Goal: Task Accomplishment & Management: Manage account settings

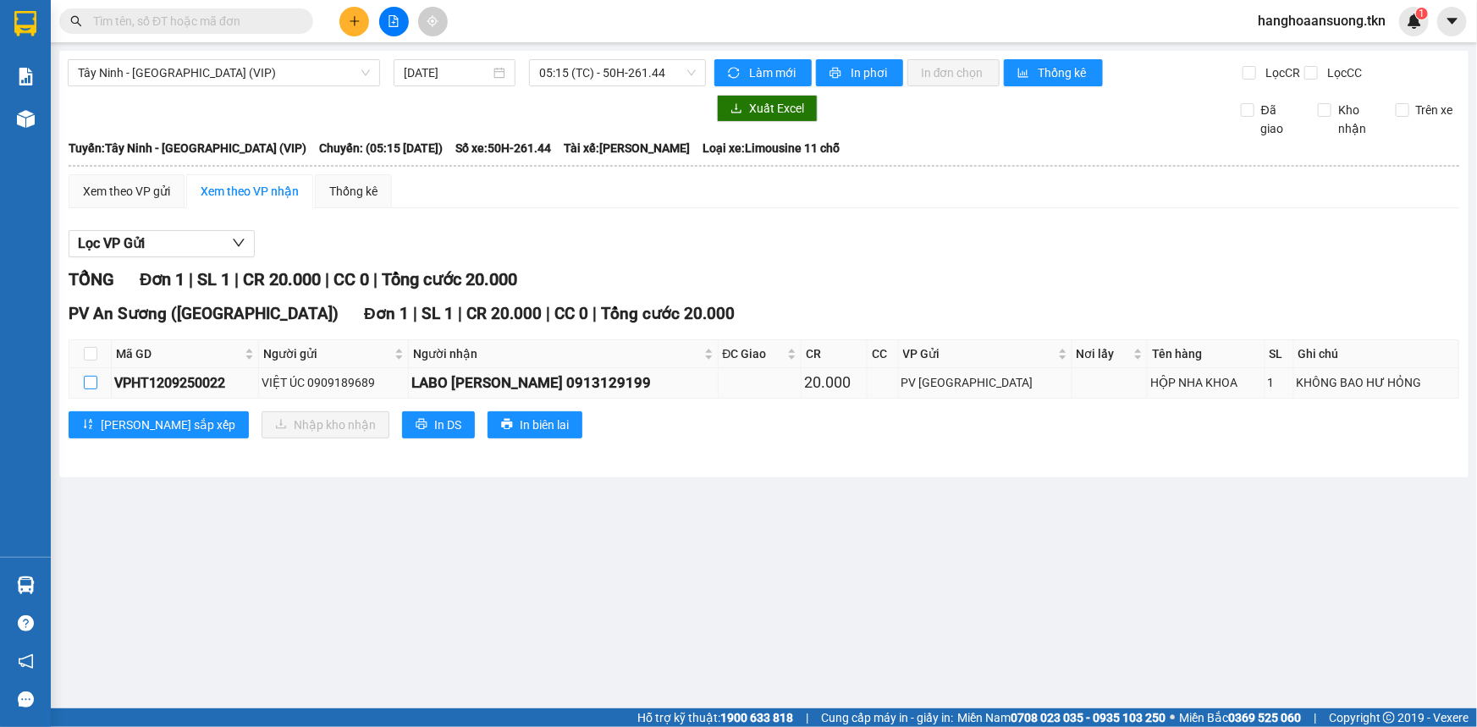
click at [90, 379] on input "checkbox" at bounding box center [91, 383] width 14 height 14
checkbox input "true"
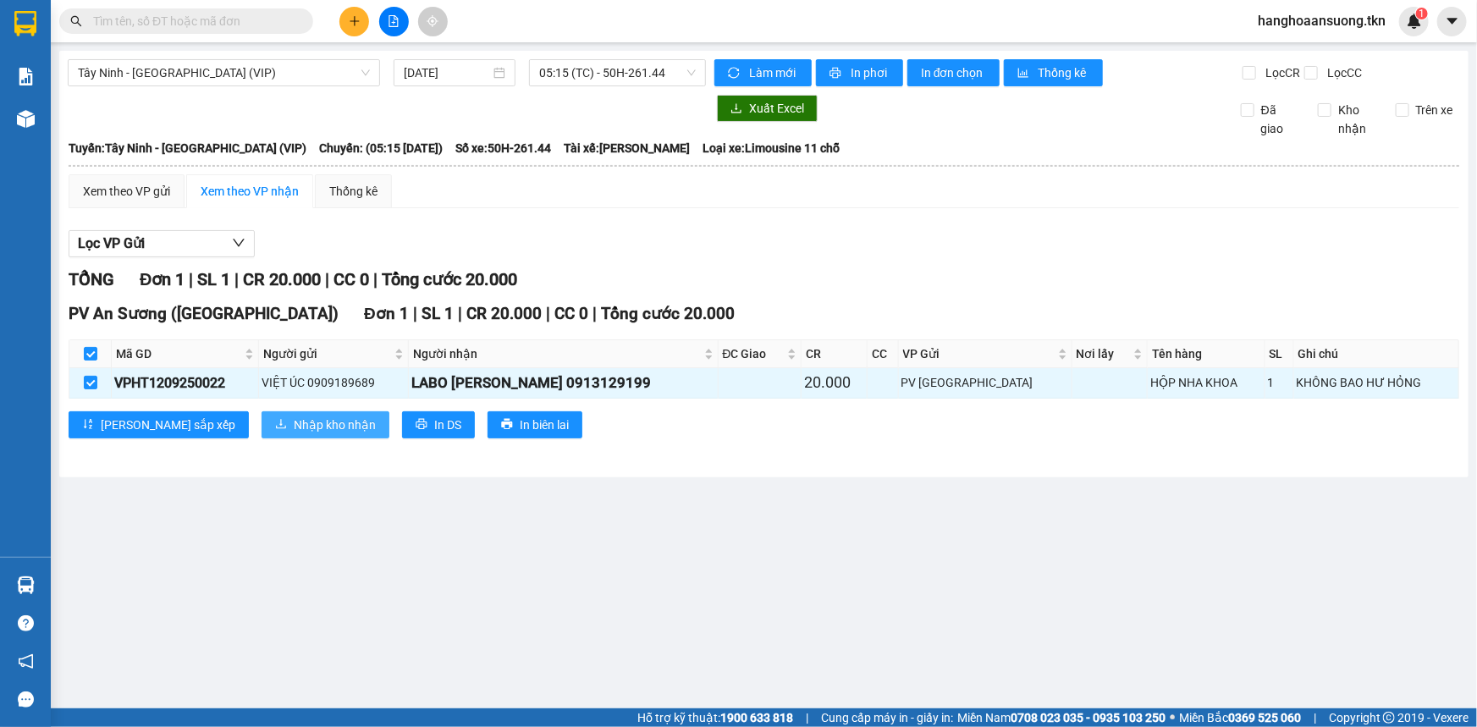
click at [261, 411] on button "Nhập kho nhận" at bounding box center [325, 424] width 128 height 27
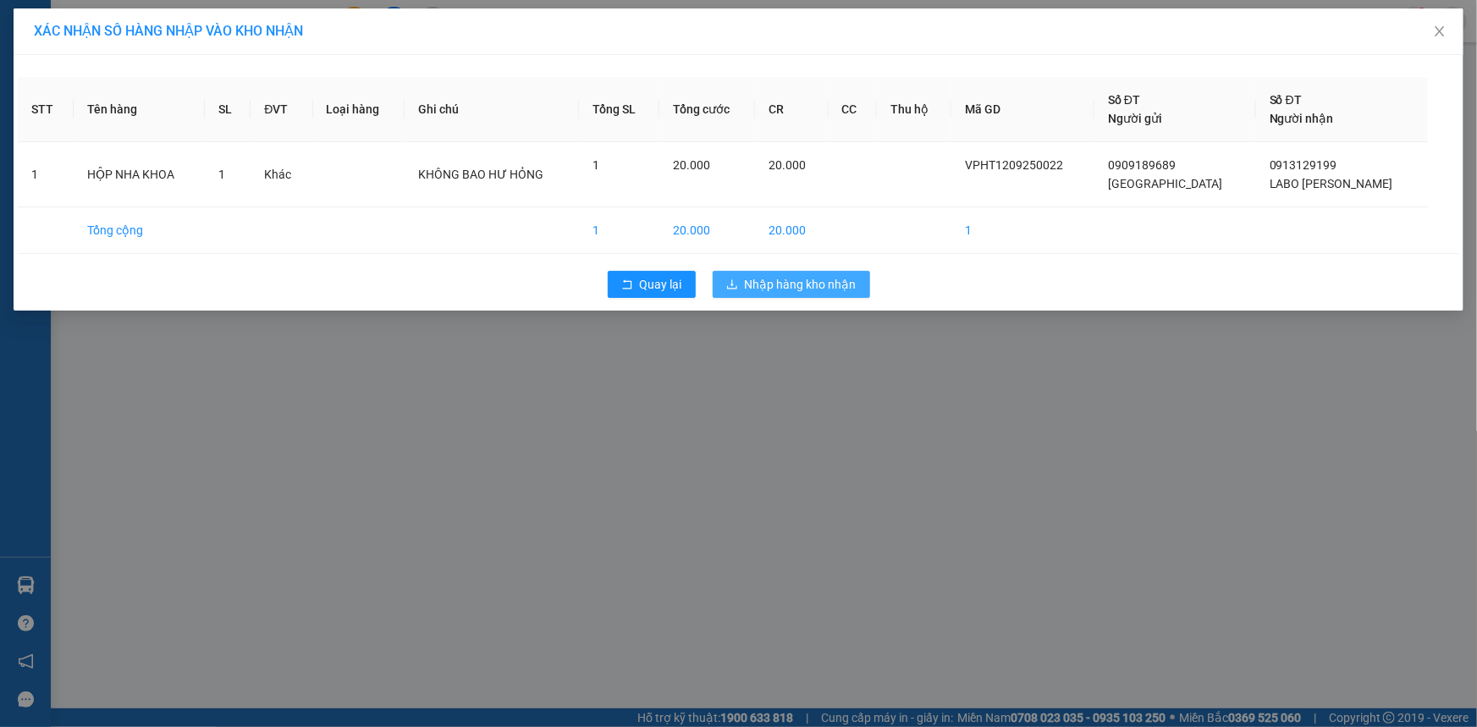
click at [806, 278] on span "Nhập hàng kho nhận" at bounding box center [801, 284] width 112 height 19
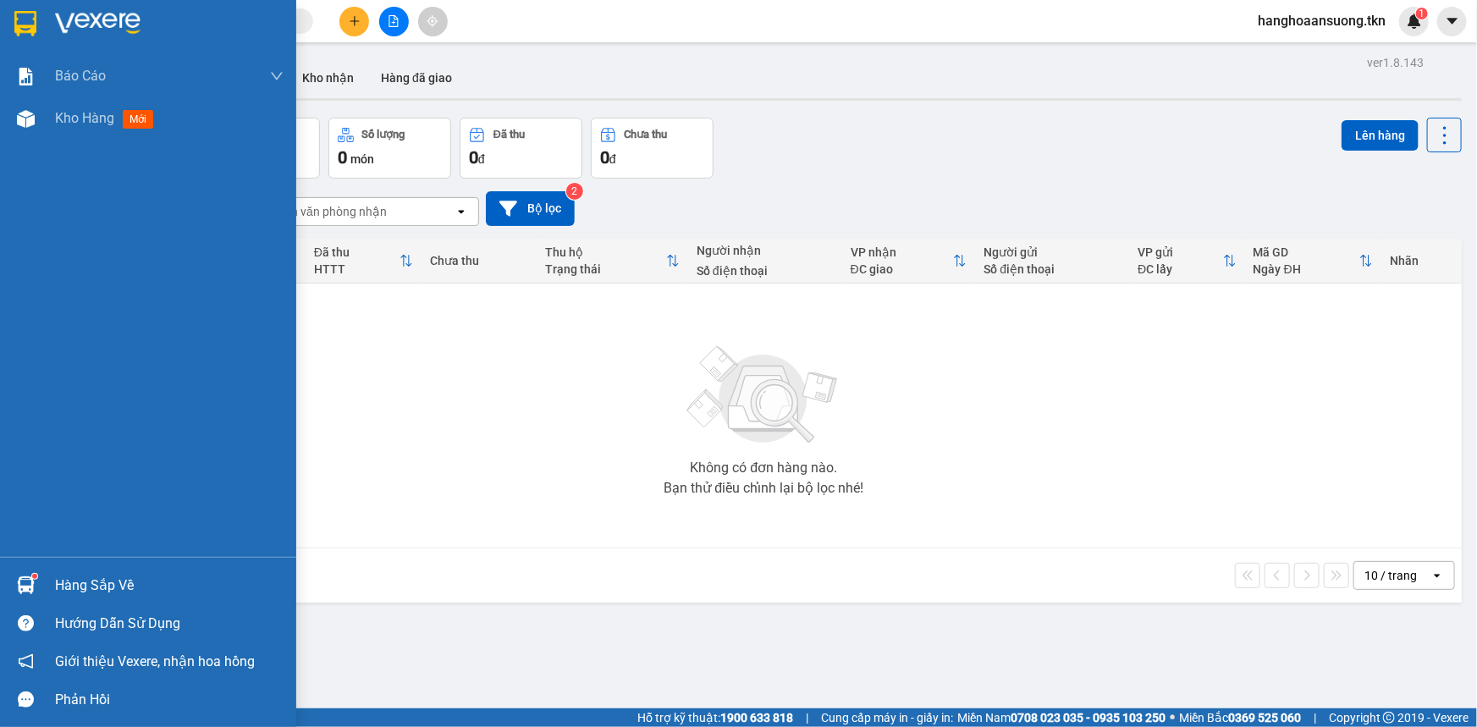
click at [18, 586] on img at bounding box center [26, 585] width 18 height 18
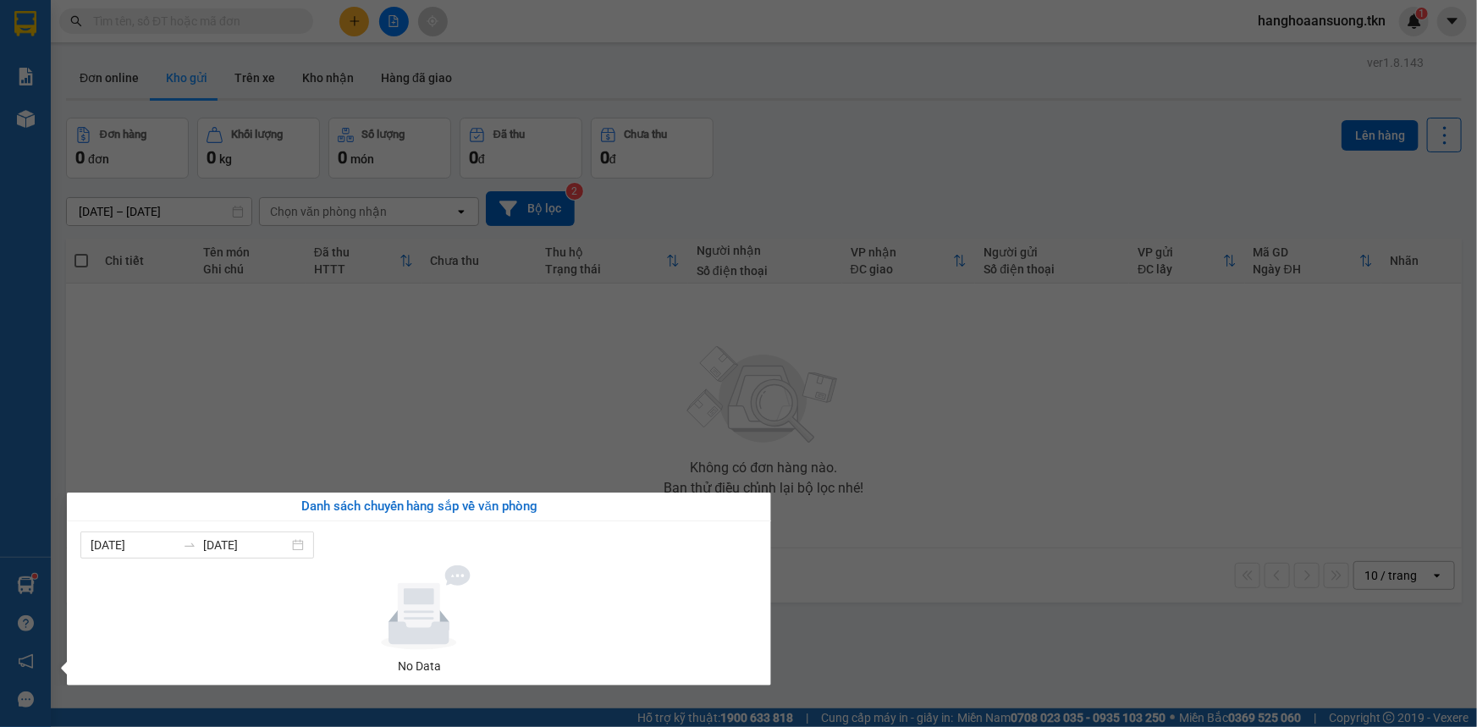
click at [592, 383] on section "Kết quả tìm kiếm ( 0 ) Bộ lọc No Data hanghoaansuong.tkn 1 Báo cáo Mẫu 1: Báo c…" at bounding box center [738, 363] width 1477 height 727
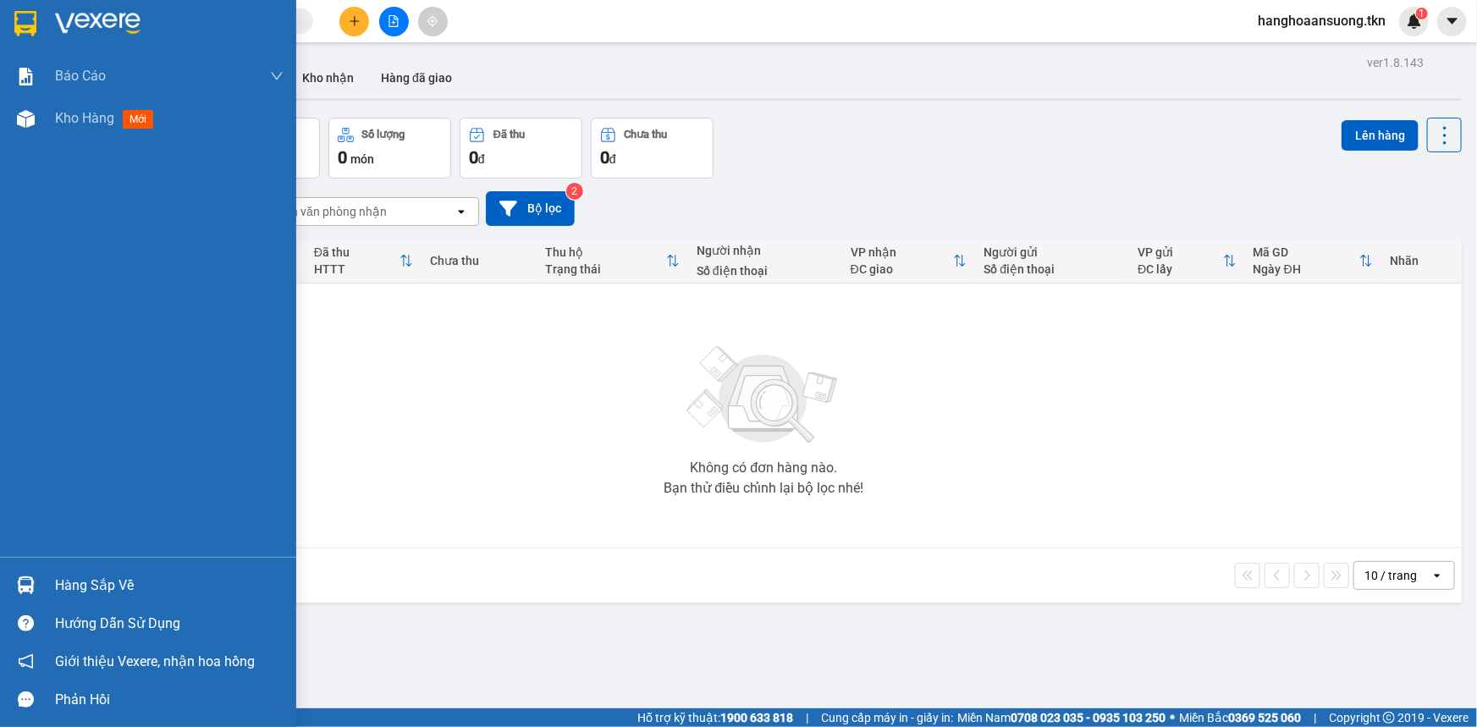
click at [36, 586] on div at bounding box center [26, 585] width 30 height 30
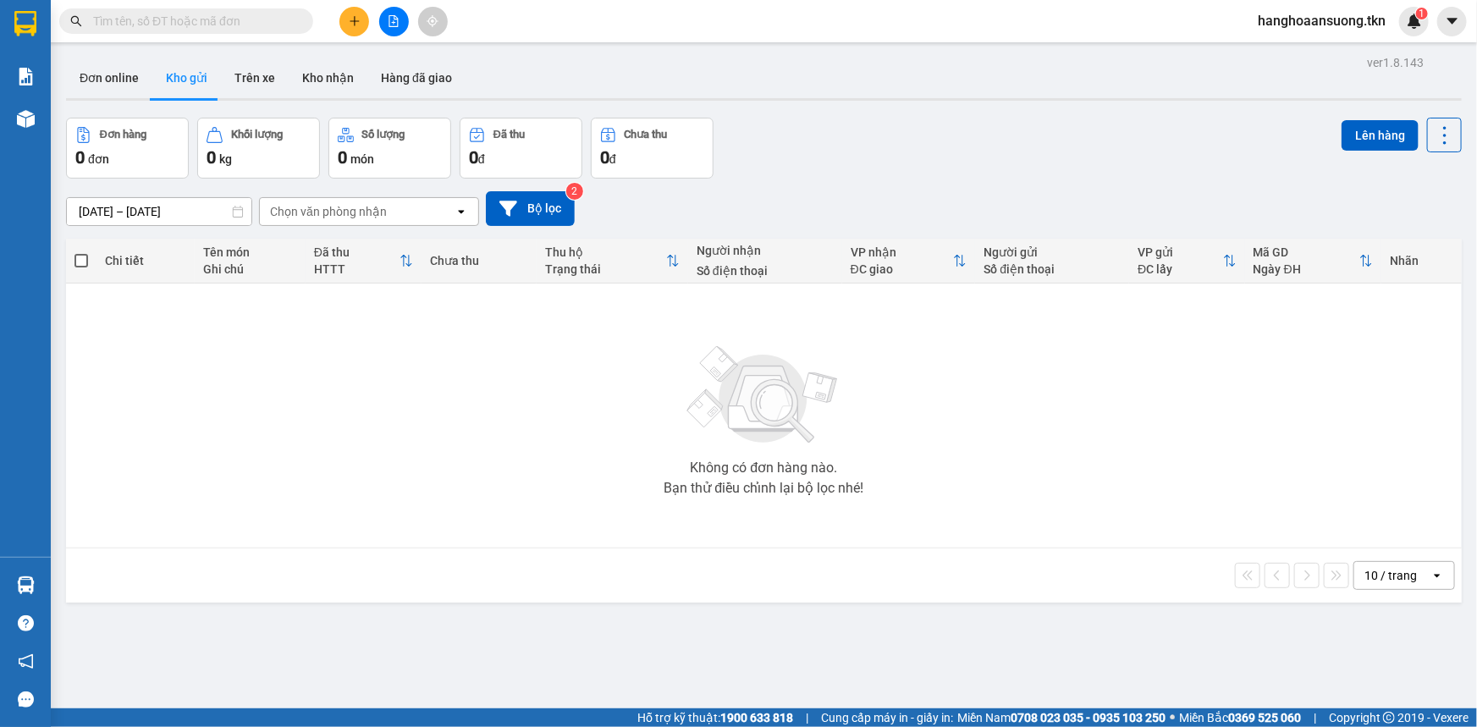
click at [693, 400] on section "Kết quả tìm kiếm ( 0 ) Bộ lọc No Data hanghoaansuong.tkn 1 Báo cáo Mẫu 1: Báo c…" at bounding box center [738, 363] width 1477 height 727
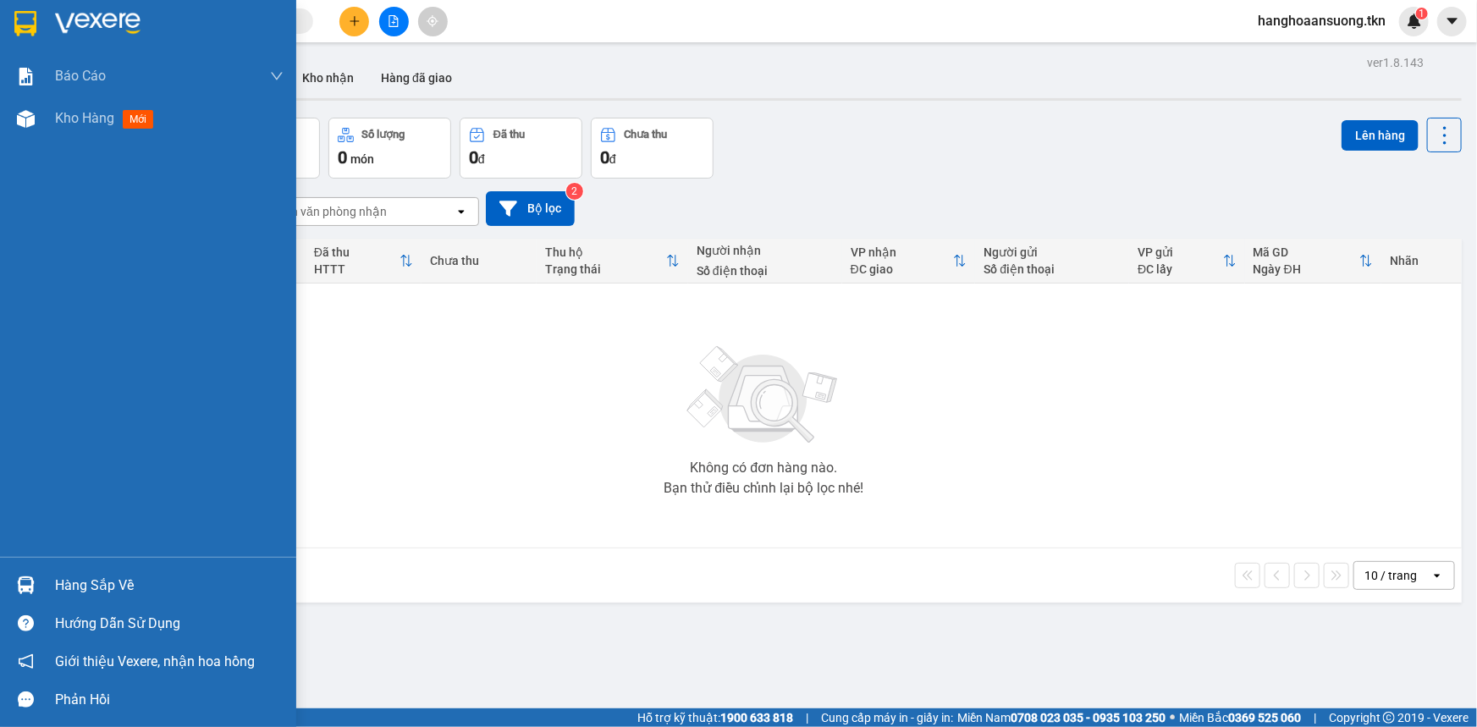
click at [46, 590] on div "Hàng sắp về" at bounding box center [148, 585] width 296 height 38
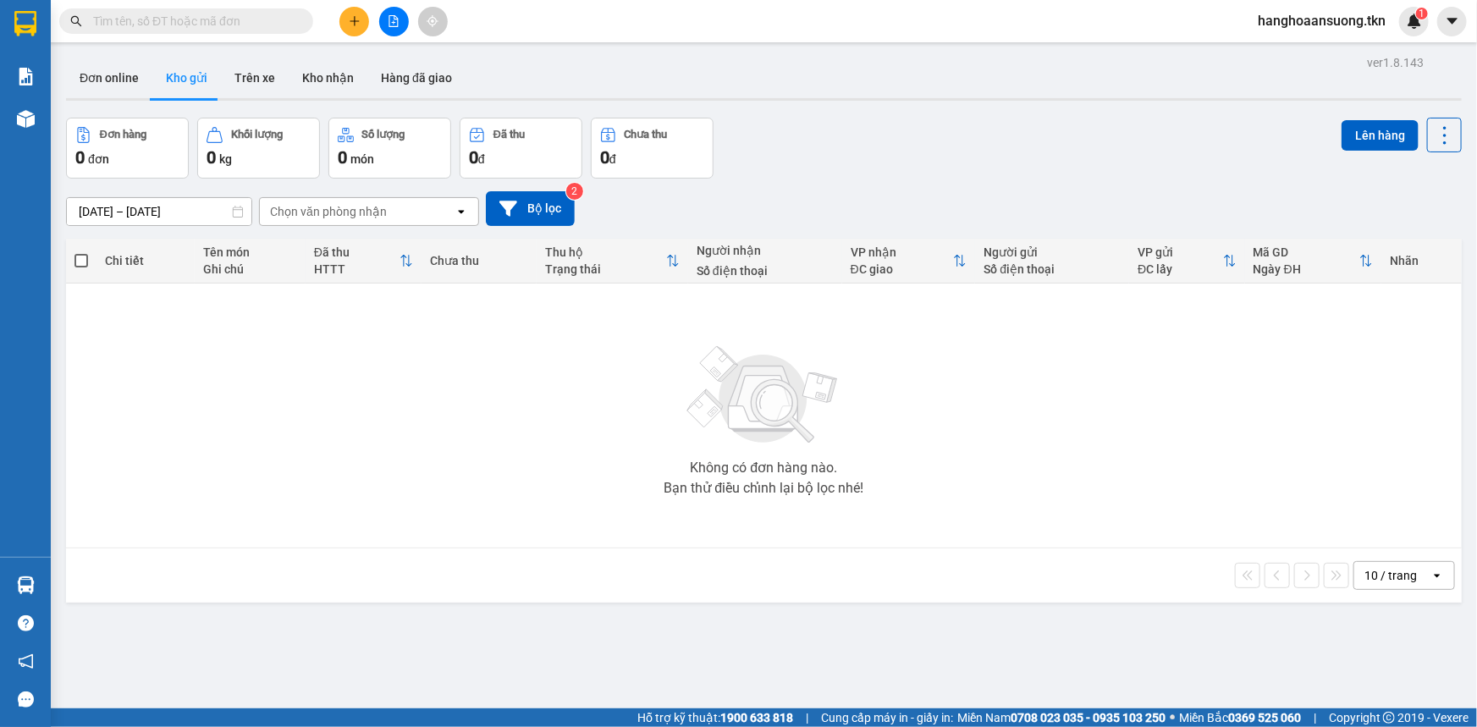
click at [666, 392] on section "Kết quả tìm kiếm ( 0 ) Bộ lọc No Data hanghoaansuong.tkn 1 Báo cáo Mẫu 1: Báo c…" at bounding box center [738, 363] width 1477 height 727
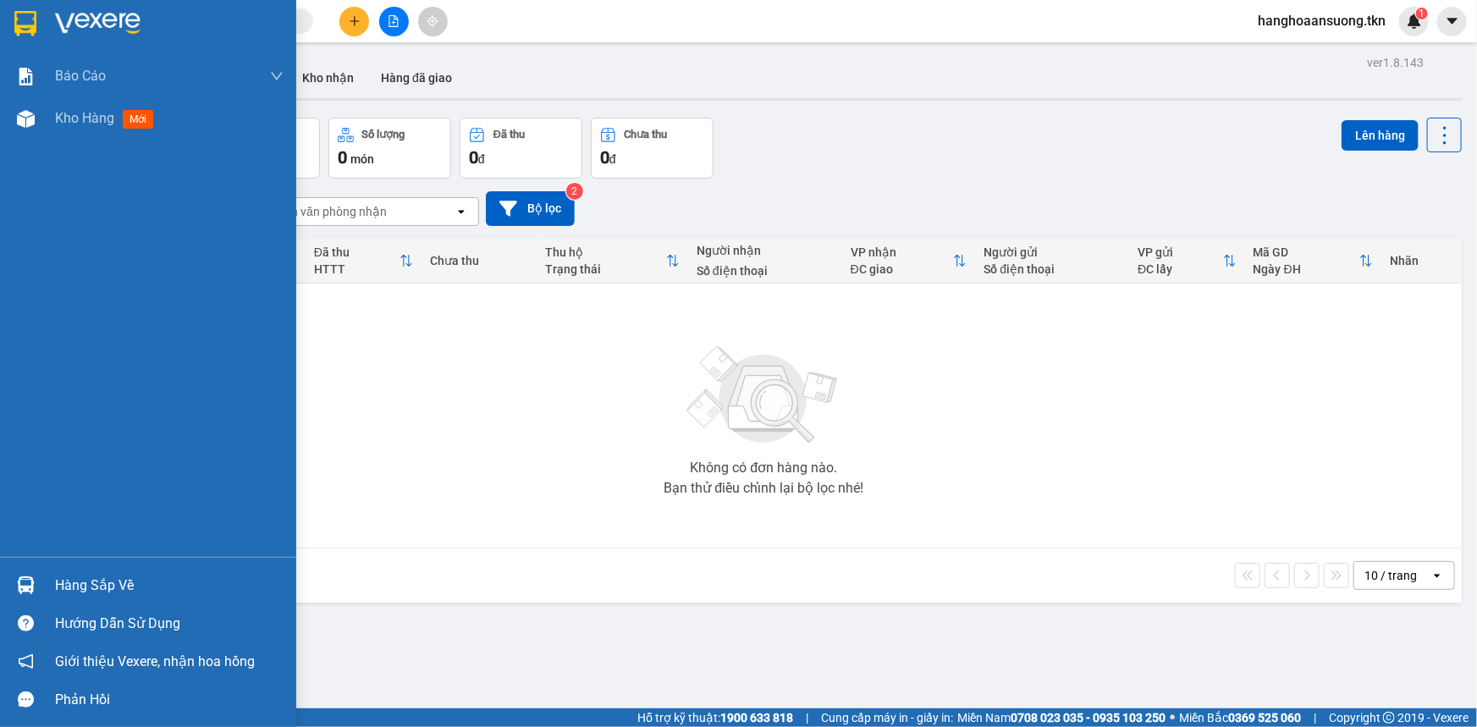
click at [31, 571] on div at bounding box center [26, 585] width 30 height 30
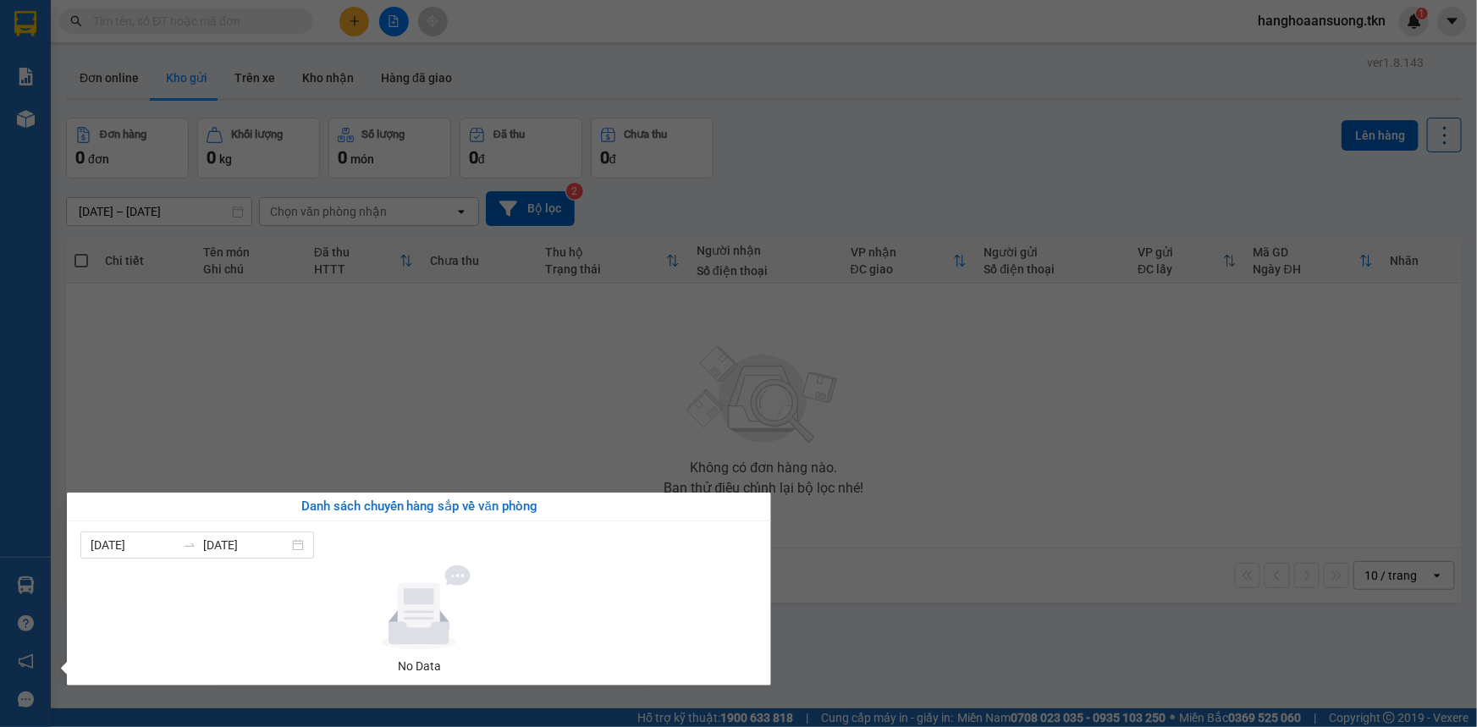
click at [549, 330] on section "Kết quả tìm kiếm ( 0 ) Bộ lọc No Data hanghoaansuong.tkn 1 Báo cáo Mẫu 1: Báo c…" at bounding box center [738, 363] width 1477 height 727
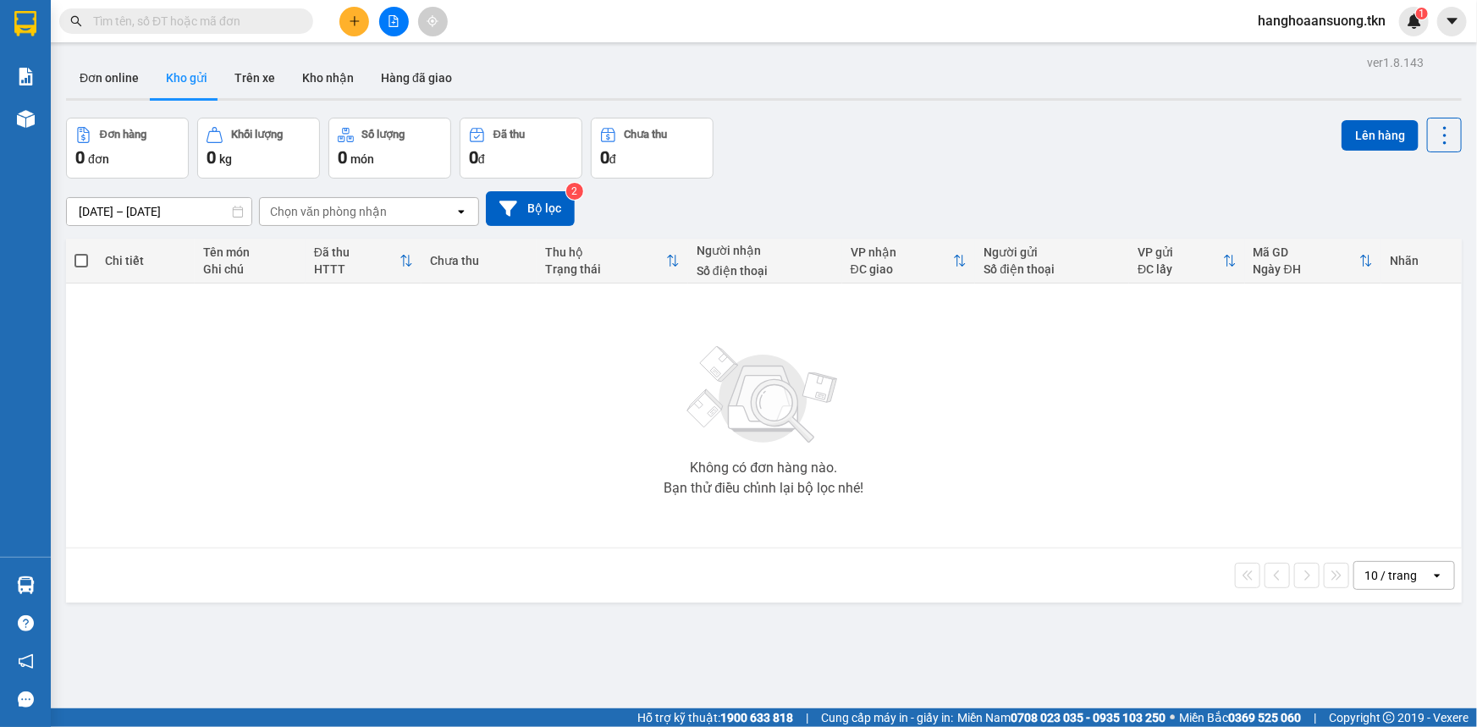
click at [355, 19] on icon "plus" at bounding box center [355, 21] width 12 height 12
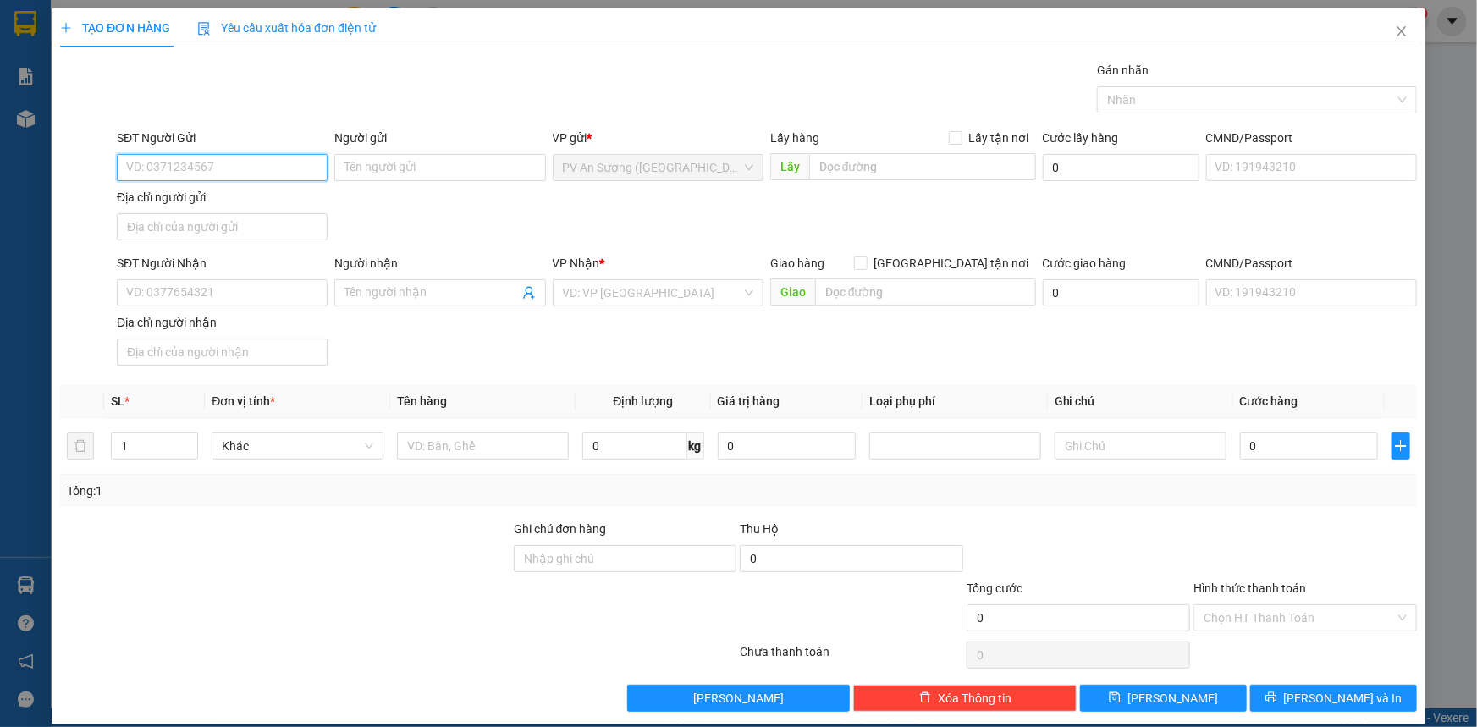
click at [270, 178] on input "SĐT Người Gửi" at bounding box center [222, 167] width 211 height 27
type input "0912991213"
click at [240, 195] on div "0912991213 - ANH trường" at bounding box center [220, 201] width 189 height 19
type input "ANH trường"
type input "0814056978"
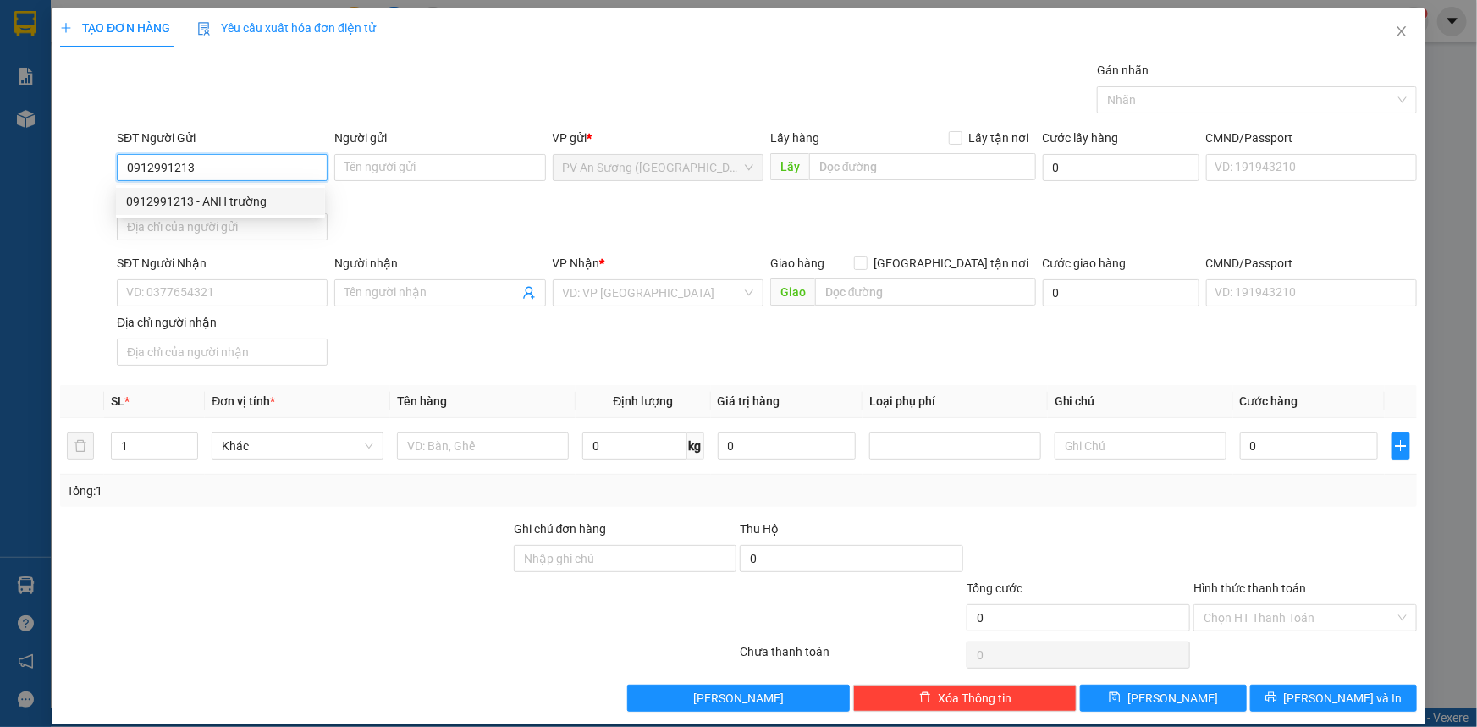
type input "C ÁNH"
type input "20.000"
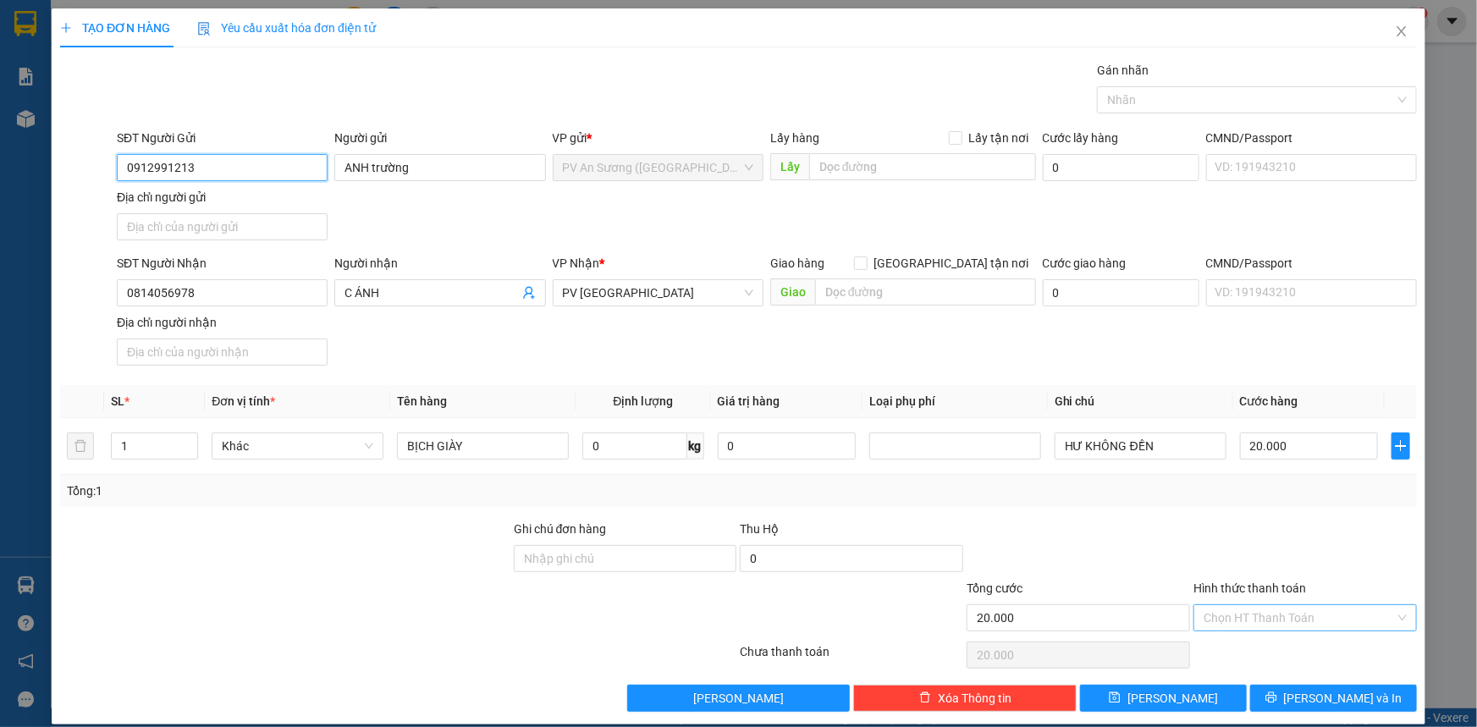
type input "0912991213"
click at [1287, 625] on input "Hình thức thanh toán" at bounding box center [1298, 617] width 191 height 25
click at [1294, 643] on div "Tại văn phòng" at bounding box center [1294, 650] width 201 height 19
type input "0"
click at [1252, 479] on div "Tổng: 1" at bounding box center [738, 491] width 1356 height 32
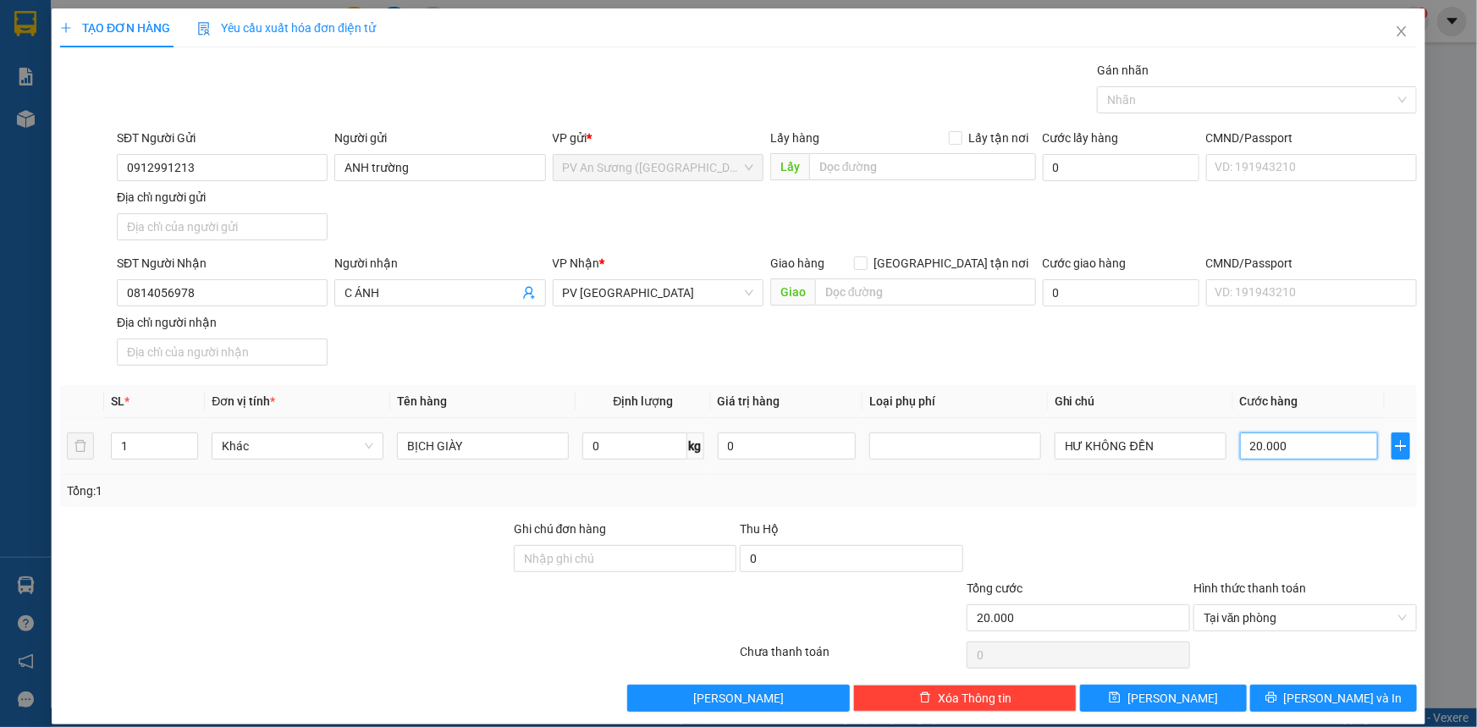
click at [1255, 450] on input "20.000" at bounding box center [1309, 445] width 138 height 27
click at [1253, 356] on div "SĐT Người Nhận 0814056978 Người nhận C ÁNH VP Nhận * PV Hòa Thành Giao hàng Gia…" at bounding box center [766, 313] width 1307 height 118
click at [1311, 433] on input "20.000" at bounding box center [1309, 445] width 138 height 27
type input "3"
type input "0.000.030"
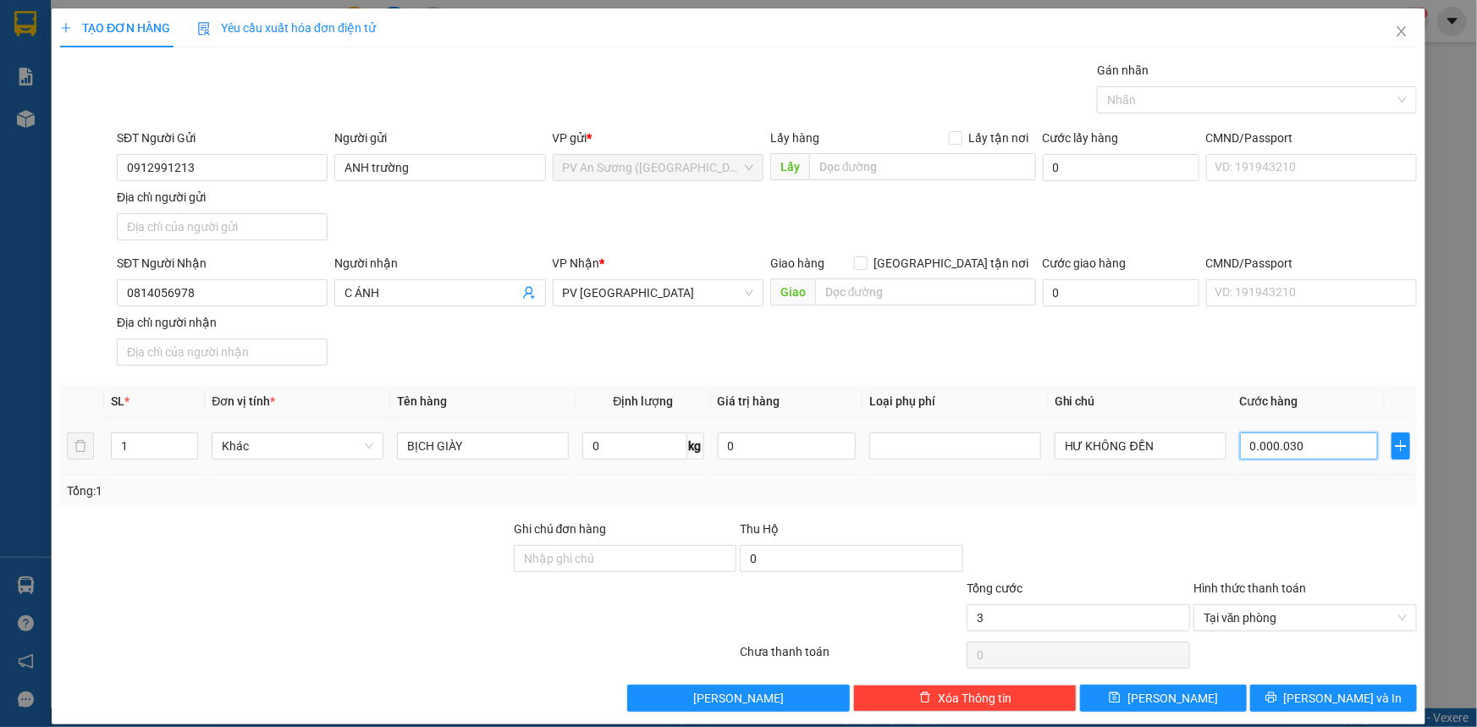
type input "30"
type input "0.000.030"
click at [1278, 525] on div at bounding box center [1304, 549] width 227 height 59
type input "30.000"
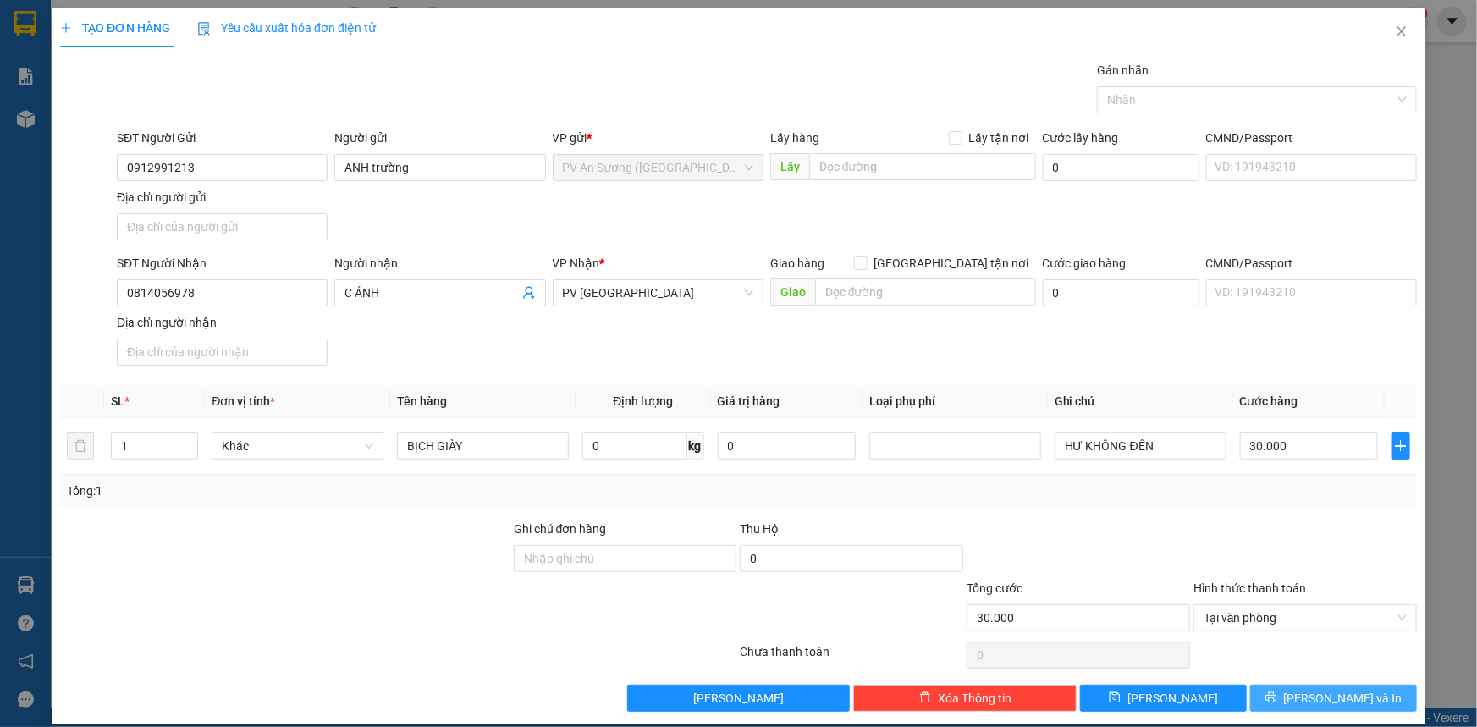
click at [1273, 696] on button "[PERSON_NAME] và In" at bounding box center [1333, 698] width 167 height 27
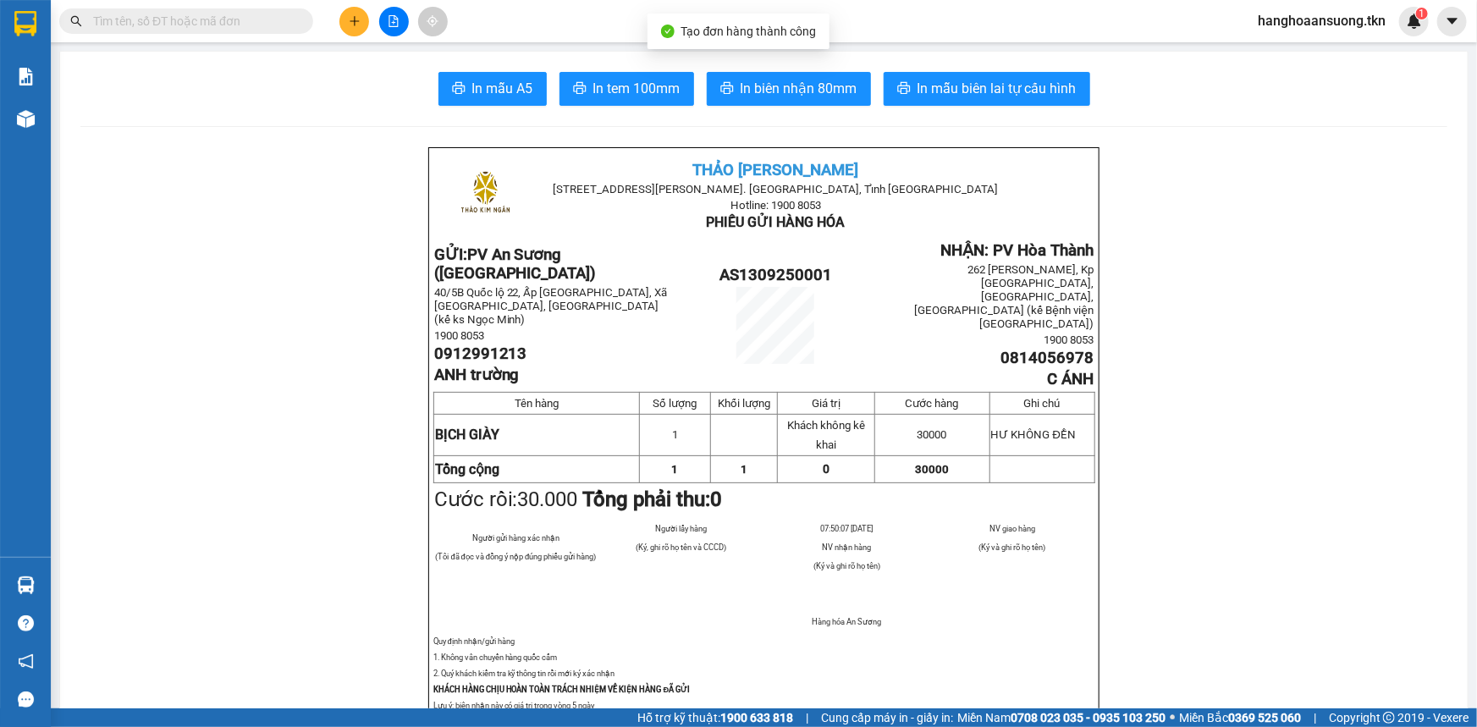
click at [506, 78] on span "In mẫu A5" at bounding box center [502, 88] width 61 height 21
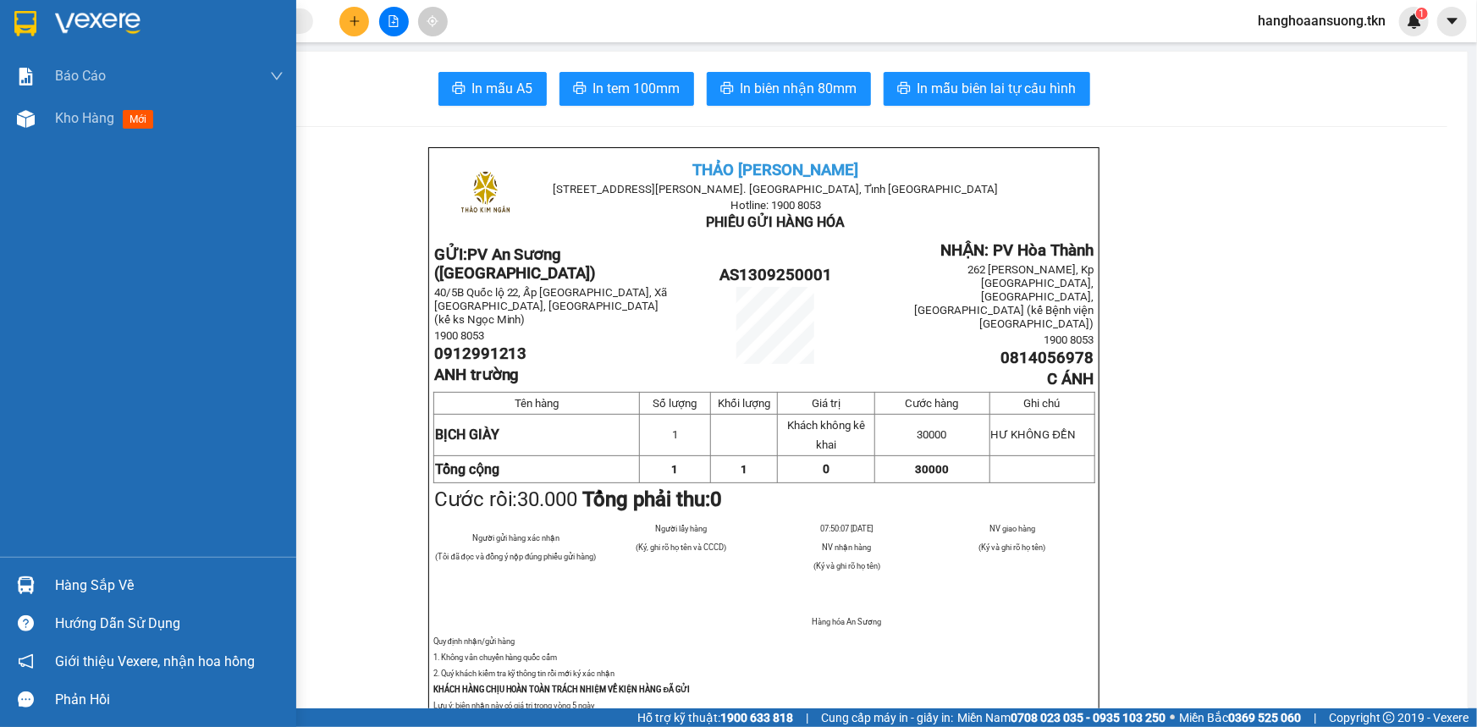
click at [36, 29] on img at bounding box center [25, 23] width 22 height 25
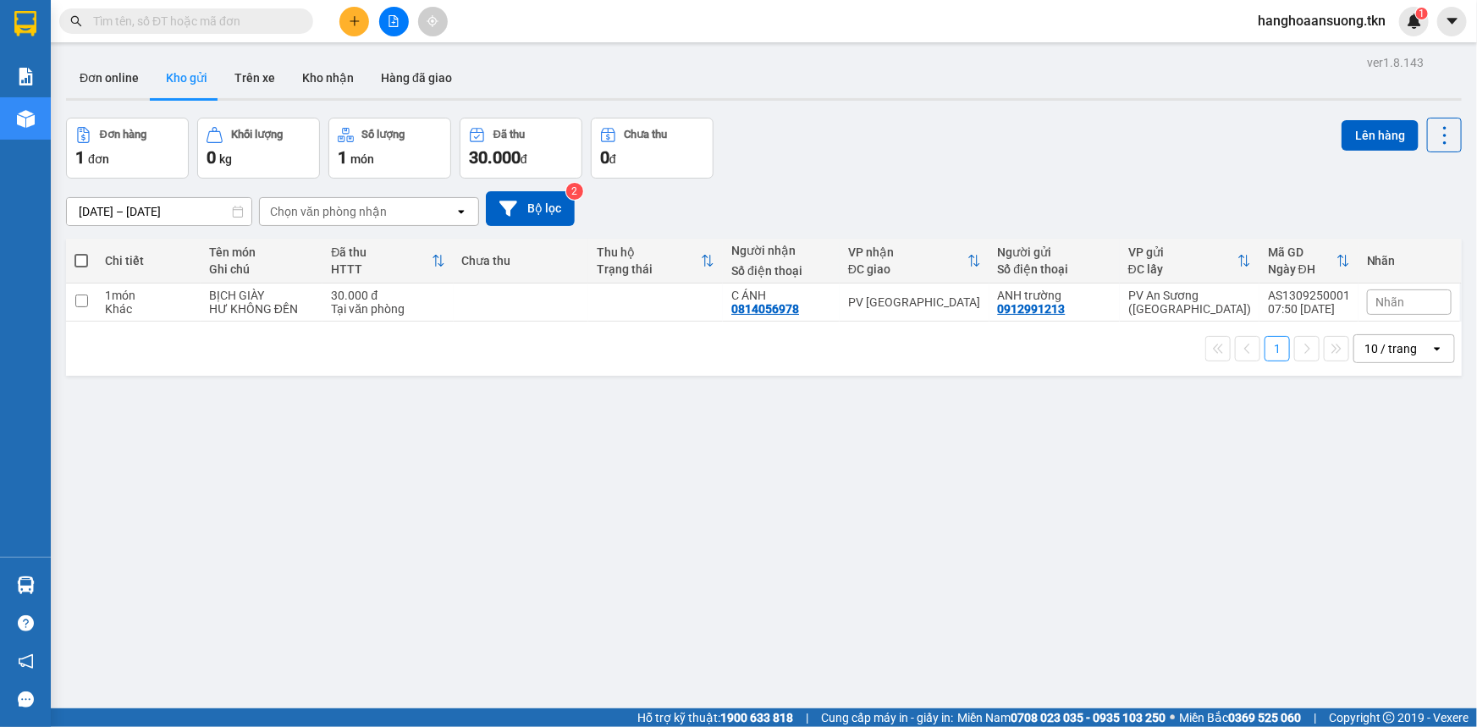
click at [973, 191] on div "[DATE] – [DATE] Press the down arrow key to interact with the calendar and sele…" at bounding box center [763, 208] width 1395 height 35
click at [264, 7] on div "Kết quả tìm kiếm ( 0 ) Bộ lọc No Data" at bounding box center [165, 22] width 330 height 30
click at [262, 17] on input "text" at bounding box center [193, 21] width 200 height 19
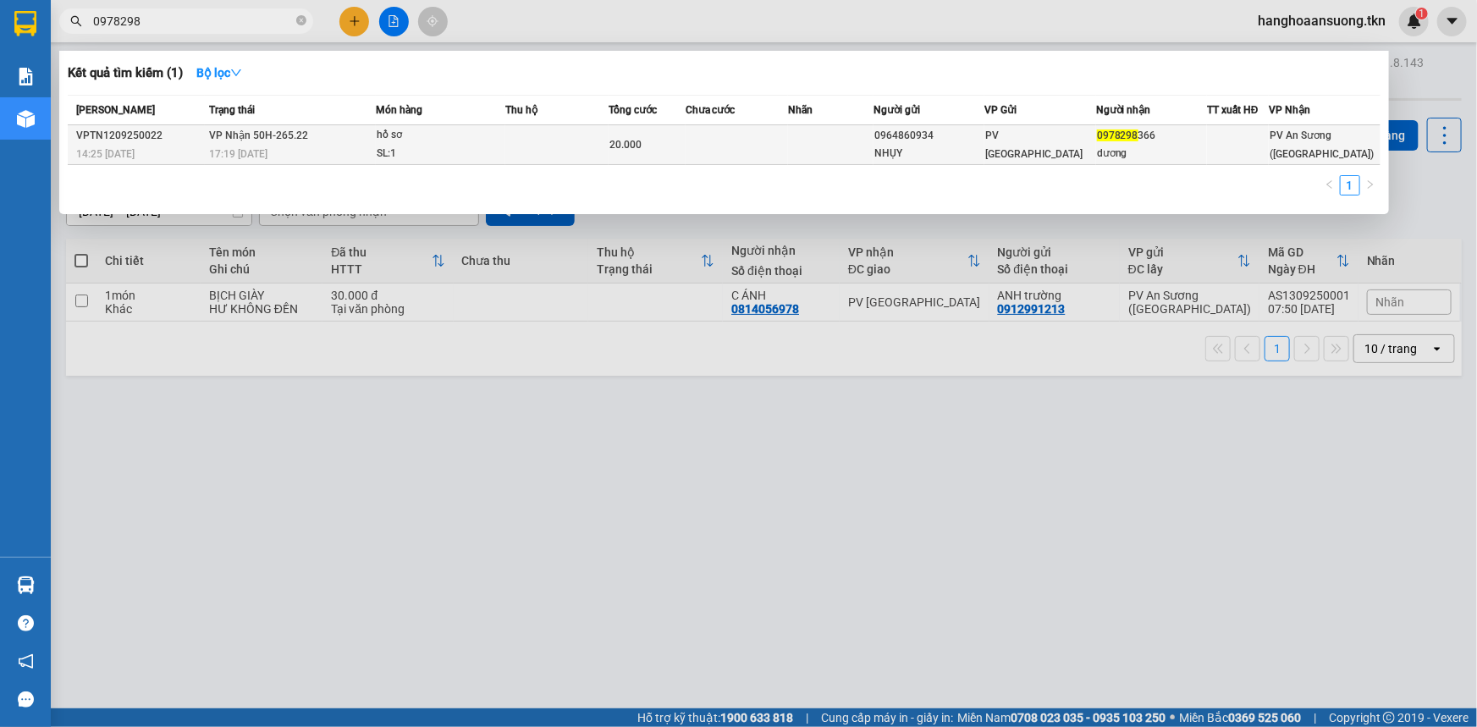
type input "0978298"
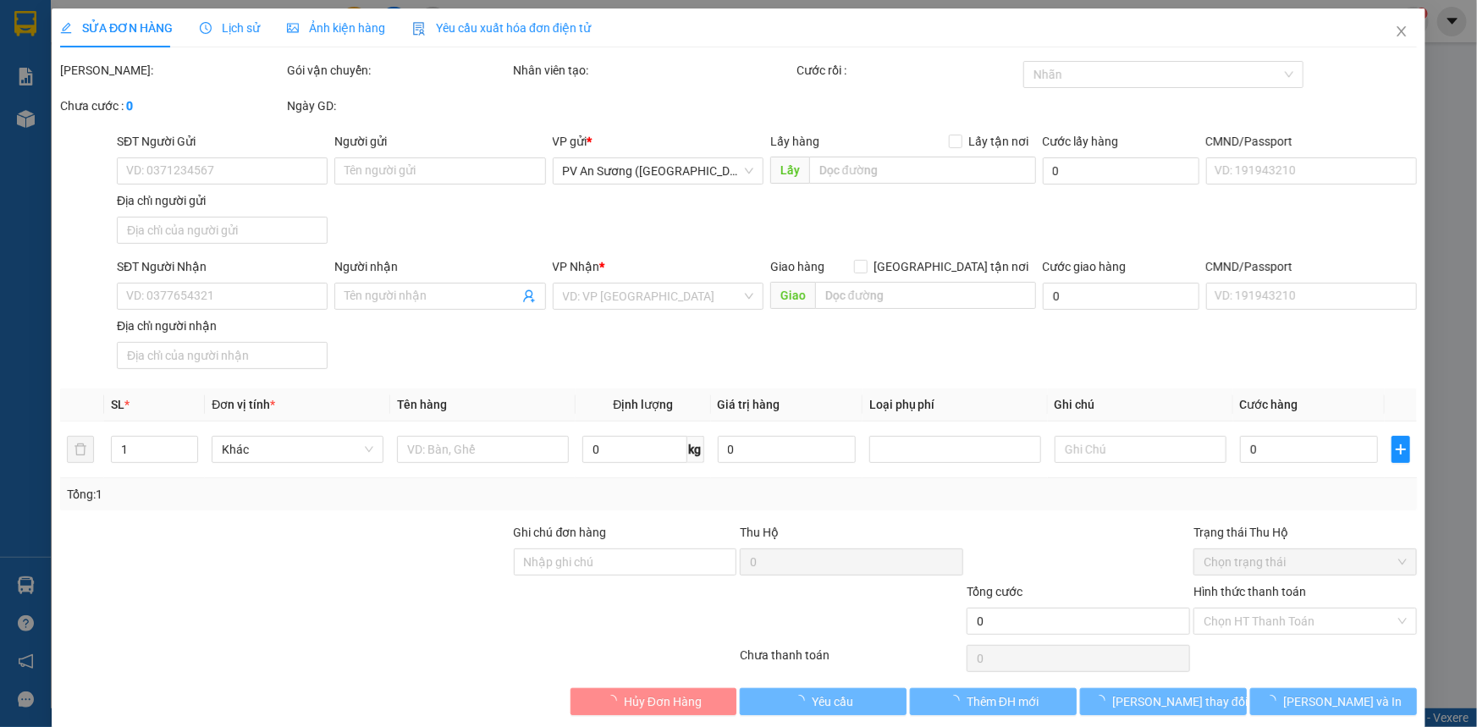
type input "0964860934"
type input "NHỤY"
type input "0978298366"
type input "dương"
type input "20.000"
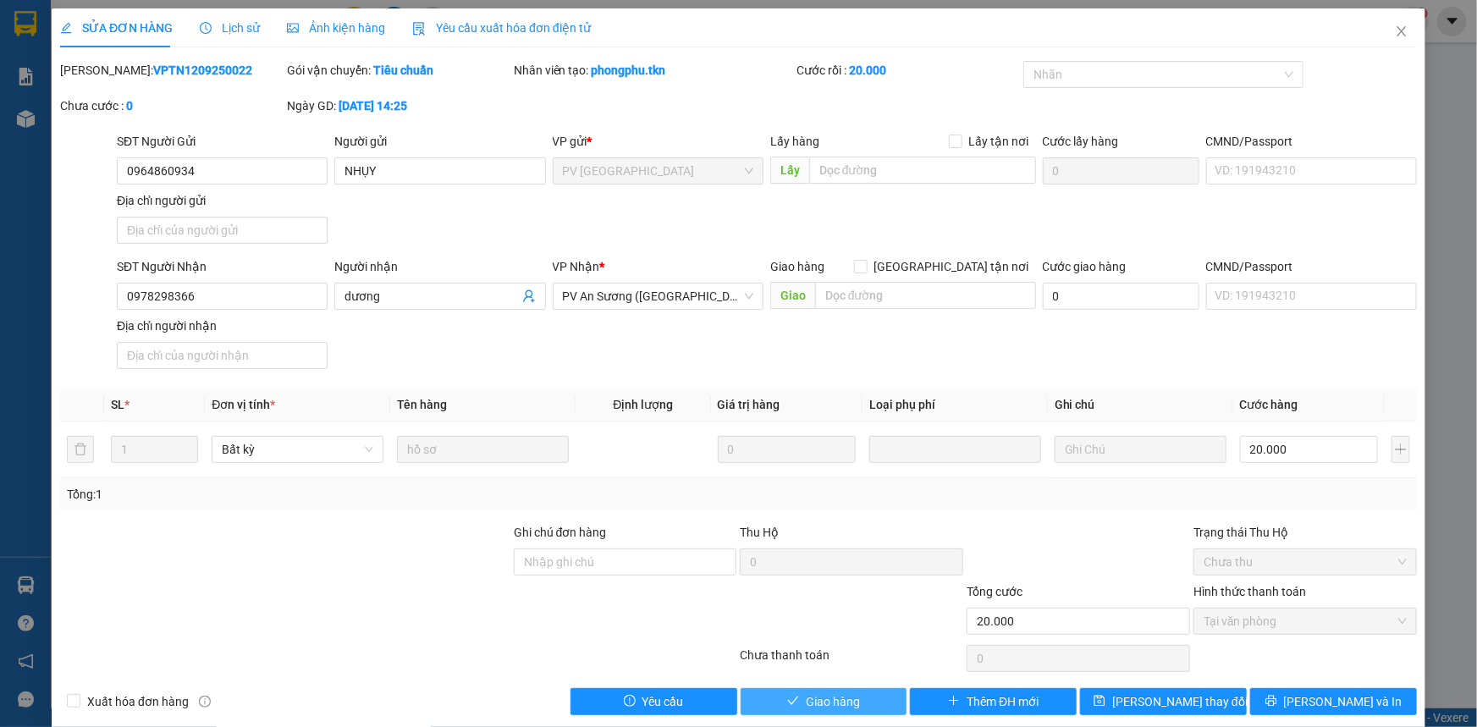
click at [823, 704] on span "Giao hàng" at bounding box center [833, 701] width 54 height 19
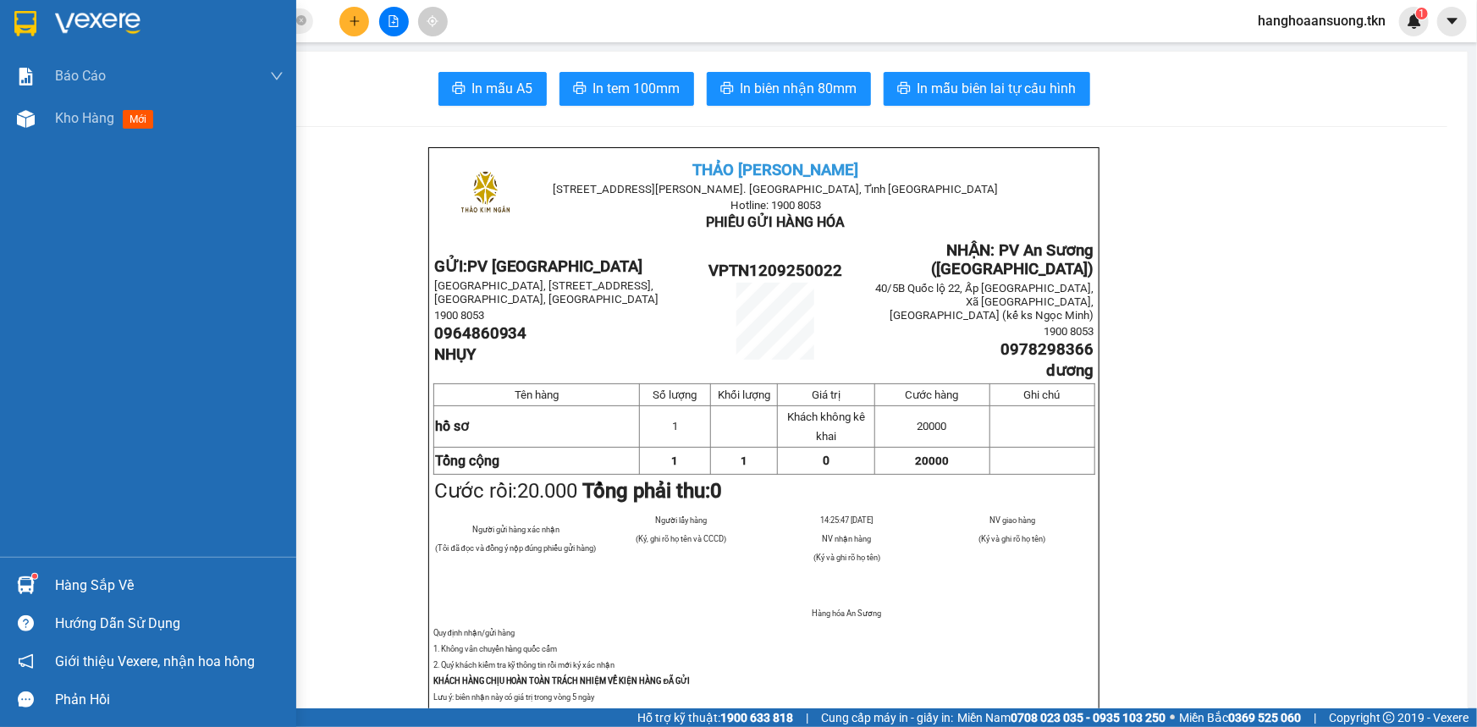
click at [25, 14] on img at bounding box center [25, 23] width 22 height 25
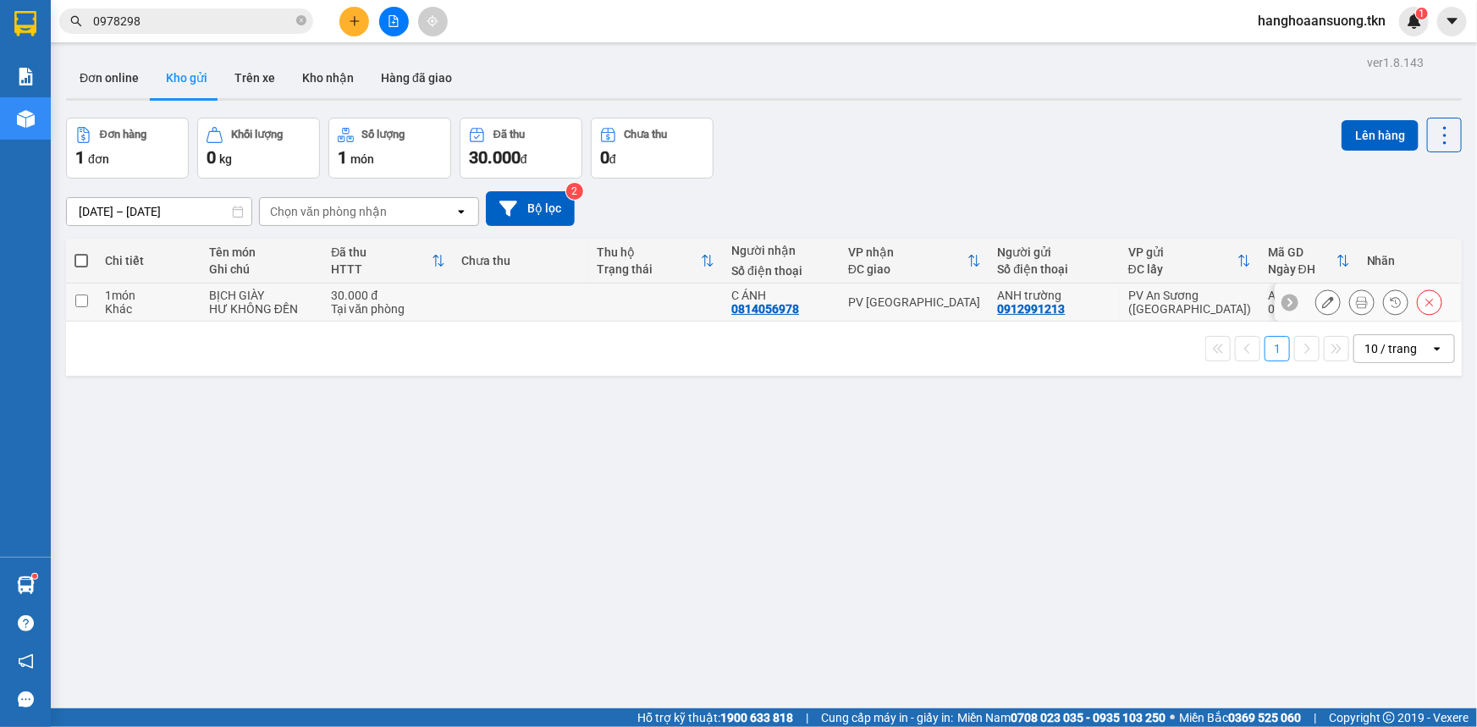
click at [612, 290] on td at bounding box center [655, 302] width 135 height 38
checkbox input "true"
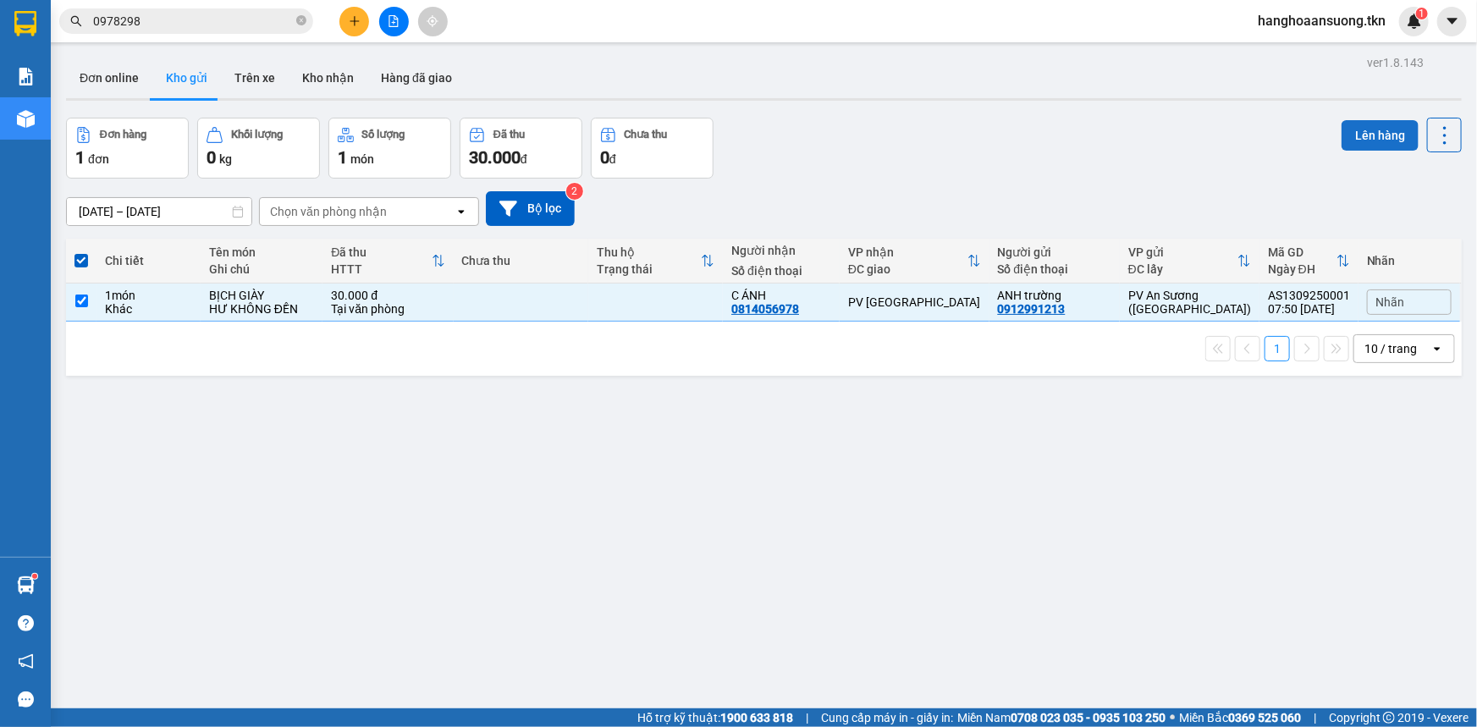
click at [1385, 130] on button "Lên hàng" at bounding box center [1379, 135] width 77 height 30
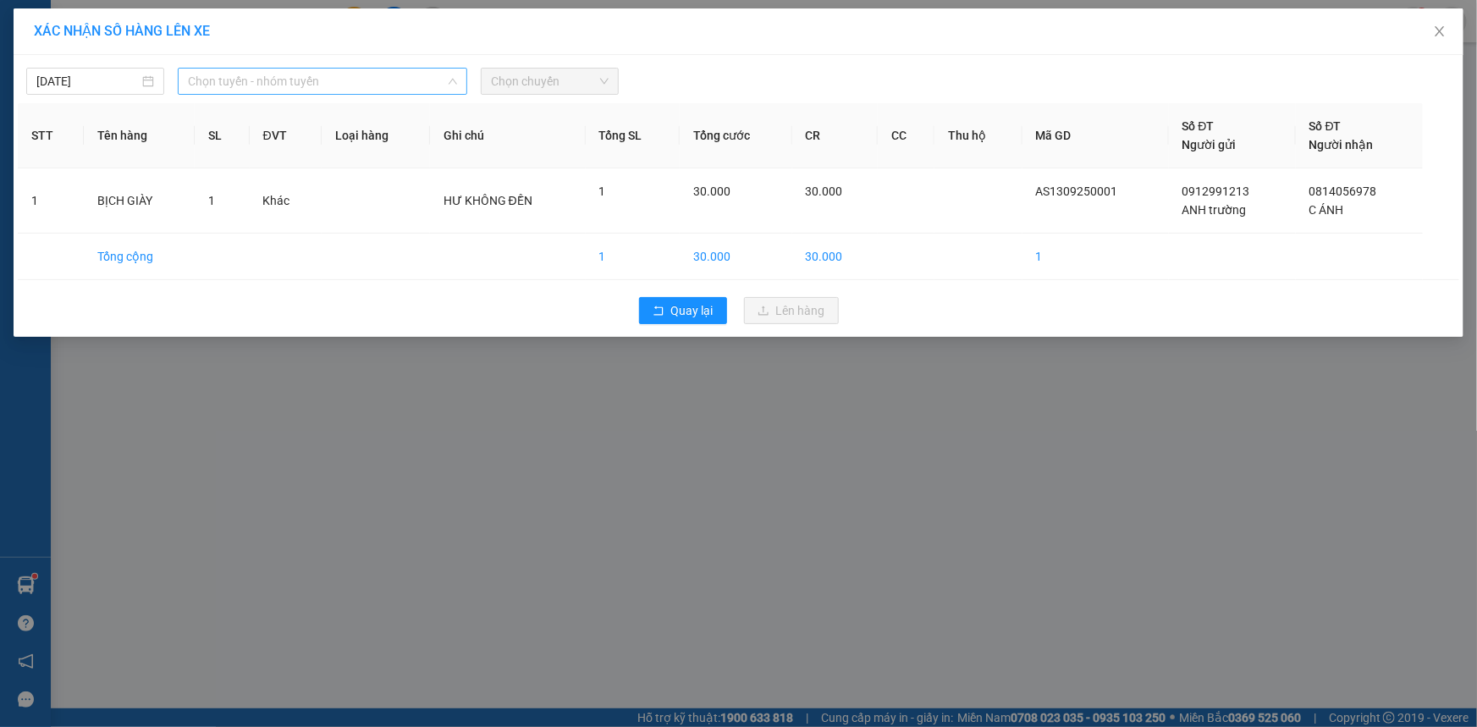
click at [384, 80] on span "Chọn tuyến - nhóm tuyến" at bounding box center [322, 81] width 269 height 25
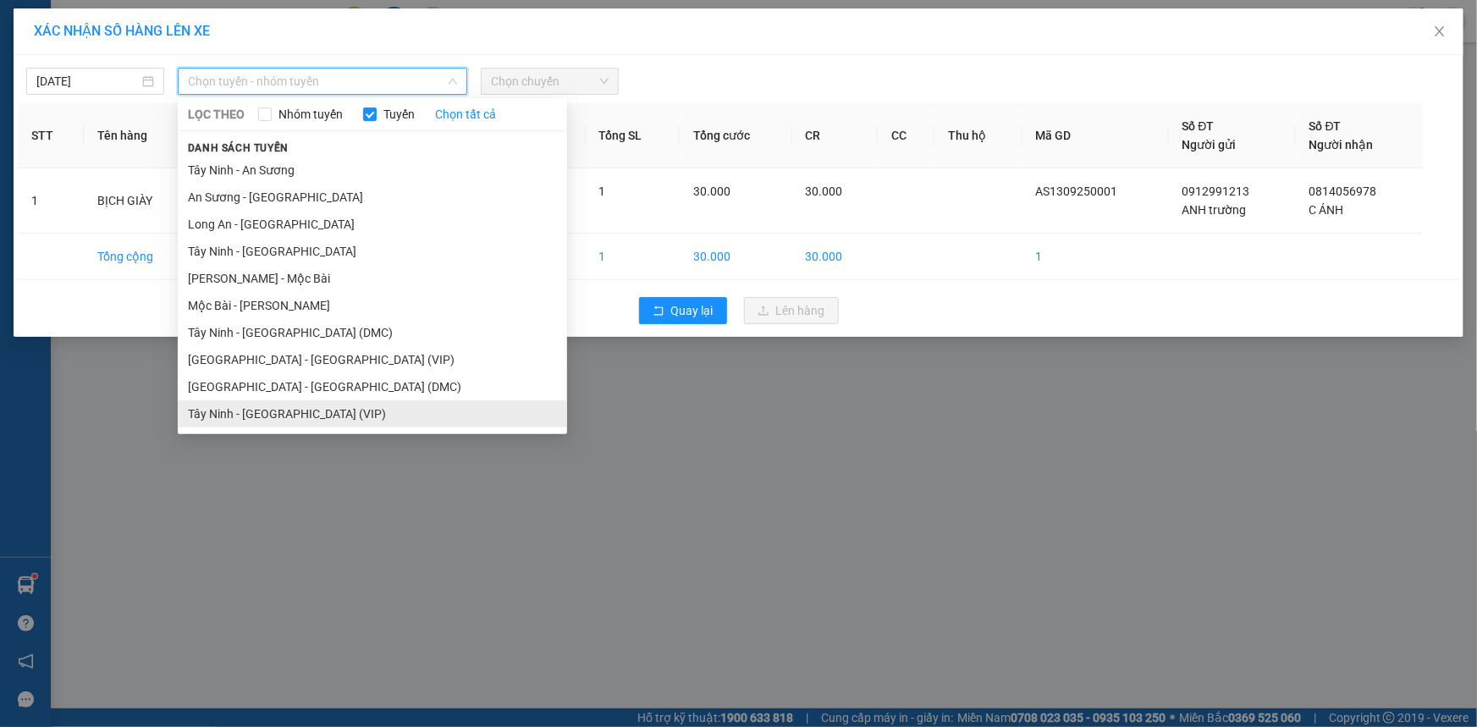
click at [346, 418] on li "Tây Ninh - [GEOGRAPHIC_DATA] (VIP)" at bounding box center [372, 413] width 389 height 27
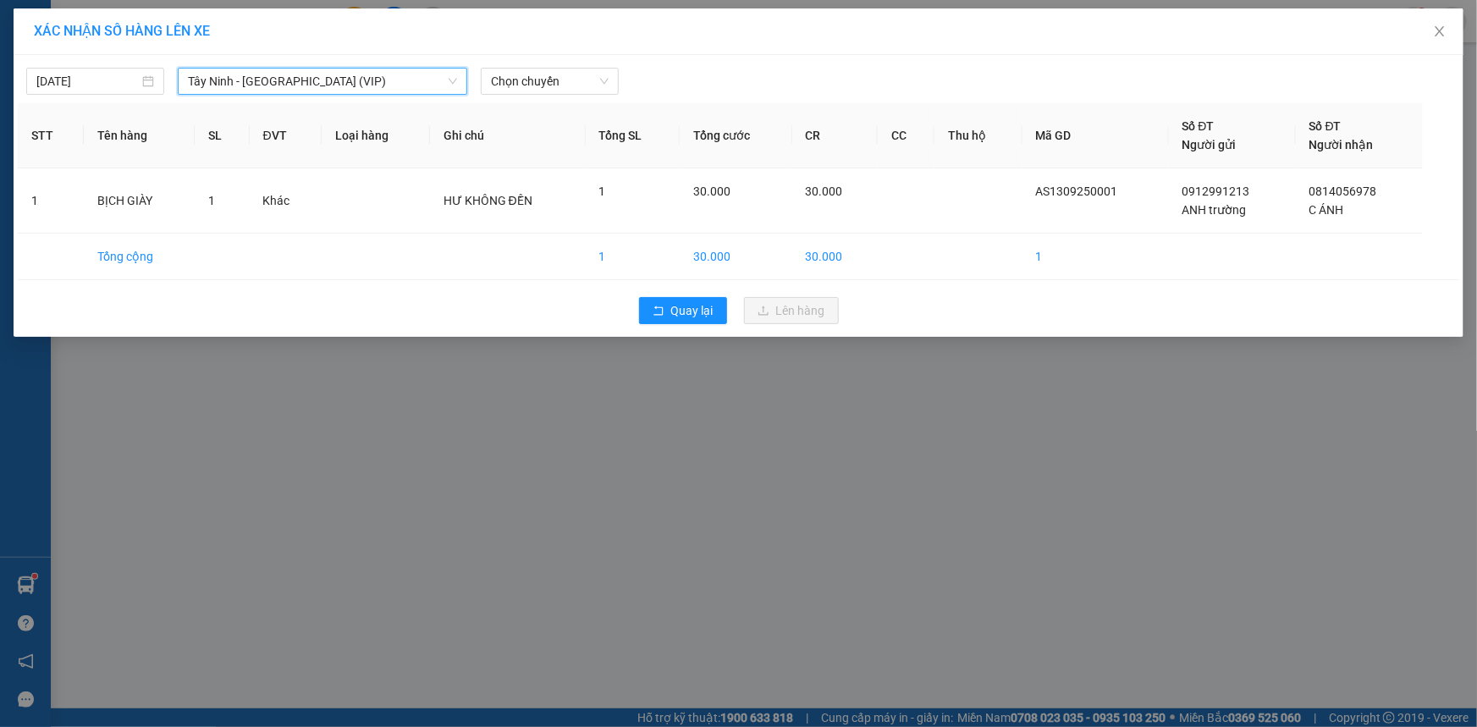
click at [292, 72] on span "Tây Ninh - [GEOGRAPHIC_DATA] (VIP)" at bounding box center [322, 81] width 269 height 25
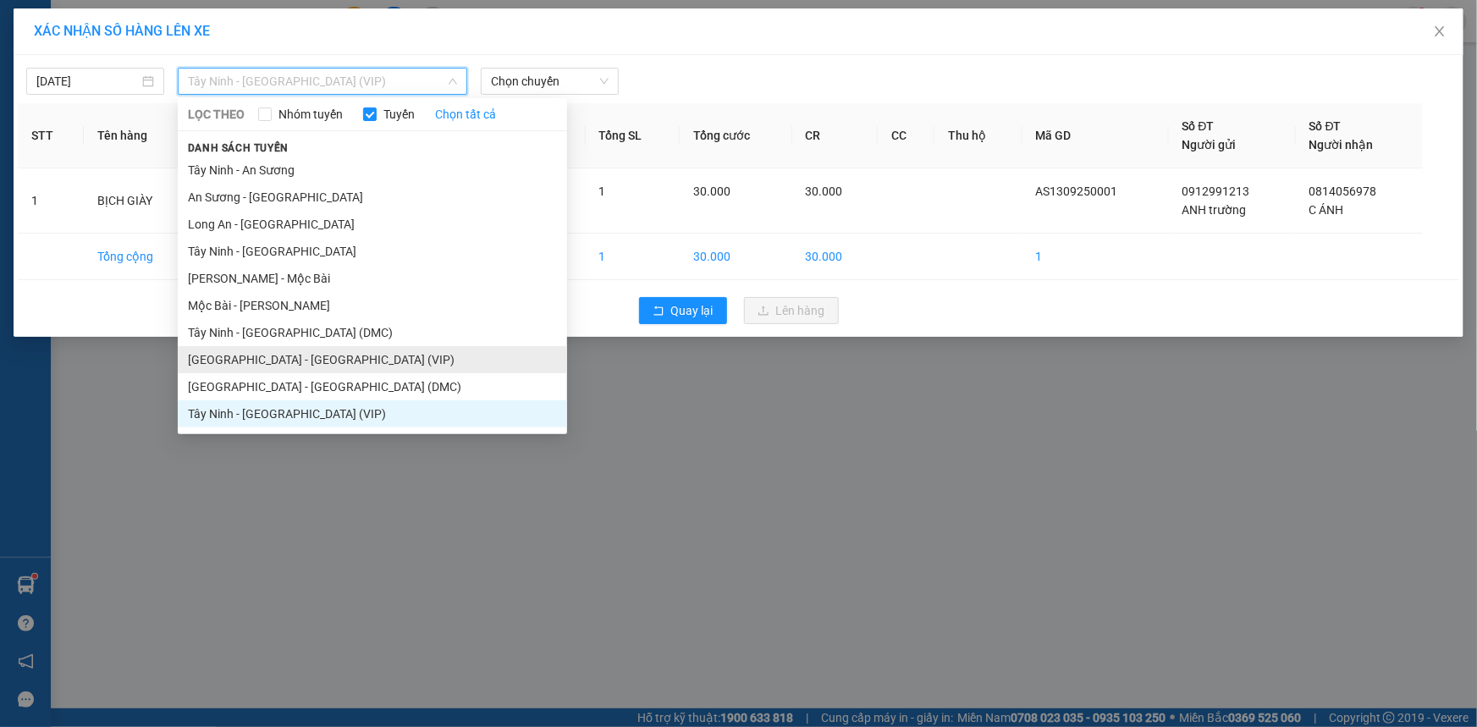
click at [345, 351] on li "[GEOGRAPHIC_DATA] - [GEOGRAPHIC_DATA] (VIP)" at bounding box center [372, 359] width 389 height 27
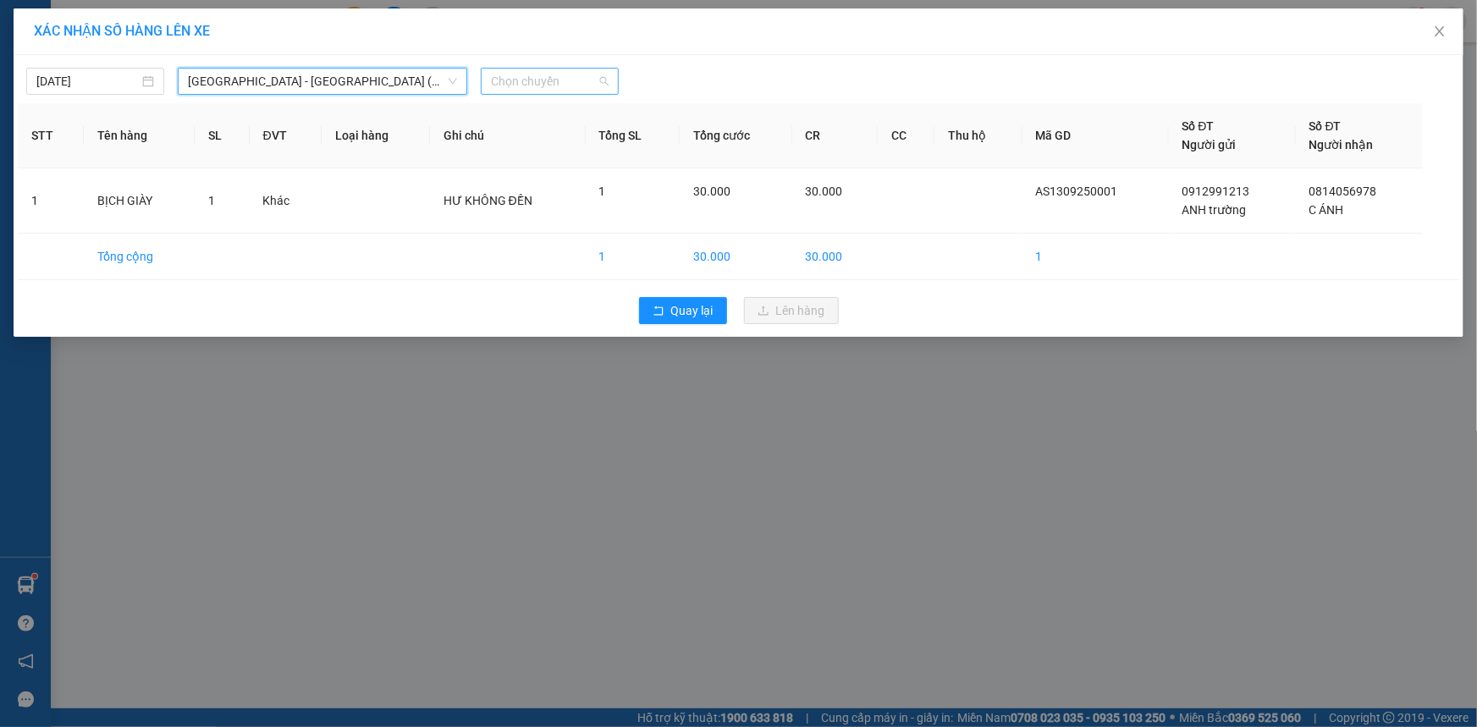
click at [507, 85] on span "Chọn chuyến" at bounding box center [550, 81] width 118 height 25
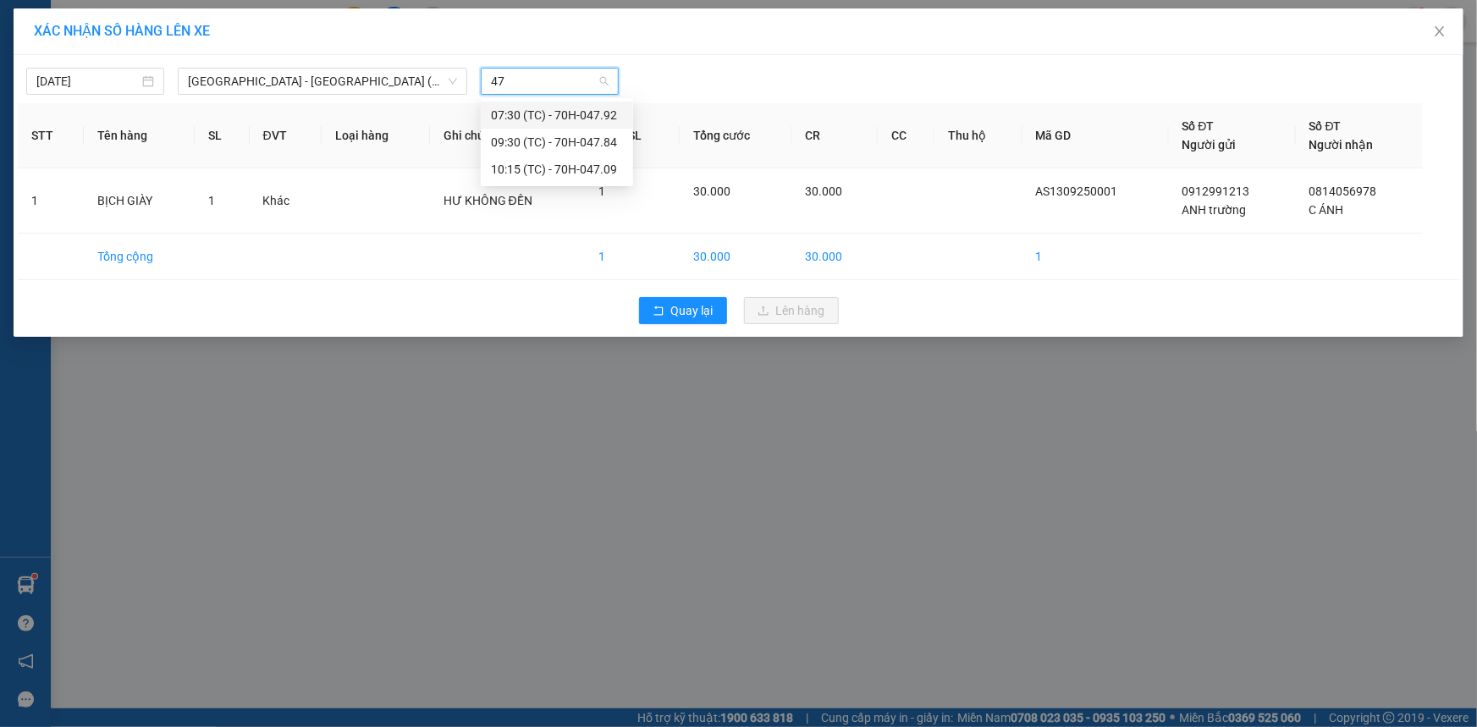
type input "479"
click at [533, 110] on div "07:30 (TC) - 70H-047.92" at bounding box center [557, 115] width 132 height 19
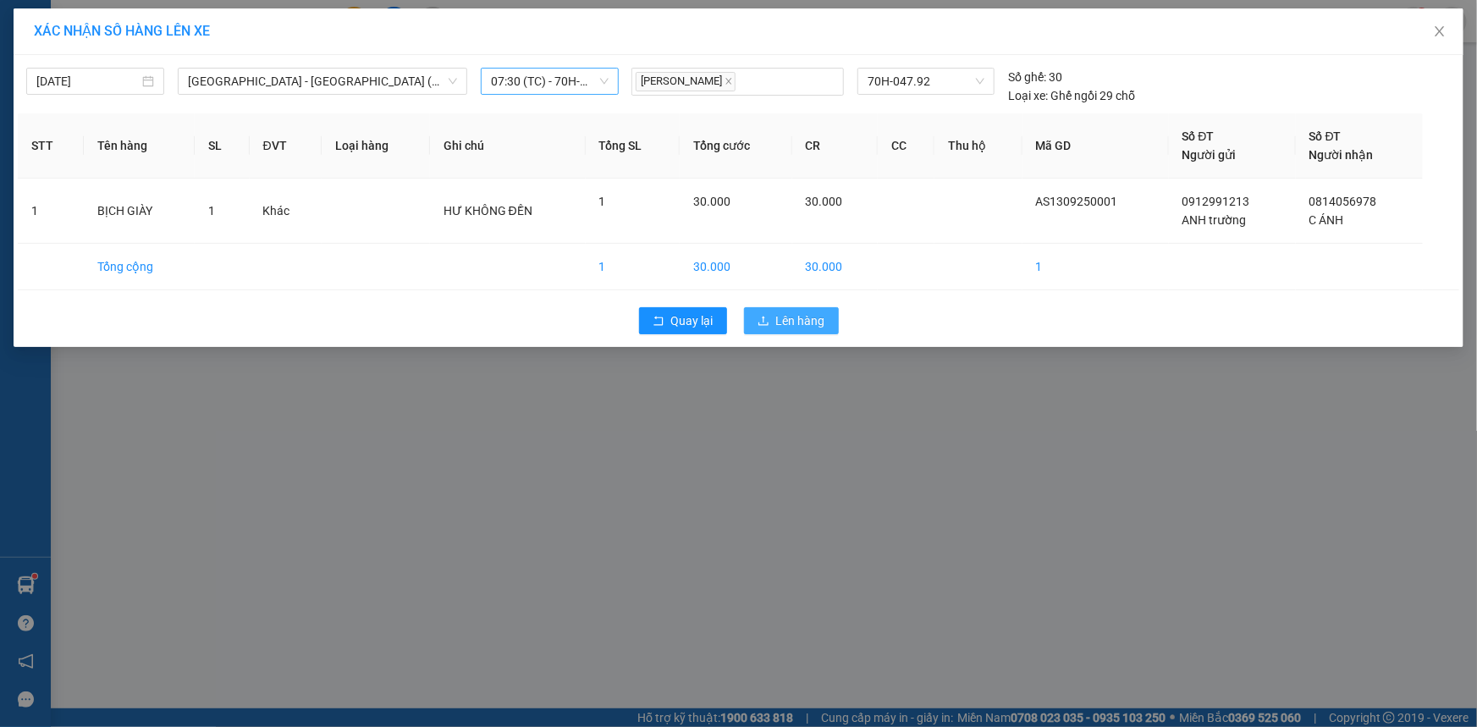
click at [824, 322] on button "Lên hàng" at bounding box center [791, 320] width 95 height 27
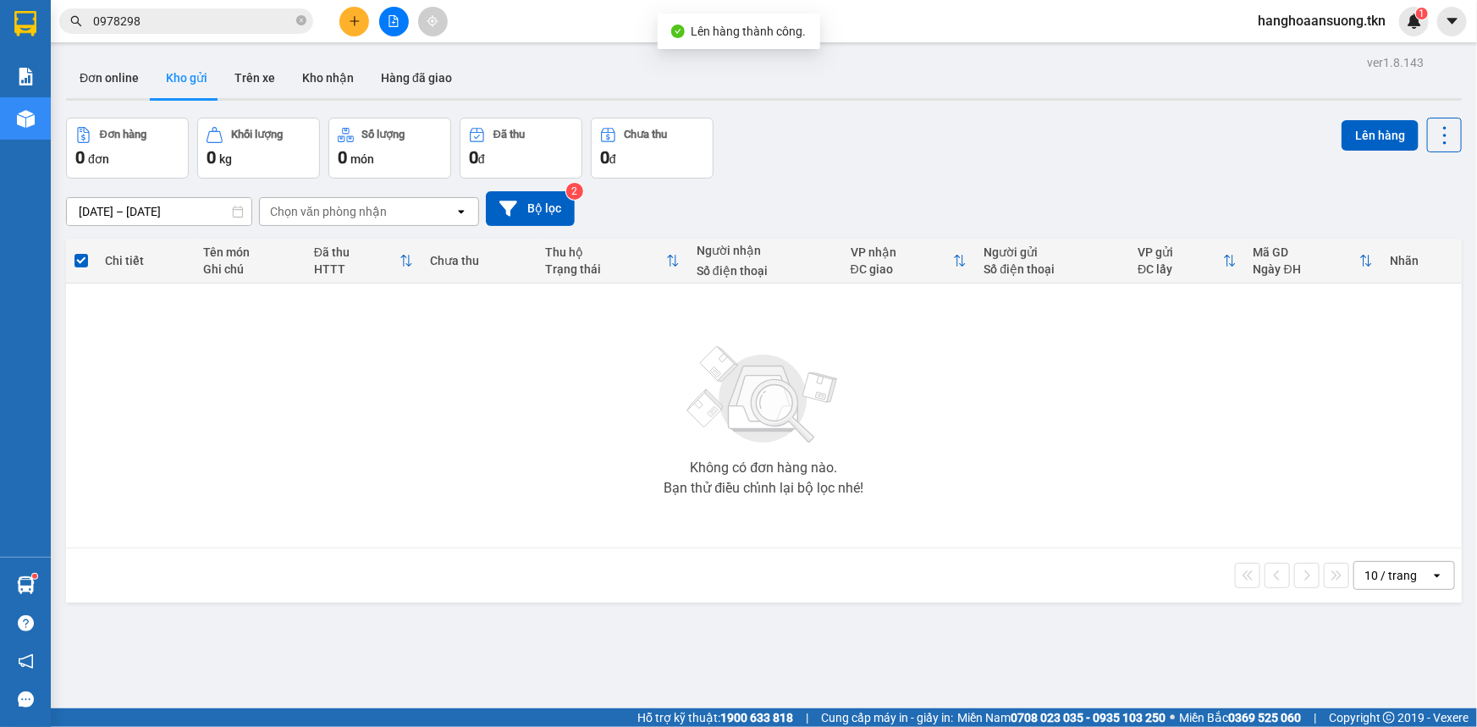
click at [734, 369] on img at bounding box center [763, 395] width 169 height 118
click at [311, 81] on button "Kho nhận" at bounding box center [328, 78] width 79 height 41
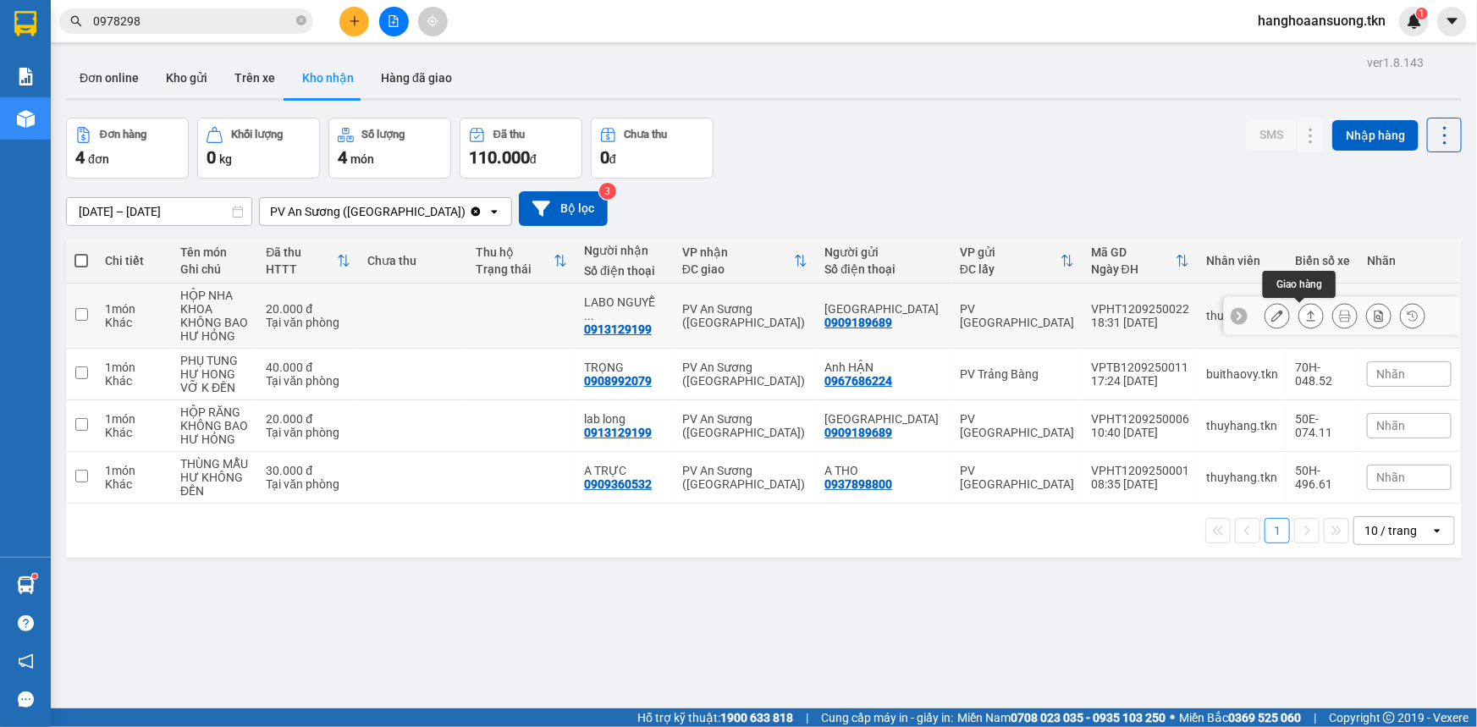
click at [1305, 315] on icon at bounding box center [1311, 316] width 12 height 12
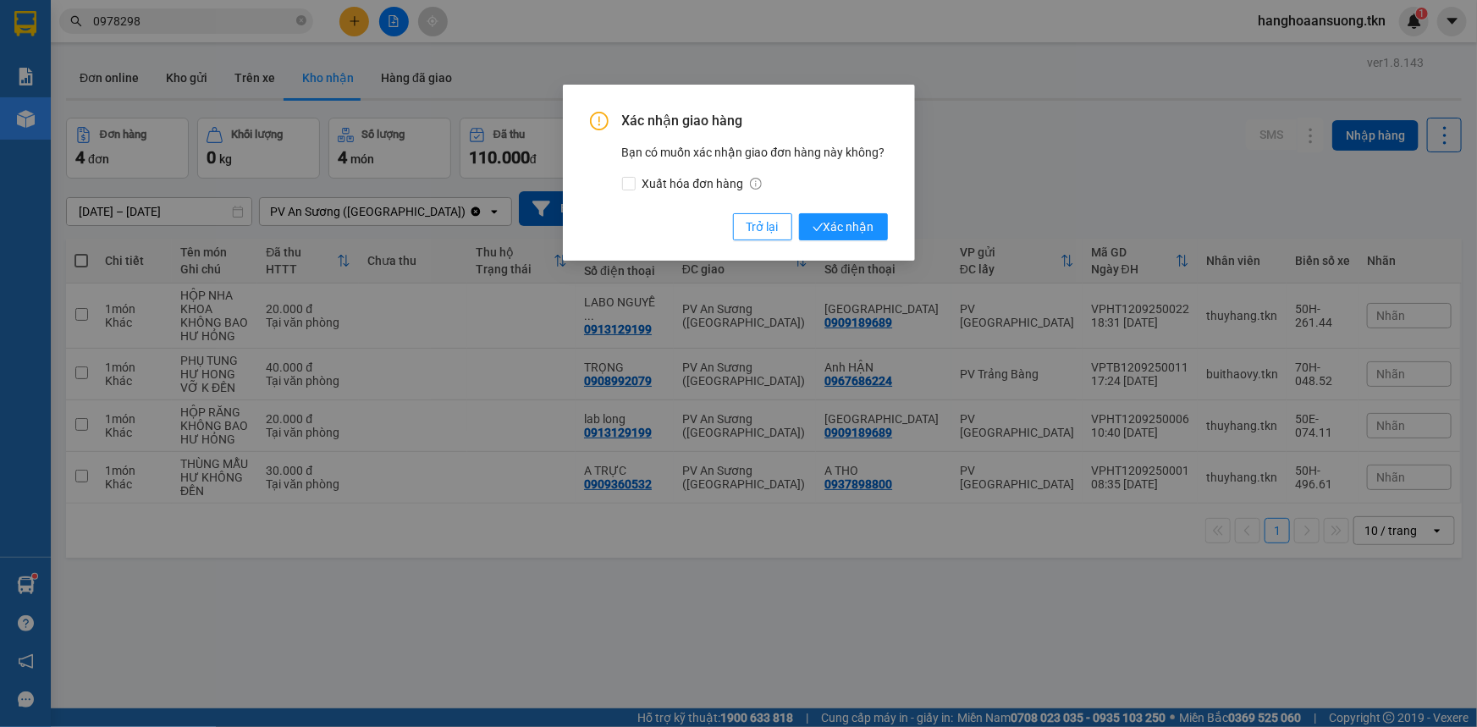
click at [1144, 145] on div "Xác nhận giao hàng Bạn có muốn xác nhận giao đơn hàng này không? Xuất hóa đơn h…" at bounding box center [738, 363] width 1477 height 727
click at [761, 220] on span "Trở lại" at bounding box center [762, 226] width 32 height 19
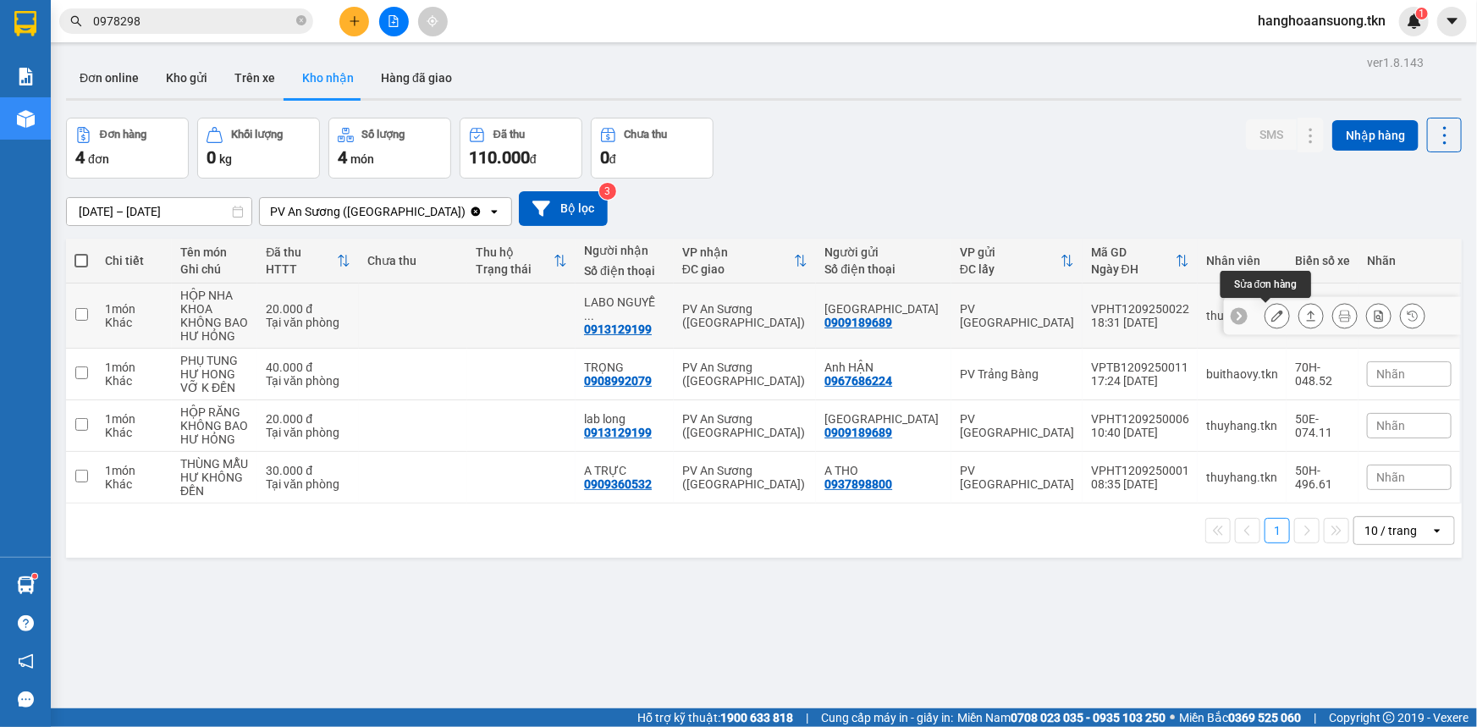
click at [1265, 317] on button at bounding box center [1277, 316] width 24 height 30
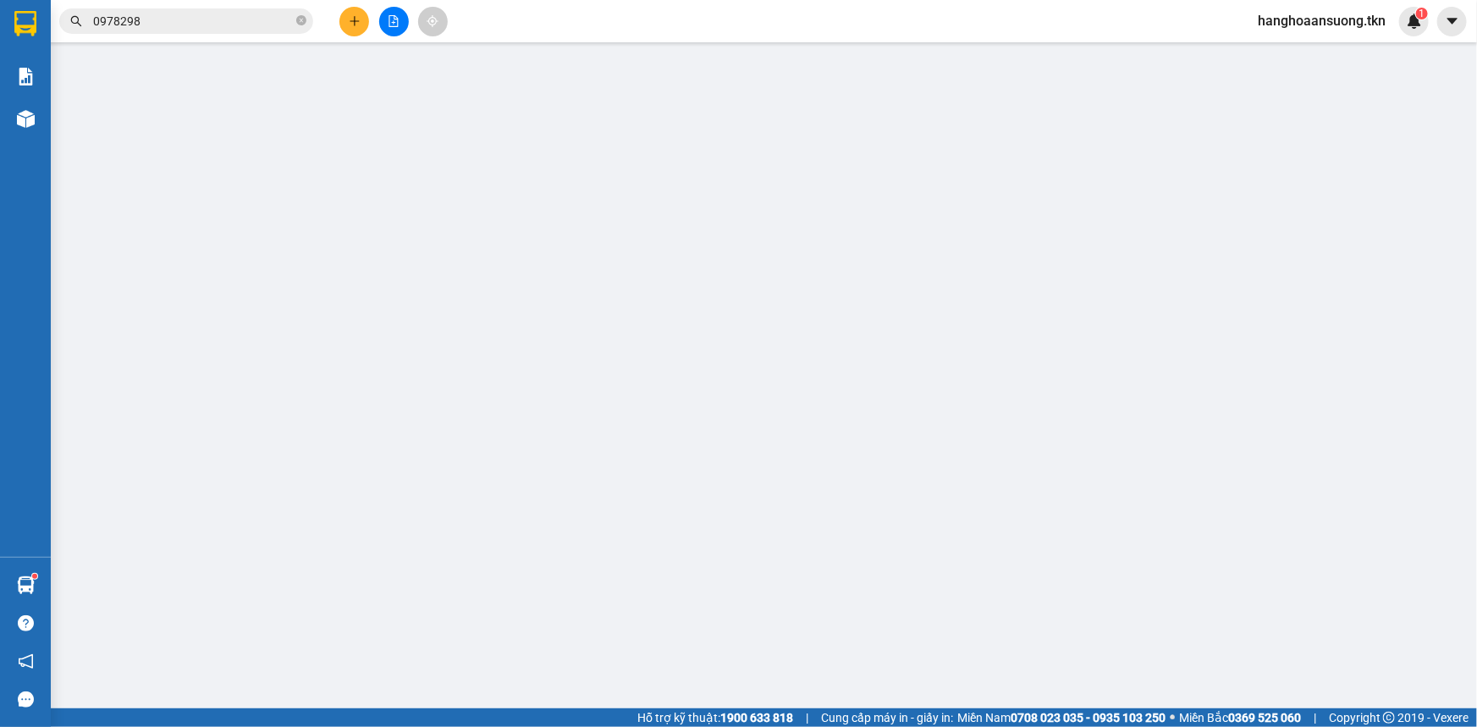
type input "0909189689"
type input "[GEOGRAPHIC_DATA]"
type input "0913129199"
type input "LABO NGUYỄN LONG"
type input "20.000"
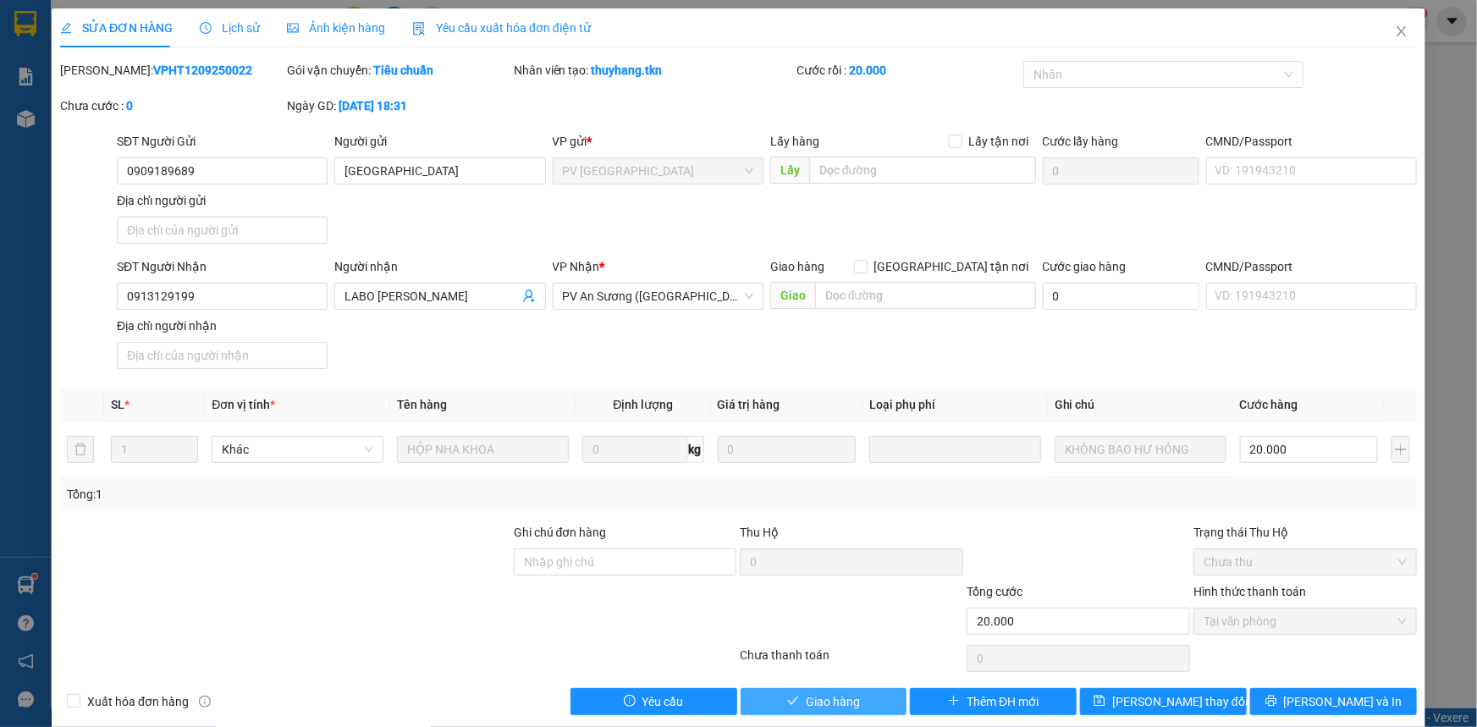
click at [872, 693] on button "Giao hàng" at bounding box center [823, 701] width 167 height 27
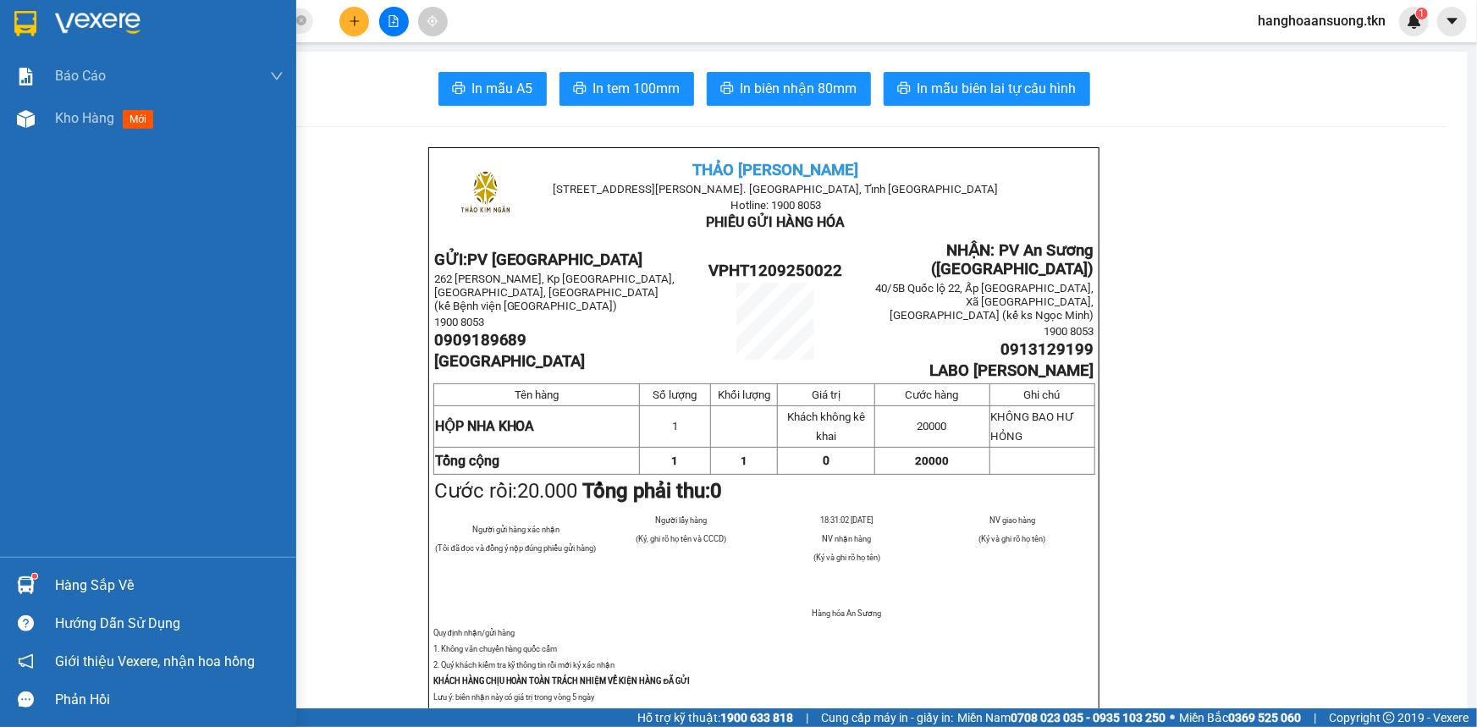
click at [11, 26] on div at bounding box center [26, 23] width 30 height 30
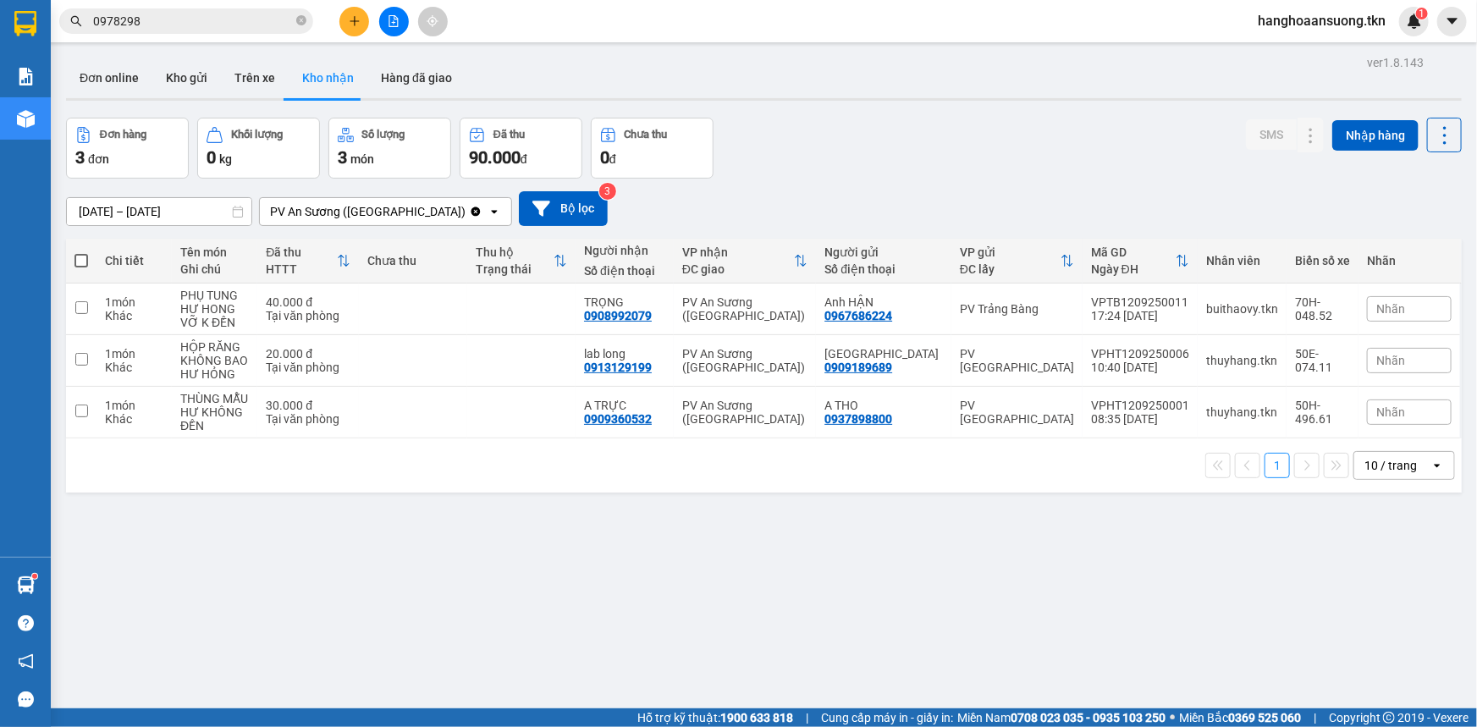
click at [815, 210] on div "[DATE] – [DATE] Press the down arrow key to interact with the calendar and sele…" at bounding box center [763, 208] width 1395 height 35
click at [162, 68] on button "Kho gửi" at bounding box center [186, 78] width 69 height 41
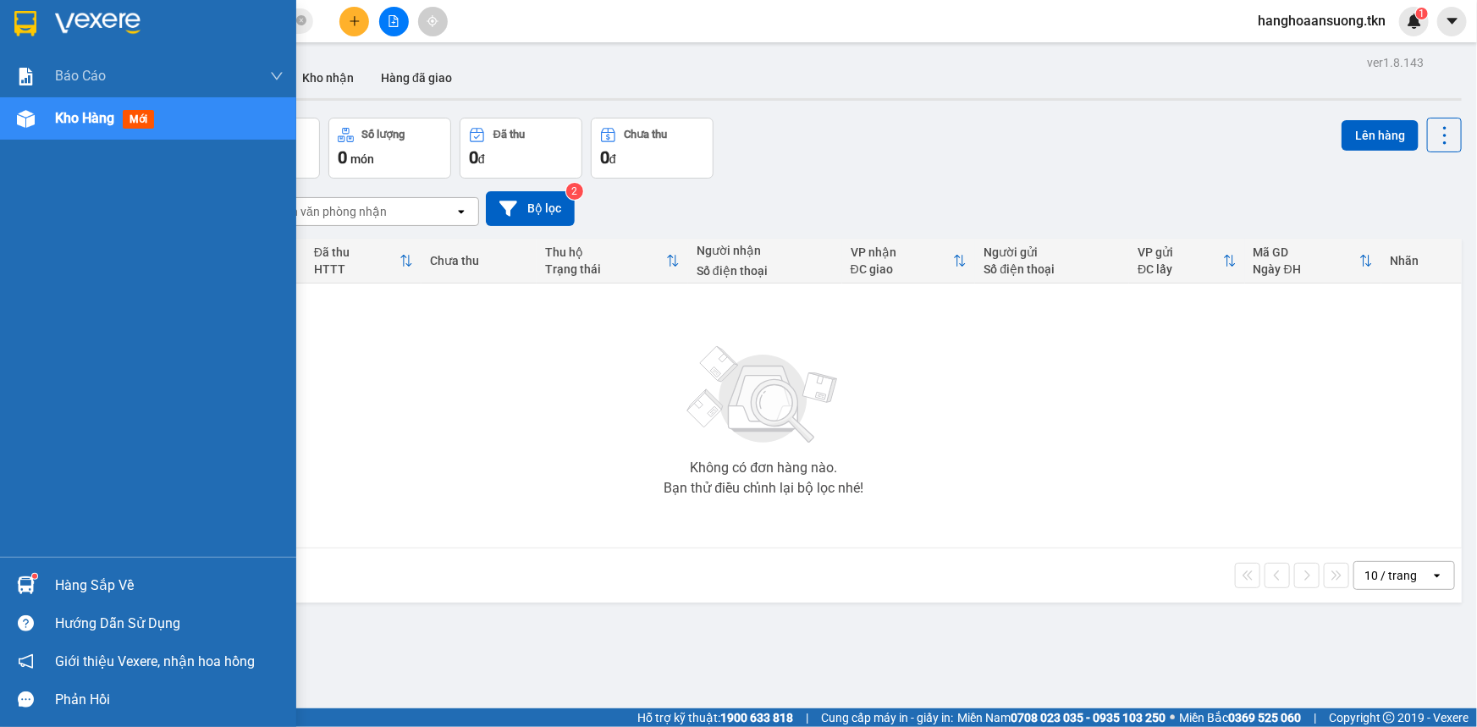
click at [29, 584] on img at bounding box center [26, 585] width 18 height 18
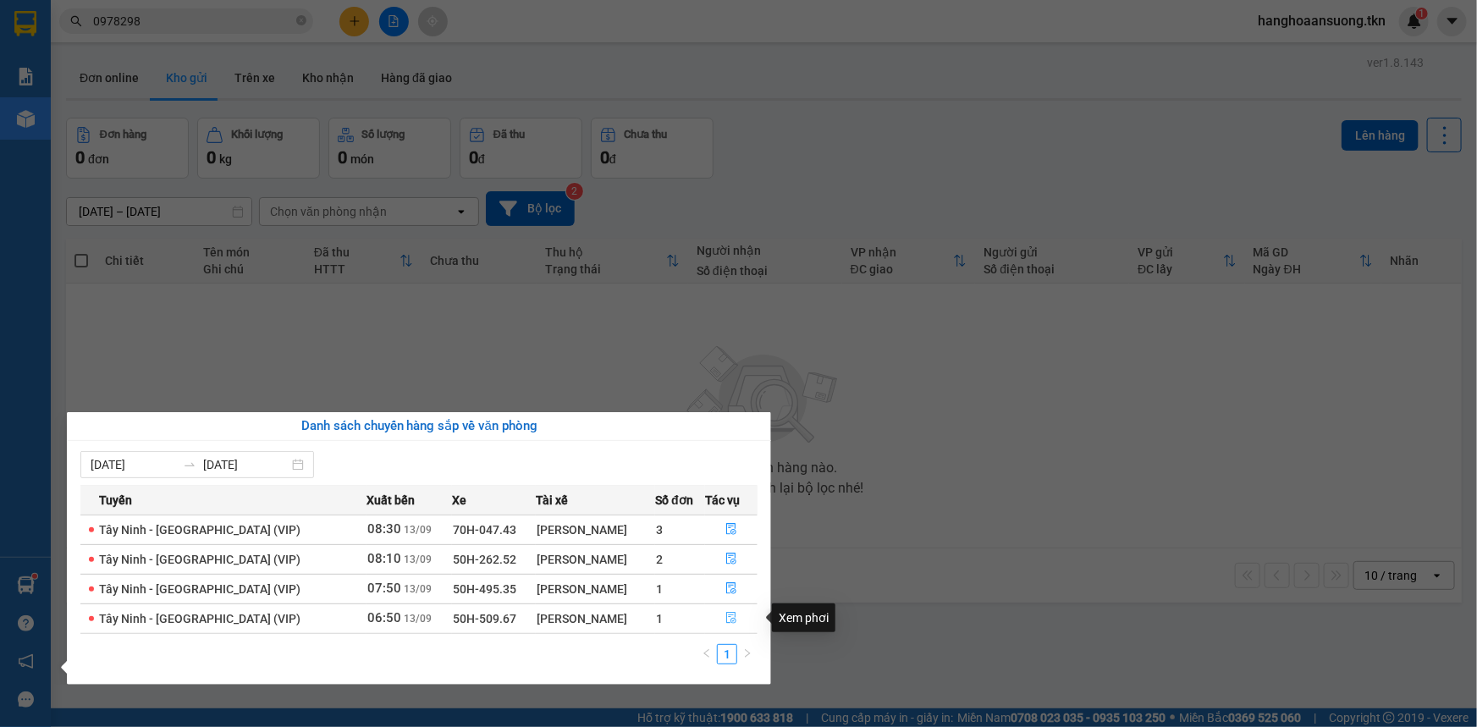
click at [728, 620] on icon "file-done" at bounding box center [731, 618] width 10 height 12
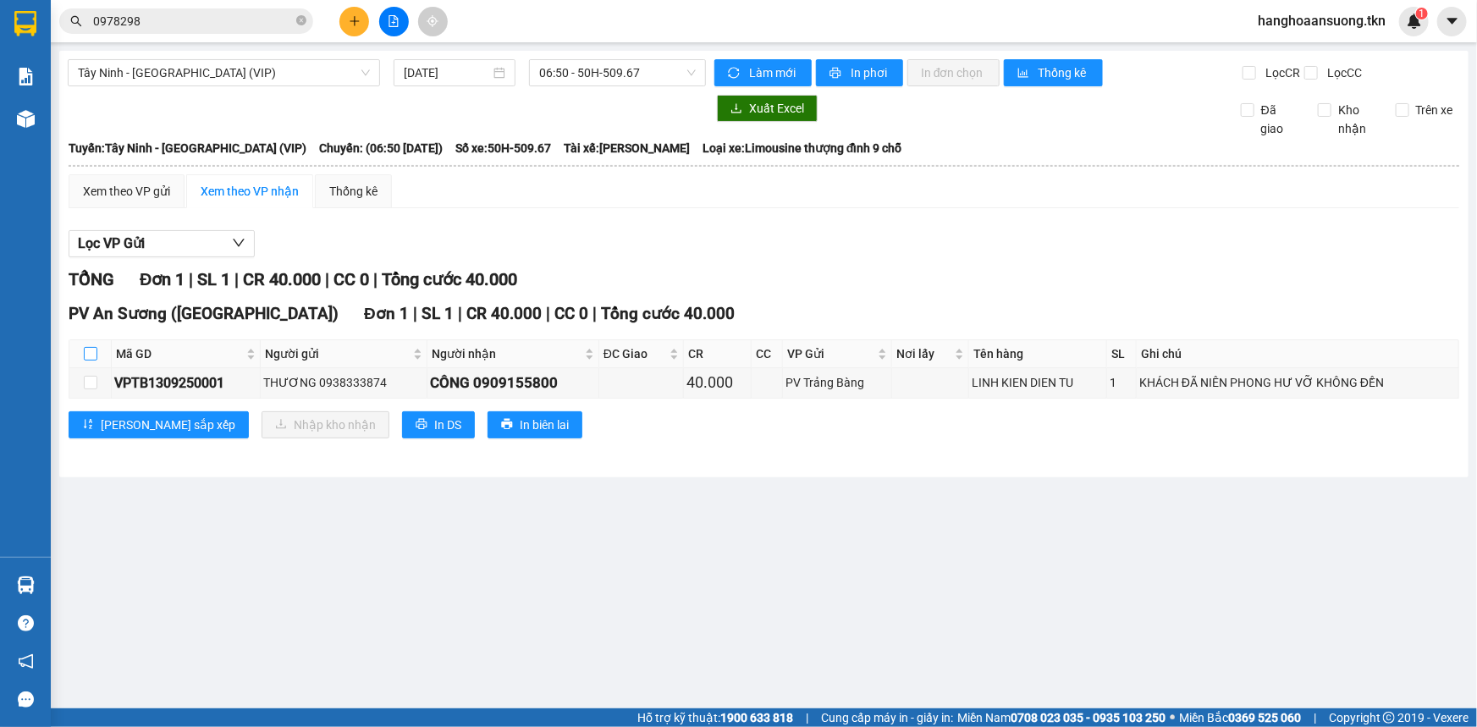
click at [92, 352] on input "checkbox" at bounding box center [91, 354] width 14 height 14
checkbox input "true"
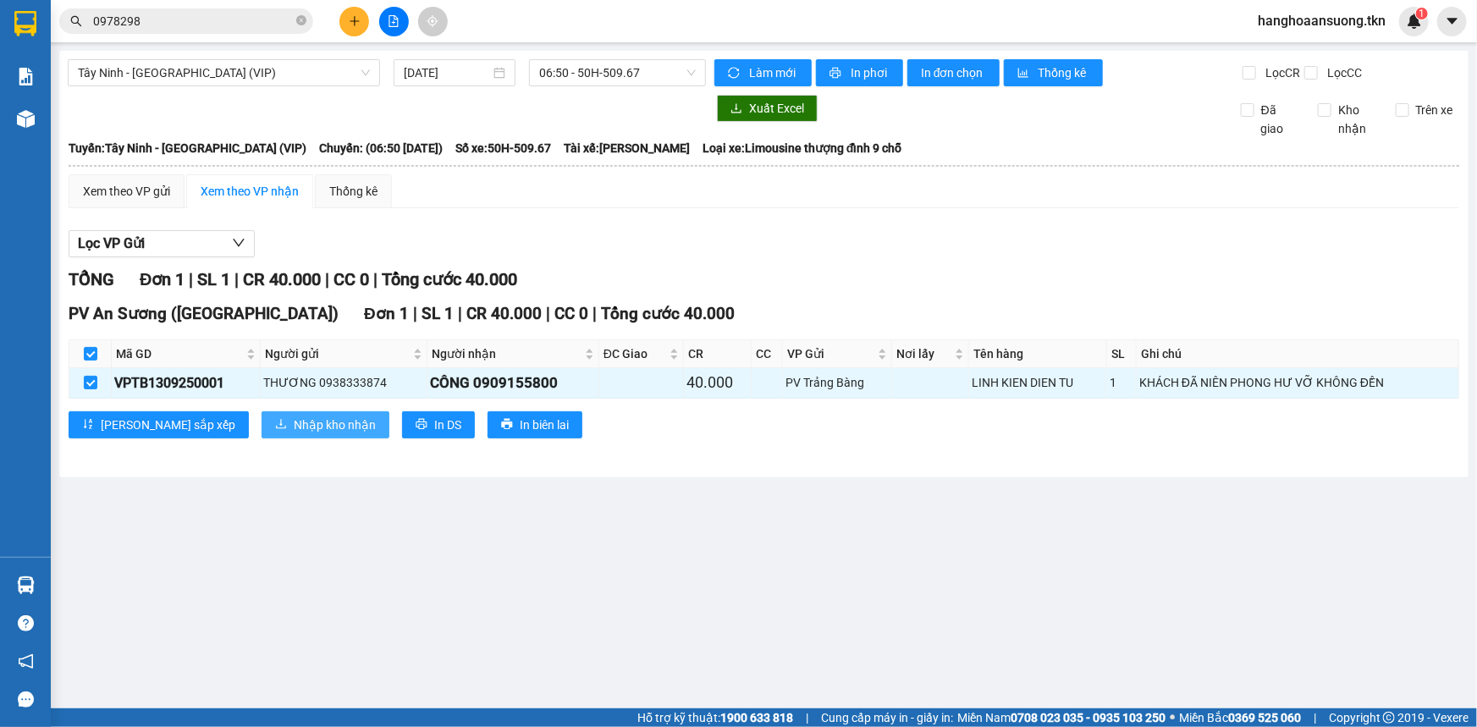
click at [294, 422] on span "Nhập kho nhận" at bounding box center [335, 424] width 82 height 19
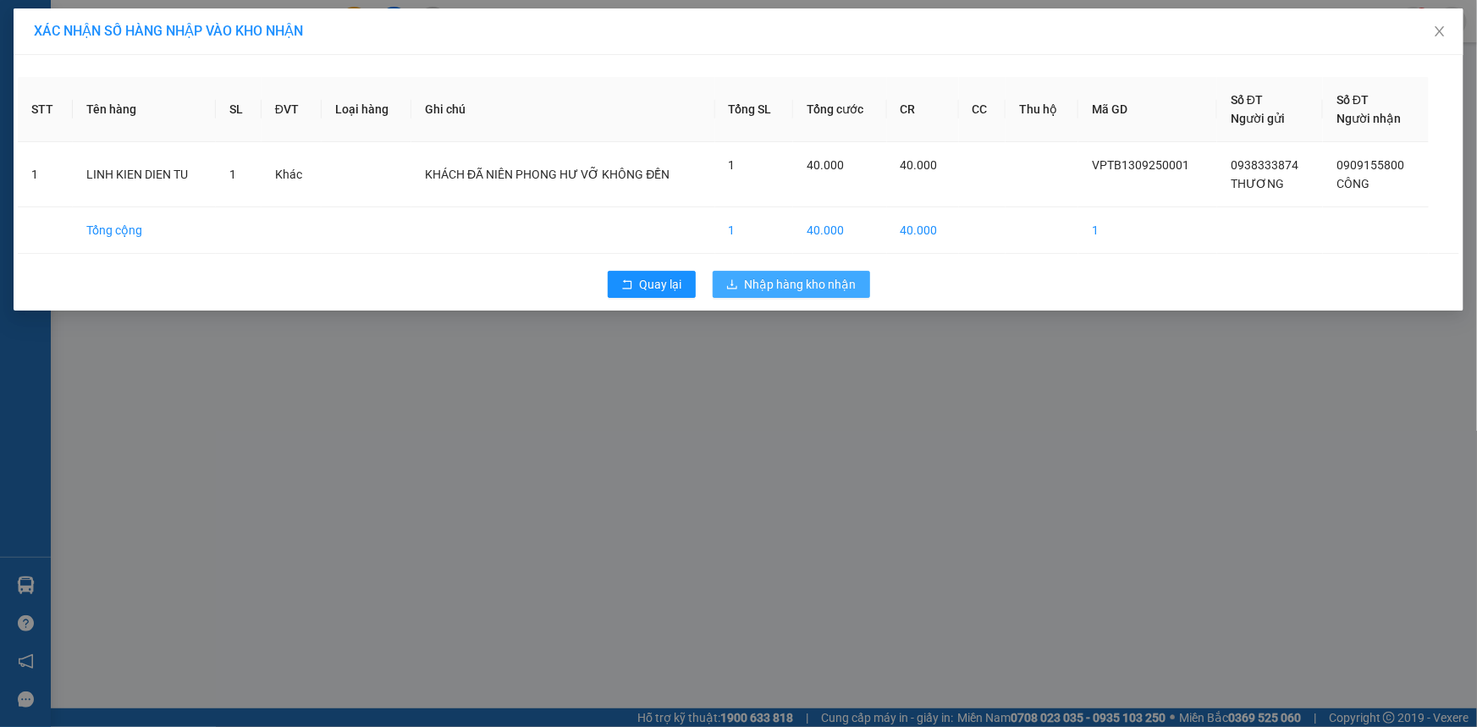
click at [812, 282] on span "Nhập hàng kho nhận" at bounding box center [801, 284] width 112 height 19
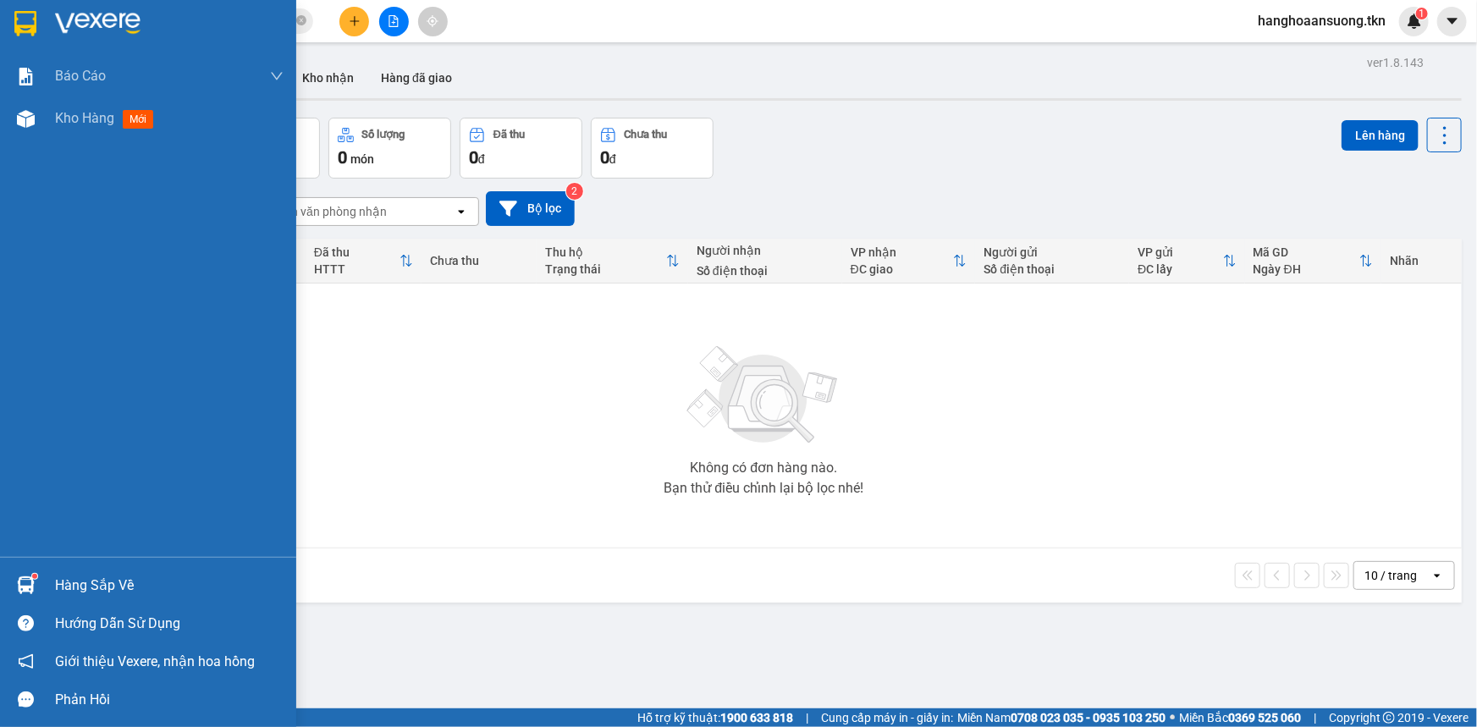
click at [49, 589] on div "Hàng sắp về" at bounding box center [148, 585] width 296 height 38
click at [25, 589] on img at bounding box center [26, 585] width 18 height 18
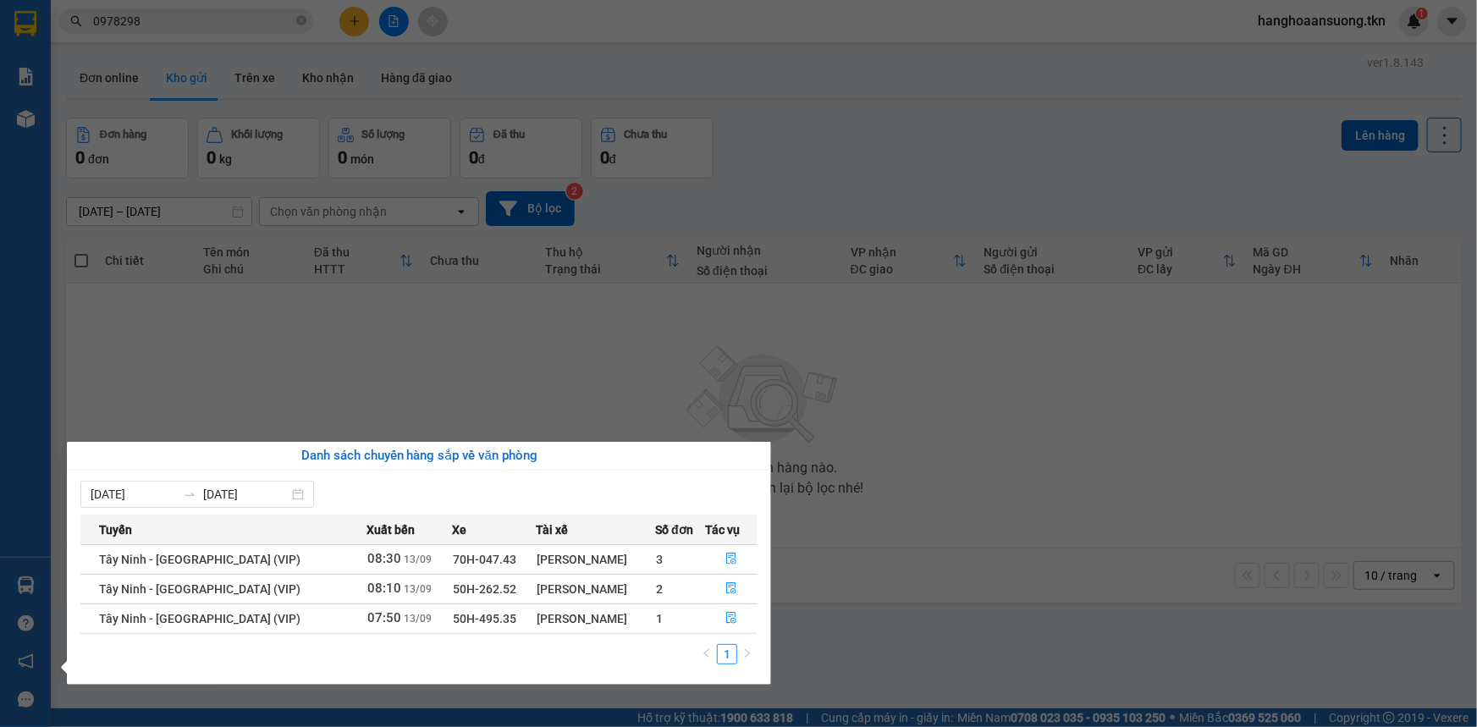
click at [935, 502] on section "Kết quả tìm kiếm ( 1 ) Bộ lọc Mã ĐH Trạng thái Món hàng Thu hộ Tổng cước Chưa c…" at bounding box center [738, 363] width 1477 height 727
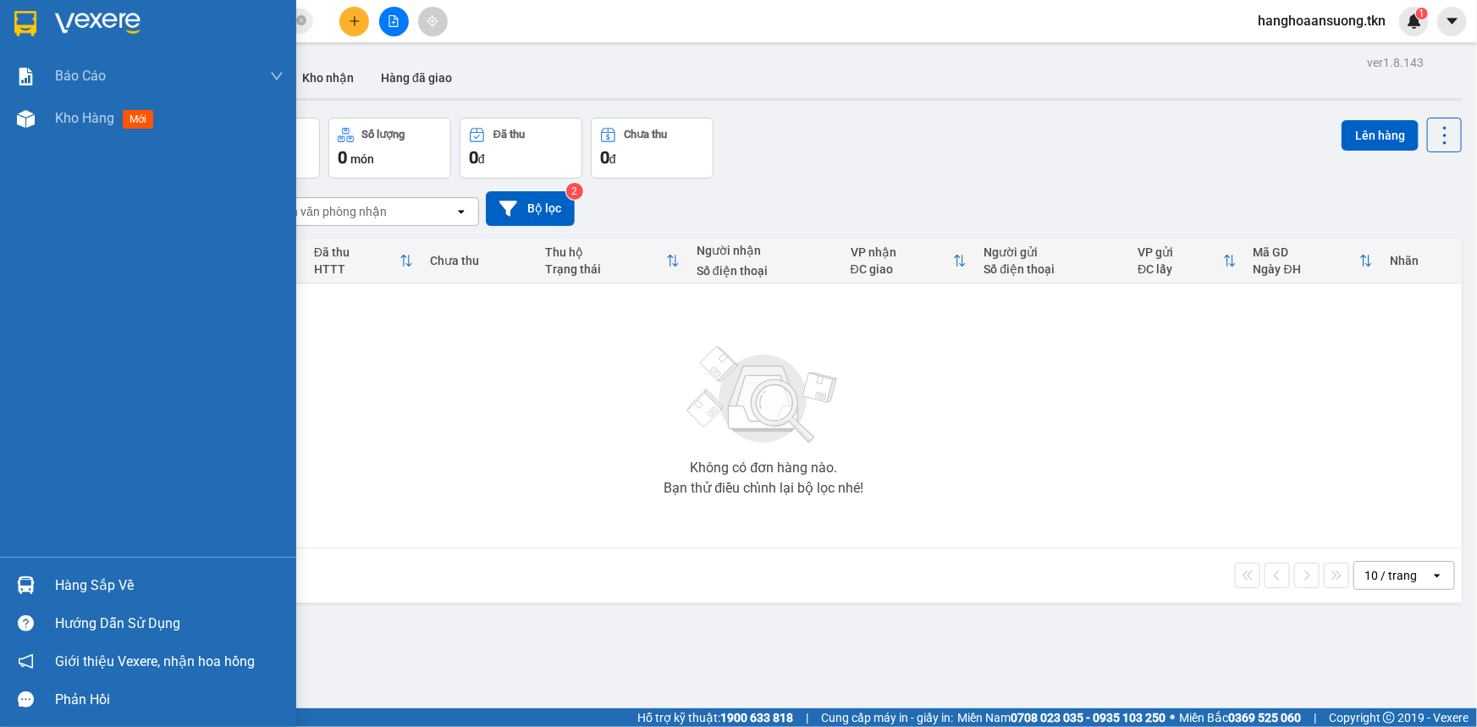
click at [102, 586] on div "Hàng sắp về" at bounding box center [169, 585] width 228 height 25
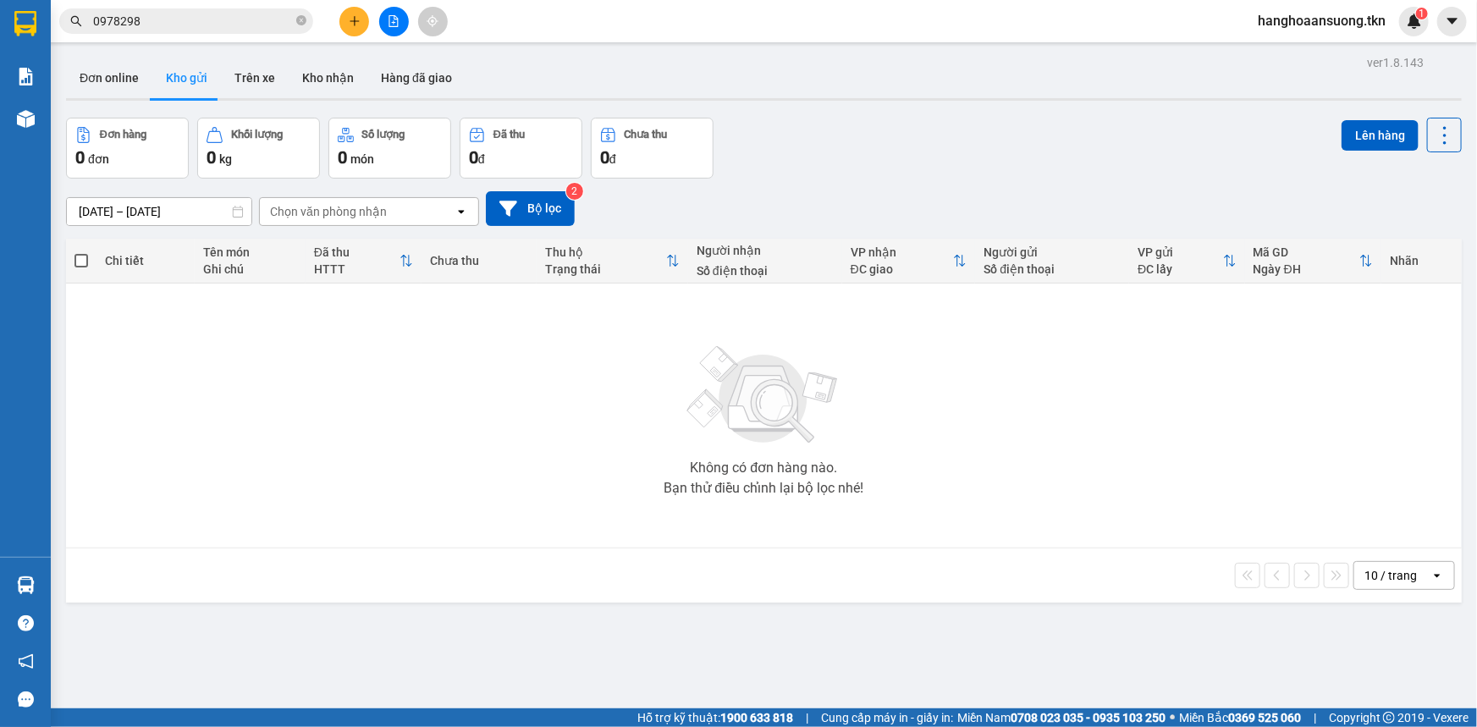
click at [694, 76] on section "Kết quả tìm kiếm ( 1 ) Bộ lọc Mã ĐH Trạng thái Món hàng Thu hộ Tổng cước Chưa c…" at bounding box center [738, 363] width 1477 height 727
click at [296, 63] on button "Kho nhận" at bounding box center [328, 78] width 79 height 41
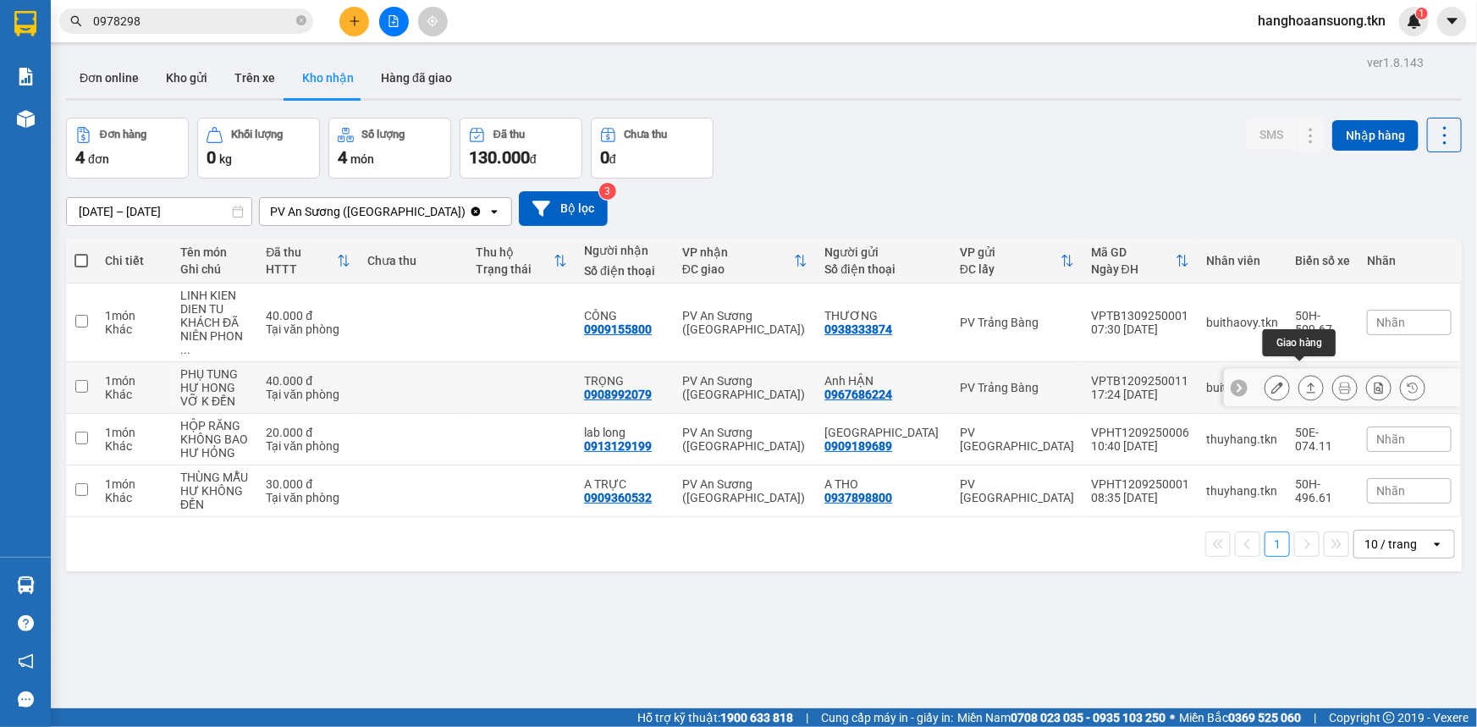
click at [1307, 382] on icon at bounding box center [1311, 387] width 9 height 10
click at [1296, 379] on body "Kết quả tìm kiếm ( 1 ) Bộ lọc Mã ĐH Trạng thái Món hàng Thu hộ Tổng cước Chưa c…" at bounding box center [738, 363] width 1477 height 727
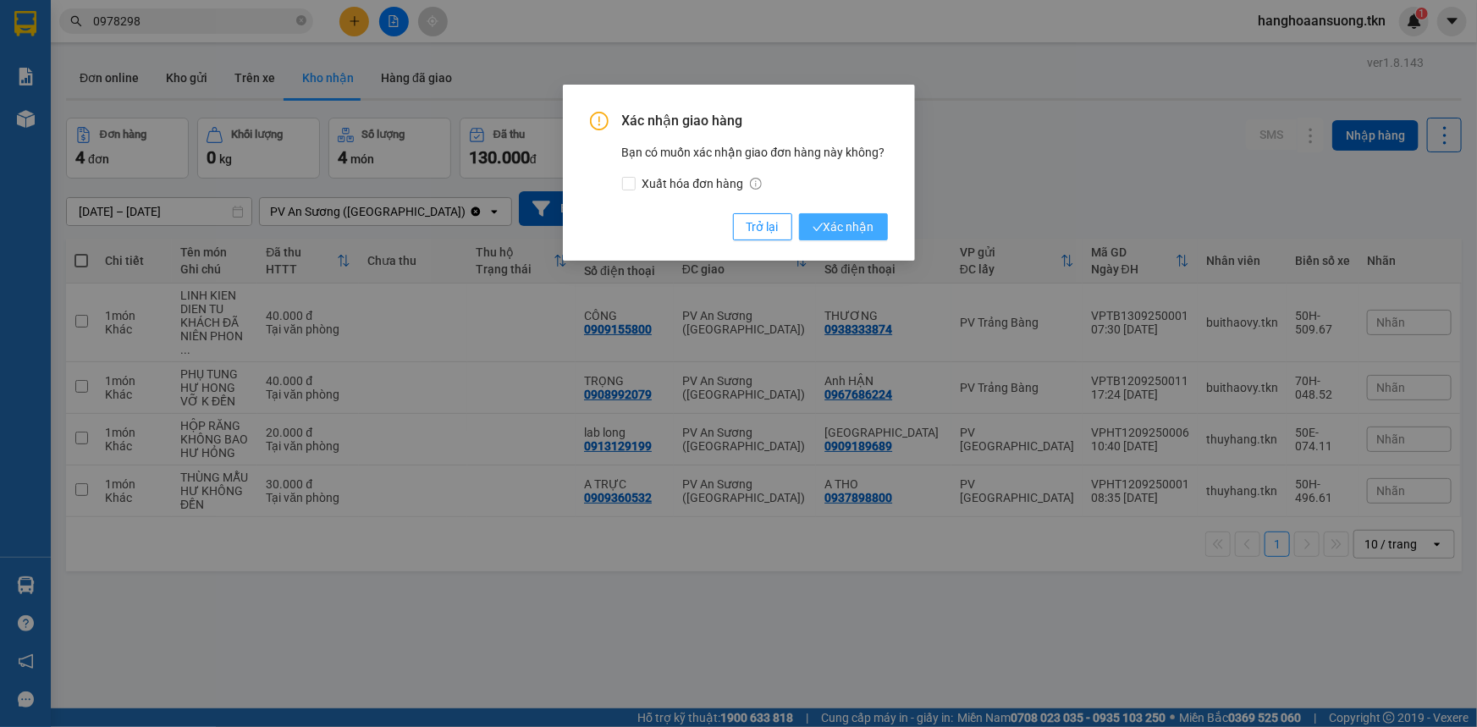
click at [882, 234] on button "Xác nhận" at bounding box center [843, 226] width 89 height 27
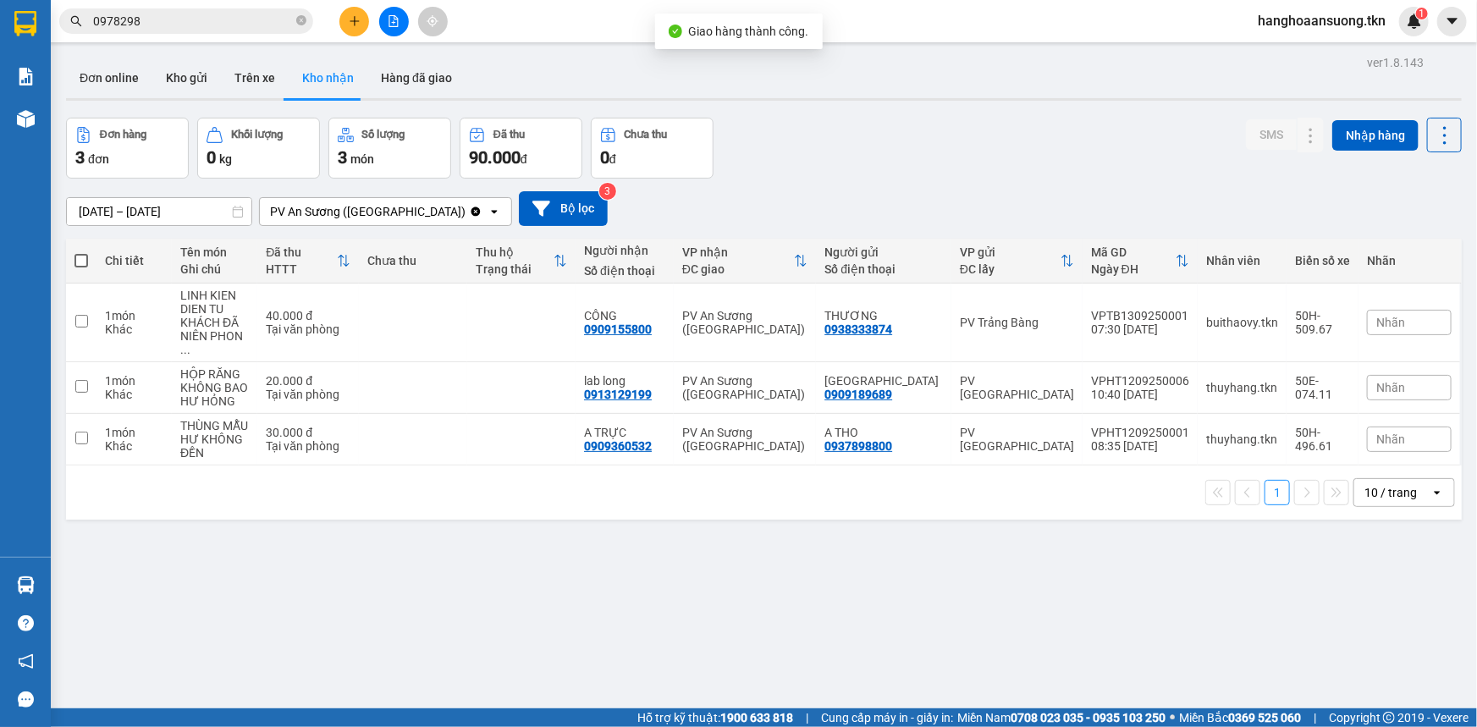
click at [892, 183] on div "[DATE] – [DATE] Press the down arrow key to interact with the calendar and sele…" at bounding box center [763, 209] width 1395 height 60
click at [344, 25] on button at bounding box center [354, 22] width 30 height 30
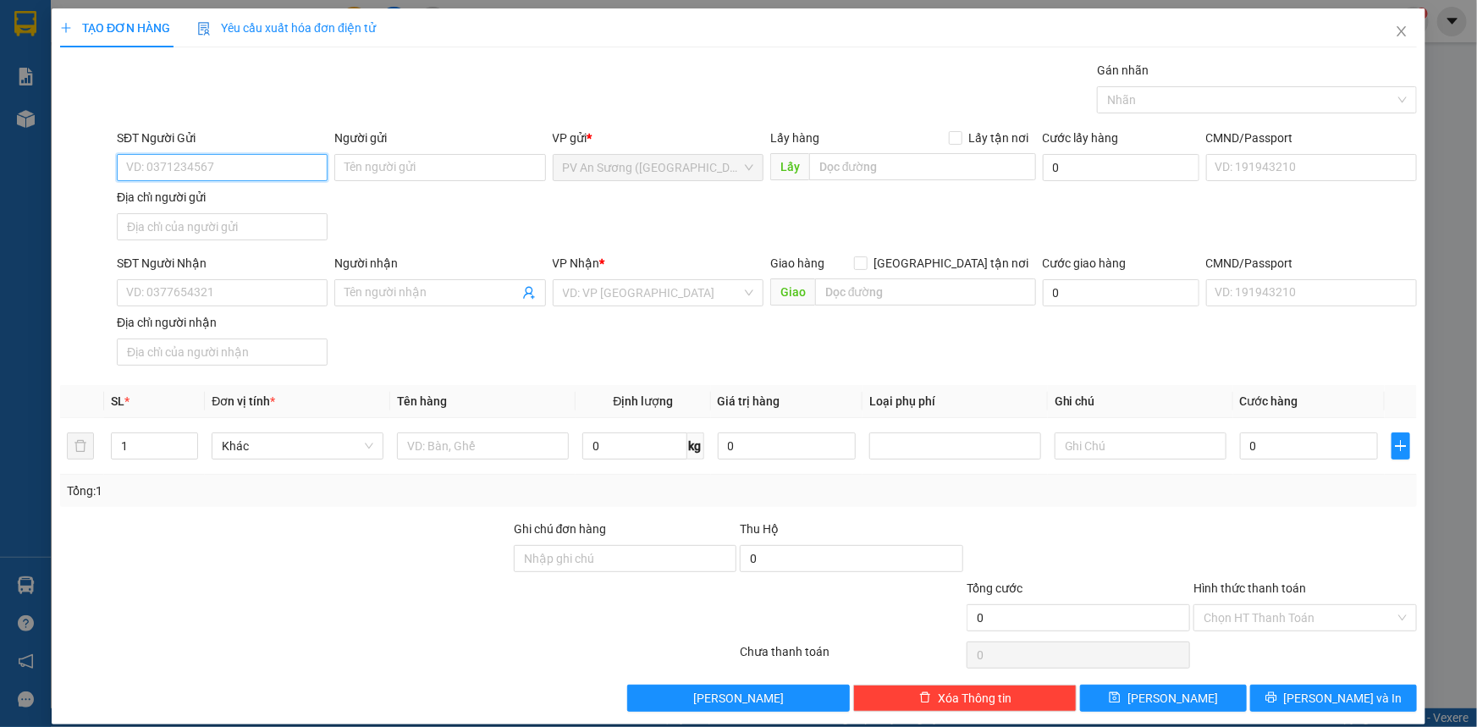
click at [265, 155] on input "SĐT Người Gửi" at bounding box center [222, 167] width 211 height 27
type input "0931303385"
click at [440, 161] on input "Người gửi" at bounding box center [439, 167] width 211 height 27
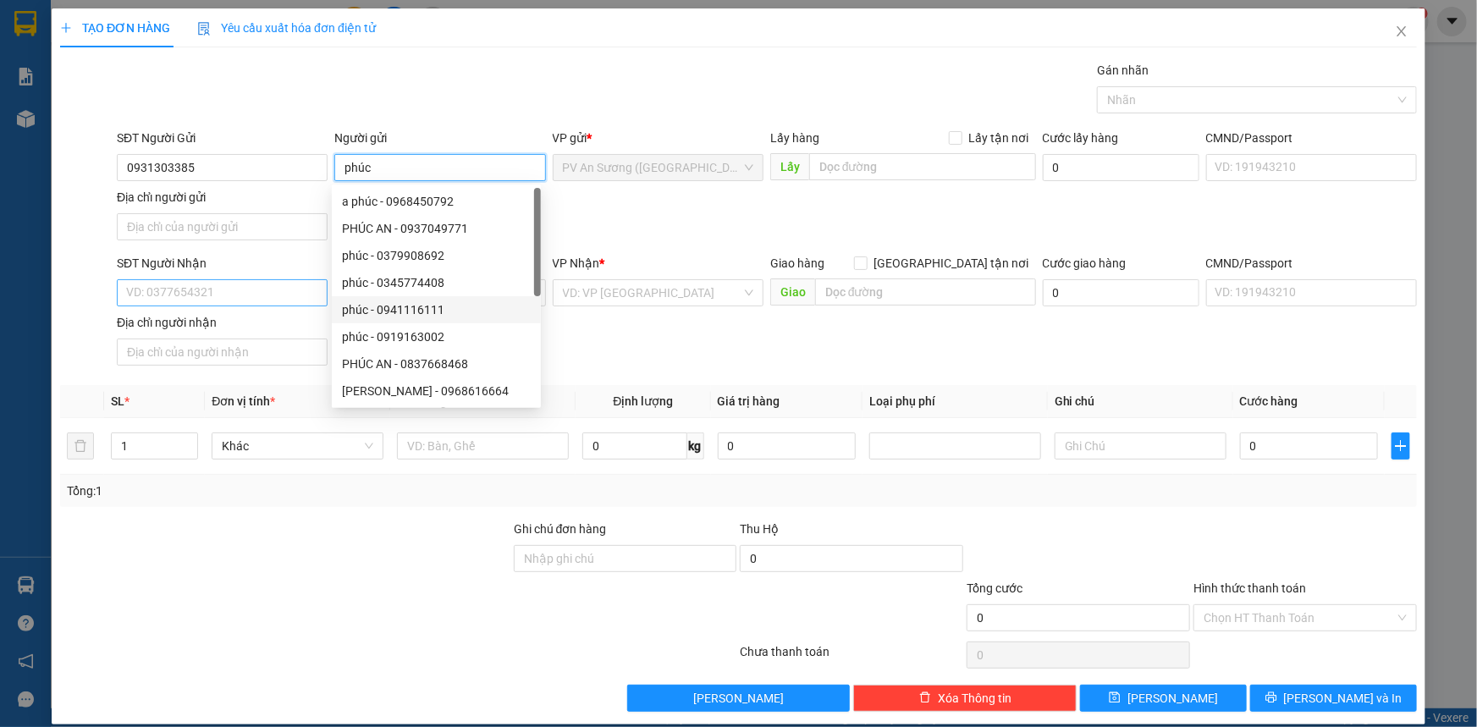
type input "phúc"
click at [262, 290] on input "SĐT Người Nhận" at bounding box center [222, 292] width 211 height 27
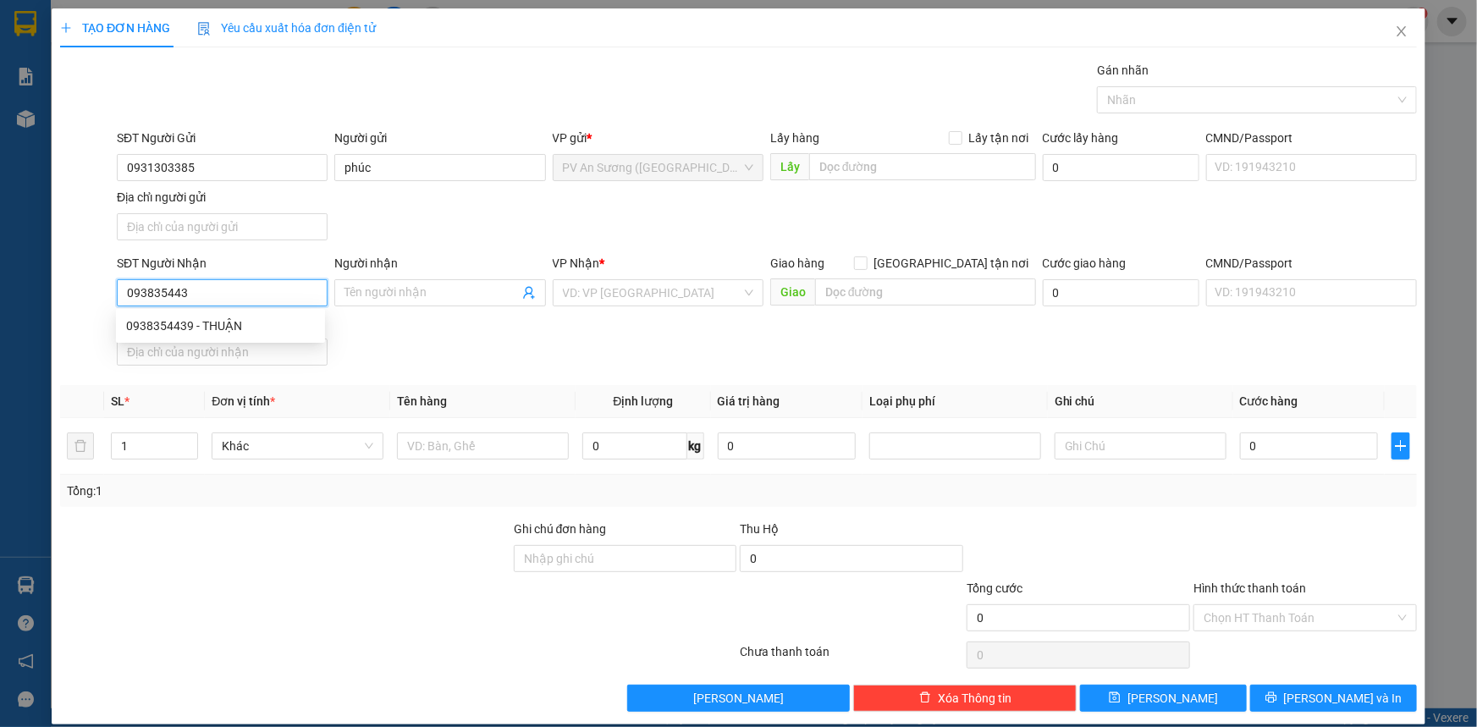
type input "0938354439"
click at [257, 334] on div "0938354439 - THUẬN" at bounding box center [220, 325] width 189 height 19
type input "THUẬN"
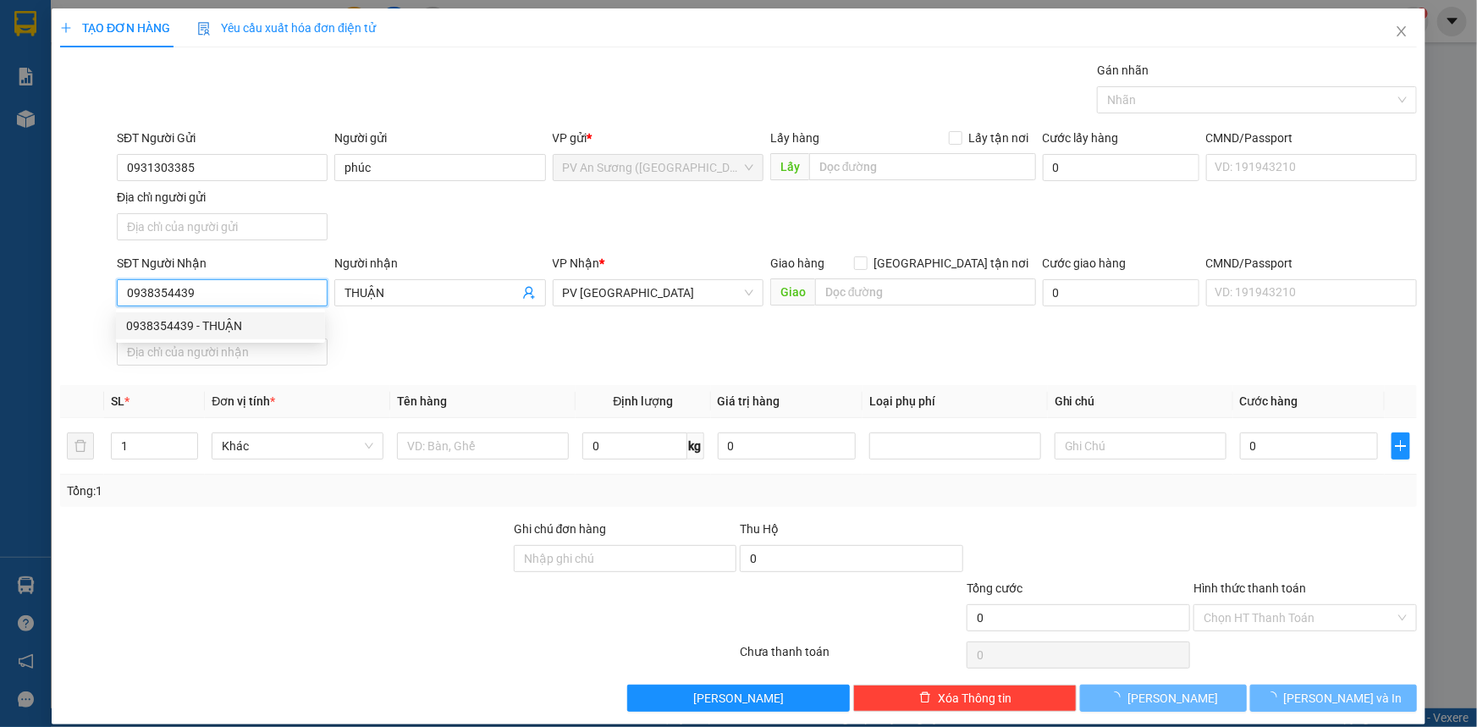
type input "50.000"
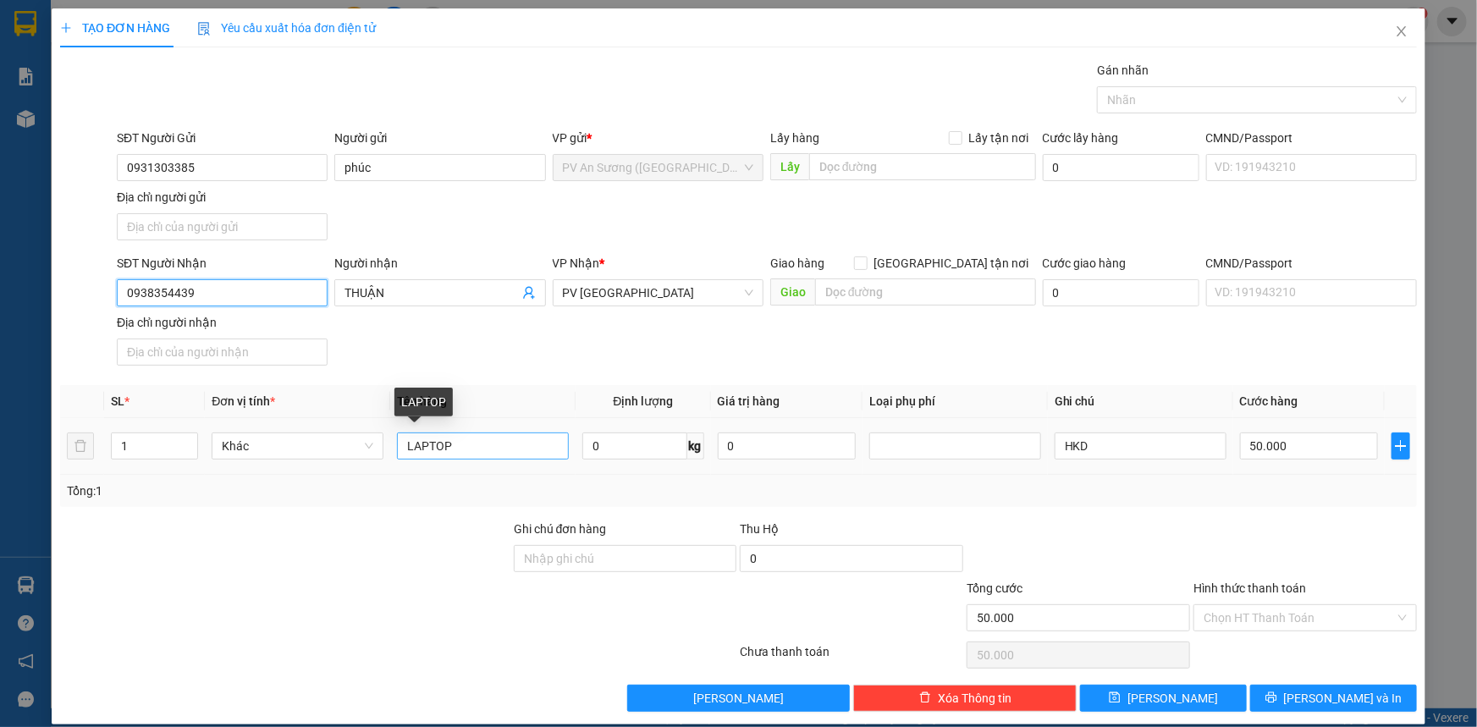
type input "0938354439"
click at [500, 446] on input "LAPTOP" at bounding box center [483, 445] width 172 height 27
type input "THÙNG ÁC QUY"
click at [1242, 433] on input "50.000" at bounding box center [1309, 445] width 138 height 27
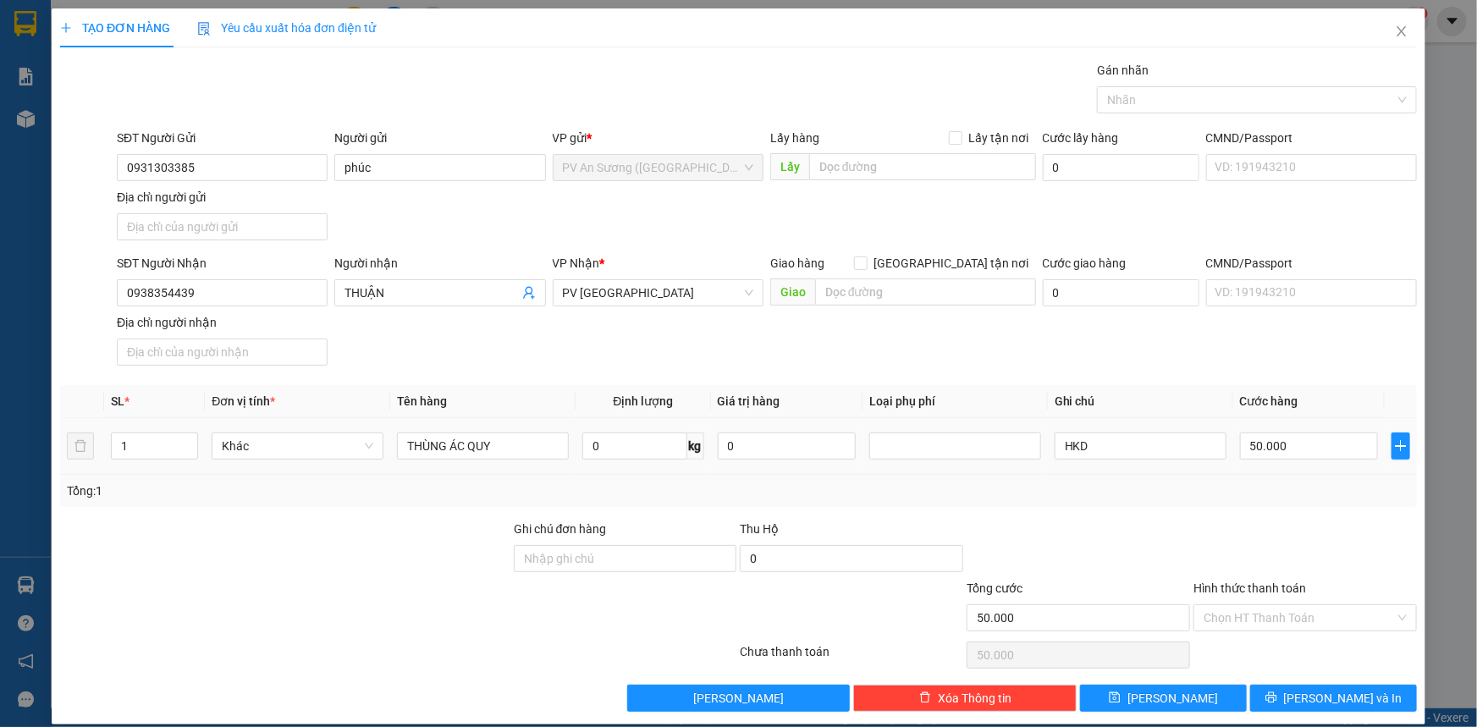
click at [1233, 399] on th "Cước hàng" at bounding box center [1308, 401] width 151 height 33
click at [1294, 618] on input "Hình thức thanh toán" at bounding box center [1298, 617] width 191 height 25
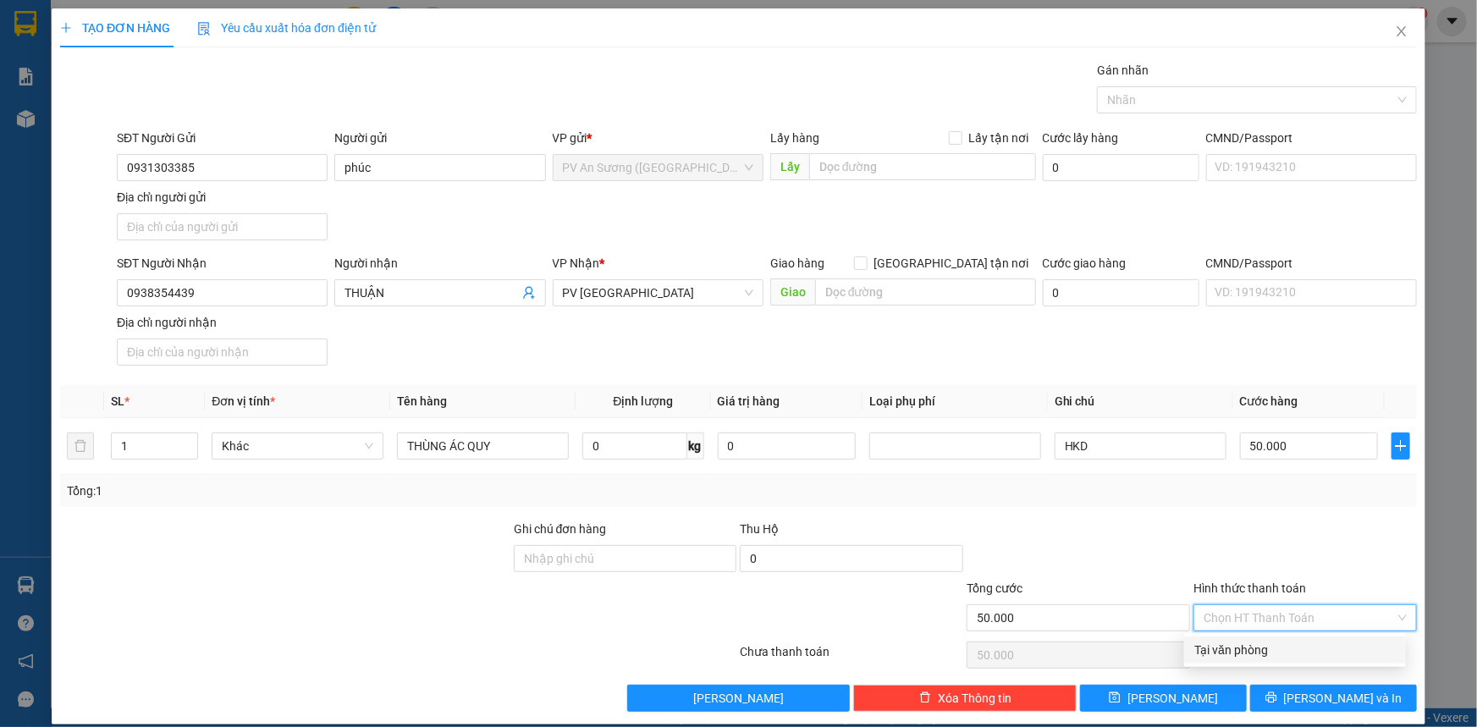
click at [1296, 647] on div "Tại văn phòng" at bounding box center [1294, 650] width 201 height 19
type input "0"
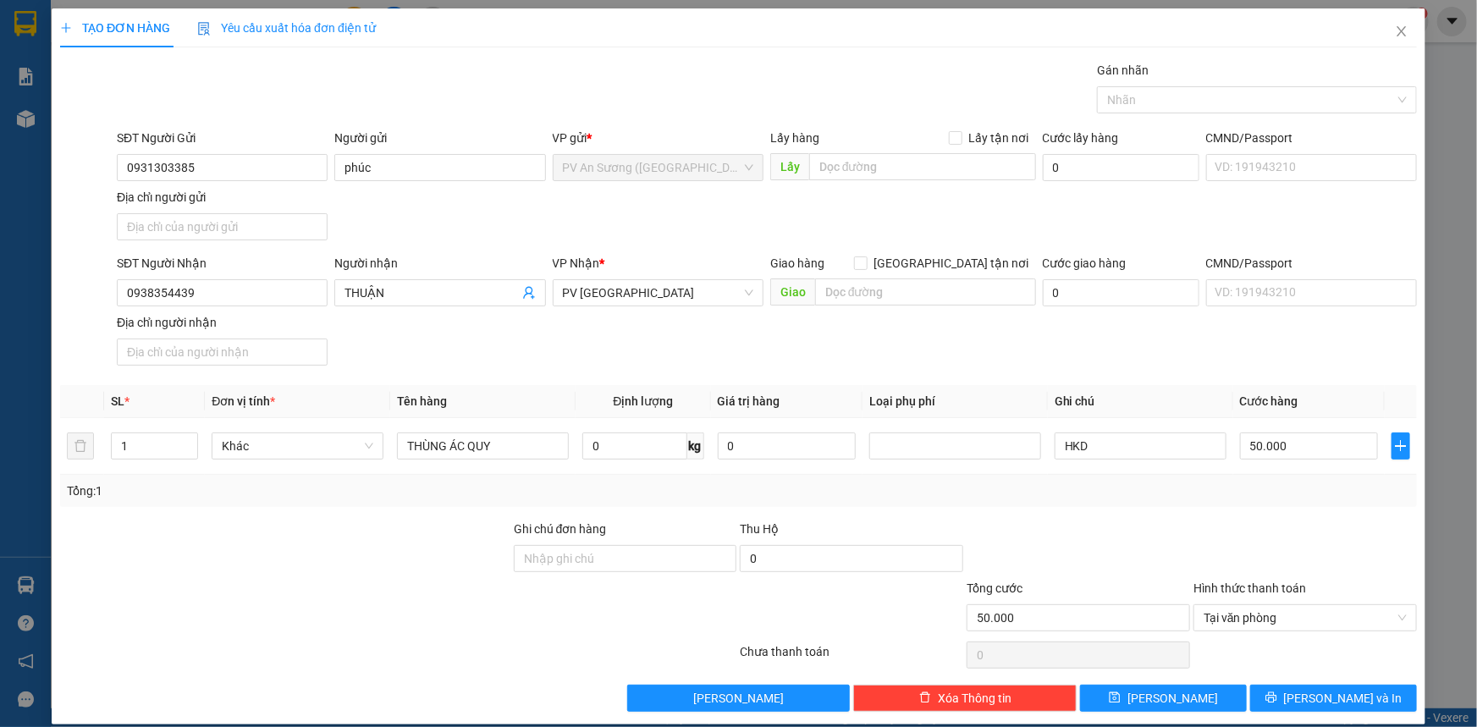
click at [1270, 529] on div at bounding box center [1304, 549] width 227 height 59
click at [1337, 689] on span "[PERSON_NAME] và In" at bounding box center [1343, 698] width 118 height 19
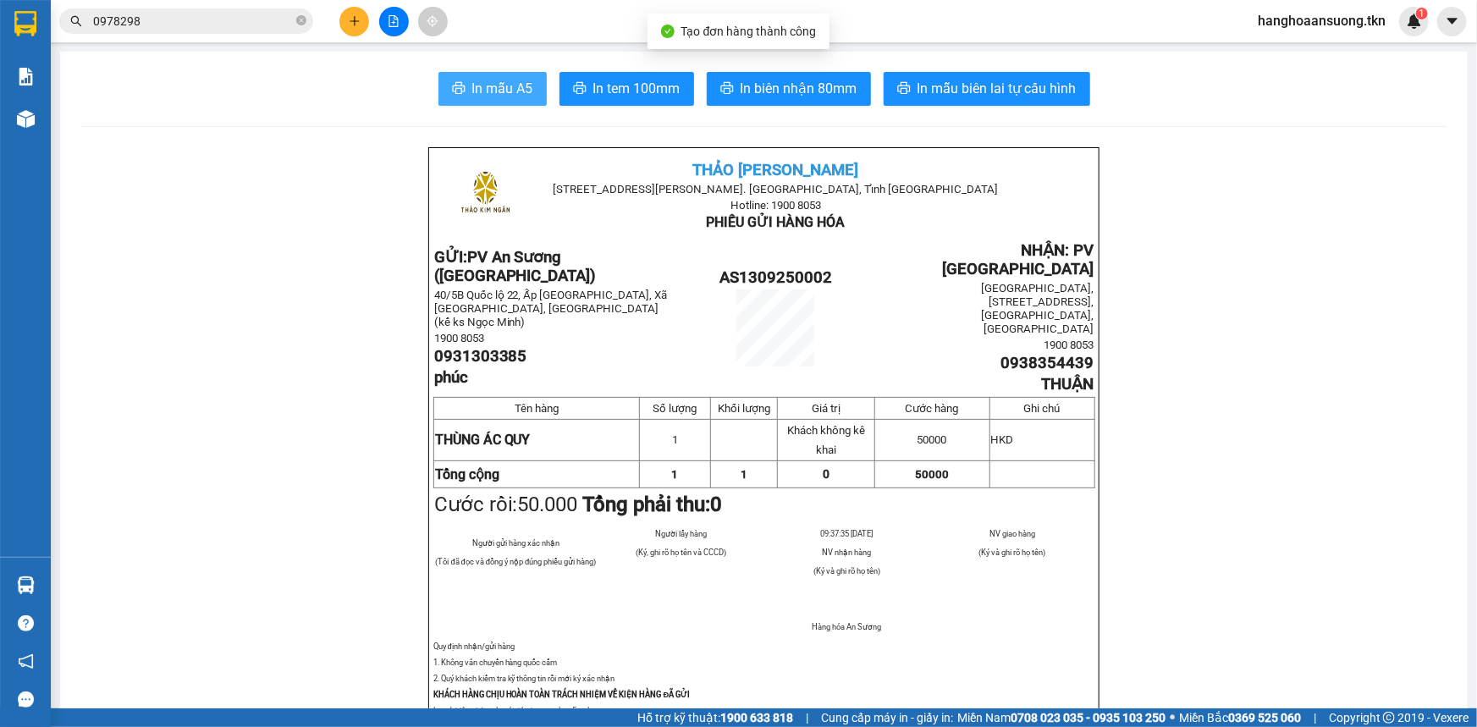
click at [533, 79] on button "In mẫu A5" at bounding box center [492, 89] width 108 height 34
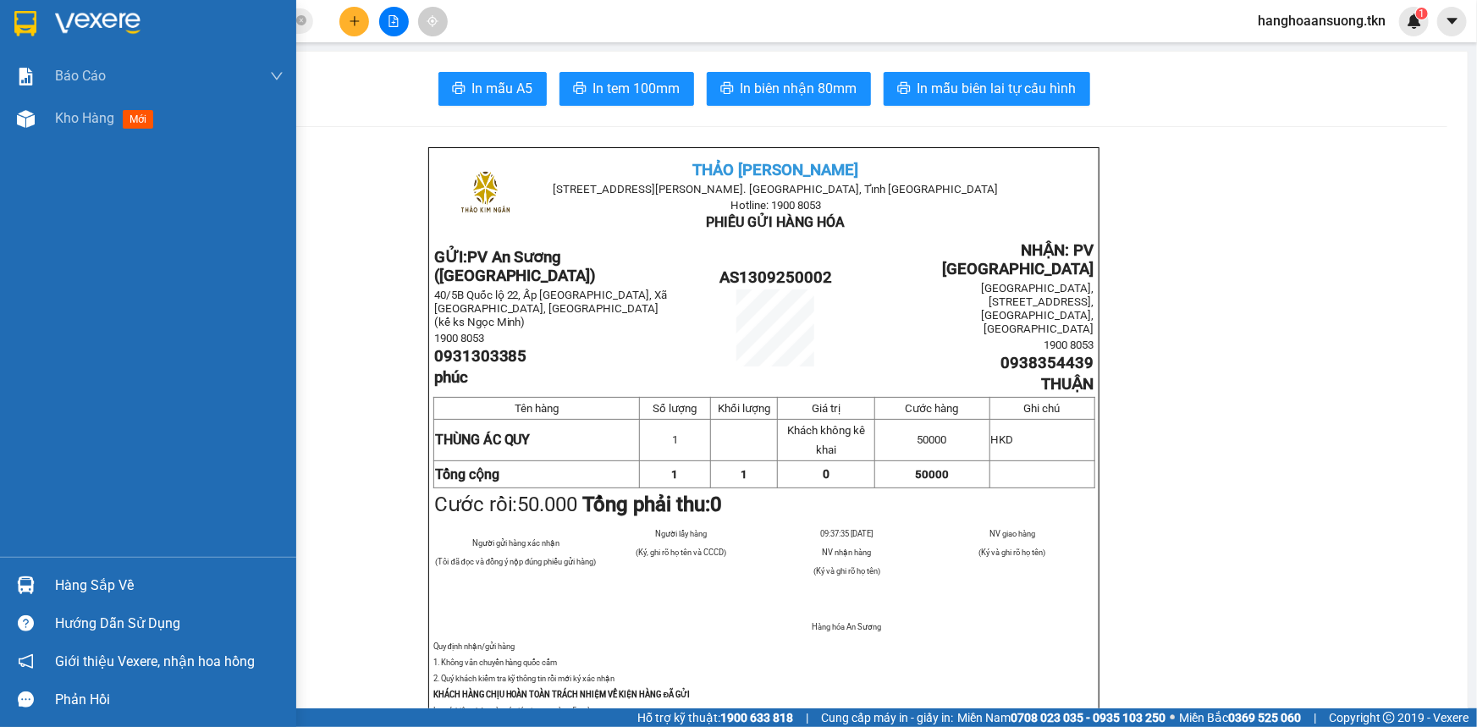
click at [42, 574] on div "Hàng sắp về" at bounding box center [148, 585] width 296 height 38
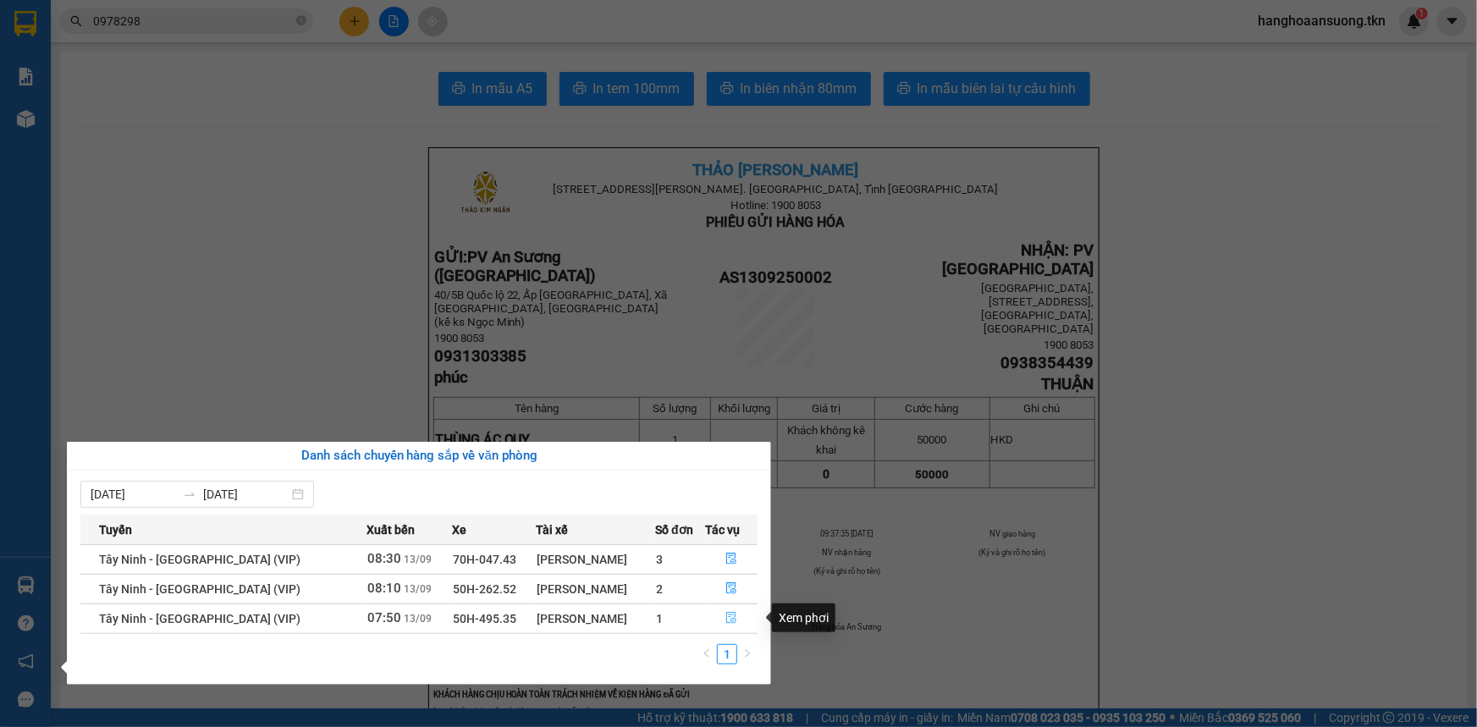
click at [719, 622] on button "button" at bounding box center [731, 618] width 51 height 27
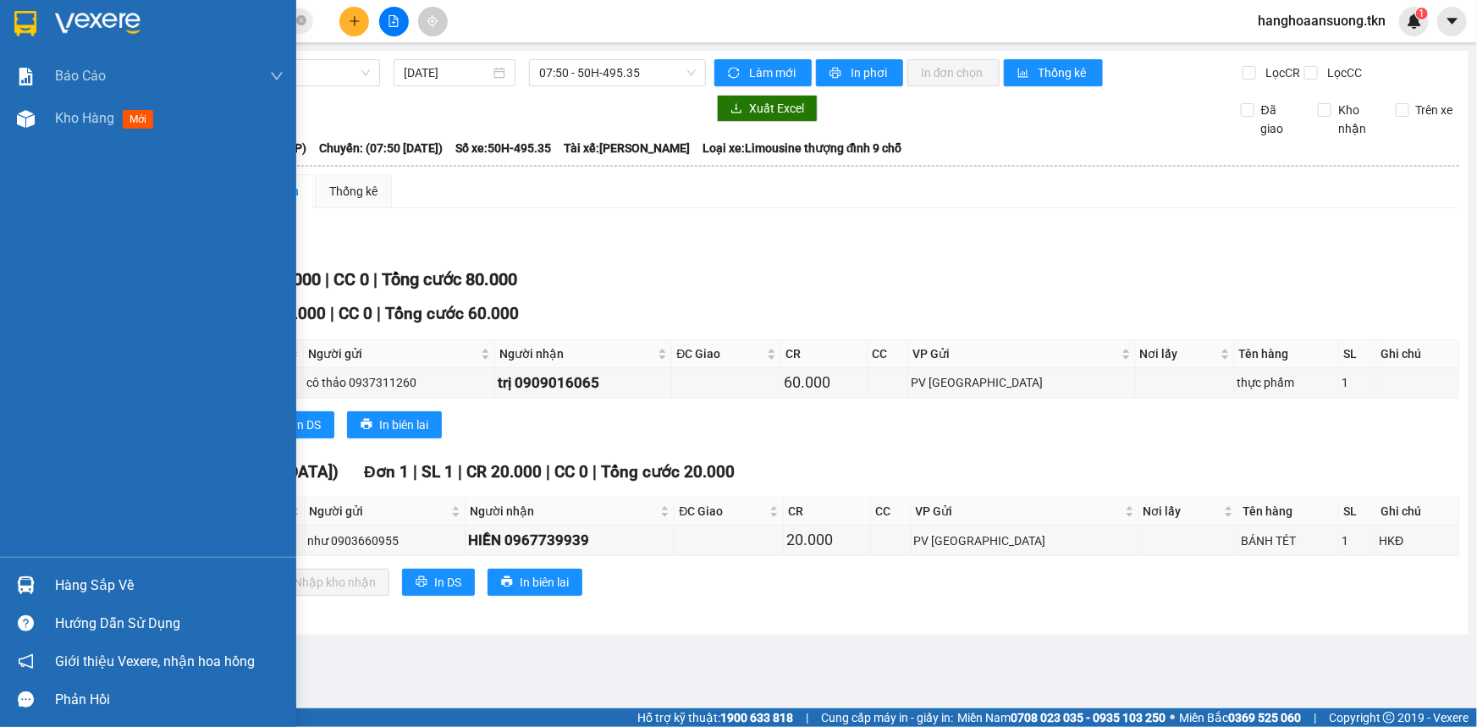
click at [69, 593] on div "Hàng sắp về" at bounding box center [169, 585] width 228 height 25
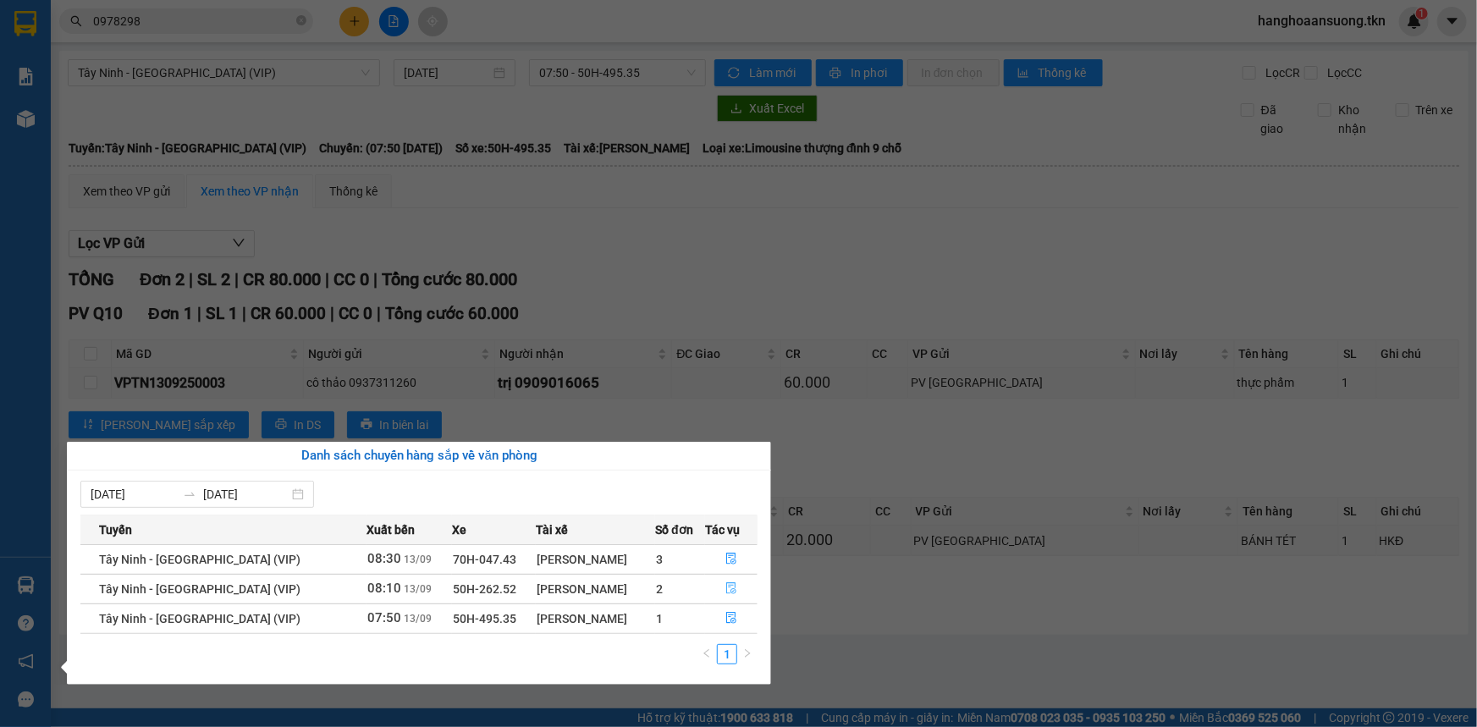
click at [725, 588] on icon "file-done" at bounding box center [731, 588] width 12 height 12
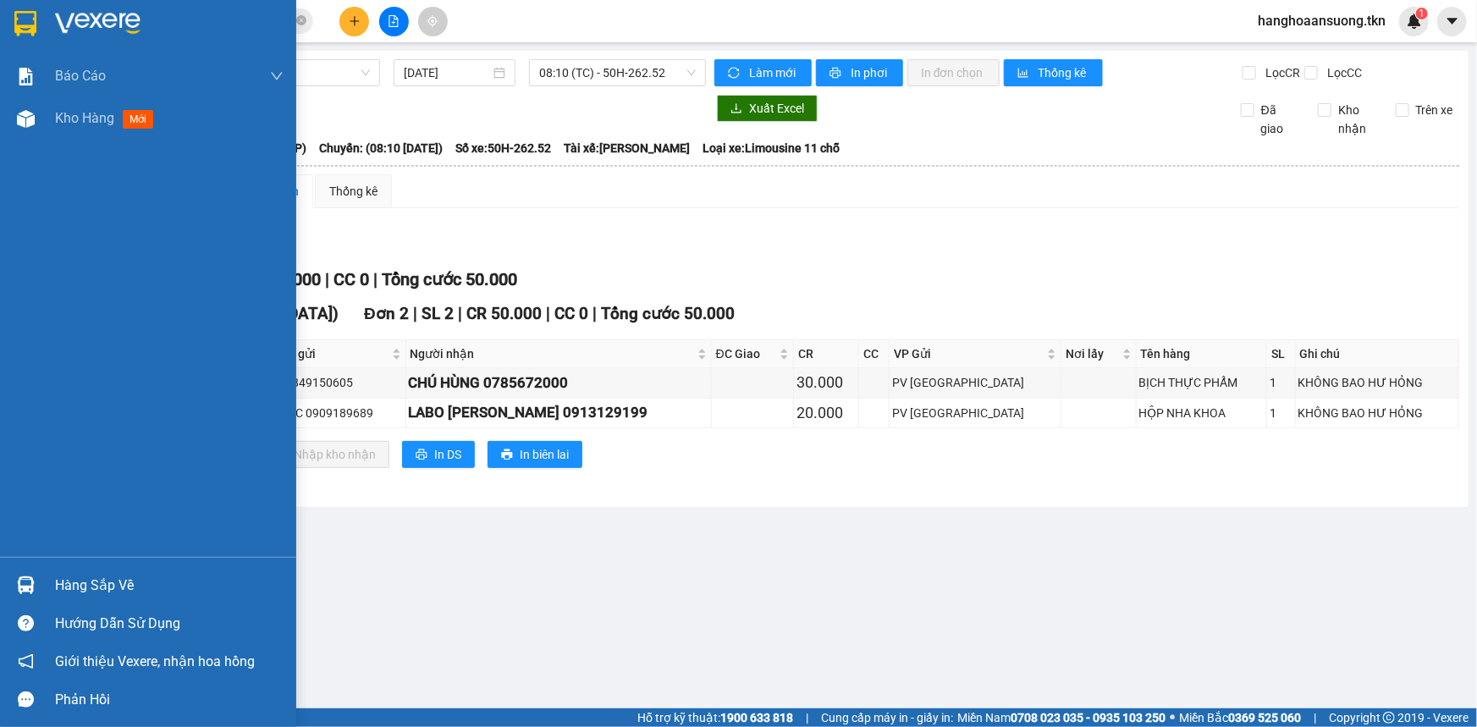
click at [35, 580] on div at bounding box center [26, 585] width 30 height 30
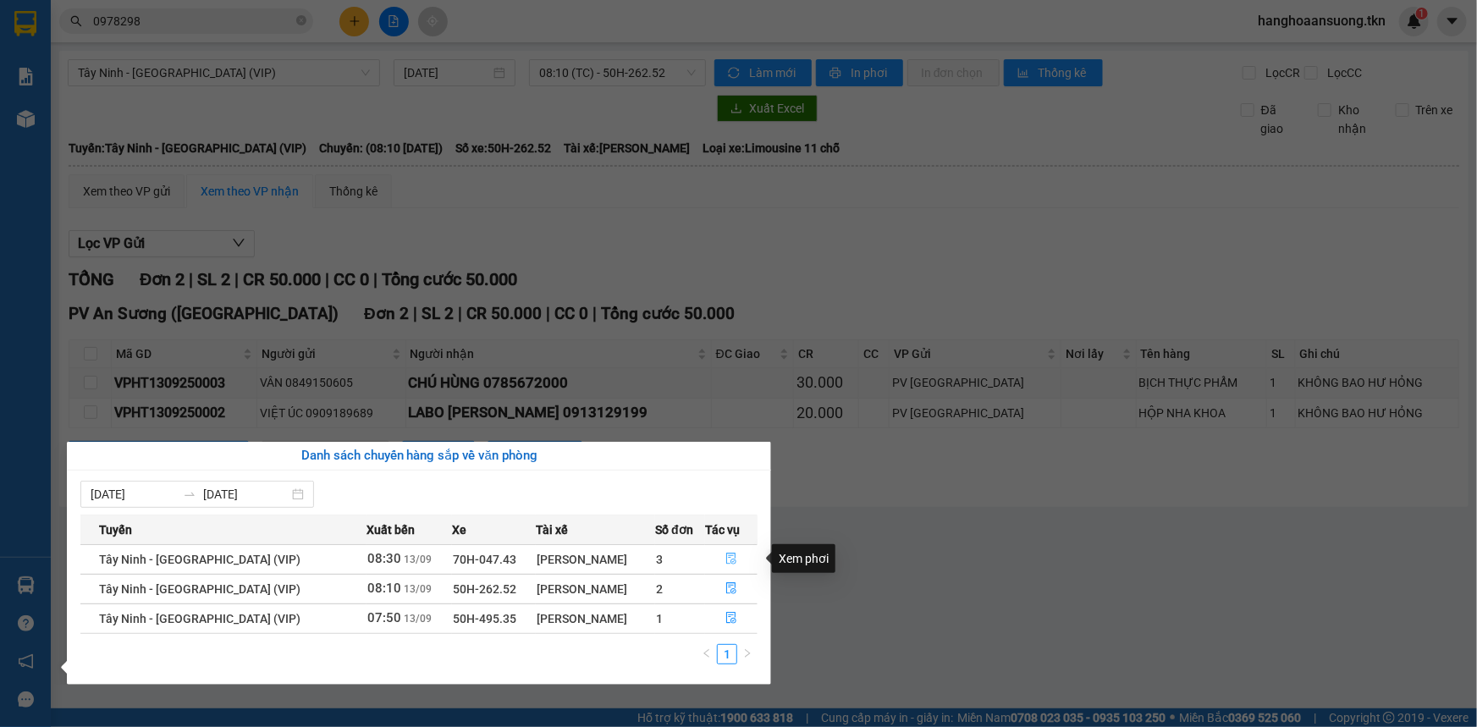
click at [725, 560] on icon "file-done" at bounding box center [731, 559] width 12 height 12
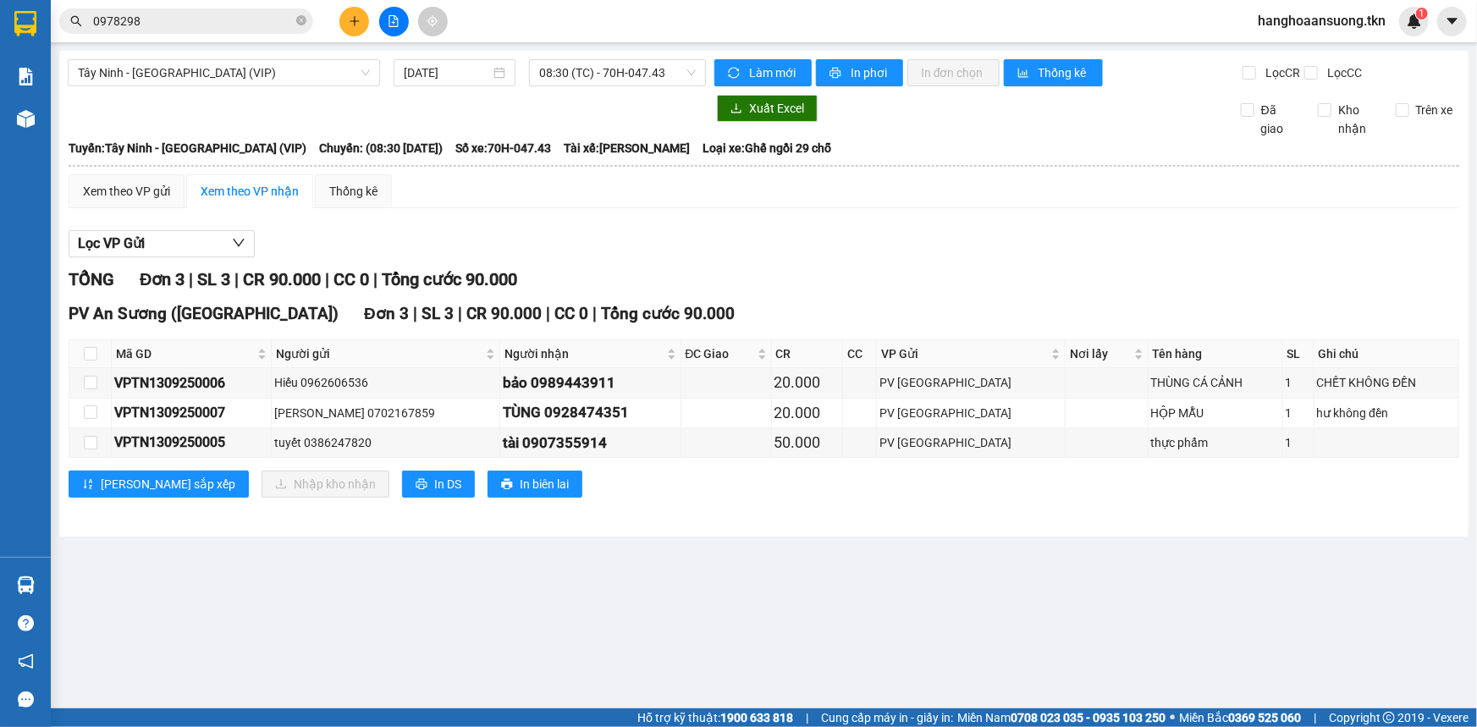
click at [814, 224] on div "Lọc VP Gửi TỔNG Đơn 3 | SL 3 | CR 90.000 | CC 0 | Tổng cước 90.000 PV An Sương…" at bounding box center [764, 370] width 1390 height 297
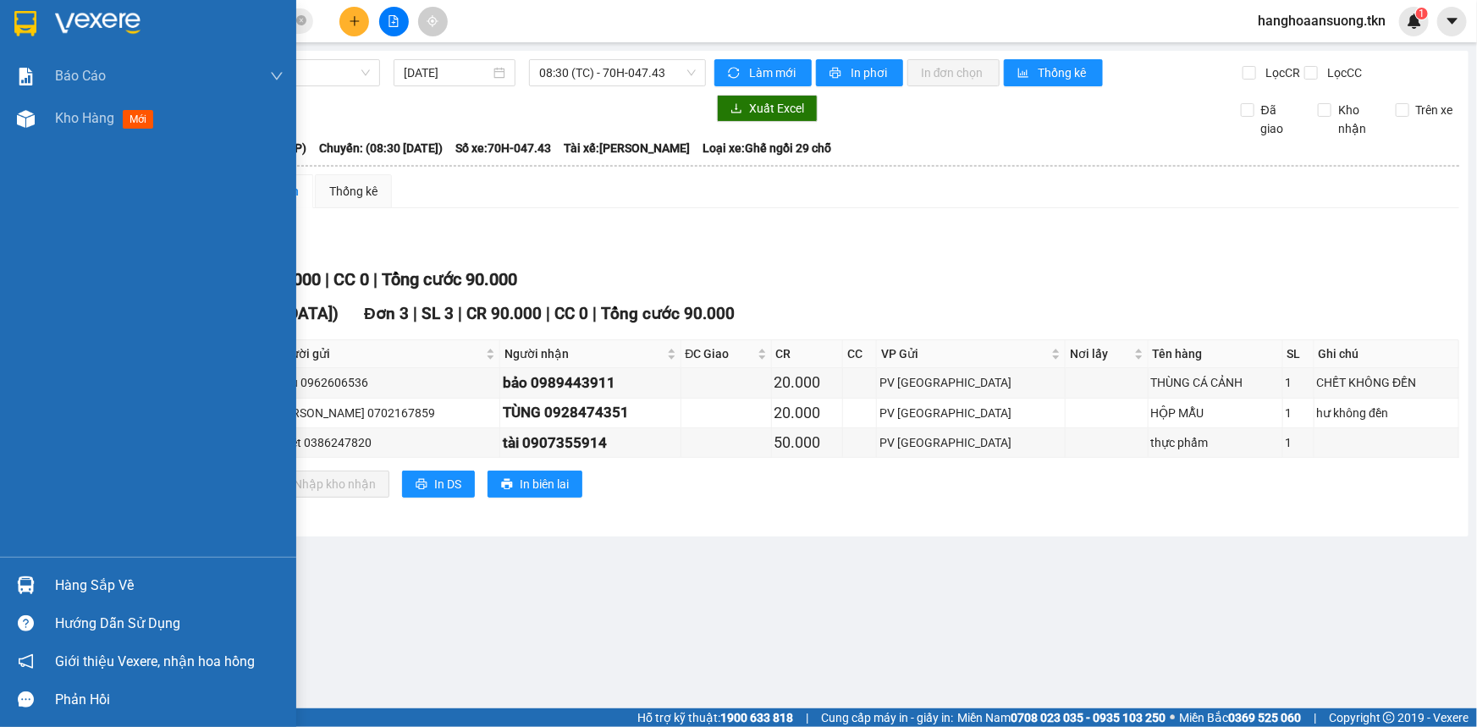
click at [17, 583] on img at bounding box center [26, 585] width 18 height 18
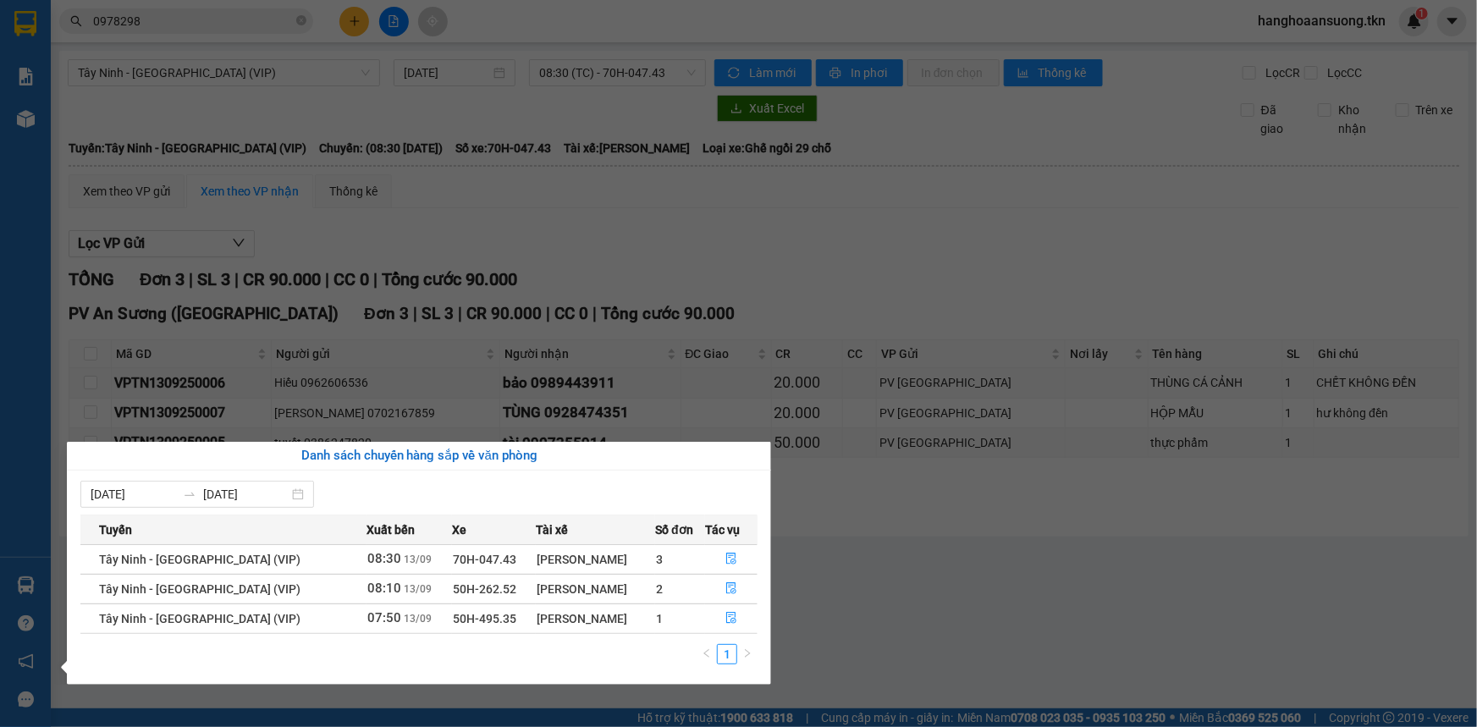
click at [746, 291] on section "Kết quả tìm kiếm ( 1 ) Bộ lọc Mã ĐH Trạng thái Món hàng Thu hộ Tổng cước Chưa c…" at bounding box center [738, 363] width 1477 height 727
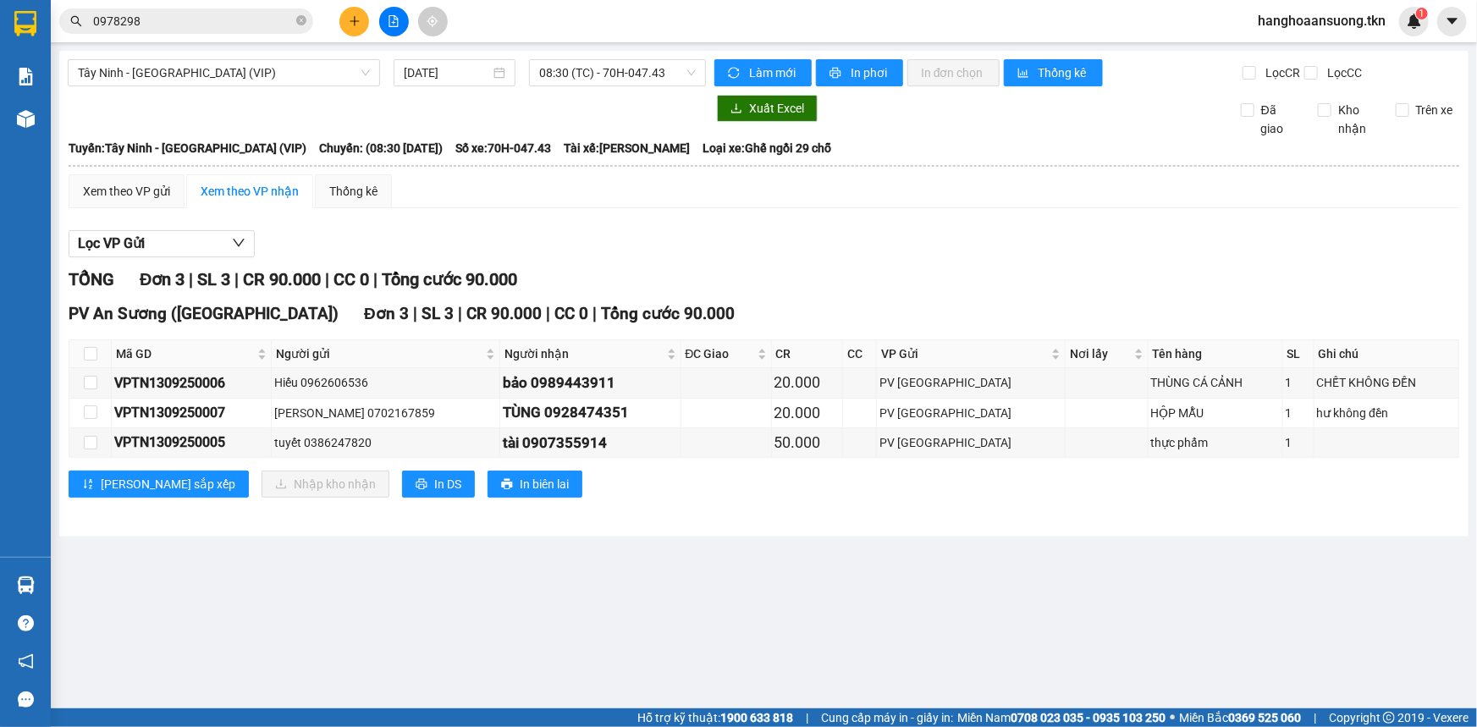
click at [256, 16] on input "0978298" at bounding box center [193, 21] width 200 height 19
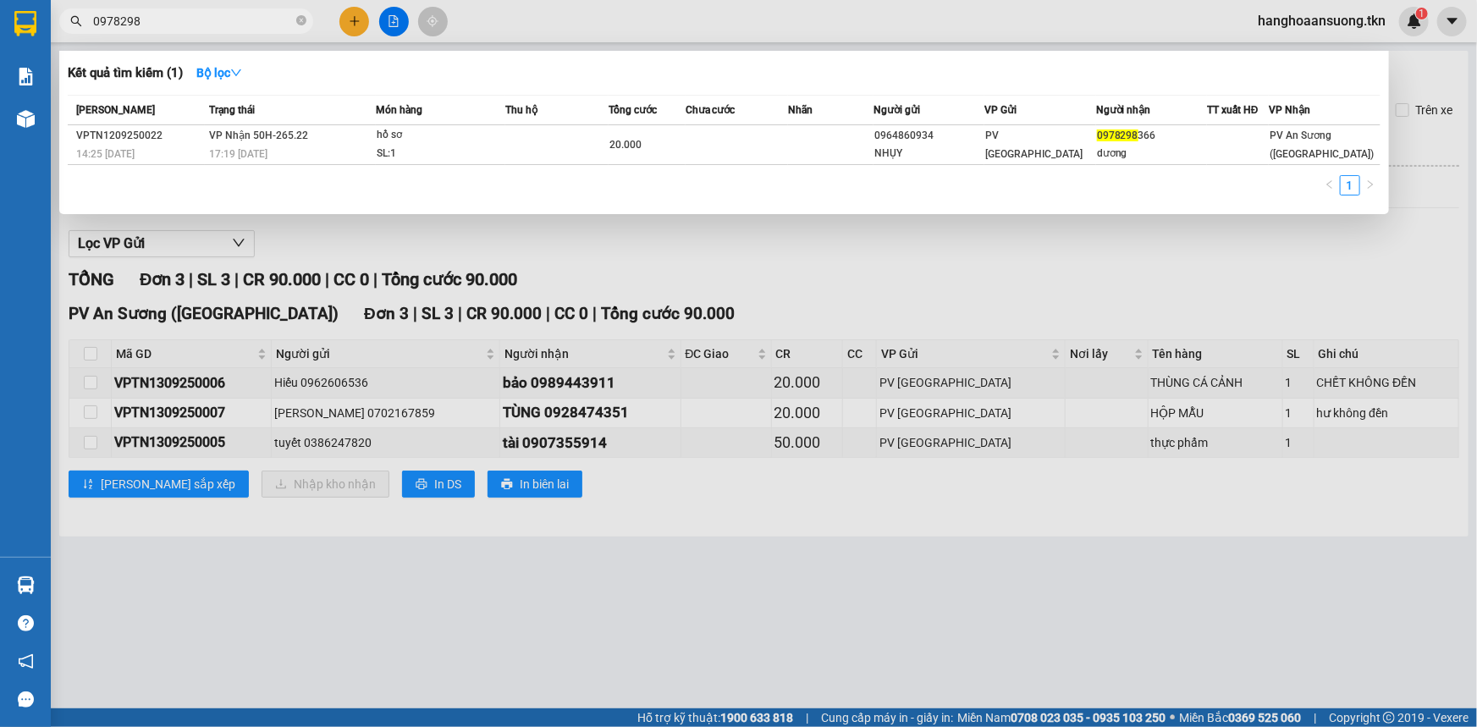
click at [256, 16] on input "0978298" at bounding box center [193, 21] width 200 height 19
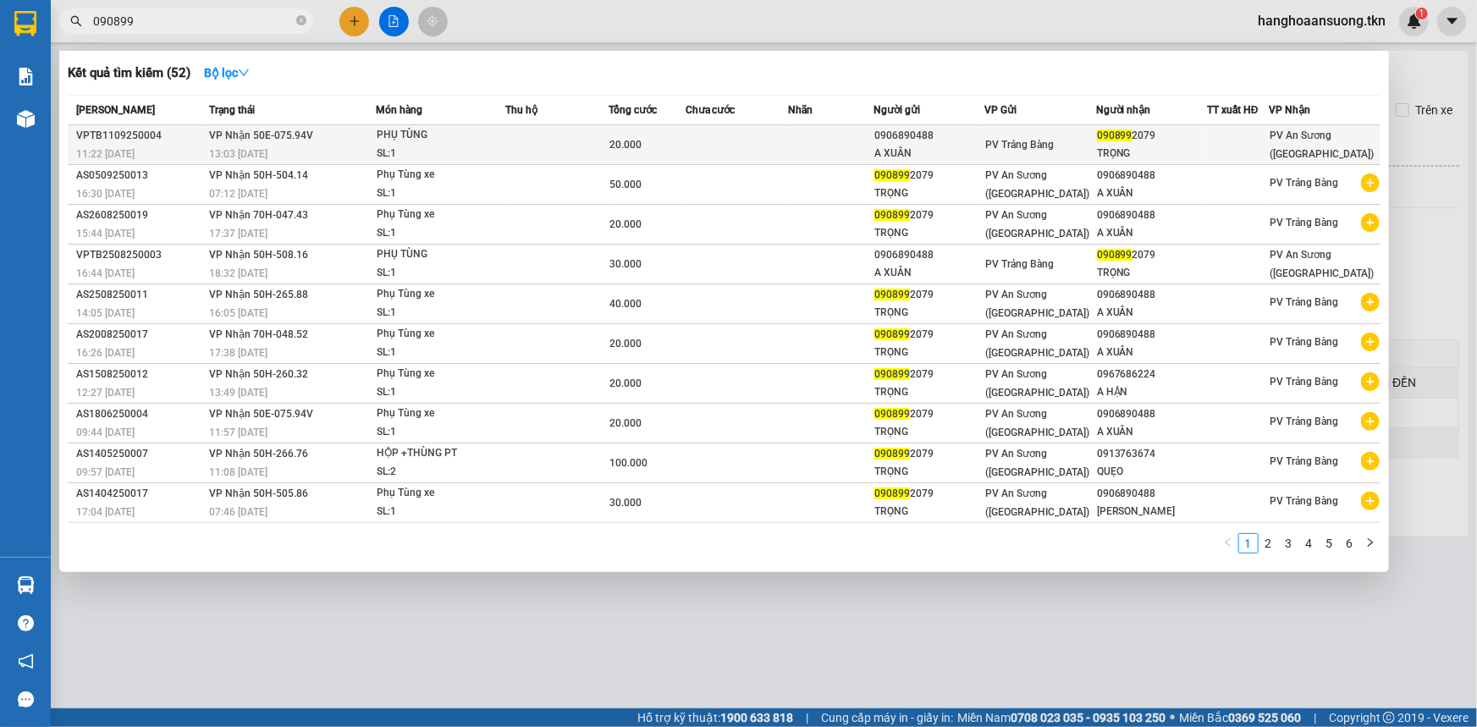
type input "090899"
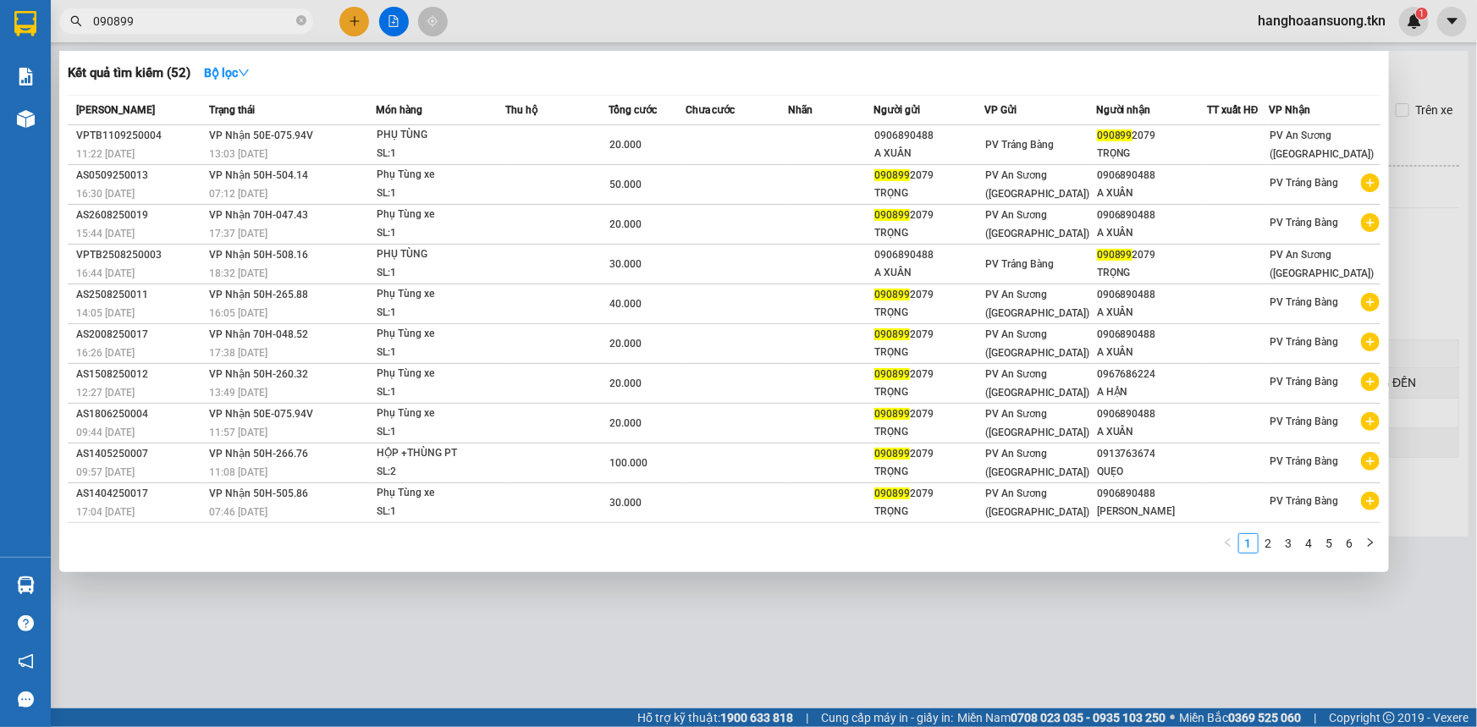
click at [316, 148] on div "13:03 - 11/09" at bounding box center [292, 154] width 166 height 19
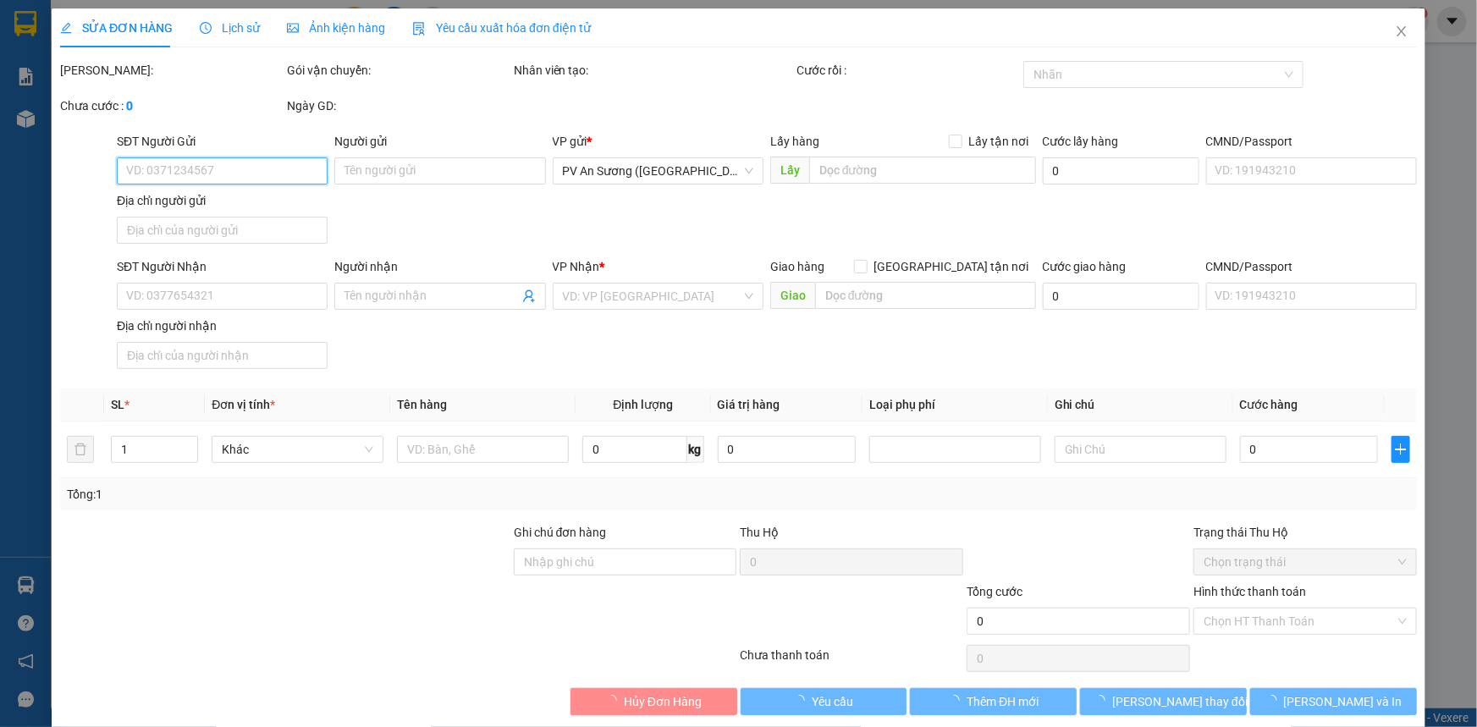
type input "0906890488"
type input "A XUÂN"
type input "0908992079"
type input "TRỌNG"
type input "20.000"
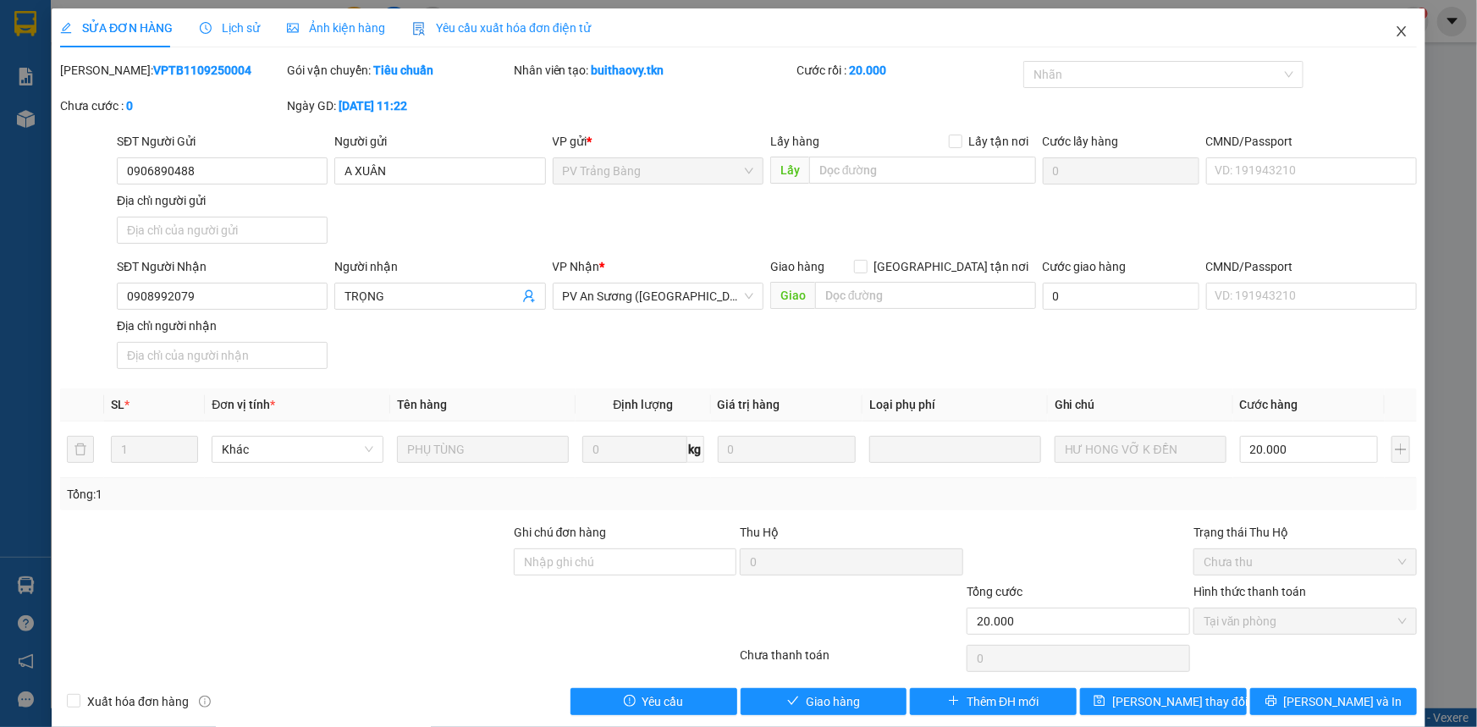
click at [1395, 30] on icon "close" at bounding box center [1402, 32] width 14 height 14
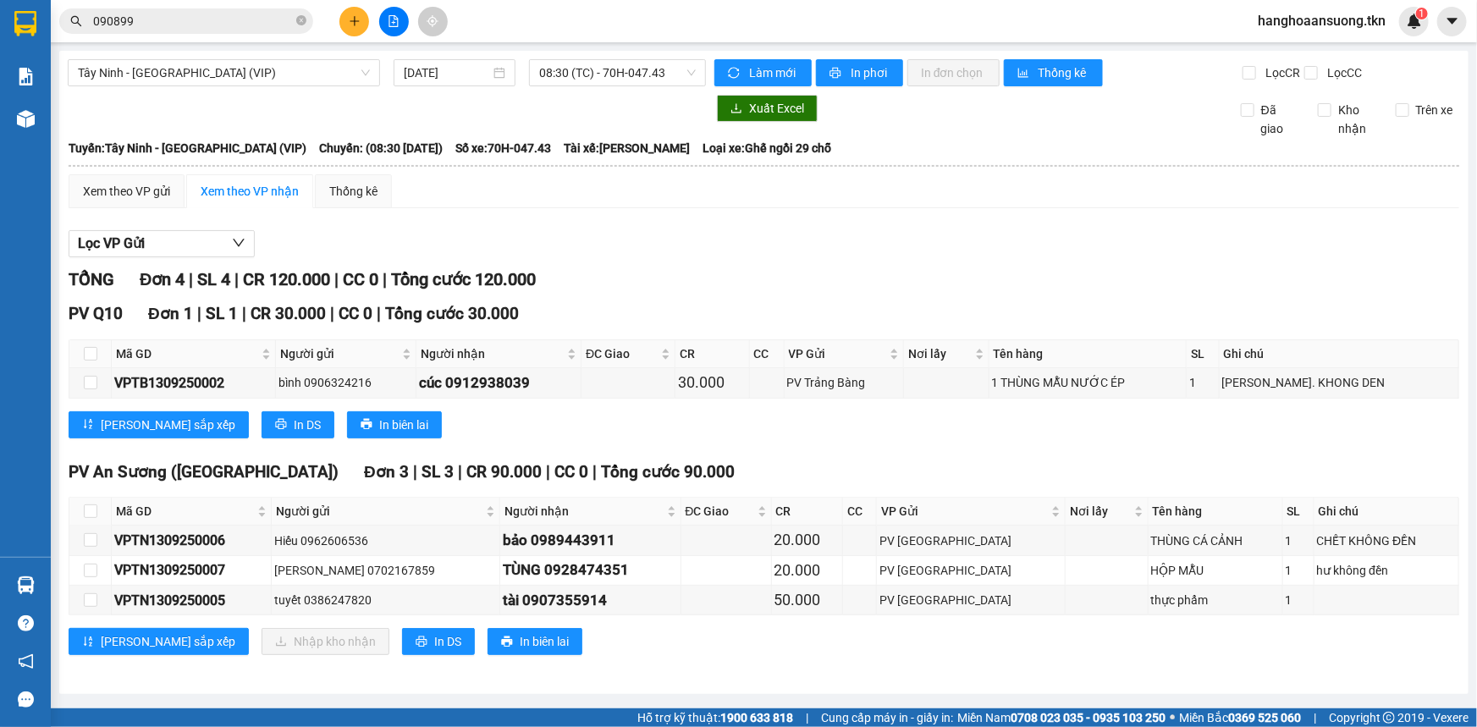
click at [241, 12] on input "090899" at bounding box center [193, 21] width 200 height 19
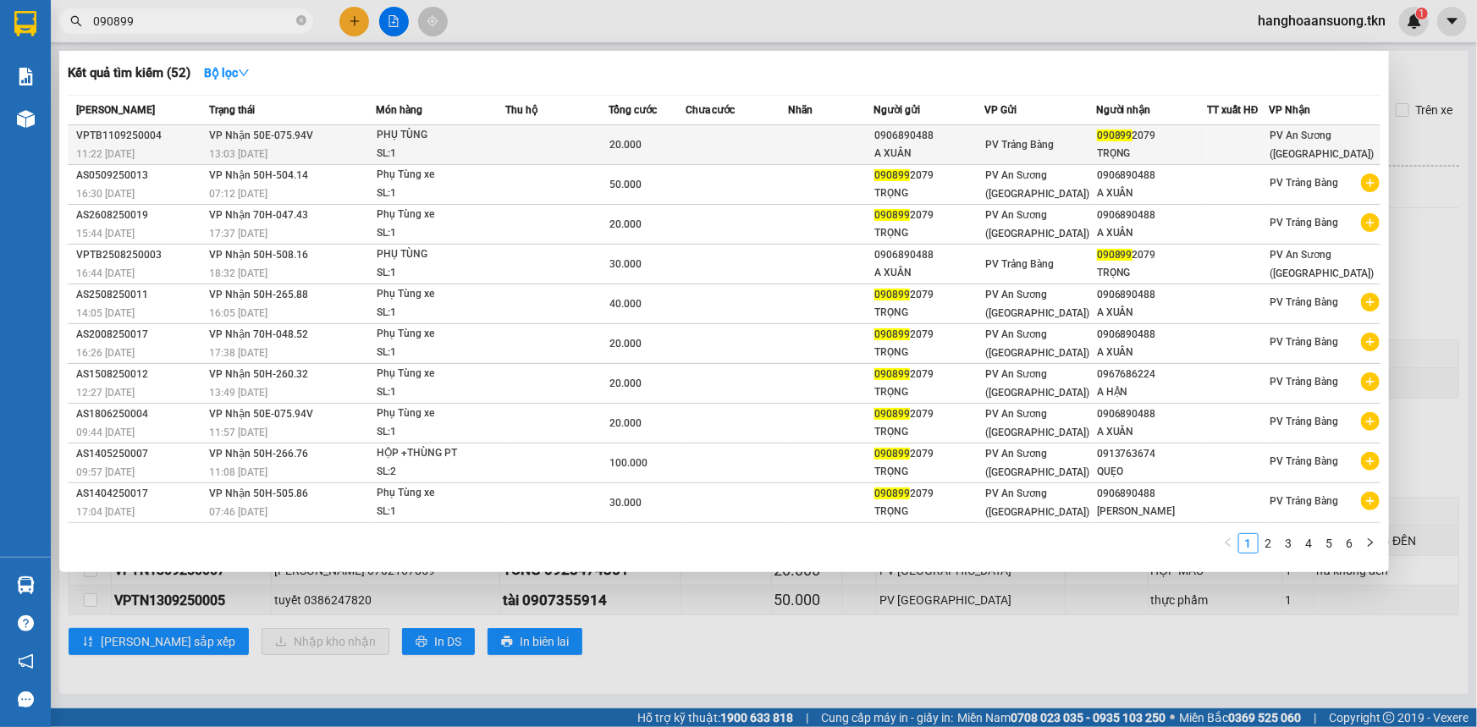
click at [384, 162] on div "SL: 1" at bounding box center [440, 154] width 127 height 19
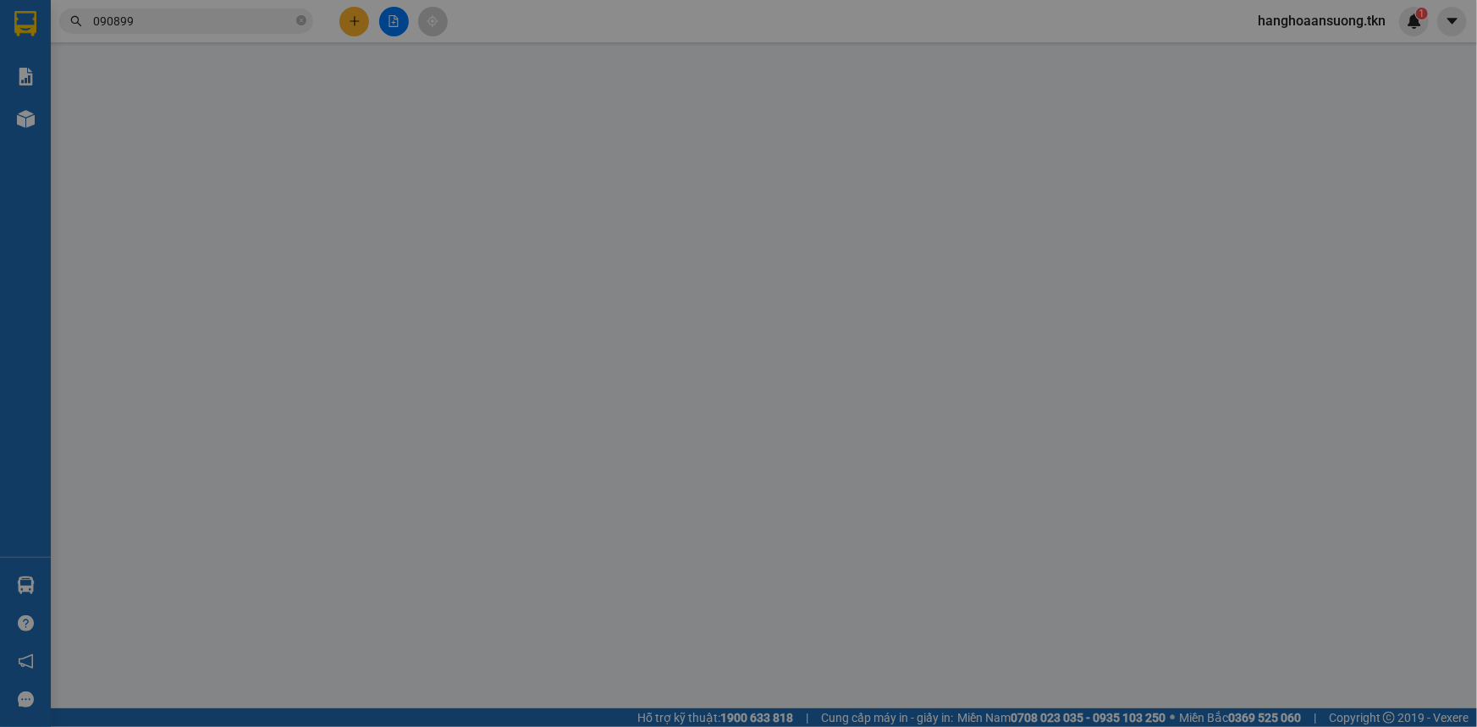
type input "0906890488"
type input "A XUÂN"
type input "0908992079"
type input "TRỌNG"
type input "20.000"
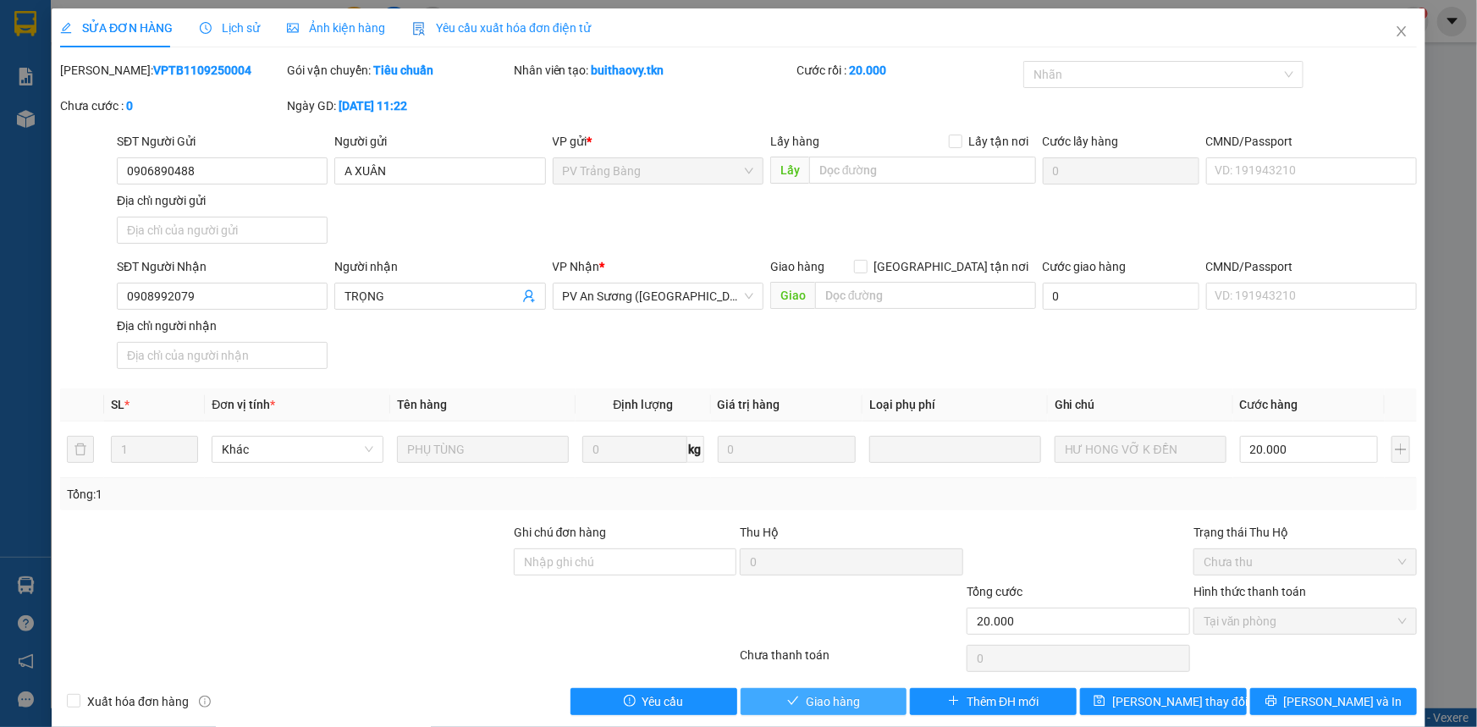
click at [811, 702] on span "Giao hàng" at bounding box center [833, 701] width 54 height 19
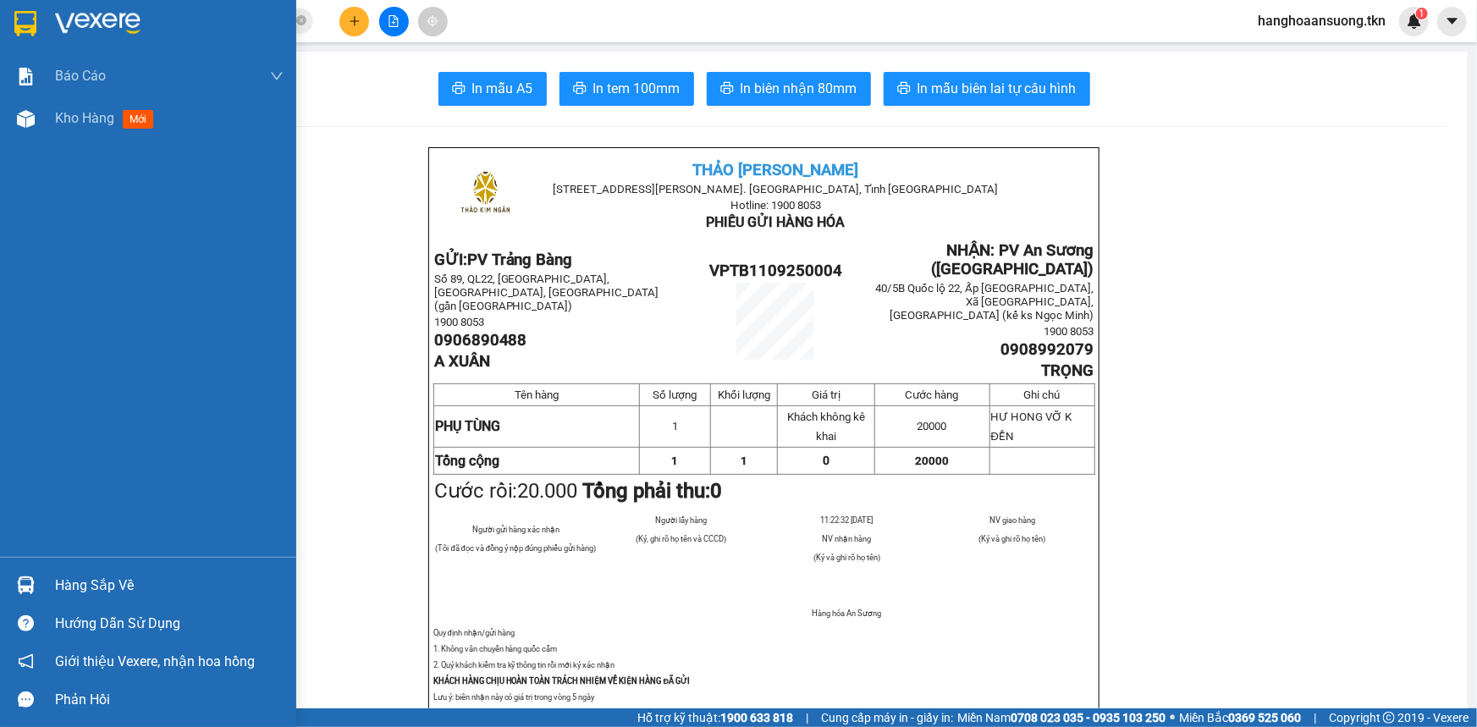
click at [39, 575] on div at bounding box center [26, 585] width 30 height 30
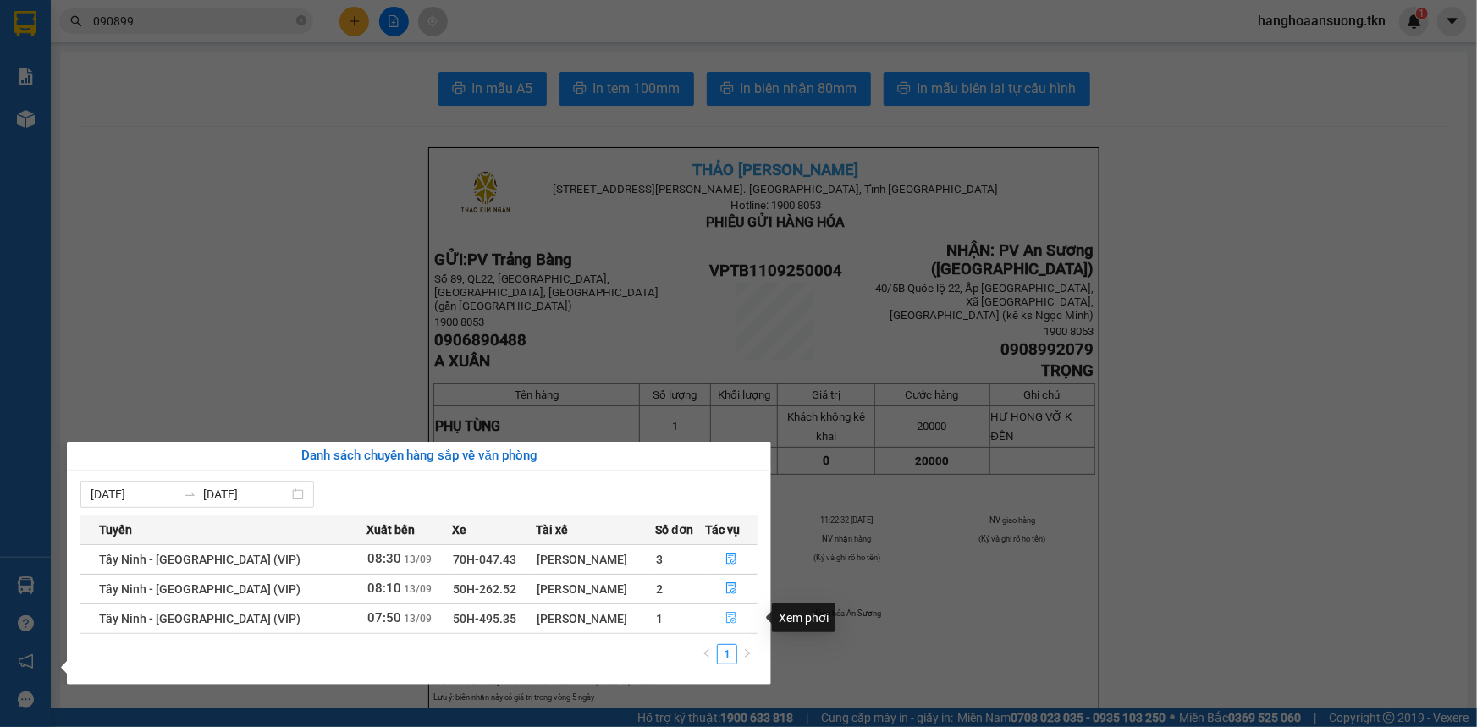
click at [725, 618] on icon "file-done" at bounding box center [731, 618] width 12 height 12
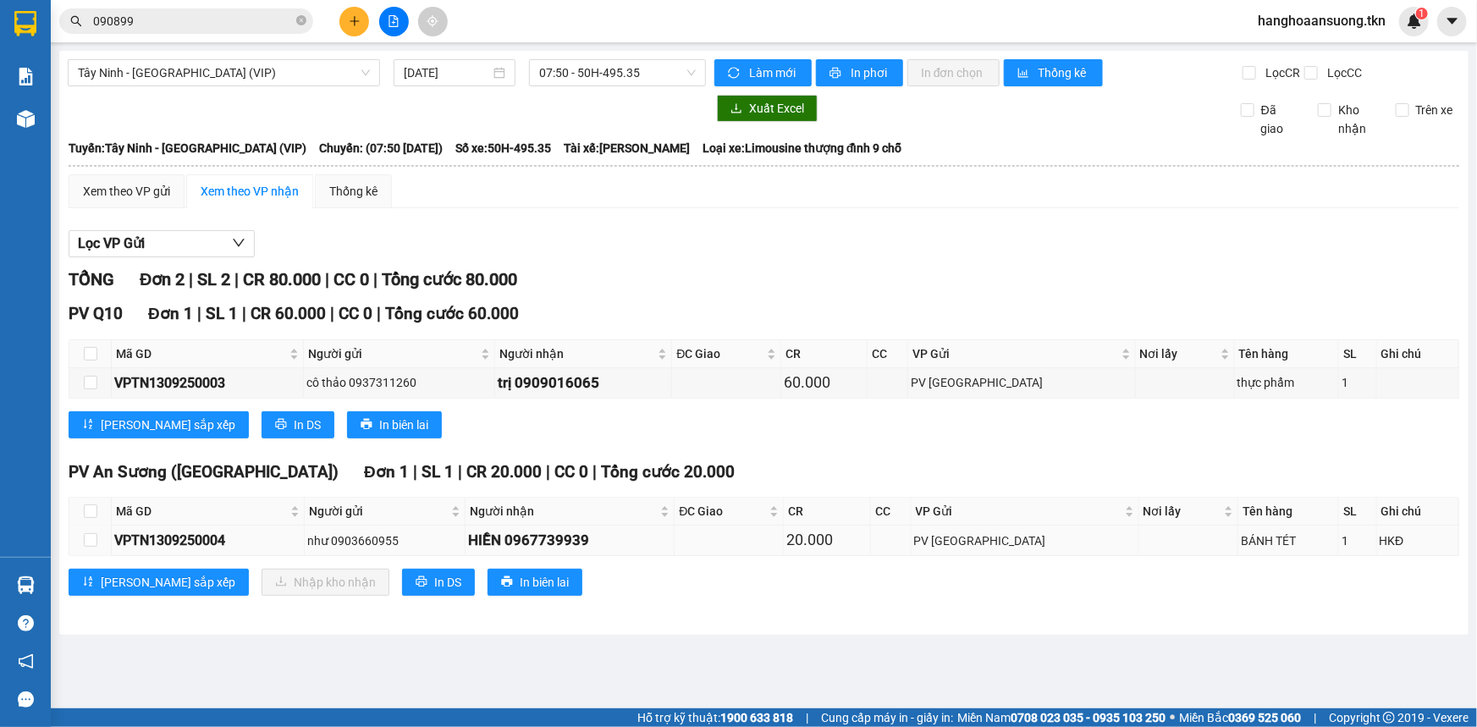
click at [79, 548] on td at bounding box center [90, 541] width 42 height 30
click at [85, 542] on input "checkbox" at bounding box center [91, 540] width 14 height 14
checkbox input "true"
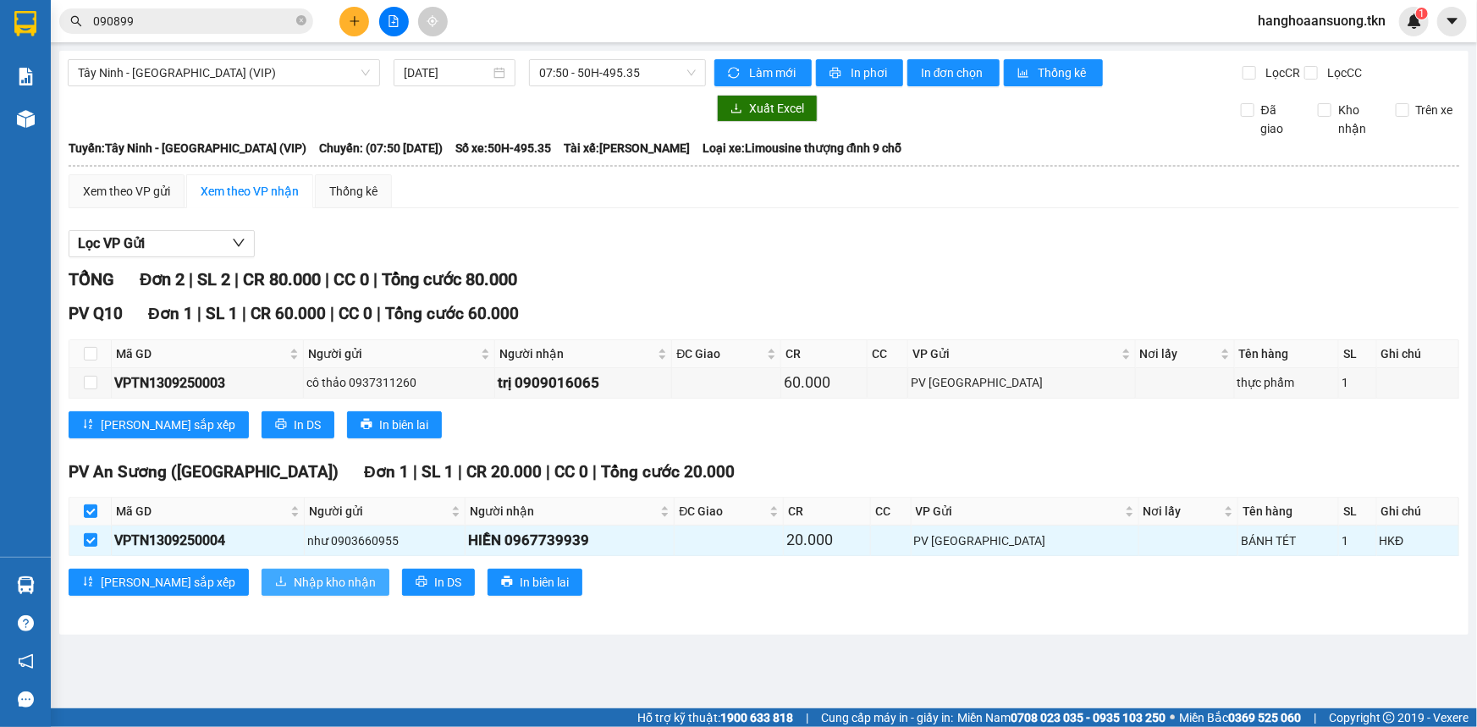
click at [261, 570] on button "Nhập kho nhận" at bounding box center [325, 582] width 128 height 27
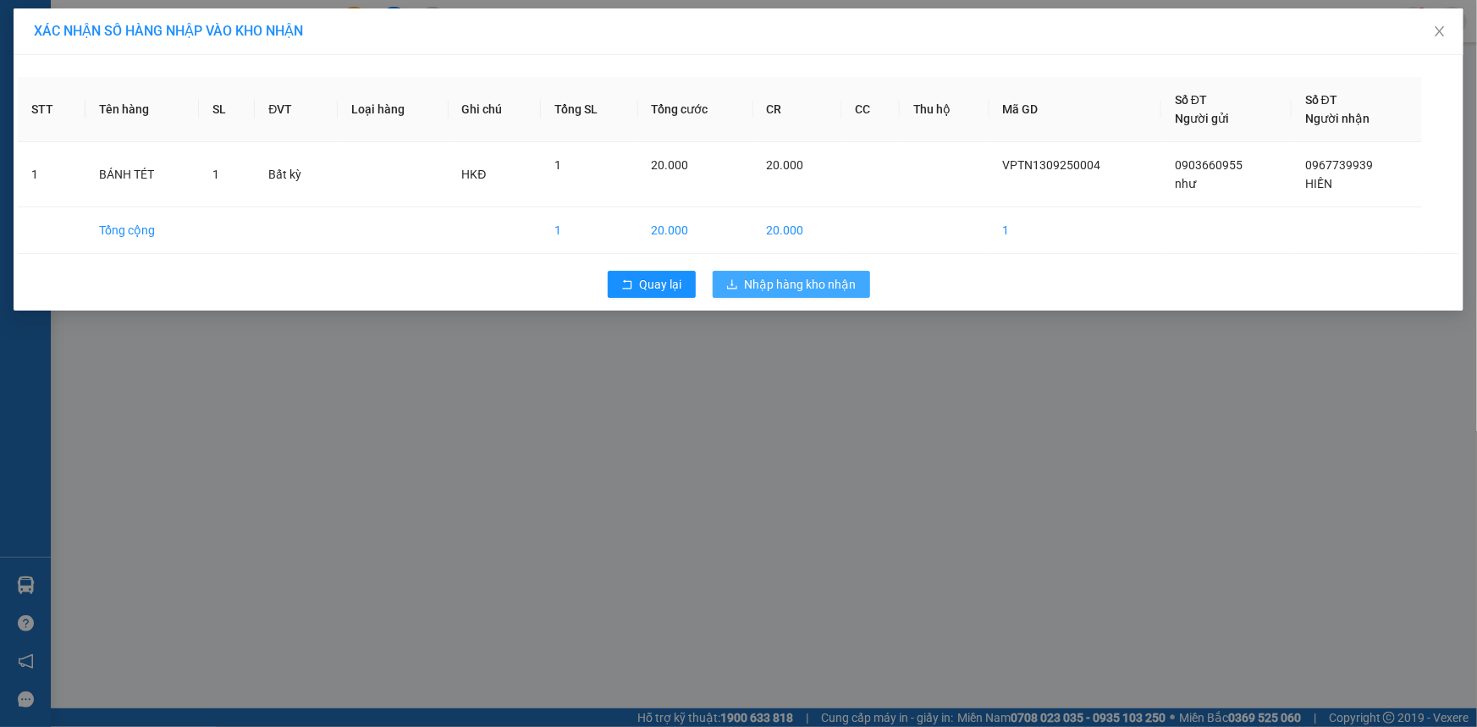
click at [834, 283] on span "Nhập hàng kho nhận" at bounding box center [801, 284] width 112 height 19
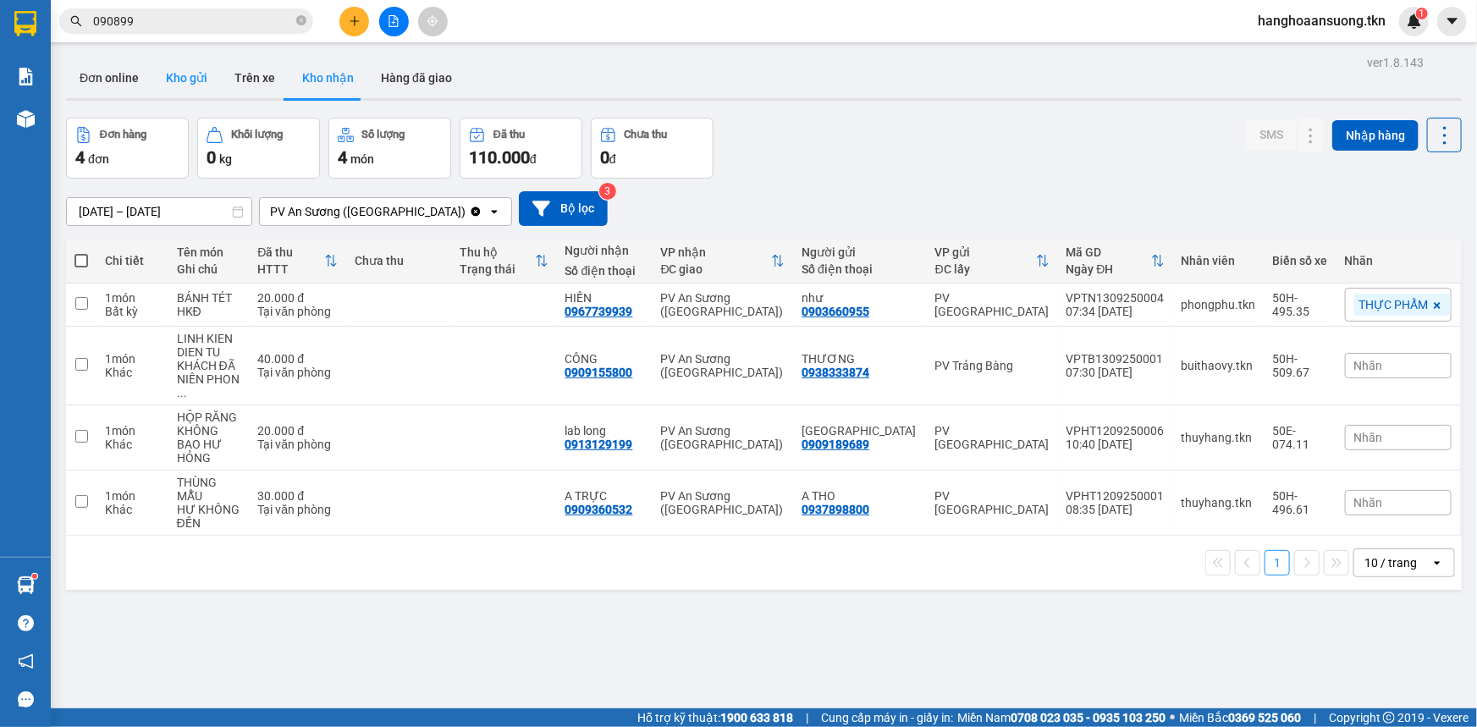
click at [169, 74] on button "Kho gửi" at bounding box center [186, 78] width 69 height 41
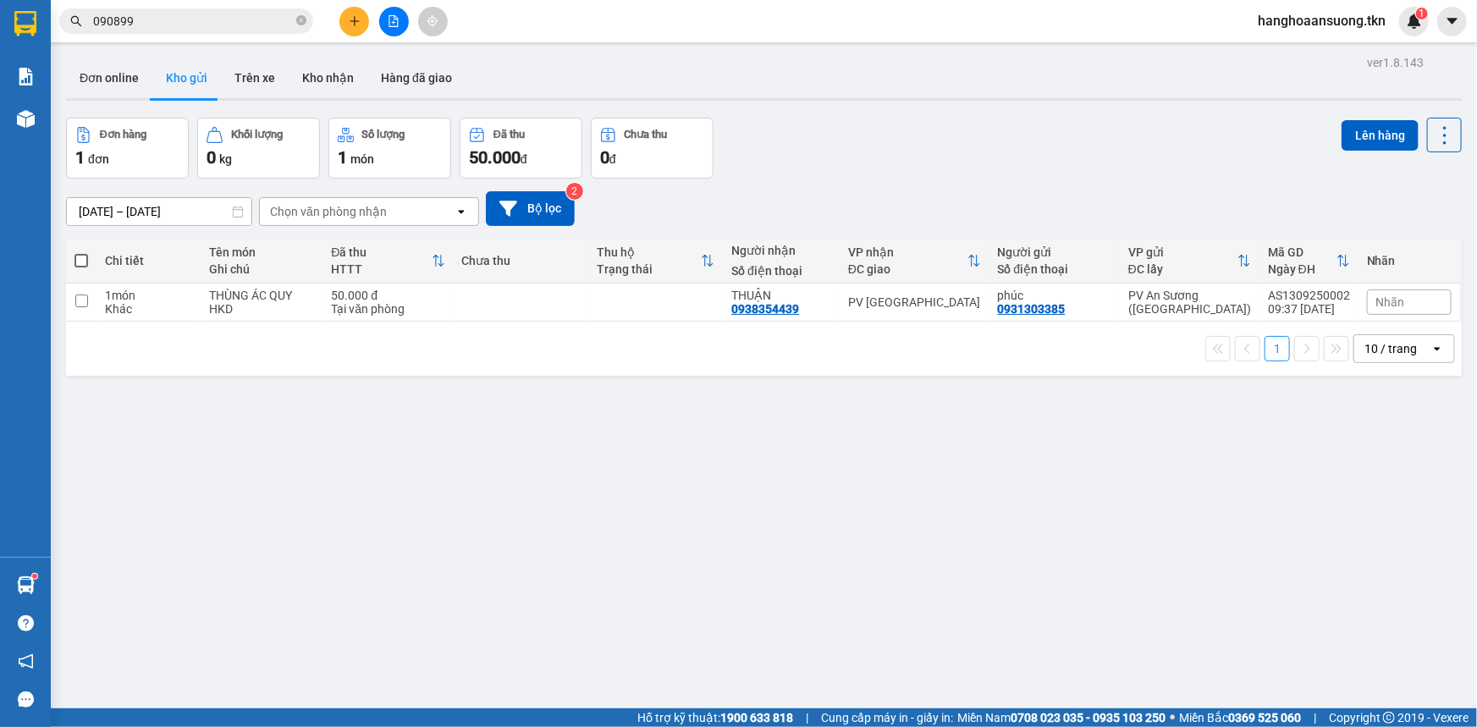
click at [896, 94] on div "Đơn online Kho gửi Trên xe Kho nhận Hàng đã giao" at bounding box center [763, 80] width 1395 height 45
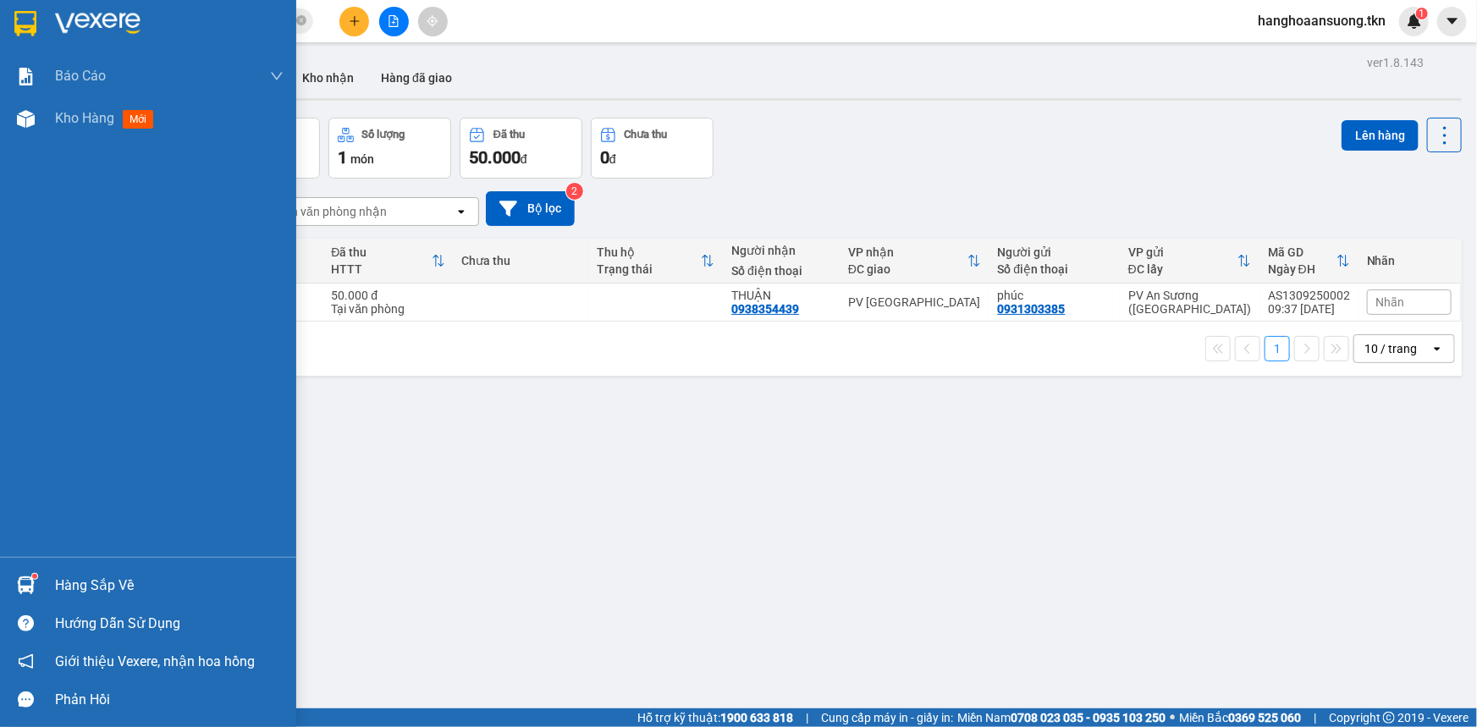
click at [36, 586] on div at bounding box center [26, 585] width 30 height 30
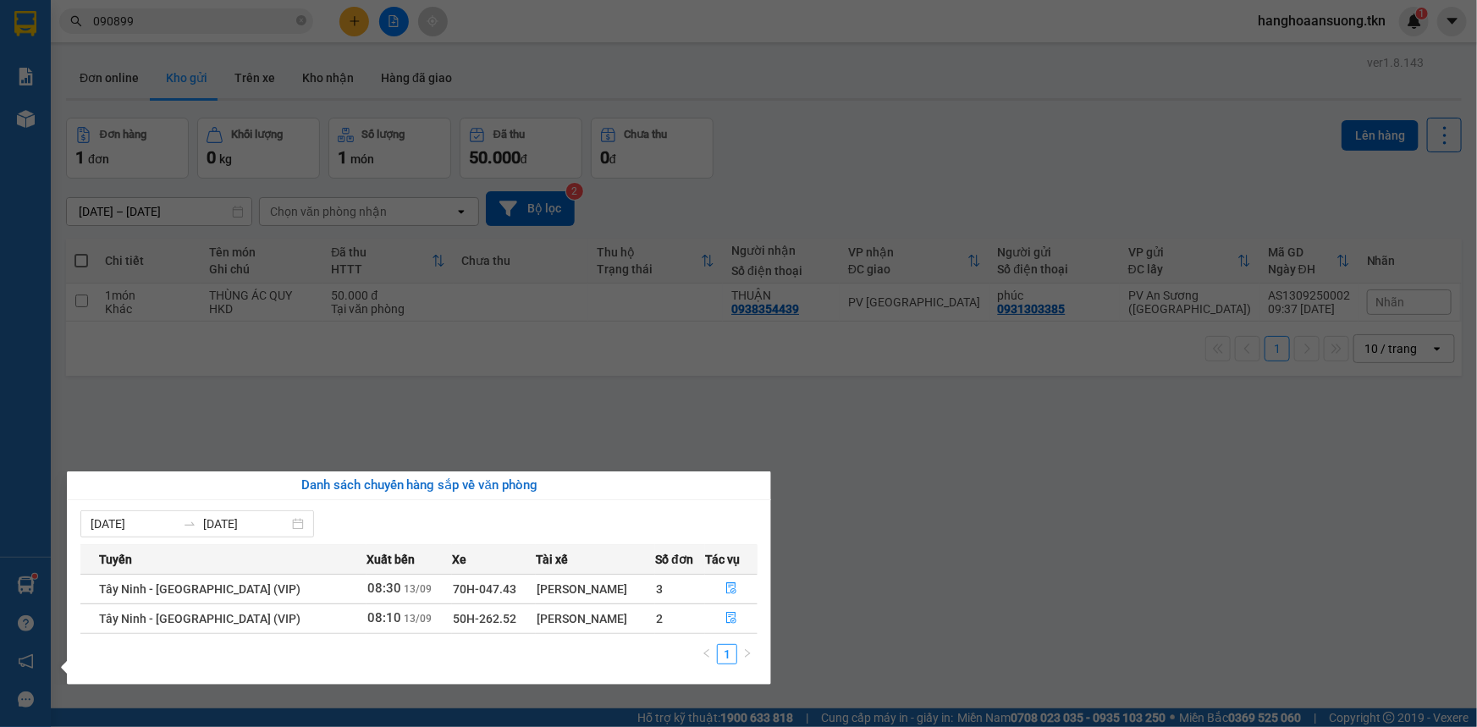
click at [454, 127] on section "Kết quả tìm kiếm ( 52 ) Bộ lọc Mã ĐH Trạng thái Món hàng Thu hộ Tổng cước Chưa …" at bounding box center [738, 363] width 1477 height 727
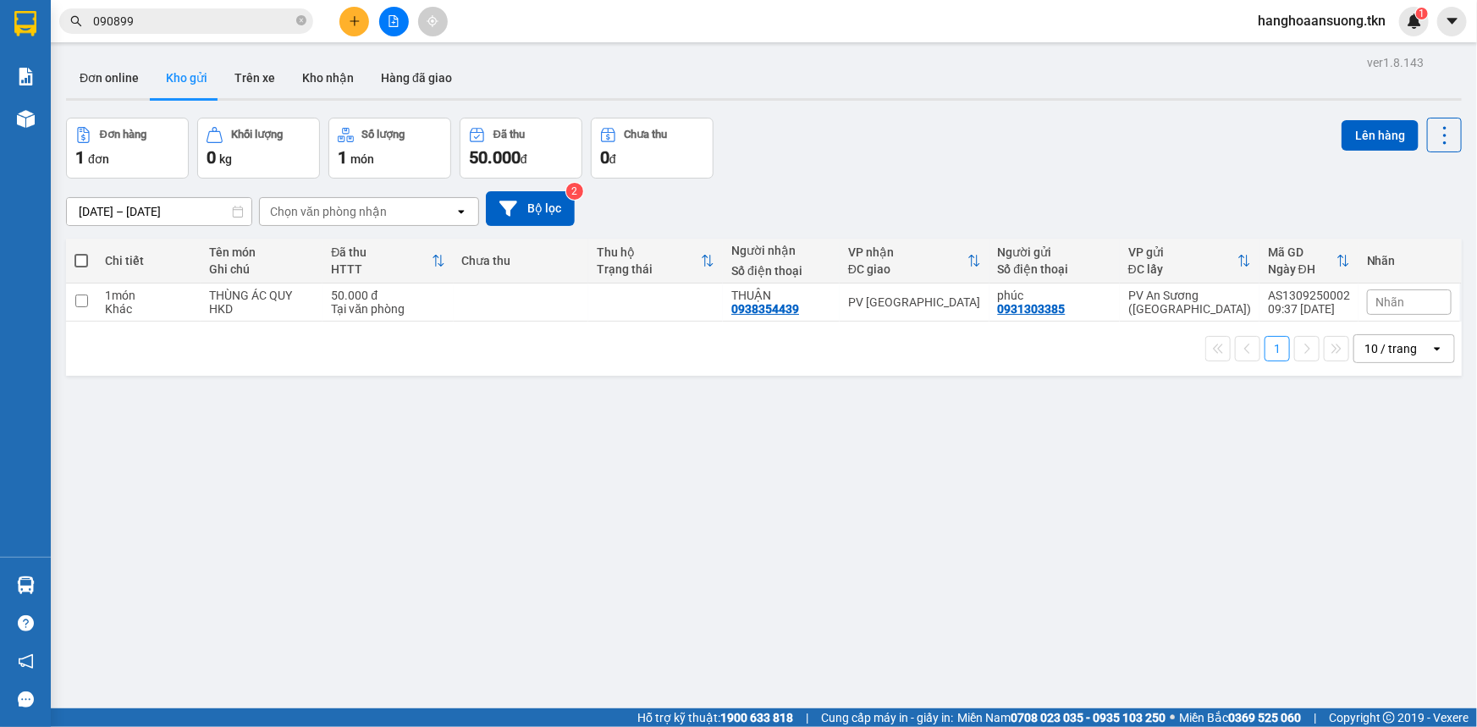
click at [163, 20] on input "090899" at bounding box center [193, 21] width 200 height 19
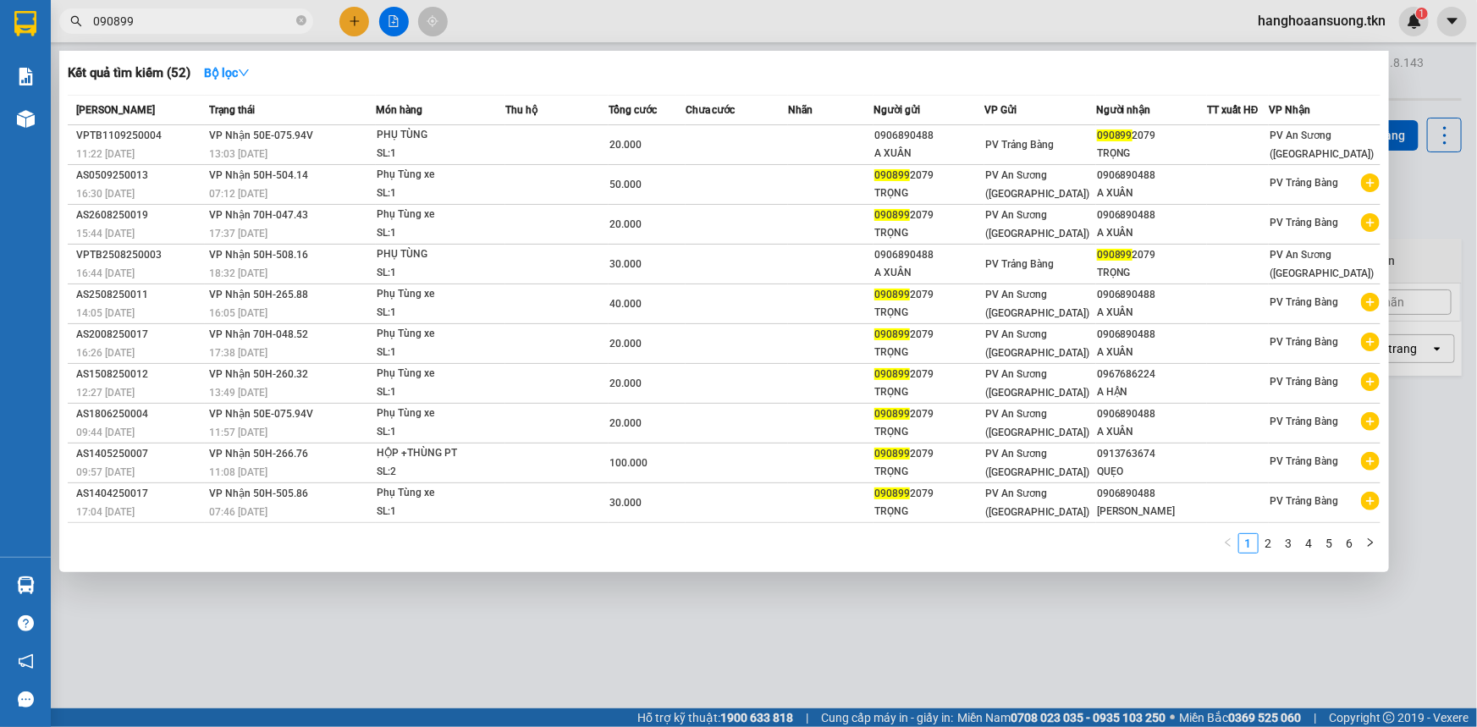
click at [163, 20] on input "090899" at bounding box center [193, 21] width 200 height 19
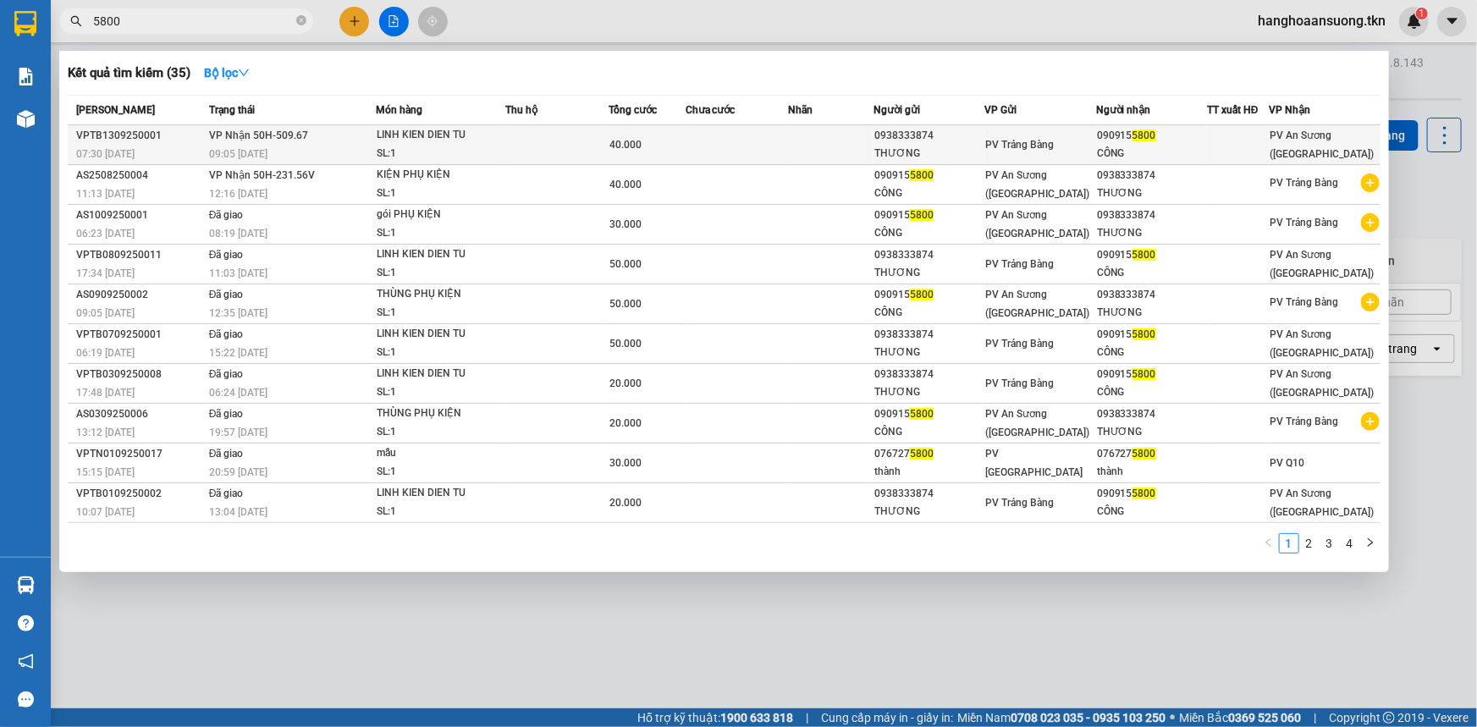
type input "5800"
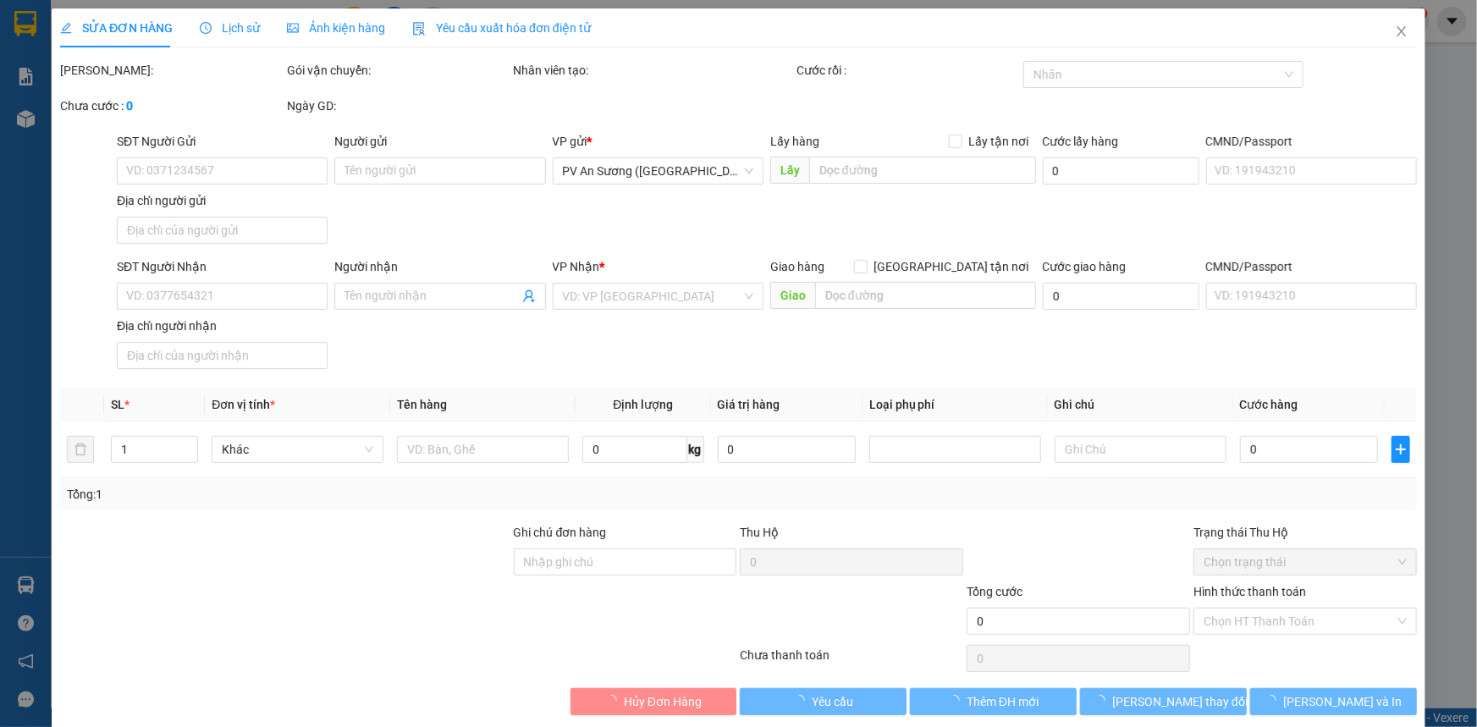
type input "0938333874"
type input "THƯƠNG"
type input "0909155800"
type input "CÔNG"
type input "40.000"
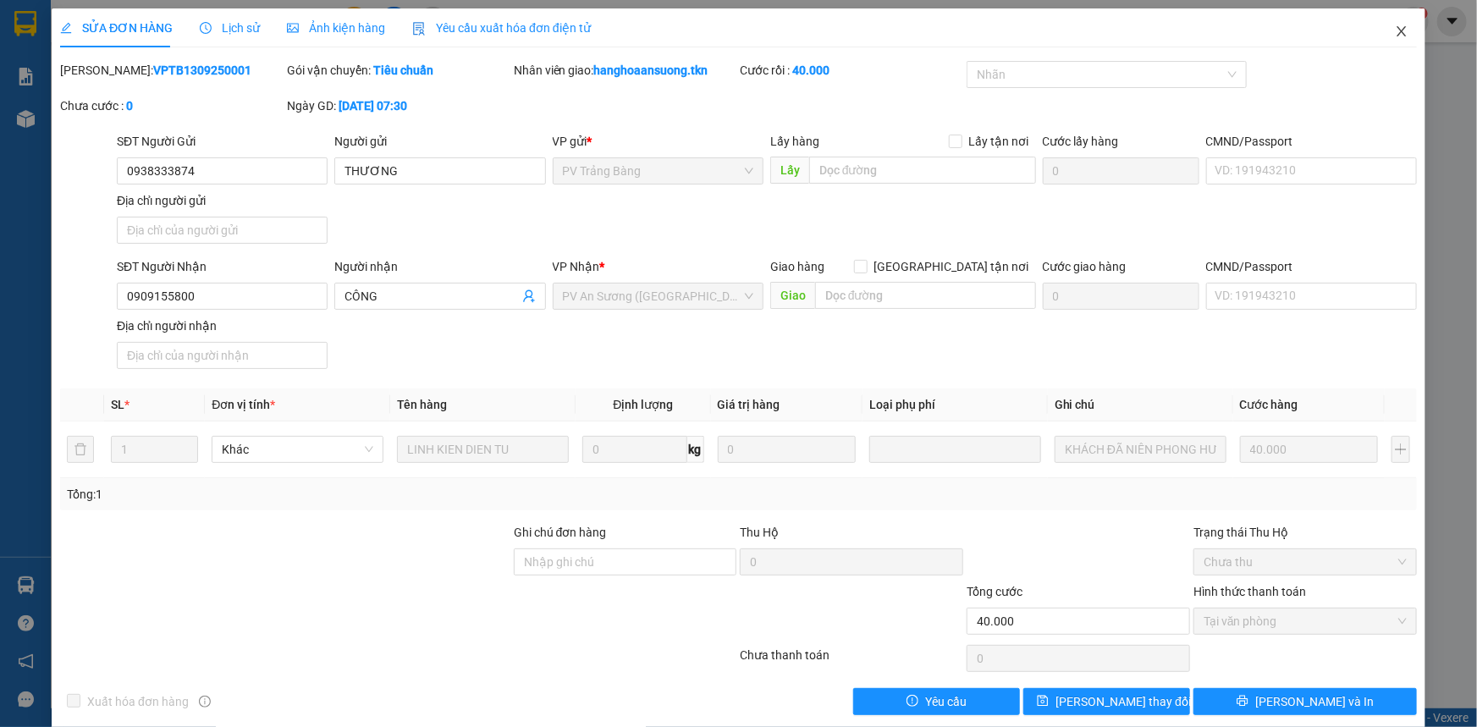
click at [1381, 41] on span "Close" at bounding box center [1401, 31] width 47 height 47
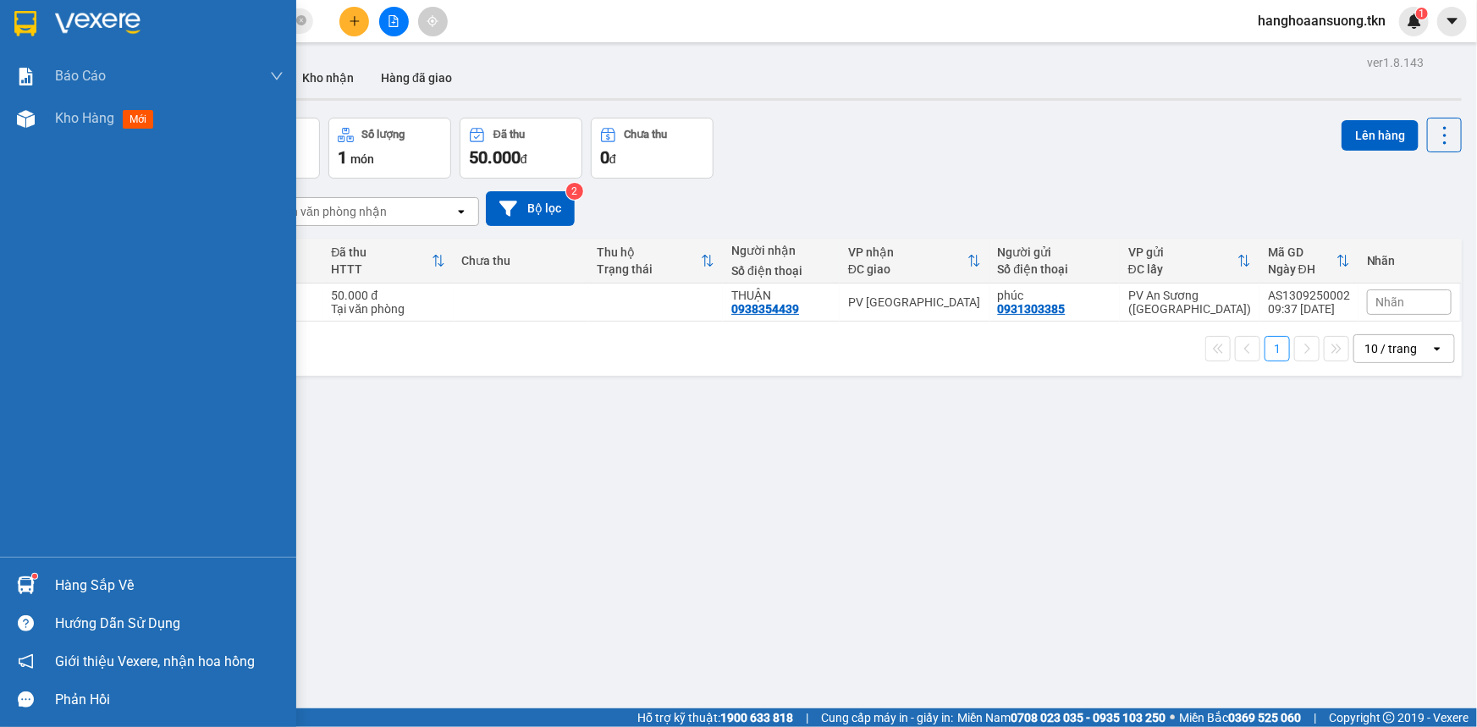
click at [5, 591] on div "Hàng sắp về" at bounding box center [148, 585] width 296 height 38
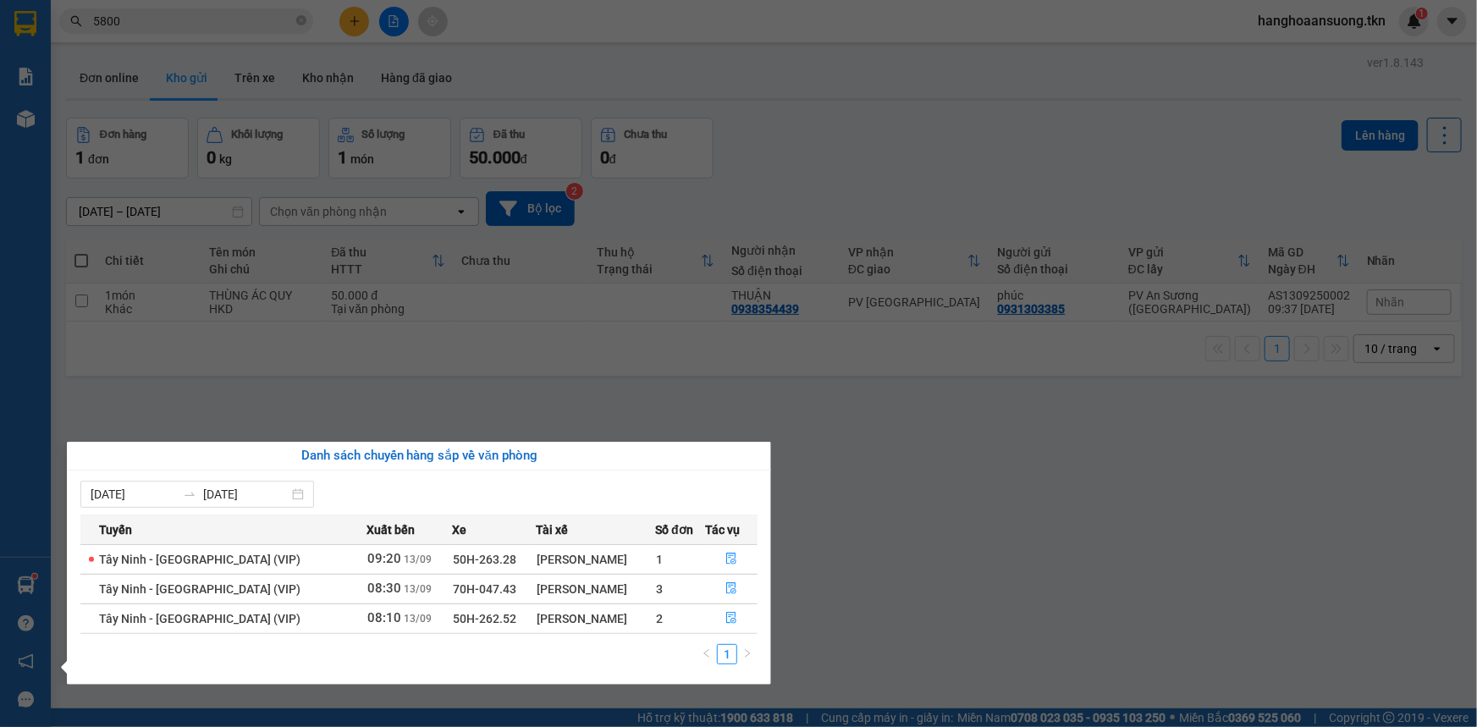
click at [507, 399] on section "Kết quả tìm kiếm ( 35 ) Bộ lọc Mã ĐH Trạng thái Món hàng Thu hộ Tổng cước Chưa …" at bounding box center [738, 363] width 1477 height 727
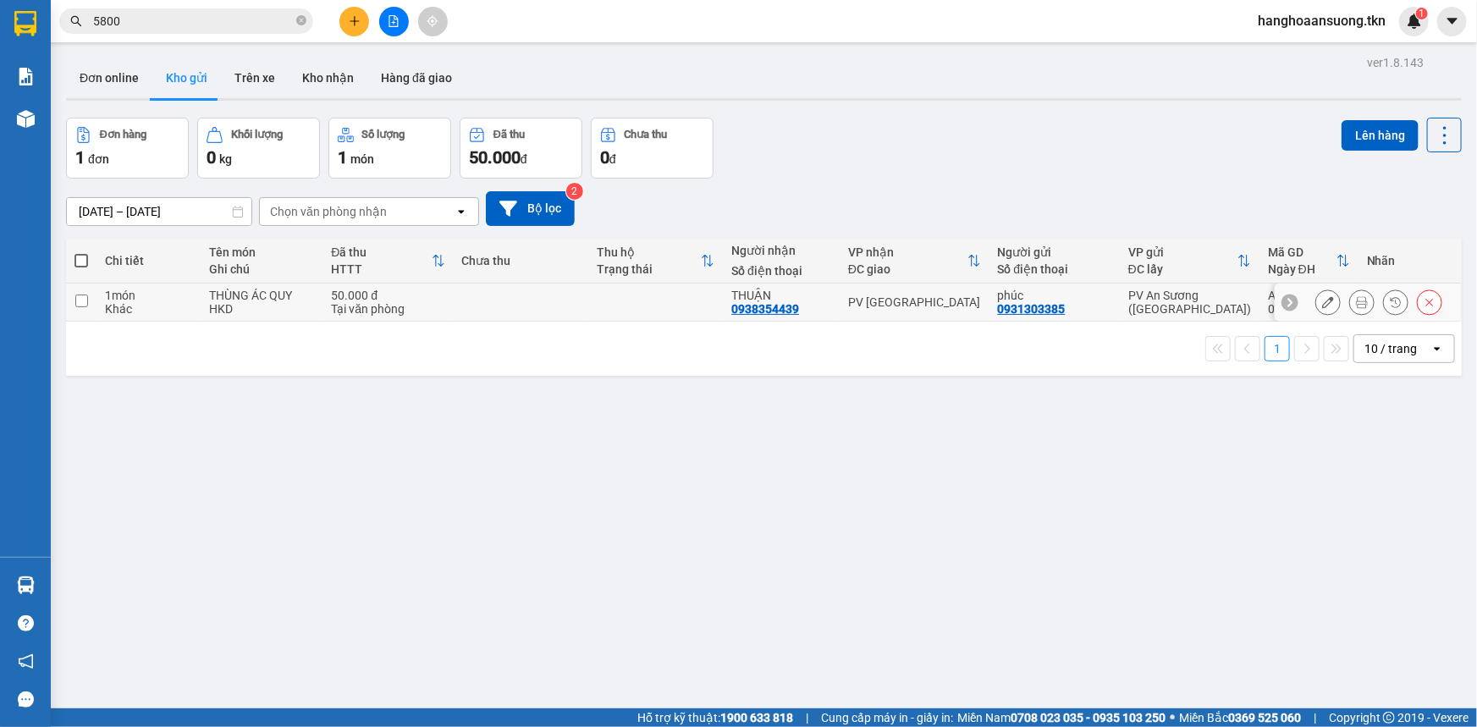
click at [582, 302] on td at bounding box center [521, 302] width 135 height 38
checkbox input "true"
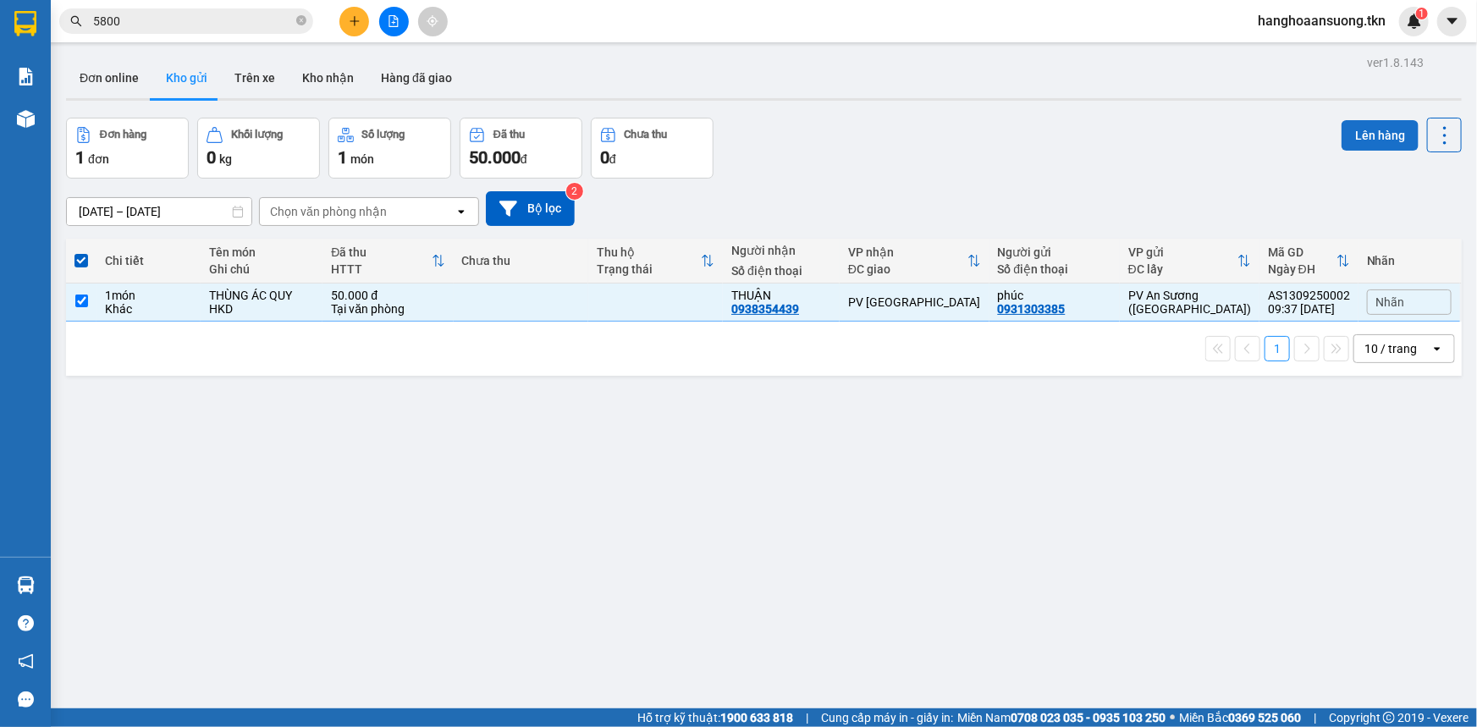
click at [1351, 146] on button "Lên hàng" at bounding box center [1379, 135] width 77 height 30
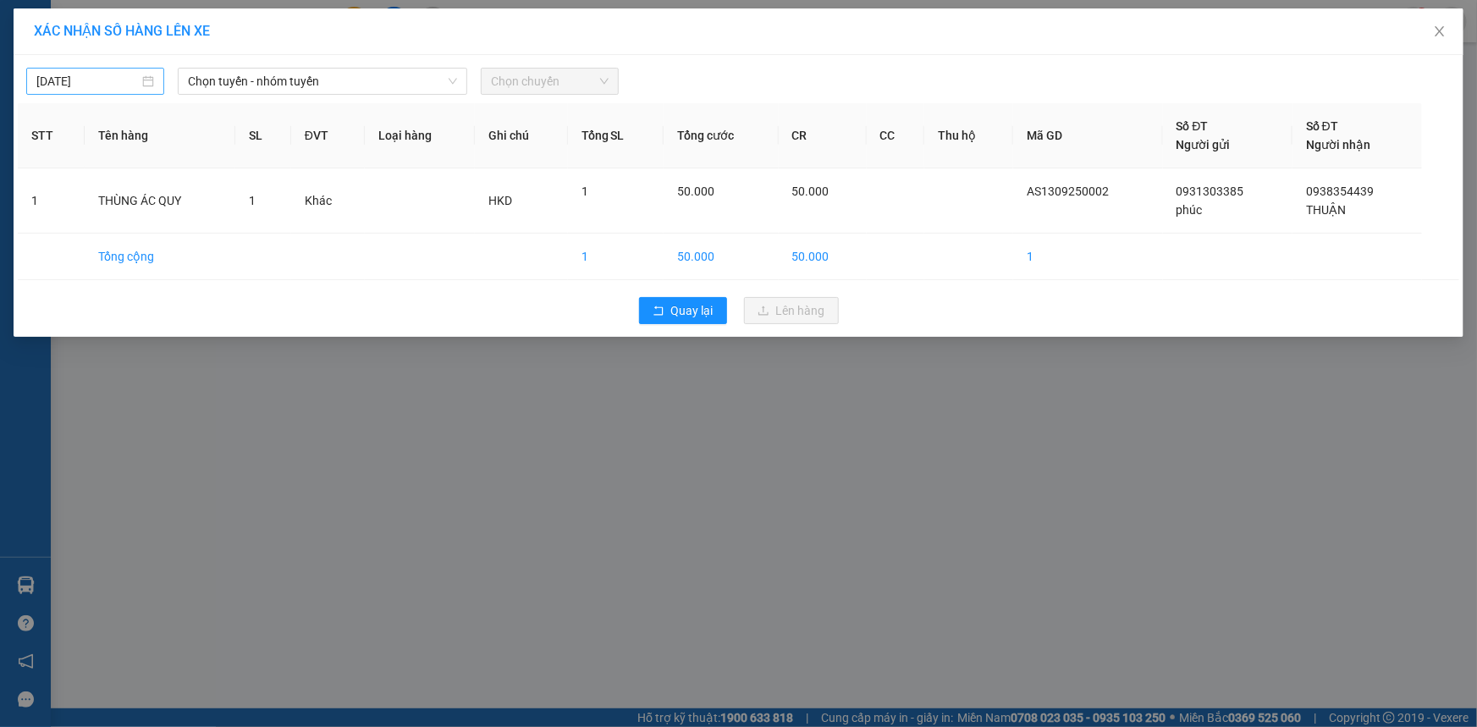
click at [133, 83] on input "[DATE]" at bounding box center [87, 81] width 102 height 19
type input "[DATE]"
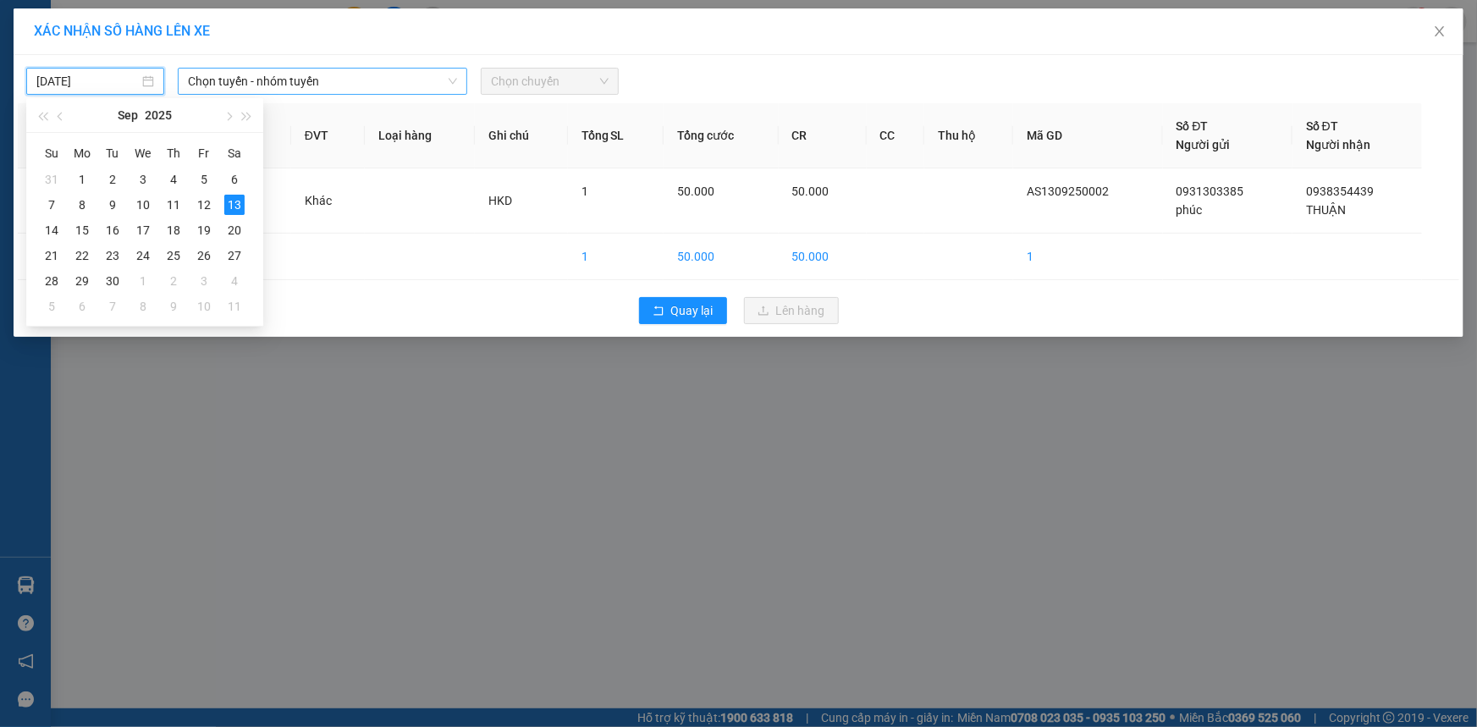
click at [291, 72] on span "Chọn tuyến - nhóm tuyến" at bounding box center [322, 81] width 269 height 25
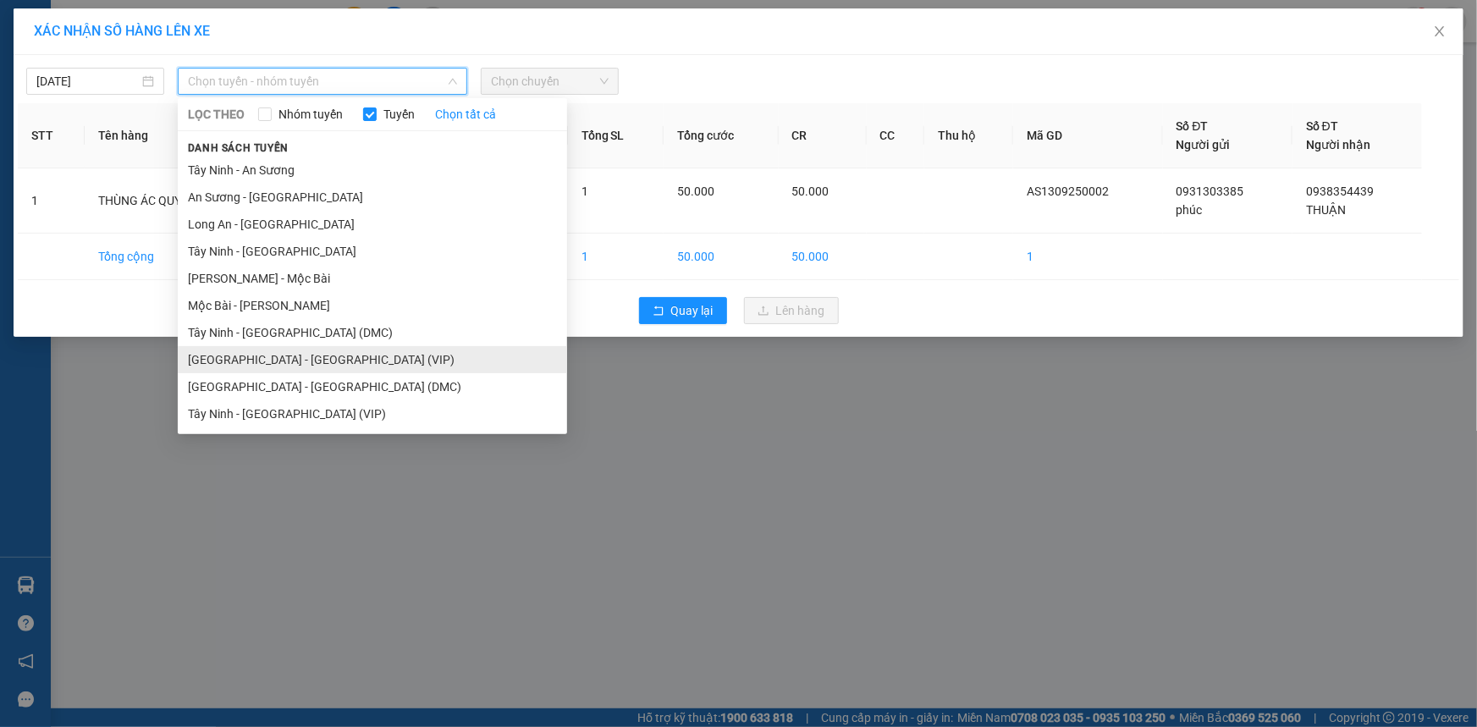
click at [346, 349] on li "[GEOGRAPHIC_DATA] - [GEOGRAPHIC_DATA] (VIP)" at bounding box center [372, 359] width 389 height 27
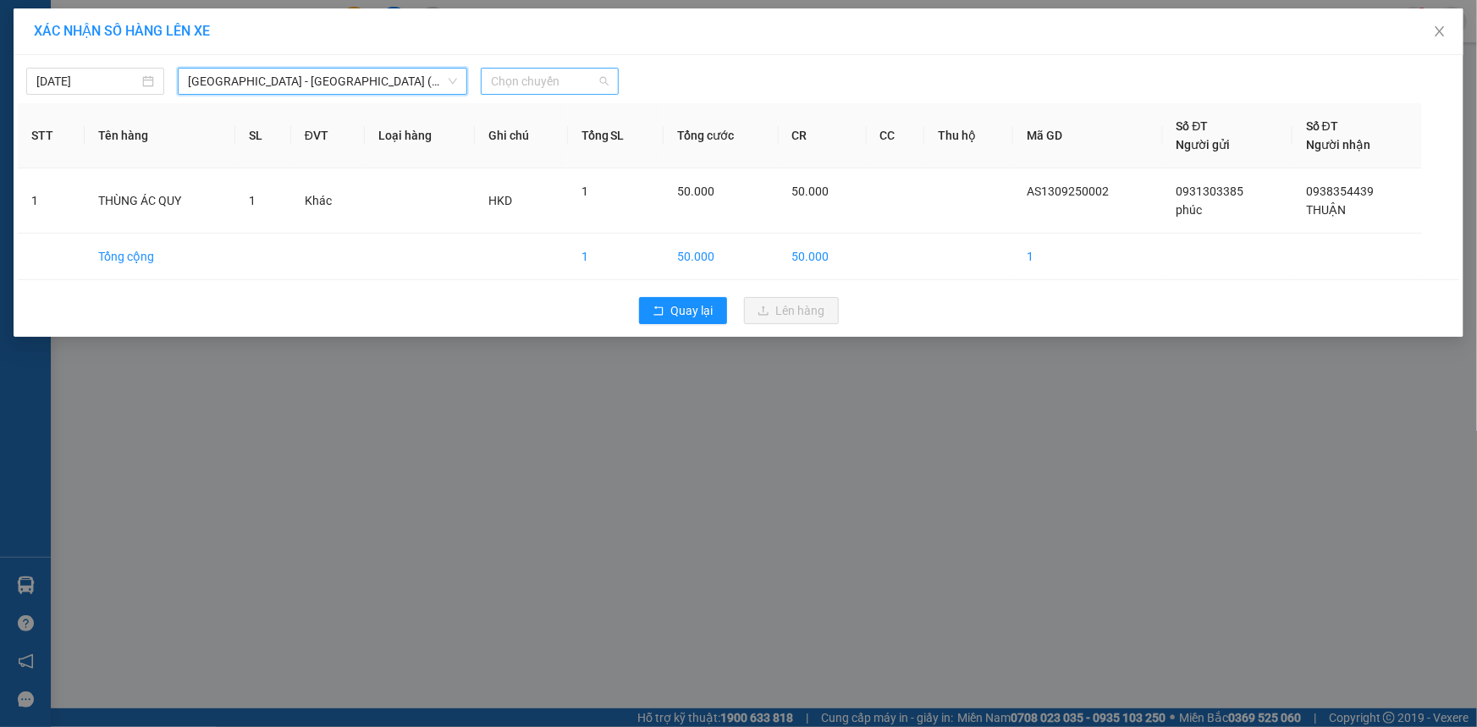
click at [547, 81] on span "Chọn chuyến" at bounding box center [550, 81] width 118 height 25
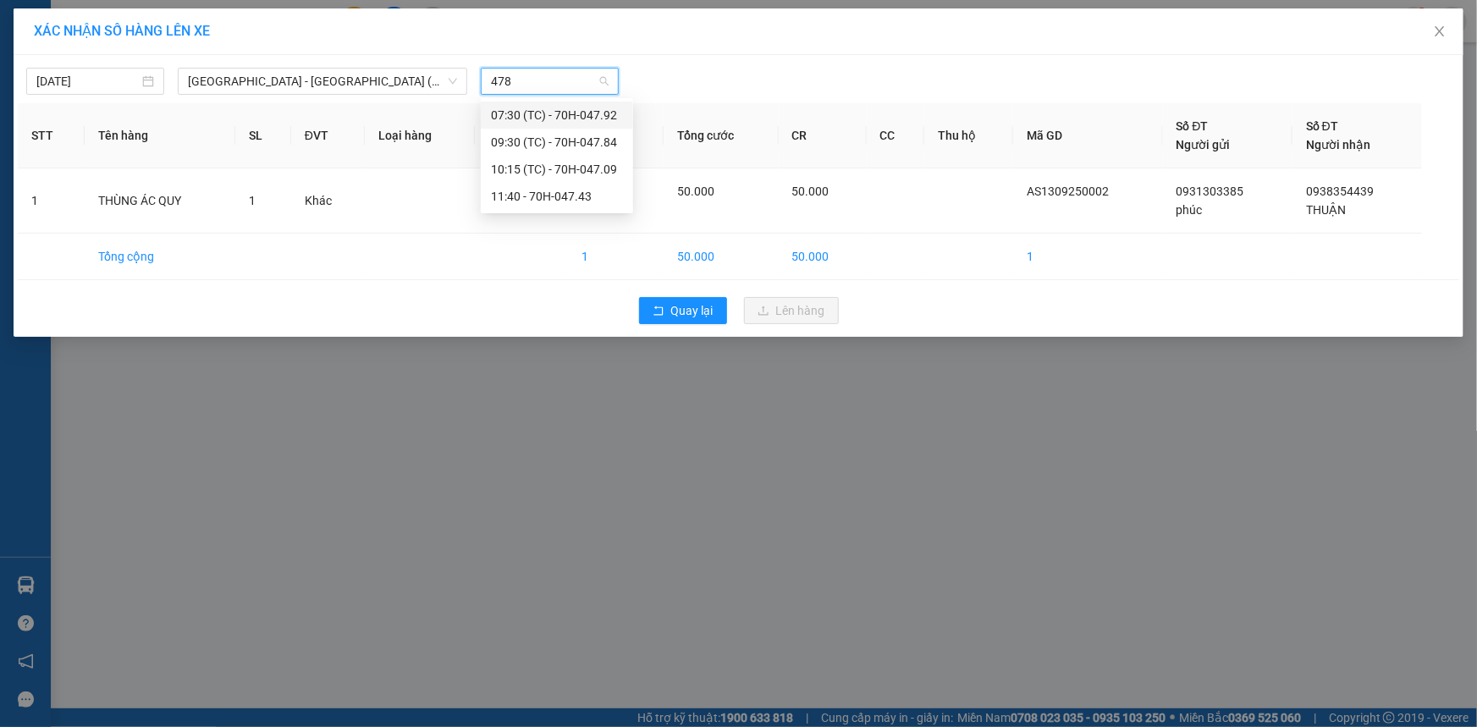
type input "4784"
click at [570, 111] on div "09:30 (TC) - 70H-047.84" at bounding box center [557, 115] width 132 height 19
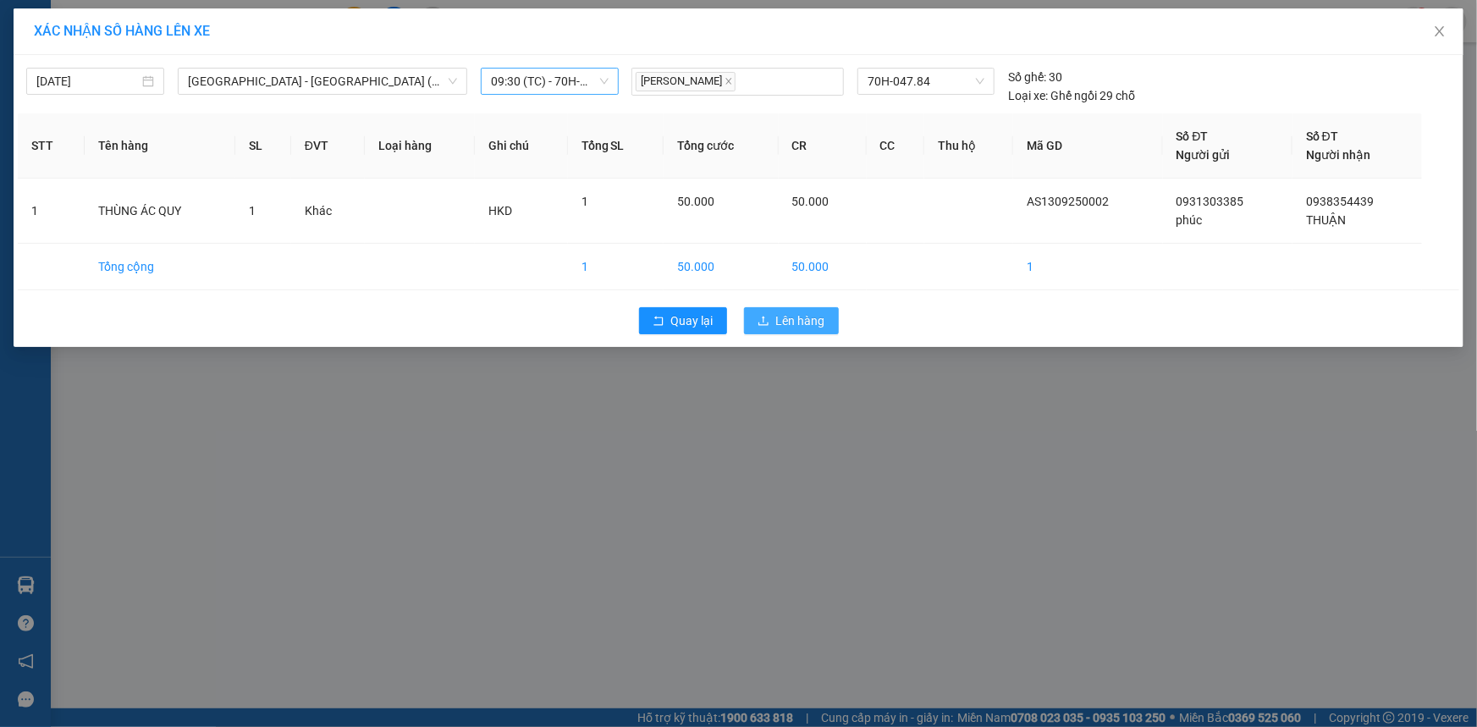
click at [805, 320] on span "Lên hàng" at bounding box center [800, 320] width 49 height 19
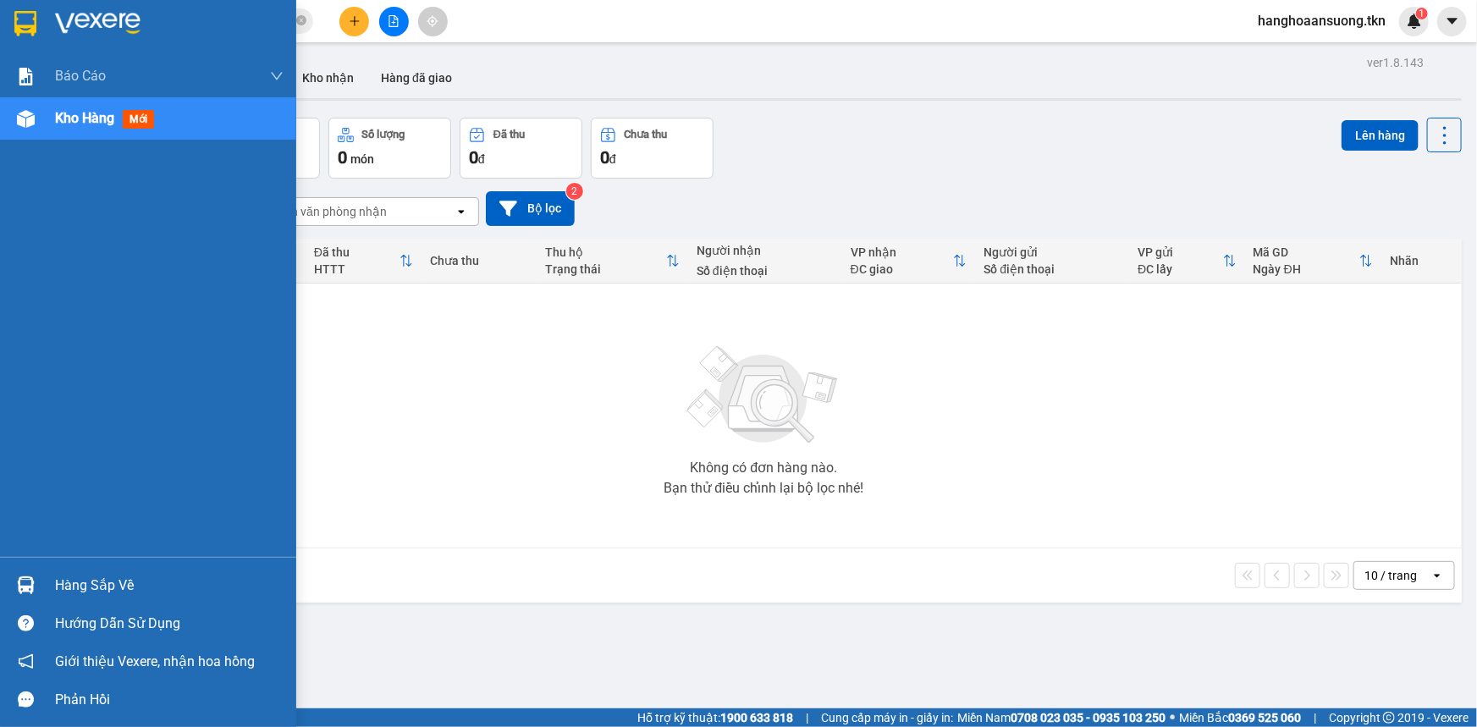
click at [51, 598] on div "Hàng sắp về" at bounding box center [148, 585] width 296 height 38
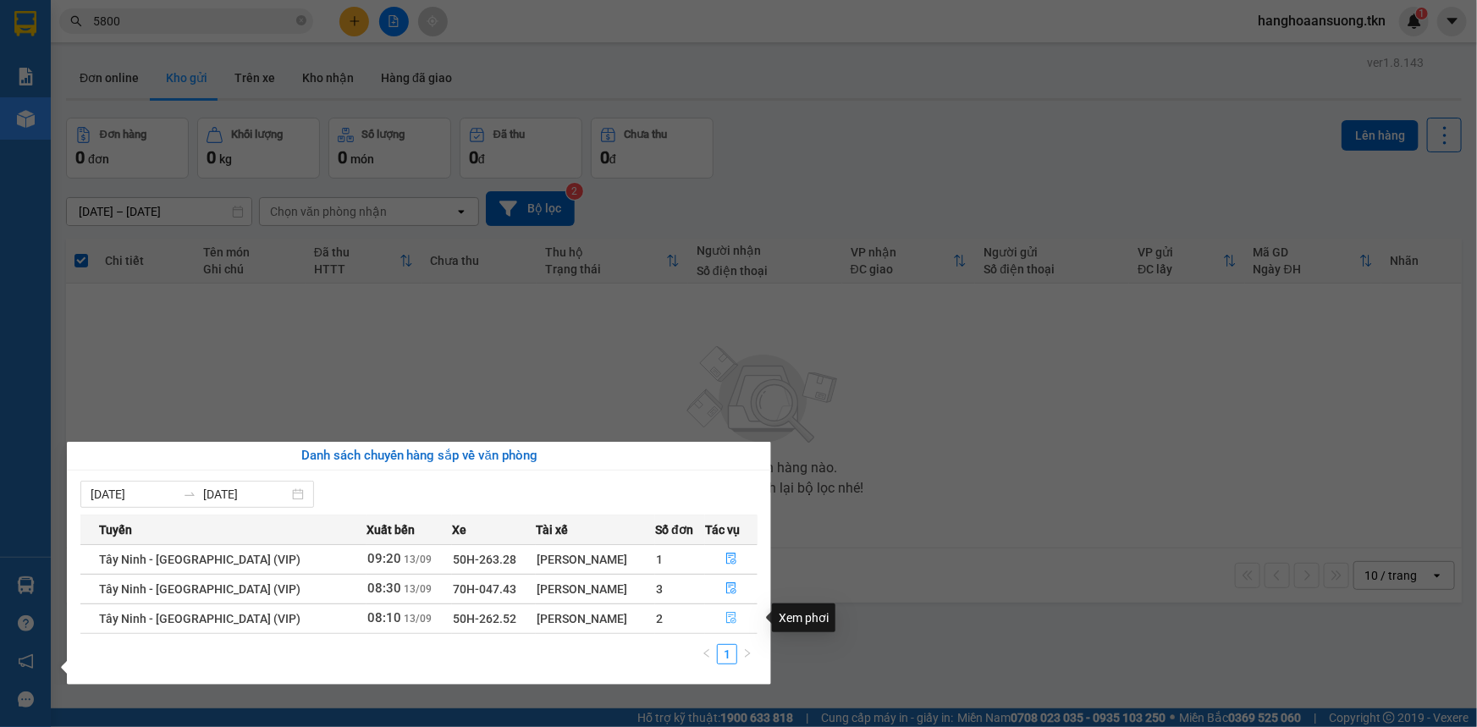
click at [729, 618] on icon "file-done" at bounding box center [731, 618] width 10 height 12
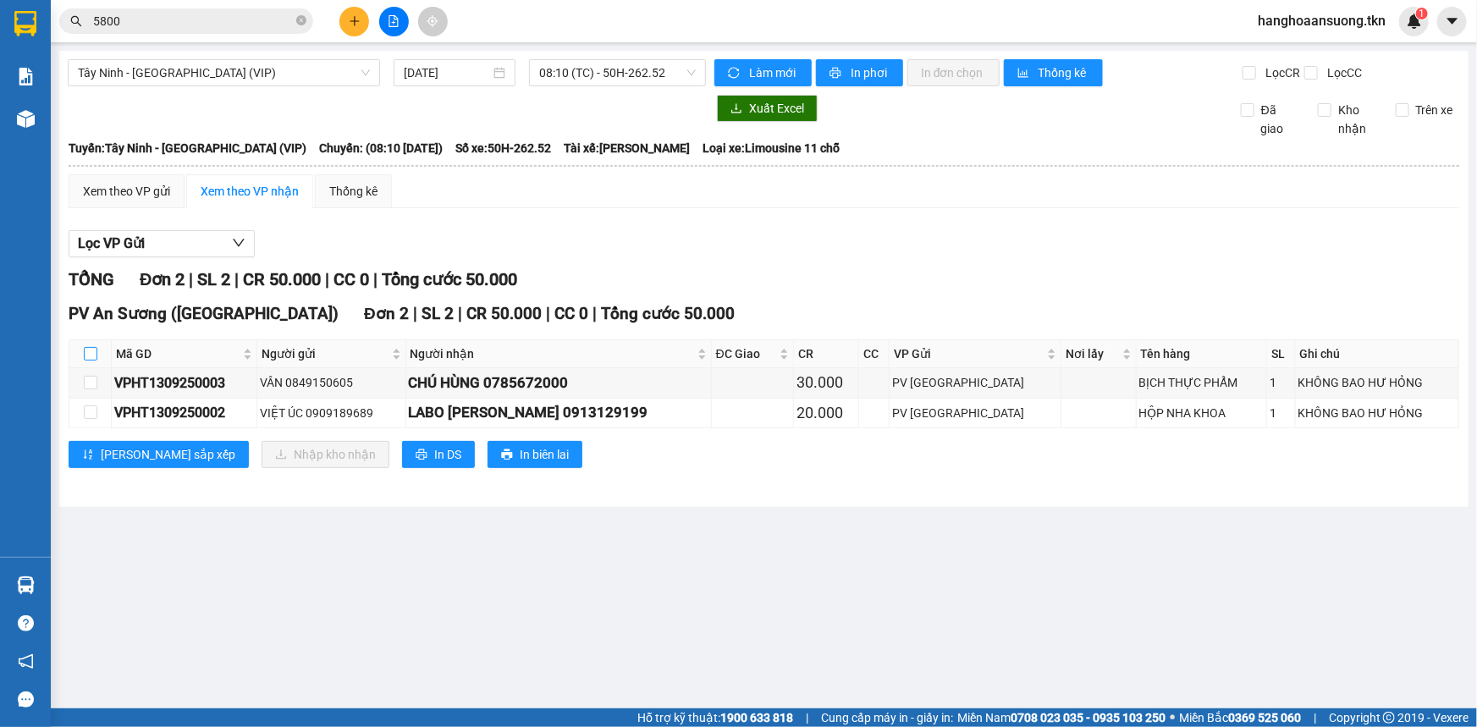
click at [86, 348] on input "checkbox" at bounding box center [91, 354] width 14 height 14
checkbox input "true"
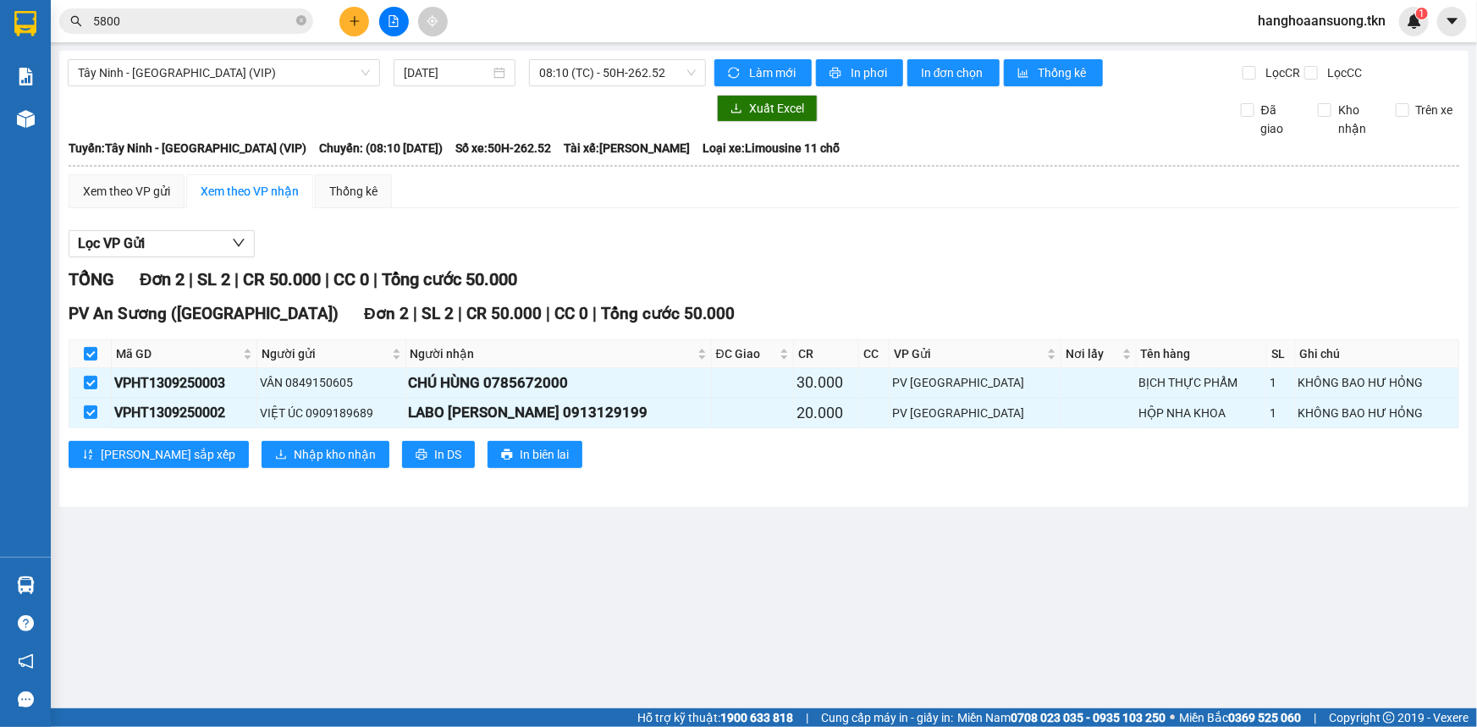
click at [272, 437] on div "PV An Sương (Hàng Hóa) Đơn 2 | SL 2 | CR 50.000 | CC 0 | Tổng cước 50.000 Mã GD…" at bounding box center [764, 390] width 1390 height 179
click at [294, 450] on span "Nhập kho nhận" at bounding box center [335, 454] width 82 height 19
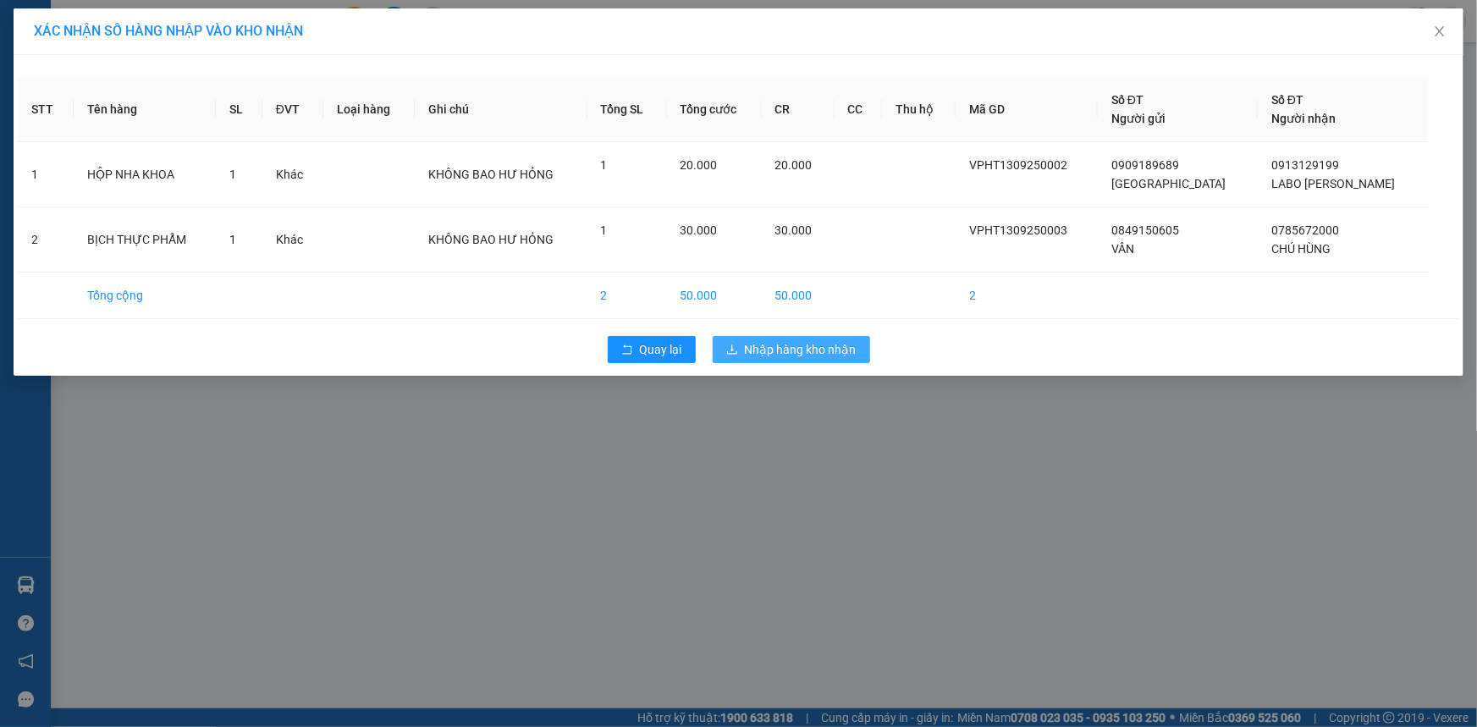
click at [835, 349] on span "Nhập hàng kho nhận" at bounding box center [801, 349] width 112 height 19
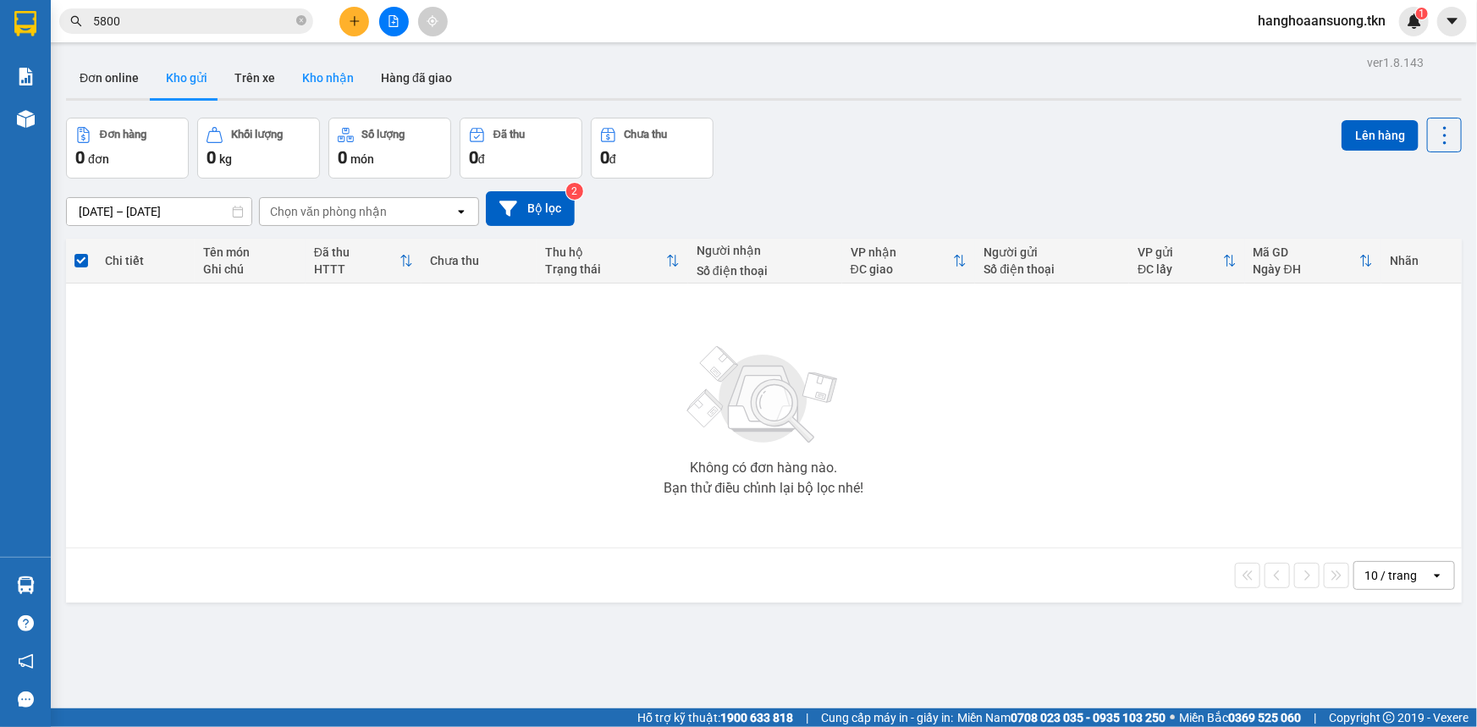
click at [327, 74] on button "Kho nhận" at bounding box center [328, 78] width 79 height 41
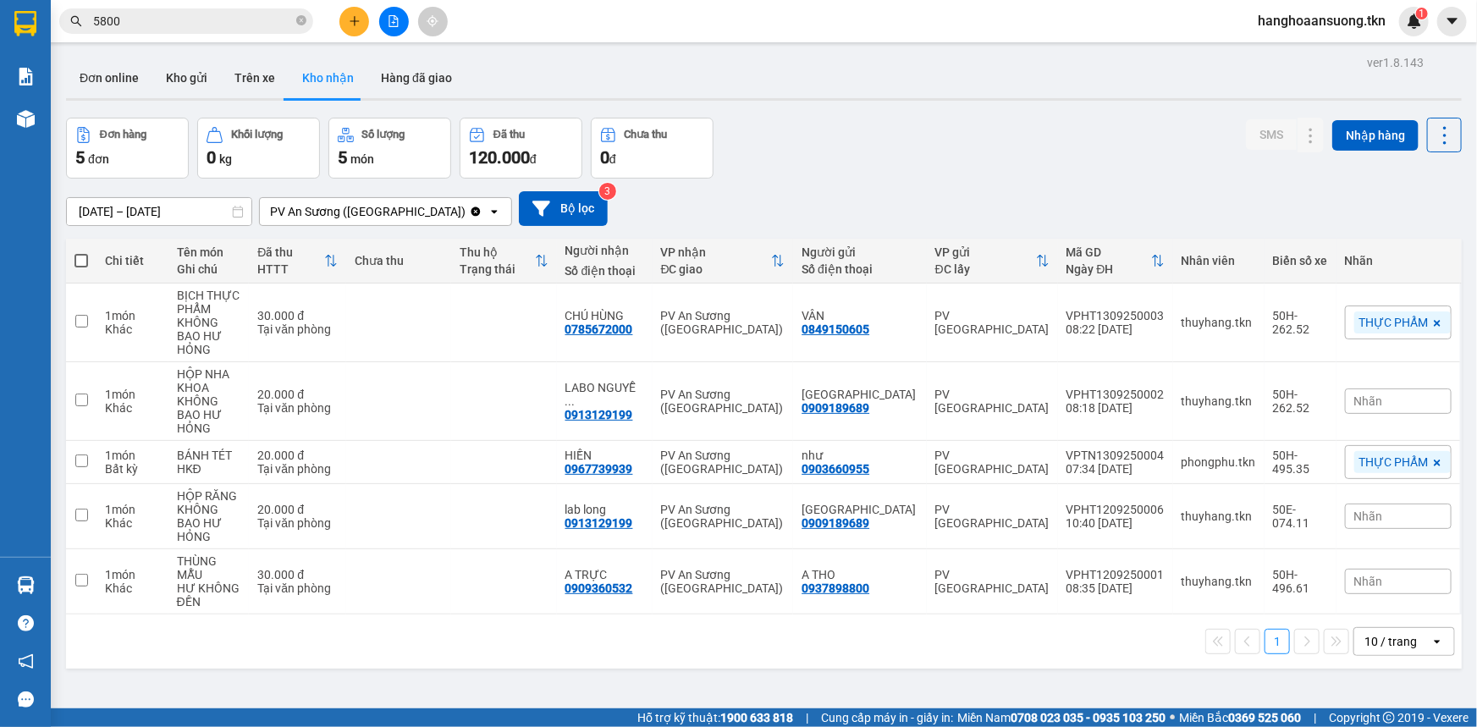
click at [834, 152] on div "Đơn hàng 5 đơn Khối lượng 0 kg Số lượng 5 món Đã thu 120.000 đ Chưa thu 0 đ SMS…" at bounding box center [763, 148] width 1395 height 61
click at [812, 46] on main "ver 1.8.143 Đơn online Kho gửi Trên xe Kho nhận Hàng đã giao Đơn hàng 5 đơn Khố…" at bounding box center [738, 354] width 1477 height 708
click at [962, 141] on div "Đơn hàng 5 đơn Khối lượng 0 kg Số lượng 5 món Đã thu 120.000 đ Chưa thu 0 đ SMS…" at bounding box center [763, 148] width 1395 height 61
click at [905, 59] on div "Đơn online Kho gửi Trên xe Kho nhận Hàng đã giao" at bounding box center [763, 80] width 1395 height 45
click at [201, 85] on button "Kho gửi" at bounding box center [186, 78] width 69 height 41
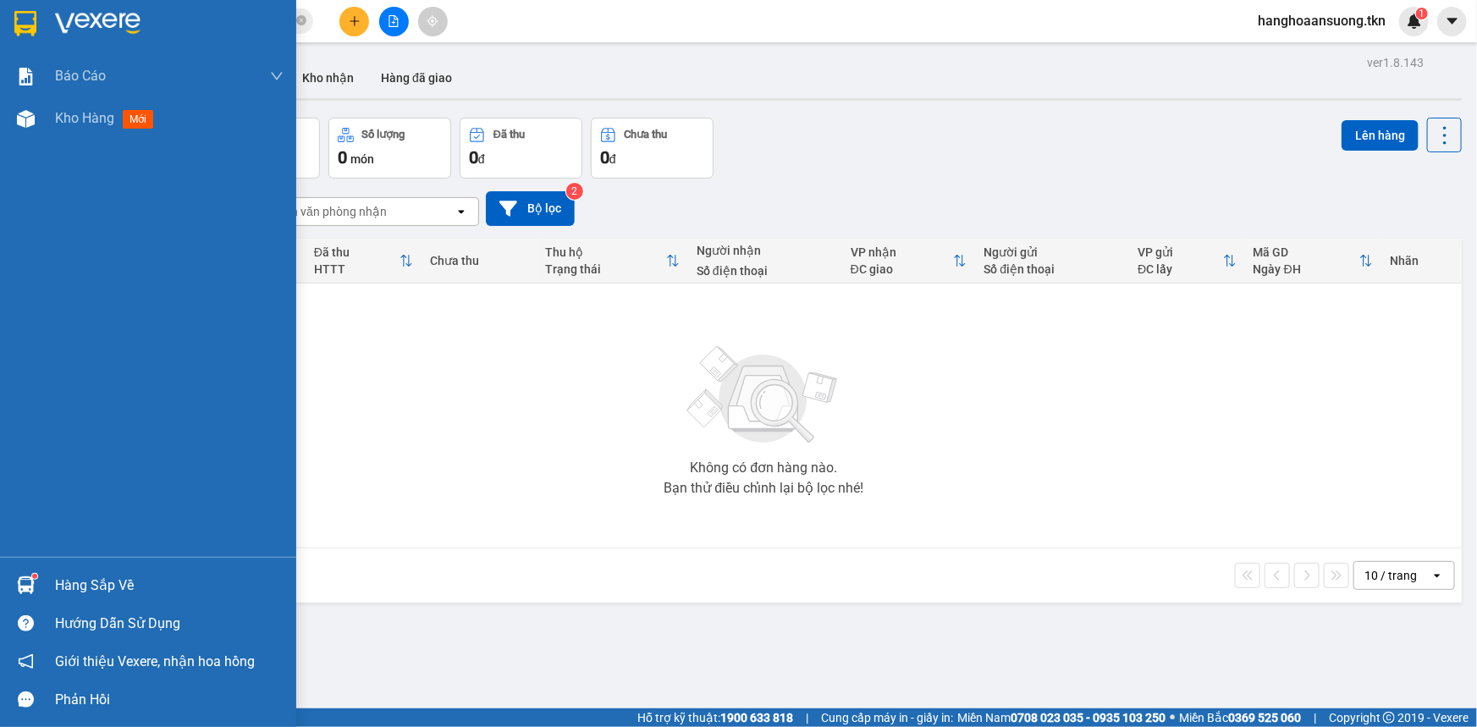
click at [50, 568] on div "Hàng sắp về" at bounding box center [148, 585] width 296 height 38
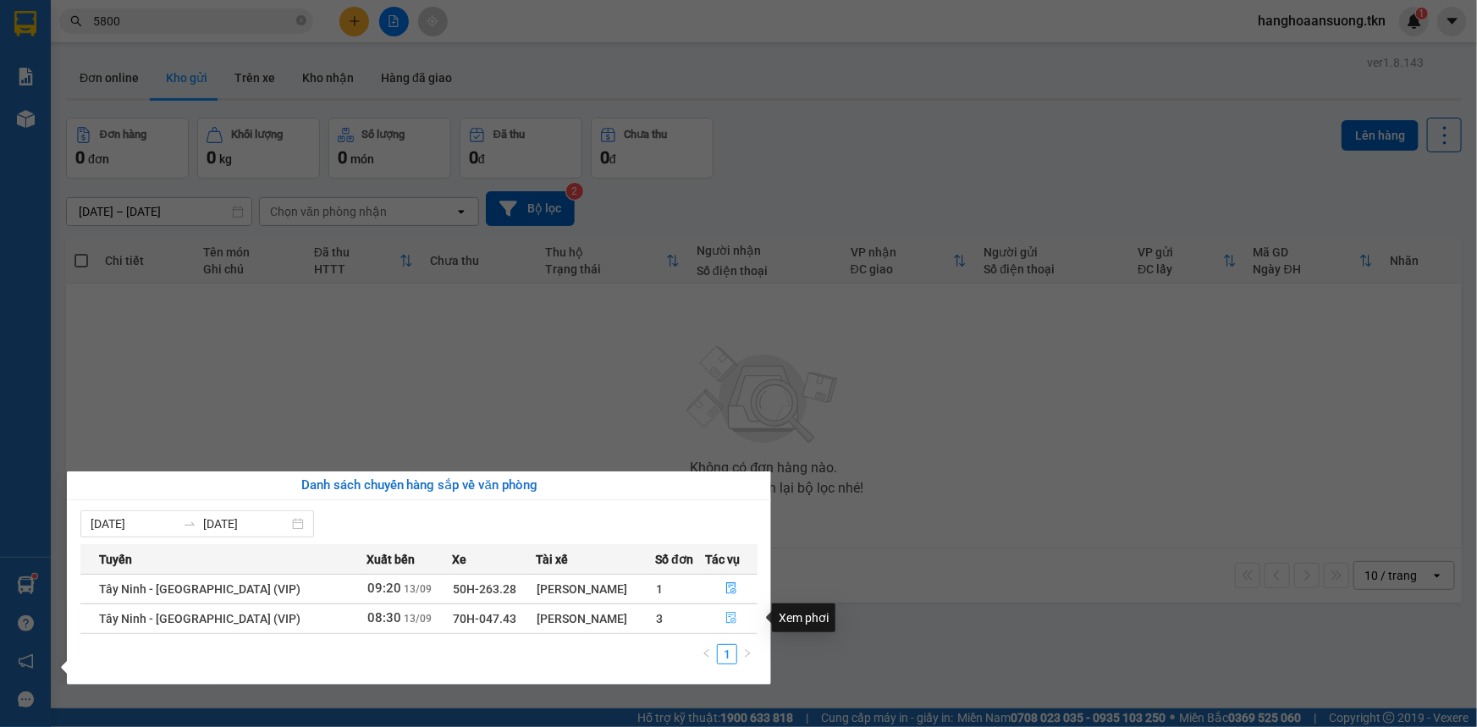
click at [726, 620] on icon "file-done" at bounding box center [731, 618] width 10 height 12
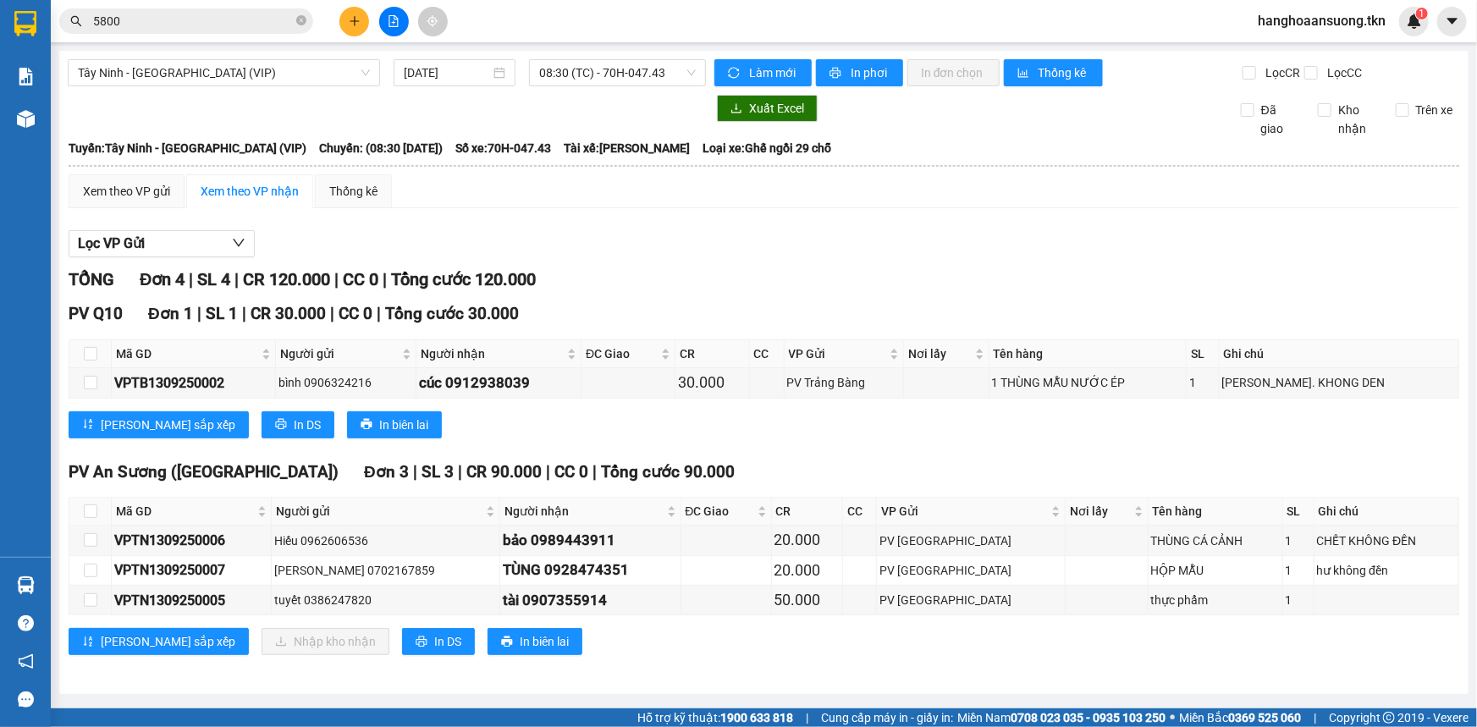
click at [747, 189] on div "Xem theo VP gửi Xem theo VP nhận Thống kê" at bounding box center [764, 191] width 1390 height 34
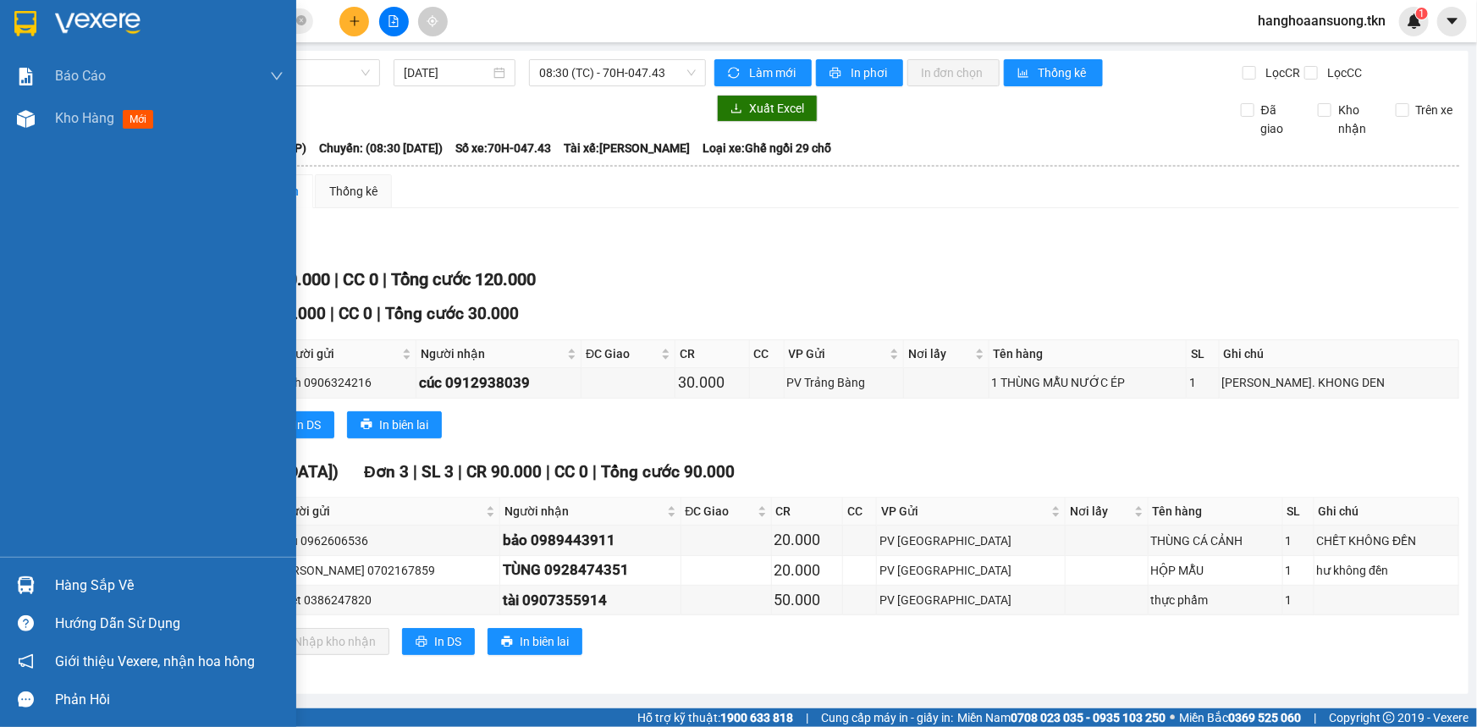
click at [43, 30] on div at bounding box center [148, 27] width 296 height 55
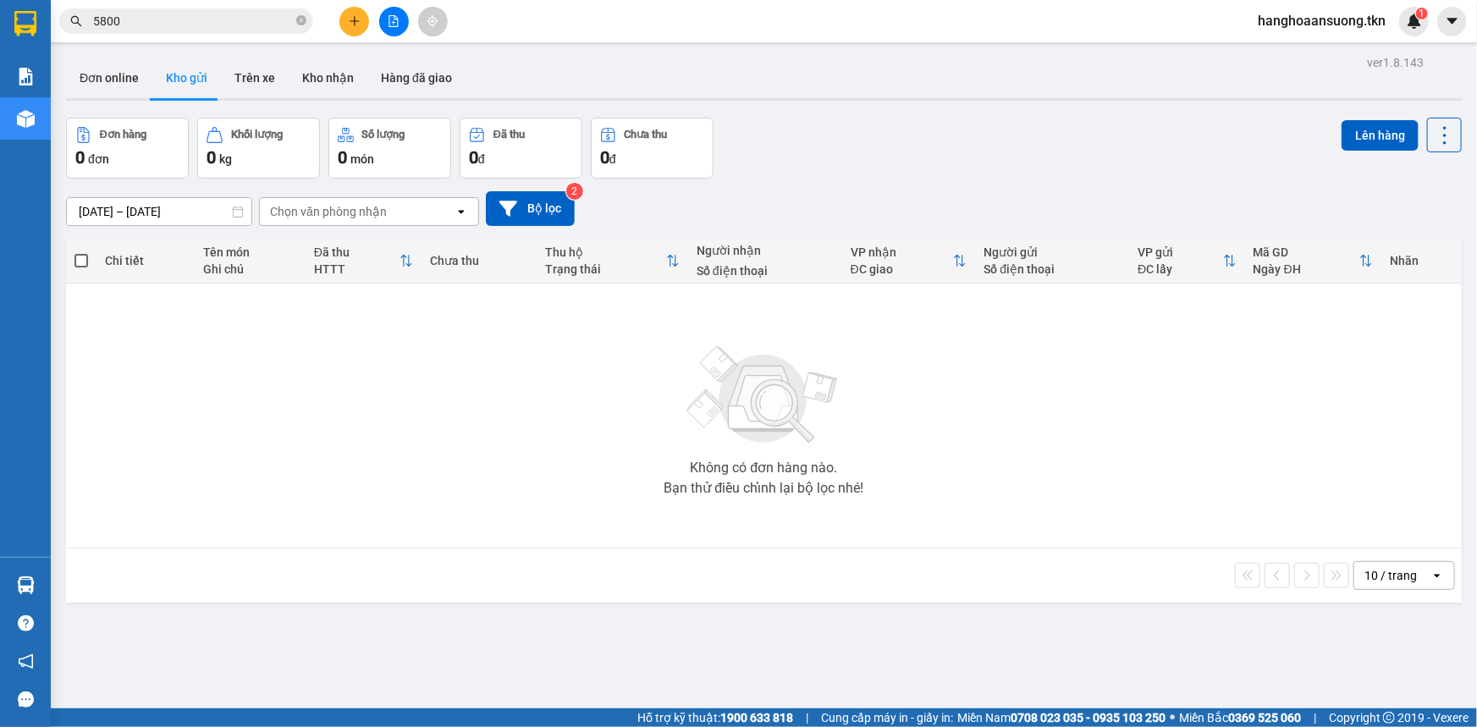
click at [359, 19] on icon "plus" at bounding box center [355, 21] width 12 height 12
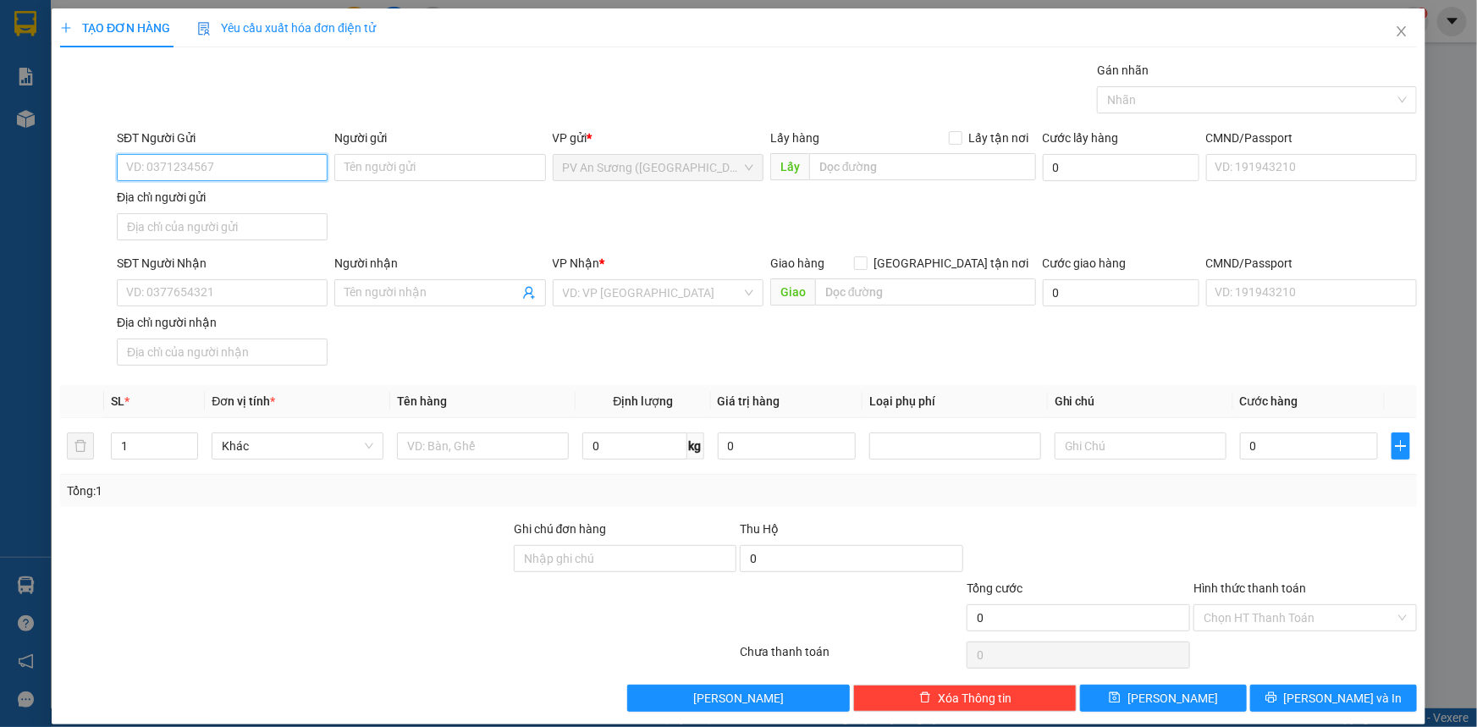
click at [266, 169] on input "SĐT Người Gửi" at bounding box center [222, 167] width 211 height 27
click at [262, 208] on div "0908992079 - TRỌNG" at bounding box center [220, 201] width 189 height 19
type input "0908992079"
type input "TRỌNG"
type input "0907043870"
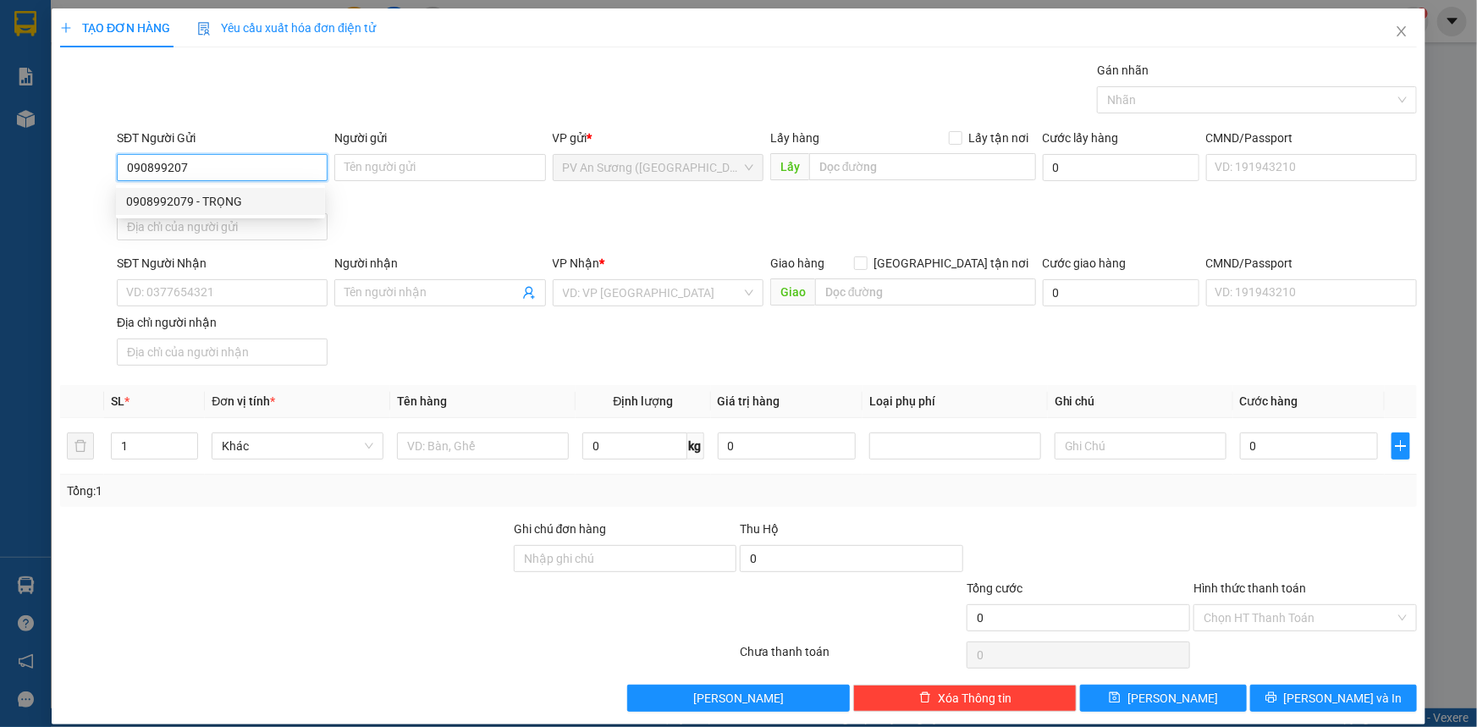
type input "A TÍNH"
type input "70.000"
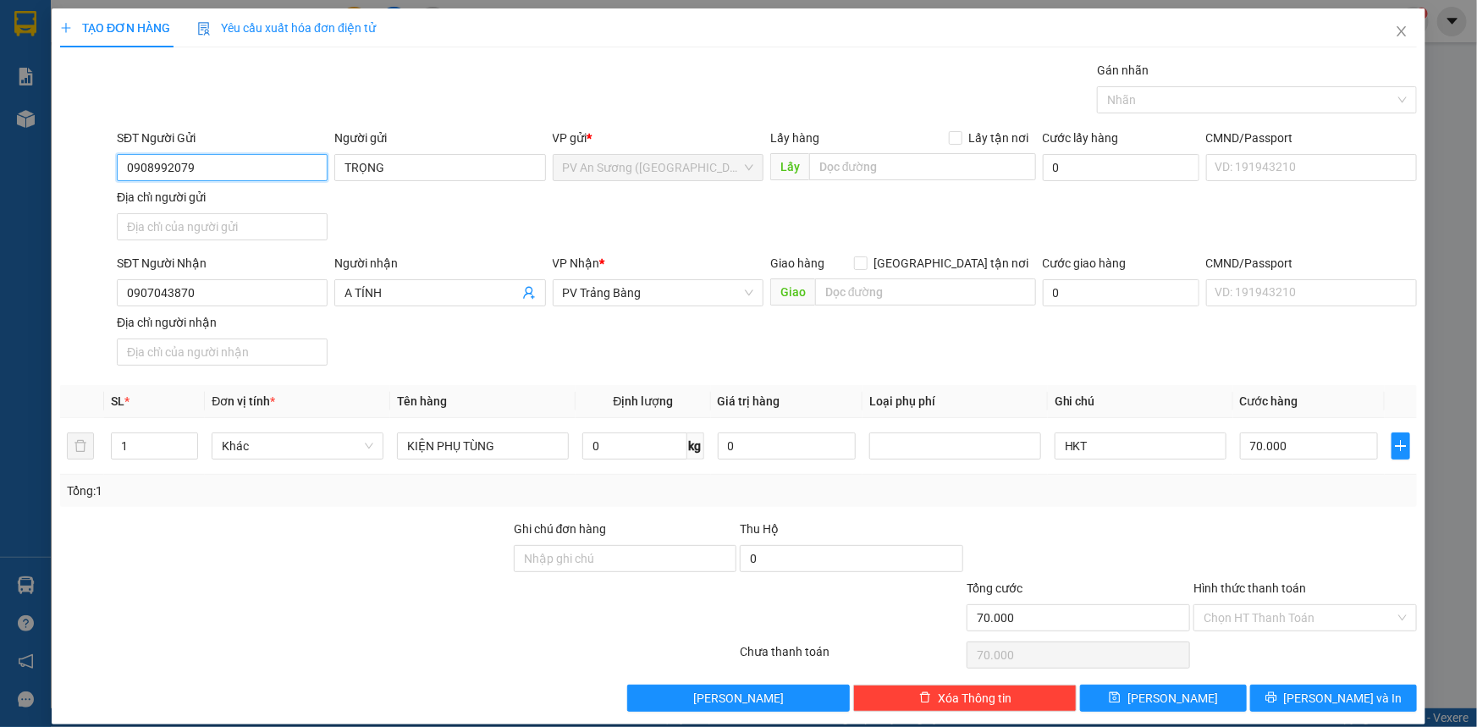
type input "0908992079"
click at [253, 271] on div "SĐT Người Nhận" at bounding box center [222, 263] width 211 height 19
click at [253, 279] on input "0907043870" at bounding box center [222, 292] width 211 height 27
click at [261, 300] on input "0907043870" at bounding box center [222, 292] width 211 height 27
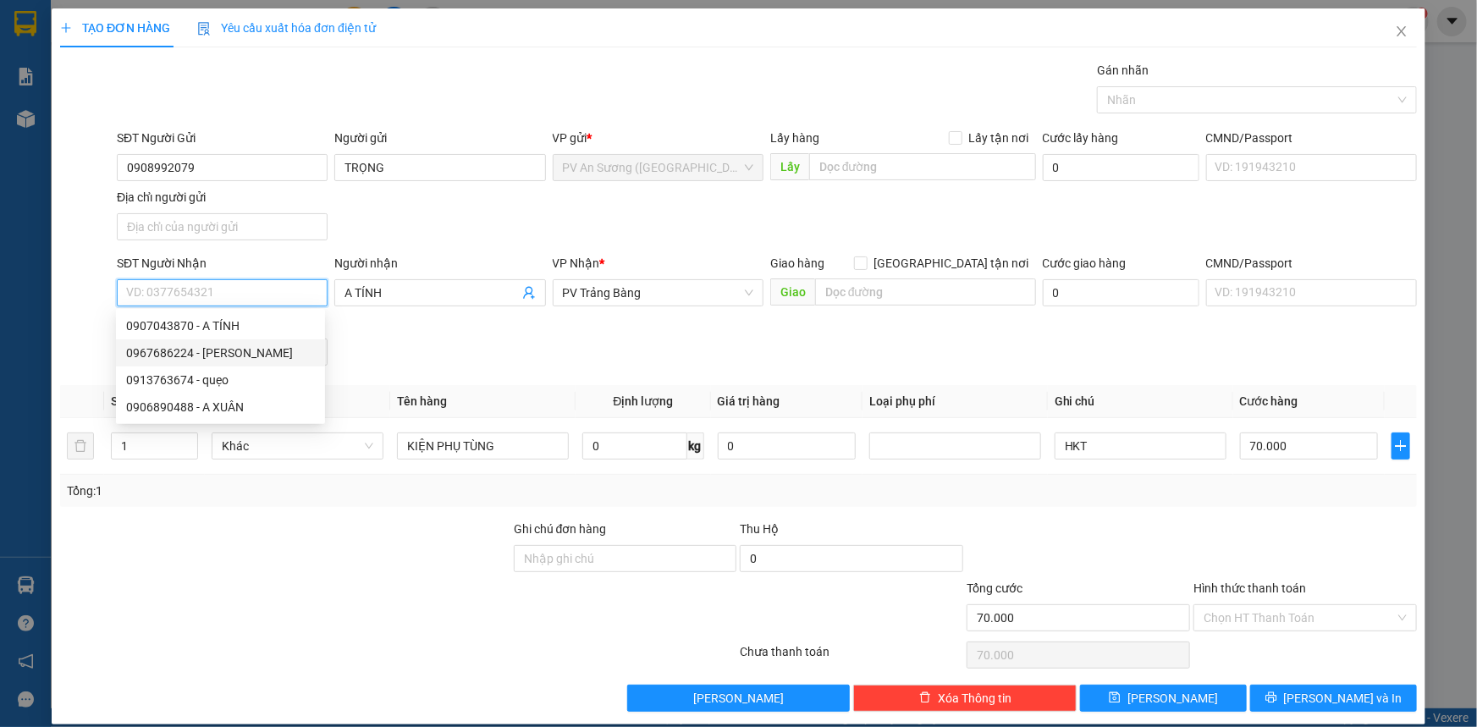
click at [264, 347] on div "0967686224 - Anh HẬN" at bounding box center [220, 353] width 189 height 19
type input "0967686224"
type input "Anh HẬN"
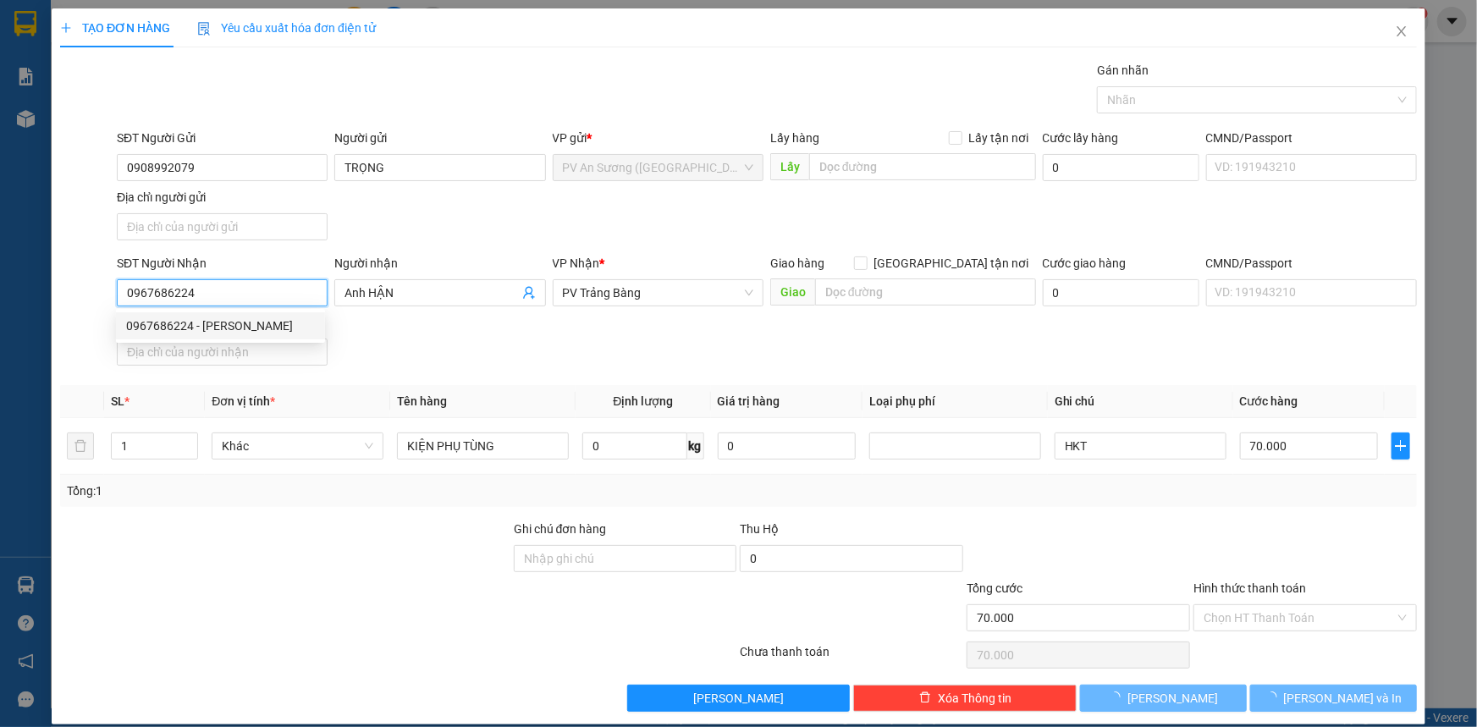
type input "30.000"
type input "0967686224"
click at [535, 336] on div "SĐT Người Nhận 0967686224 0967686224 Người nhận Anh HẬN VP Nhận * PV Trảng Bàng…" at bounding box center [766, 313] width 1307 height 118
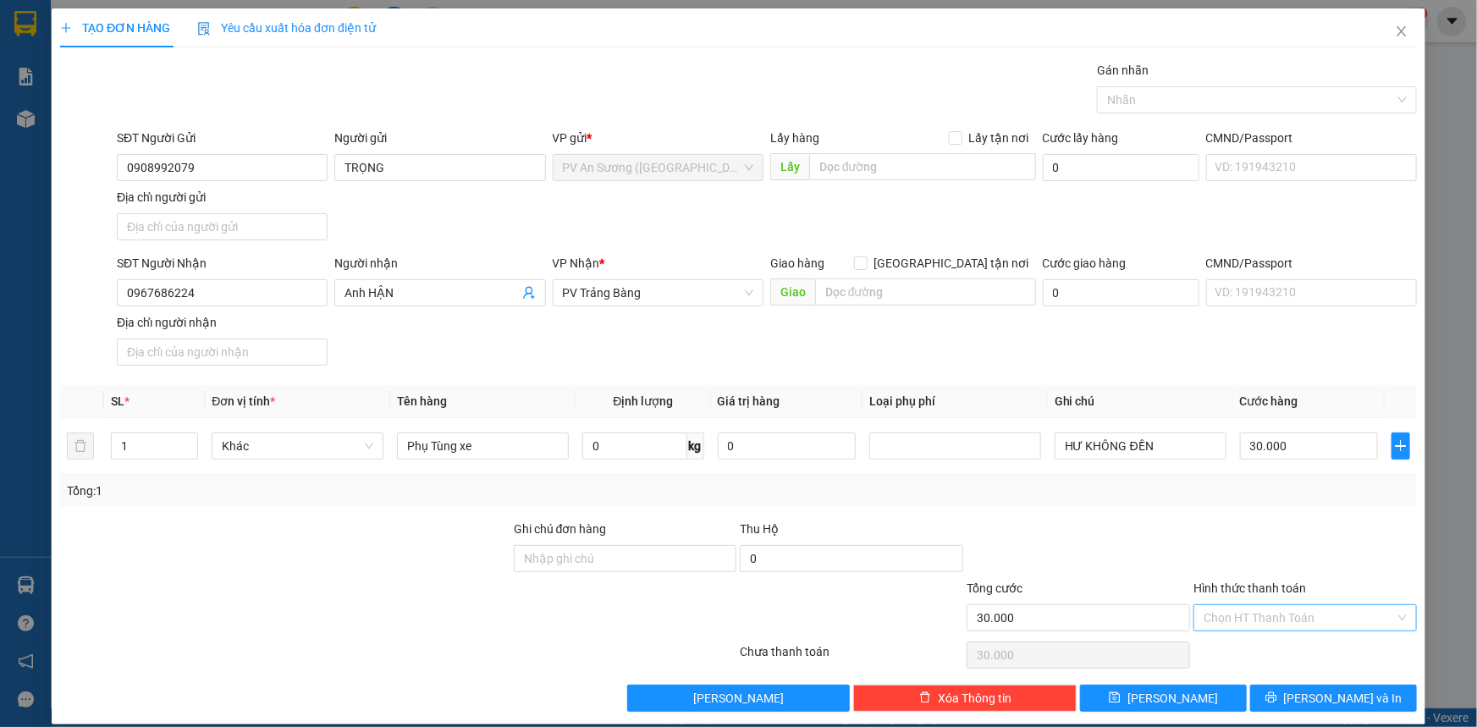
click at [1307, 627] on input "Hình thức thanh toán" at bounding box center [1298, 617] width 191 height 25
click at [1313, 655] on div "Tại văn phòng" at bounding box center [1294, 650] width 201 height 19
type input "0"
click at [1228, 520] on div at bounding box center [1304, 549] width 227 height 59
click at [1274, 442] on input "30.000" at bounding box center [1309, 445] width 138 height 27
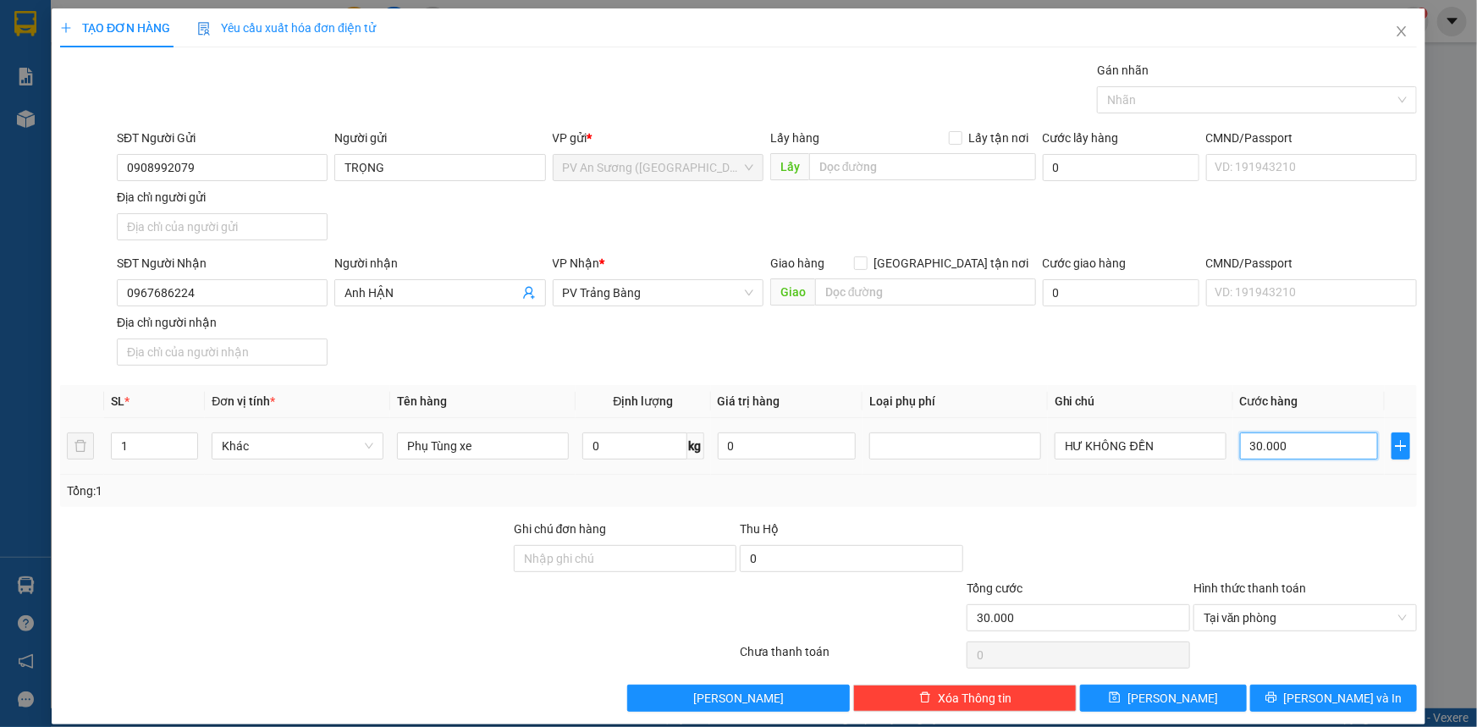
type input "000.004"
type input "40"
type input "0.000.040"
type input "40.000"
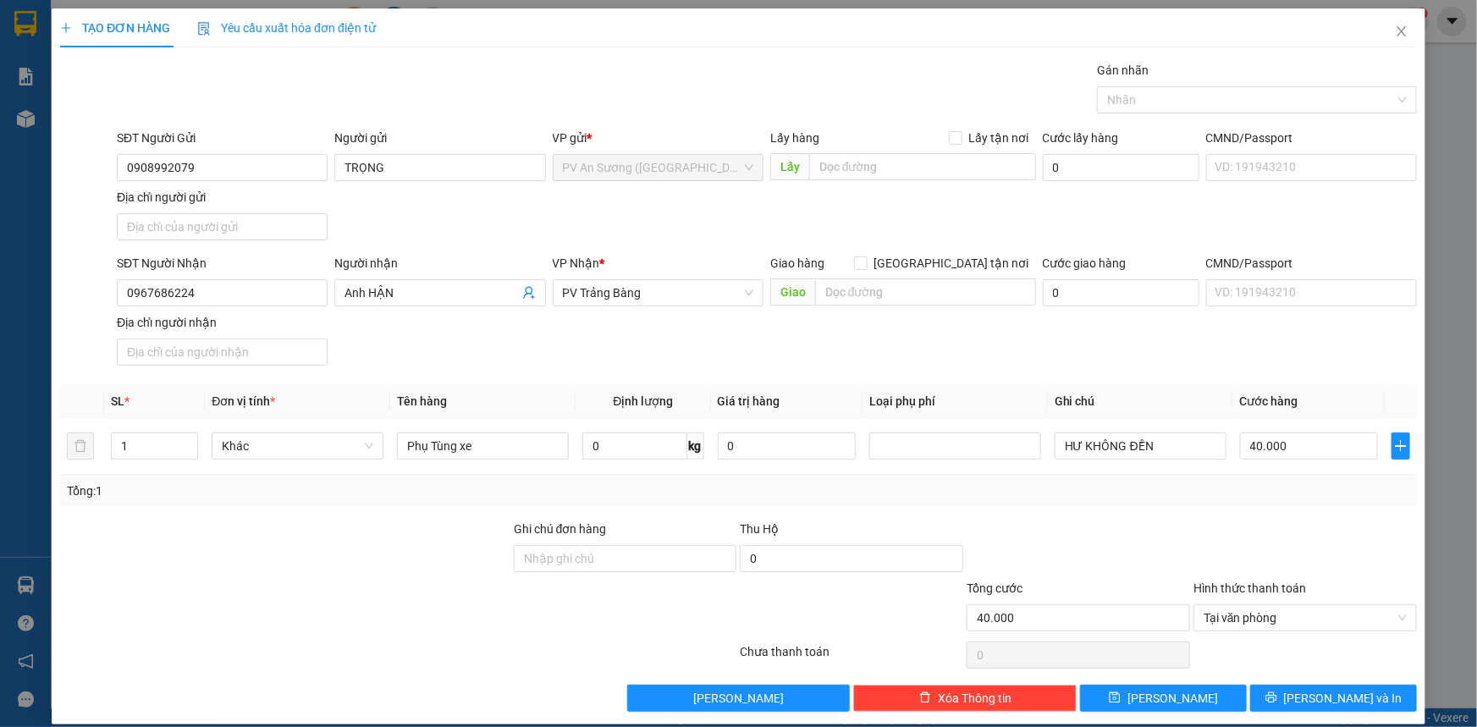
click at [1286, 380] on div "Transit Pickup Surcharge Ids Transit Deliver Surcharge Ids Transit Deliver Surc…" at bounding box center [738, 386] width 1356 height 651
click at [1307, 699] on button "[PERSON_NAME] và In" at bounding box center [1333, 698] width 167 height 27
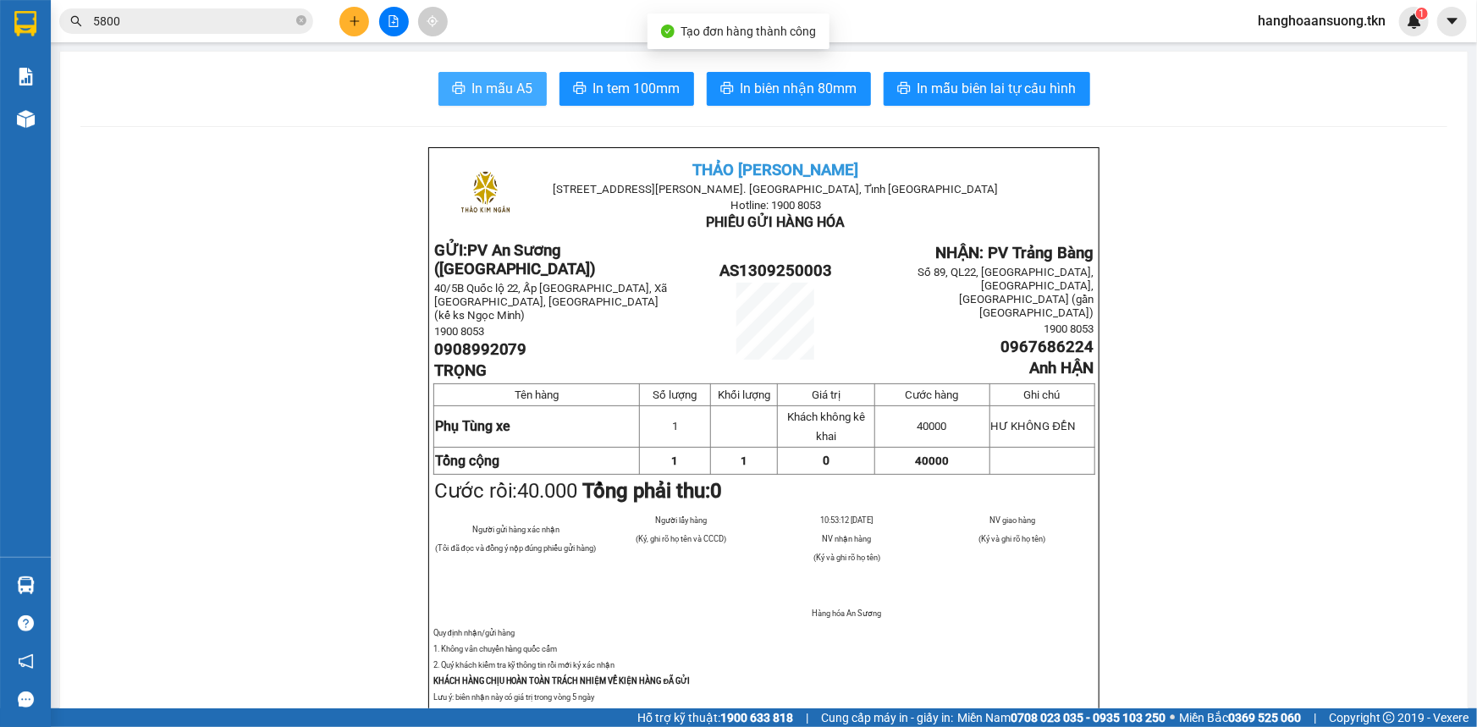
click at [463, 75] on button "In mẫu A5" at bounding box center [492, 89] width 108 height 34
click at [239, 16] on input "5800" at bounding box center [193, 21] width 200 height 19
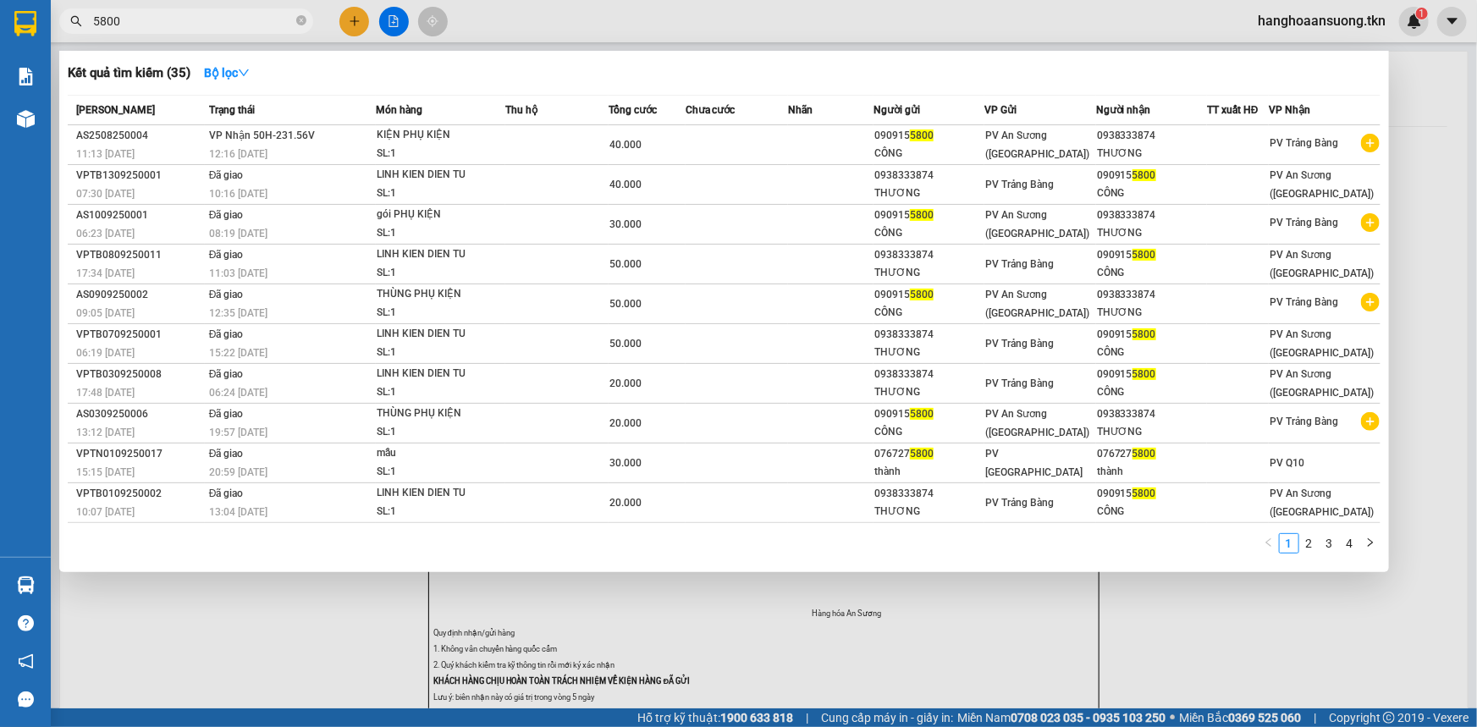
click at [242, 18] on input "5800" at bounding box center [193, 21] width 200 height 19
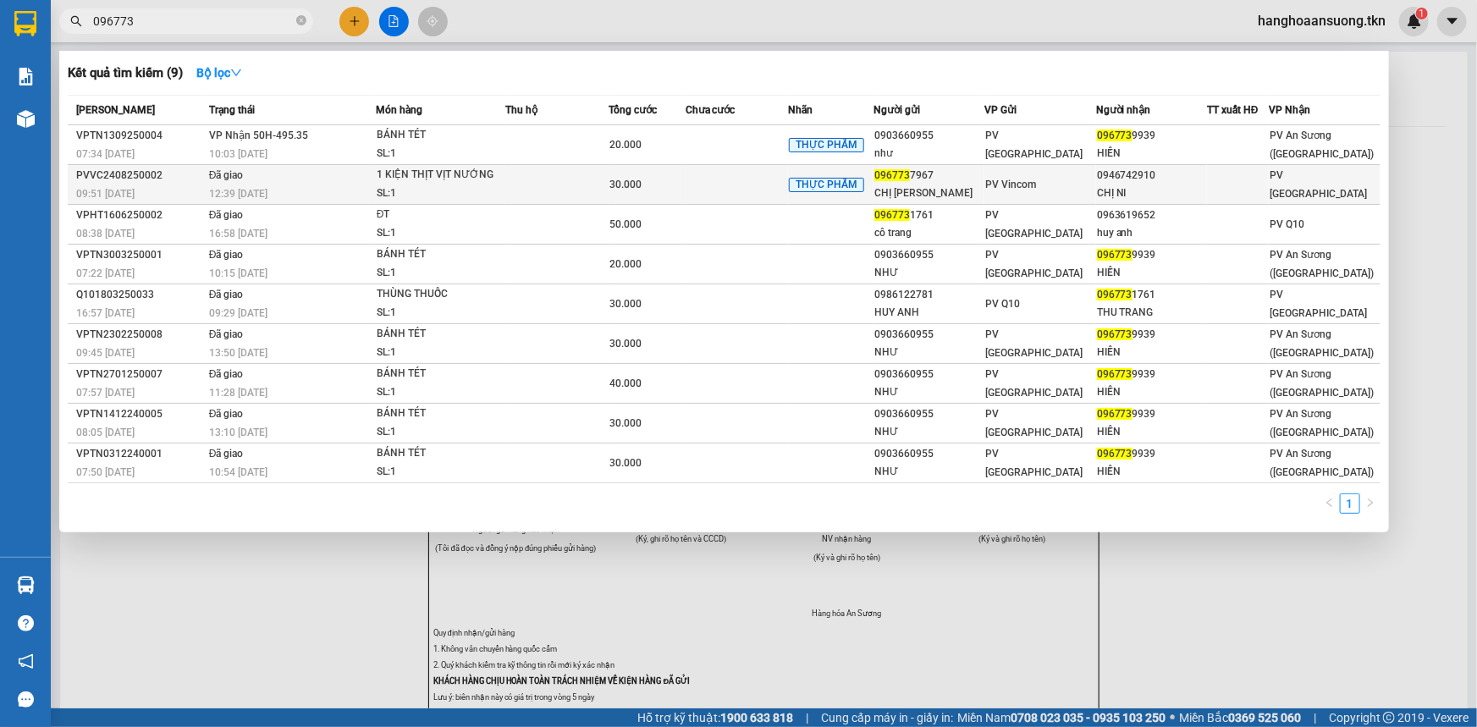
type input "096773"
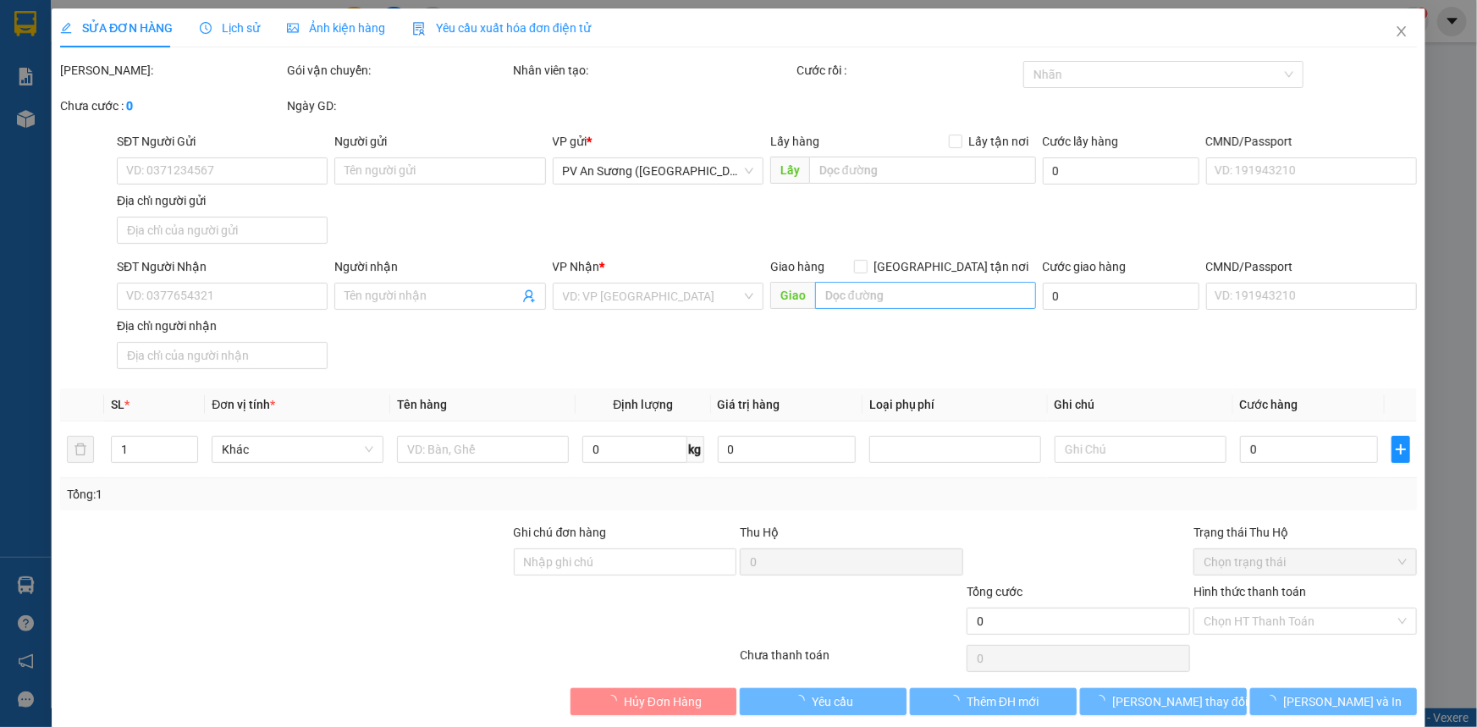
type input "0967737967"
type input "CHỊ LINH"
type input "0946742910"
type input "CHỊ NI"
type input "30.000"
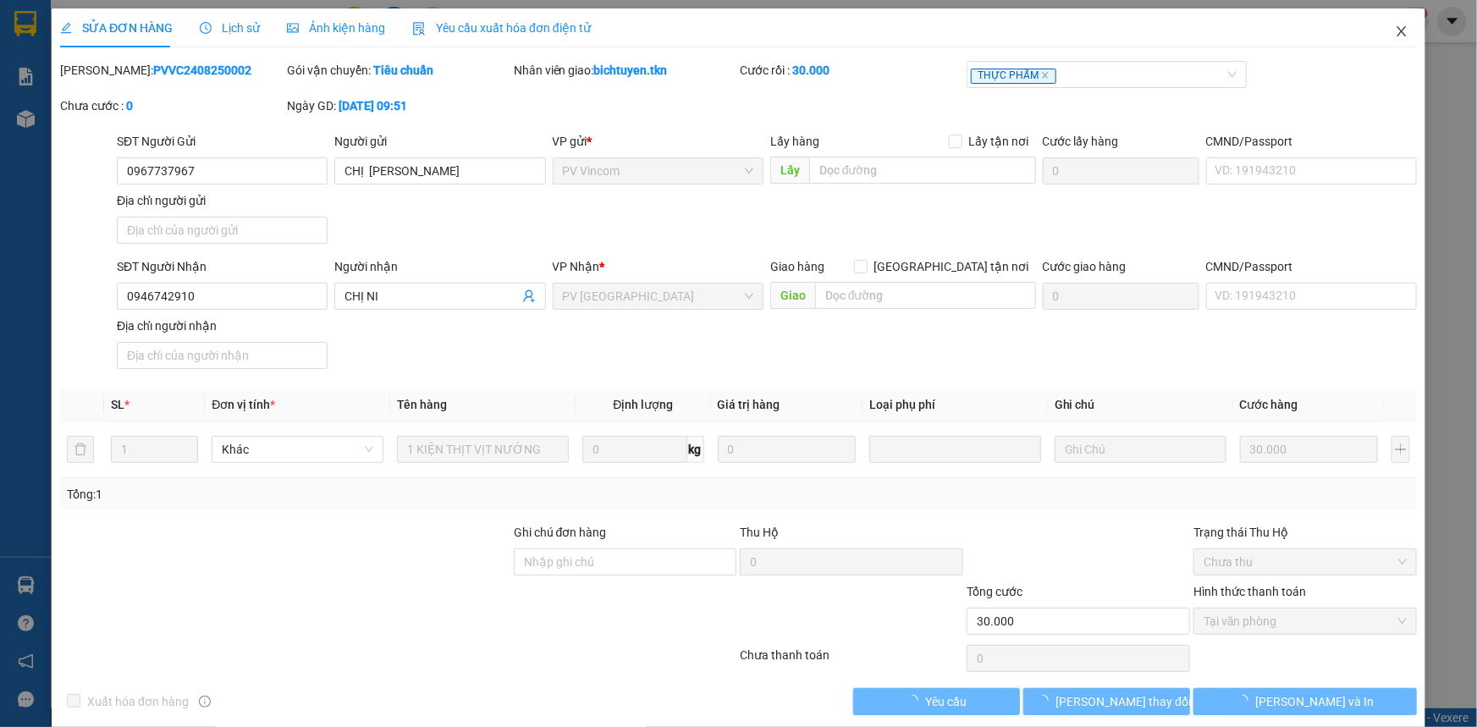
drag, startPoint x: 1385, startPoint y: 92, endPoint x: 1393, endPoint y: 28, distance: 64.8
click at [1395, 28] on icon "close" at bounding box center [1402, 32] width 14 height 14
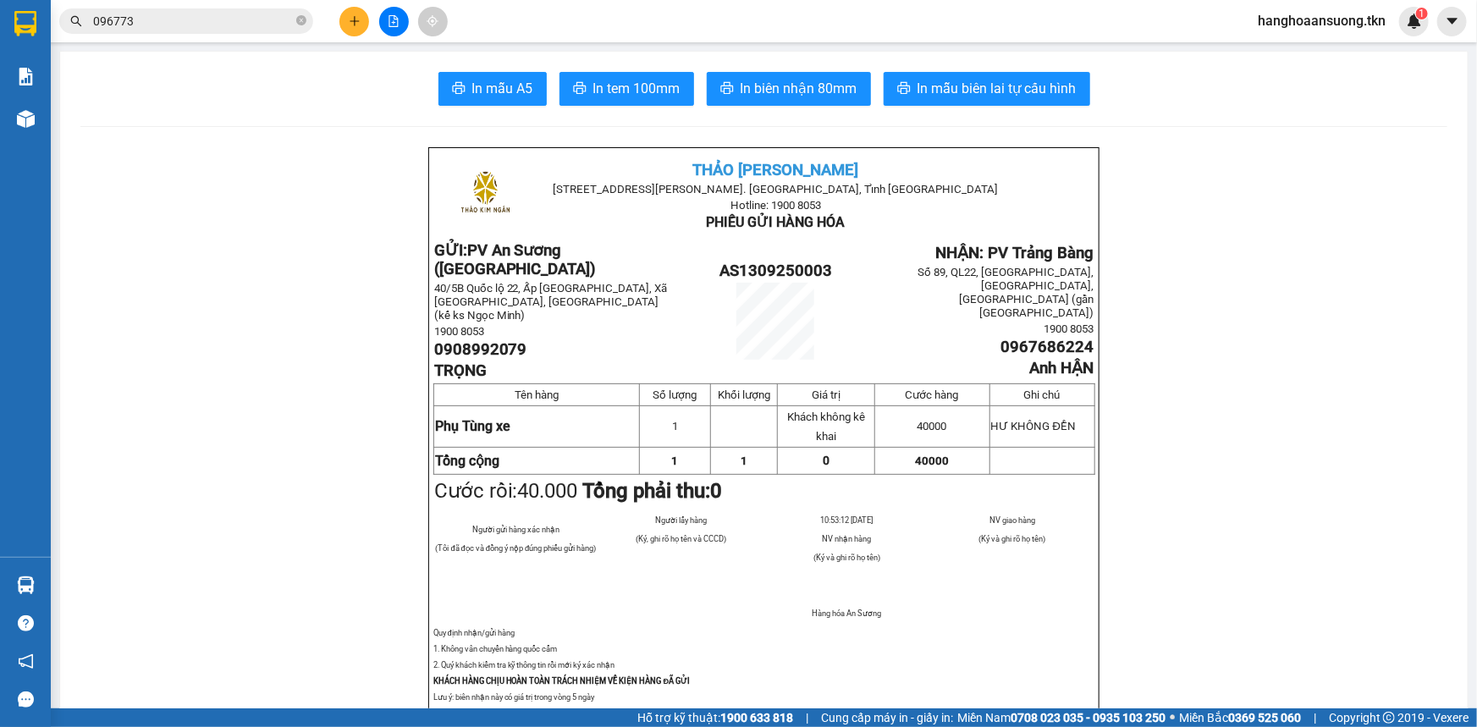
click at [184, 17] on input "096773" at bounding box center [193, 21] width 200 height 19
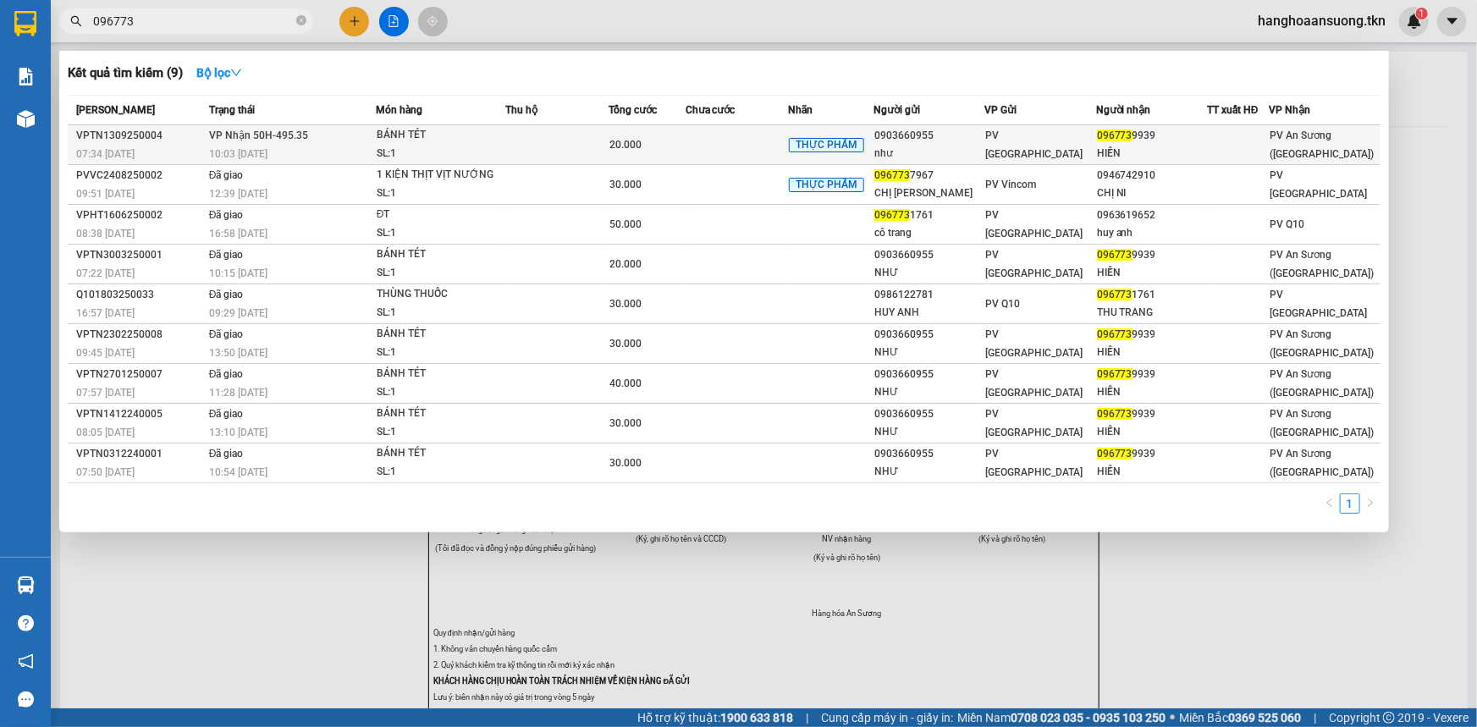
click at [563, 154] on td at bounding box center [556, 145] width 102 height 40
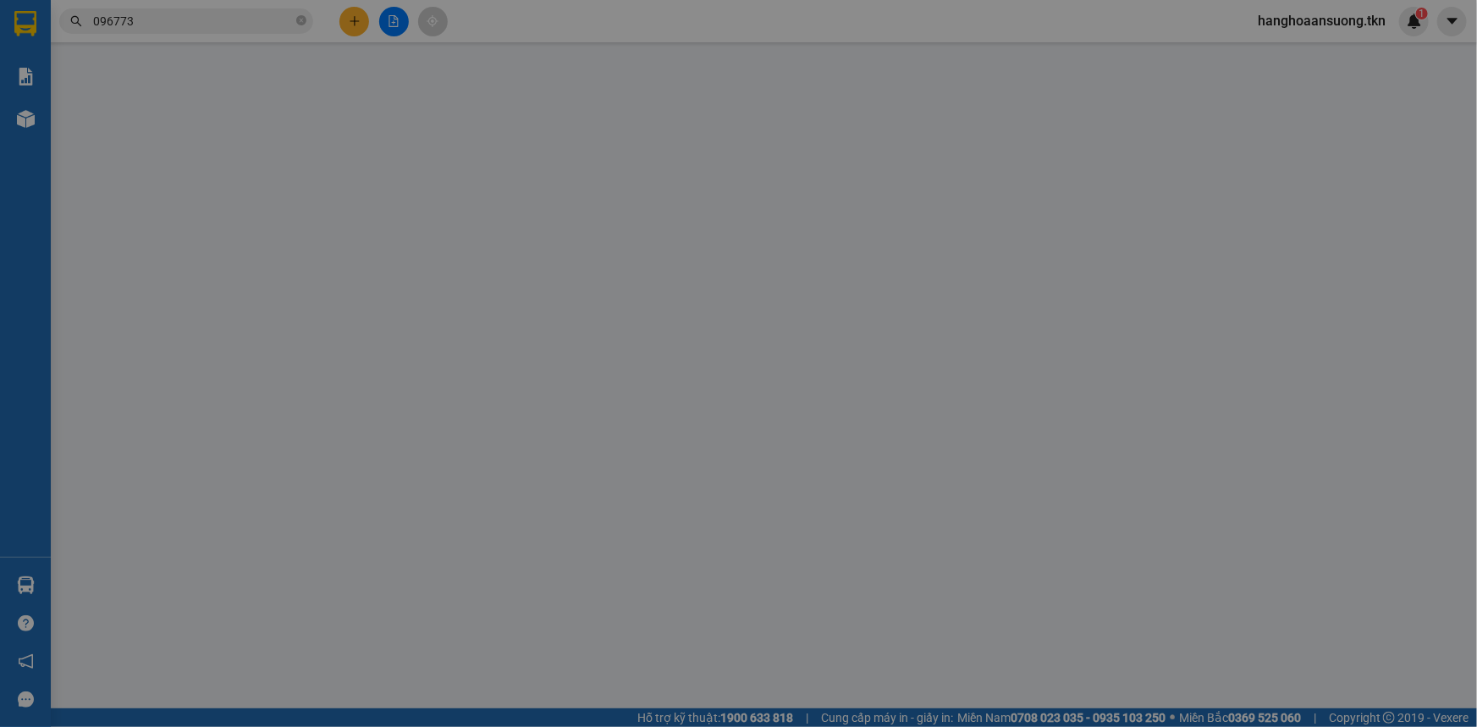
type input "0903660955"
type input "như"
type input "0967739939"
type input "HIỀN"
type input "20.000"
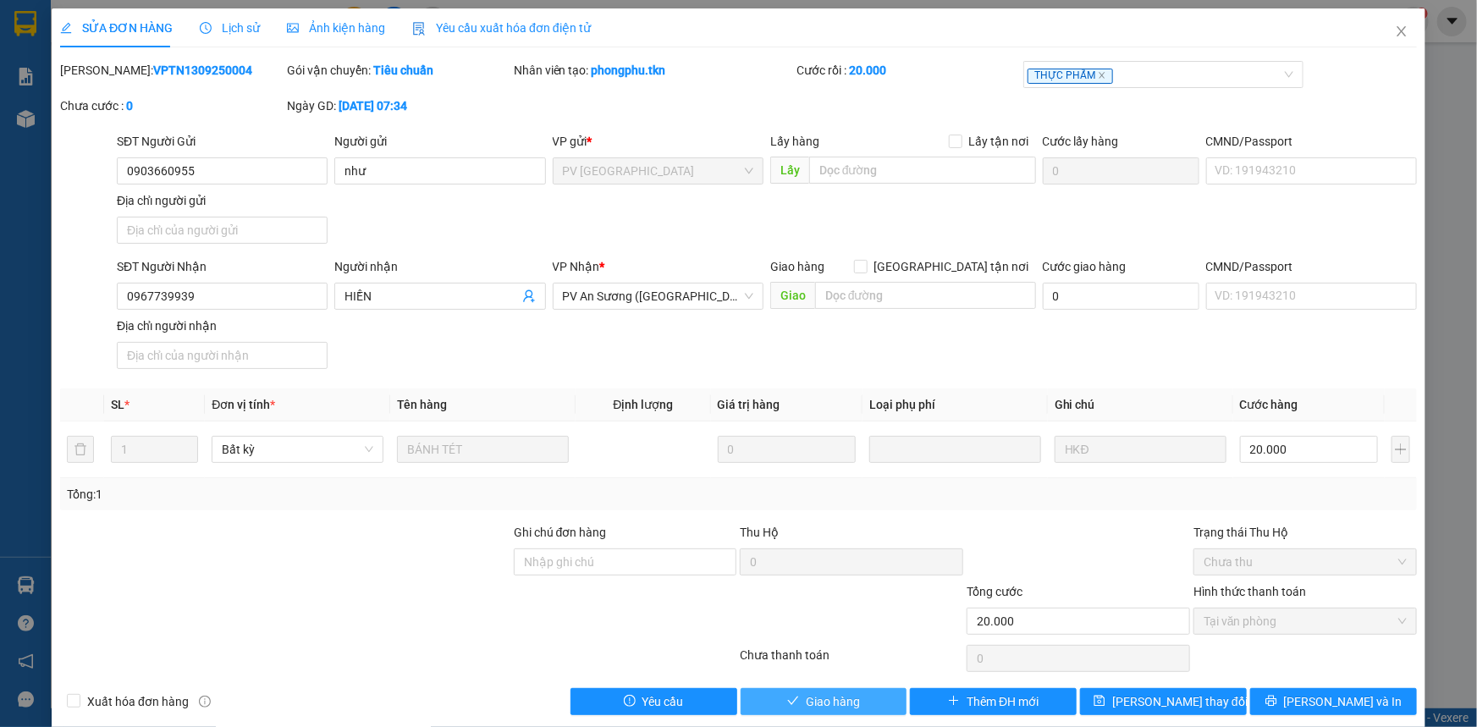
click at [812, 707] on span "Giao hàng" at bounding box center [833, 701] width 54 height 19
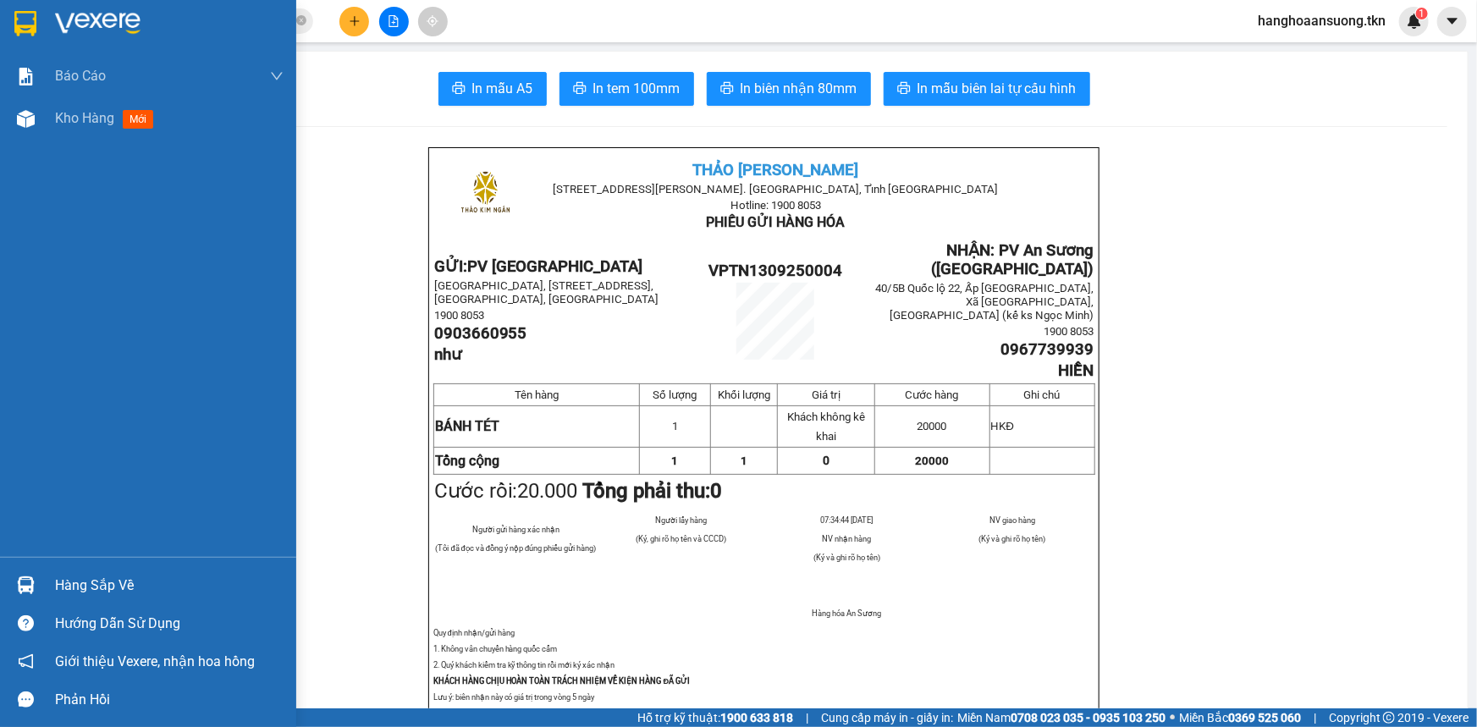
click at [25, 34] on img at bounding box center [25, 23] width 22 height 25
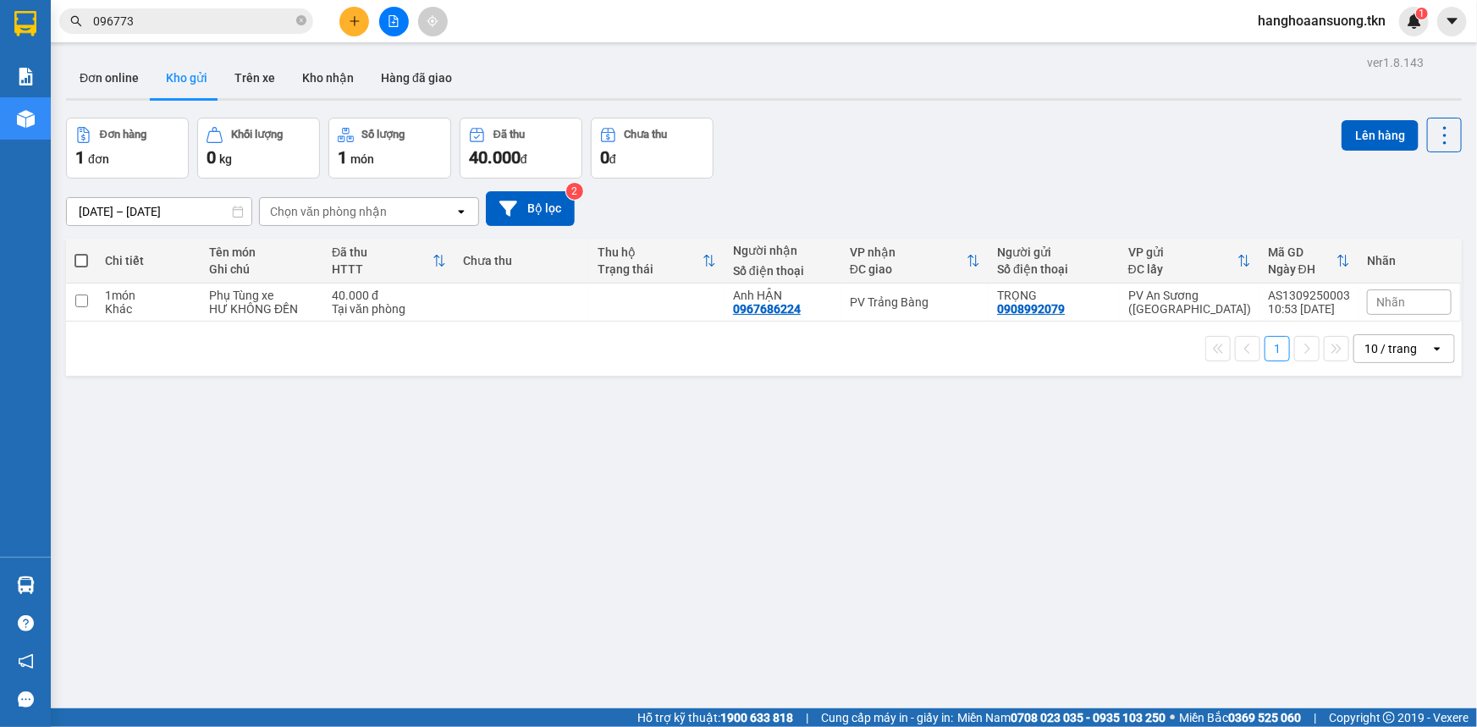
click at [940, 144] on div "Đơn hàng 1 đơn Khối lượng 0 kg Số lượng 1 món Đã thu 40.000 đ Chưa thu 0 đ Lên …" at bounding box center [763, 148] width 1395 height 61
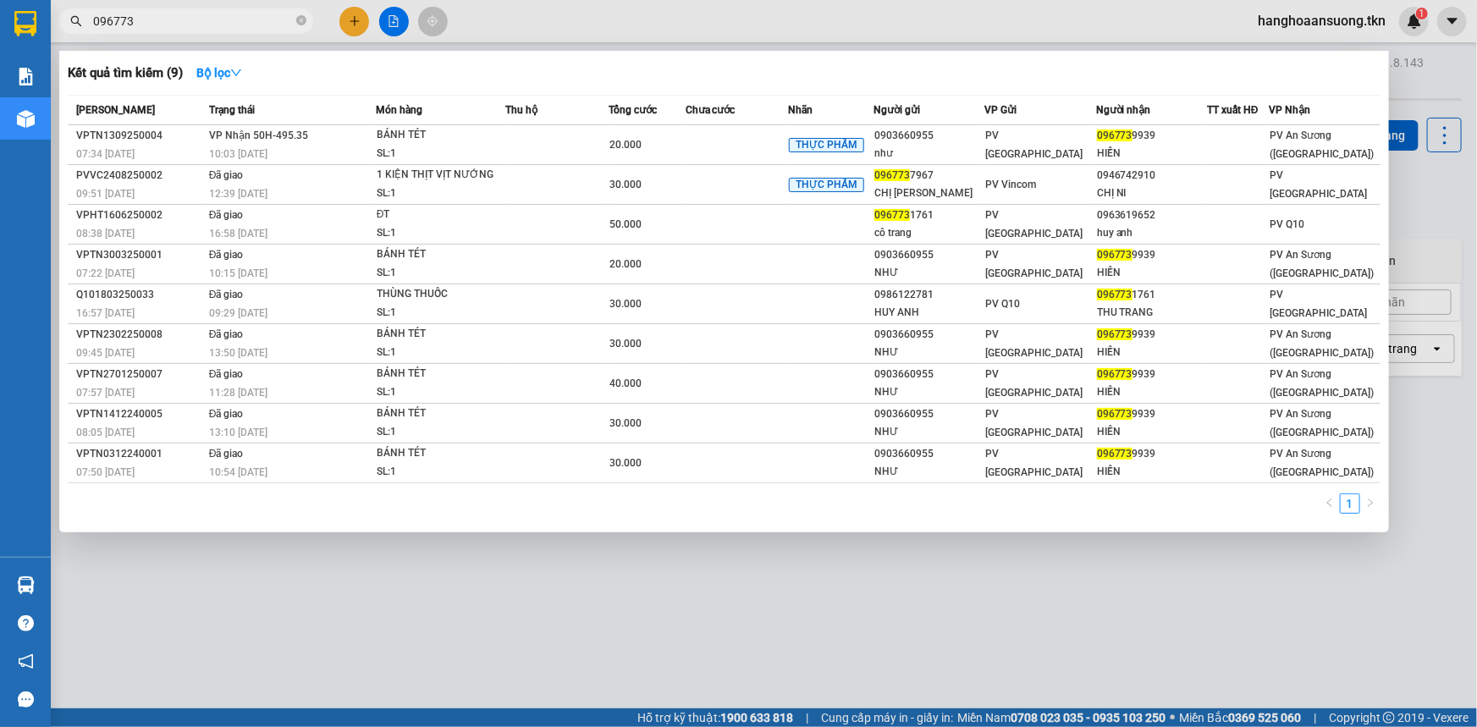
click at [182, 31] on span "096773" at bounding box center [186, 20] width 254 height 25
click at [575, 131] on td at bounding box center [556, 145] width 102 height 40
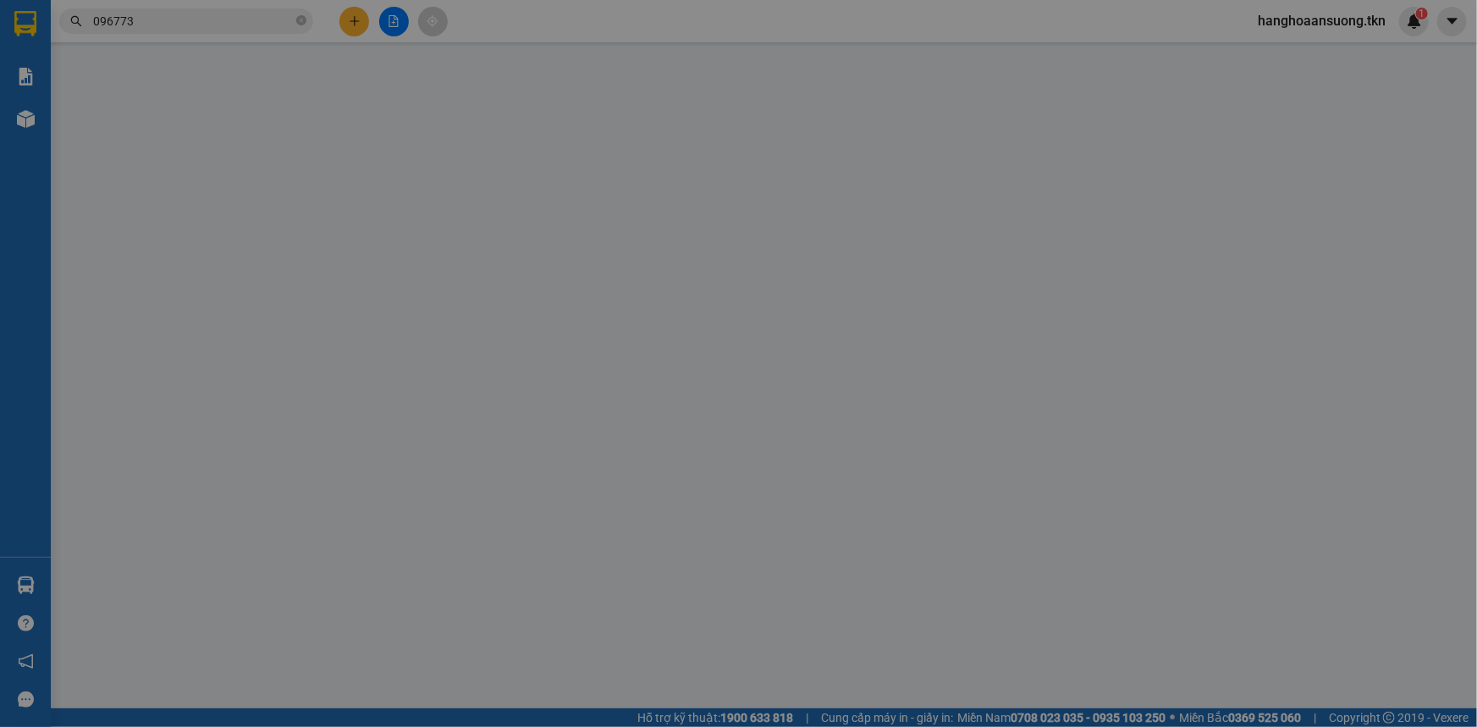
type input "0903660955"
type input "như"
type input "0967739939"
type input "HIỀN"
type input "20.000"
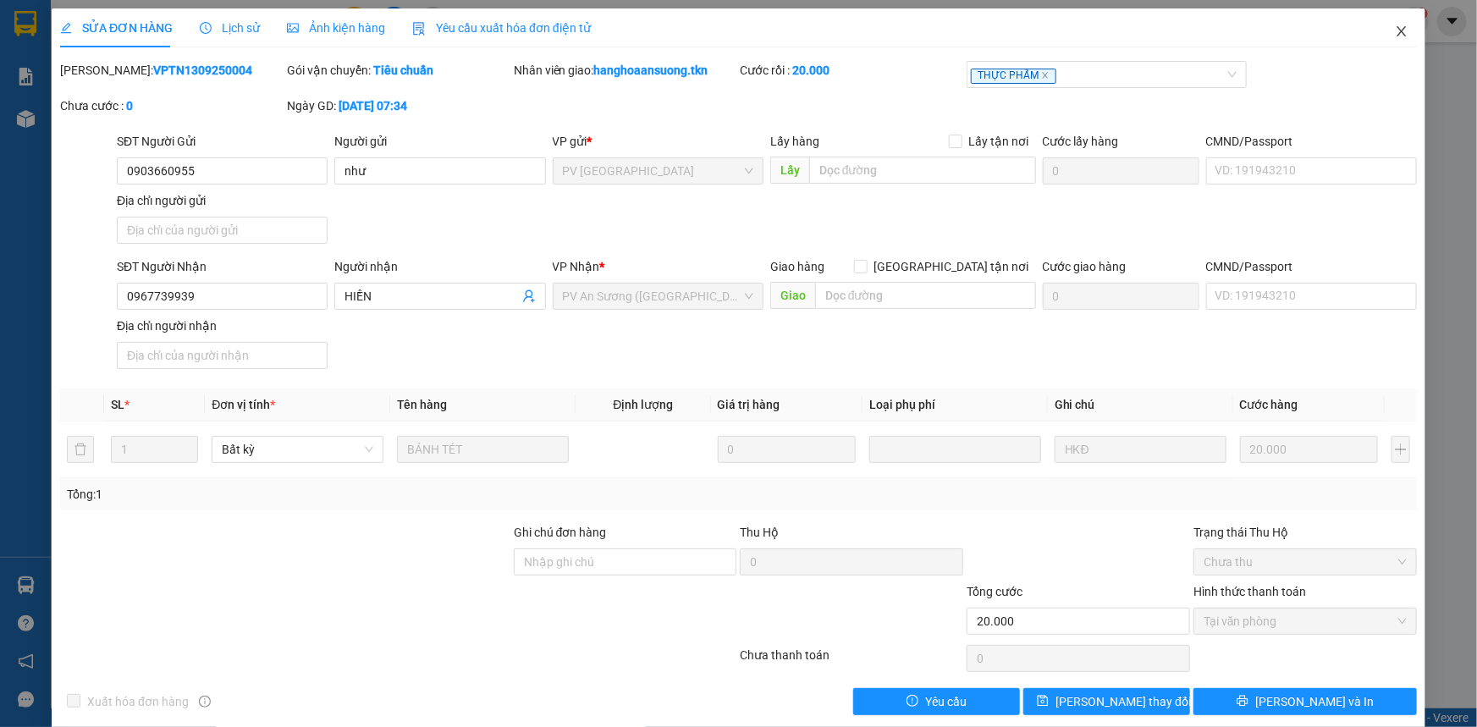
click at [1395, 38] on icon "close" at bounding box center [1402, 32] width 14 height 14
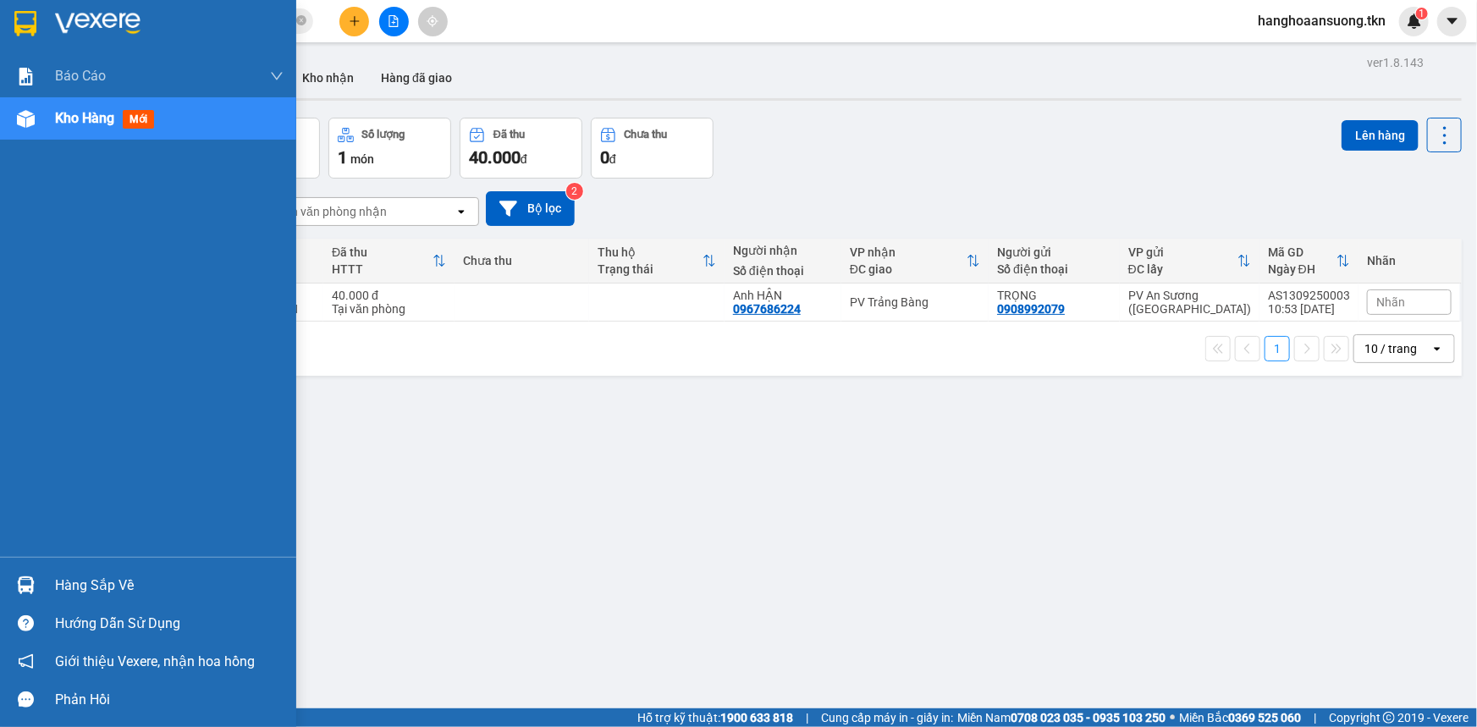
click at [33, 587] on img at bounding box center [26, 585] width 18 height 18
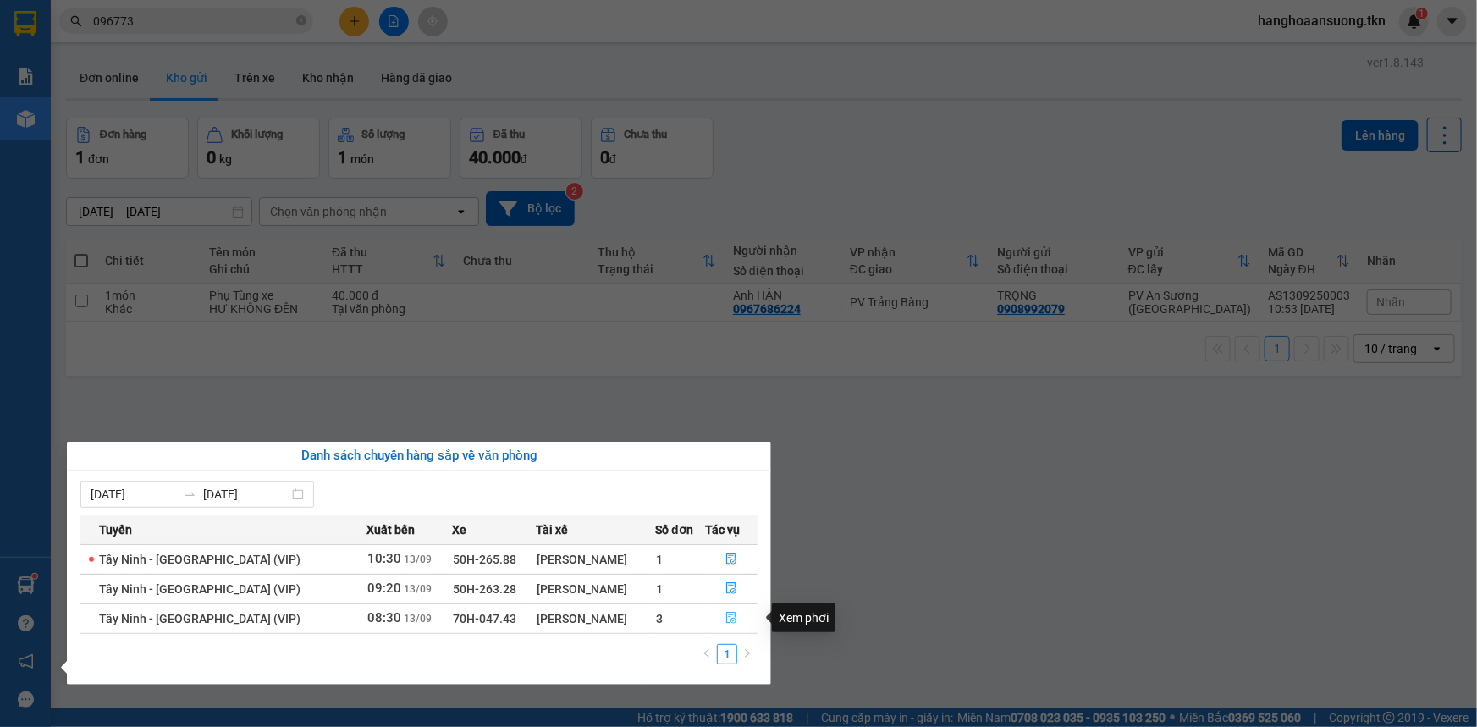
click at [721, 618] on button "button" at bounding box center [731, 618] width 51 height 27
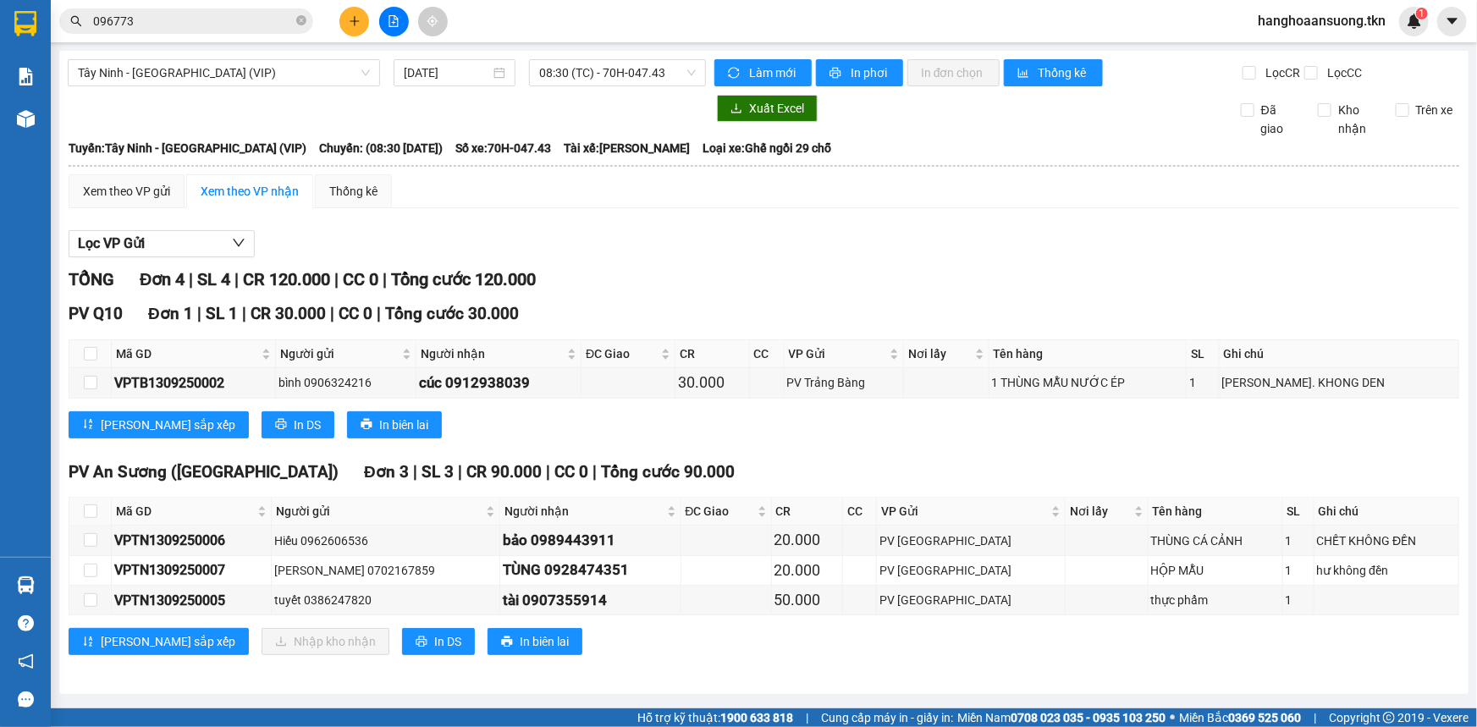
click at [771, 212] on div "Xem theo VP gửi Xem theo VP nhận Thống kê Lọc VP Gửi TỔNG Đơn 4 | SL 4 | CR 12…" at bounding box center [764, 425] width 1390 height 502
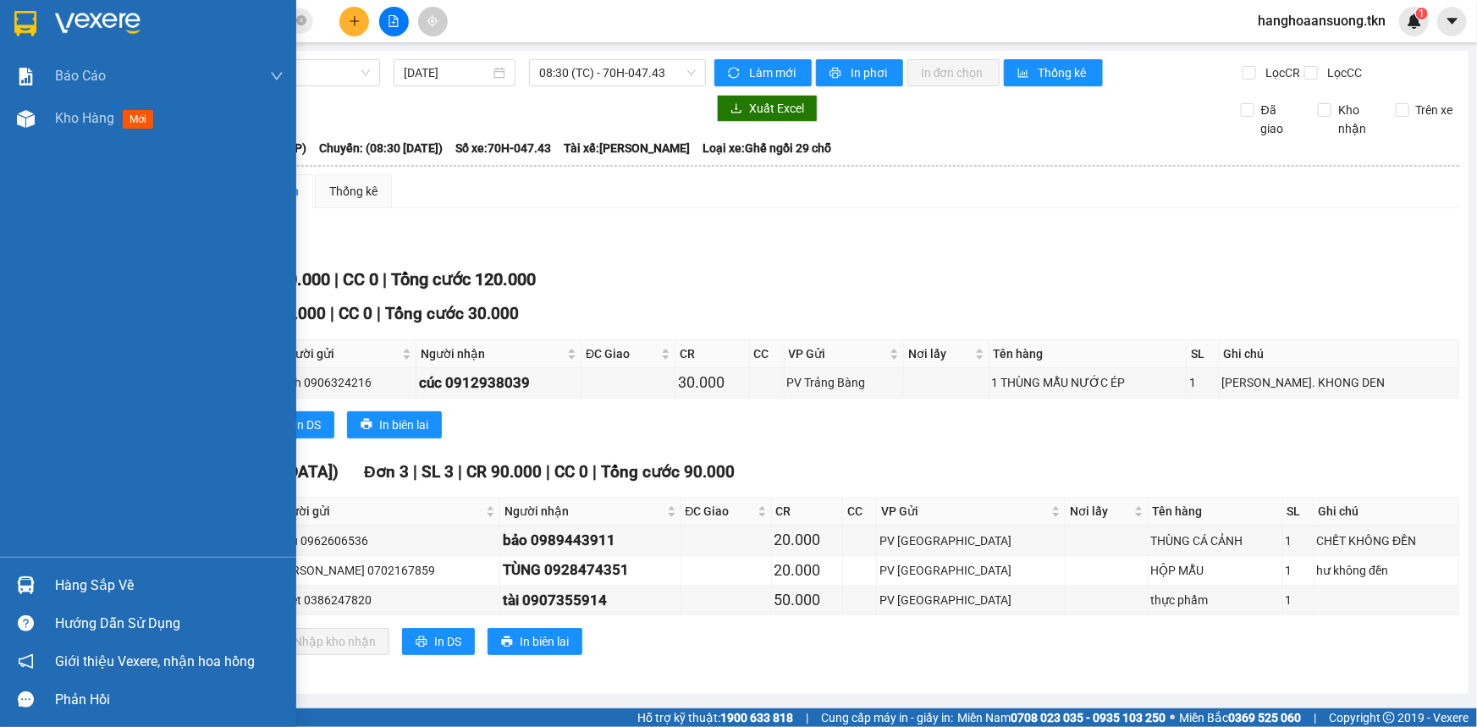
click at [47, 29] on div at bounding box center [148, 27] width 296 height 55
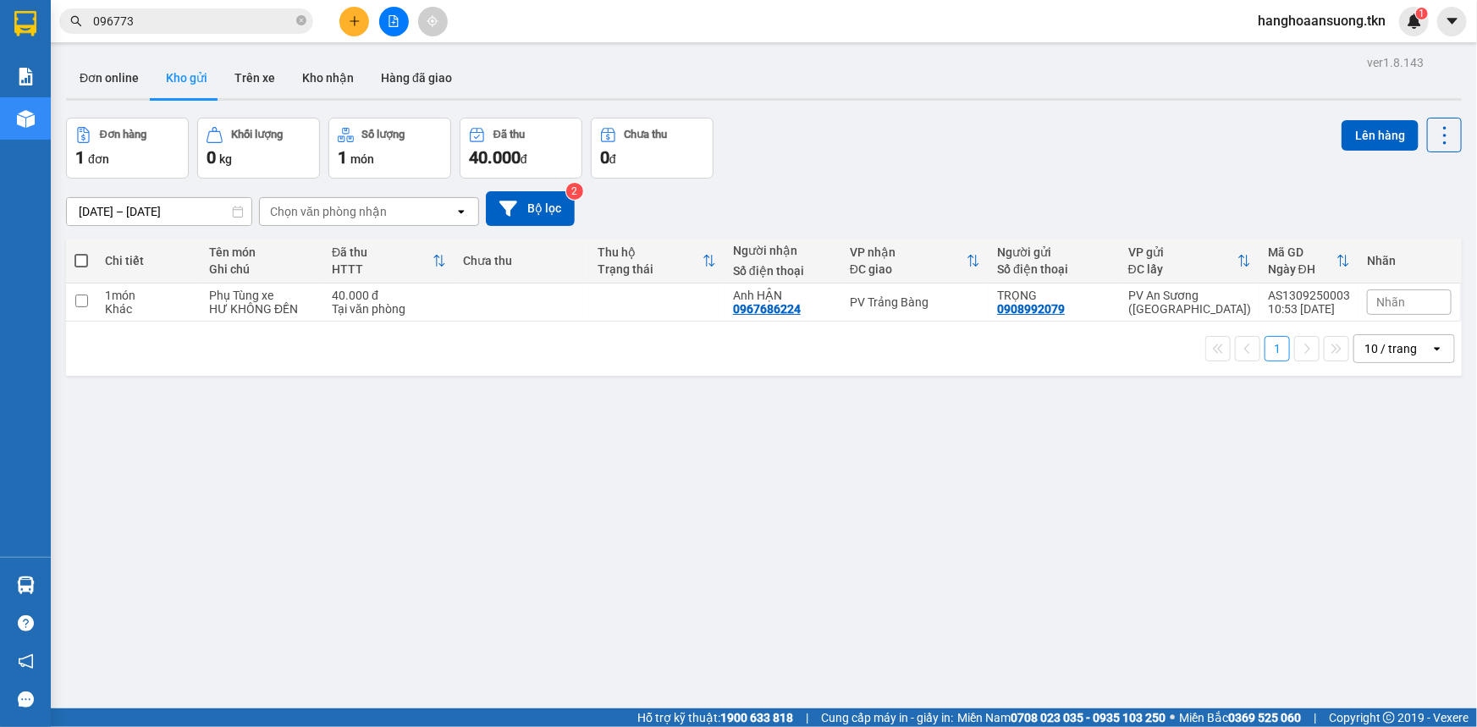
click at [996, 162] on div "Đơn hàng 1 đơn Khối lượng 0 kg Số lượng 1 món Đã thu 40.000 đ Chưa thu 0 đ Lên …" at bounding box center [763, 148] width 1395 height 61
click at [304, 25] on icon "close-circle" at bounding box center [301, 20] width 10 height 10
click at [260, 17] on input "text" at bounding box center [193, 21] width 200 height 19
click at [260, 19] on input "text" at bounding box center [193, 21] width 200 height 19
click at [277, 17] on input "text" at bounding box center [193, 21] width 200 height 19
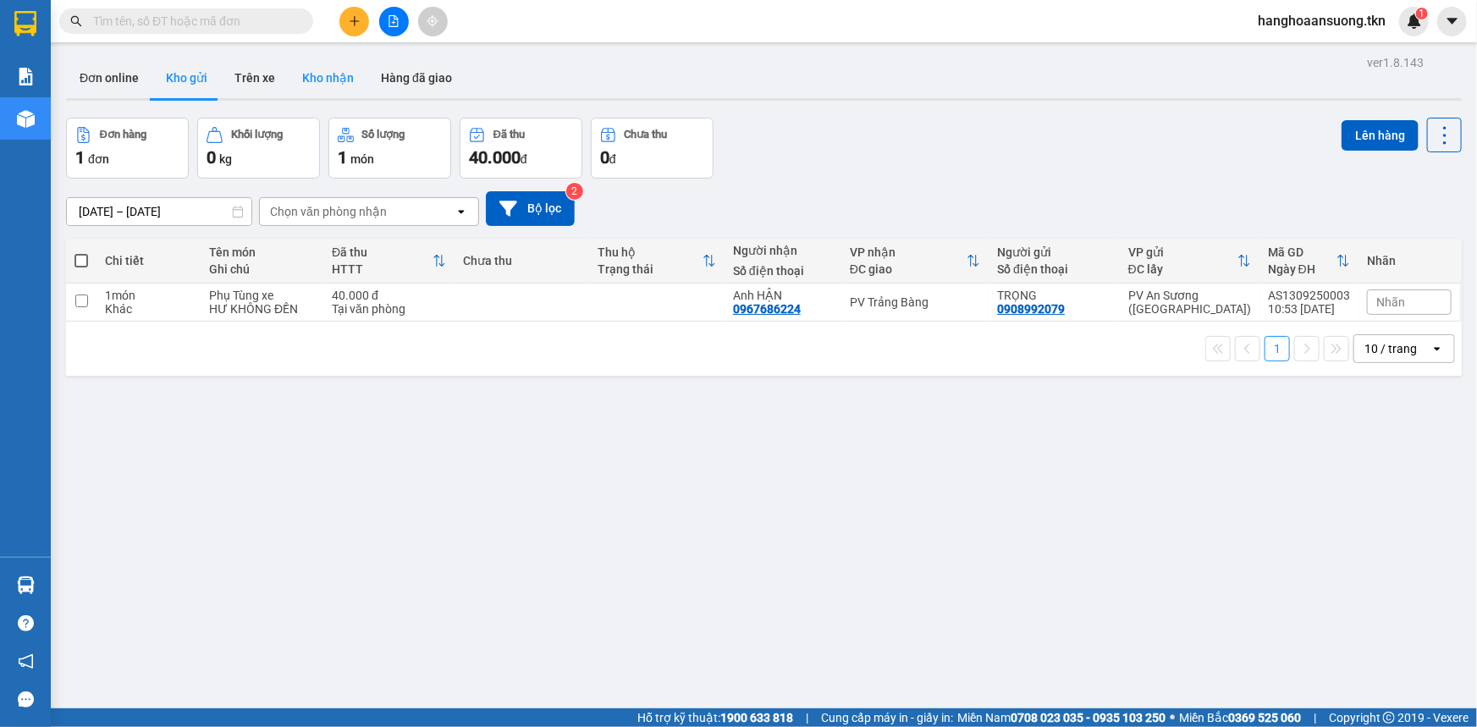
click at [321, 84] on button "Kho nhận" at bounding box center [328, 78] width 79 height 41
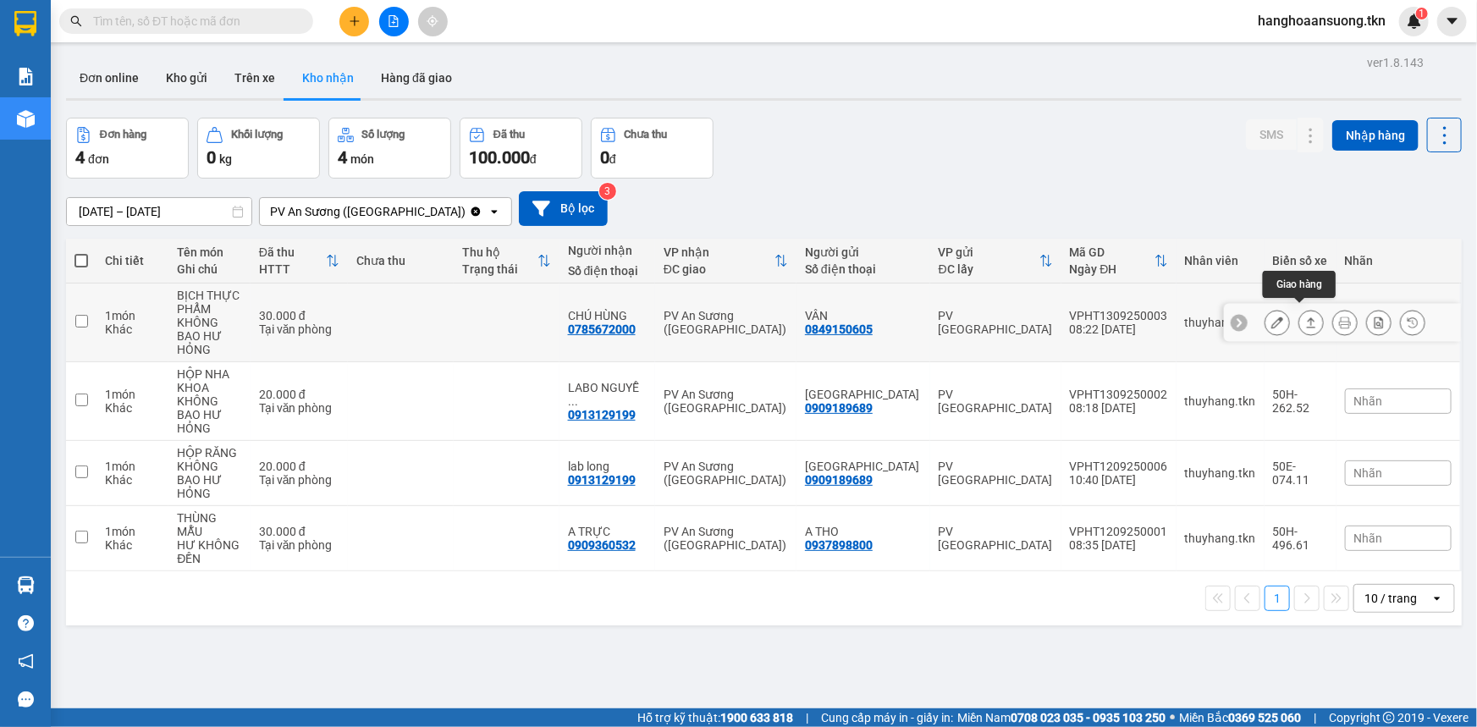
click at [1305, 316] on icon at bounding box center [1311, 322] width 12 height 12
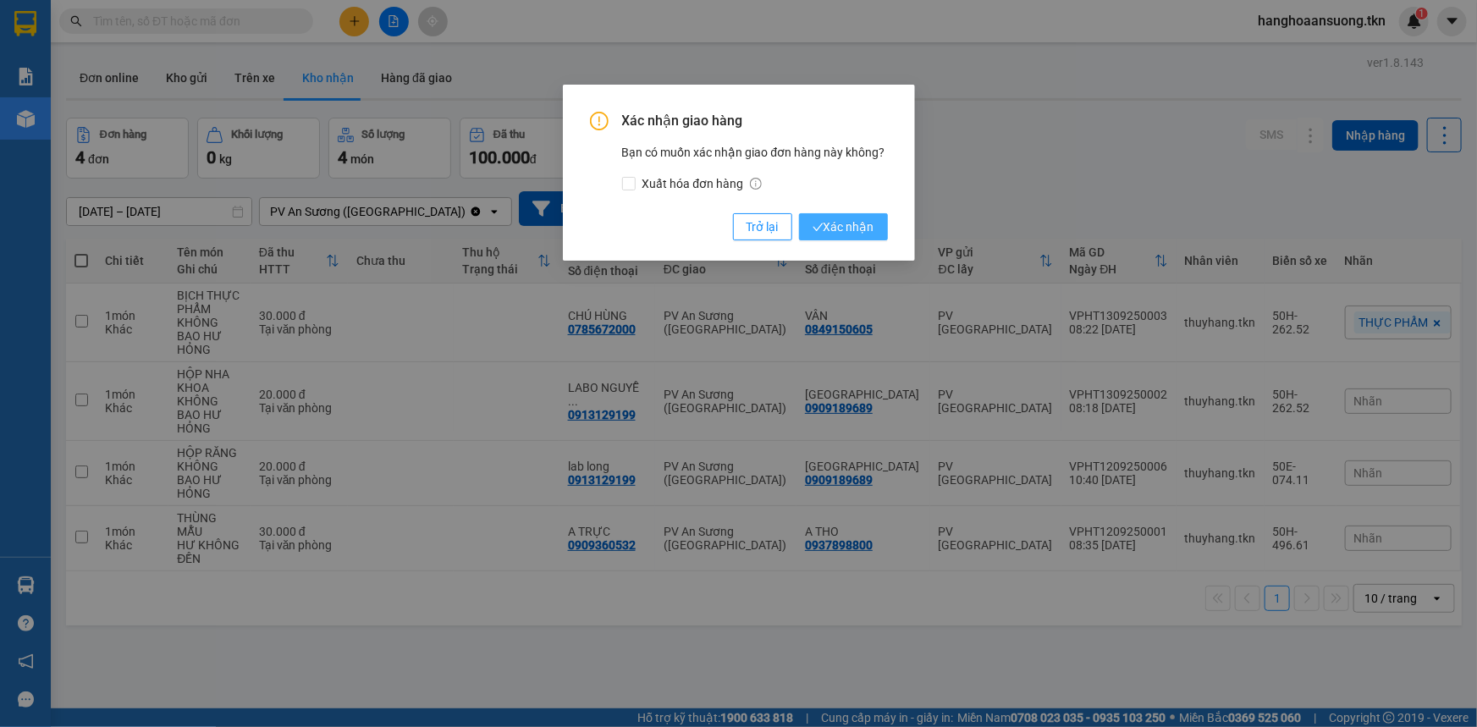
click at [850, 235] on span "Xác nhận" at bounding box center [843, 226] width 62 height 19
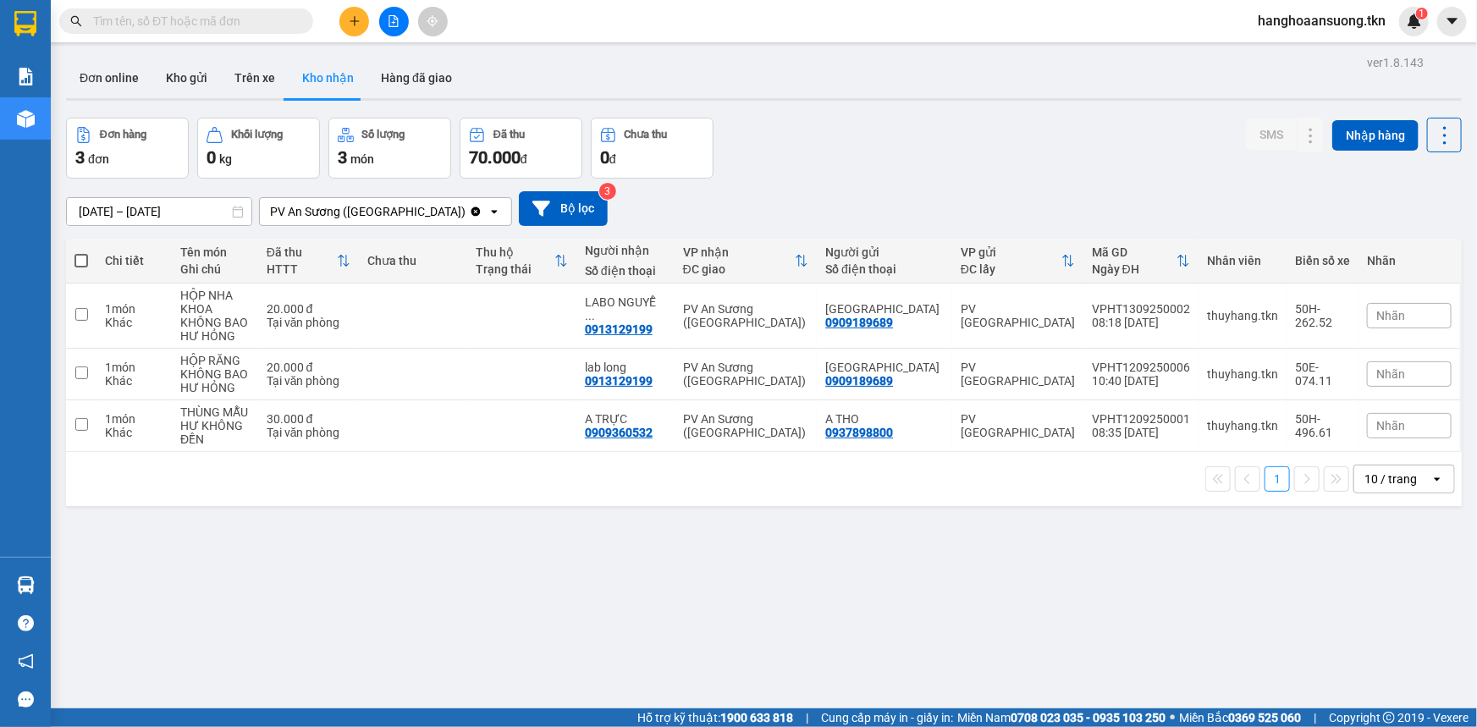
click at [293, 25] on span at bounding box center [186, 20] width 254 height 25
click at [279, 24] on input "text" at bounding box center [193, 21] width 200 height 19
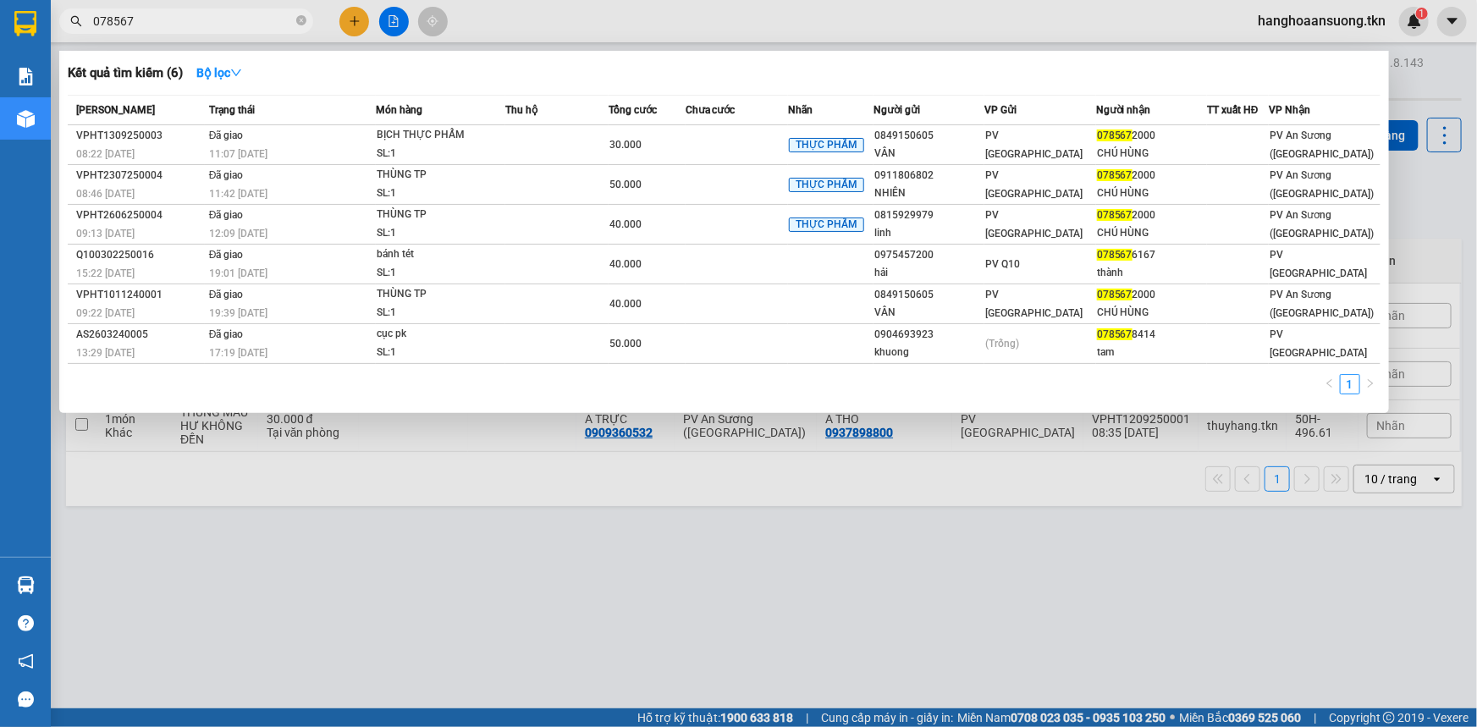
type input "078567"
click at [623, 85] on div "Kết quả tìm kiếm ( 6 ) Bộ lọc" at bounding box center [724, 72] width 1312 height 27
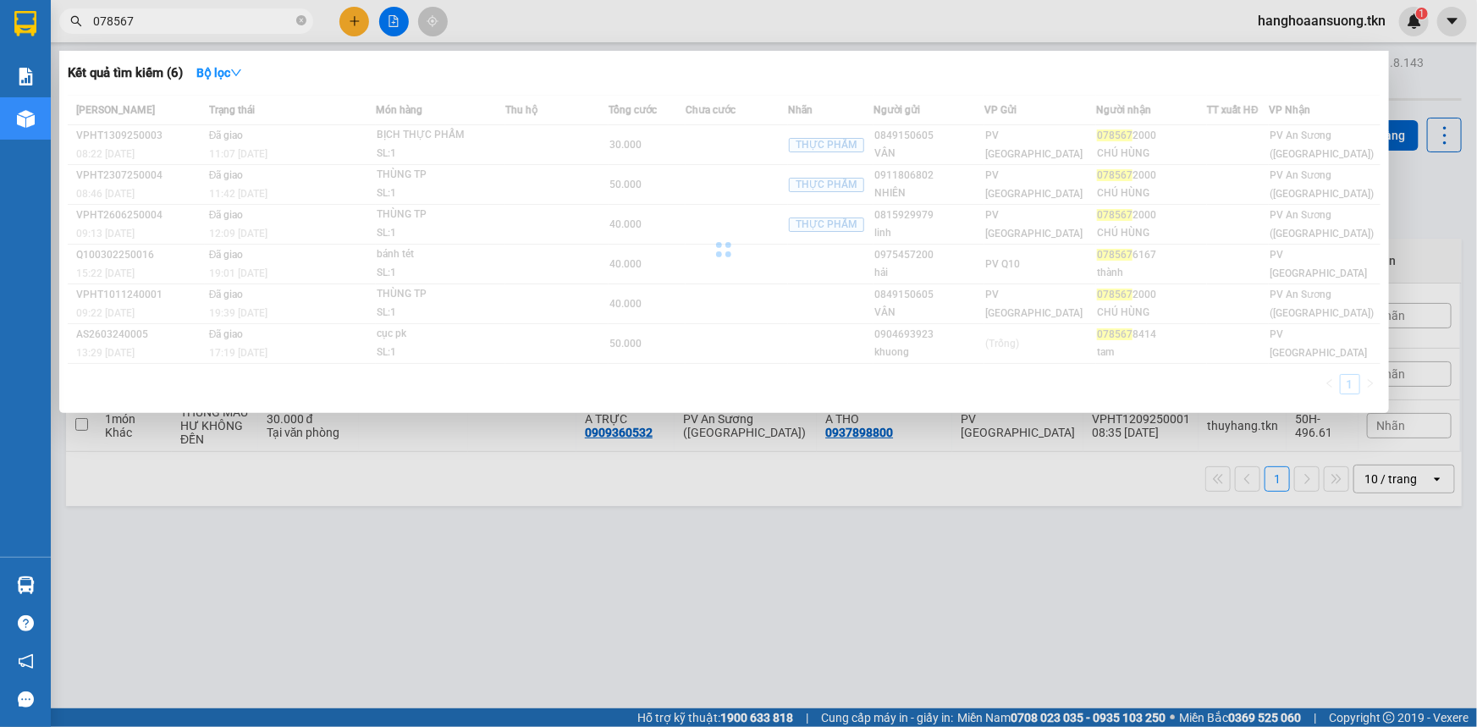
click at [713, 570] on div at bounding box center [738, 363] width 1477 height 727
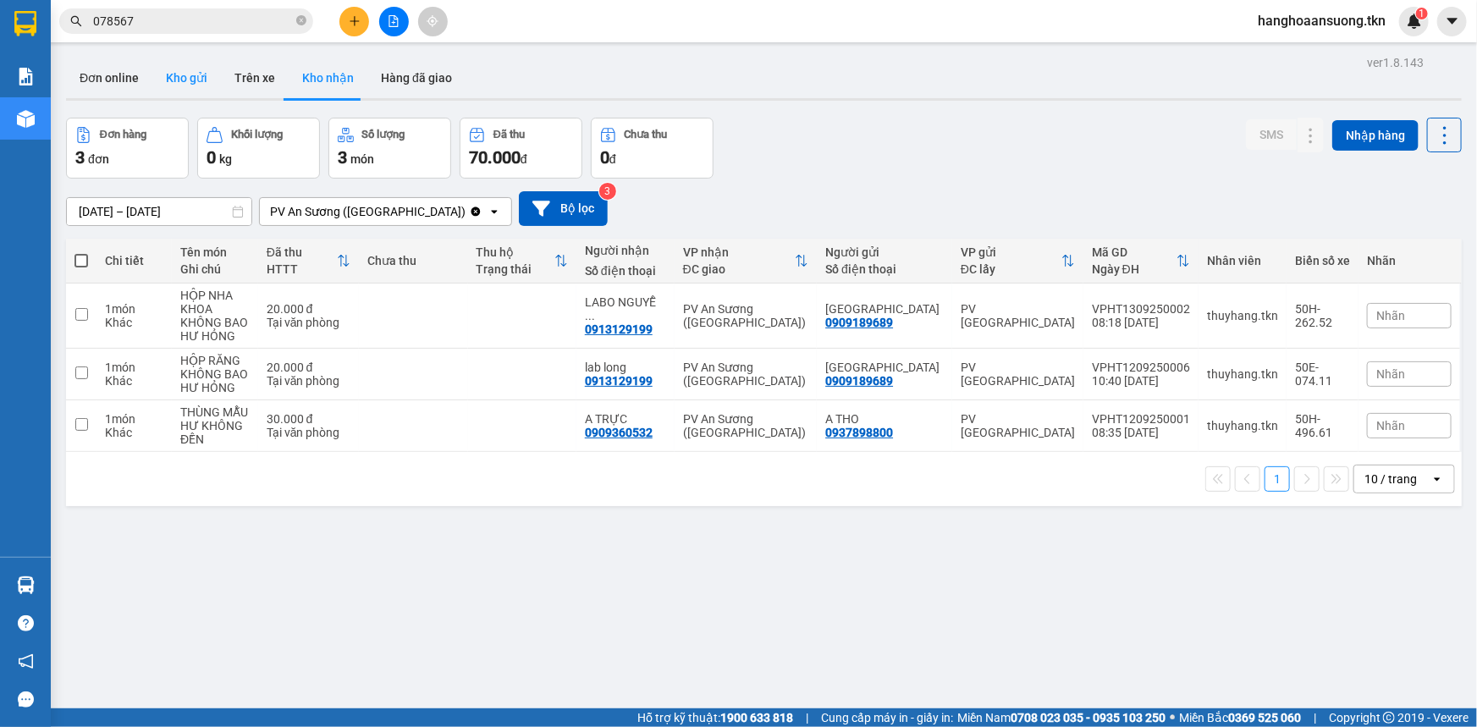
click at [157, 90] on button "Kho gửi" at bounding box center [186, 78] width 69 height 41
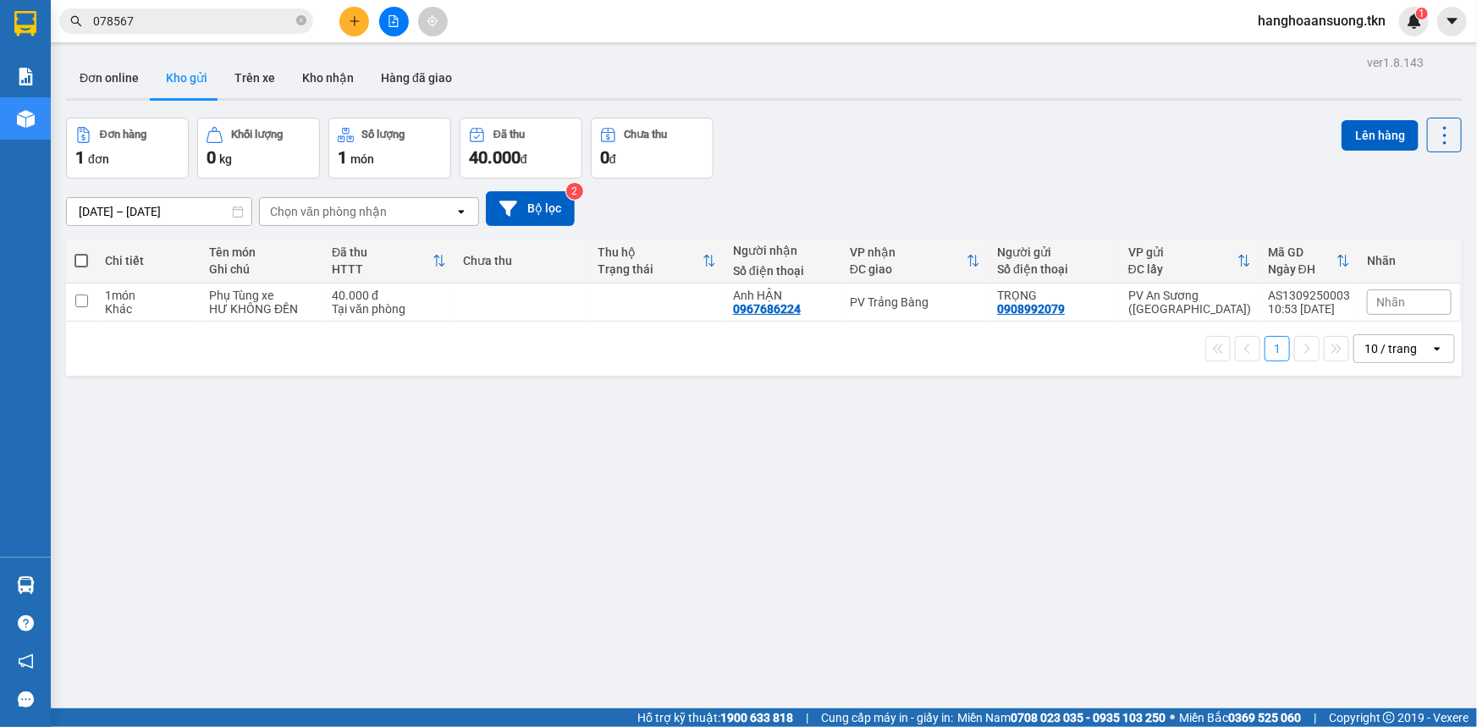
click at [767, 119] on div "Đơn hàng 1 đơn Khối lượng 0 kg Số lượng 1 món Đã thu 40.000 đ Chưa thu 0 đ Lên …" at bounding box center [763, 148] width 1395 height 61
click at [786, 138] on div "Đơn hàng 1 đơn Khối lượng 0 kg Số lượng 1 món Đã thu 40.000 đ Chưa thu 0 đ Lên …" at bounding box center [763, 148] width 1395 height 61
click at [977, 182] on div "[DATE] – [DATE] Press the down arrow key to interact with the calendar and sele…" at bounding box center [763, 209] width 1395 height 60
click at [33, 566] on div "Hàng sắp về" at bounding box center [25, 585] width 51 height 38
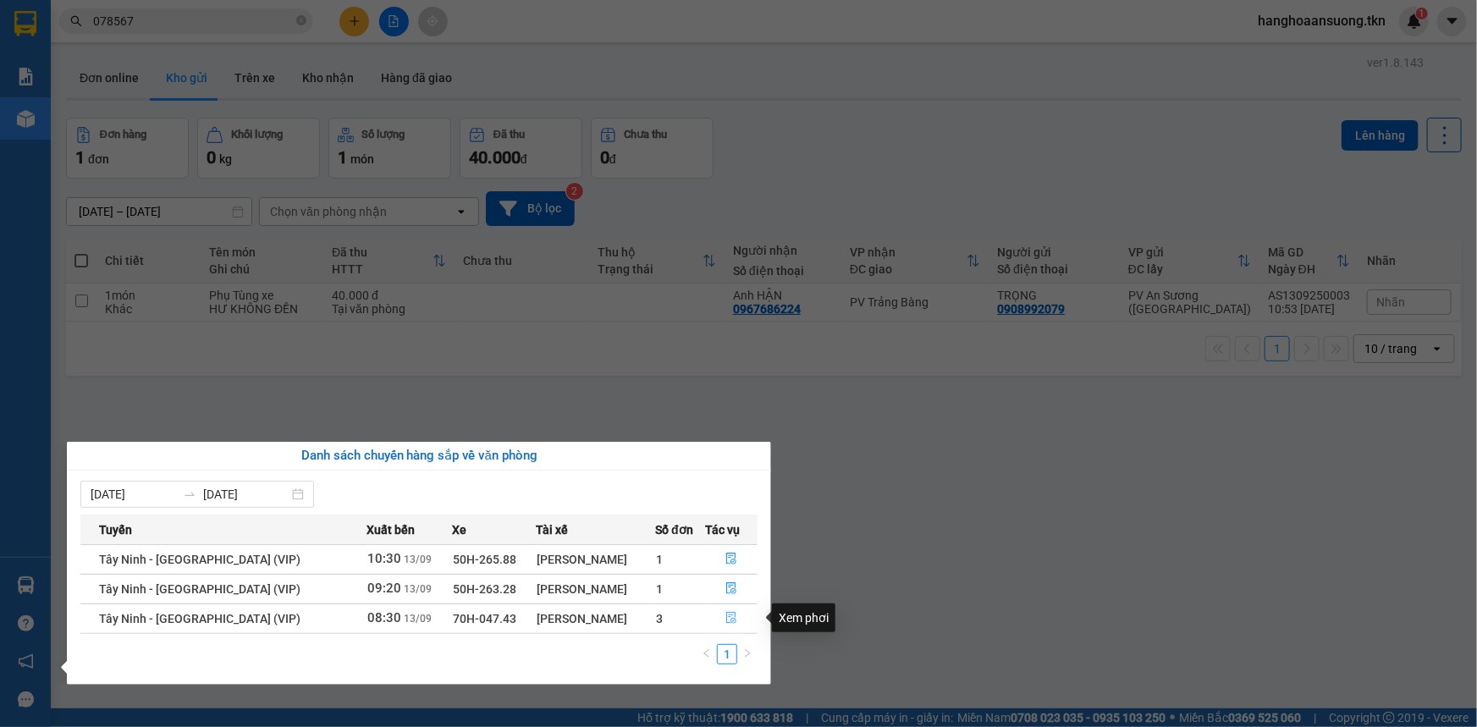
click at [726, 613] on icon "file-done" at bounding box center [731, 618] width 10 height 12
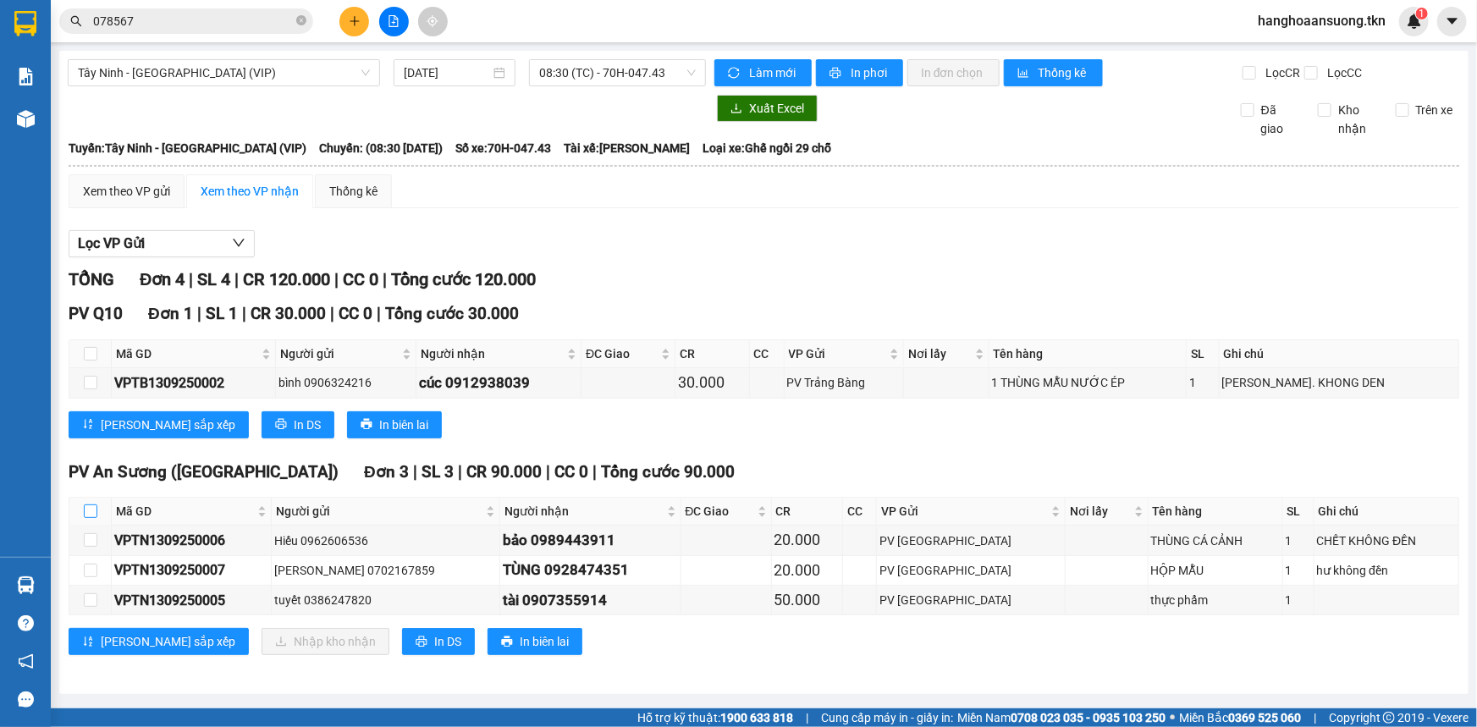
click at [87, 512] on input "checkbox" at bounding box center [91, 511] width 14 height 14
checkbox input "true"
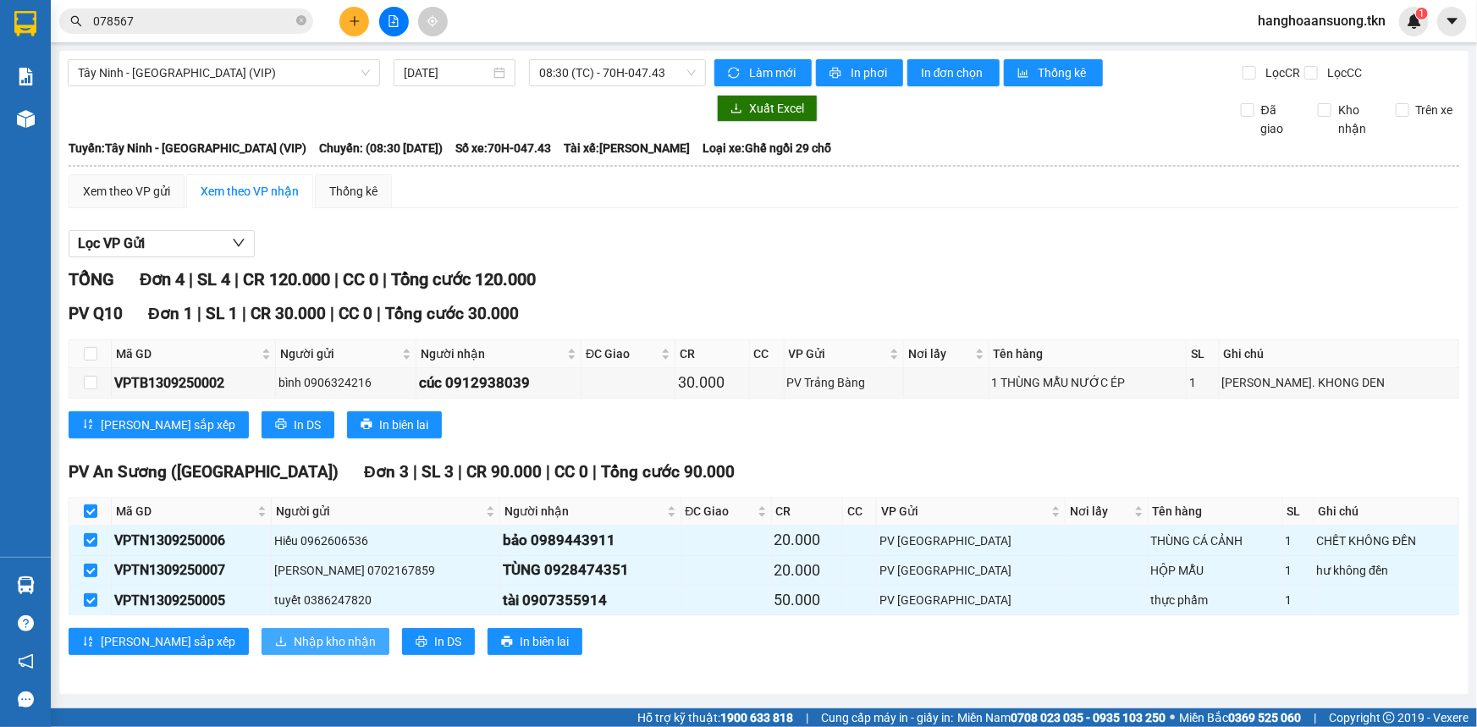
click at [294, 640] on span "Nhập kho nhận" at bounding box center [335, 641] width 82 height 19
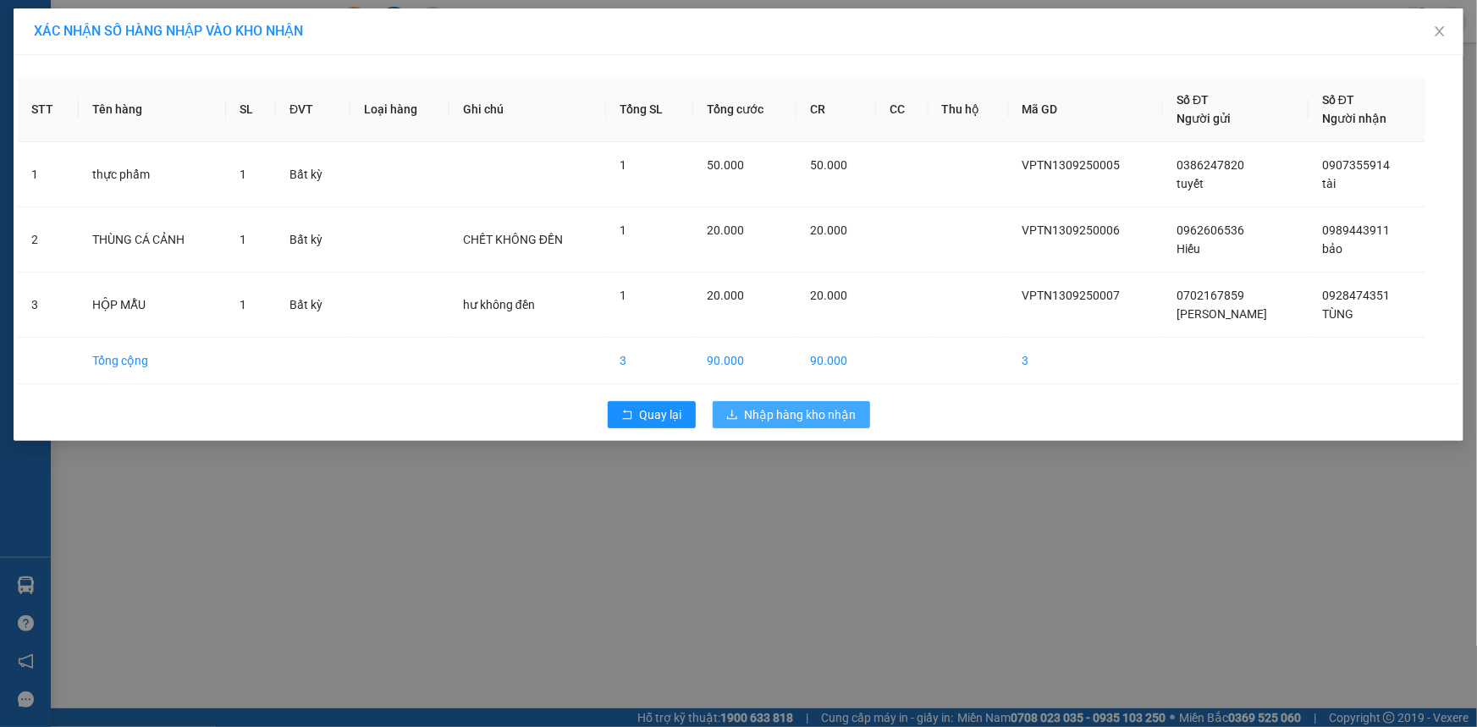
click at [840, 423] on button "Nhập hàng kho nhận" at bounding box center [791, 414] width 157 height 27
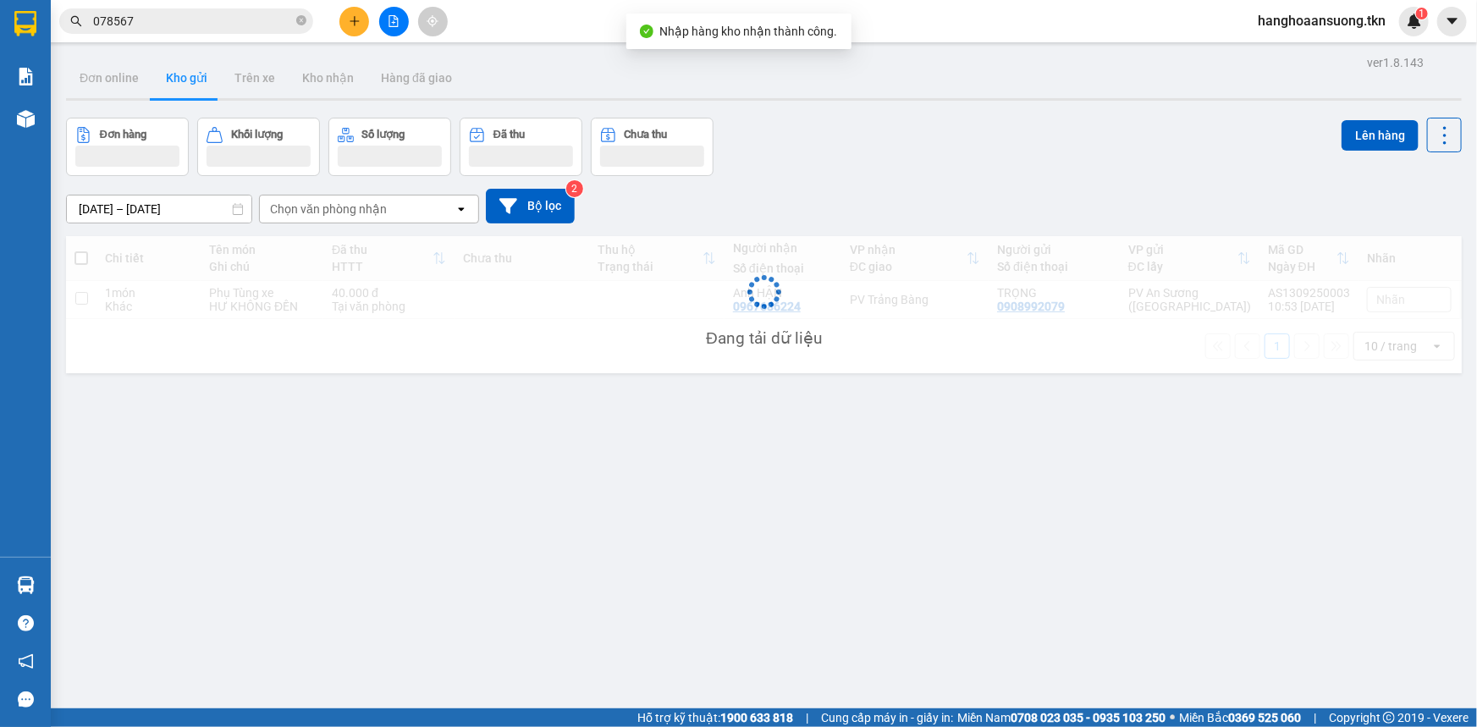
click at [846, 408] on div "ver 1.8.143 Đơn online Kho gửi Trên xe Kho nhận Hàng đã giao Đơn hàng Khối lượn…" at bounding box center [763, 414] width 1409 height 727
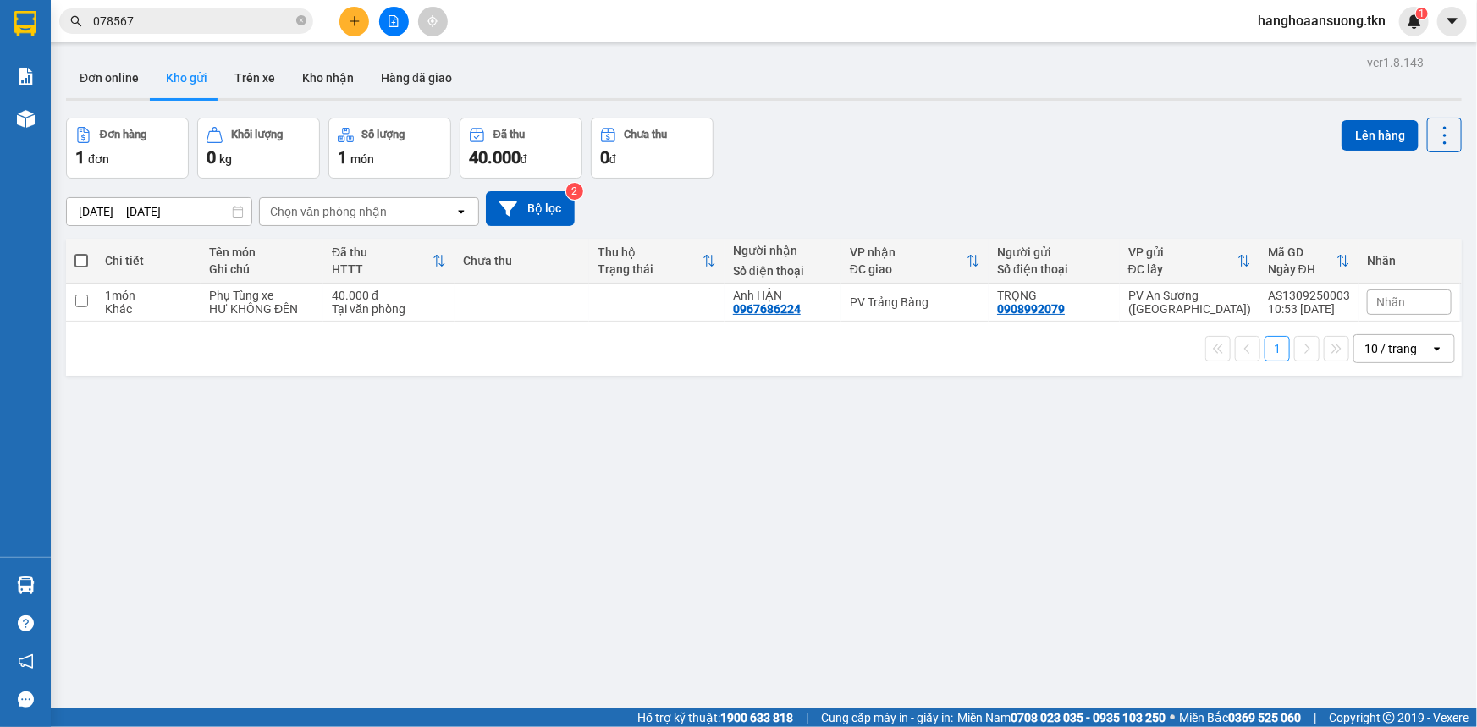
click at [1070, 150] on div "Đơn hàng 1 đơn Khối lượng 0 kg Số lượng 1 món Đã thu 40.000 đ Chưa thu 0 đ Lên …" at bounding box center [763, 148] width 1395 height 61
click at [559, 289] on td at bounding box center [521, 302] width 135 height 38
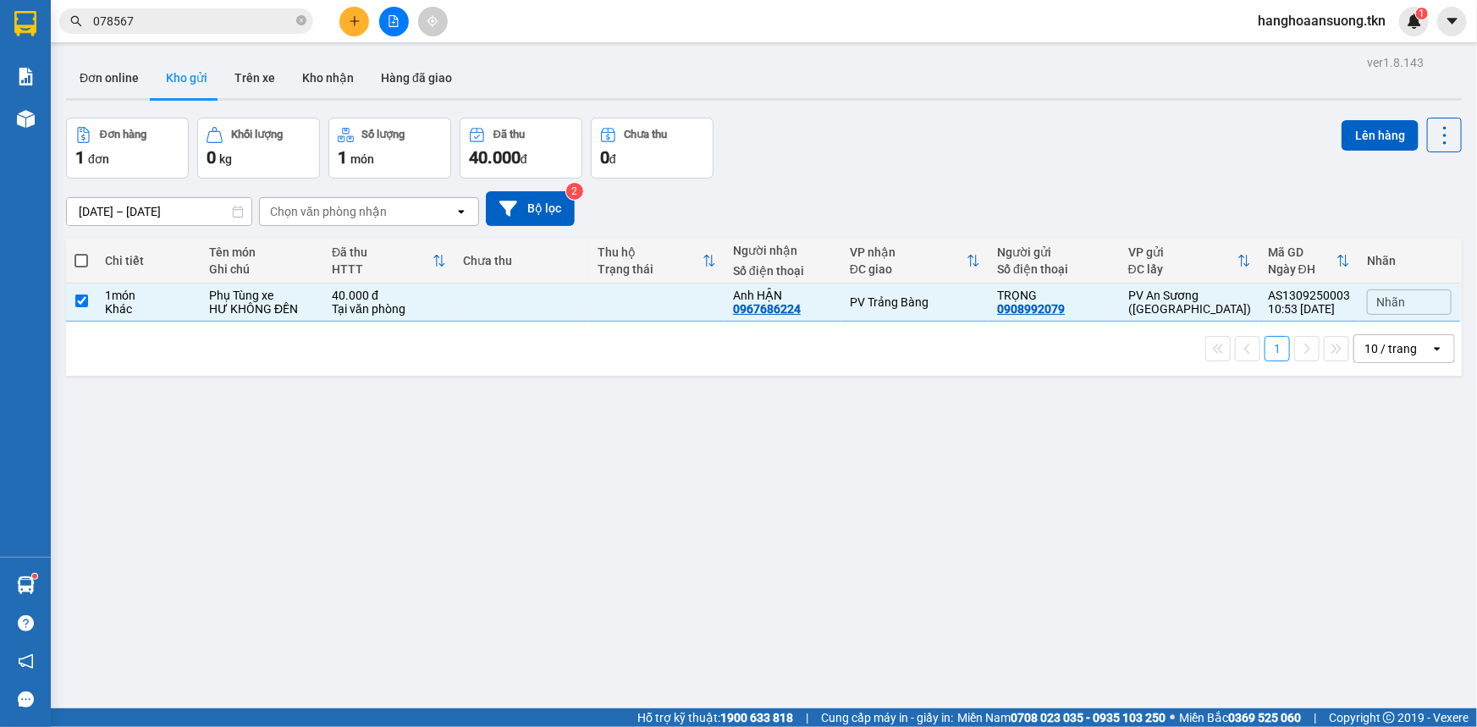
click at [917, 144] on div "Đơn hàng 1 đơn Khối lượng 0 kg Số lượng 1 món Đã thu 40.000 đ Chưa thu 0 đ Lên …" at bounding box center [763, 148] width 1395 height 61
click at [564, 307] on td at bounding box center [521, 302] width 135 height 38
checkbox input "false"
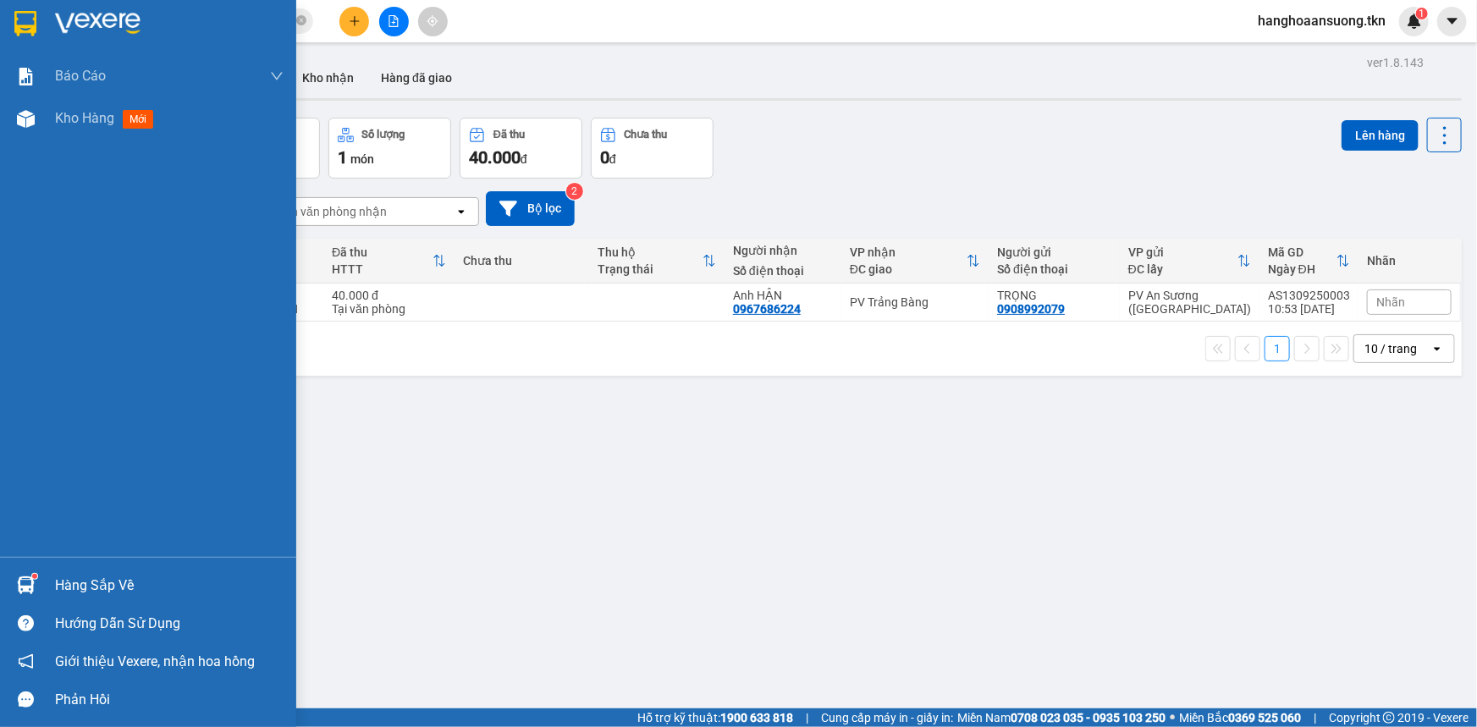
click at [25, 577] on img at bounding box center [26, 585] width 18 height 18
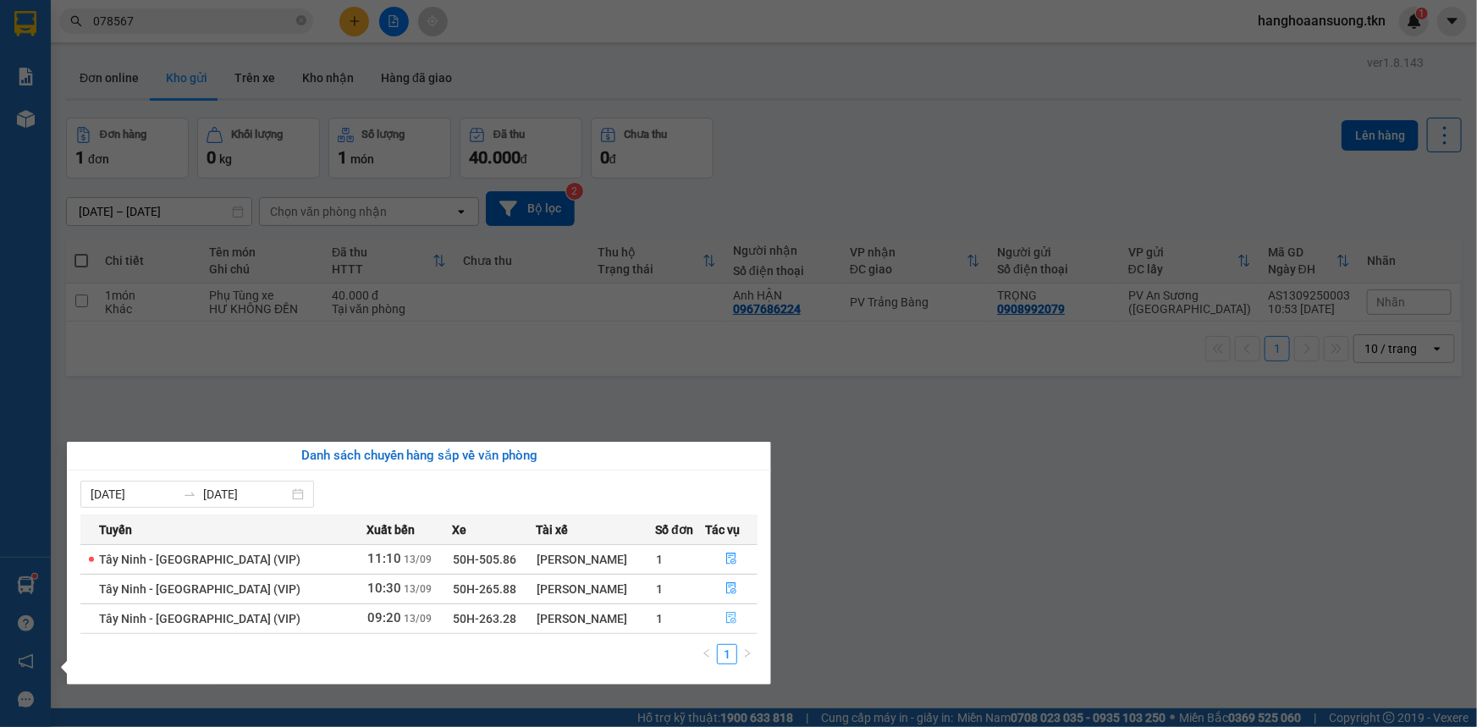
click at [725, 619] on icon "file-done" at bounding box center [731, 618] width 12 height 12
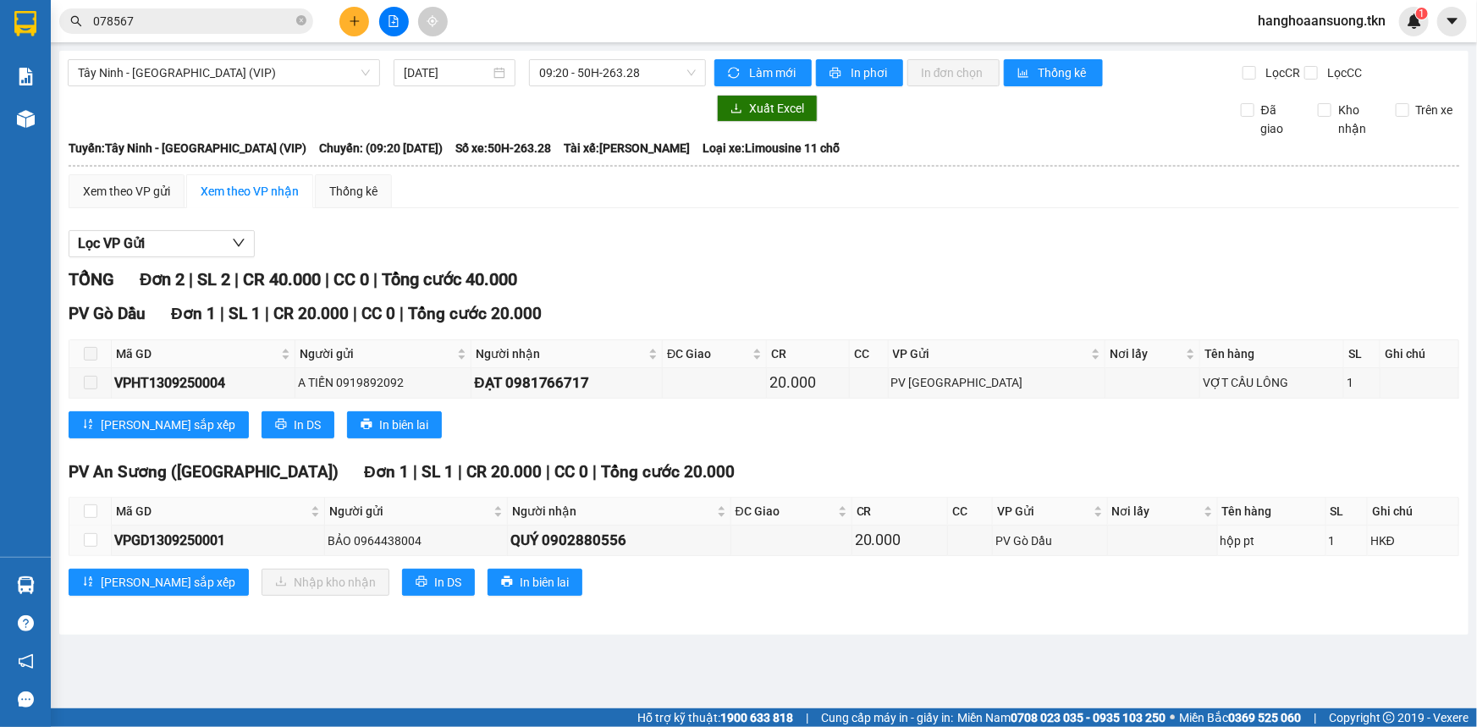
click at [741, 255] on div "Lọc VP Gửi" at bounding box center [764, 244] width 1390 height 28
click at [42, 12] on div at bounding box center [25, 27] width 51 height 55
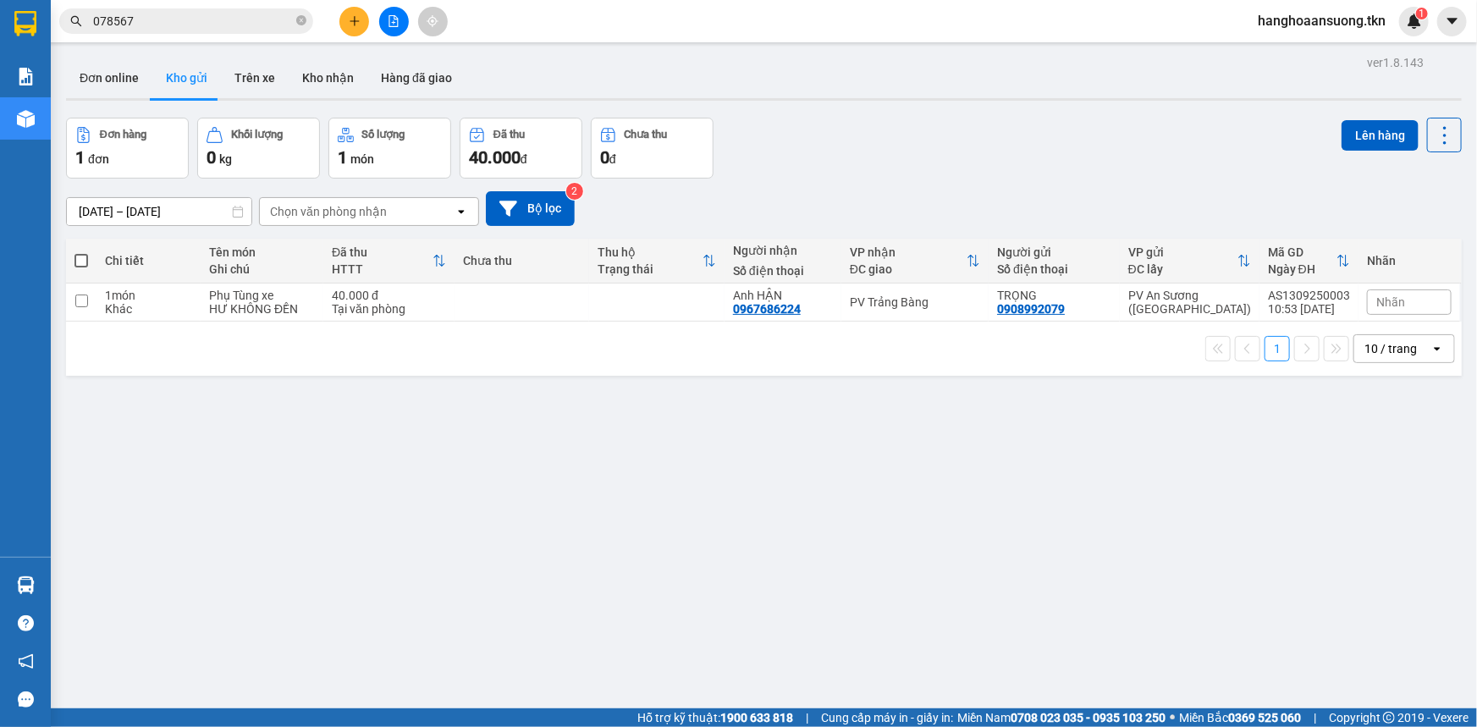
click at [1221, 201] on div "[DATE] – [DATE] Press the down arrow key to interact with the calendar and sele…" at bounding box center [763, 208] width 1395 height 35
click at [905, 125] on div "Đơn hàng 1 đơn Khối lượng 0 kg Số lượng 1 món Đã thu 40.000 đ Chưa thu 0 đ Lên …" at bounding box center [763, 148] width 1395 height 61
click at [707, 303] on td at bounding box center [656, 302] width 135 height 38
checkbox input "true"
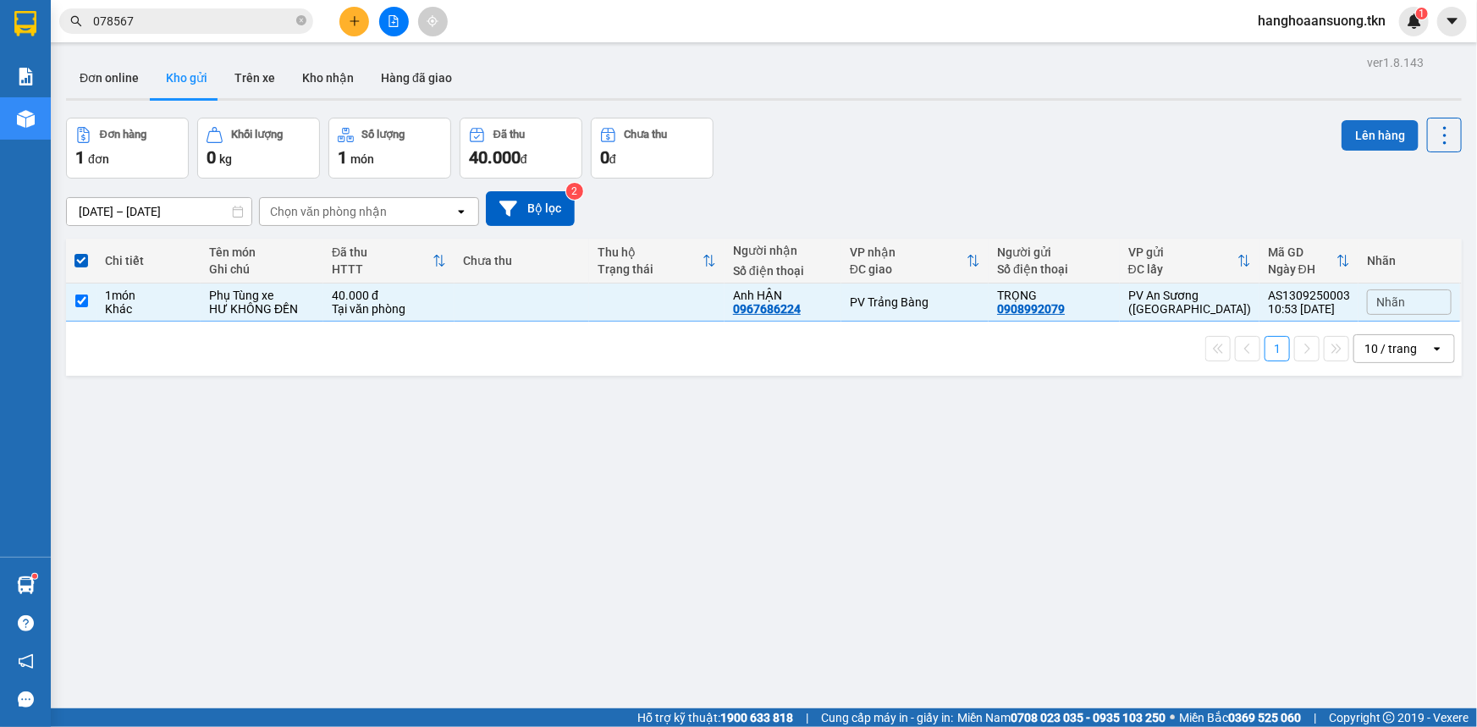
click at [1384, 126] on button "Lên hàng" at bounding box center [1379, 135] width 77 height 30
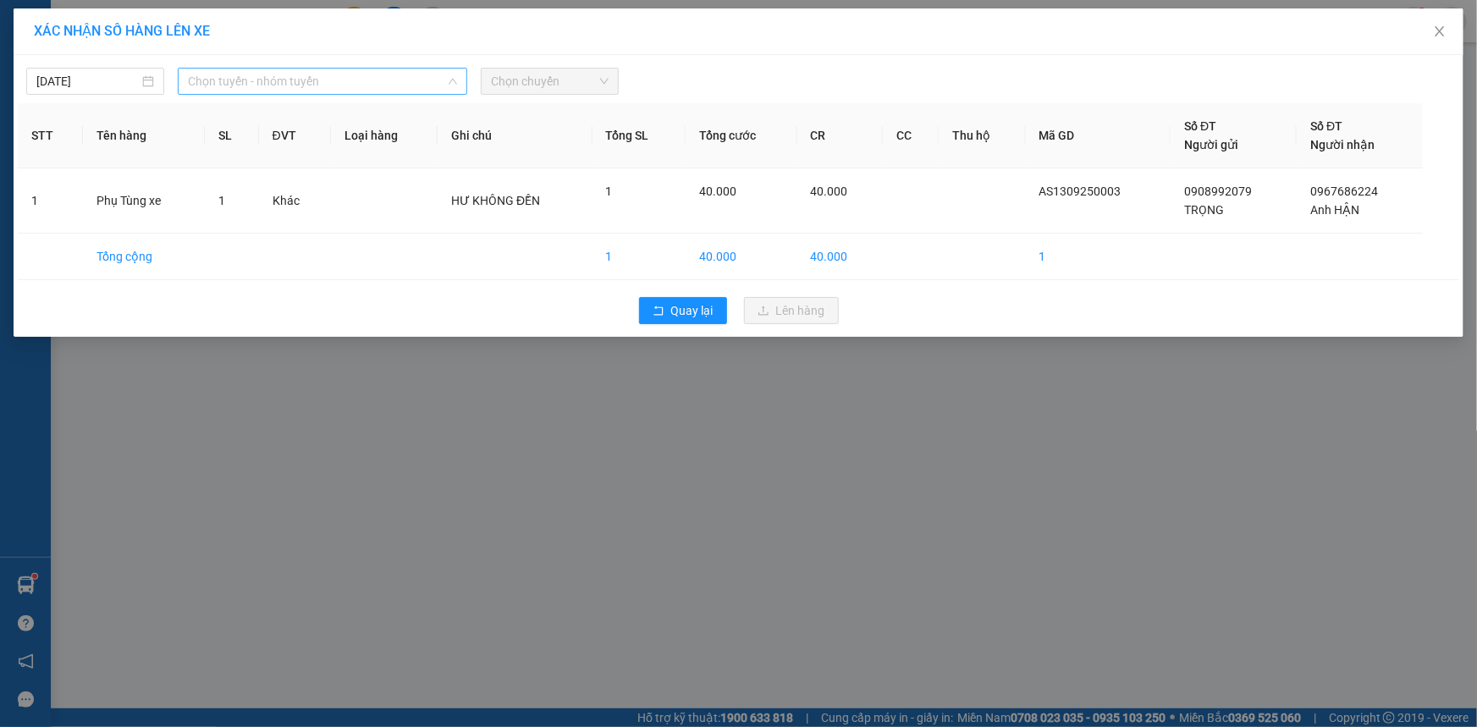
click at [309, 73] on span "Chọn tuyến - nhóm tuyến" at bounding box center [322, 81] width 269 height 25
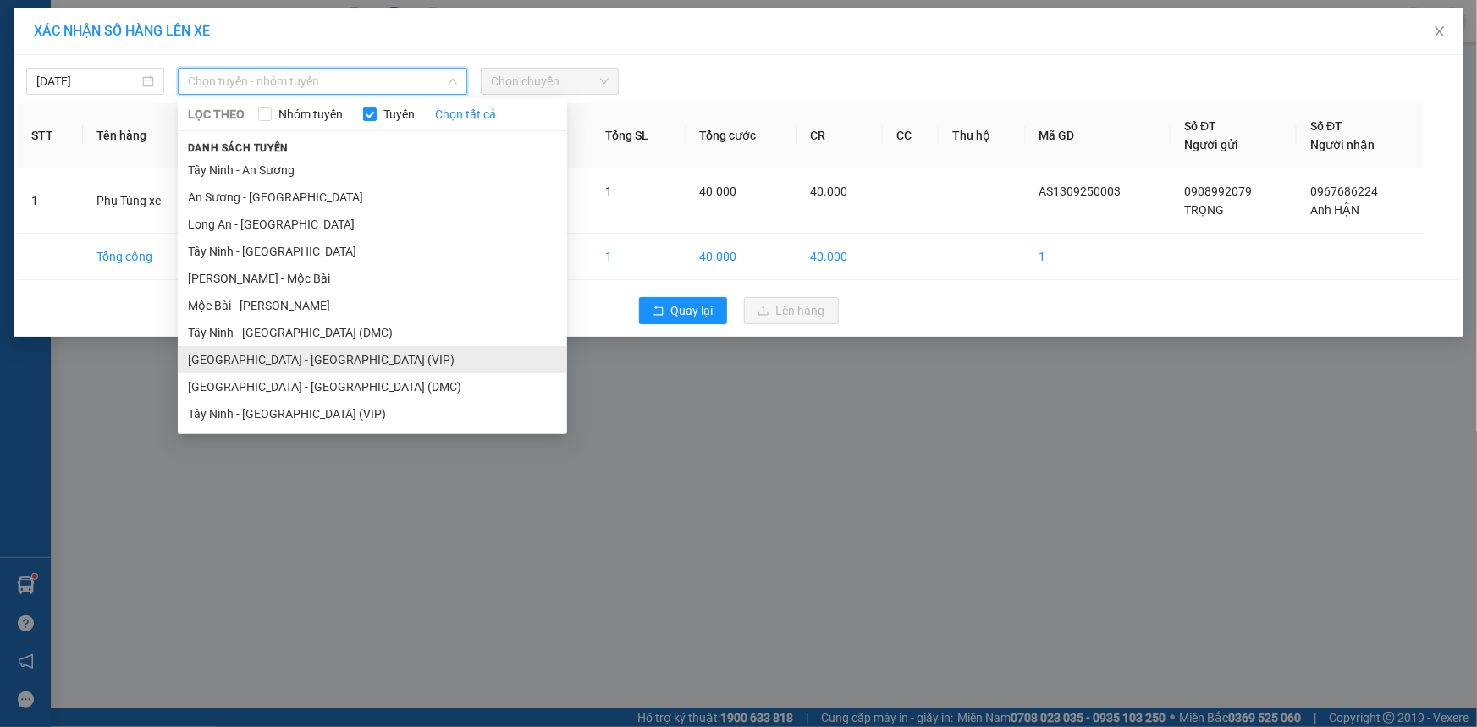
click at [371, 362] on li "[GEOGRAPHIC_DATA] - [GEOGRAPHIC_DATA] (VIP)" at bounding box center [372, 359] width 389 height 27
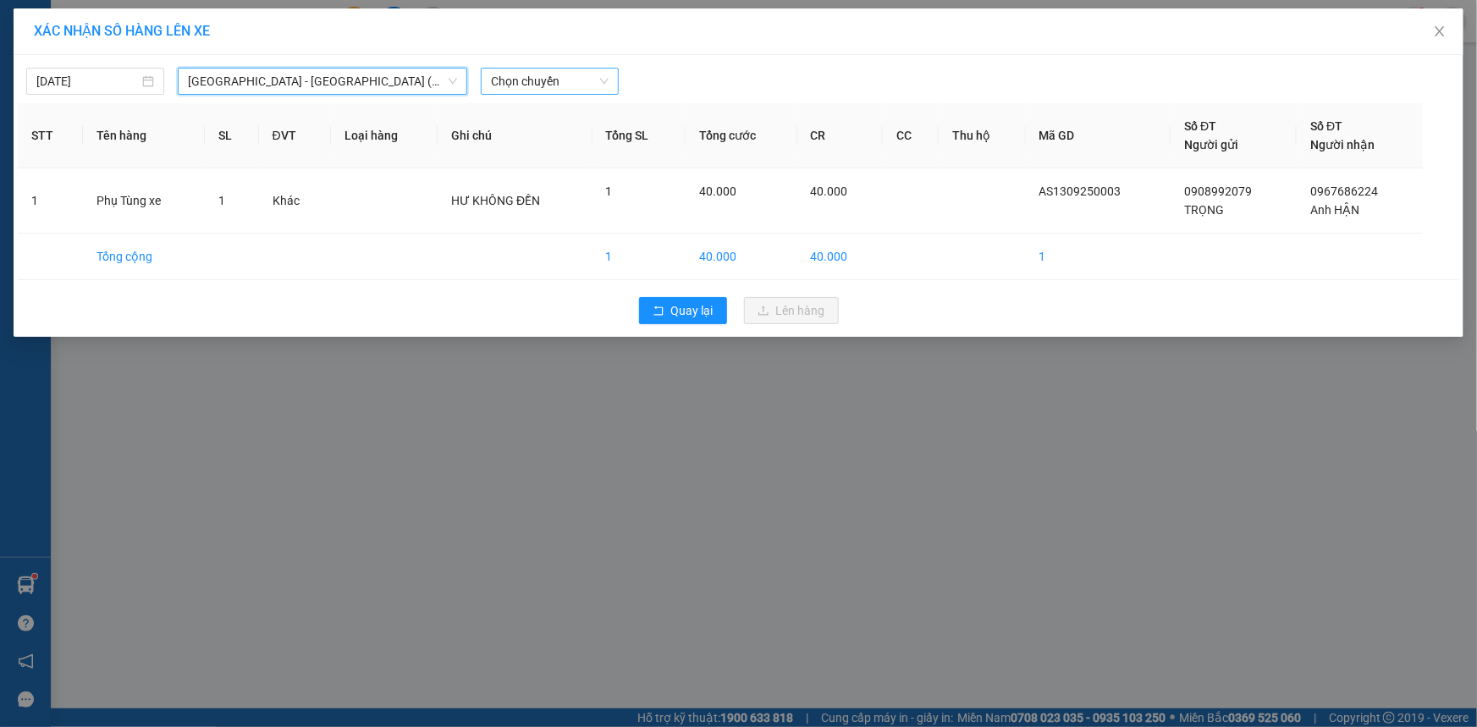
click at [559, 84] on span "Chọn chuyến" at bounding box center [550, 81] width 118 height 25
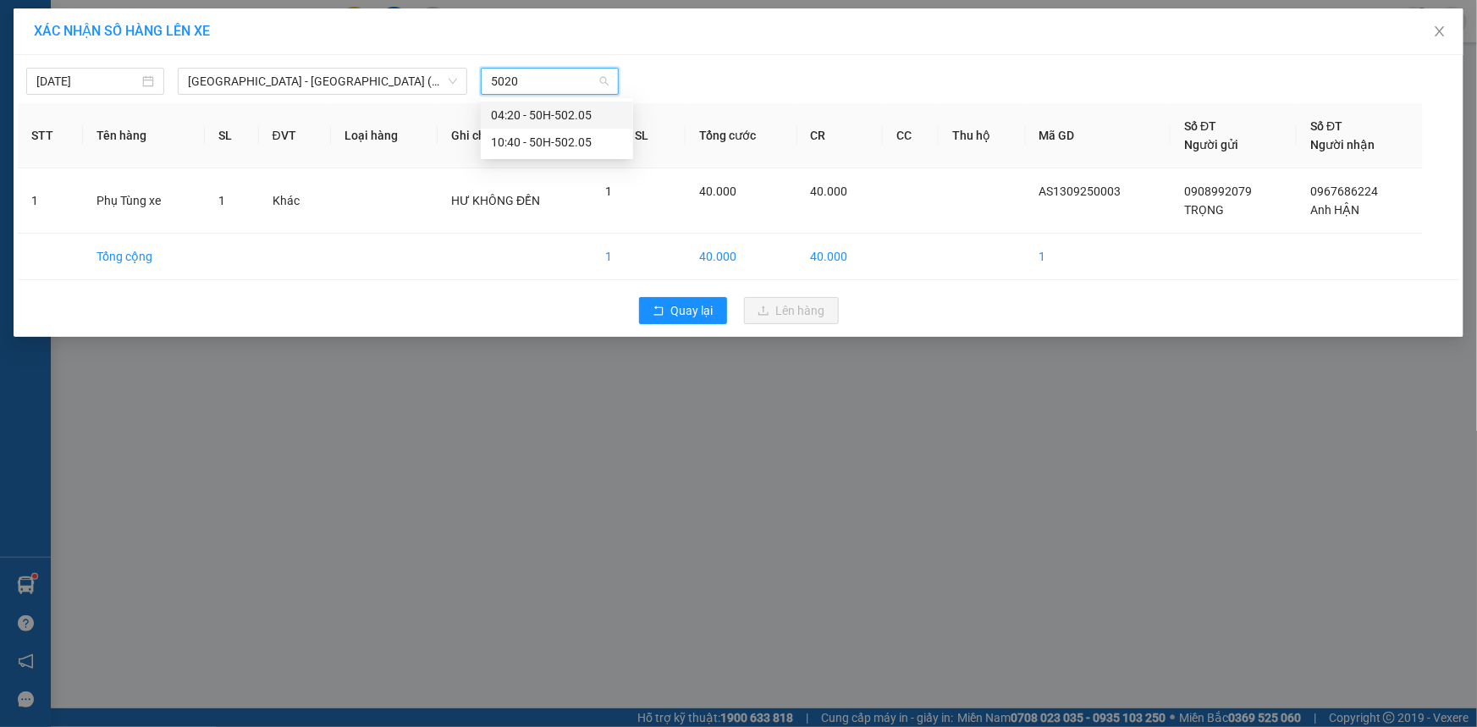
type input "50205"
click at [604, 148] on div "10:40 - 50H-502.05" at bounding box center [557, 142] width 132 height 19
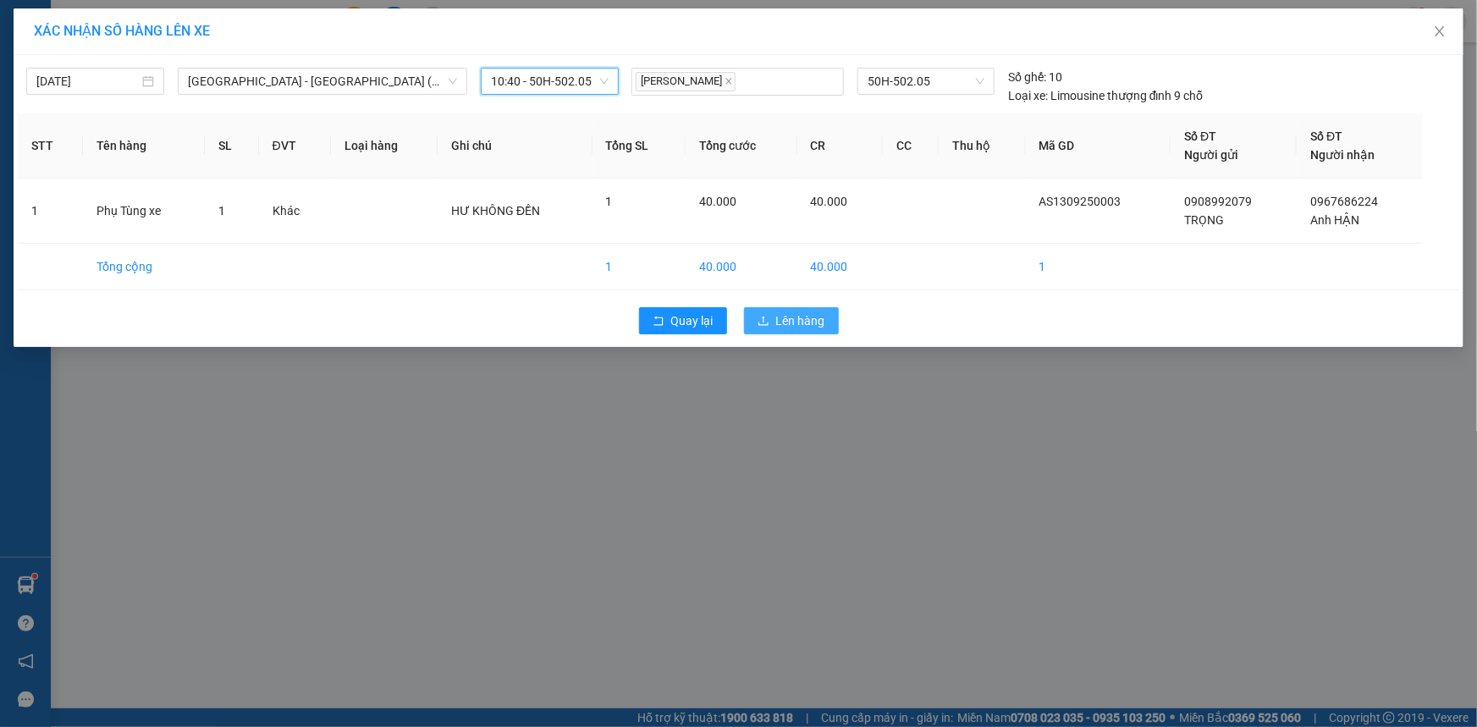
click at [812, 322] on span "Lên hàng" at bounding box center [800, 320] width 49 height 19
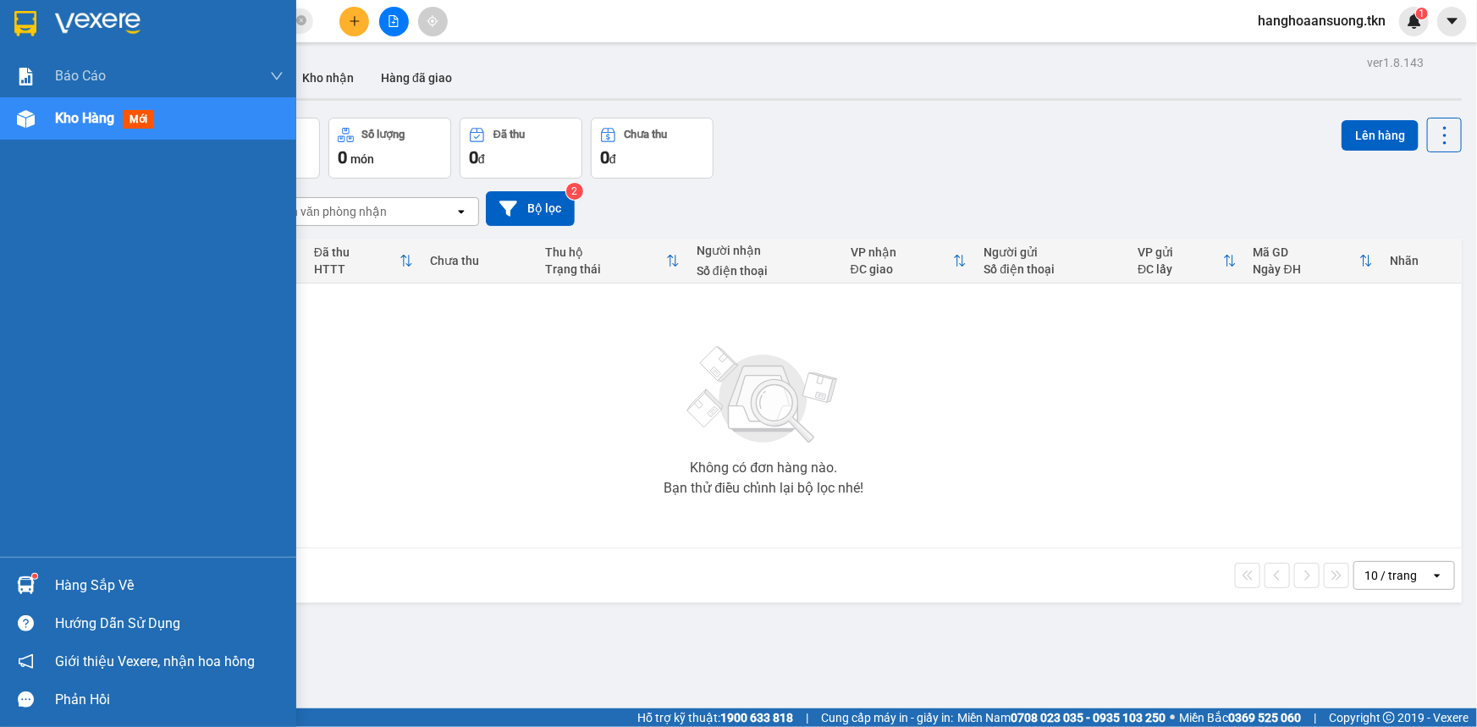
click at [28, 572] on div at bounding box center [26, 585] width 30 height 30
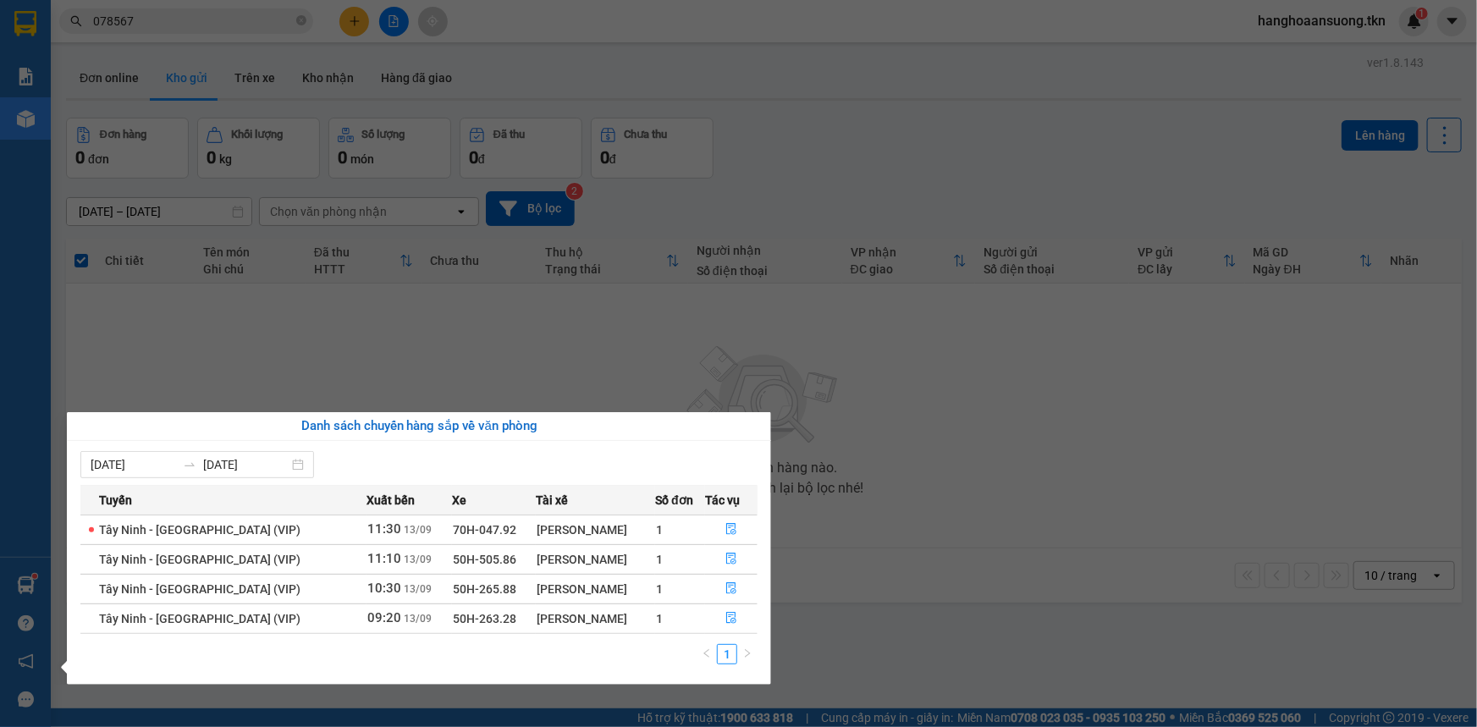
click at [788, 376] on section "Kết quả tìm kiếm ( 6 ) Bộ lọc Mã ĐH Trạng thái Món hàng Thu hộ Tổng cước Chưa c…" at bounding box center [738, 363] width 1477 height 727
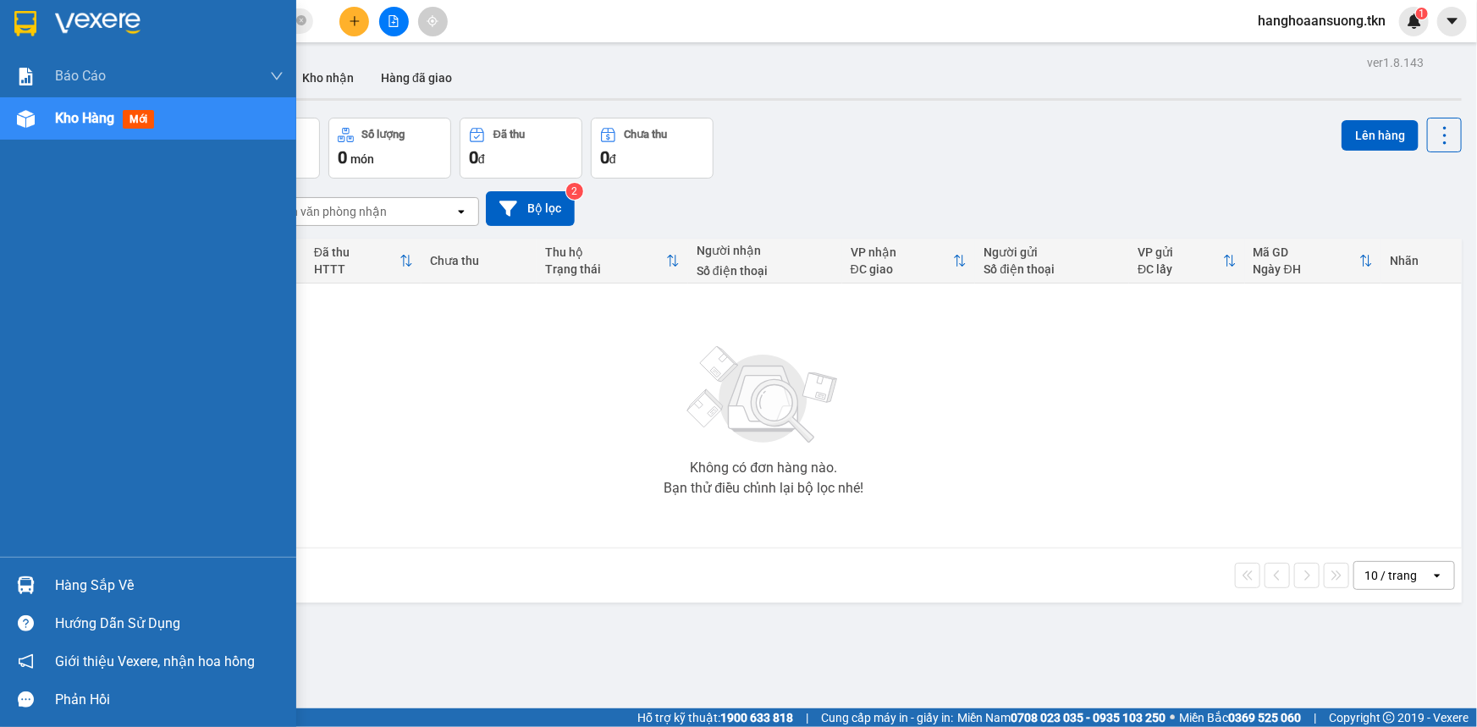
click at [19, 613] on div at bounding box center [26, 623] width 30 height 30
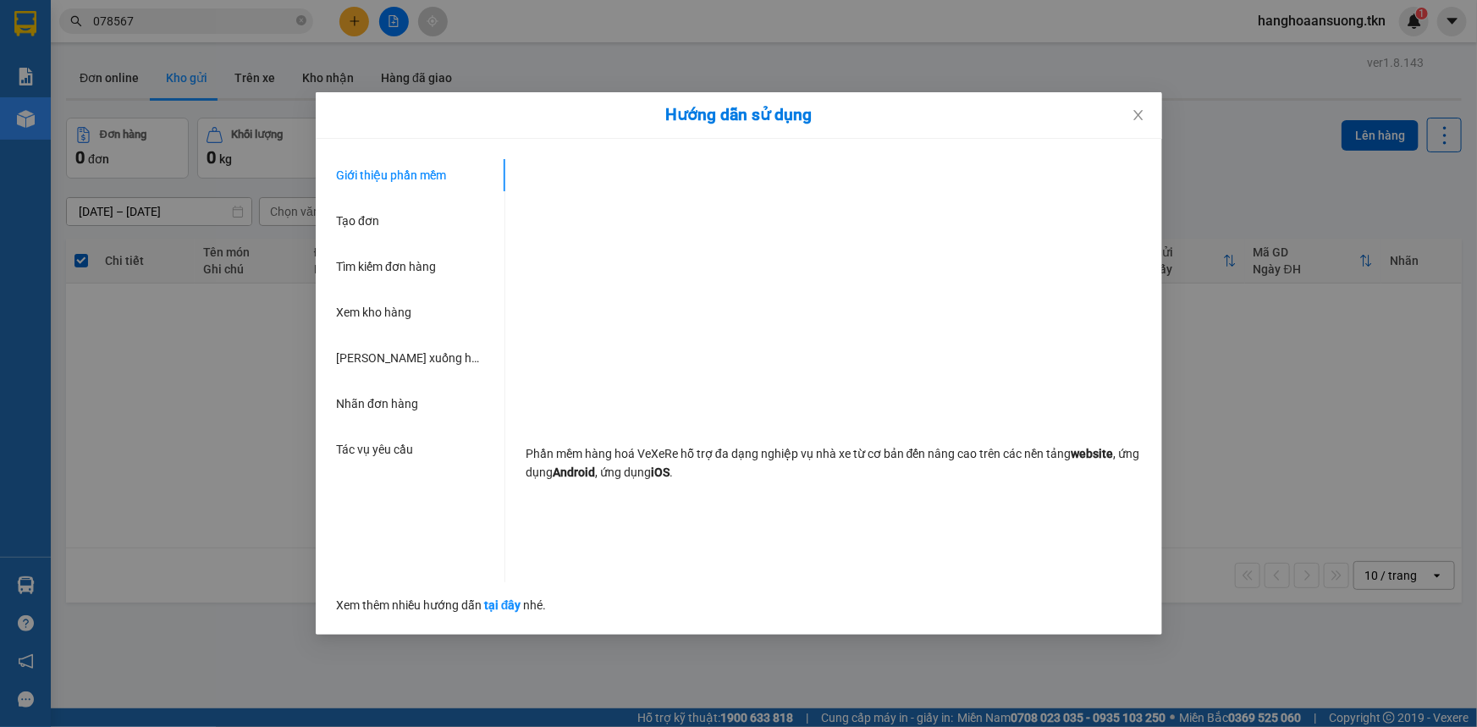
click at [35, 586] on div "Hướng dẫn sử dụng Giới thiệu phần mềm Tạo đơn Tìm kiếm đơn hàng Xem kho hàng Lê…" at bounding box center [738, 363] width 1477 height 727
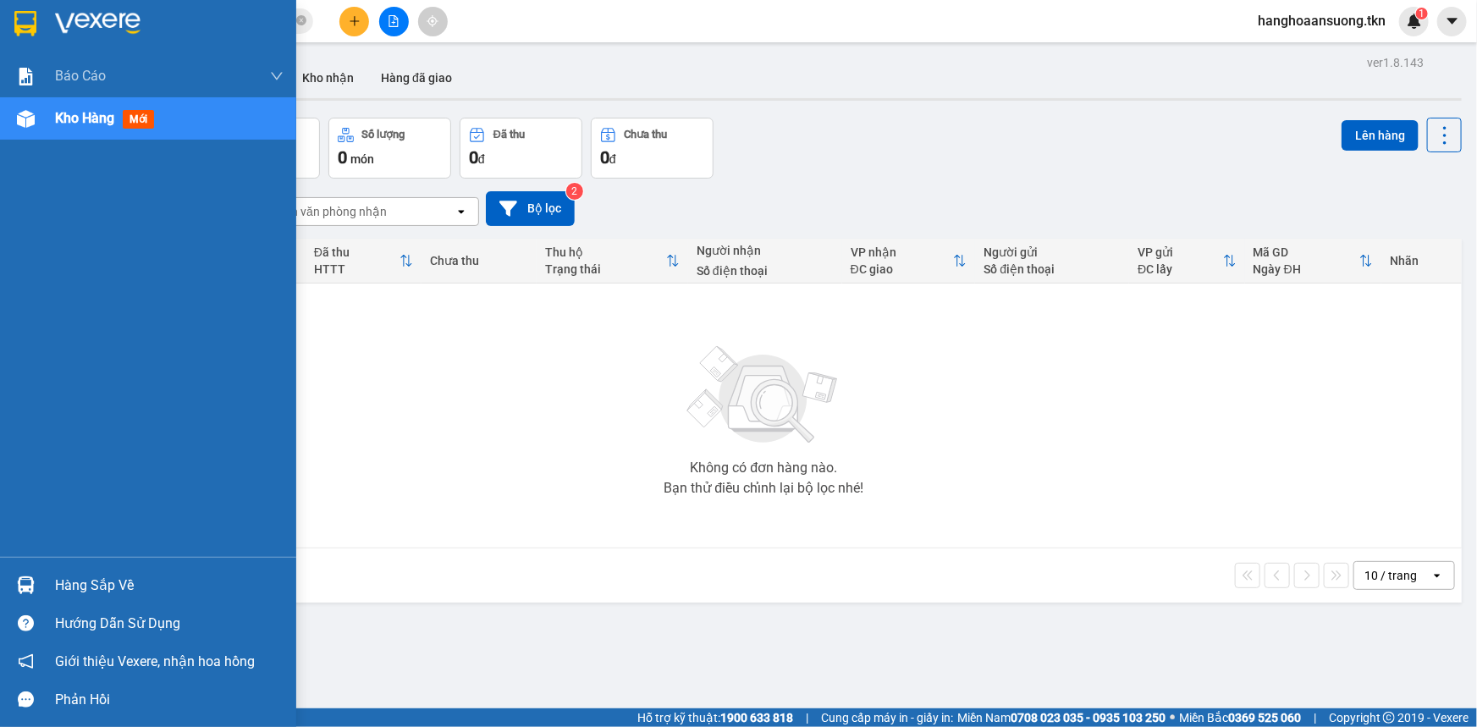
click at [25, 586] on img at bounding box center [26, 585] width 18 height 18
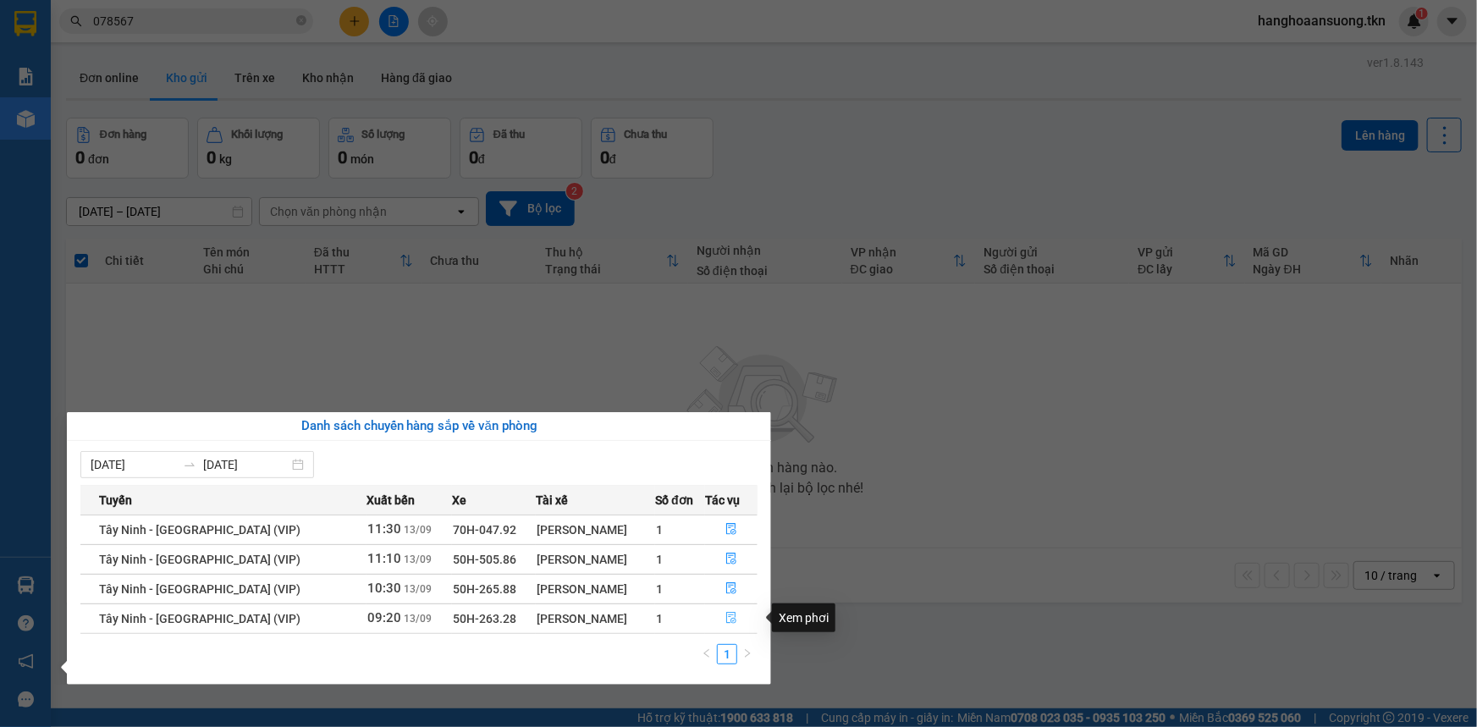
click at [725, 614] on icon "file-done" at bounding box center [731, 618] width 12 height 12
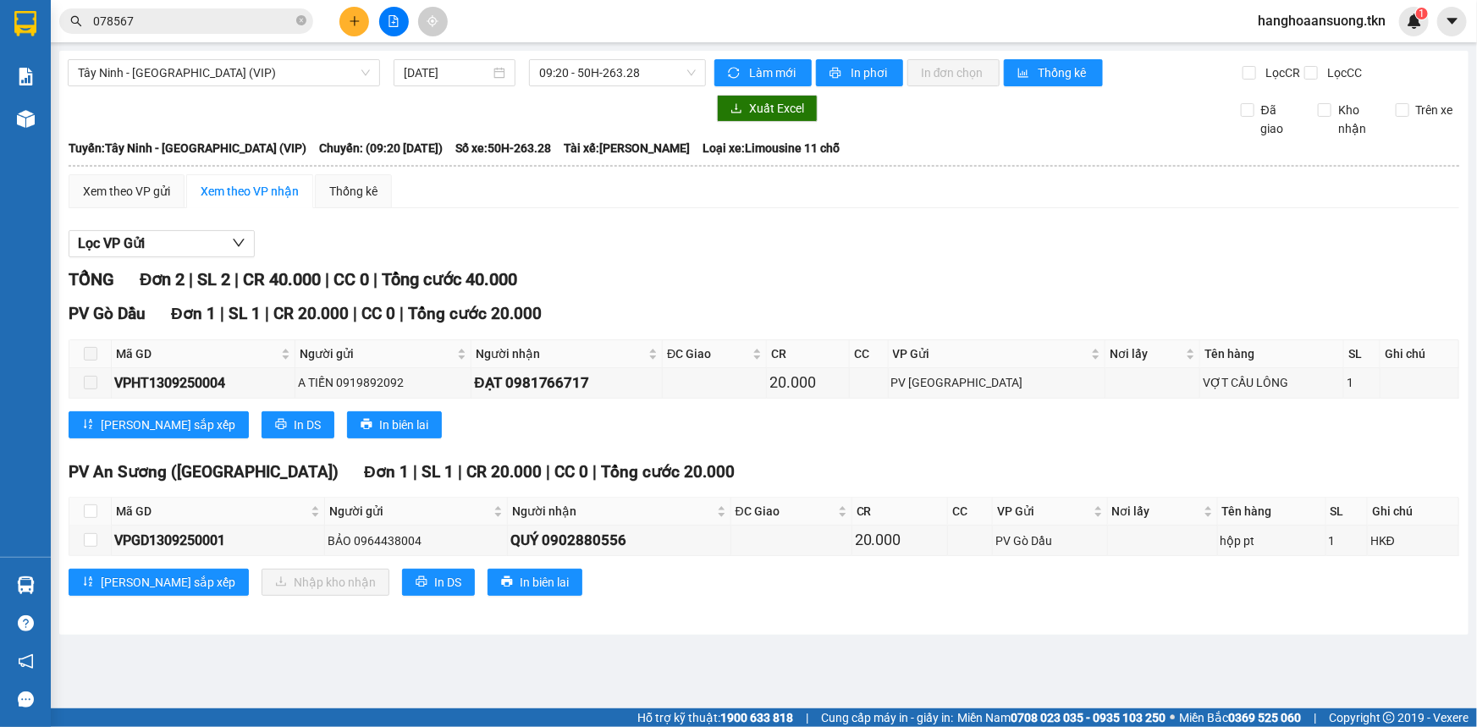
click at [241, 20] on input "078567" at bounding box center [193, 21] width 200 height 19
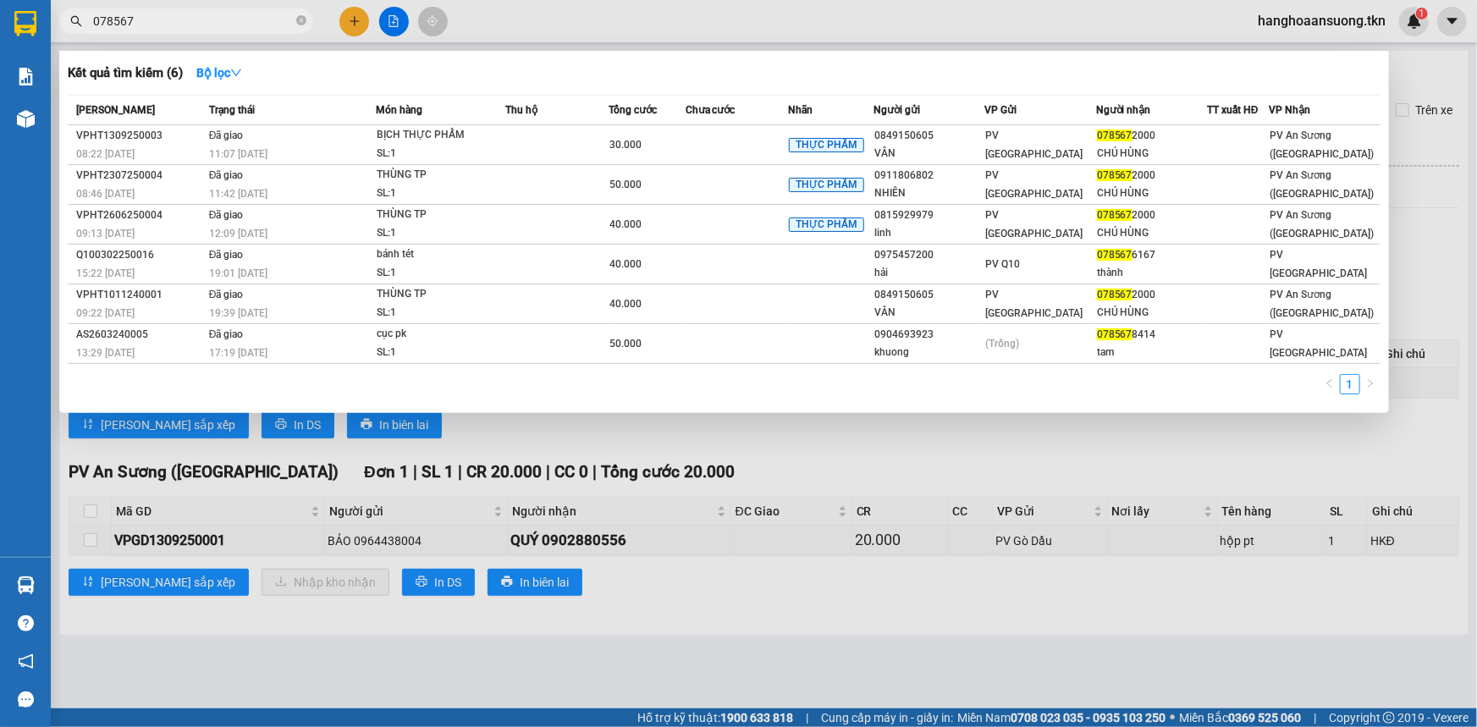
click at [241, 20] on input "078567" at bounding box center [193, 21] width 200 height 19
click at [302, 25] on icon "close-circle" at bounding box center [301, 20] width 10 height 10
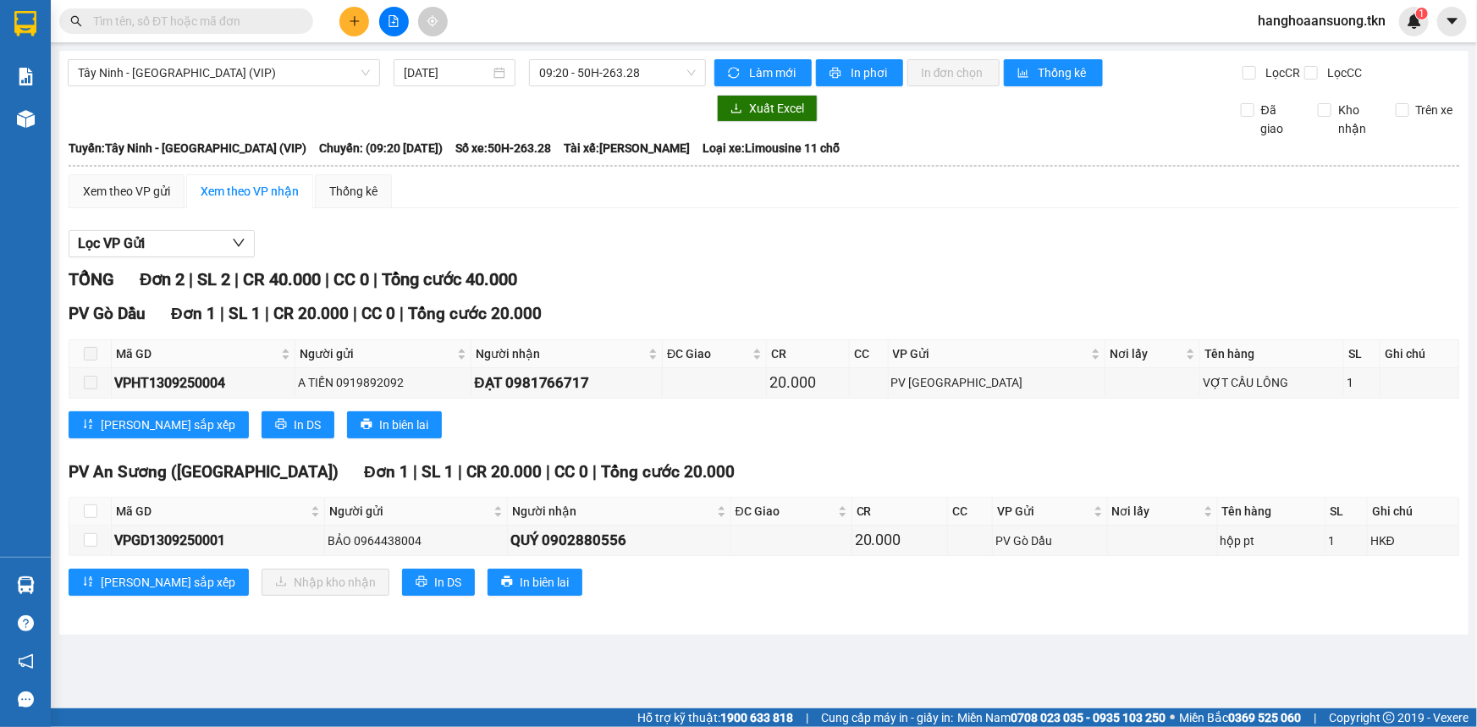
click at [349, 19] on icon "plus" at bounding box center [355, 21] width 12 height 12
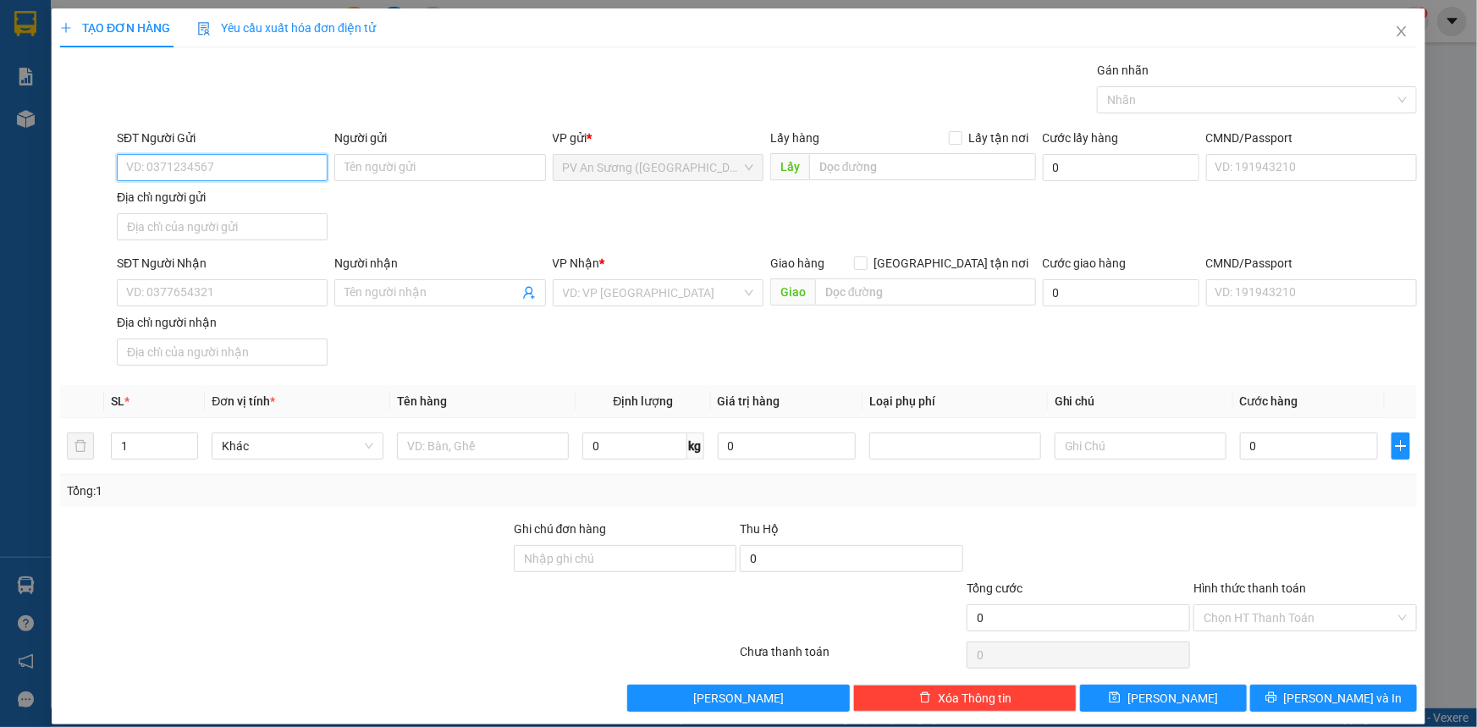
click at [254, 169] on input "SĐT Người Gửi" at bounding box center [222, 167] width 211 height 27
type input "0908281286"
click at [434, 168] on input "Người gửi" at bounding box center [439, 167] width 211 height 27
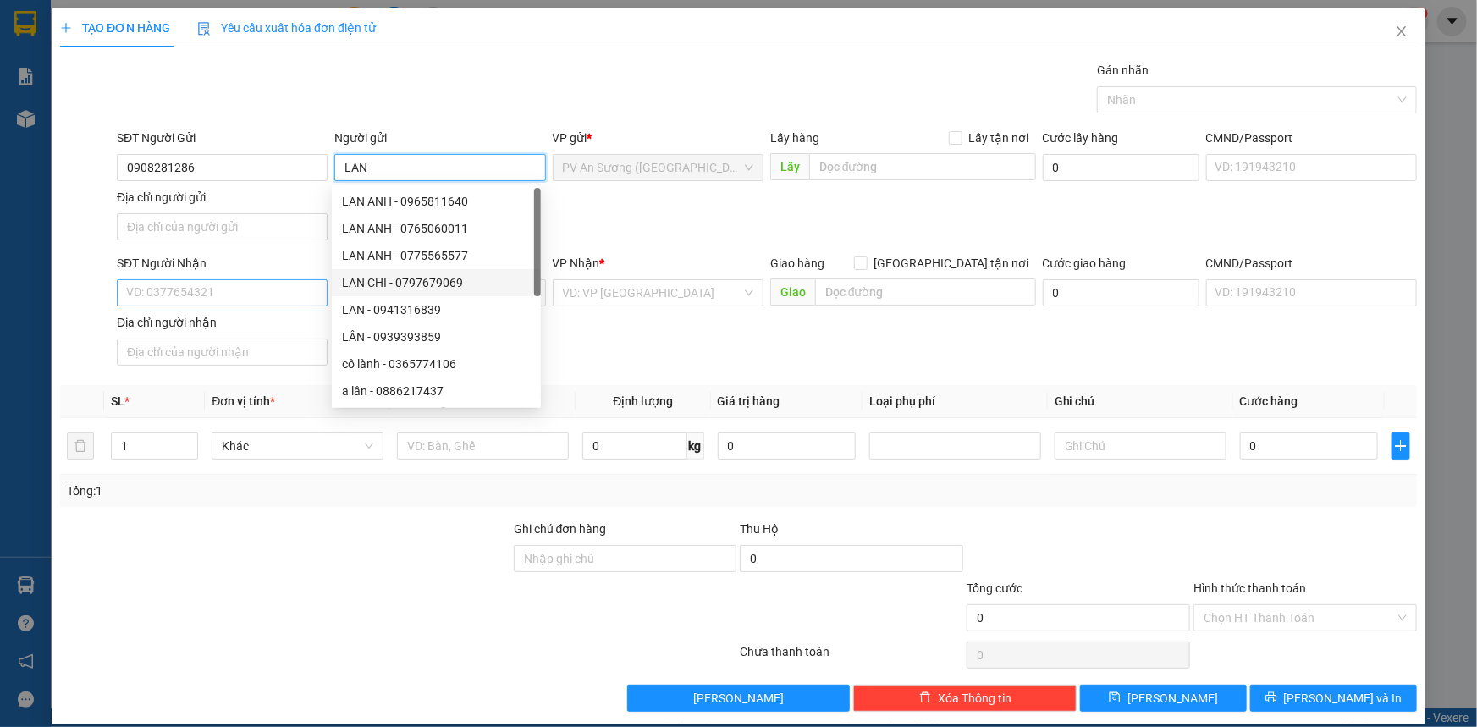
type input "LAN"
click at [290, 300] on input "SĐT Người Nhận" at bounding box center [222, 292] width 211 height 27
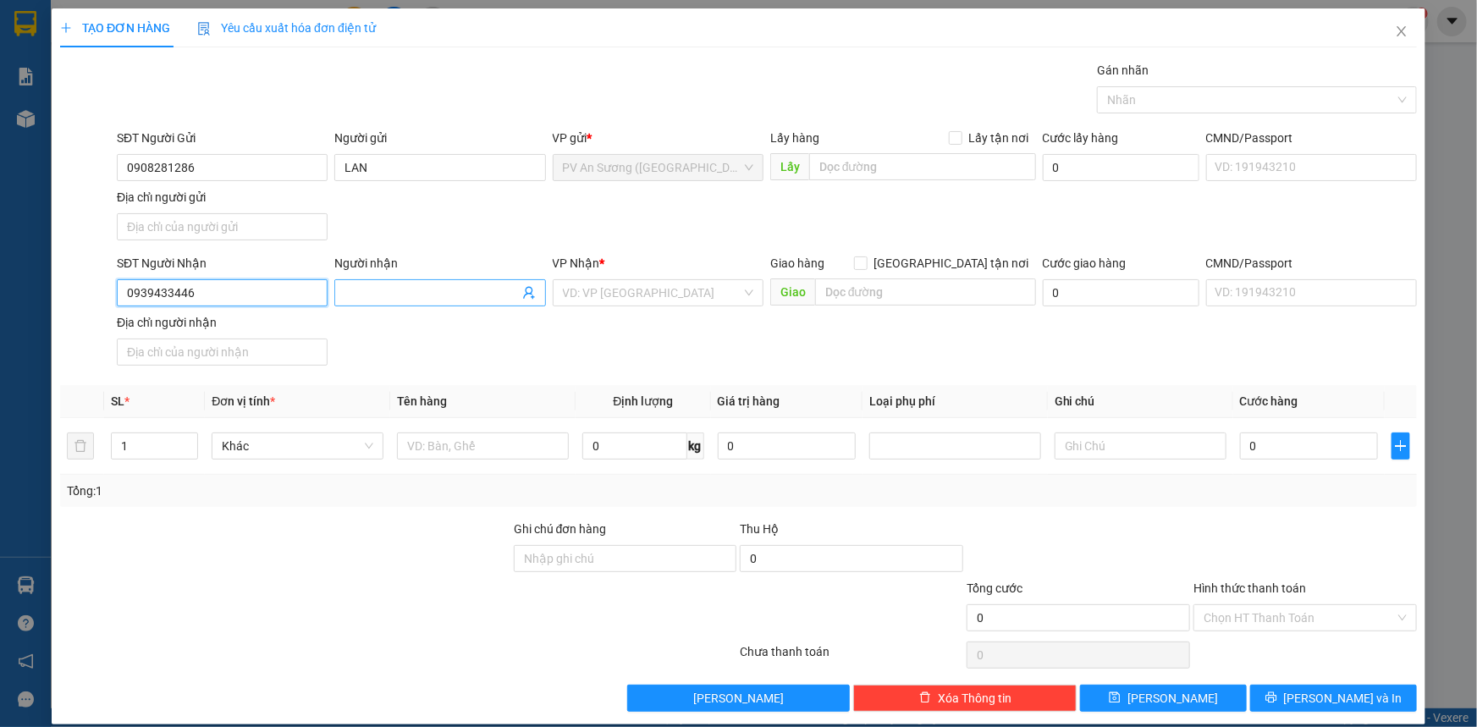
type input "0939433446"
click at [431, 294] on input "Người nhận" at bounding box center [430, 292] width 173 height 19
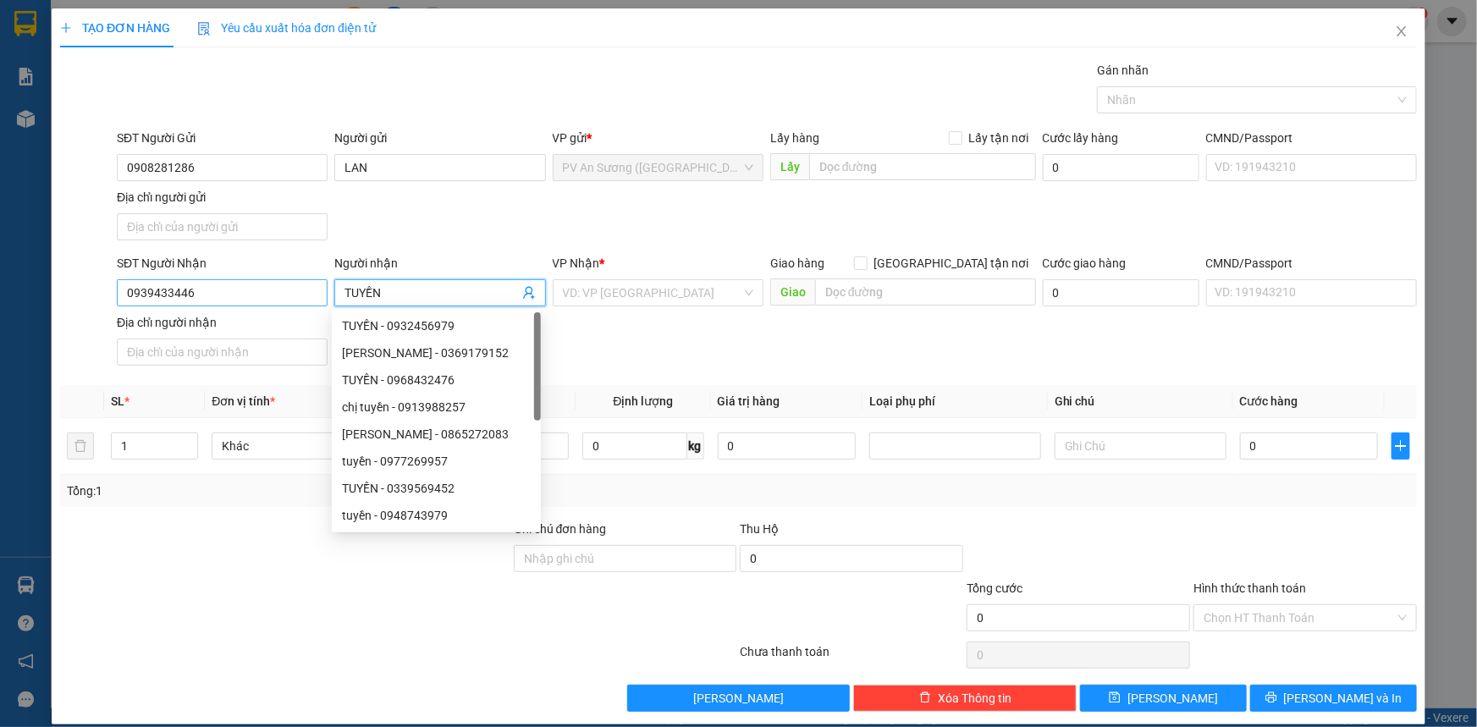
type input "TUYỀN"
click at [143, 289] on input "0939433446" at bounding box center [222, 292] width 211 height 27
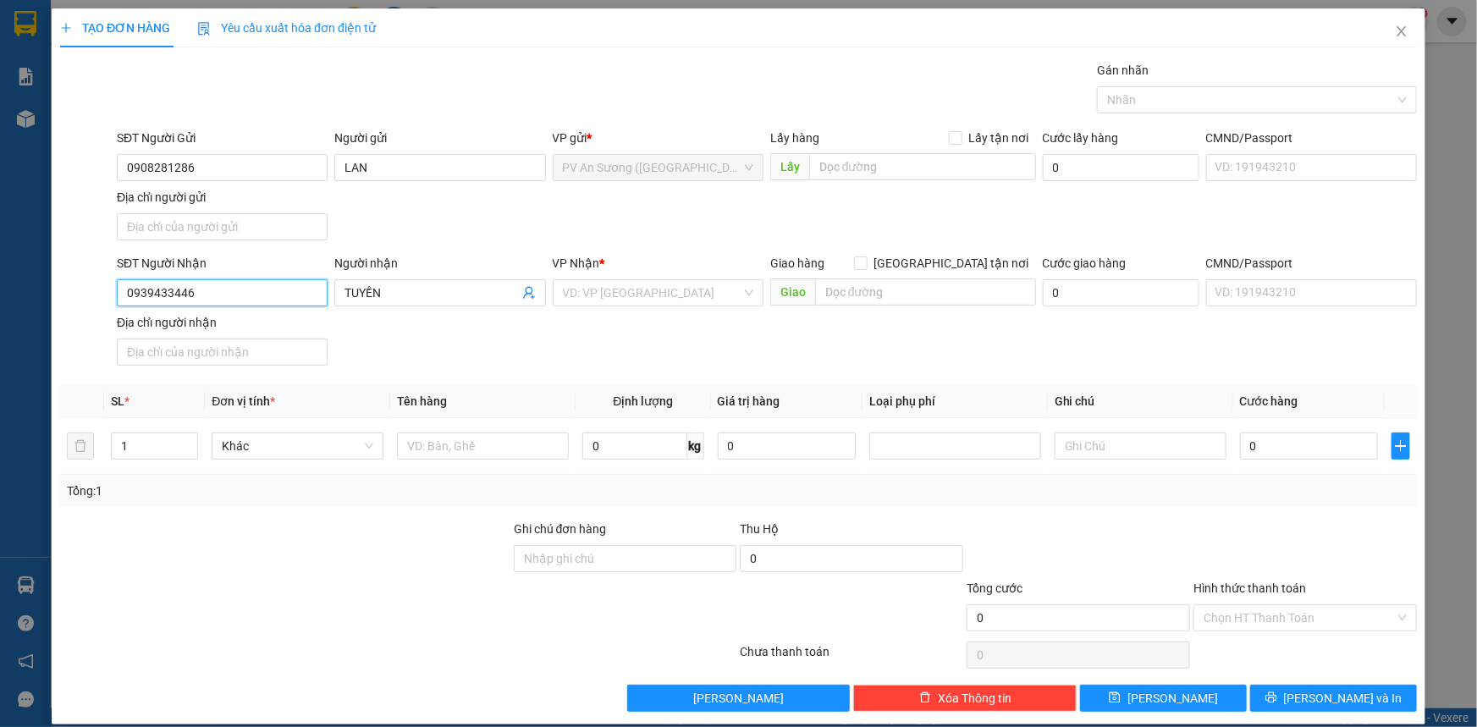
click at [151, 290] on input "0939433446" at bounding box center [222, 292] width 211 height 27
click at [699, 296] on input "search" at bounding box center [652, 292] width 179 height 25
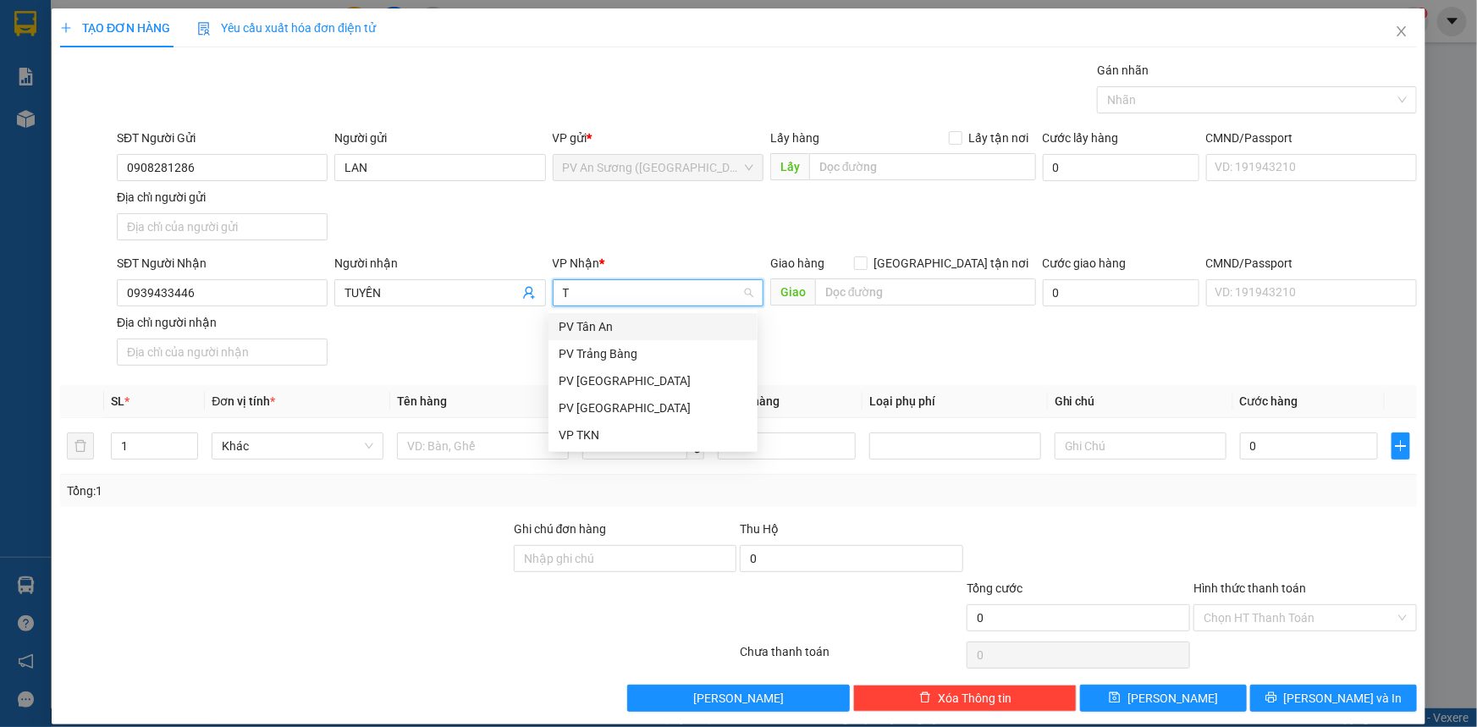
type input "TN"
click at [688, 313] on div "PV [GEOGRAPHIC_DATA]" at bounding box center [652, 326] width 209 height 27
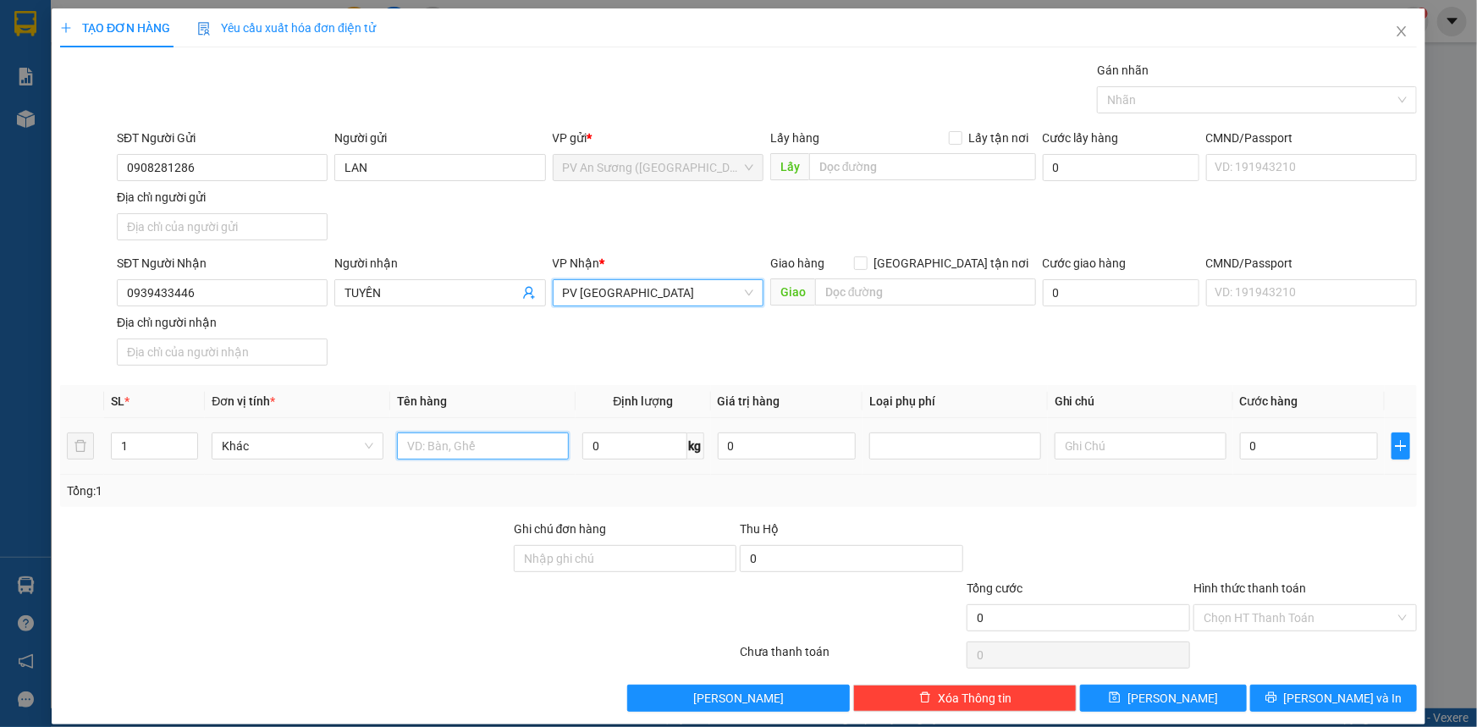
click at [528, 448] on input "text" at bounding box center [483, 445] width 172 height 27
click at [1244, 101] on div at bounding box center [1248, 100] width 294 height 20
type input "THÙNG THỰC PHẨM"
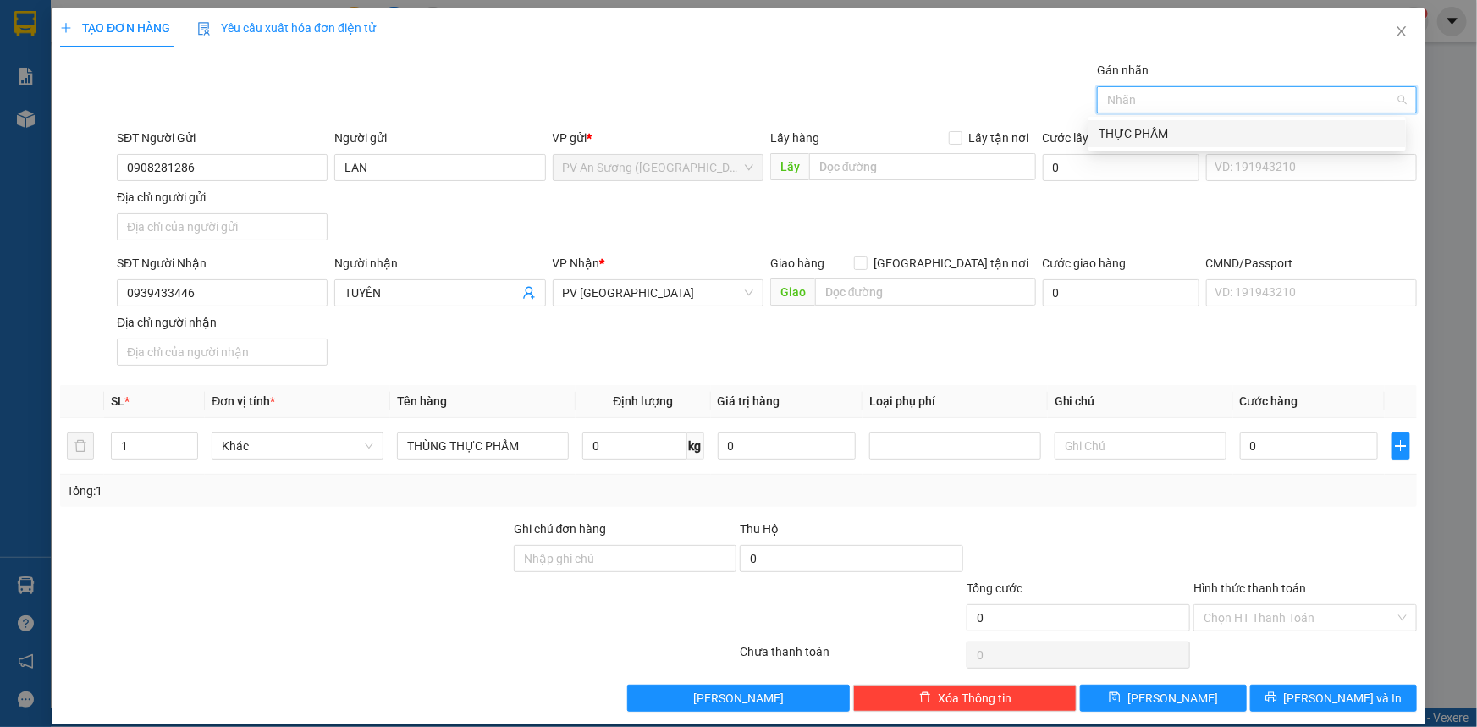
click at [1257, 129] on div "THỰC PHẨM" at bounding box center [1246, 133] width 297 height 19
click at [1281, 459] on div "0" at bounding box center [1309, 446] width 138 height 34
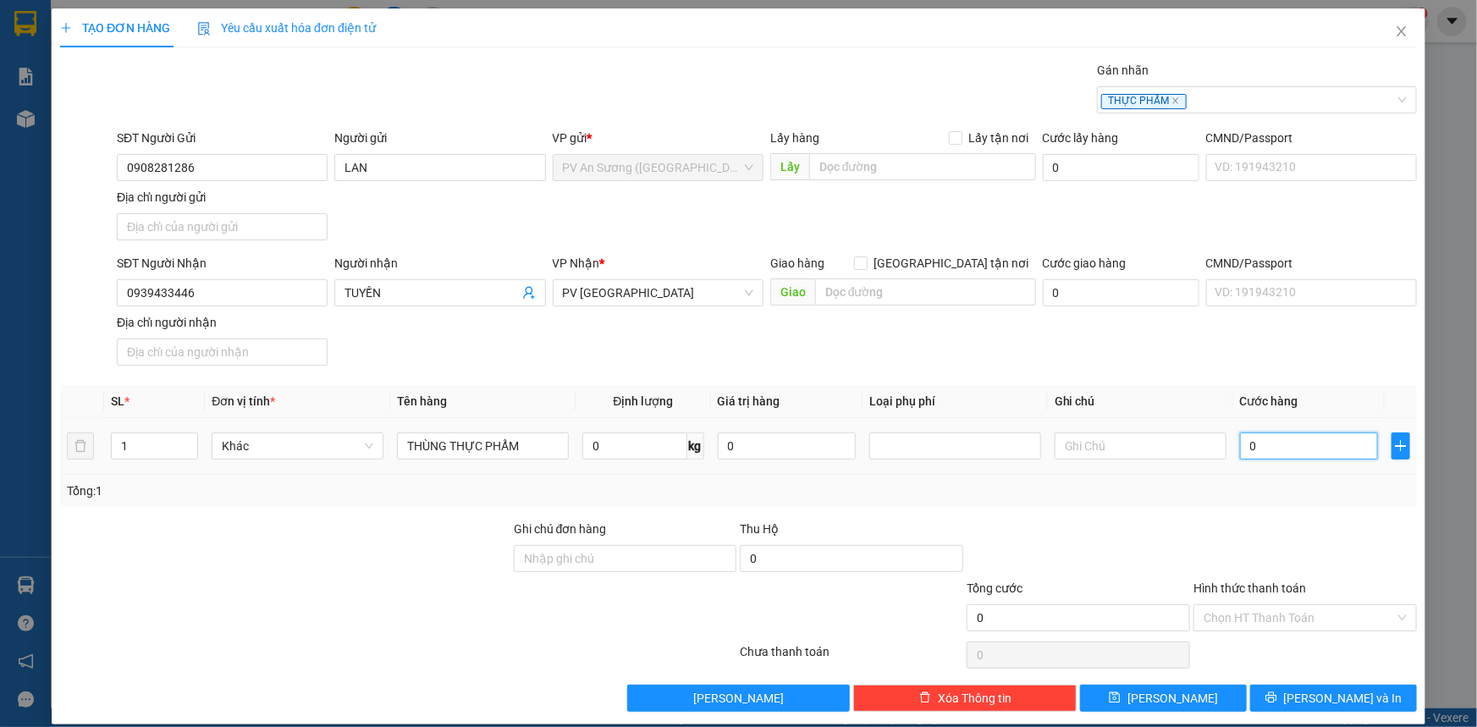
click at [1281, 454] on input "0" at bounding box center [1309, 445] width 138 height 27
type input "003"
type input "3"
type input "0.030"
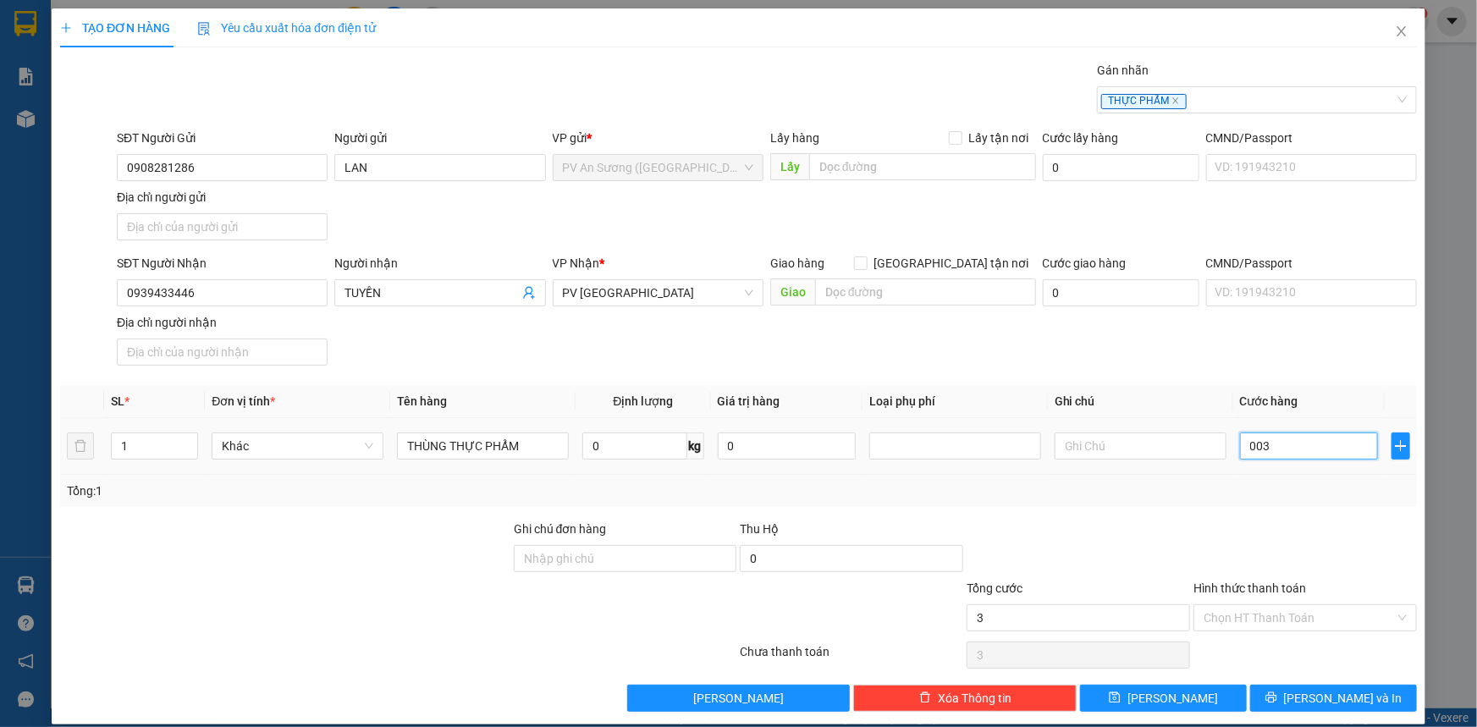
type input "30"
click at [1290, 614] on input "Hình thức thanh toán" at bounding box center [1298, 617] width 191 height 25
type input "30.000"
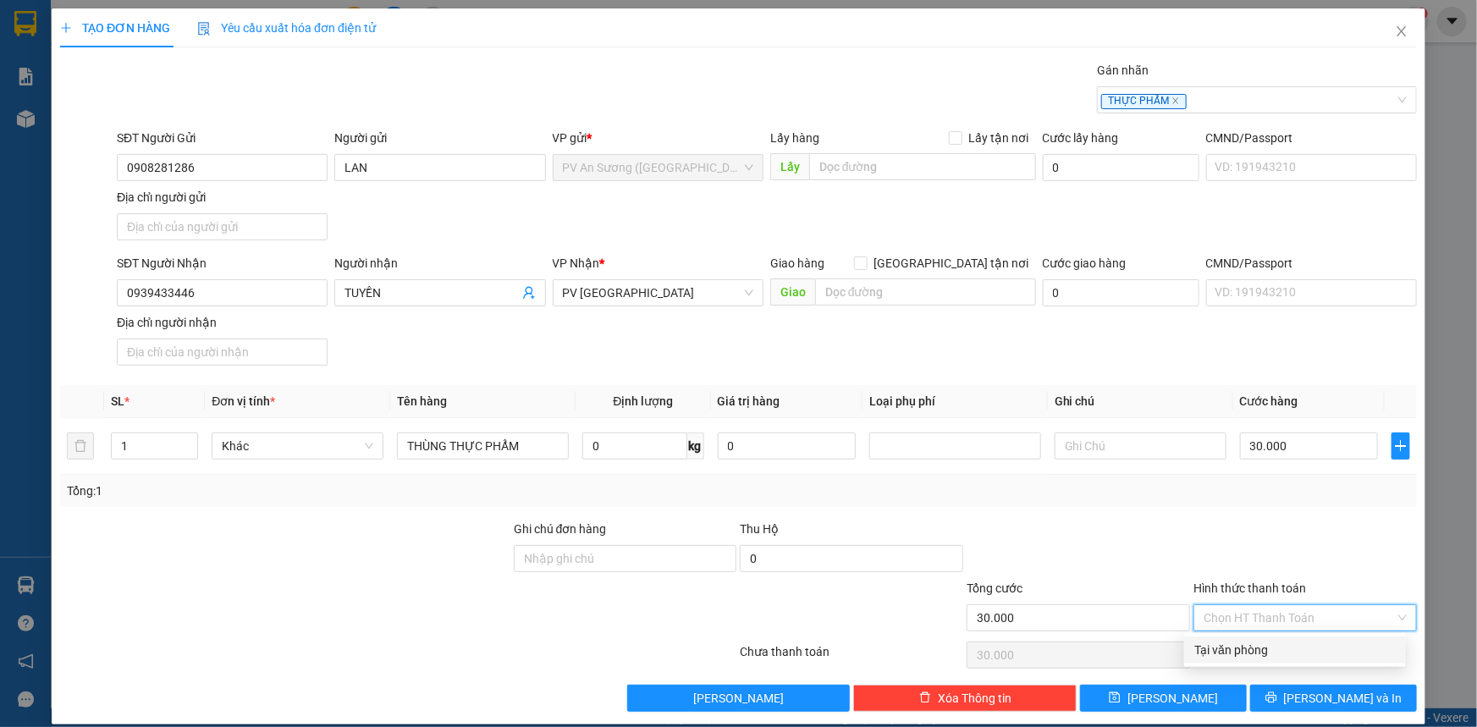
click at [1296, 639] on div "Tại văn phòng" at bounding box center [1295, 649] width 222 height 27
type input "0"
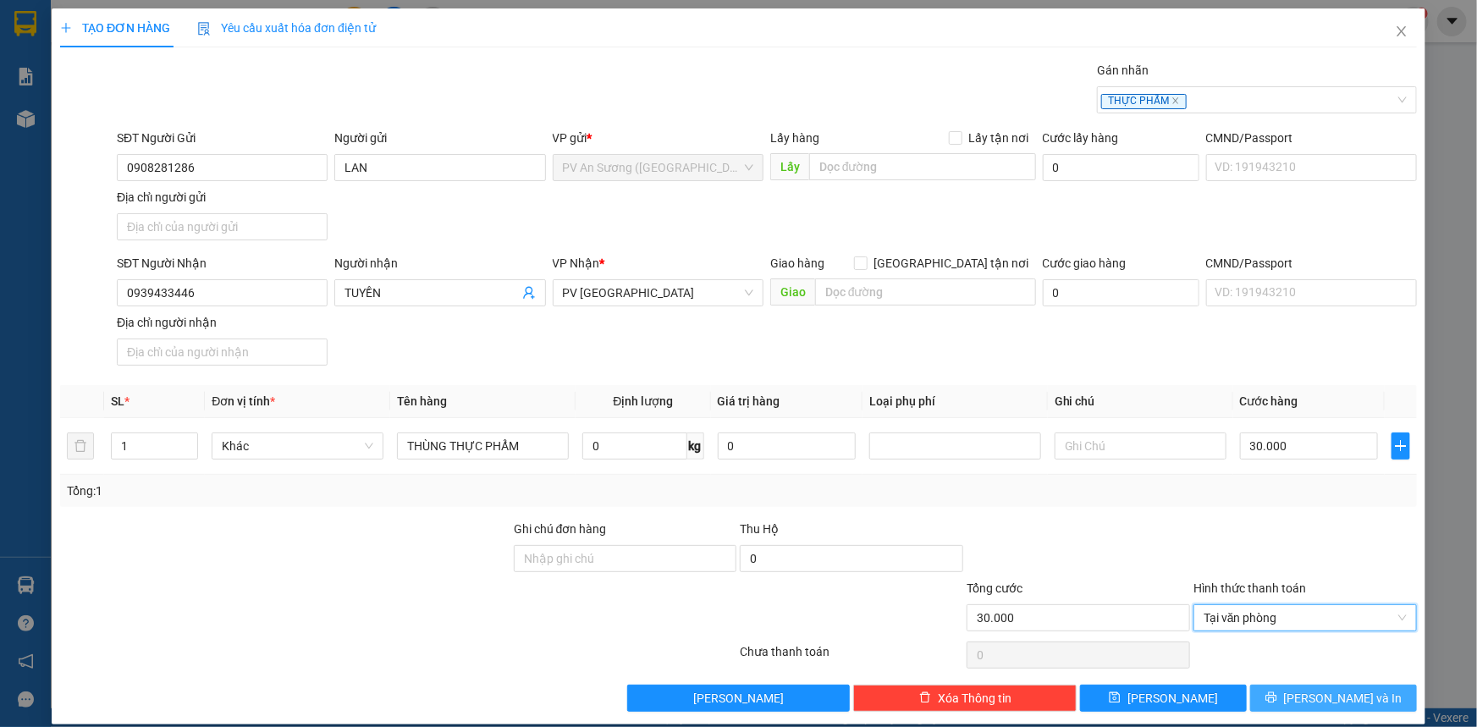
click at [1339, 689] on span "[PERSON_NAME] và In" at bounding box center [1343, 698] width 118 height 19
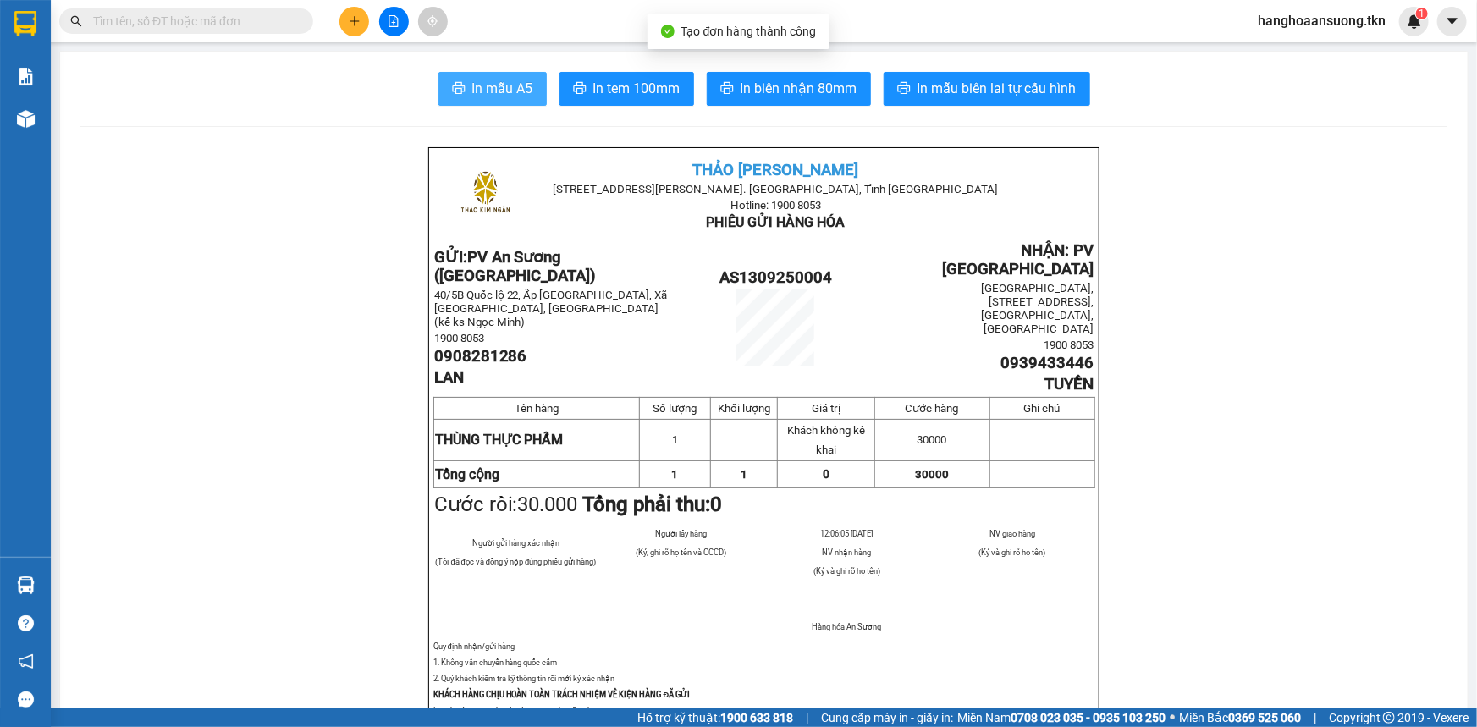
click at [482, 98] on span "In mẫu A5" at bounding box center [502, 88] width 61 height 21
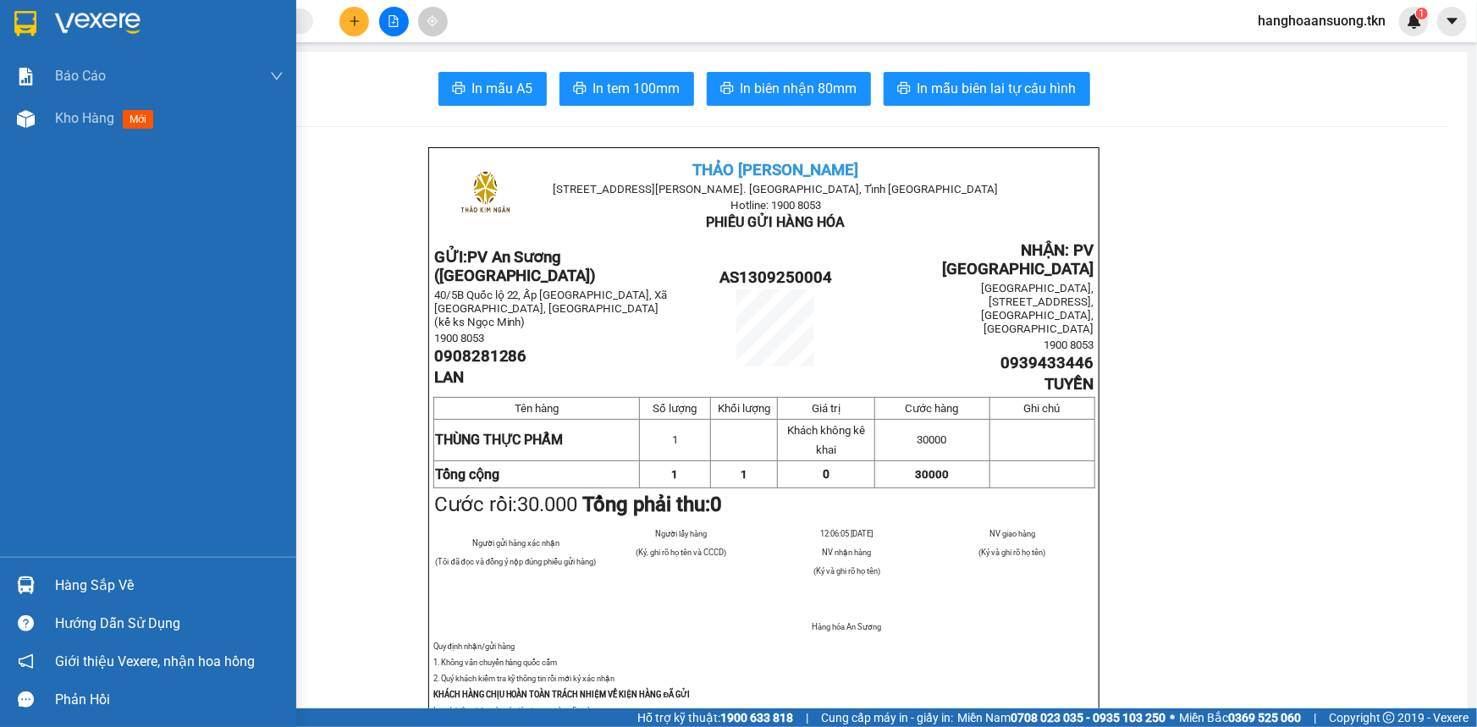
click at [34, 561] on div "Hàng sắp về Hướng dẫn sử dụng Giới thiệu Vexere, nhận hoa hồng Phản hồi" at bounding box center [148, 638] width 296 height 162
click at [39, 590] on div at bounding box center [26, 585] width 30 height 30
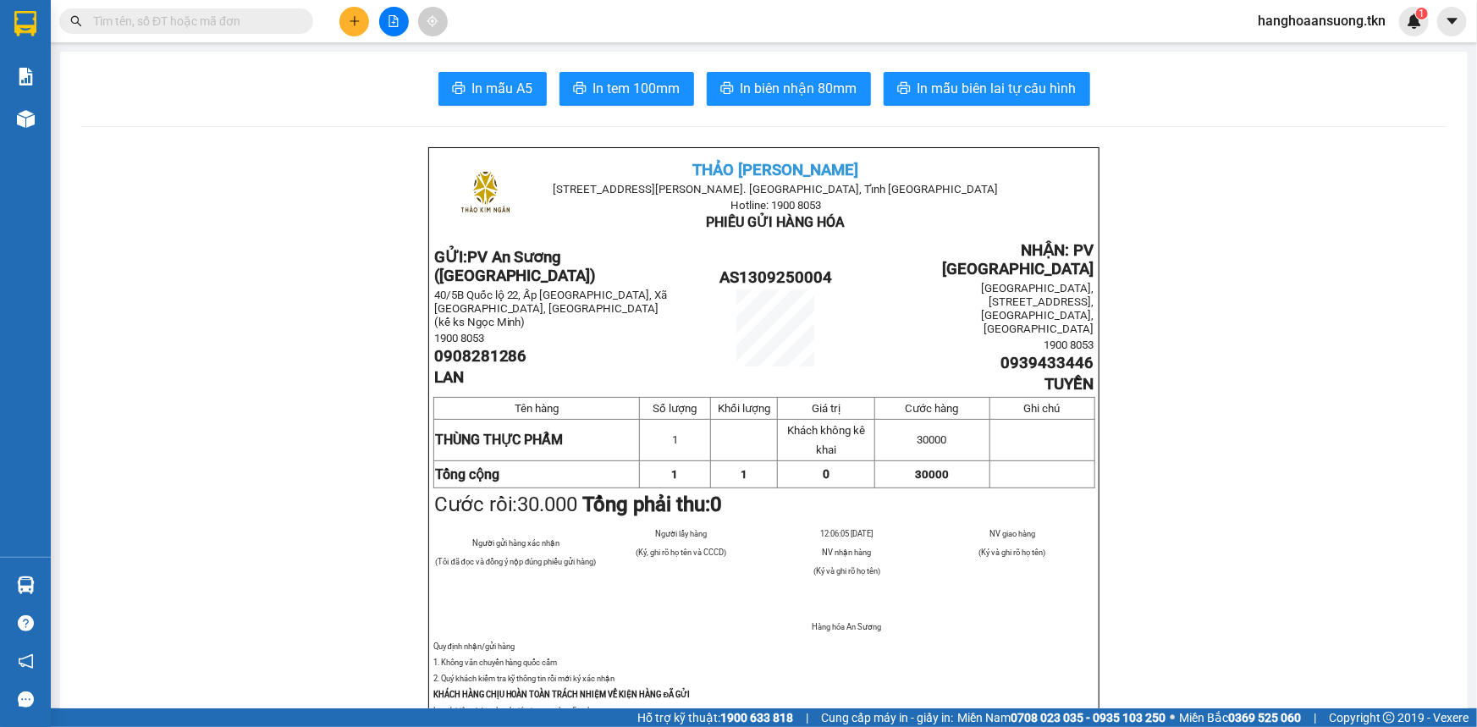
click at [648, 377] on section "Kết quả tìm kiếm ( 6 ) Bộ lọc Mã ĐH Trạng thái Món hàng Thu hộ Tổng cước Chưa c…" at bounding box center [738, 363] width 1477 height 727
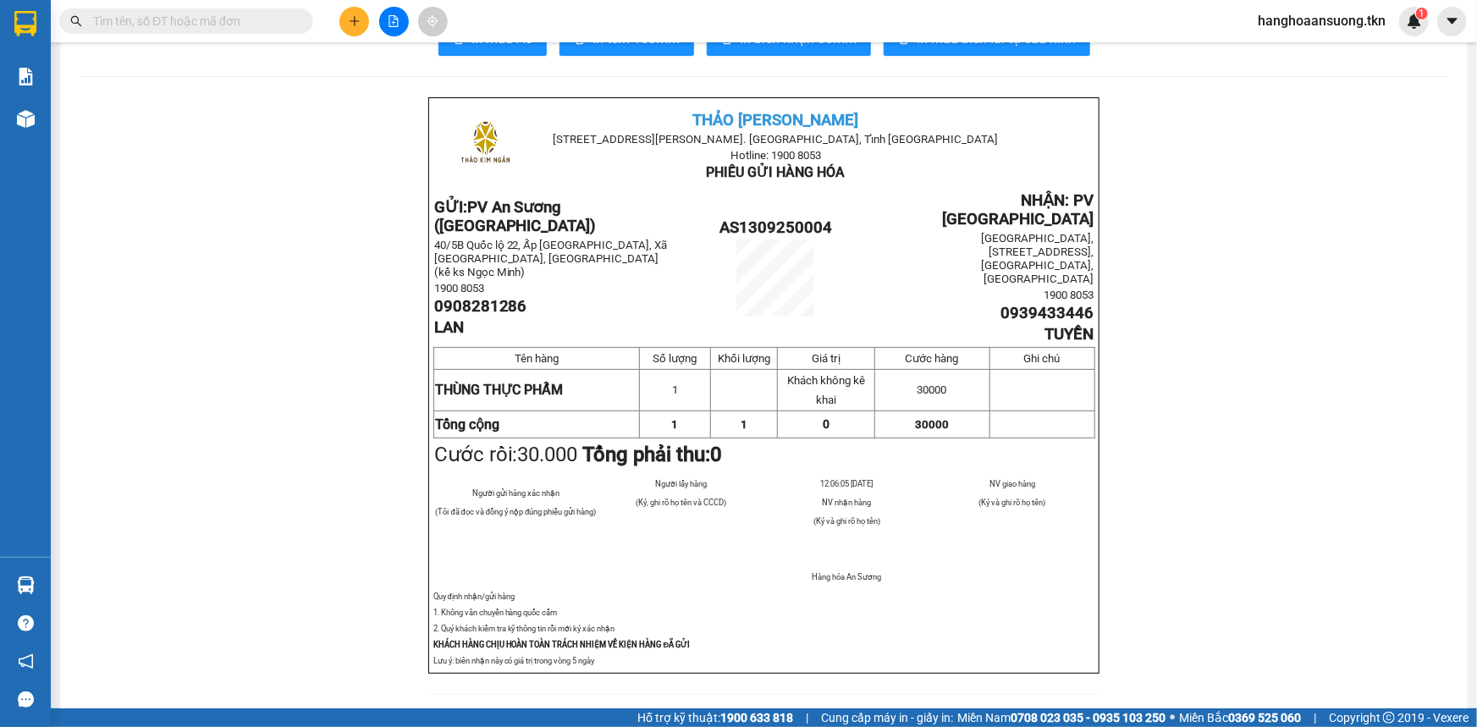
scroll to position [76, 0]
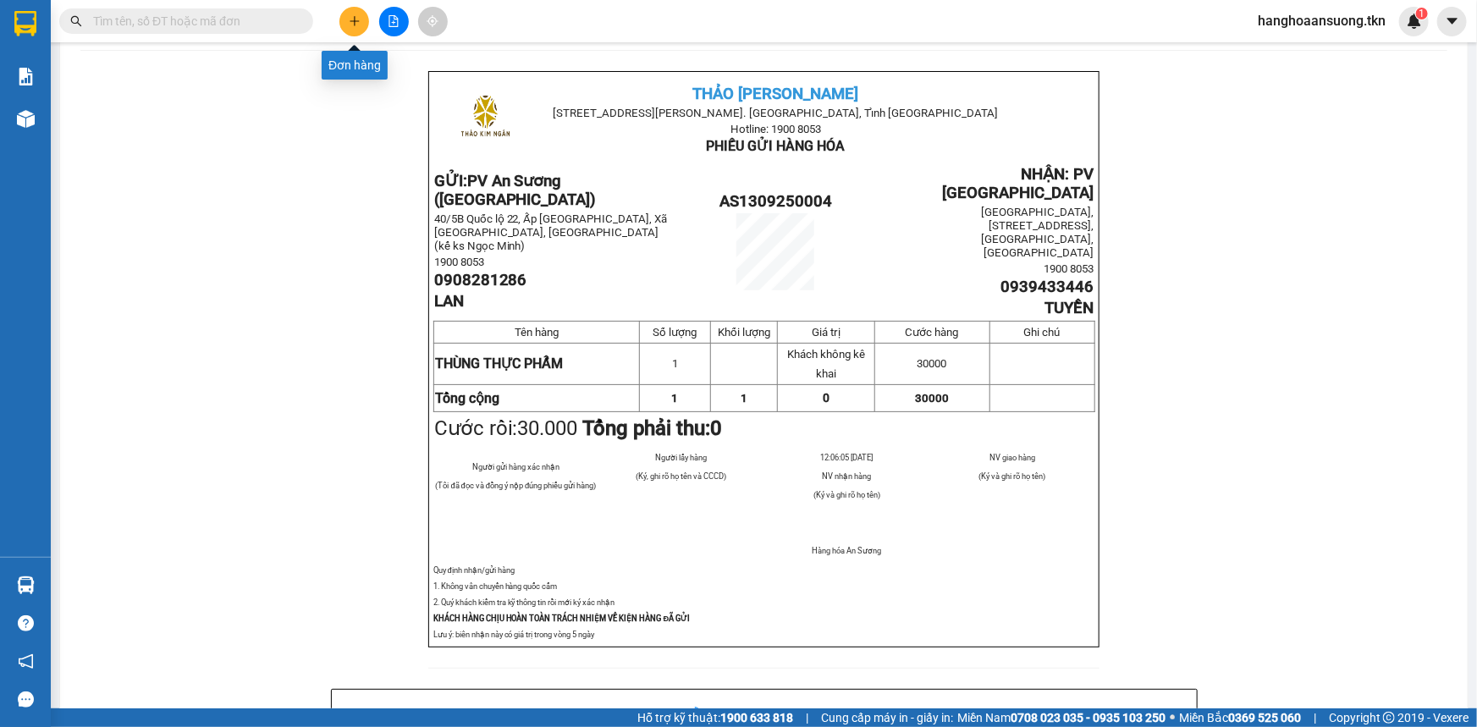
click at [359, 17] on icon "plus" at bounding box center [355, 21] width 12 height 12
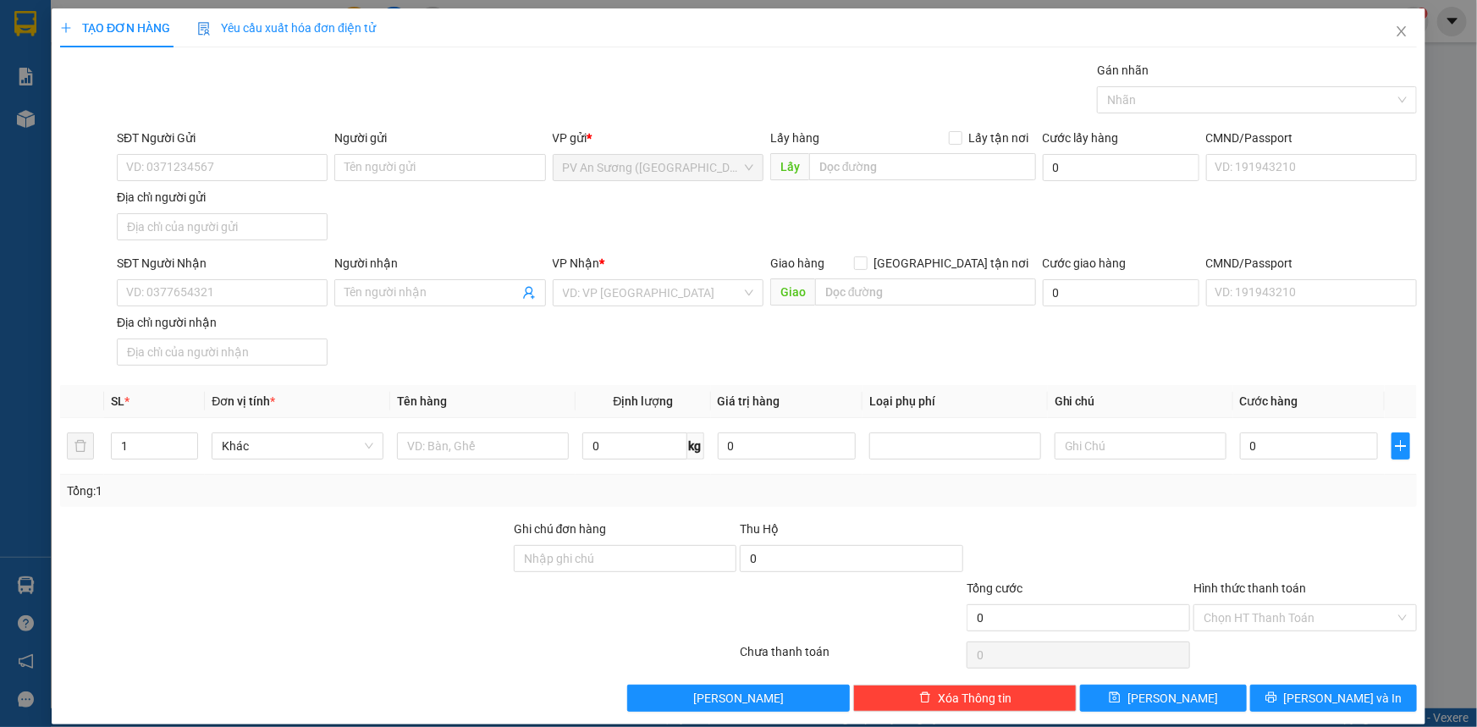
click at [201, 180] on div "SĐT Người Gửi VD: 0371234567" at bounding box center [222, 158] width 211 height 59
click at [231, 165] on input "SĐT Người Gửi" at bounding box center [222, 167] width 211 height 27
type input "0333600603"
click at [460, 169] on input "Người gửi" at bounding box center [439, 167] width 211 height 27
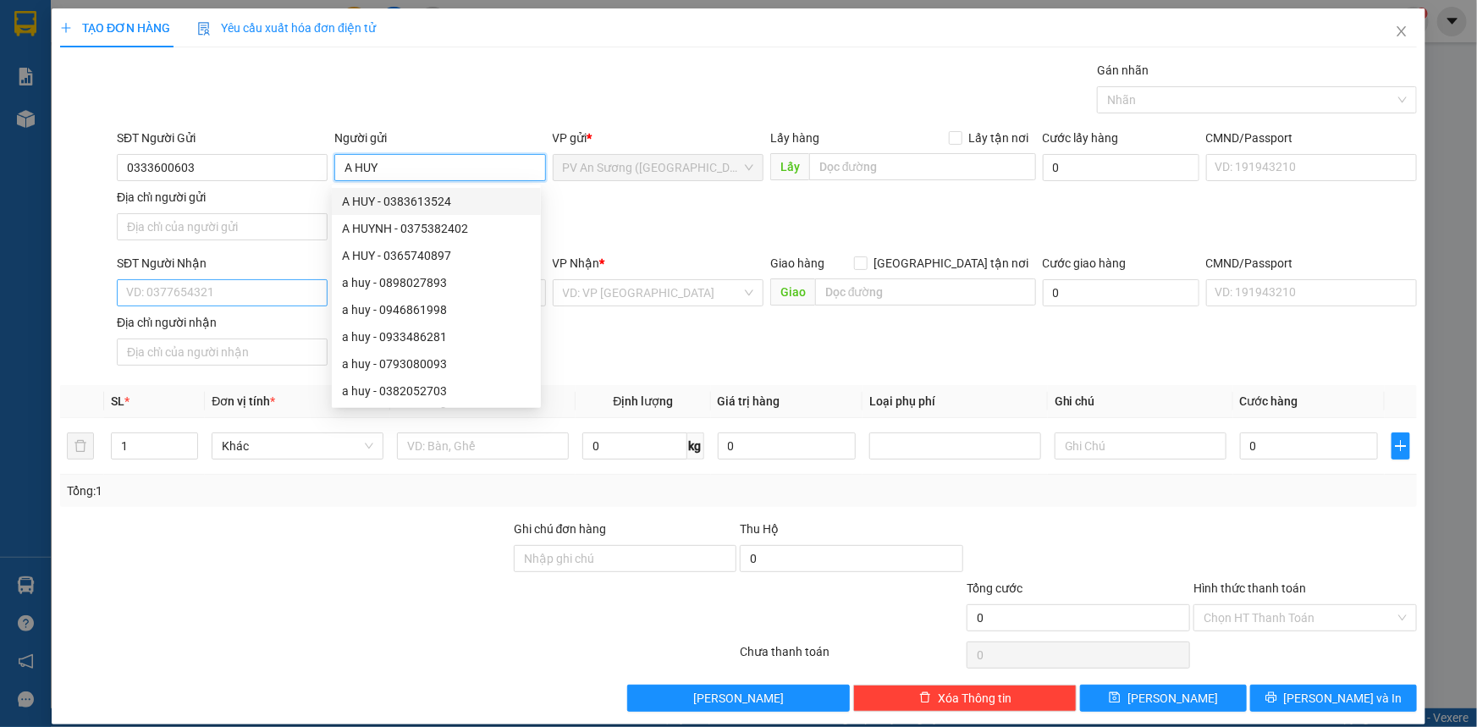
type input "A HUY"
click at [176, 283] on input "SĐT Người Nhận" at bounding box center [222, 292] width 211 height 27
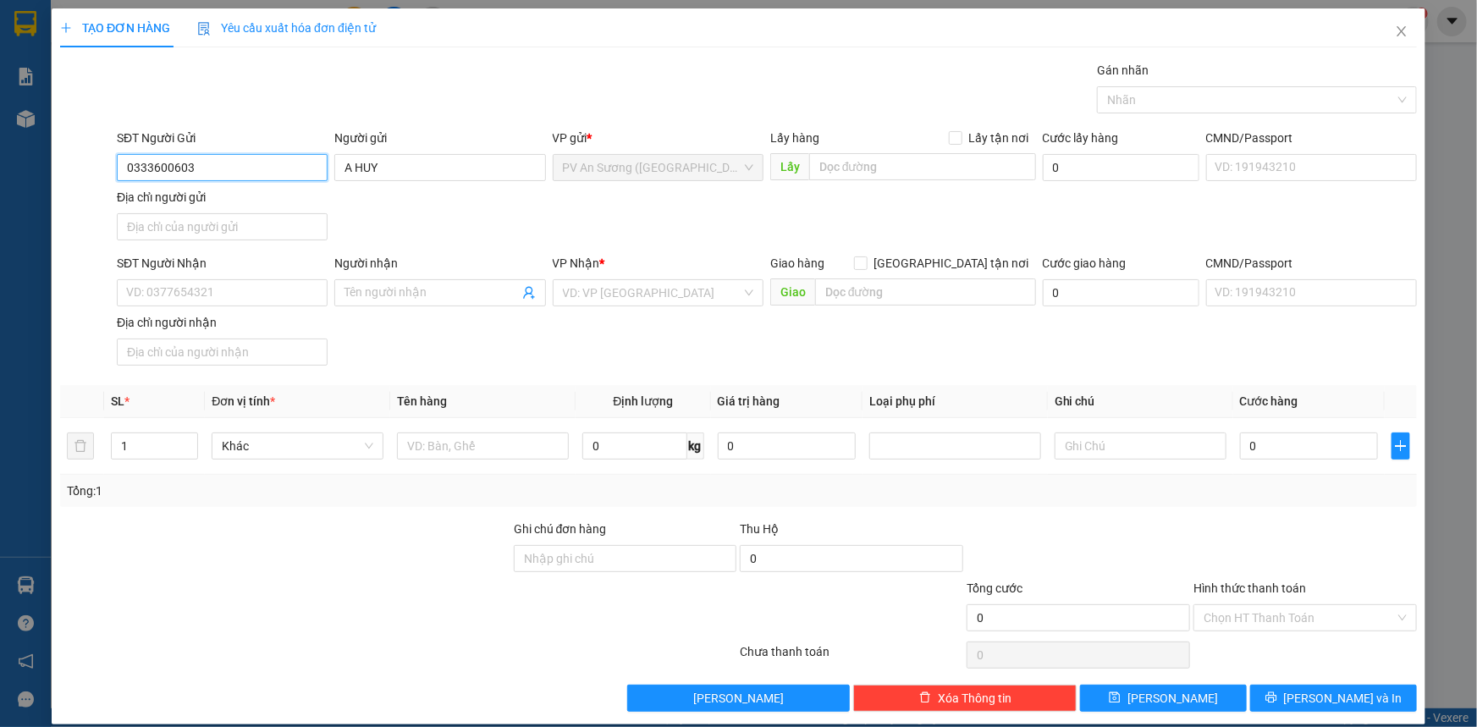
click at [191, 172] on input "0333600603" at bounding box center [222, 167] width 211 height 27
type input "0333600603090"
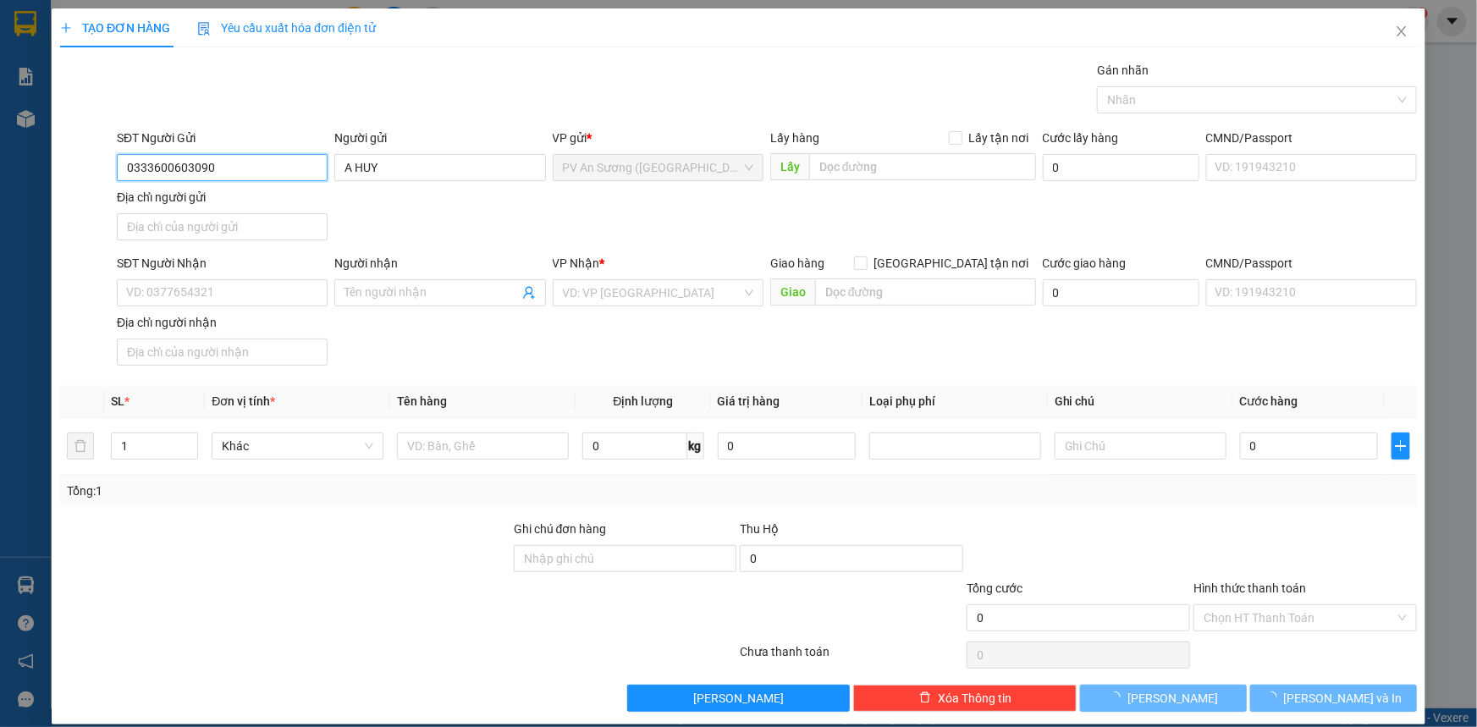
click at [191, 172] on input "0333600603090" at bounding box center [222, 167] width 211 height 27
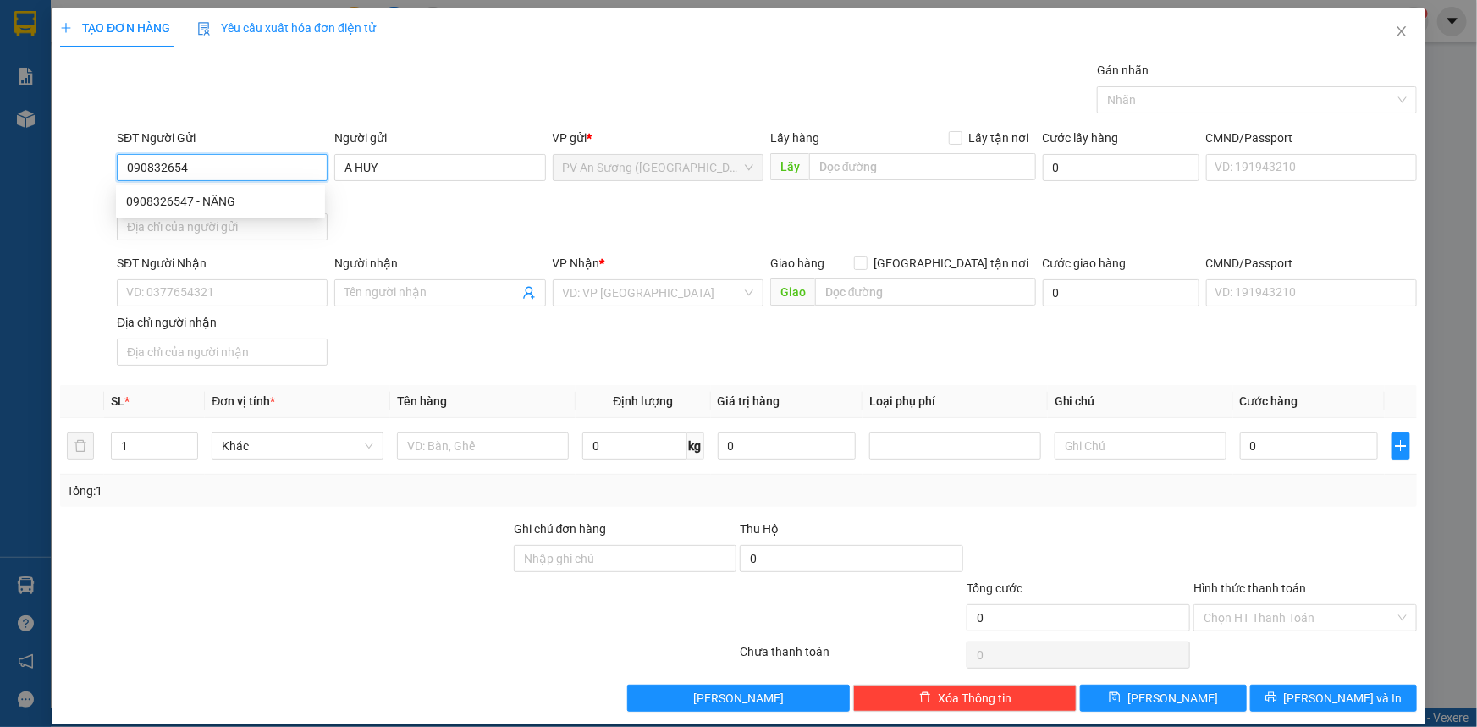
type input "0908326547"
click at [212, 211] on div "0908326547 - NĂNG" at bounding box center [220, 201] width 209 height 27
type input "NĂNG"
type input "0333600603"
type input "HUY"
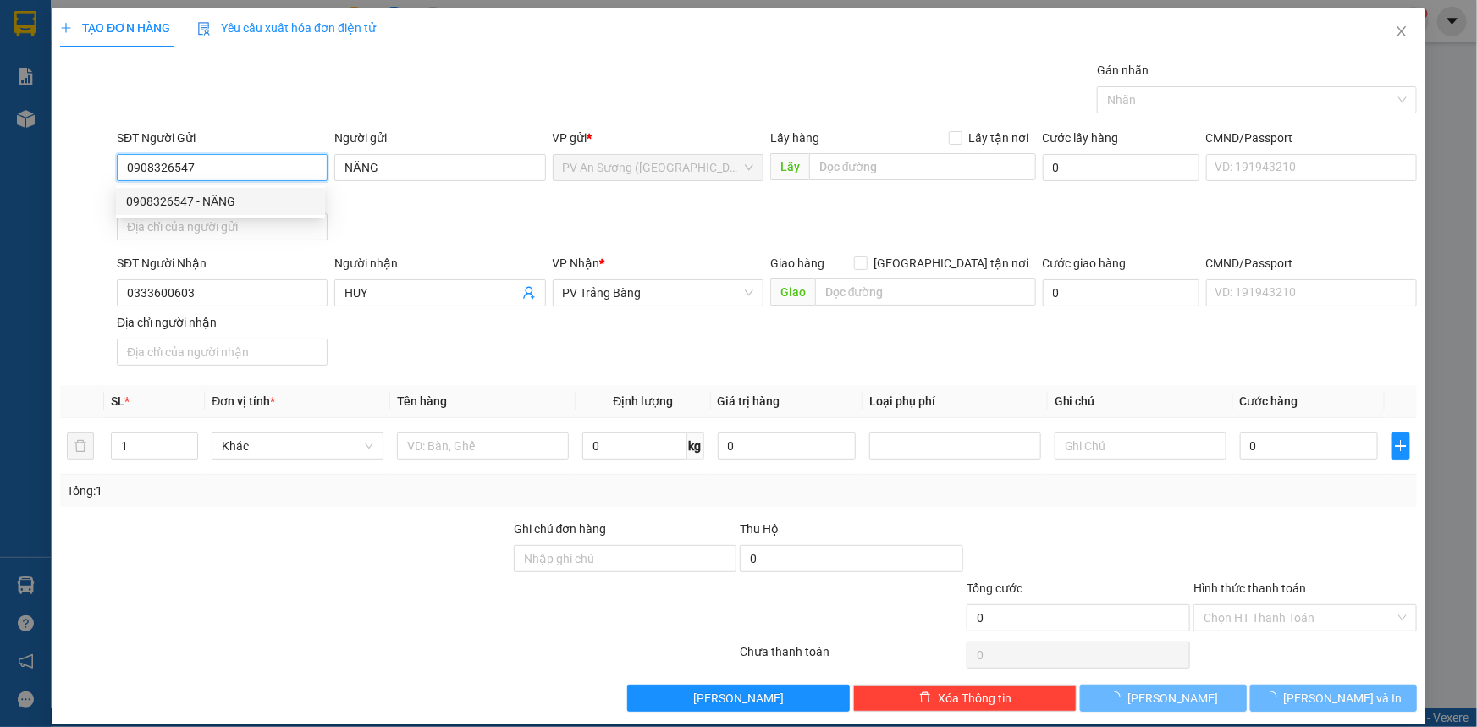
type input "40.000"
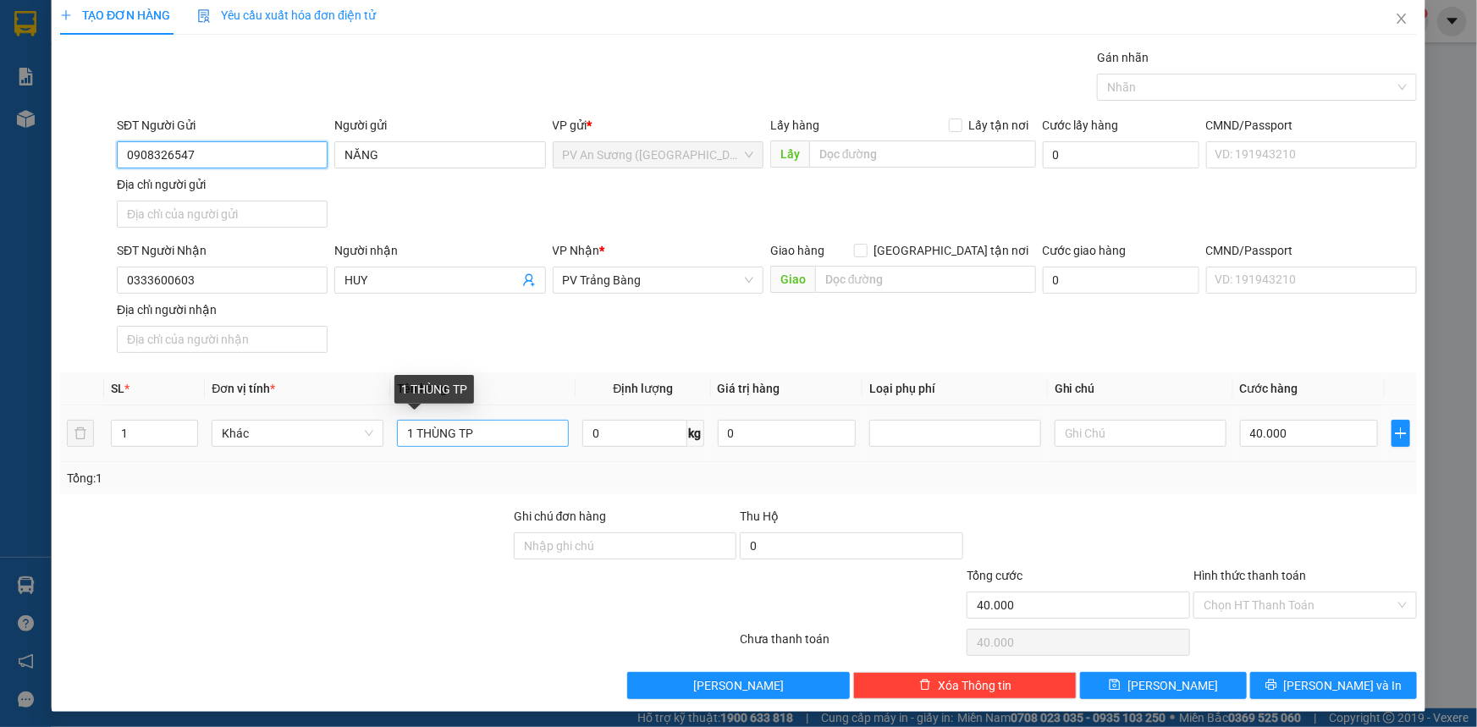
scroll to position [16, 0]
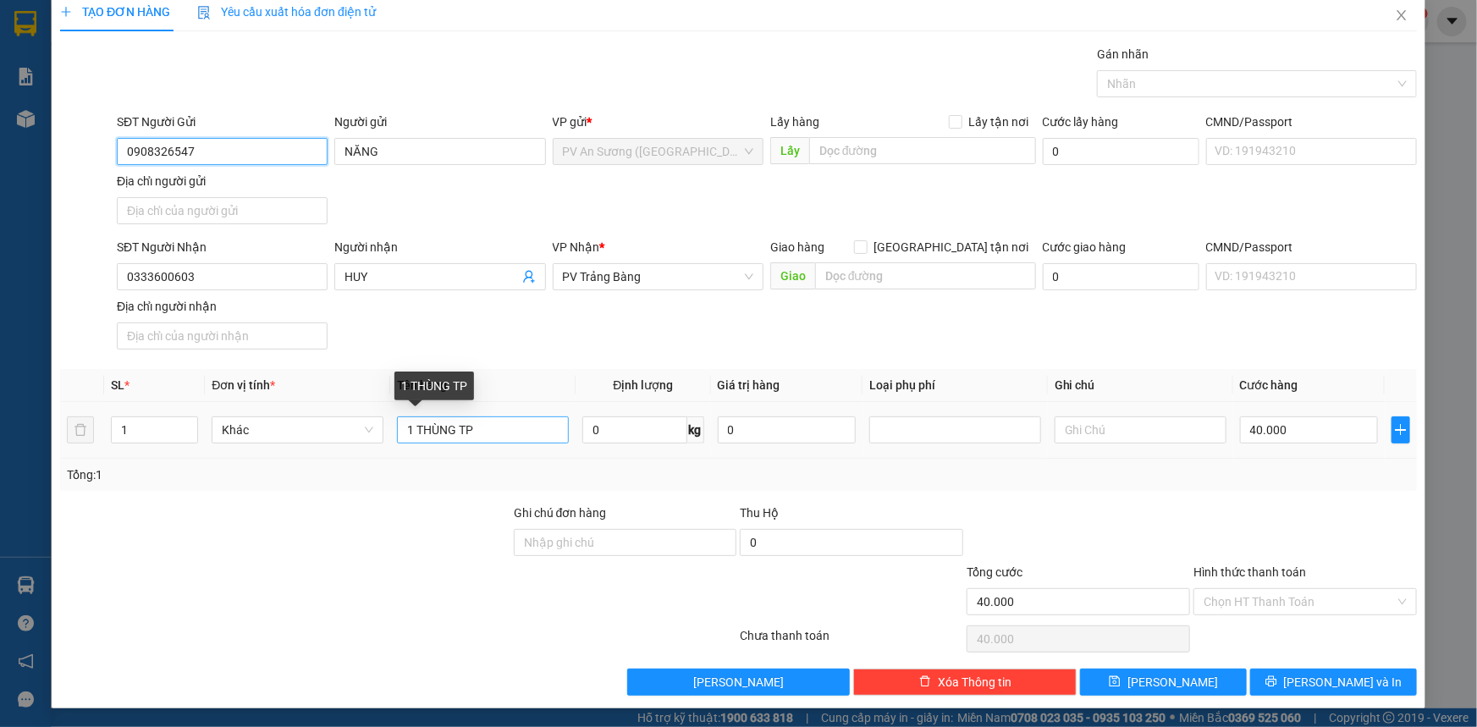
type input "0908326547"
click at [513, 421] on input "1 THÙNG TP" at bounding box center [483, 429] width 172 height 27
click at [1149, 74] on div at bounding box center [1248, 84] width 294 height 20
type input "1 THÙNG THỰC PHẨM"
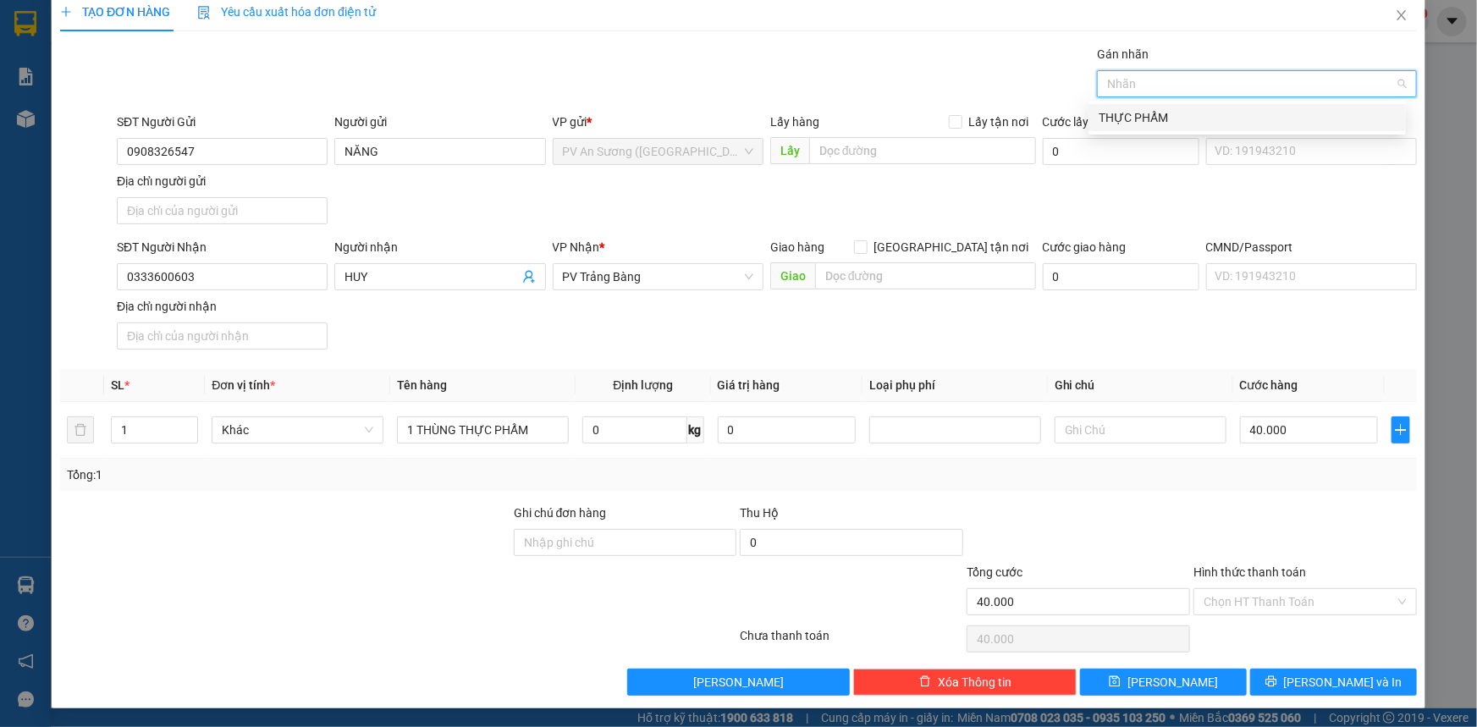
click at [1139, 121] on div "THỰC PHẨM" at bounding box center [1246, 117] width 297 height 19
click at [1295, 436] on input "40.000" at bounding box center [1309, 429] width 138 height 27
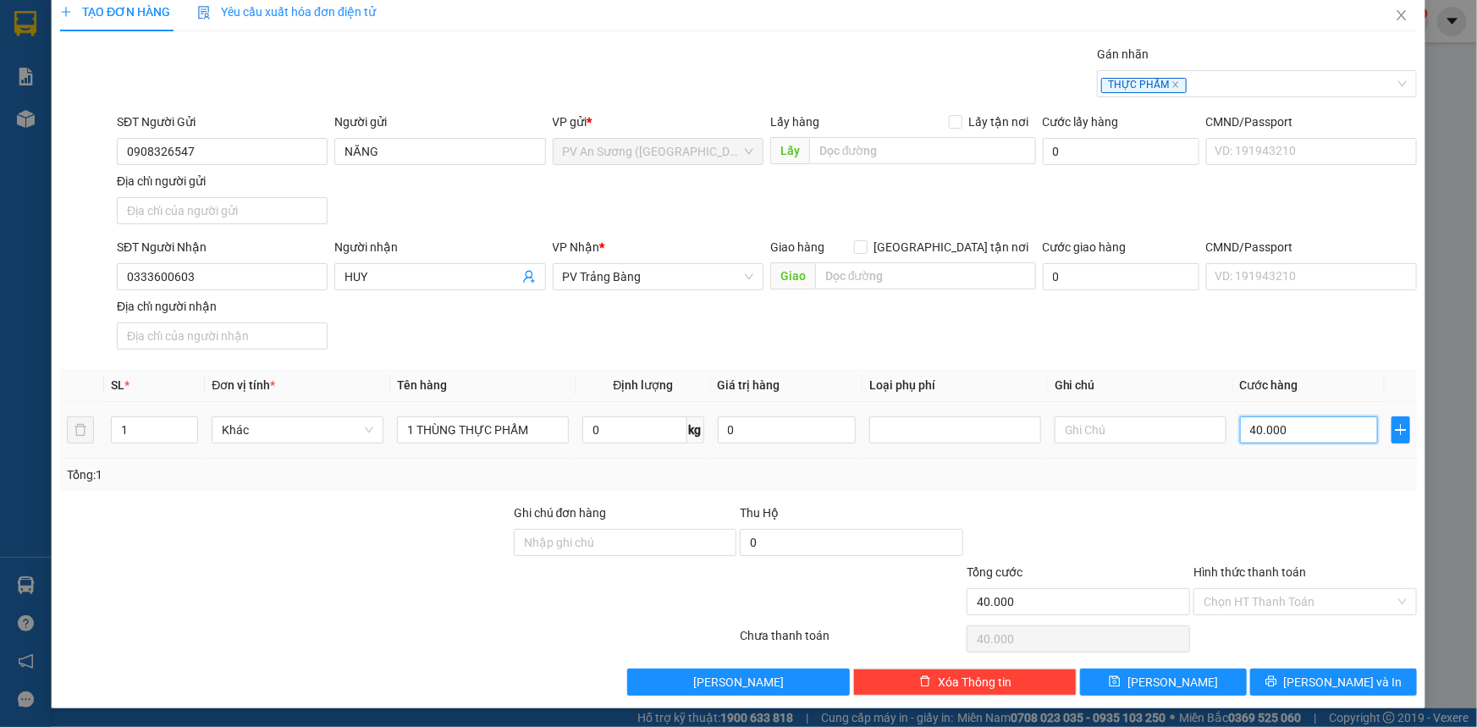
type input "5"
type input "00.005"
type input "50"
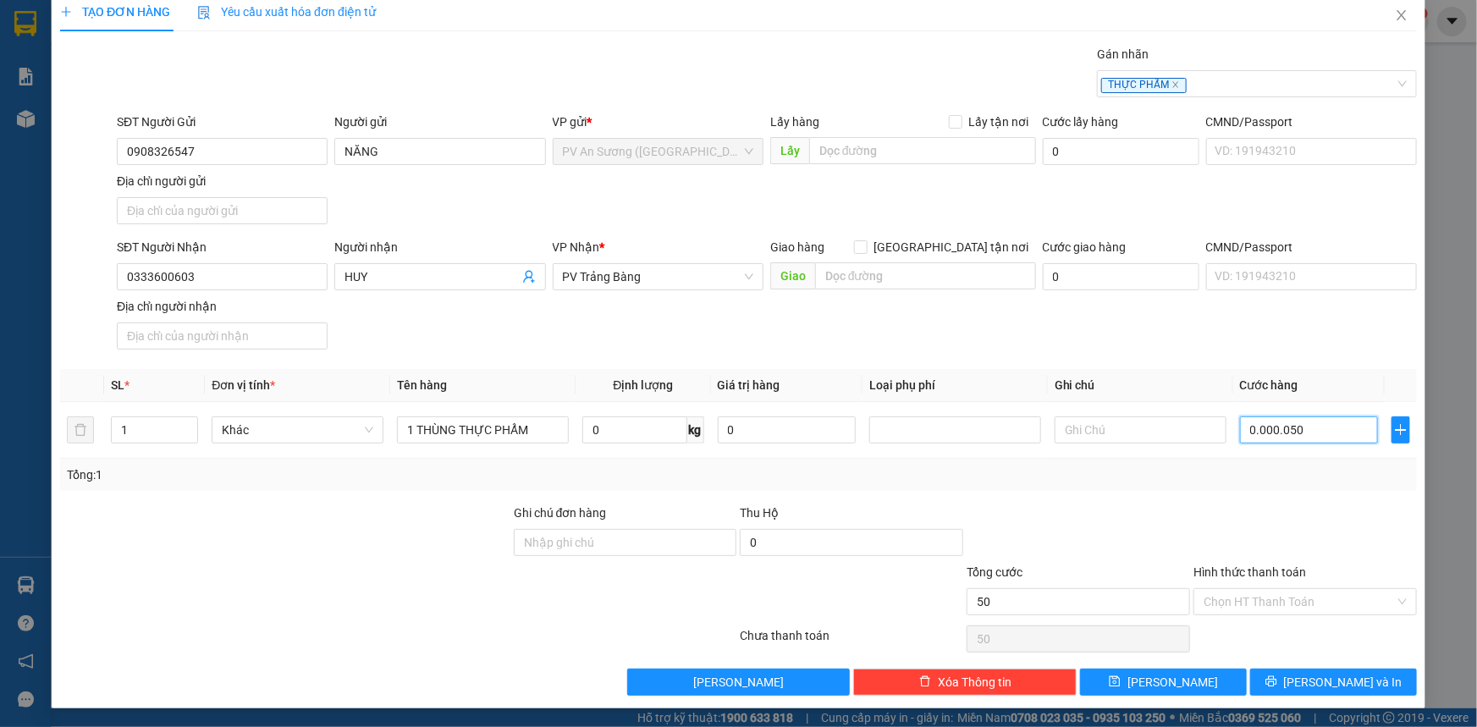
type input "0.000.050"
drag, startPoint x: 1351, startPoint y: 559, endPoint x: 1343, endPoint y: 569, distance: 12.6
click at [1353, 559] on div at bounding box center [1304, 533] width 227 height 59
type input "50.000"
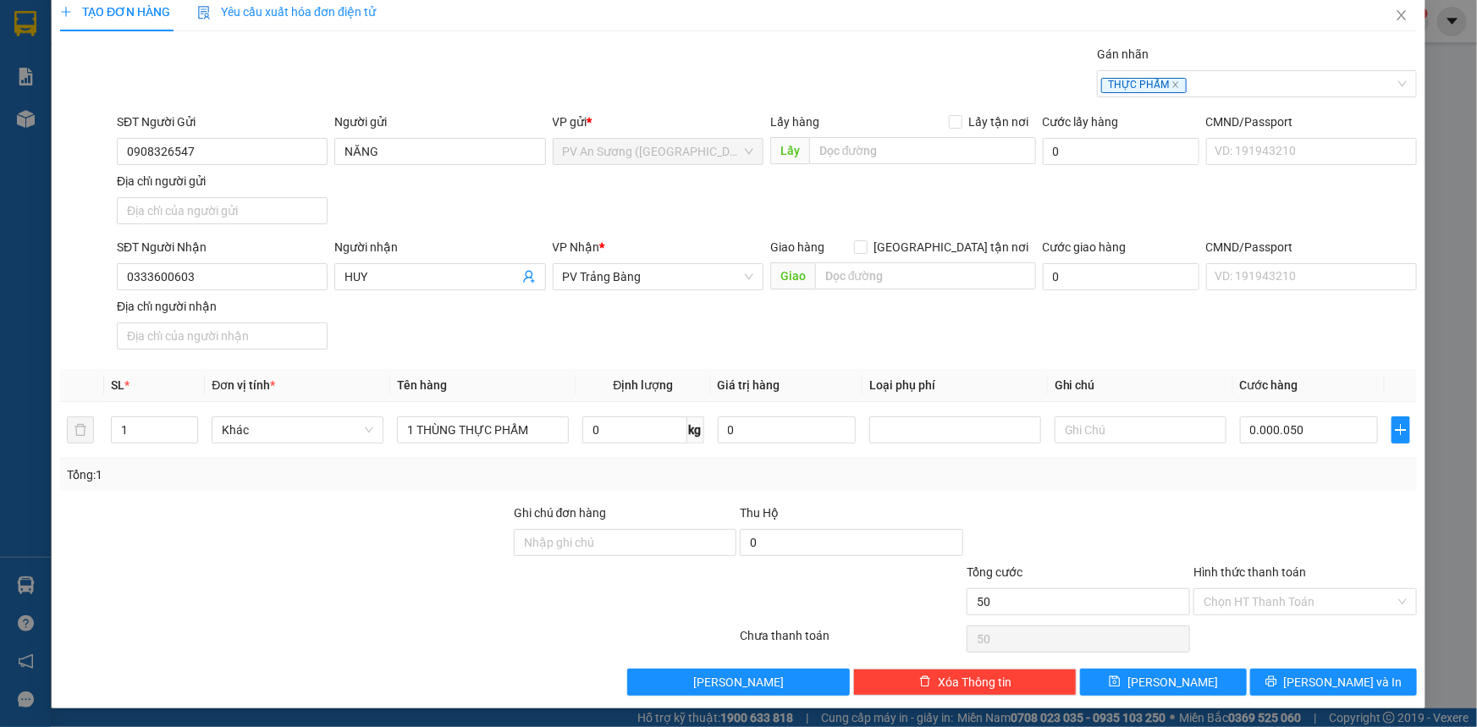
type input "50.000"
click at [1118, 436] on input "text" at bounding box center [1140, 429] width 172 height 27
type input "HƯ KHÔNG ĐỀN"
click at [1246, 603] on input "Hình thức thanh toán" at bounding box center [1298, 601] width 191 height 25
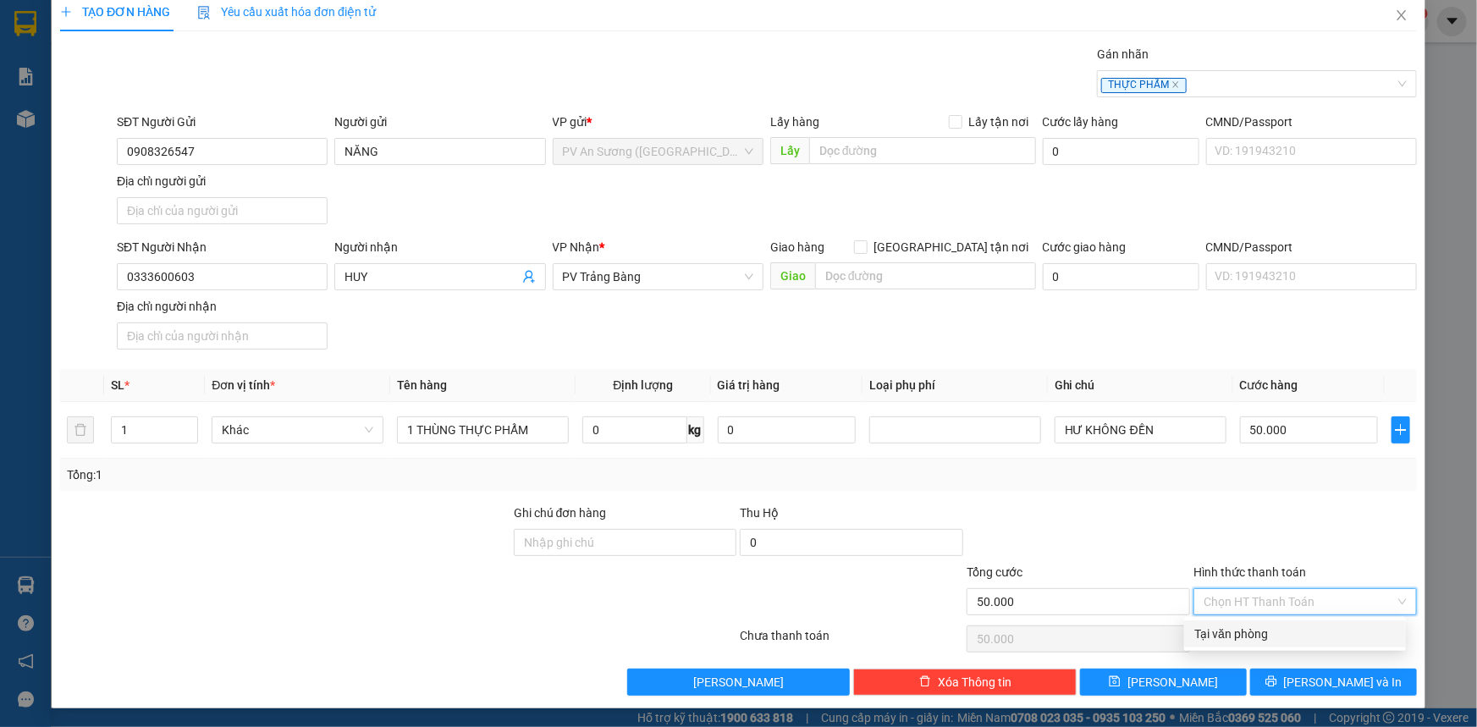
click at [1226, 634] on div "Tại văn phòng" at bounding box center [1294, 634] width 201 height 19
type input "0"
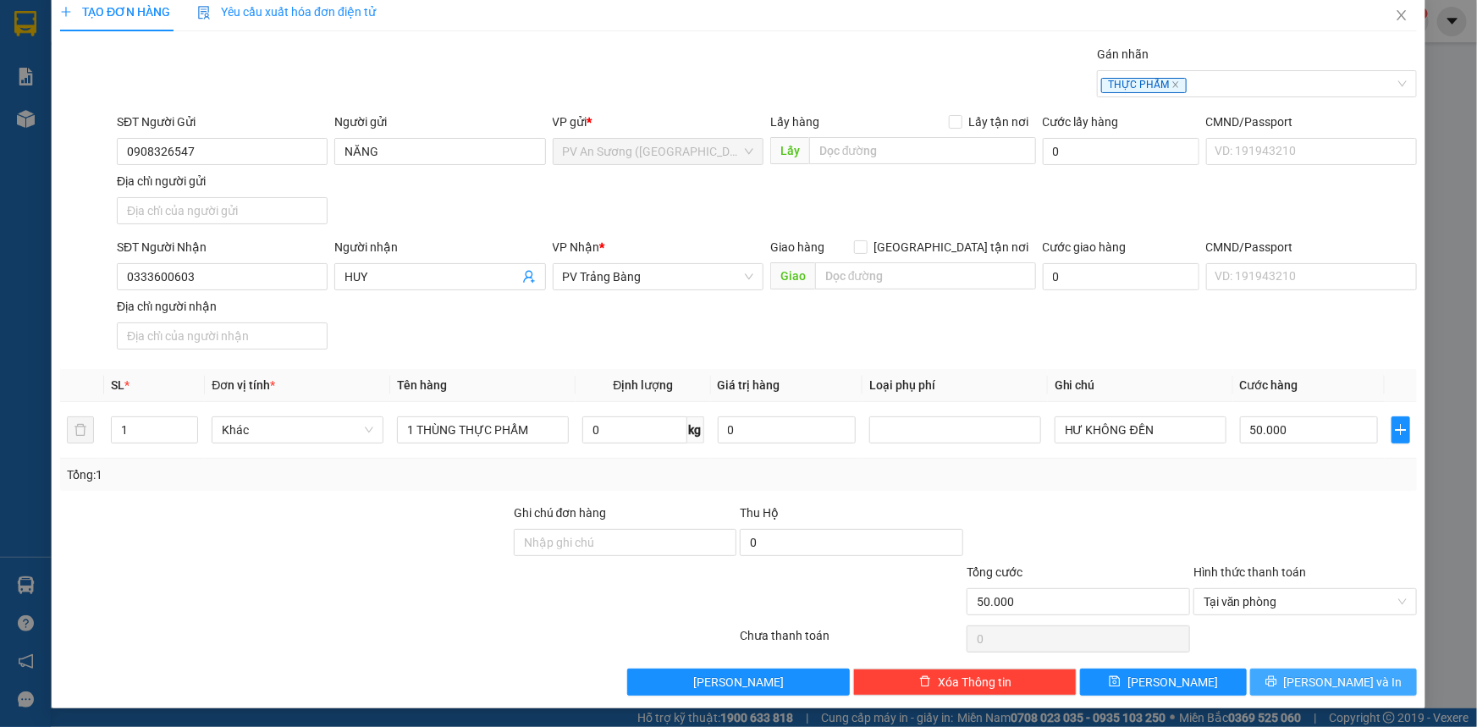
click at [1298, 671] on button "[PERSON_NAME] và In" at bounding box center [1333, 682] width 167 height 27
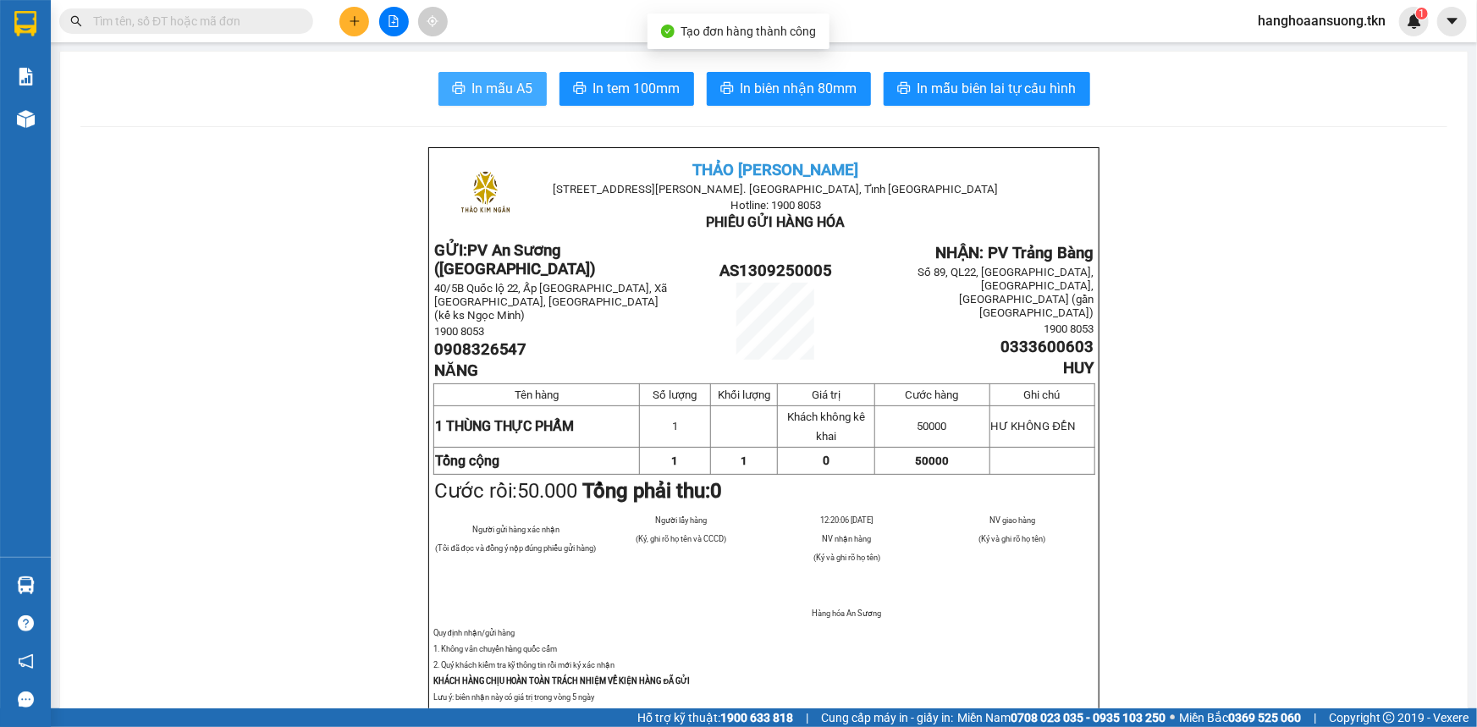
click at [516, 88] on span "In mẫu A5" at bounding box center [502, 88] width 61 height 21
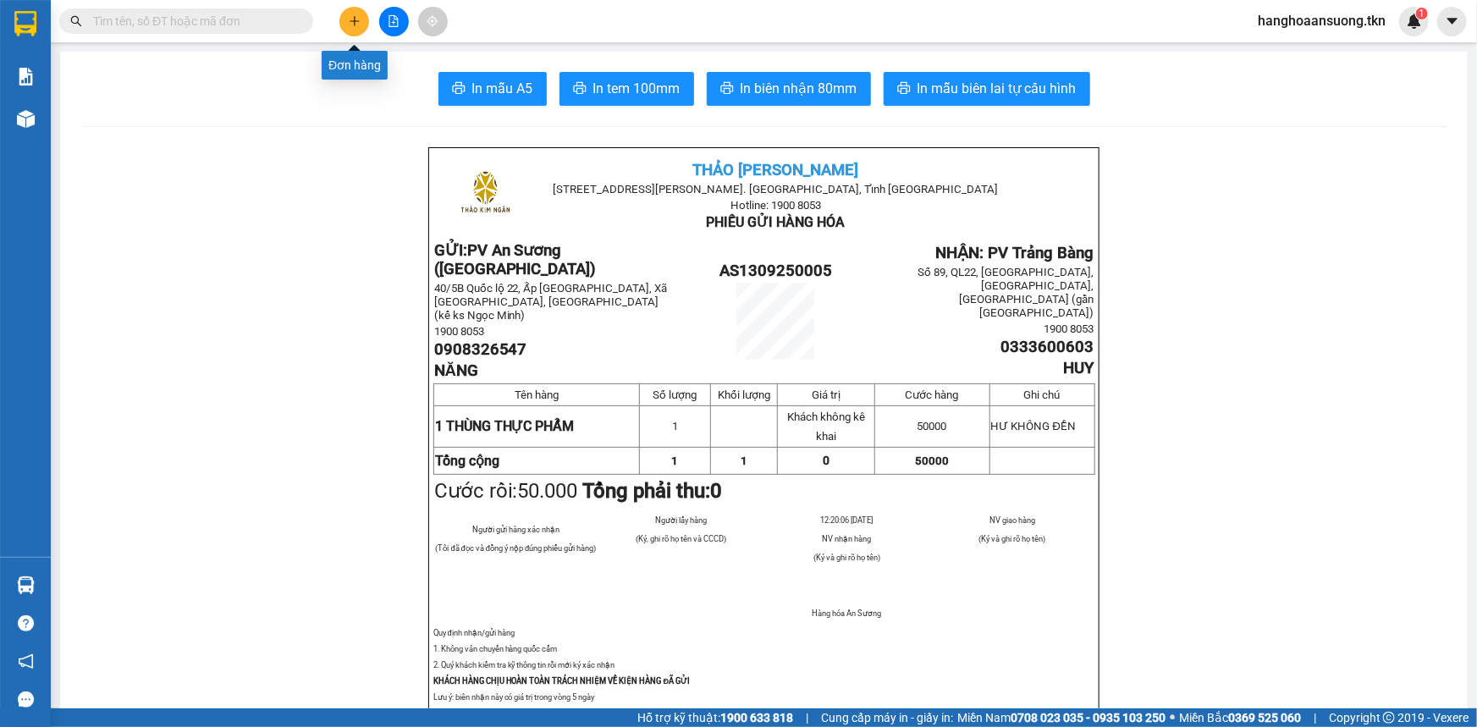
click at [360, 18] on icon "plus" at bounding box center [355, 21] width 12 height 12
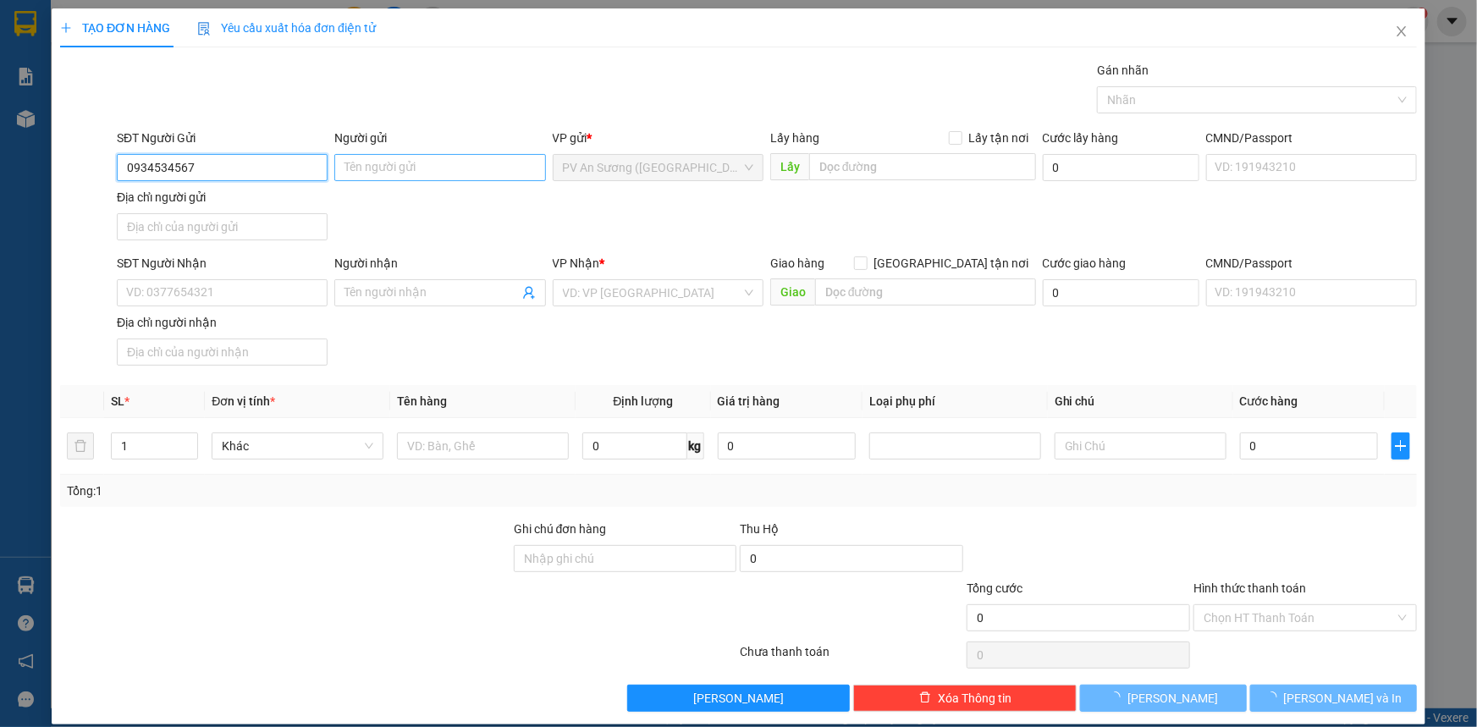
type input "0934534567"
click at [356, 165] on input "Người gửi" at bounding box center [439, 167] width 211 height 27
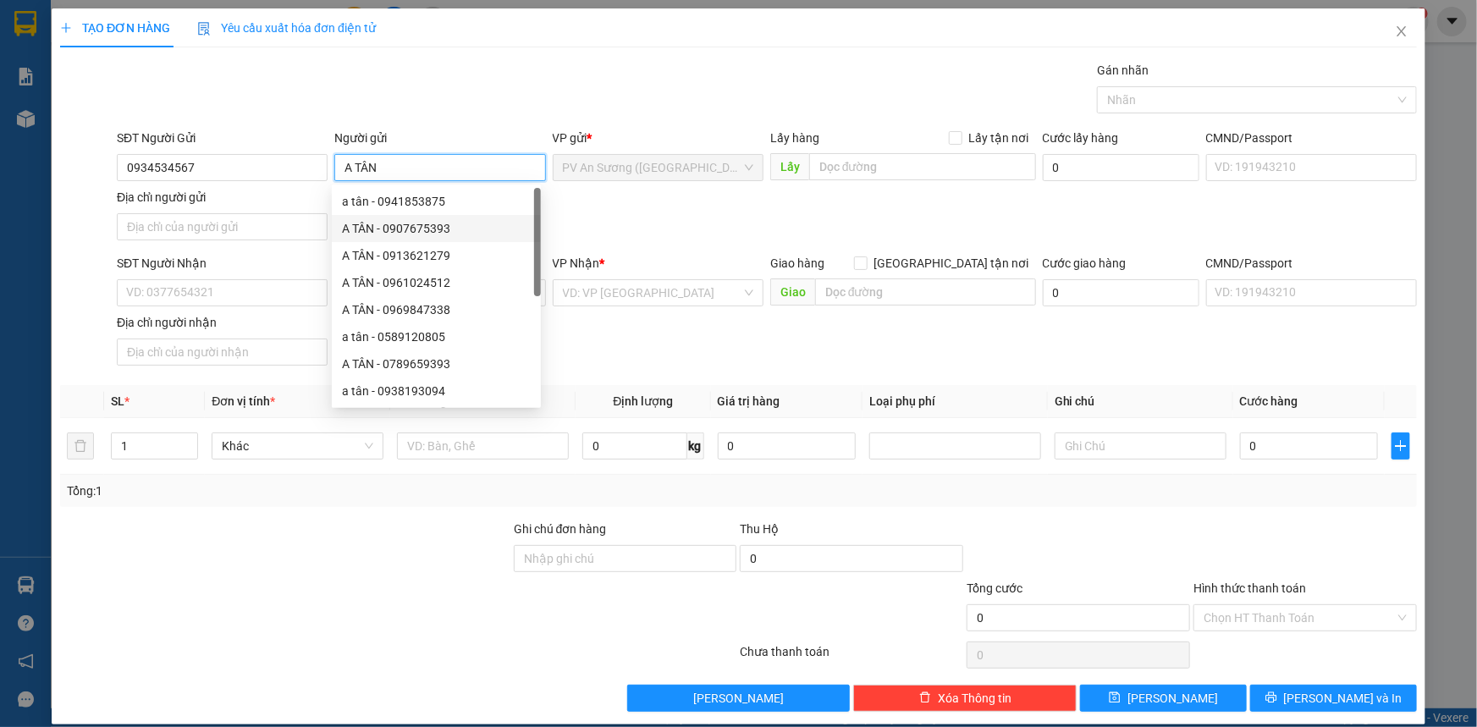
type input "A TÂN"
click at [184, 307] on div "SĐT Người Nhận VD: 0377654321" at bounding box center [222, 283] width 211 height 59
click at [186, 288] on input "SĐT Người Nhận" at bounding box center [222, 292] width 211 height 27
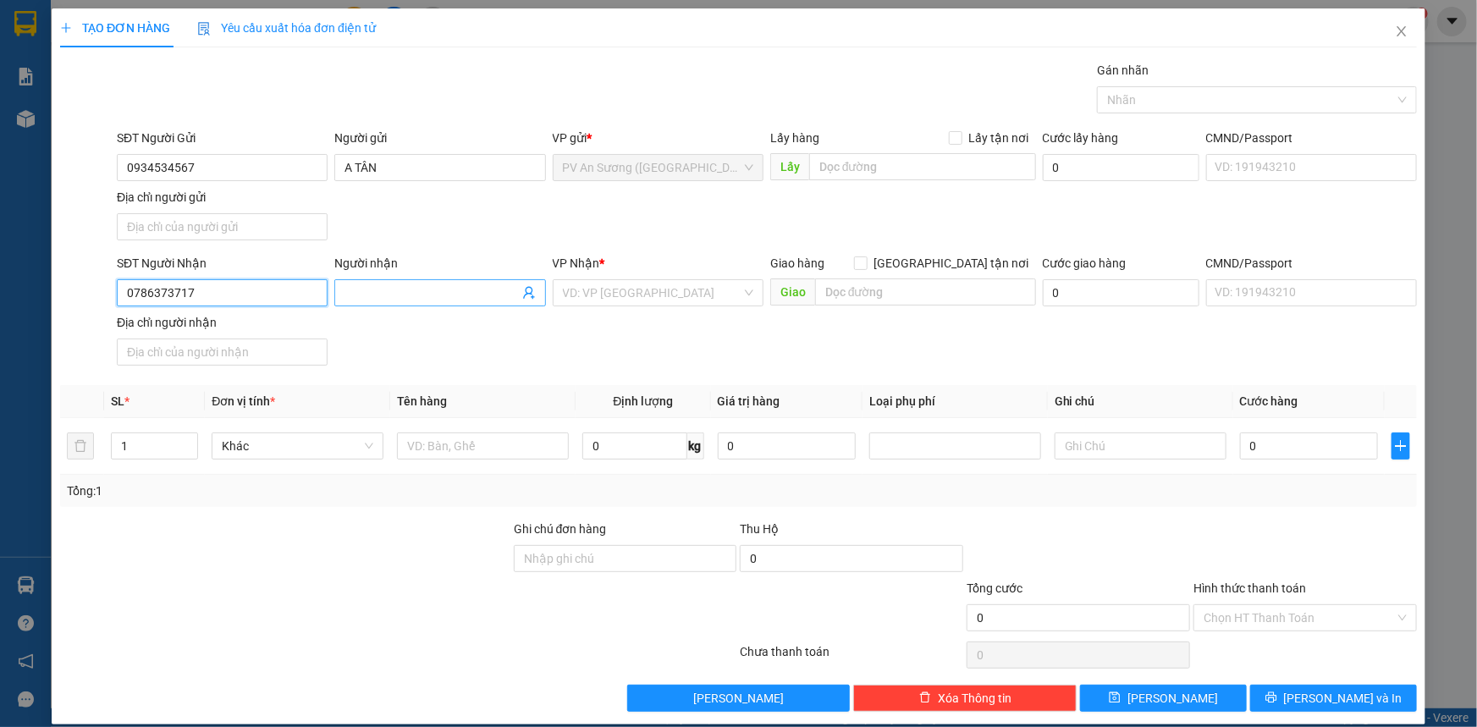
type input "0786373717"
click at [415, 293] on input "Người nhận" at bounding box center [430, 292] width 173 height 19
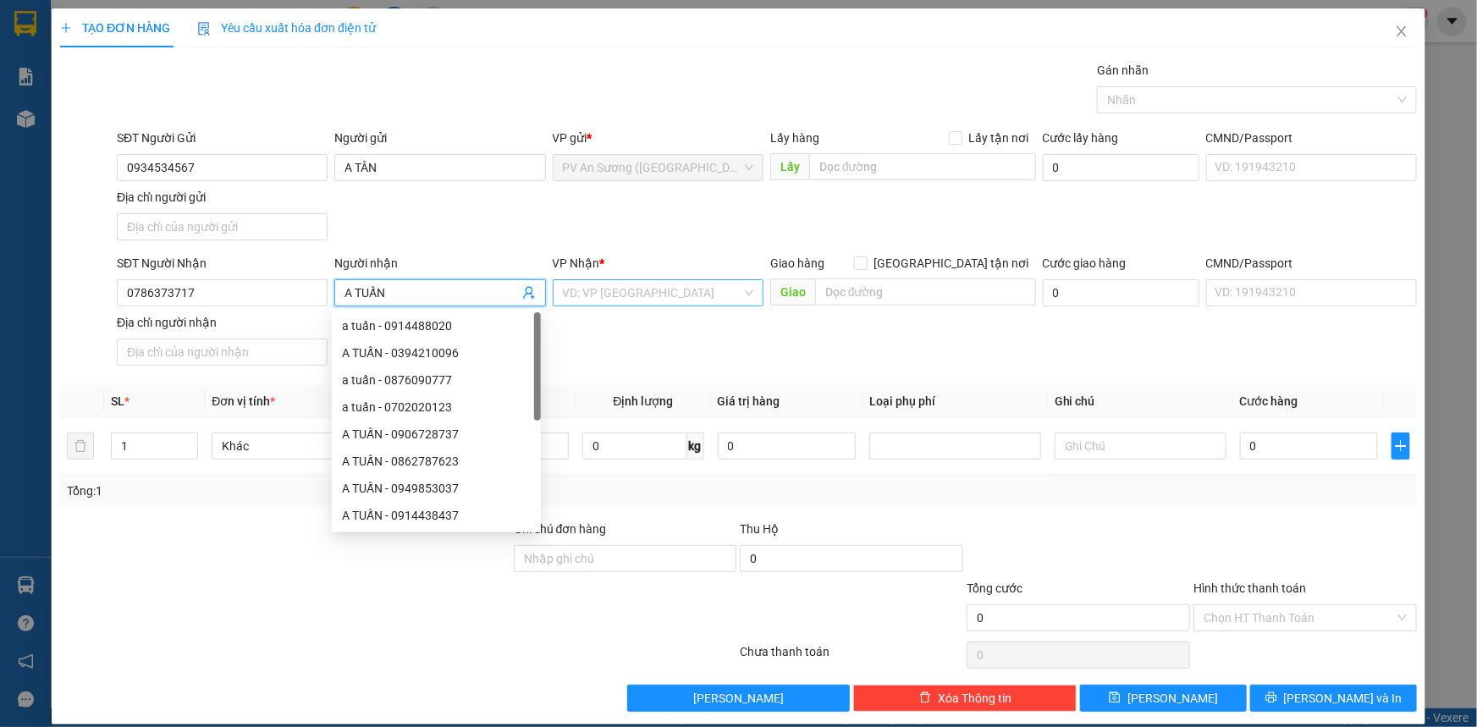
type input "A TUẤN"
click at [650, 285] on input "search" at bounding box center [652, 292] width 179 height 25
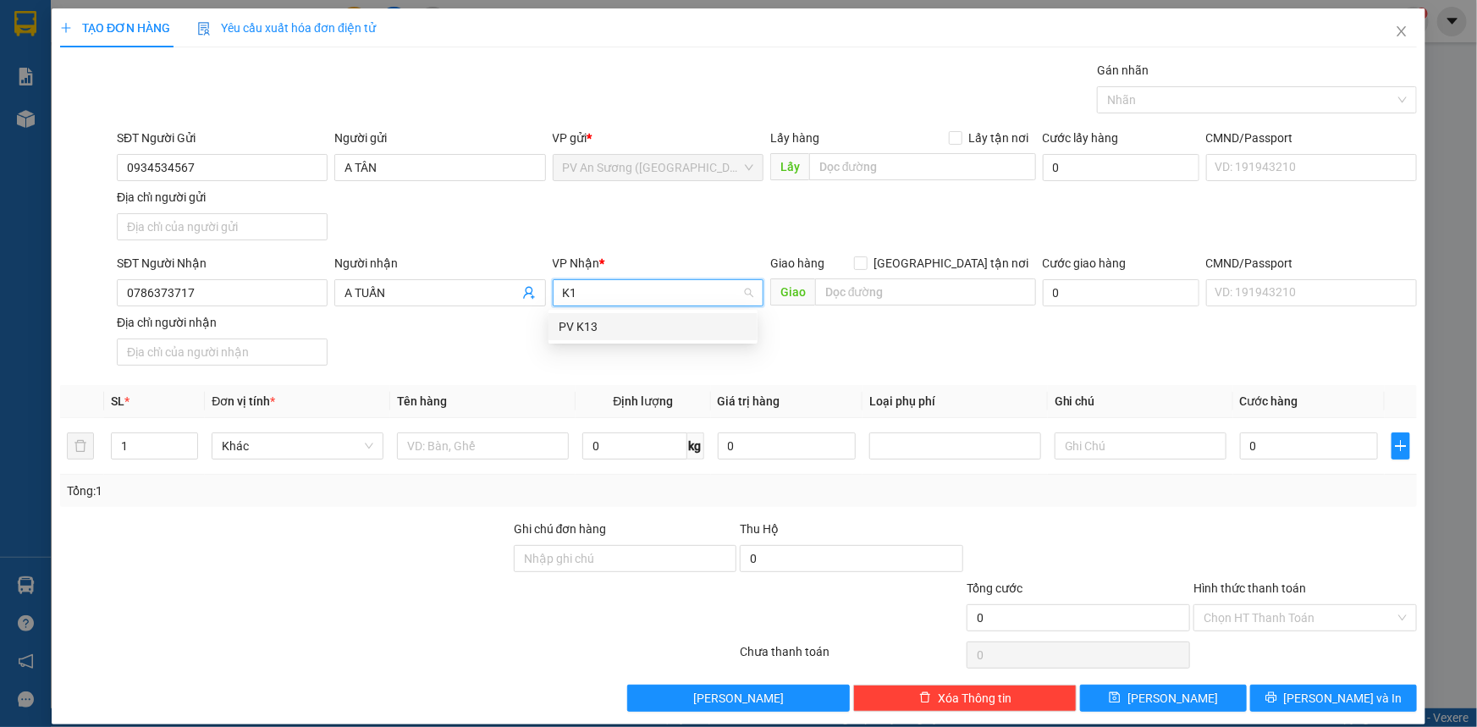
type input "K13"
click at [639, 332] on div "PV K13" at bounding box center [653, 326] width 189 height 19
click at [493, 446] on input "text" at bounding box center [483, 445] width 172 height 27
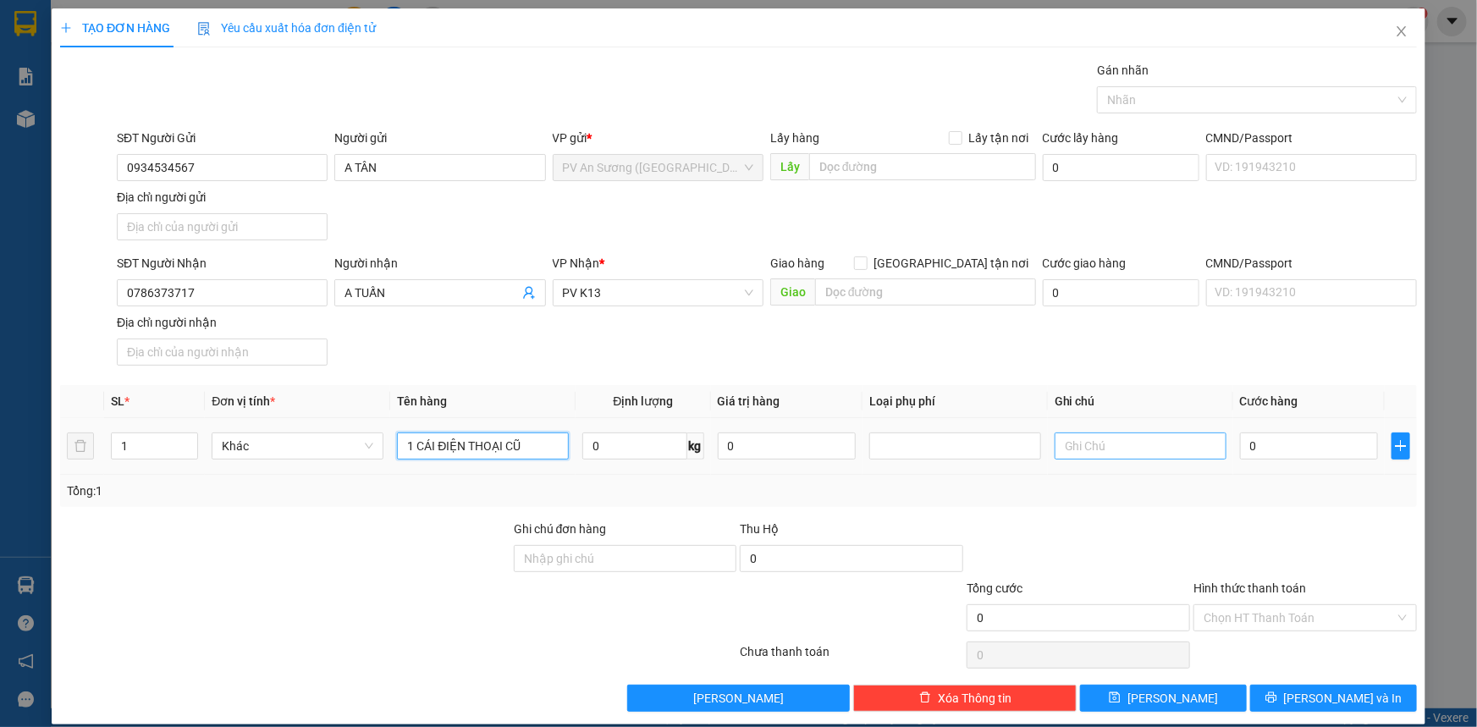
type input "1 CÁI ĐIỆN THOẠI CŨ"
click at [1105, 448] on input "text" at bounding box center [1140, 445] width 172 height 27
type input "HƯ BỂ KHÔNG ĐỀN"
click at [525, 447] on input "1 CÁI ĐIỆN THOẠI CŨ" at bounding box center [483, 445] width 172 height 27
type input "1 CÁI ĐIỆN THOẠI"
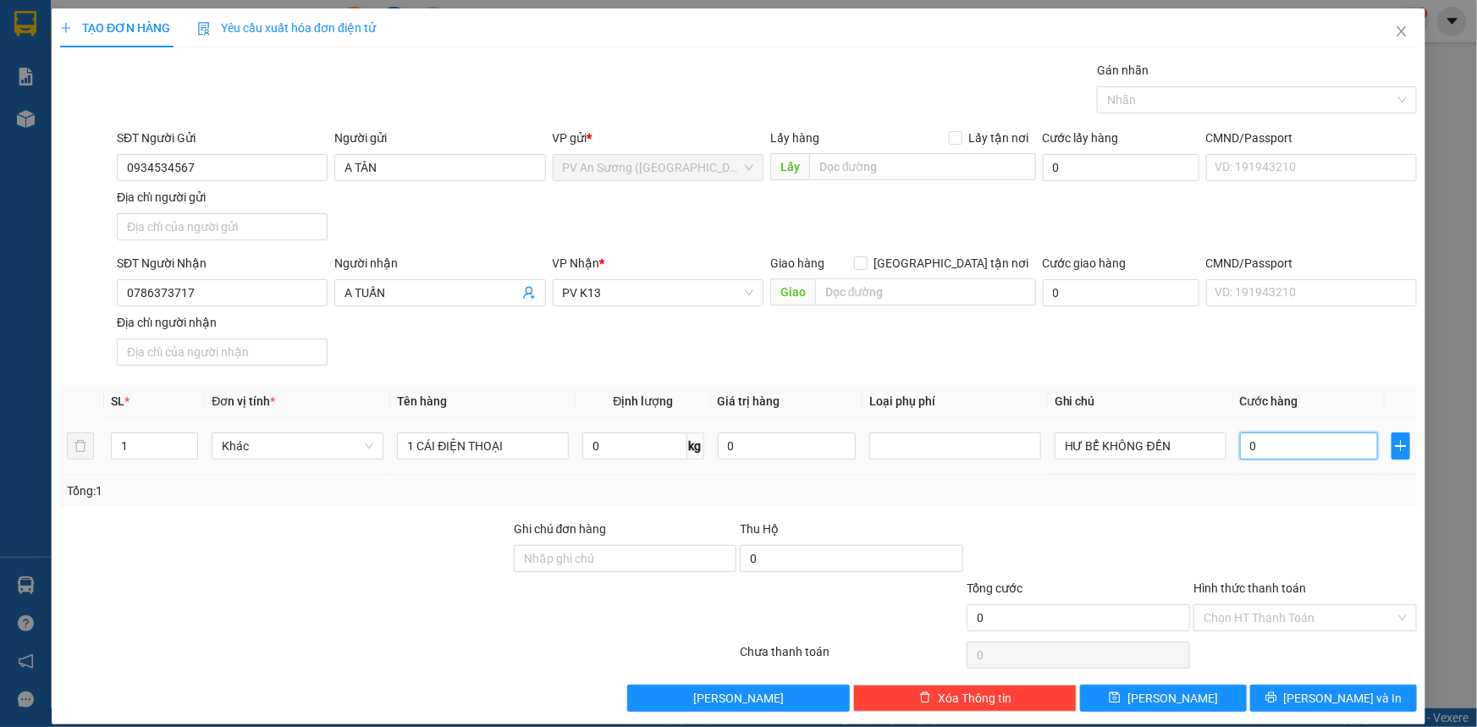
click at [1306, 451] on input "0" at bounding box center [1309, 445] width 138 height 27
type input "005"
type input "5"
type input "0.050"
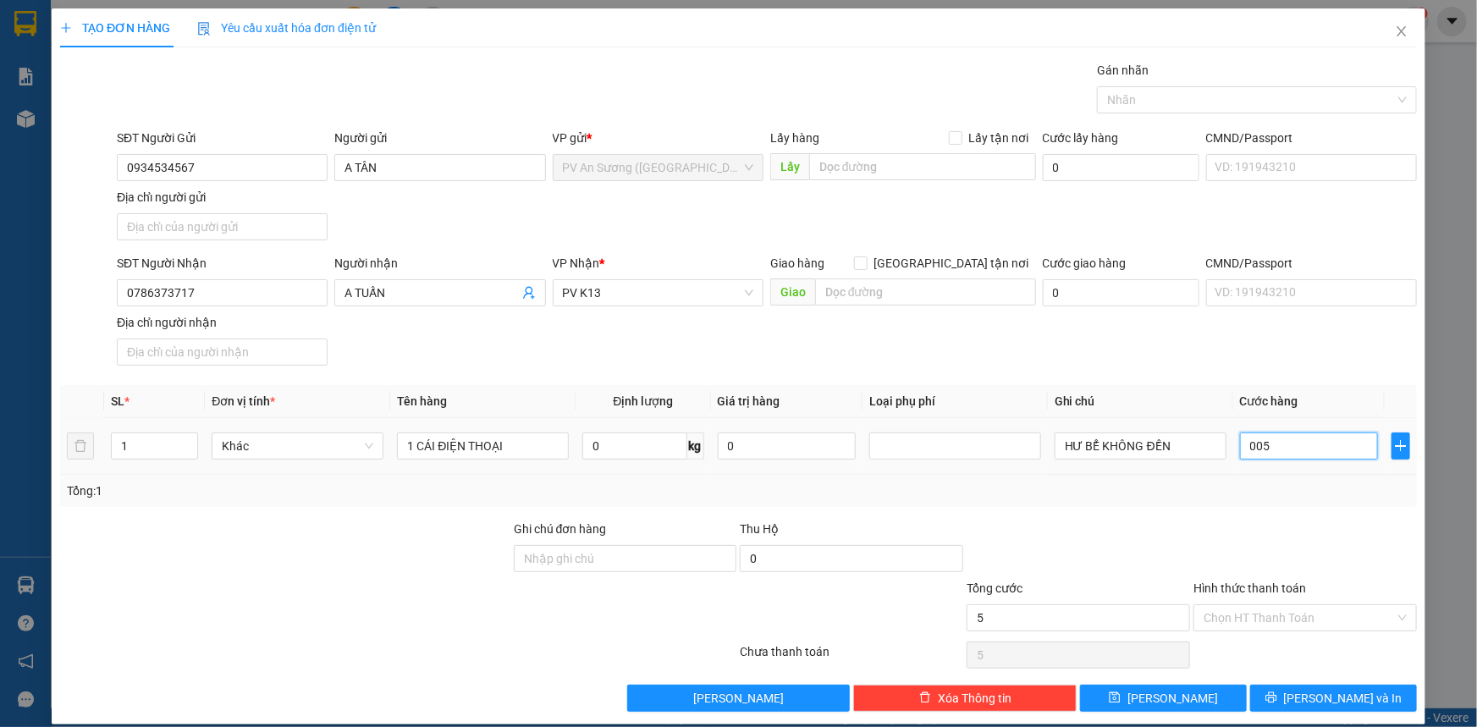
type input "50"
click at [1369, 483] on div "Tổng: 1" at bounding box center [738, 491] width 1343 height 19
type input "50.000"
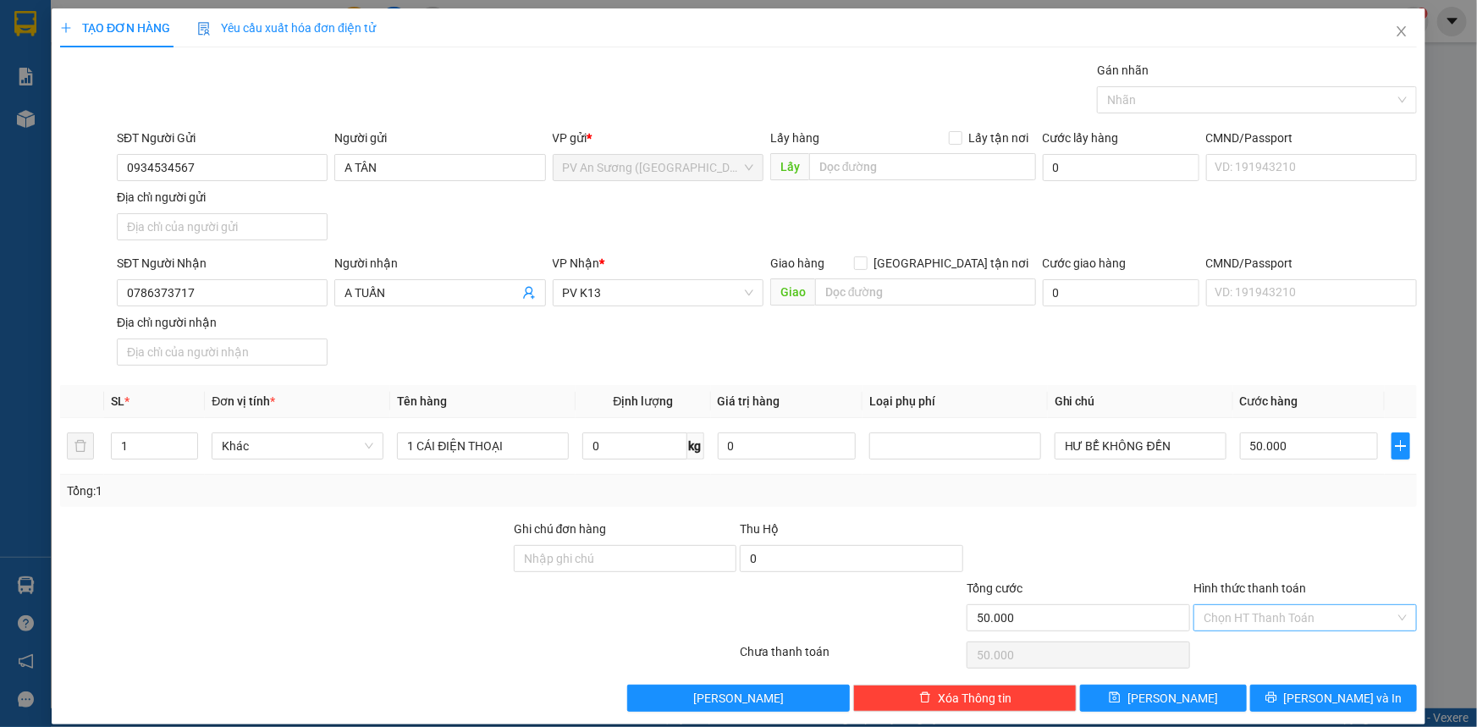
click at [1281, 623] on input "Hình thức thanh toán" at bounding box center [1298, 617] width 191 height 25
click at [1279, 649] on div "Tại văn phòng" at bounding box center [1294, 650] width 201 height 19
type input "0"
click at [1276, 696] on icon "printer" at bounding box center [1270, 697] width 11 height 11
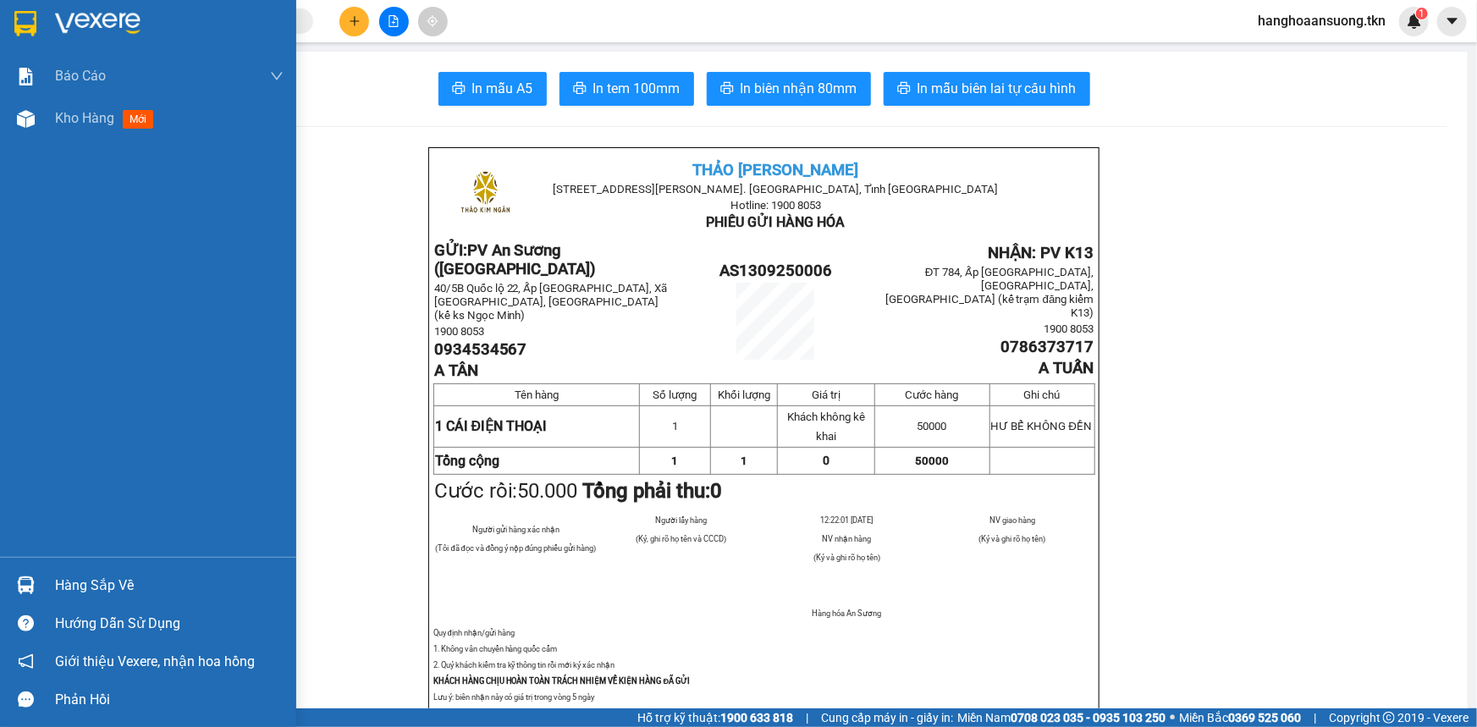
click at [20, 604] on div "Hướng dẫn sử dụng" at bounding box center [148, 623] width 296 height 38
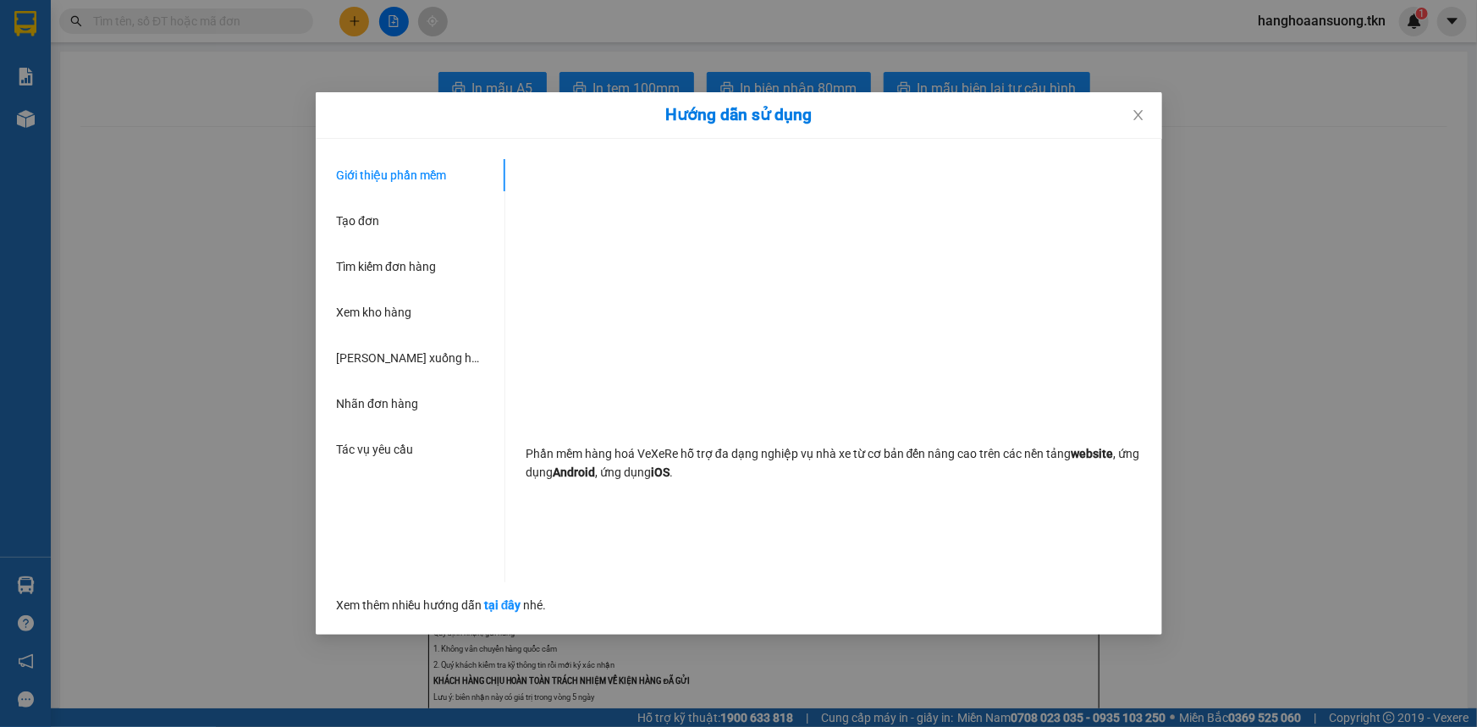
click at [26, 584] on div "Hướng dẫn sử dụng Giới thiệu phần mềm Tạo đơn Tìm kiếm đơn hàng Xem kho hàng Lê…" at bounding box center [738, 363] width 1477 height 727
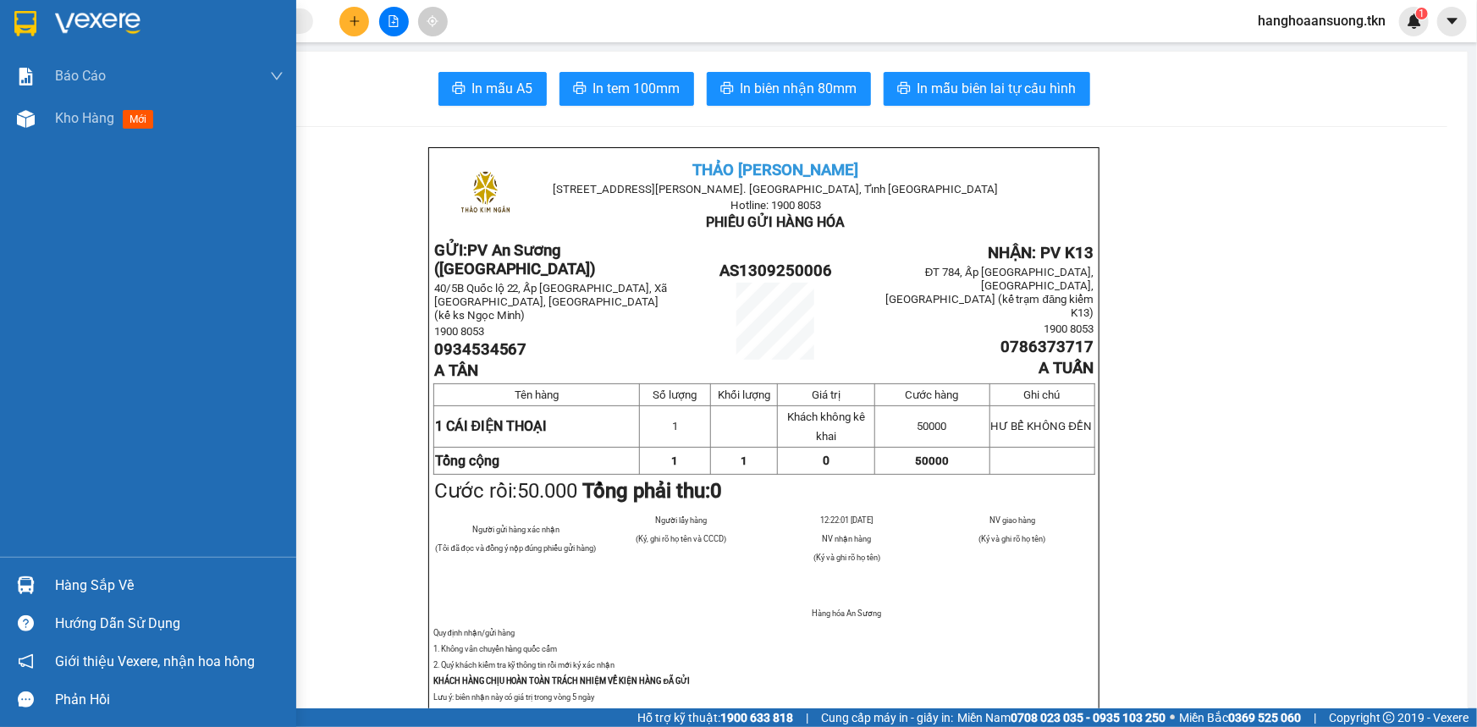
click at [28, 570] on div at bounding box center [26, 585] width 30 height 30
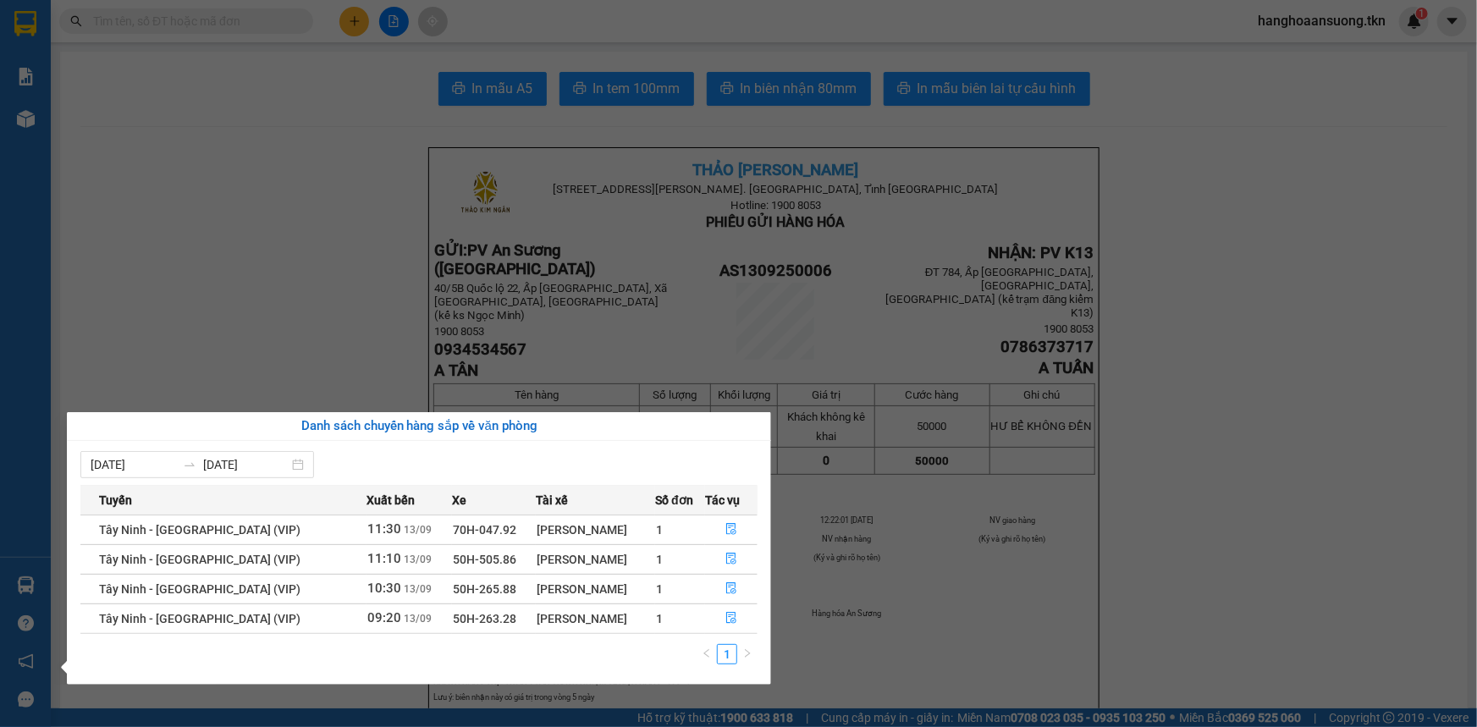
click at [464, 300] on section "Kết quả tìm kiếm ( 6 ) Bộ lọc Mã ĐH Trạng thái Món hàng Thu hộ Tổng cước Chưa c…" at bounding box center [738, 363] width 1477 height 727
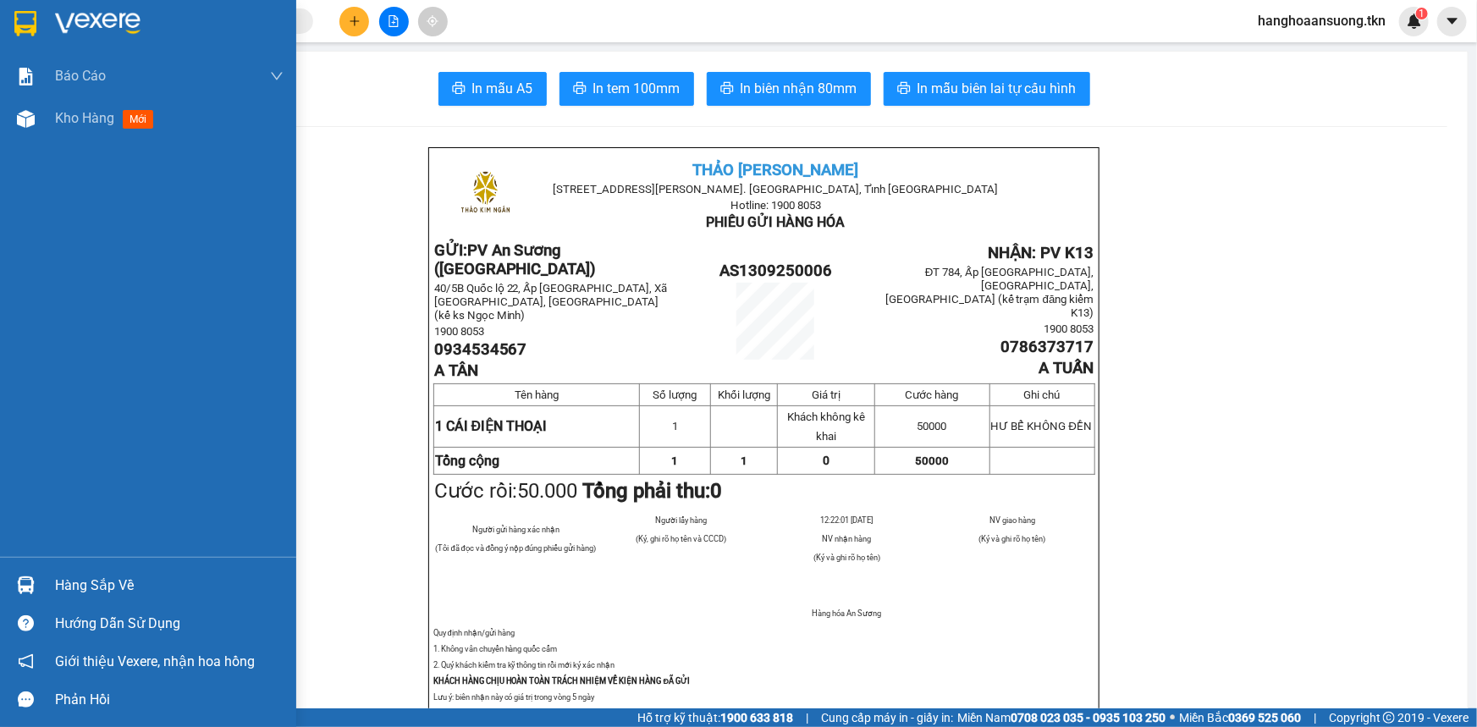
click at [52, 25] on div at bounding box center [148, 27] width 296 height 55
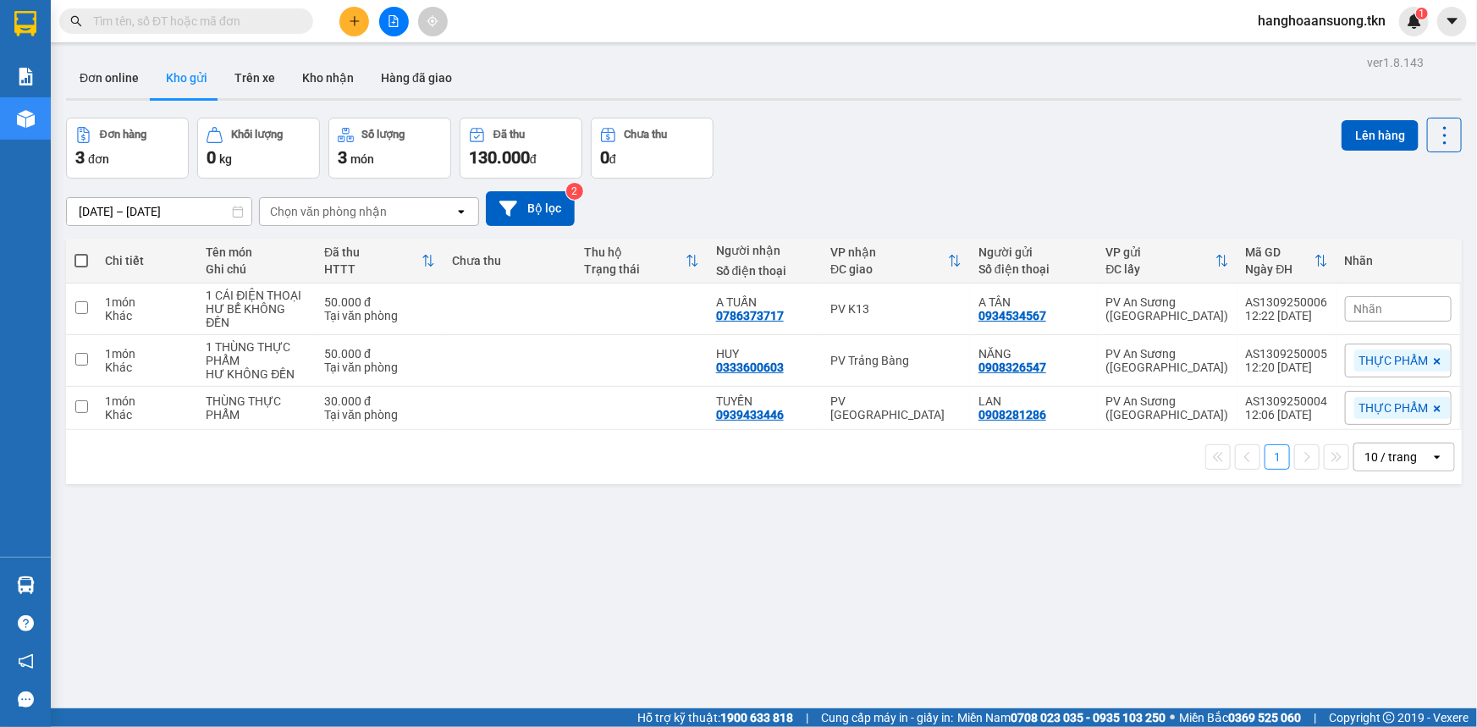
click at [935, 406] on div "PV [GEOGRAPHIC_DATA]" at bounding box center [895, 407] width 131 height 27
checkbox input "true"
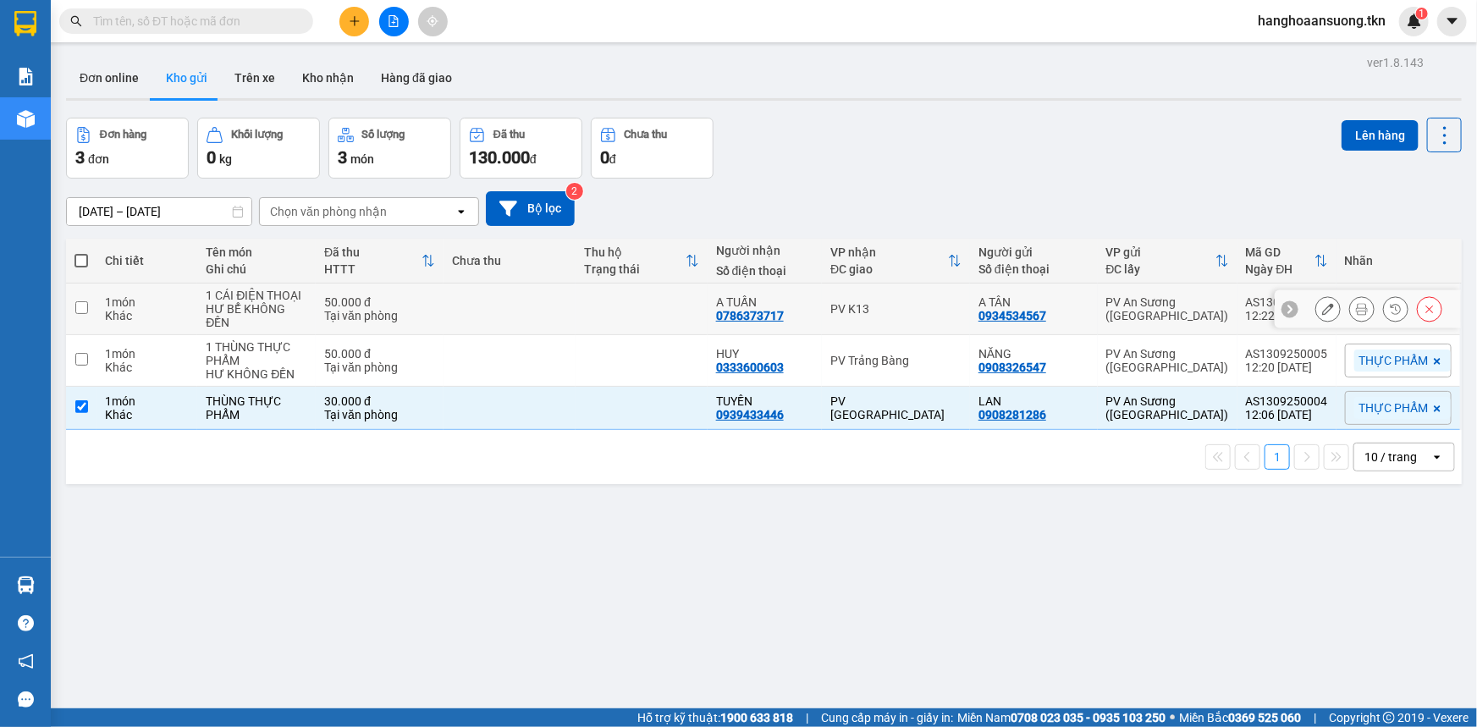
click at [927, 305] on div "PV K13" at bounding box center [895, 309] width 131 height 14
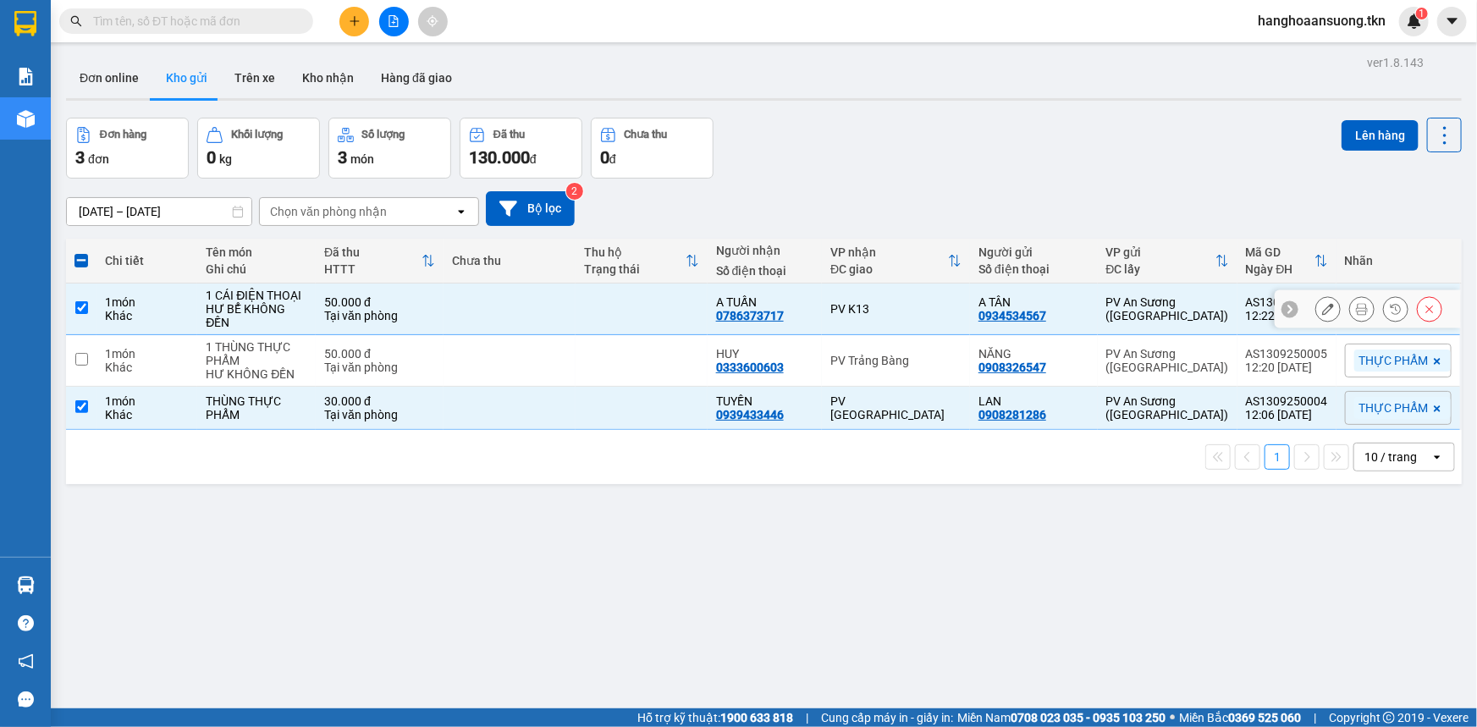
checkbox input "true"
click at [1359, 124] on button "Lên hàng" at bounding box center [1379, 135] width 77 height 30
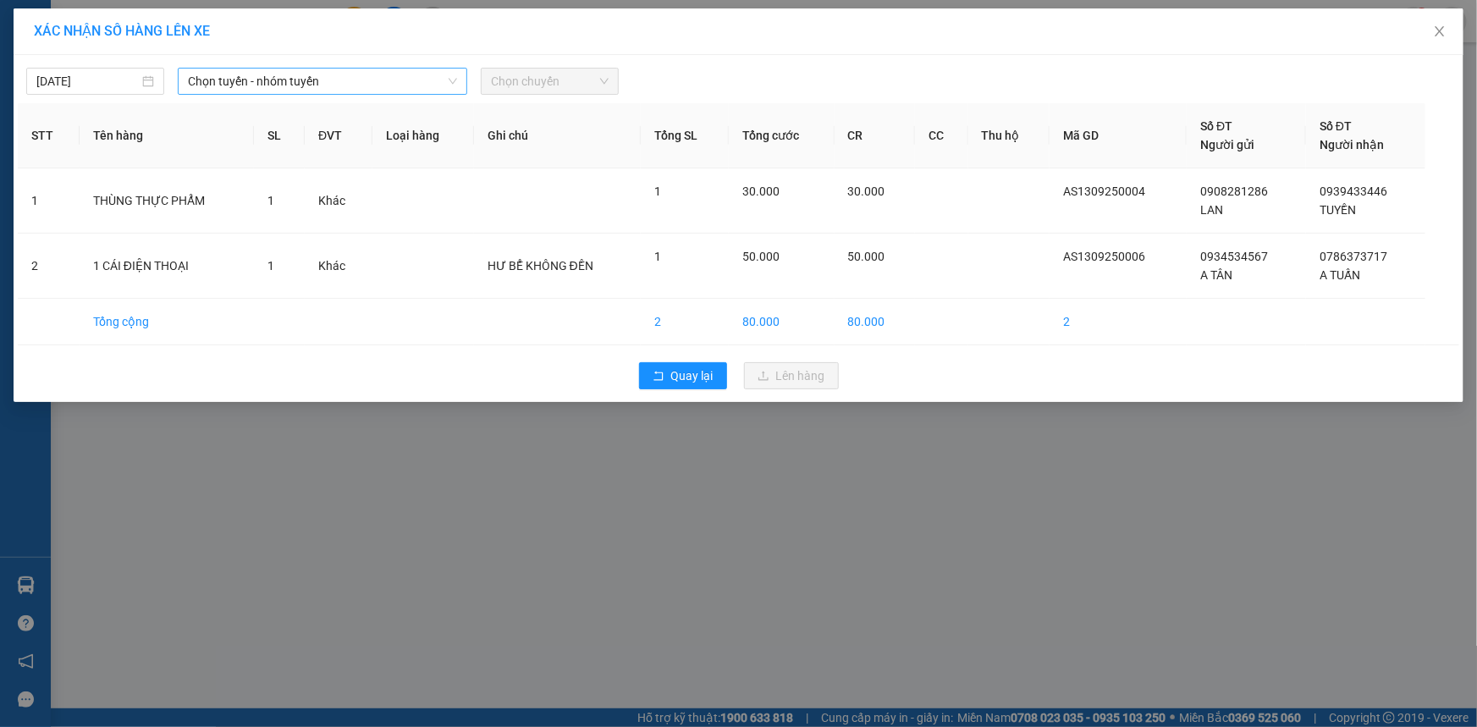
click at [316, 82] on span "Chọn tuyến - nhóm tuyến" at bounding box center [322, 81] width 269 height 25
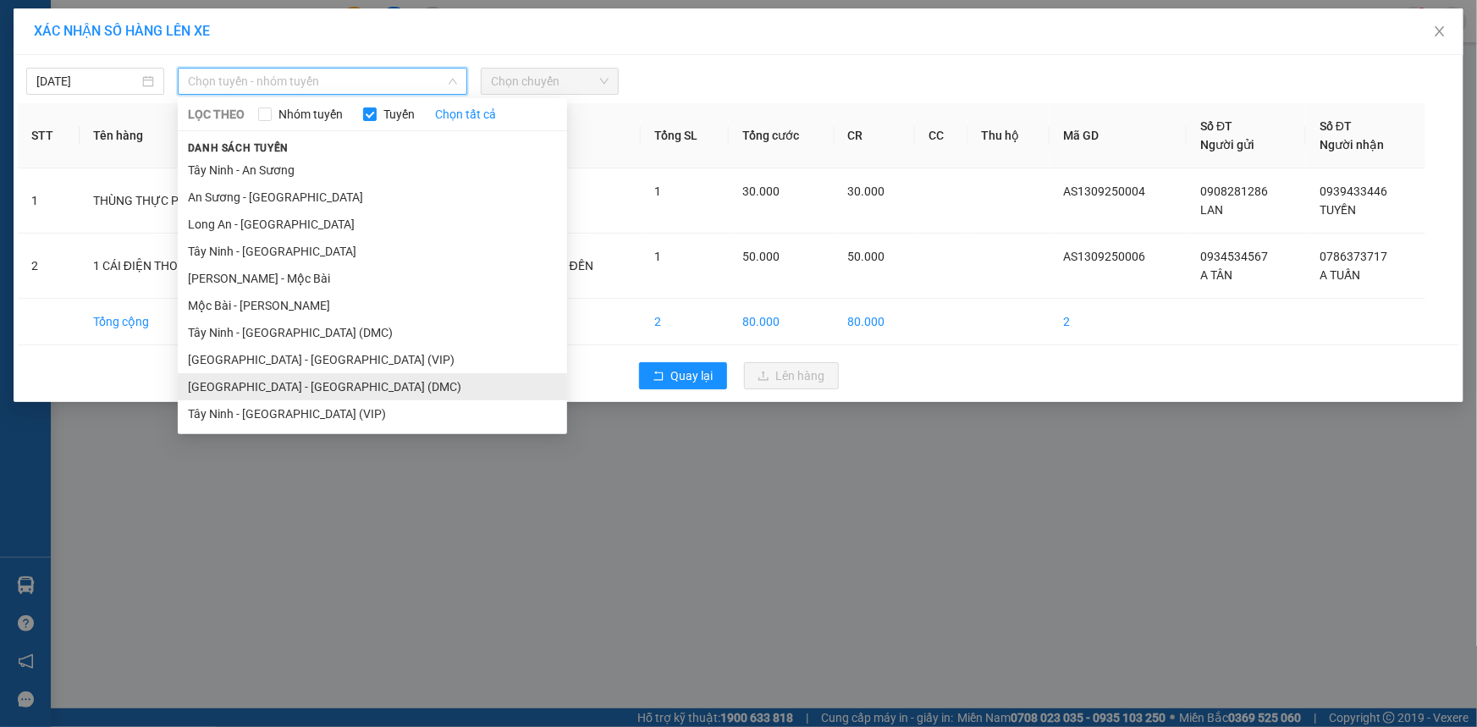
click at [328, 377] on li "[GEOGRAPHIC_DATA] - [GEOGRAPHIC_DATA] (DMC)" at bounding box center [372, 386] width 389 height 27
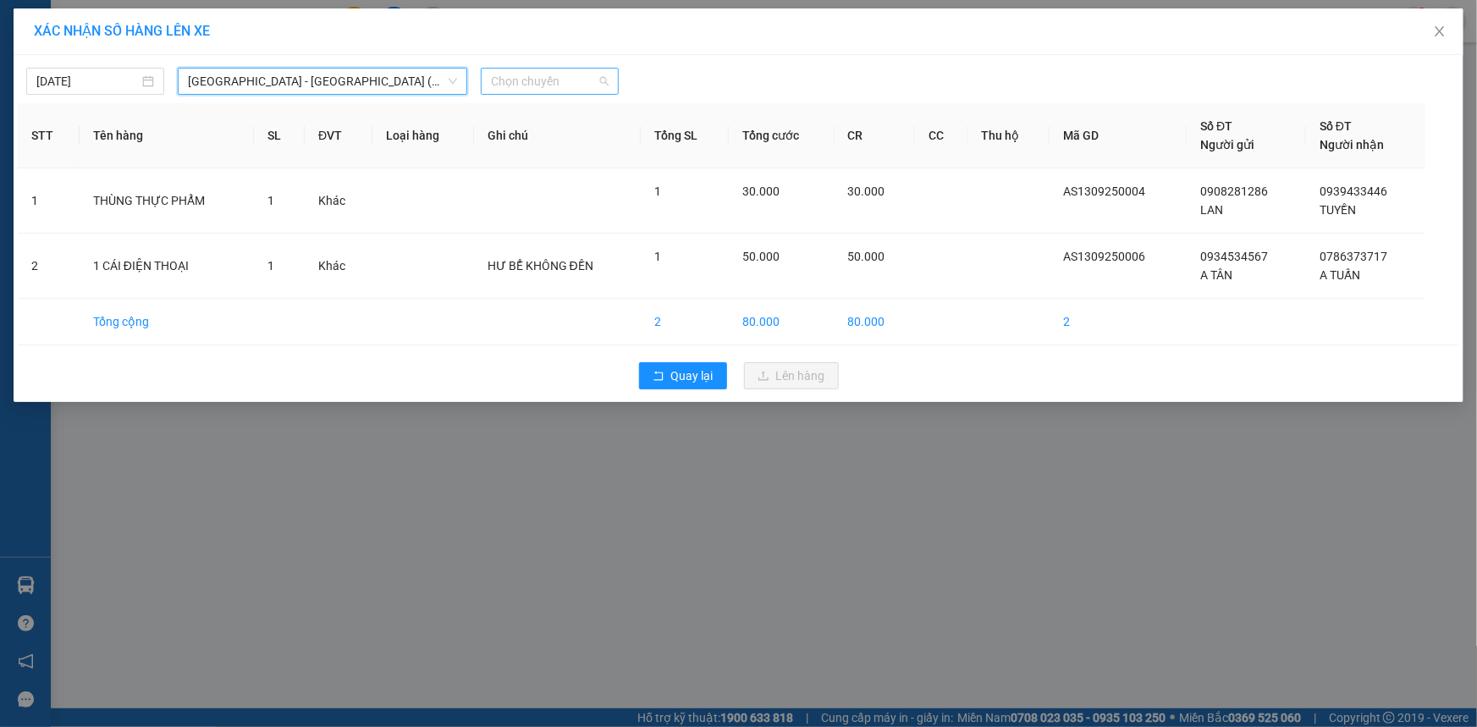
click at [560, 77] on span "Chọn chuyến" at bounding box center [550, 81] width 118 height 25
type input "26252"
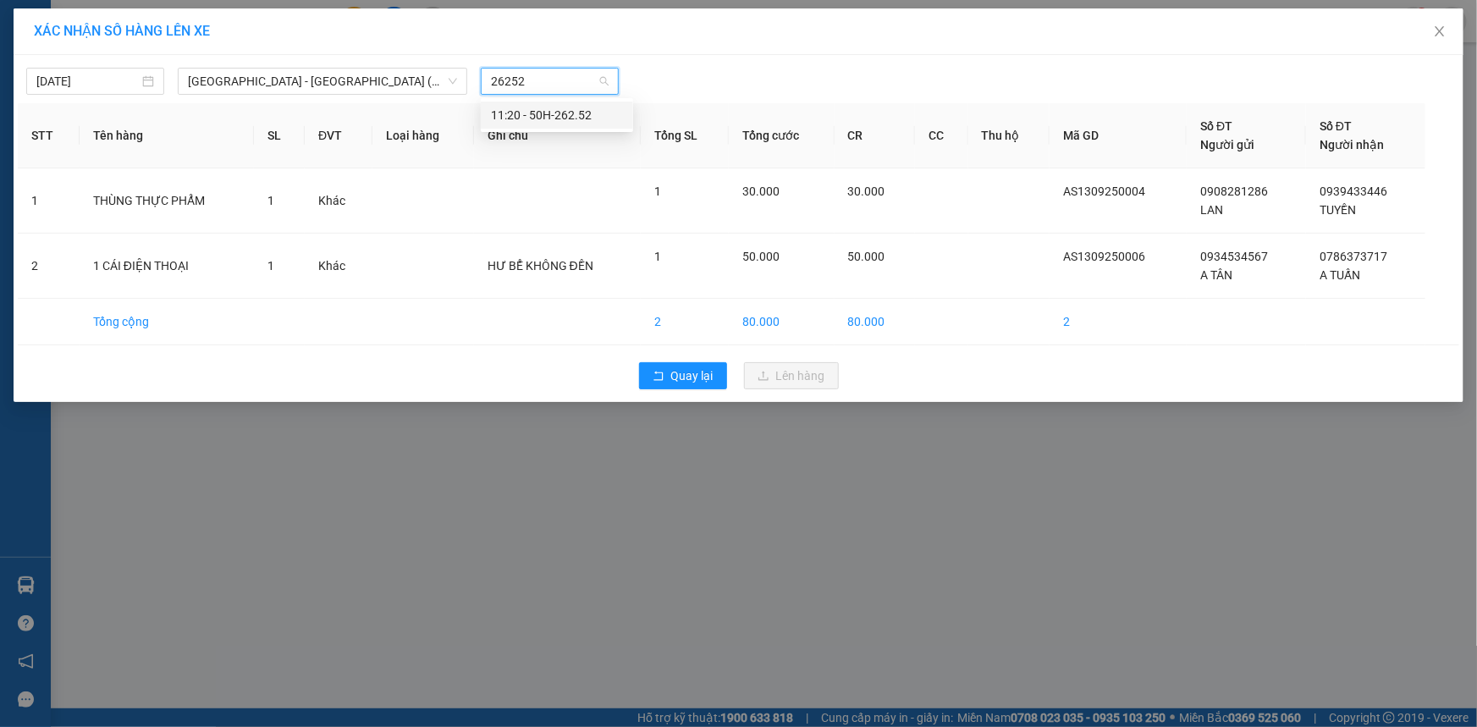
click at [560, 119] on div "11:20 - 50H-262.52" at bounding box center [557, 115] width 132 height 19
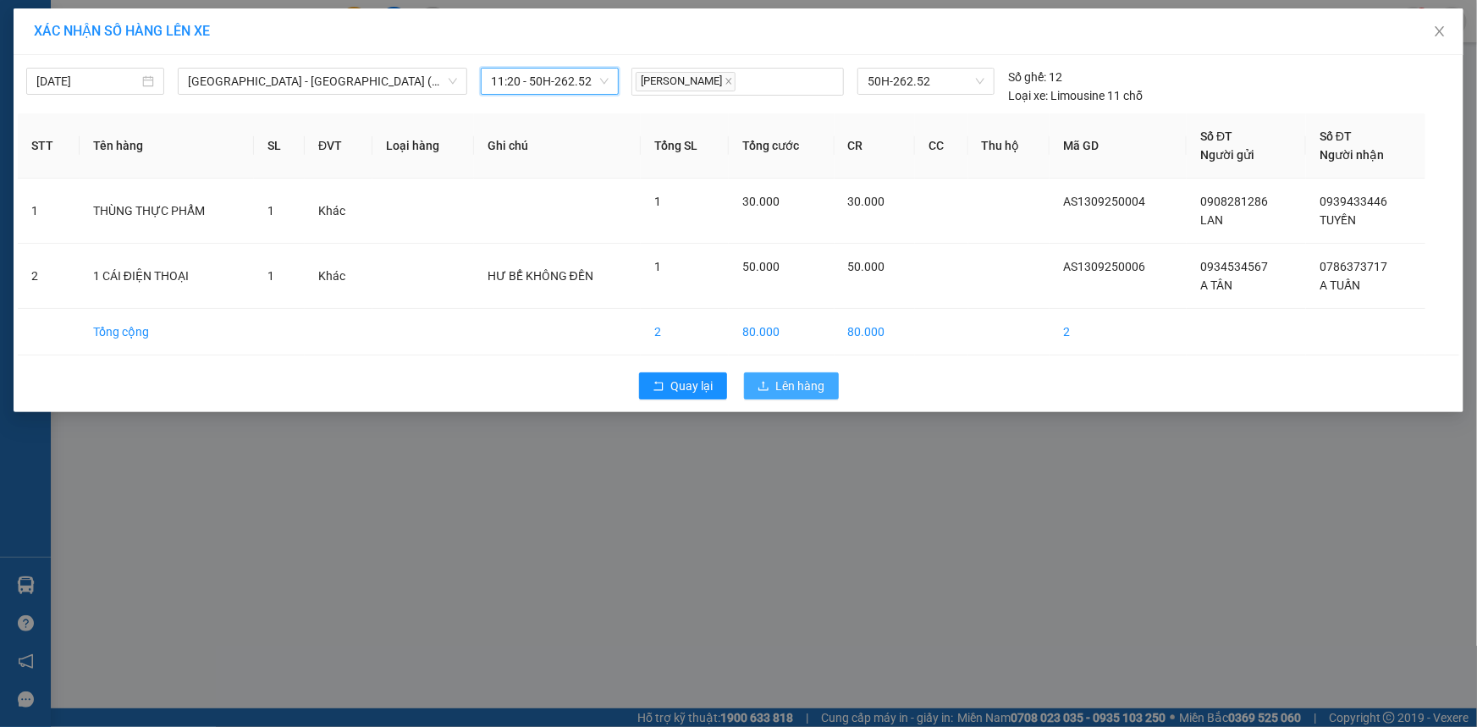
click at [764, 378] on button "Lên hàng" at bounding box center [791, 385] width 95 height 27
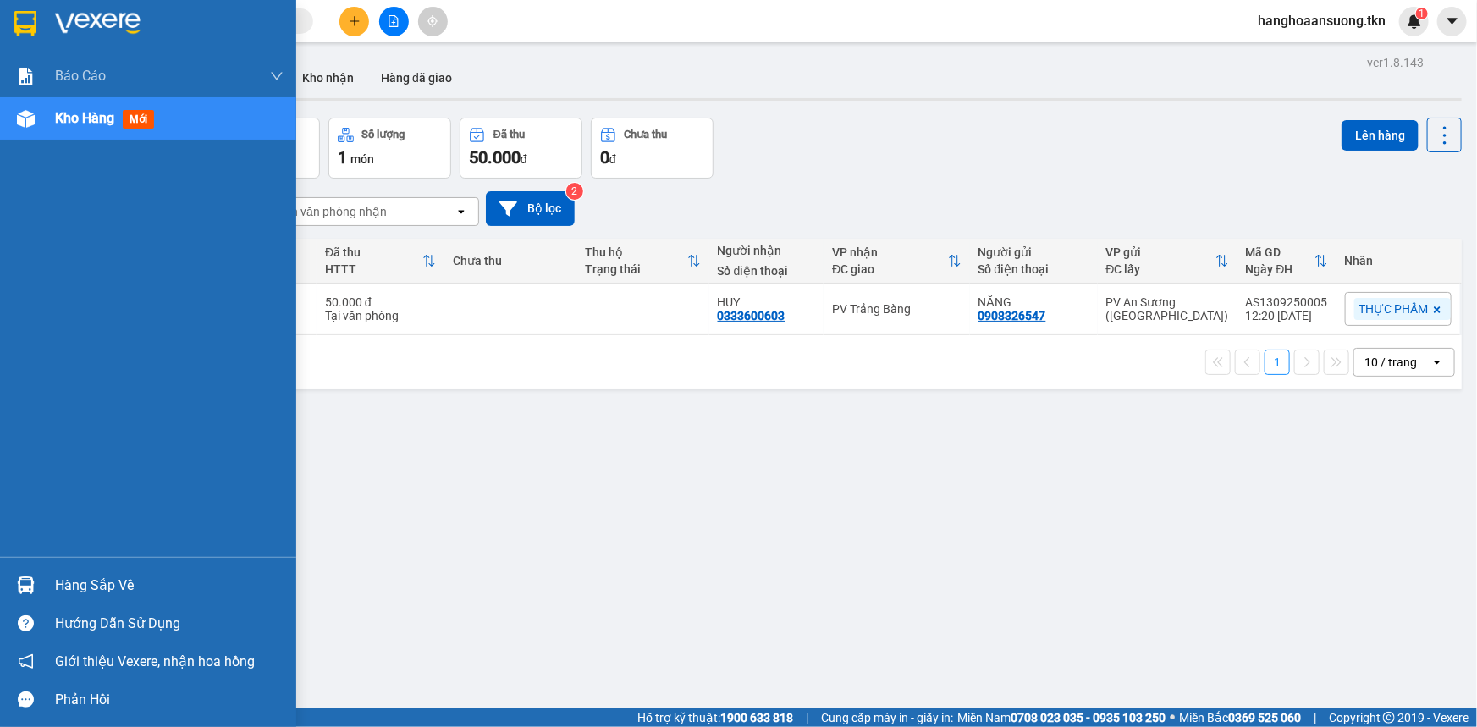
click at [36, 586] on div at bounding box center [26, 585] width 30 height 30
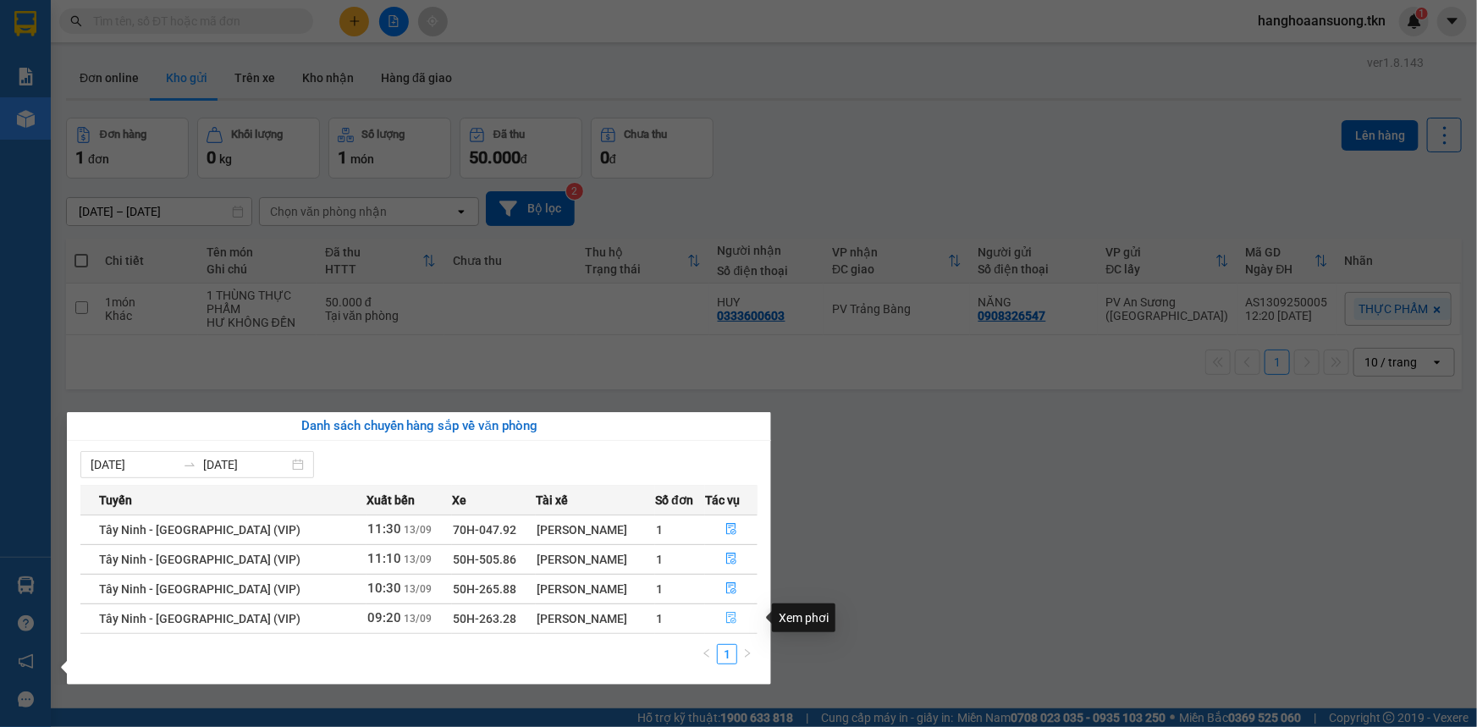
click at [725, 624] on span "file-done" at bounding box center [731, 619] width 12 height 14
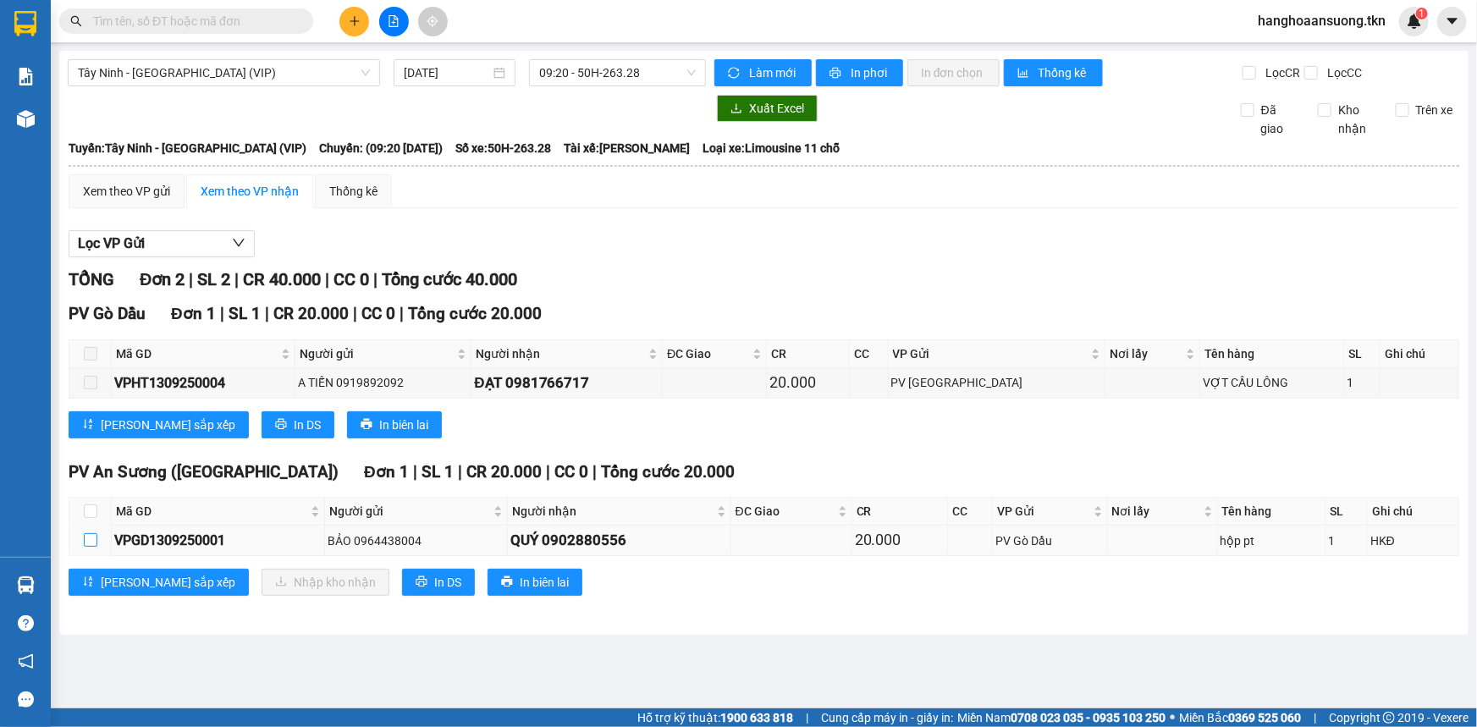
click at [92, 538] on input "checkbox" at bounding box center [91, 540] width 14 height 14
checkbox input "true"
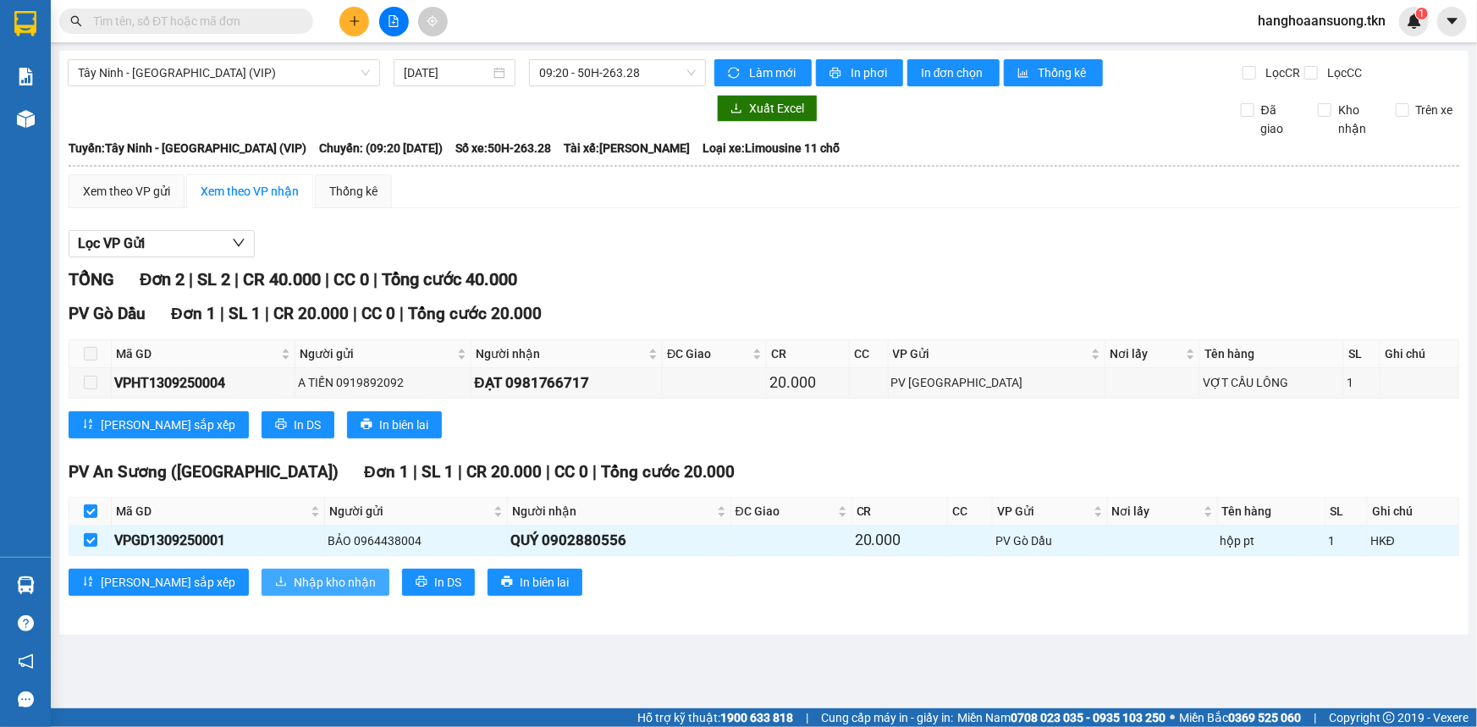
click at [294, 575] on span "Nhập kho nhận" at bounding box center [335, 582] width 82 height 19
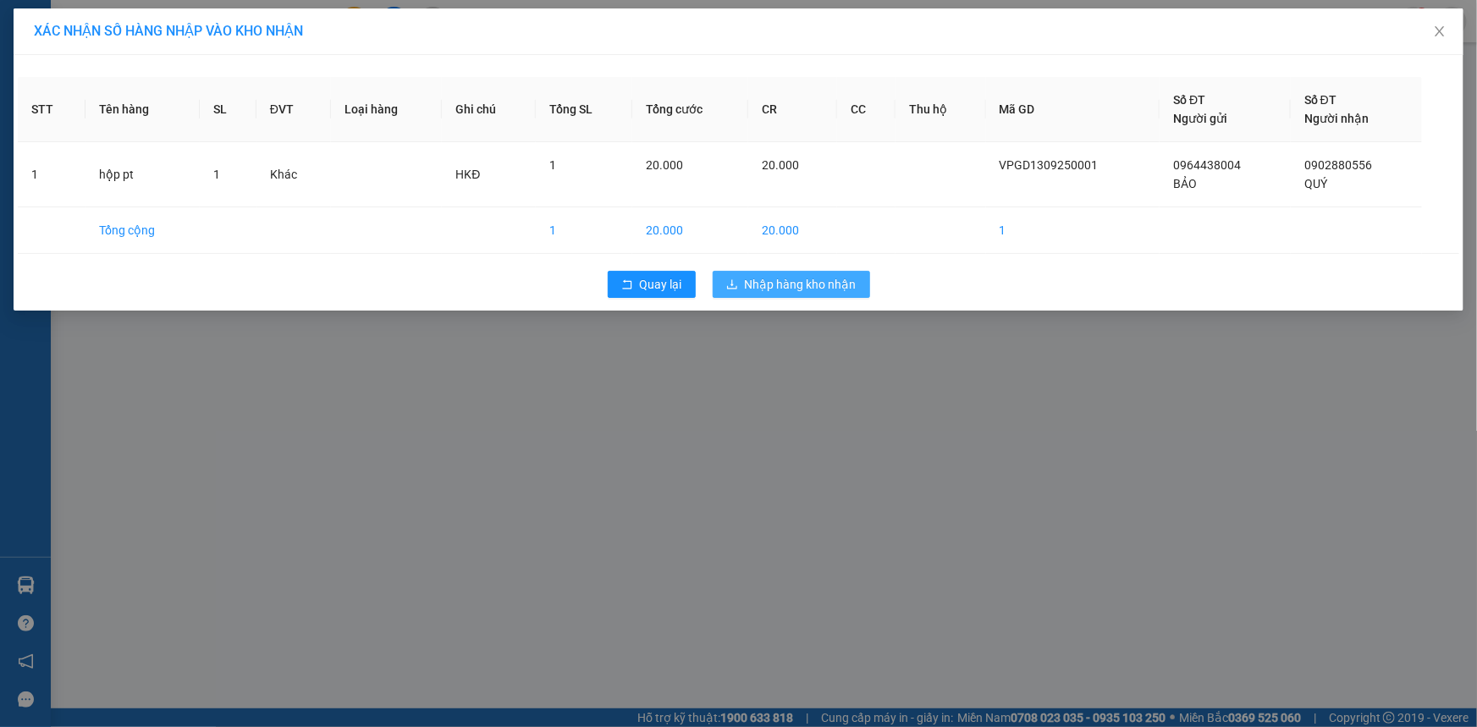
click at [850, 285] on span "Nhập hàng kho nhận" at bounding box center [801, 284] width 112 height 19
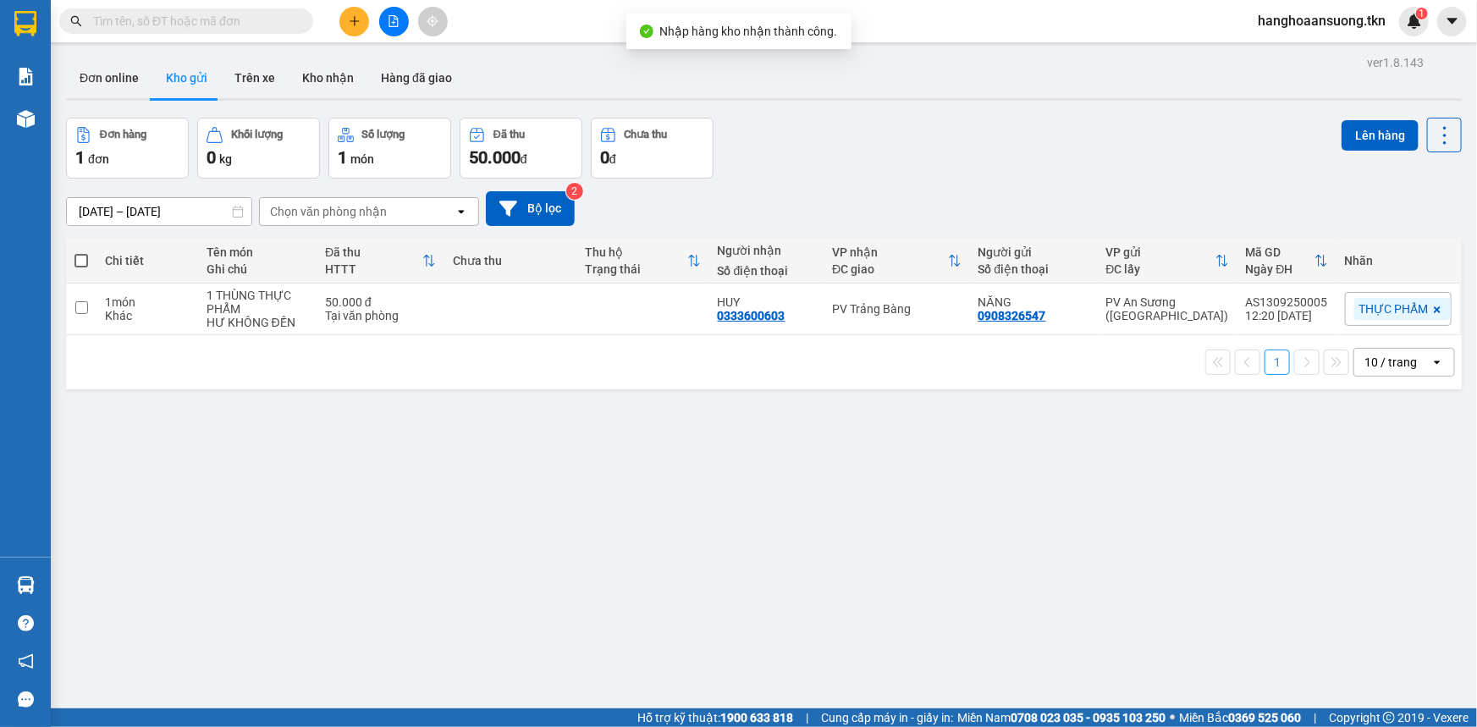
click at [887, 476] on div "ver 1.8.143 Đơn online Kho gửi Trên xe Kho nhận Hàng đã giao Đơn hàng 1 đơn Khố…" at bounding box center [763, 414] width 1409 height 727
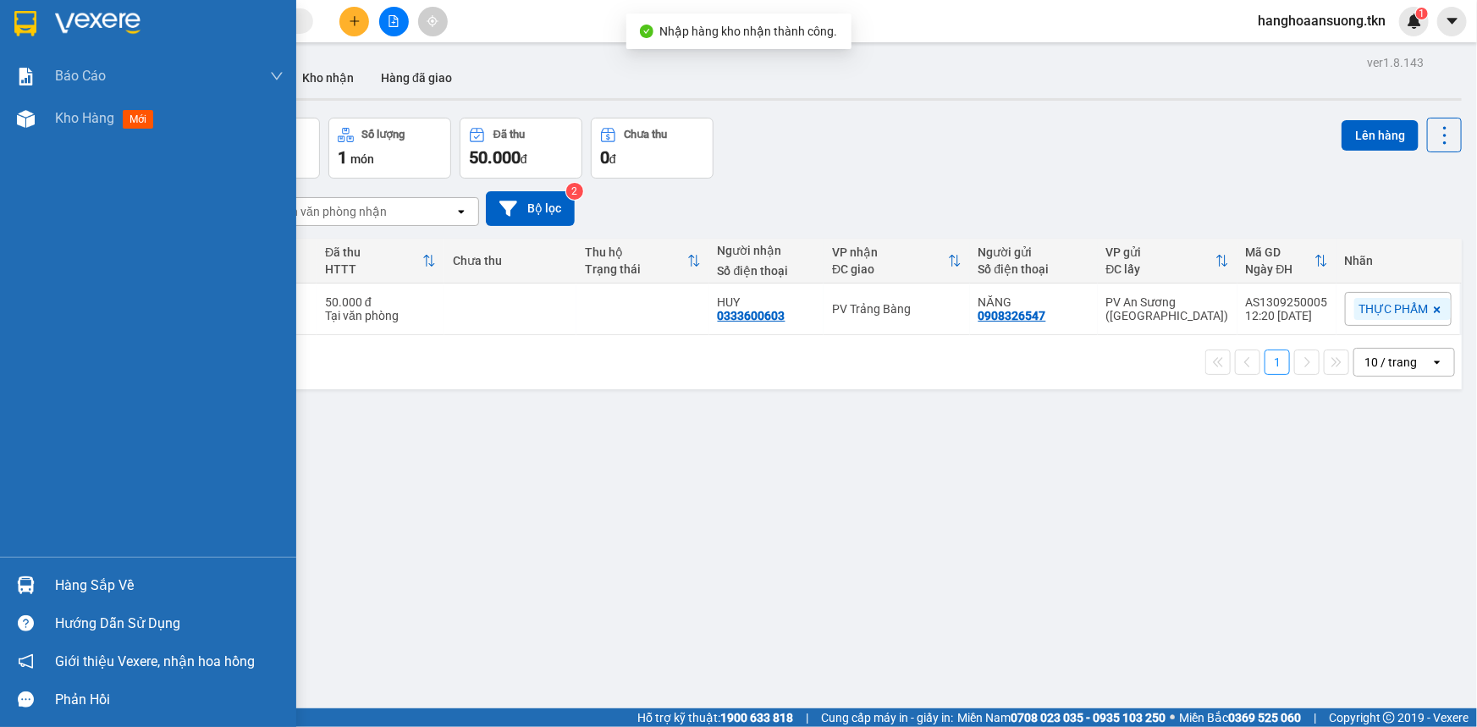
click at [27, 580] on img at bounding box center [26, 585] width 18 height 18
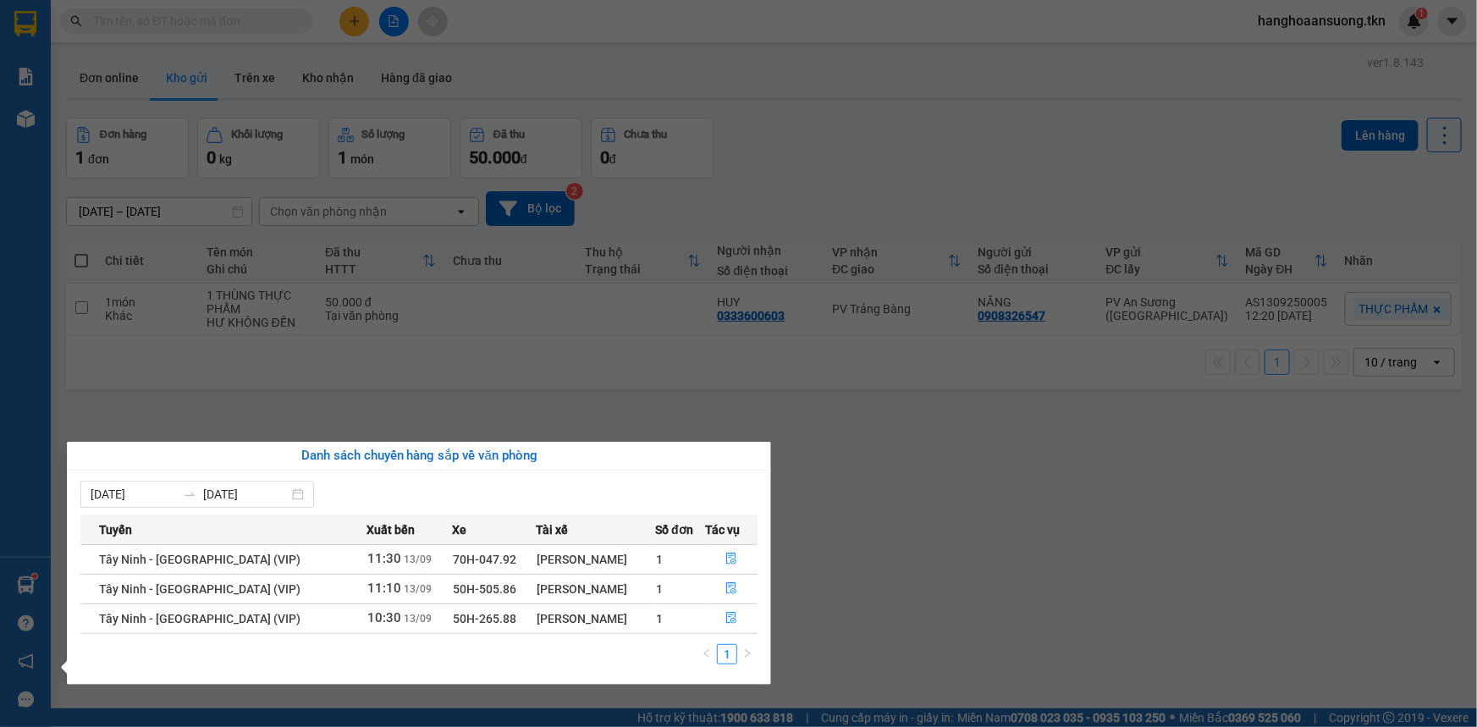
click at [905, 542] on section "Kết quả tìm kiếm ( 6 ) Bộ lọc Mã ĐH Trạng thái Món hàng Thu hộ Tổng cước Chưa c…" at bounding box center [738, 363] width 1477 height 727
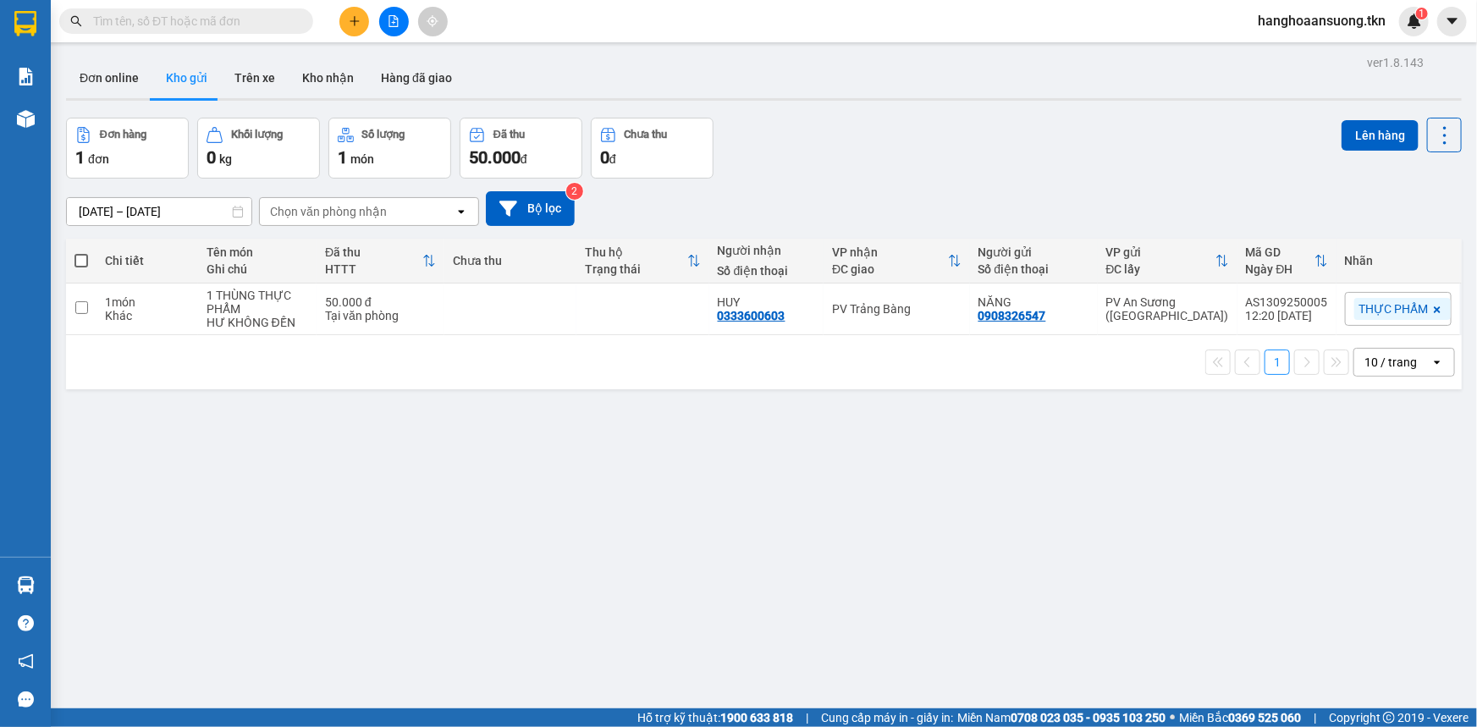
click at [905, 95] on div "Đơn online Kho gửi Trên xe Kho nhận Hàng đã giao" at bounding box center [763, 80] width 1395 height 45
click at [880, 151] on div "Đơn hàng 1 đơn Khối lượng 0 kg Số lượng 1 món Đã thu 50.000 đ Chưa thu 0 đ Lên …" at bounding box center [763, 148] width 1395 height 61
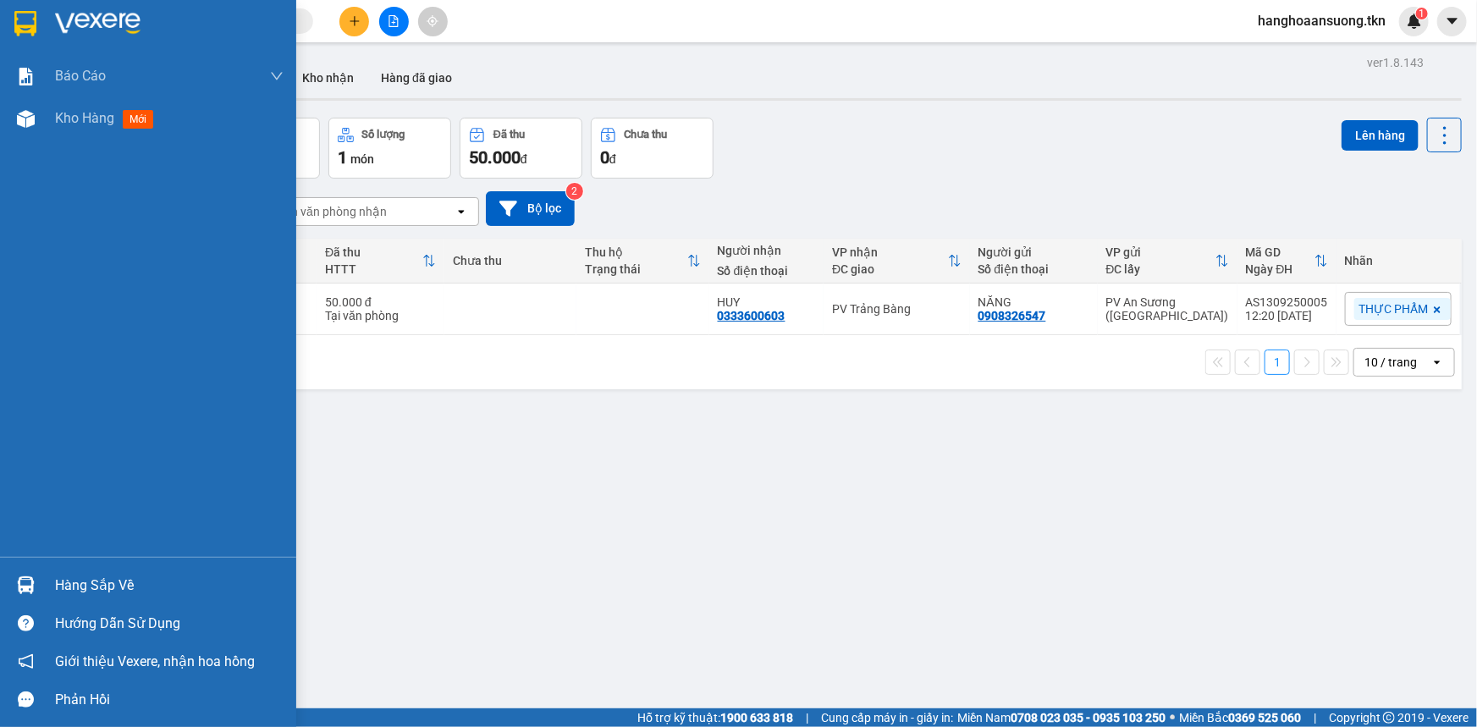
click at [29, 600] on div "Hàng sắp về" at bounding box center [148, 585] width 296 height 38
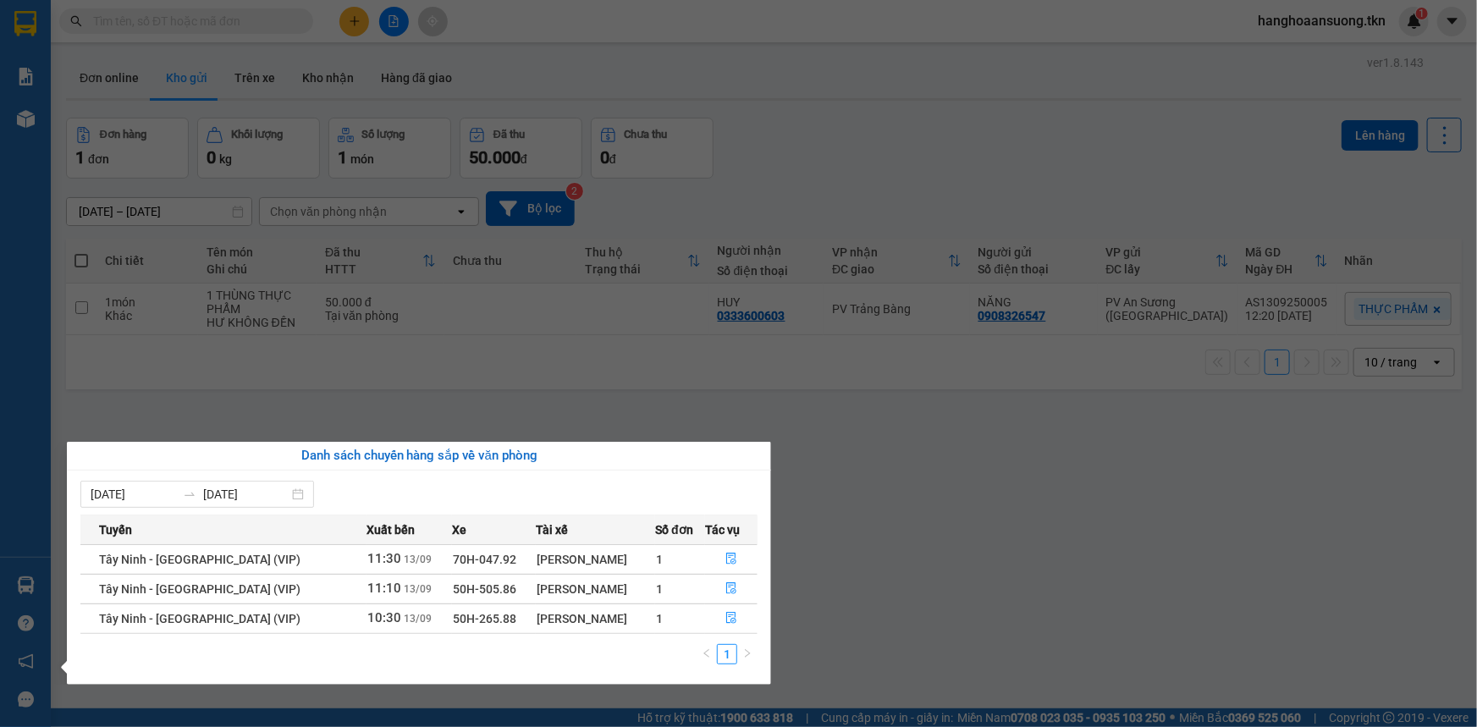
click at [711, 302] on section "Kết quả tìm kiếm ( 6 ) Bộ lọc Mã ĐH Trạng thái Món hàng Thu hộ Tổng cước Chưa c…" at bounding box center [738, 363] width 1477 height 727
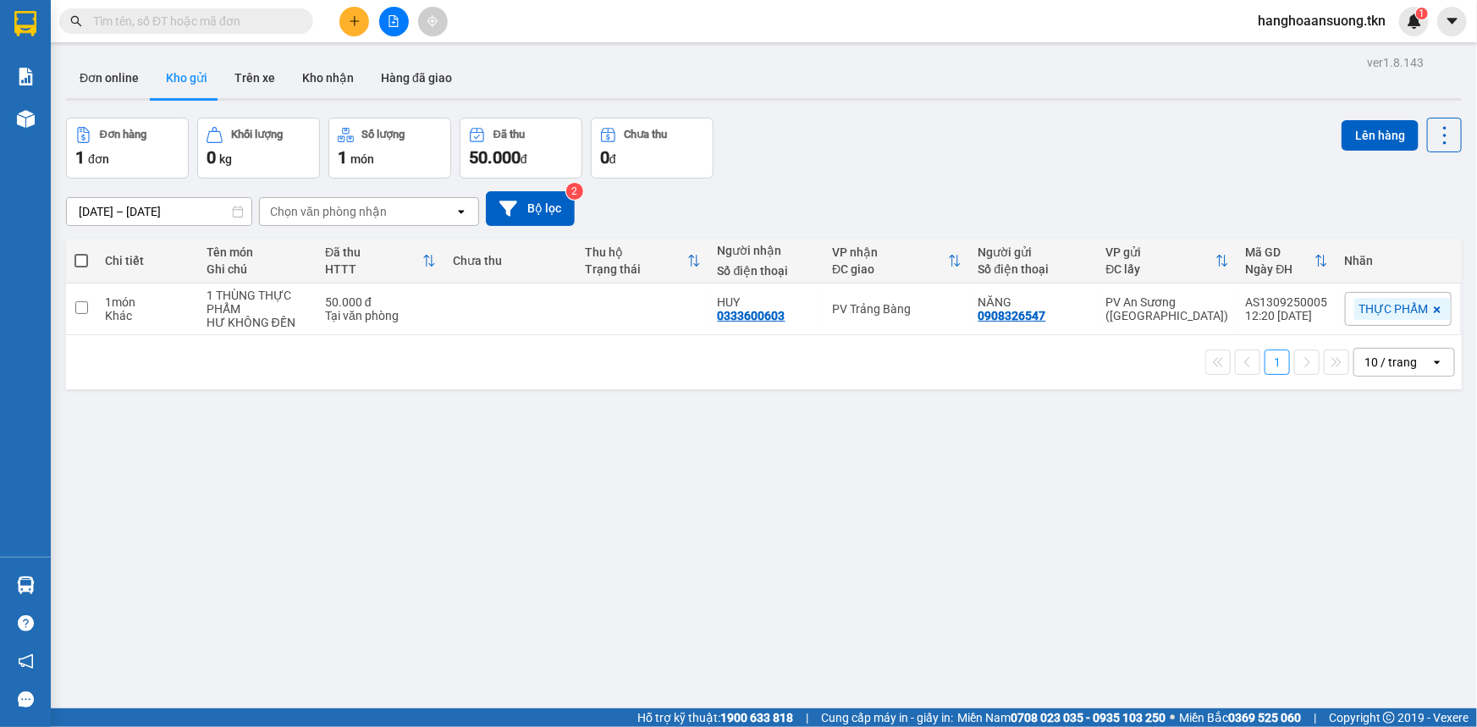
click at [585, 303] on td at bounding box center [642, 309] width 132 height 52
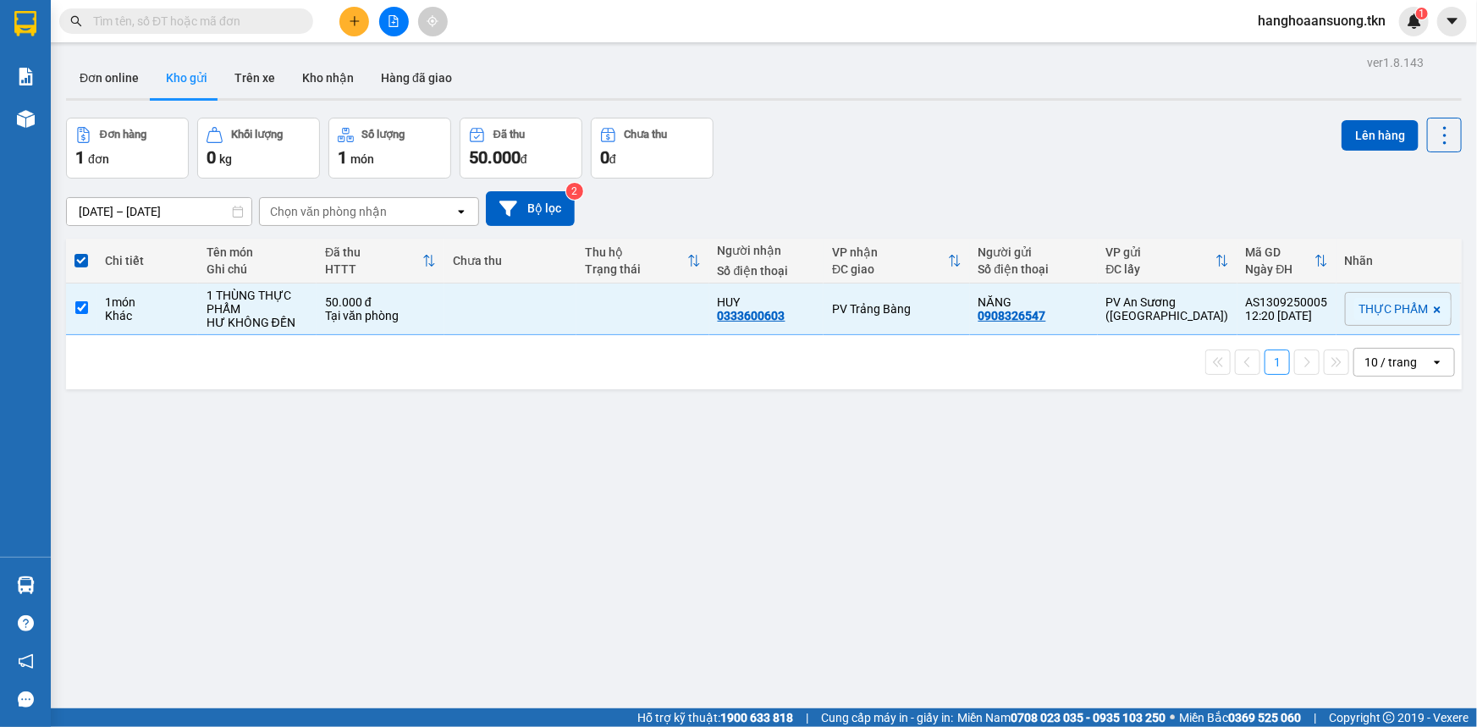
click at [1081, 84] on div "Đơn online Kho gửi Trên xe Kho nhận Hàng đã giao" at bounding box center [763, 80] width 1395 height 45
click at [1122, 311] on div "PV An Sương ([GEOGRAPHIC_DATA])" at bounding box center [1167, 308] width 123 height 27
checkbox input "false"
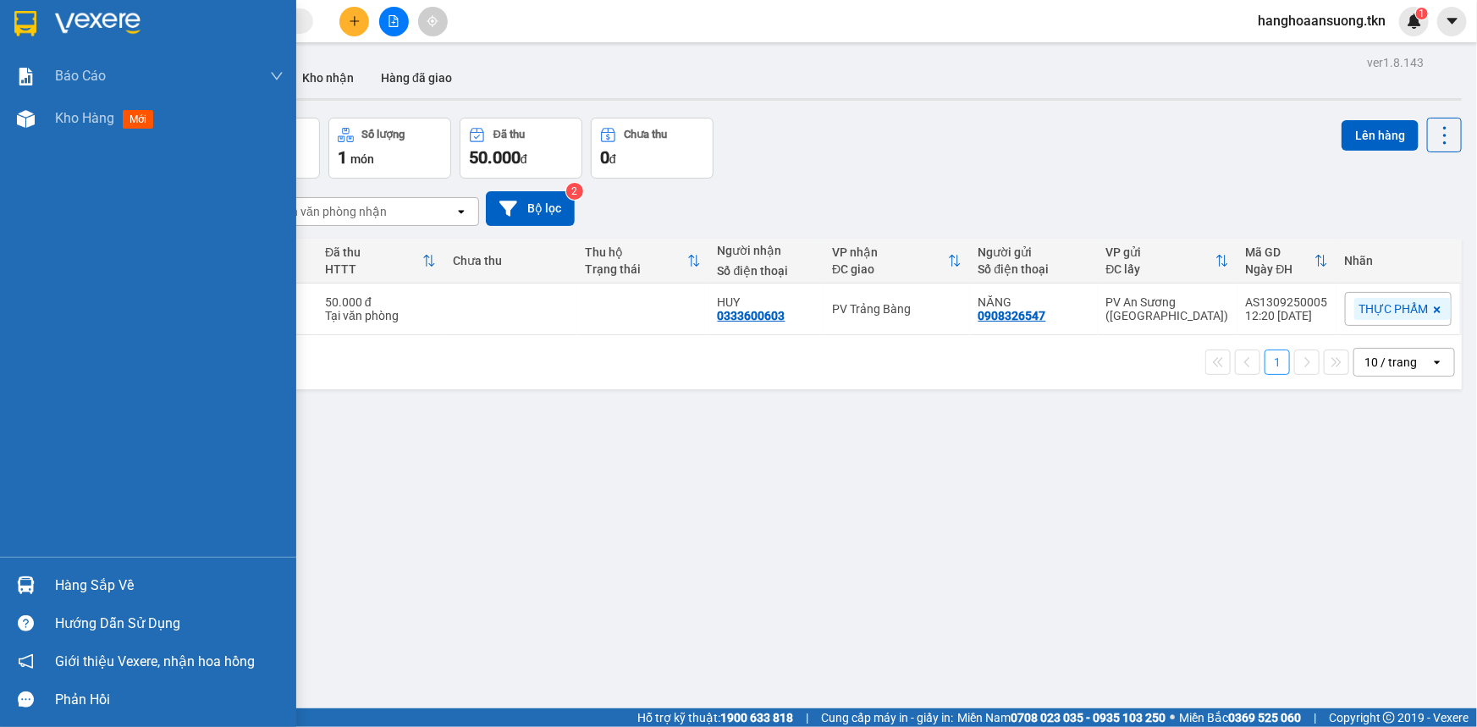
click at [30, 575] on div at bounding box center [26, 585] width 30 height 30
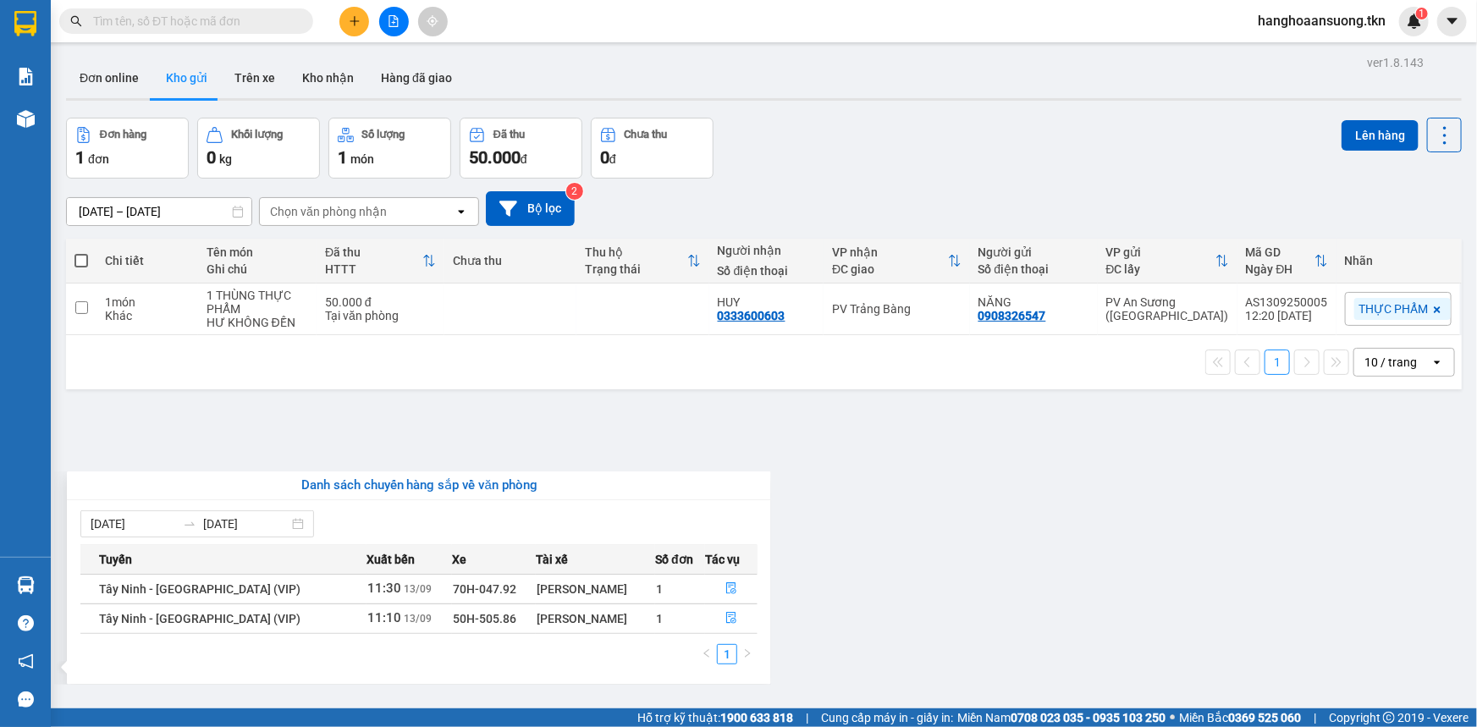
click at [946, 566] on section "Kết quả tìm kiếm ( 6 ) Bộ lọc Mã ĐH Trạng thái Món hàng Thu hộ Tổng cước Chưa c…" at bounding box center [738, 363] width 1477 height 727
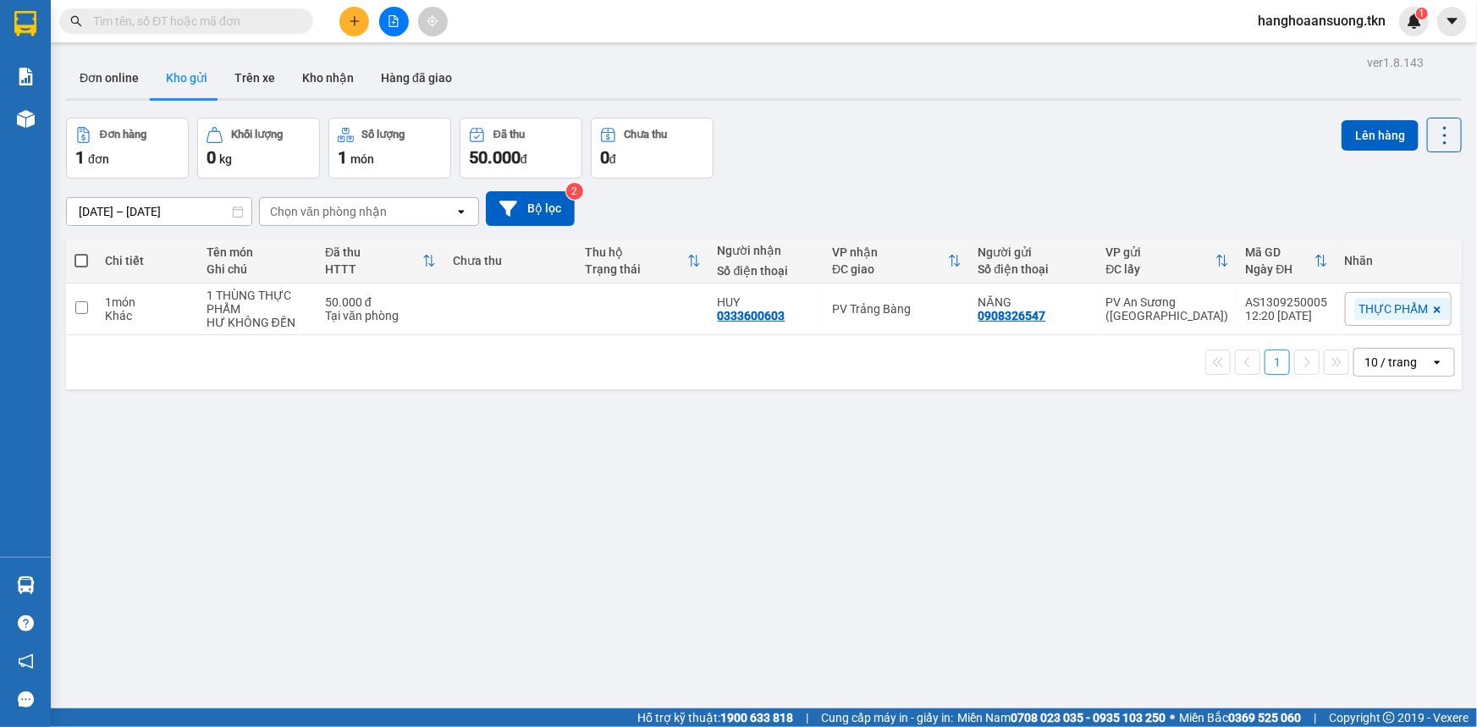
click at [894, 221] on div "[DATE] – [DATE] Press the down arrow key to interact with the calendar and sele…" at bounding box center [763, 208] width 1395 height 35
click at [266, 86] on button "Trên xe" at bounding box center [255, 78] width 68 height 41
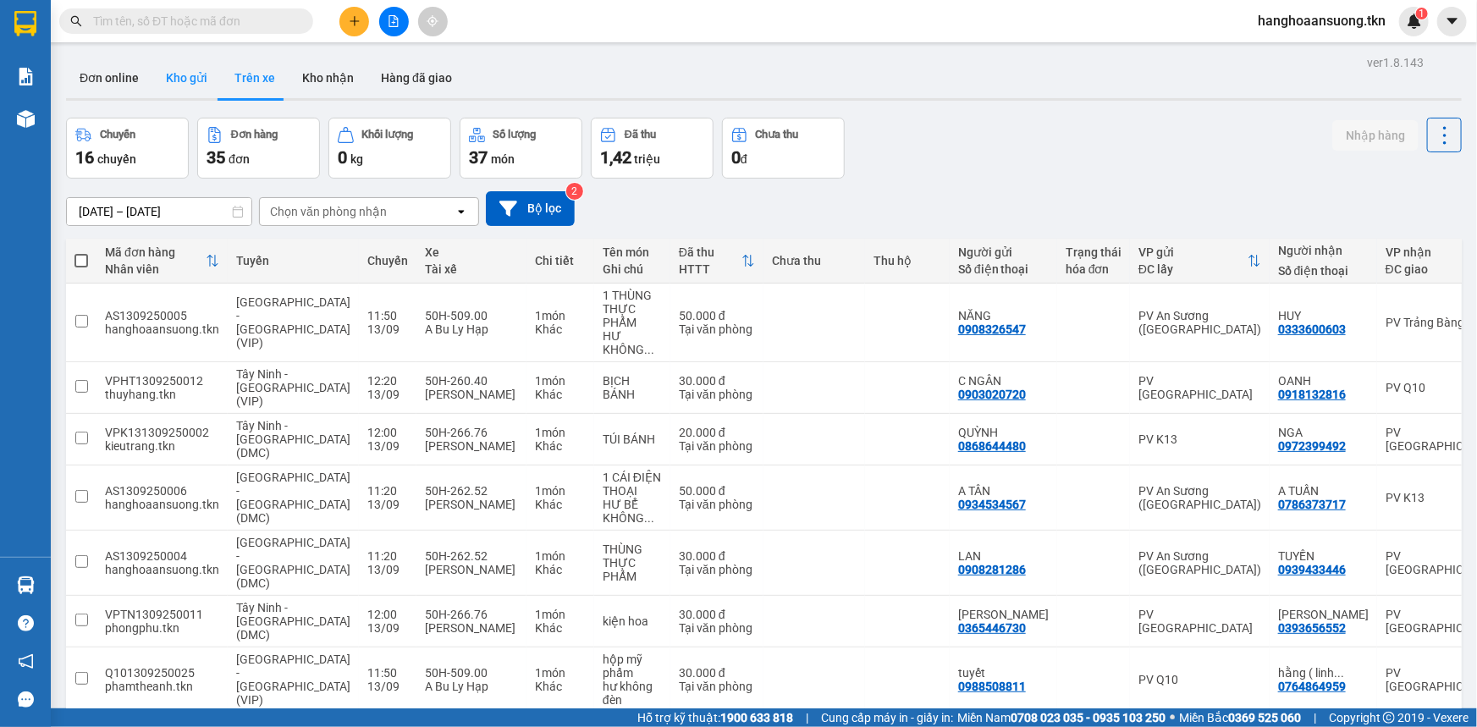
click at [186, 78] on button "Kho gửi" at bounding box center [186, 78] width 69 height 41
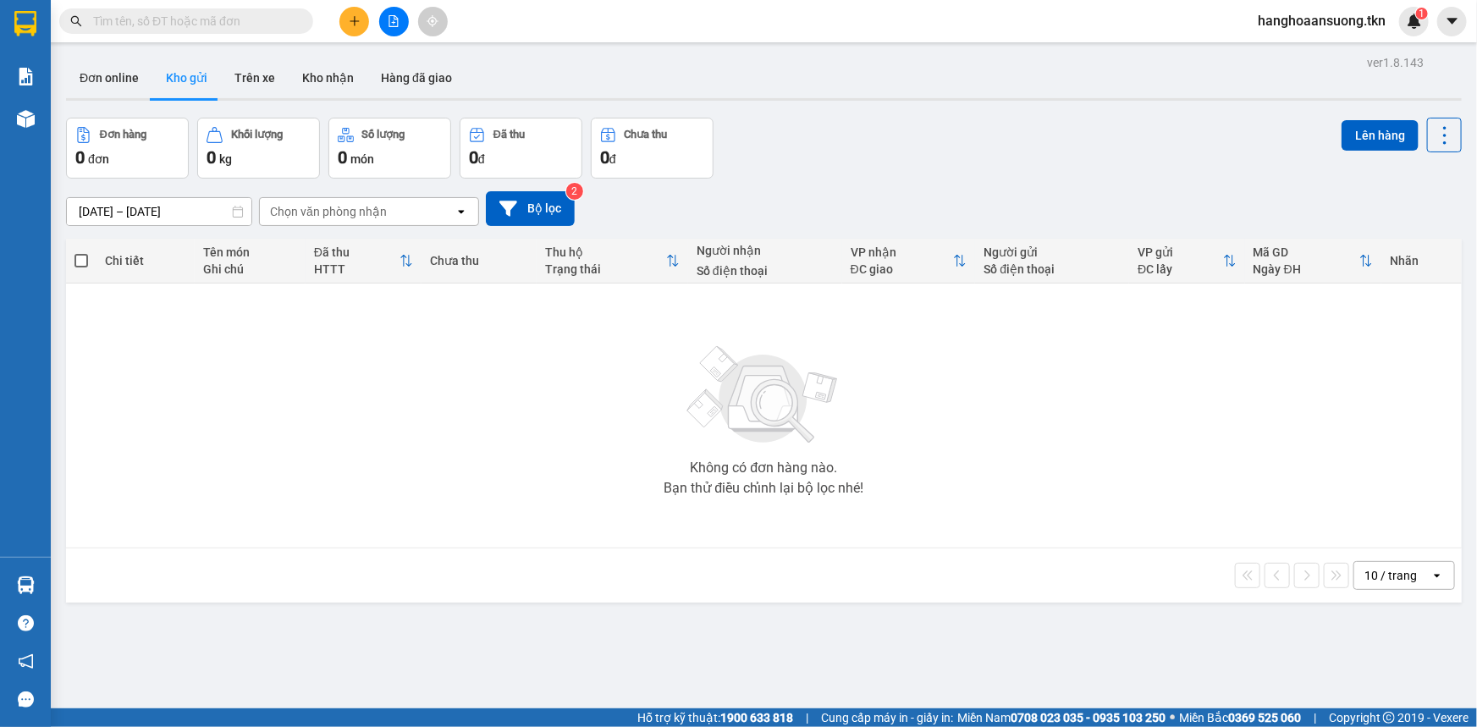
click at [911, 6] on div "Kết quả tìm kiếm ( 6 ) Bộ lọc Mã ĐH Trạng thái Món hàng Thu hộ Tổng cước Chưa c…" at bounding box center [738, 21] width 1477 height 42
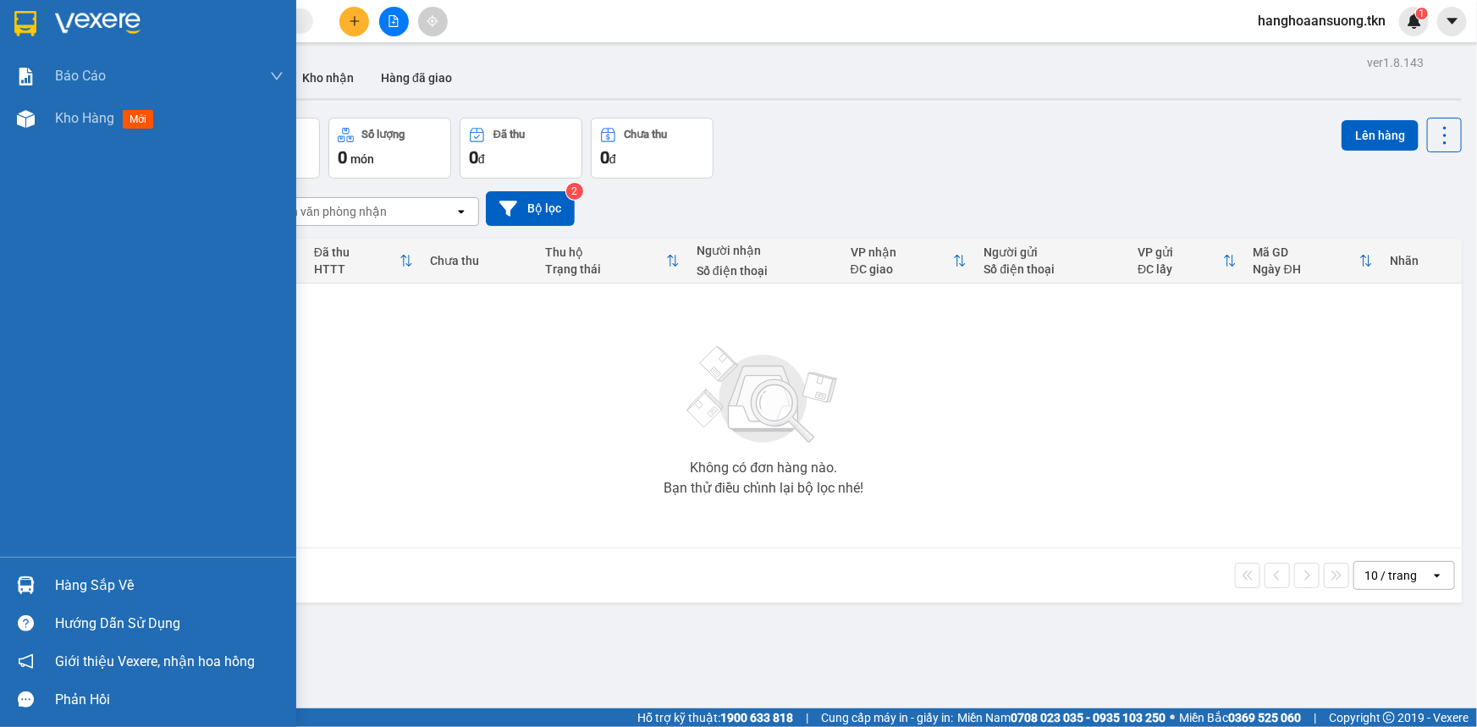
click at [36, 573] on div at bounding box center [26, 585] width 30 height 30
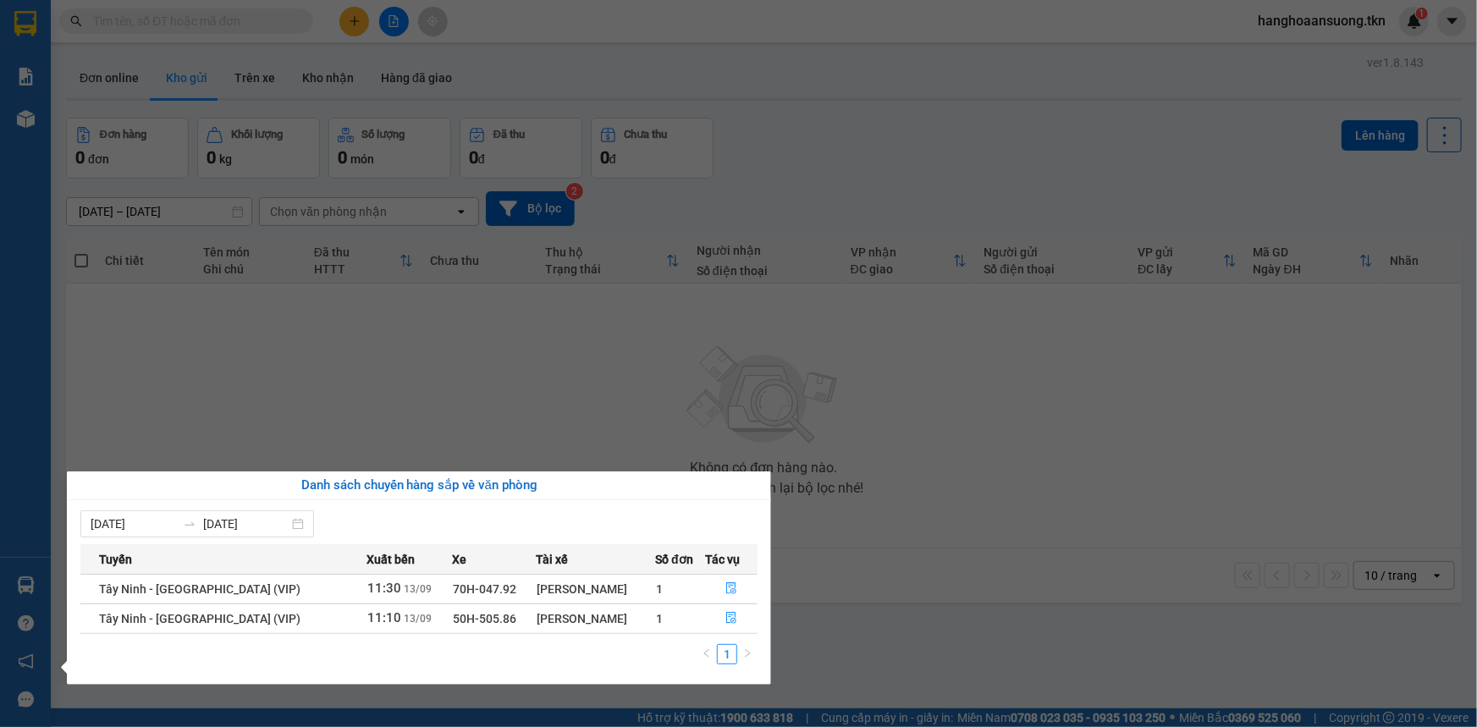
click at [490, 356] on section "Kết quả tìm kiếm ( 6 ) Bộ lọc Mã ĐH Trạng thái Món hàng Thu hộ Tổng cước Chưa c…" at bounding box center [738, 363] width 1477 height 727
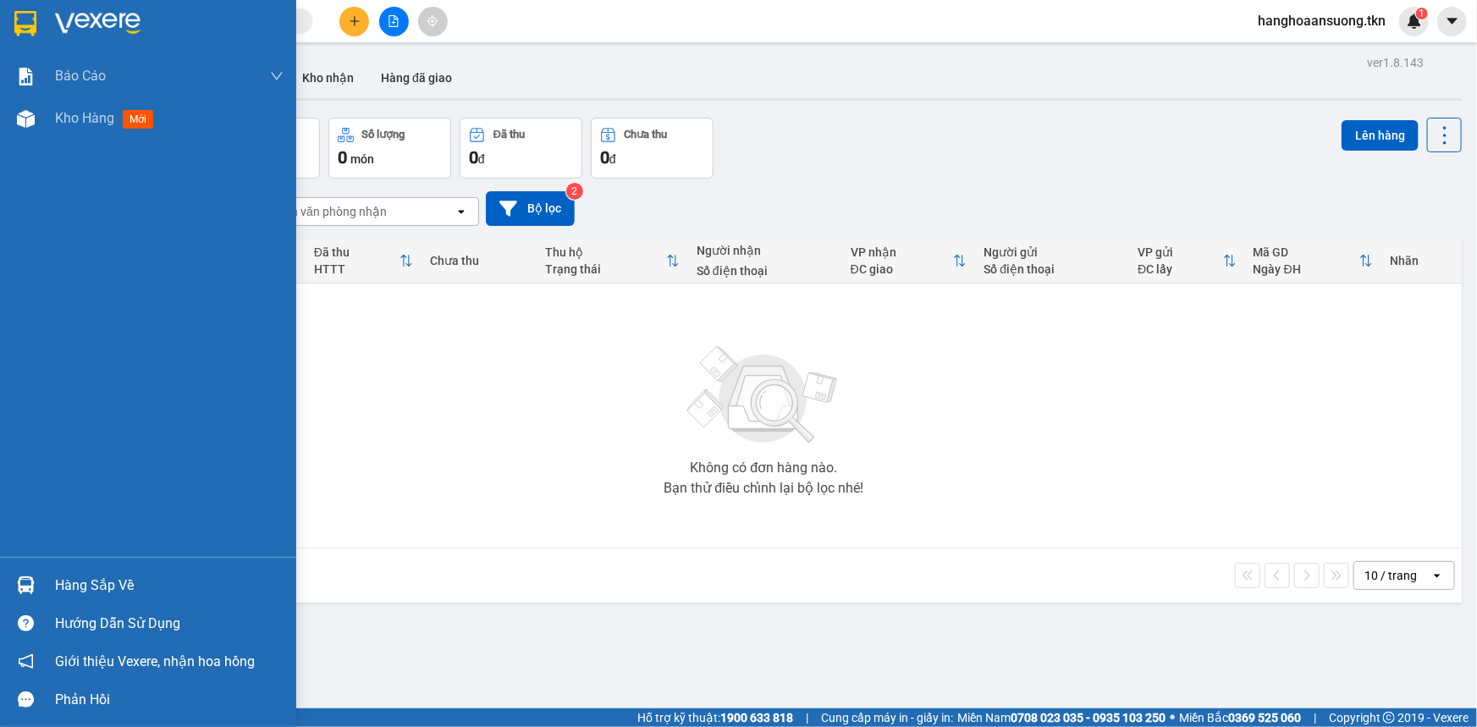
click at [66, 581] on div "Hàng sắp về" at bounding box center [169, 585] width 228 height 25
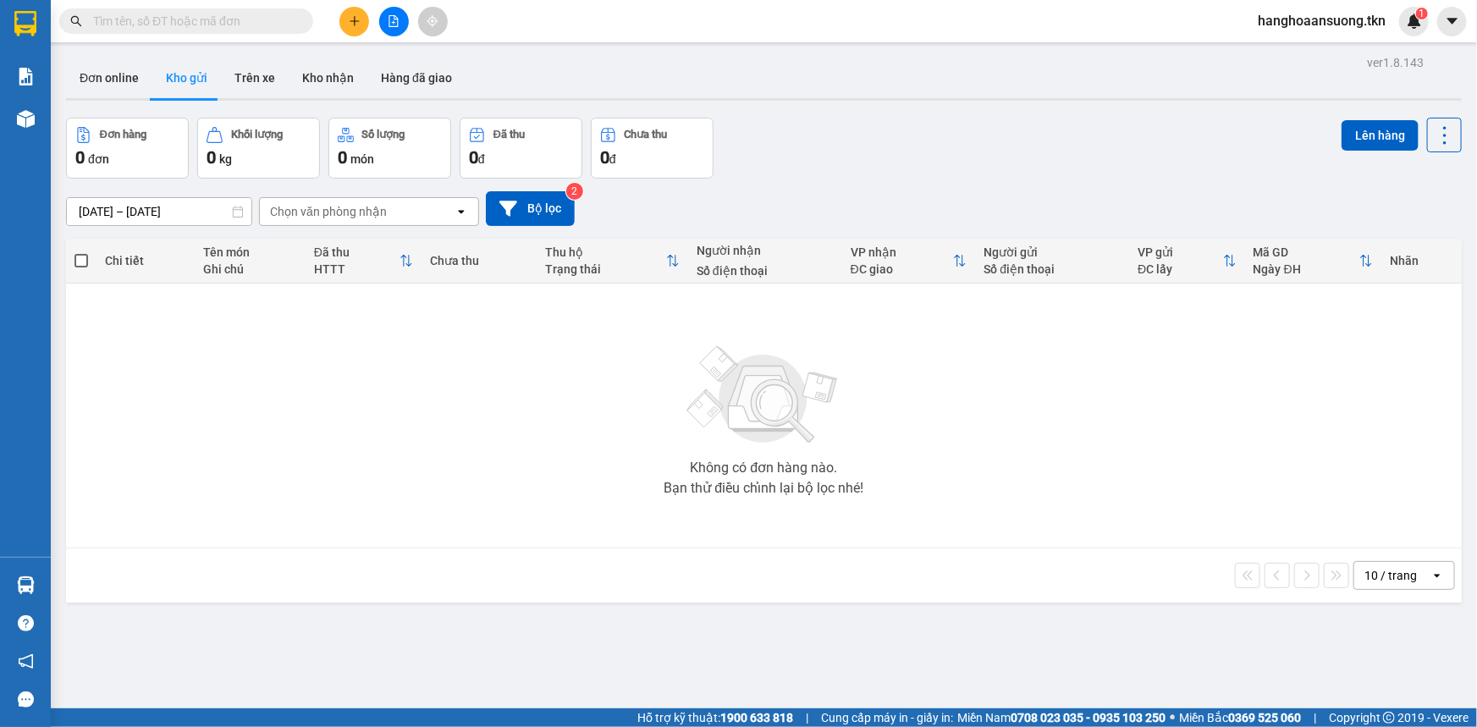
click at [455, 457] on section "Kết quả tìm kiếm ( 6 ) Bộ lọc Mã ĐH Trạng thái Món hàng Thu hộ Tổng cước Chưa c…" at bounding box center [738, 363] width 1477 height 727
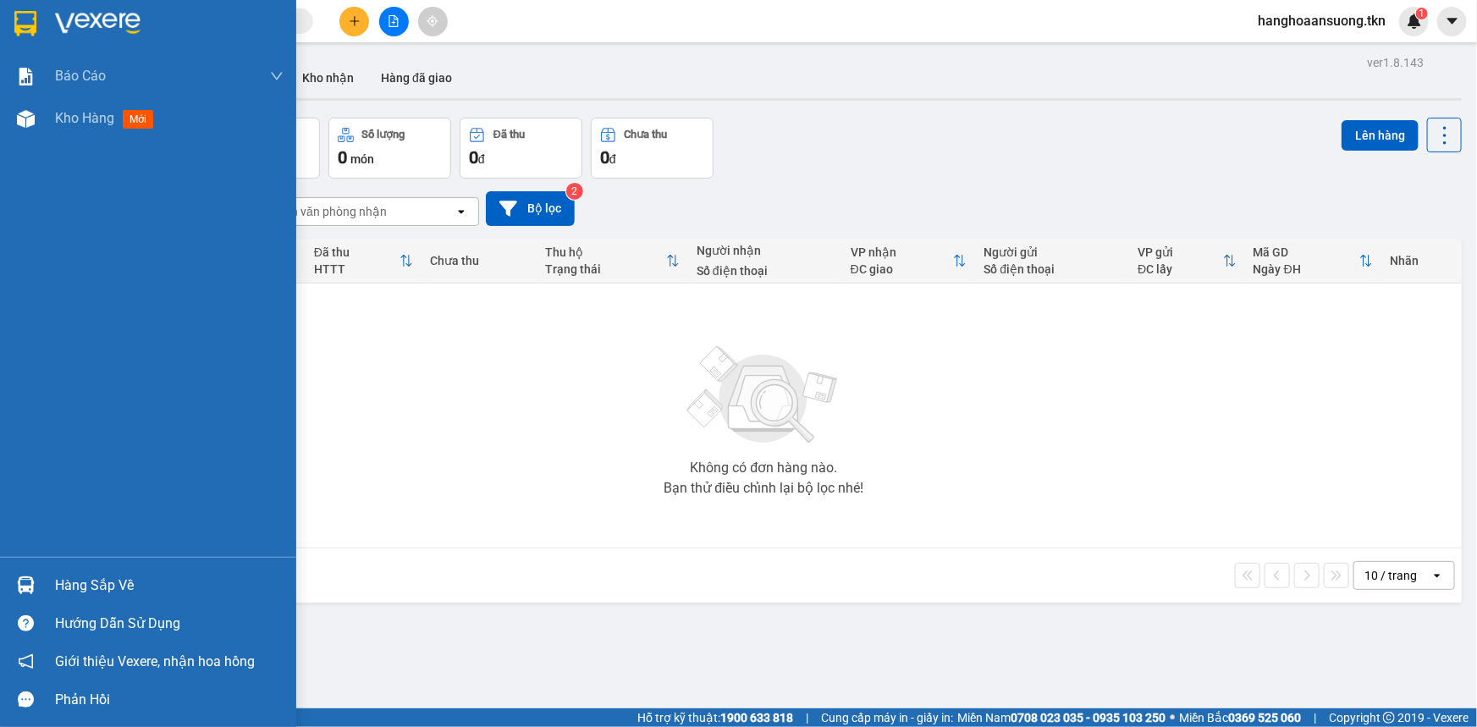
click at [26, 575] on div at bounding box center [26, 585] width 30 height 30
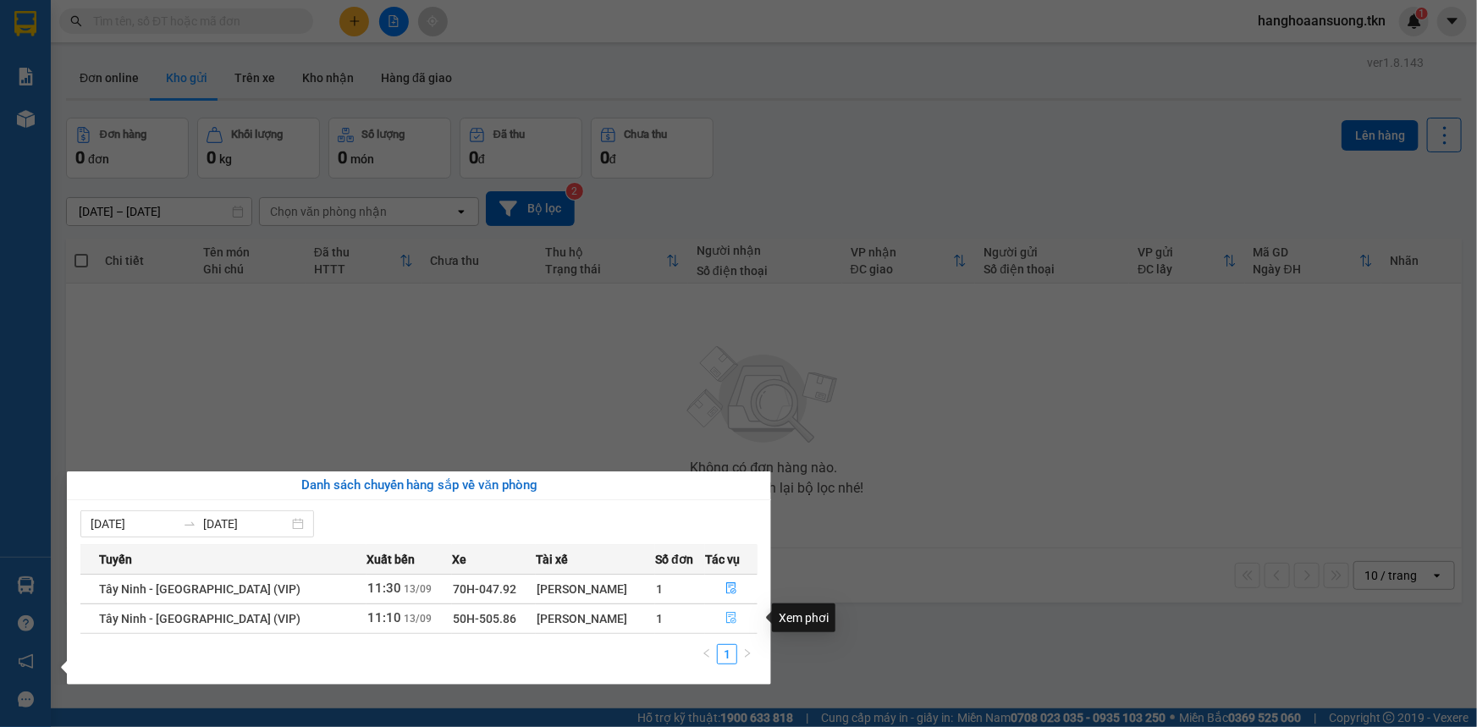
click at [729, 618] on icon "file-done" at bounding box center [731, 618] width 12 height 12
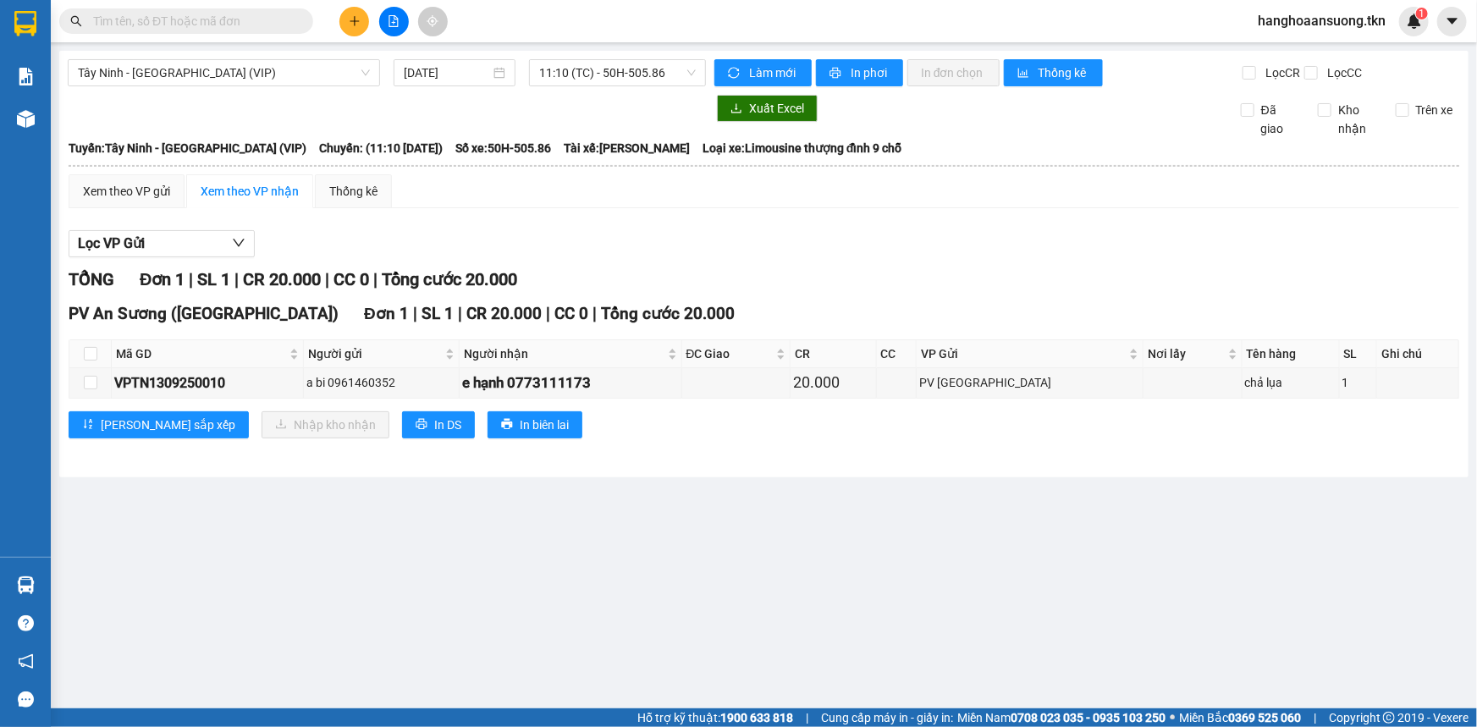
click at [872, 228] on div "Lọc VP Gửi TỔNG Đơn 1 | SL 1 | CR 20.000 | CC 0 | Tổng cước 20.000 PV An Sương…" at bounding box center [764, 341] width 1390 height 238
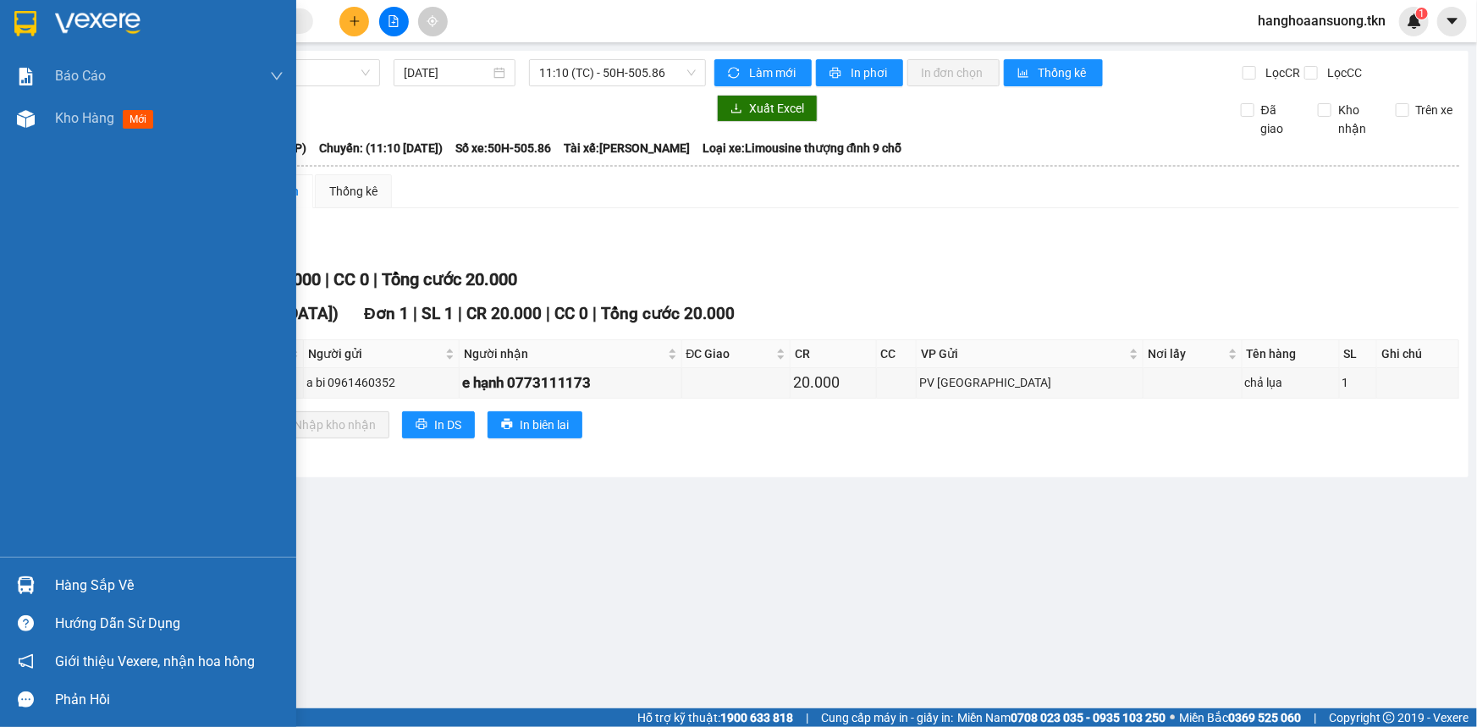
click at [22, 583] on img at bounding box center [26, 585] width 18 height 18
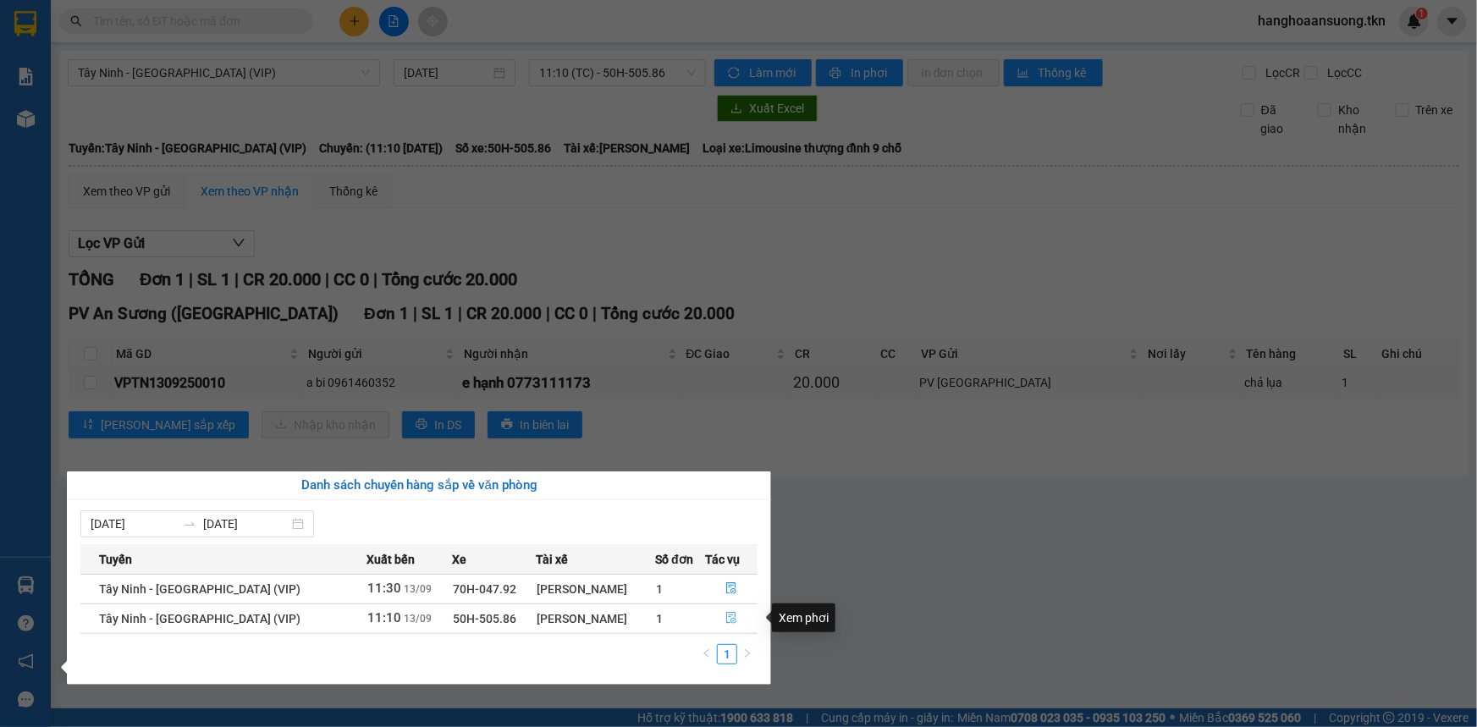
click at [725, 612] on icon "file-done" at bounding box center [731, 618] width 12 height 12
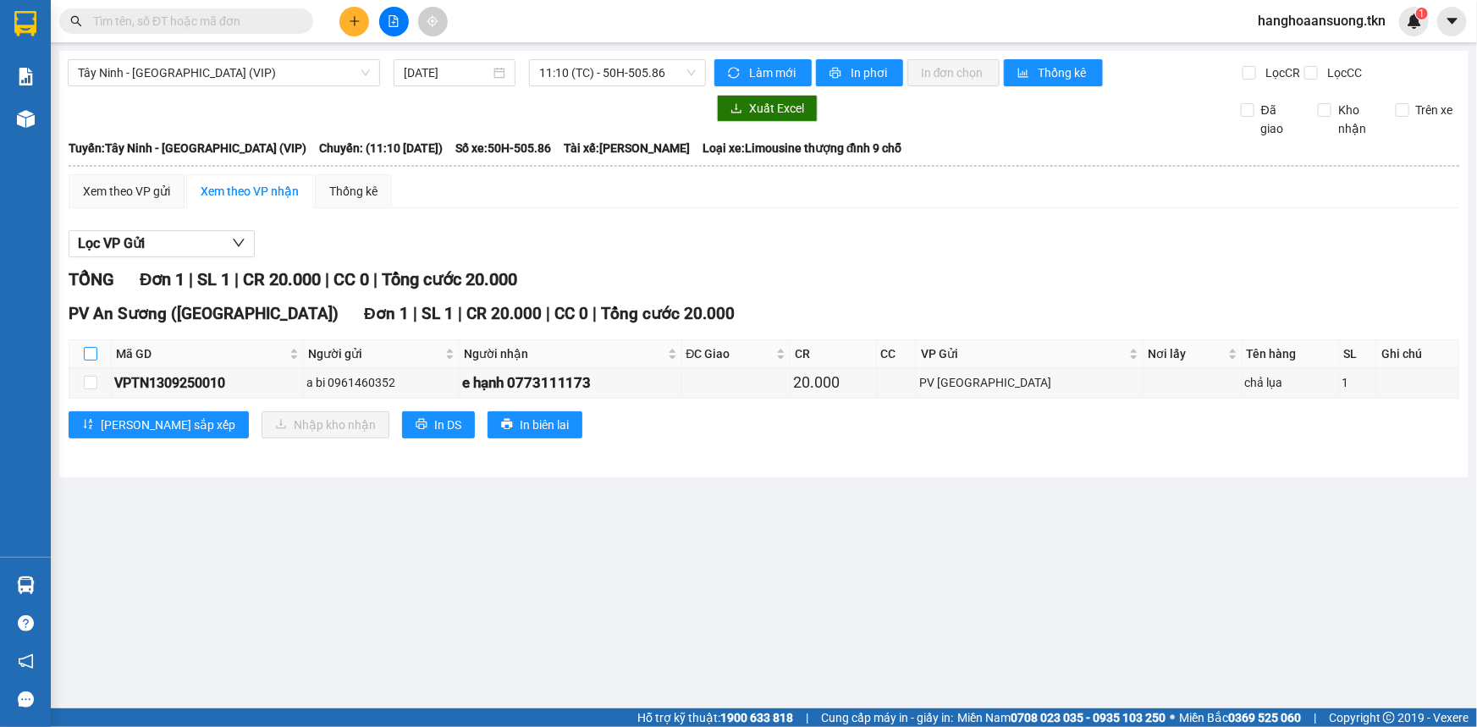
click at [92, 353] on input "checkbox" at bounding box center [91, 354] width 14 height 14
checkbox input "true"
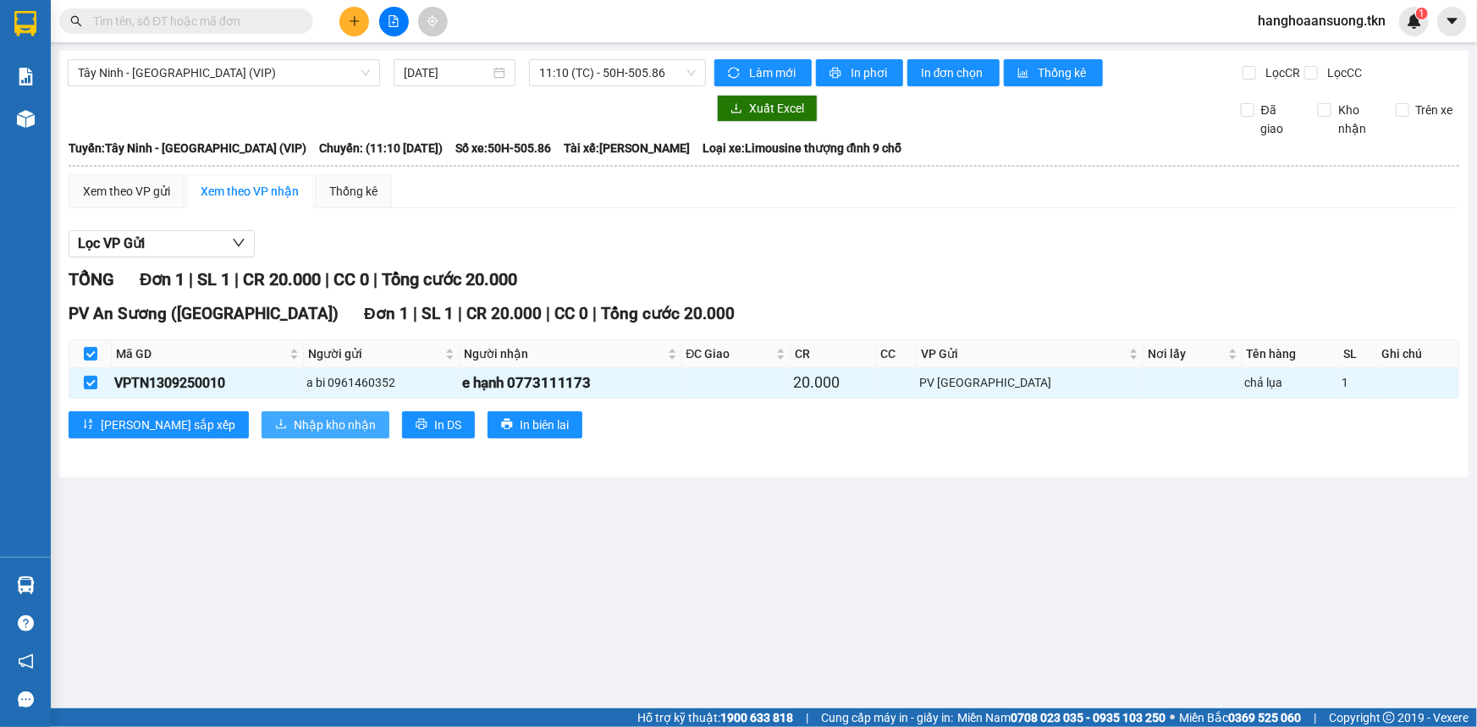
click at [294, 429] on span "Nhập kho nhận" at bounding box center [335, 424] width 82 height 19
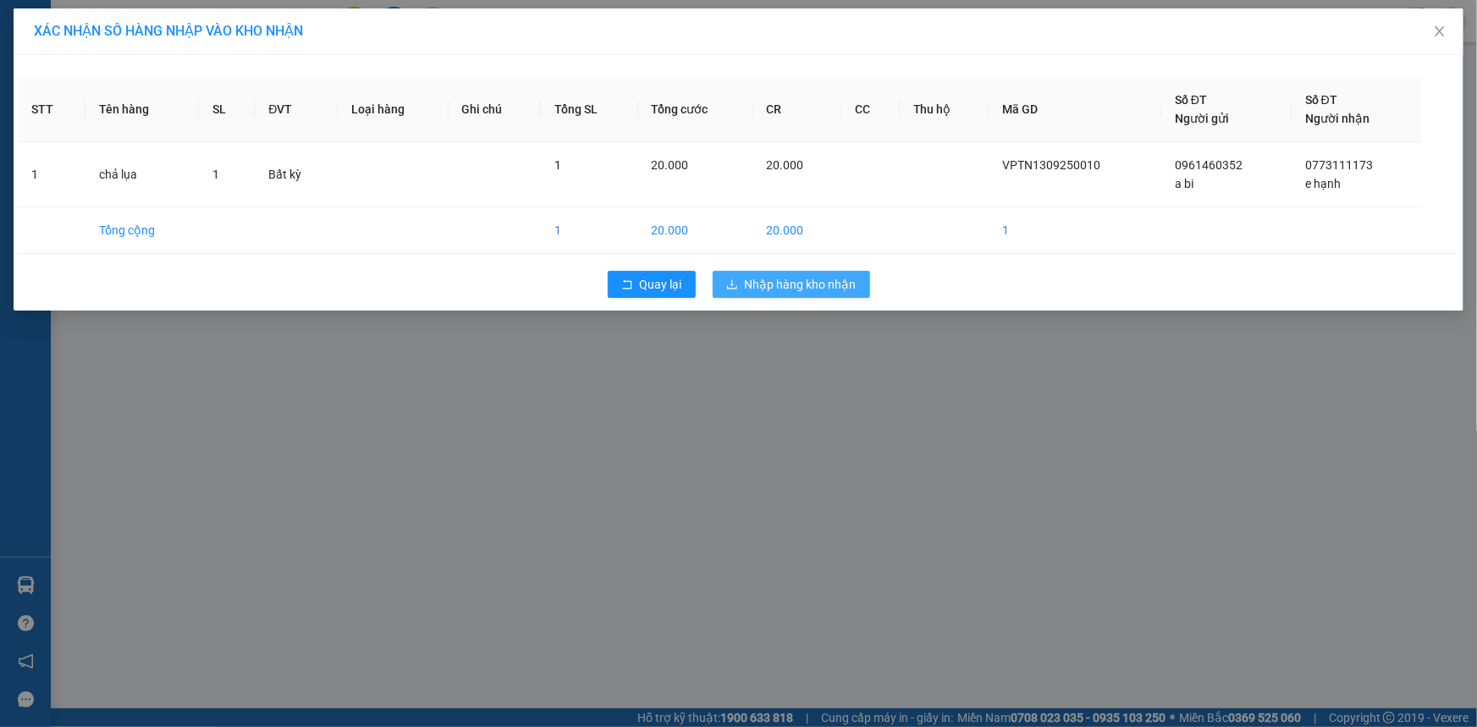
click at [814, 285] on span "Nhập hàng kho nhận" at bounding box center [801, 284] width 112 height 19
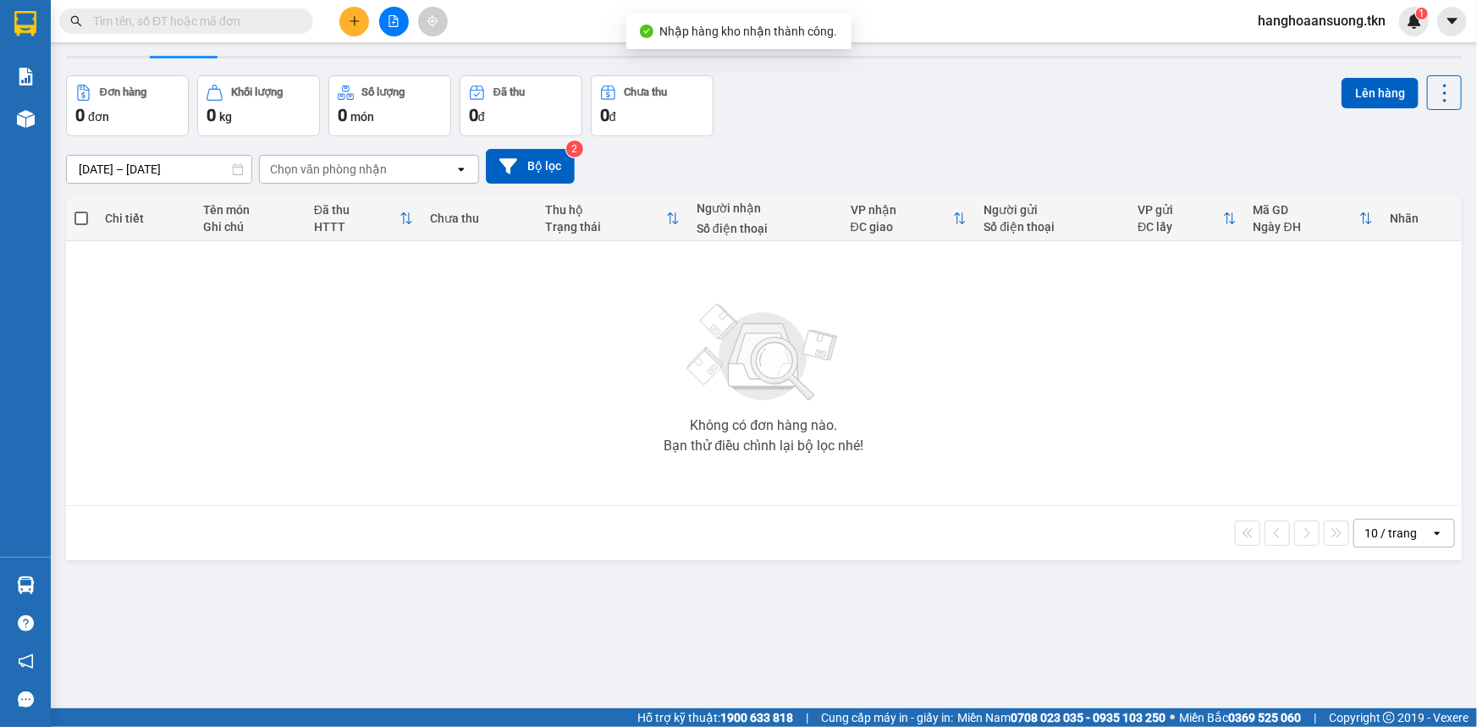
scroll to position [76, 0]
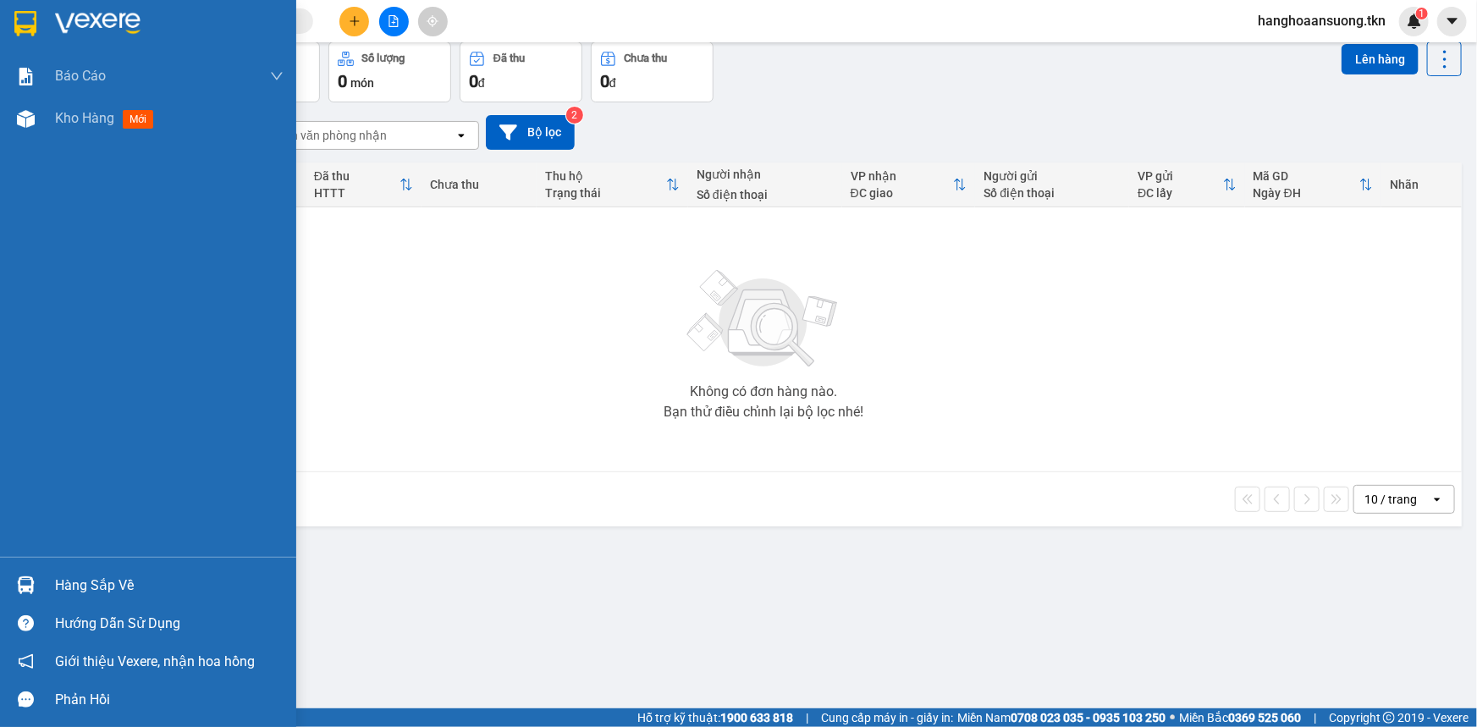
click at [32, 582] on img at bounding box center [26, 585] width 18 height 18
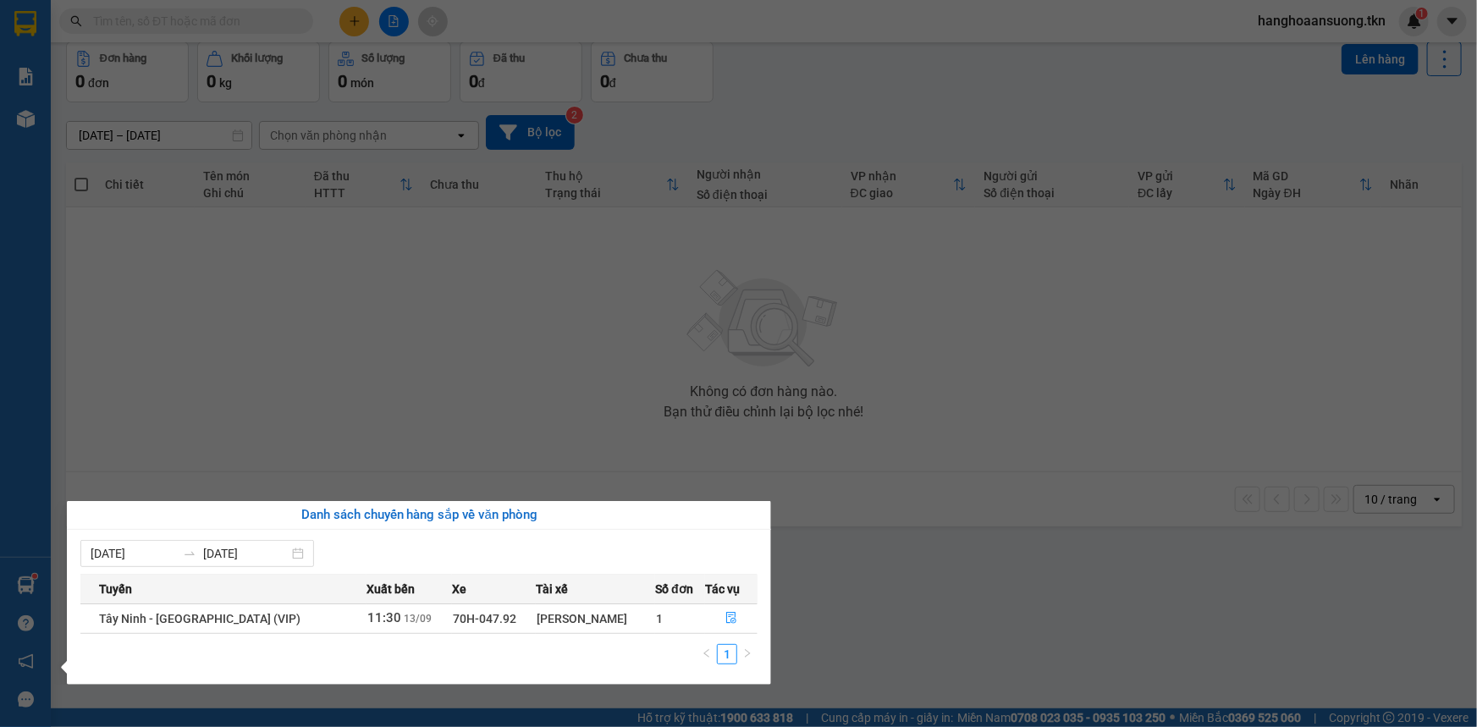
click at [356, 16] on section "Kết quả tìm kiếm ( 6 ) Bộ lọc Mã ĐH Trạng thái Món hàng Thu hộ Tổng cước Chưa c…" at bounding box center [738, 363] width 1477 height 727
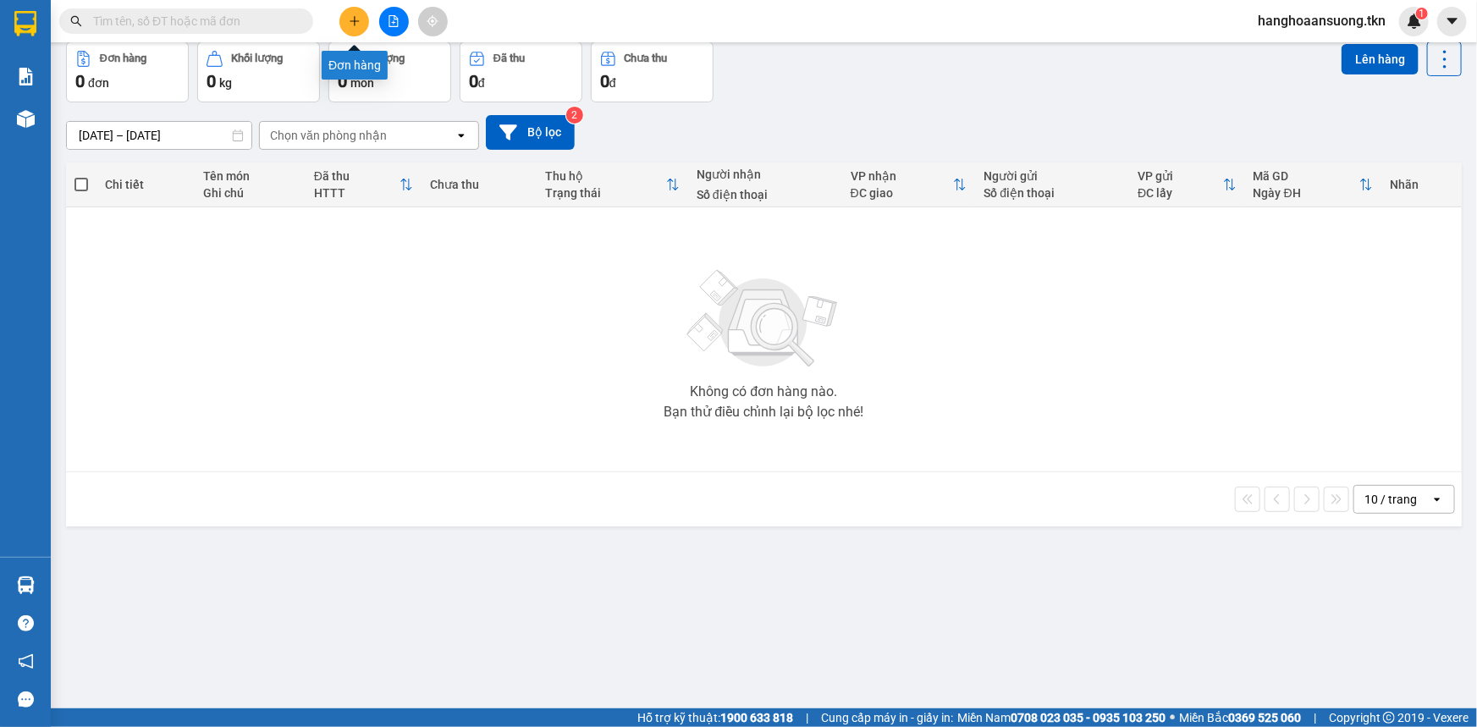
click at [351, 16] on icon "plus" at bounding box center [355, 21] width 12 height 12
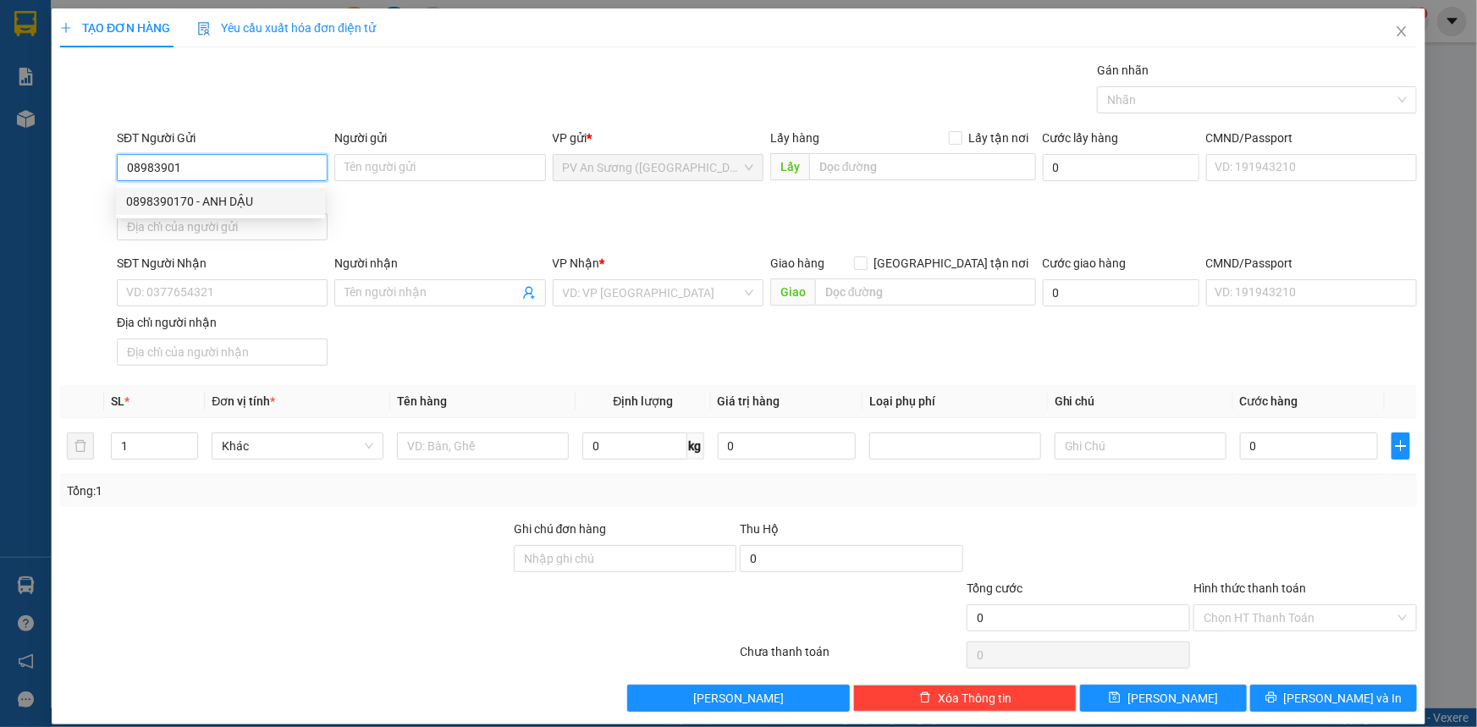
click at [252, 201] on div "0898390170 - ANH DẬU" at bounding box center [220, 201] width 189 height 19
type input "0898390170"
type input "ANH DẬU"
type input "0914396143"
type input "a trung"
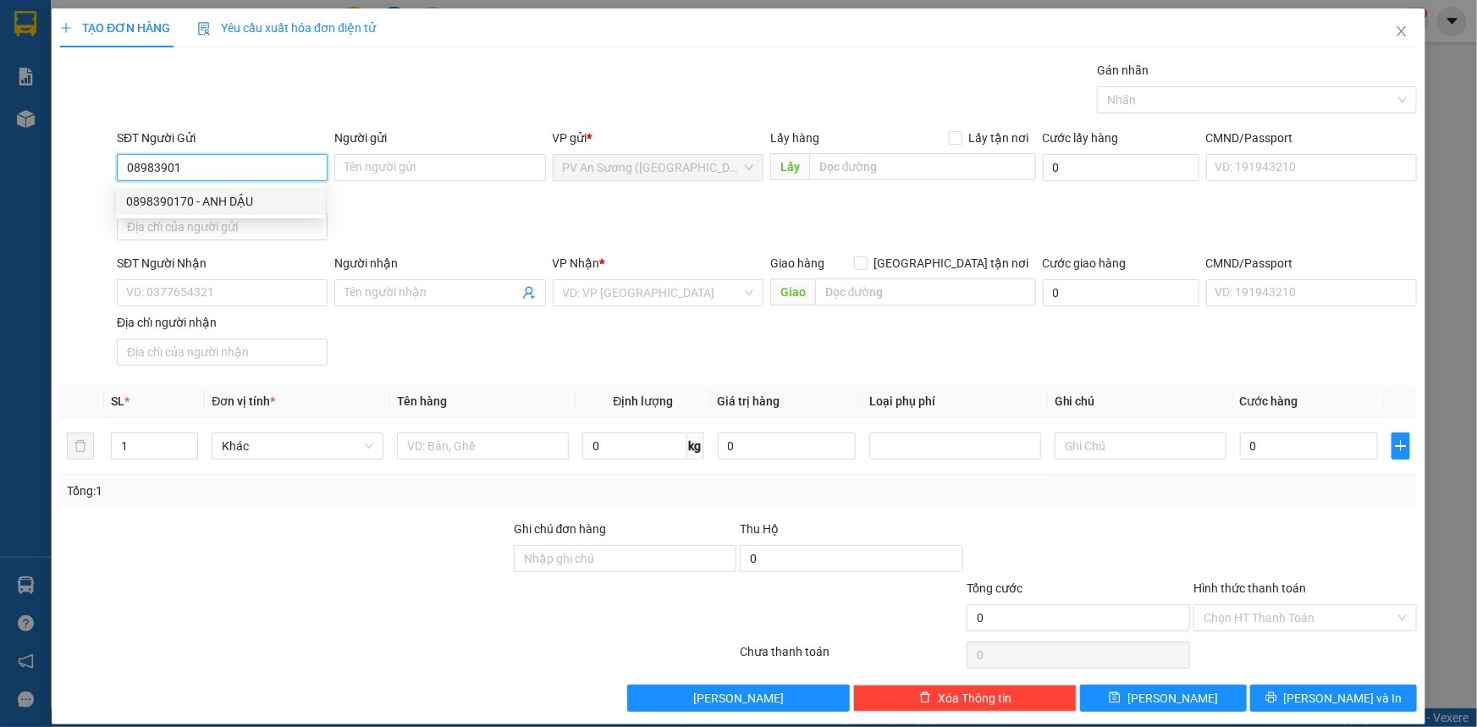
type input "dụng cụ"
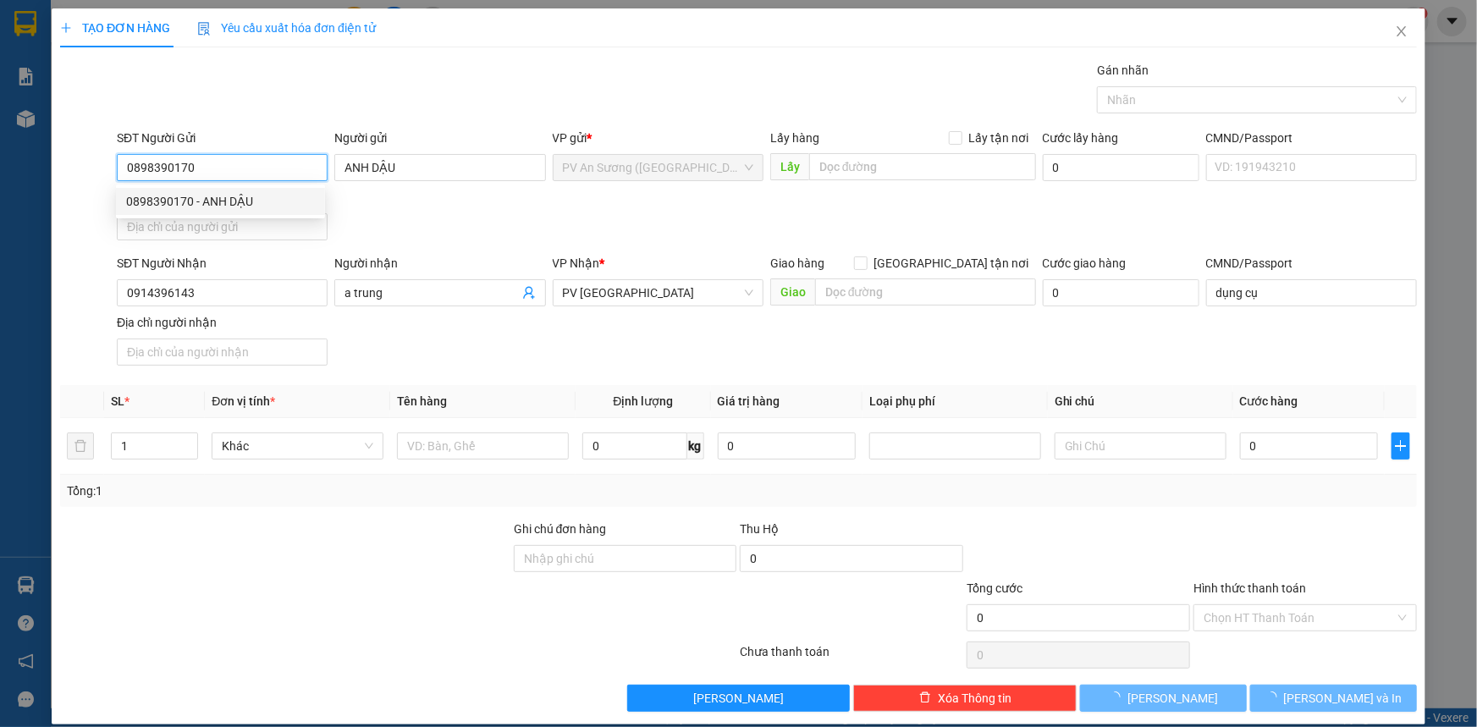
type input "30.000"
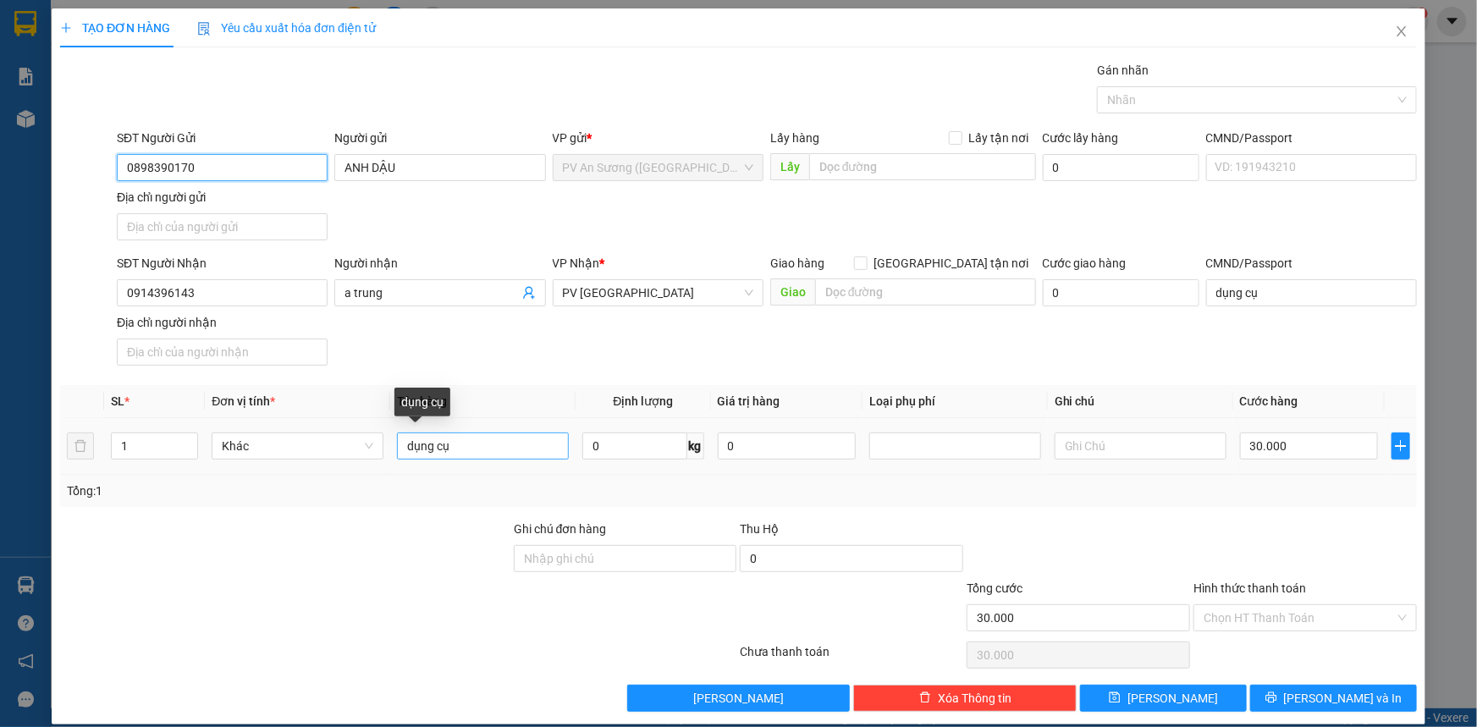
type input "0898390170"
click at [465, 445] on input "dụng cụ" at bounding box center [483, 445] width 172 height 27
type input "d"
type input "THIẾT BỊ"
click at [1134, 444] on input "text" at bounding box center [1140, 445] width 172 height 27
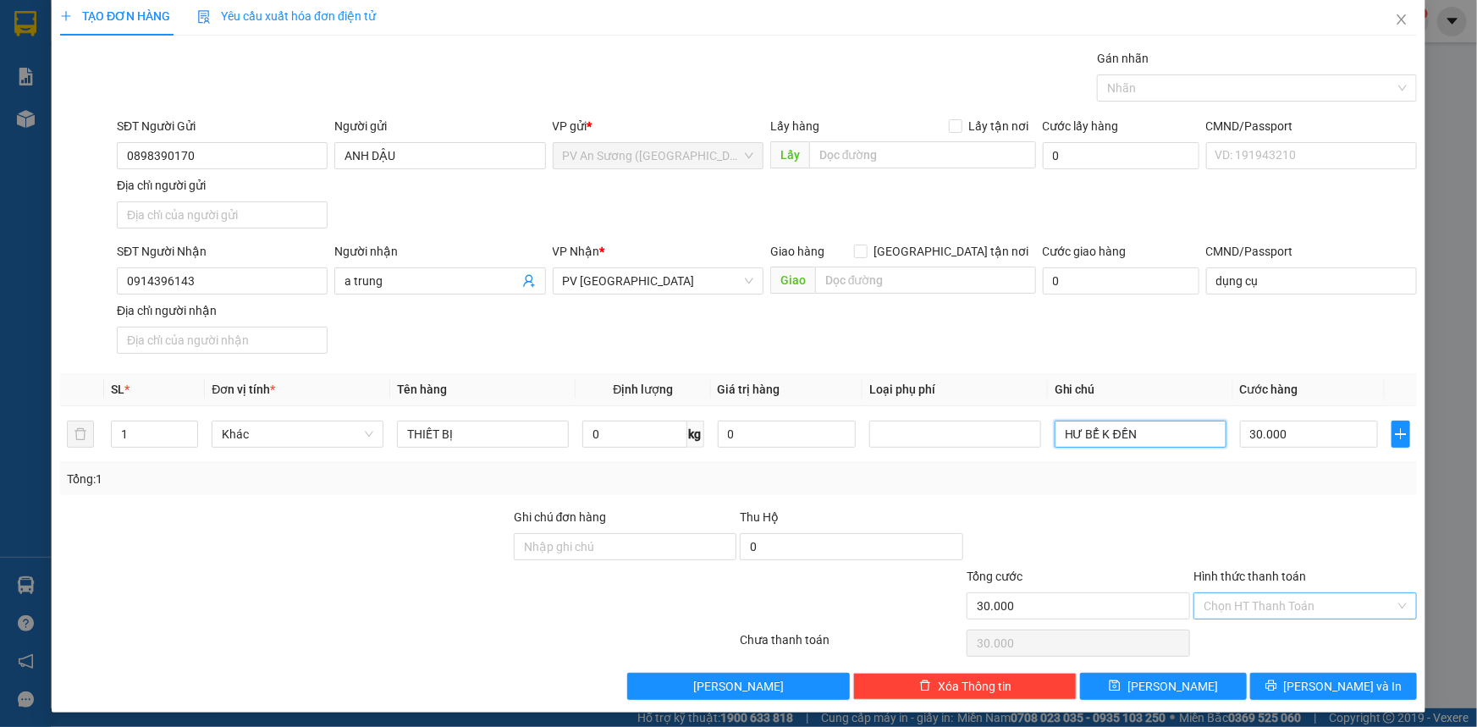
scroll to position [16, 0]
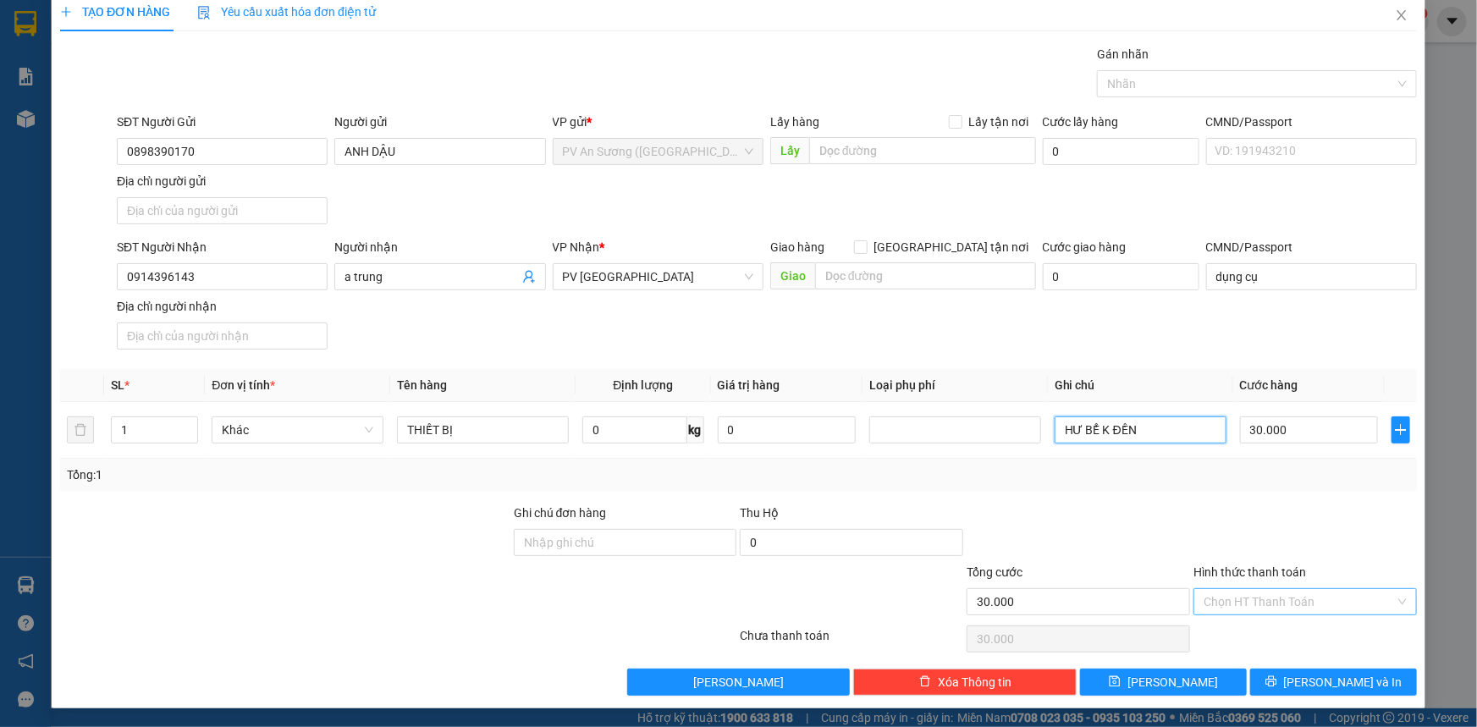
type input "HƯ BỂ K ĐỀN"
click at [1268, 597] on input "Hình thức thanh toán" at bounding box center [1298, 601] width 191 height 25
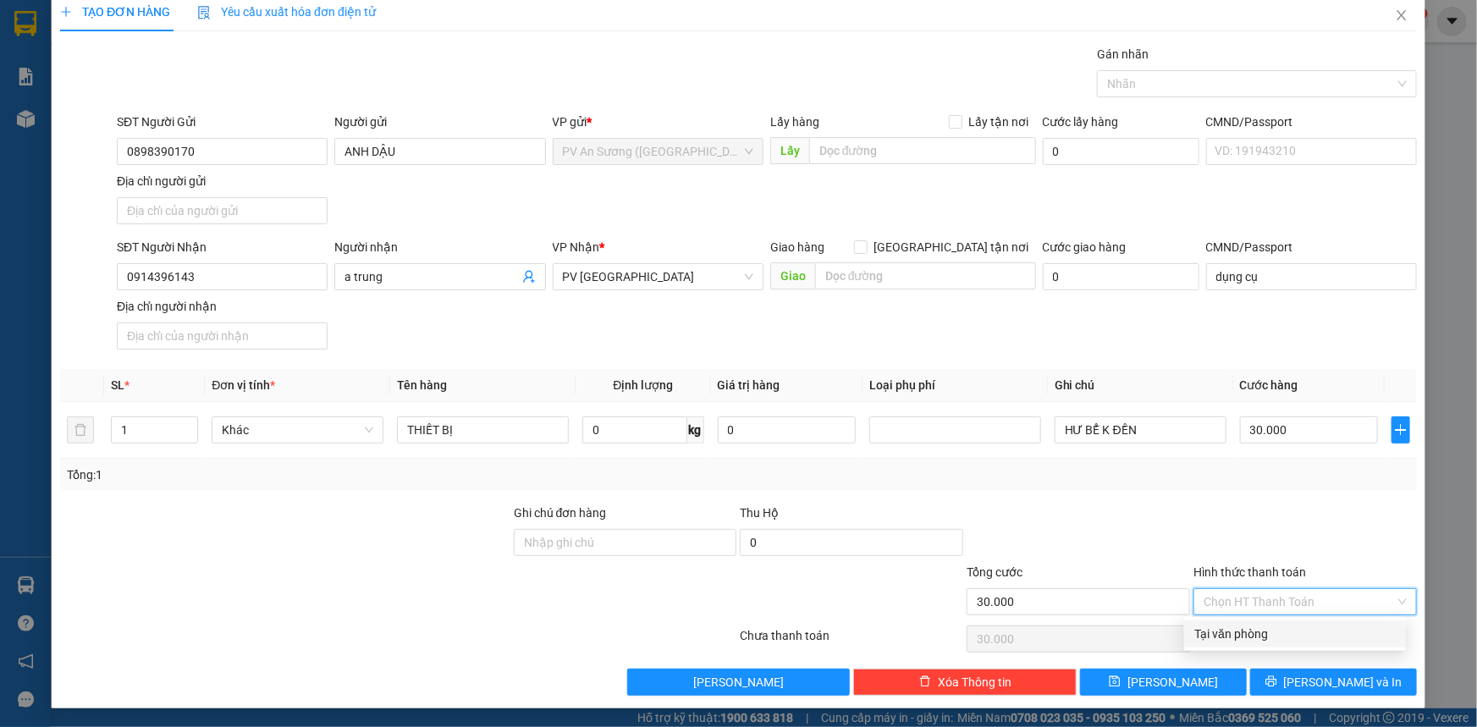
click at [1269, 631] on div "Tại văn phòng" at bounding box center [1294, 634] width 201 height 19
type input "0"
click at [1277, 679] on icon "printer" at bounding box center [1271, 681] width 12 height 12
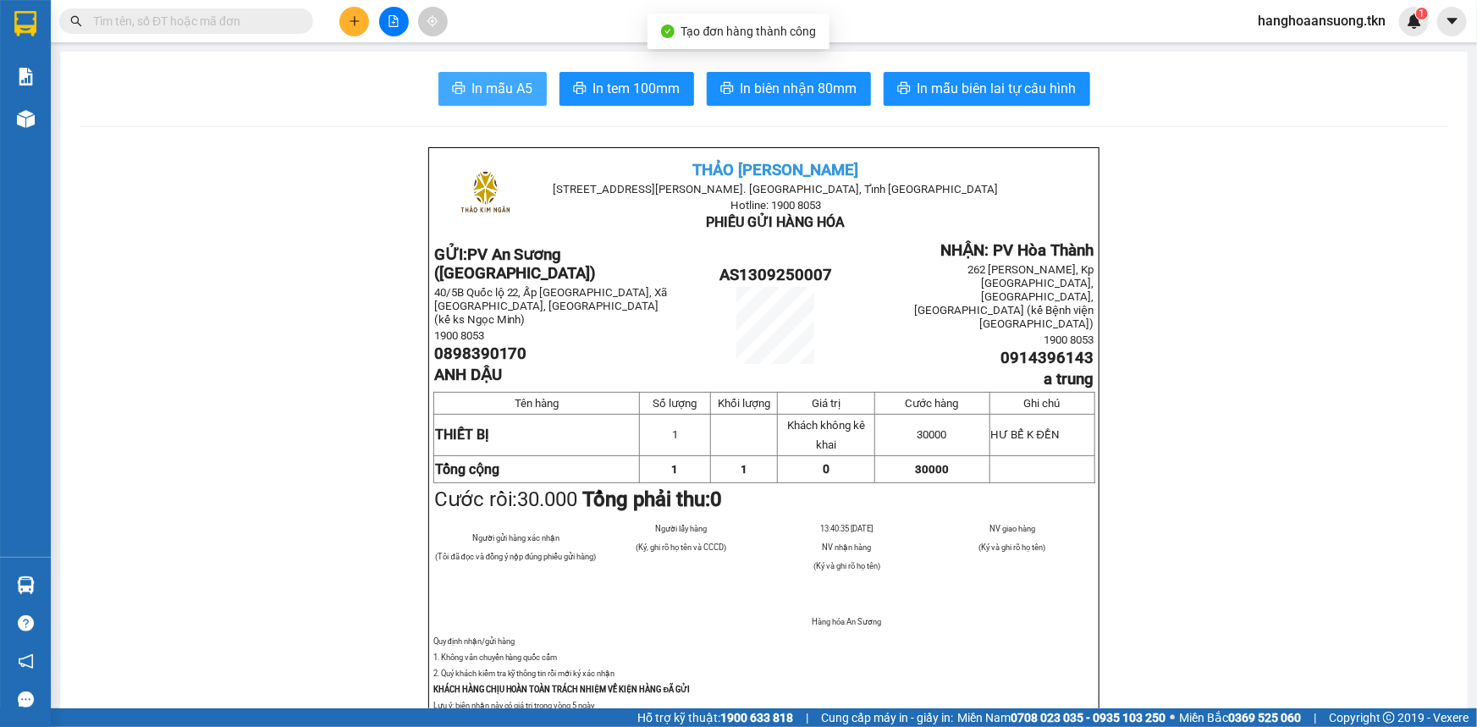
click at [494, 90] on span "In mẫu A5" at bounding box center [502, 88] width 61 height 21
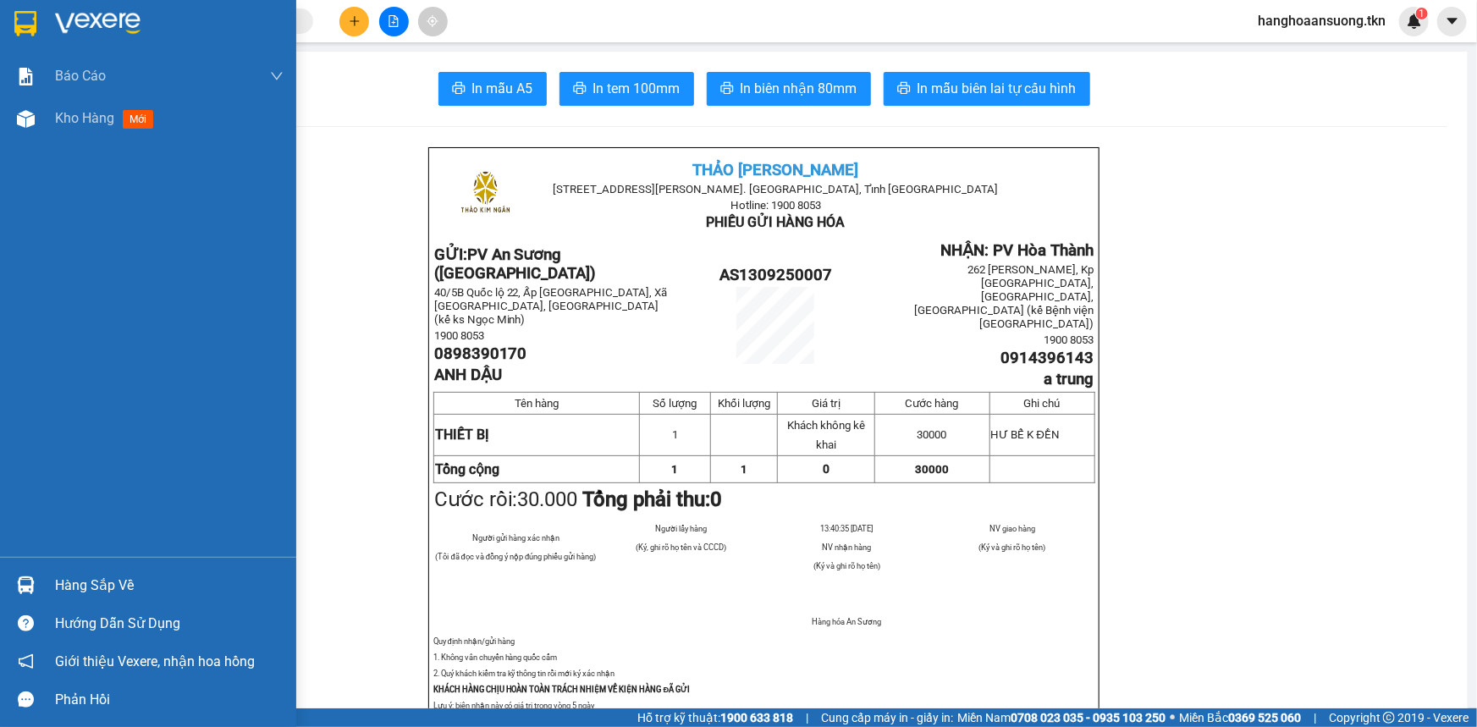
click at [23, 16] on img at bounding box center [25, 23] width 22 height 25
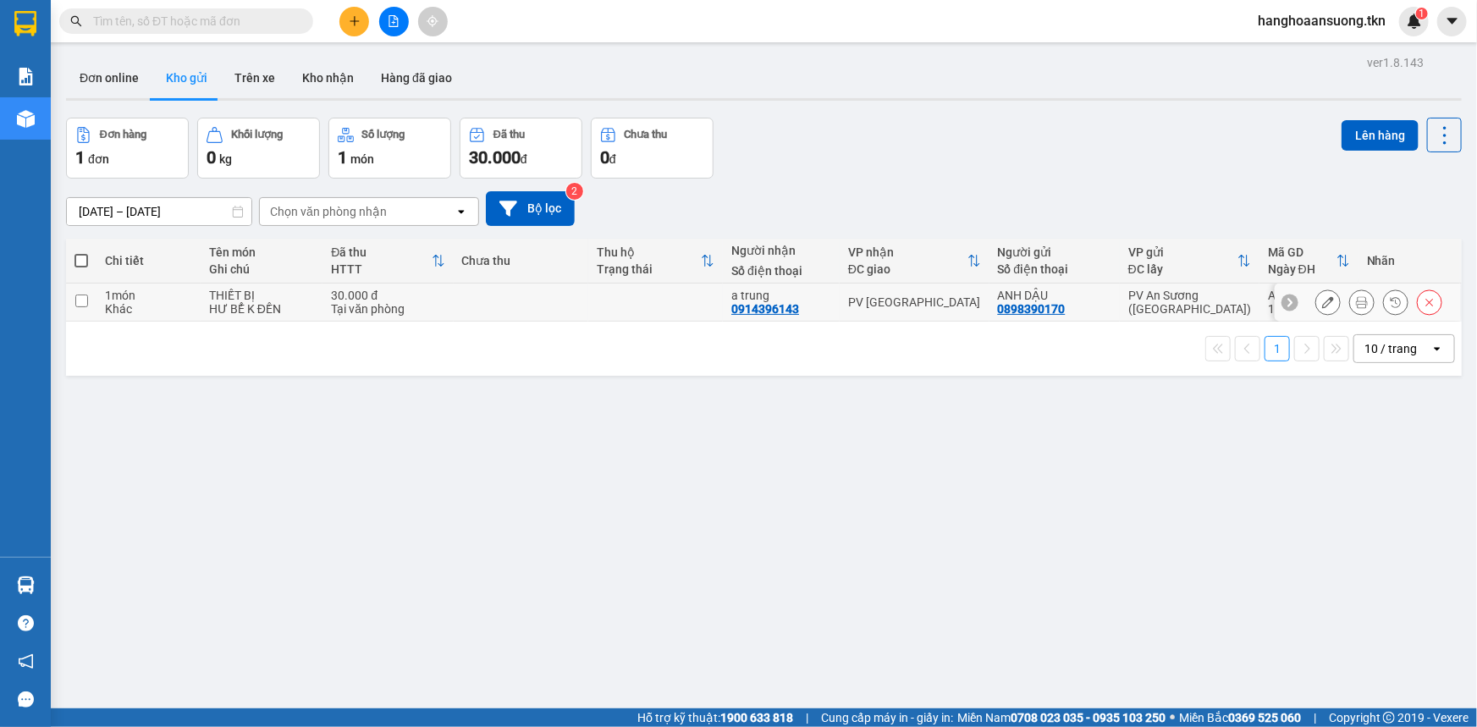
click at [931, 305] on div "PV [GEOGRAPHIC_DATA]" at bounding box center [914, 302] width 133 height 14
checkbox input "true"
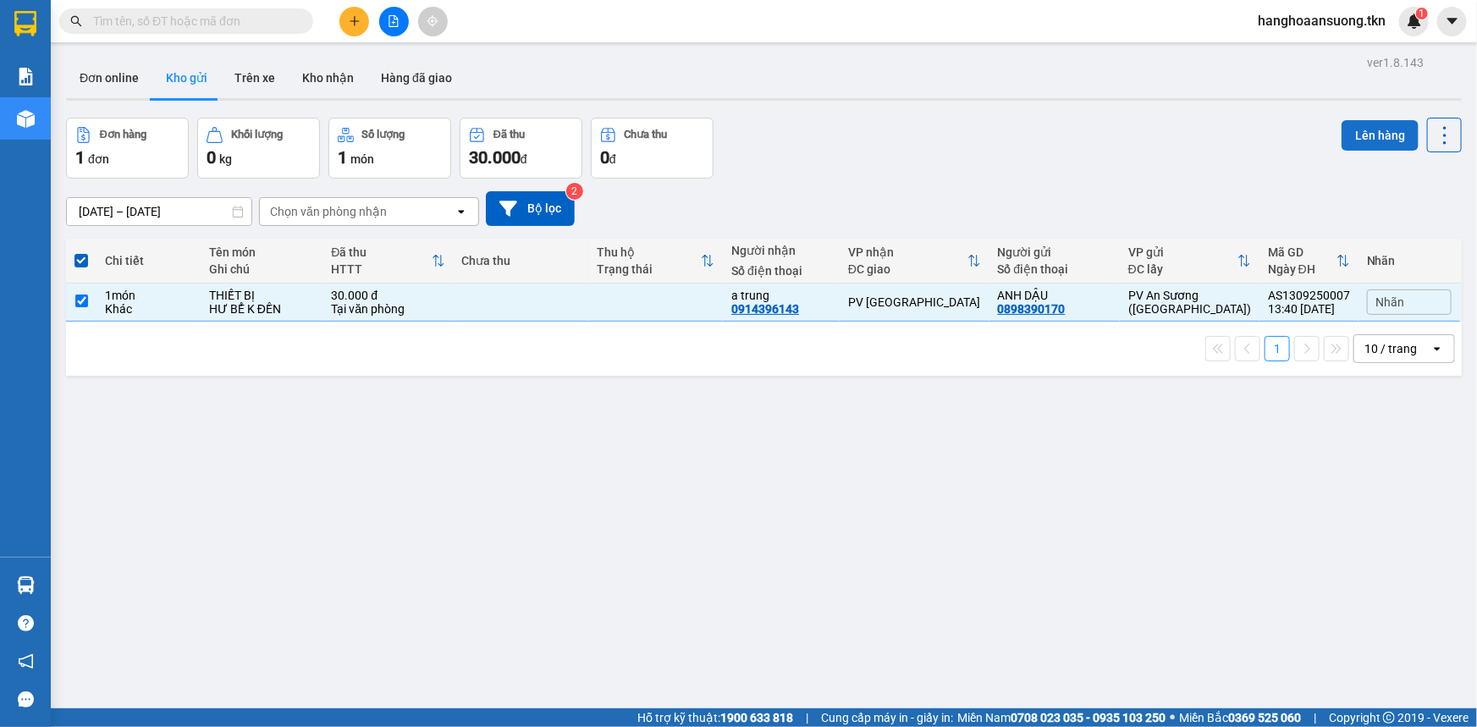
click at [1354, 131] on button "Lên hàng" at bounding box center [1379, 135] width 77 height 30
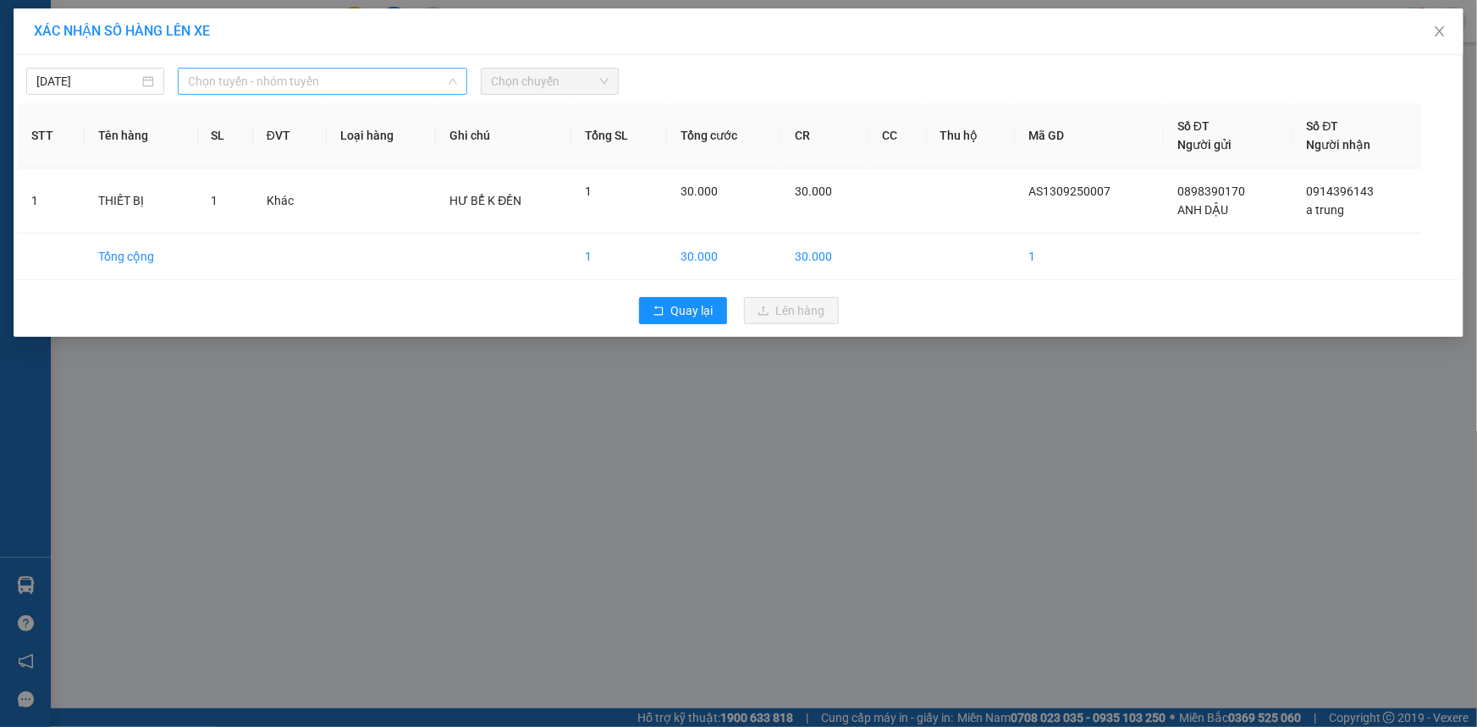
click at [360, 82] on span "Chọn tuyến - nhóm tuyến" at bounding box center [322, 81] width 269 height 25
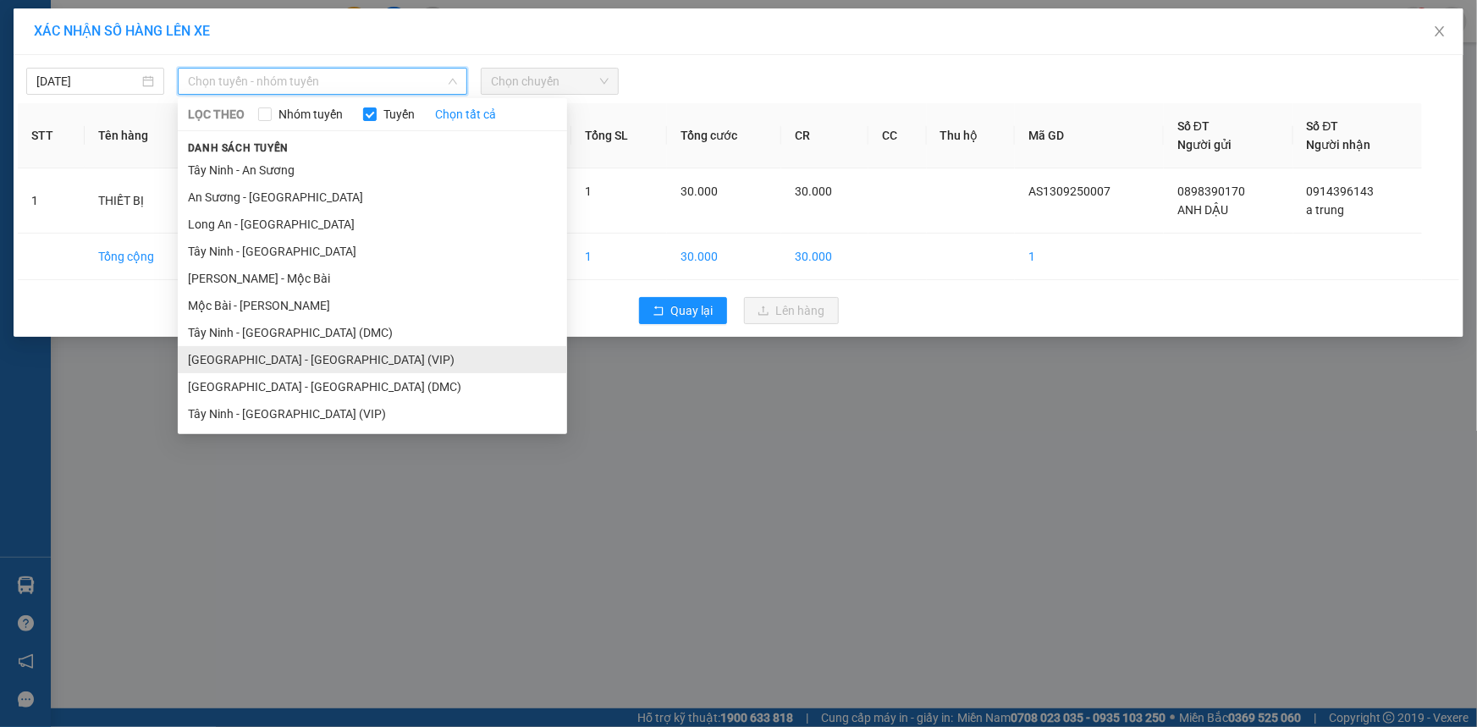
click at [343, 354] on li "[GEOGRAPHIC_DATA] - [GEOGRAPHIC_DATA] (VIP)" at bounding box center [372, 359] width 389 height 27
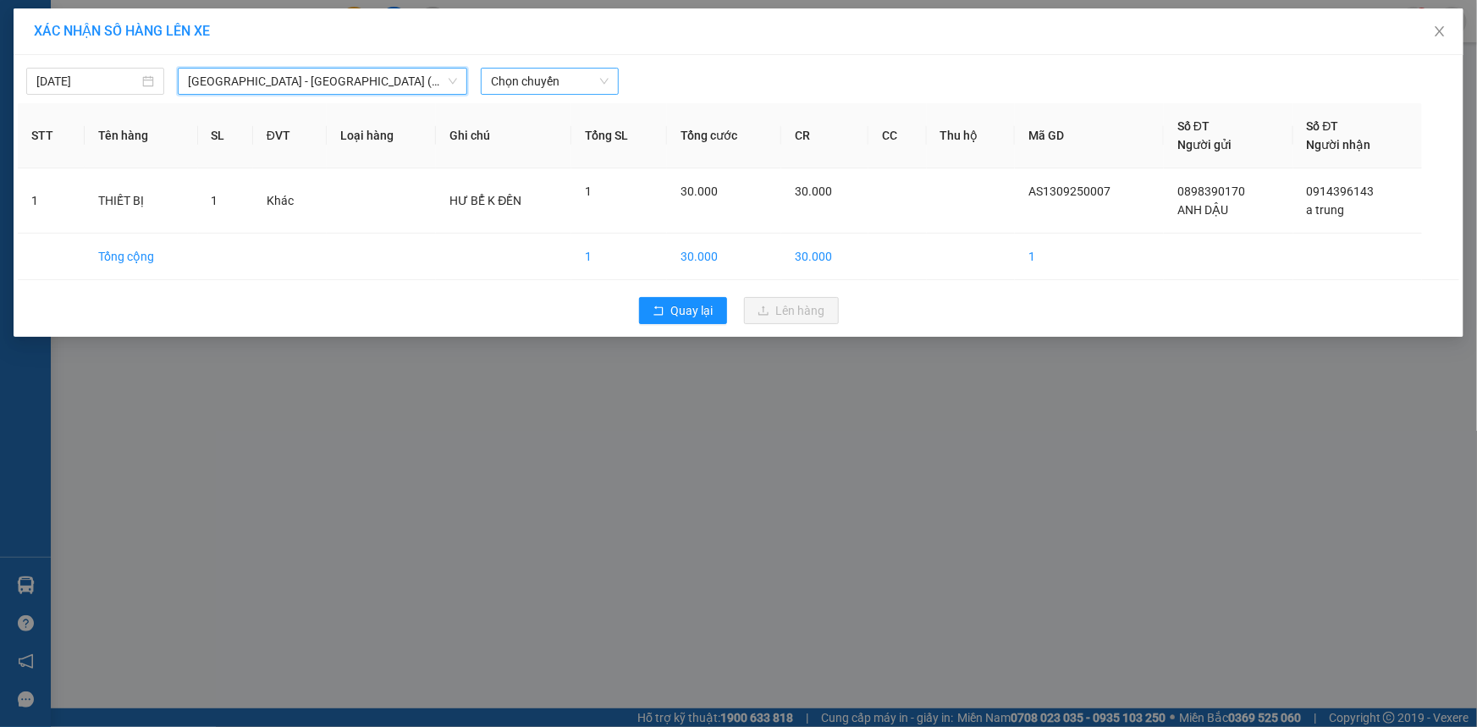
click at [559, 80] on span "Chọn chuyến" at bounding box center [550, 81] width 118 height 25
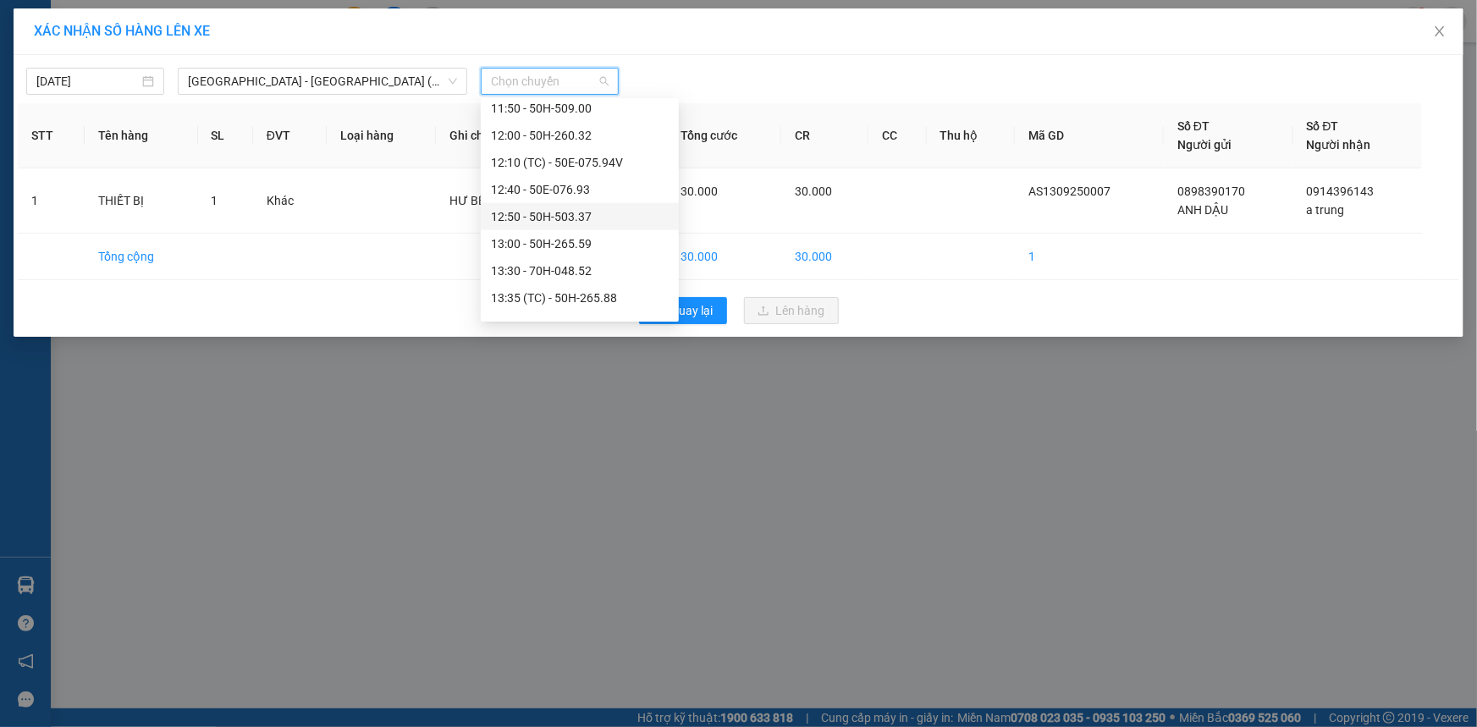
scroll to position [769, 0]
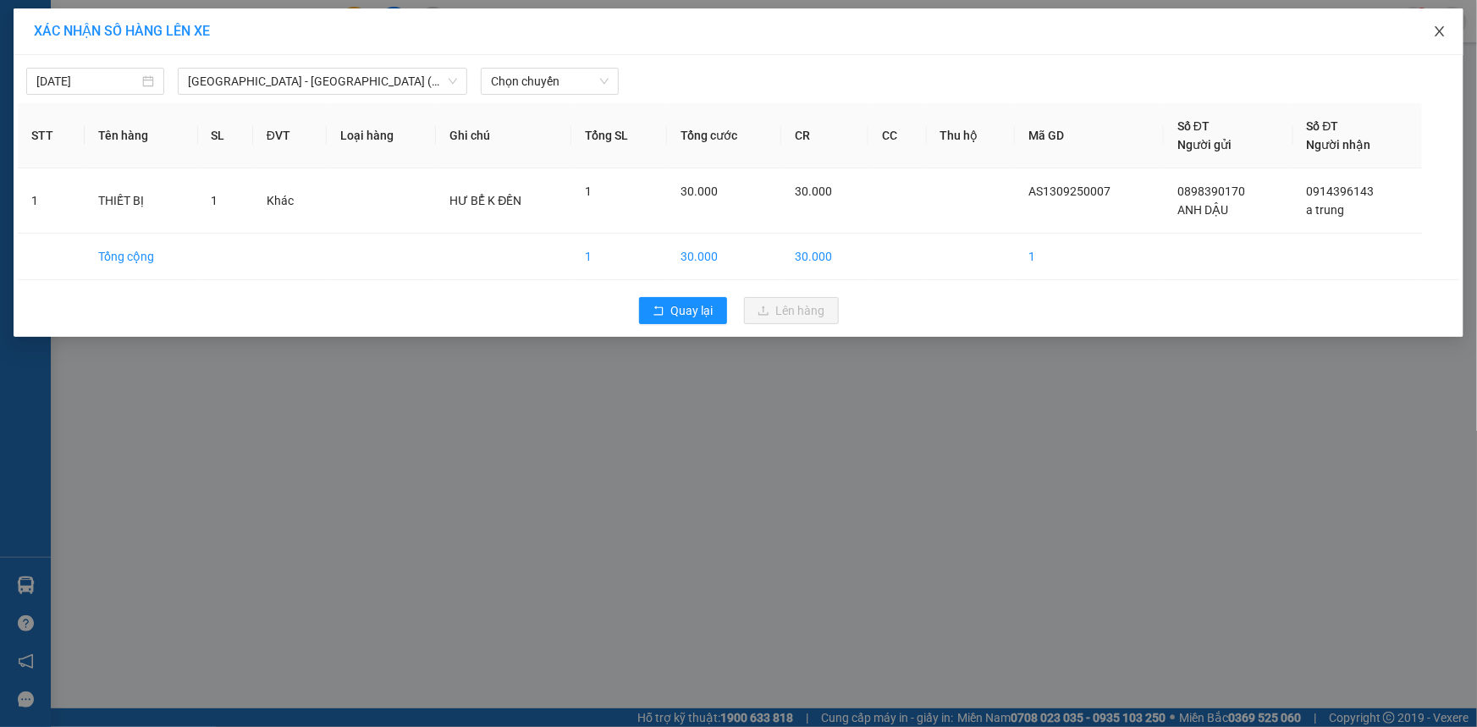
click at [1434, 34] on icon "close" at bounding box center [1440, 32] width 14 height 14
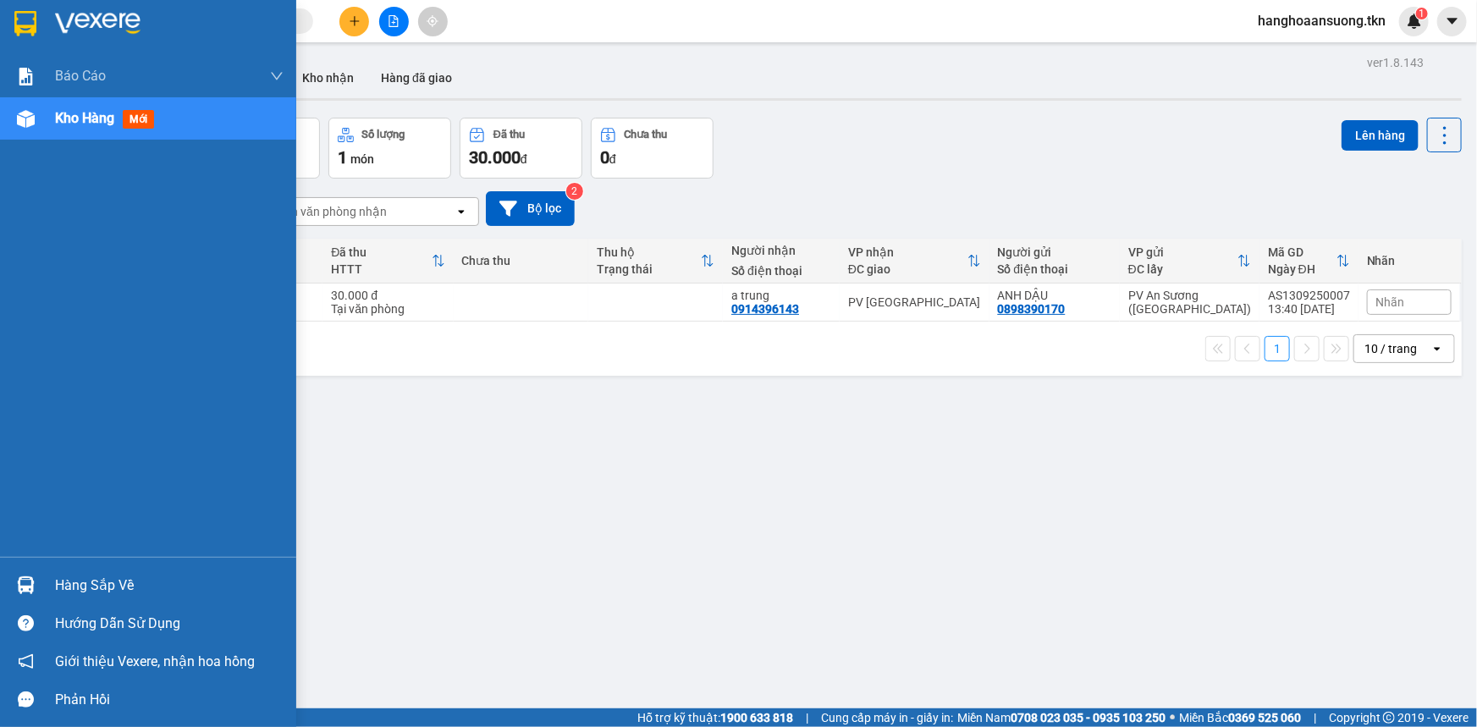
click at [27, 582] on img at bounding box center [26, 585] width 18 height 18
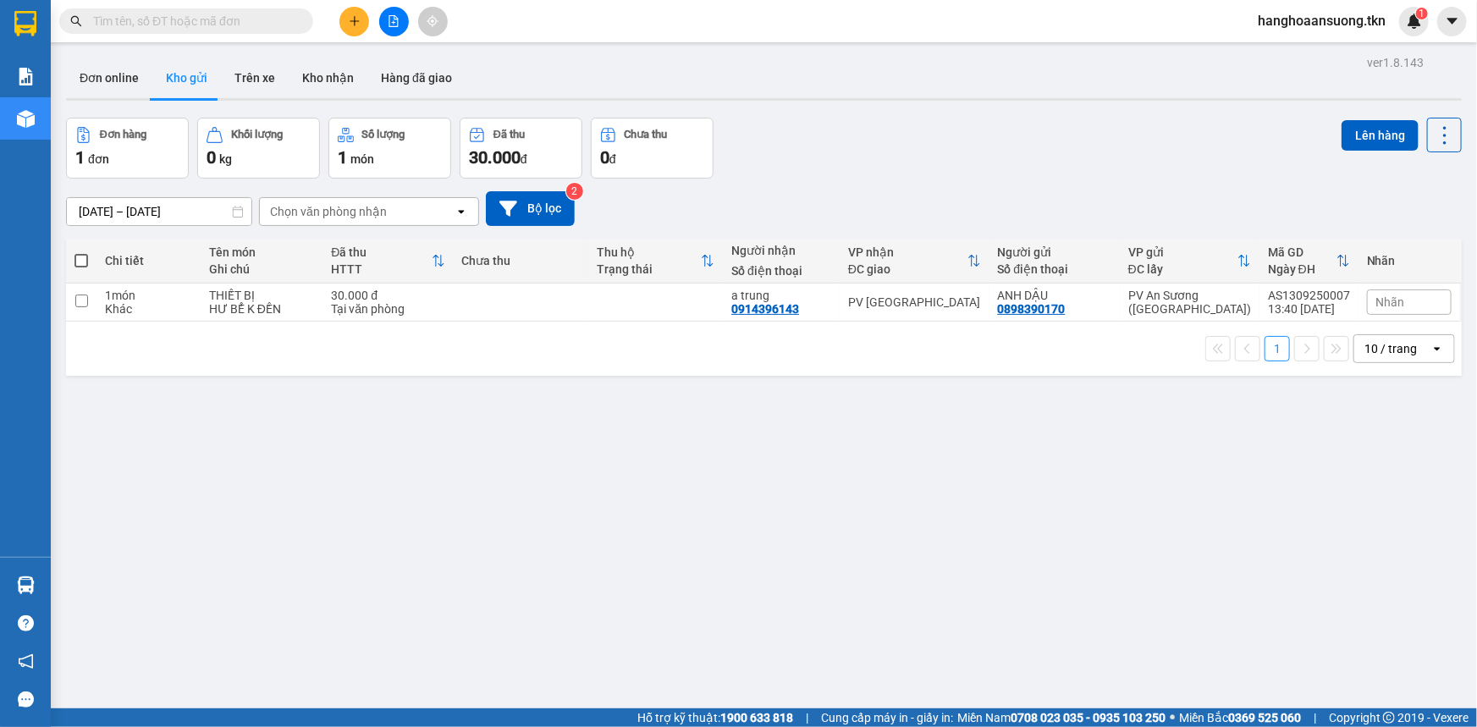
click at [793, 548] on div "ver 1.8.143 Đơn online Kho gửi Trên xe Kho nhận Hàng đã giao Đơn hàng 1 đơn Khố…" at bounding box center [763, 414] width 1409 height 727
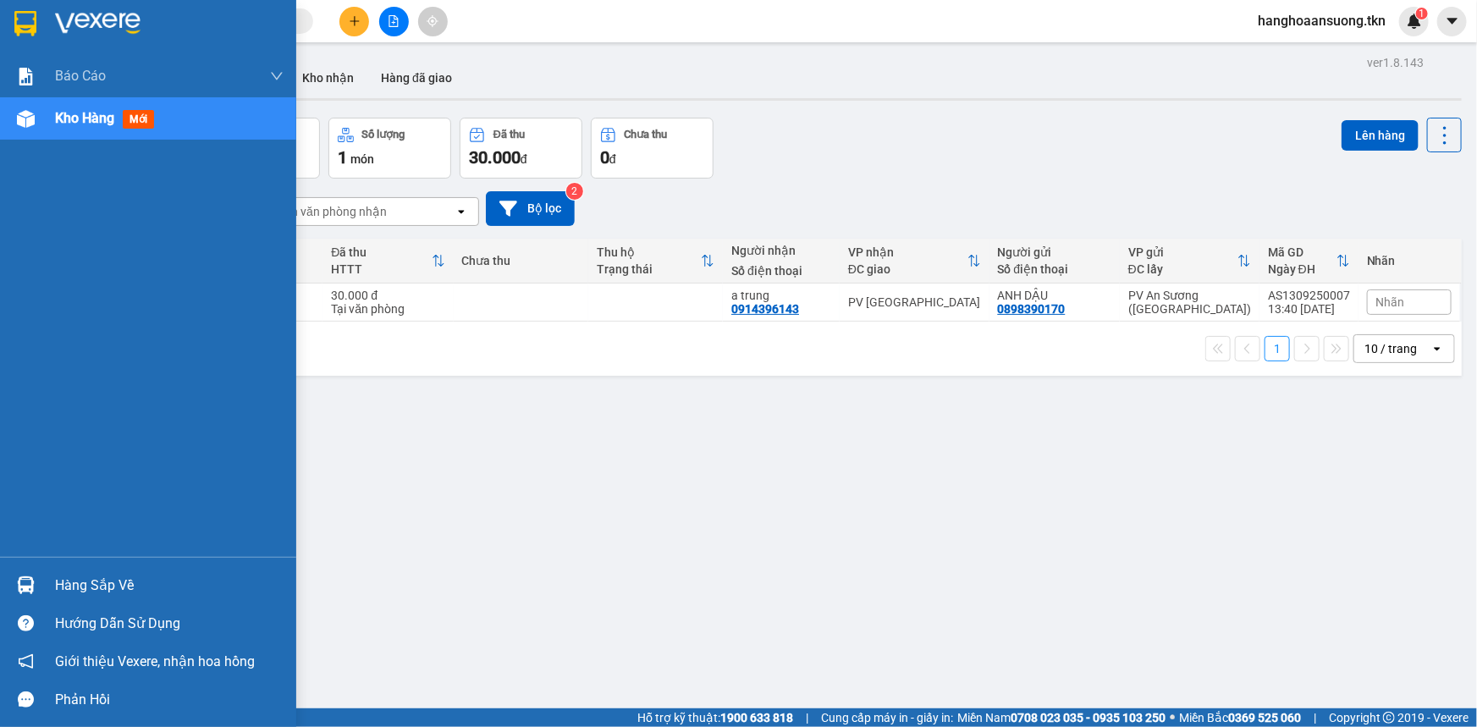
click at [29, 581] on img at bounding box center [26, 585] width 18 height 18
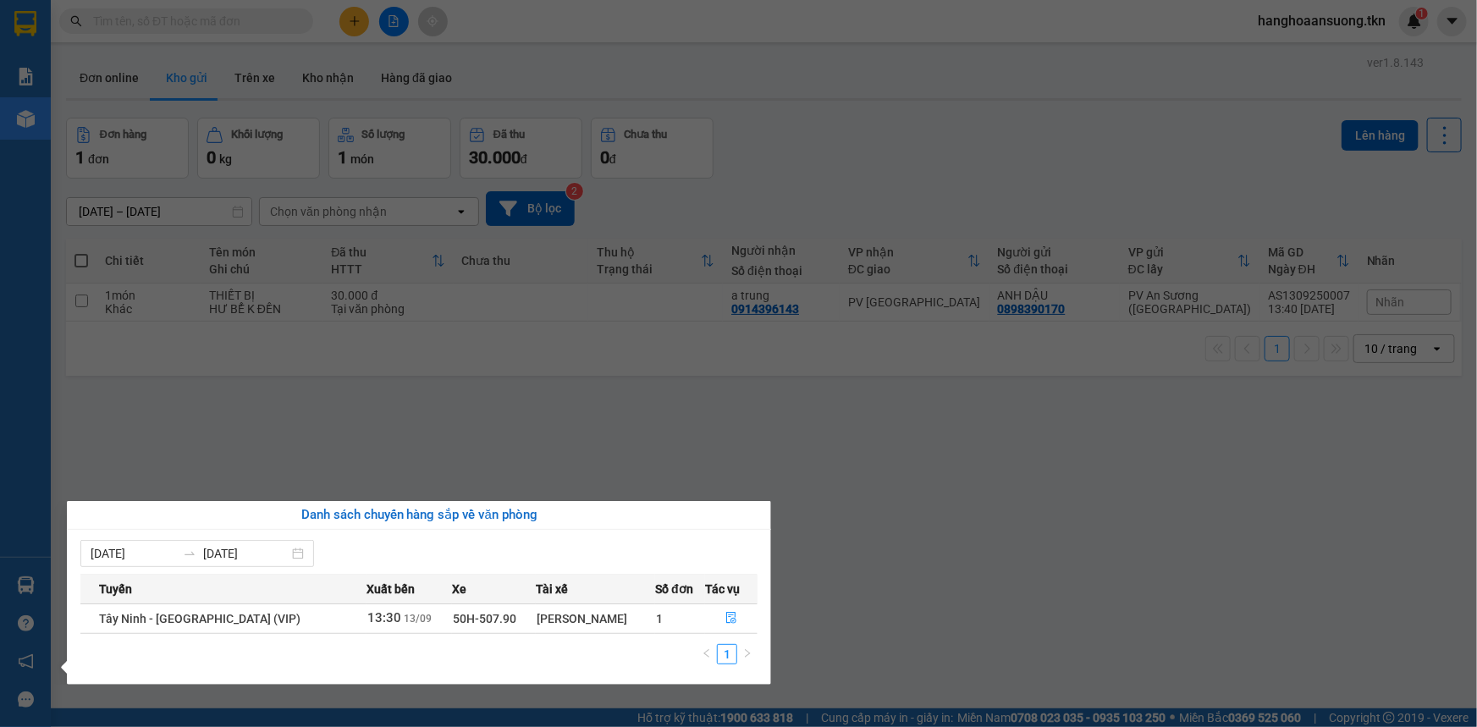
click at [922, 574] on section "Kết quả tìm kiếm ( 6 ) Bộ lọc Mã ĐH Trạng thái Món hàng Thu hộ Tổng cước Chưa c…" at bounding box center [738, 363] width 1477 height 727
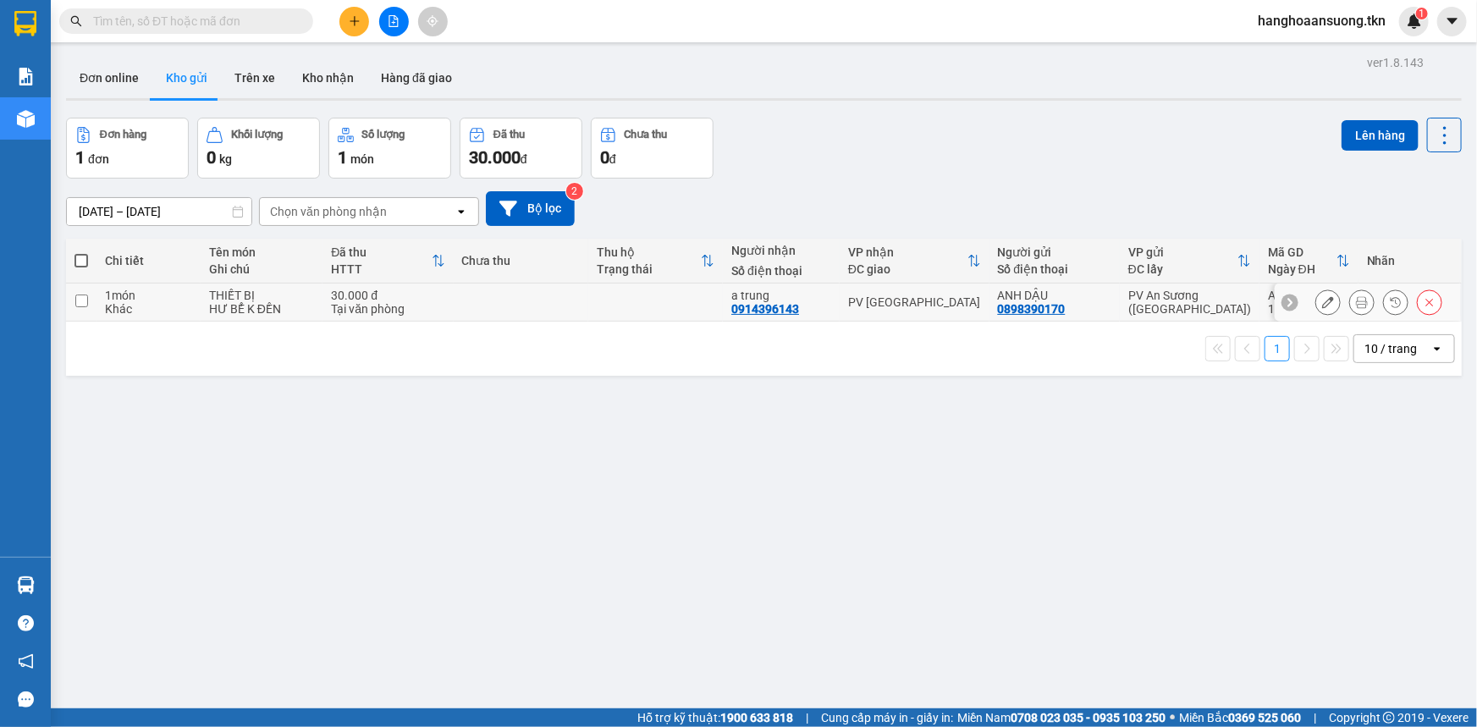
click at [963, 307] on div "PV [GEOGRAPHIC_DATA]" at bounding box center [914, 302] width 133 height 14
checkbox input "true"
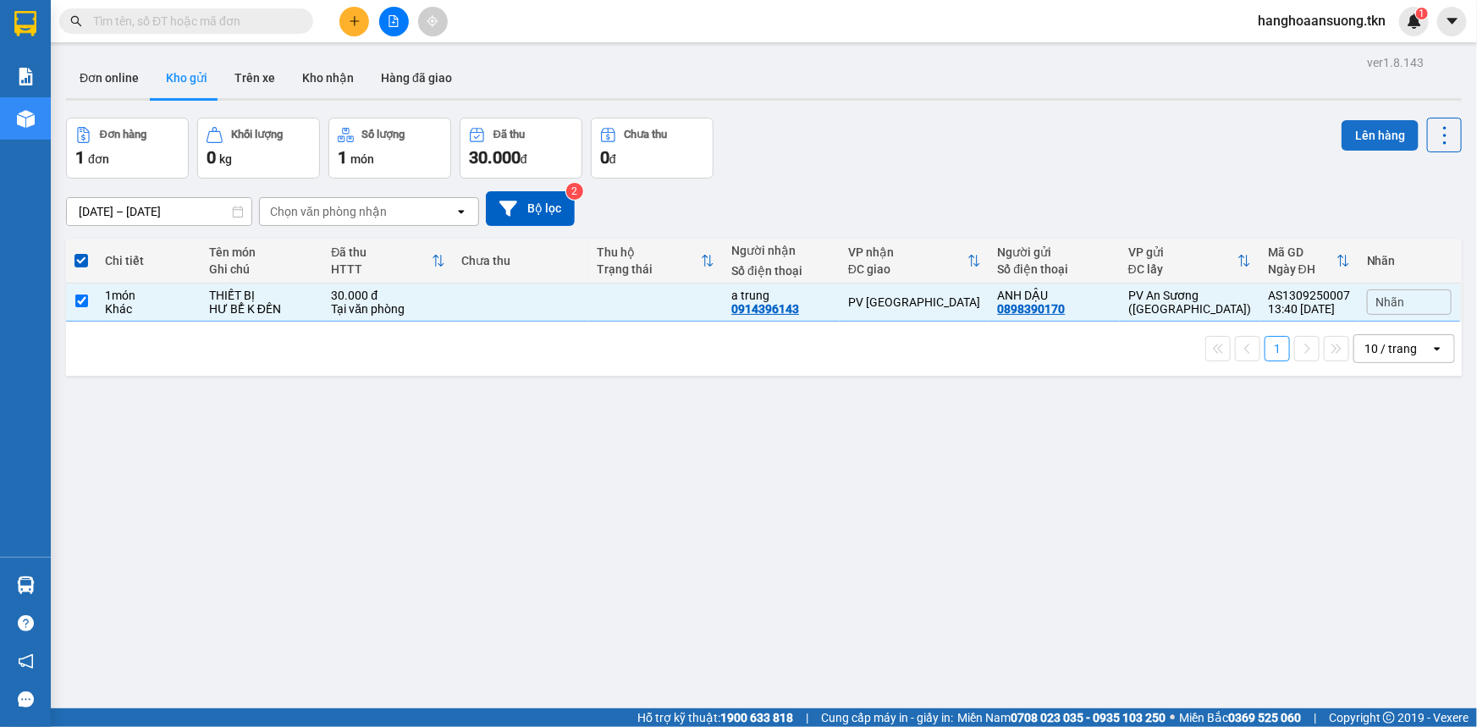
click at [1362, 127] on button "Lên hàng" at bounding box center [1379, 135] width 77 height 30
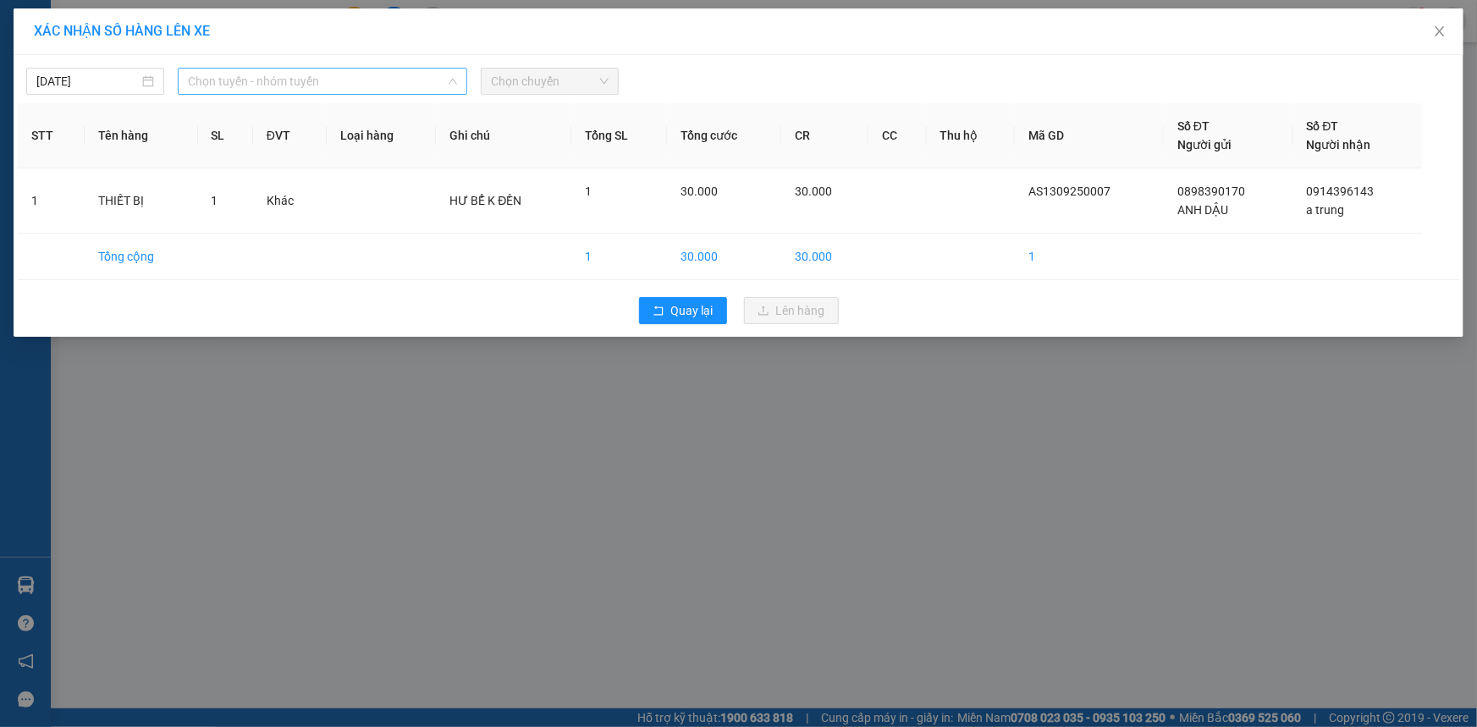
click at [366, 71] on span "Chọn tuyến - nhóm tuyến" at bounding box center [322, 81] width 269 height 25
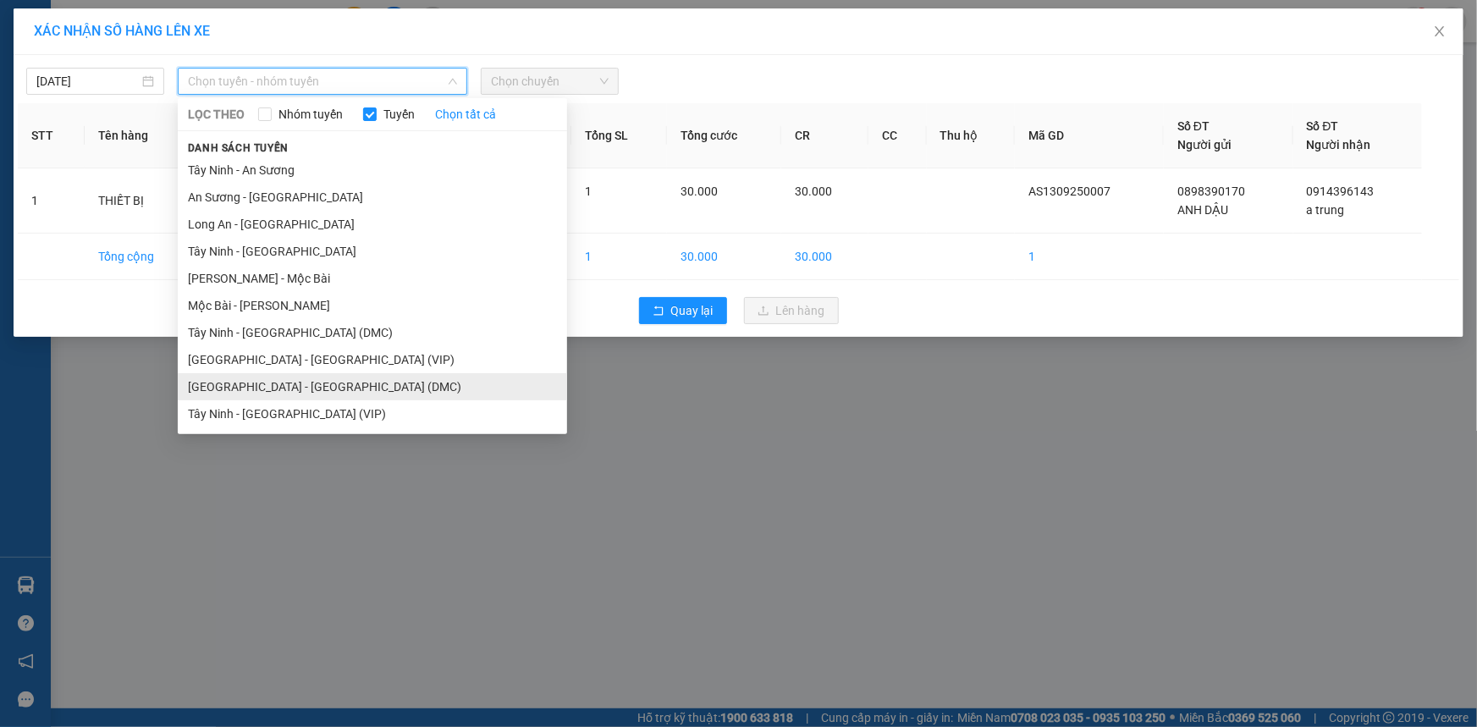
click at [330, 393] on li "[GEOGRAPHIC_DATA] - [GEOGRAPHIC_DATA] (DMC)" at bounding box center [372, 386] width 389 height 27
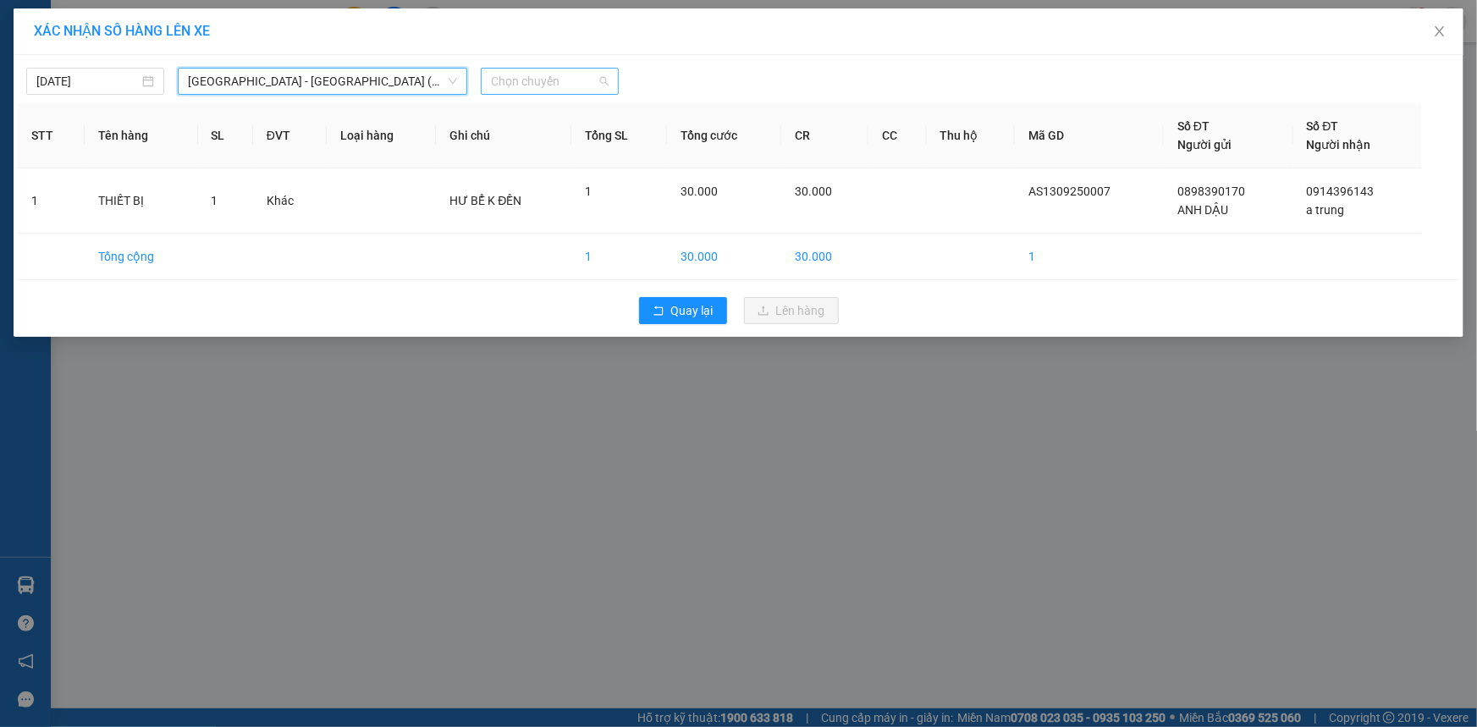
click at [516, 80] on span "Chọn chuyến" at bounding box center [550, 81] width 118 height 25
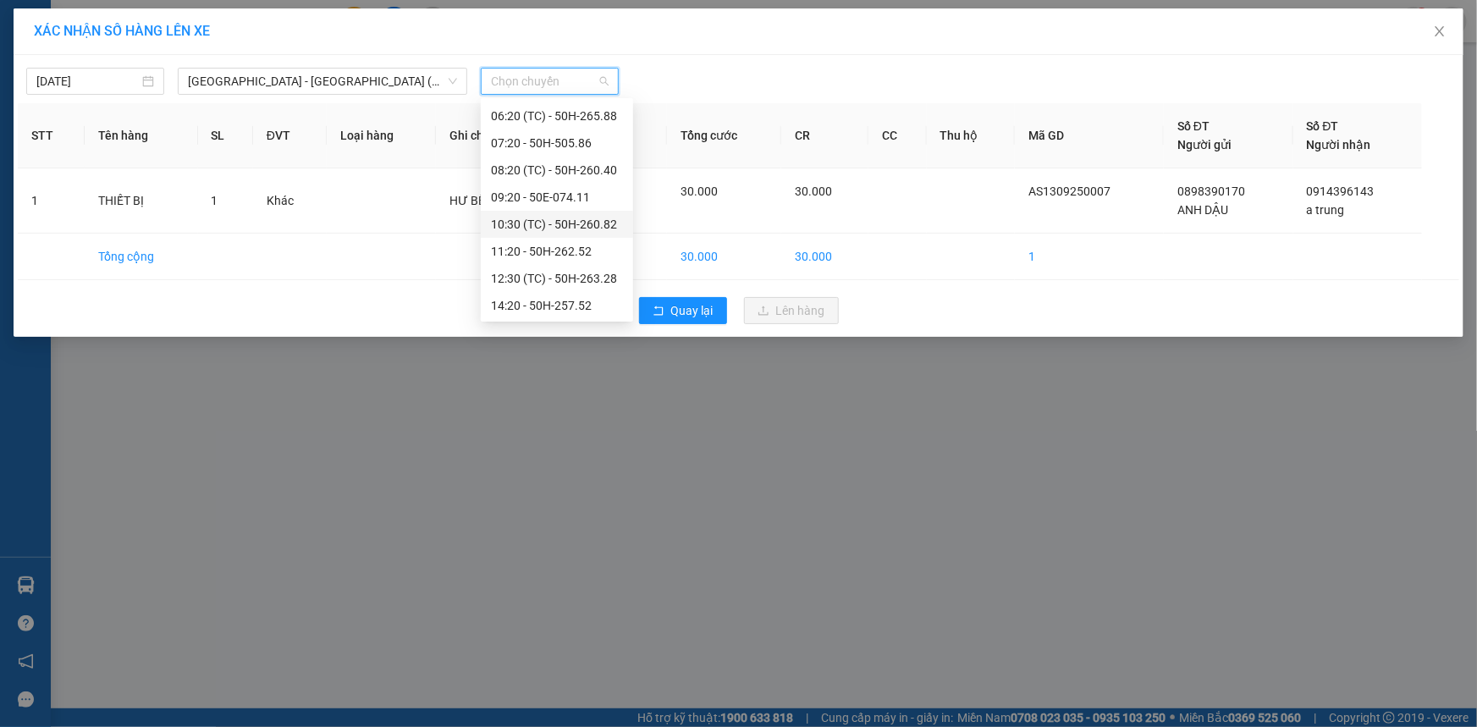
scroll to position [76, 0]
click at [597, 255] on div "12:30 (TC) - 50H-263.28" at bounding box center [557, 255] width 132 height 19
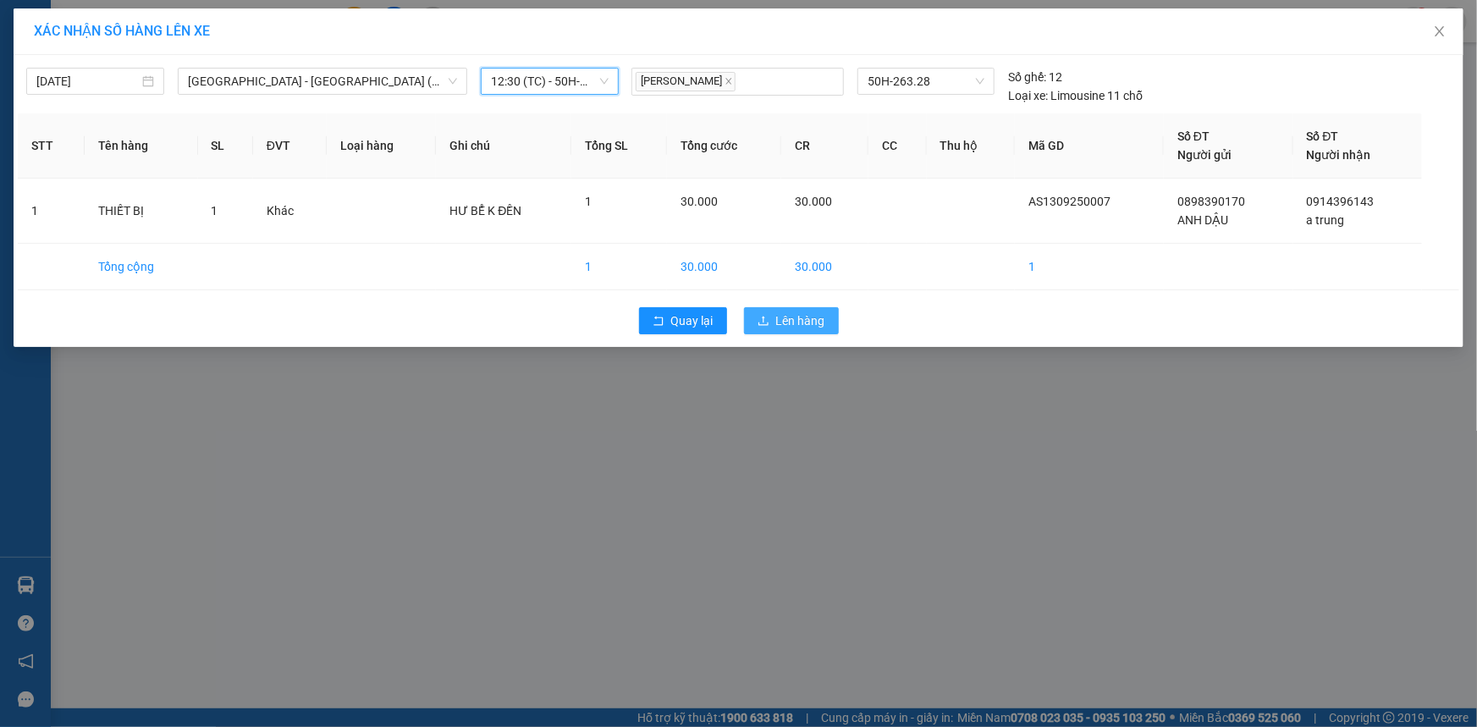
click at [795, 323] on span "Lên hàng" at bounding box center [800, 320] width 49 height 19
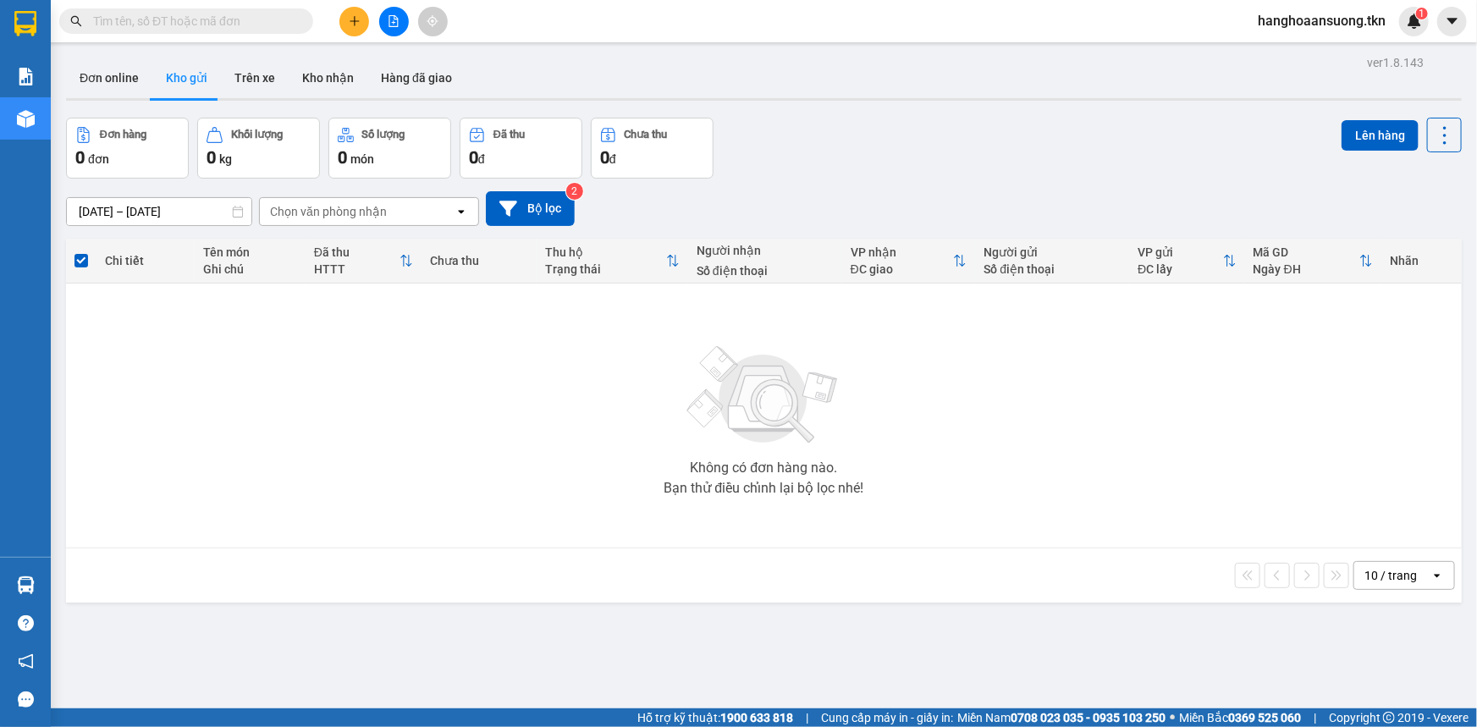
click at [238, 19] on input "text" at bounding box center [193, 21] width 200 height 19
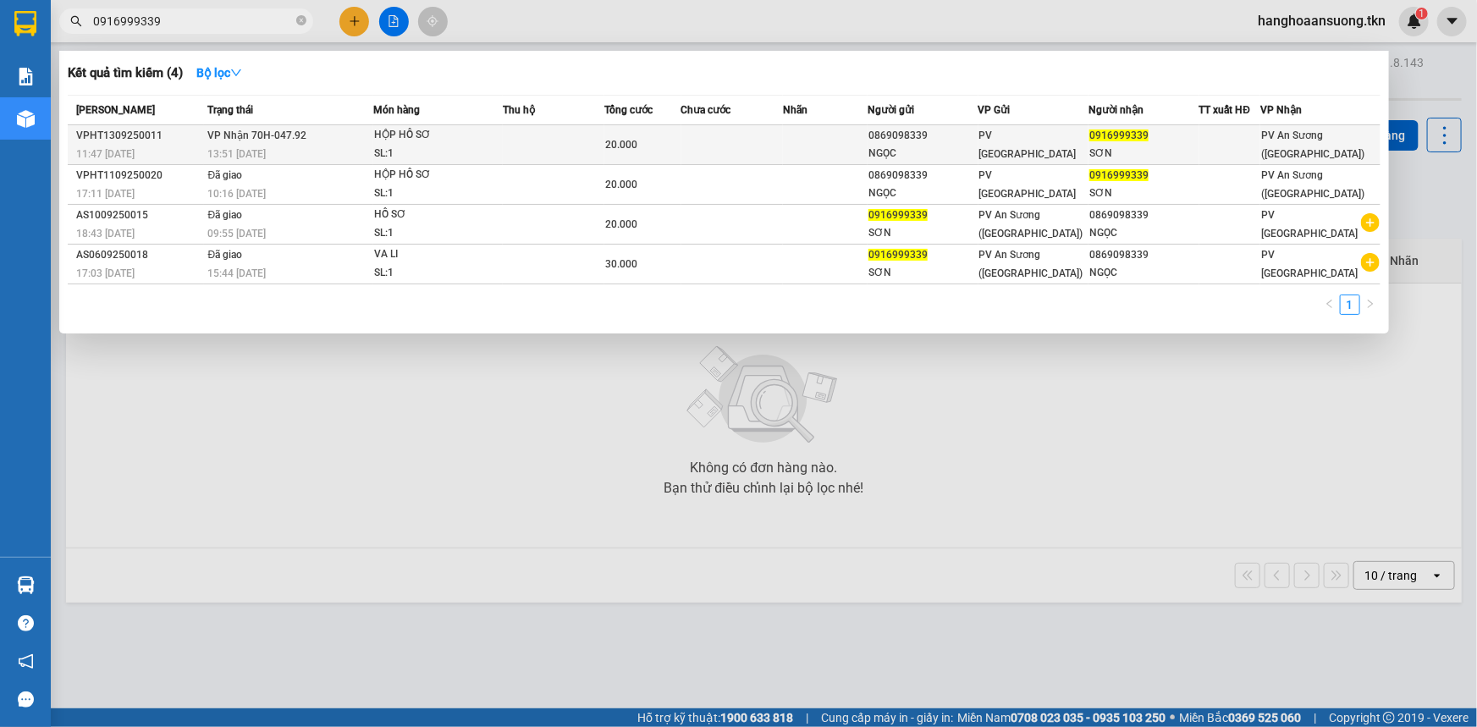
type input "0916999339"
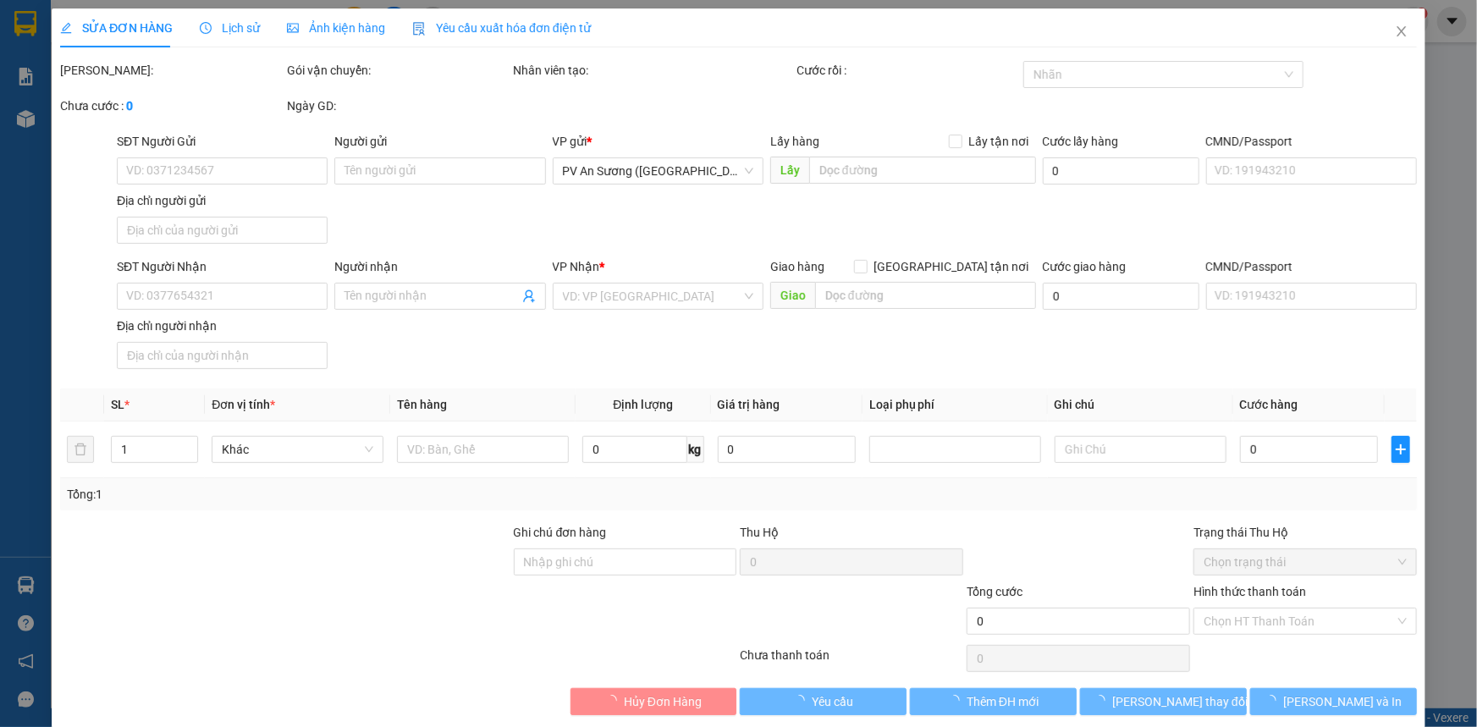
type input "0869098339"
type input "NGỌC"
type input "0916999339"
type input "SƠN"
type input "20.000"
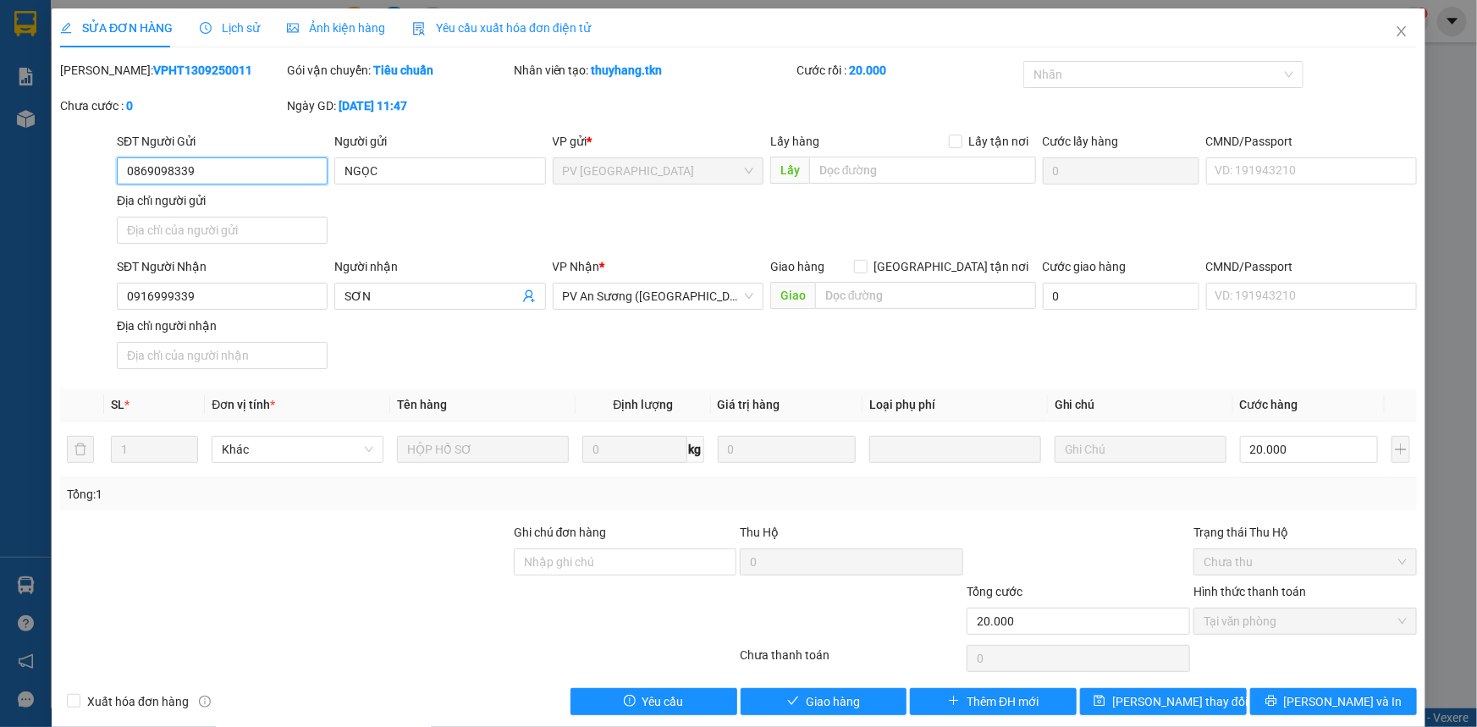
scroll to position [19, 0]
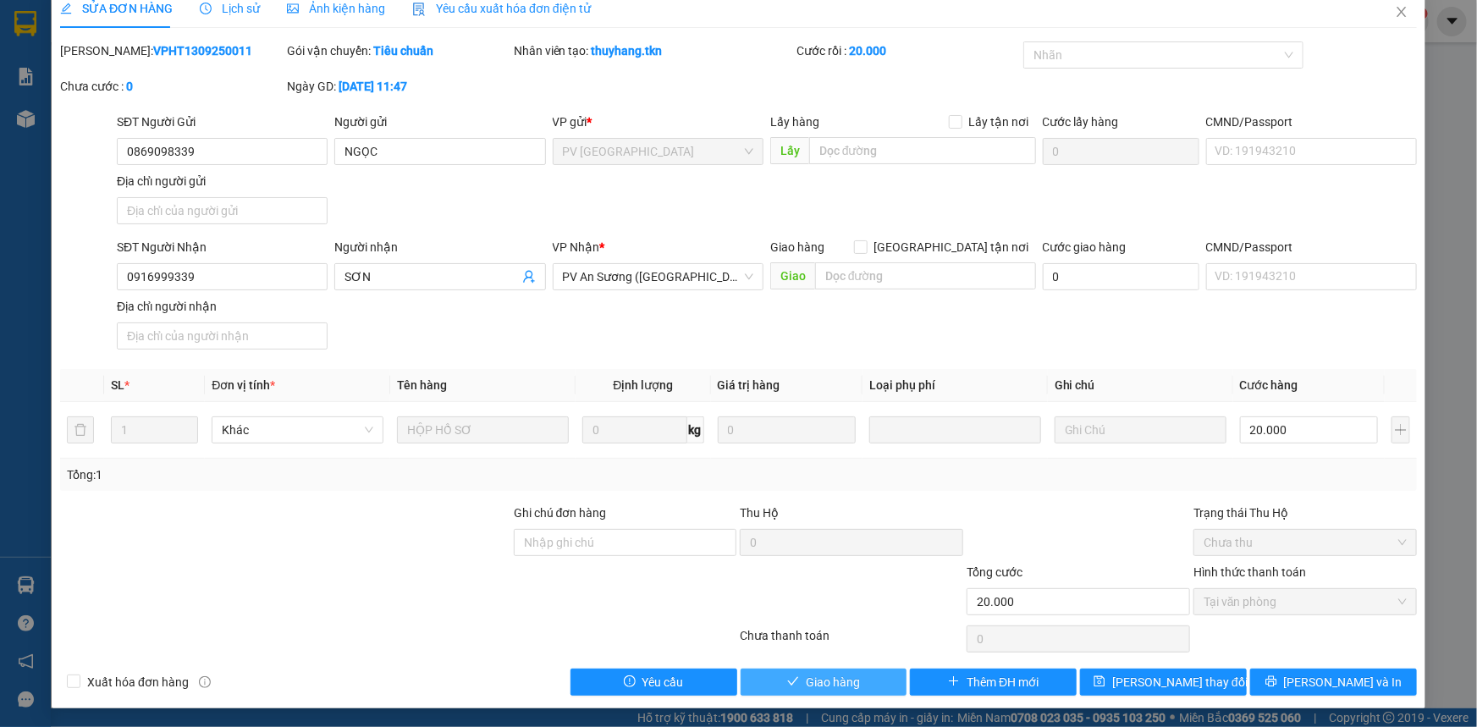
click at [820, 683] on span "Giao hàng" at bounding box center [833, 682] width 54 height 19
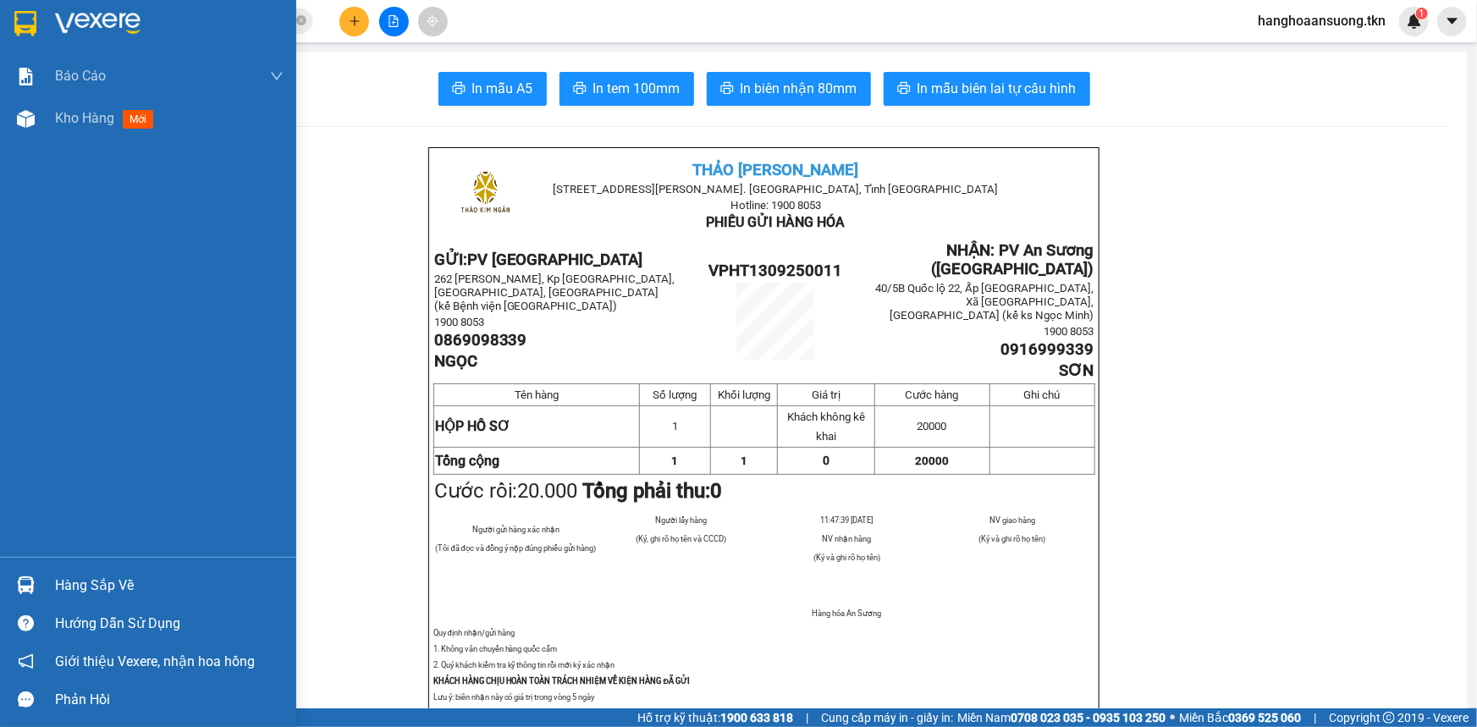
click at [15, 586] on div at bounding box center [26, 585] width 30 height 30
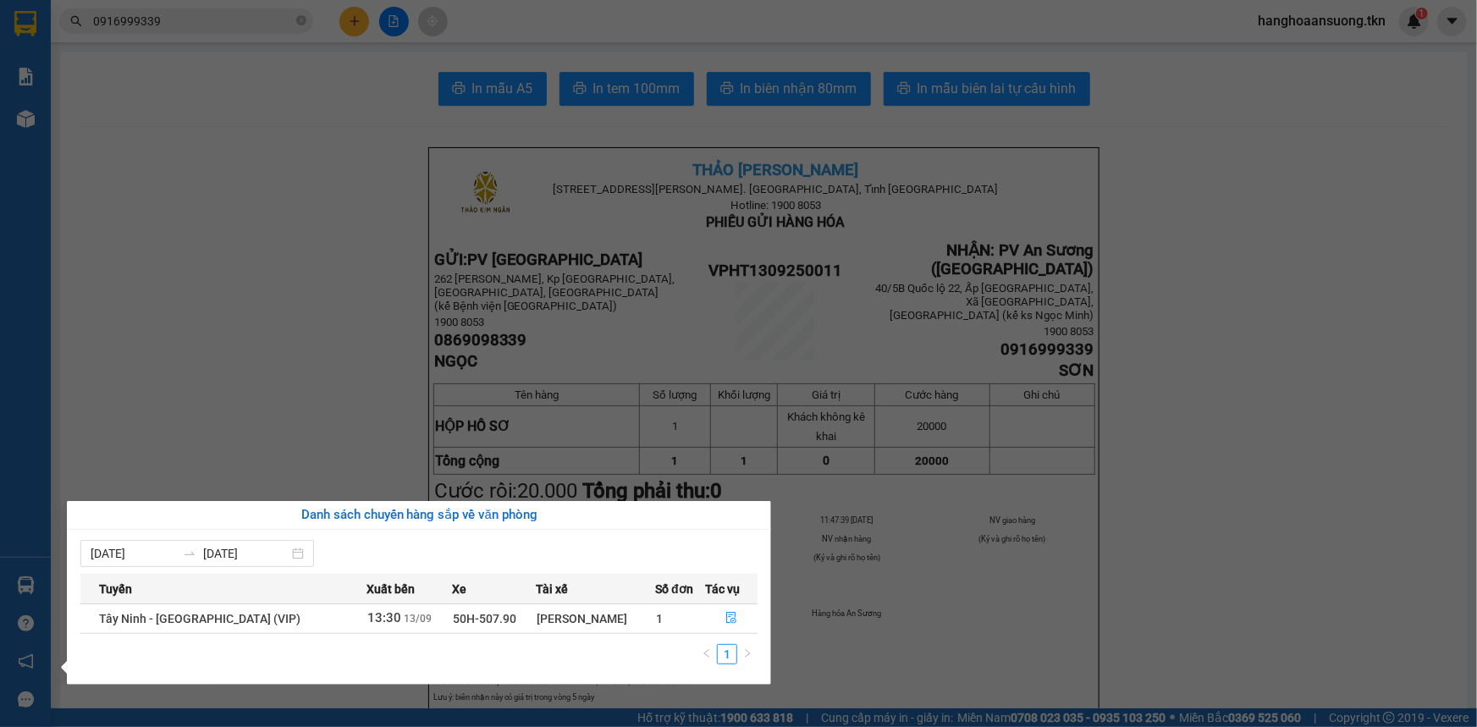
click at [234, 299] on section "Kết quả tìm kiếm ( 4 ) Bộ lọc Mã ĐH Trạng thái Món hàng Thu hộ Tổng cước Chưa c…" at bounding box center [738, 363] width 1477 height 727
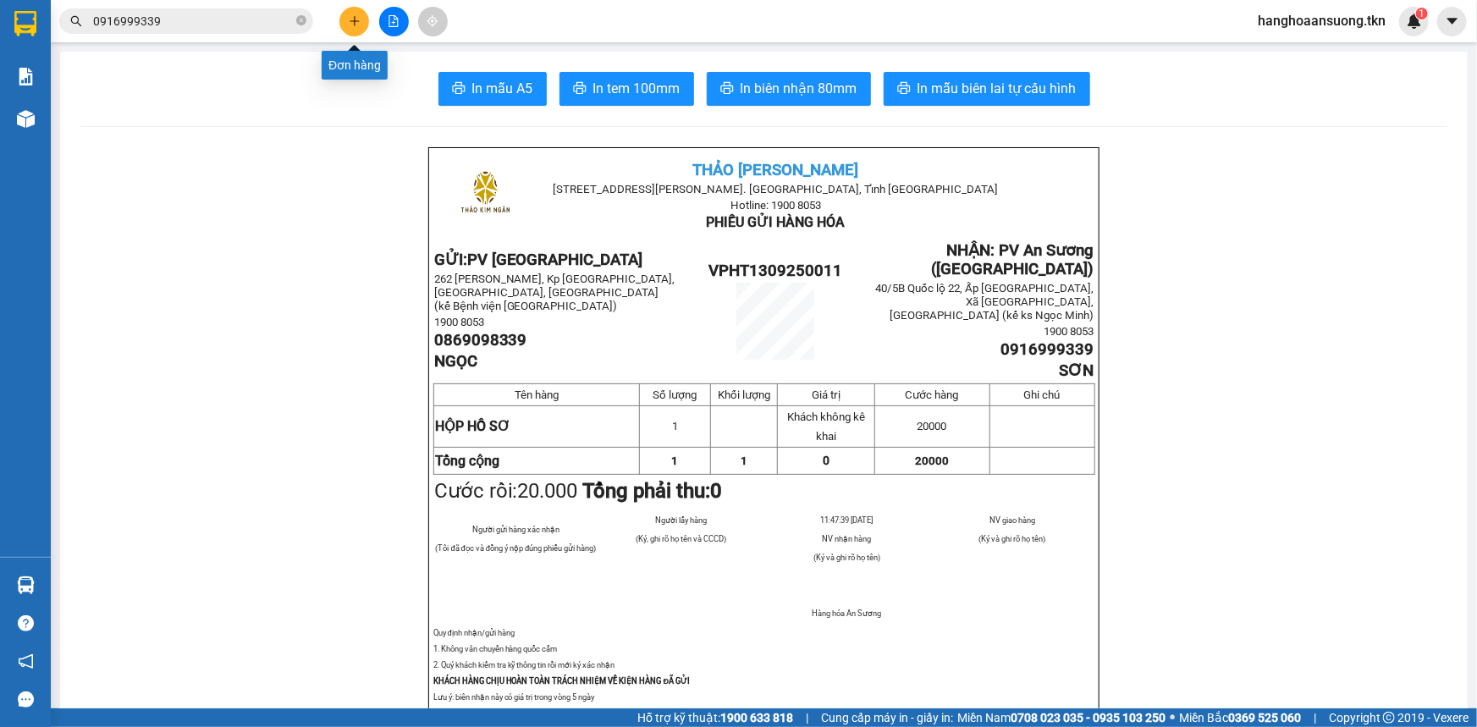
click at [355, 16] on icon "plus" at bounding box center [355, 21] width 12 height 12
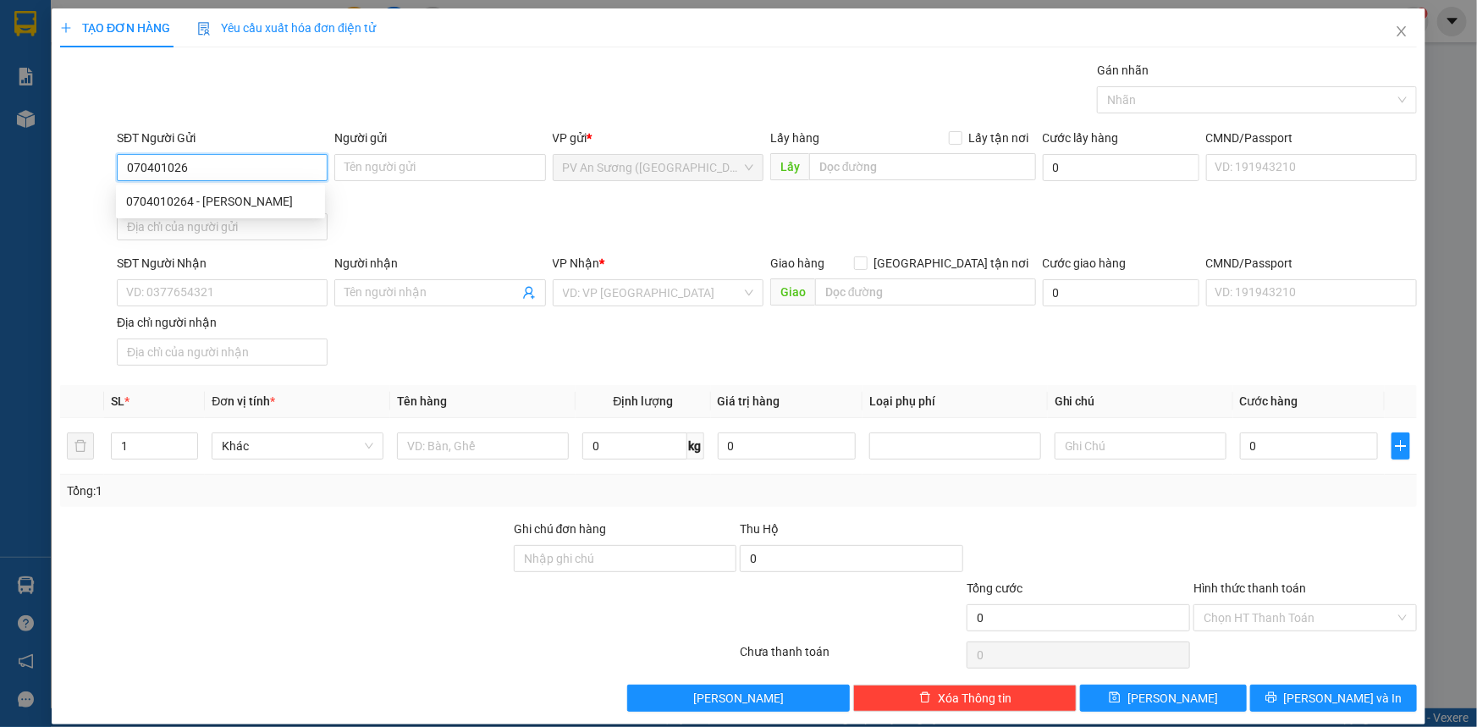
type input "0704010264"
click at [252, 201] on div "0704010264 - [PERSON_NAME]" at bounding box center [220, 201] width 189 height 19
type input "[PERSON_NAME]"
type input "0967990960"
type input "hùng"
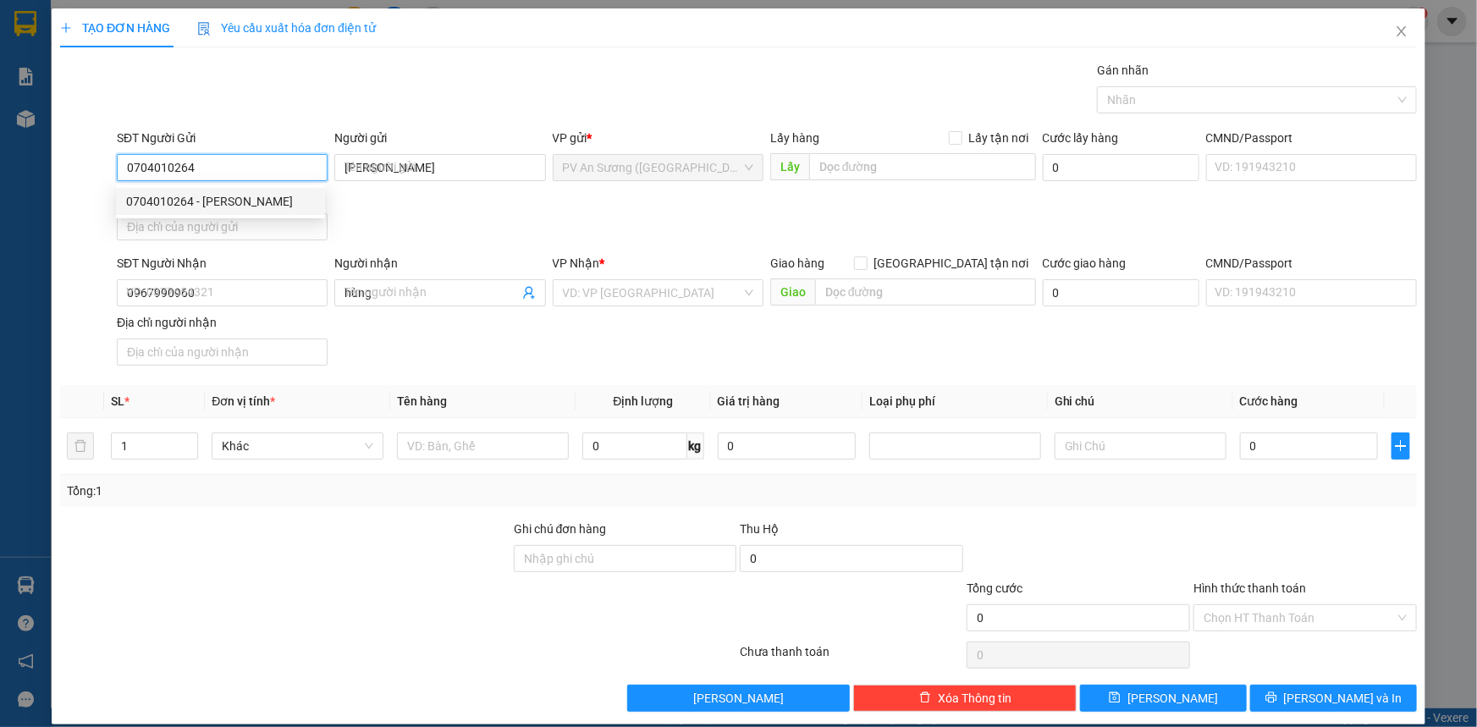
type input "70.000"
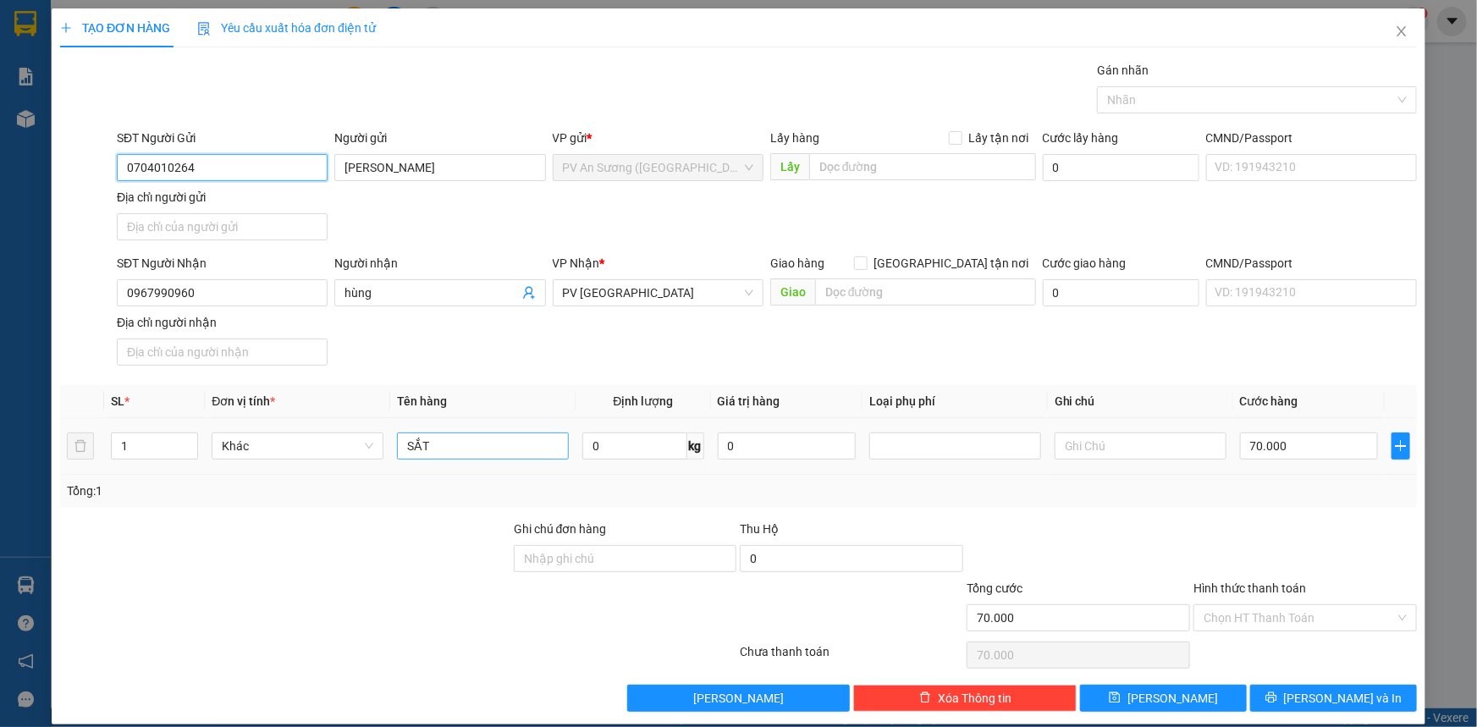
type input "0704010264"
click at [450, 438] on input "SẮT" at bounding box center [483, 445] width 172 height 27
type input "S"
type input "HỘP PT"
click at [1252, 450] on input "70.000" at bounding box center [1309, 445] width 138 height 27
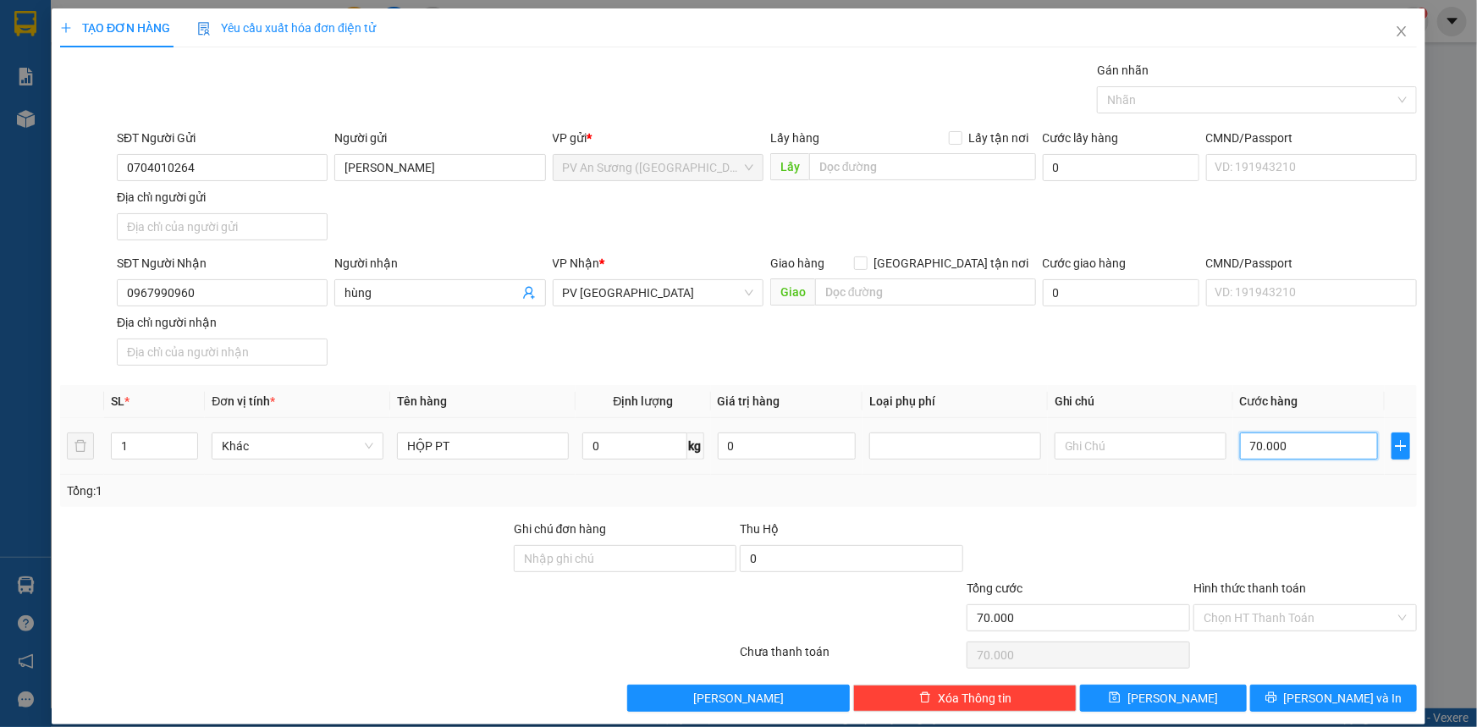
type input "000.002"
type input "2"
type input "0.000.020"
type input "20"
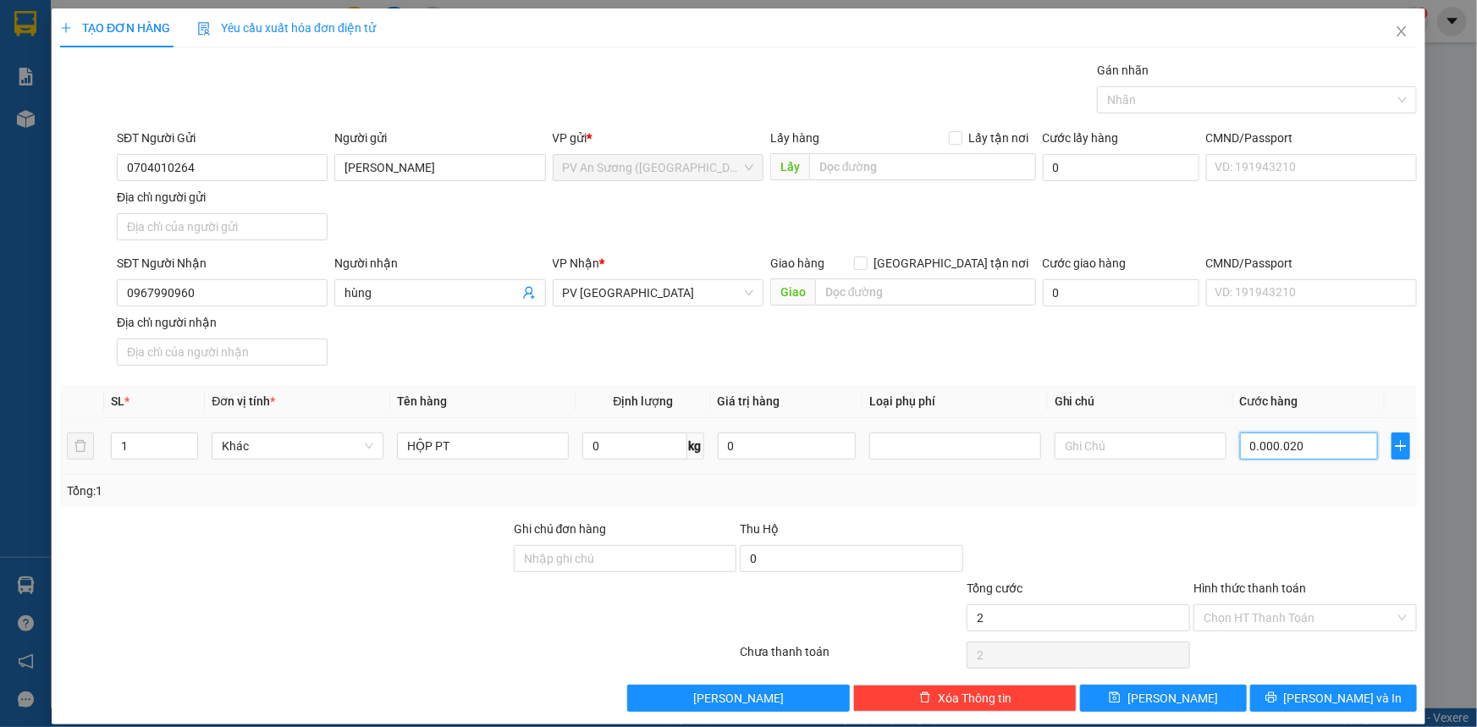
type input "20"
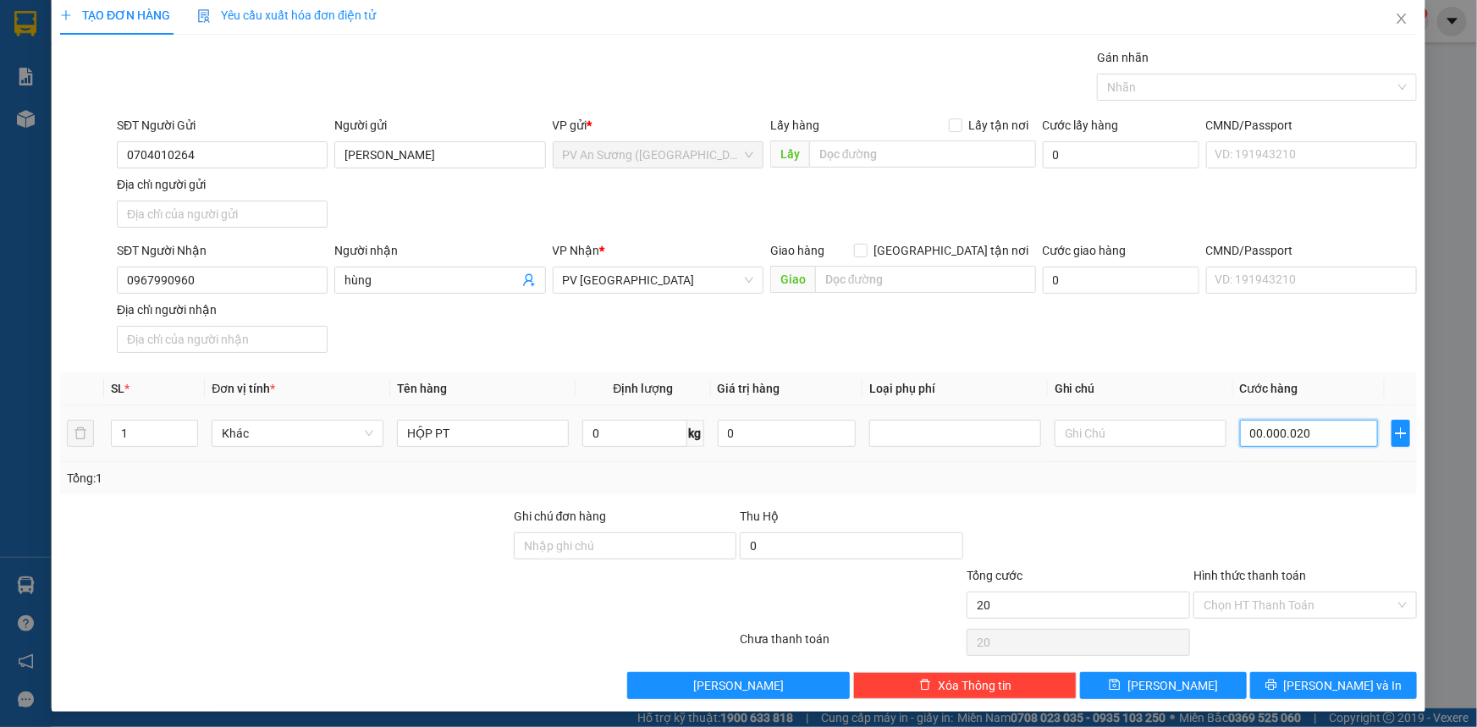
scroll to position [16, 0]
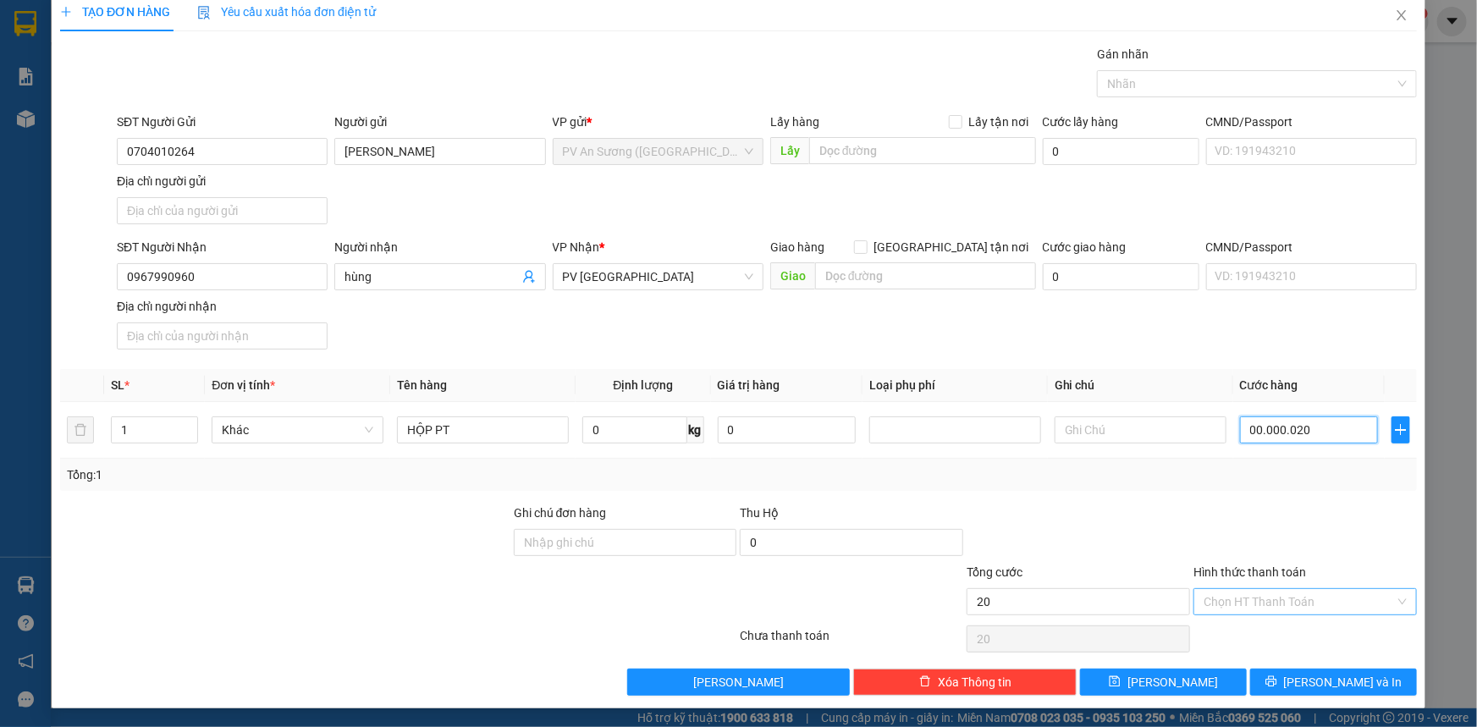
type input "00.000.020"
type input "20.000"
click at [1280, 599] on input "Hình thức thanh toán" at bounding box center [1298, 601] width 191 height 25
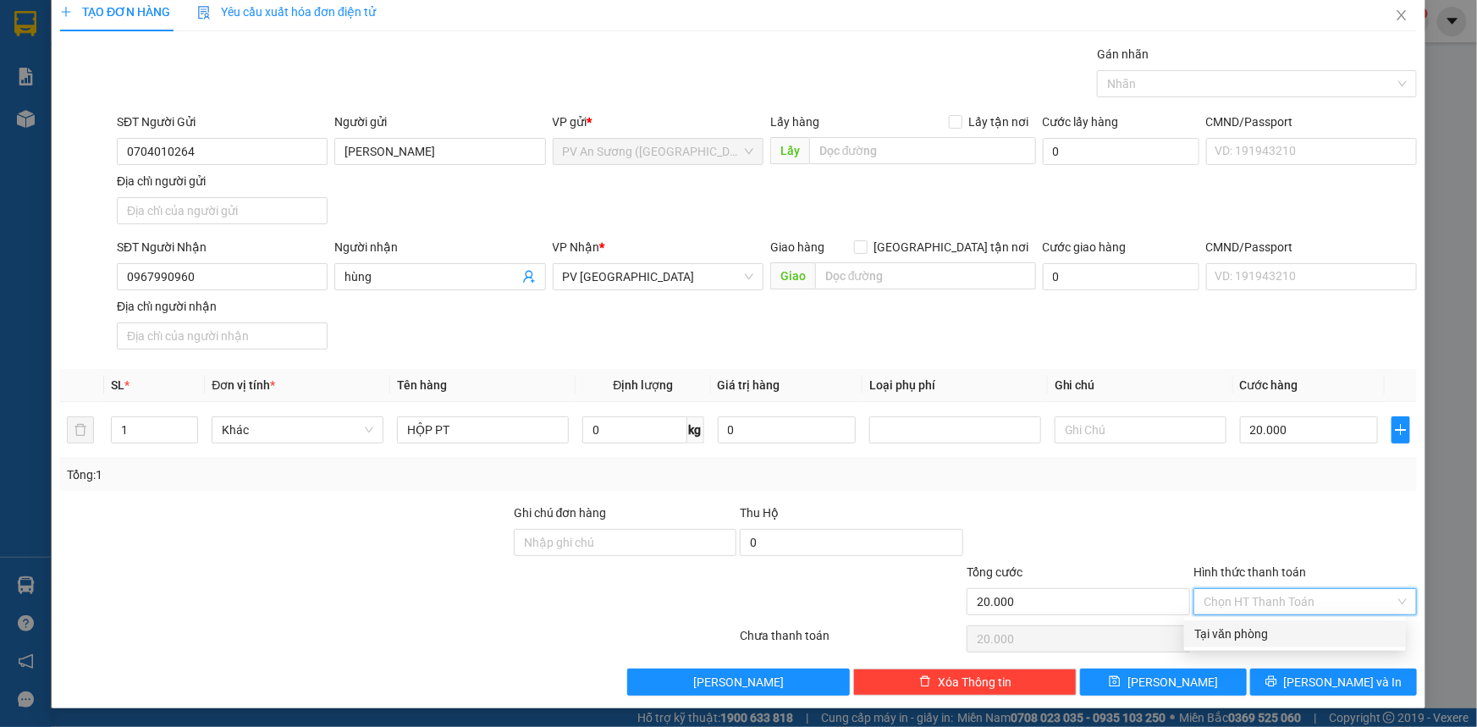
click at [1281, 632] on div "Tại văn phòng" at bounding box center [1294, 634] width 201 height 19
type input "0"
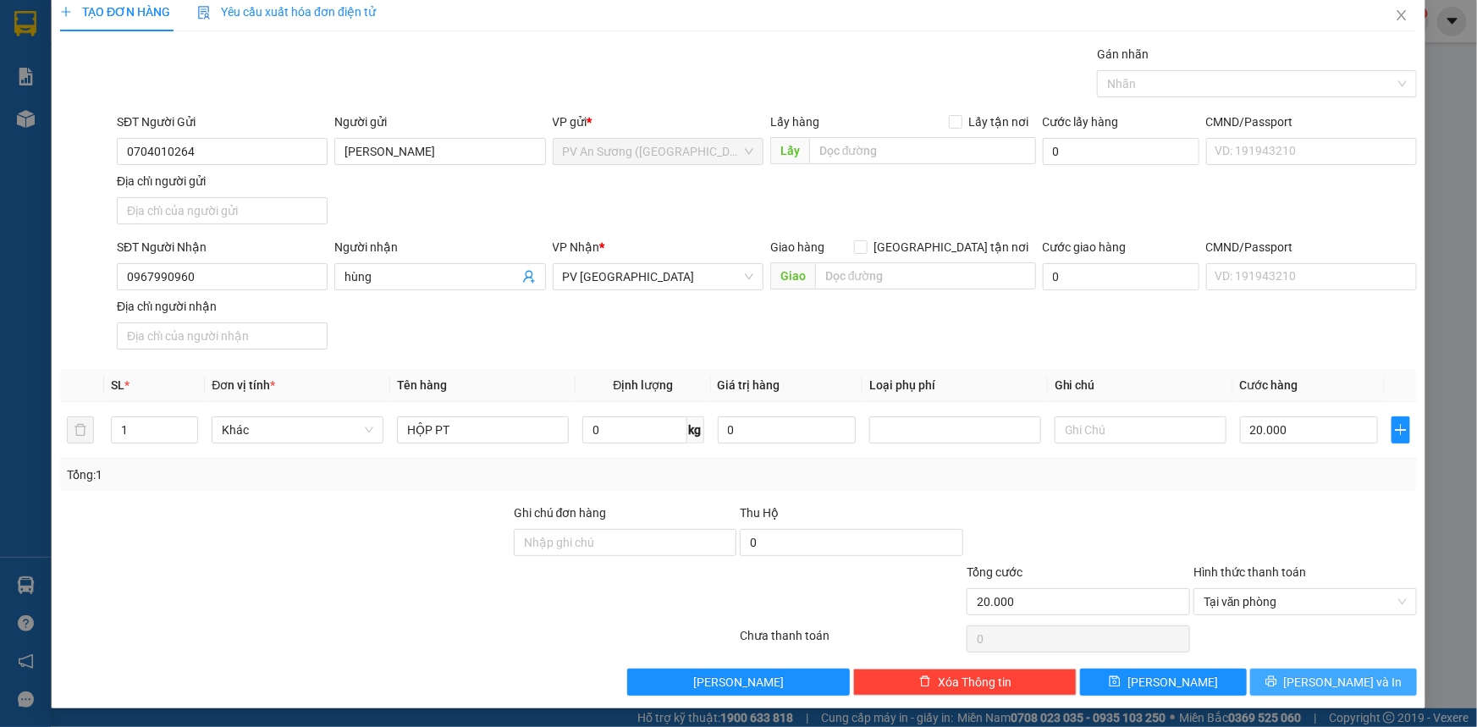
click at [1287, 685] on button "[PERSON_NAME] và In" at bounding box center [1333, 682] width 167 height 27
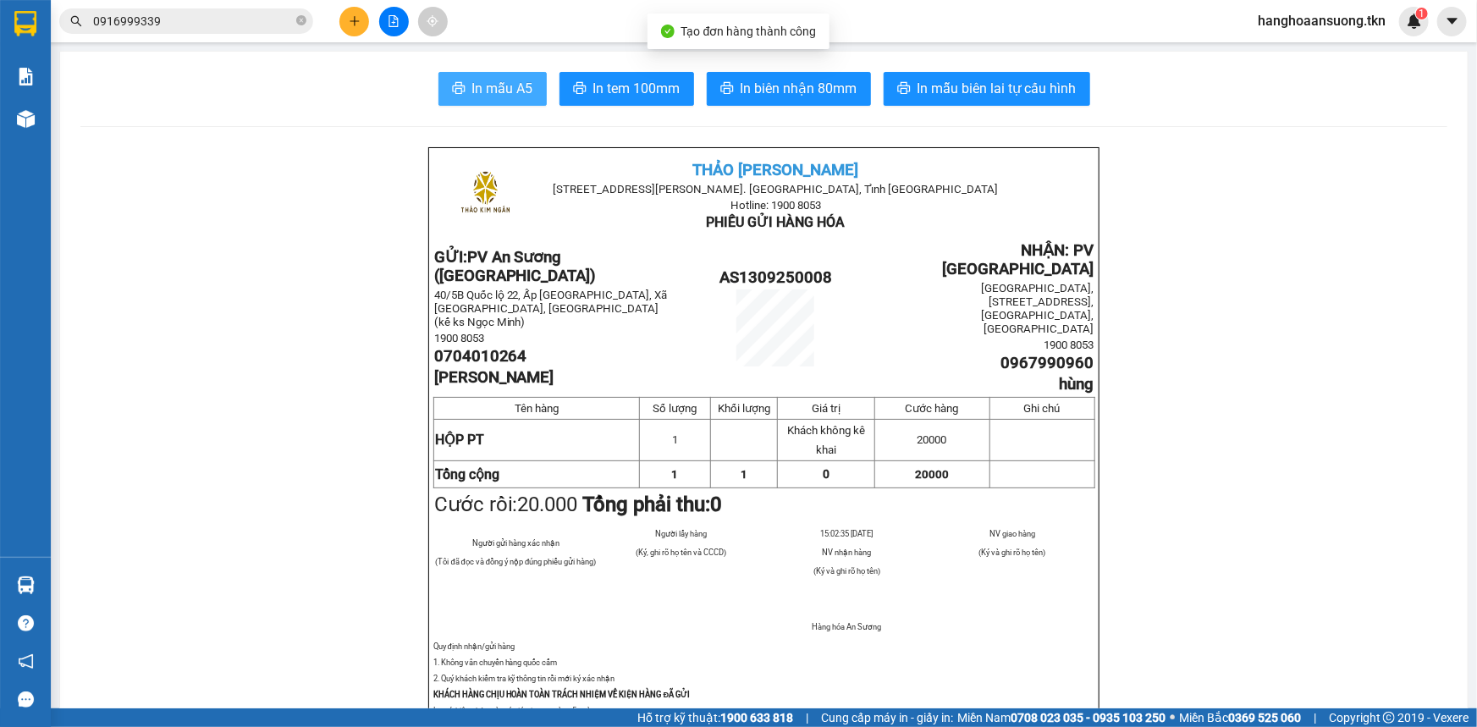
click at [487, 90] on span "In mẫu A5" at bounding box center [502, 88] width 61 height 21
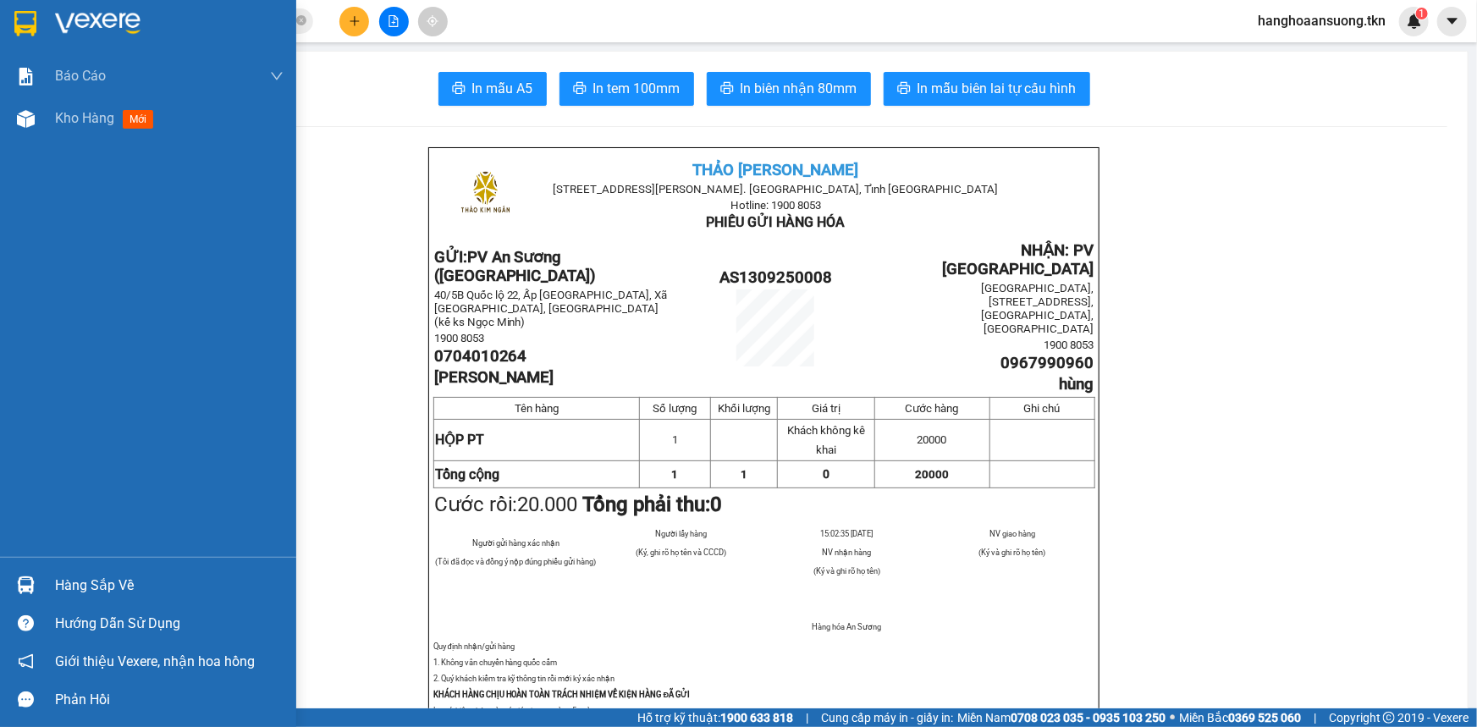
click at [26, 11] on img at bounding box center [25, 23] width 22 height 25
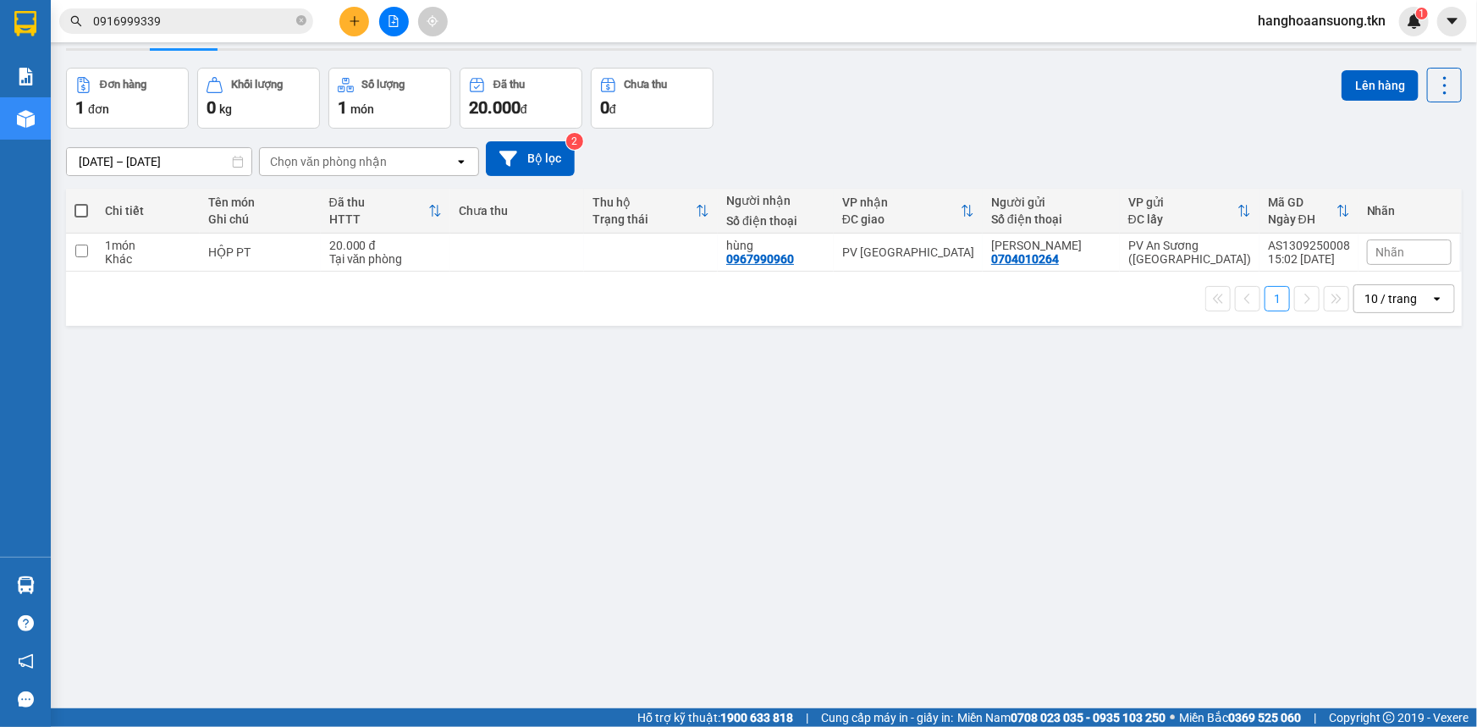
scroll to position [76, 0]
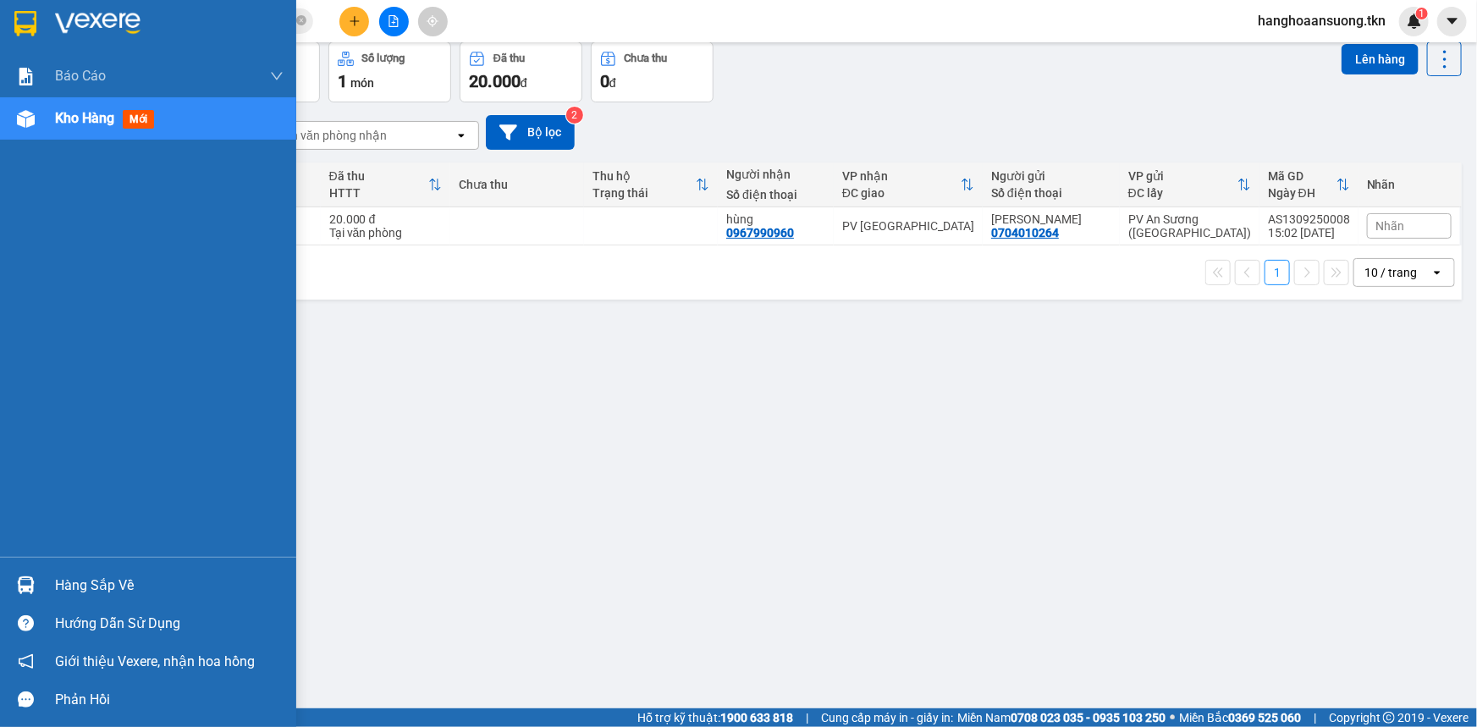
click at [8, 570] on div "Hàng sắp về" at bounding box center [148, 585] width 296 height 38
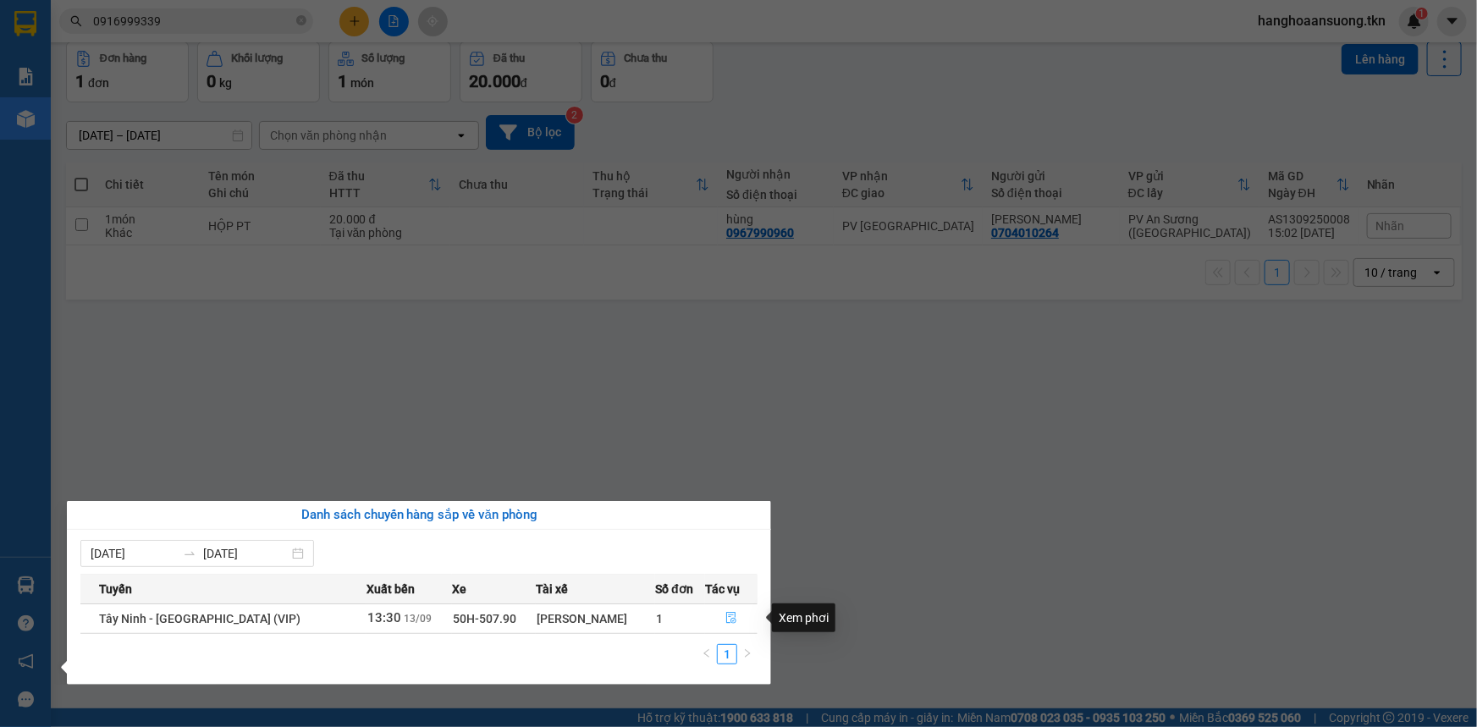
click at [726, 617] on icon "file-done" at bounding box center [731, 618] width 10 height 12
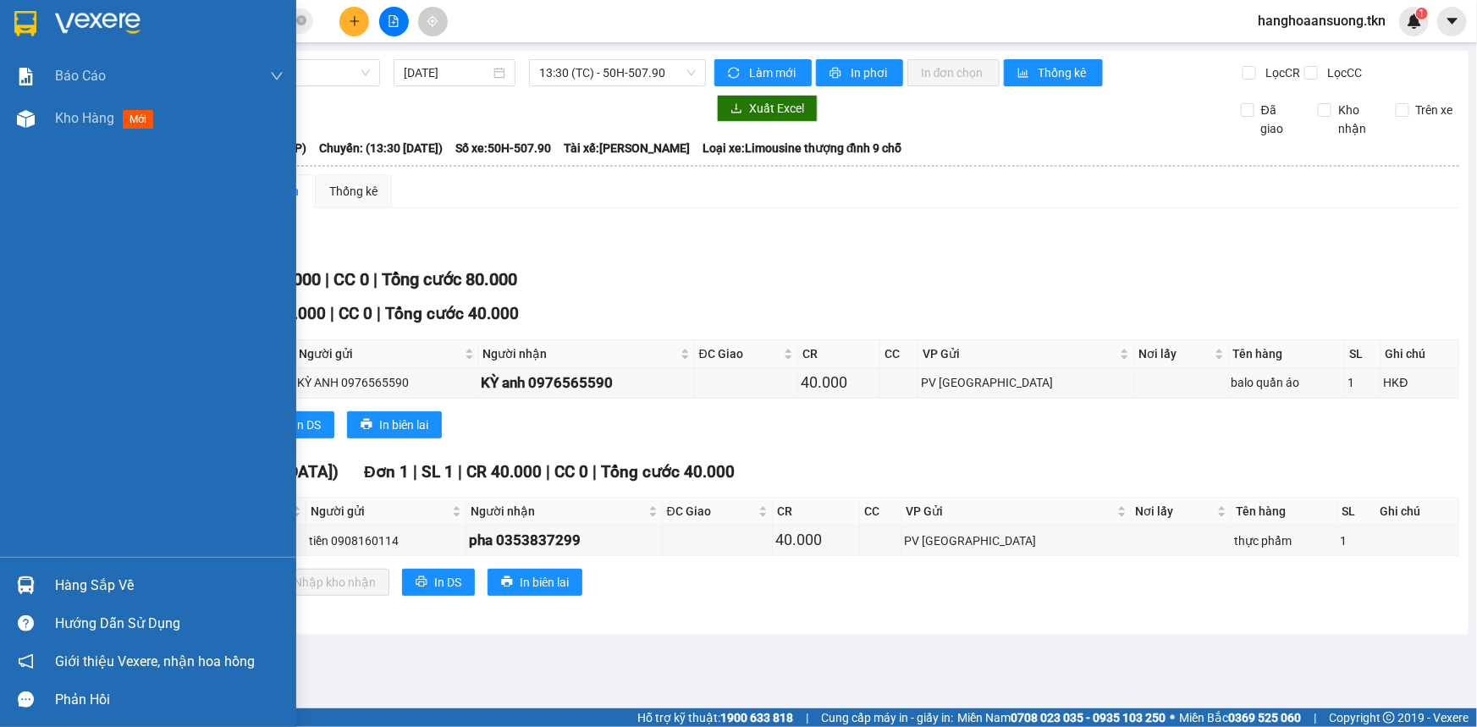
click at [15, 567] on div "Hàng sắp về" at bounding box center [148, 585] width 296 height 38
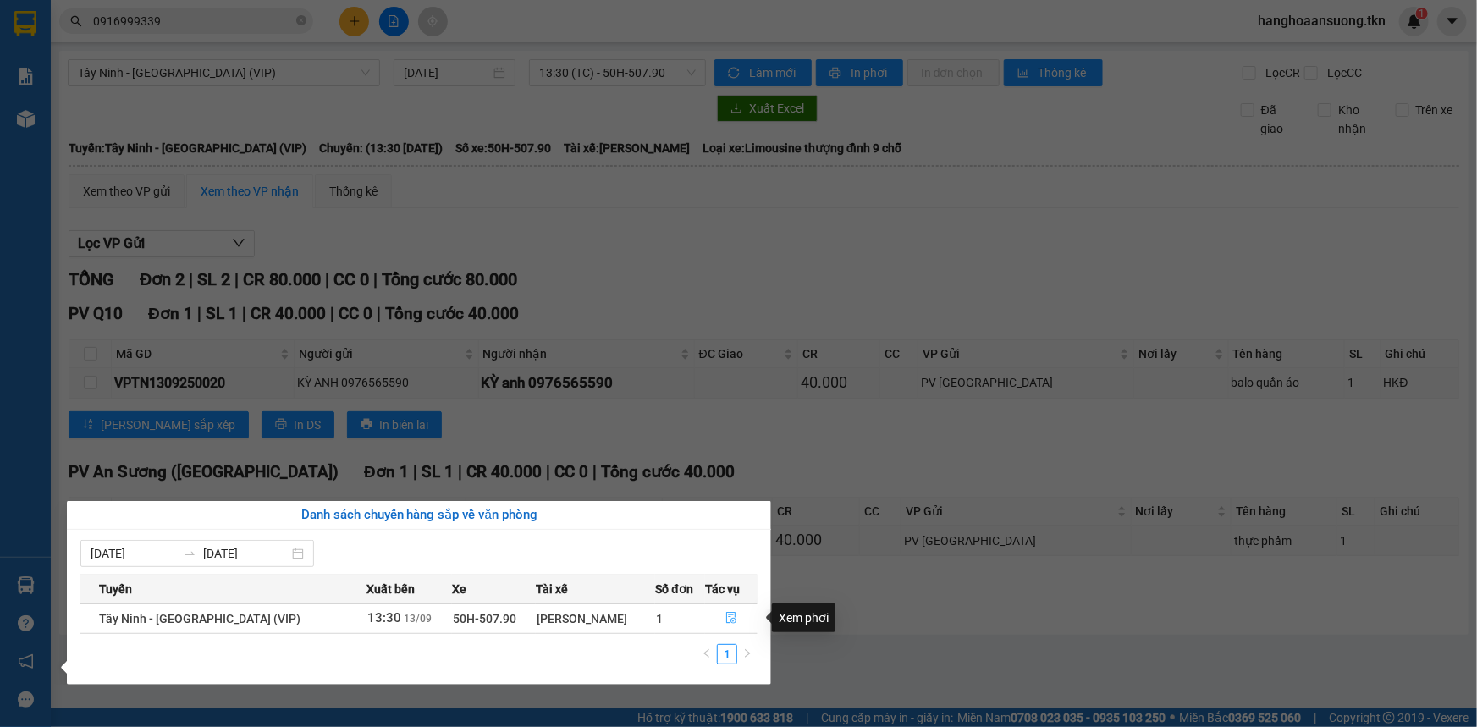
click at [726, 626] on button "button" at bounding box center [731, 618] width 51 height 27
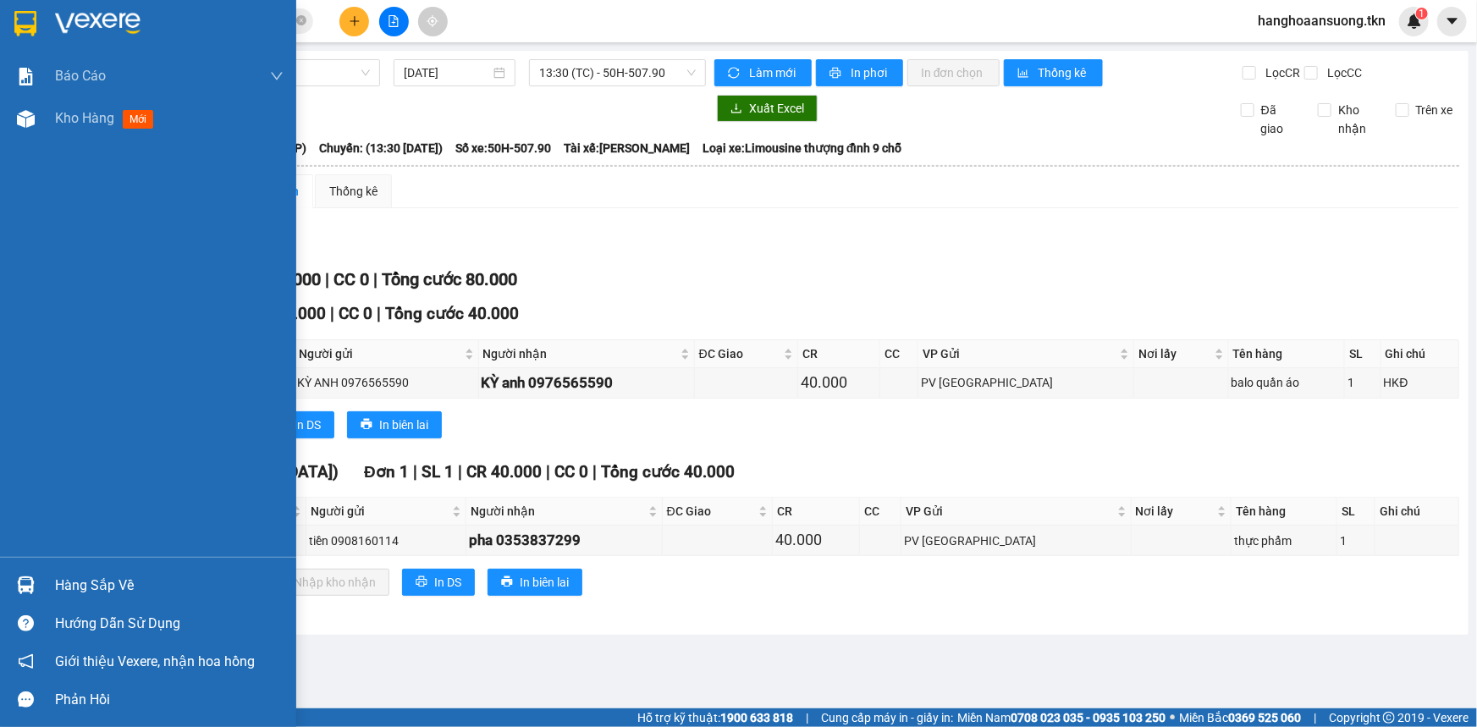
click at [0, 25] on div at bounding box center [148, 27] width 296 height 55
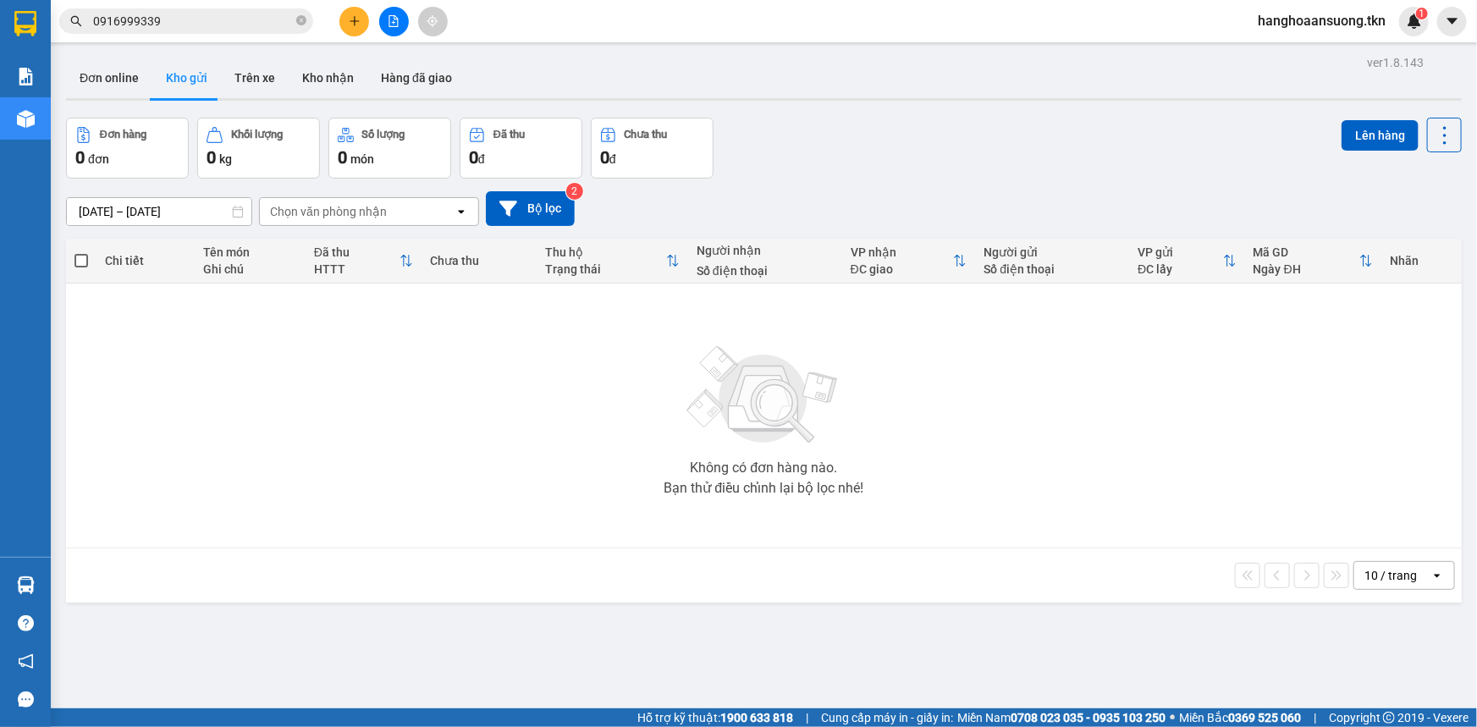
click at [360, 17] on icon "plus" at bounding box center [355, 21] width 12 height 12
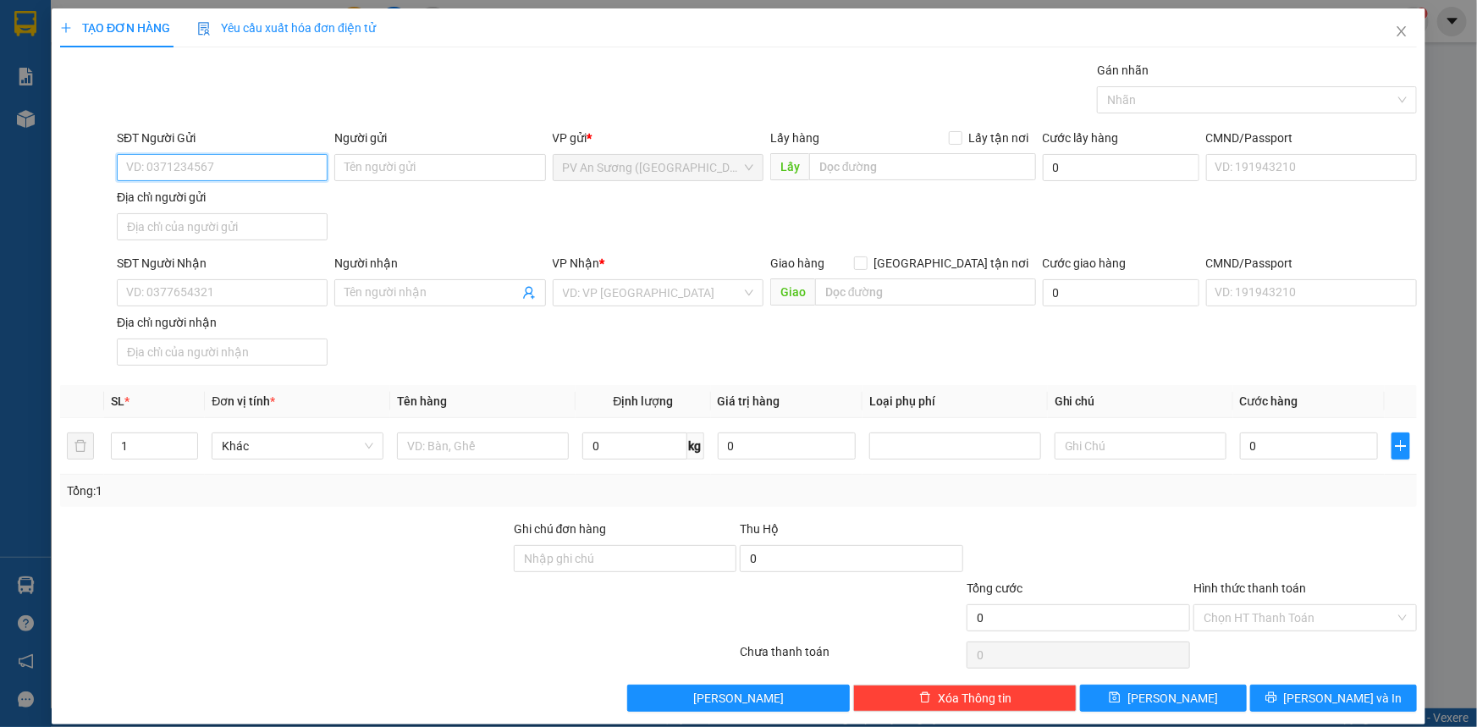
click at [207, 167] on input "SĐT Người Gửi" at bounding box center [222, 167] width 211 height 27
type input "0779626774"
click at [326, 173] on div "SĐT Người Gửi 0779626774" at bounding box center [221, 158] width 217 height 59
click at [274, 171] on input "0779626774" at bounding box center [222, 167] width 211 height 27
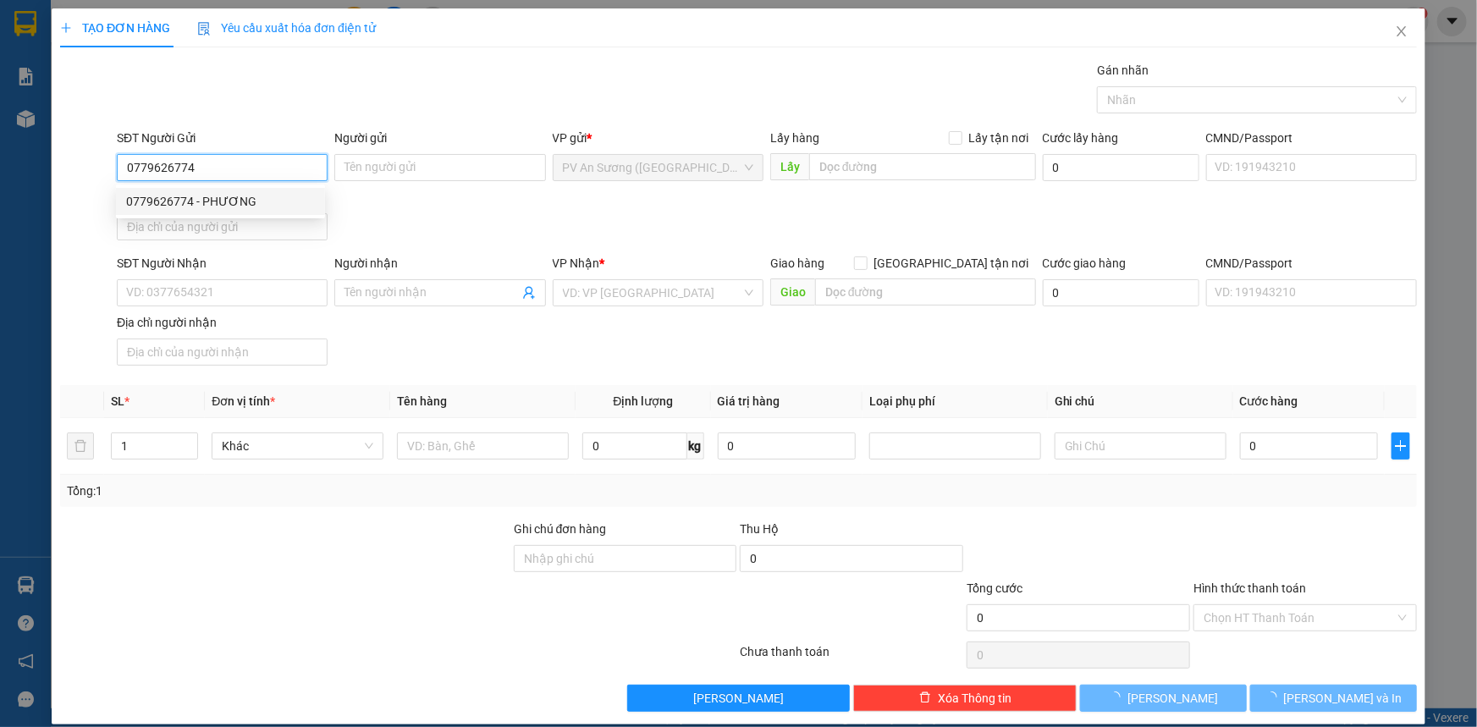
click at [284, 199] on div "0779626774 - PHƯƠNG" at bounding box center [220, 201] width 189 height 19
type input "PHƯƠNG"
type input "0366539939"
type input "A [DEMOGRAPHIC_DATA]"
type input "80.000"
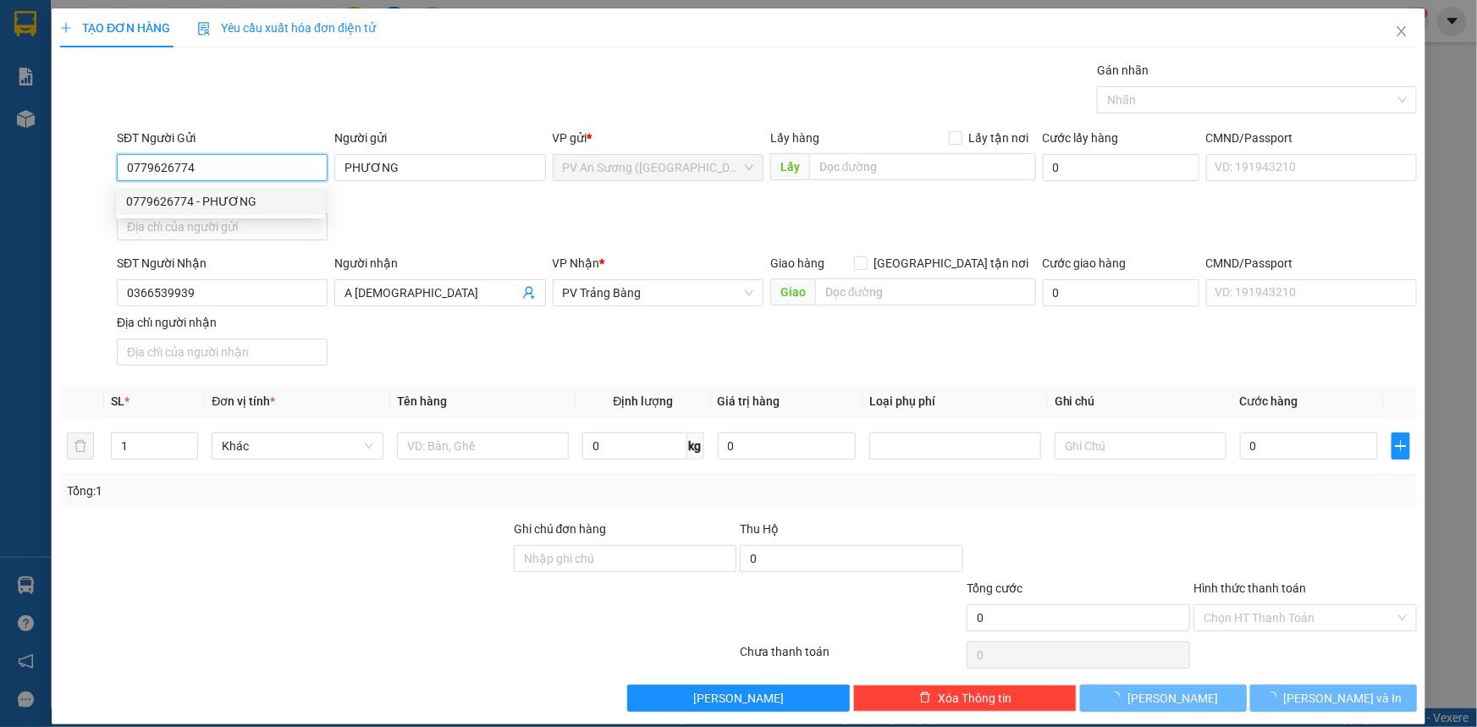
type input "80.000"
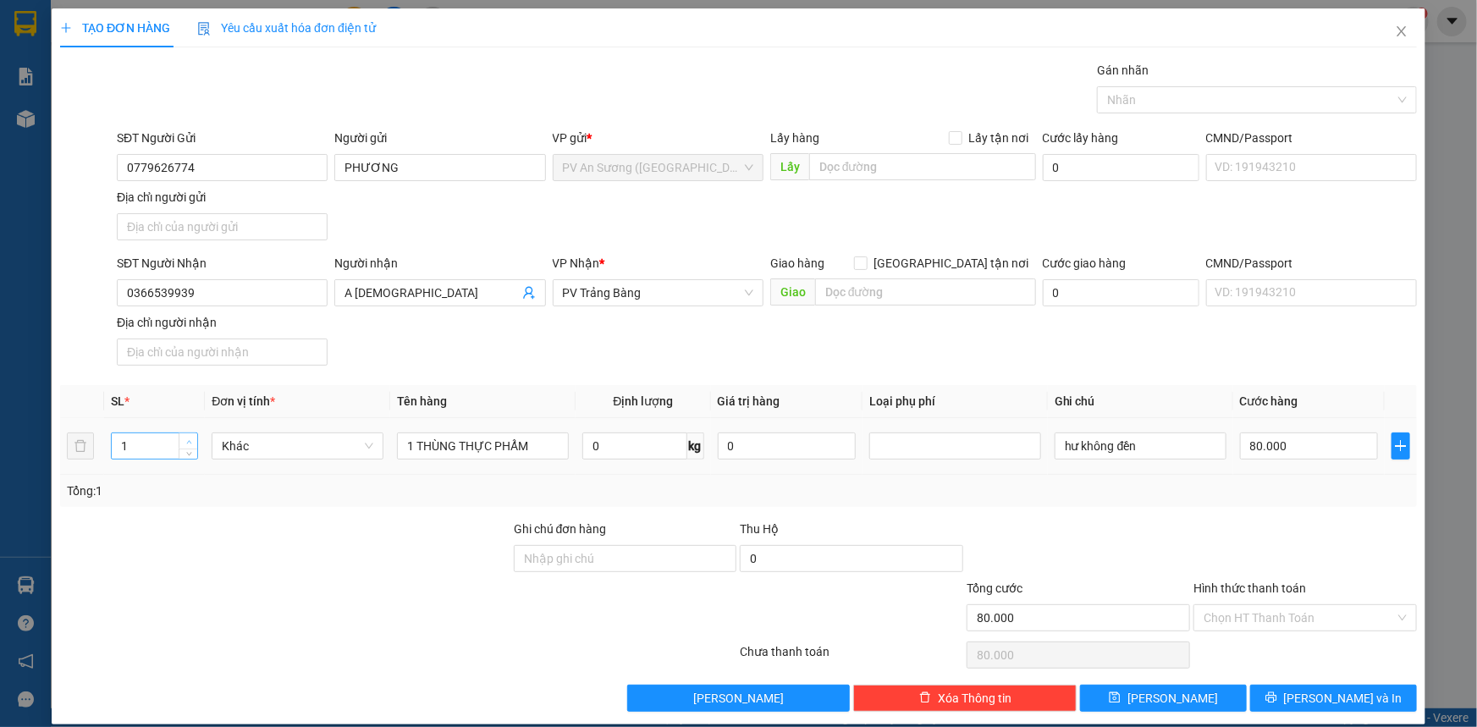
type input "2"
click at [190, 437] on span "up" at bounding box center [189, 442] width 10 height 10
click at [1261, 72] on div "Gán nhãn" at bounding box center [1257, 73] width 320 height 25
click at [1263, 91] on div at bounding box center [1248, 100] width 294 height 20
type input "0"
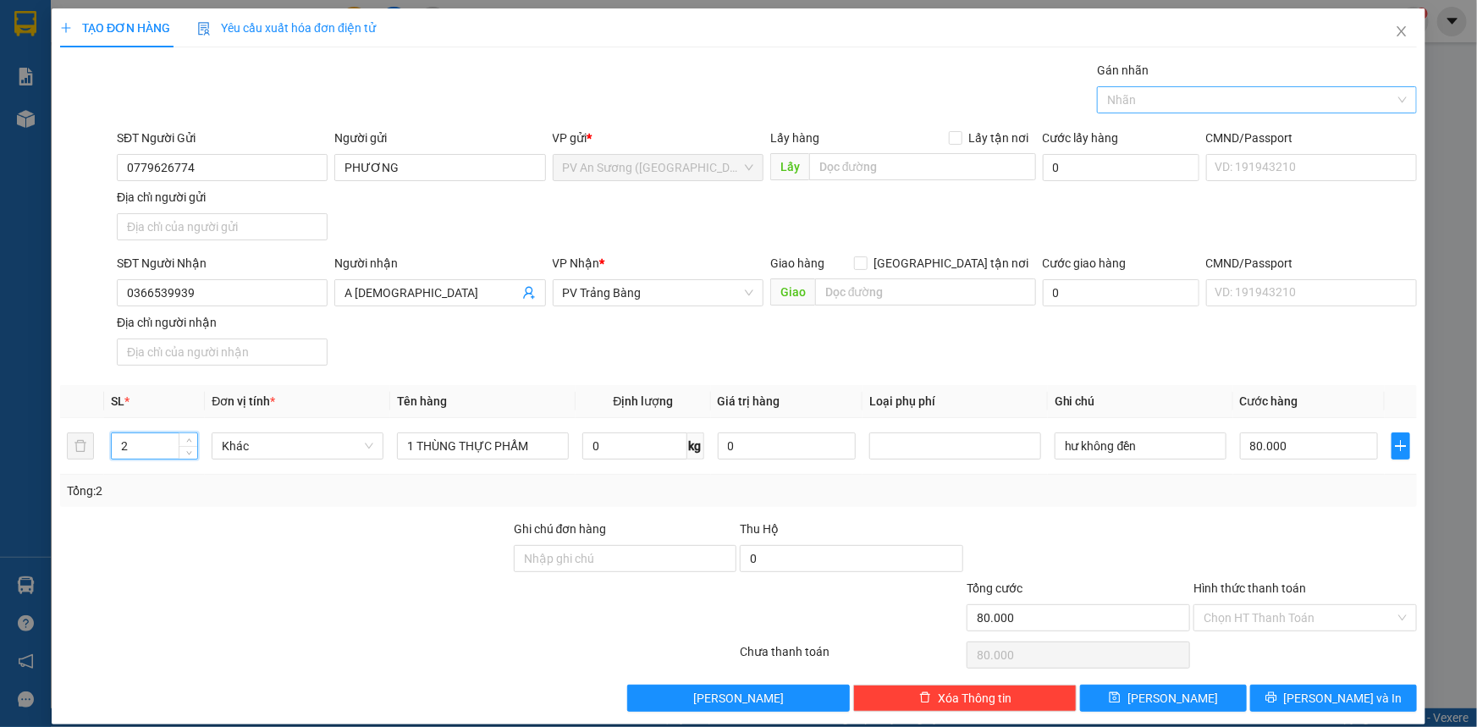
type input "0"
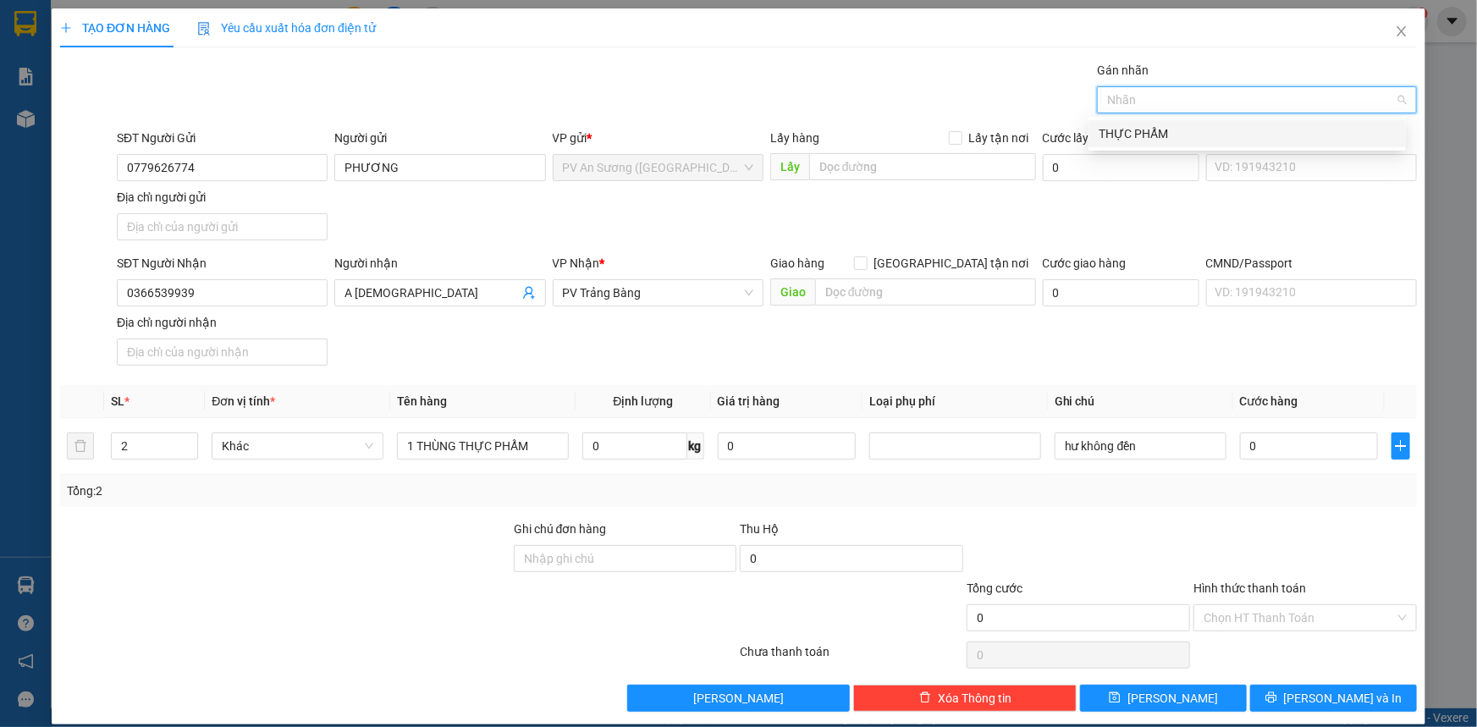
click at [1269, 113] on div "Nhãn" at bounding box center [1257, 99] width 320 height 27
click at [1269, 133] on div "THỰC PHẨM" at bounding box center [1246, 133] width 297 height 19
click at [791, 245] on div "SĐT Người Gửi 0779626774 Người gửi PHƯƠNG VP gửi * PV An Sương ([GEOGRAPHIC_DAT…" at bounding box center [766, 188] width 1307 height 118
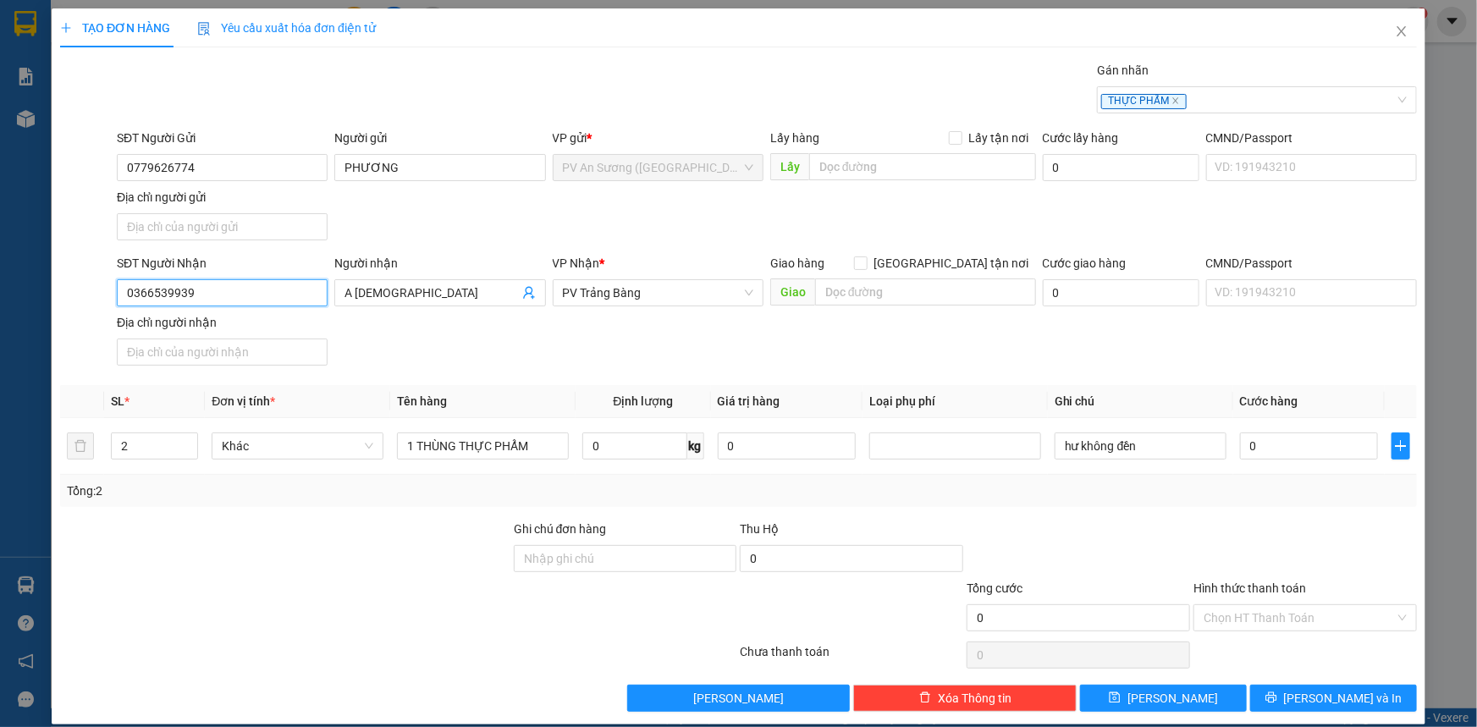
click at [250, 305] on input "0366539939" at bounding box center [222, 292] width 211 height 27
type input "0379291549"
click at [248, 333] on div "0379291549 - TRANG" at bounding box center [220, 325] width 189 height 19
type input "TRANG"
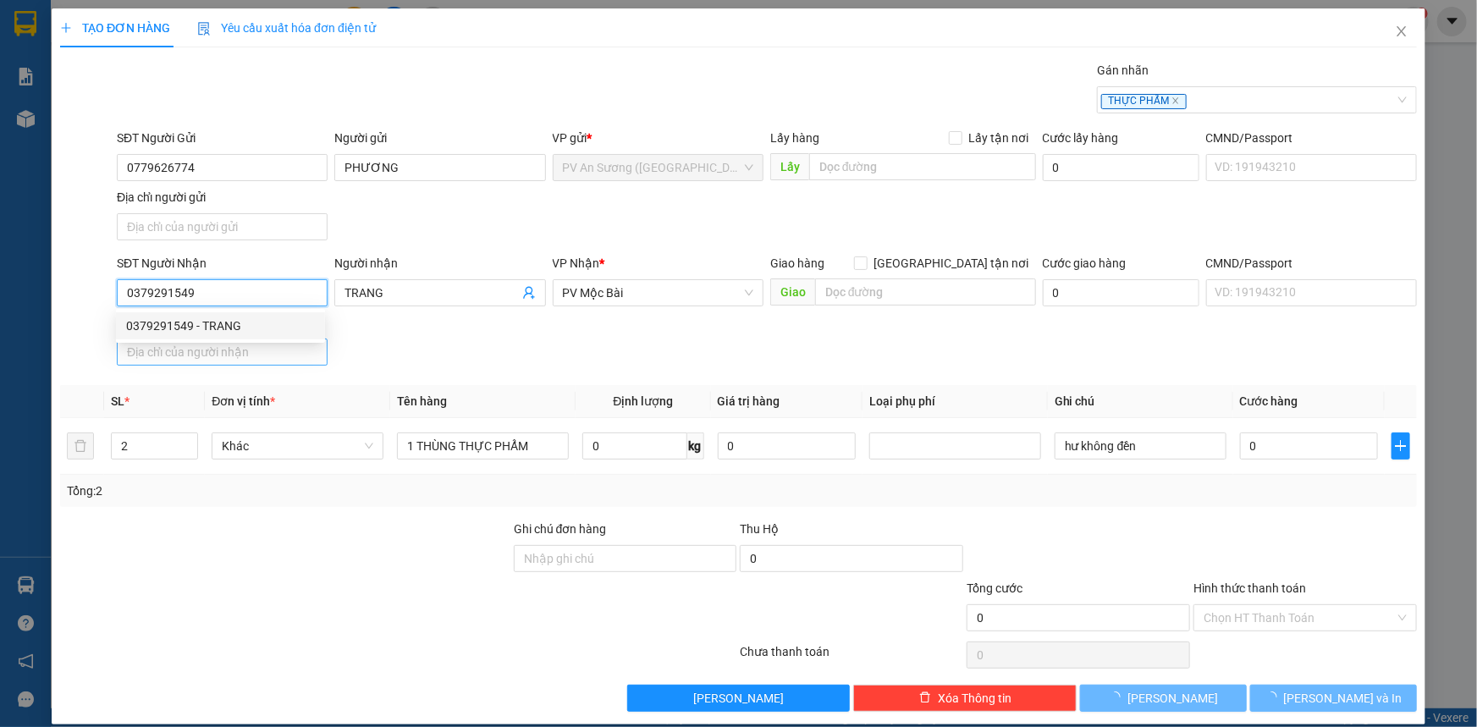
type input "80.000"
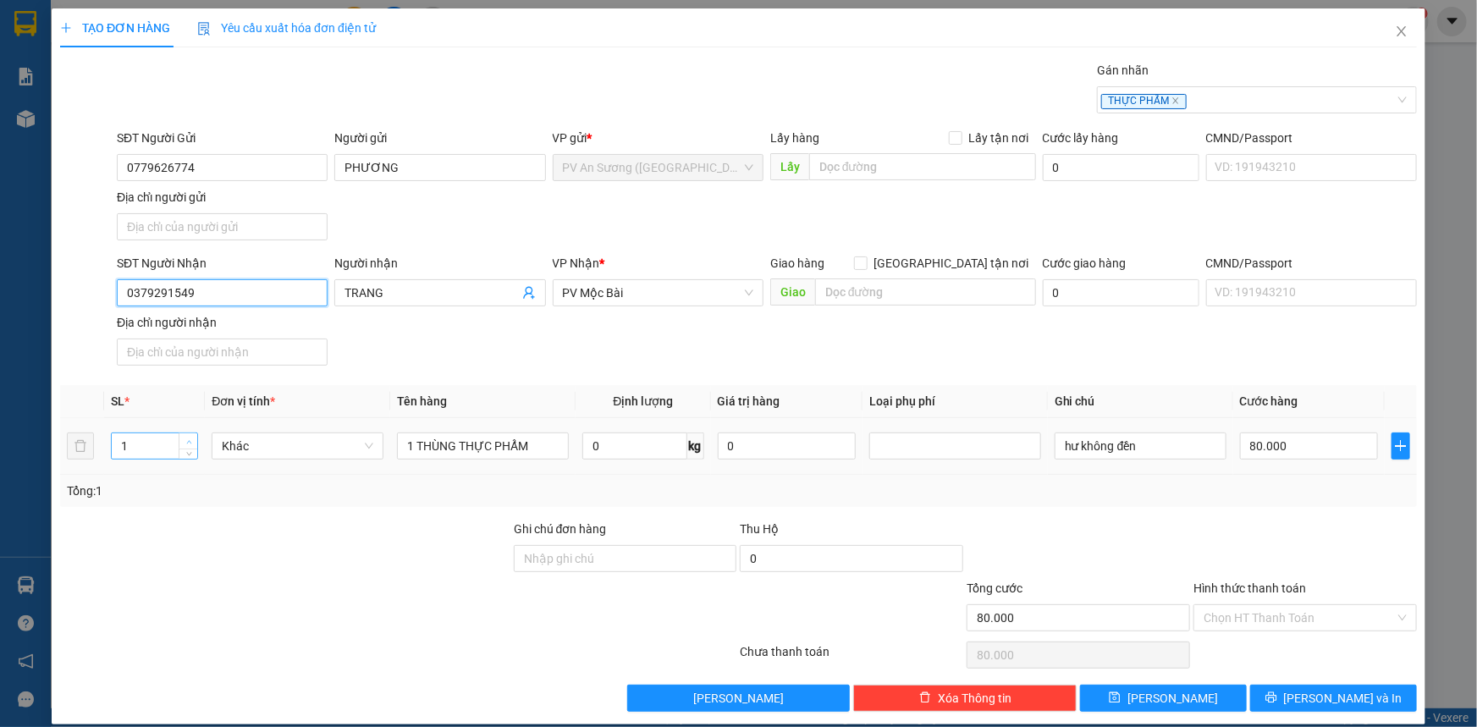
type input "0379291549"
type input "2"
click at [185, 434] on span "Increase Value" at bounding box center [188, 440] width 19 height 15
drag, startPoint x: 413, startPoint y: 443, endPoint x: 401, endPoint y: 443, distance: 11.8
click at [408, 443] on input "1 THÙNG THỰC PHẨM" at bounding box center [483, 445] width 172 height 27
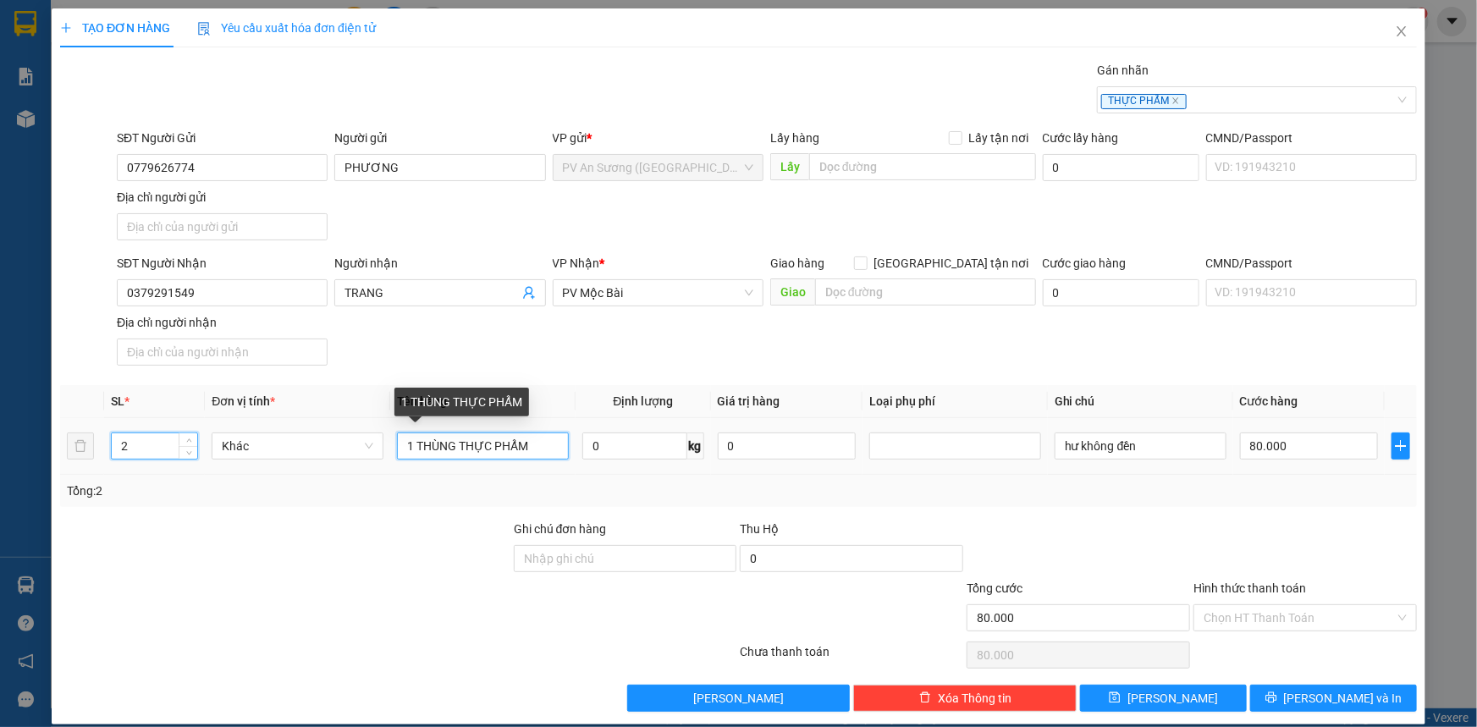
type input "0"
click at [400, 443] on input "1 THÙNG THỰC PHẨM" at bounding box center [483, 445] width 172 height 27
click at [410, 448] on input "1 THÙNG THỰC PHẨM" at bounding box center [483, 445] width 172 height 27
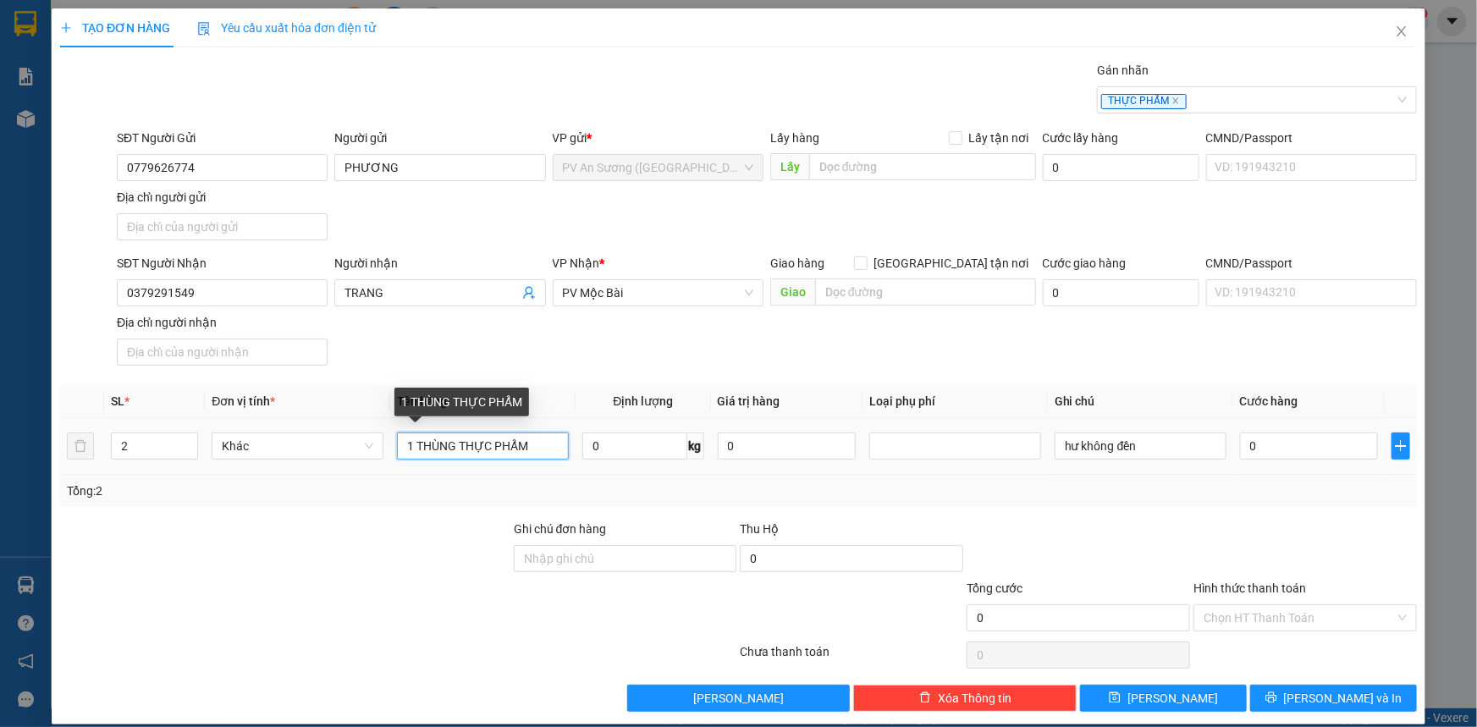
click at [403, 448] on input "1 THÙNG THỰC PHẨM" at bounding box center [483, 445] width 172 height 27
click at [415, 447] on input "1 THÙNG THỰC PHẨM" at bounding box center [483, 445] width 172 height 27
type input "2 THÙNG THỰC PHẨM"
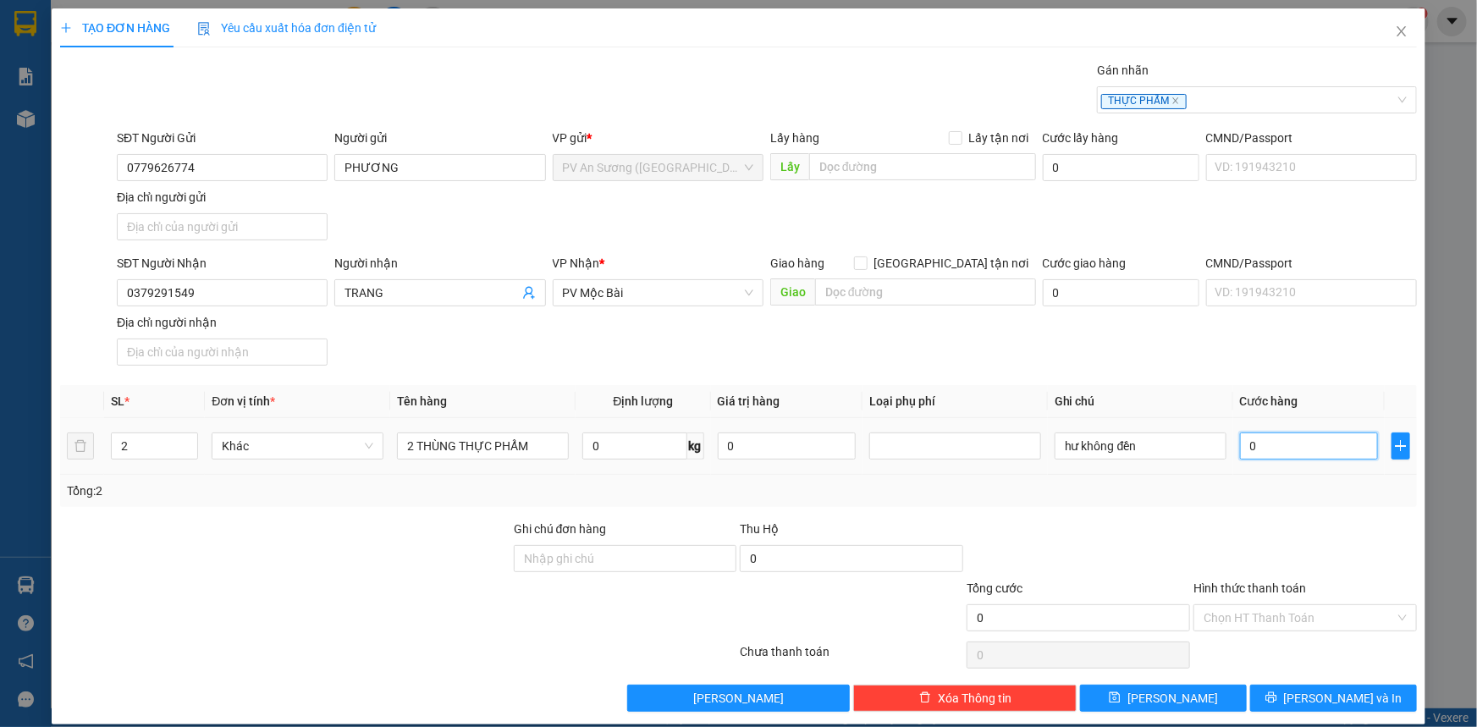
click at [1322, 451] on input "0" at bounding box center [1309, 445] width 138 height 27
type input "1"
type input "001"
type input "14"
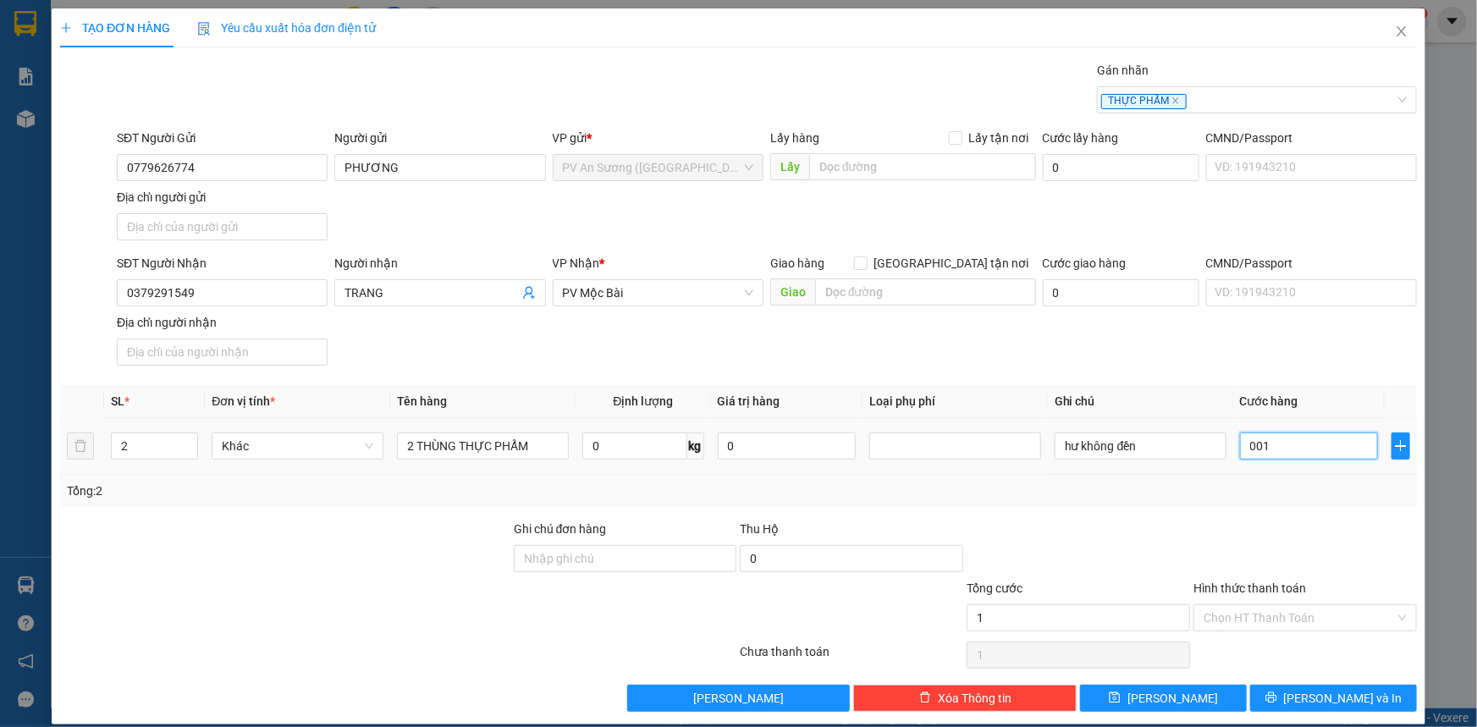
type input "14"
type input "0.014"
type input "140"
type input "00.140"
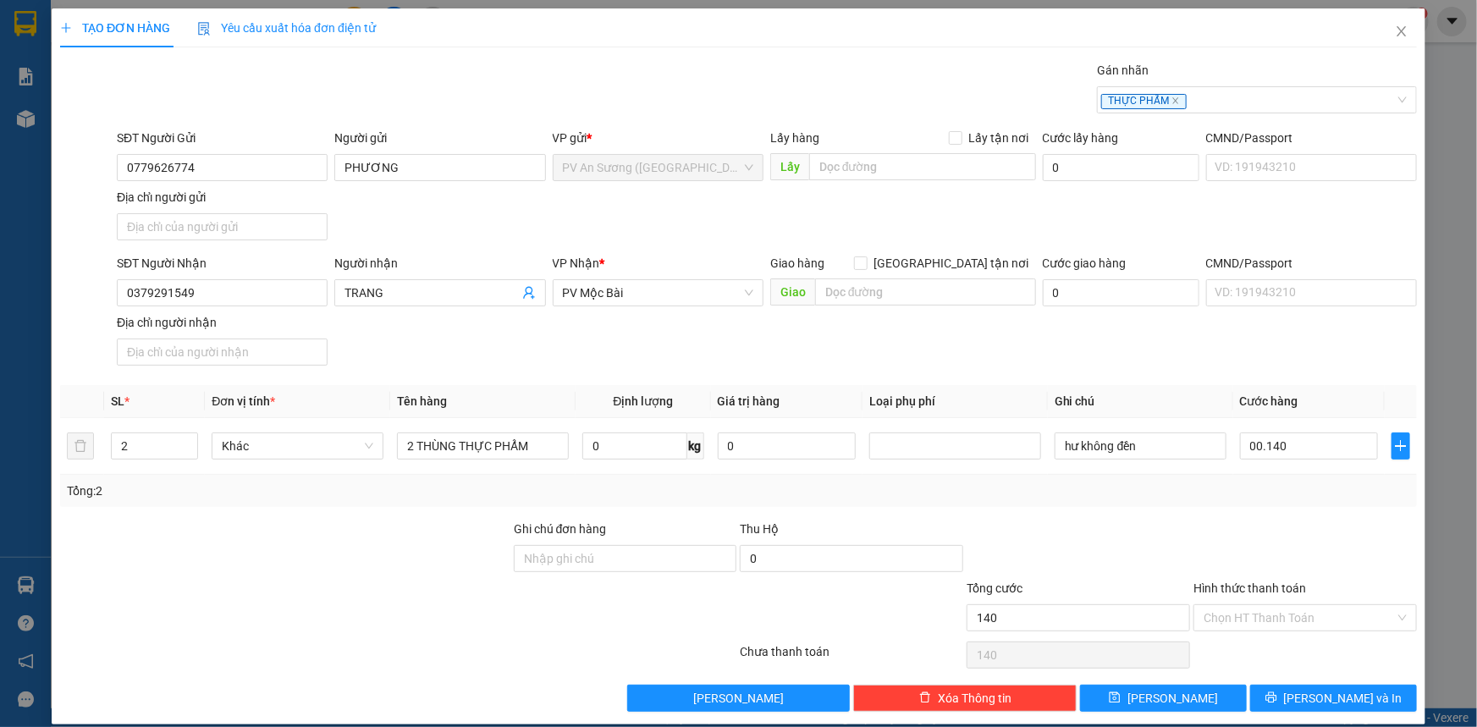
type input "140.000"
click at [1308, 355] on div "SĐT Người Nhận 0379291549 Người nhận TRANG VP Nhận * PV Mộc Bài Giao hàng Giao …" at bounding box center [766, 313] width 1307 height 118
click at [1267, 625] on input "Hình thức thanh toán" at bounding box center [1298, 617] width 191 height 25
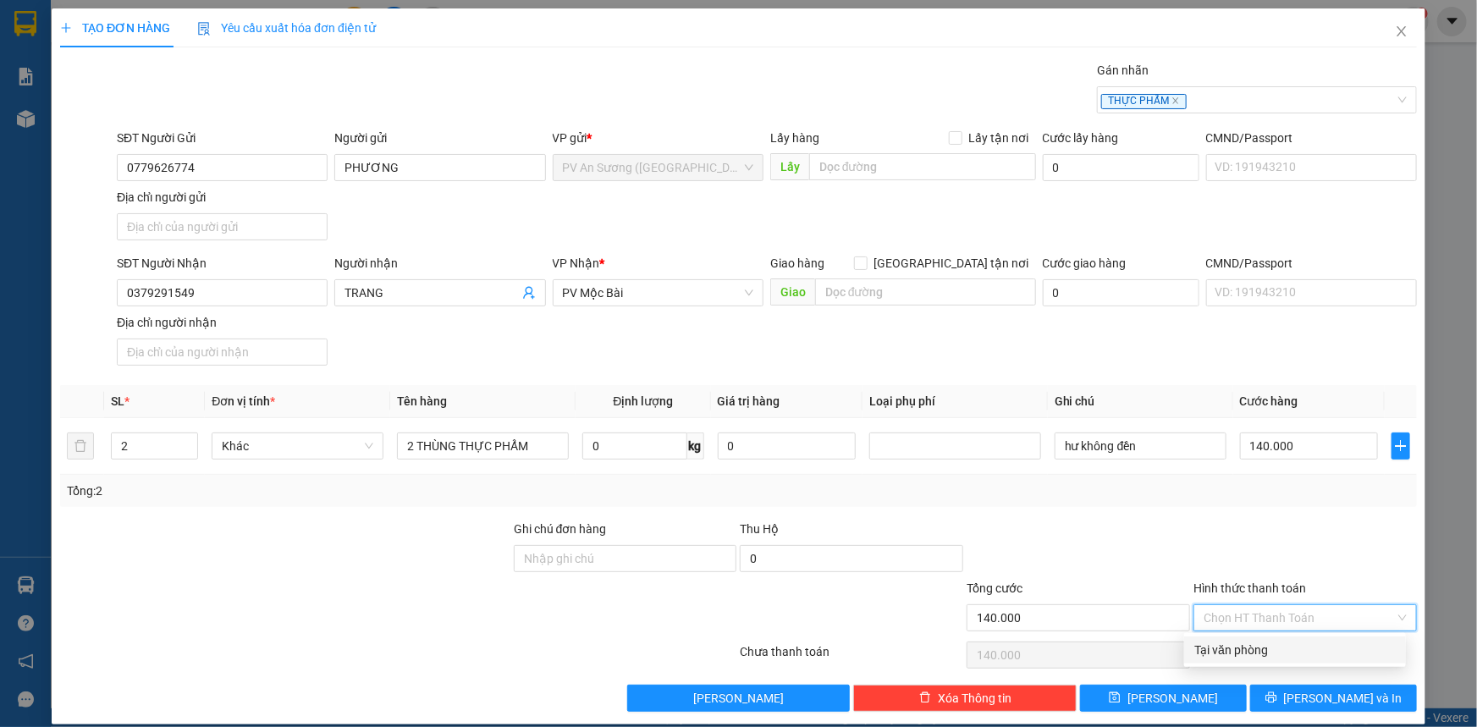
click at [1268, 650] on div "Tại văn phòng" at bounding box center [1294, 650] width 201 height 19
type input "0"
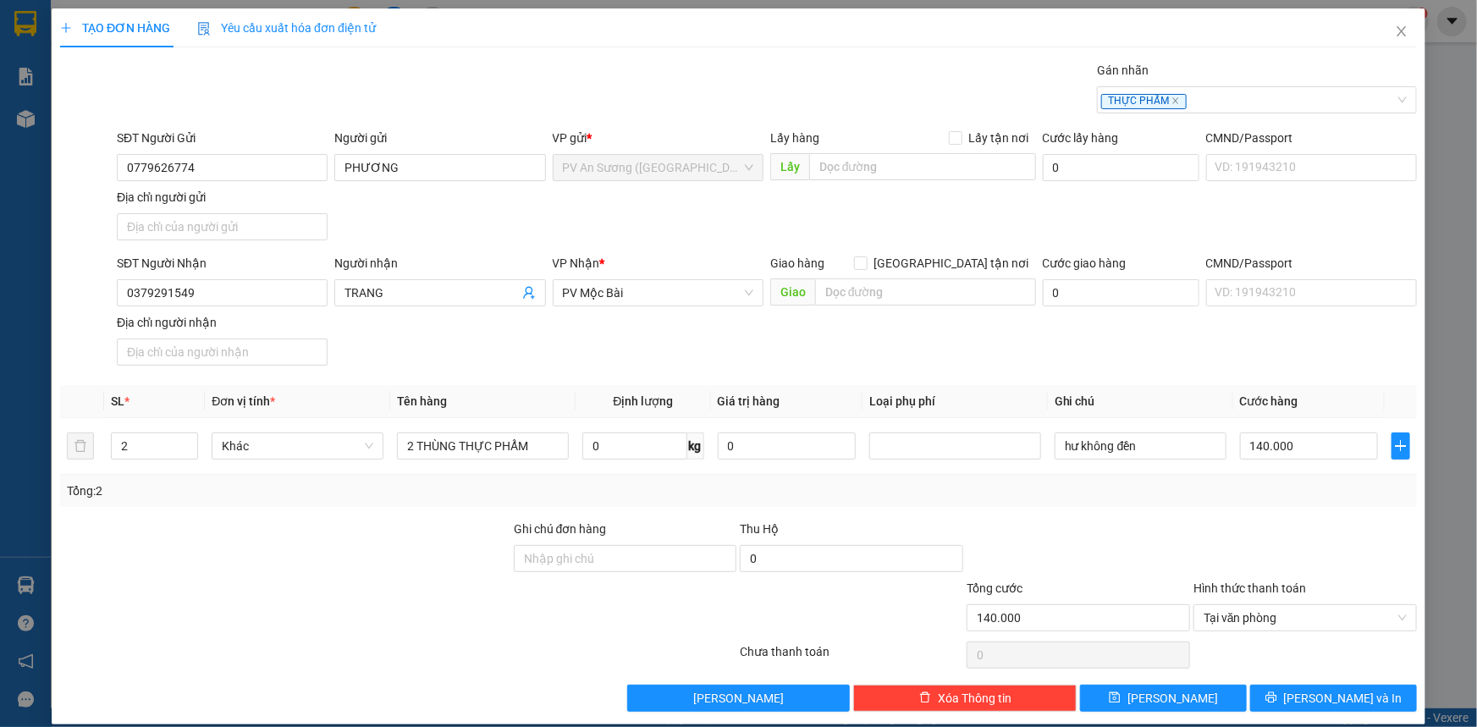
click at [1194, 533] on div at bounding box center [1304, 549] width 227 height 59
click at [1360, 677] on div "Transit Pickup Surcharge Ids Transit Deliver Surcharge Ids Transit Deliver Surc…" at bounding box center [738, 386] width 1356 height 651
click at [1361, 692] on button "[PERSON_NAME] và In" at bounding box center [1333, 698] width 167 height 27
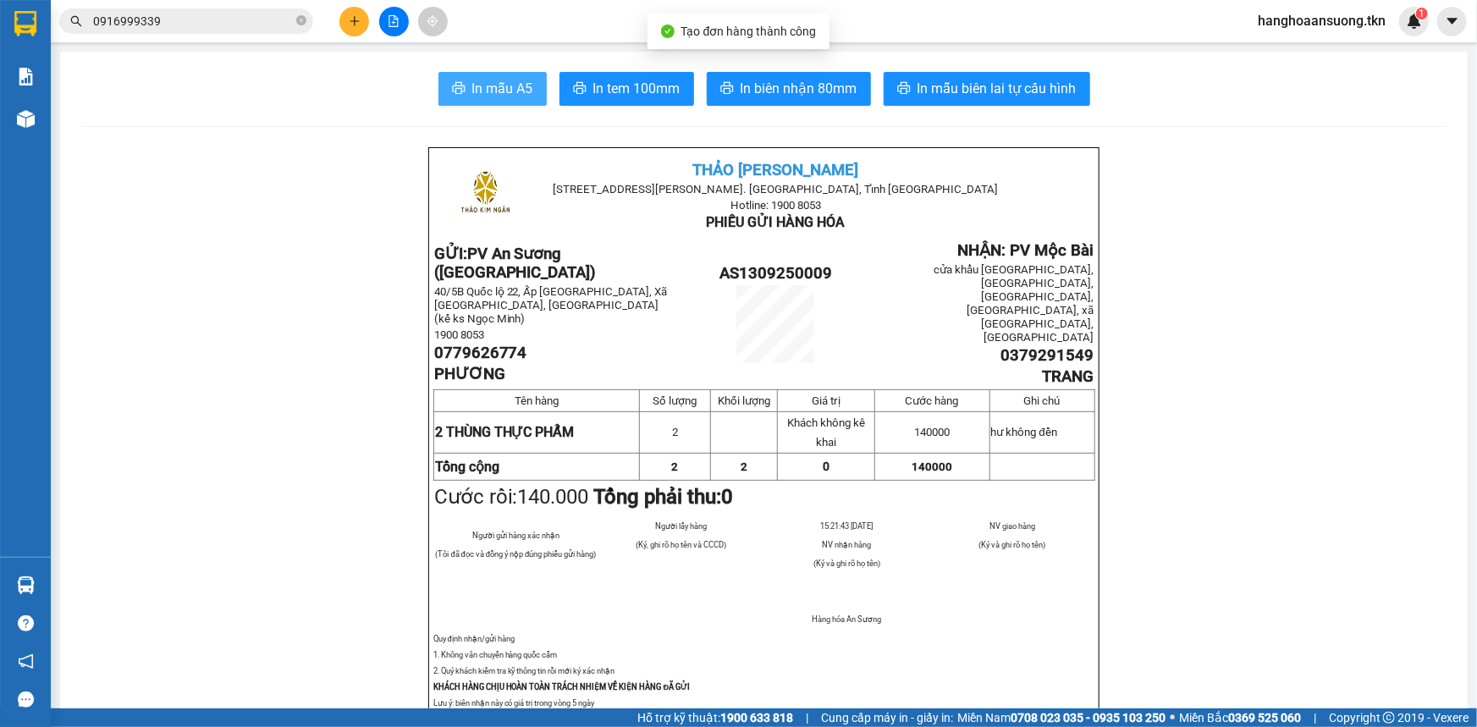
click at [452, 86] on icon "printer" at bounding box center [458, 88] width 13 height 12
click at [463, 90] on button "In mẫu A5" at bounding box center [492, 89] width 108 height 34
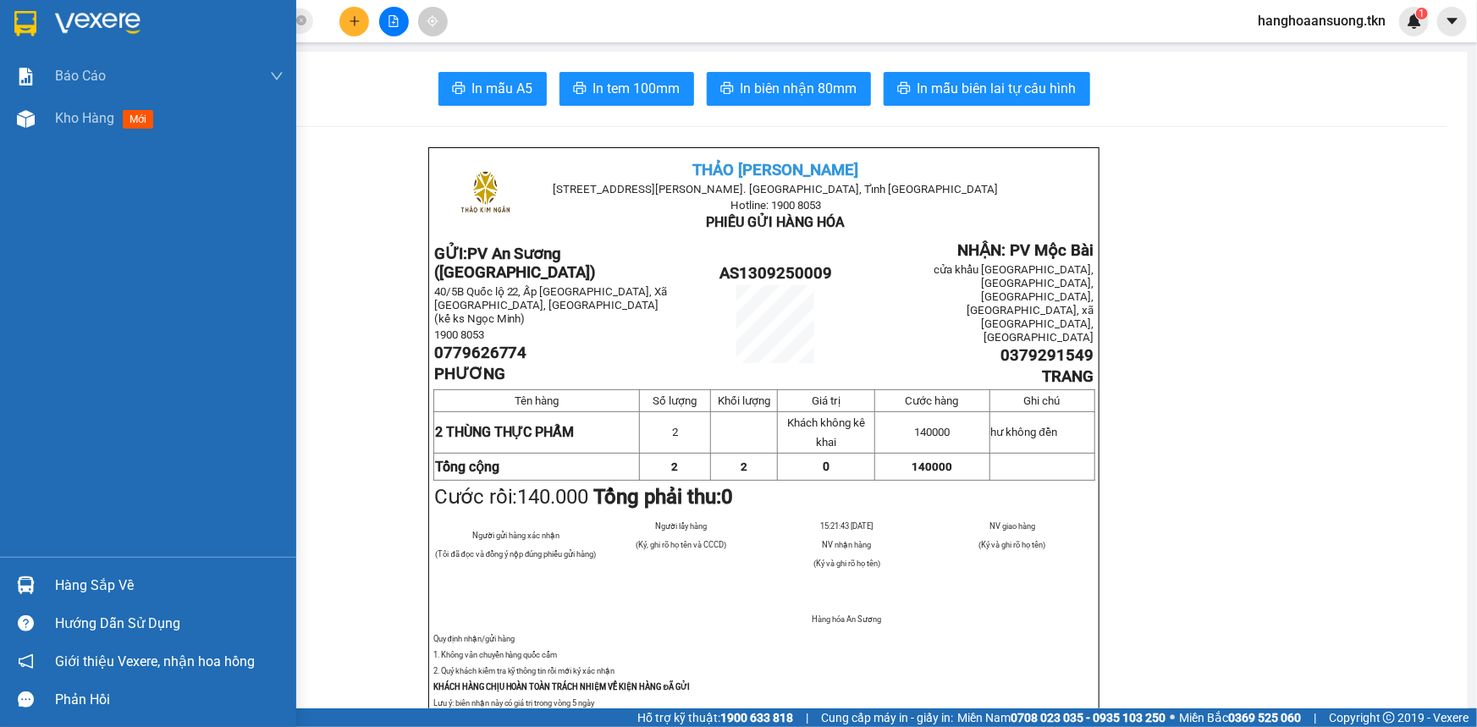
click at [0, 16] on div at bounding box center [148, 27] width 296 height 55
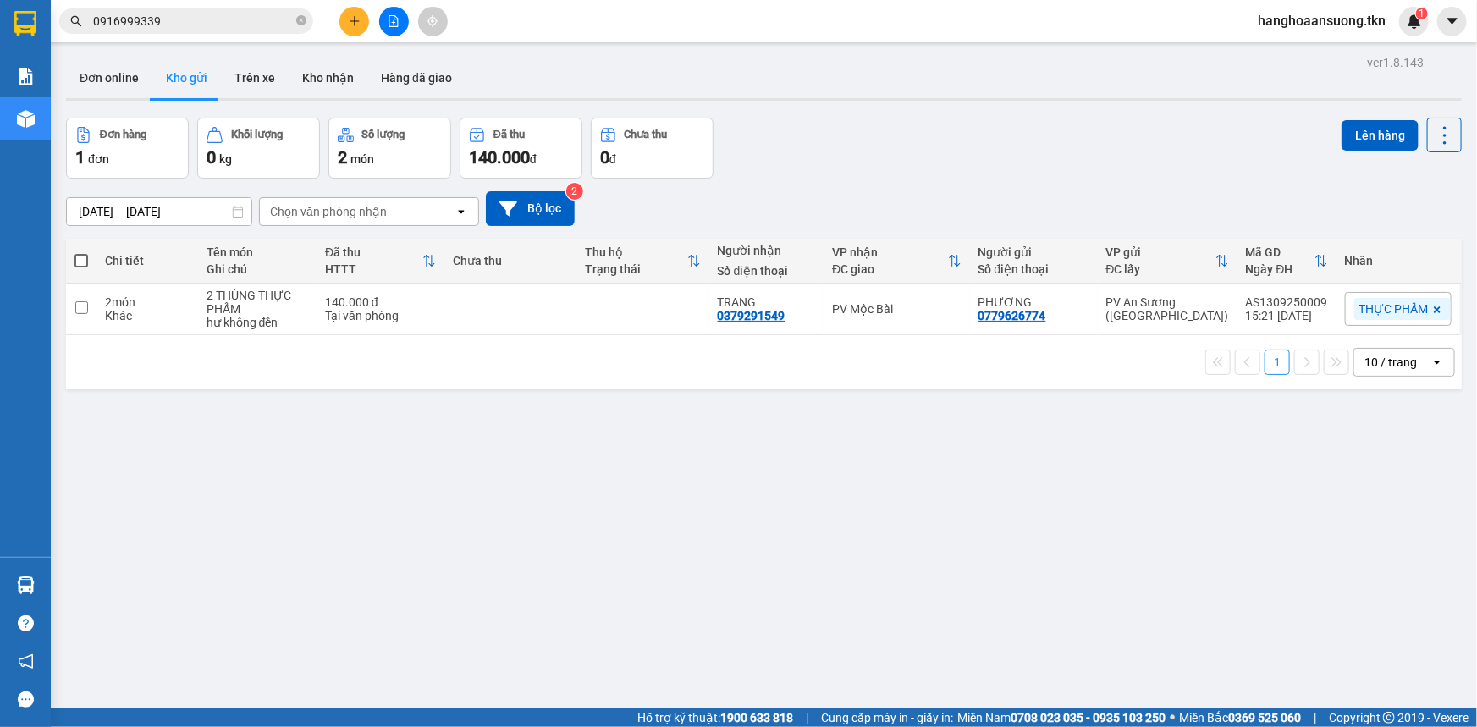
click at [586, 385] on div "1 10 / trang open" at bounding box center [763, 362] width 1395 height 54
click at [1123, 106] on div "ver 1.8.143 Đơn online Kho gửi Trên xe Kho nhận Hàng đã giao Đơn hàng 1 đơn Khố…" at bounding box center [763, 414] width 1409 height 727
drag, startPoint x: 975, startPoint y: 316, endPoint x: 1058, endPoint y: 311, distance: 83.1
click at [1058, 311] on tr "2 món Khác 2 THÙNG THỰC PHẨM hư không đền 140.000 đ Tại văn phòng TRANG 0379291…" at bounding box center [763, 309] width 1395 height 52
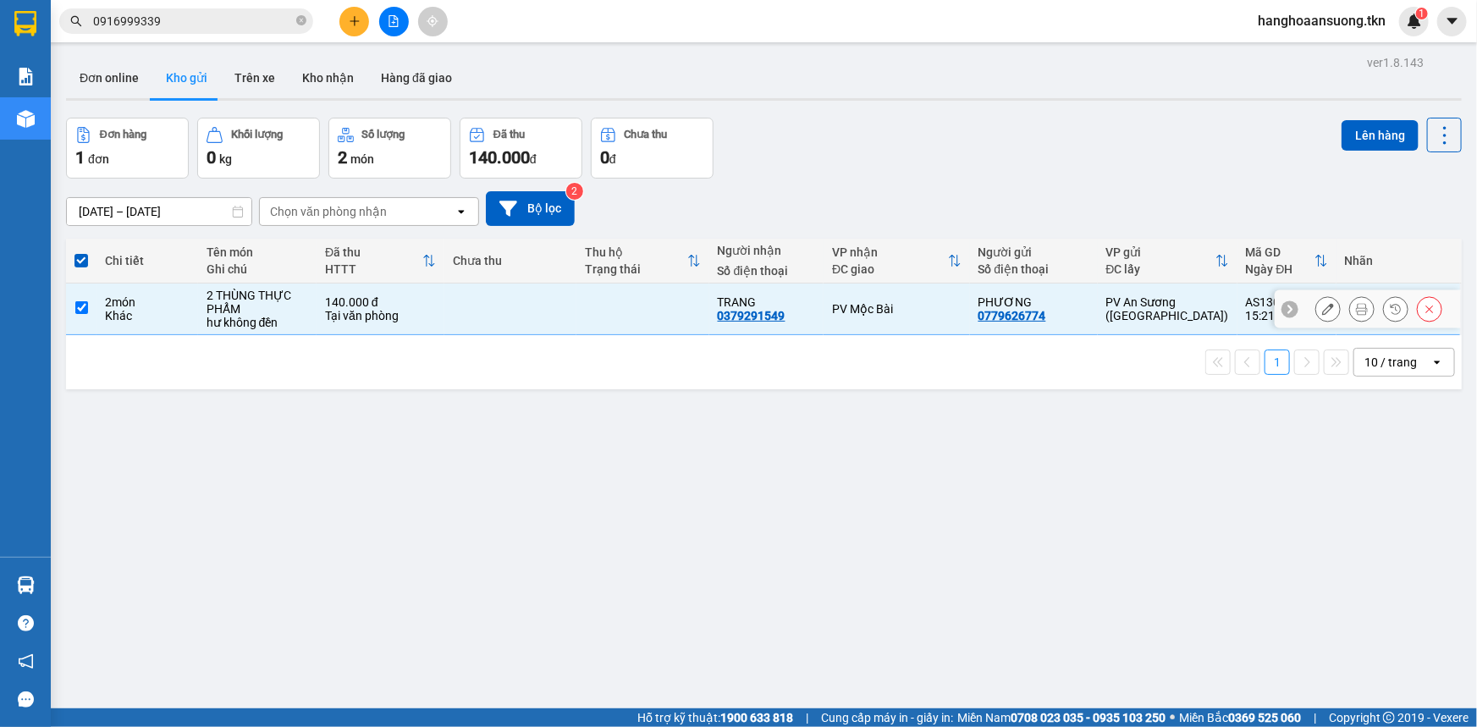
click at [1059, 319] on div "PHƯƠNG 0779626774" at bounding box center [1033, 308] width 111 height 27
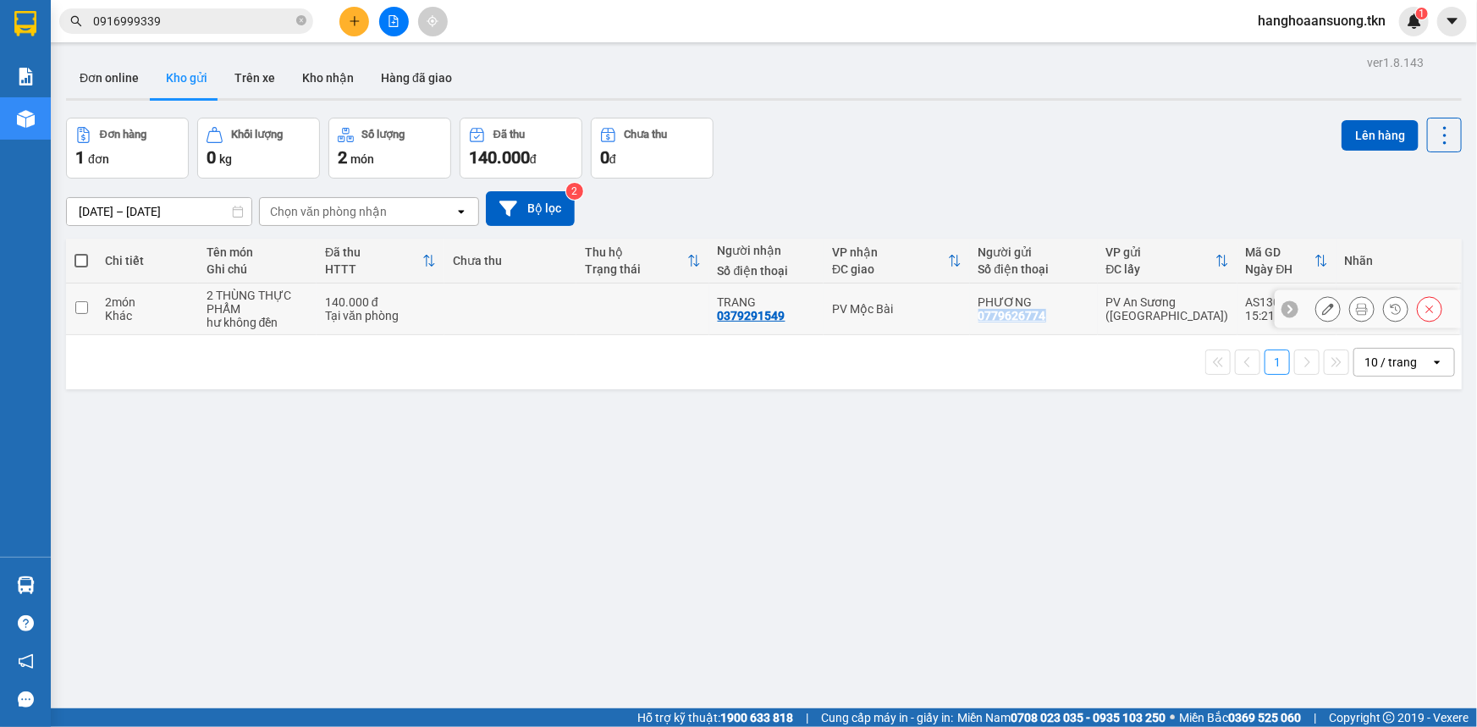
drag, startPoint x: 1059, startPoint y: 319, endPoint x: 981, endPoint y: 321, distance: 78.7
click at [981, 321] on td "PHƯƠNG 0779626774" at bounding box center [1034, 309] width 128 height 52
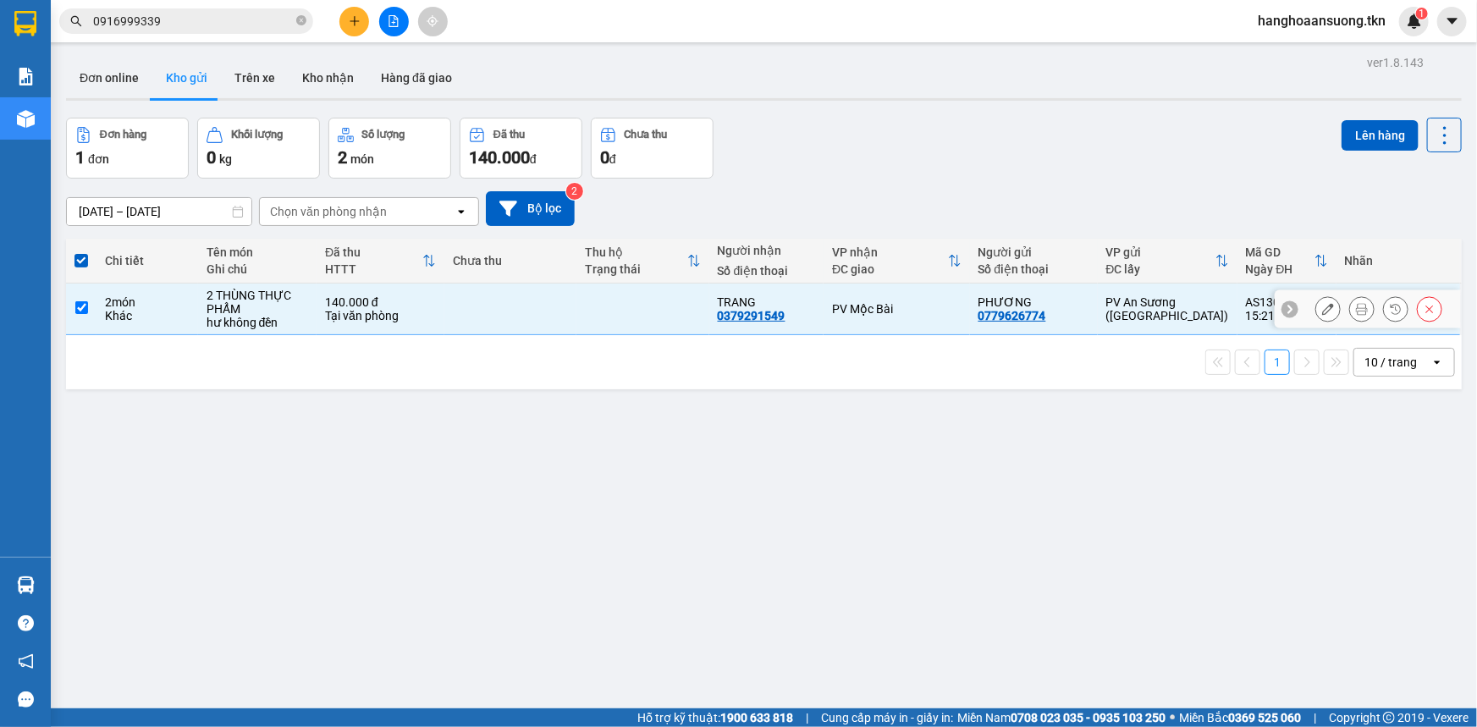
drag, startPoint x: 972, startPoint y: 312, endPoint x: 898, endPoint y: 349, distance: 82.9
click at [898, 349] on div "1 10 / trang open" at bounding box center [763, 362] width 1395 height 54
drag, startPoint x: 982, startPoint y: 322, endPoint x: 1048, endPoint y: 321, distance: 66.9
click at [1048, 321] on td "PHƯƠNG 0779626774" at bounding box center [1034, 309] width 128 height 52
checkbox input "false"
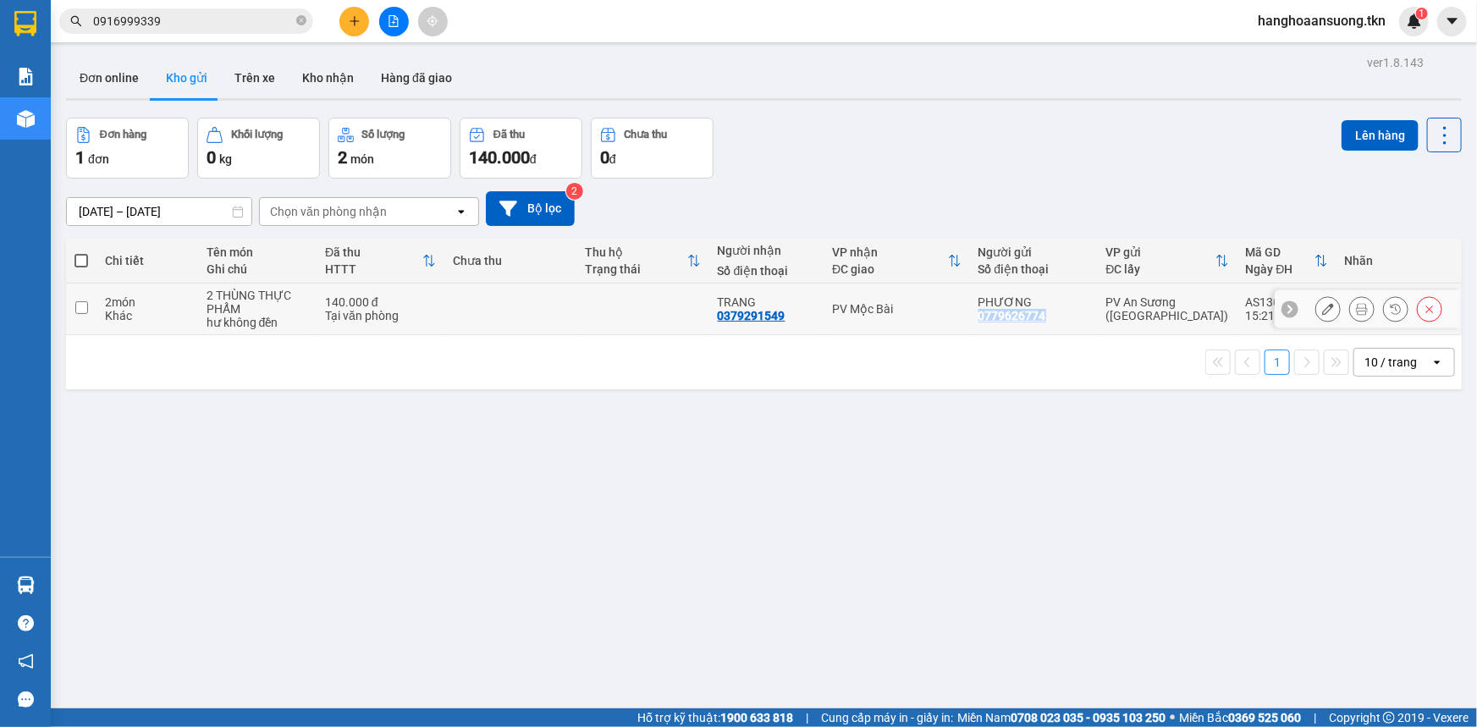
copy div "0779626774"
click at [1423, 309] on icon at bounding box center [1429, 309] width 12 height 12
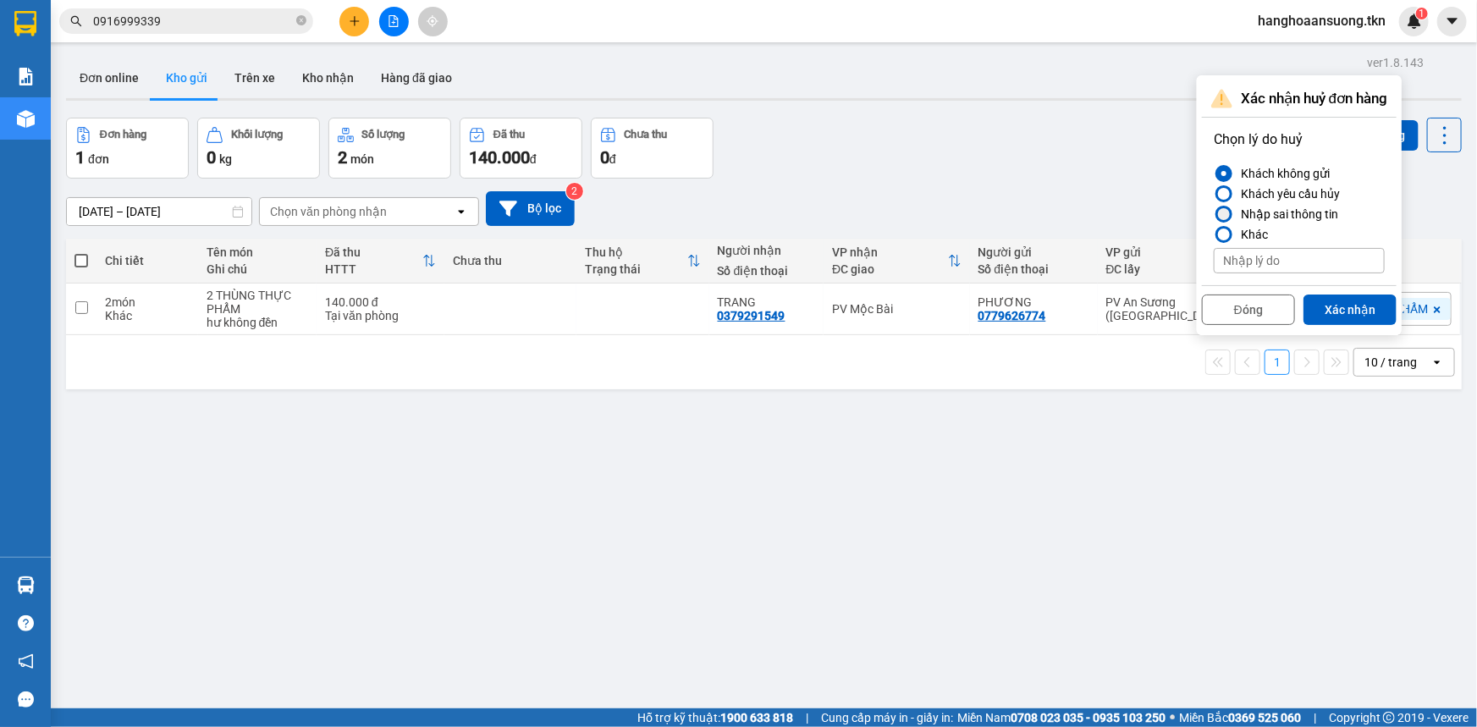
click at [1275, 211] on div "Nhập sai thông tin" at bounding box center [1286, 214] width 104 height 20
click at [1213, 214] on input "Nhập sai thông tin" at bounding box center [1213, 214] width 0 height 0
click at [1333, 303] on button "Xác nhận" at bounding box center [1349, 309] width 93 height 30
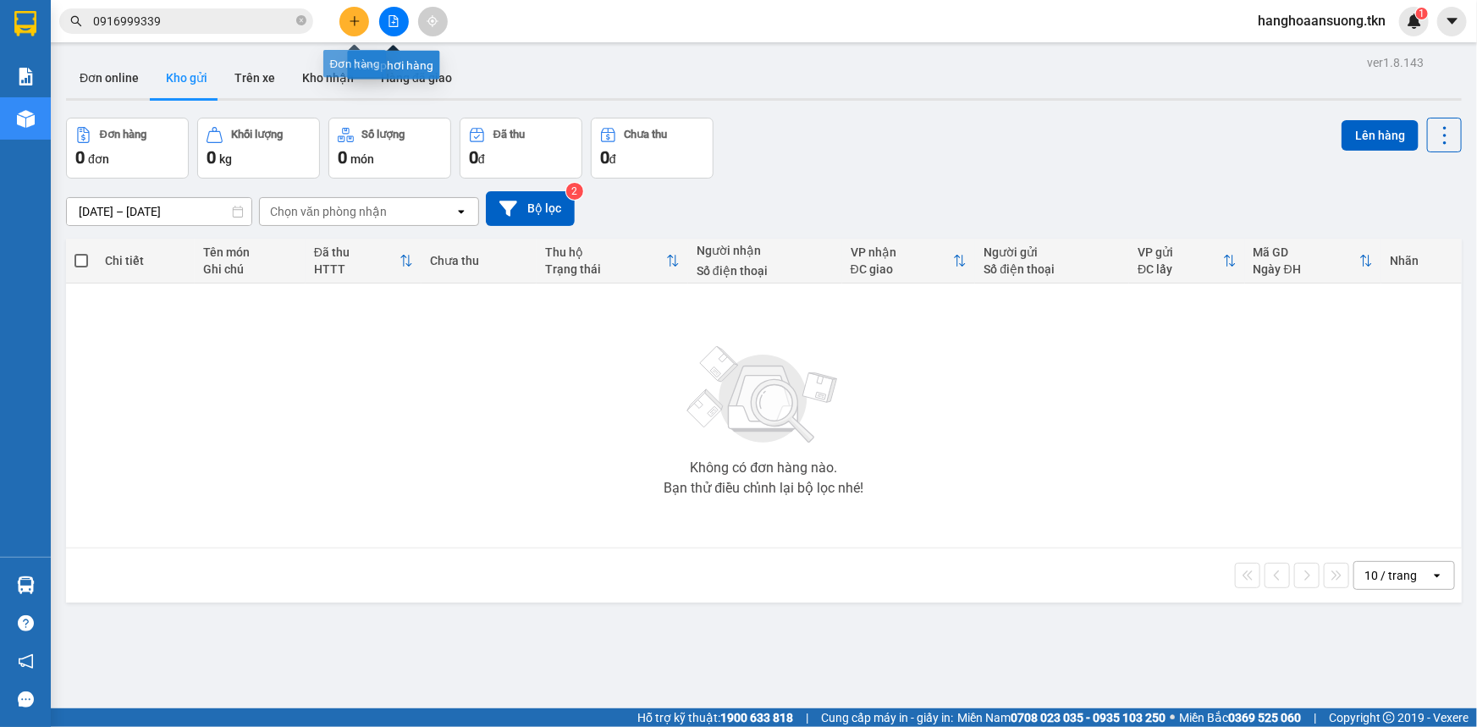
click at [349, 25] on icon "plus" at bounding box center [355, 21] width 12 height 12
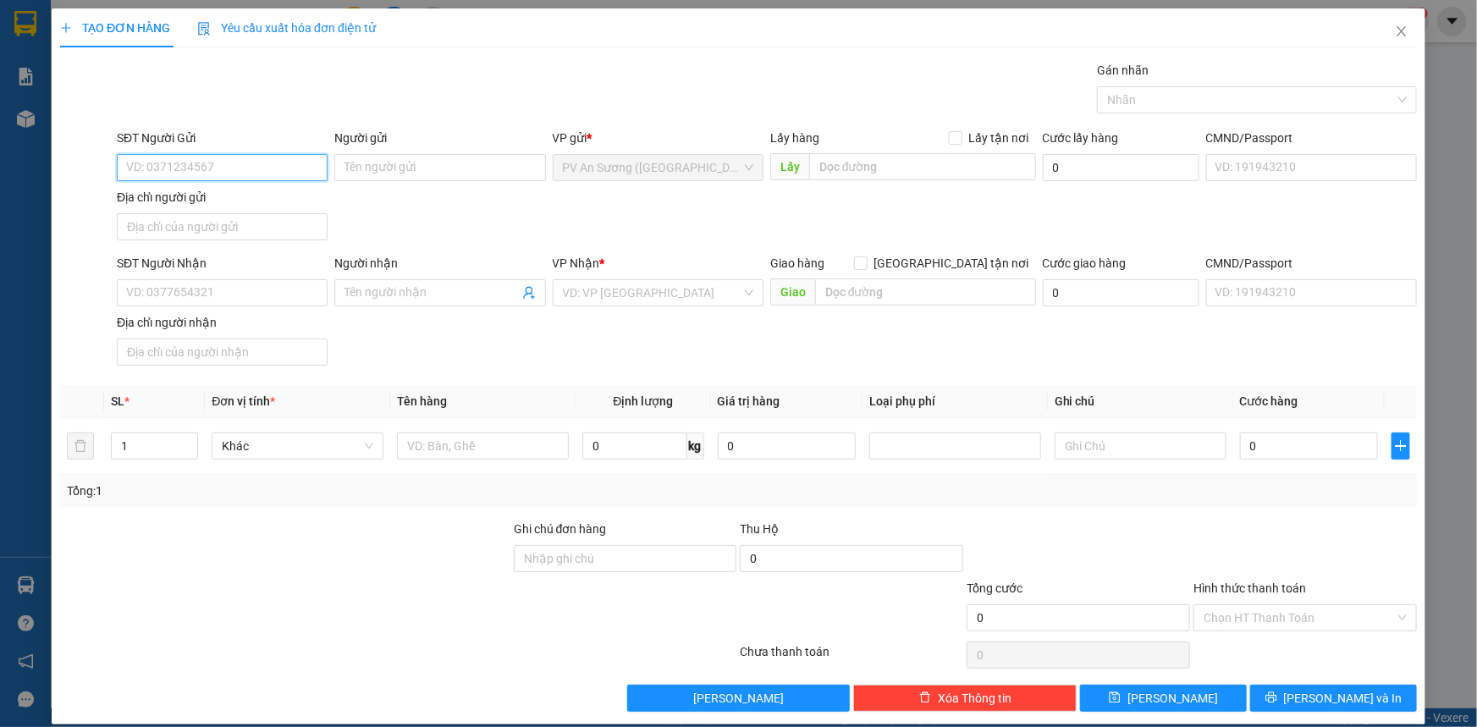
click at [317, 169] on input "SĐT Người Gửi" at bounding box center [222, 167] width 211 height 27
paste input "0779626774"
type input "0779626774"
click at [294, 205] on div "0779626774 - PHƯƠNG" at bounding box center [220, 201] width 189 height 19
type input "PHƯƠNG"
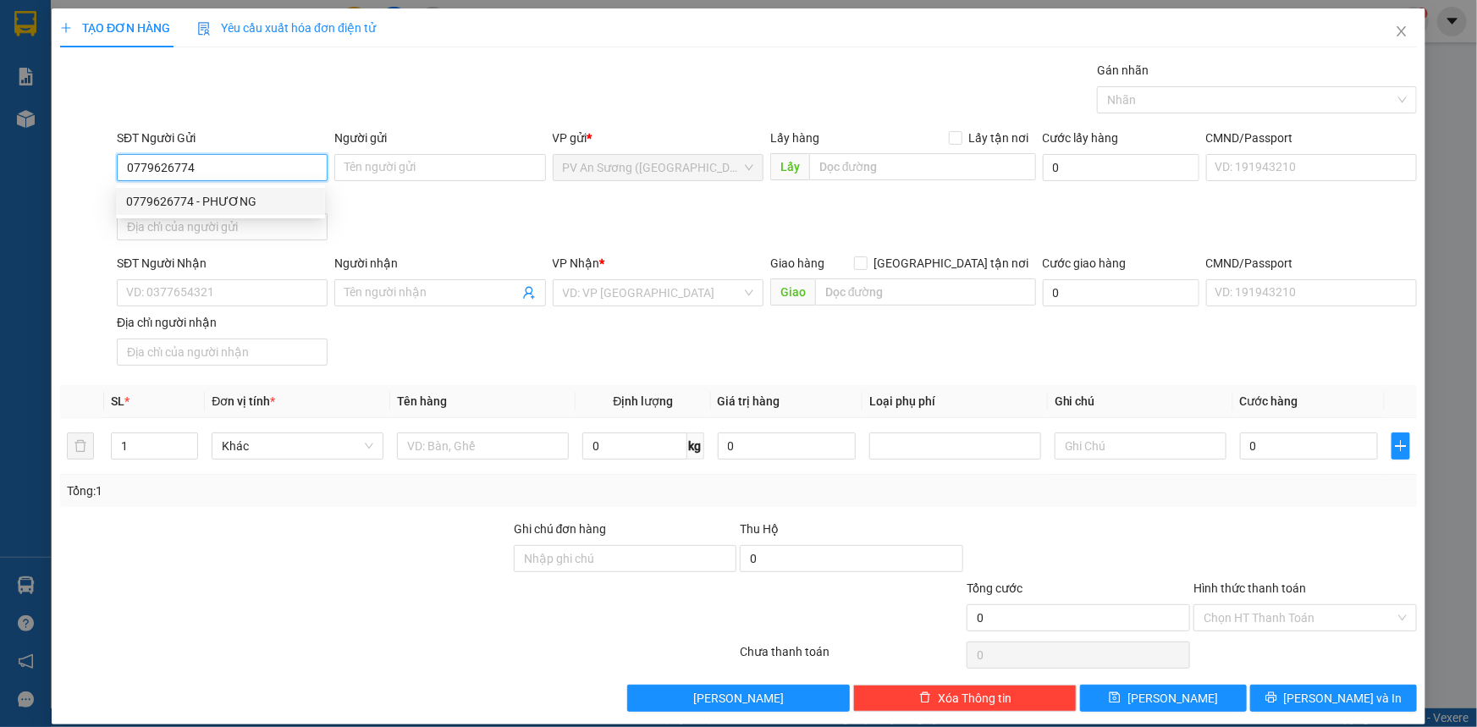
type input "0366539939"
type input "A [DEMOGRAPHIC_DATA]"
type input "80.000"
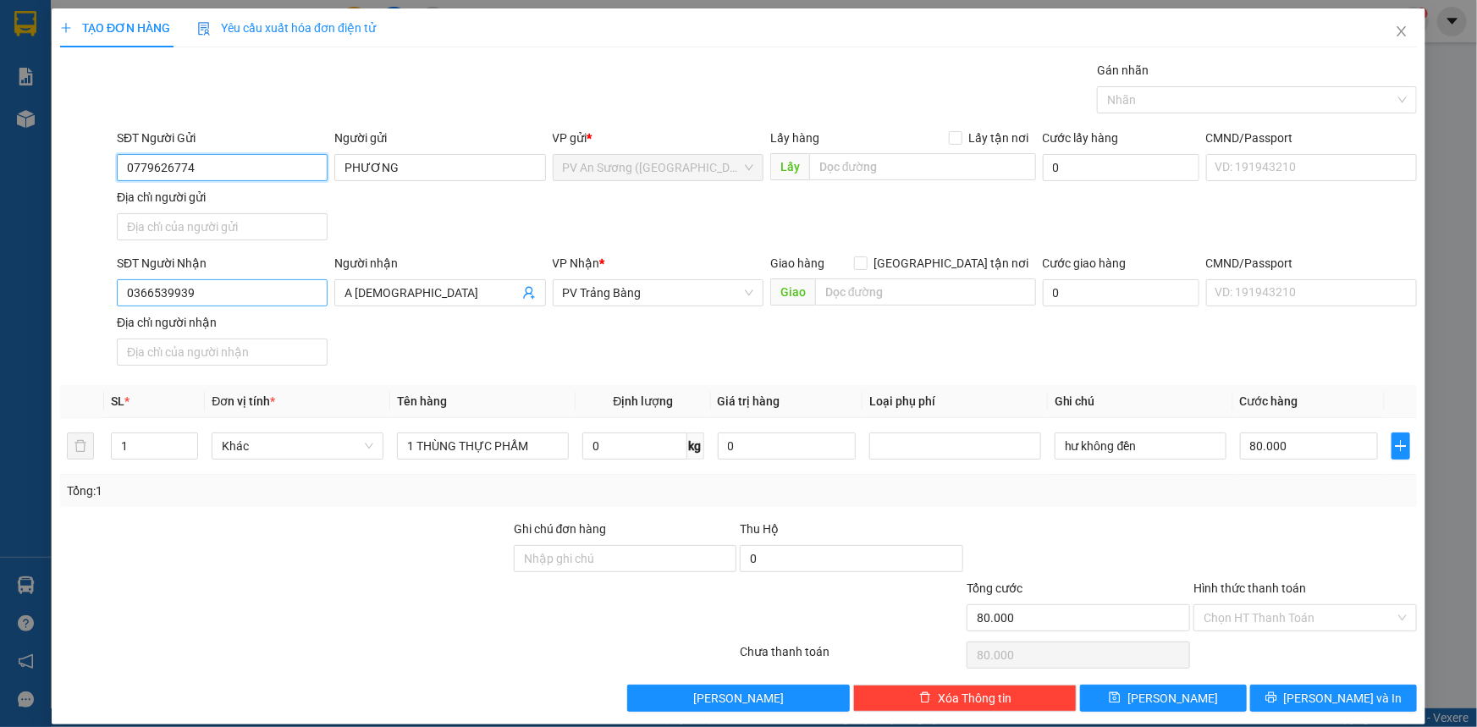
type input "0779626774"
click at [302, 286] on input "0366539939" at bounding box center [222, 292] width 211 height 27
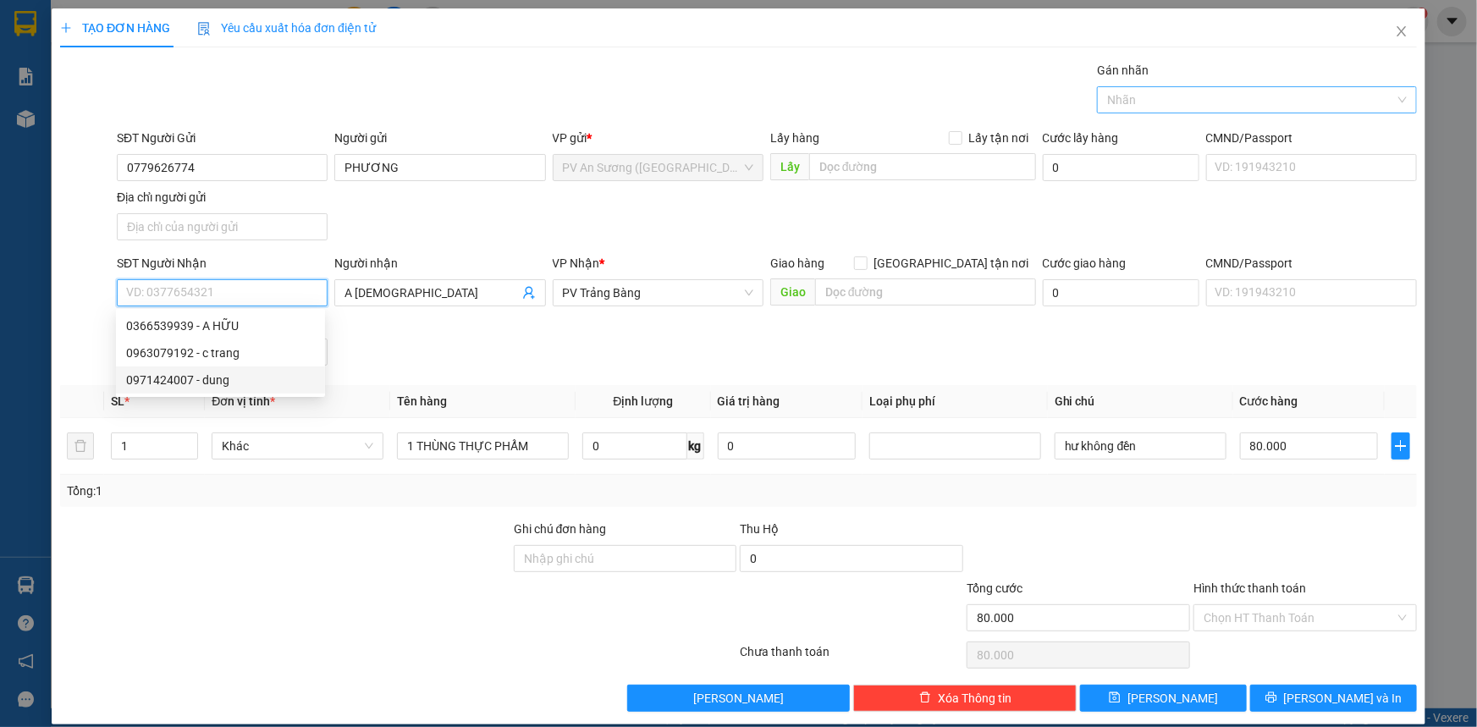
click at [1153, 91] on div at bounding box center [1248, 100] width 294 height 20
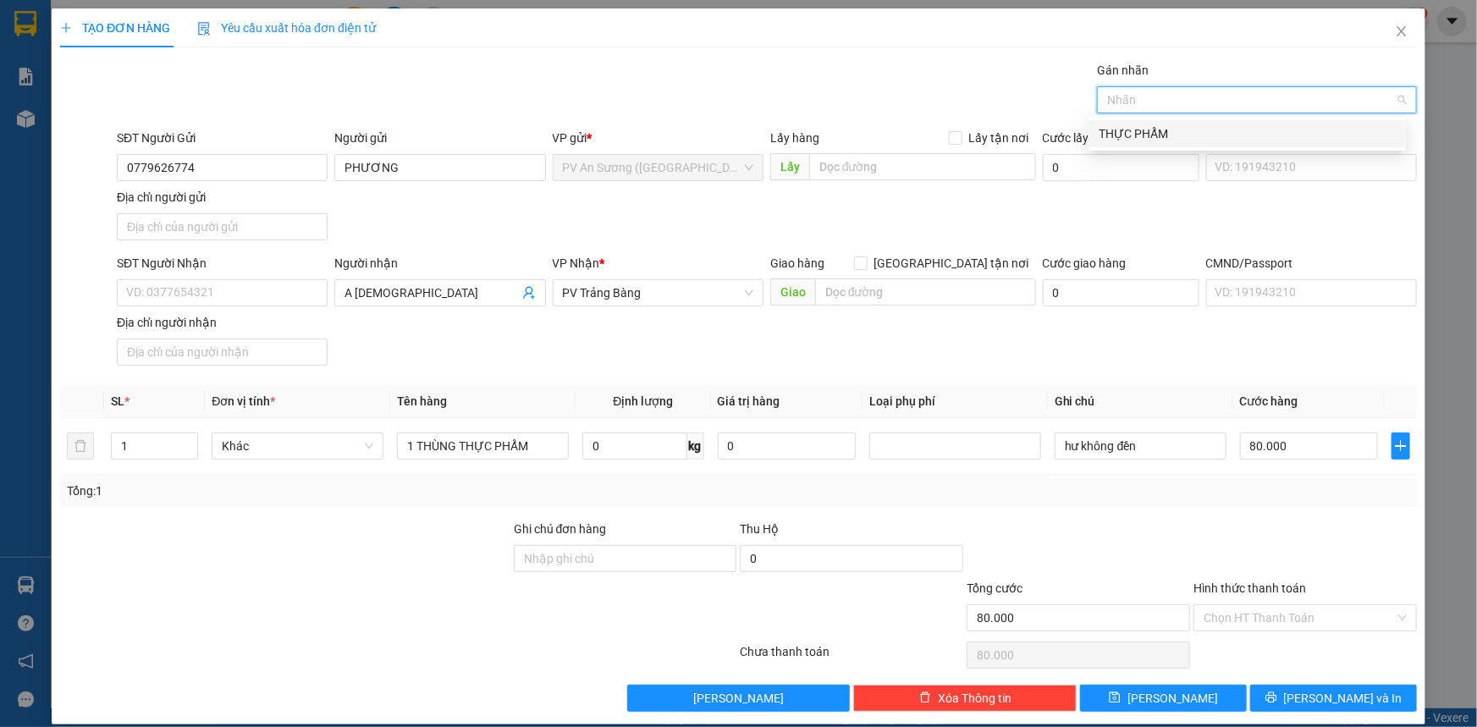
click at [1164, 123] on div "THỰC PHẨM" at bounding box center [1246, 133] width 317 height 27
click at [258, 284] on input "SĐT Người Nhận" at bounding box center [222, 292] width 211 height 27
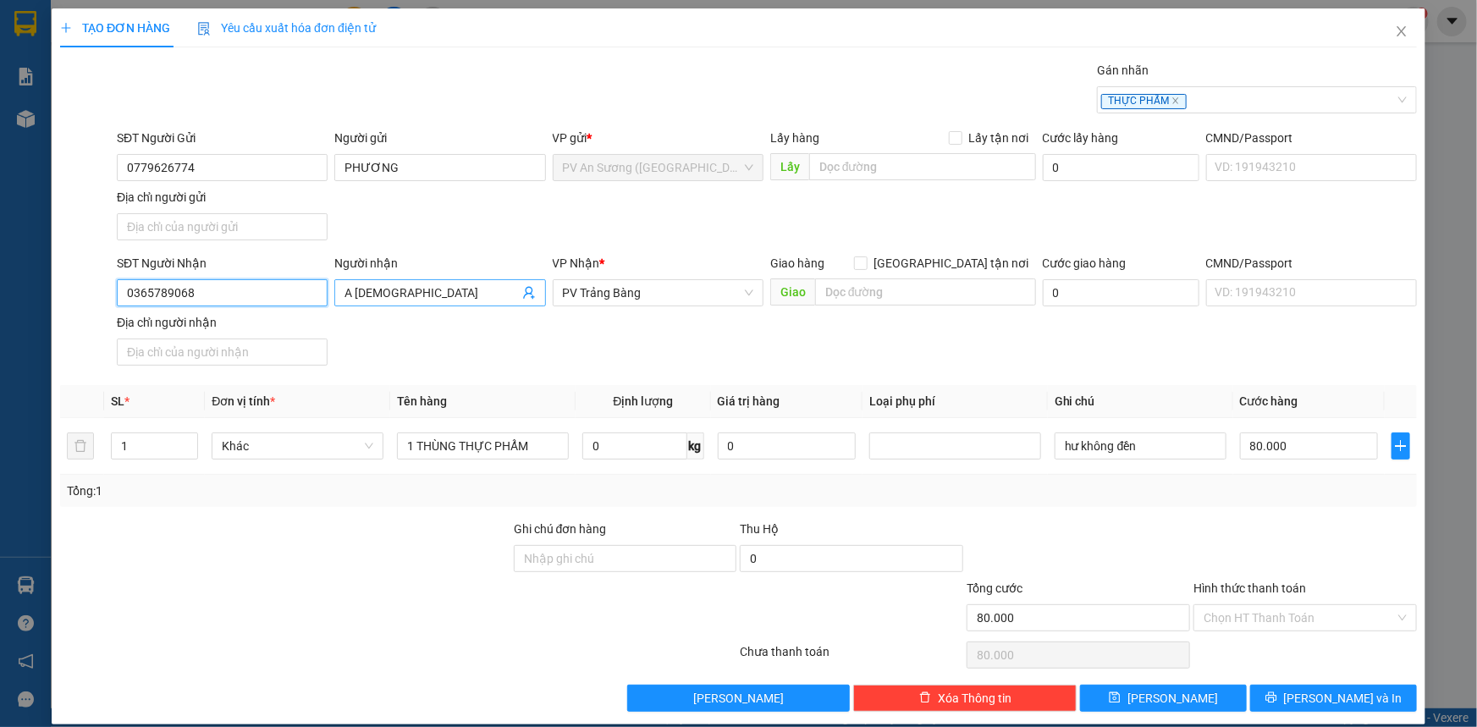
type input "0365789068"
click at [432, 294] on input "A [DEMOGRAPHIC_DATA]" at bounding box center [430, 292] width 173 height 19
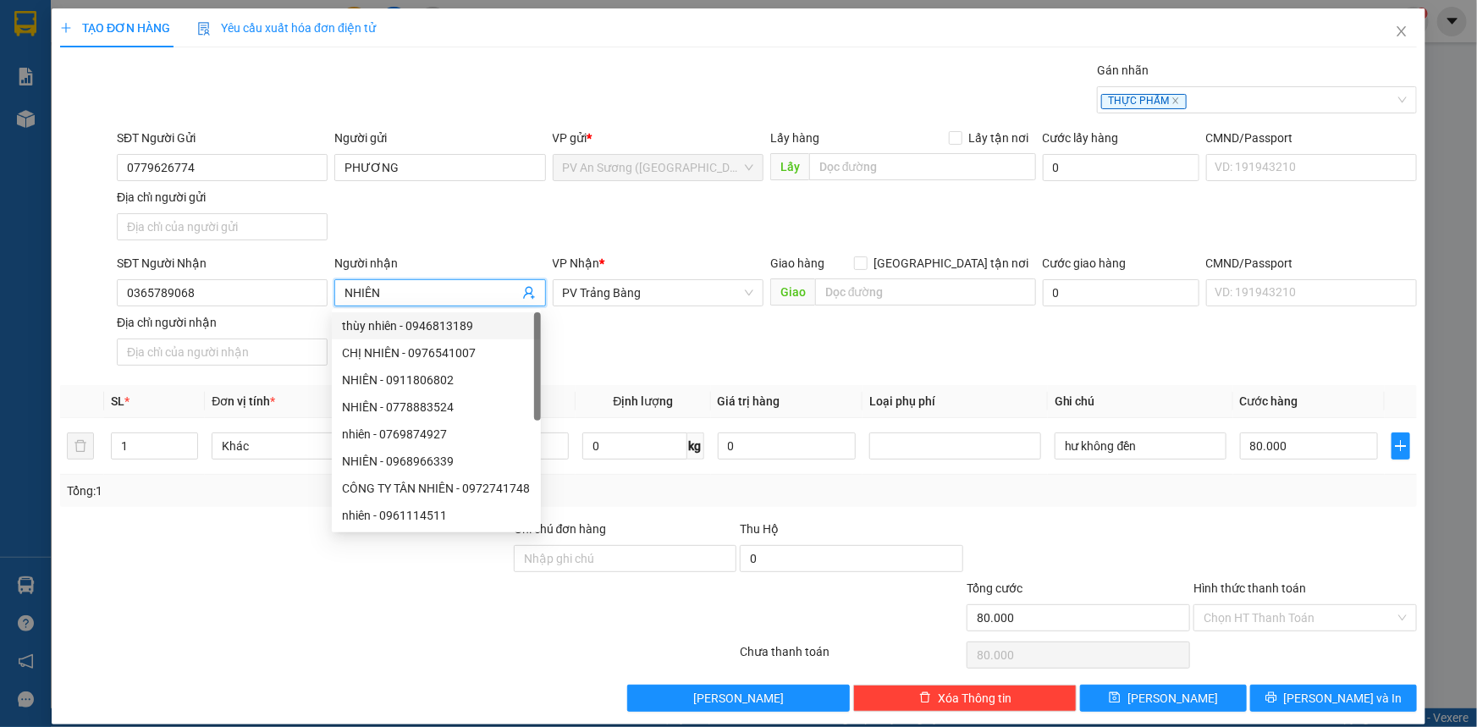
type input "NHIÊN"
click at [651, 307] on div "VP Nhận * PV Trảng Bàng" at bounding box center [658, 283] width 211 height 59
click at [652, 280] on span "PV Trảng Bàng" at bounding box center [658, 292] width 190 height 25
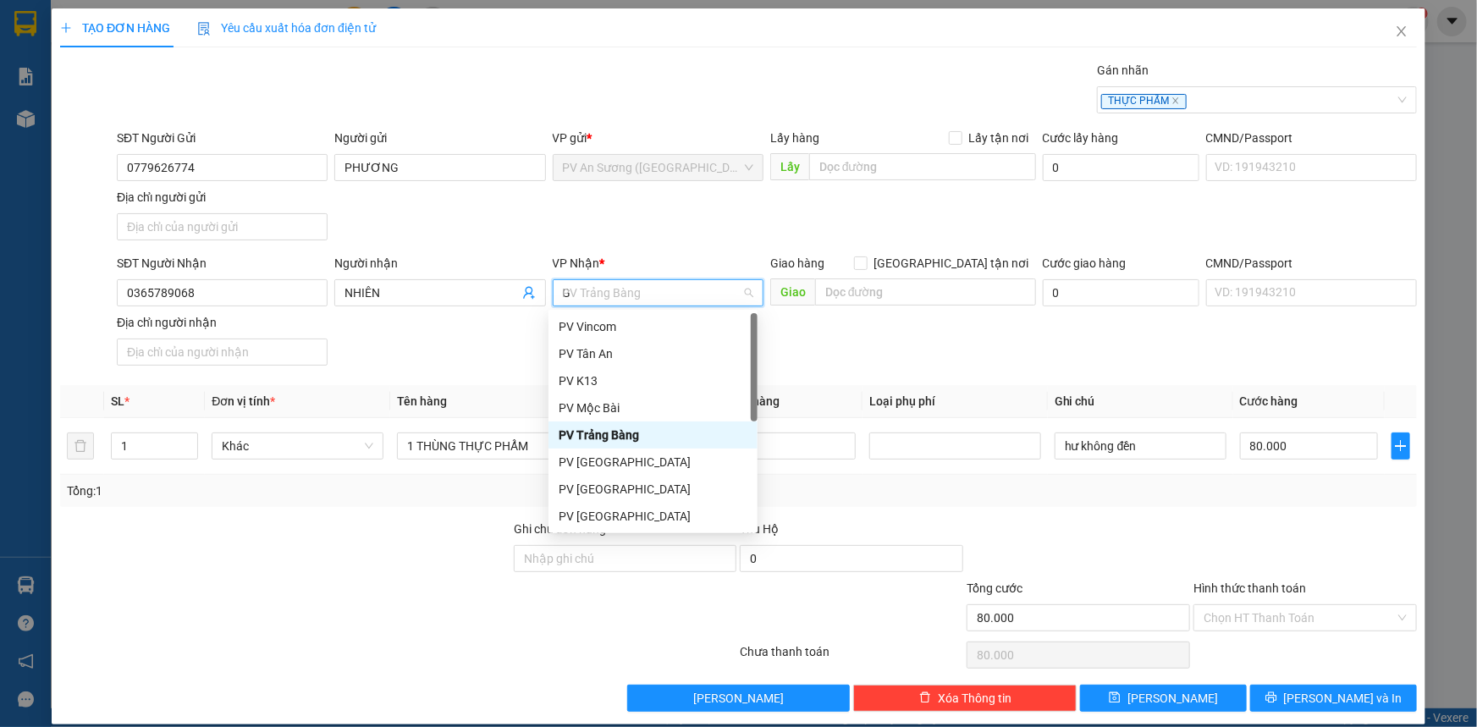
type input "GD"
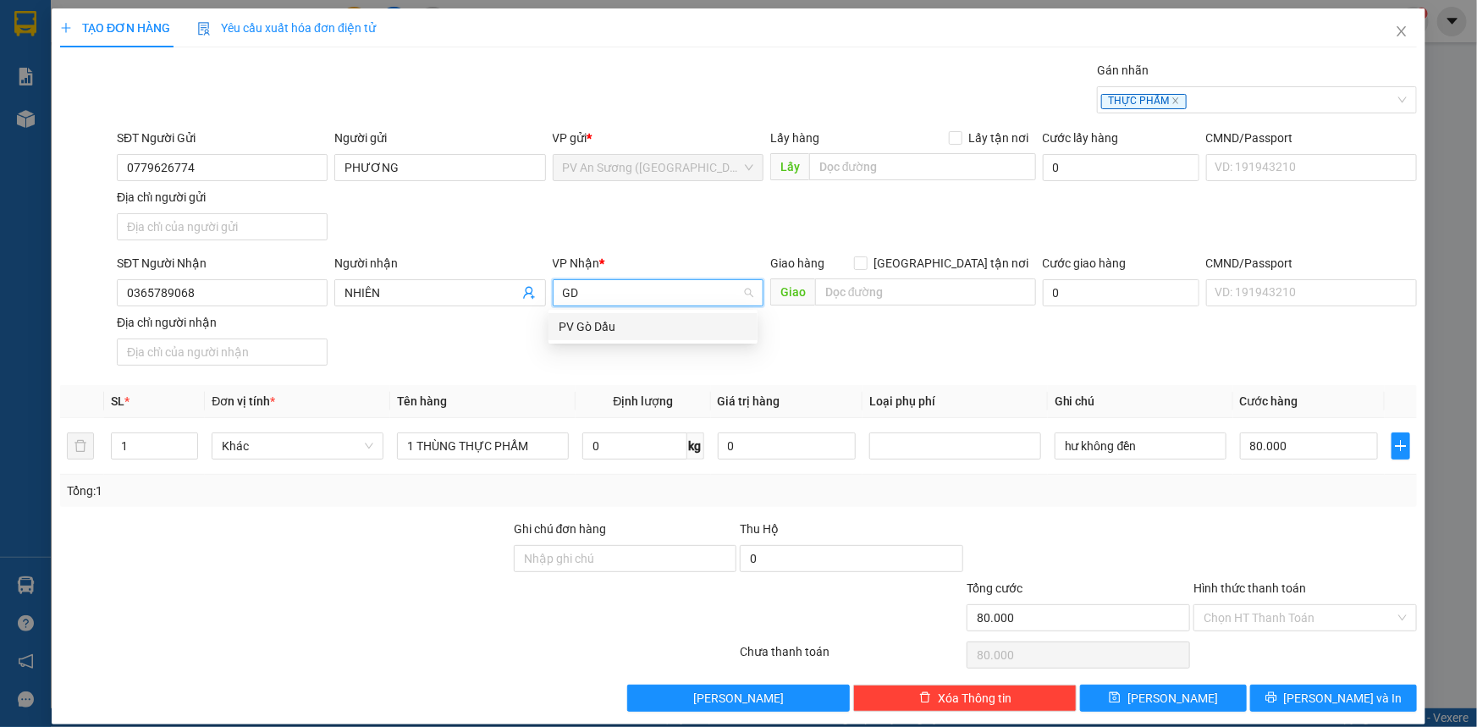
click at [672, 322] on div "PV Gò Dầu" at bounding box center [653, 326] width 189 height 19
click at [914, 349] on div "SĐT Người Nhận 0365789068 Người nhận NHIÊN VP Nhận * PV Gò Dầu PV Gò Dầu Giao h…" at bounding box center [766, 313] width 1307 height 118
click at [178, 272] on div "SĐT Người Nhận" at bounding box center [222, 266] width 211 height 25
click at [181, 283] on input "0365789068" at bounding box center [222, 292] width 211 height 27
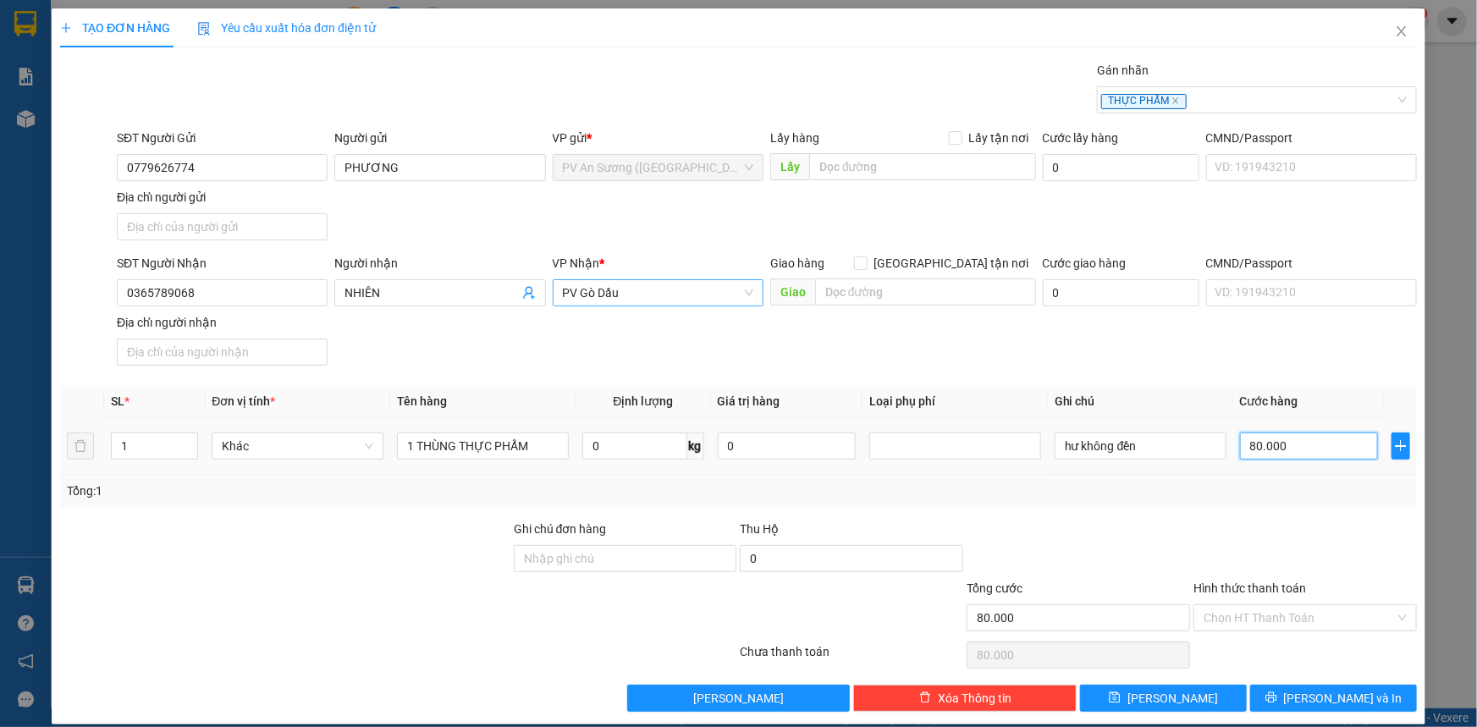
click at [1286, 451] on input "80.000" at bounding box center [1309, 445] width 138 height 27
type input "7"
type input "00.000.070"
type input "70"
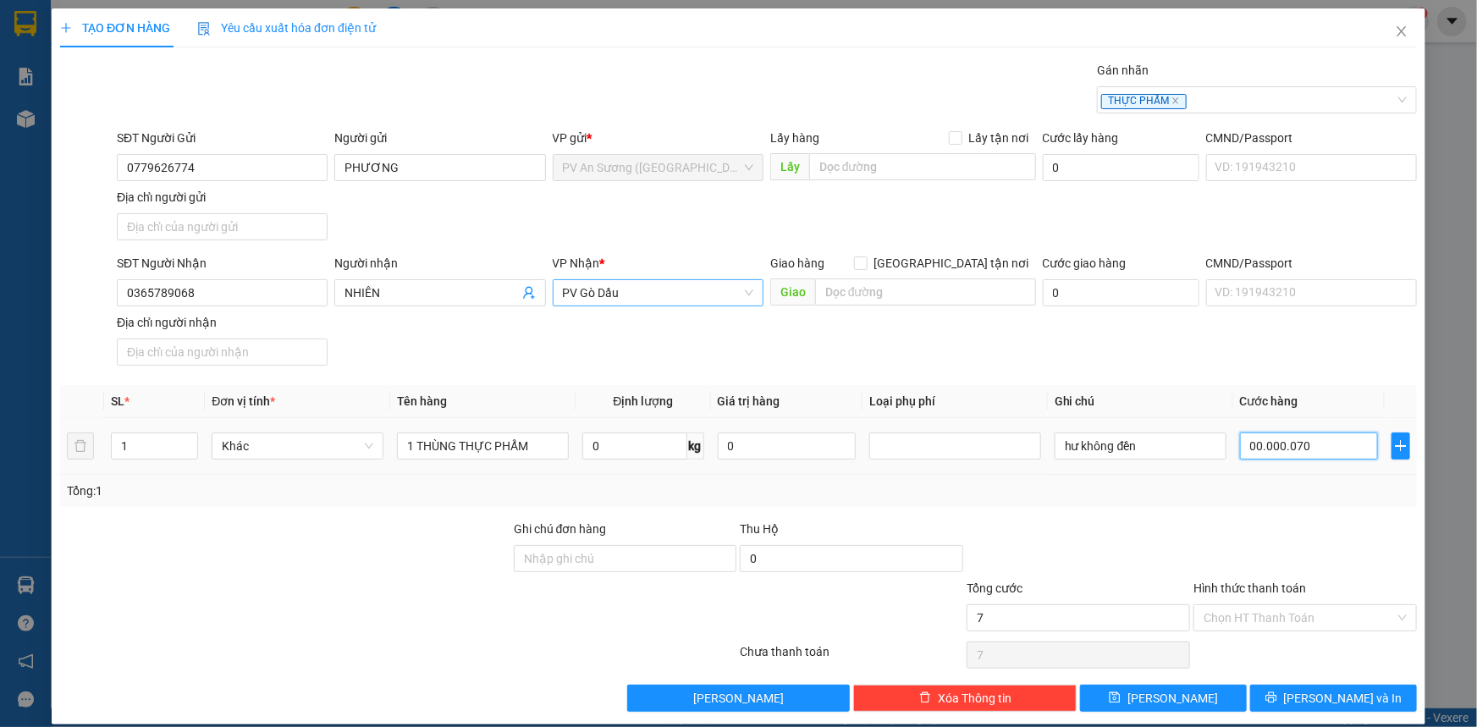
type input "70"
type input "00.000.070"
type input "70.000"
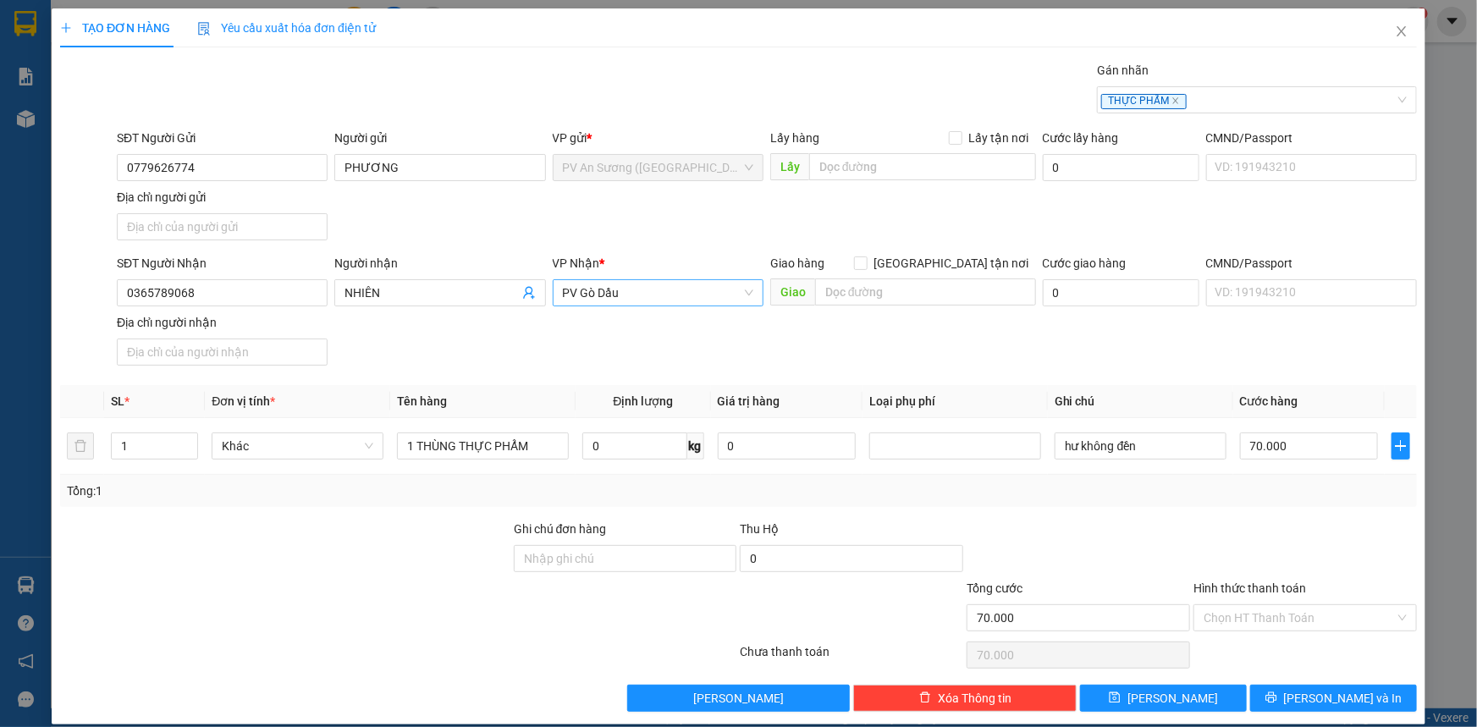
click at [1266, 382] on div "Transit Pickup Surcharge Ids Transit Deliver Surcharge Ids Transit Deliver Surc…" at bounding box center [738, 386] width 1356 height 651
click at [1244, 600] on div "Hình thức thanh toán" at bounding box center [1304, 591] width 223 height 25
click at [1251, 627] on input "Hình thức thanh toán" at bounding box center [1298, 617] width 191 height 25
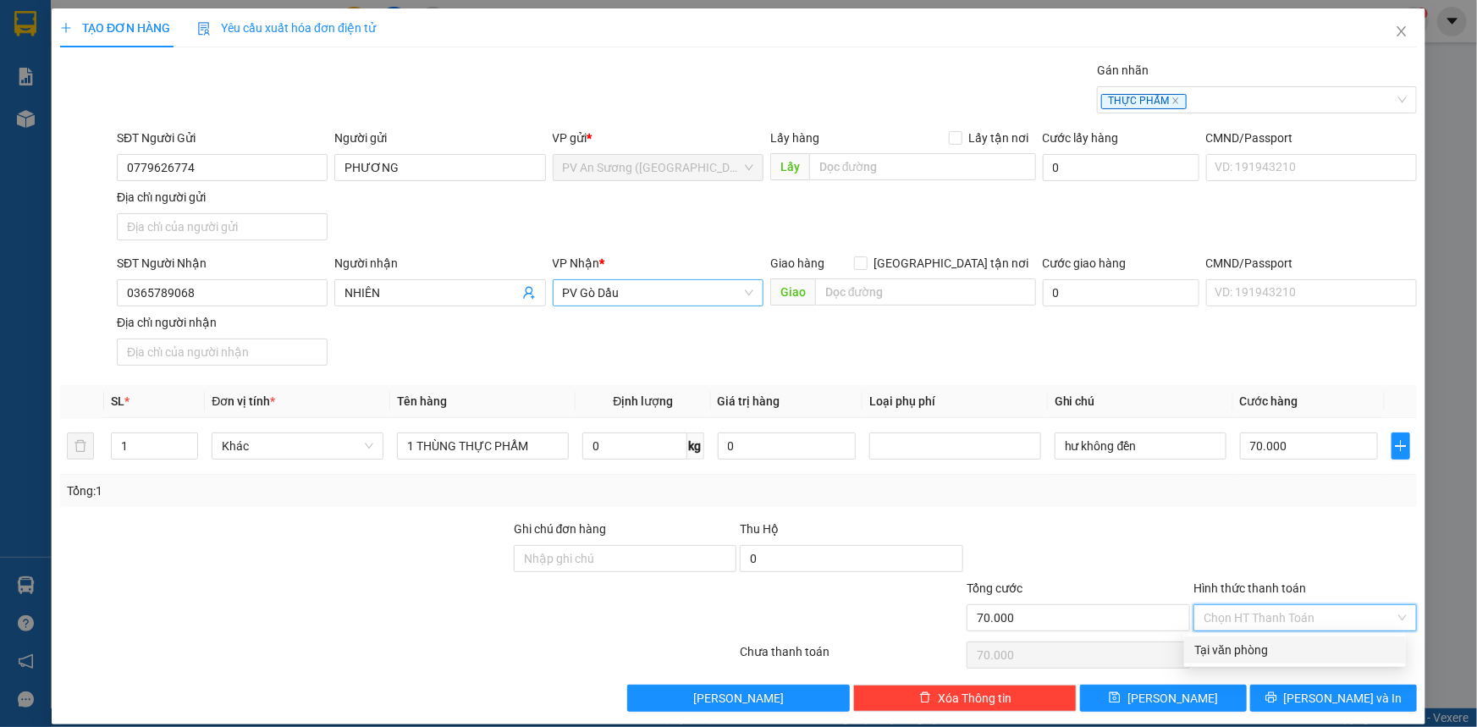
click at [1263, 652] on div "Tại văn phòng" at bounding box center [1294, 650] width 201 height 19
type input "0"
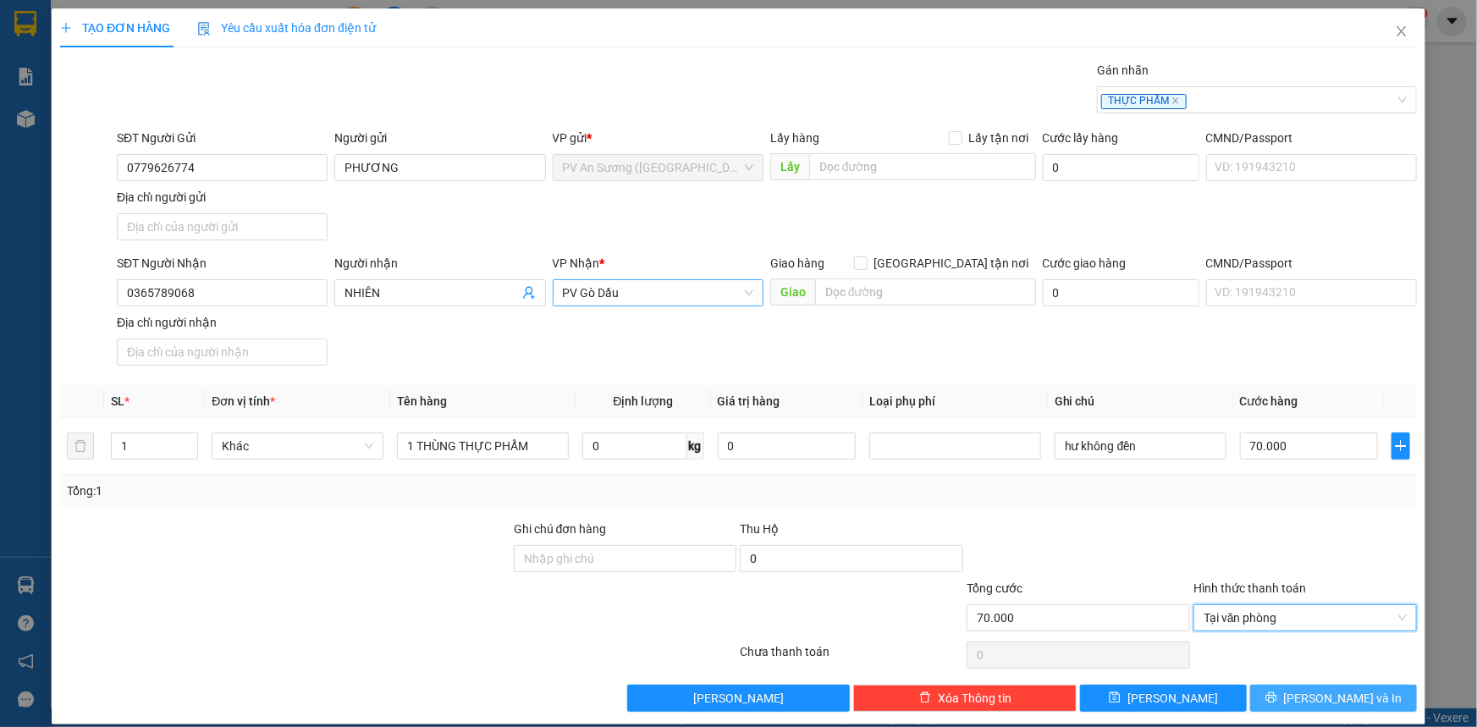
click at [1334, 696] on span "[PERSON_NAME] và In" at bounding box center [1343, 698] width 118 height 19
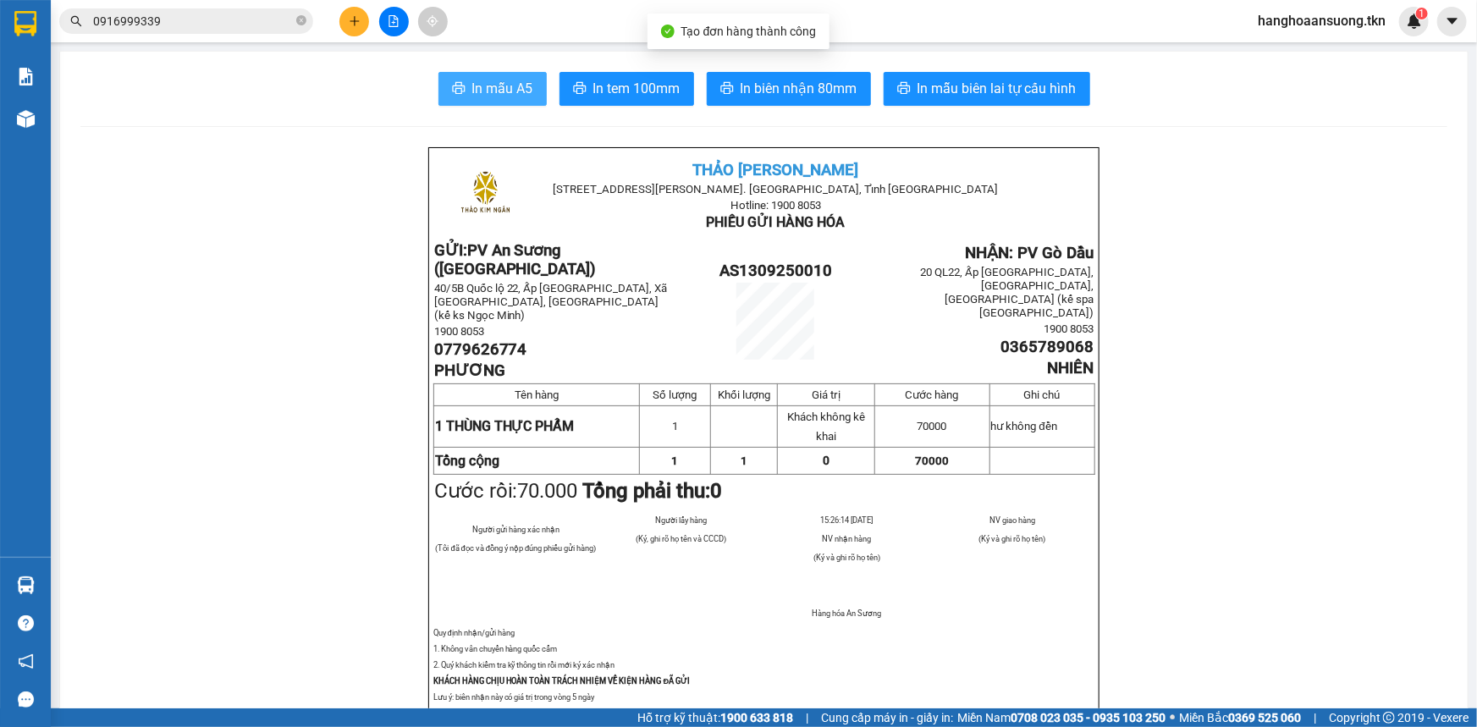
click at [498, 98] on span "In mẫu A5" at bounding box center [502, 88] width 61 height 21
click at [1023, 338] on span "0365789068" at bounding box center [1047, 347] width 93 height 19
copy span "0365789068"
click at [206, 25] on input "0916999339" at bounding box center [193, 21] width 200 height 19
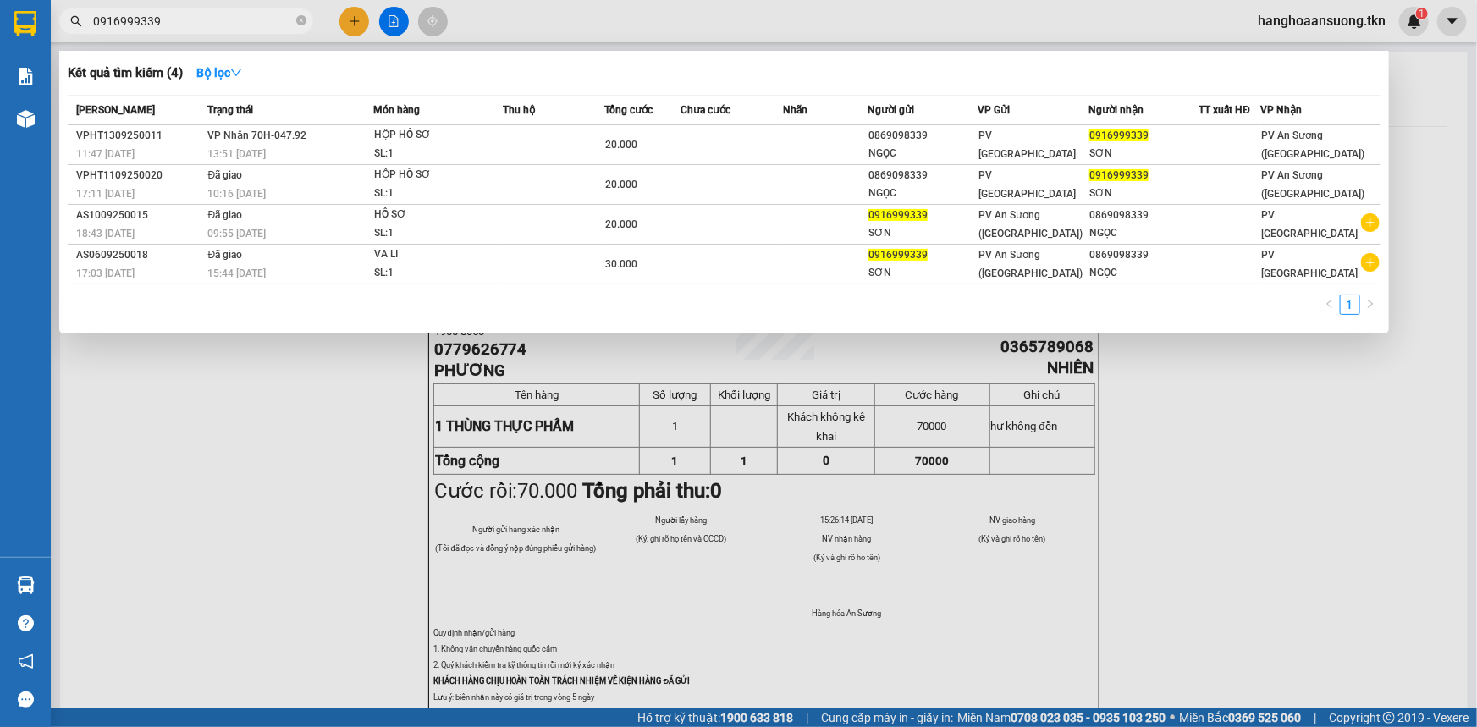
click at [206, 25] on input "0916999339" at bounding box center [193, 21] width 200 height 19
paste input "365789068"
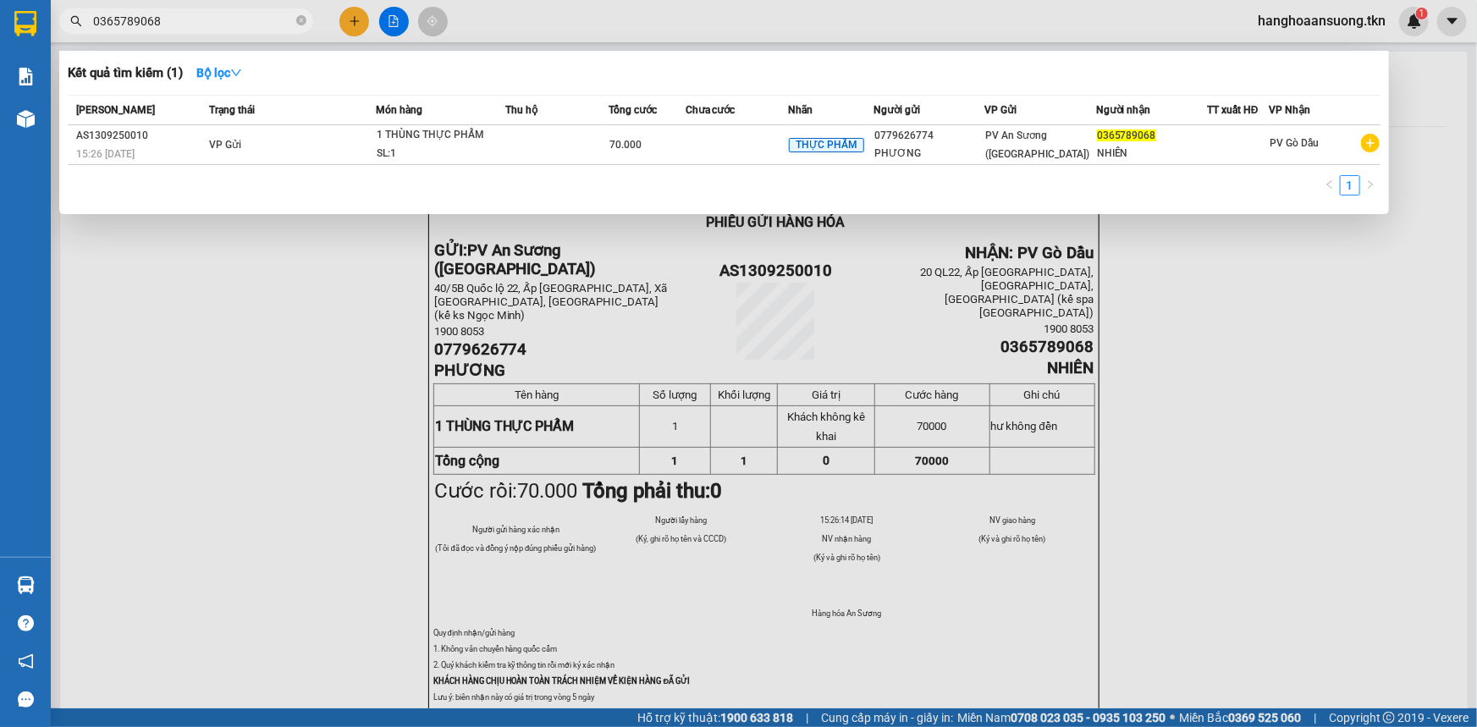
type input "0365789068"
click at [763, 385] on div at bounding box center [738, 363] width 1477 height 727
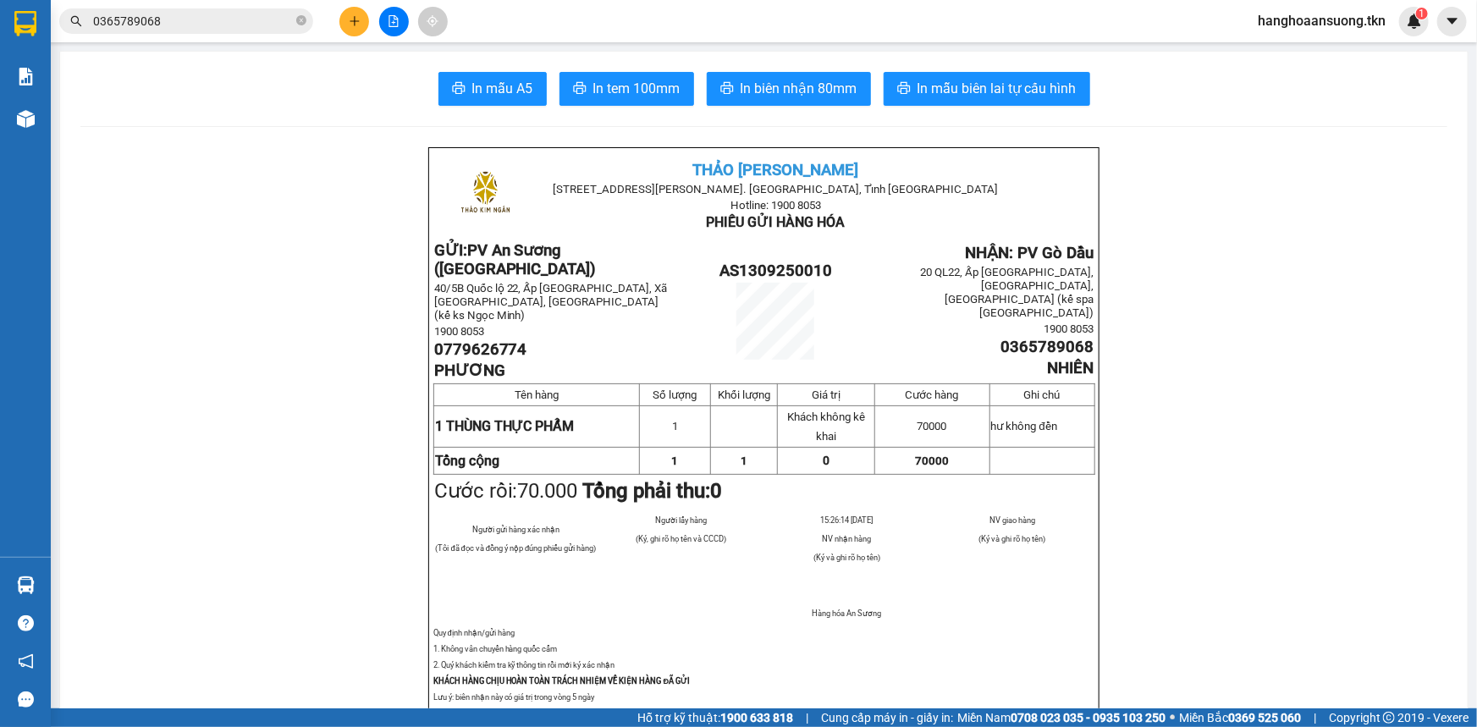
click at [478, 340] on span "0779626774" at bounding box center [480, 349] width 93 height 19
copy span "0779626774"
click at [352, 8] on button at bounding box center [354, 22] width 30 height 30
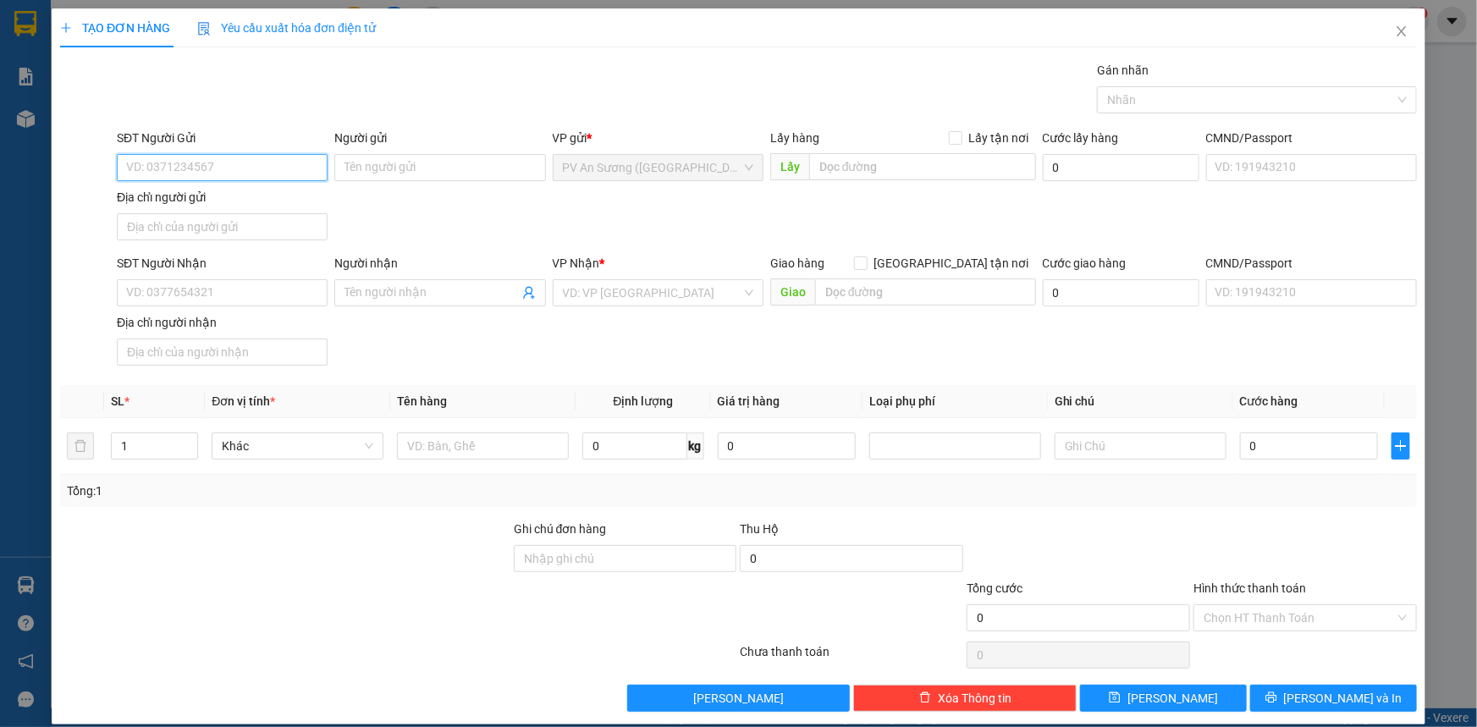
click at [252, 169] on input "SĐT Người Gửi" at bounding box center [222, 167] width 211 height 27
paste input "0779626774"
type input "0779626774"
click at [271, 194] on div "0779626774 - PHƯƠNG" at bounding box center [220, 201] width 189 height 19
type input "PHƯƠNG"
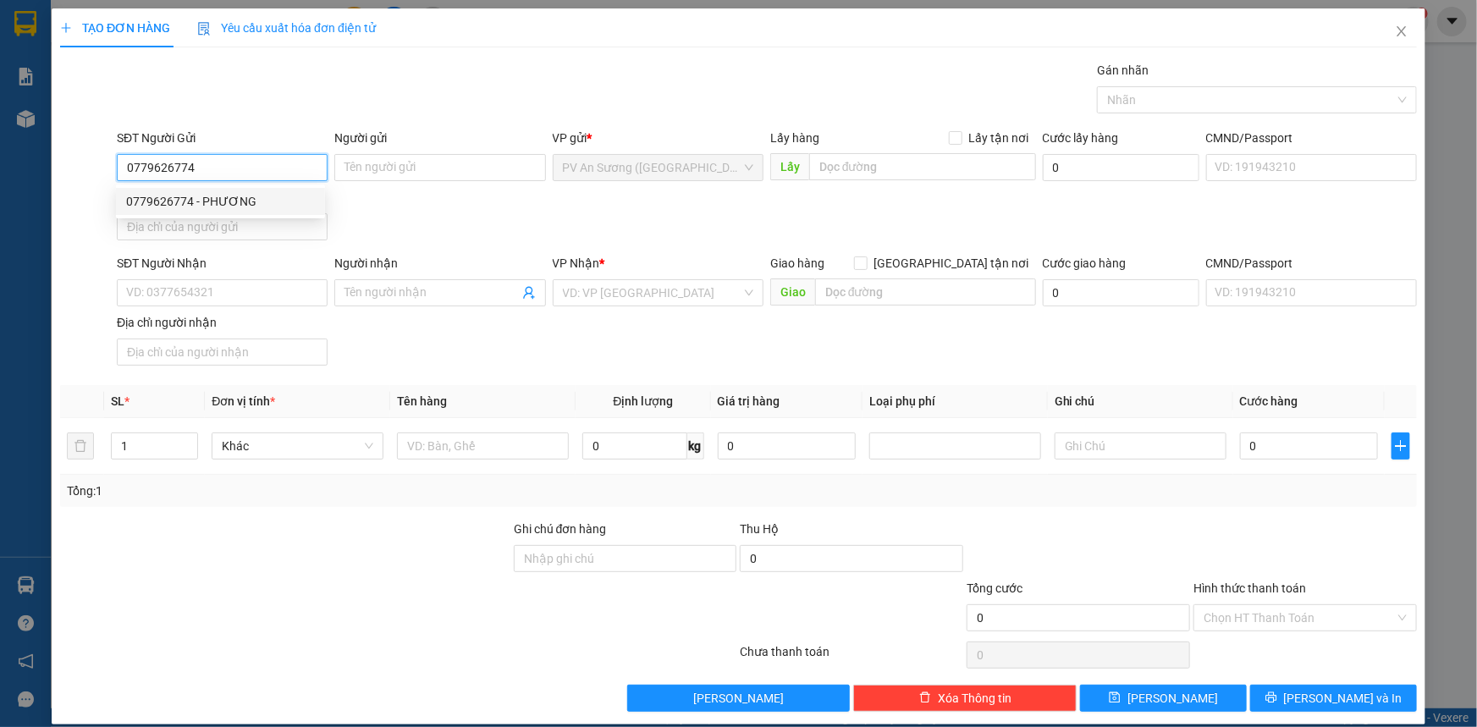
type input "0365789068"
type input "NHIÊN"
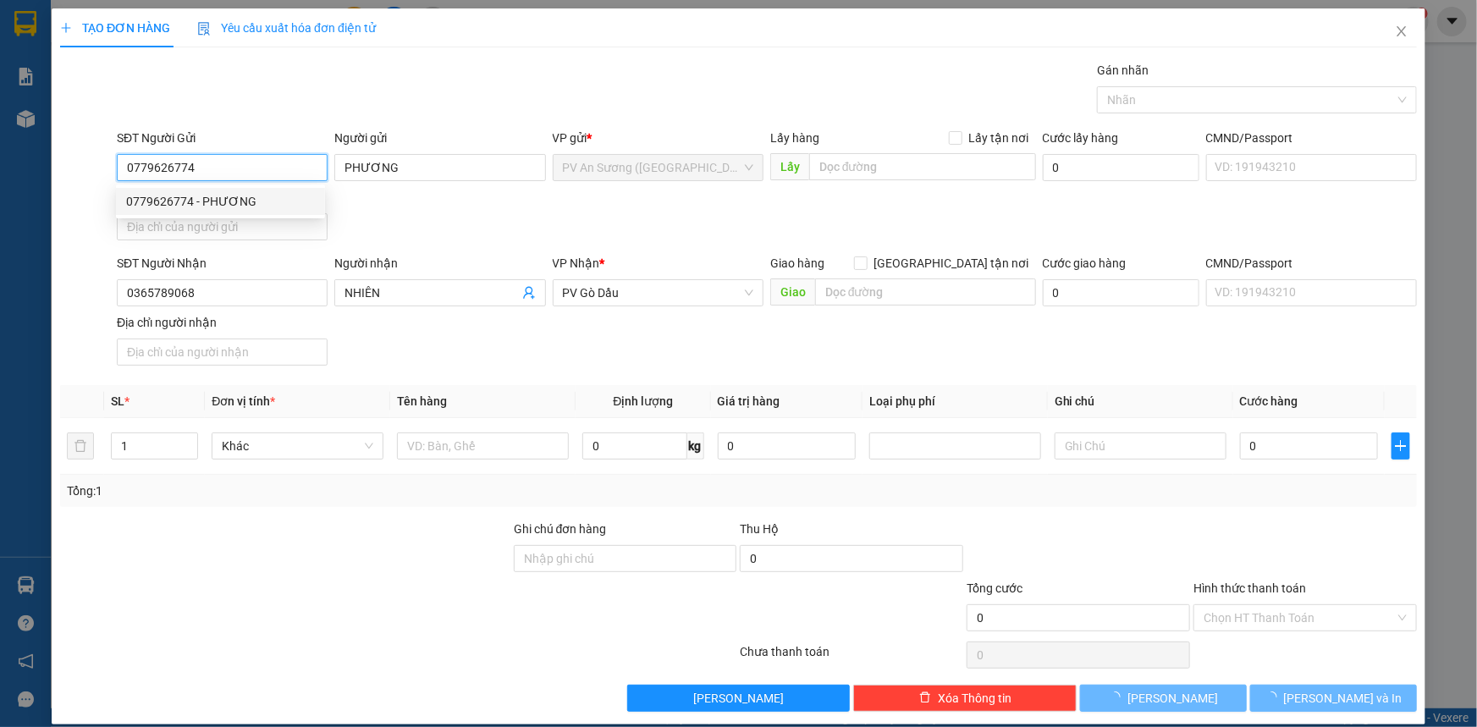
type input "70.000"
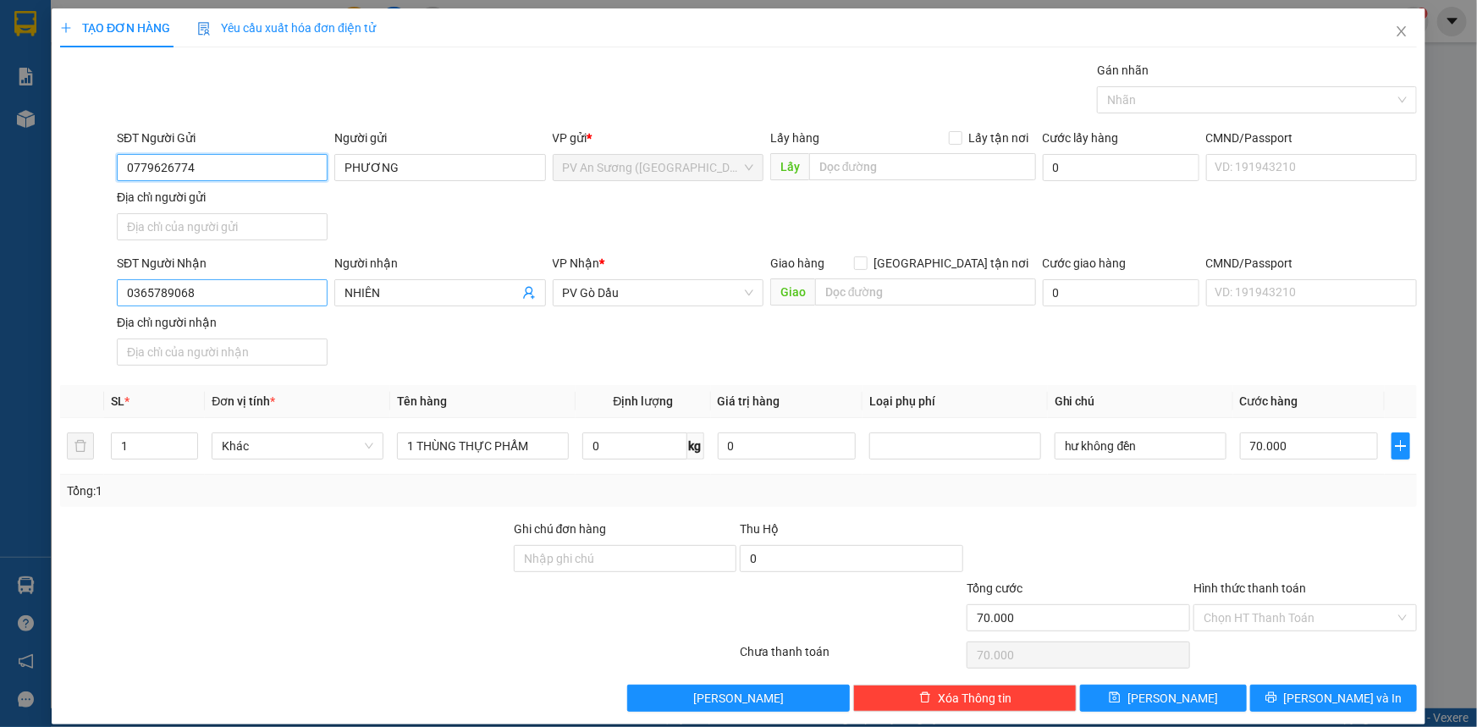
type input "0779626774"
click at [293, 285] on input "0365789068" at bounding box center [222, 292] width 211 height 27
click at [281, 330] on div "0379291549 - TRANG" at bounding box center [220, 325] width 189 height 19
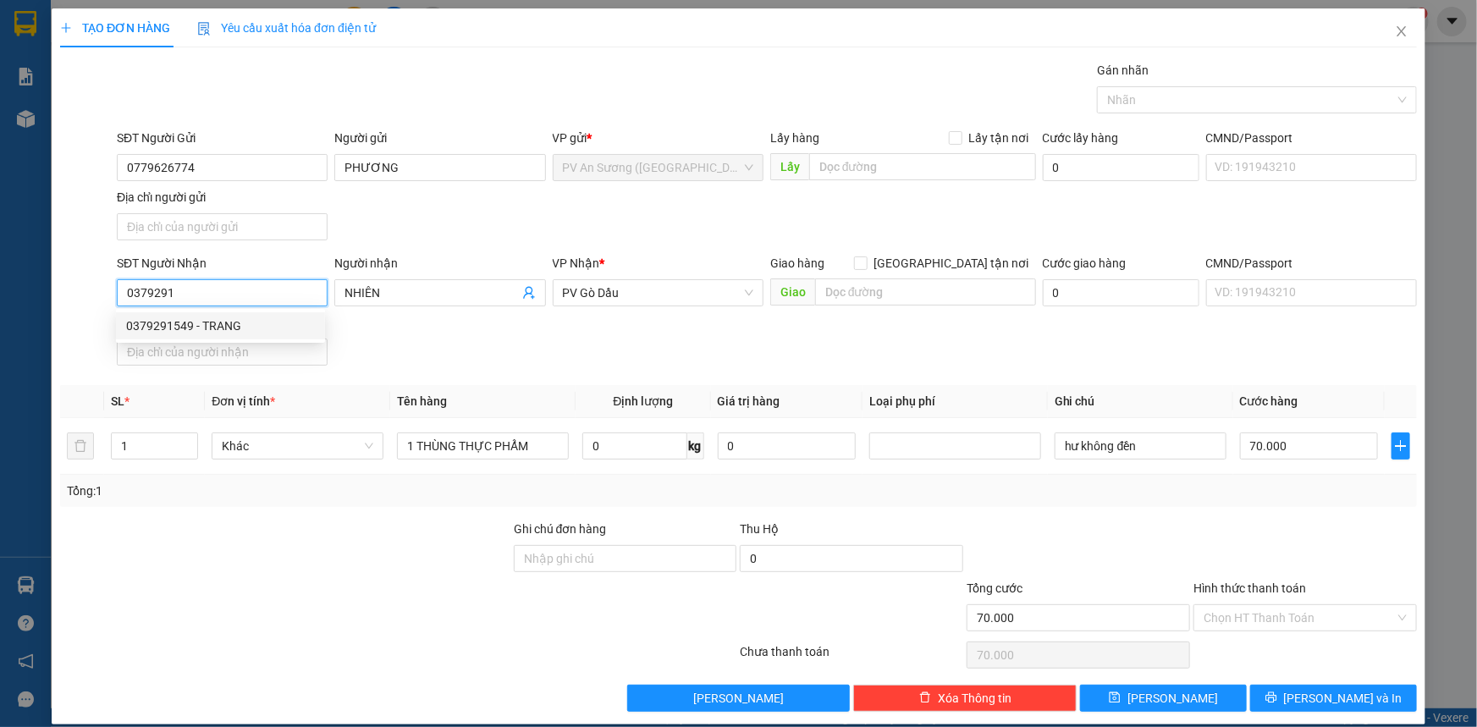
type input "0379291549"
type input "TRANG"
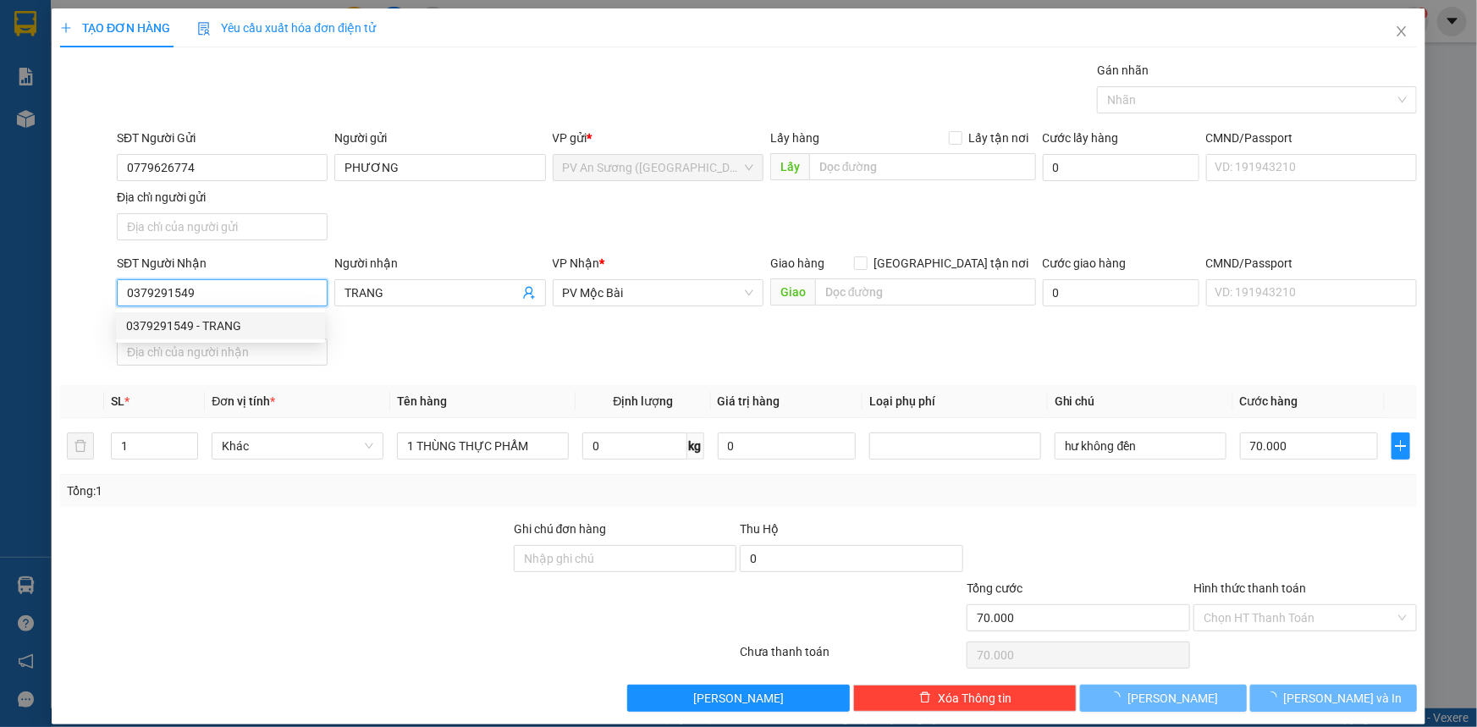
type input "80.000"
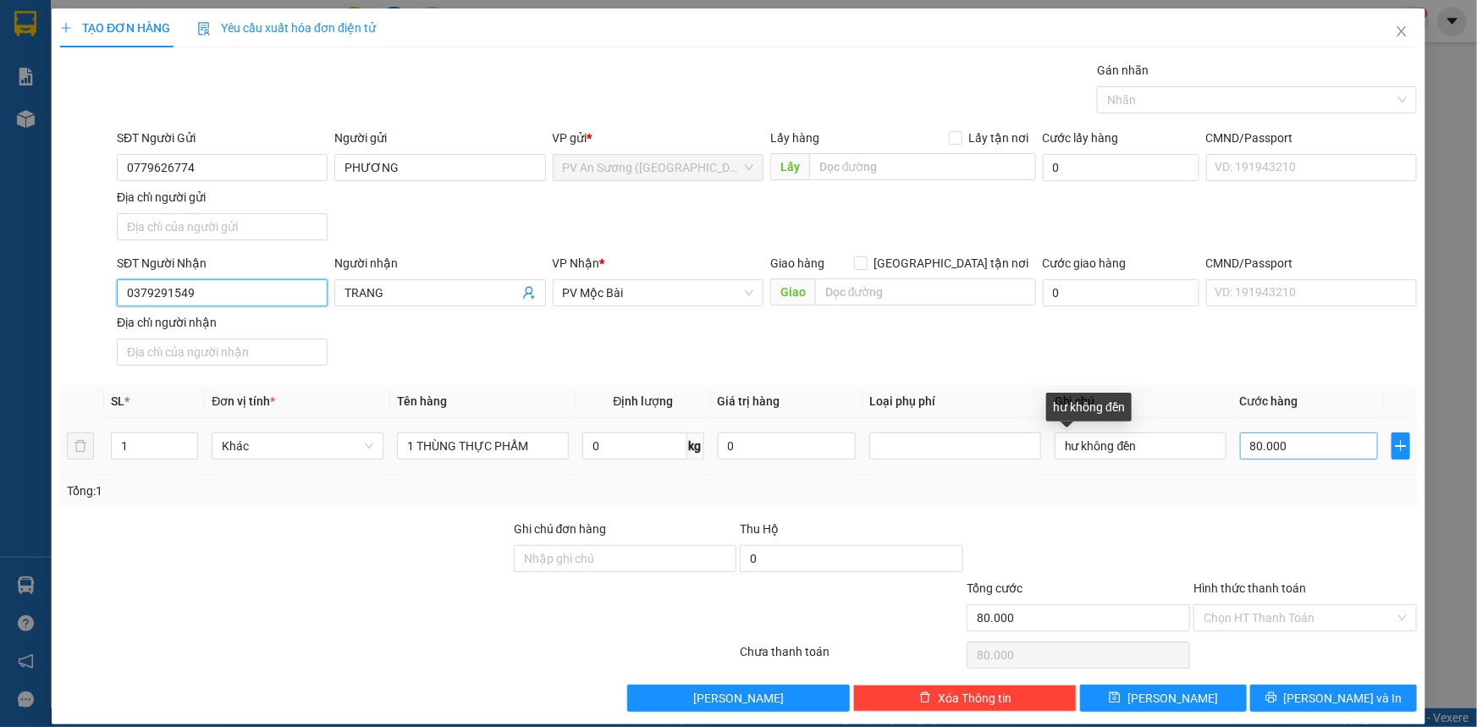
type input "0379291549"
click at [1272, 454] on input "80.000" at bounding box center [1309, 445] width 138 height 27
type input "7"
type input "00.007"
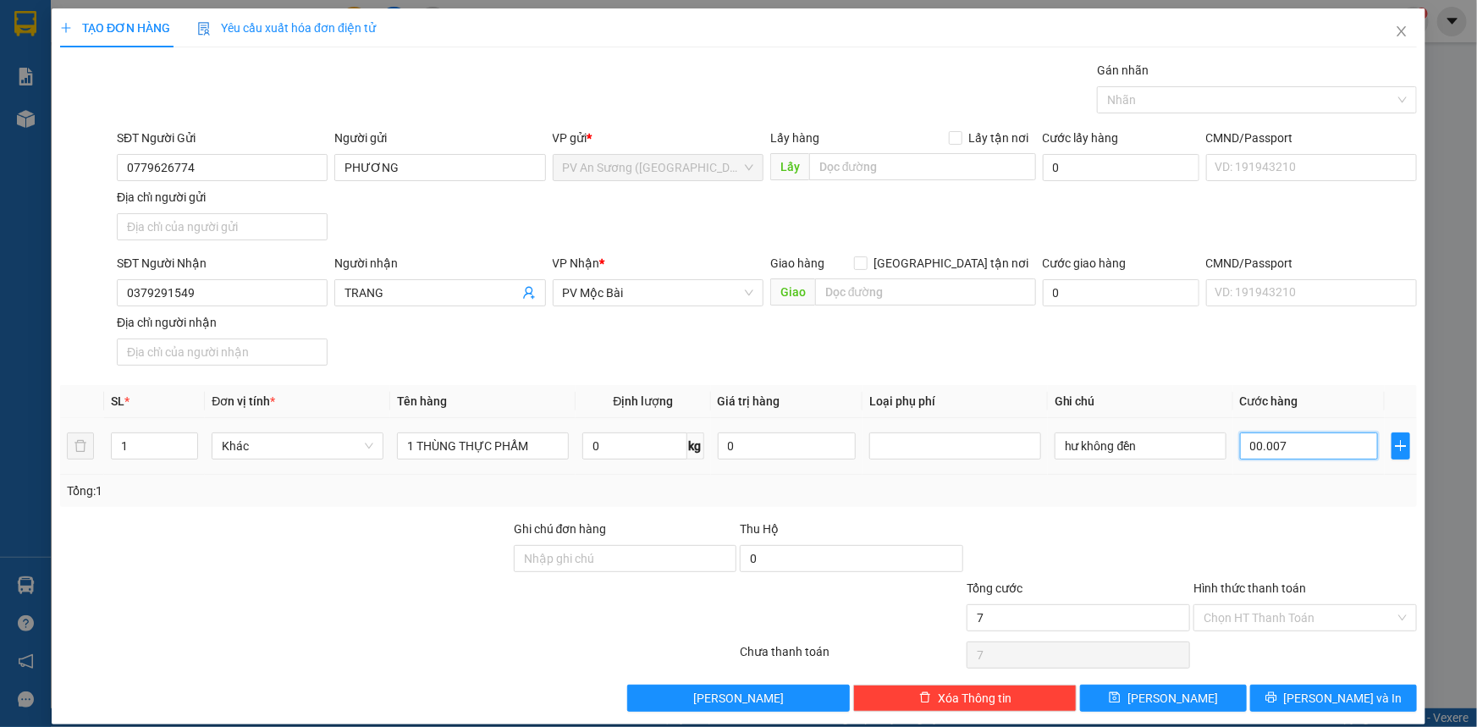
type input "70"
type input "0.000.070"
type input "70"
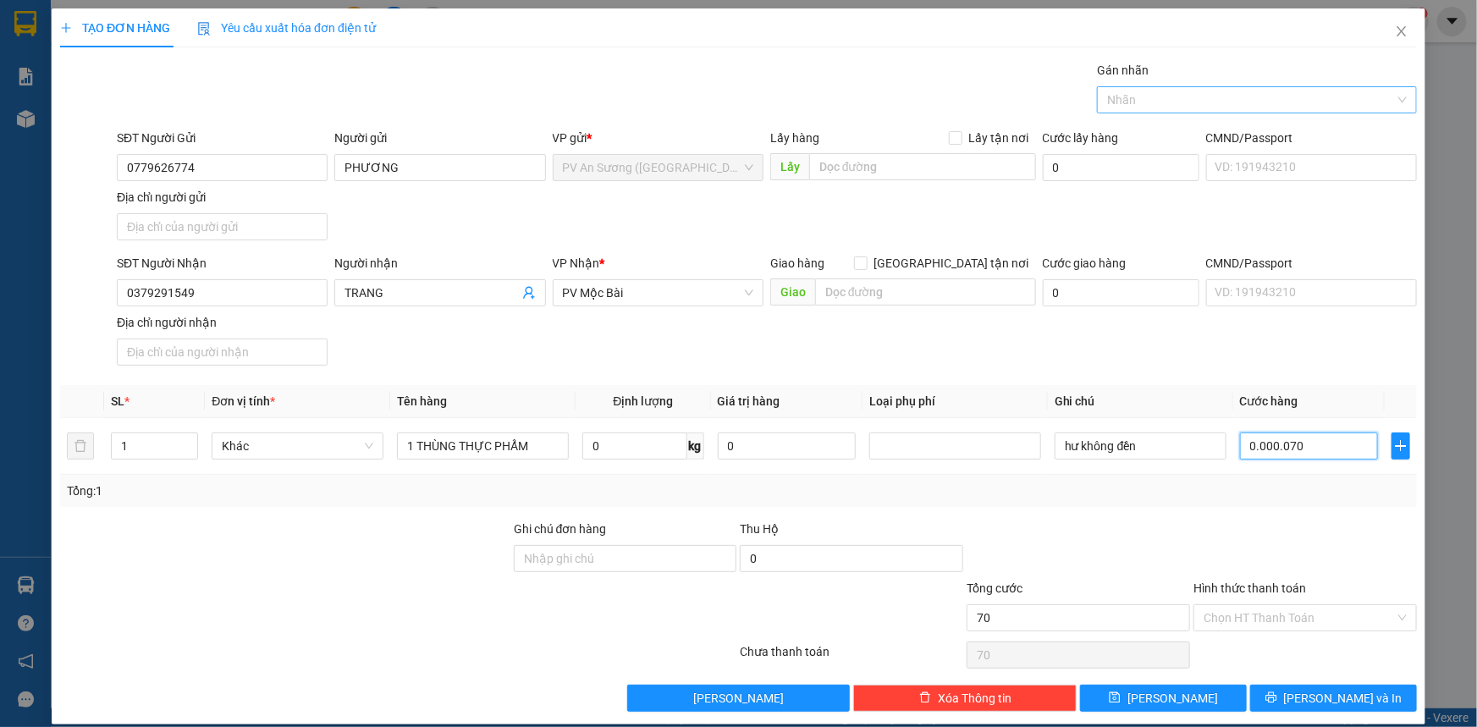
click at [1224, 101] on div at bounding box center [1248, 100] width 294 height 20
type input "0.000.070"
type input "70.000"
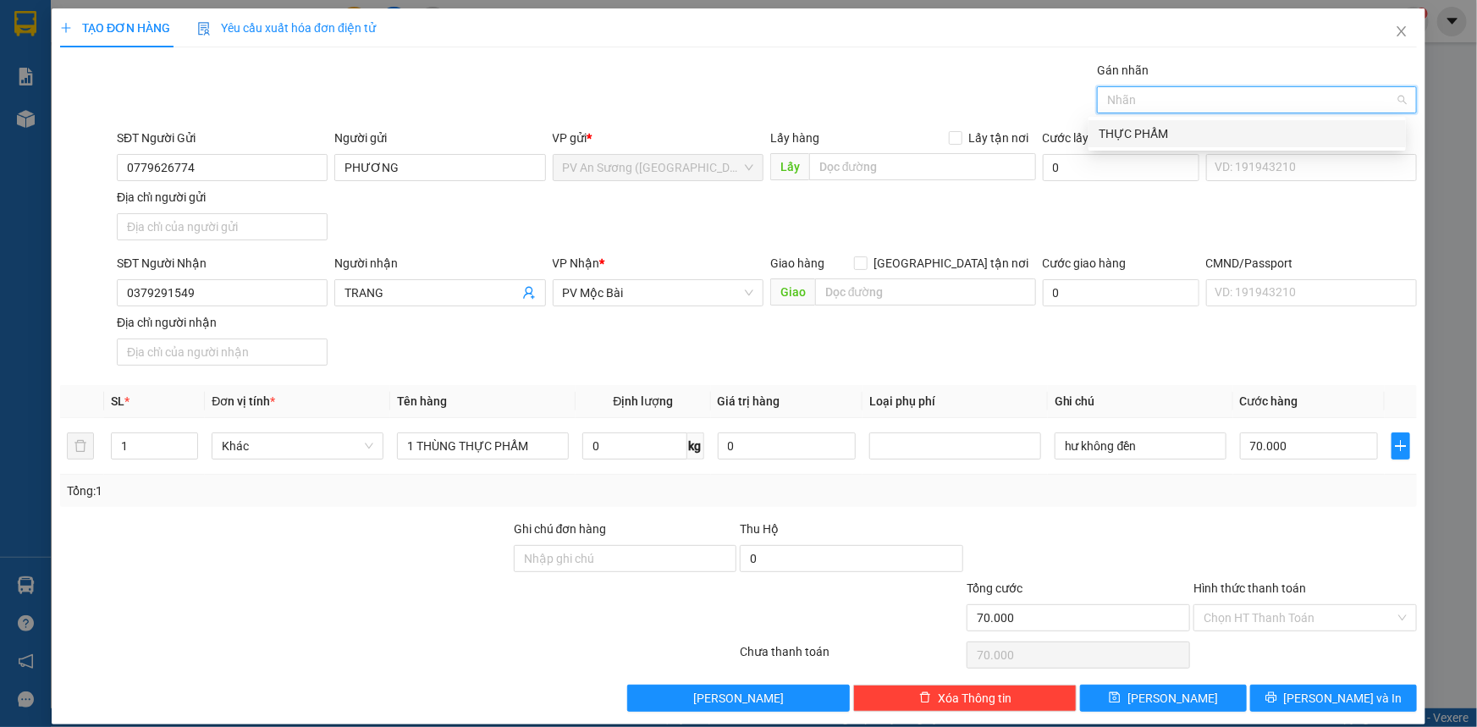
click at [1231, 130] on div "THỰC PHẨM" at bounding box center [1246, 133] width 297 height 19
click at [1273, 616] on input "Hình thức thanh toán" at bounding box center [1298, 617] width 191 height 25
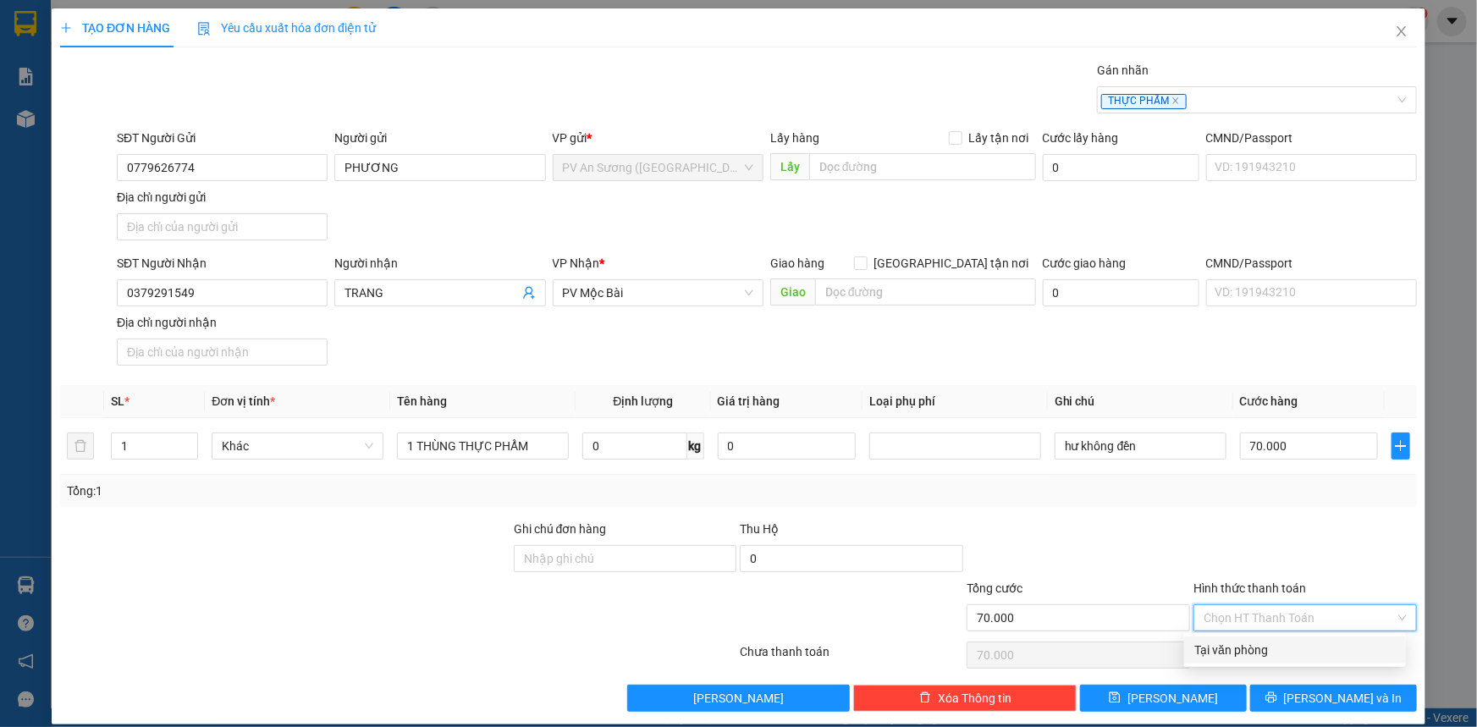
click at [1275, 652] on div "Tại văn phòng" at bounding box center [1294, 650] width 201 height 19
type input "0"
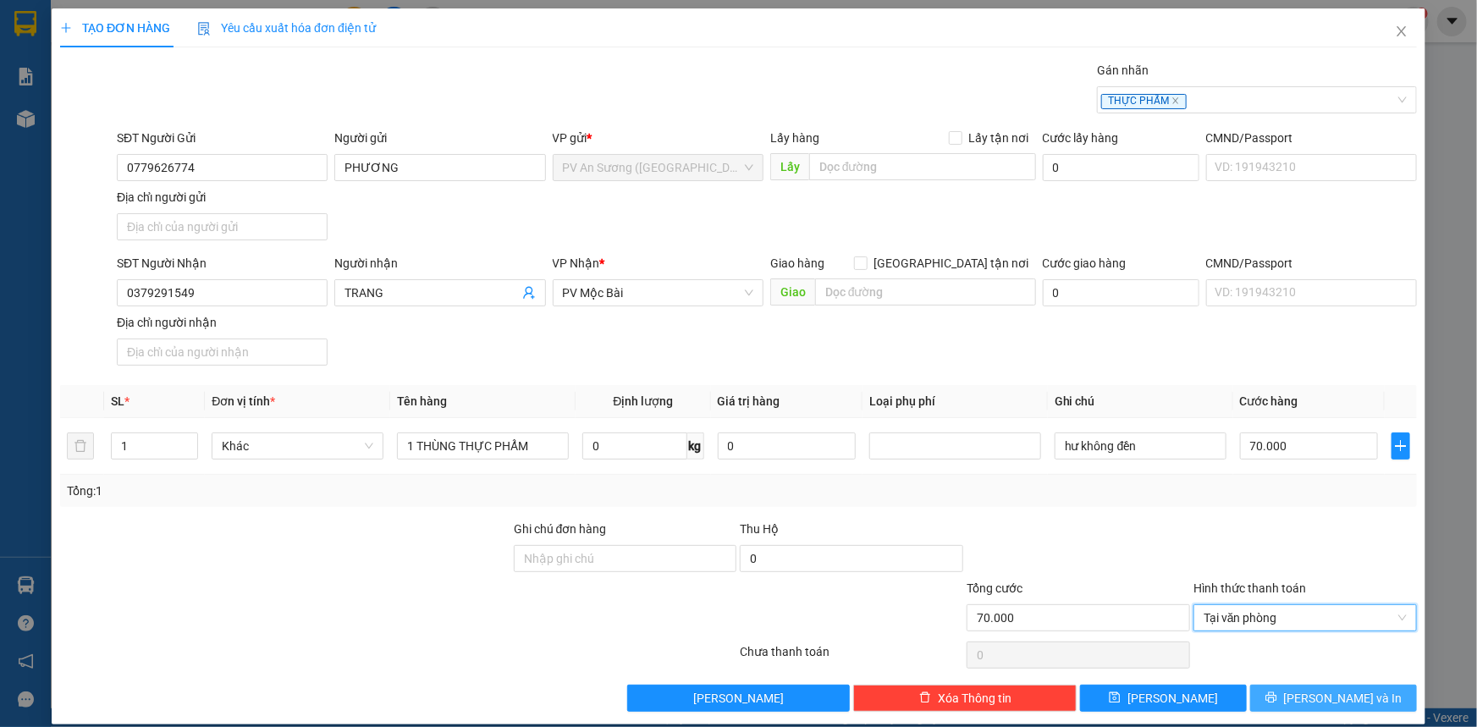
click at [1313, 691] on span "[PERSON_NAME] và In" at bounding box center [1343, 698] width 118 height 19
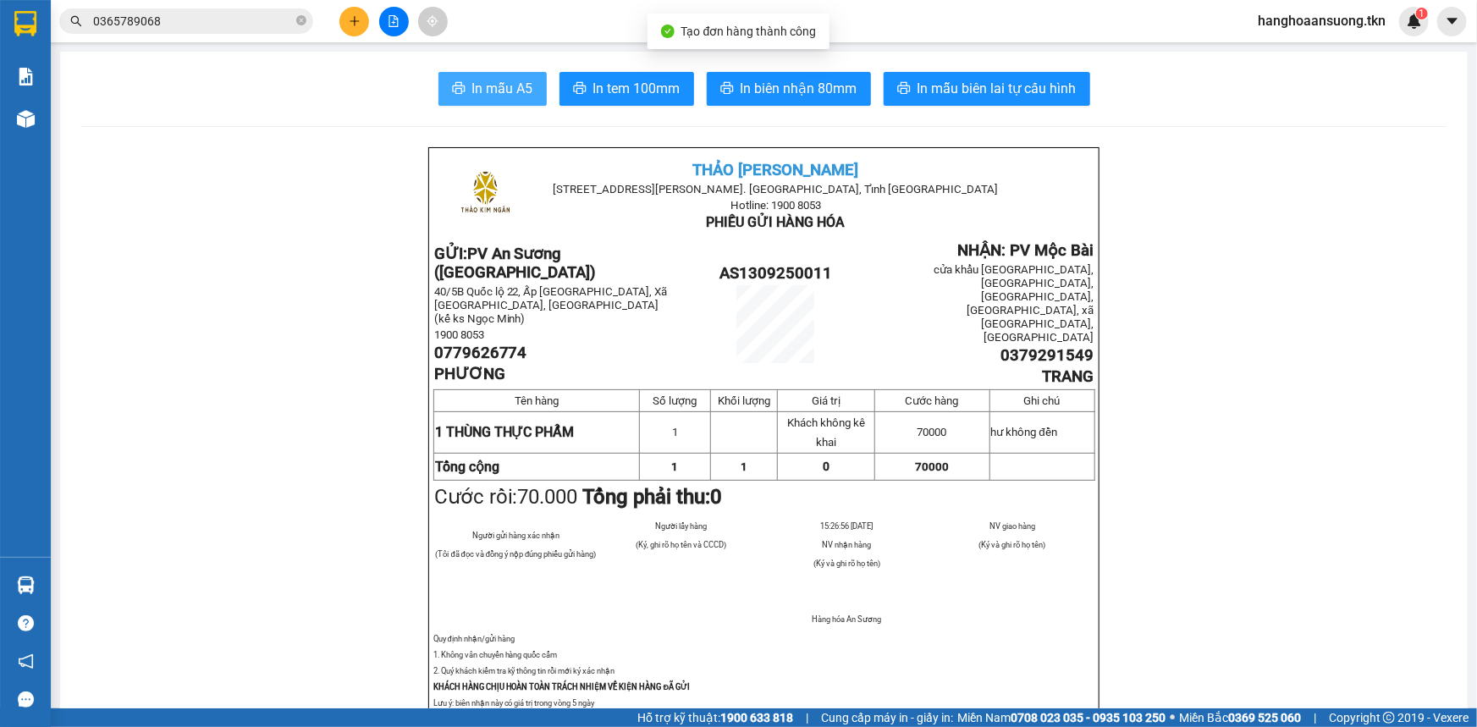
click at [497, 92] on span "In mẫu A5" at bounding box center [502, 88] width 61 height 21
click at [35, 7] on div at bounding box center [25, 27] width 51 height 55
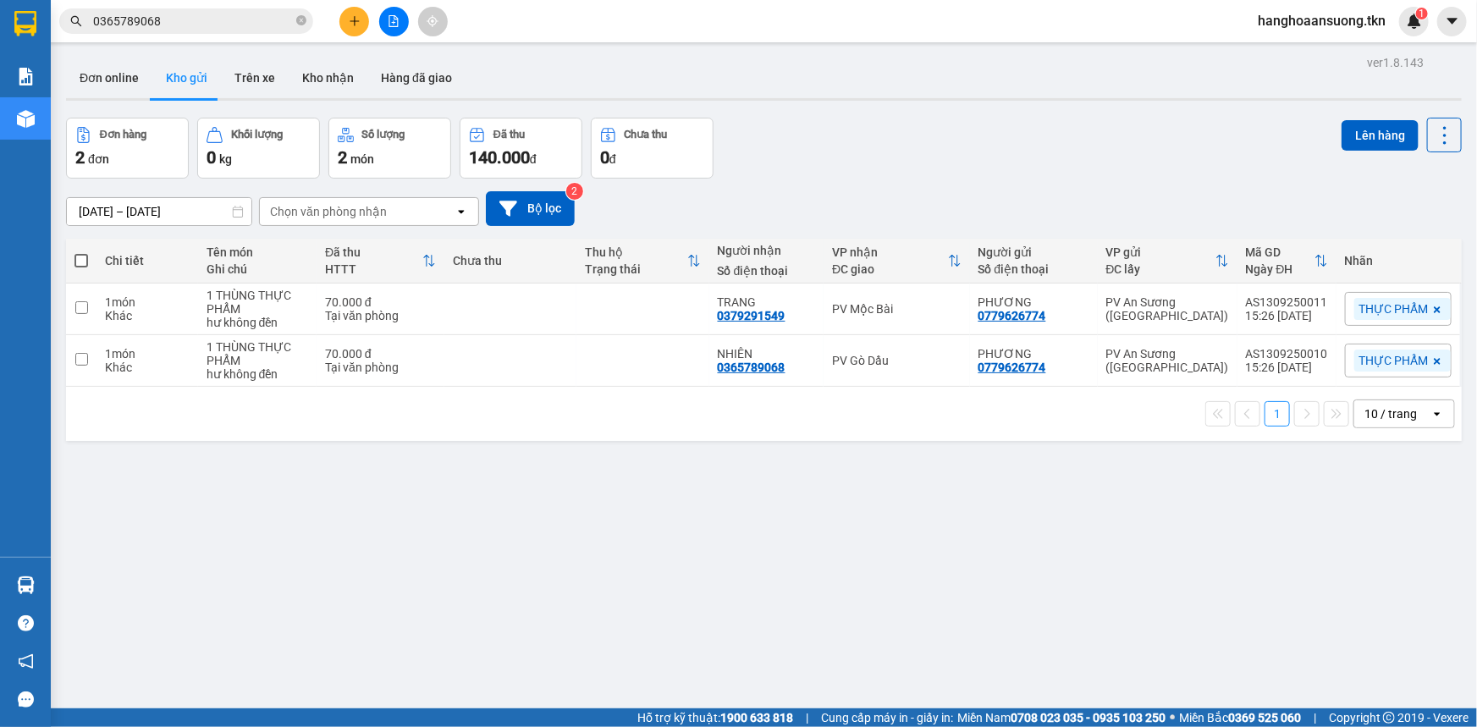
click at [1182, 153] on div "Đơn hàng 2 đơn Khối lượng 0 kg Số lượng 2 món Đã thu 140.000 đ Chưa thu 0 đ Lên…" at bounding box center [763, 148] width 1395 height 61
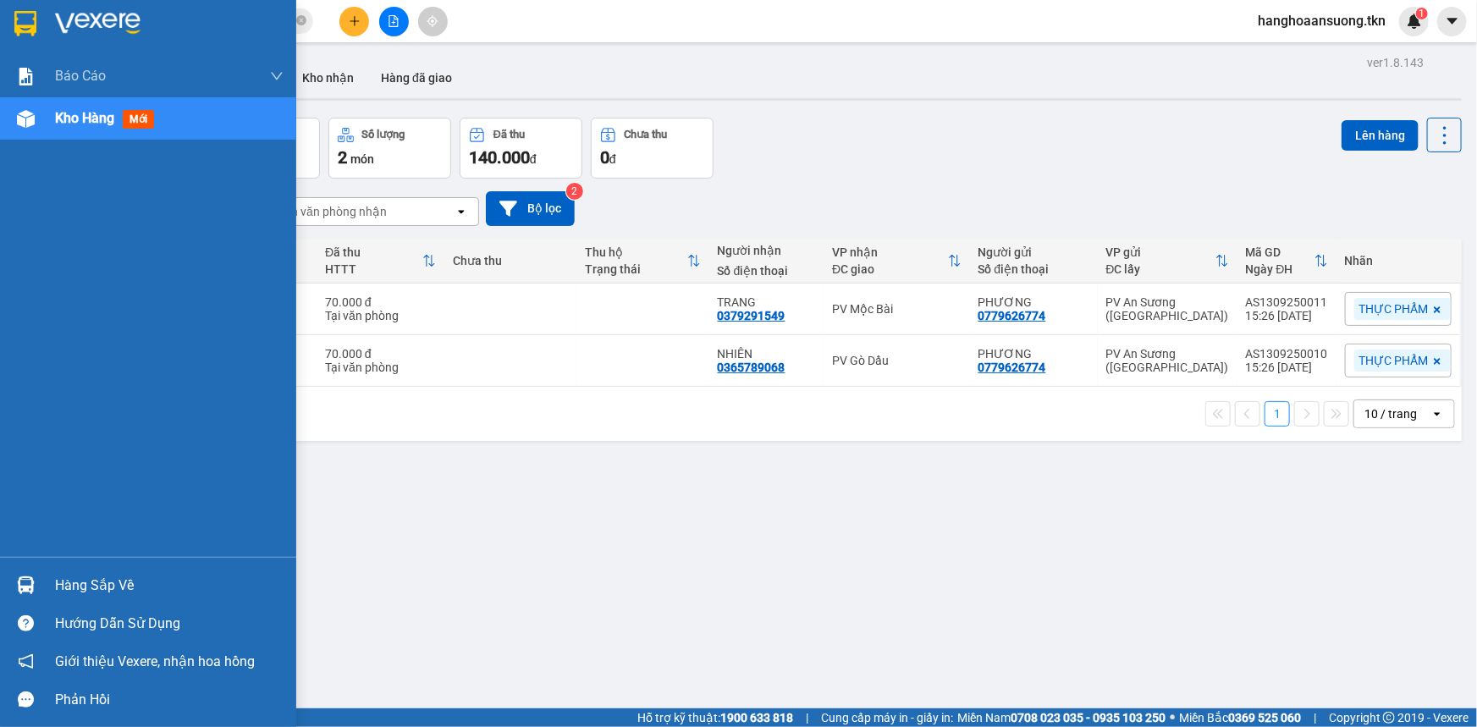
click at [31, 581] on img at bounding box center [26, 585] width 18 height 18
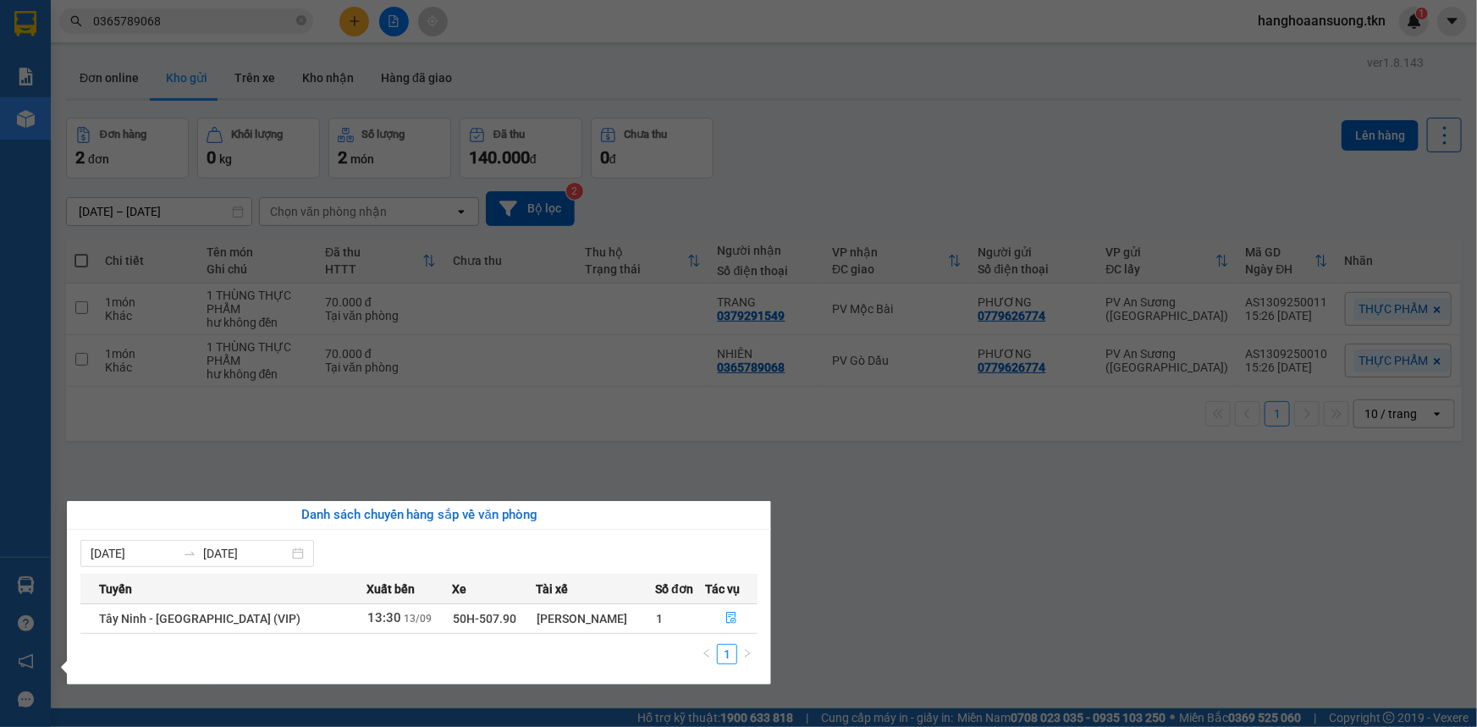
click at [737, 473] on section "Kết quả tìm kiếm ( 1 ) Bộ lọc Mã ĐH Trạng thái Món hàng Thu hộ Tổng cước Chưa c…" at bounding box center [738, 363] width 1477 height 727
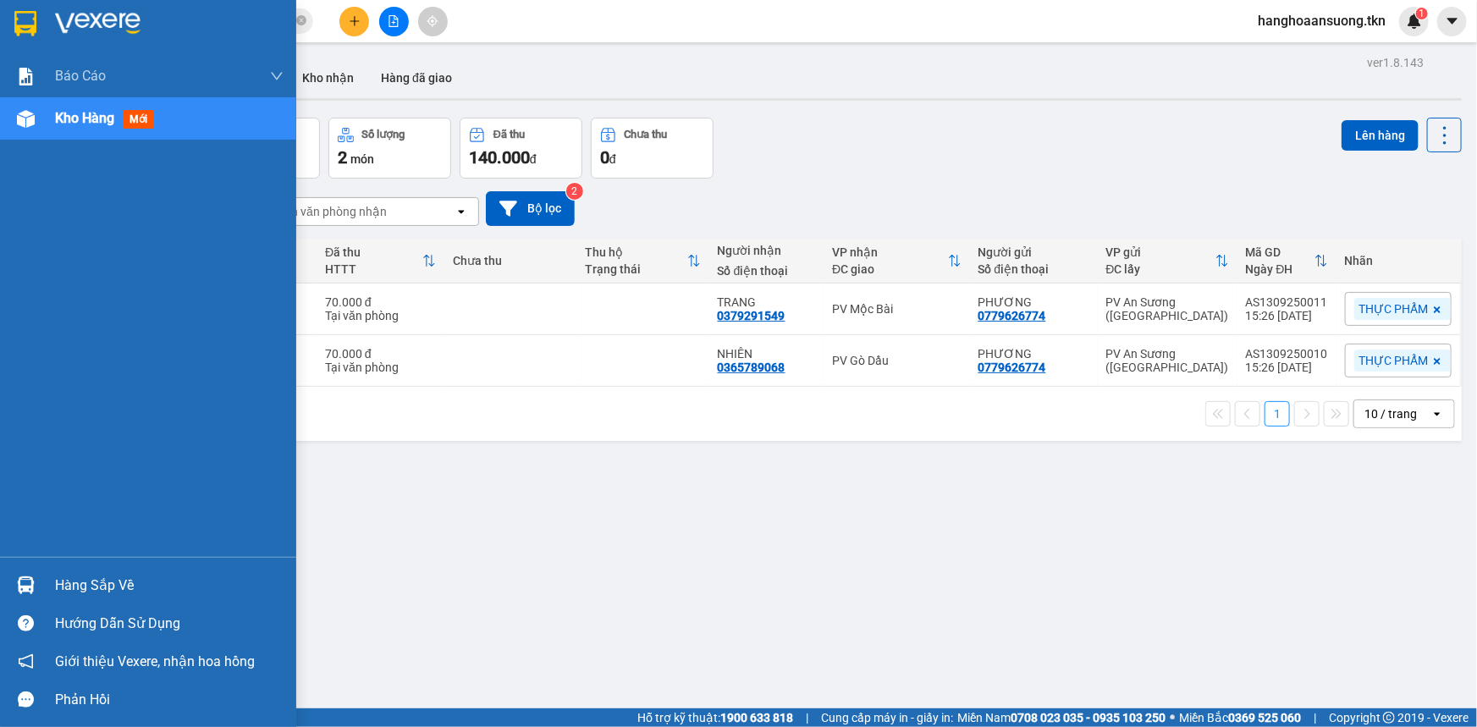
click at [77, 578] on div "Hàng sắp về" at bounding box center [169, 585] width 228 height 25
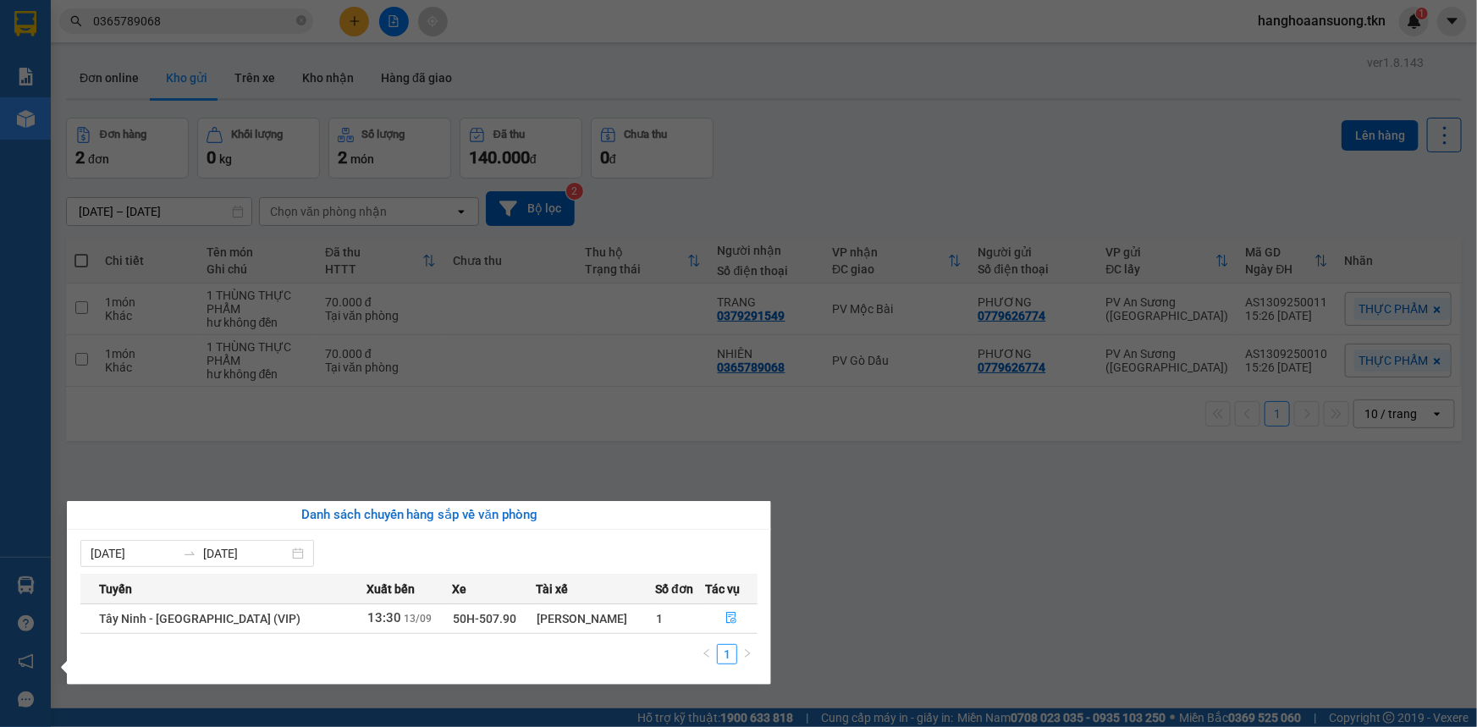
click at [726, 432] on section "Kết quả tìm kiếm ( 1 ) Bộ lọc Mã ĐH Trạng thái Món hàng Thu hộ Tổng cước Chưa c…" at bounding box center [738, 363] width 1477 height 727
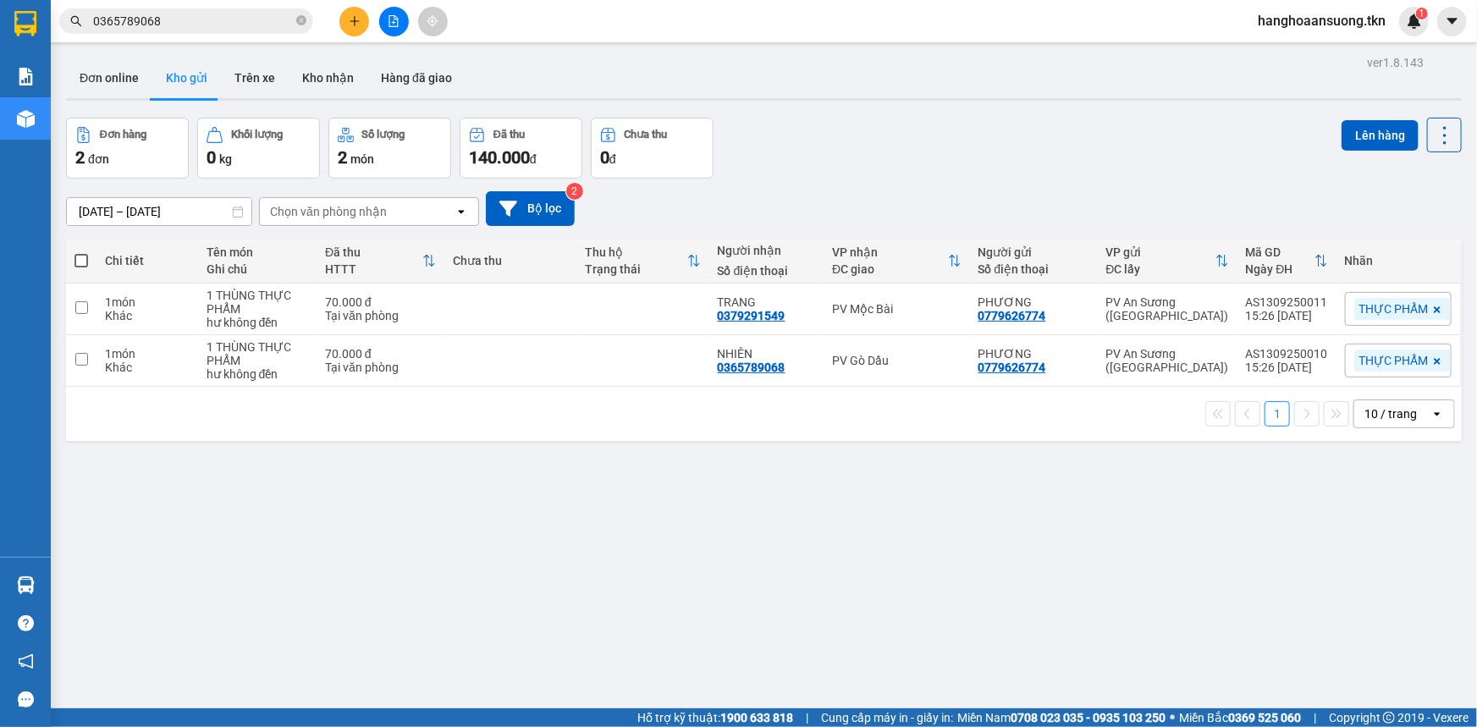
click at [895, 153] on div "Đơn hàng 2 đơn Khối lượng 0 kg Số lượng 2 món Đã thu 140.000 đ Chưa thu 0 đ Lên…" at bounding box center [763, 148] width 1395 height 61
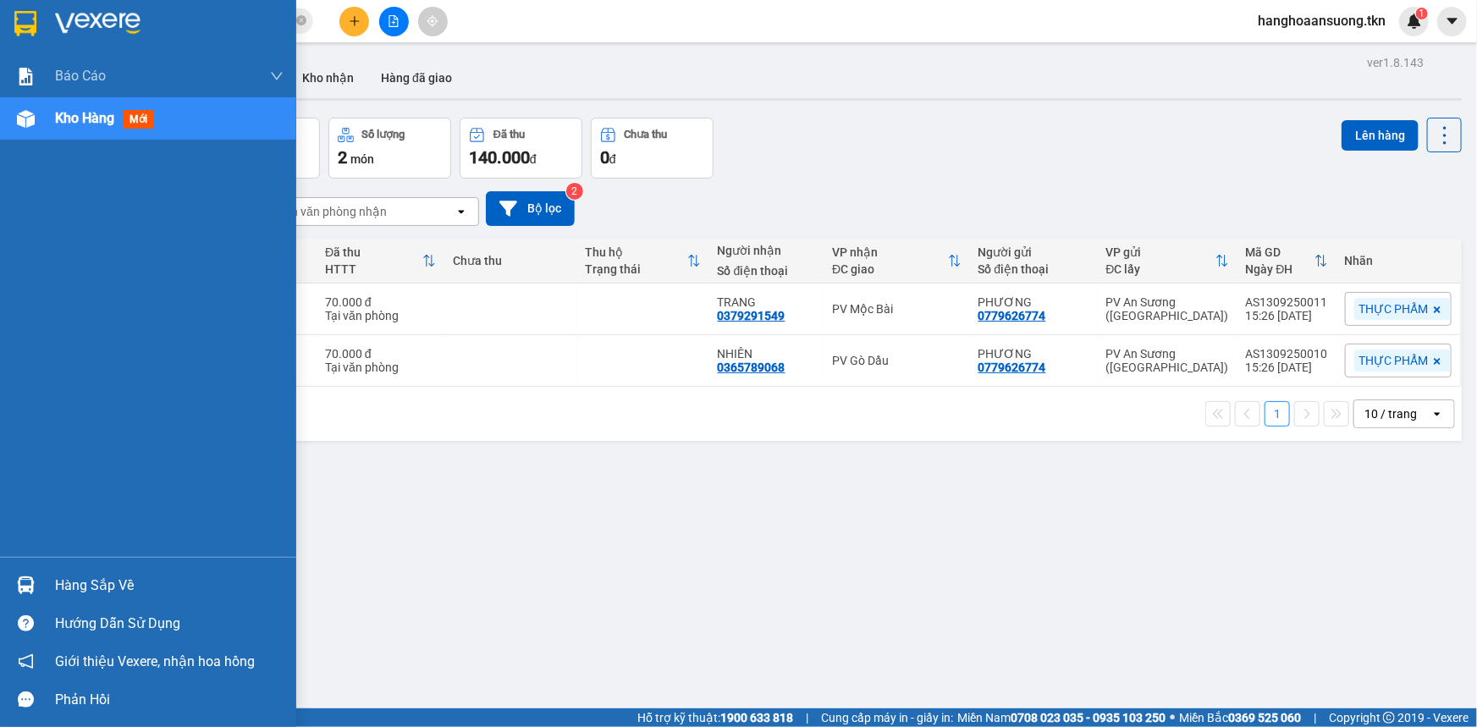
click at [25, 584] on img at bounding box center [26, 585] width 18 height 18
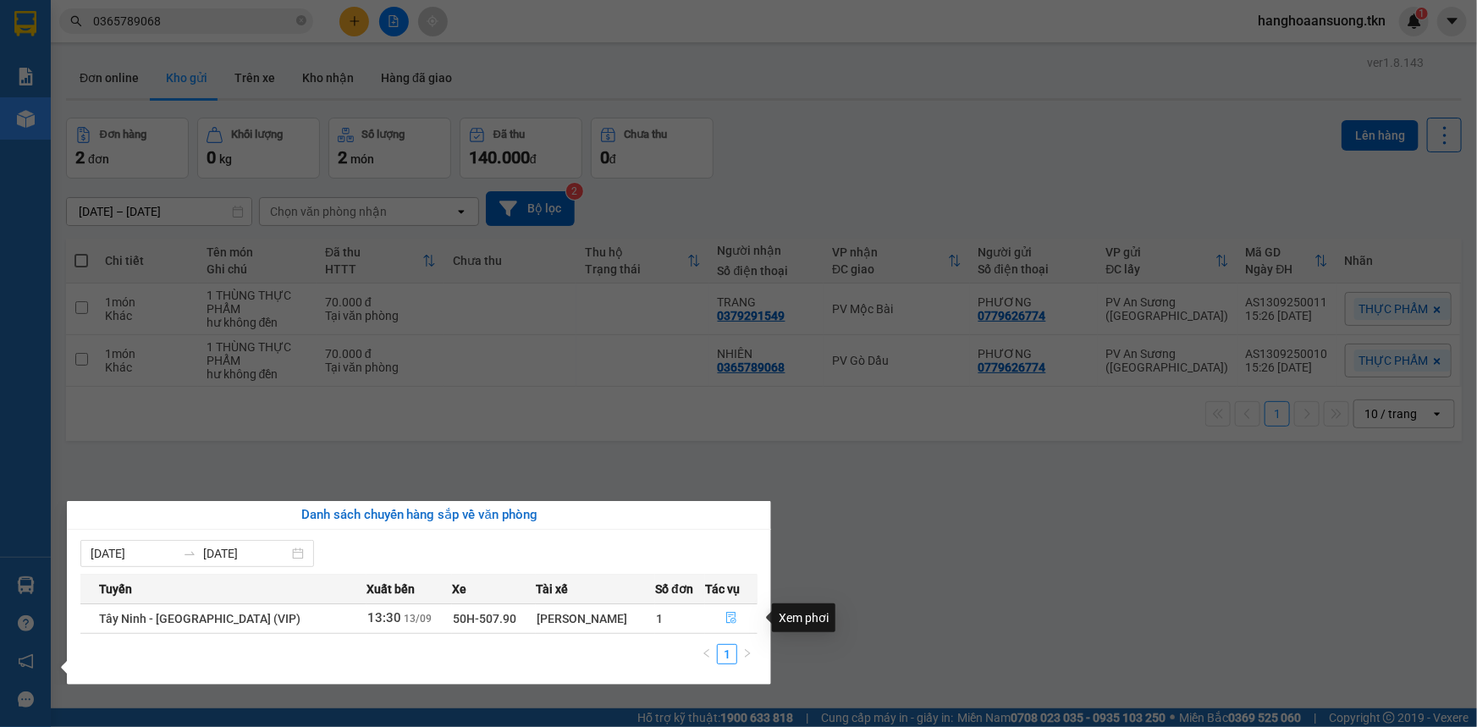
click at [727, 622] on icon "file-done" at bounding box center [731, 618] width 12 height 12
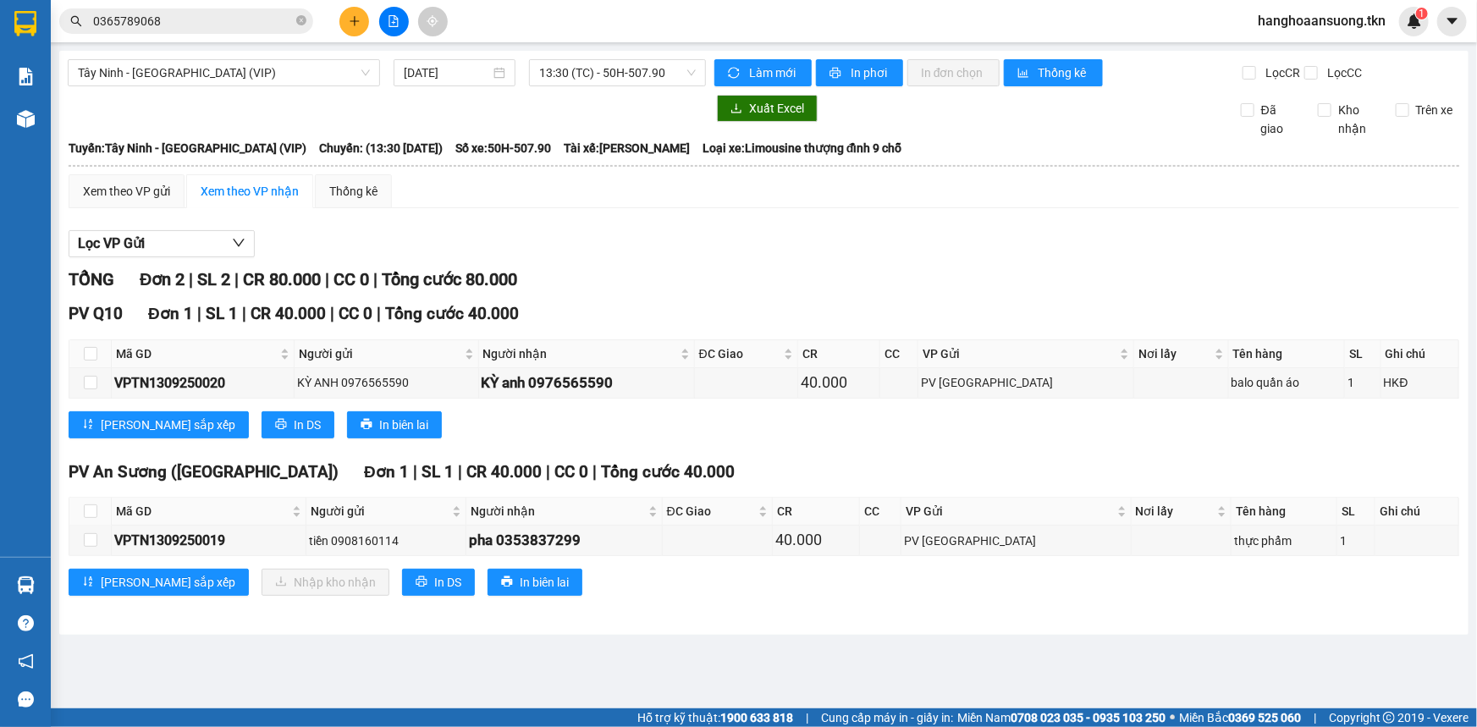
click at [678, 225] on div "Lọc VP Gửi TỔNG Đơn 2 | SL 2 | CR 80.000 | CC 0 | Tổng cước 80.000 PV Q10 Đơn …" at bounding box center [764, 419] width 1390 height 395
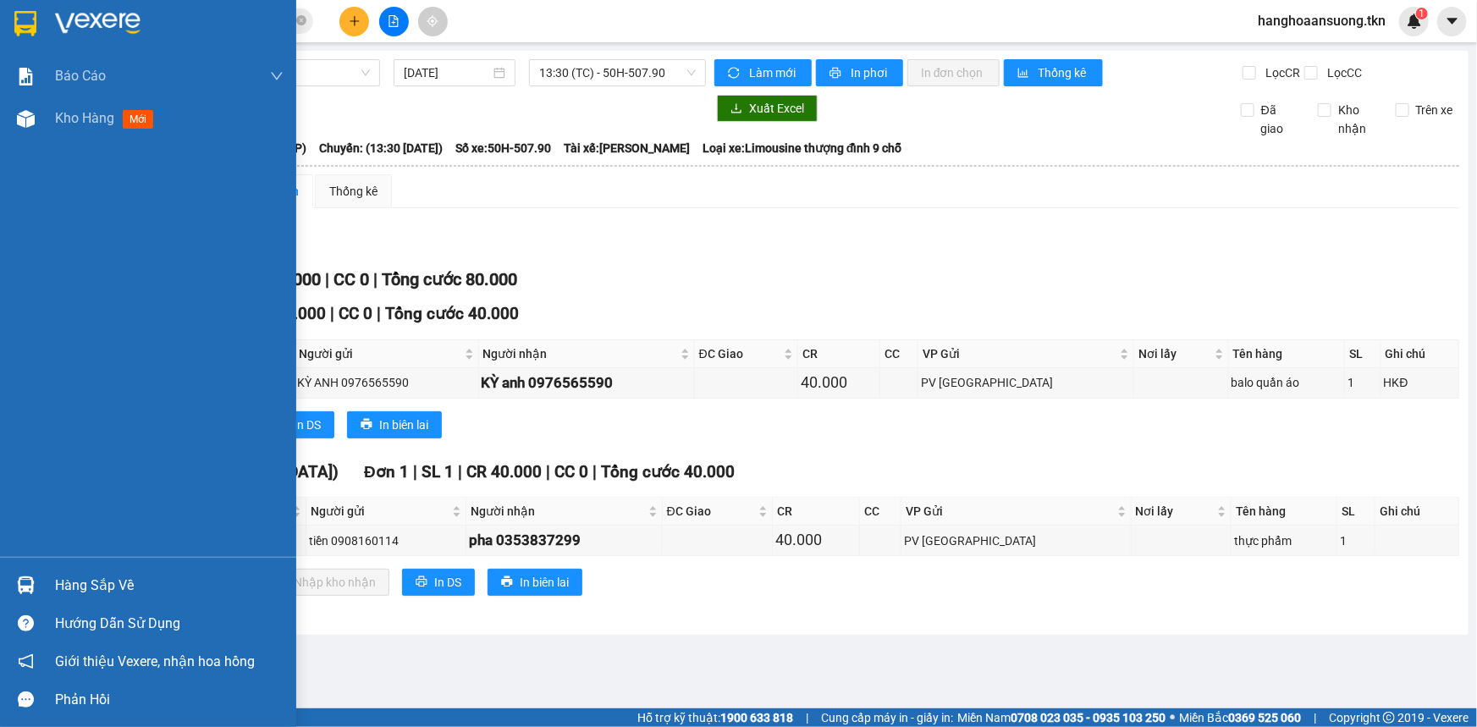
click at [27, 26] on img at bounding box center [25, 23] width 22 height 25
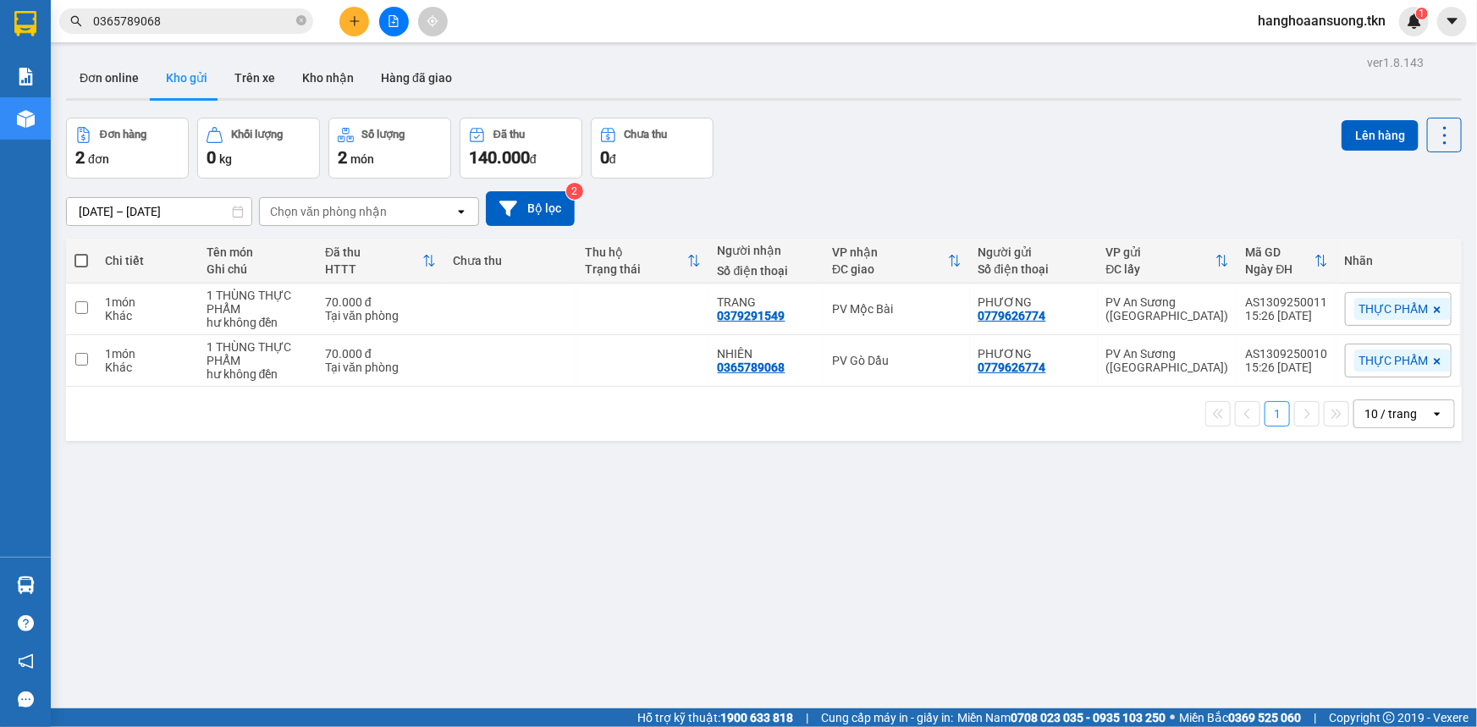
click at [940, 232] on div "[DATE] – [DATE] Press the down arrow key to interact with the calendar and sele…" at bounding box center [763, 209] width 1395 height 60
click at [570, 342] on td at bounding box center [510, 361] width 132 height 52
checkbox input "true"
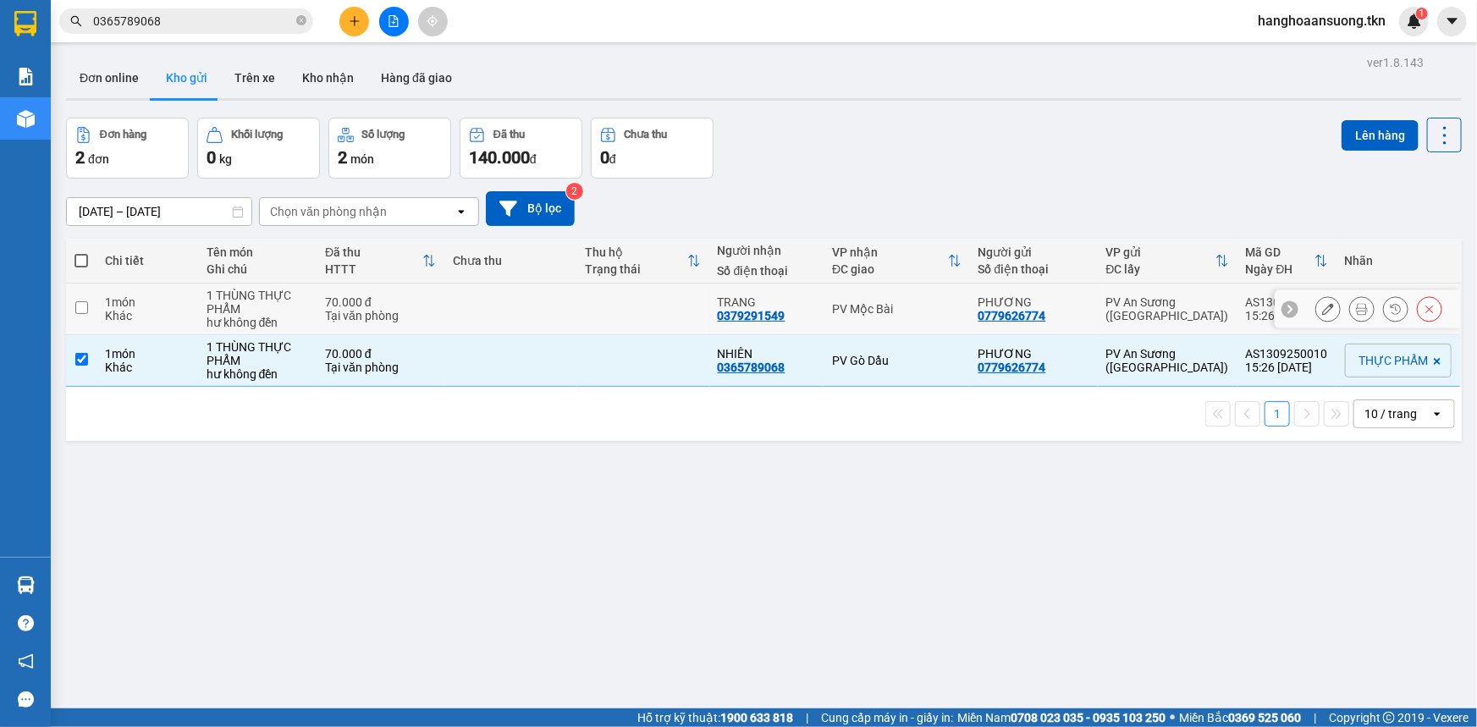
click at [586, 312] on td at bounding box center [642, 309] width 132 height 52
checkbox input "true"
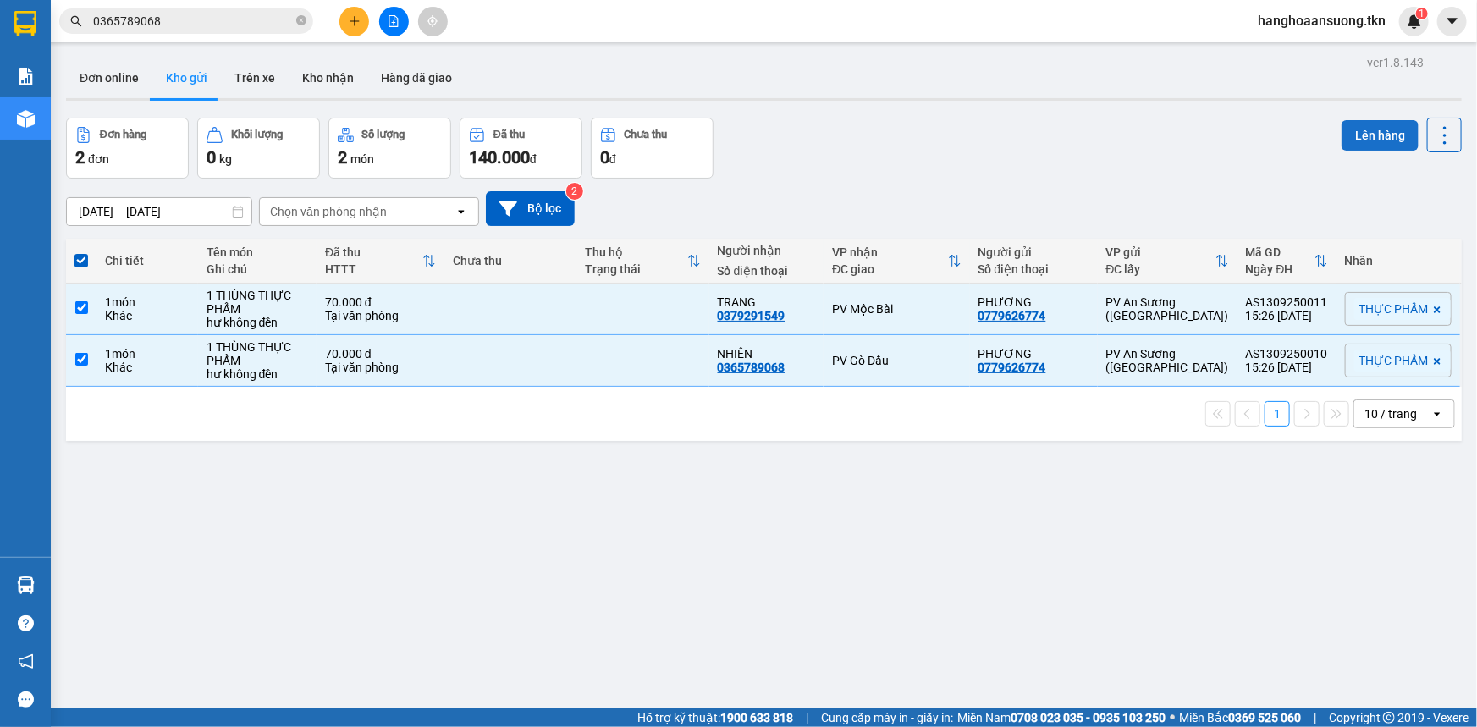
click at [1375, 137] on button "Lên hàng" at bounding box center [1379, 135] width 77 height 30
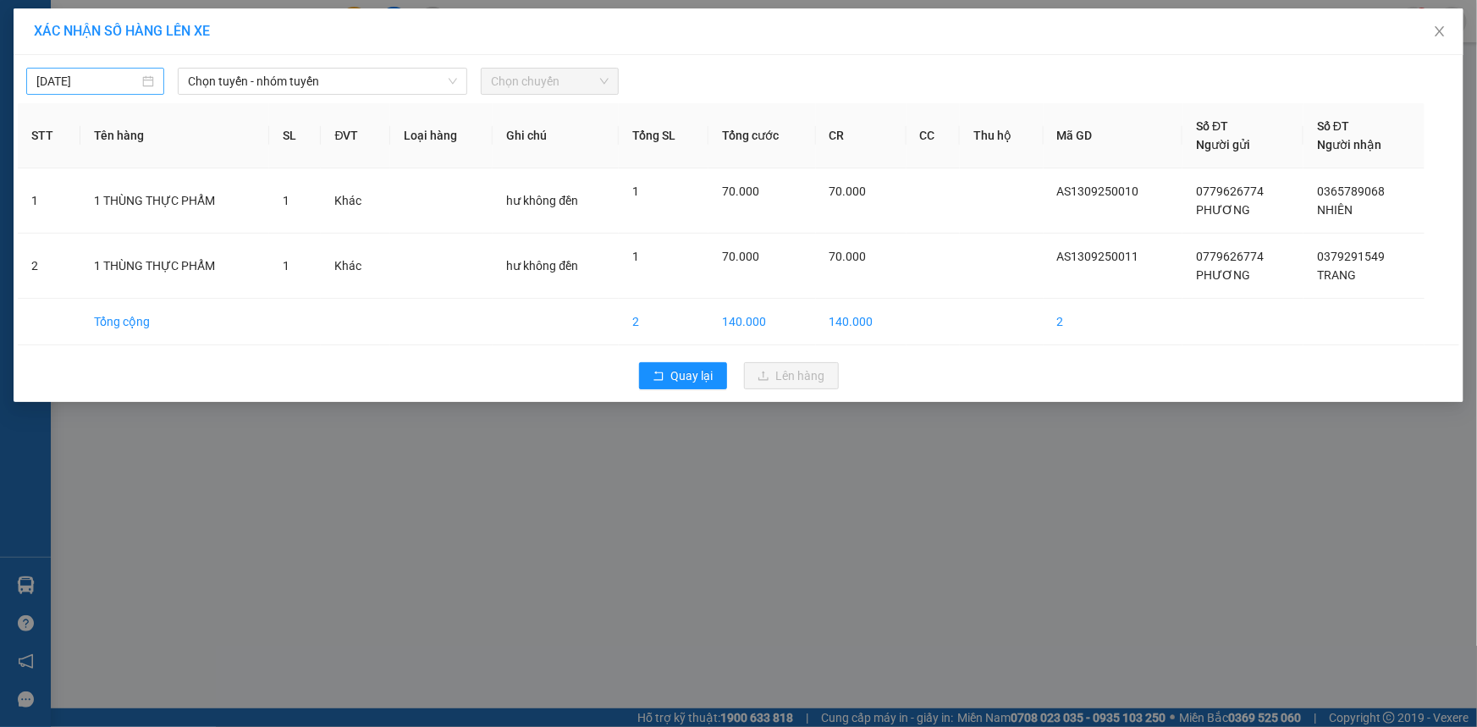
type input "[DATE]"
click at [61, 75] on input "[DATE]" at bounding box center [87, 81] width 102 height 19
click at [369, 82] on span "Chọn tuyến - nhóm tuyến" at bounding box center [322, 81] width 269 height 25
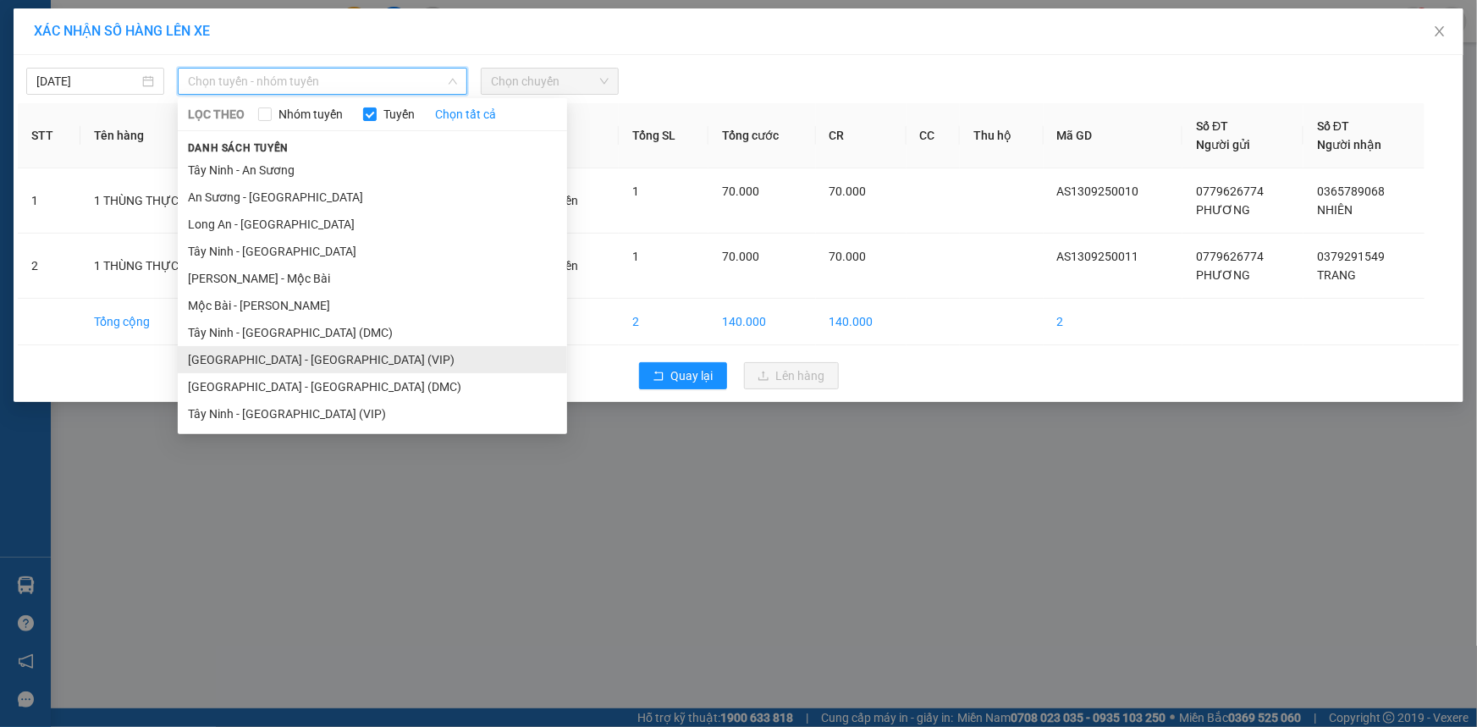
click at [420, 348] on li "[GEOGRAPHIC_DATA] - [GEOGRAPHIC_DATA] (VIP)" at bounding box center [372, 359] width 389 height 27
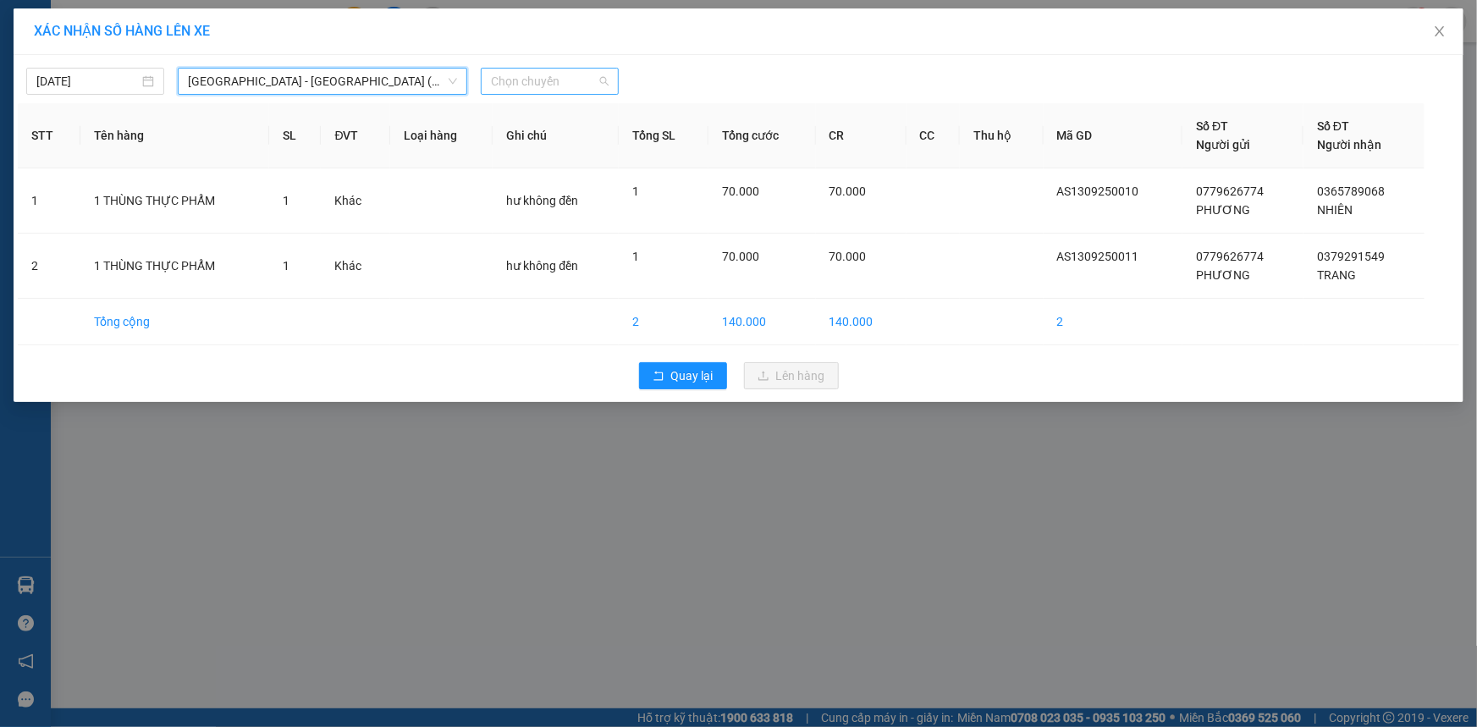
click at [553, 90] on span "Chọn chuyến" at bounding box center [550, 81] width 118 height 25
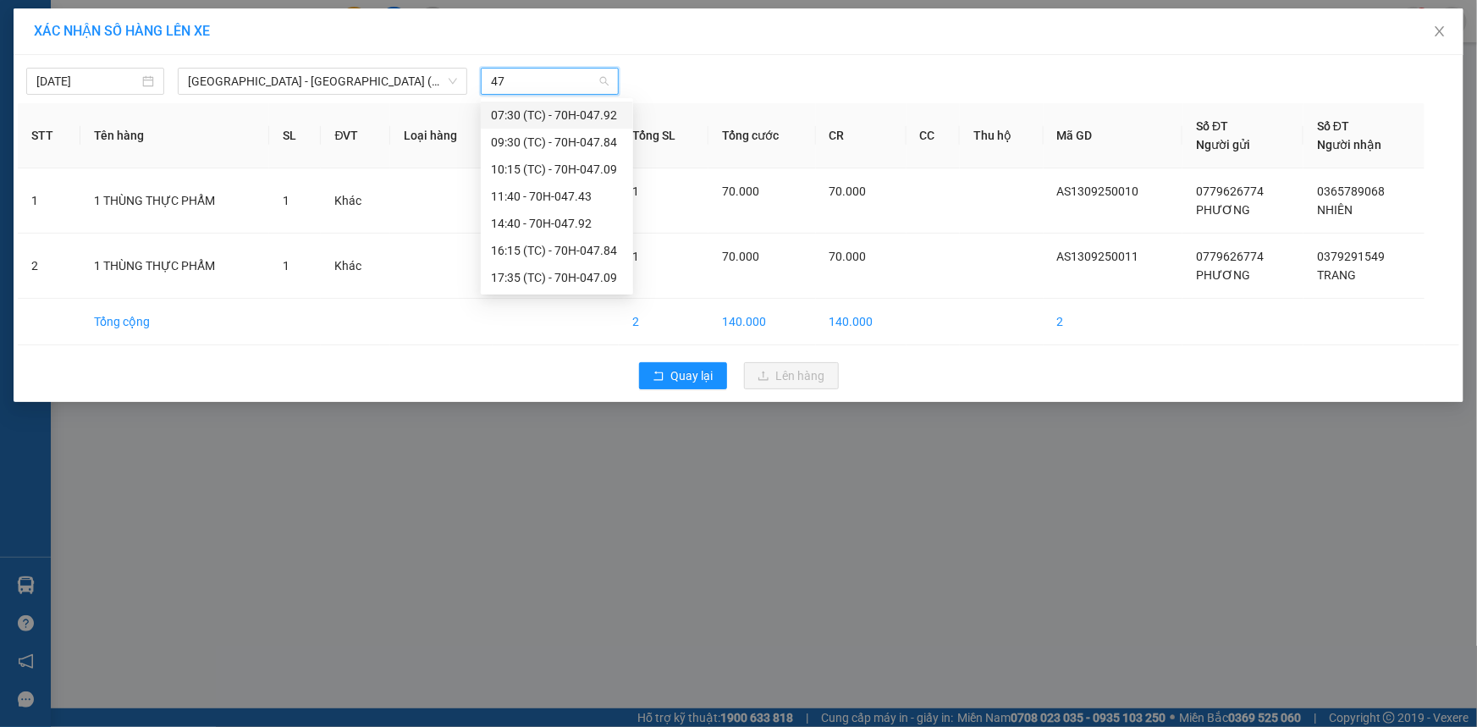
type input "479"
click at [588, 140] on div "14:40 - 70H-047.92" at bounding box center [557, 142] width 132 height 19
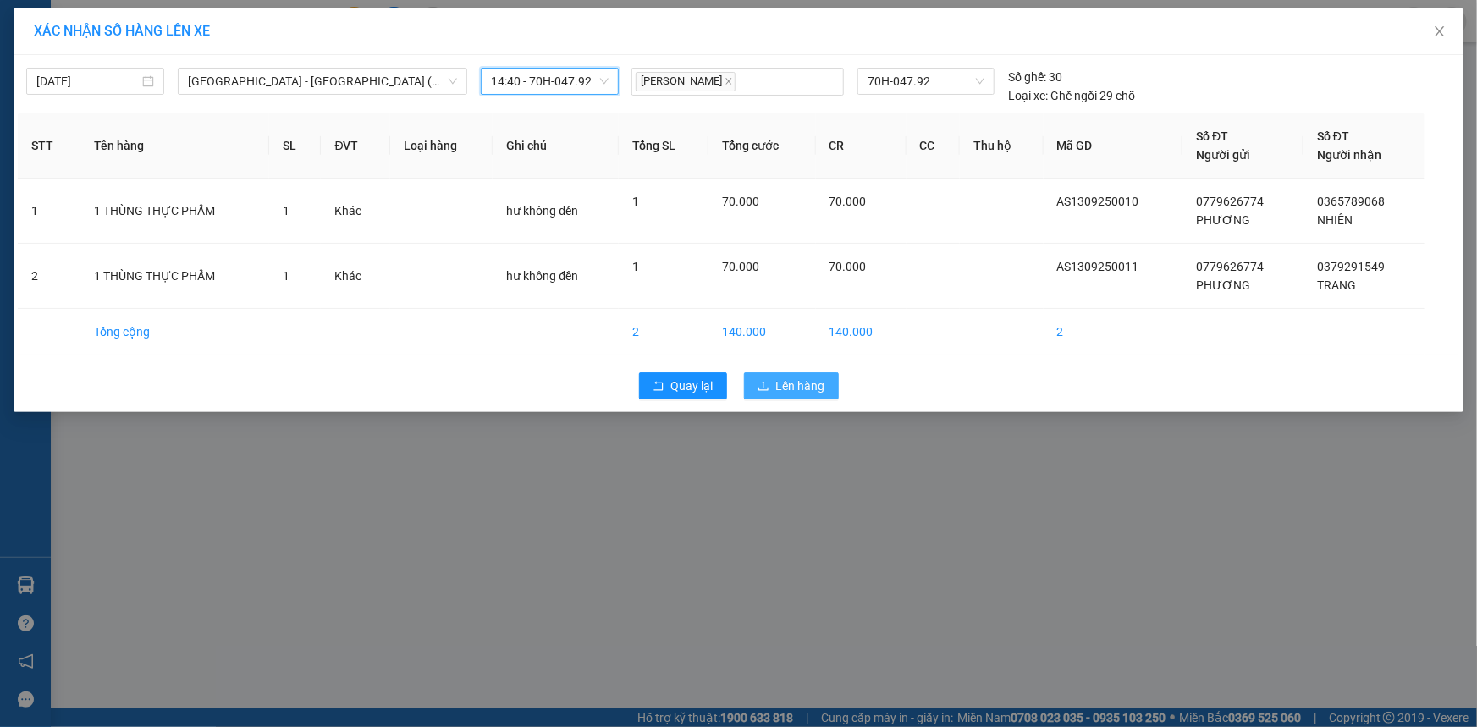
click at [808, 389] on span "Lên hàng" at bounding box center [800, 386] width 49 height 19
click at [784, 378] on span "Lên hàng" at bounding box center [800, 386] width 49 height 19
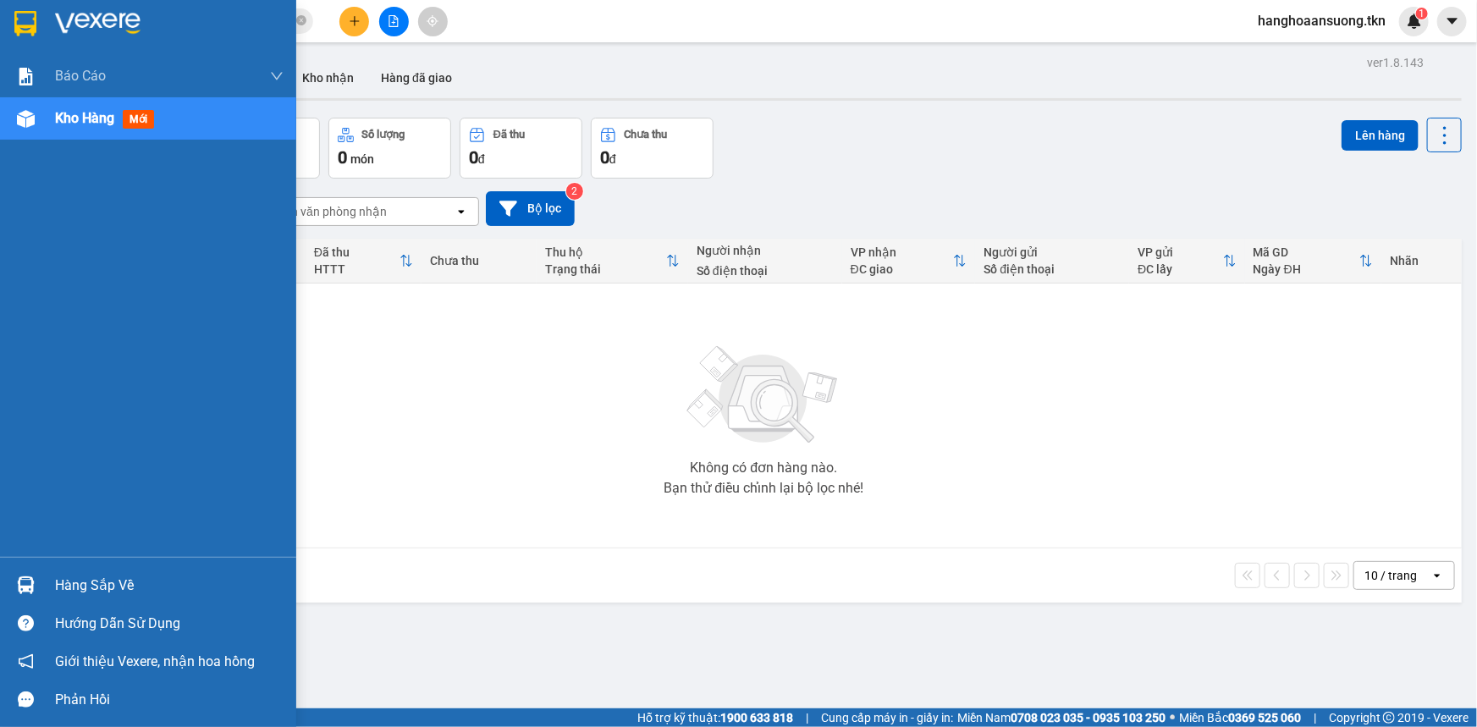
click at [28, 579] on img at bounding box center [26, 585] width 18 height 18
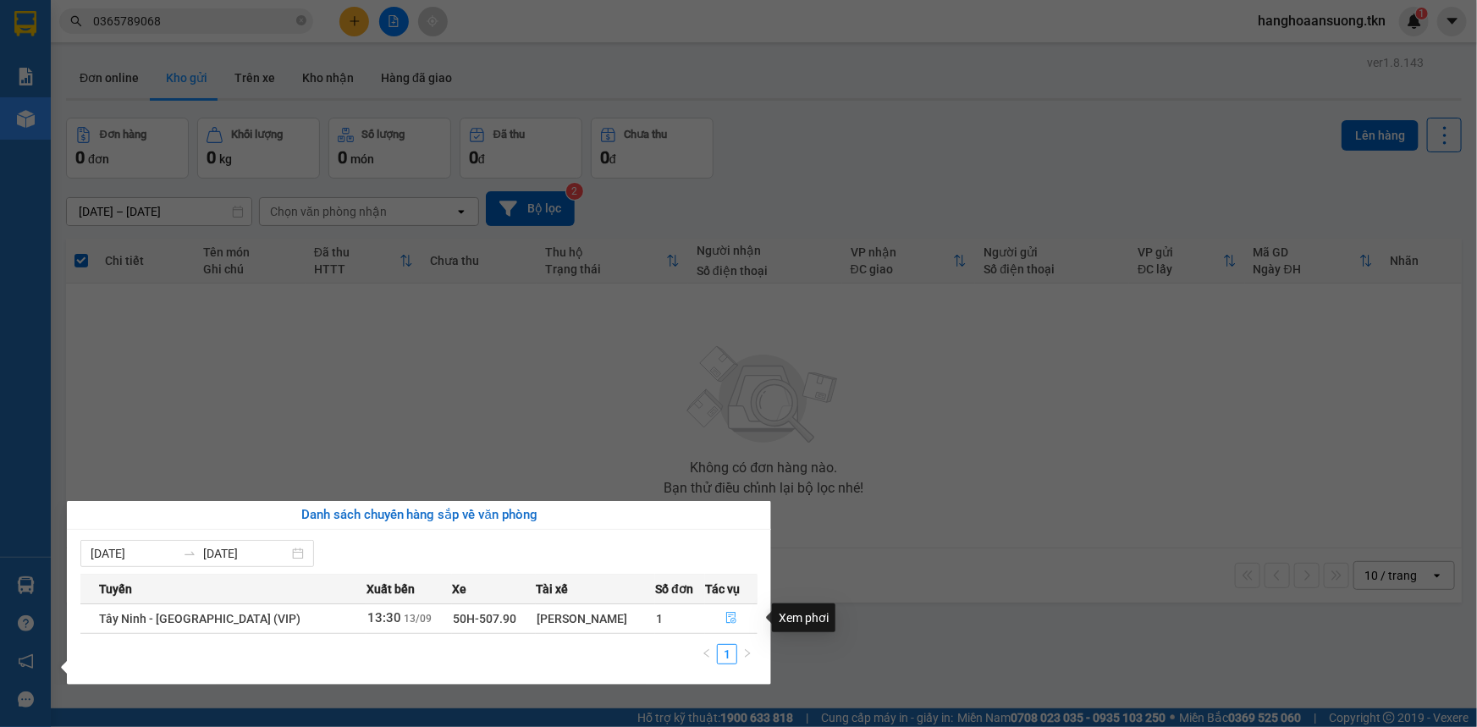
click at [720, 617] on button "button" at bounding box center [731, 618] width 51 height 27
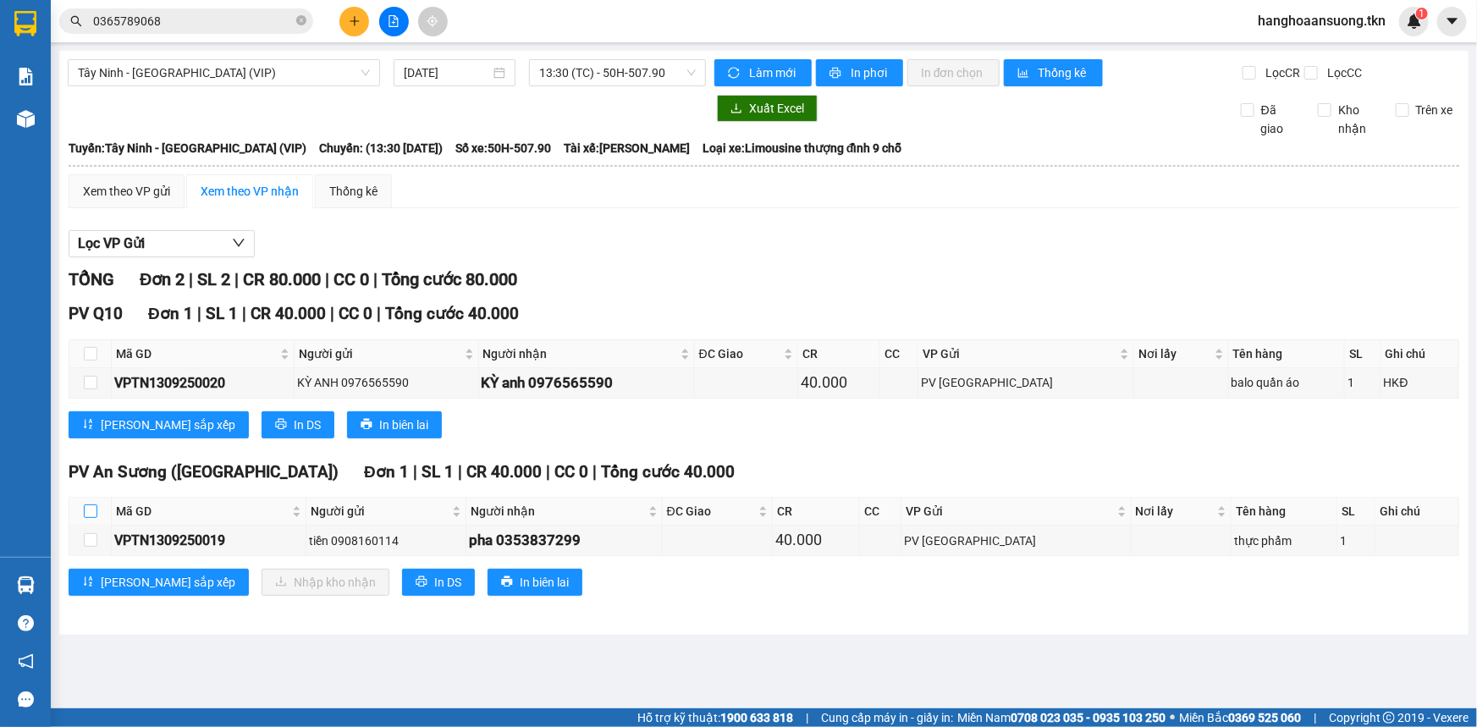
click at [92, 519] on label at bounding box center [91, 511] width 14 height 19
click at [92, 518] on input "checkbox" at bounding box center [91, 511] width 14 height 14
checkbox input "true"
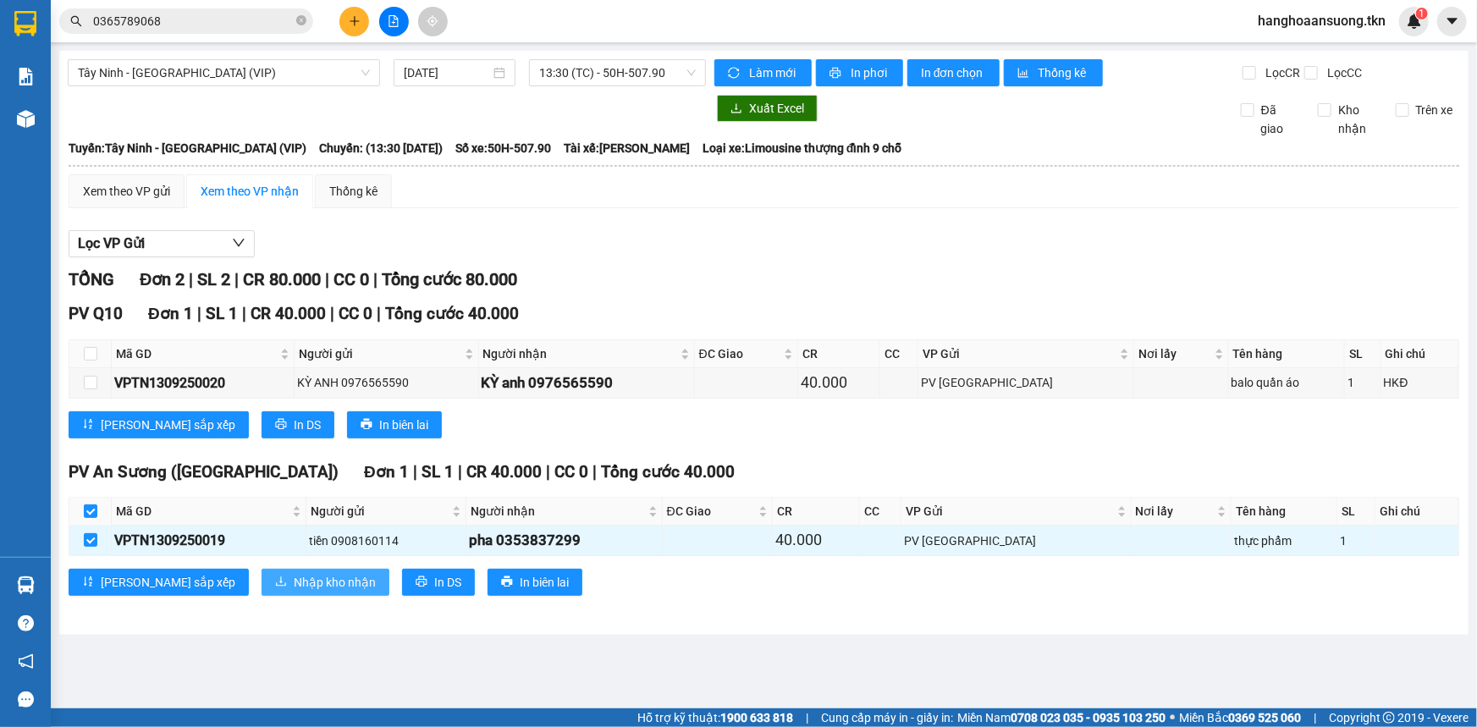
click at [294, 573] on span "Nhập kho nhận" at bounding box center [335, 582] width 82 height 19
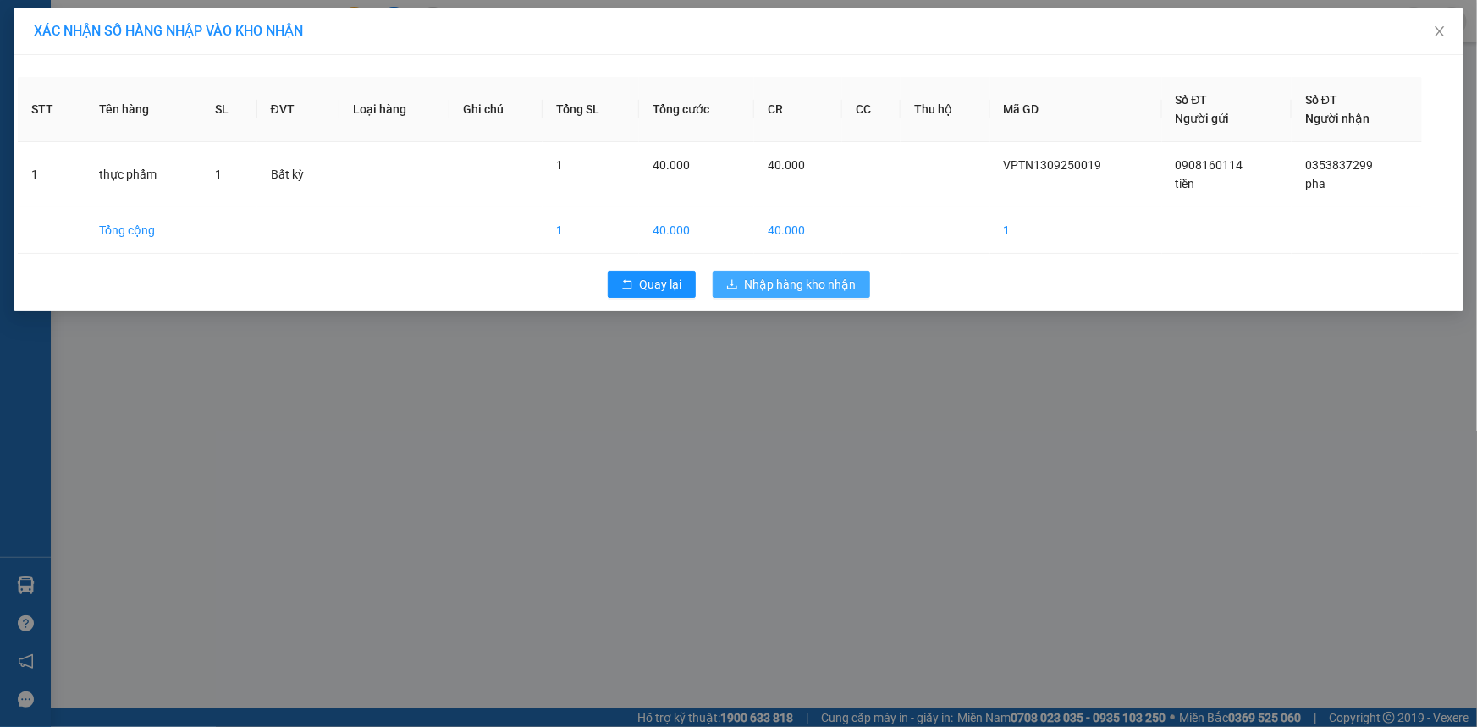
click at [817, 290] on span "Nhập hàng kho nhận" at bounding box center [801, 284] width 112 height 19
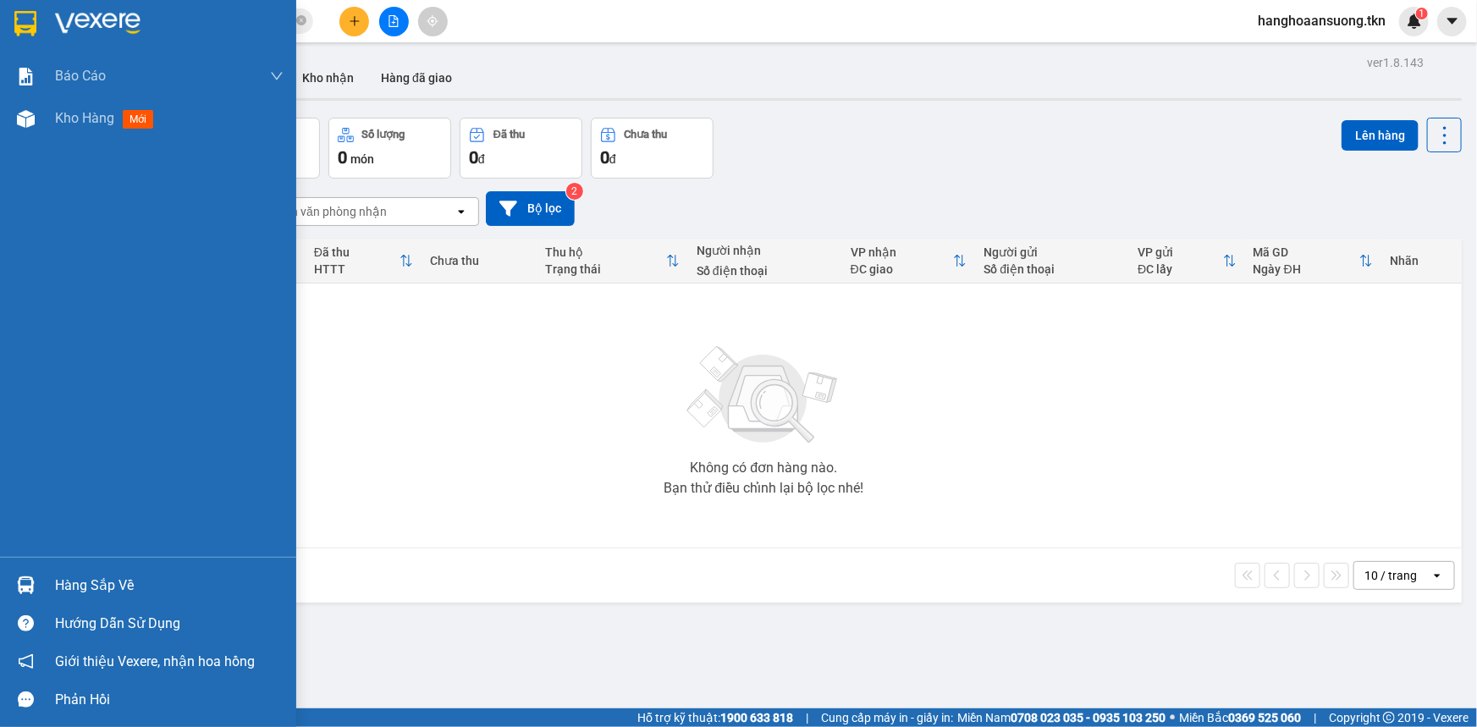
click at [41, 575] on div "Hàng sắp về" at bounding box center [148, 585] width 296 height 38
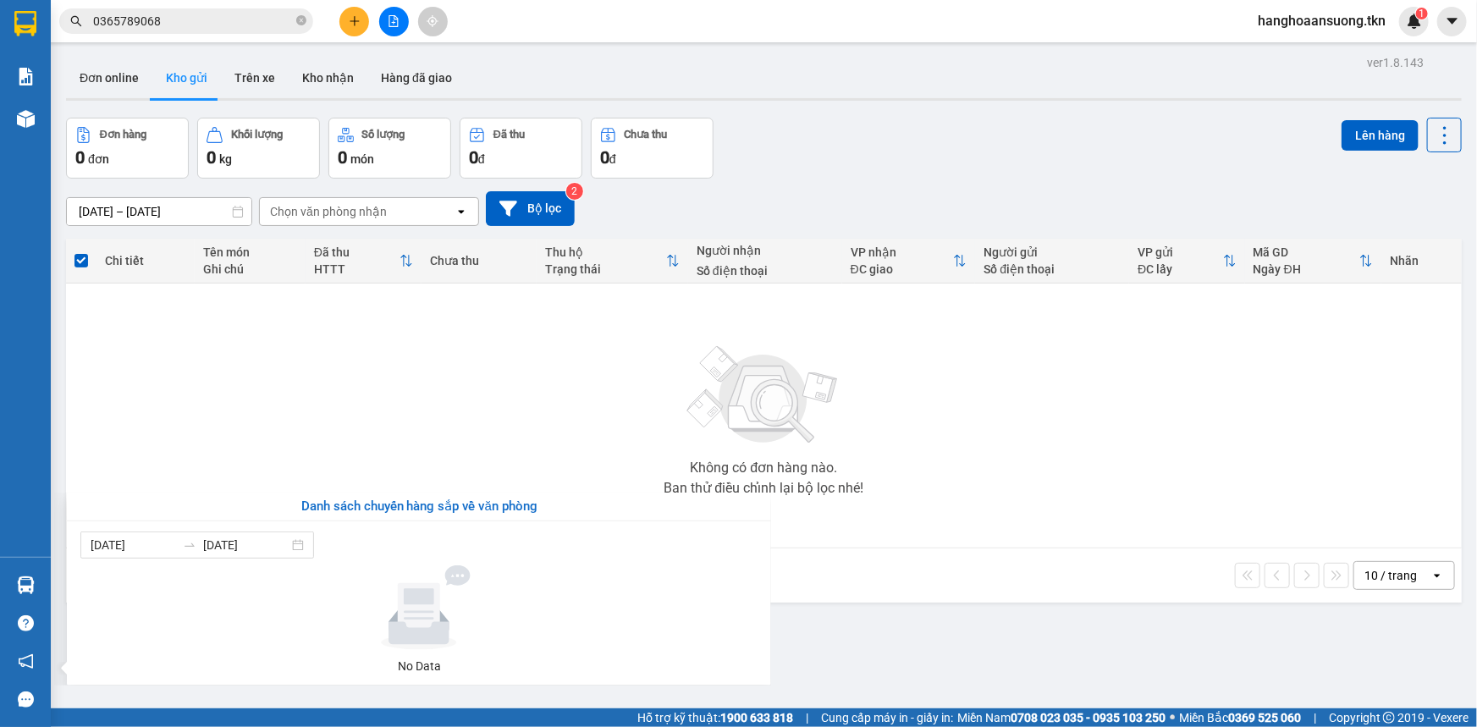
click at [888, 449] on section "Kết quả tìm kiếm ( 1 ) Bộ lọc Mã ĐH Trạng thái Món hàng Thu hộ Tổng cước Chưa c…" at bounding box center [738, 363] width 1477 height 727
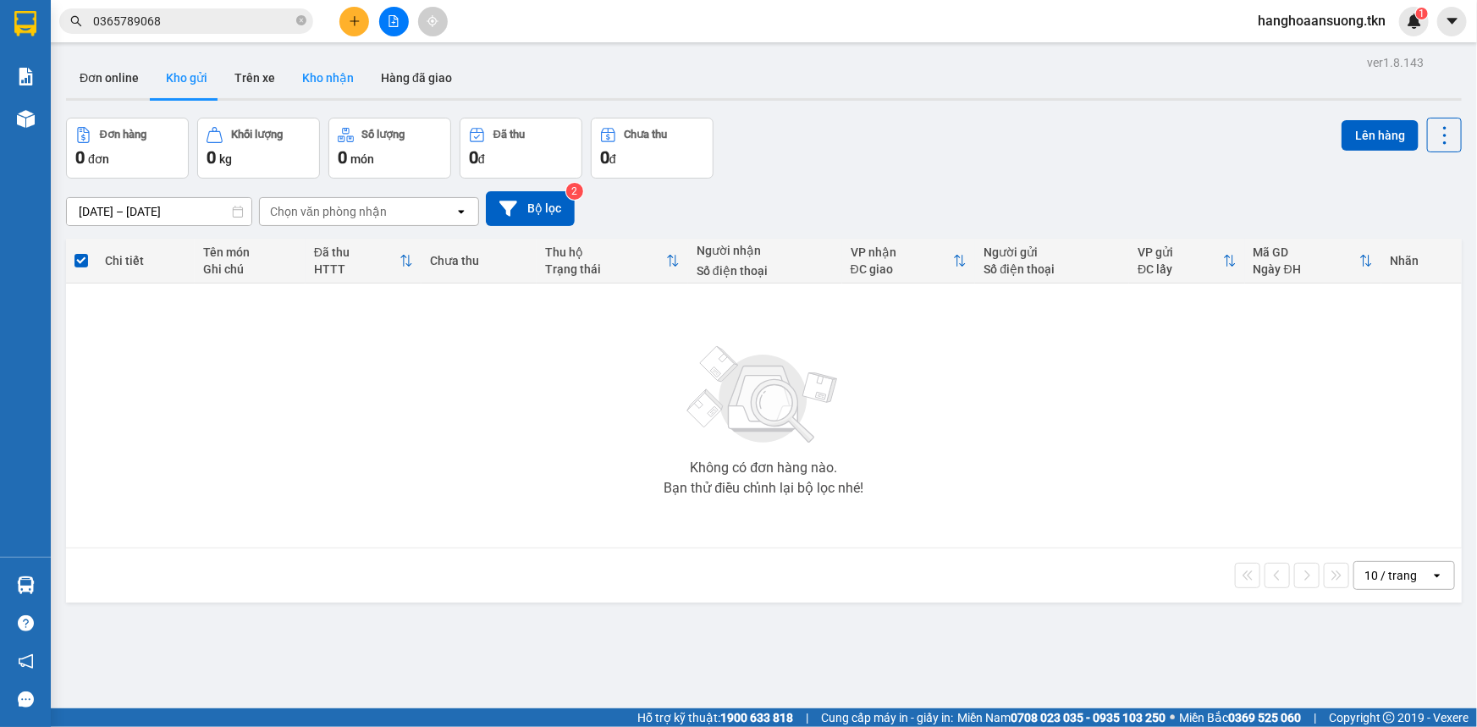
click at [345, 84] on button "Kho nhận" at bounding box center [328, 78] width 79 height 41
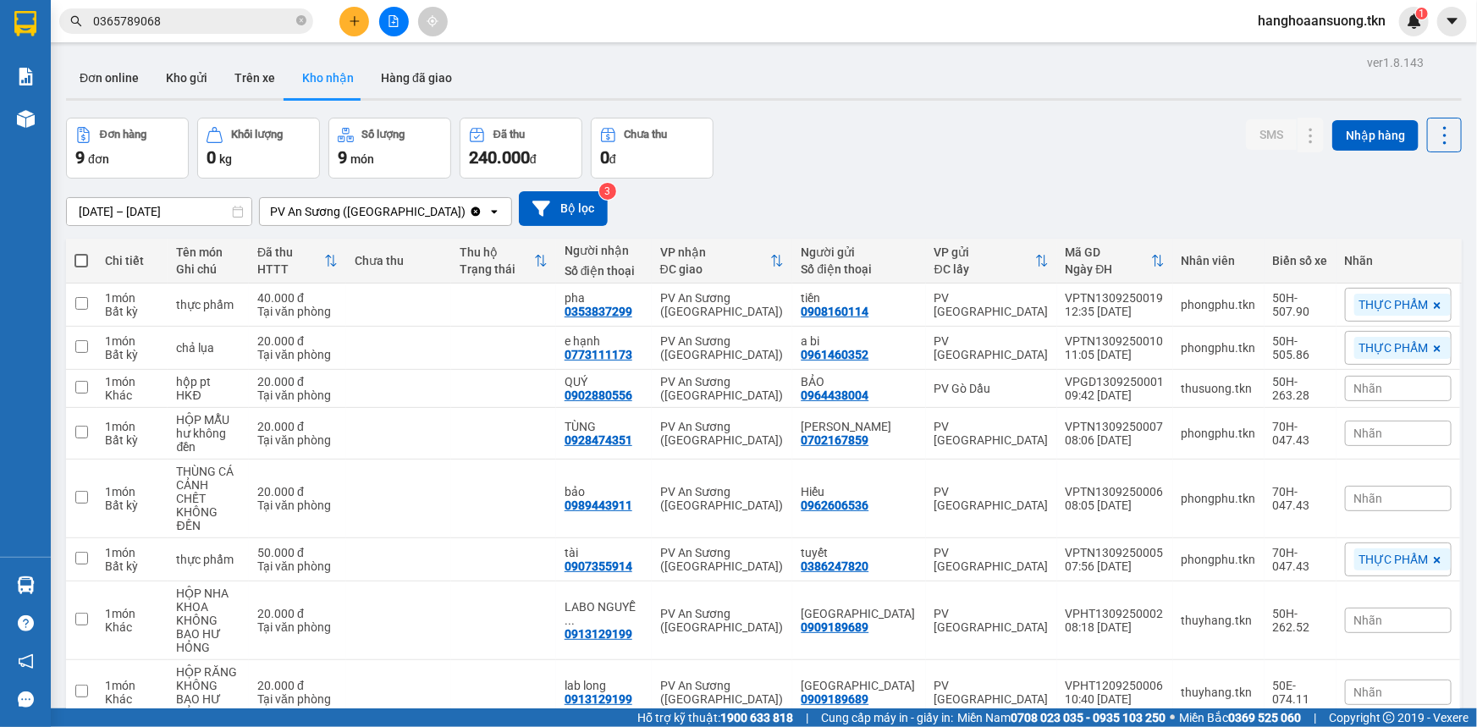
click at [1012, 124] on div "Đơn hàng 9 đơn Khối lượng 0 kg Số lượng 9 món Đã thu 240.000 đ Chưa thu 0 đ SMS…" at bounding box center [763, 148] width 1395 height 61
click at [497, 355] on td at bounding box center [503, 348] width 105 height 43
checkbox input "true"
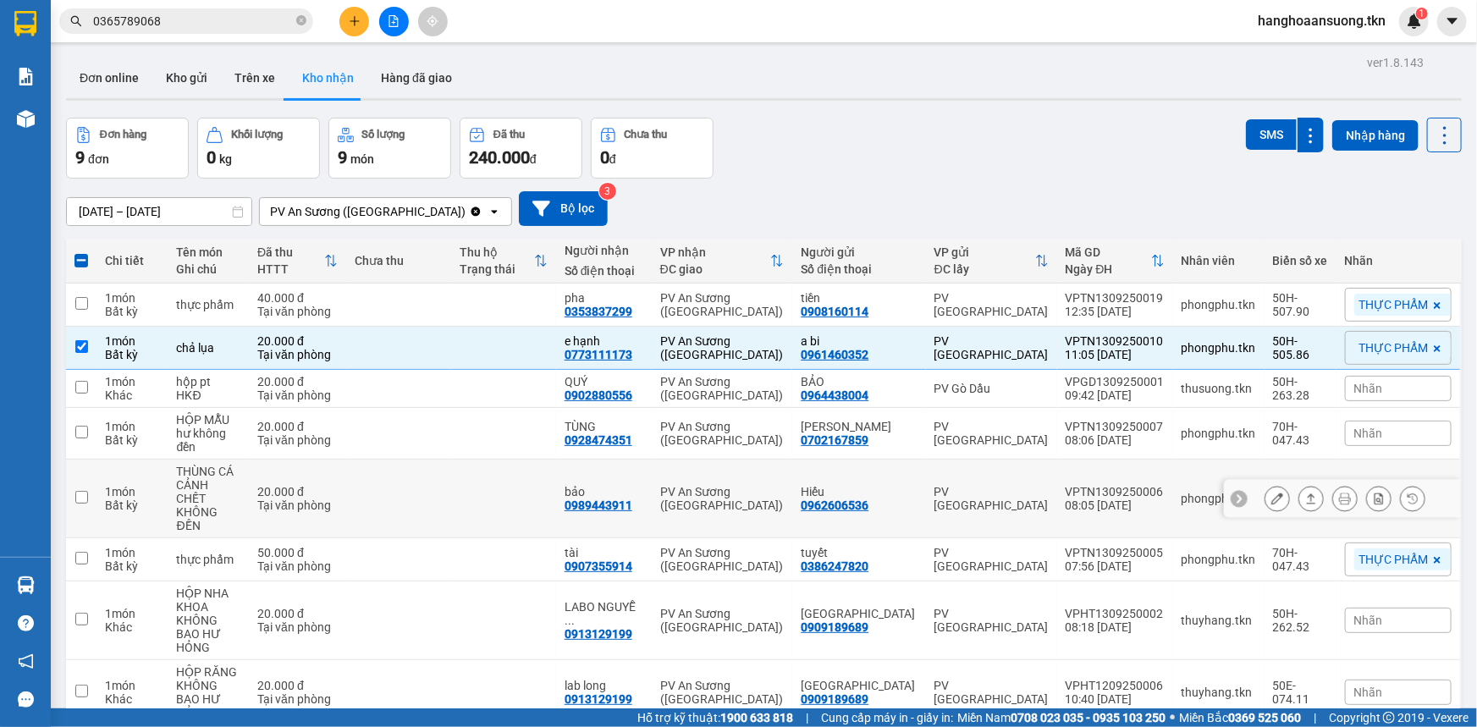
click at [485, 498] on td at bounding box center [503, 499] width 105 height 79
checkbox input "true"
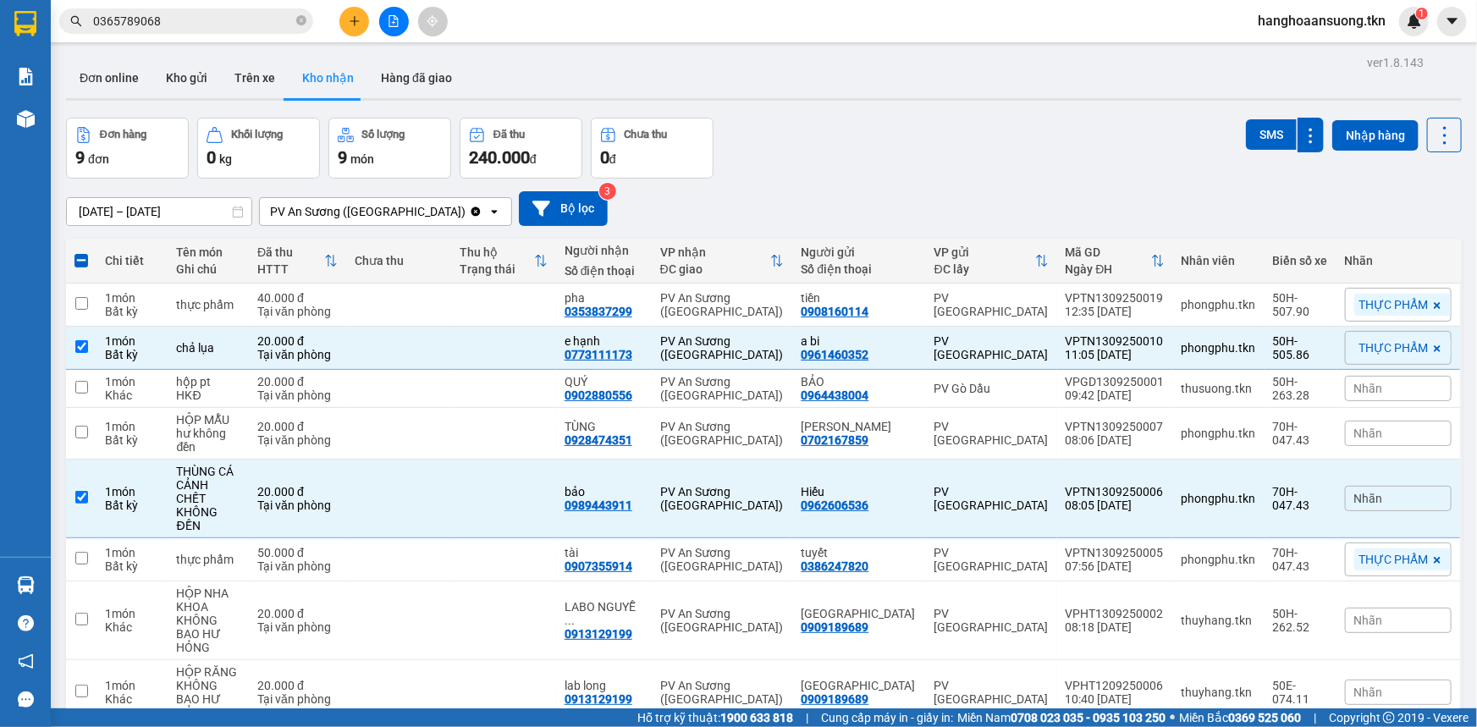
click at [860, 136] on div "Đơn hàng 9 đơn Khối lượng 0 kg Số lượng 9 món Đã thu 240.000 đ Chưa thu 0 đ SMS…" at bounding box center [763, 148] width 1395 height 61
click at [498, 581] on td at bounding box center [503, 620] width 105 height 79
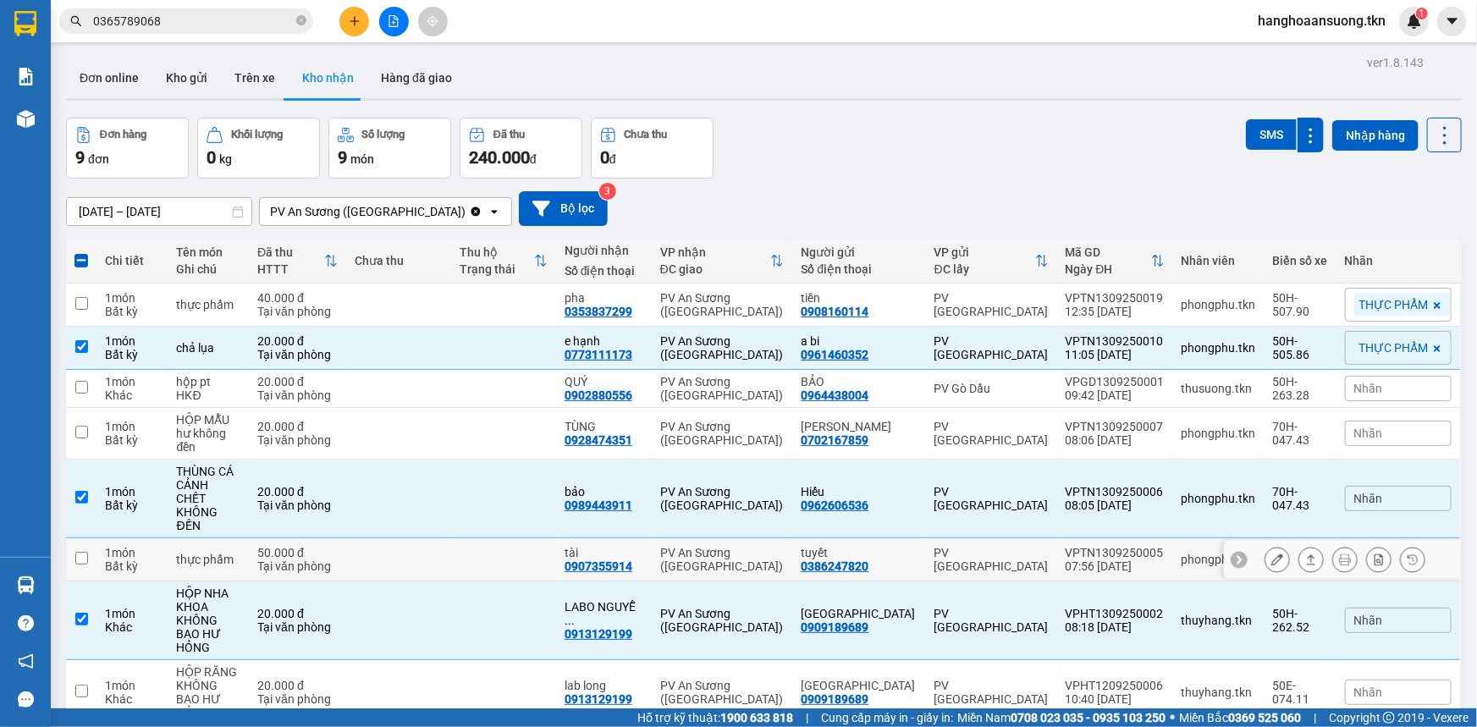
click at [507, 604] on td at bounding box center [503, 620] width 105 height 79
checkbox input "false"
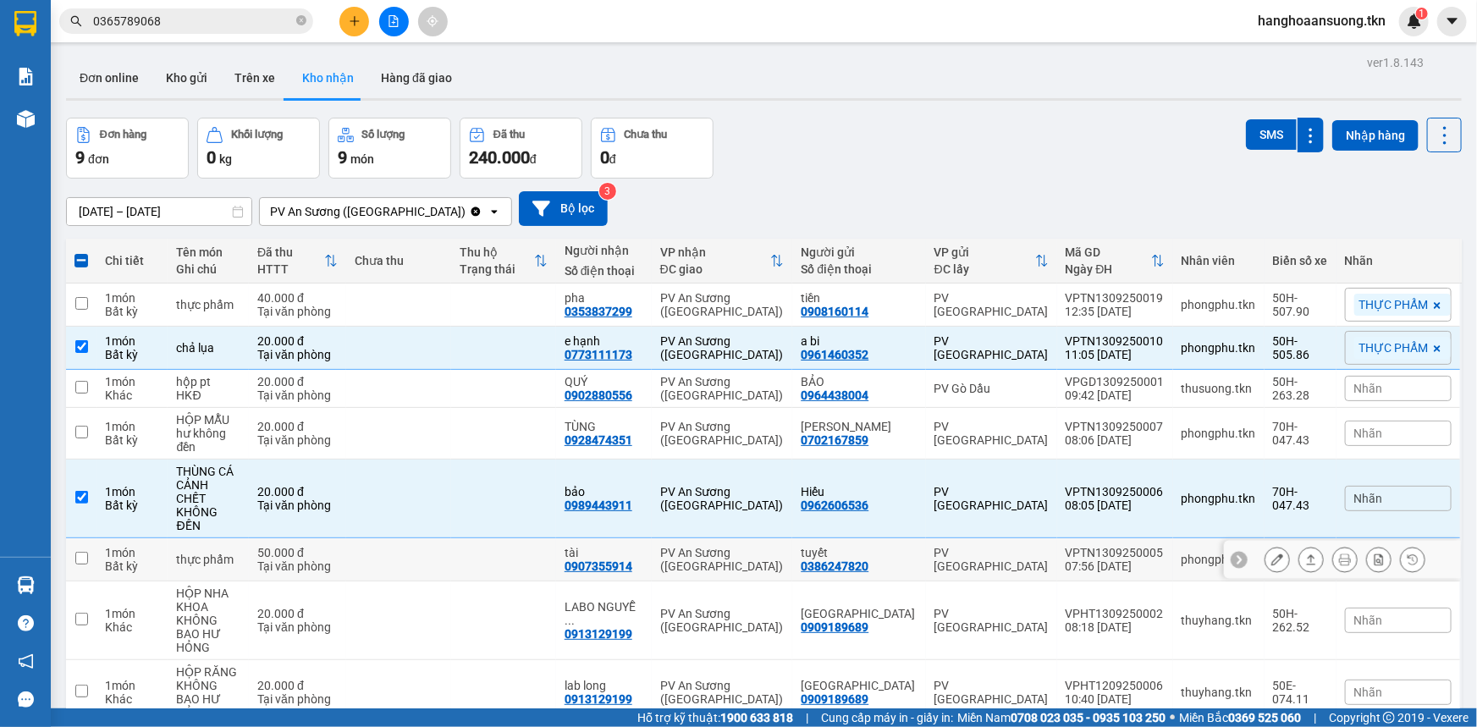
click at [512, 553] on td at bounding box center [503, 559] width 105 height 43
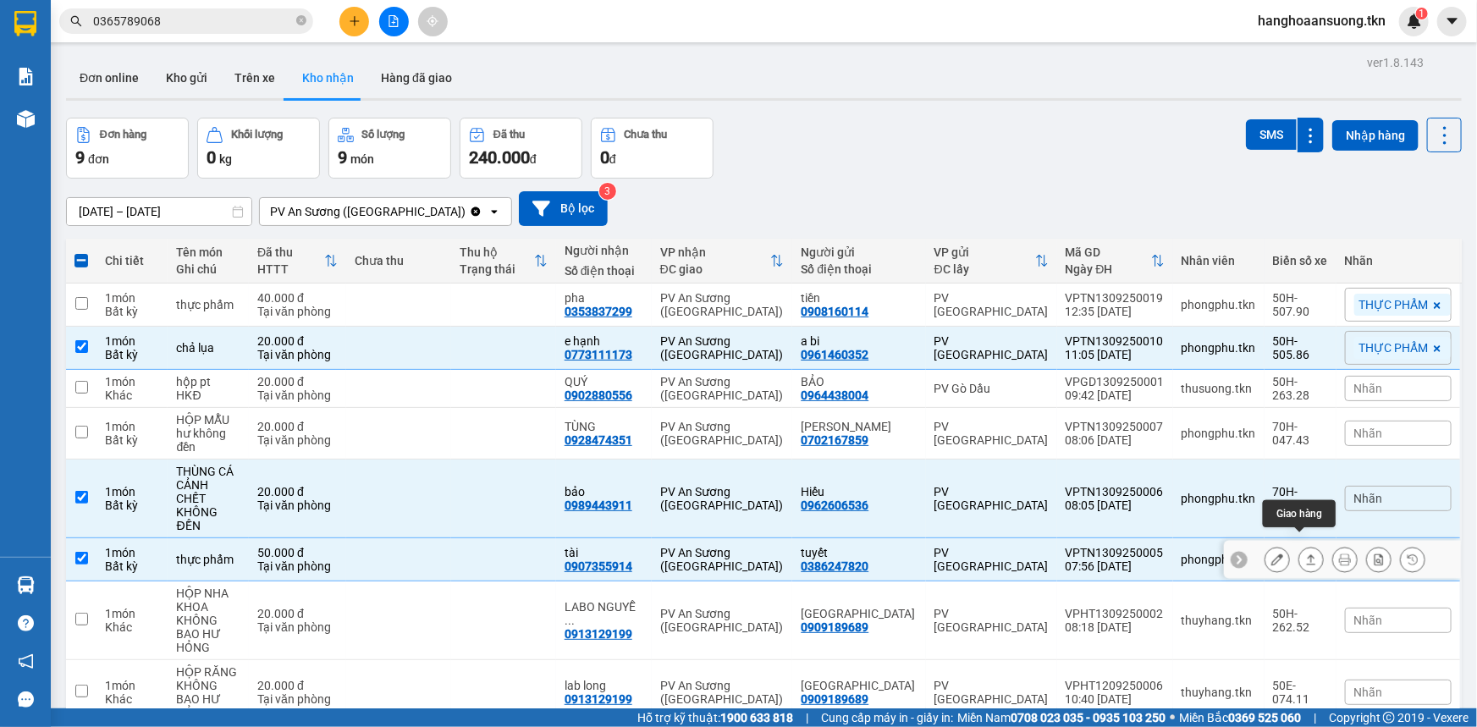
click at [1305, 553] on icon at bounding box center [1311, 559] width 12 height 12
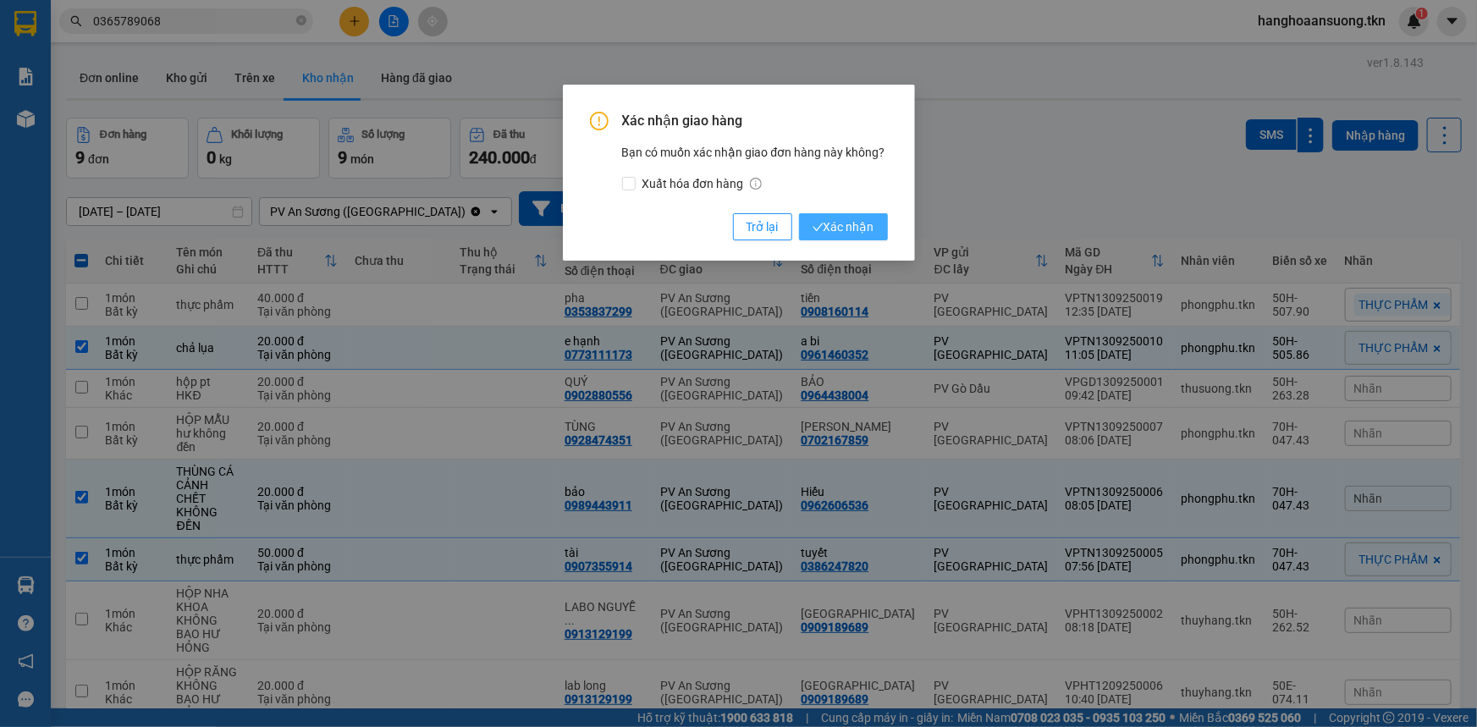
click at [850, 223] on span "Xác nhận" at bounding box center [843, 226] width 62 height 19
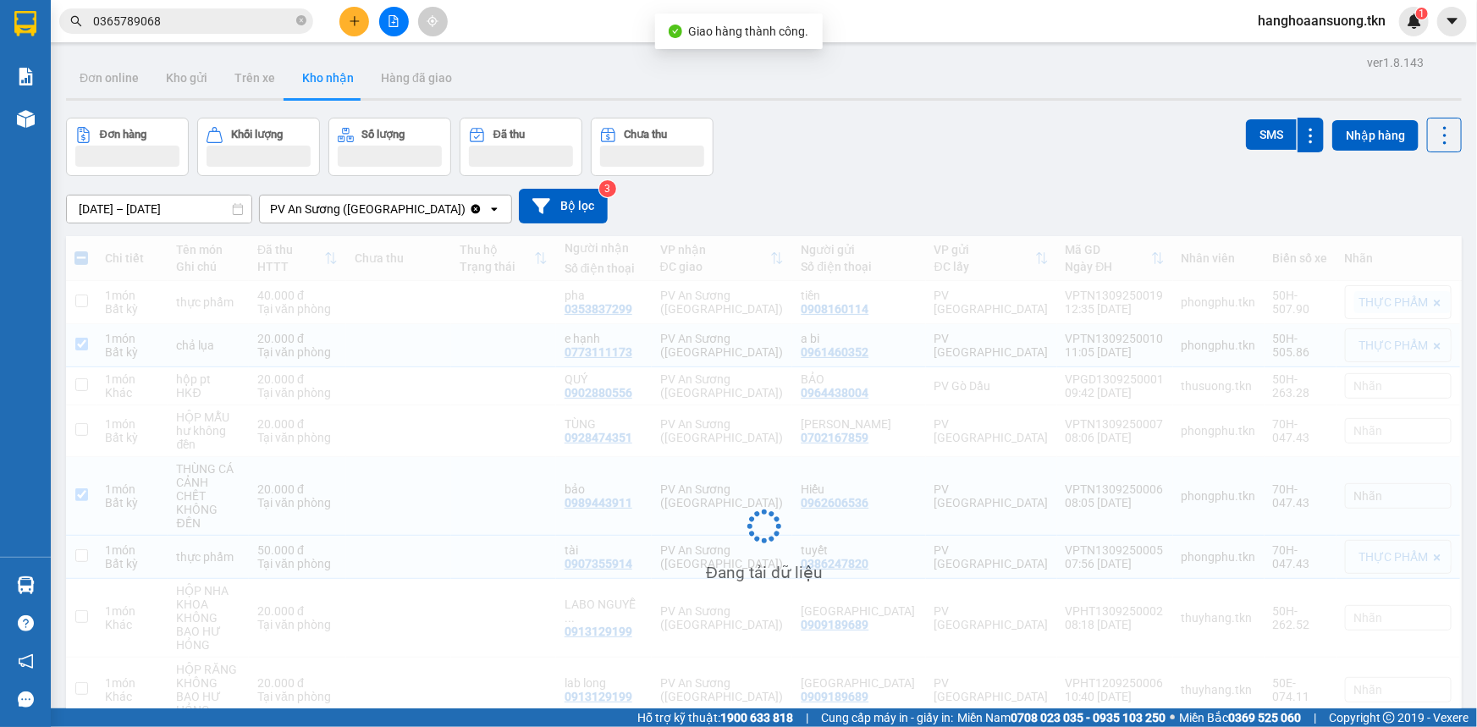
checkbox input "false"
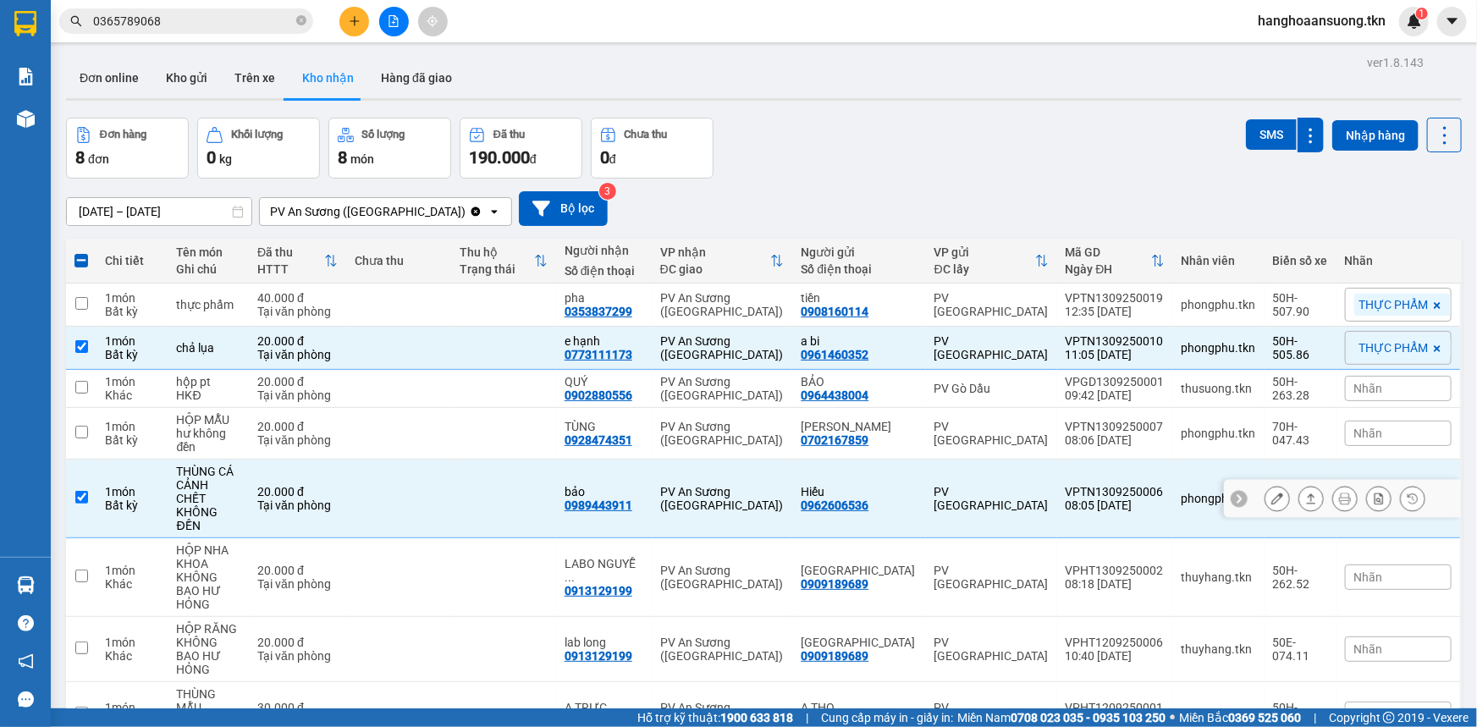
drag, startPoint x: 515, startPoint y: 483, endPoint x: 526, endPoint y: 460, distance: 25.8
click at [517, 482] on td at bounding box center [503, 499] width 105 height 79
checkbox input "false"
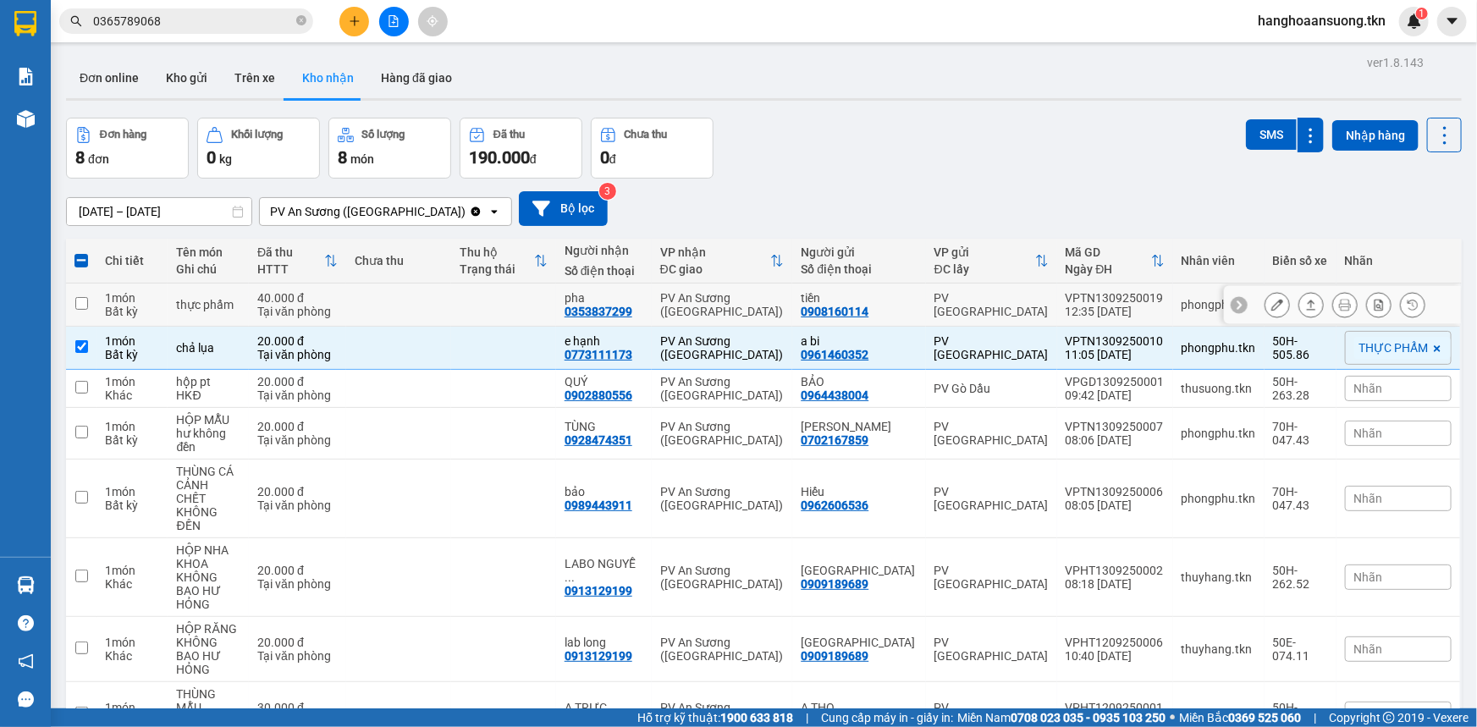
click at [533, 305] on td at bounding box center [503, 304] width 105 height 43
checkbox input "true"
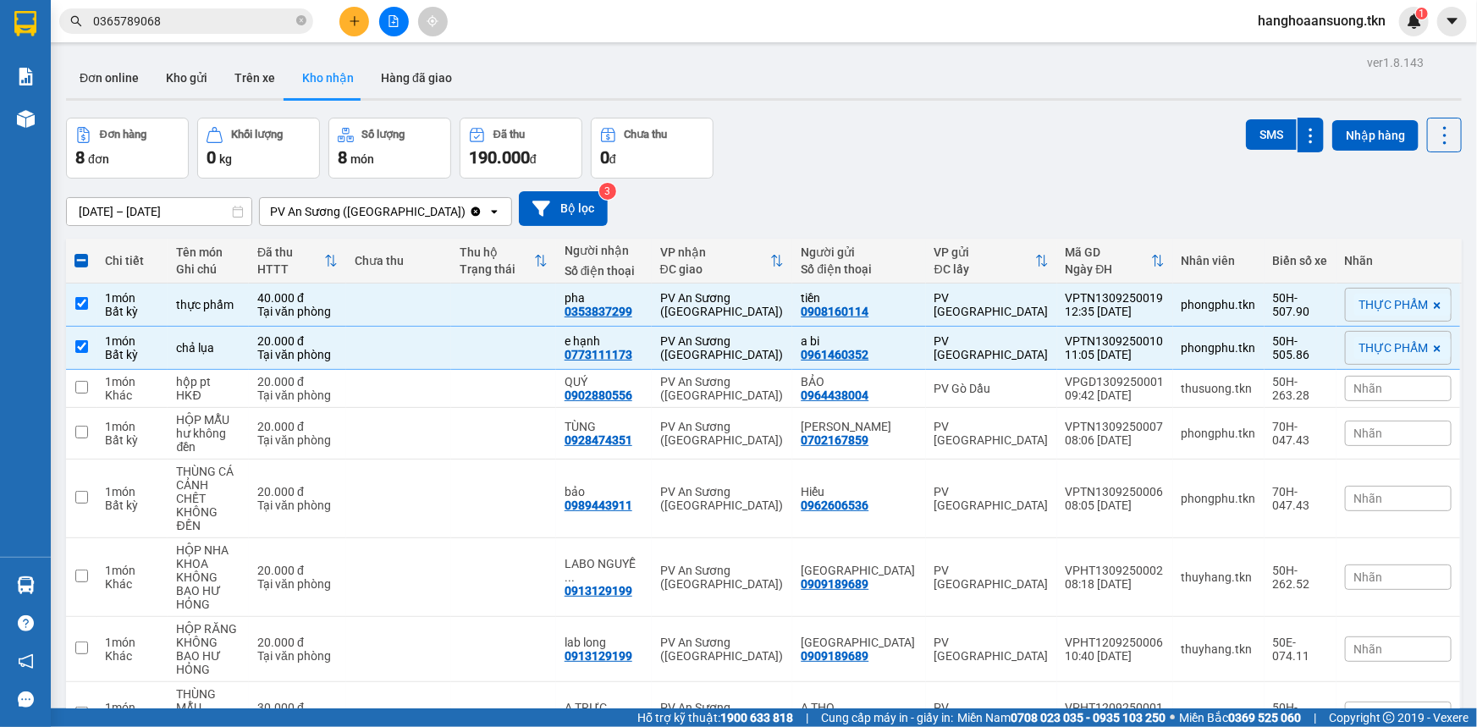
click at [943, 141] on div "Đơn hàng 8 đơn Khối lượng 0 kg Số lượng 8 món Đã thu 190.000 đ Chưa thu 0 đ SMS…" at bounding box center [763, 148] width 1395 height 61
click at [351, 20] on icon "plus" at bounding box center [353, 20] width 9 height 1
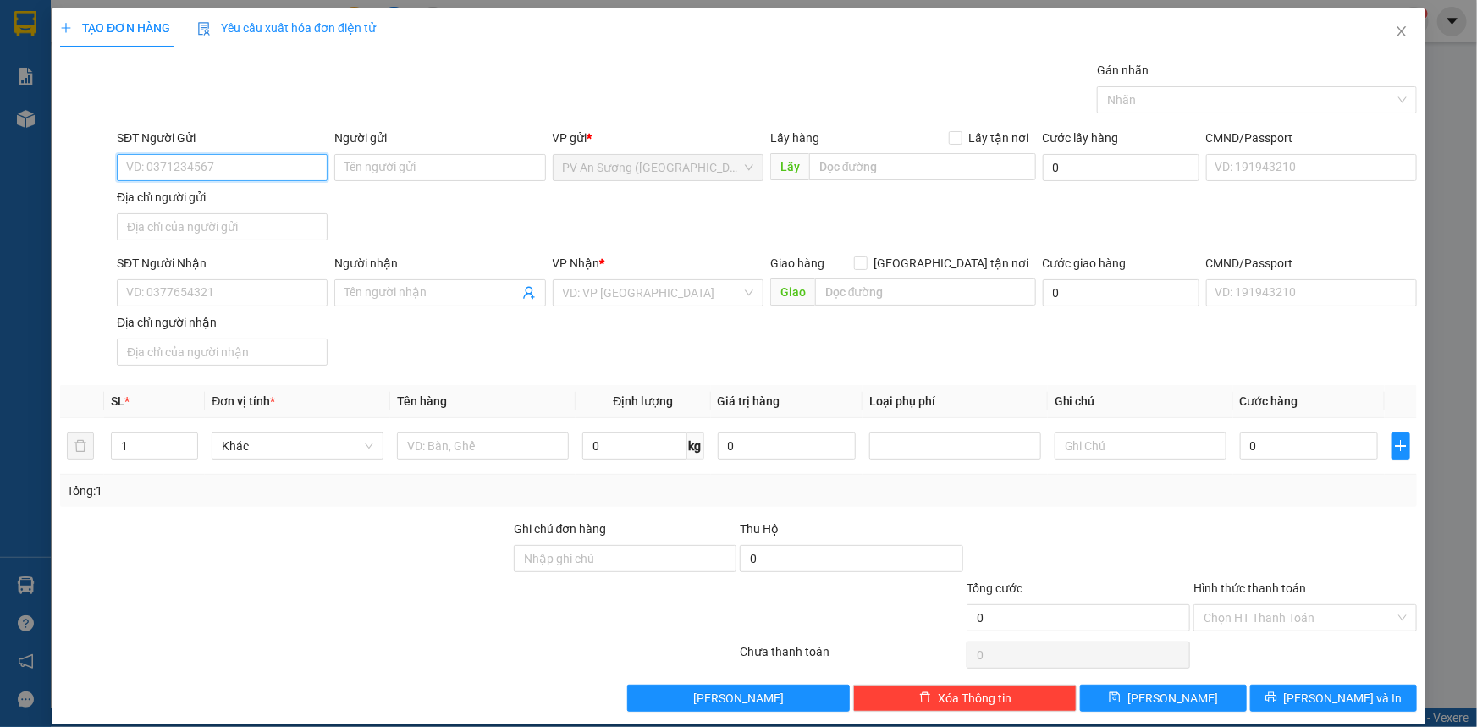
click at [261, 177] on input "SĐT Người Gửi" at bounding box center [222, 167] width 211 height 27
click at [1405, 31] on span "Close" at bounding box center [1401, 31] width 47 height 47
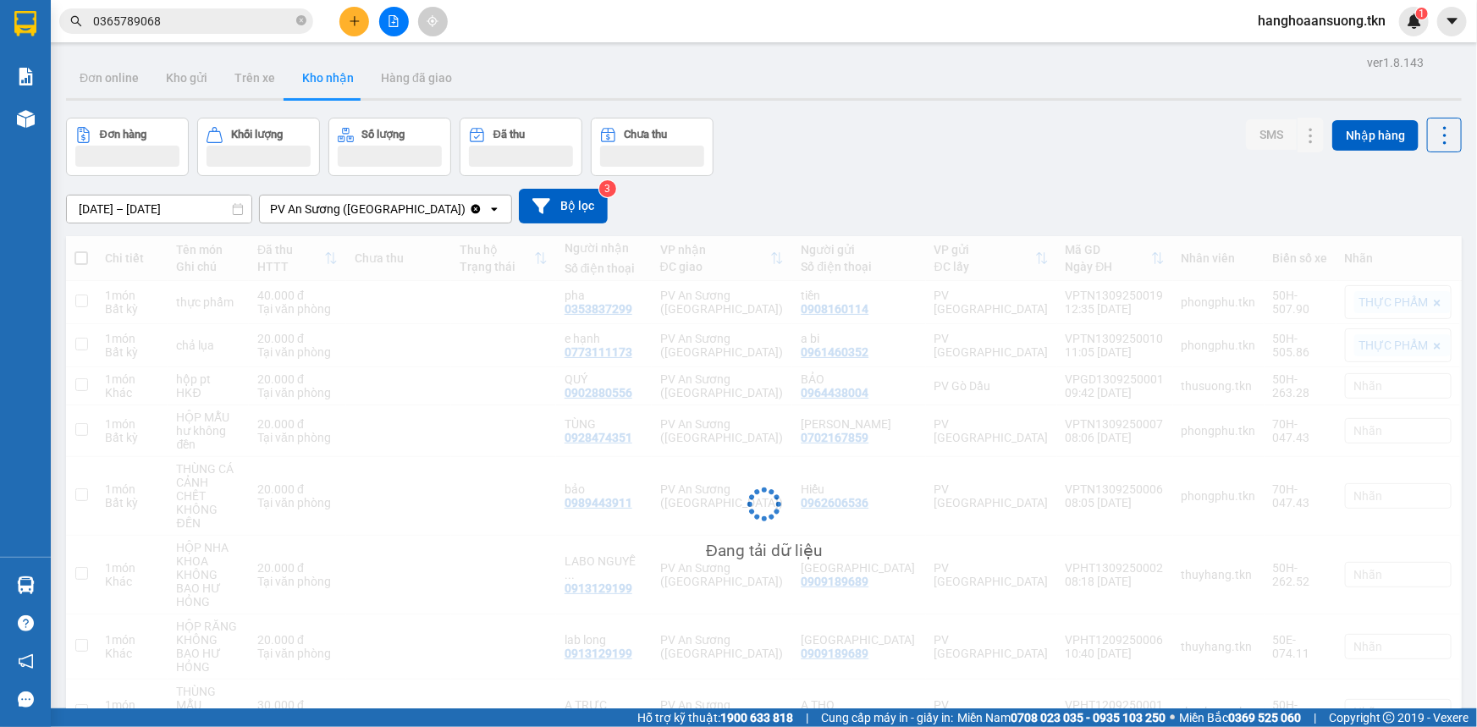
click at [1399, 31] on div "hanghoaansuong.tkn 1" at bounding box center [1336, 22] width 184 height 30
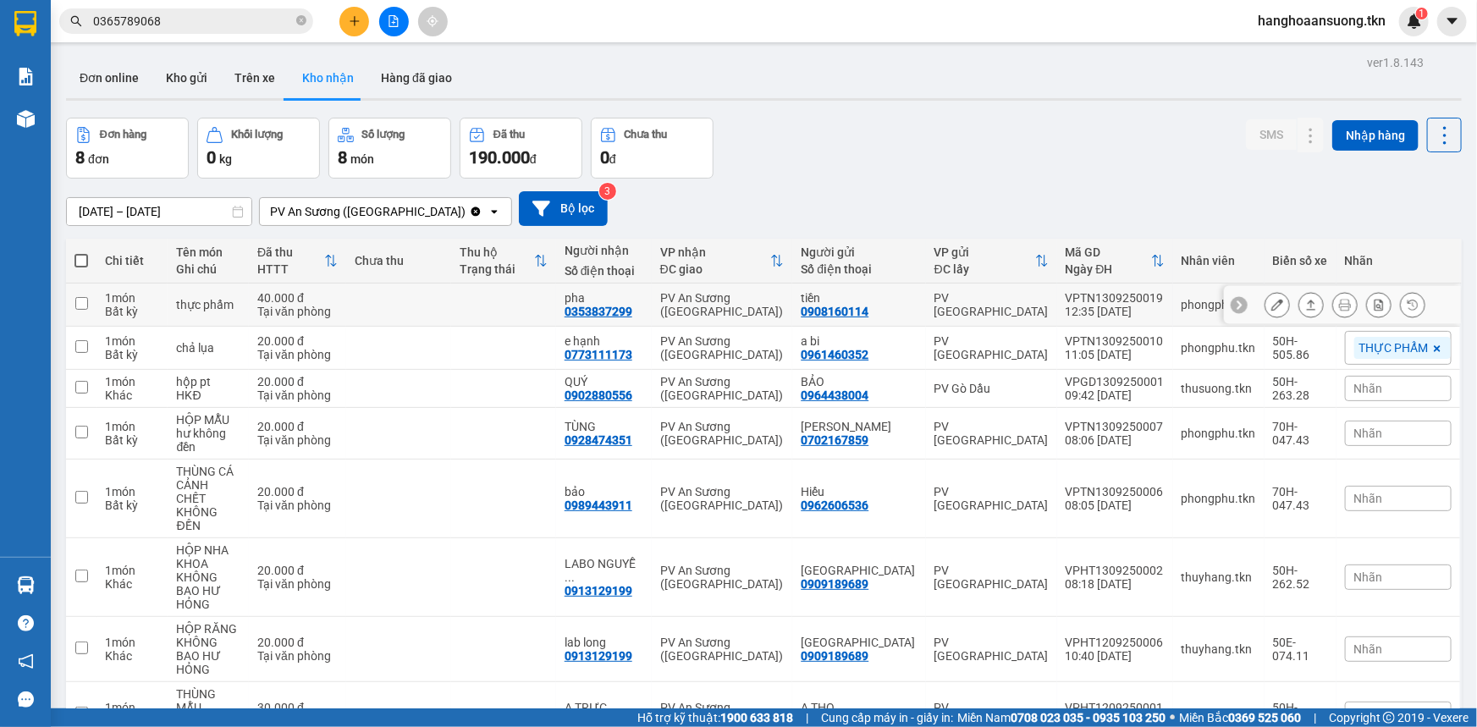
click at [1017, 293] on td "PV [GEOGRAPHIC_DATA]" at bounding box center [991, 304] width 131 height 43
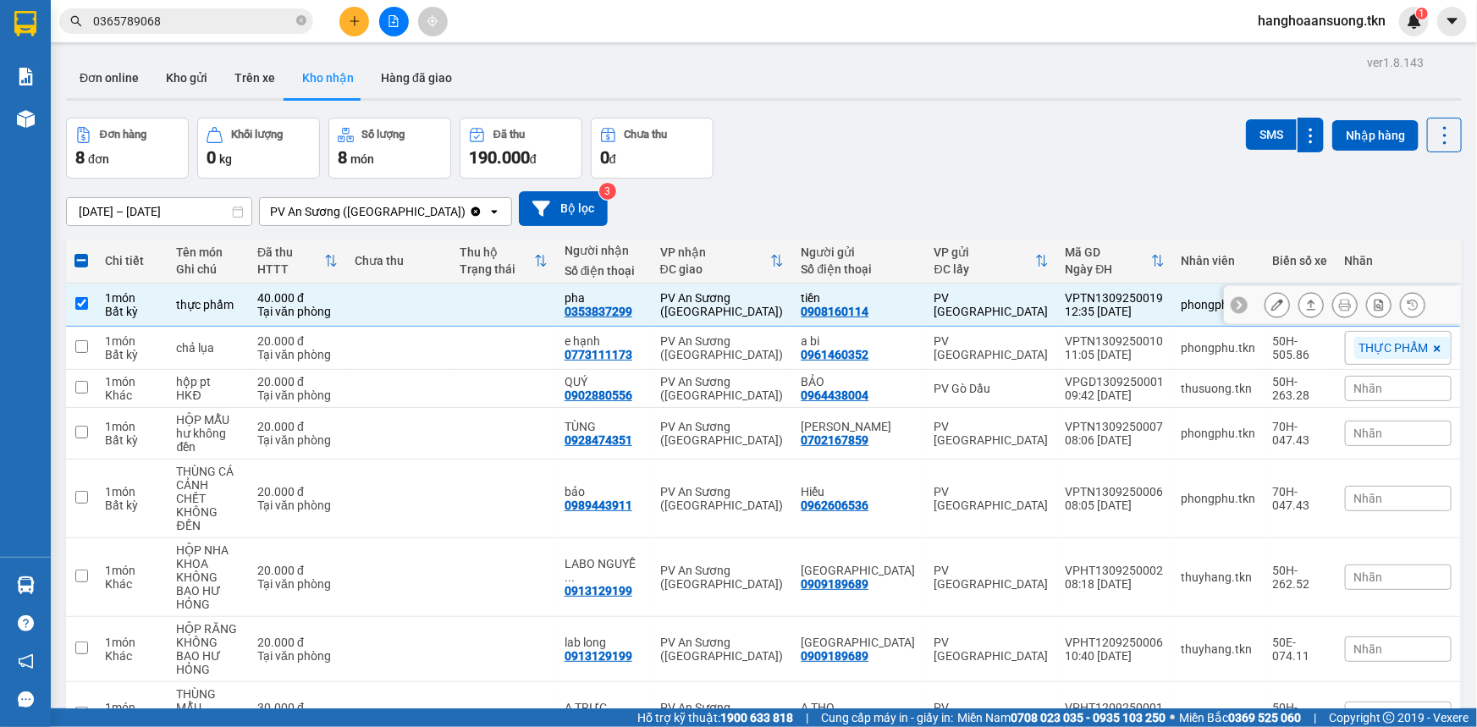
click at [992, 323] on td "PV [GEOGRAPHIC_DATA]" at bounding box center [991, 304] width 131 height 43
checkbox input "false"
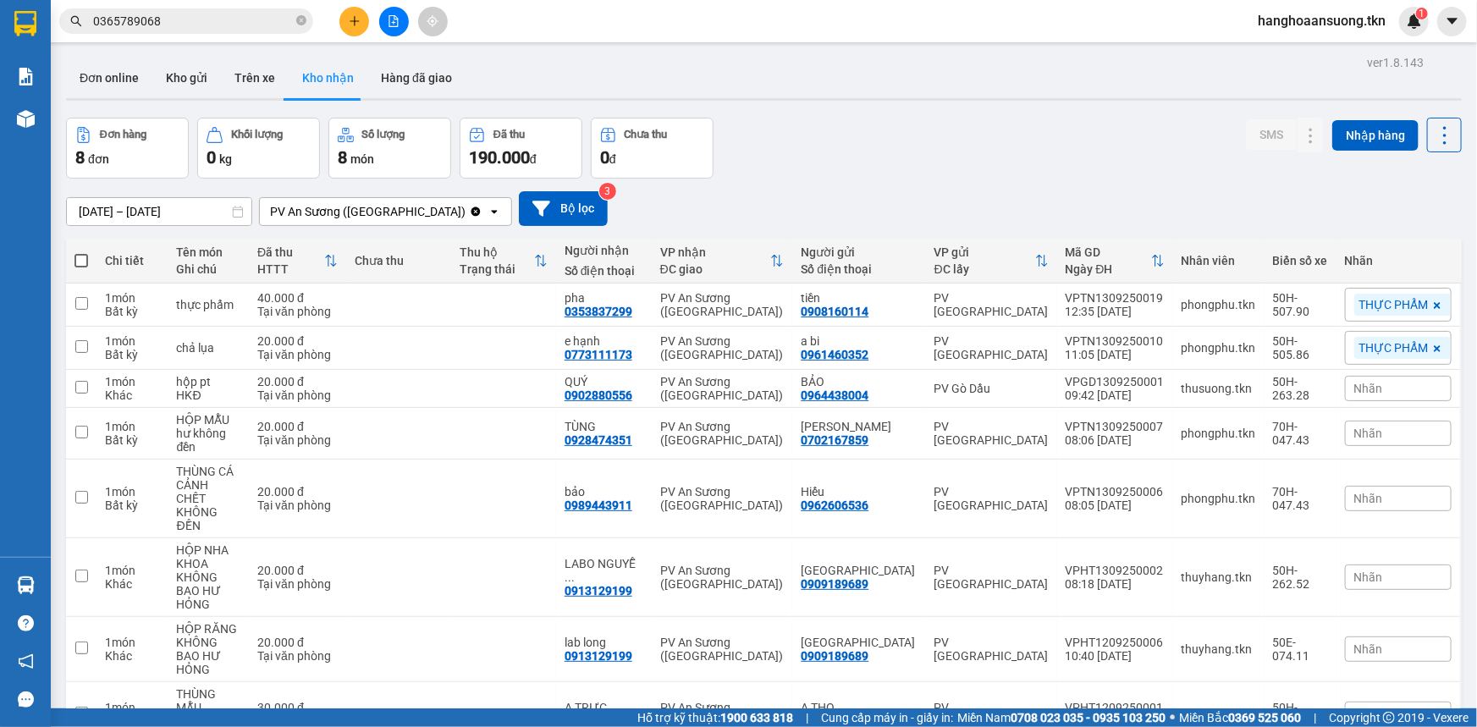
click at [363, 31] on button at bounding box center [354, 22] width 30 height 30
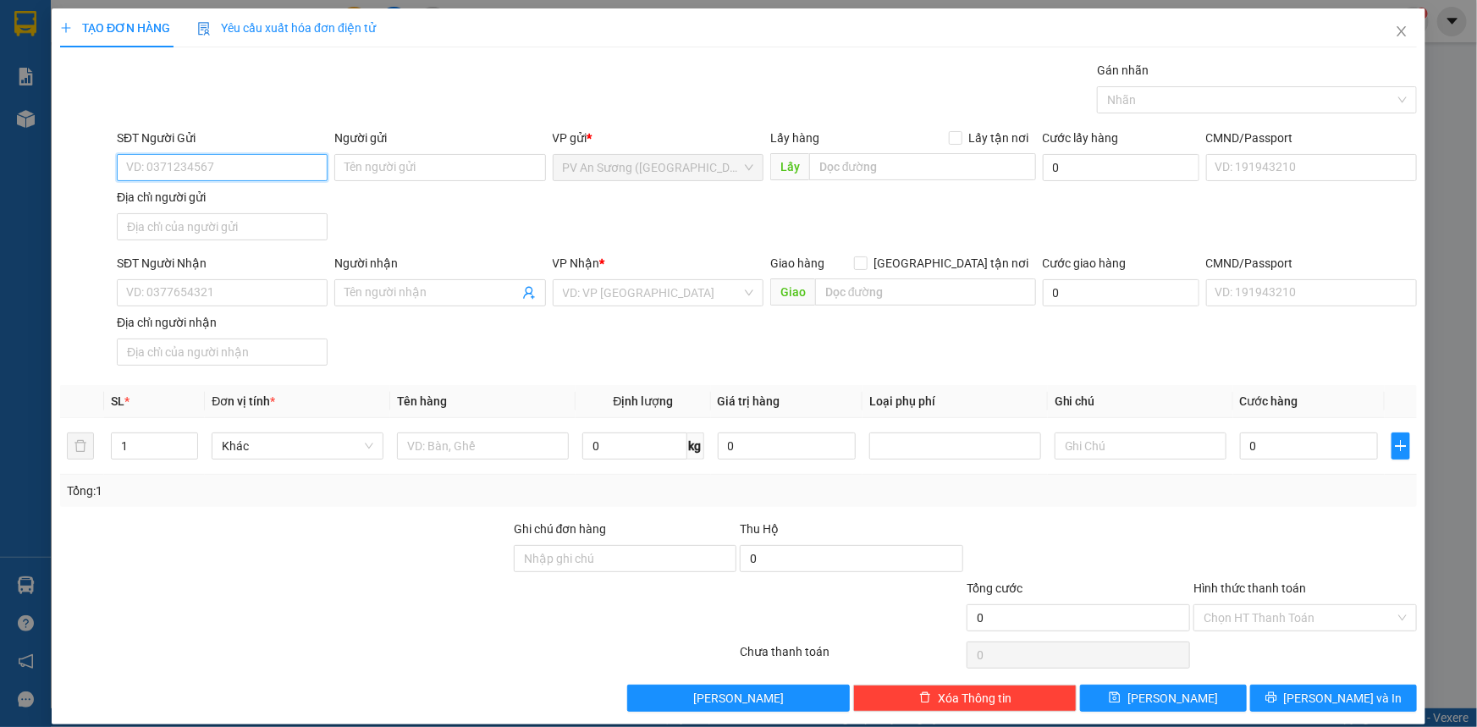
click at [249, 165] on input "SĐT Người Gửi" at bounding box center [222, 167] width 211 height 27
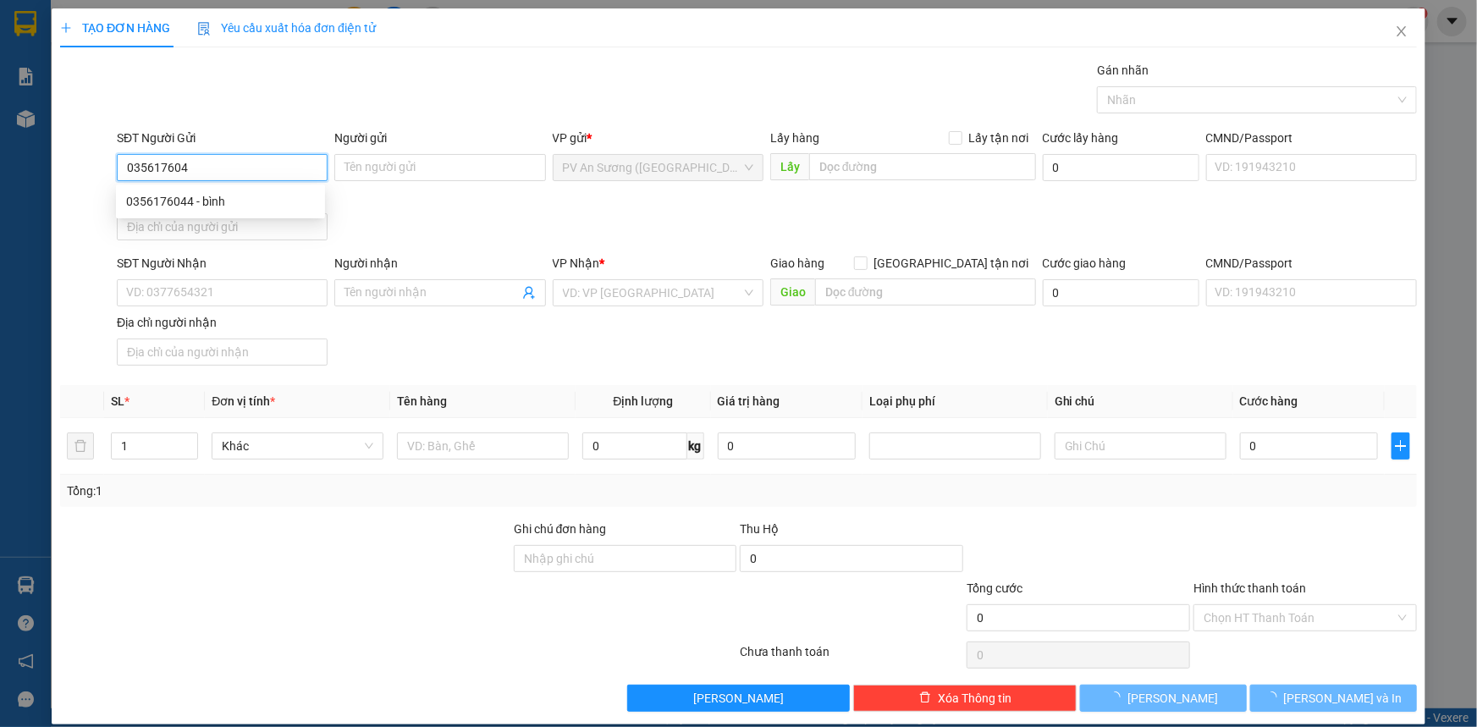
type input "0356176044"
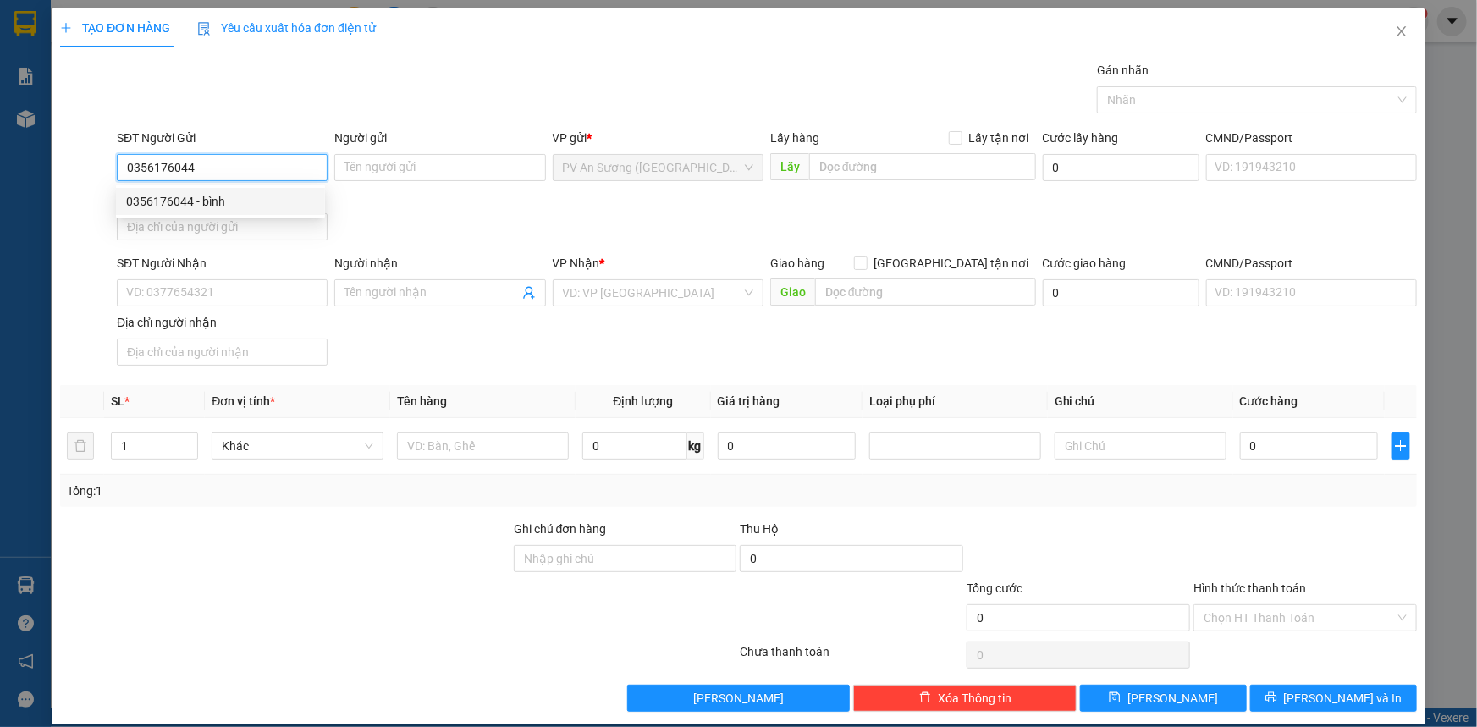
click at [264, 199] on div "0356176044 - bình" at bounding box center [220, 201] width 189 height 19
type input "bình"
type input "0913195257"
type input "TÍNH"
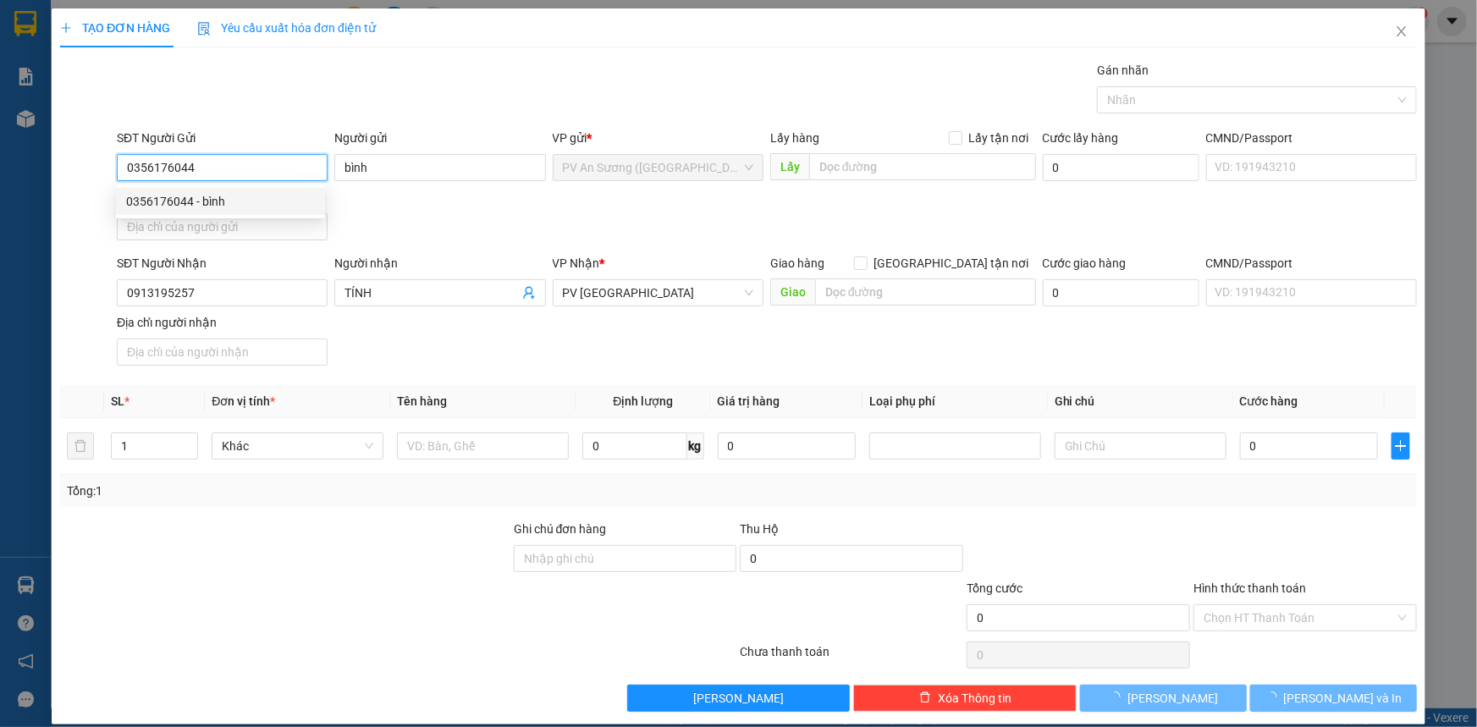
type input "30.000"
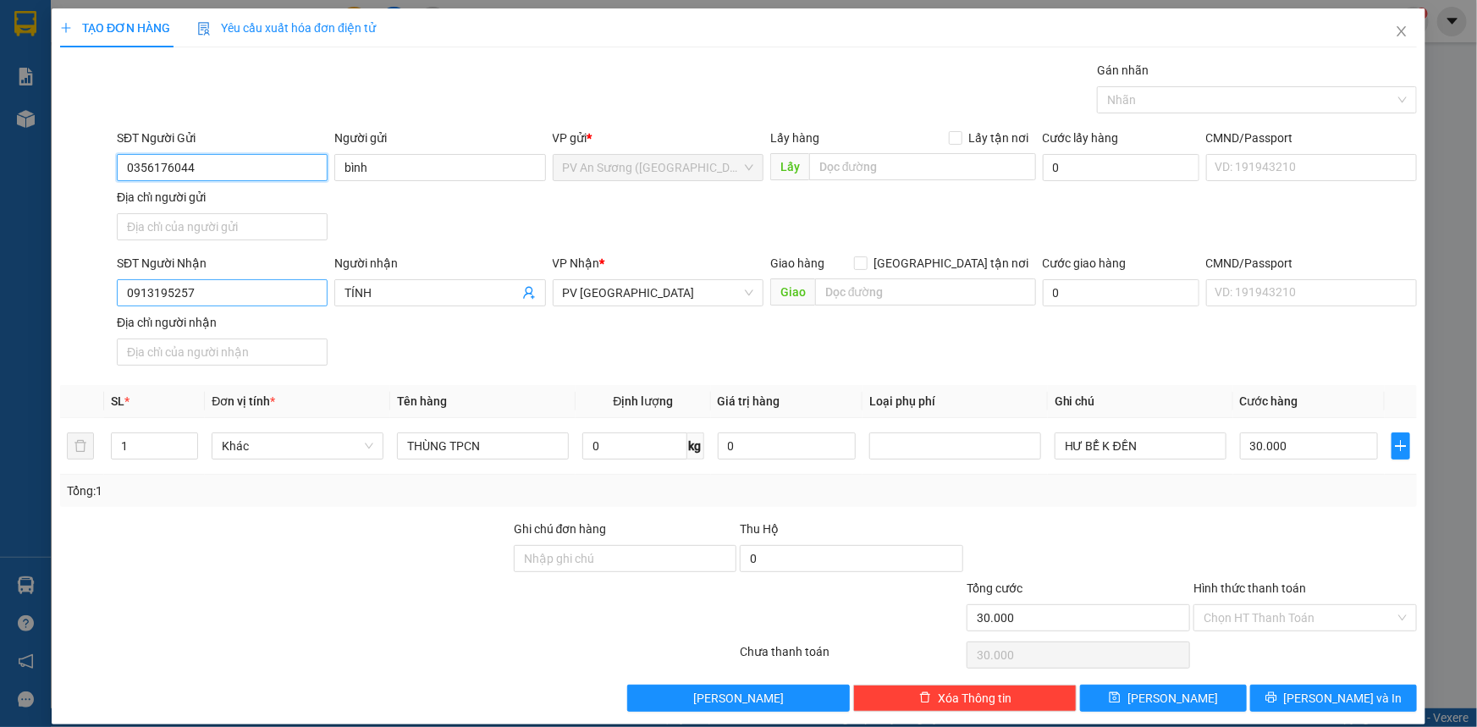
type input "0356176044"
click at [279, 299] on input "0913195257" at bounding box center [222, 292] width 211 height 27
click at [466, 338] on div "SĐT Người Nhận 0913195257 Người nhận TÍNH VP Nhận * PV Tây Ninh Giao hàng [GEOG…" at bounding box center [766, 313] width 1307 height 118
click at [261, 294] on input "0913195257" at bounding box center [222, 292] width 211 height 27
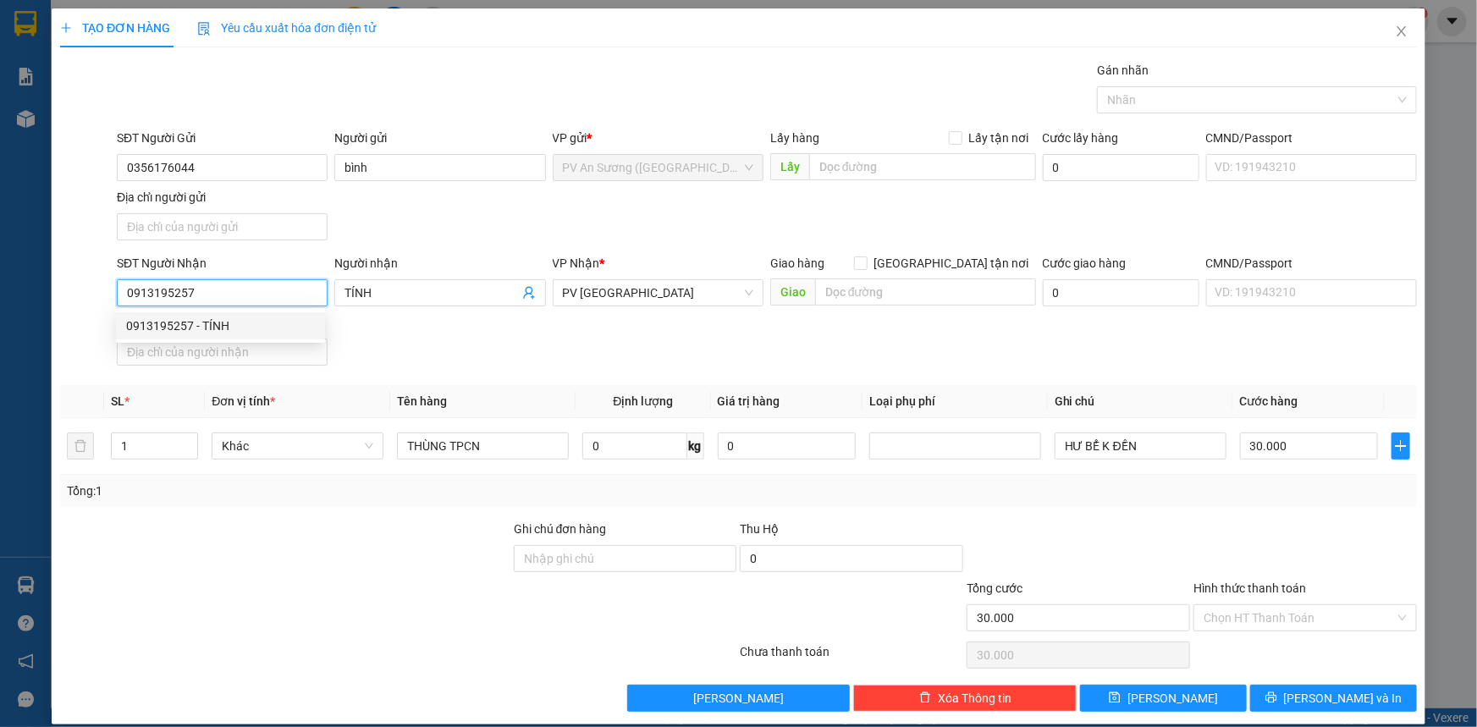
click at [261, 294] on input "0913195257" at bounding box center [222, 292] width 211 height 27
click at [732, 360] on div "SĐT Người Nhận 0913195257 Người nhận TÍNH VP Nhận * PV Tây Ninh Giao hàng [GEOG…" at bounding box center [766, 313] width 1307 height 118
click at [1318, 627] on input "Hình thức thanh toán" at bounding box center [1298, 617] width 191 height 25
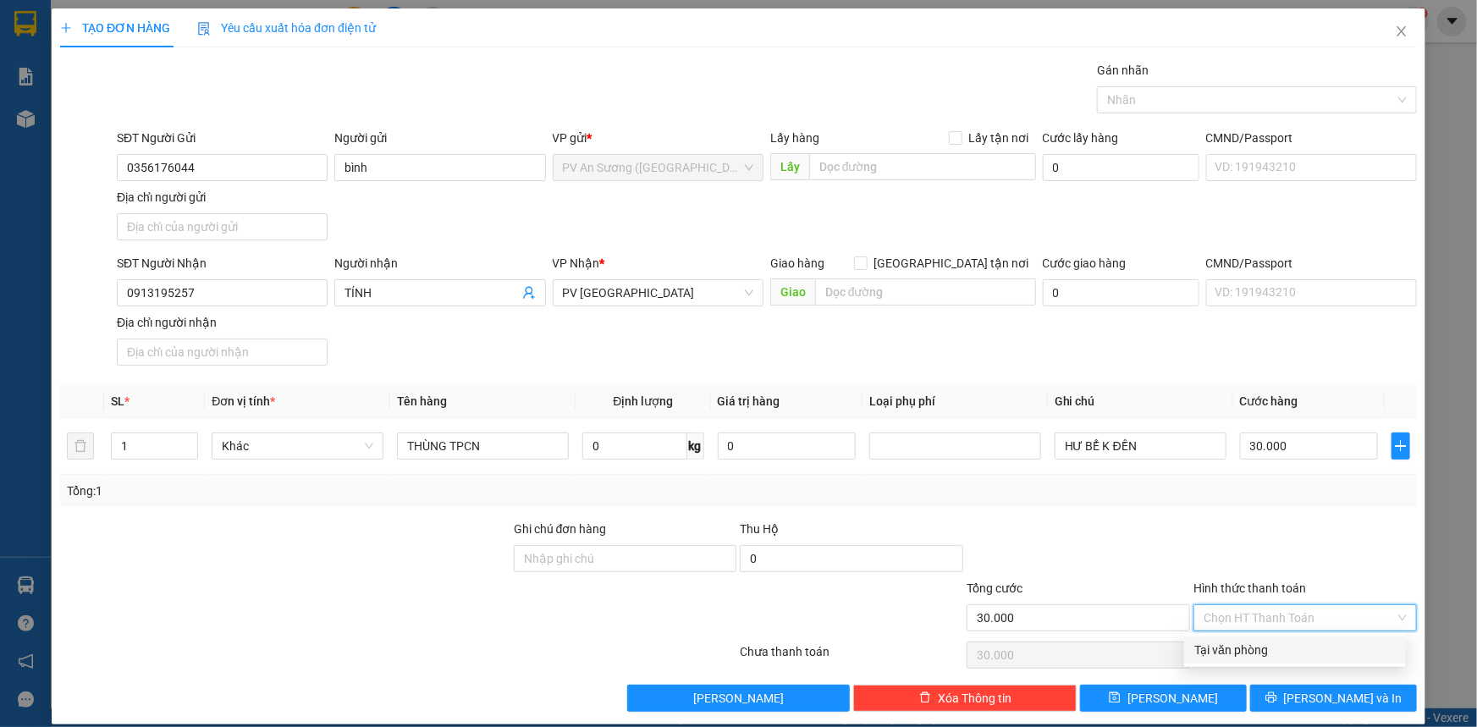
click at [1317, 641] on div "Tại văn phòng" at bounding box center [1294, 650] width 201 height 19
type input "0"
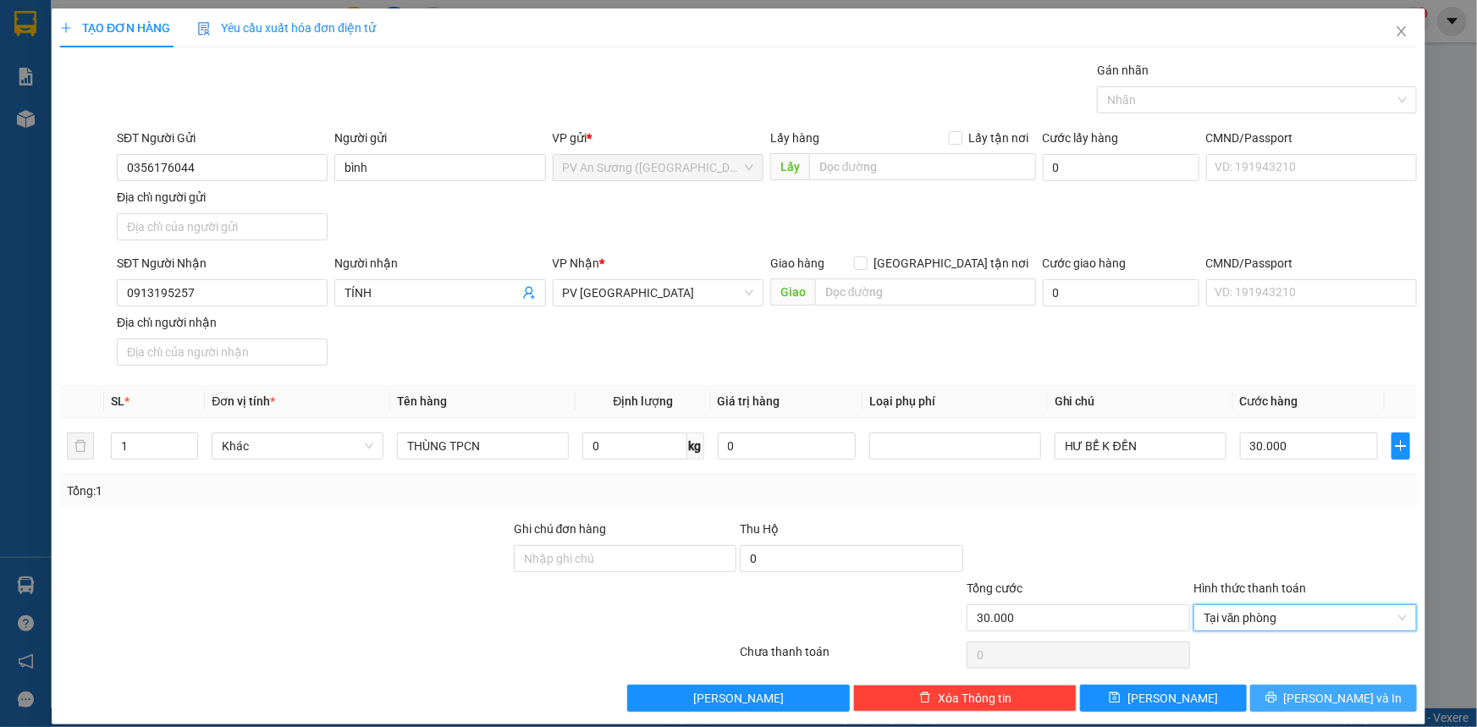
click at [1312, 691] on span "[PERSON_NAME] và In" at bounding box center [1343, 698] width 118 height 19
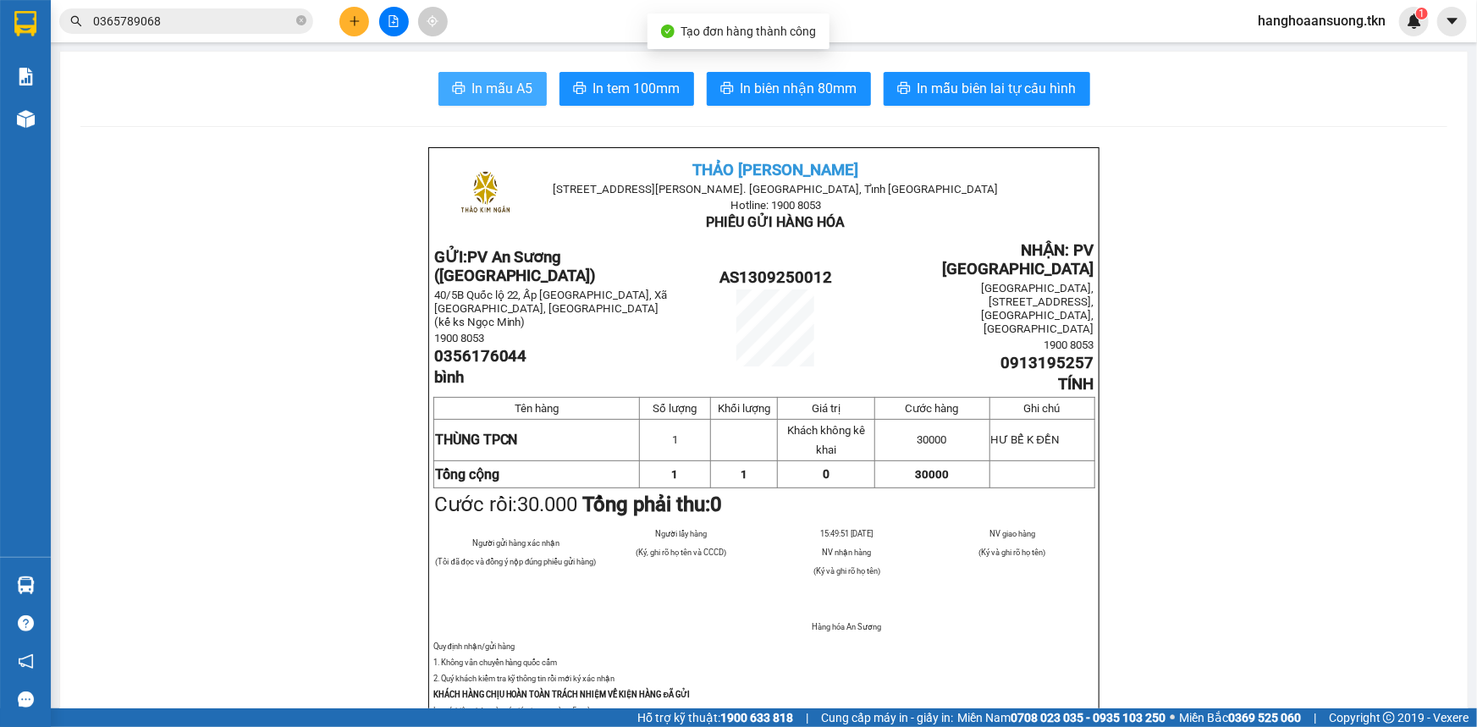
click at [494, 94] on span "In mẫu A5" at bounding box center [502, 88] width 61 height 21
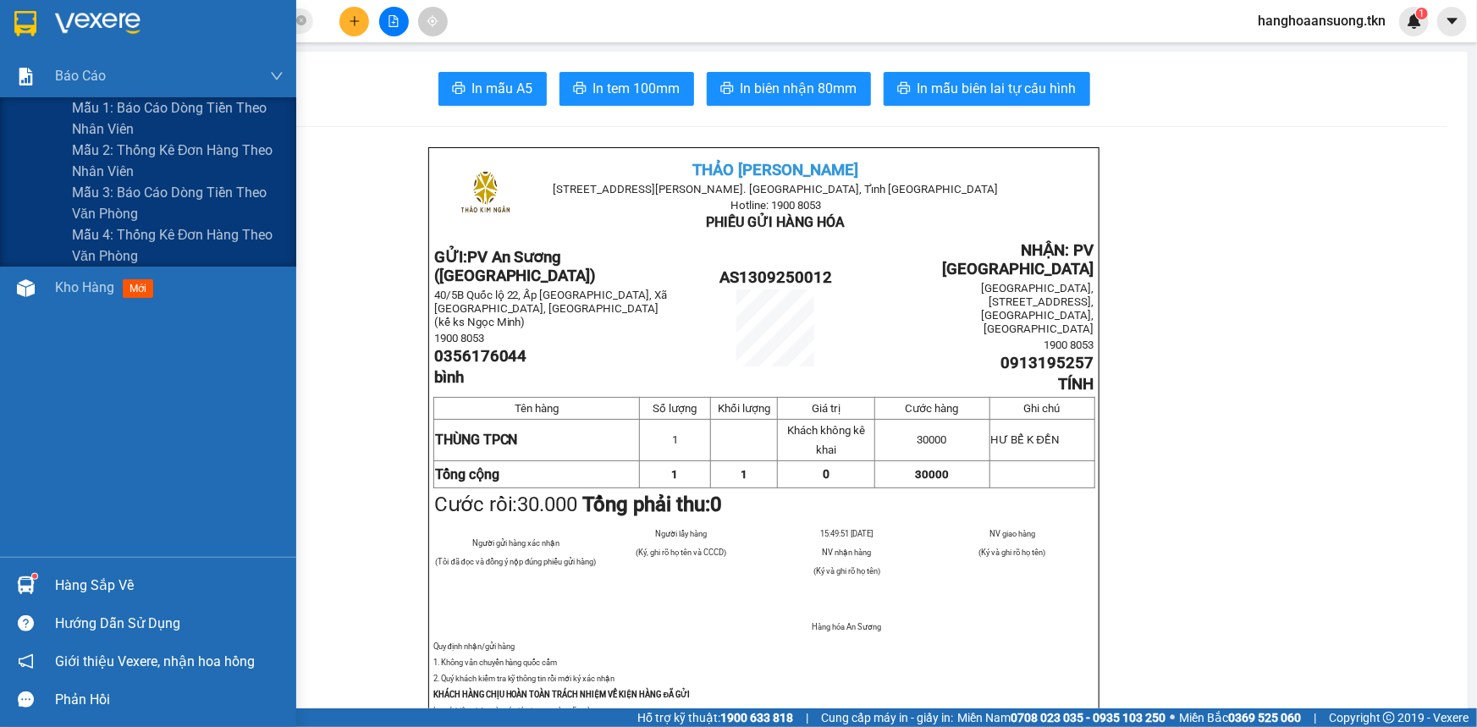
click at [41, 21] on div at bounding box center [148, 27] width 296 height 55
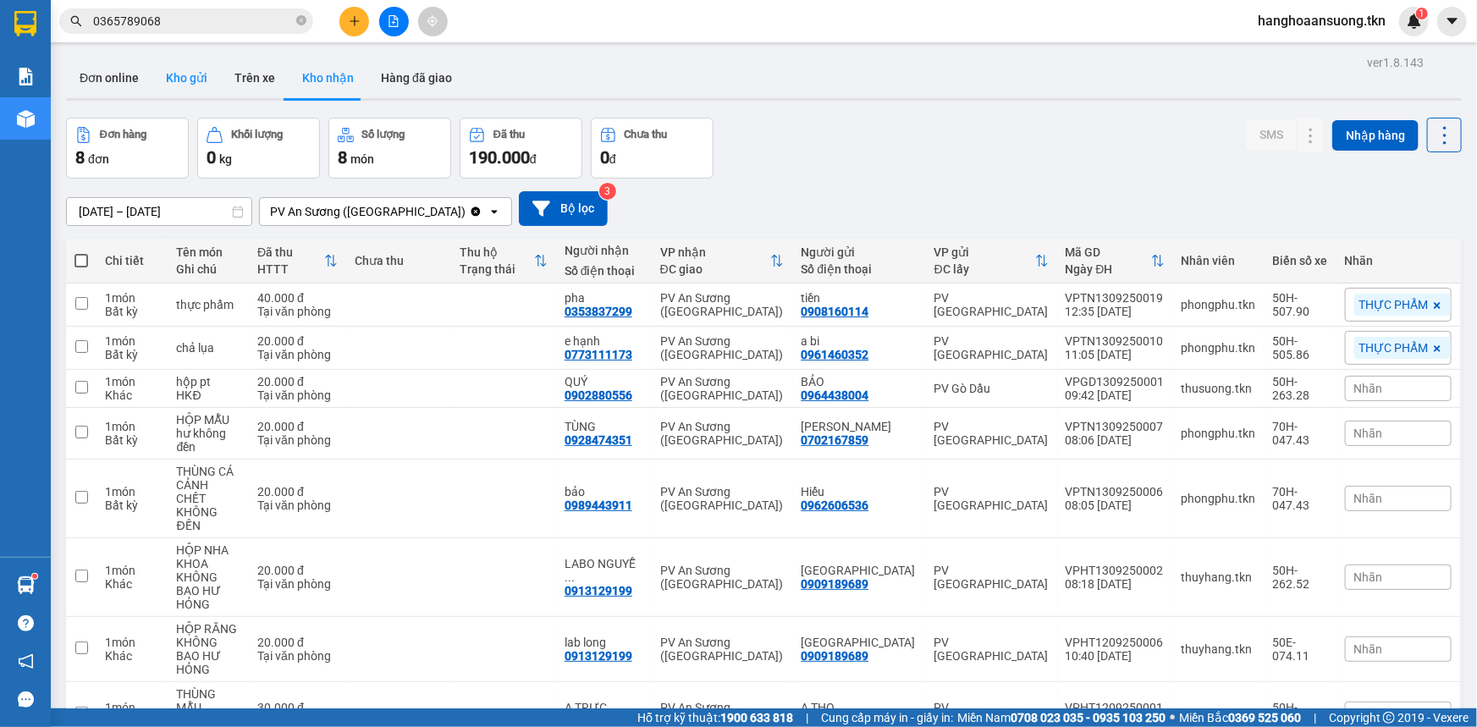
click at [193, 74] on button "Kho gửi" at bounding box center [186, 78] width 69 height 41
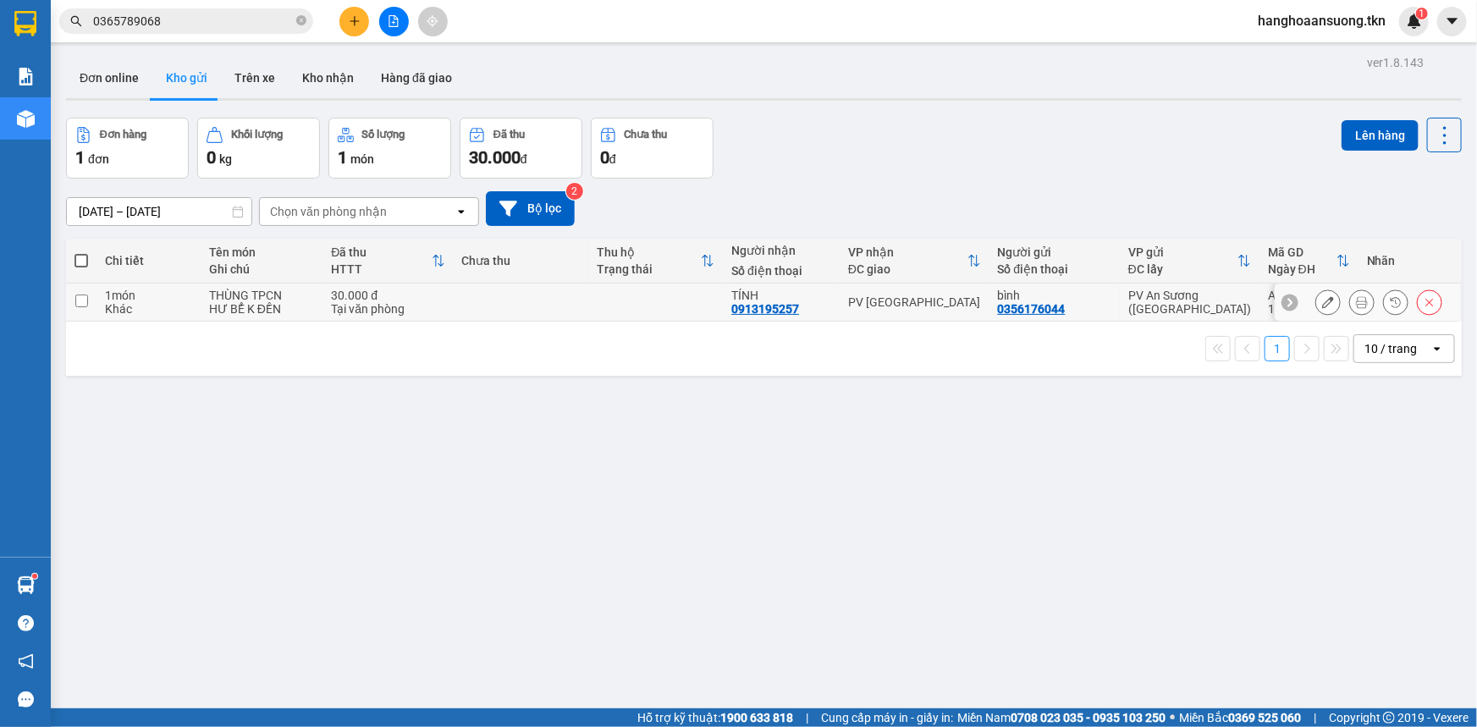
click at [498, 300] on td at bounding box center [521, 302] width 135 height 38
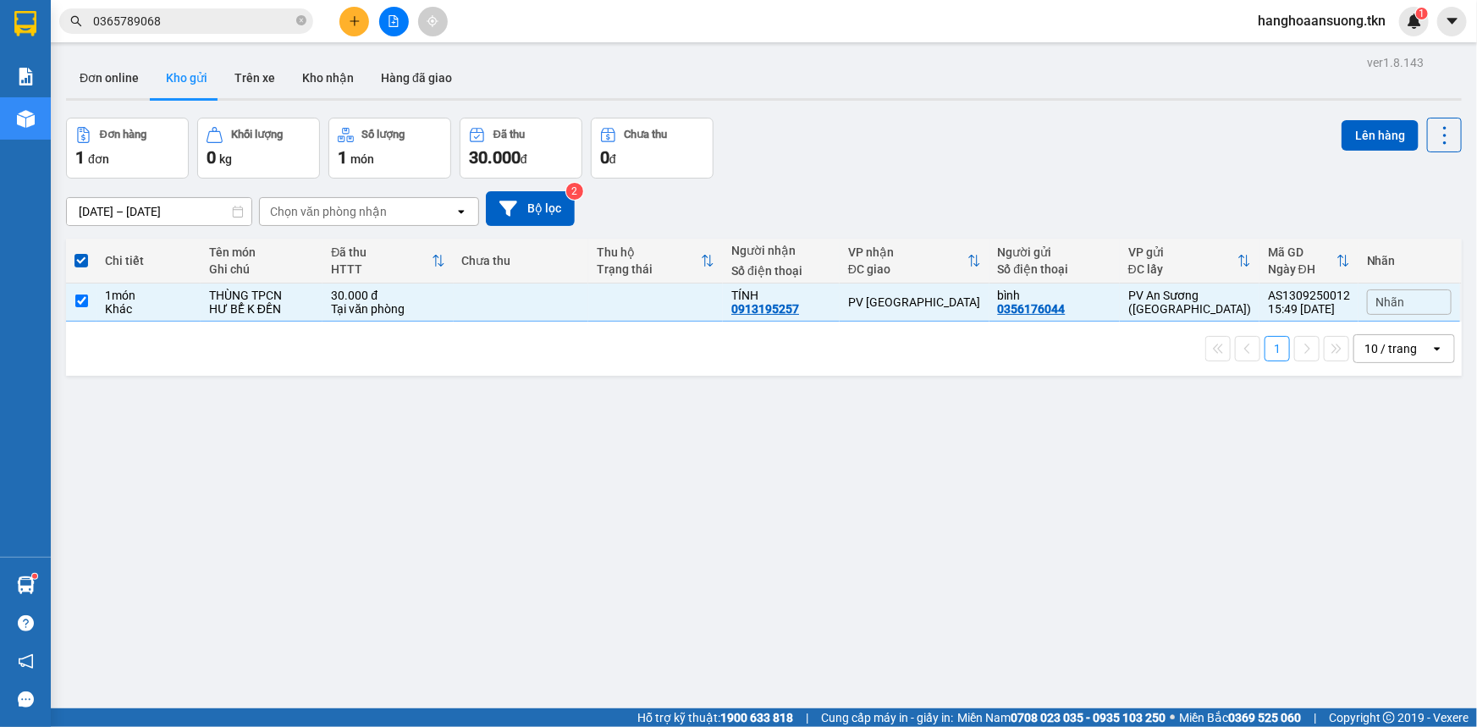
click at [864, 155] on div "Đơn hàng 1 đơn Khối lượng 0 kg Số lượng 1 món Đã thu 30.000 đ Chưa thu 0 đ Lên …" at bounding box center [763, 148] width 1395 height 61
click at [723, 288] on td at bounding box center [655, 302] width 135 height 38
checkbox input "false"
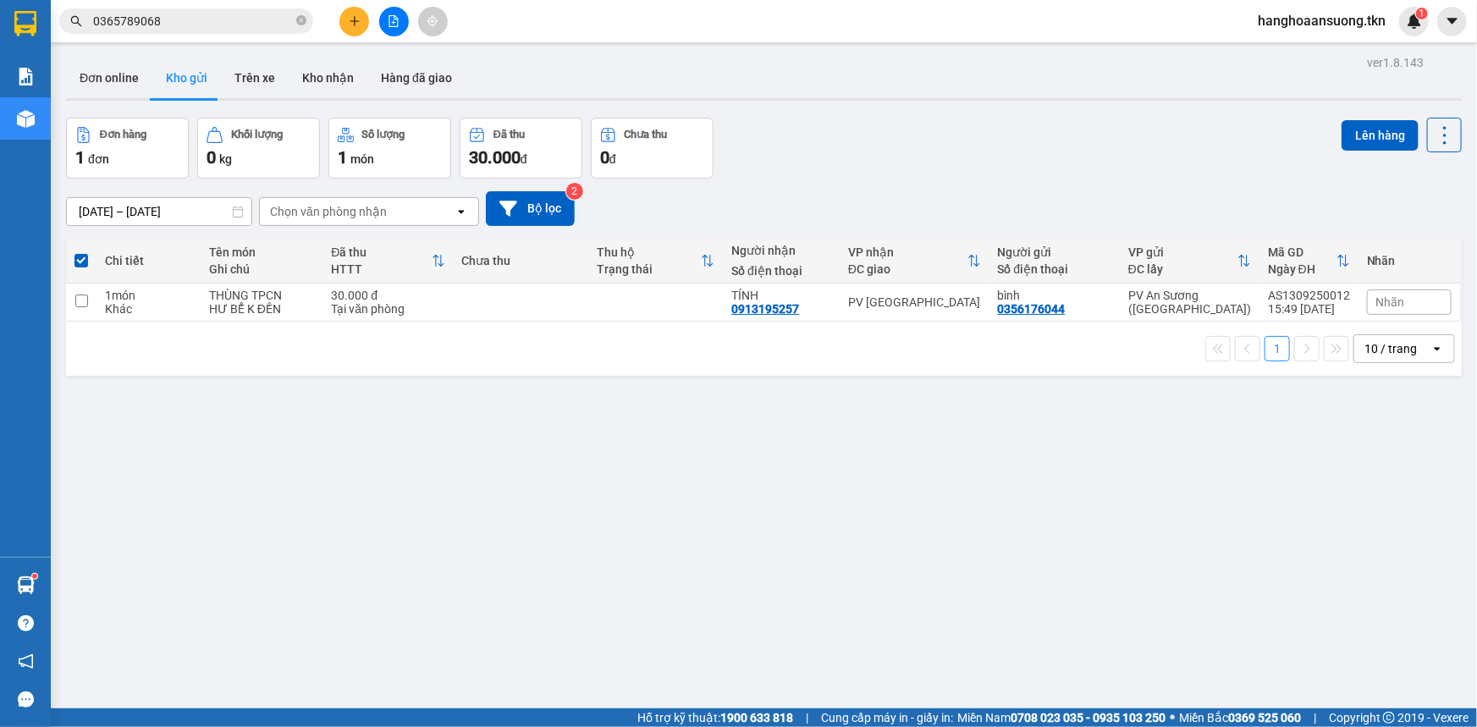
click at [923, 152] on div "Đơn hàng 1 đơn Khối lượng 0 kg Số lượng 1 món Đã thu 30.000 đ Chưa thu 0 đ Lên …" at bounding box center [763, 148] width 1395 height 61
click at [767, 92] on div "Đơn online Kho gửi Trên xe Kho nhận Hàng đã giao" at bounding box center [763, 80] width 1395 height 45
click at [343, 31] on button at bounding box center [354, 22] width 30 height 30
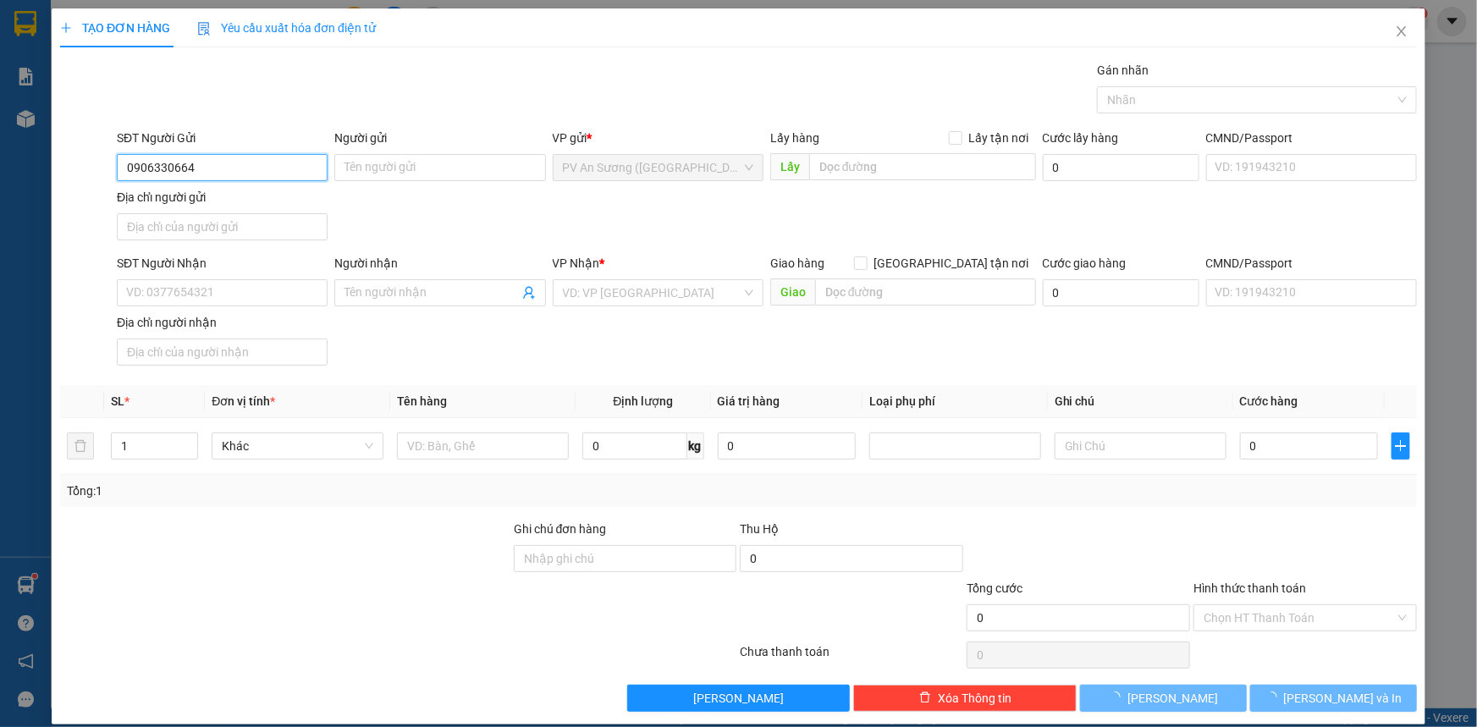
type input "0906330664"
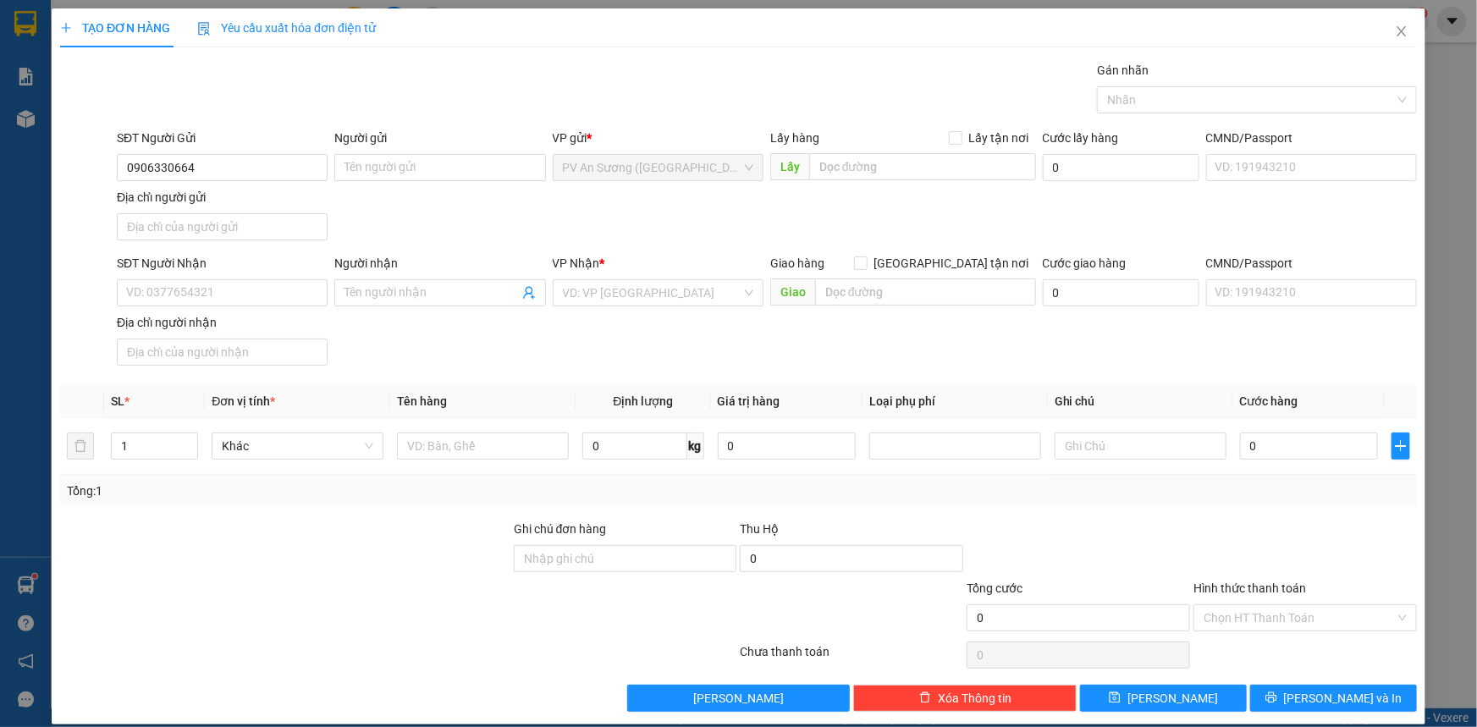
click at [404, 146] on div "Người gửi" at bounding box center [439, 138] width 211 height 19
click at [404, 154] on input "Người gửi" at bounding box center [439, 167] width 211 height 27
click at [425, 157] on input "Người gửi" at bounding box center [439, 167] width 211 height 27
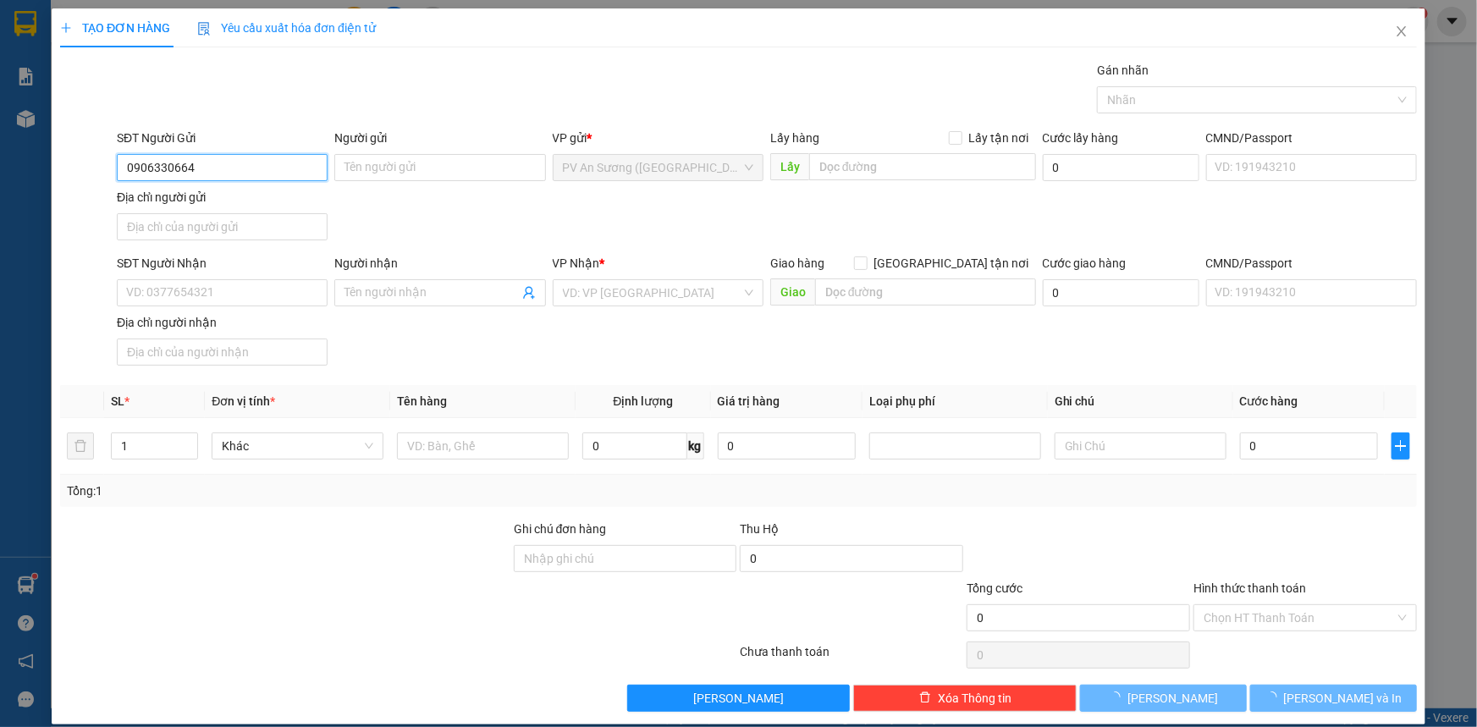
click at [292, 156] on input "0906330664" at bounding box center [222, 167] width 211 height 27
click at [298, 198] on div "0906330664 - CANG" at bounding box center [220, 201] width 189 height 19
type input "CANG"
type input "0979887584"
type input "ANH BAN"
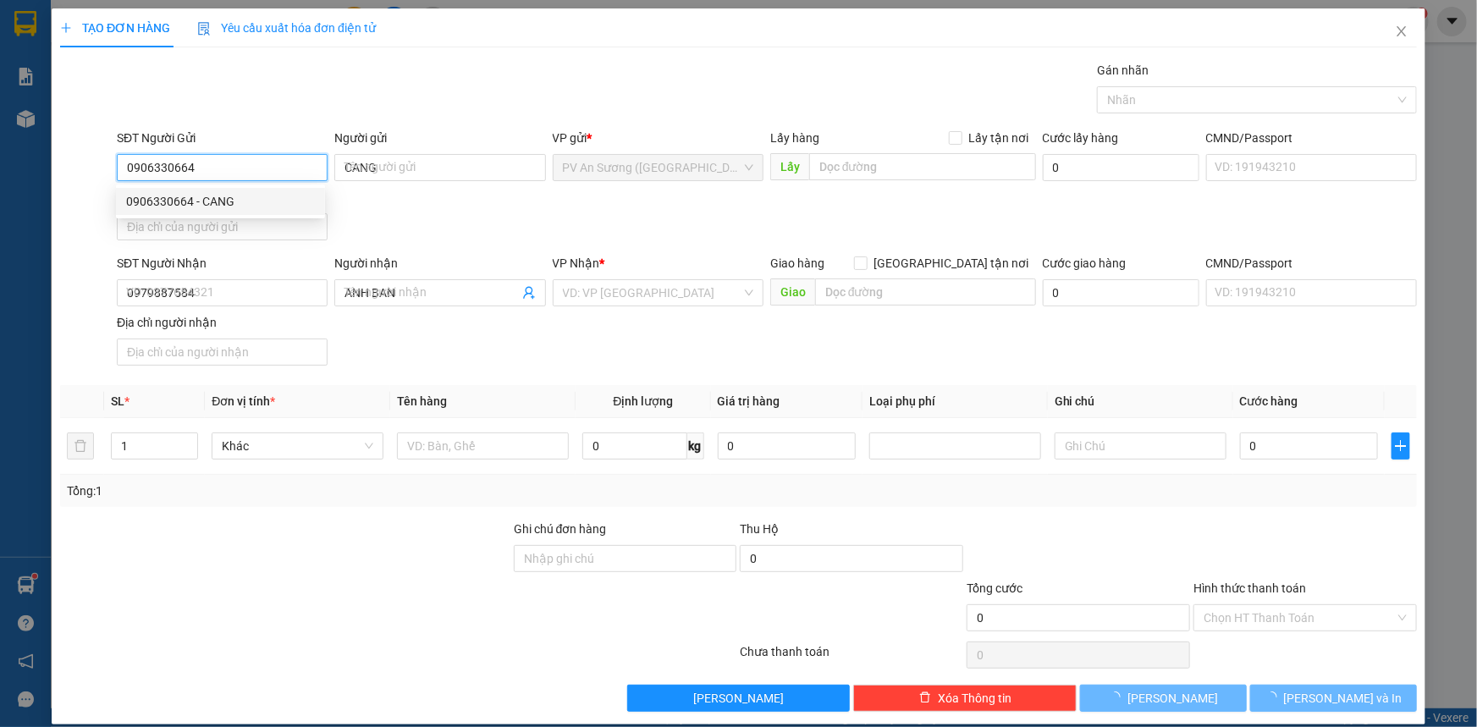
type input "500.000"
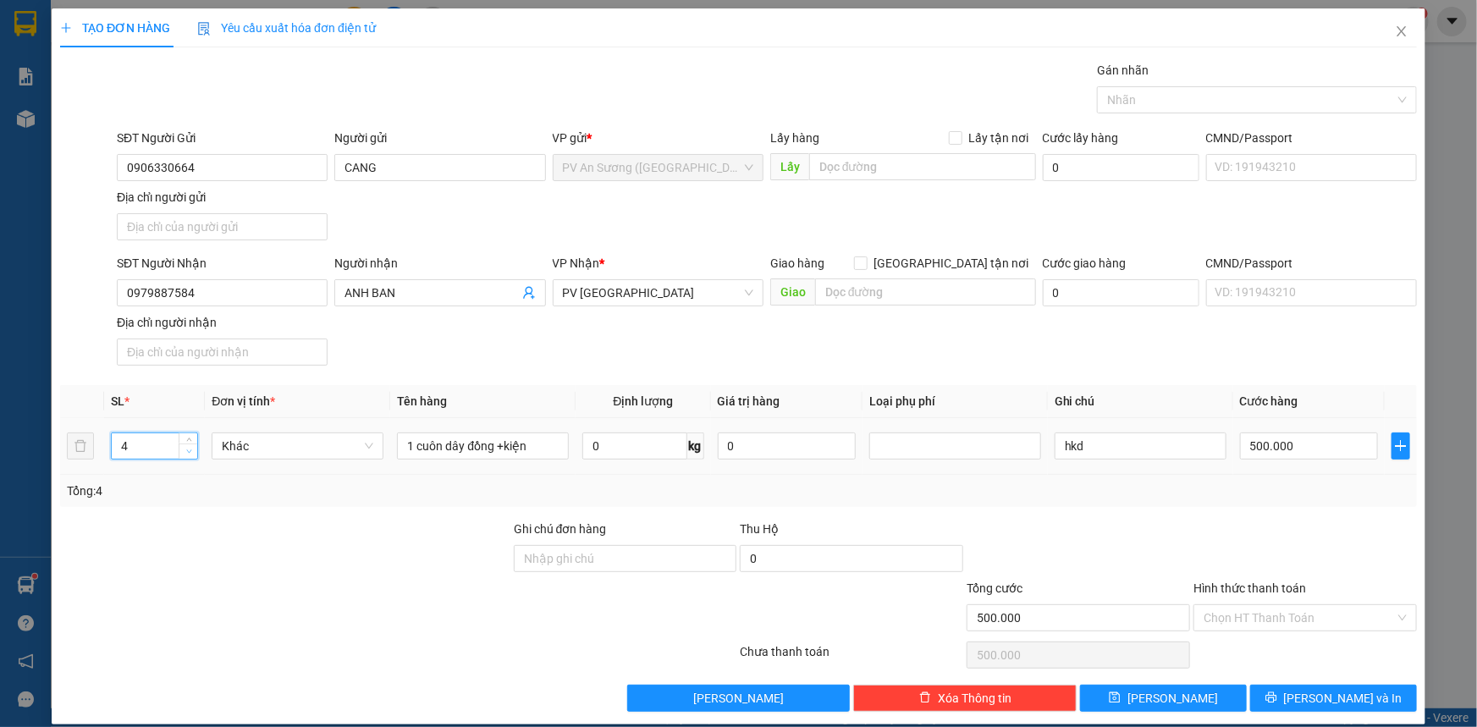
click at [192, 453] on span "down" at bounding box center [189, 452] width 10 height 10
type input "1"
click at [192, 453] on span "down" at bounding box center [189, 452] width 10 height 10
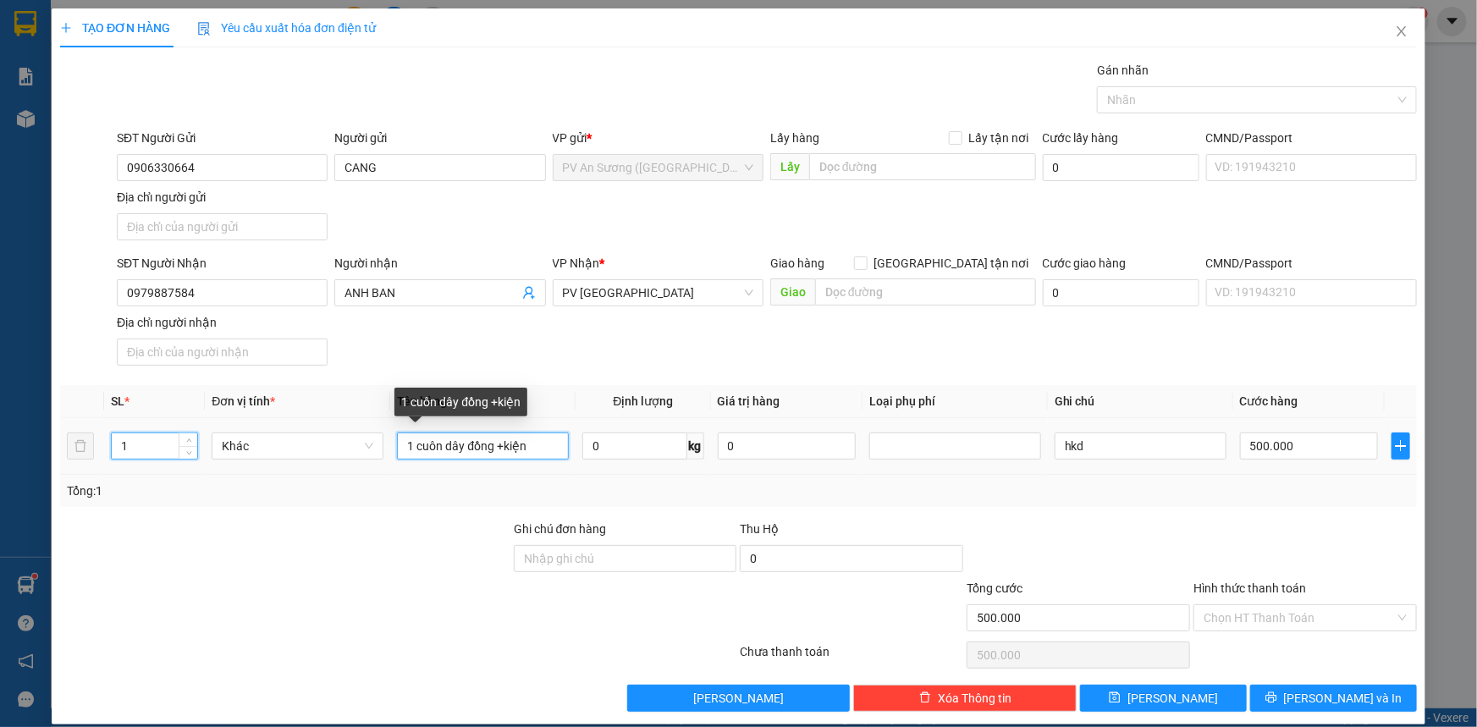
type input "0"
drag, startPoint x: 552, startPoint y: 445, endPoint x: 404, endPoint y: 448, distance: 148.1
click at [405, 448] on input "1 cuôn dây đồng +kiện" at bounding box center [483, 445] width 172 height 27
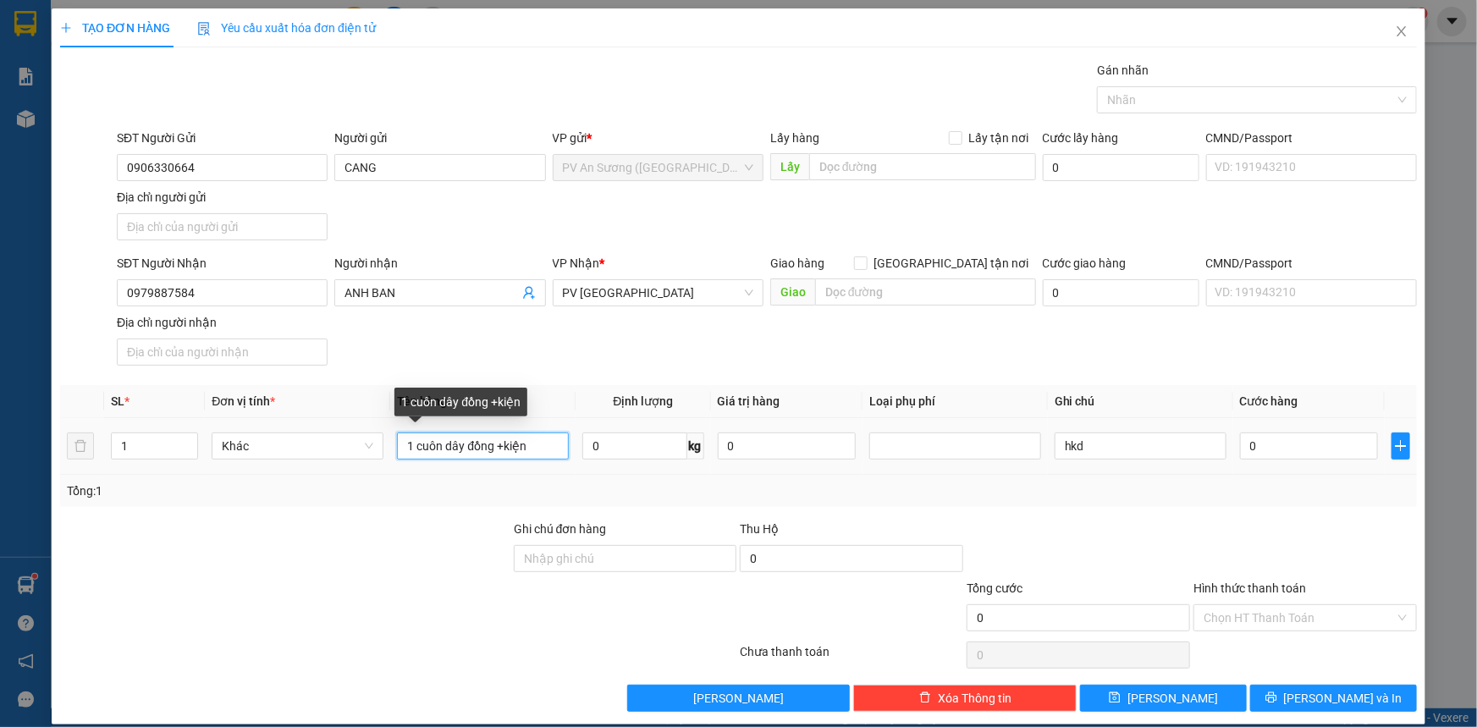
click at [397, 445] on input "1 cuôn dây đồng +kiện" at bounding box center [483, 445] width 172 height 27
type input "THÙNG ĐỒ ĐIỆN"
click at [1254, 431] on div "0" at bounding box center [1309, 446] width 138 height 34
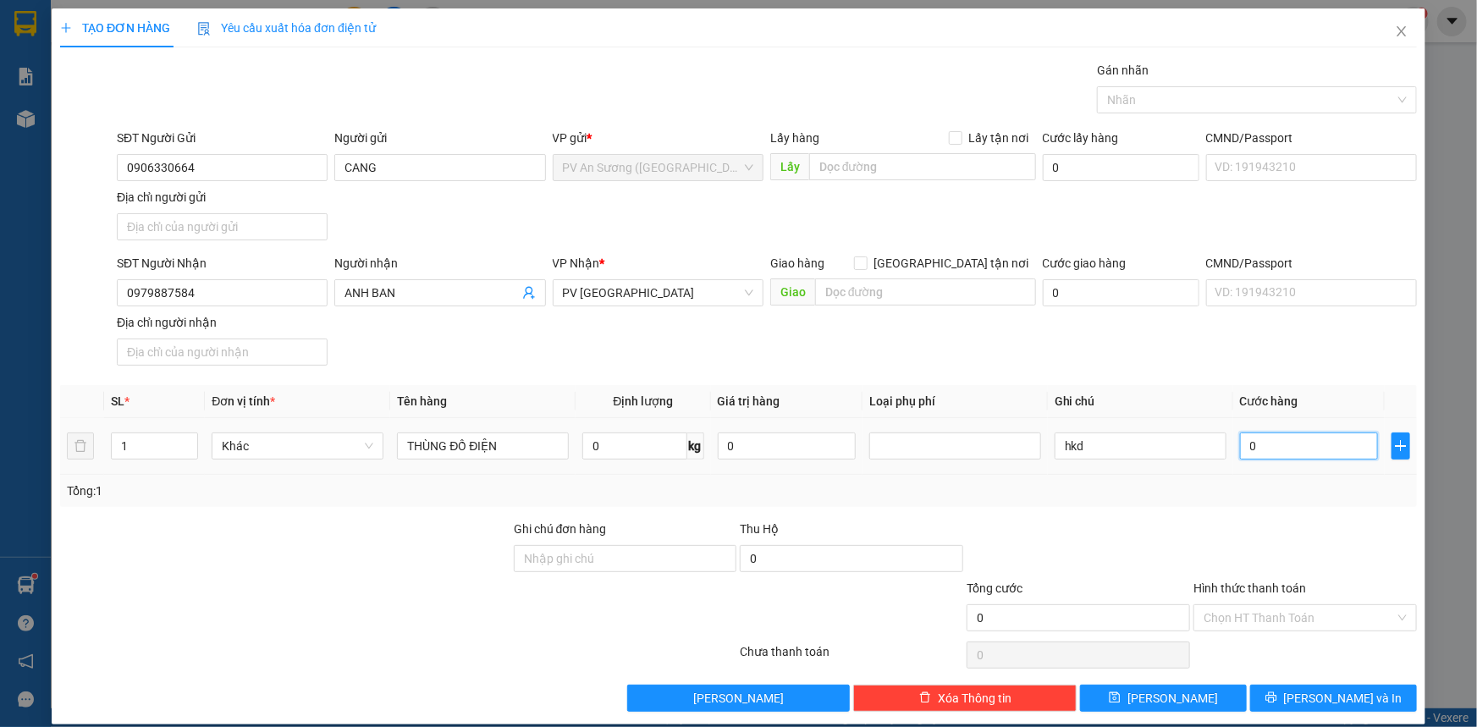
click at [1264, 448] on input "0" at bounding box center [1309, 445] width 138 height 27
type input "4"
type input "004"
type input "40"
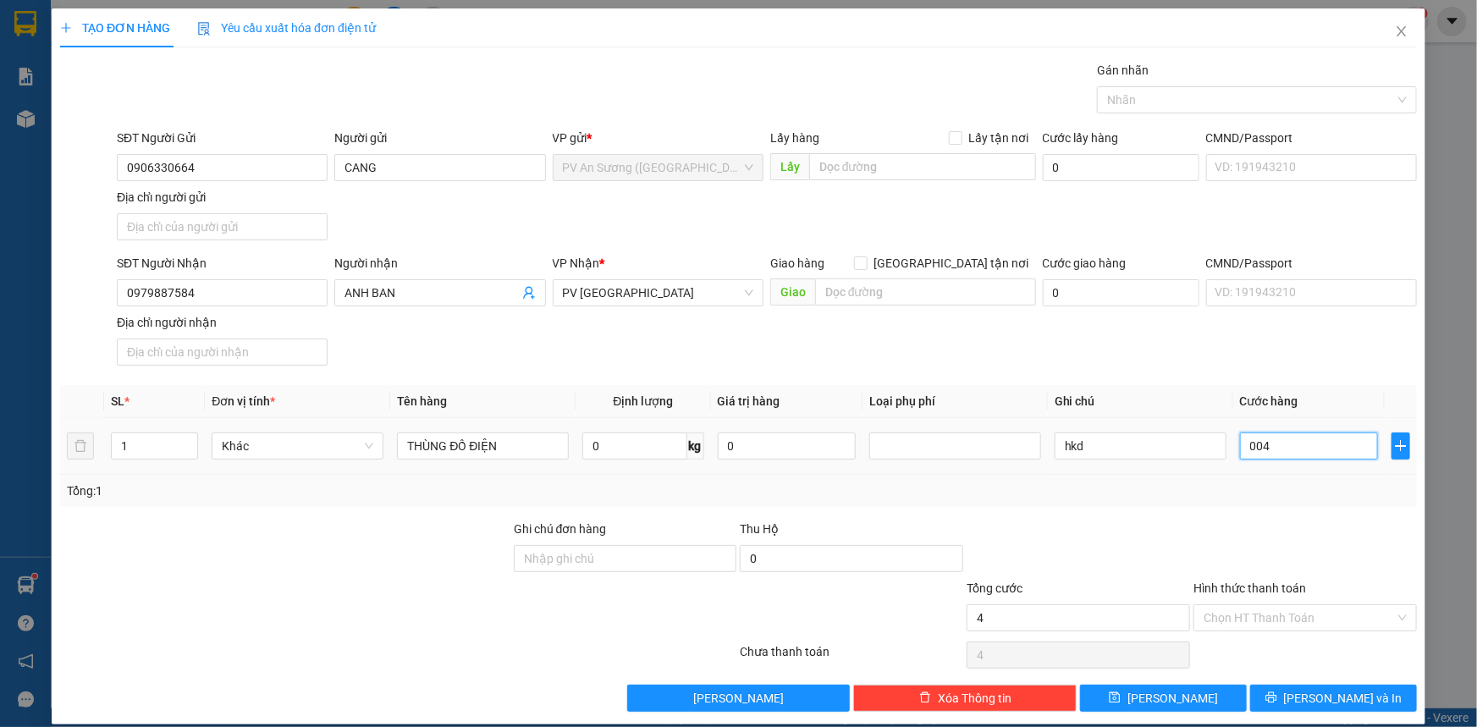
type input "40"
type input "0.040"
click at [1354, 625] on input "Hình thức thanh toán" at bounding box center [1298, 617] width 191 height 25
type input "40.000"
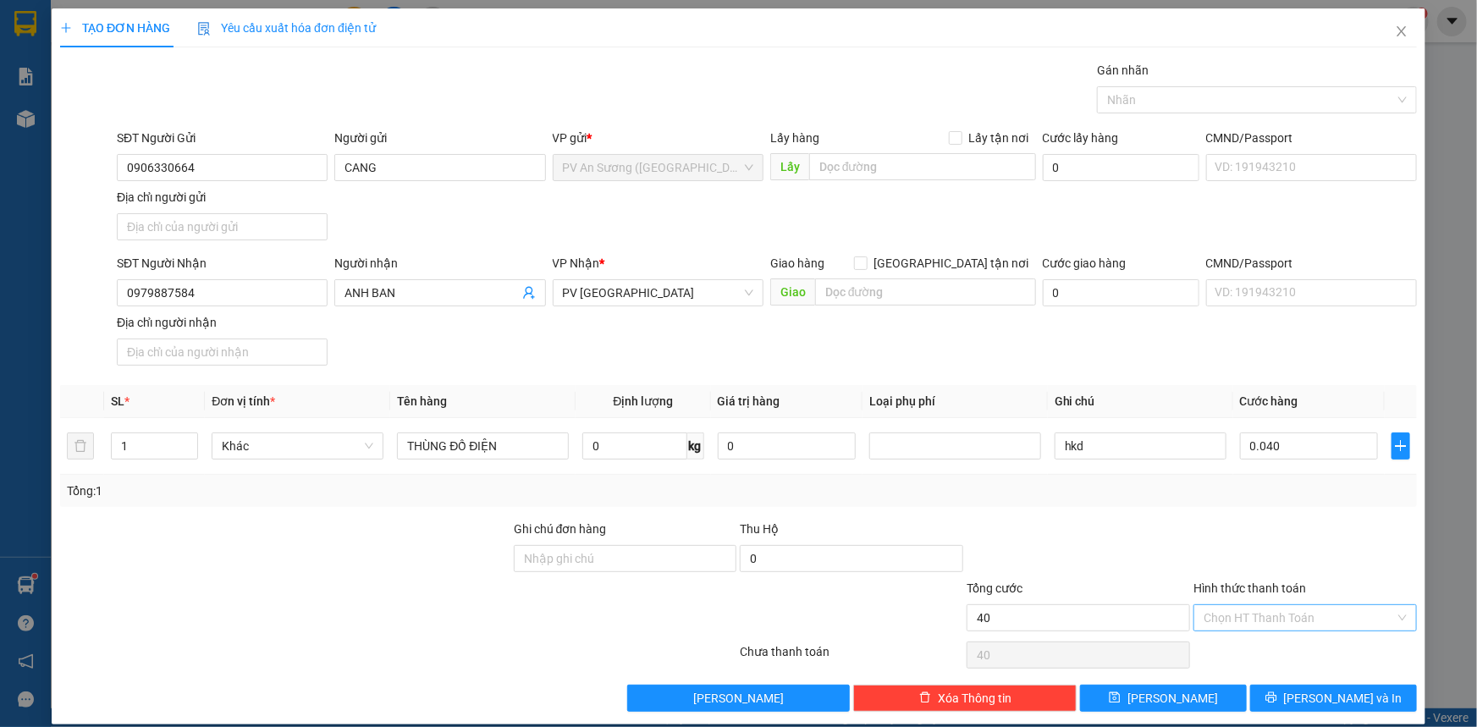
type input "40.000"
click at [1351, 644] on div "Tại văn phòng" at bounding box center [1294, 650] width 201 height 19
type input "0"
click at [1353, 690] on span "[PERSON_NAME] và In" at bounding box center [1343, 698] width 118 height 19
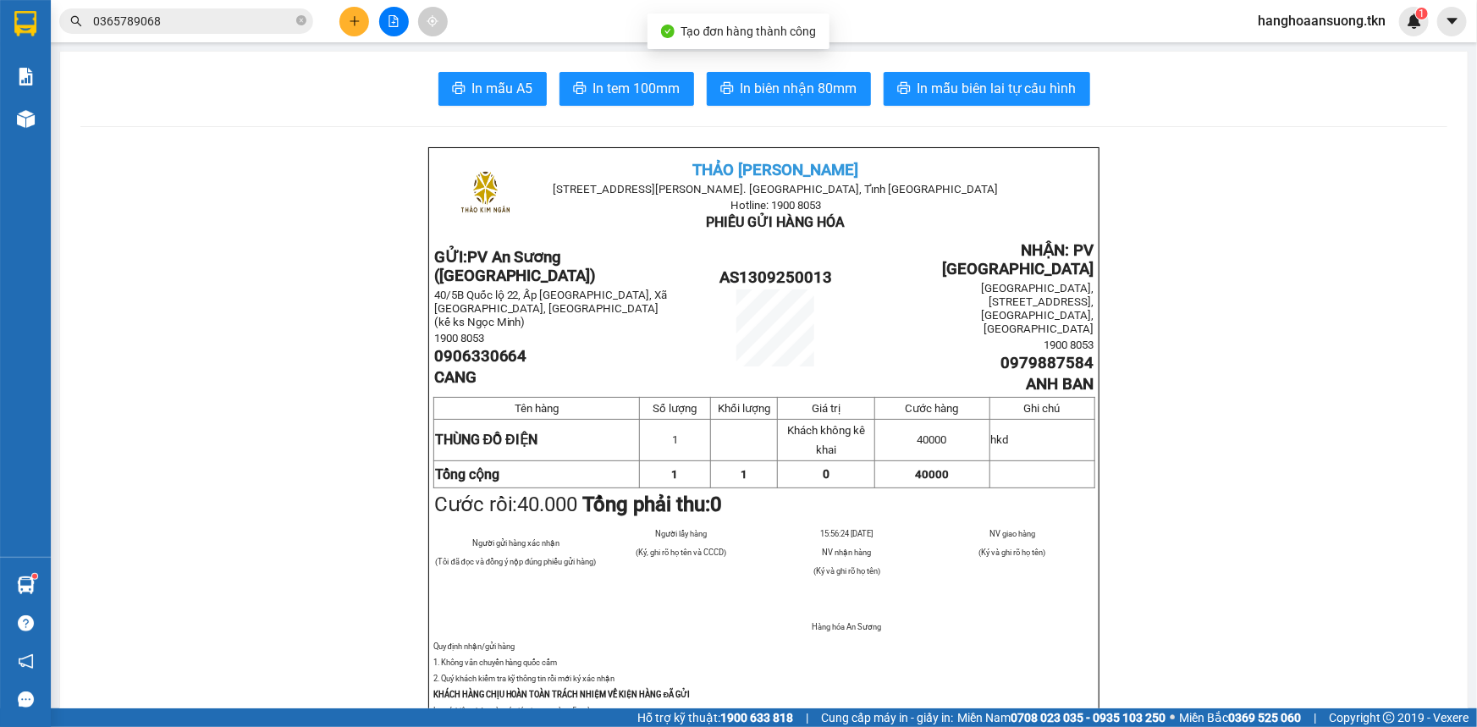
click at [509, 74] on button "In mẫu A5" at bounding box center [492, 89] width 108 height 34
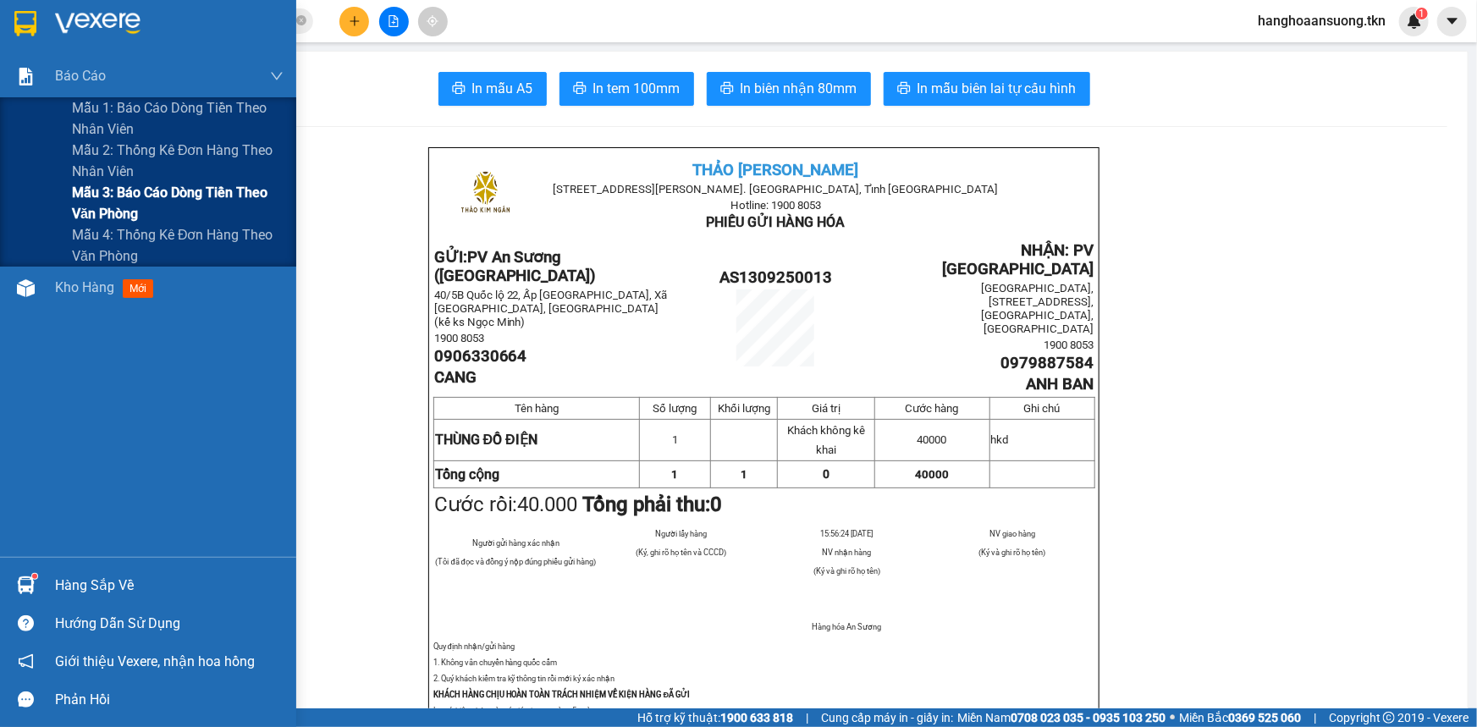
click at [124, 205] on span "Mẫu 3: Báo cáo dòng tiền theo văn phòng" at bounding box center [178, 203] width 212 height 42
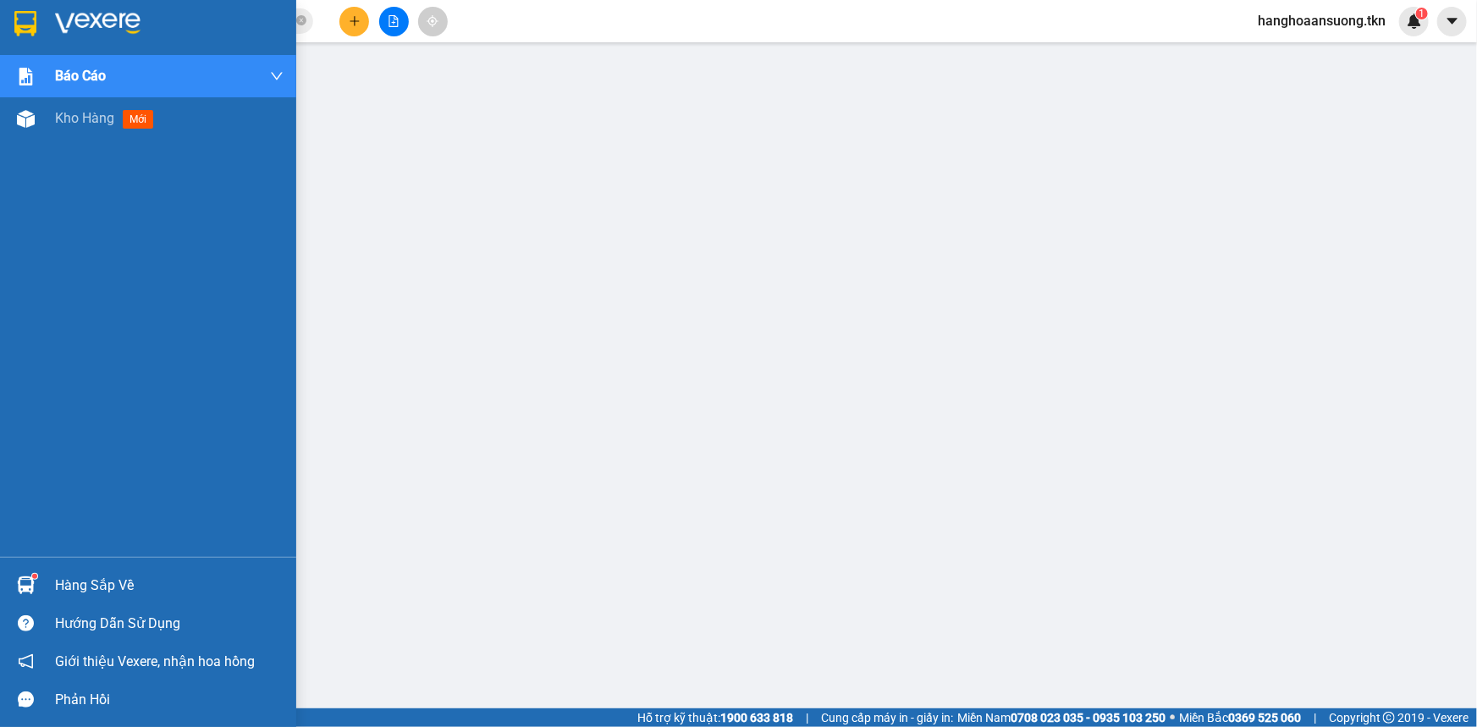
click at [31, 24] on img at bounding box center [25, 23] width 22 height 25
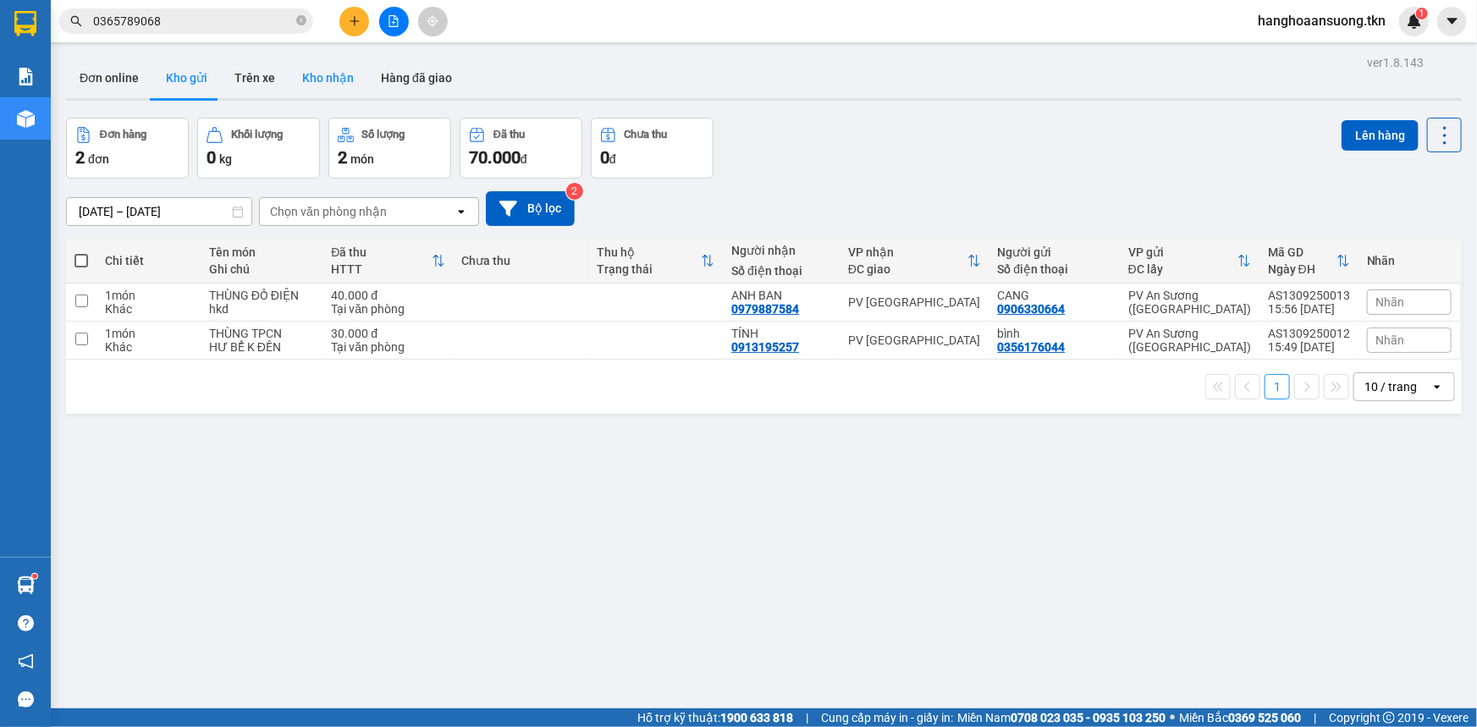
click at [310, 76] on button "Kho nhận" at bounding box center [328, 78] width 79 height 41
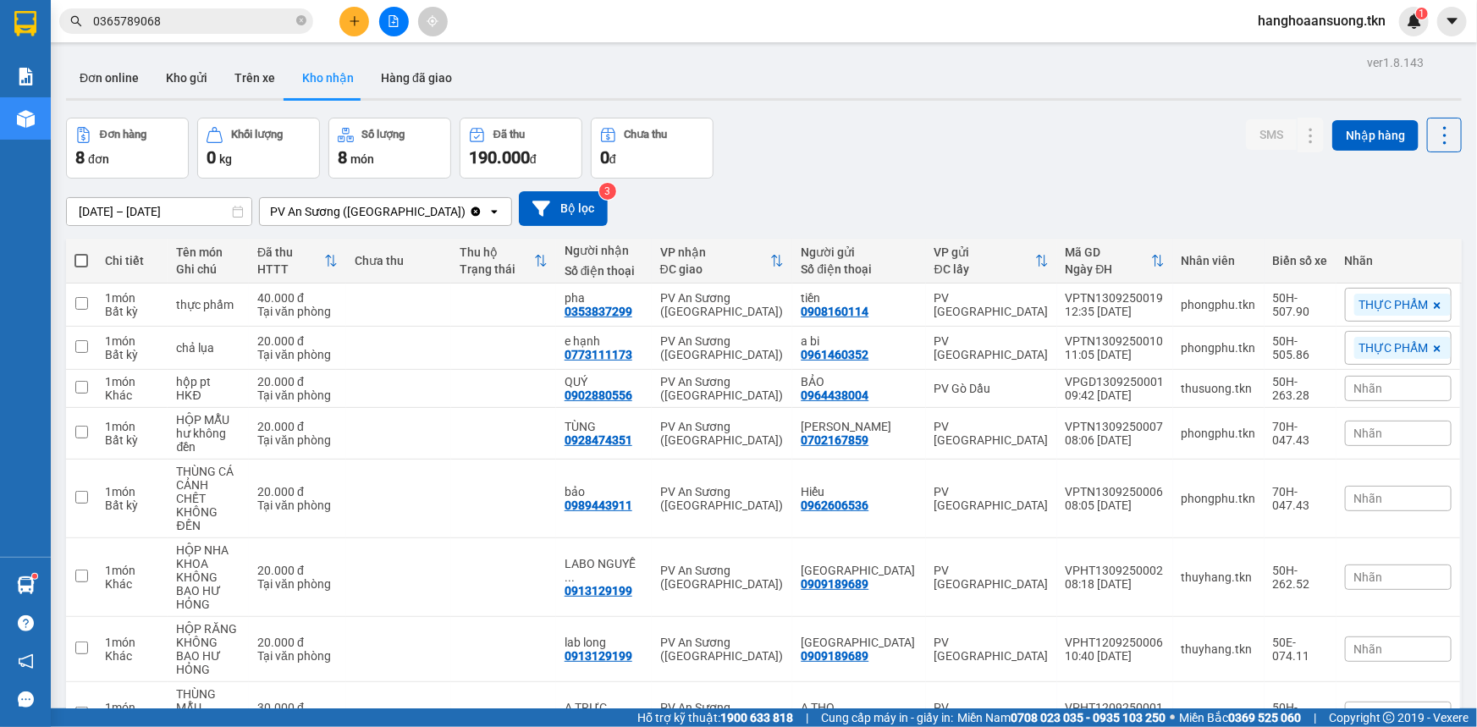
click at [799, 187] on div "[DATE] – [DATE] Press the down arrow key to interact with the calendar and sele…" at bounding box center [763, 209] width 1395 height 60
click at [889, 168] on div "Đơn hàng 8 đơn Khối lượng 0 kg Số lượng 8 món Đã thu 190.000 đ Chưa thu 0 đ SMS…" at bounding box center [763, 148] width 1395 height 61
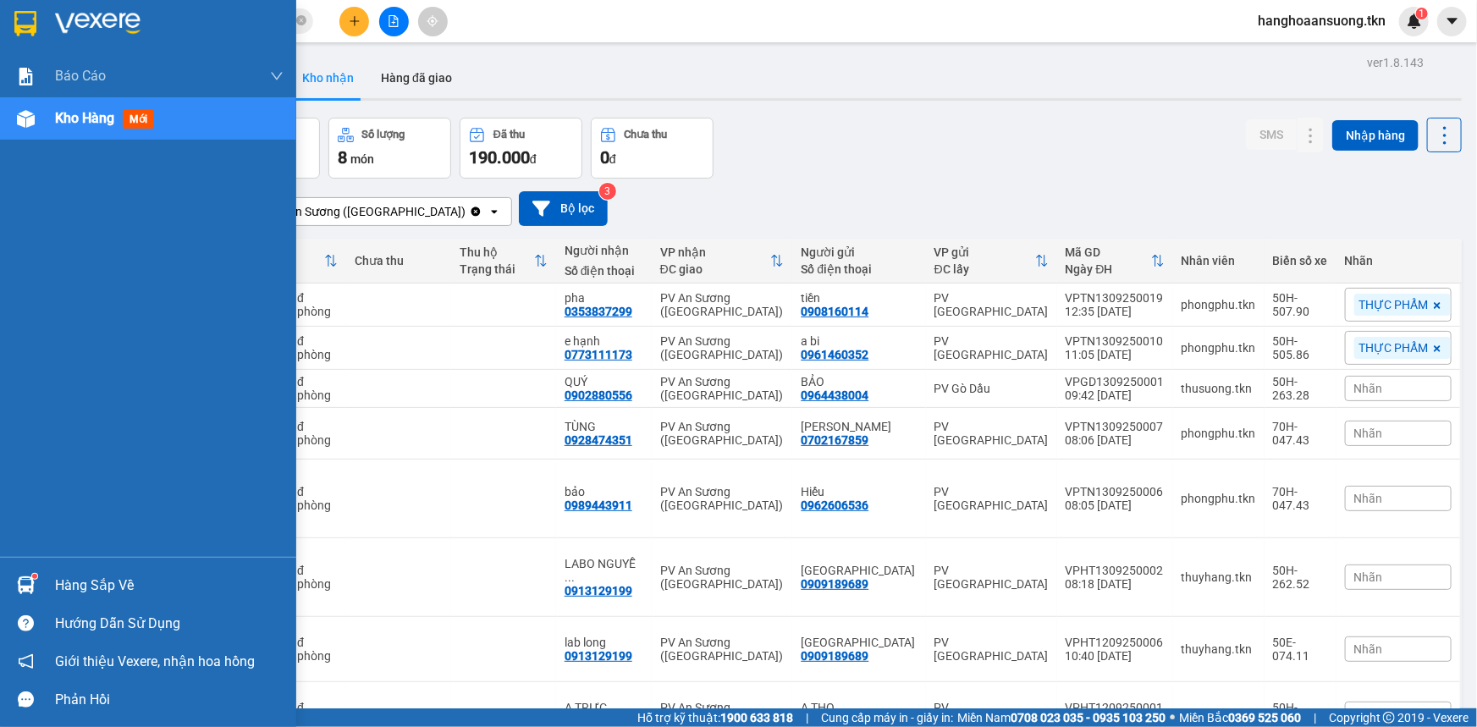
click at [3, 570] on div "Hàng sắp về" at bounding box center [148, 585] width 296 height 38
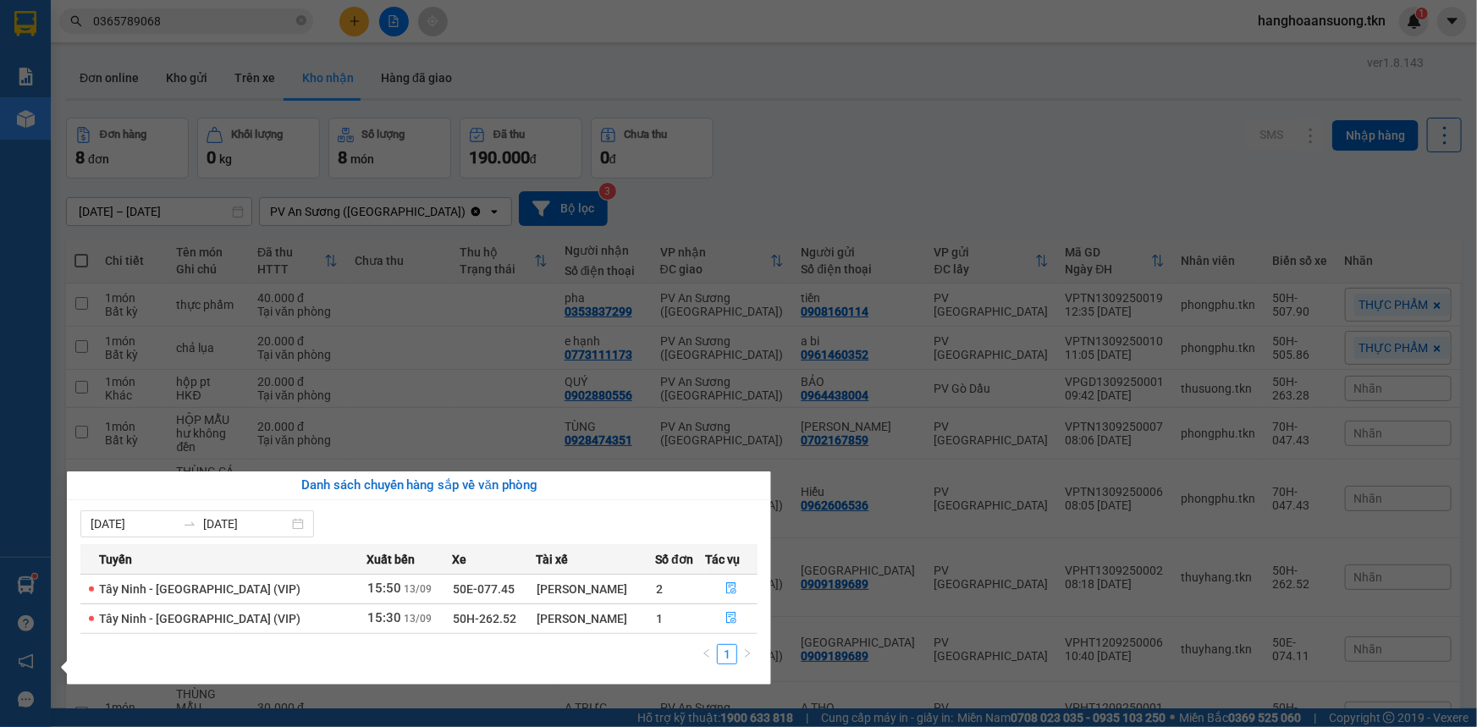
click at [652, 36] on section "Kết quả tìm kiếm ( 1 ) Bộ lọc Mã ĐH Trạng thái Món hàng Thu hộ Tổng cước Chưa c…" at bounding box center [738, 363] width 1477 height 727
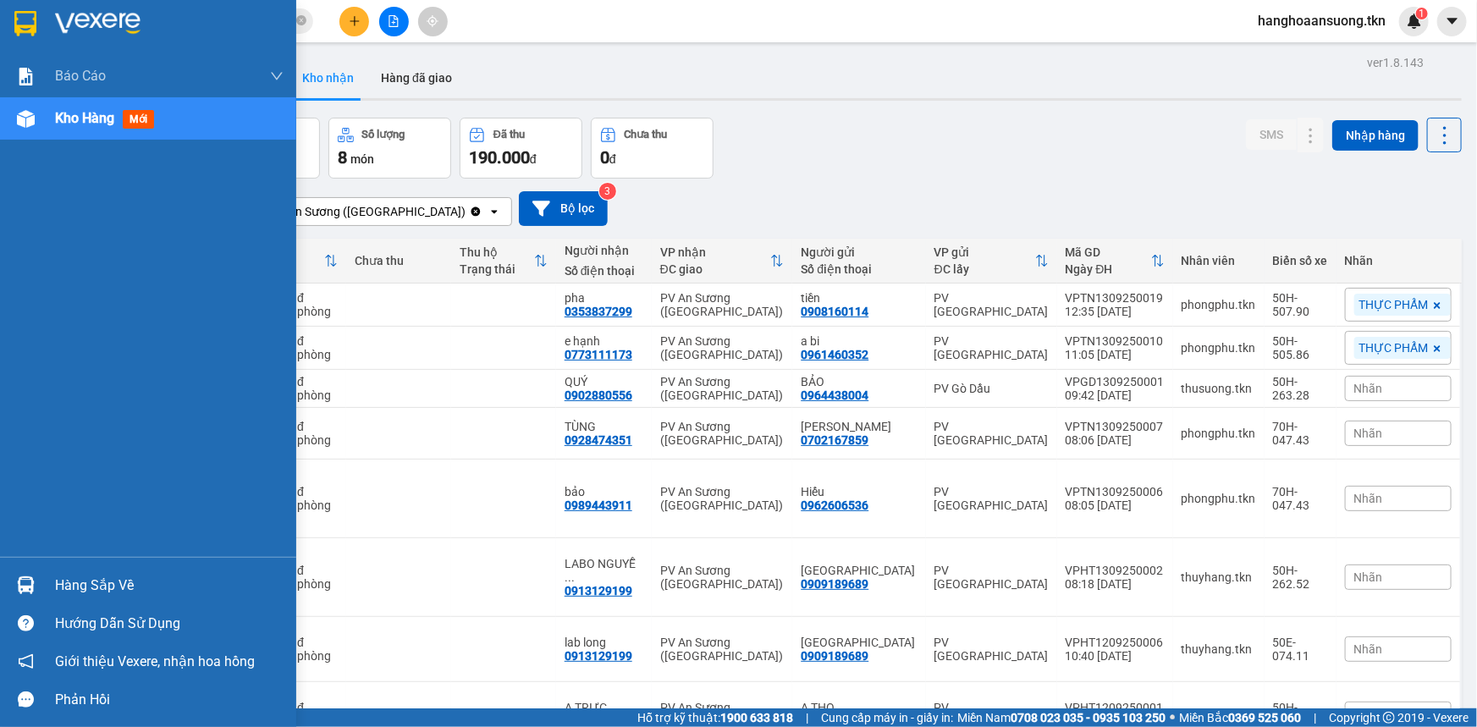
click at [24, 559] on div "Hàng sắp về Hướng dẫn sử dụng Giới thiệu Vexere, nhận hoa hồng Phản hồi" at bounding box center [148, 638] width 296 height 162
click at [26, 567] on div "Hàng sắp về" at bounding box center [148, 585] width 296 height 38
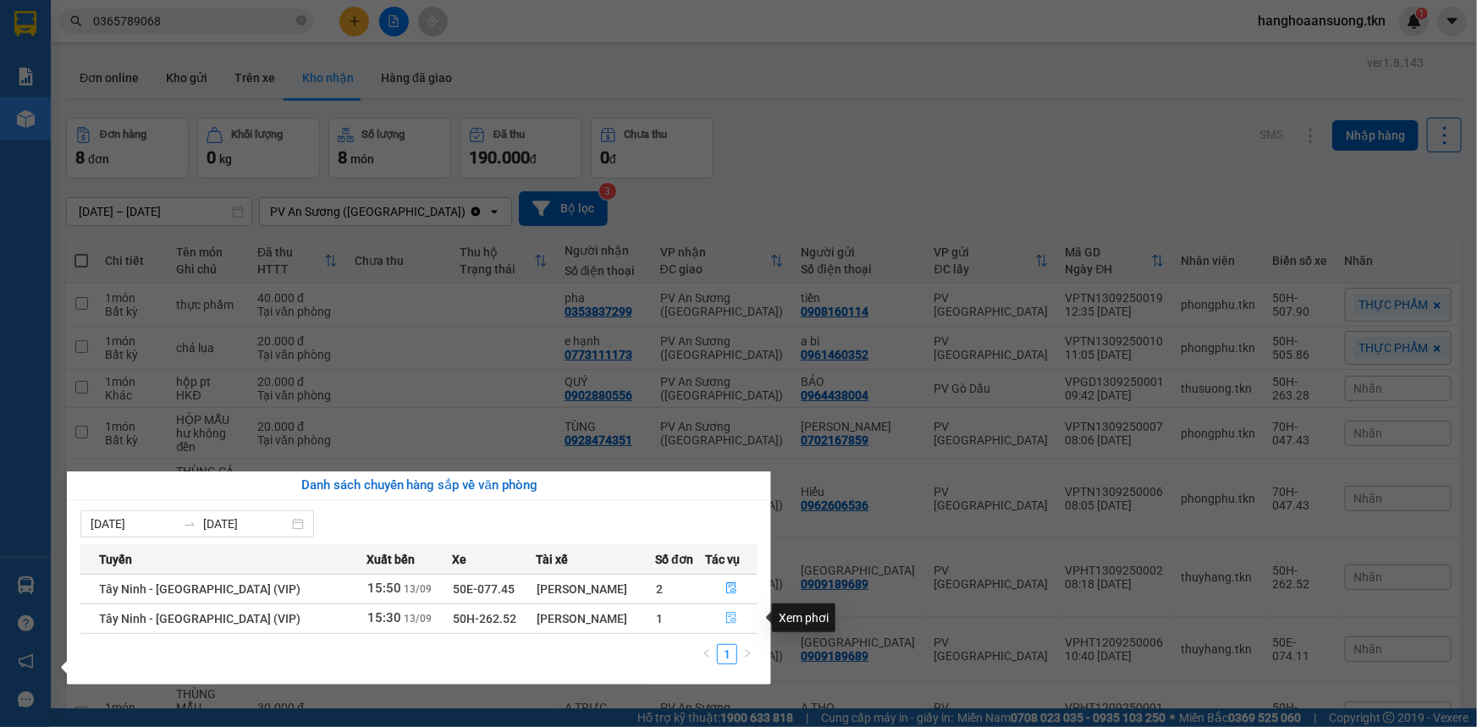
click at [735, 619] on button "button" at bounding box center [731, 618] width 51 height 27
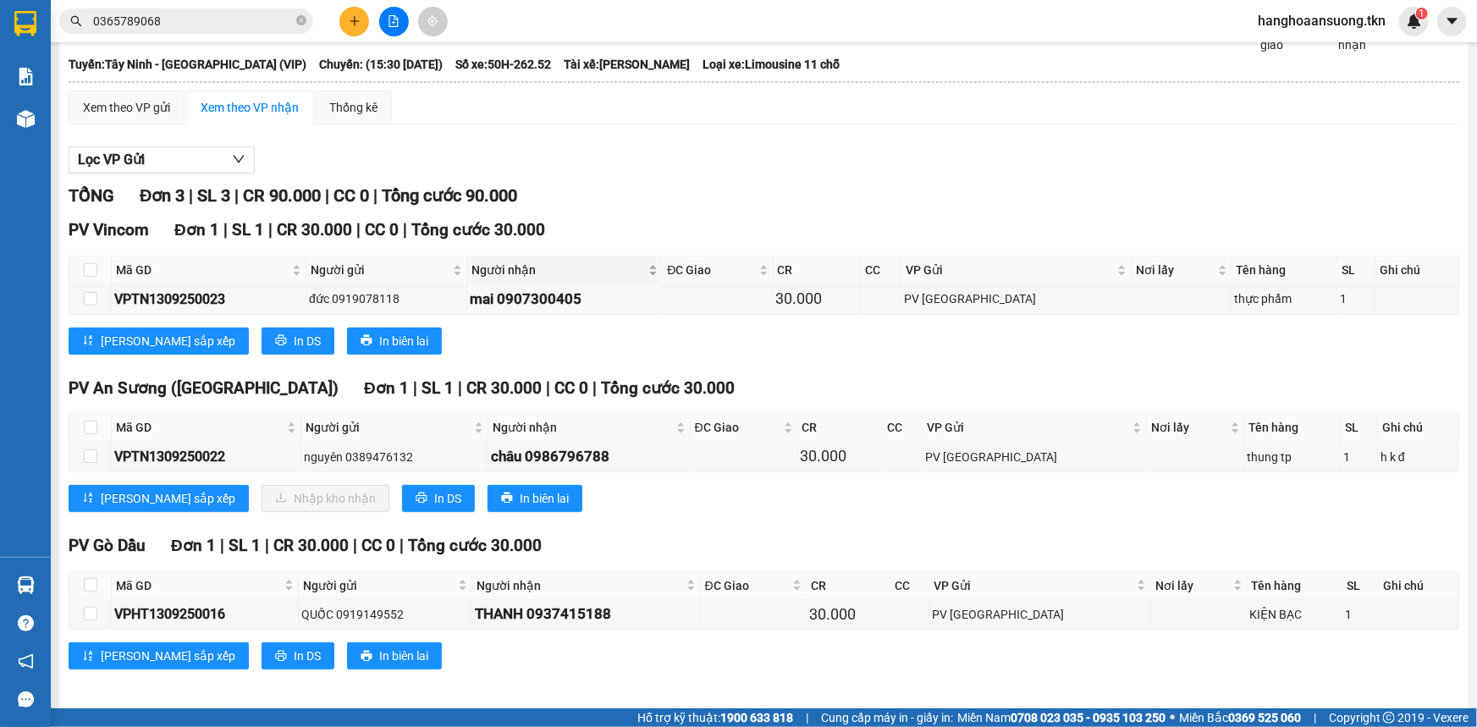
scroll to position [91, 0]
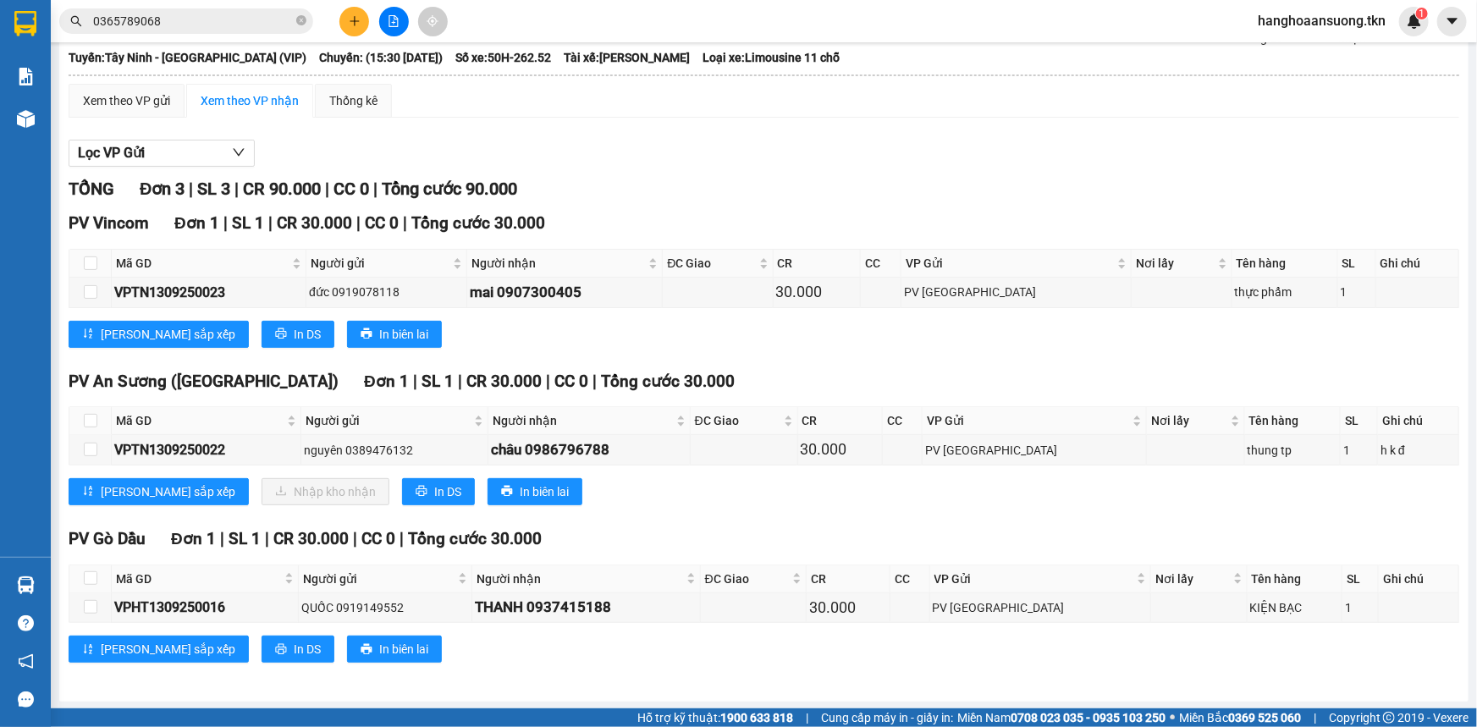
click at [21, 34] on img at bounding box center [25, 23] width 22 height 25
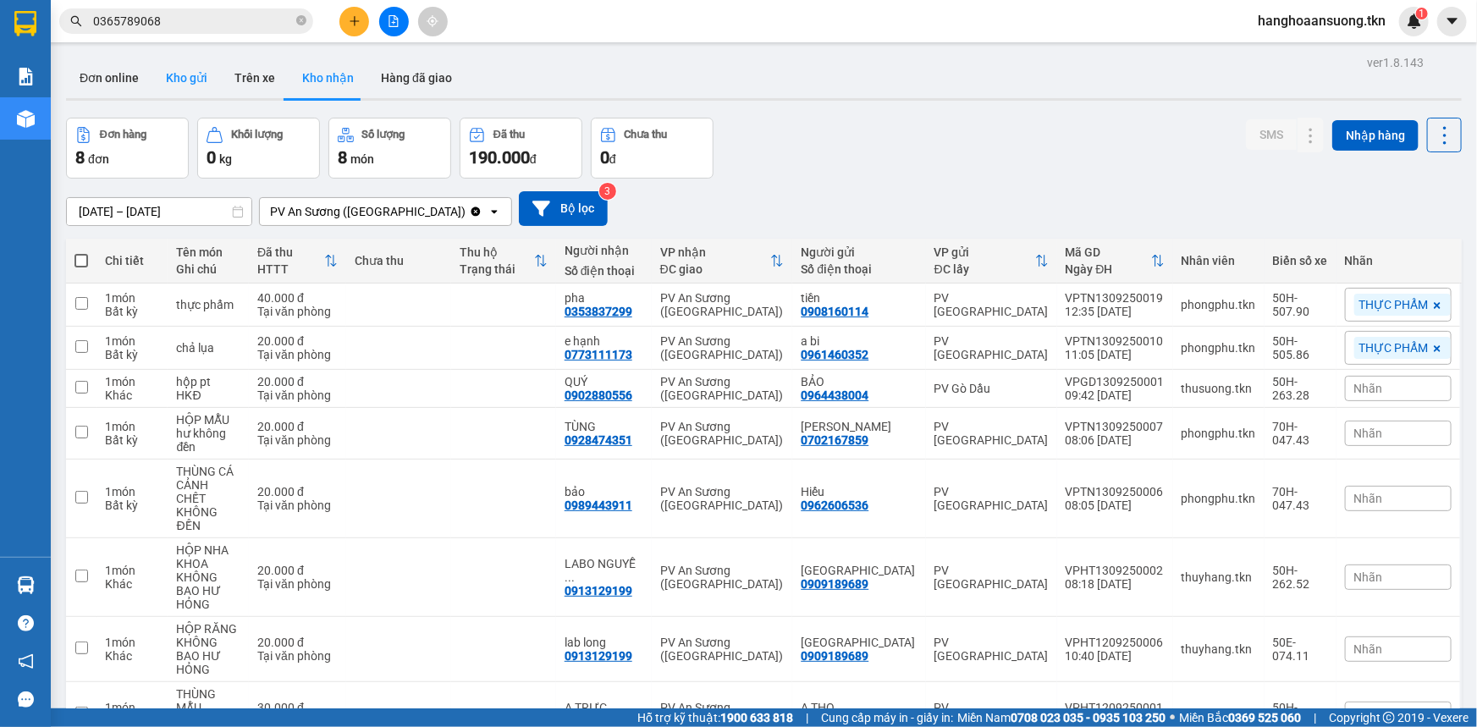
click at [192, 74] on button "Kho gửi" at bounding box center [186, 78] width 69 height 41
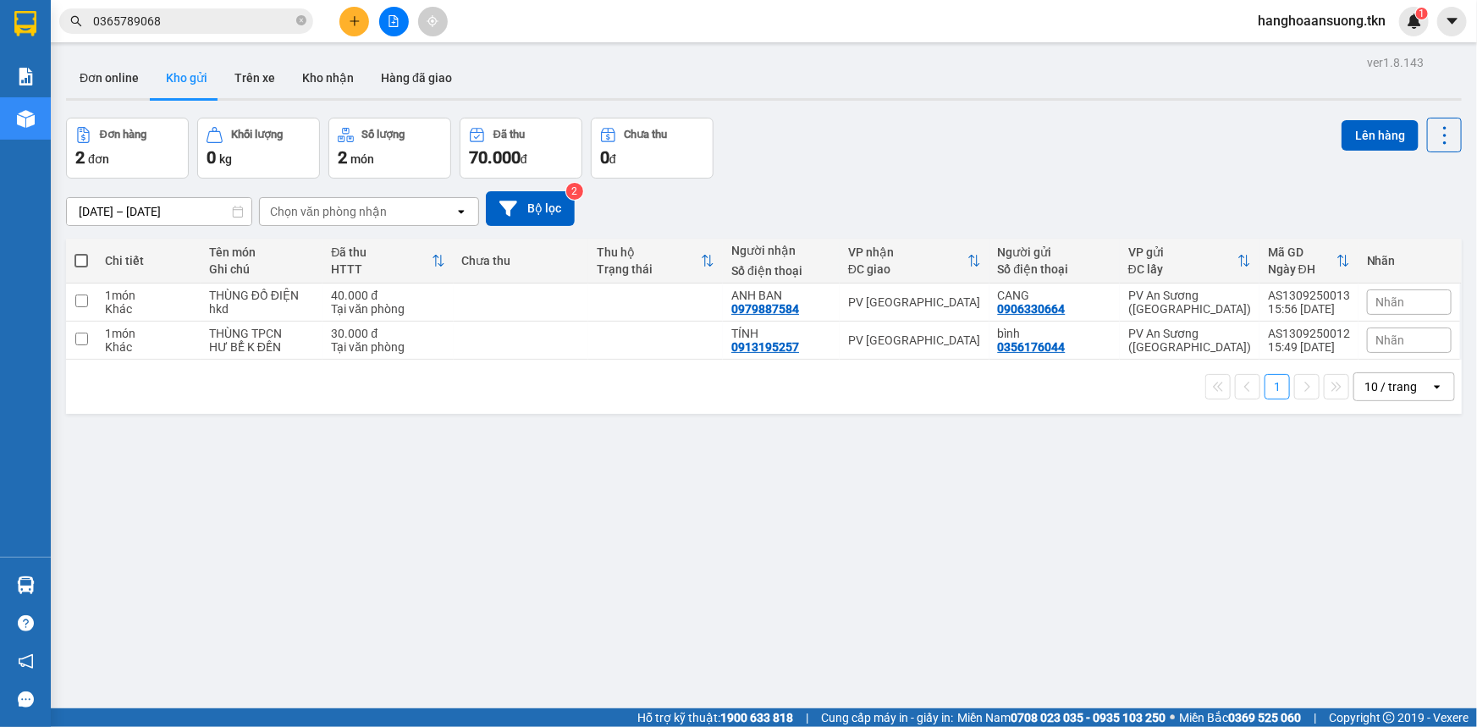
click at [895, 140] on div "Đơn hàng 2 đơn Khối lượng 0 kg Số lượng 2 món Đã thu 70.000 đ Chưa thu 0 đ Lên …" at bounding box center [763, 148] width 1395 height 61
click at [542, 352] on td at bounding box center [521, 341] width 135 height 38
checkbox input "true"
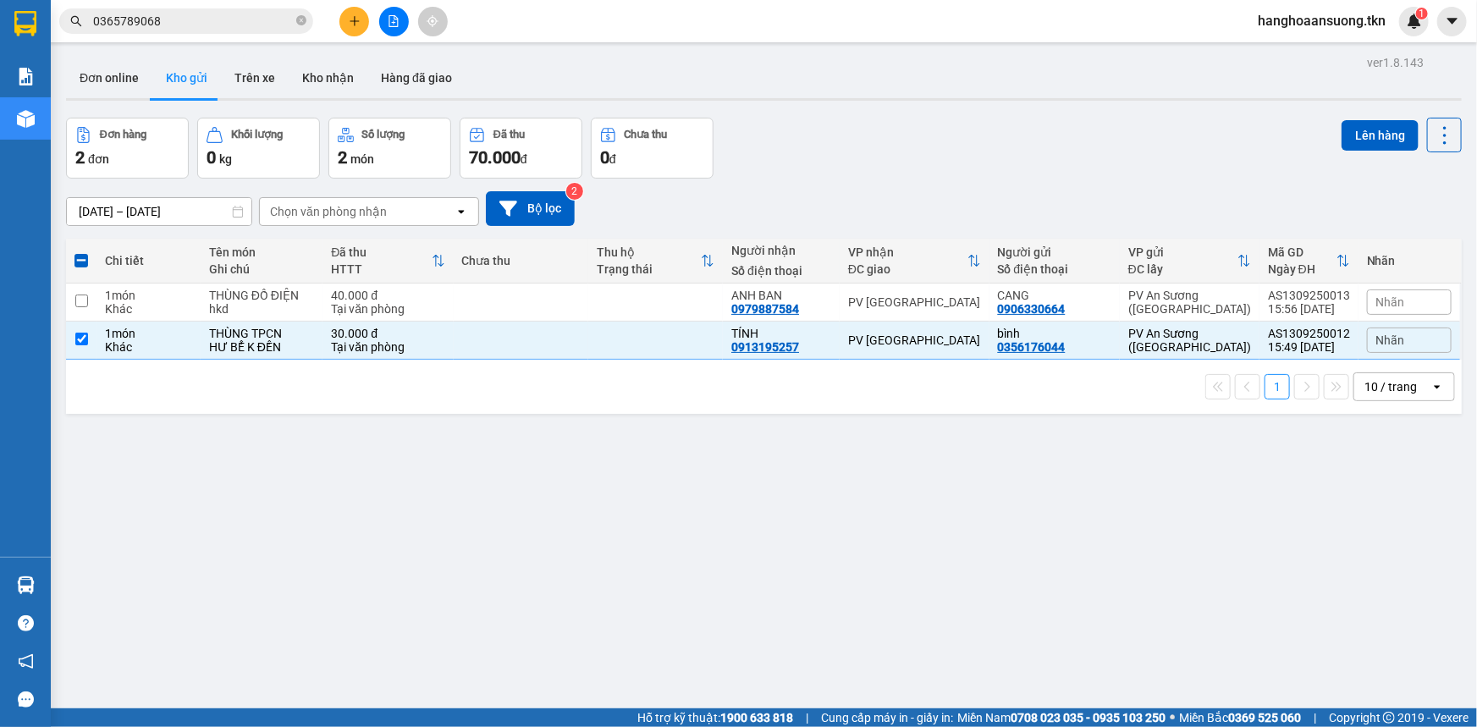
click at [1363, 151] on div "Lên hàng" at bounding box center [1401, 135] width 120 height 35
click at [1363, 140] on button "Lên hàng" at bounding box center [1379, 135] width 77 height 30
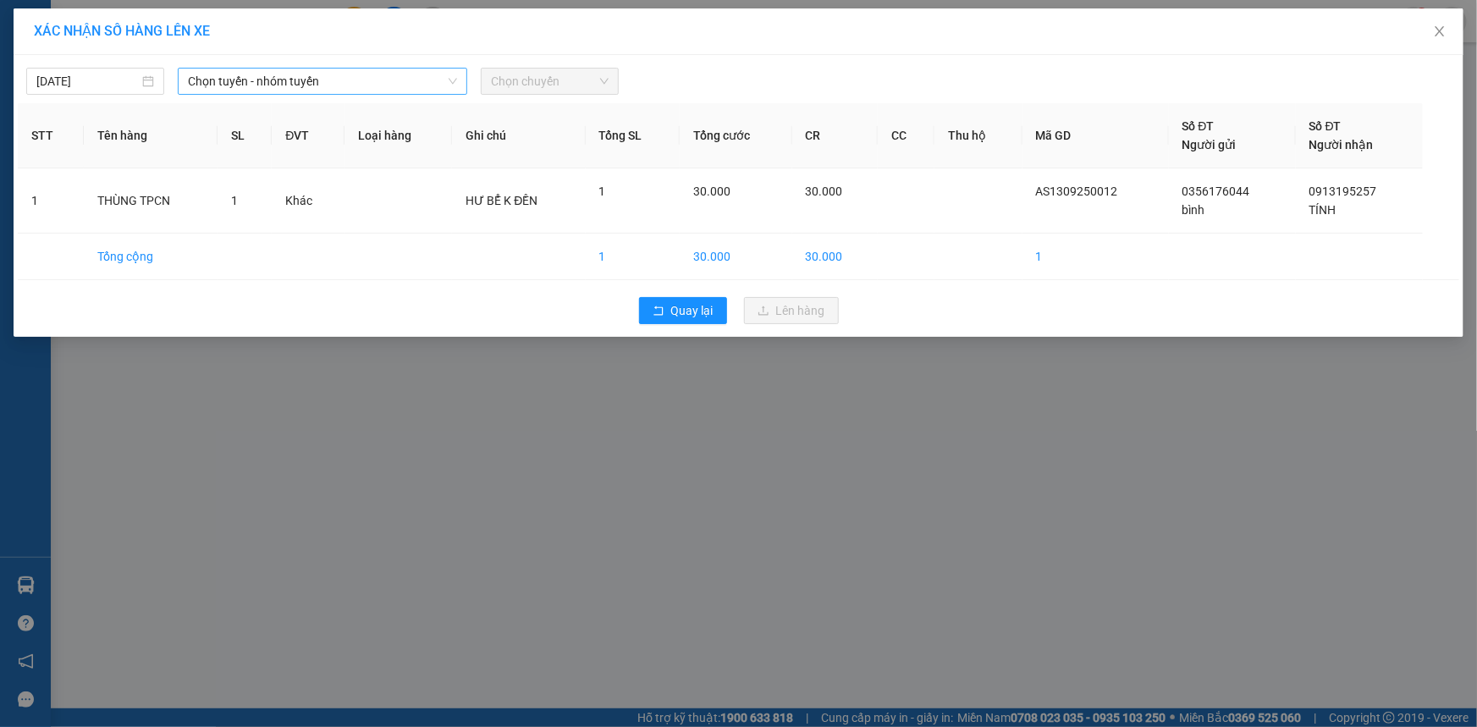
click at [277, 74] on span "Chọn tuyến - nhóm tuyến" at bounding box center [322, 81] width 269 height 25
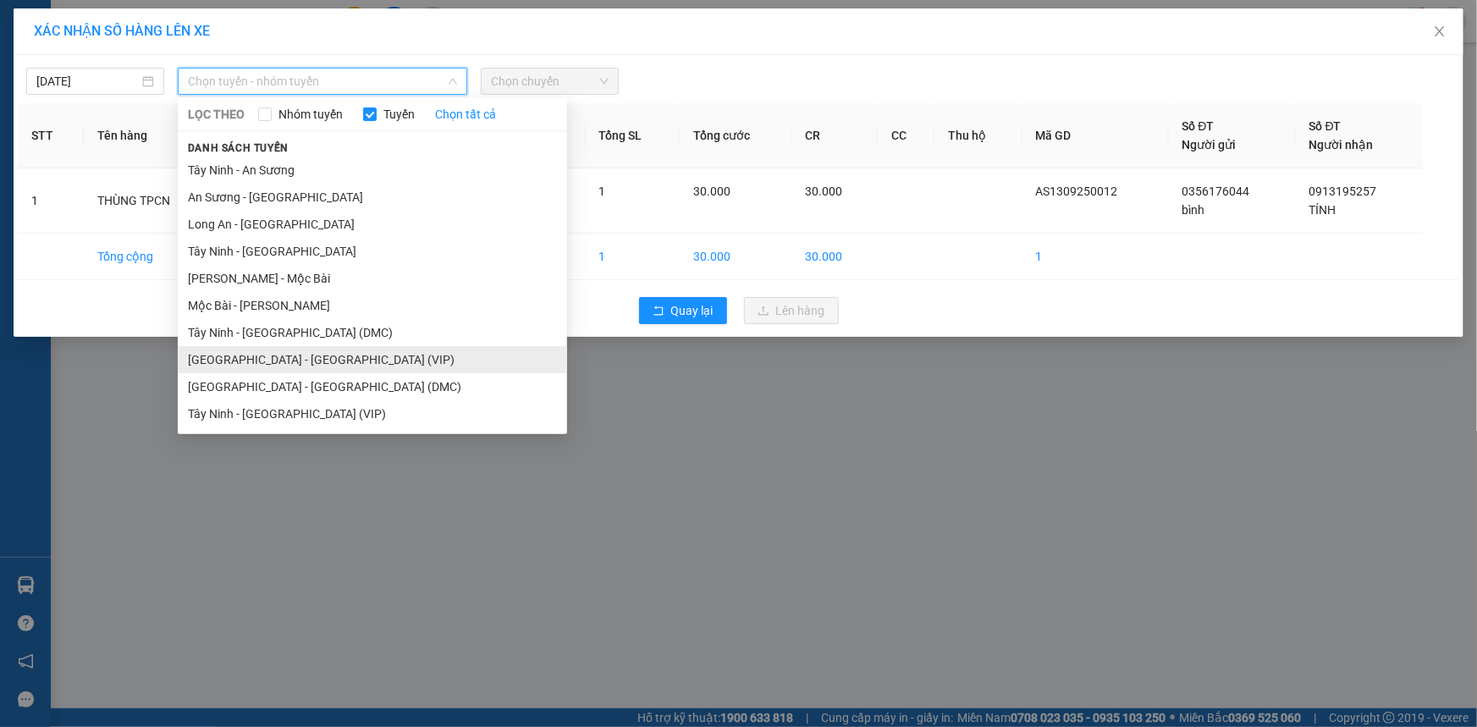
click at [316, 354] on li "[GEOGRAPHIC_DATA] - [GEOGRAPHIC_DATA] (VIP)" at bounding box center [372, 359] width 389 height 27
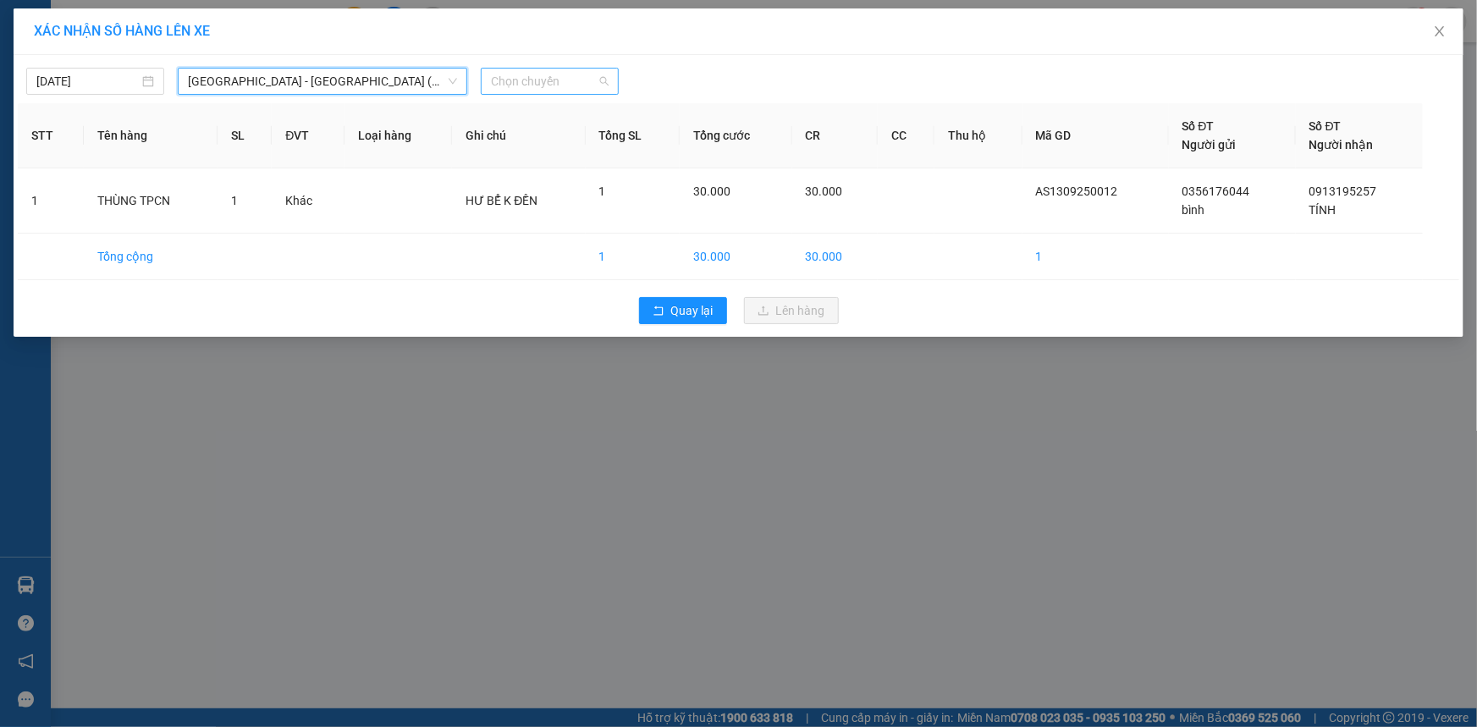
click at [520, 92] on span "Chọn chuyến" at bounding box center [550, 81] width 118 height 25
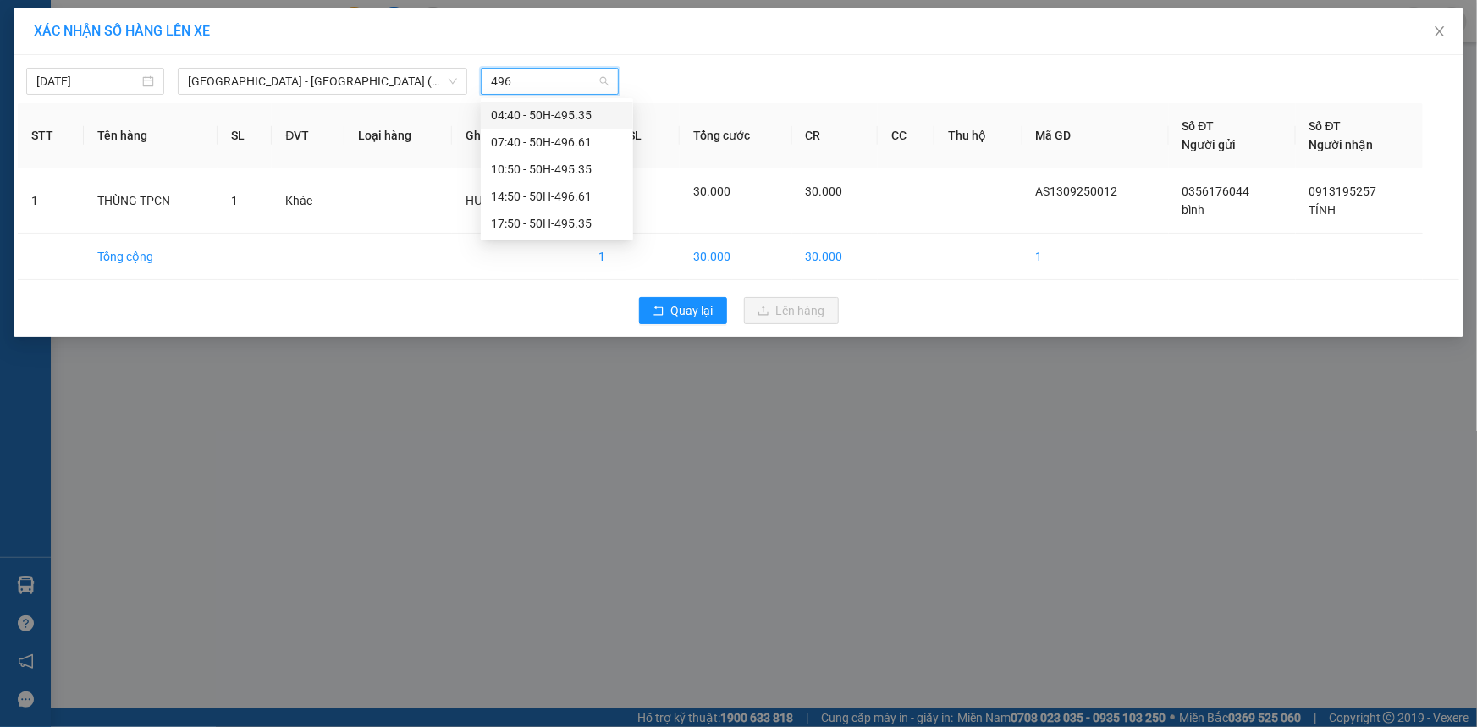
type input "4966"
click at [553, 145] on div "14:50 - 50H-496.61" at bounding box center [557, 142] width 132 height 19
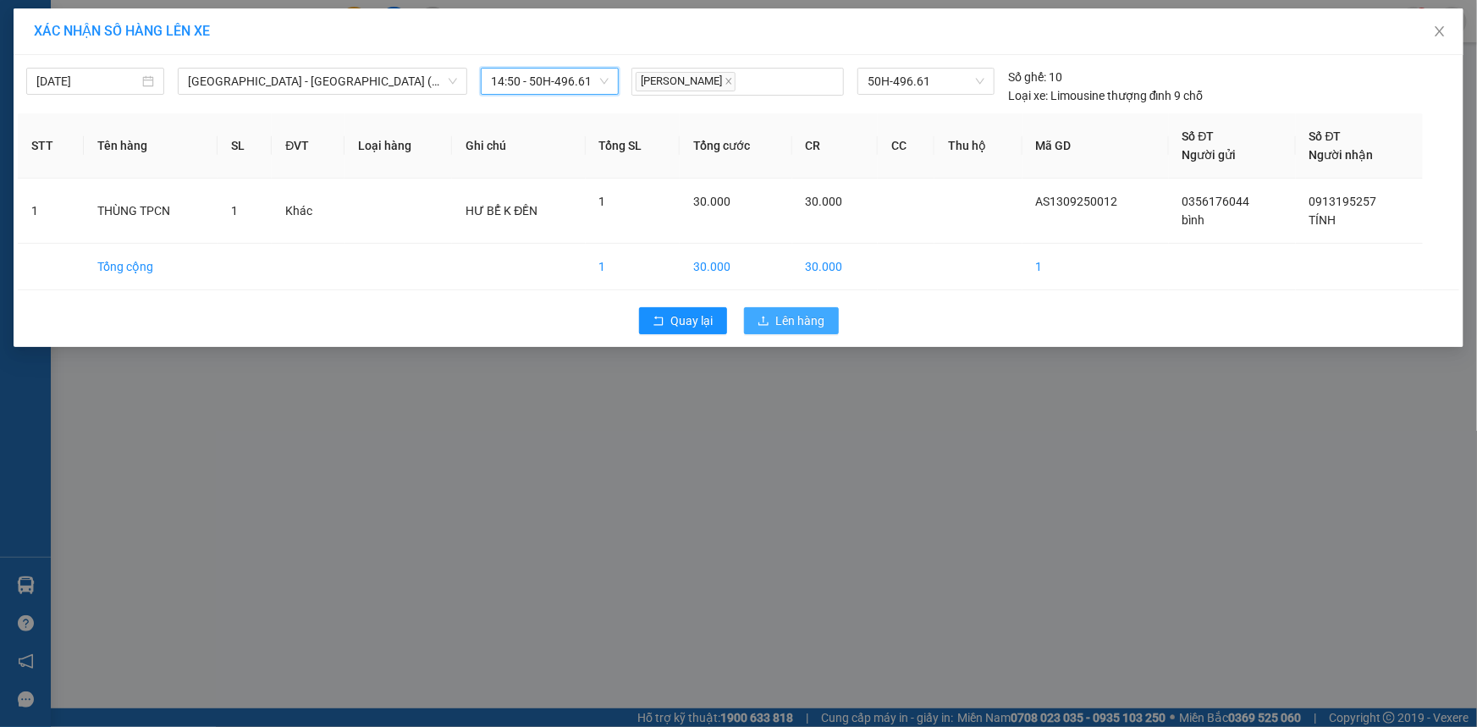
click at [792, 326] on span "Lên hàng" at bounding box center [800, 320] width 49 height 19
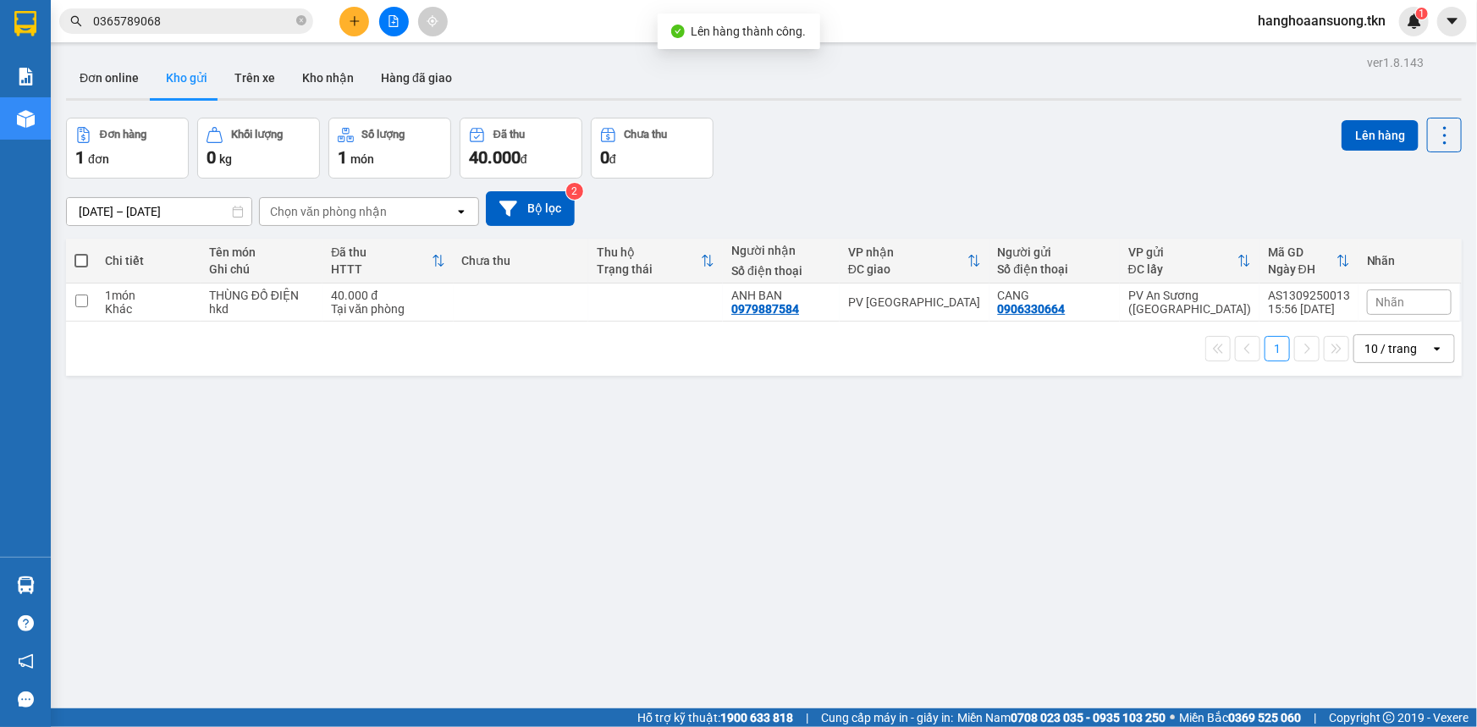
click at [985, 185] on div "[DATE] – [DATE] Press the down arrow key to interact with the calendar and sele…" at bounding box center [763, 209] width 1395 height 60
click at [1043, 135] on div "Đơn hàng 1 đơn Khối lượng 0 kg Số lượng 1 món Đã thu 40.000 đ Chưa thu 0 đ Lên …" at bounding box center [763, 148] width 1395 height 61
click at [588, 309] on td at bounding box center [521, 302] width 135 height 38
checkbox input "true"
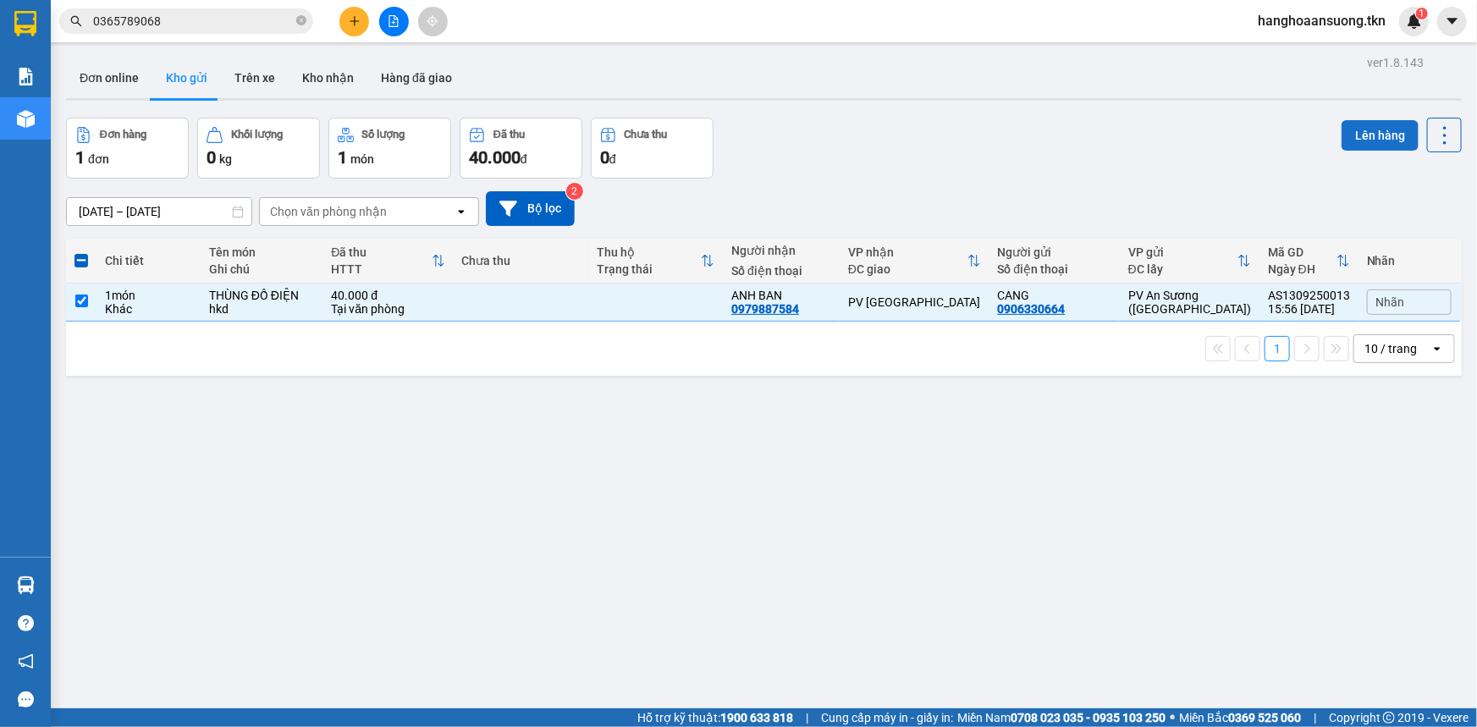
click at [1376, 132] on button "Lên hàng" at bounding box center [1379, 135] width 77 height 30
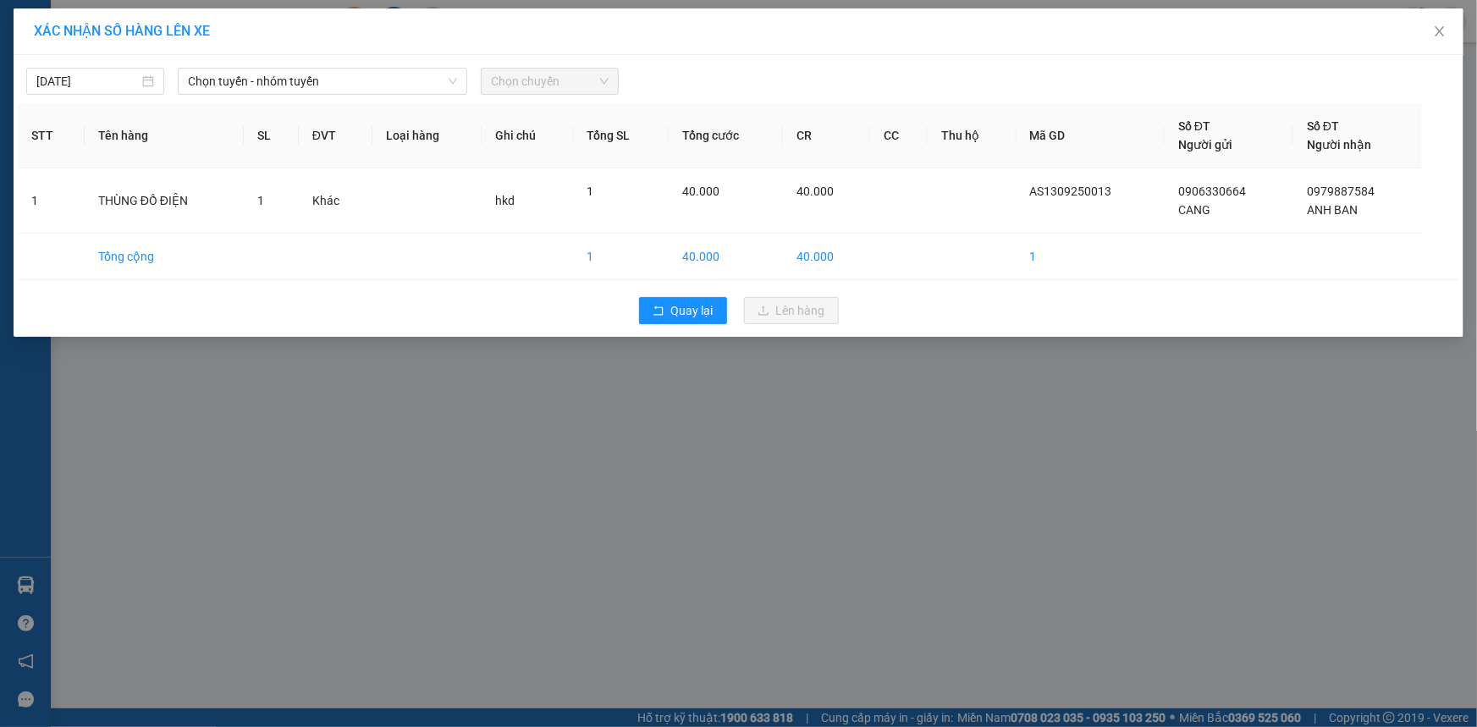
click at [295, 62] on div "[DATE] Chọn tuyến - nhóm tuyến Chọn chuyến" at bounding box center [738, 77] width 1441 height 36
click at [301, 69] on span "Chọn tuyến - nhóm tuyến" at bounding box center [322, 81] width 269 height 25
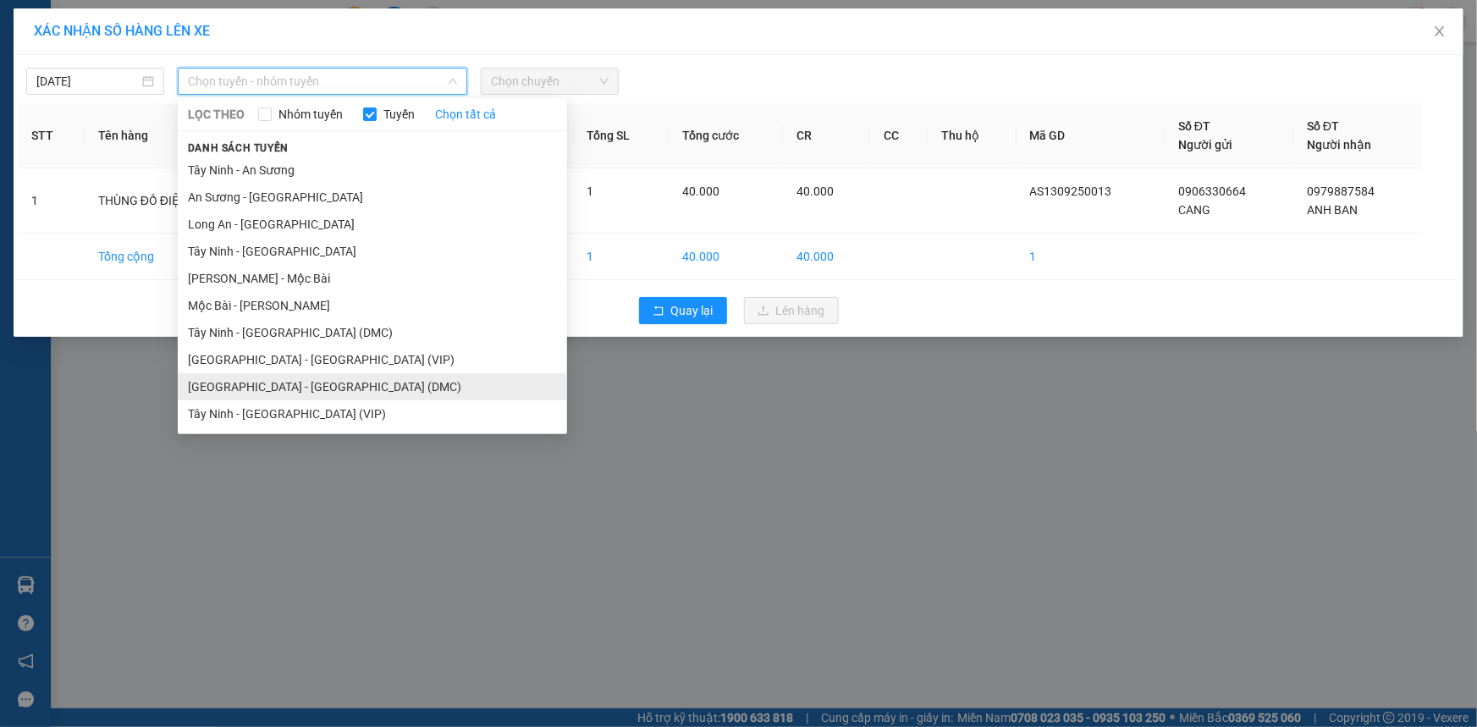
click at [323, 384] on li "[GEOGRAPHIC_DATA] - [GEOGRAPHIC_DATA] (DMC)" at bounding box center [372, 386] width 389 height 27
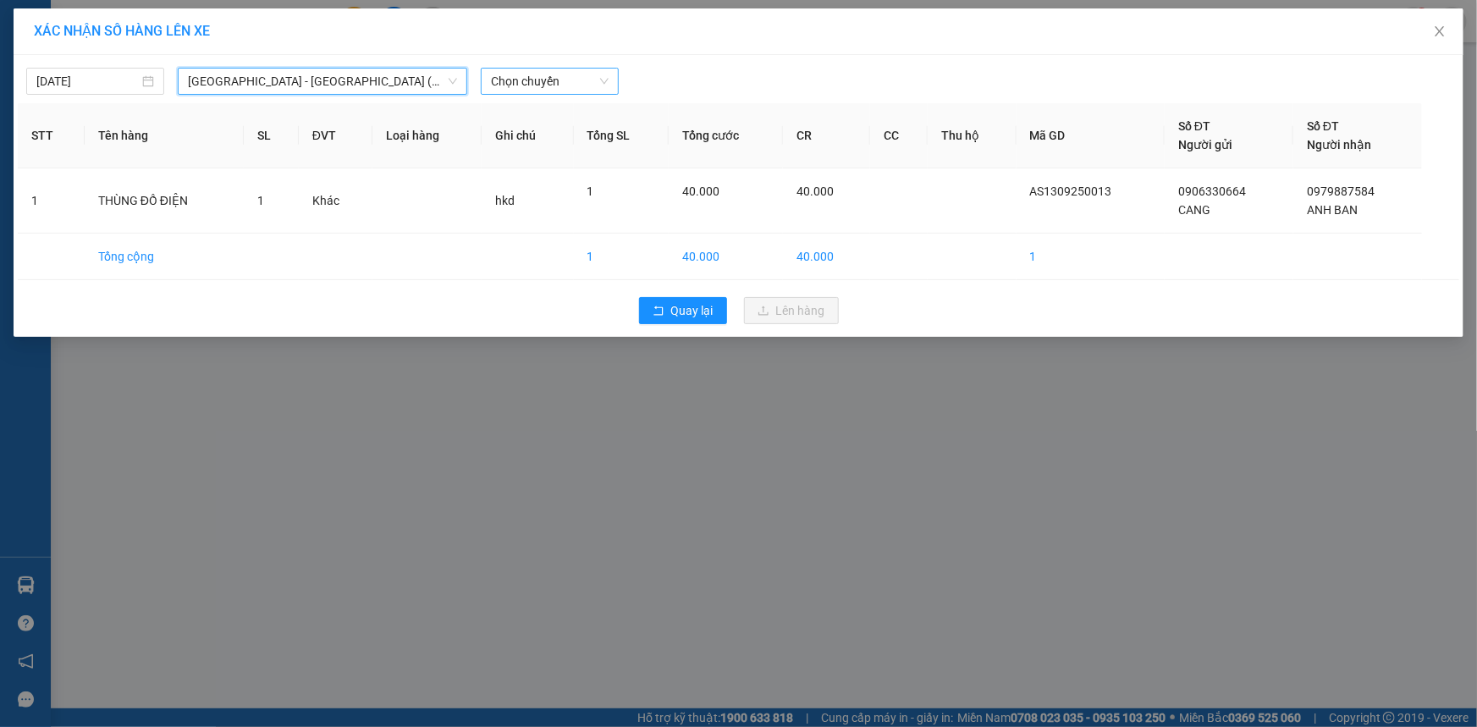
click at [575, 75] on span "Chọn chuyến" at bounding box center [550, 81] width 118 height 25
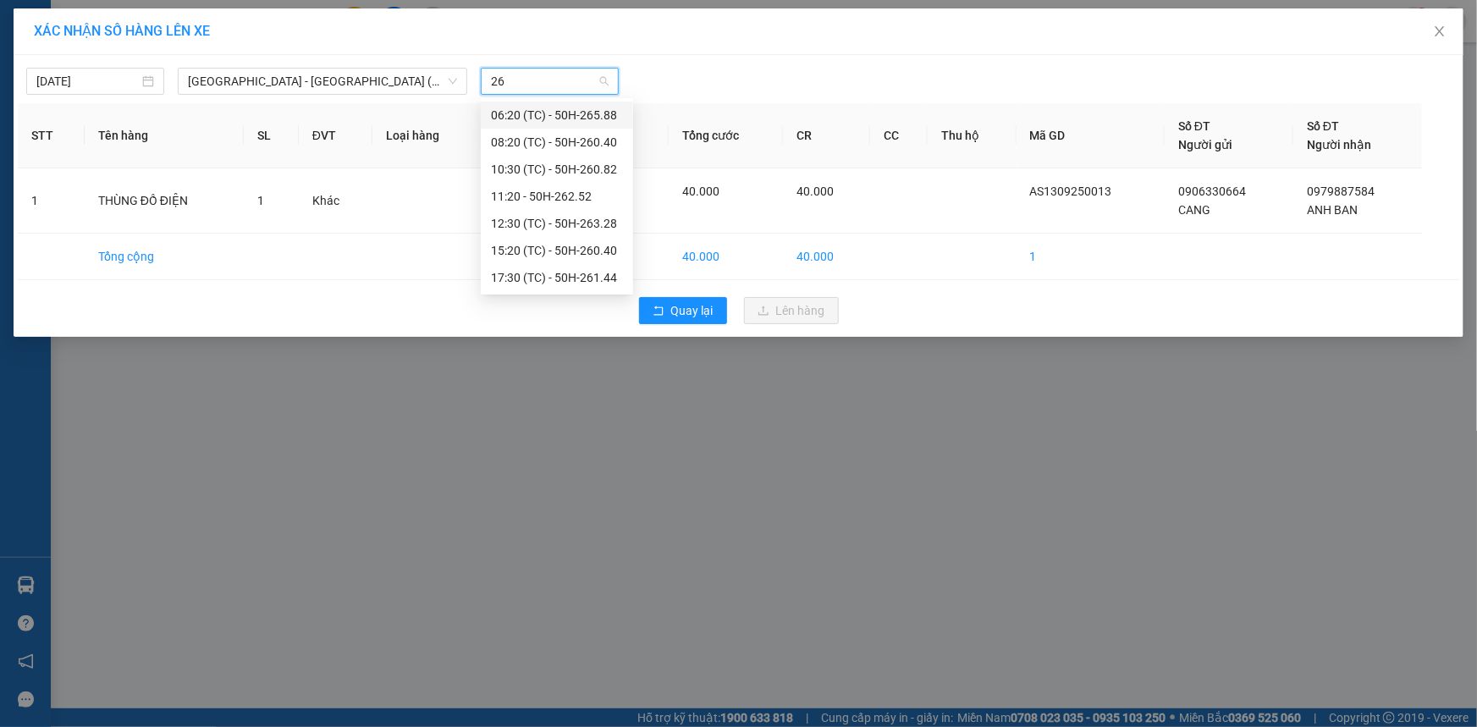
type input "260"
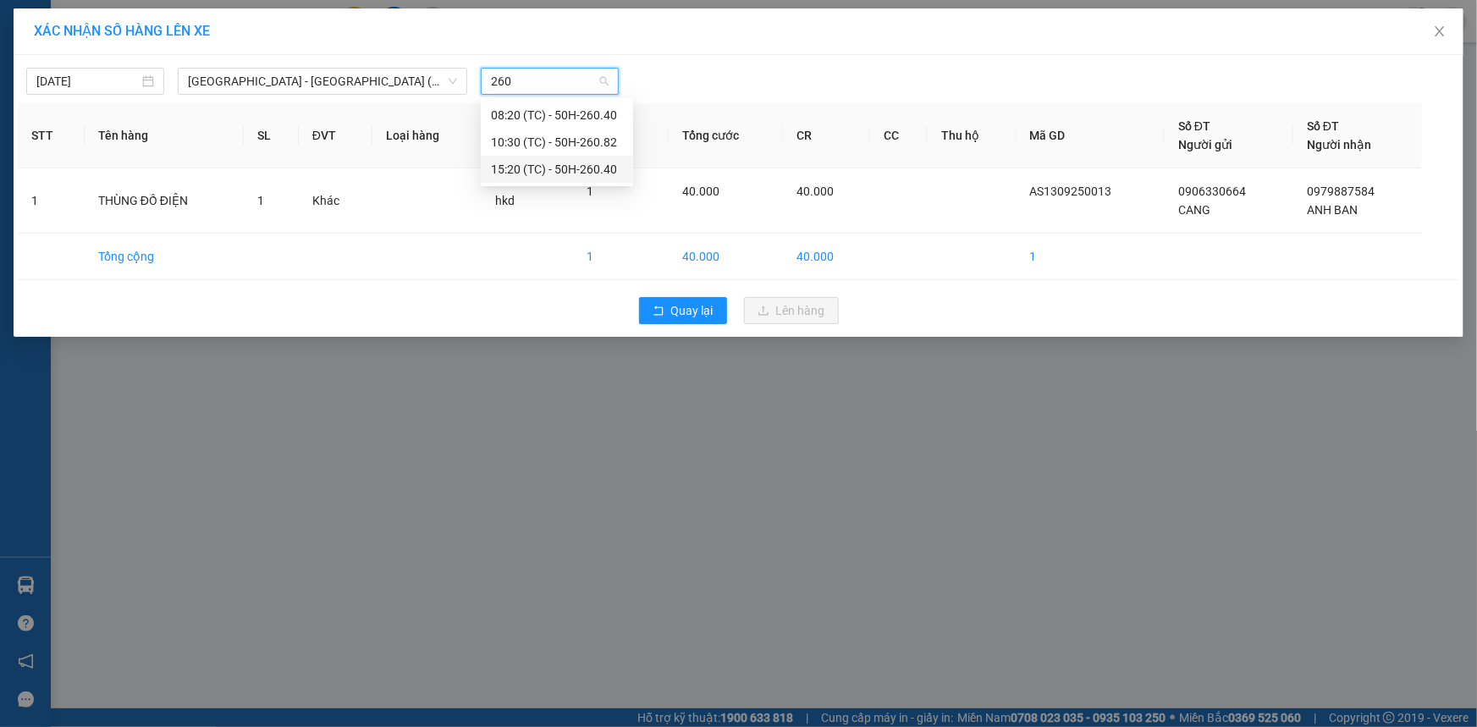
click at [582, 176] on div "15:20 (TC) - 50H-260.40" at bounding box center [557, 169] width 132 height 19
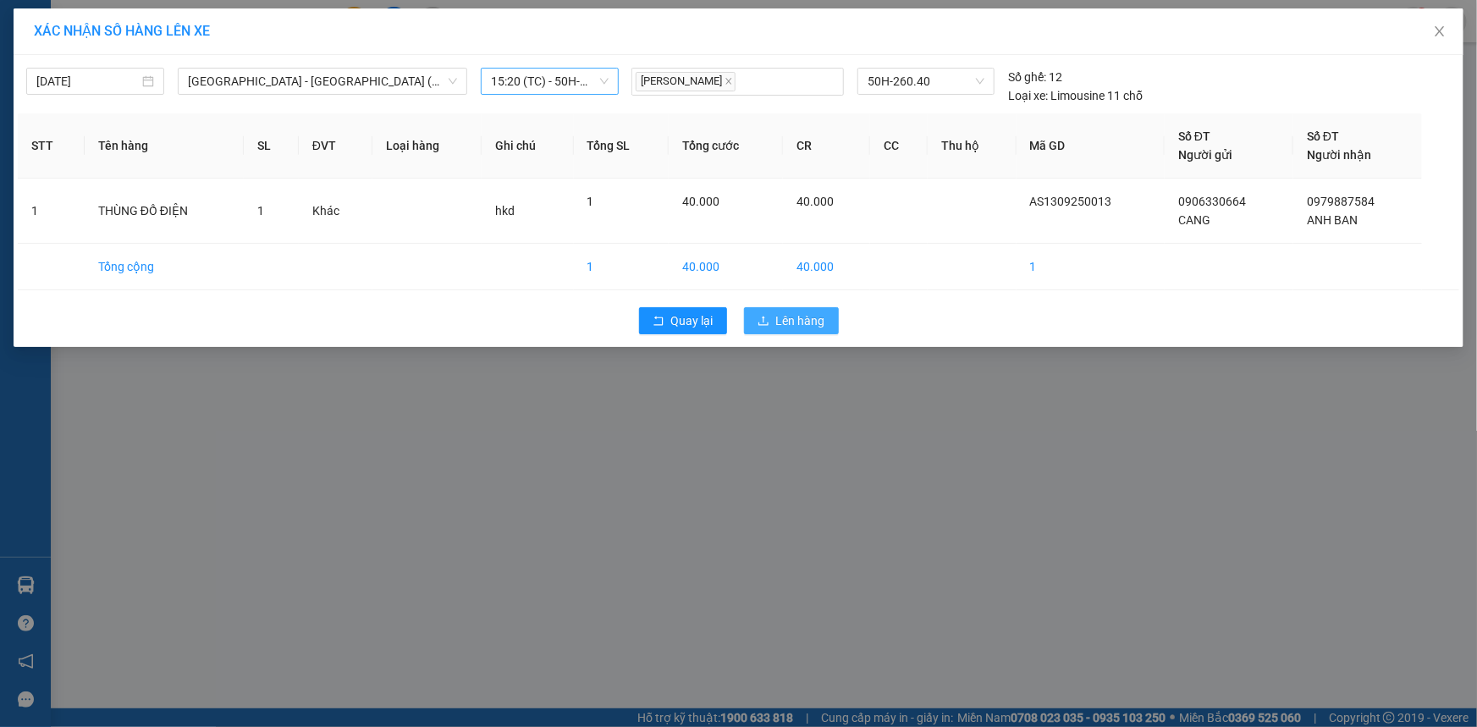
click at [767, 317] on icon "upload" at bounding box center [763, 321] width 12 height 12
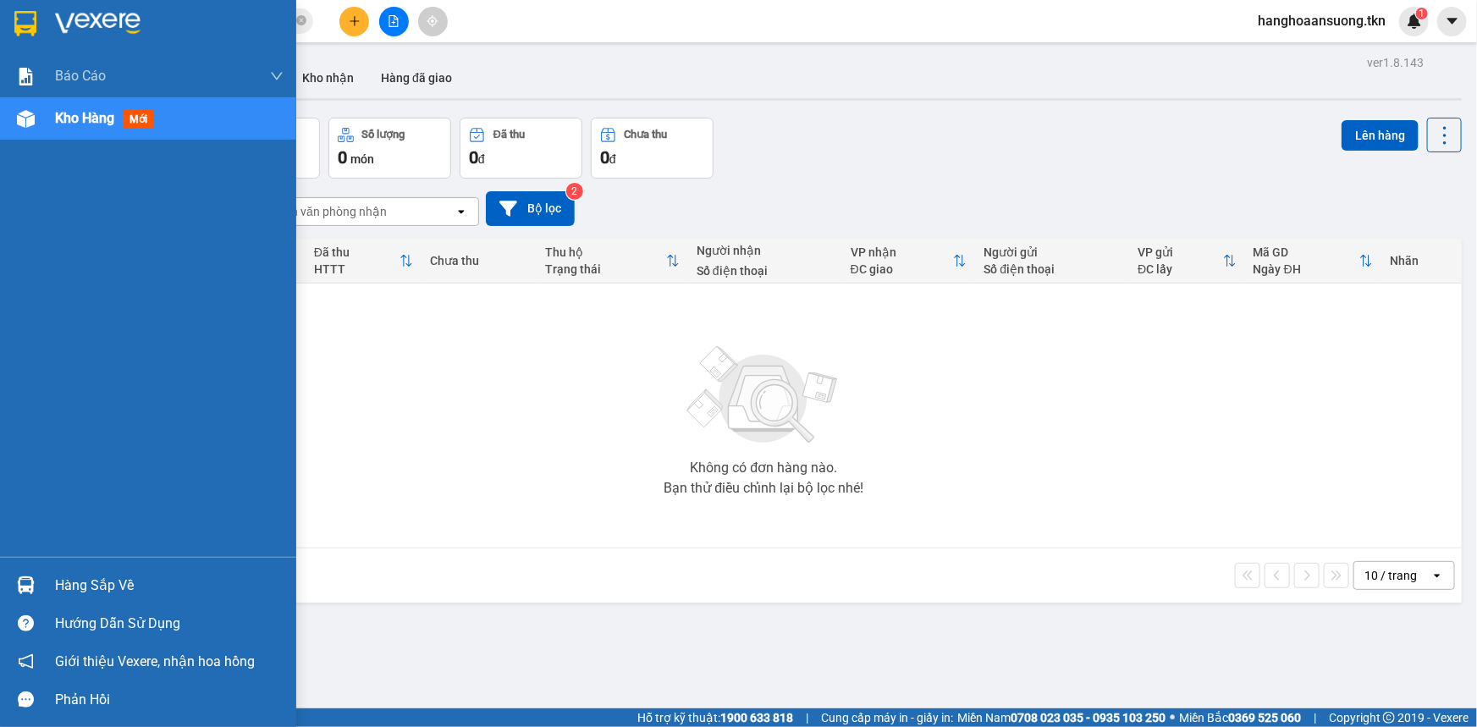
click at [0, 543] on div "Báo cáo Mẫu 1: Báo cáo dòng tiền theo nhân viên Mẫu 2: Thống kê đơn hàng theo n…" at bounding box center [148, 306] width 296 height 502
click at [20, 567] on div "Hàng sắp về" at bounding box center [148, 585] width 296 height 38
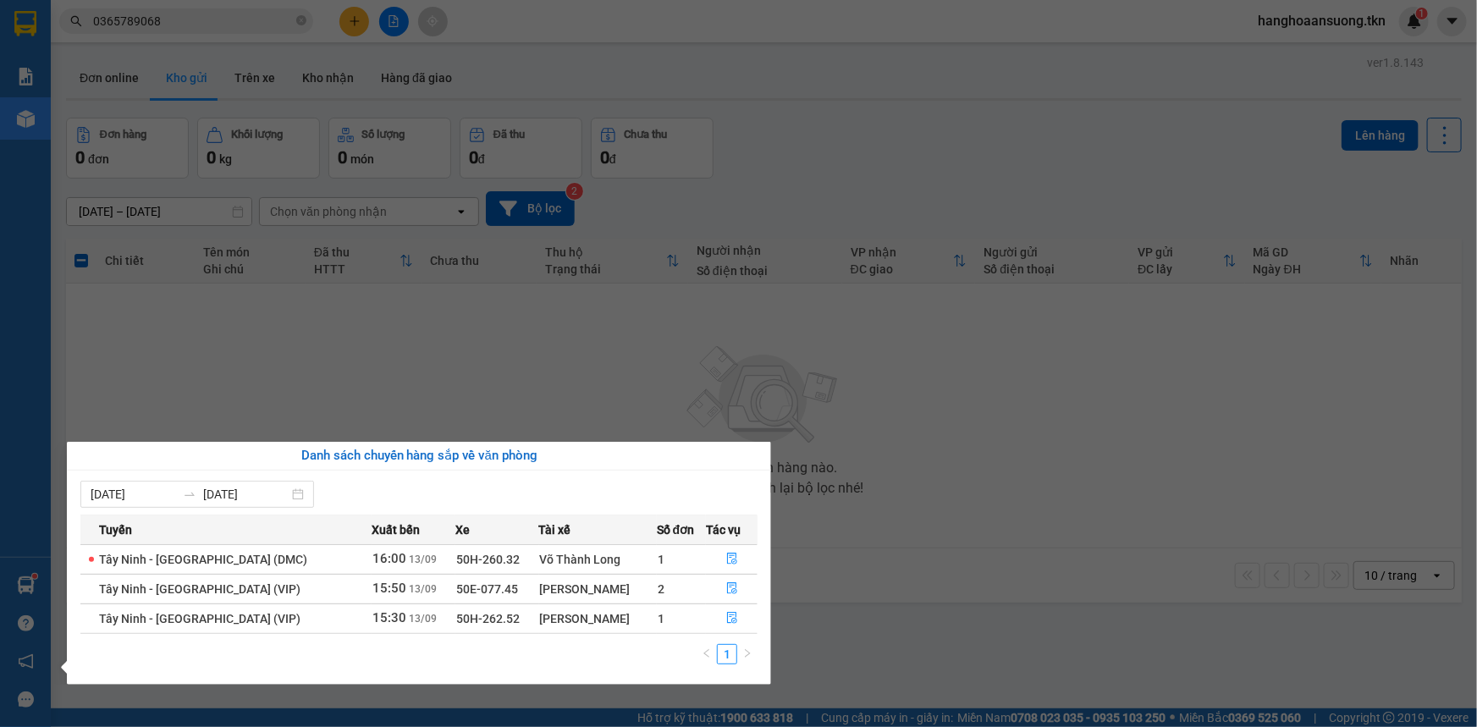
click at [737, 463] on div "Danh sách chuyến hàng sắp về văn phòng" at bounding box center [418, 456] width 677 height 20
click at [643, 349] on section "Kết quả tìm kiếm ( 1 ) Bộ lọc Mã ĐH Trạng thái Món hàng Thu hộ Tổng cước Chưa c…" at bounding box center [738, 363] width 1477 height 727
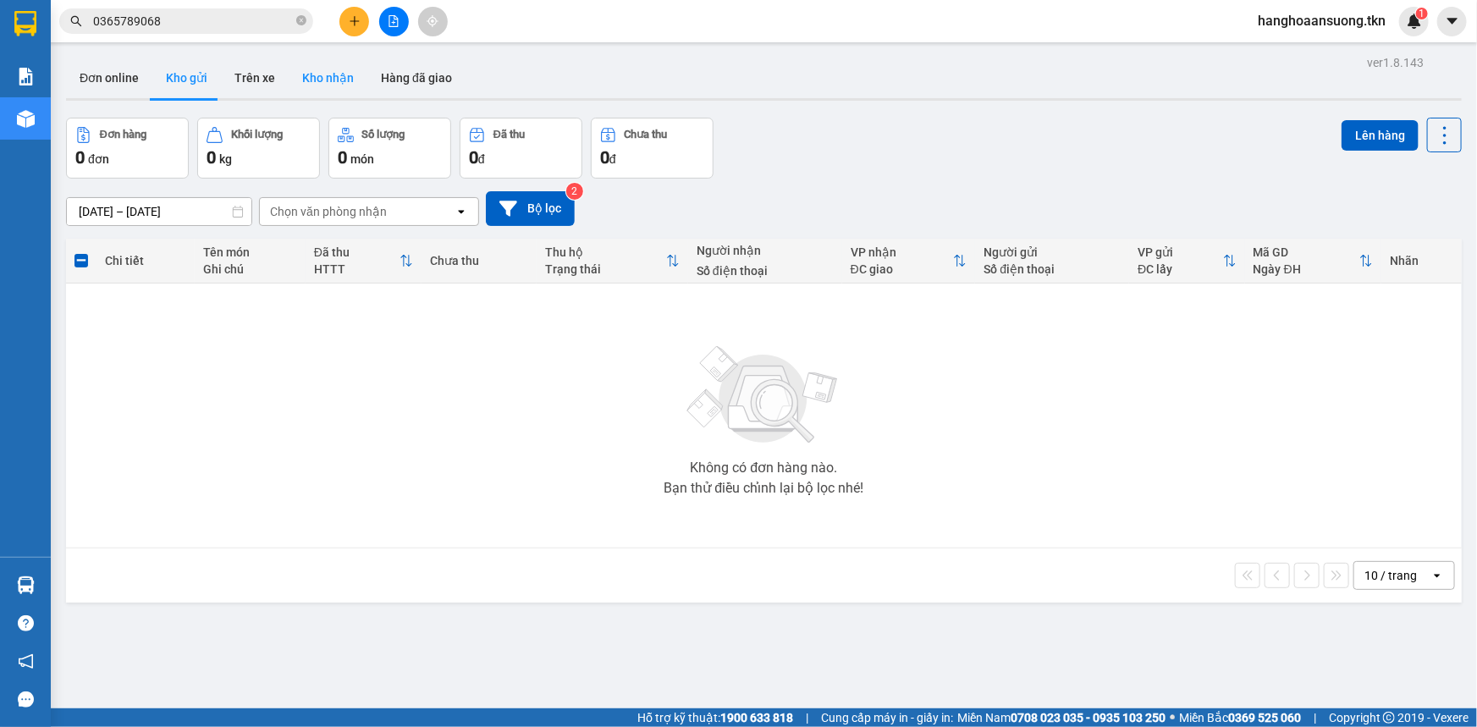
click at [322, 95] on button "Kho nhận" at bounding box center [328, 78] width 79 height 41
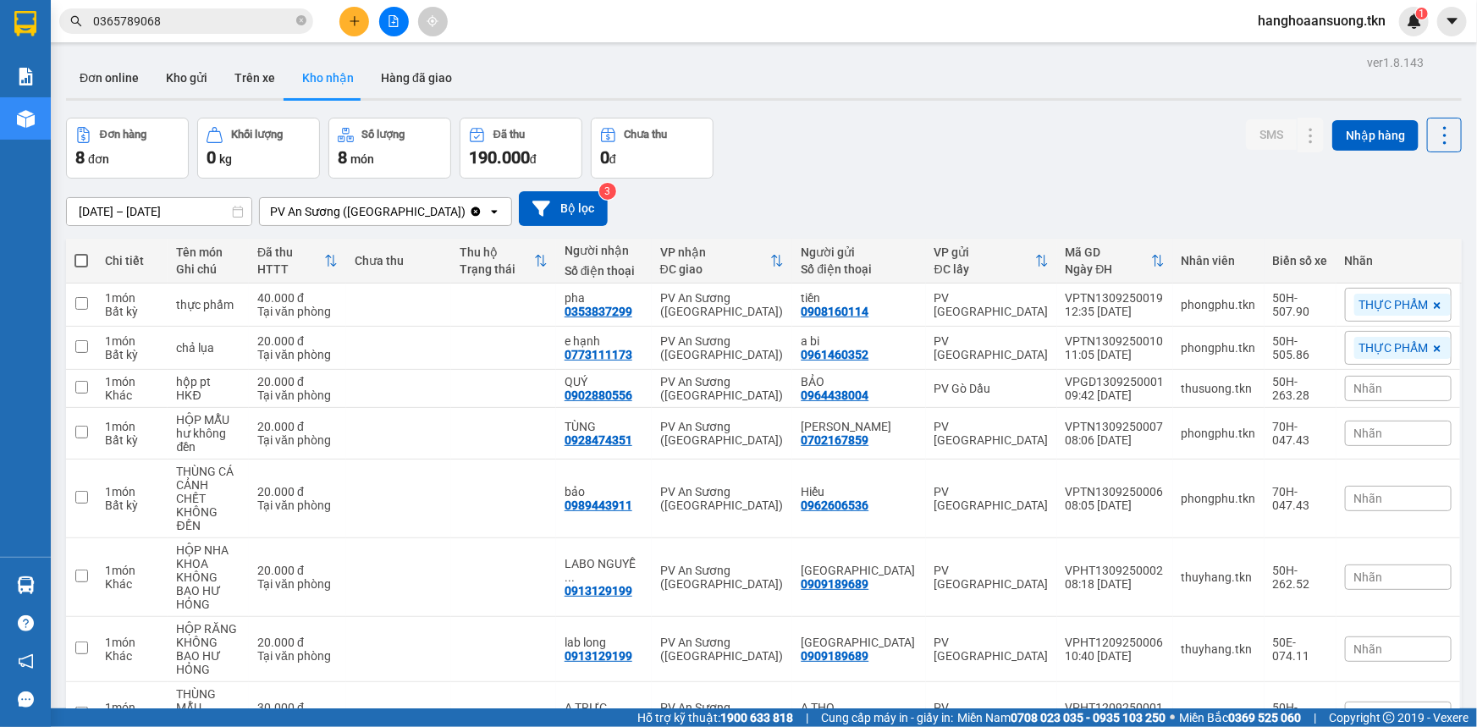
click at [905, 174] on div "Đơn hàng 8 đơn Khối lượng 0 kg Số lượng 8 món Đã thu 190.000 đ Chưa thu 0 đ SMS…" at bounding box center [763, 148] width 1395 height 61
click at [187, 85] on button "Kho gửi" at bounding box center [186, 78] width 69 height 41
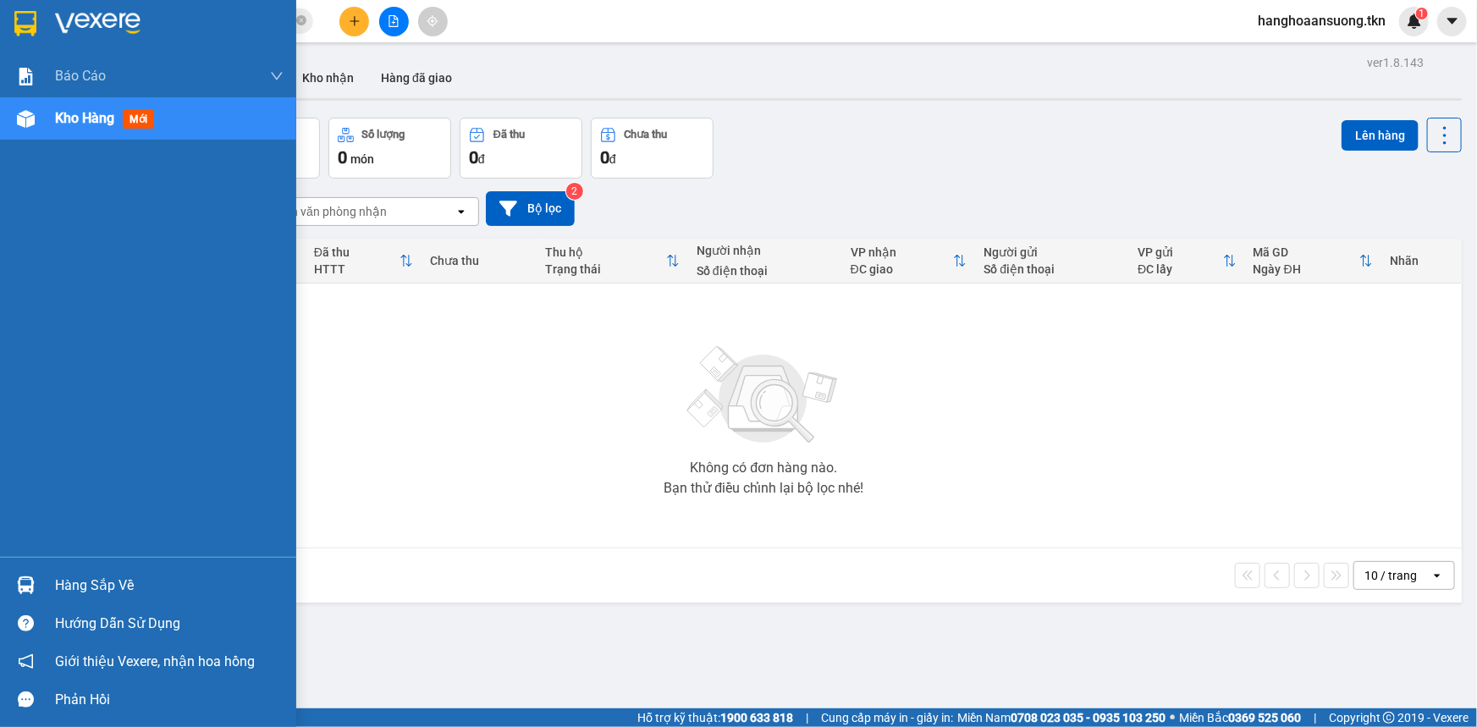
click at [52, 575] on div "Hàng sắp về" at bounding box center [148, 585] width 296 height 38
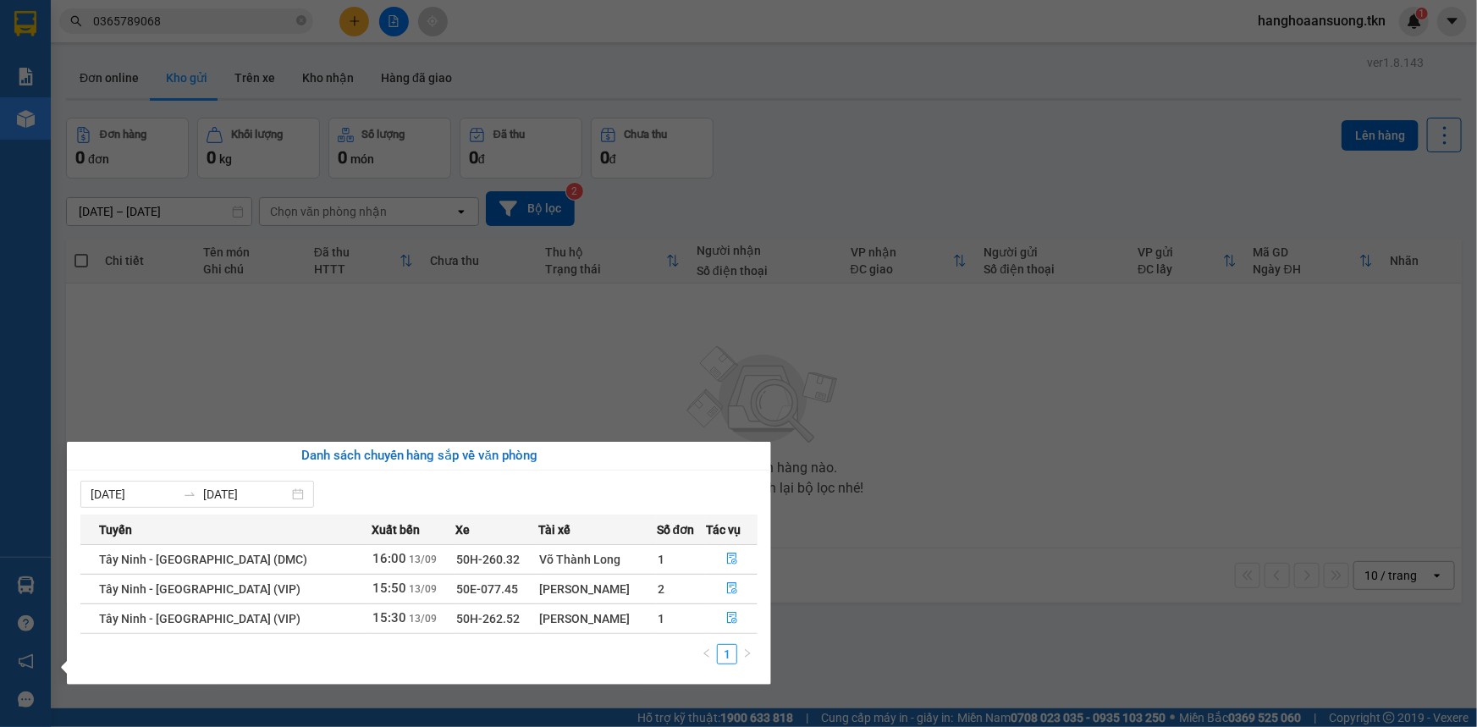
click at [652, 385] on section "Kết quả tìm kiếm ( 1 ) Bộ lọc Mã ĐH Trạng thái Món hàng Thu hộ Tổng cước Chưa c…" at bounding box center [738, 363] width 1477 height 727
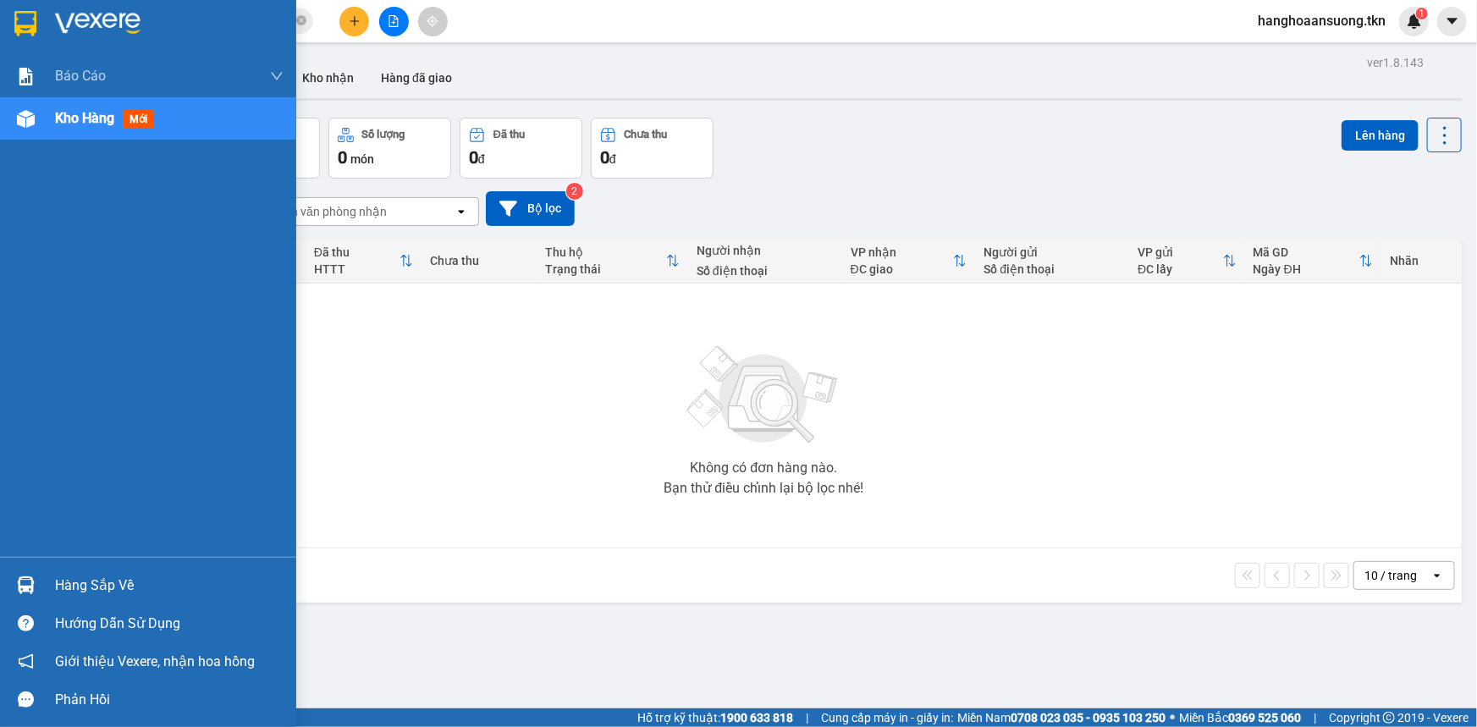
click at [21, 582] on img at bounding box center [26, 585] width 18 height 18
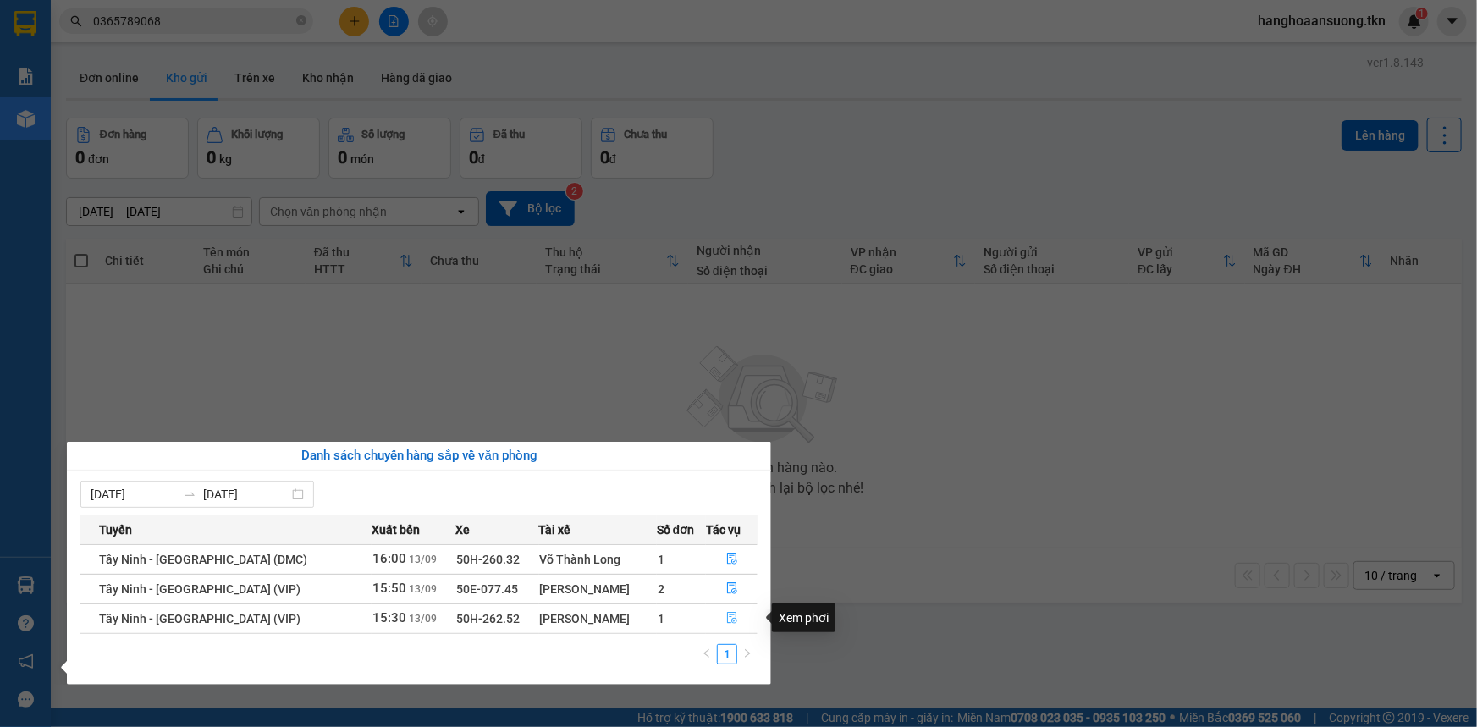
click at [737, 625] on button "button" at bounding box center [732, 618] width 50 height 27
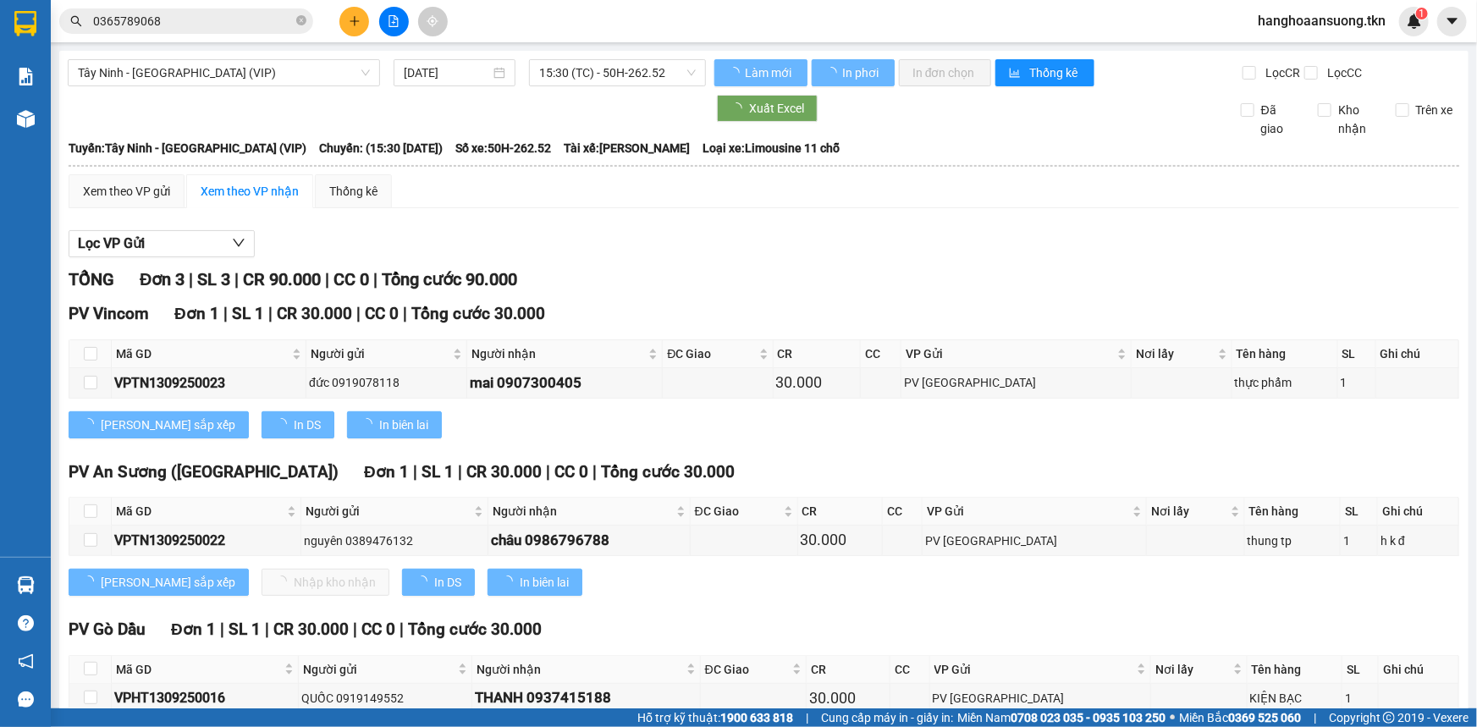
click at [850, 268] on div "TỔNG Đơn 3 | SL 3 | CR 90.000 | CC 0 | Tổng cước 90.000" at bounding box center [764, 280] width 1390 height 26
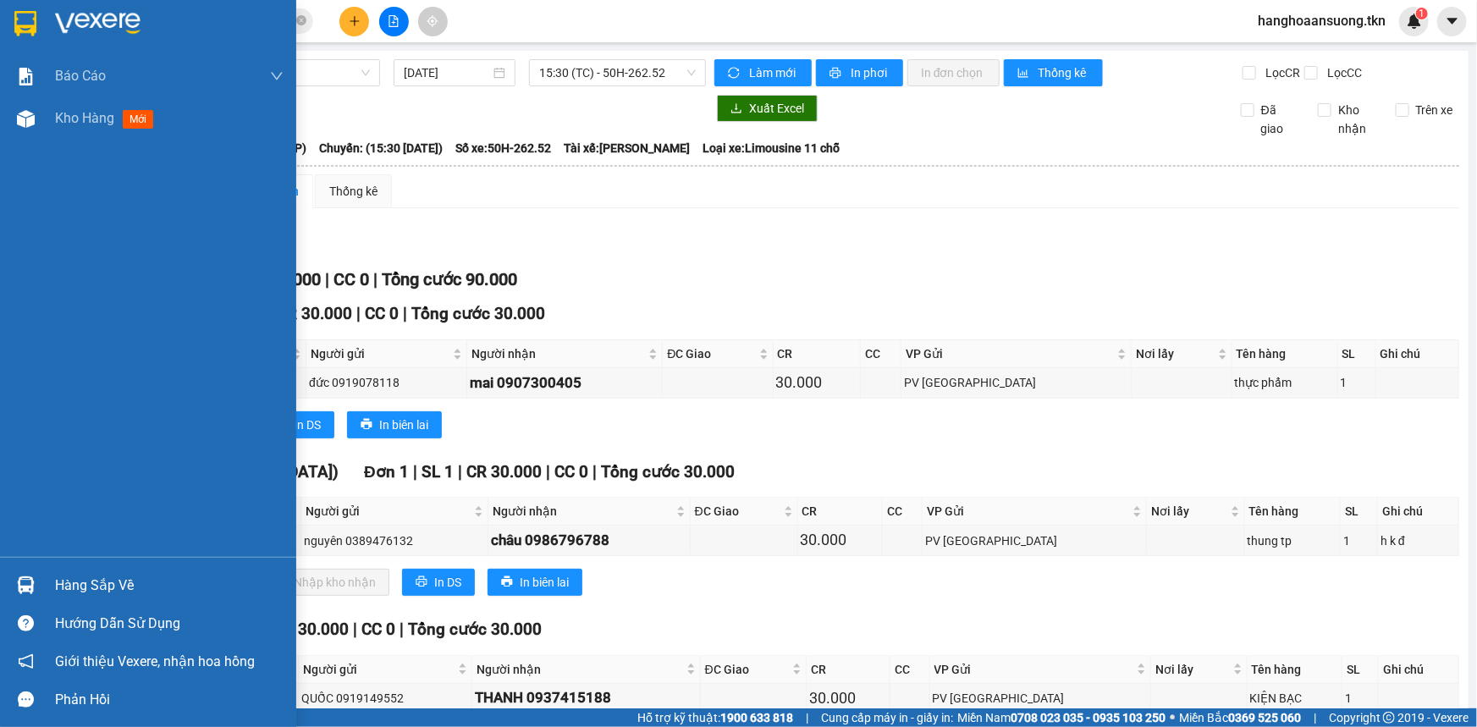
click at [30, 585] on img at bounding box center [26, 585] width 18 height 18
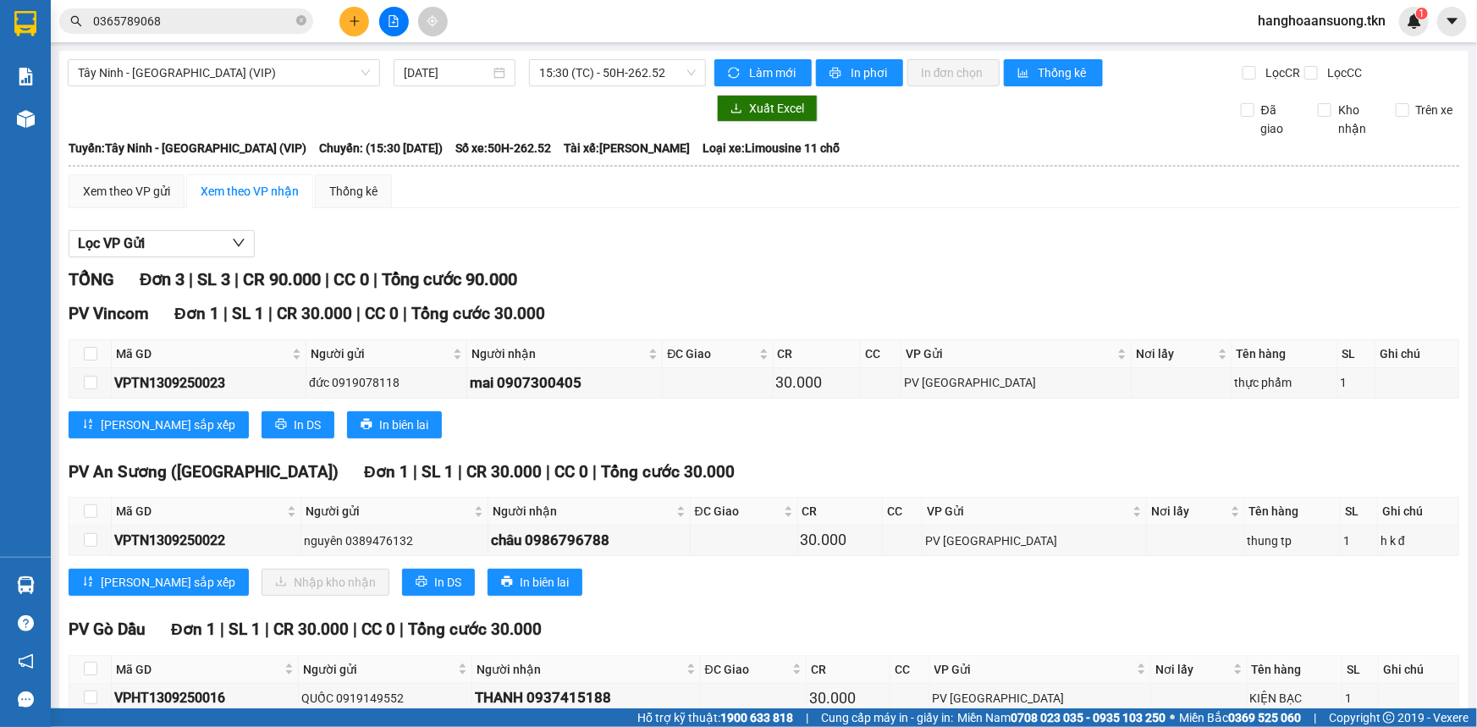
click at [677, 258] on section "Kết quả tìm kiếm ( 1 ) Bộ lọc Mã ĐH Trạng thái Món hàng Thu hộ Tổng cước Chưa c…" at bounding box center [738, 363] width 1477 height 727
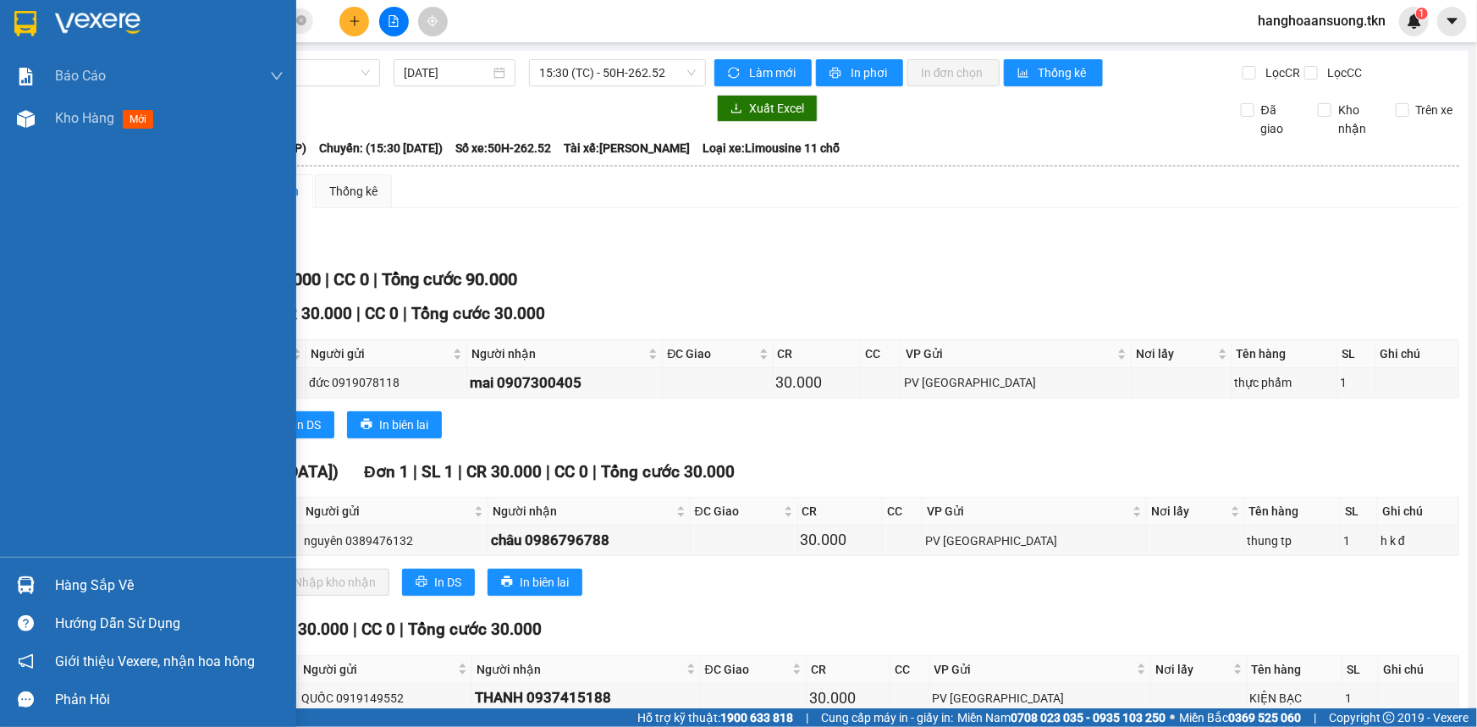
click at [25, 14] on img at bounding box center [25, 23] width 22 height 25
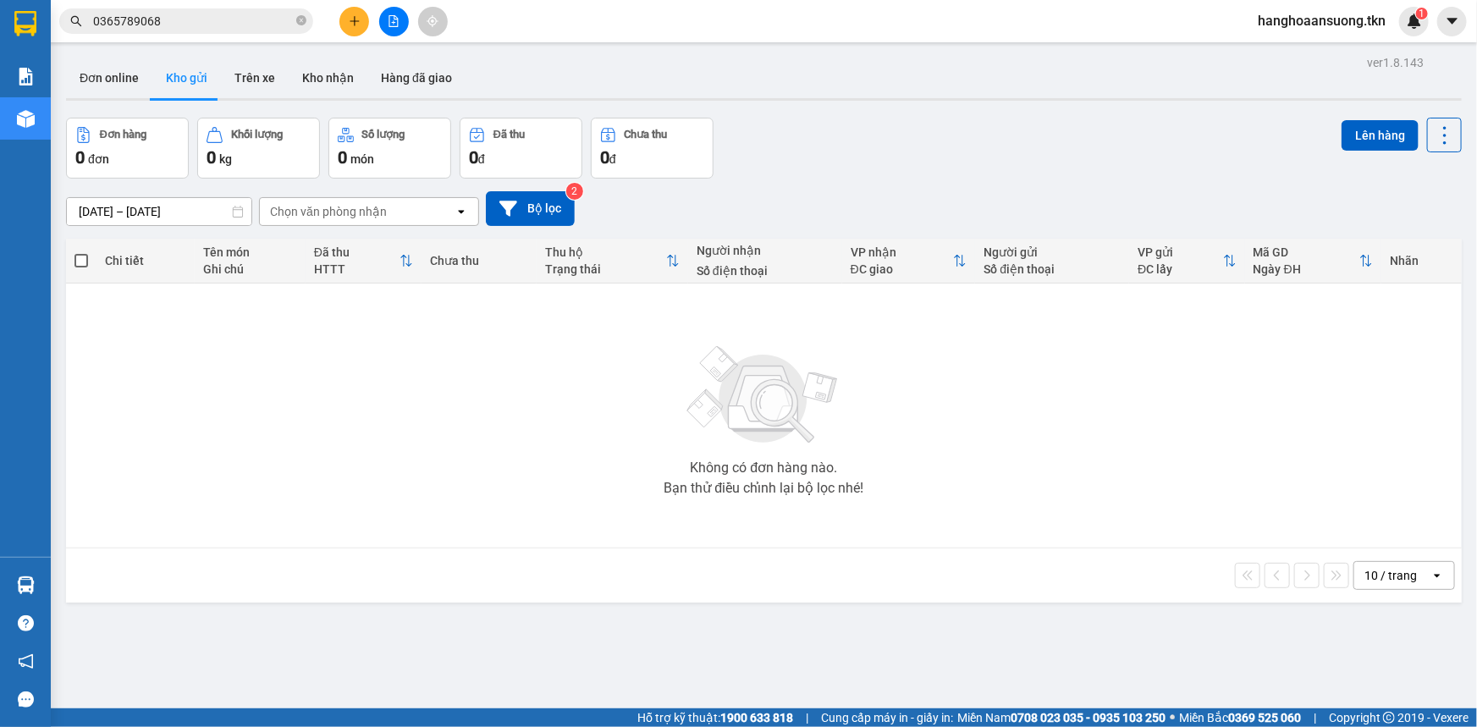
click at [885, 96] on div "Đơn online Kho gửi Trên xe Kho nhận Hàng đã giao" at bounding box center [763, 80] width 1395 height 45
click at [357, 16] on icon "plus" at bounding box center [355, 21] width 12 height 12
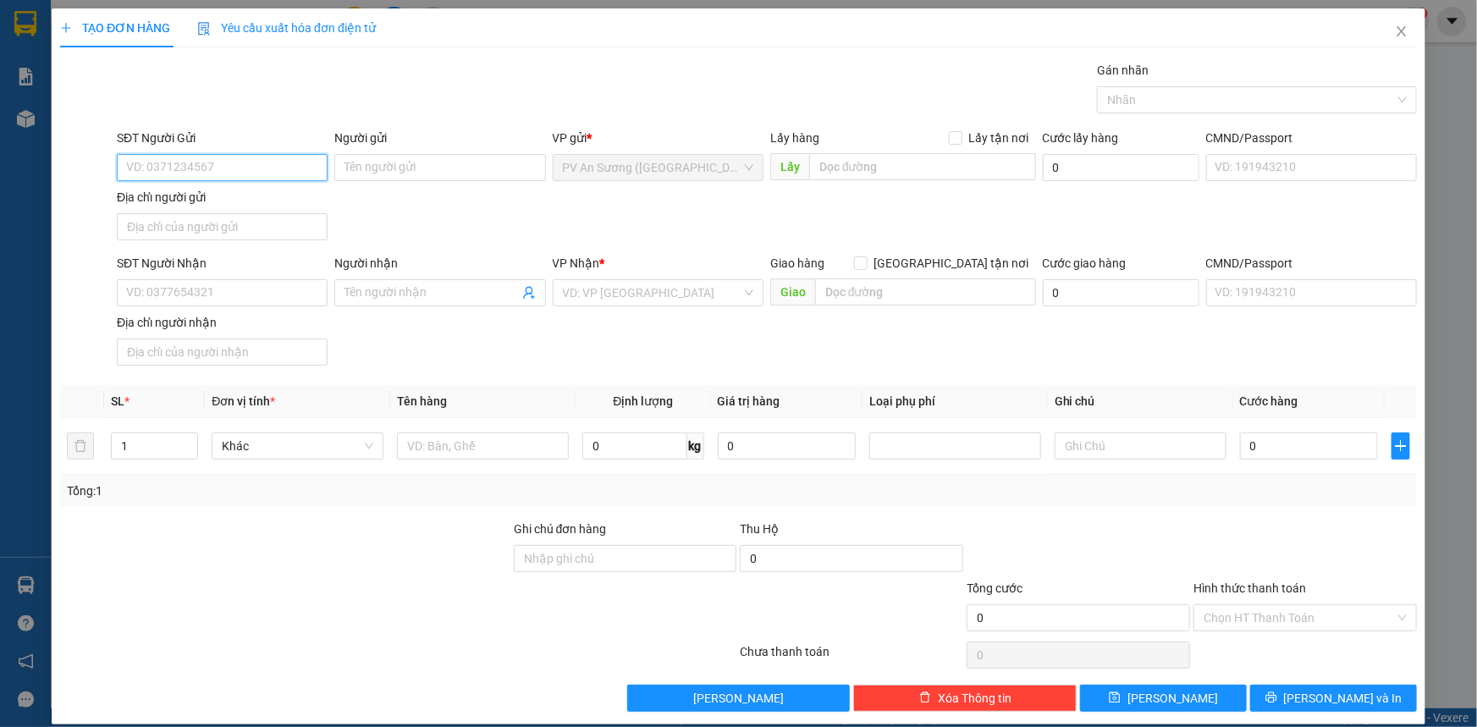
click at [279, 172] on input "SĐT Người Gửi" at bounding box center [222, 167] width 211 height 27
type input "0762603543"
click at [388, 172] on input "Người gửi" at bounding box center [439, 167] width 211 height 27
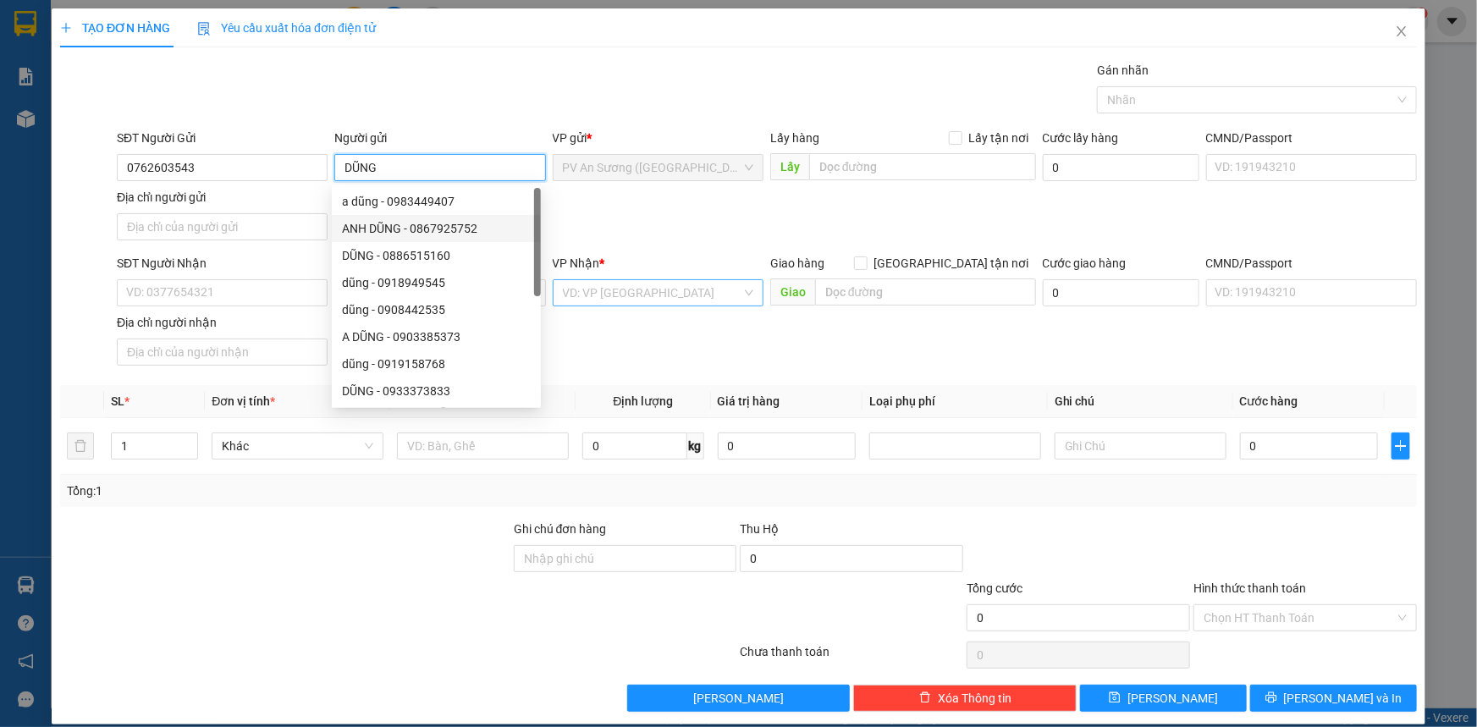
type input "DŨNG"
click at [678, 290] on input "search" at bounding box center [652, 292] width 179 height 25
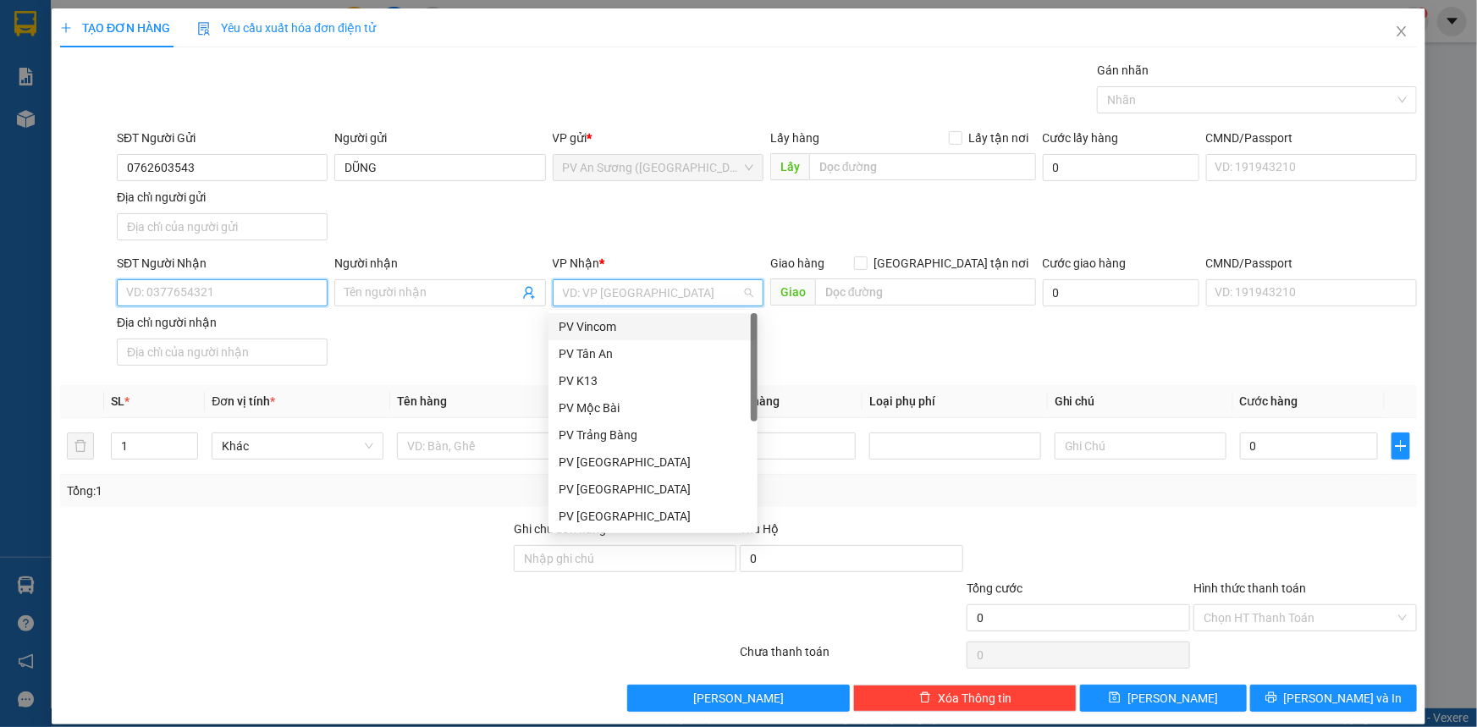
click at [286, 290] on input "SĐT Người Nhận" at bounding box center [222, 292] width 211 height 27
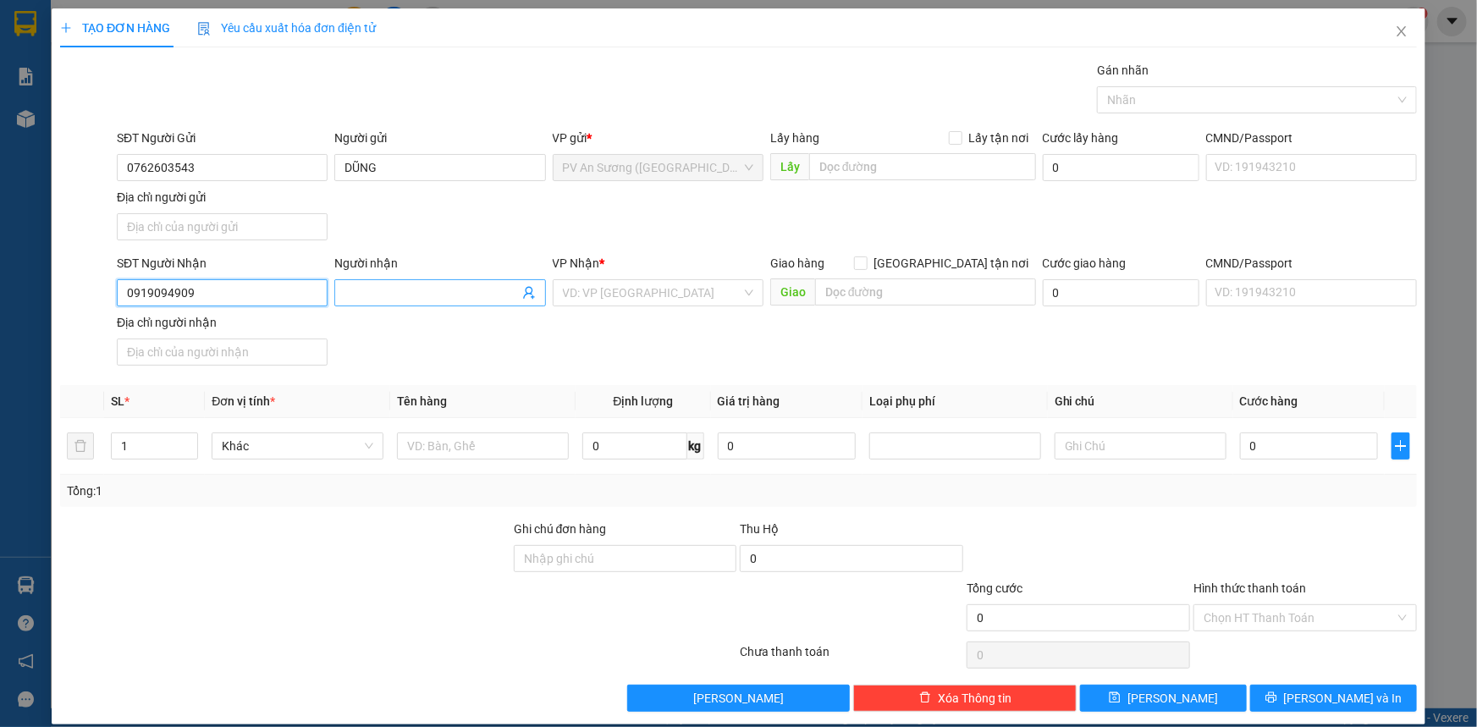
type input "0919094909"
click at [379, 304] on span at bounding box center [439, 292] width 211 height 27
click at [384, 300] on input "Người nhận" at bounding box center [430, 292] width 173 height 19
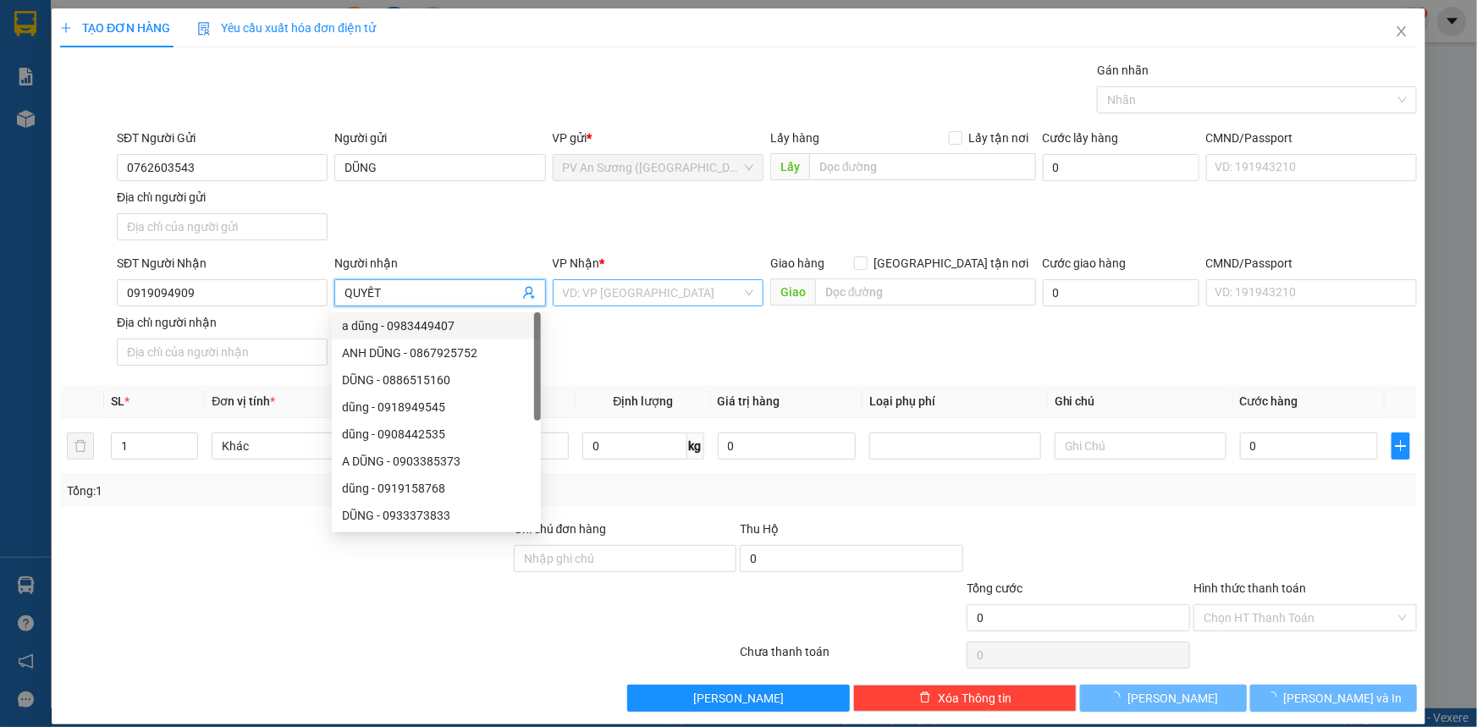
type input "QUYẾT"
click at [652, 296] on input "search" at bounding box center [652, 292] width 179 height 25
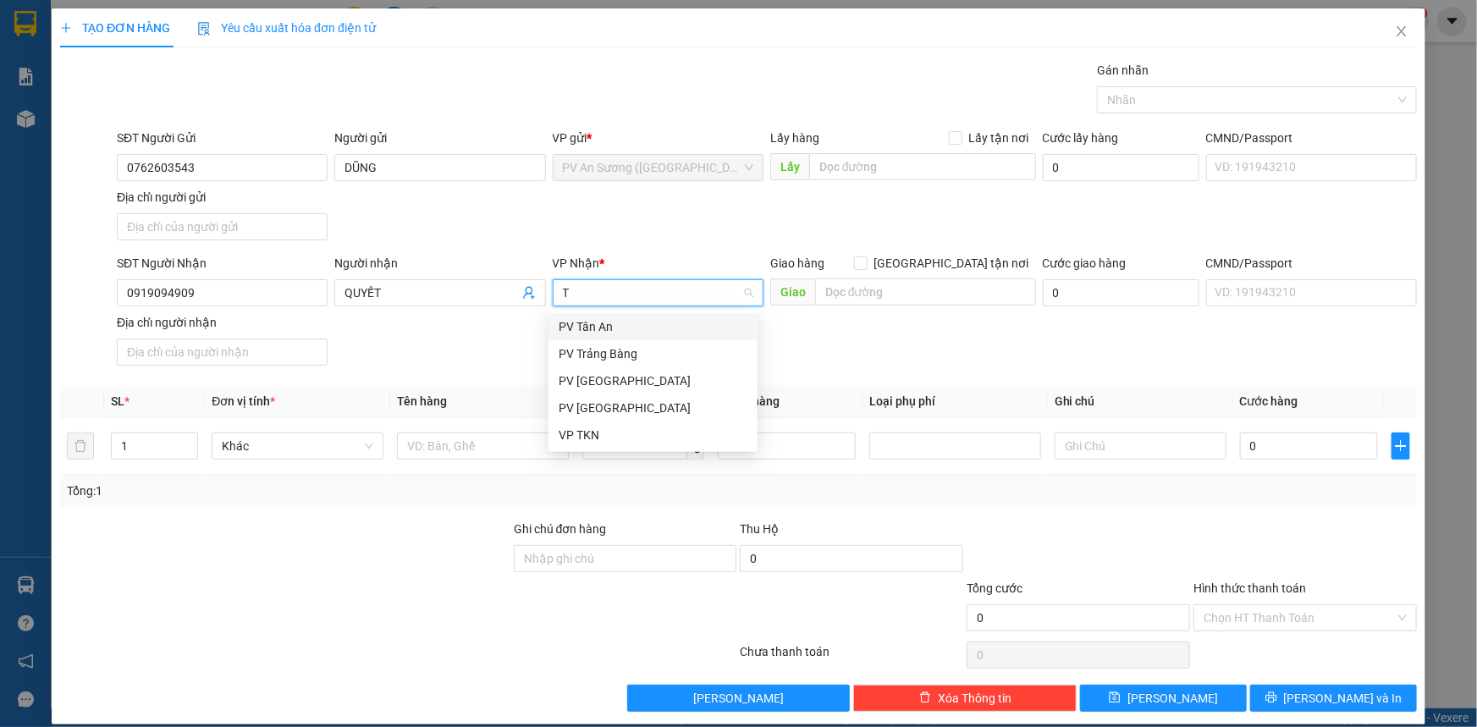
type input "TN"
click at [664, 332] on div "PV [GEOGRAPHIC_DATA]" at bounding box center [653, 326] width 189 height 19
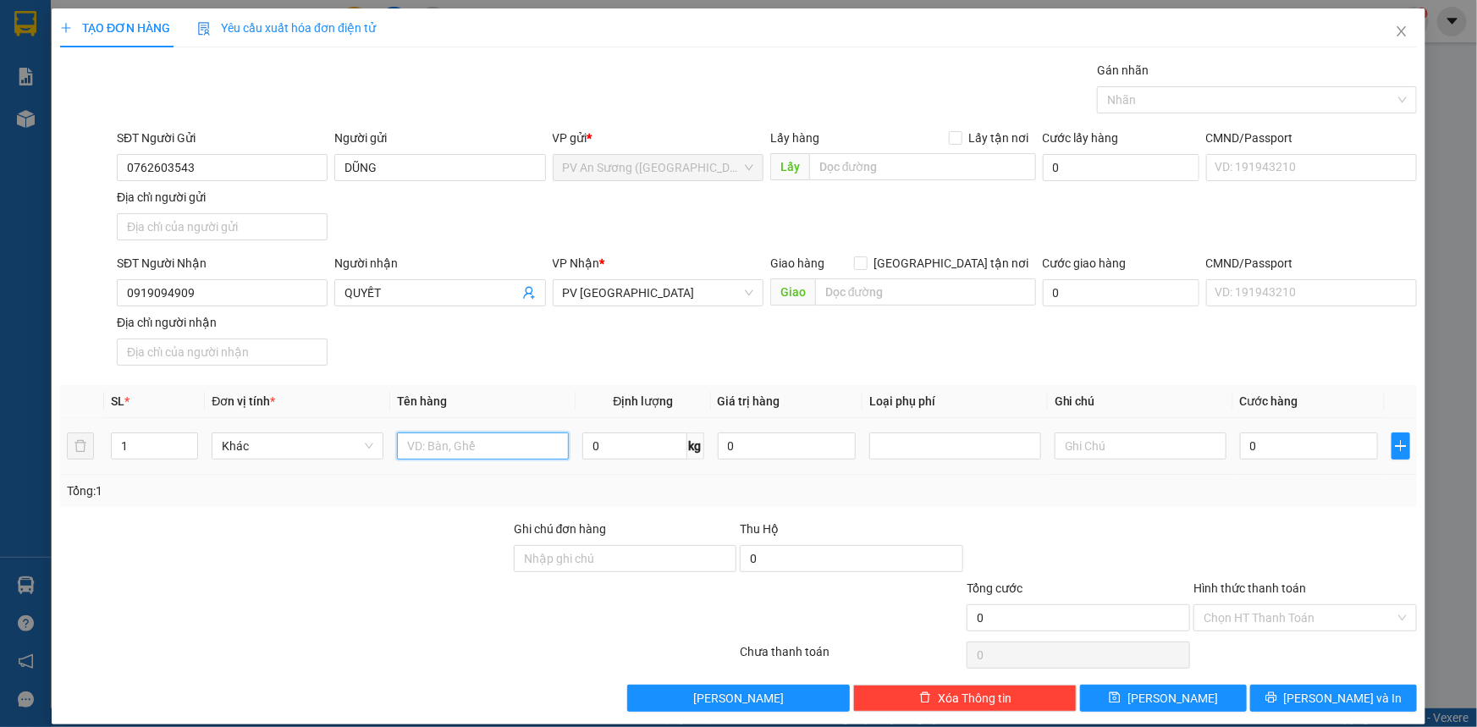
click at [516, 448] on input "text" at bounding box center [483, 445] width 172 height 27
type input "HỘP BĂNG RÔN"
click at [1283, 437] on input "0" at bounding box center [1309, 445] width 138 height 27
type input "002"
type input "2"
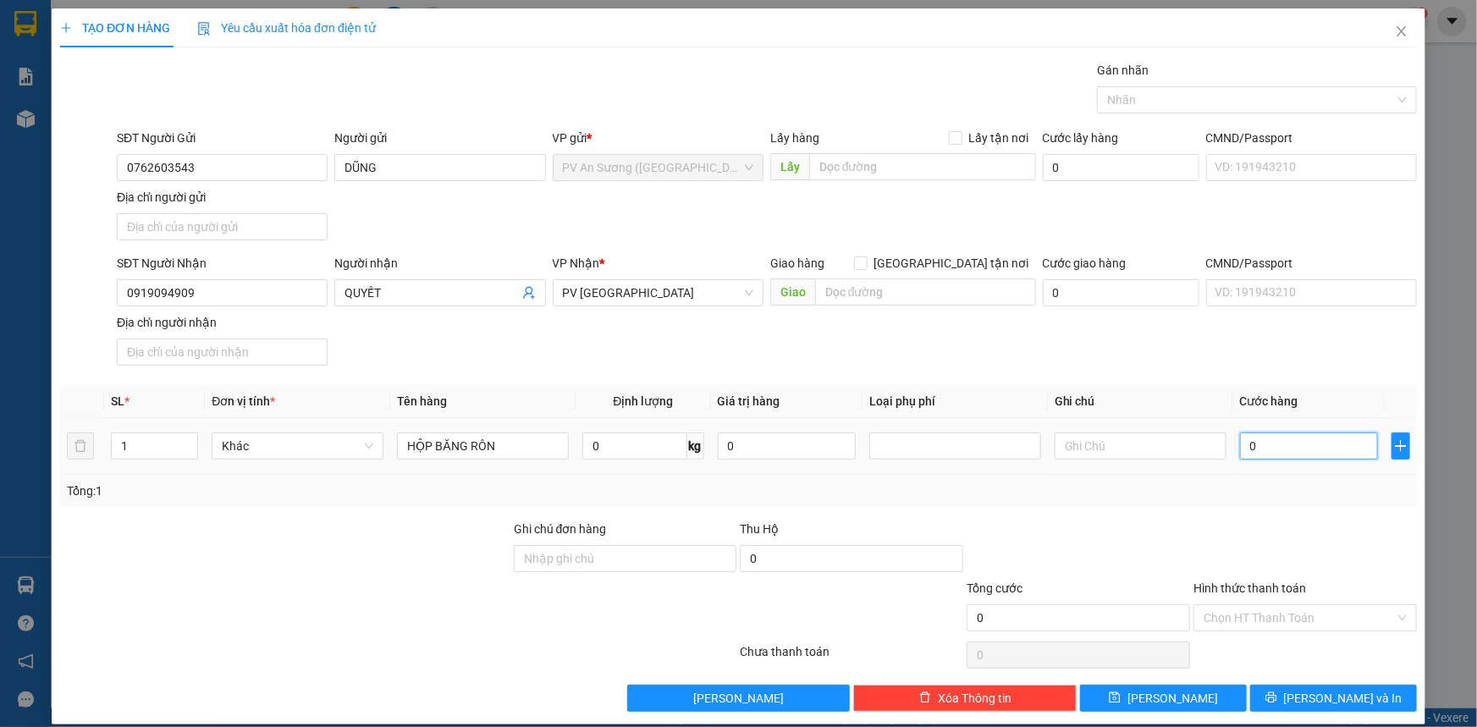
type input "2"
type input "0.020"
type input "20"
click at [1300, 618] on input "Hình thức thanh toán" at bounding box center [1298, 617] width 191 height 25
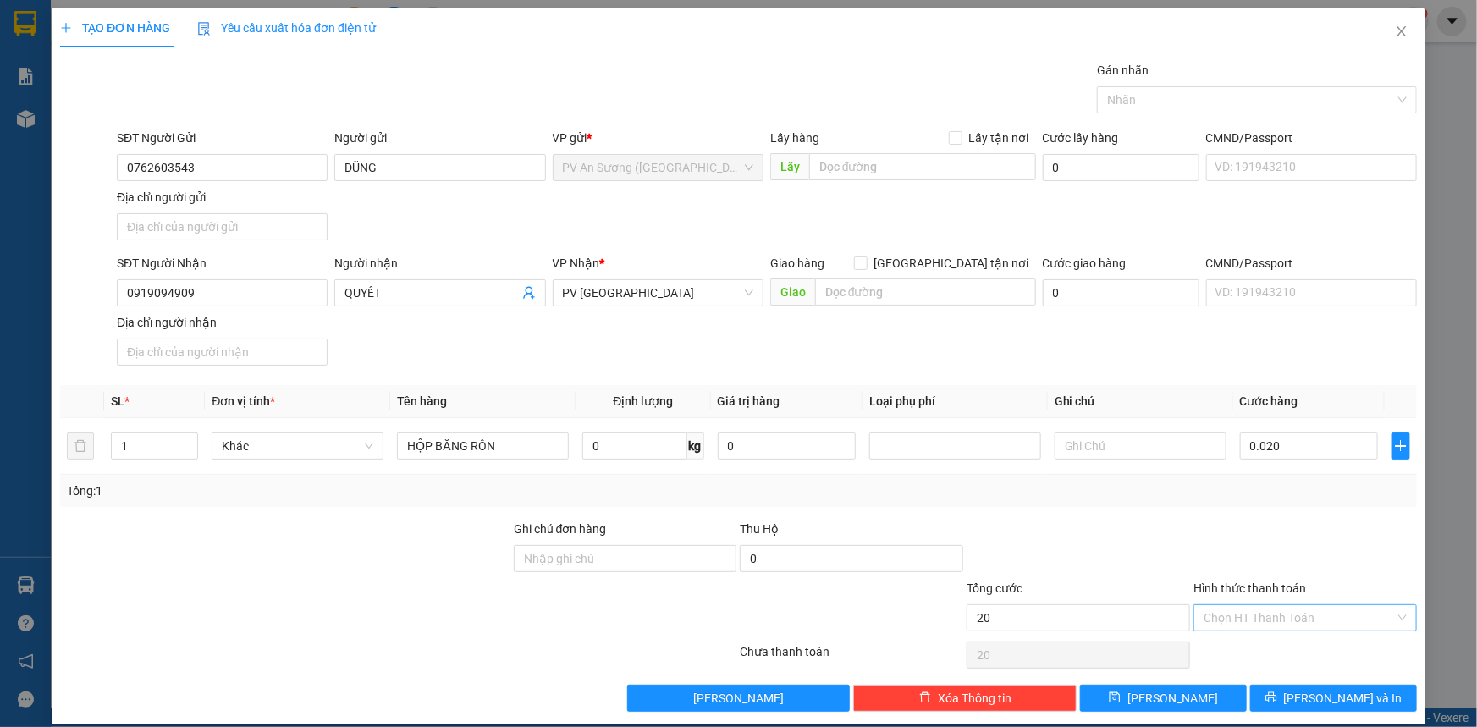
type input "20.000"
click at [1324, 648] on div "Tại văn phòng" at bounding box center [1294, 650] width 201 height 19
type input "0"
click at [1356, 698] on button "[PERSON_NAME] và In" at bounding box center [1333, 698] width 167 height 27
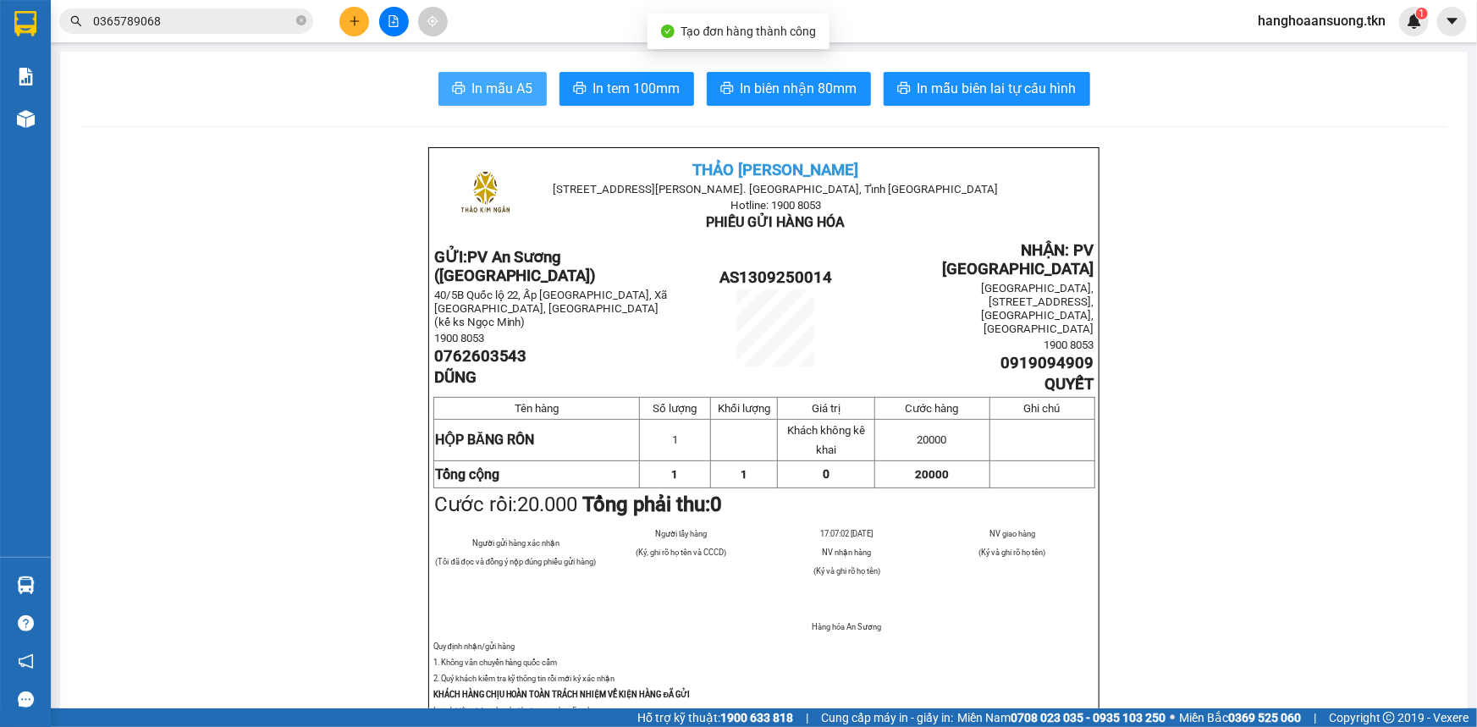
click at [508, 85] on span "In mẫu A5" at bounding box center [502, 88] width 61 height 21
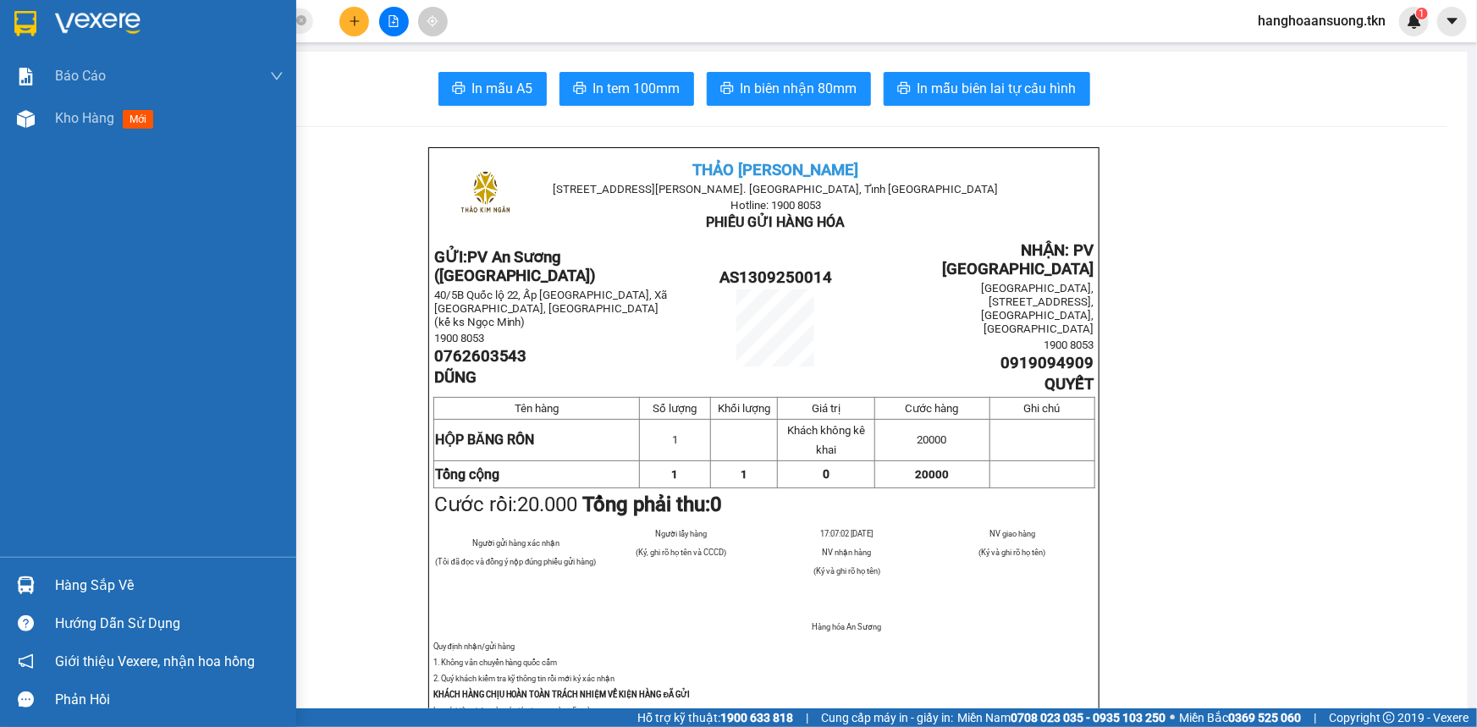
click at [15, 585] on div at bounding box center [26, 585] width 30 height 30
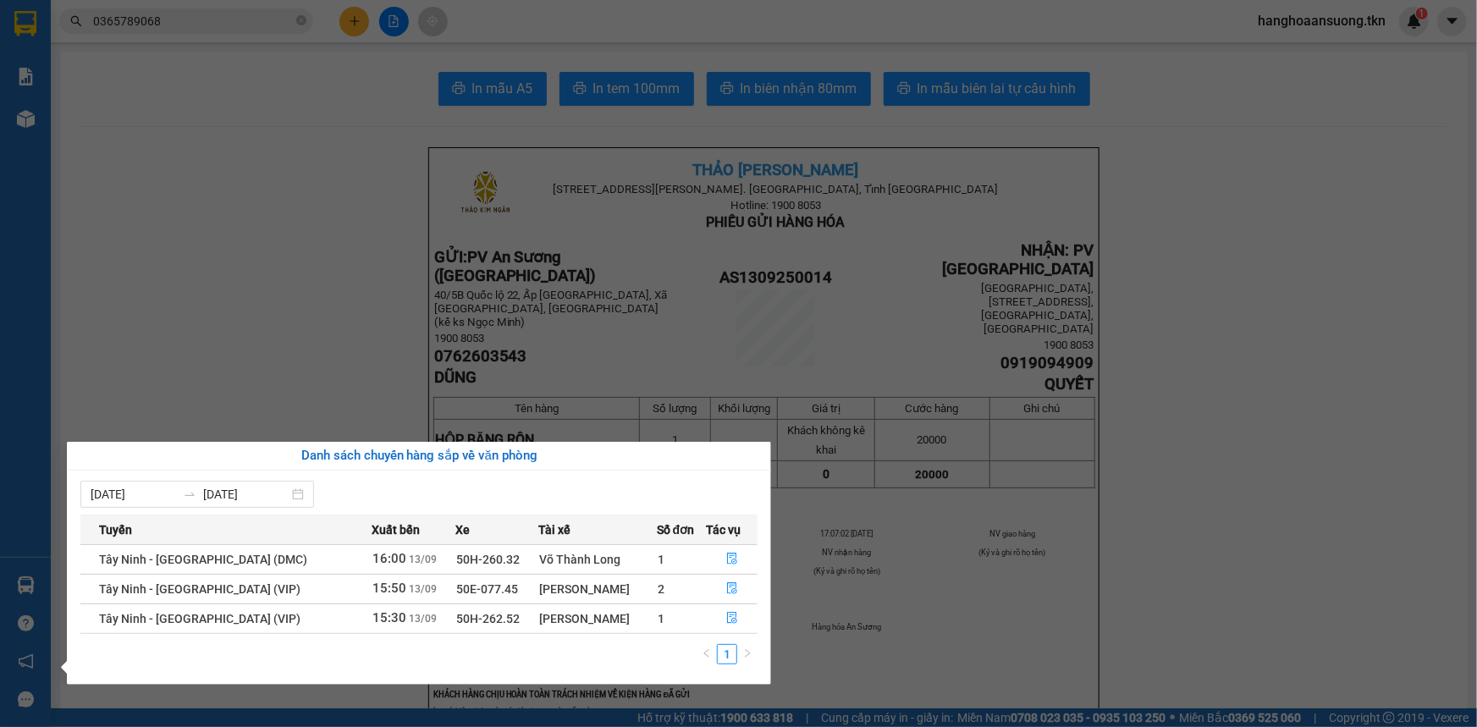
click at [521, 220] on section "Kết quả tìm kiếm ( 1 ) Bộ lọc Mã ĐH Trạng thái Món hàng Thu hộ Tổng cước Chưa c…" at bounding box center [738, 363] width 1477 height 727
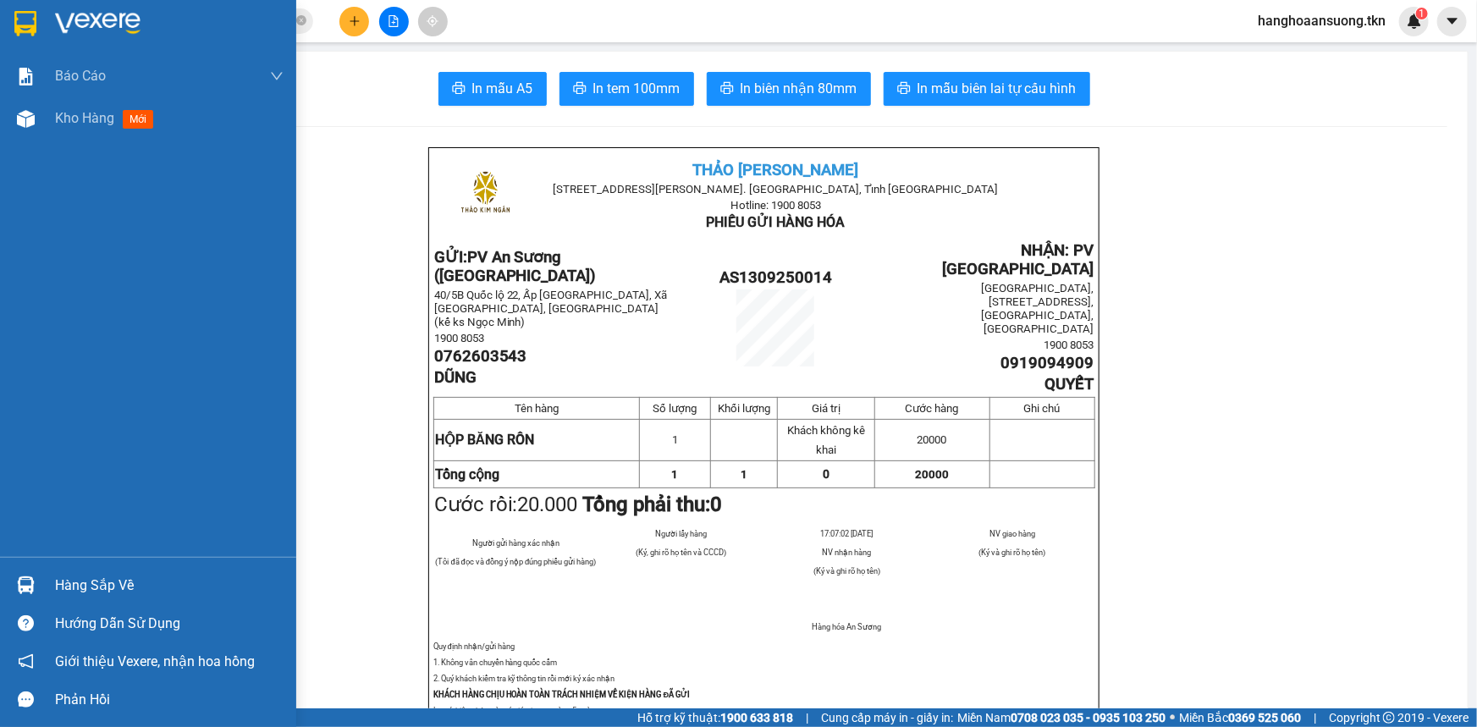
click at [14, 27] on img at bounding box center [25, 23] width 22 height 25
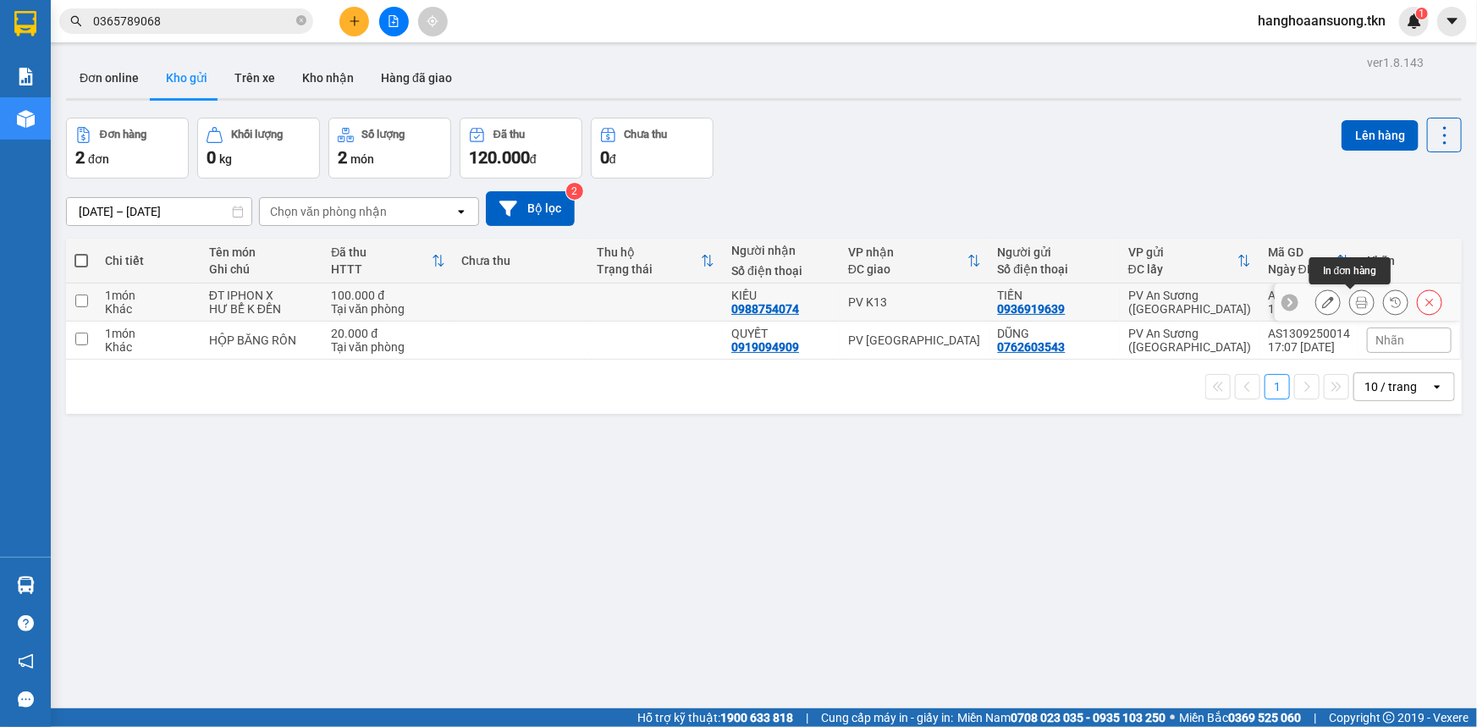
click at [1356, 305] on button at bounding box center [1362, 303] width 24 height 30
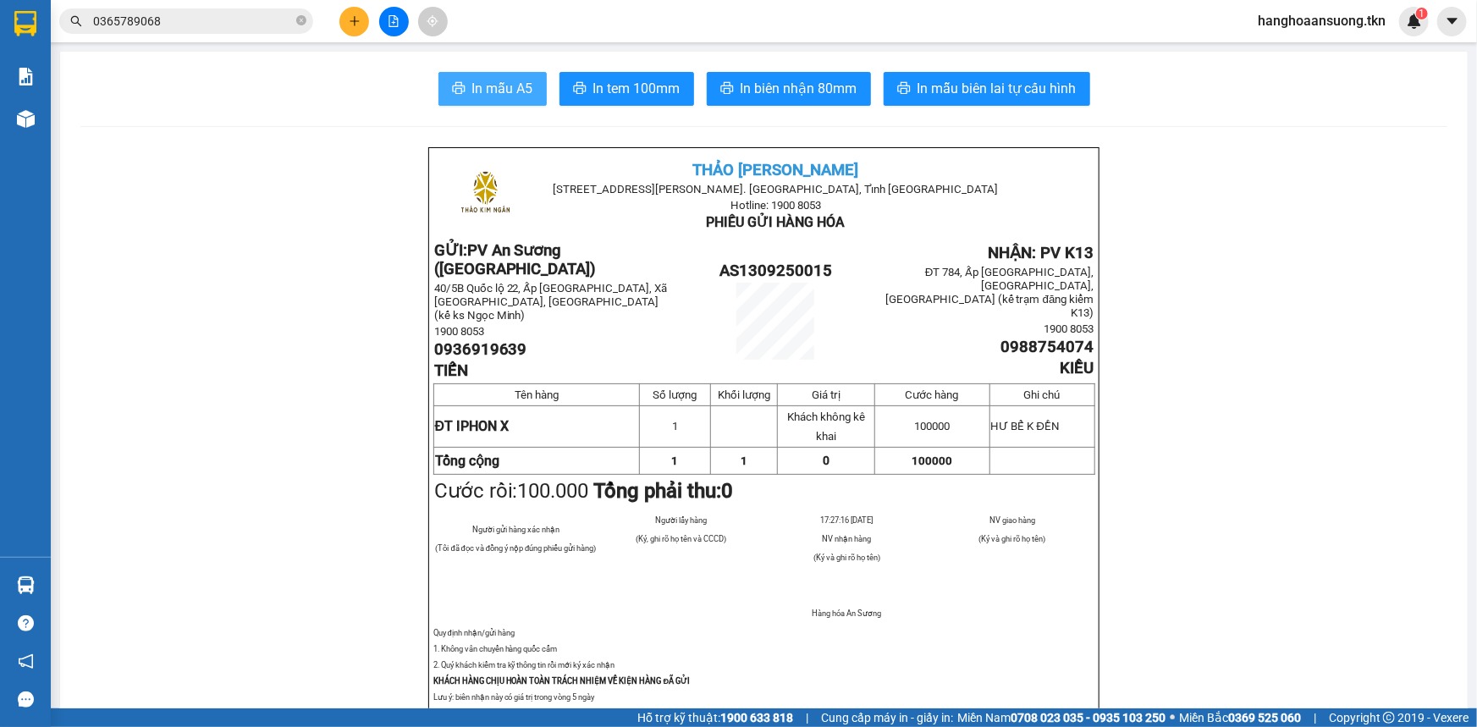
click at [502, 96] on span "In mẫu A5" at bounding box center [502, 88] width 61 height 21
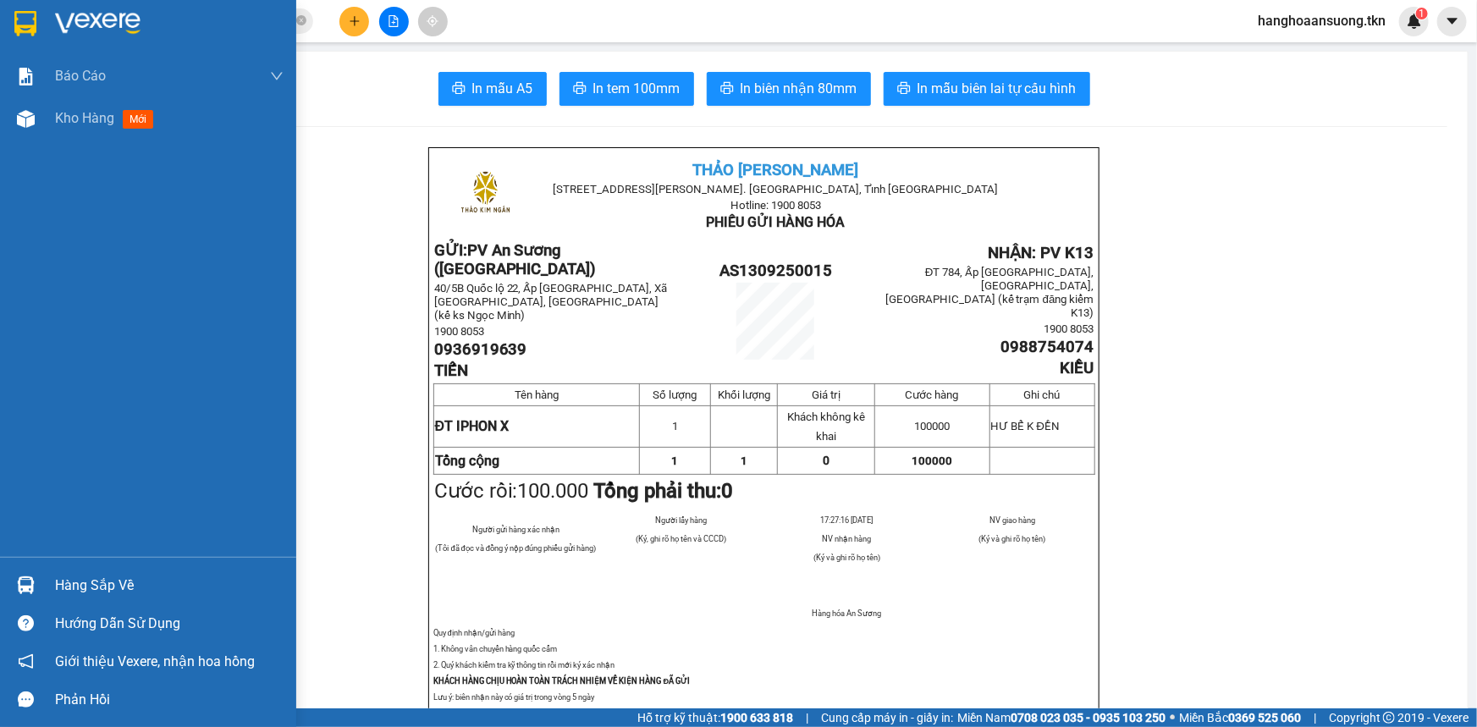
click at [37, 16] on div at bounding box center [26, 23] width 30 height 30
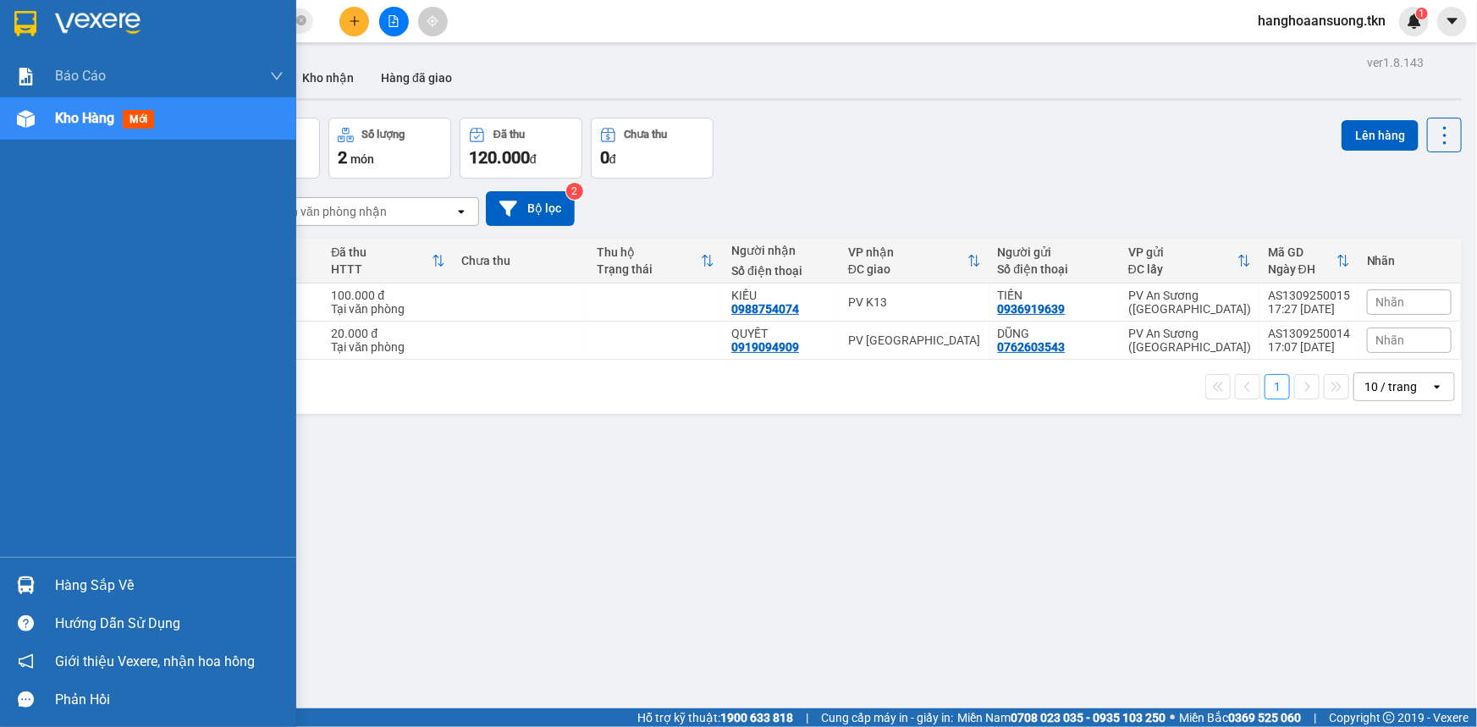
click at [75, 590] on div "Hàng sắp về" at bounding box center [169, 585] width 228 height 25
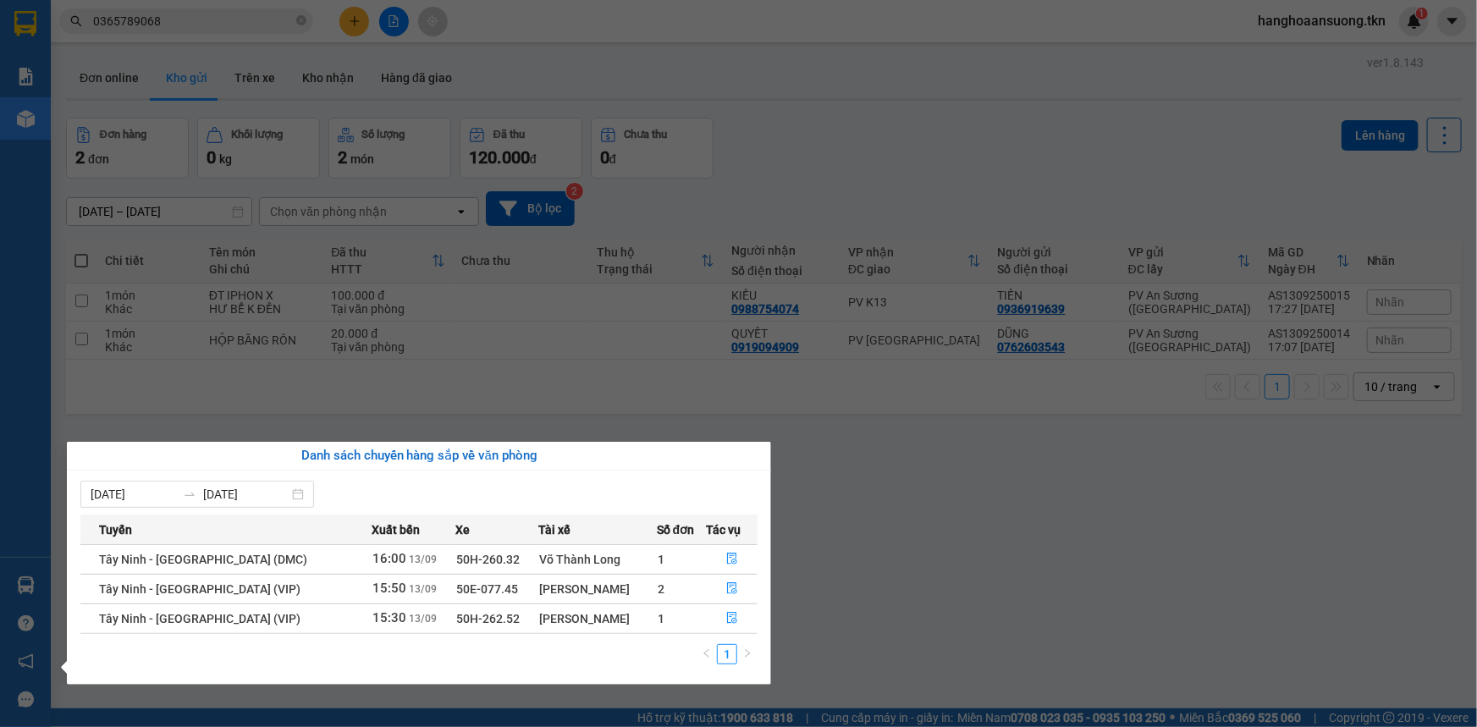
click at [916, 538] on section "Kết quả tìm kiếm ( 1 ) Bộ lọc Mã ĐH Trạng thái Món hàng Thu hộ Tổng cước Chưa c…" at bounding box center [738, 363] width 1477 height 727
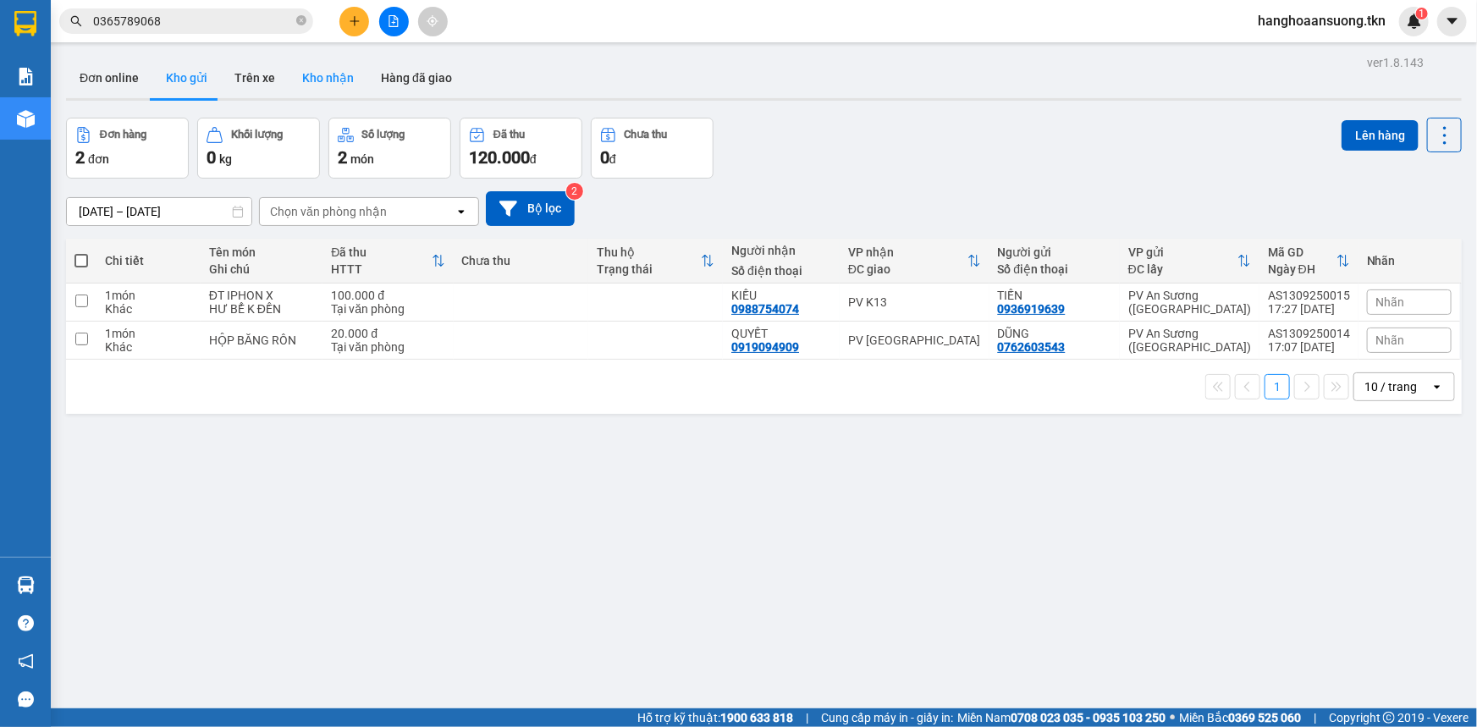
click at [328, 70] on button "Kho nhận" at bounding box center [328, 78] width 79 height 41
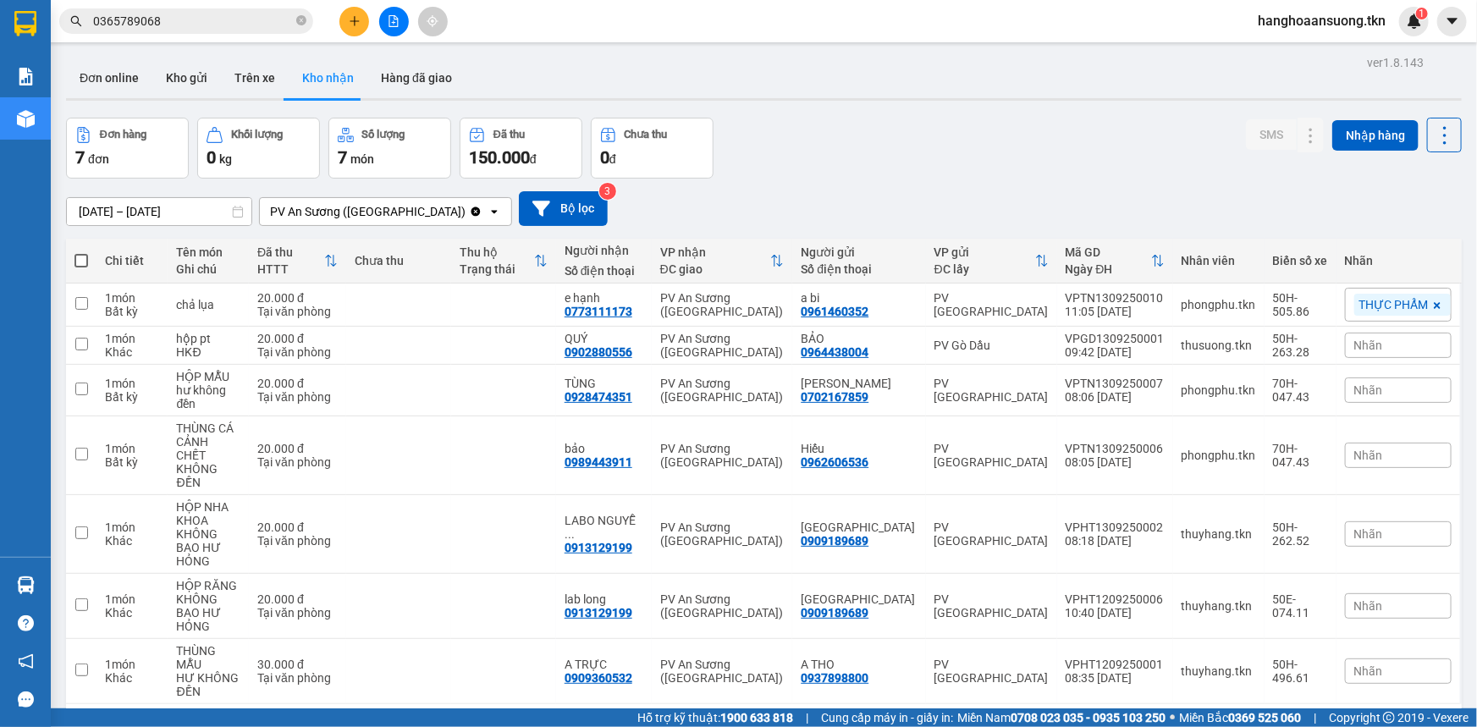
click at [965, 146] on div "Đơn hàng 7 đơn Khối lượng 0 kg Số lượng 7 món Đã thu 150.000 đ Chưa thu 0 đ SMS…" at bounding box center [763, 148] width 1395 height 61
click at [1305, 303] on icon at bounding box center [1311, 305] width 12 height 12
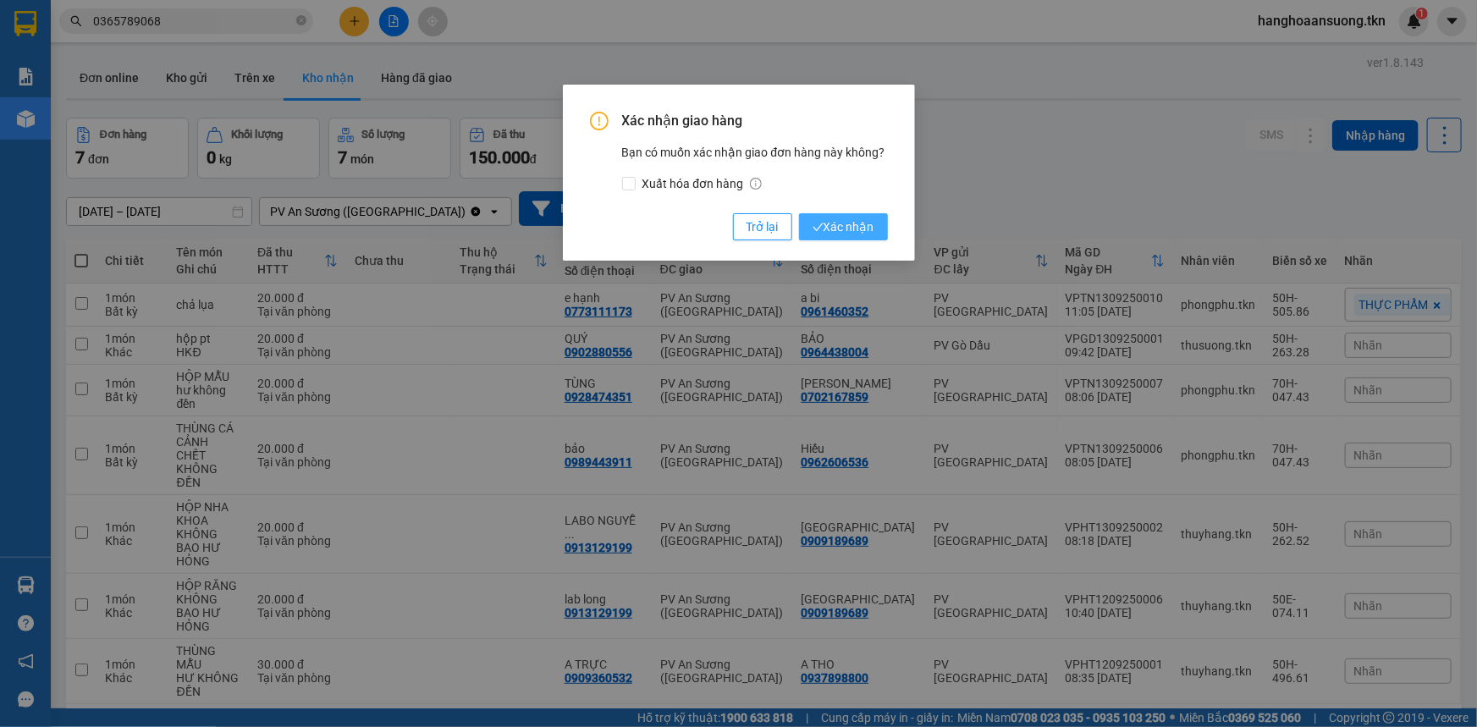
click at [872, 233] on span "Xác nhận" at bounding box center [843, 226] width 62 height 19
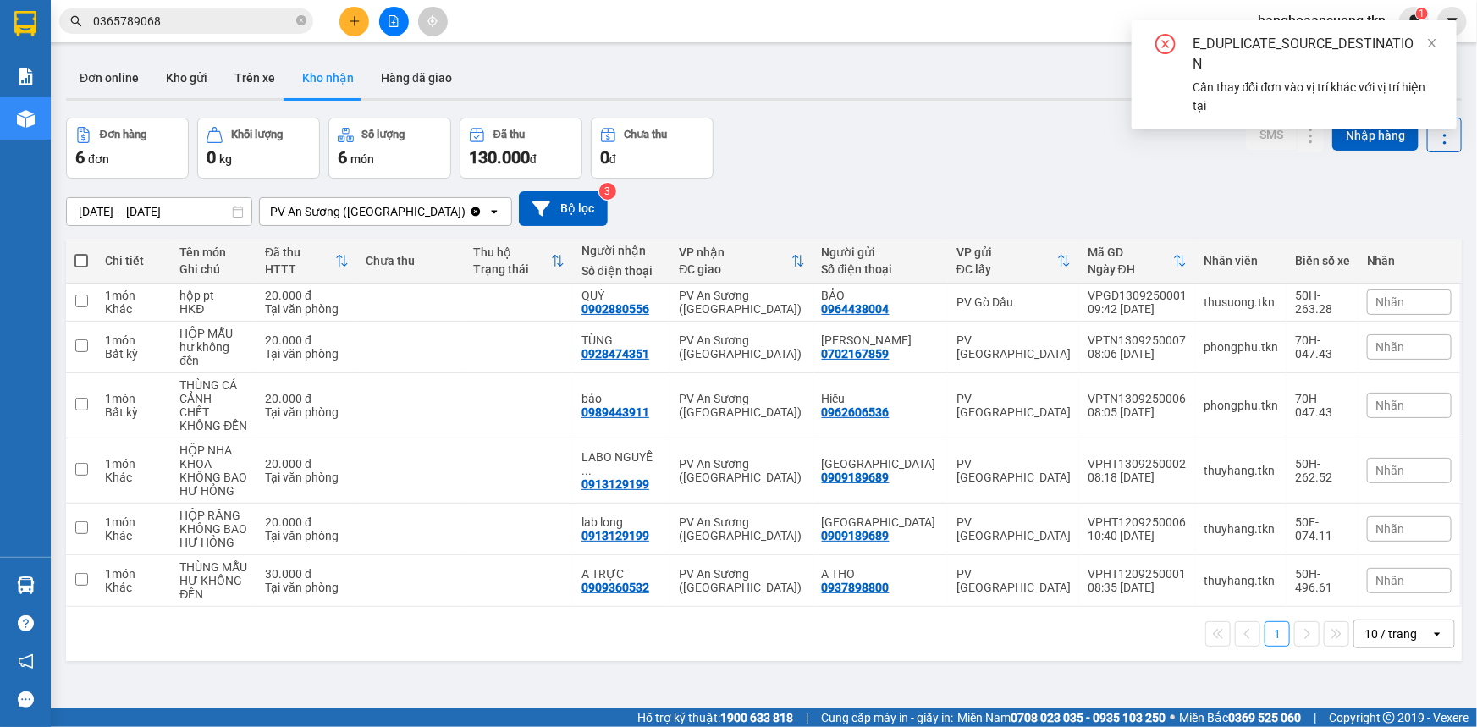
click at [873, 121] on div "Đơn hàng 6 đơn Khối lượng 0 kg Số lượng 6 món Đã thu 130.000 đ Chưa thu 0 đ SMS…" at bounding box center [763, 148] width 1395 height 61
click at [181, 65] on button "Kho gửi" at bounding box center [186, 78] width 69 height 41
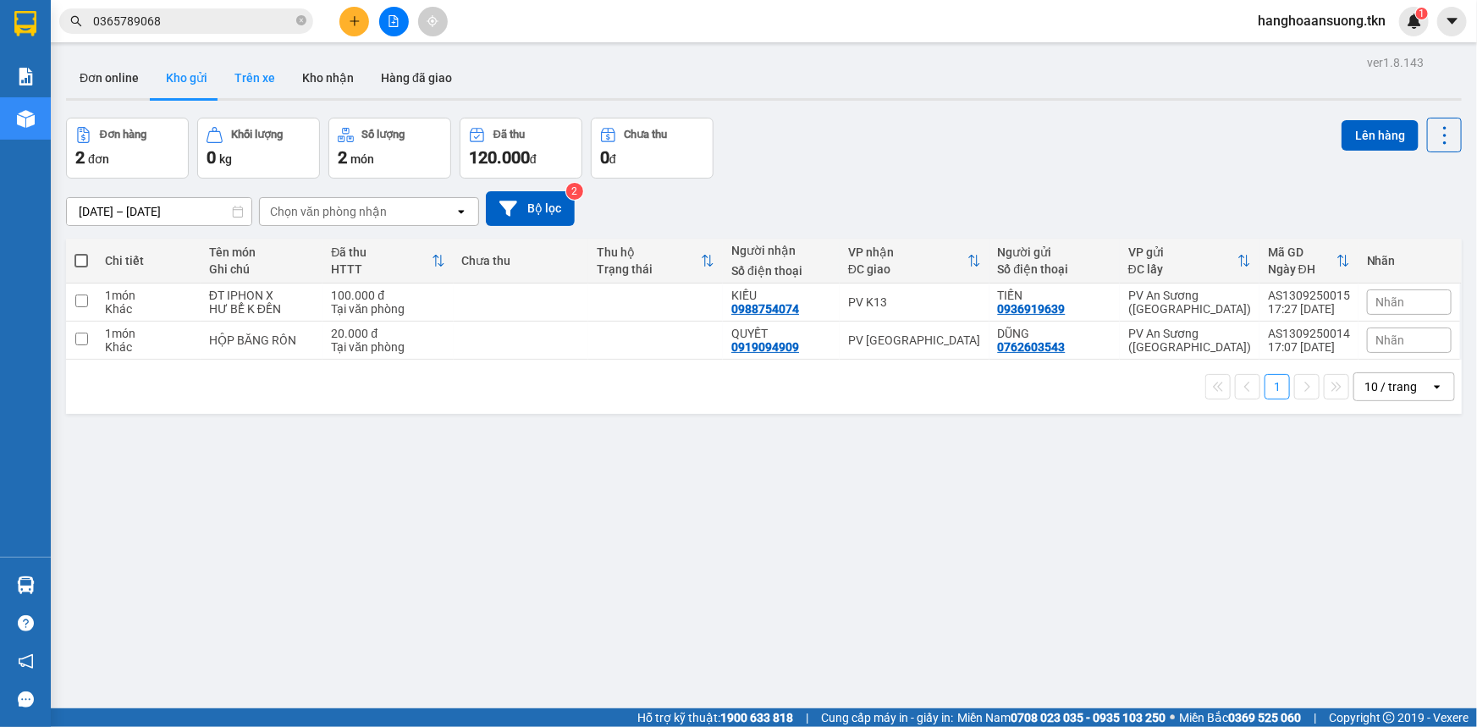
click at [256, 77] on button "Trên xe" at bounding box center [255, 78] width 68 height 41
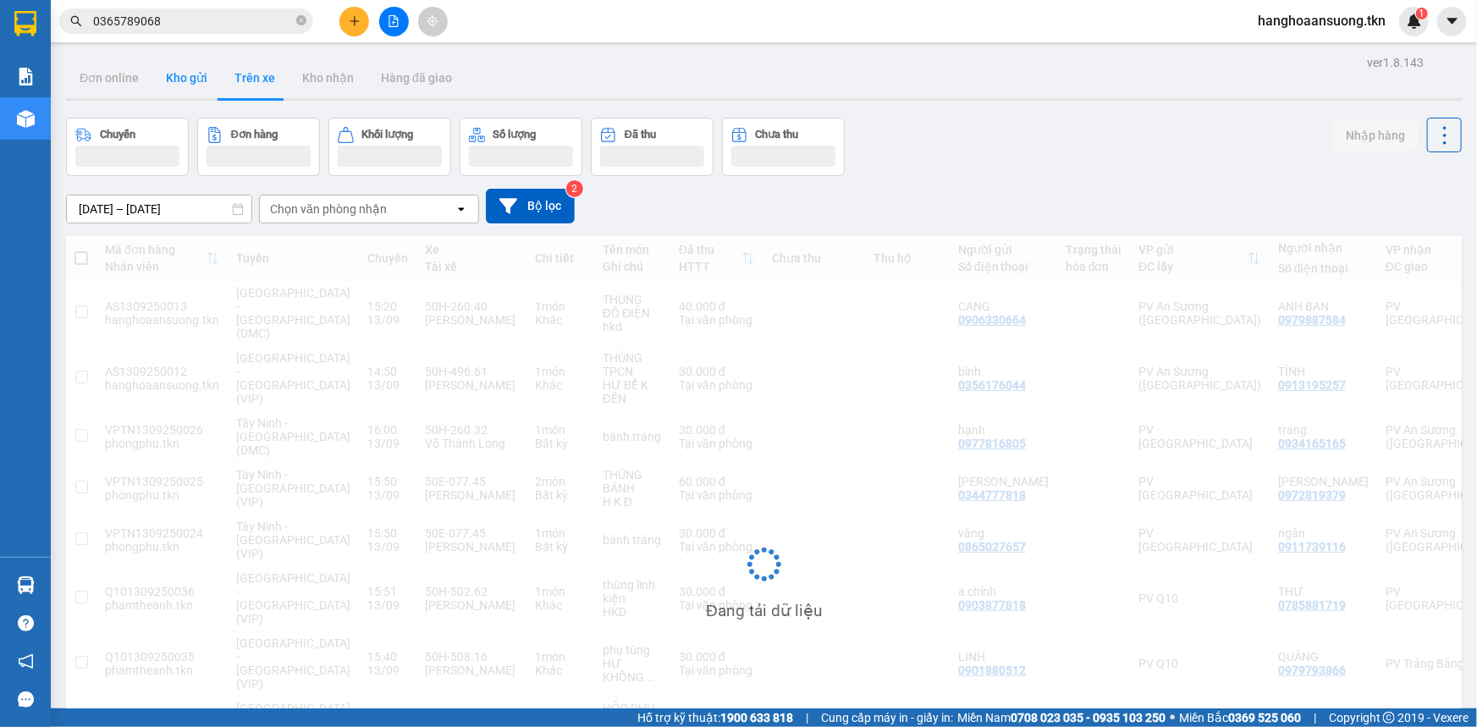
click at [163, 69] on button "Kho gửi" at bounding box center [186, 78] width 69 height 41
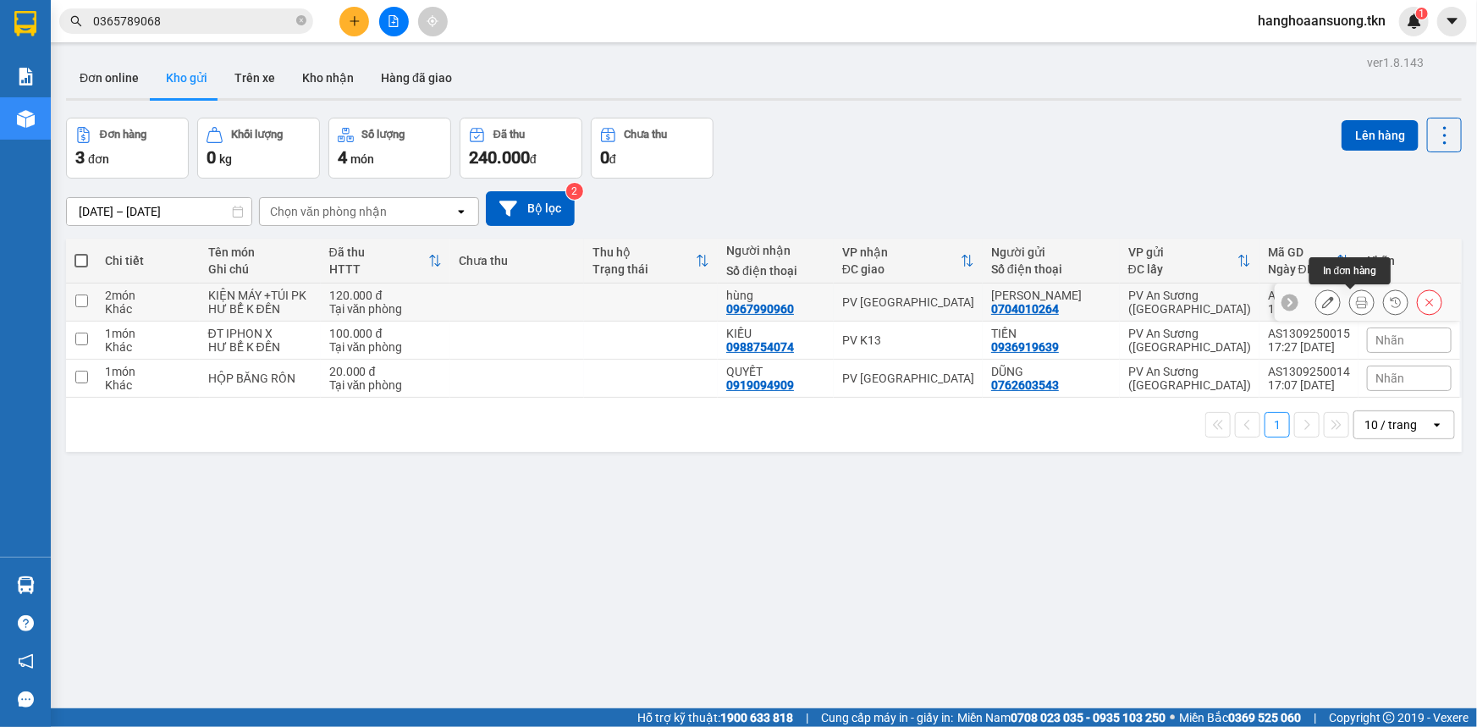
click at [1352, 290] on button at bounding box center [1362, 303] width 24 height 30
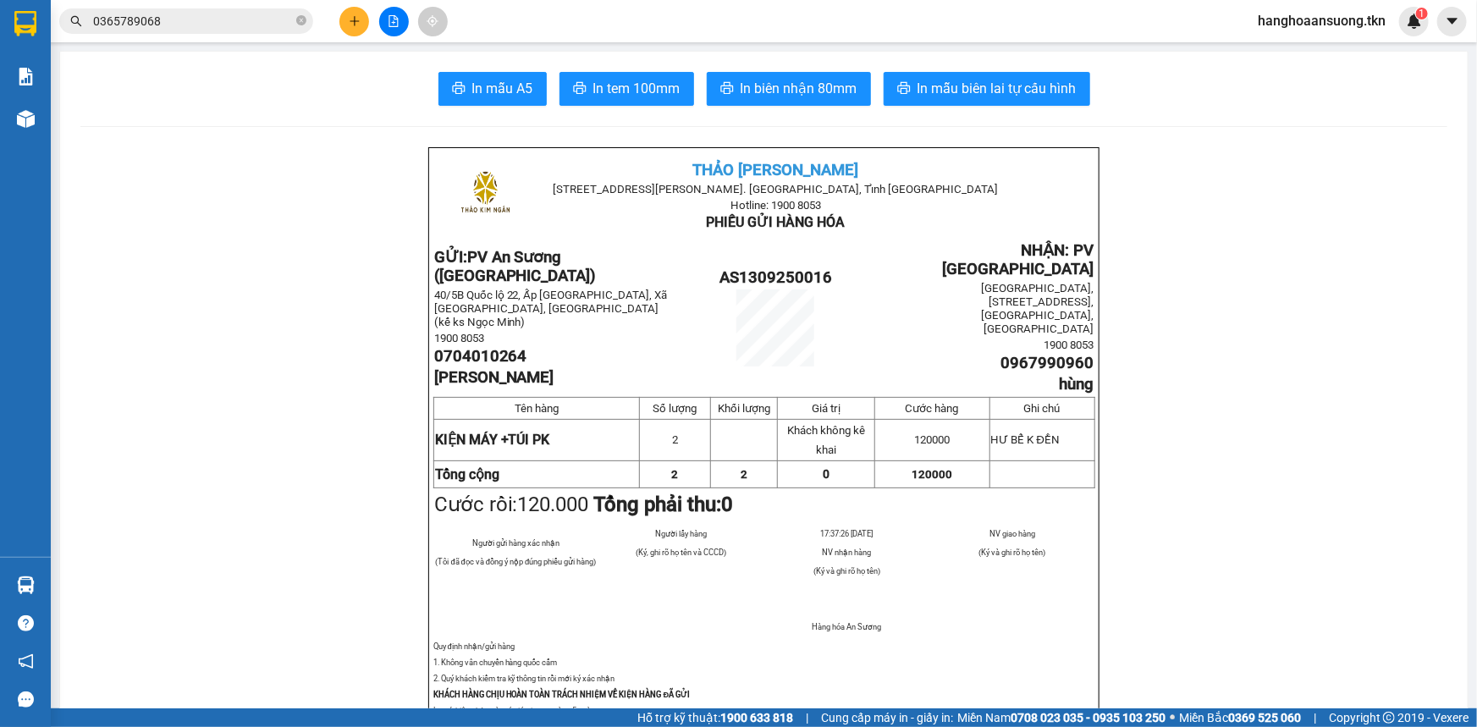
click at [525, 78] on span "In mẫu A5" at bounding box center [502, 88] width 61 height 21
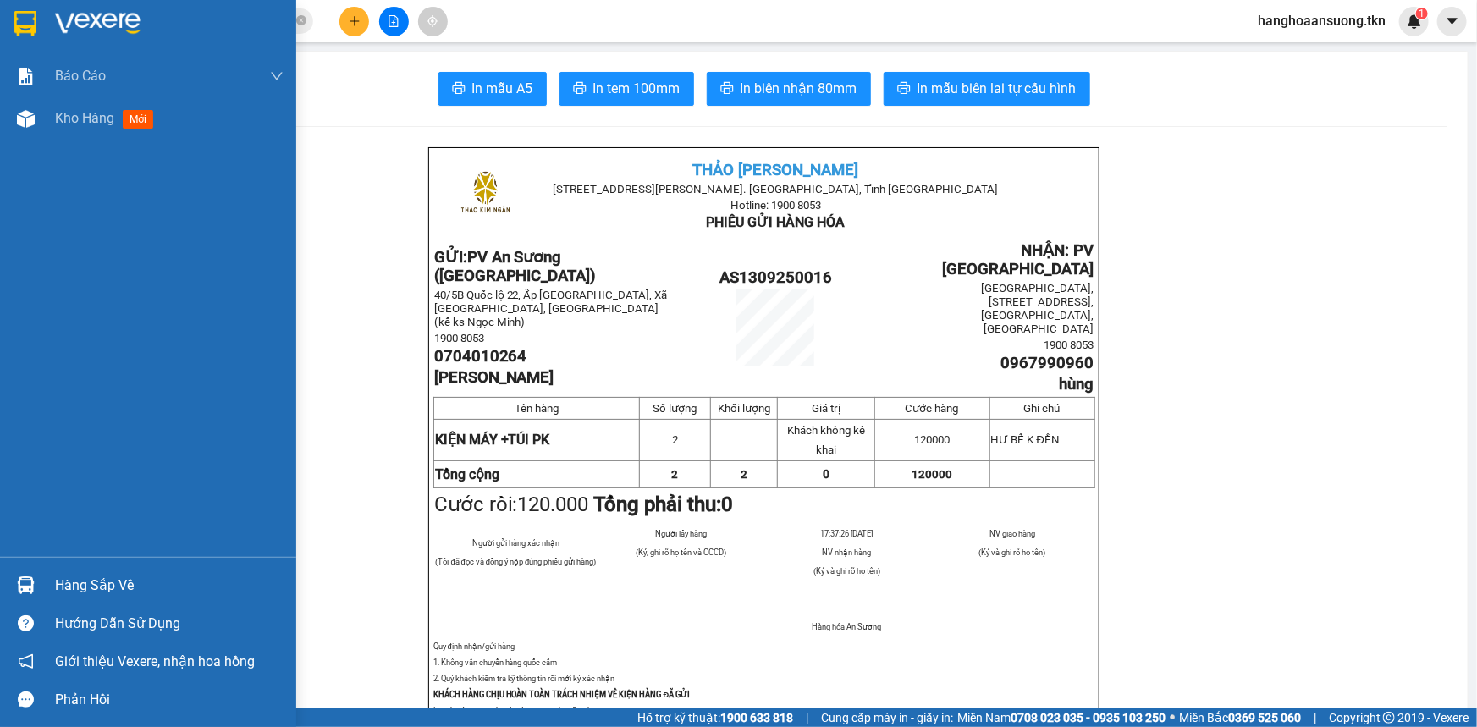
click at [6, 19] on div at bounding box center [148, 27] width 296 height 55
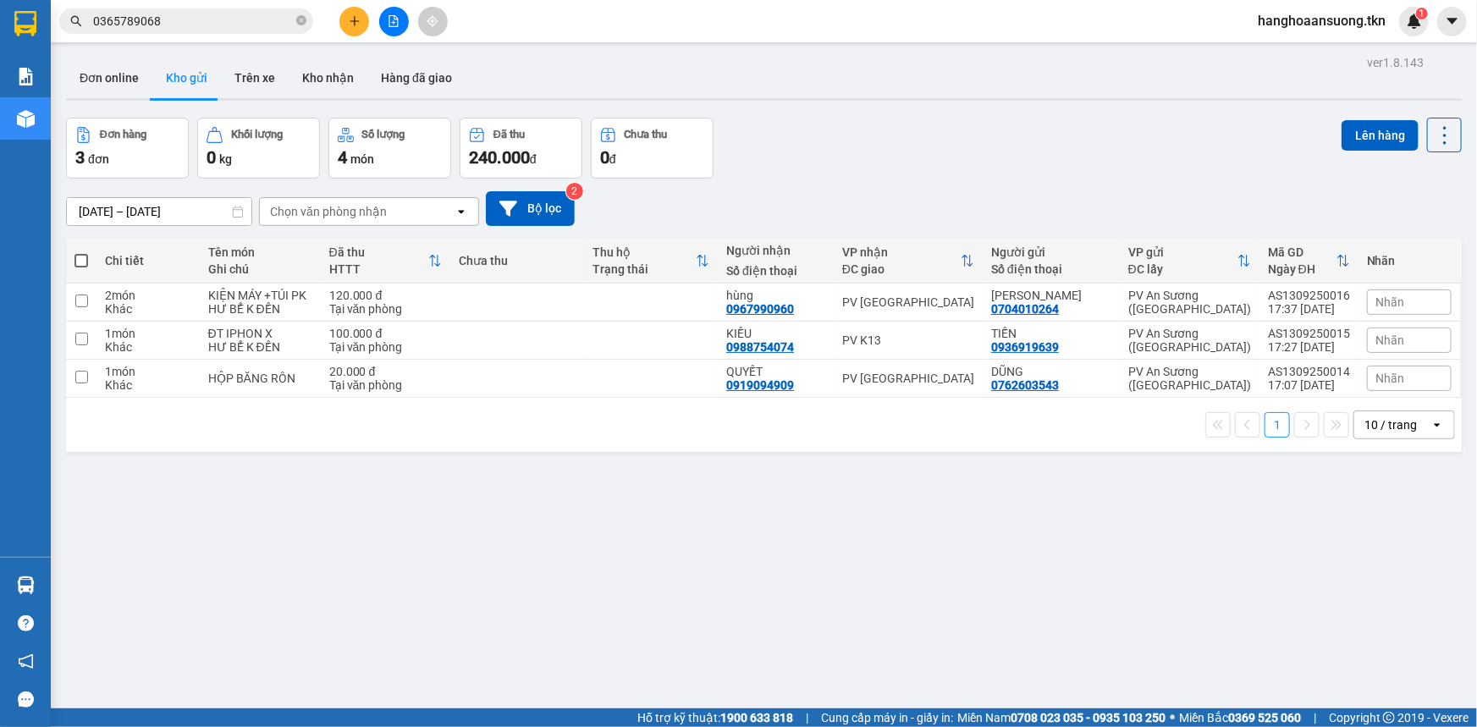
click at [1085, 185] on div "[DATE] – [DATE] Press the down arrow key to interact with the calendar and sele…" at bounding box center [763, 209] width 1395 height 60
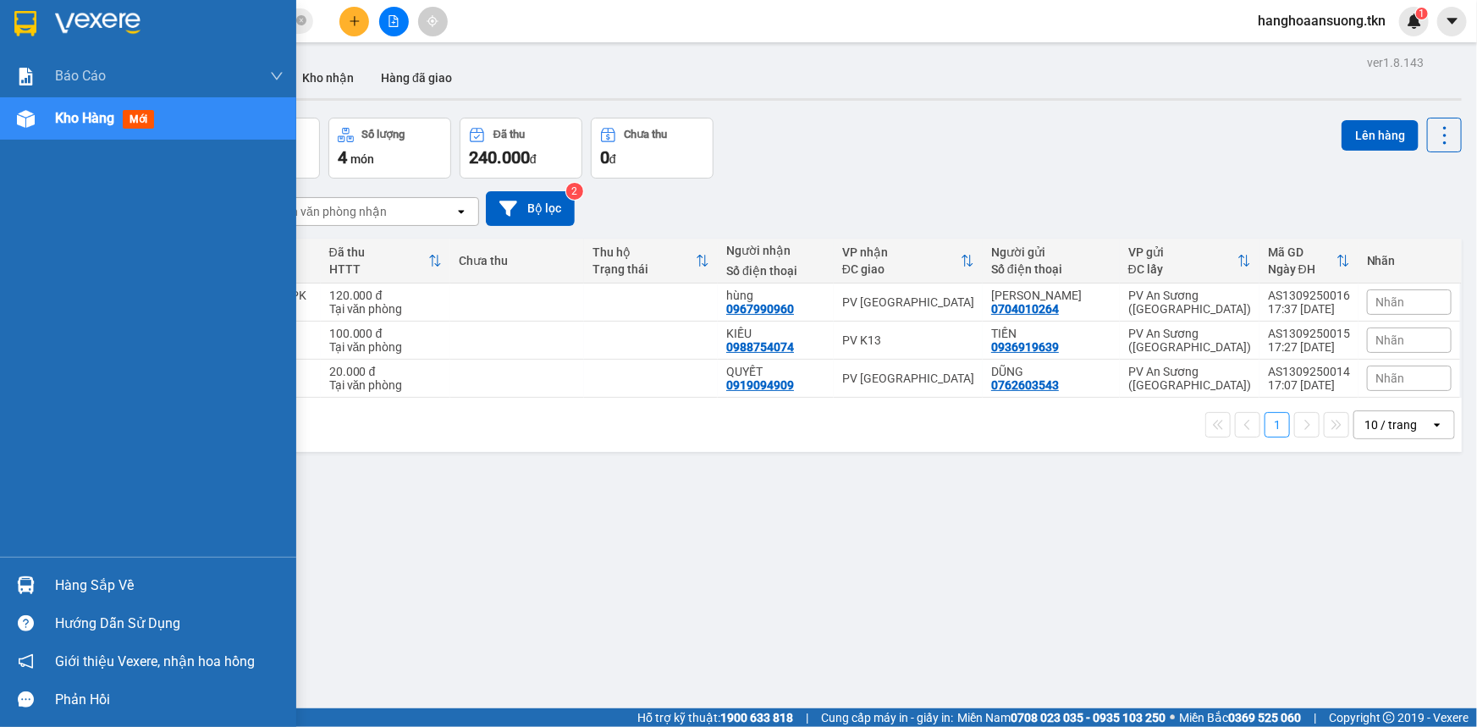
click at [30, 564] on div "Hàng sắp về Hướng dẫn sử dụng Giới thiệu Vexere, nhận hoa hồng Phản hồi" at bounding box center [148, 638] width 296 height 162
click at [64, 588] on div "Hàng sắp về" at bounding box center [169, 585] width 228 height 25
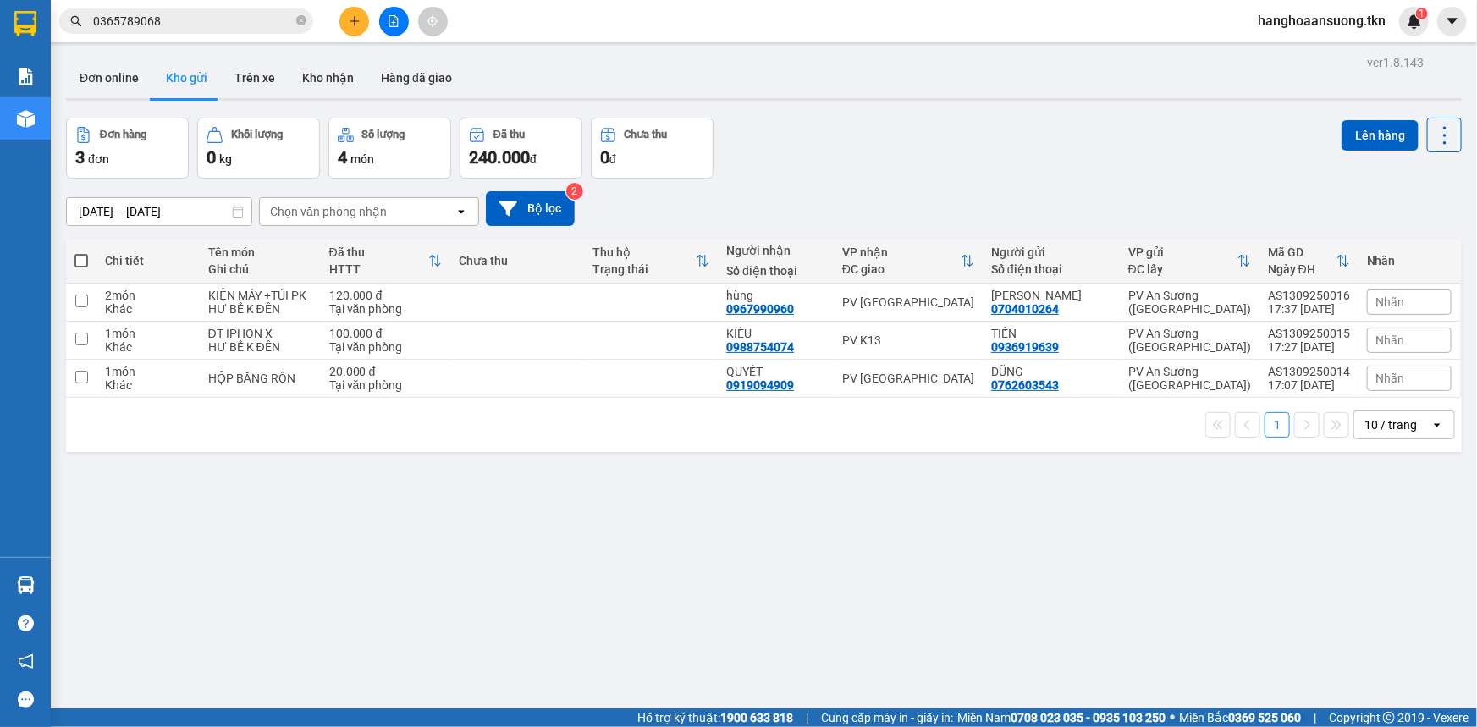
click at [864, 539] on section "Kết quả tìm kiếm ( 1 ) Bộ lọc Mã ĐH Trạng thái Món hàng Thu hộ Tổng cước Chưa c…" at bounding box center [738, 363] width 1477 height 727
click at [515, 514] on div "ver 1.8.143 Đơn online Kho gửi Trên xe Kho nhận Hàng đã giao Đơn hàng 3 đơn Khố…" at bounding box center [763, 414] width 1409 height 727
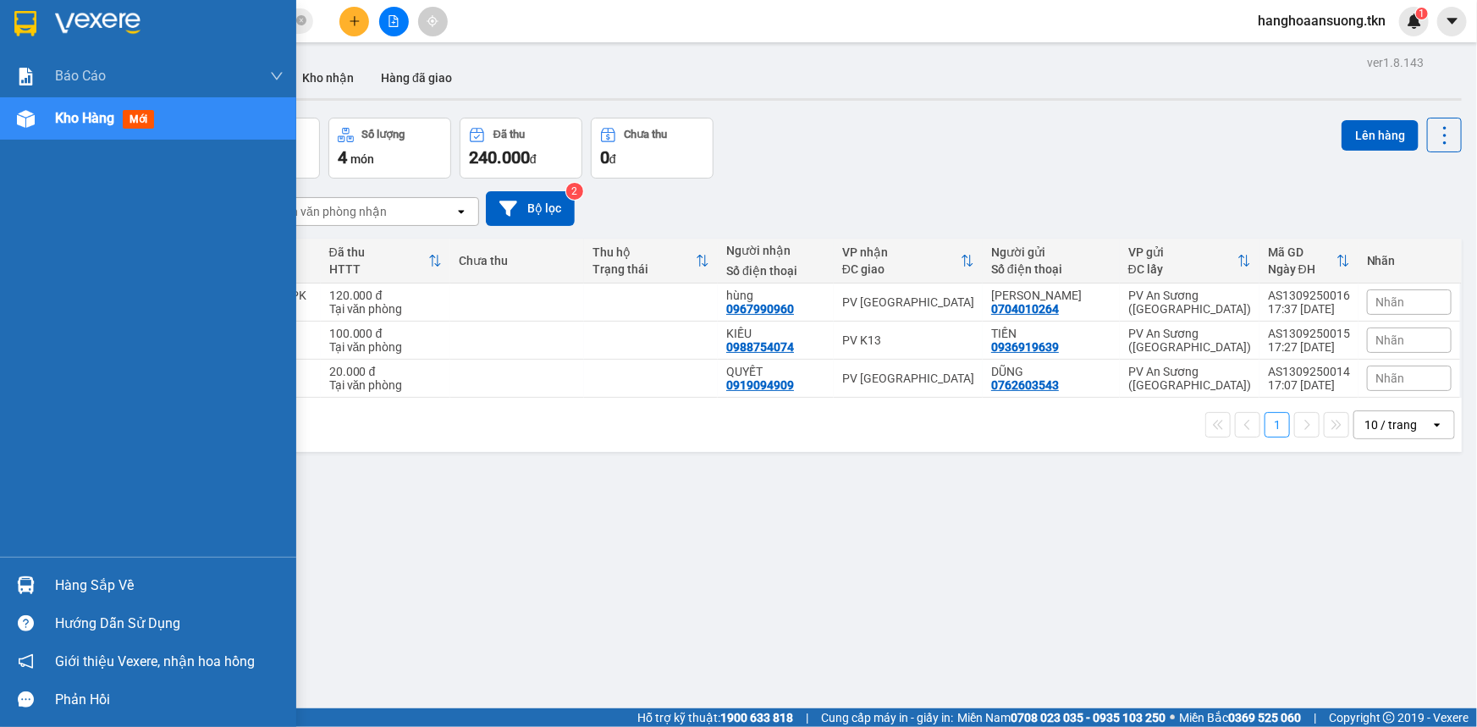
click at [19, 567] on div "Hàng sắp về" at bounding box center [148, 585] width 296 height 38
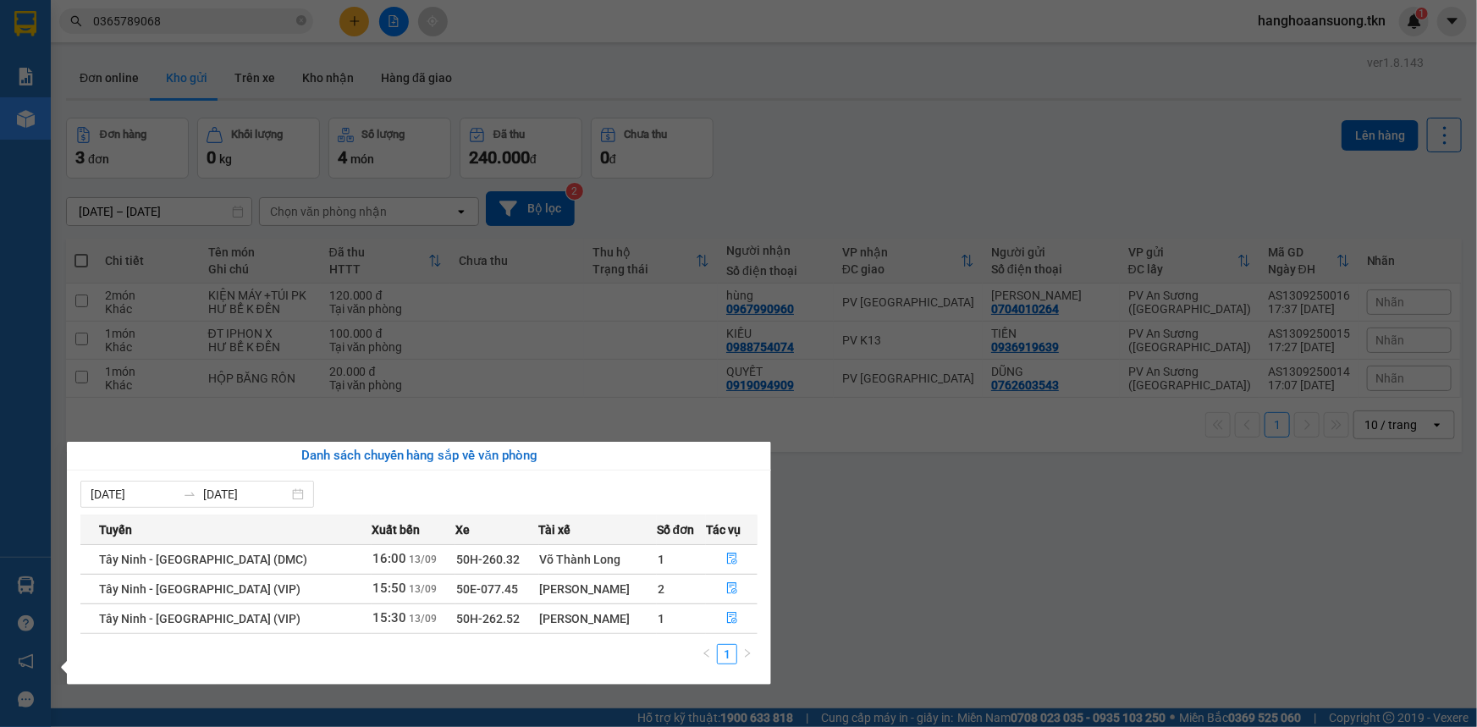
click at [894, 545] on section "Kết quả tìm kiếm ( 1 ) Bộ lọc Mã ĐH Trạng thái Món hàng Thu hộ Tổng cước Chưa c…" at bounding box center [738, 363] width 1477 height 727
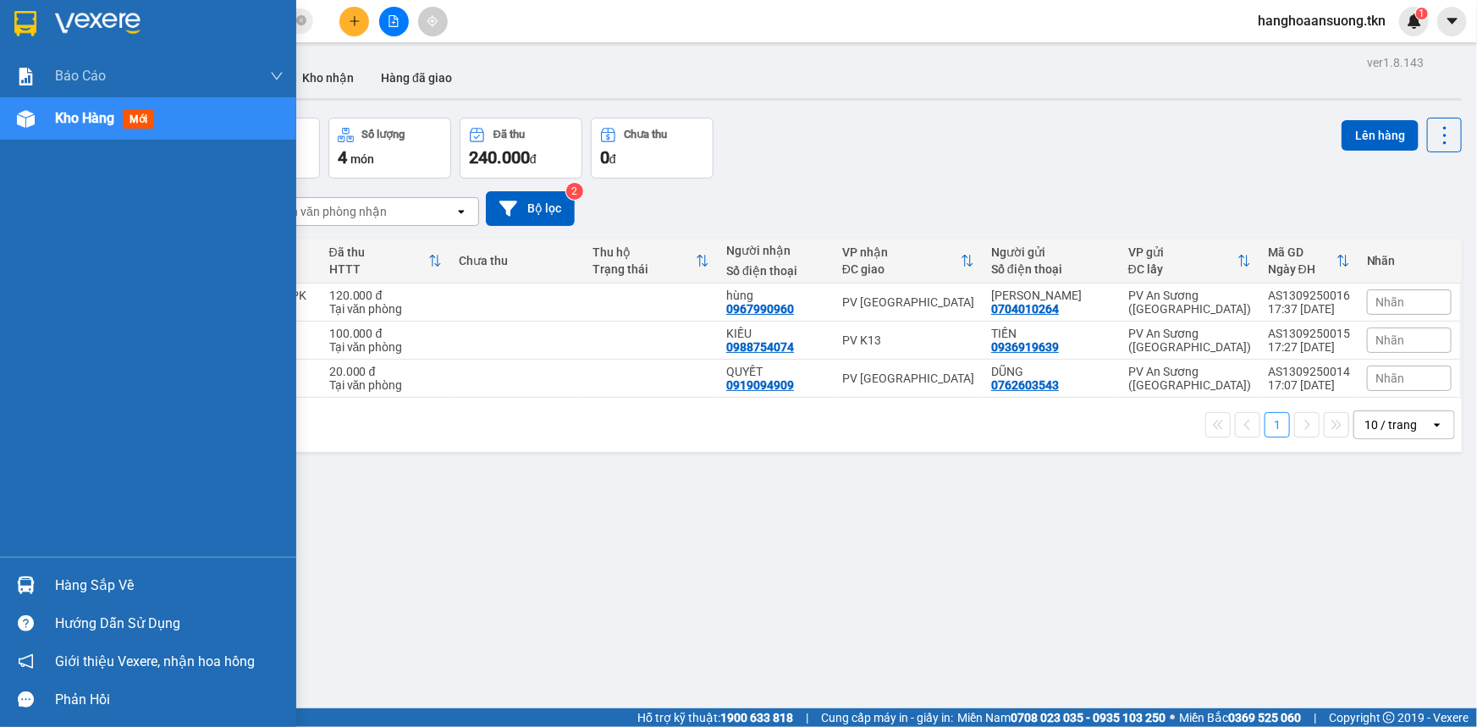
click at [34, 586] on div at bounding box center [26, 585] width 30 height 30
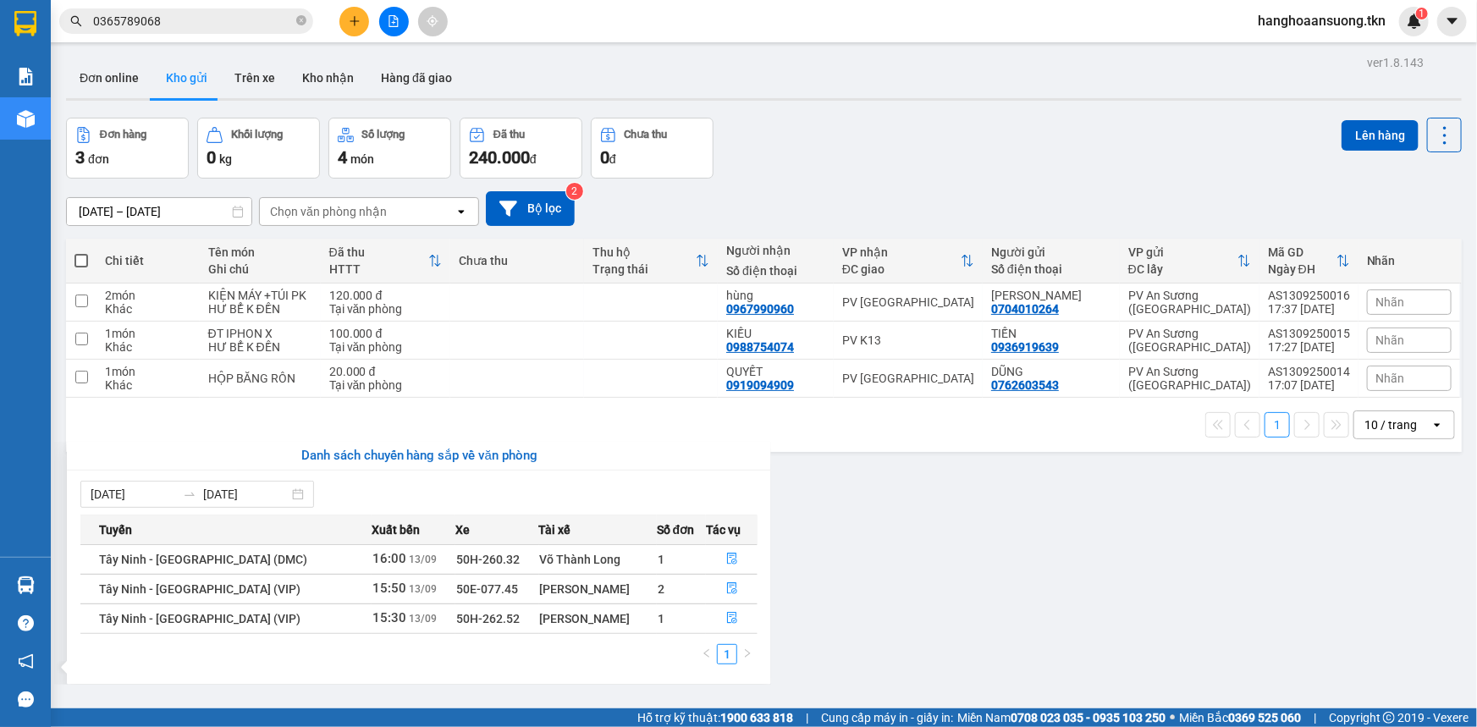
click at [982, 604] on section "Kết quả tìm kiếm ( 1 ) Bộ lọc Mã ĐH Trạng thái Món hàng Thu hộ Tổng cước Chưa c…" at bounding box center [738, 363] width 1477 height 727
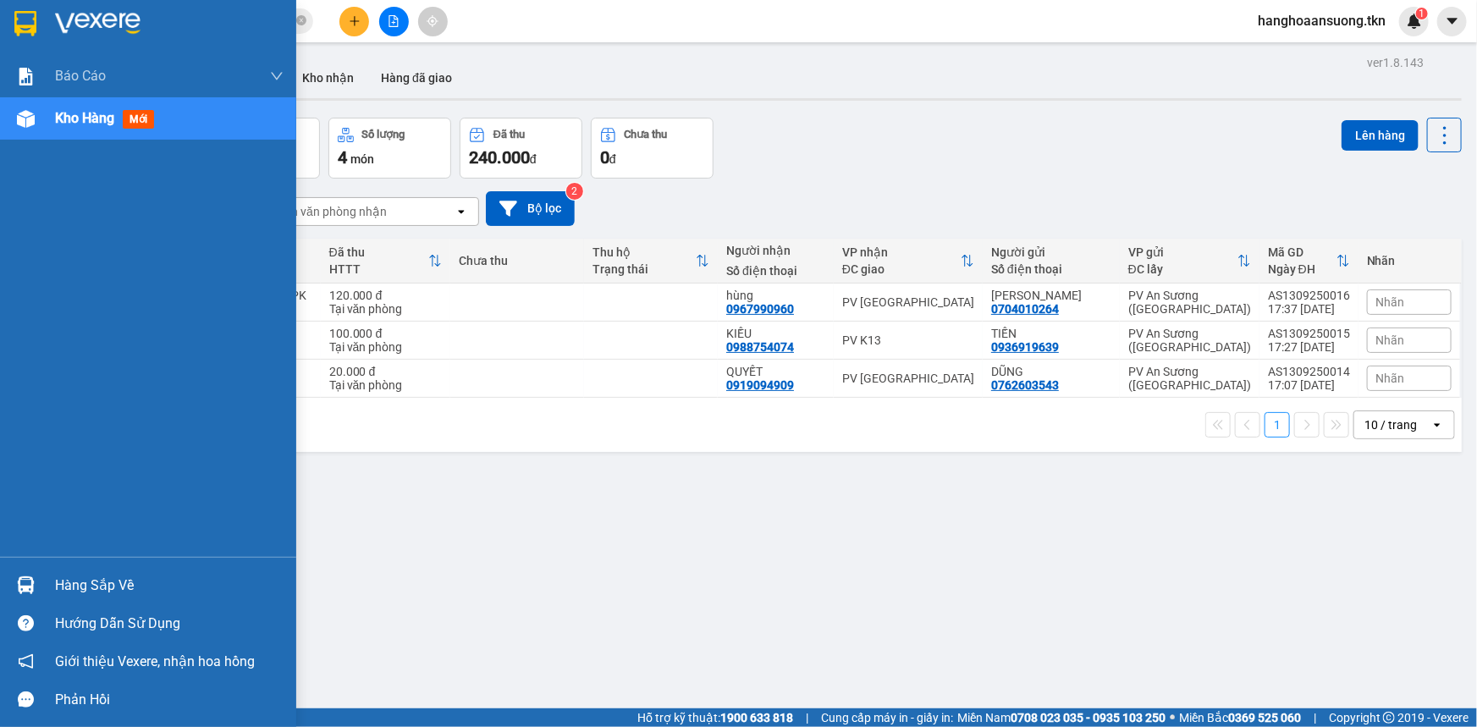
click at [14, 577] on div at bounding box center [26, 585] width 30 height 30
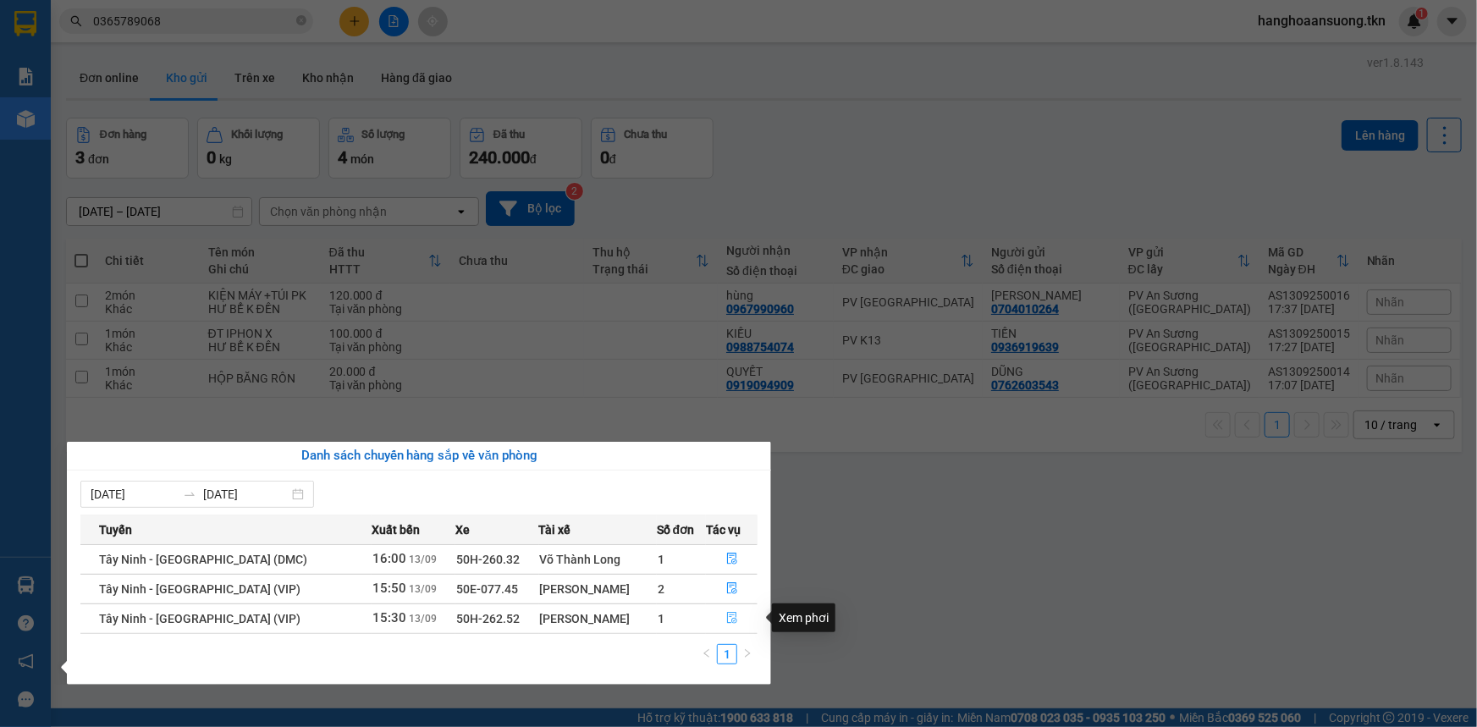
click at [728, 621] on icon "file-done" at bounding box center [732, 618] width 10 height 12
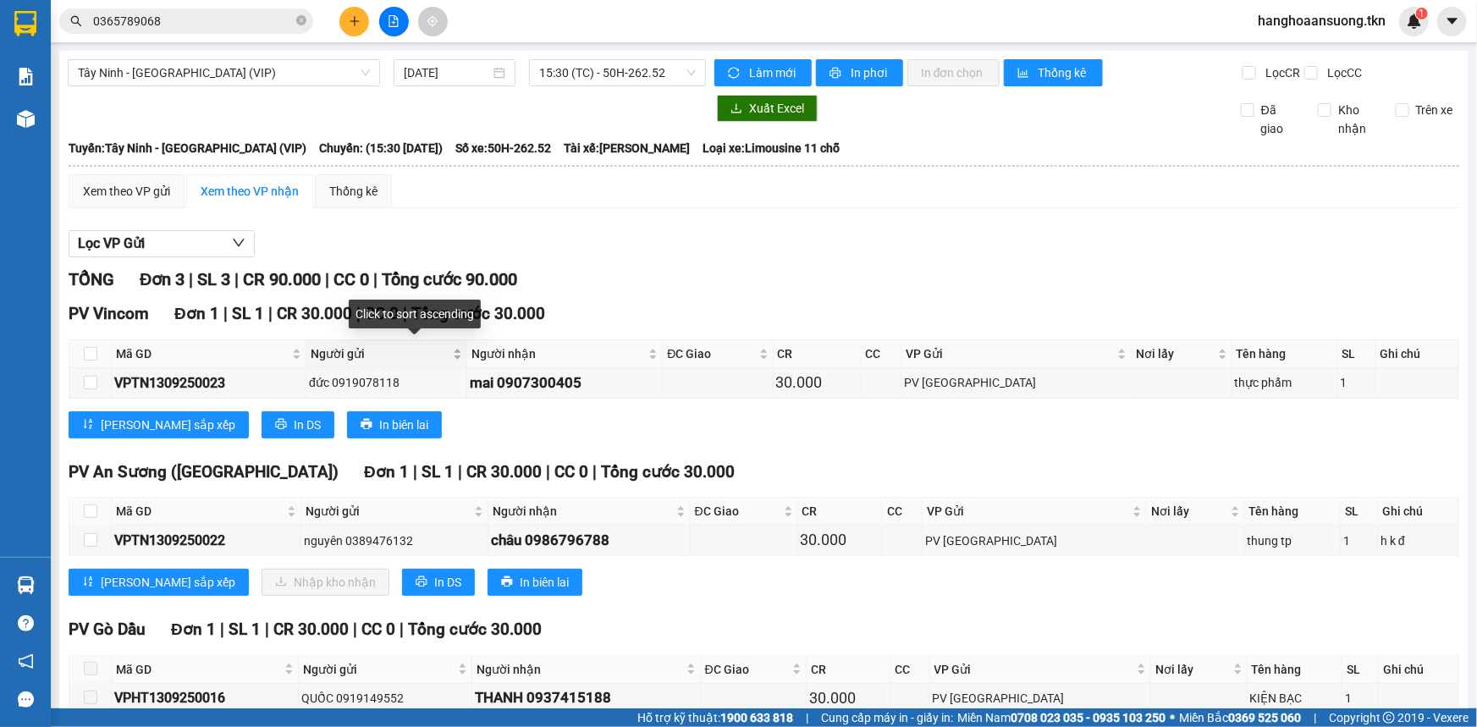
scroll to position [91, 0]
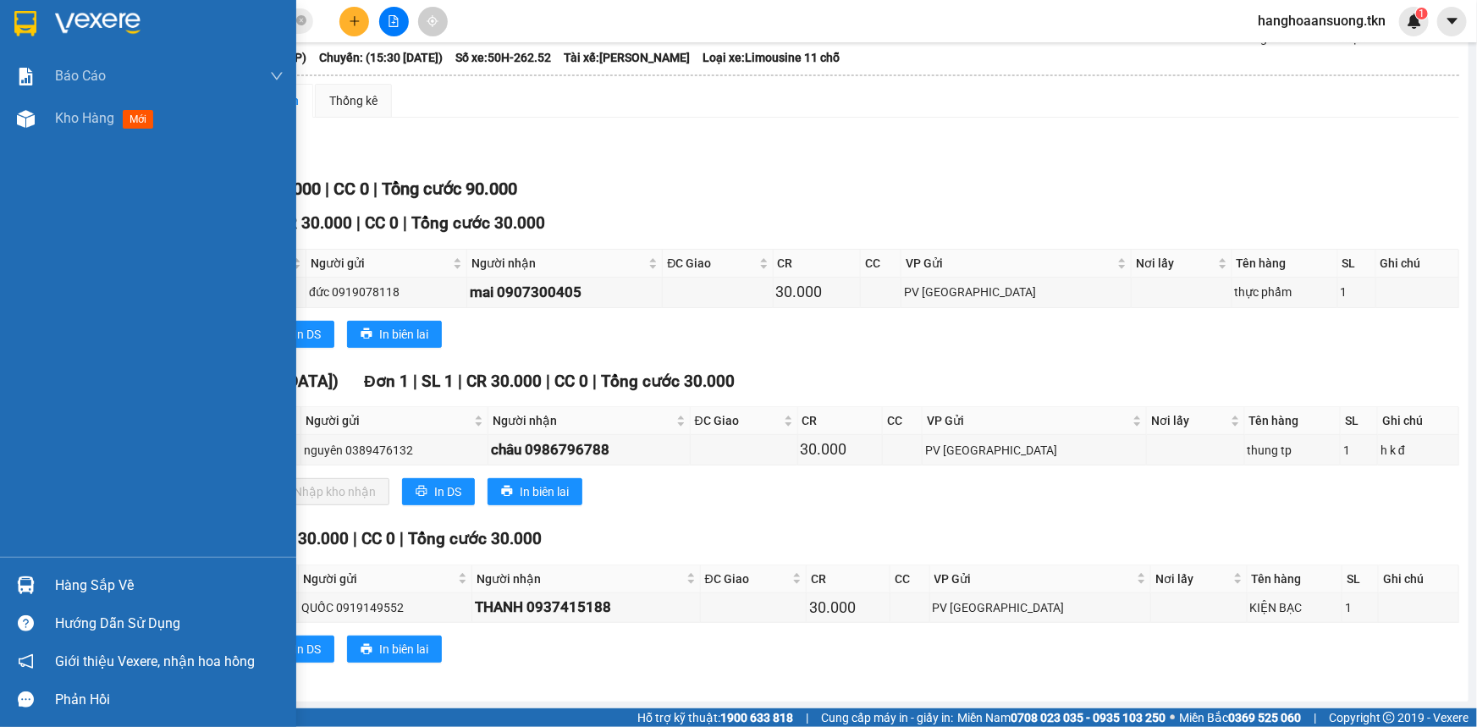
click at [31, 563] on div "Hàng sắp về Hướng dẫn sử dụng Giới thiệu Vexere, nhận hoa hồng Phản hồi" at bounding box center [148, 638] width 296 height 162
click at [45, 584] on div "Hàng sắp về" at bounding box center [148, 585] width 296 height 38
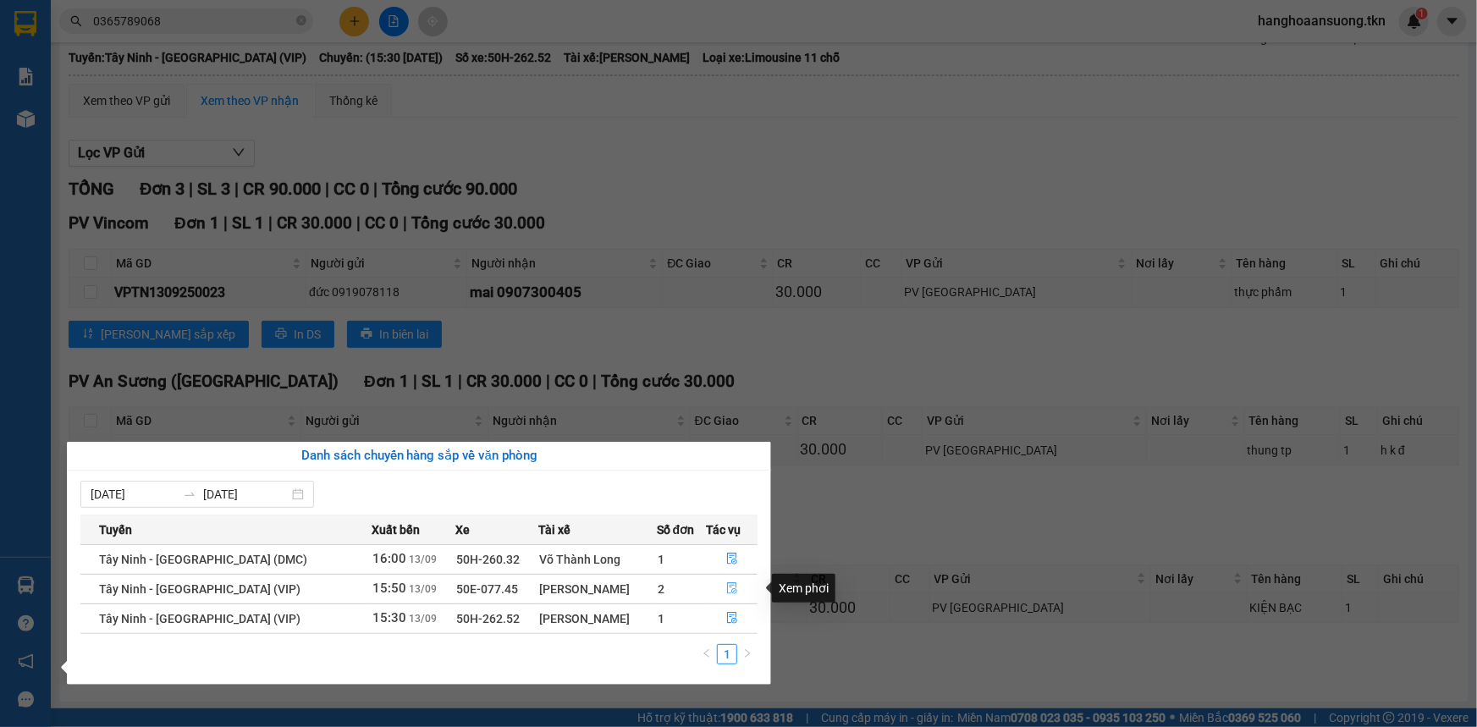
click at [737, 588] on button "button" at bounding box center [732, 588] width 50 height 27
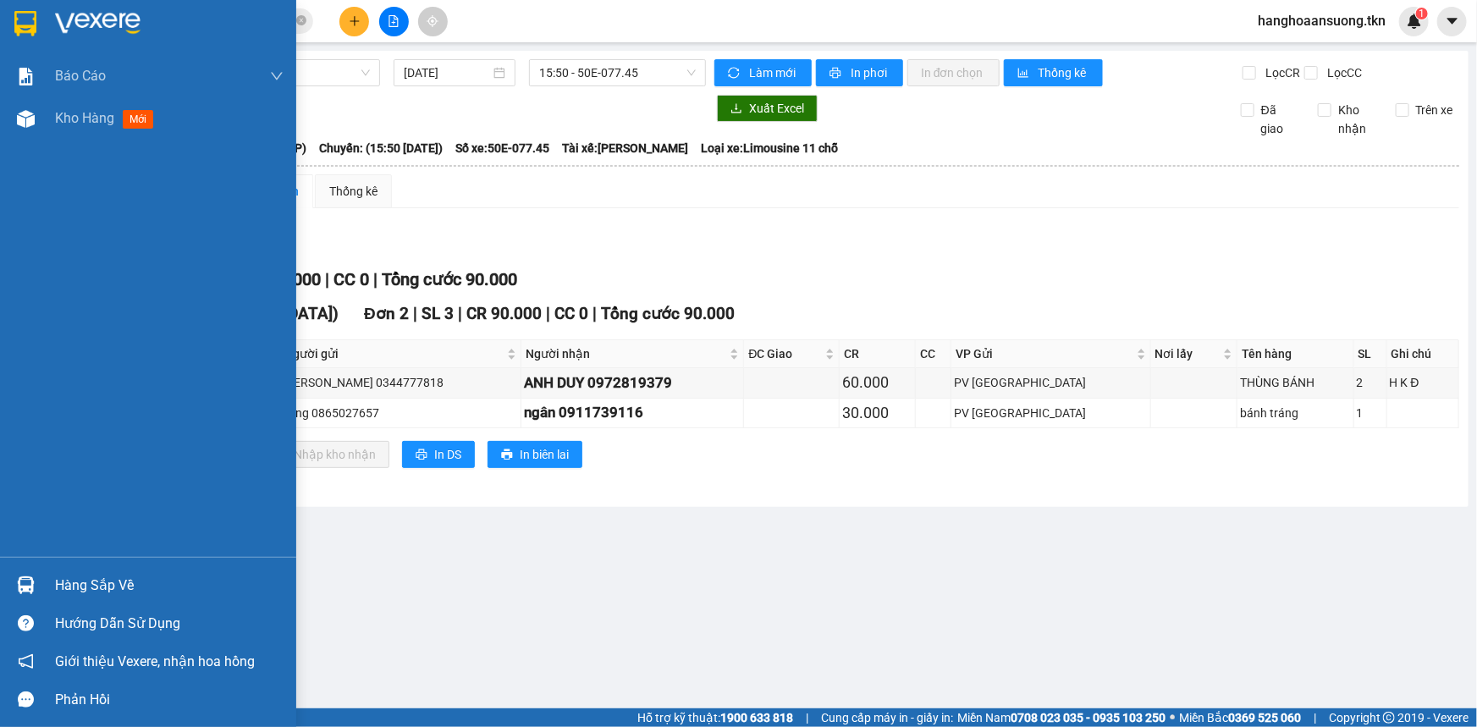
click at [24, 590] on img at bounding box center [26, 585] width 18 height 18
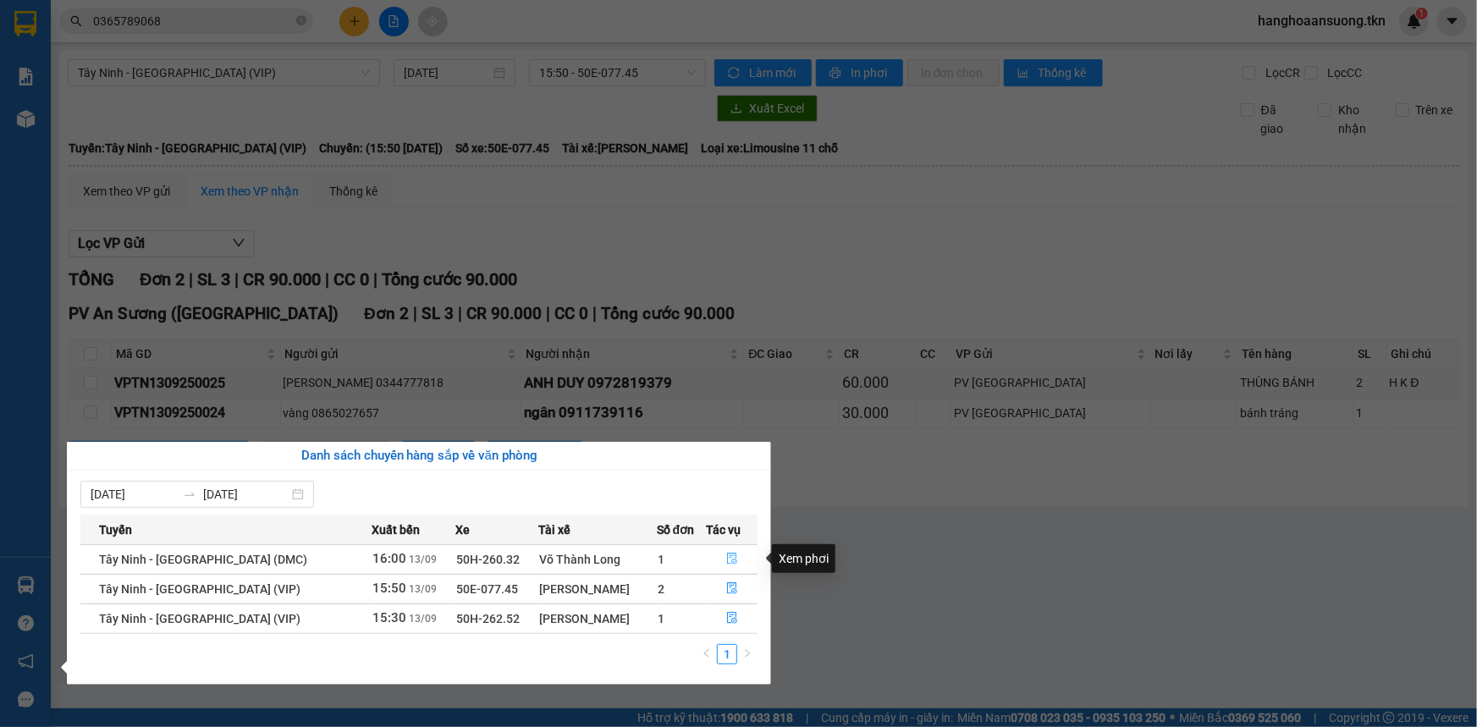
click at [718, 553] on button "button" at bounding box center [732, 559] width 50 height 27
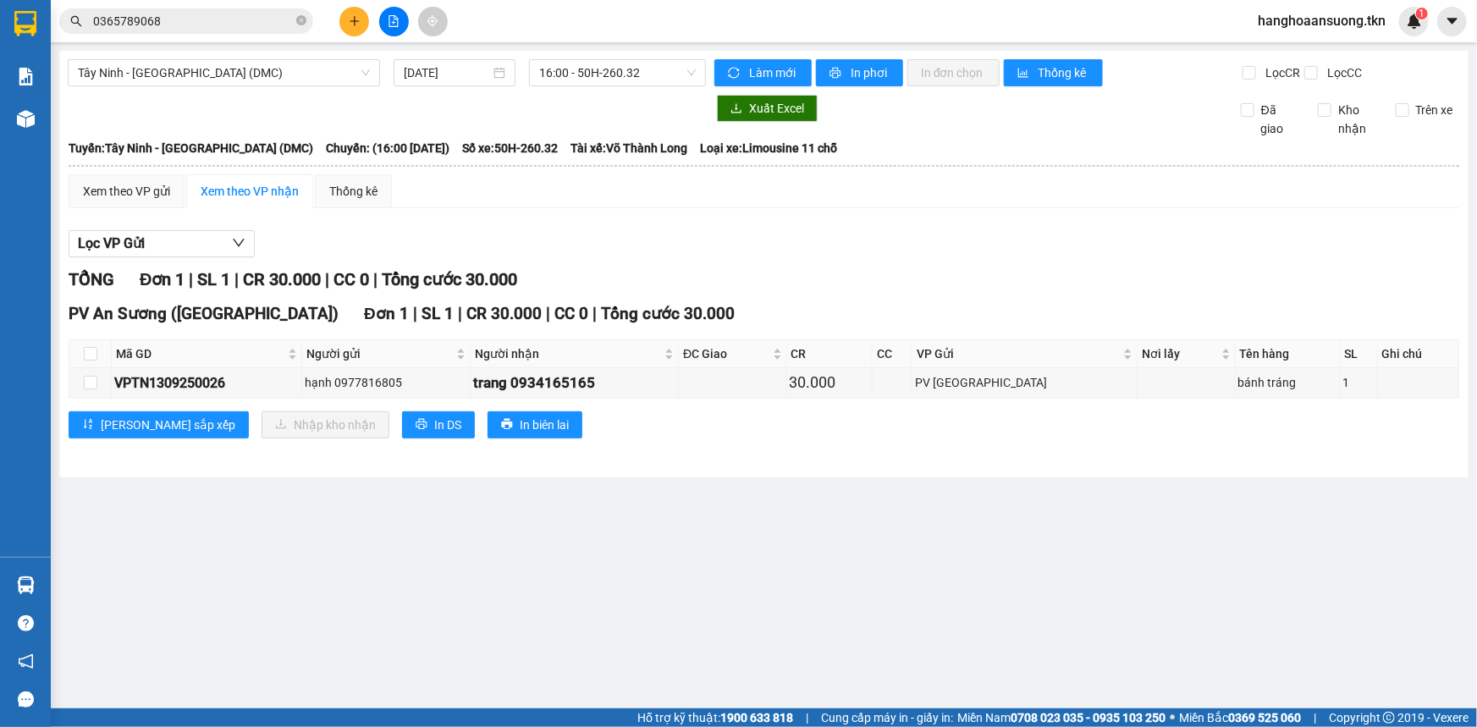
click at [683, 236] on div "Lọc VP Gửi" at bounding box center [764, 244] width 1390 height 28
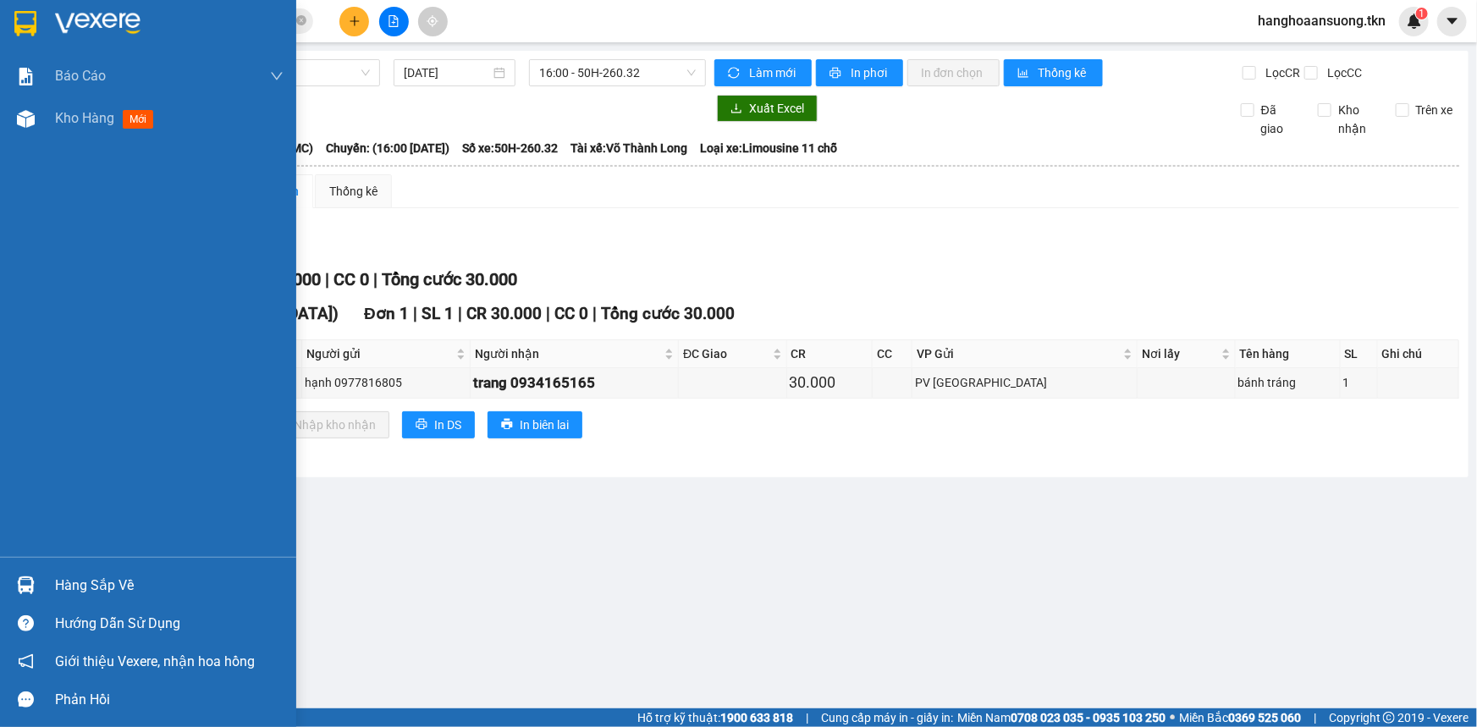
click at [35, 593] on div at bounding box center [26, 585] width 30 height 30
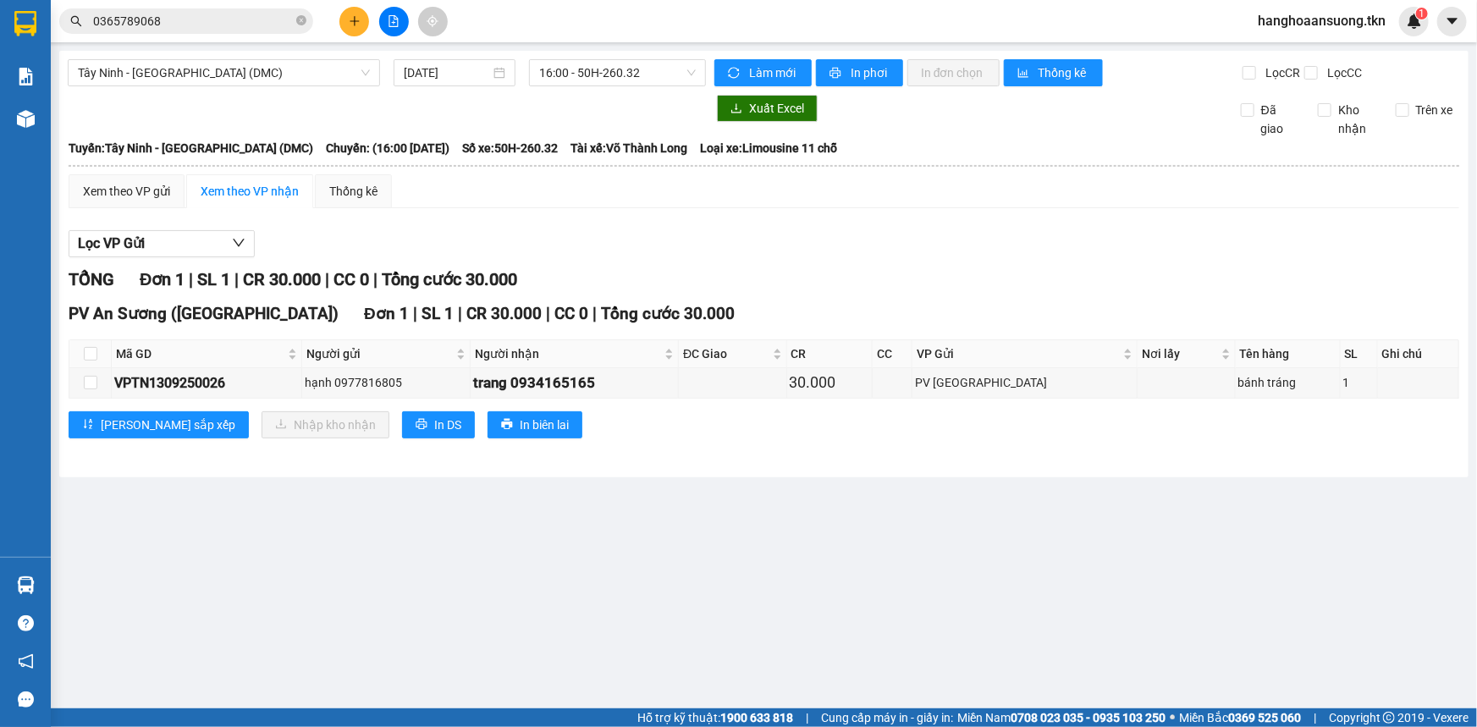
click at [846, 332] on section "Kết quả tìm kiếm ( 1 ) Bộ lọc Mã ĐH Trạng thái Món hàng Thu hộ Tổng cước Chưa c…" at bounding box center [738, 363] width 1477 height 727
click at [353, 18] on icon "plus" at bounding box center [355, 21] width 12 height 12
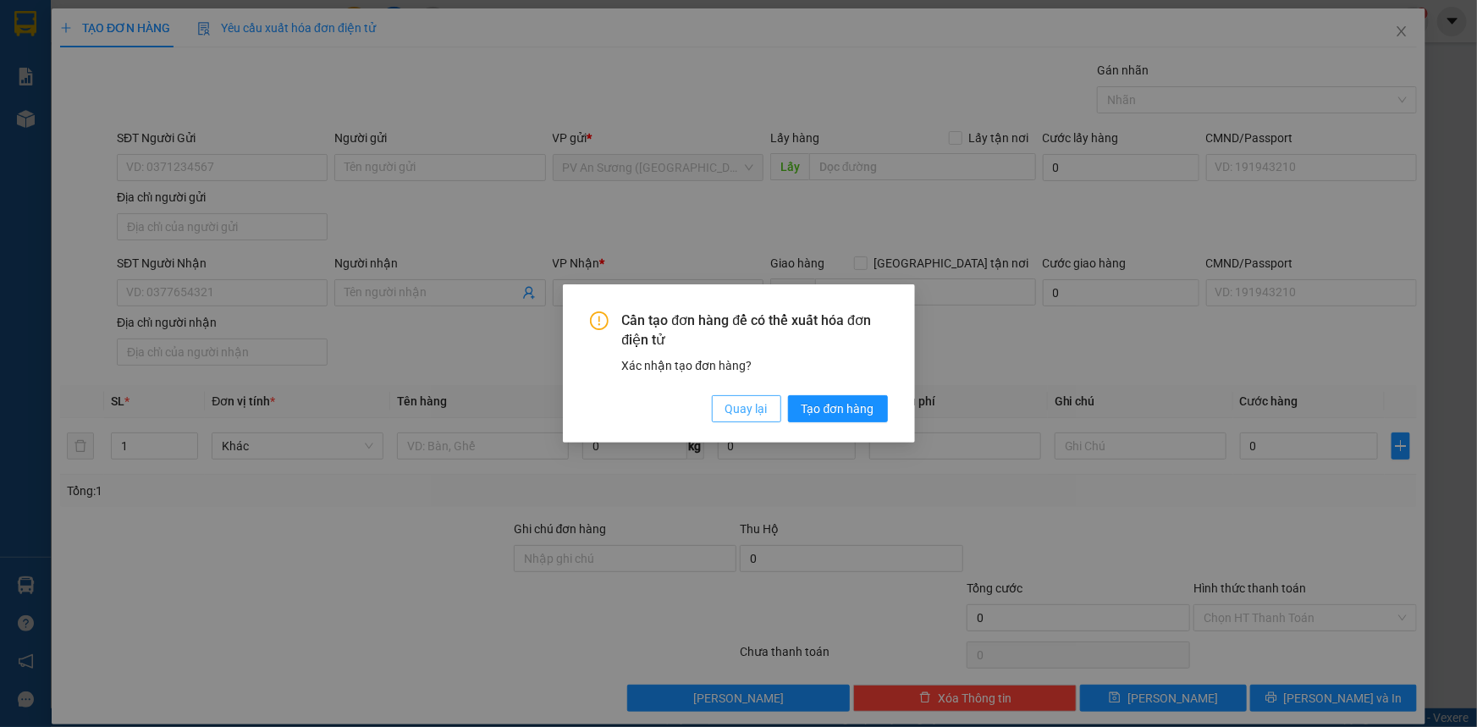
click at [750, 406] on span "Quay lại" at bounding box center [746, 408] width 42 height 19
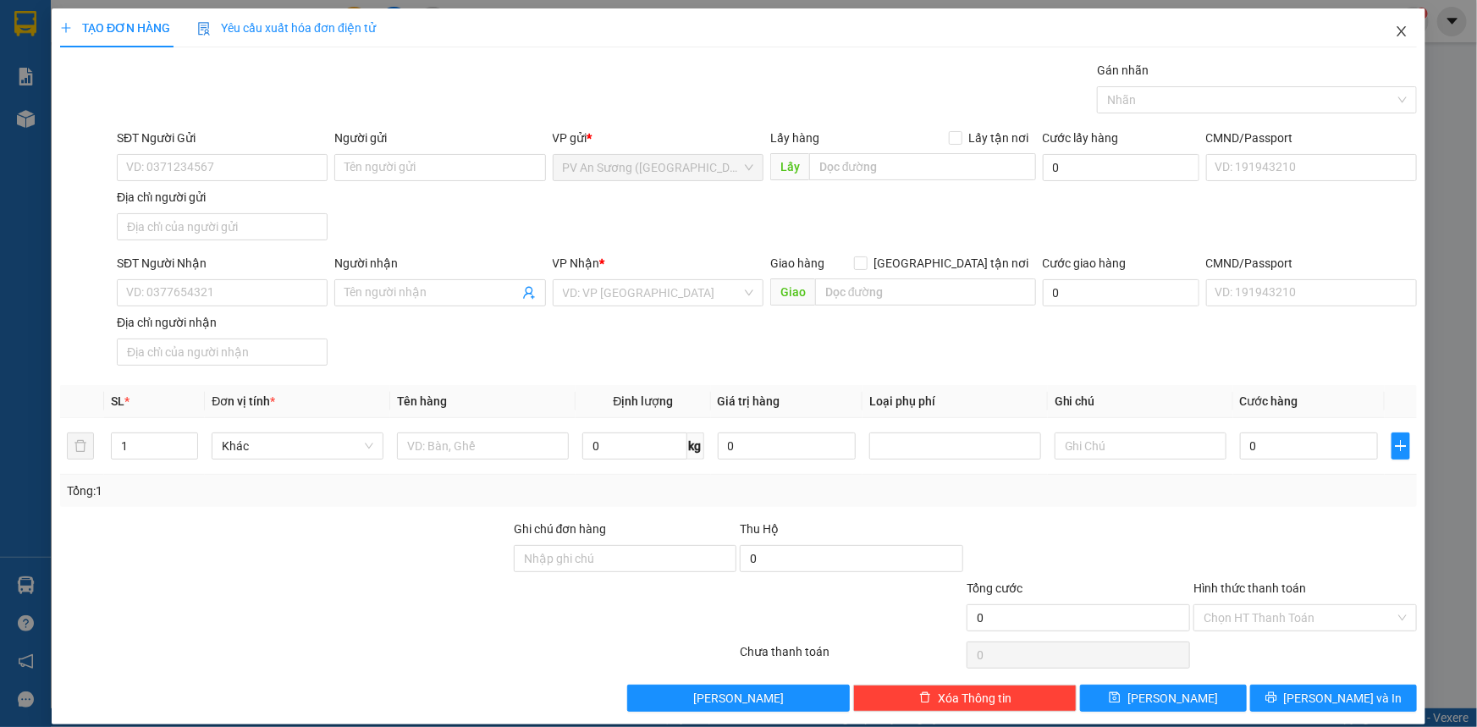
click at [1395, 33] on icon "close" at bounding box center [1402, 32] width 14 height 14
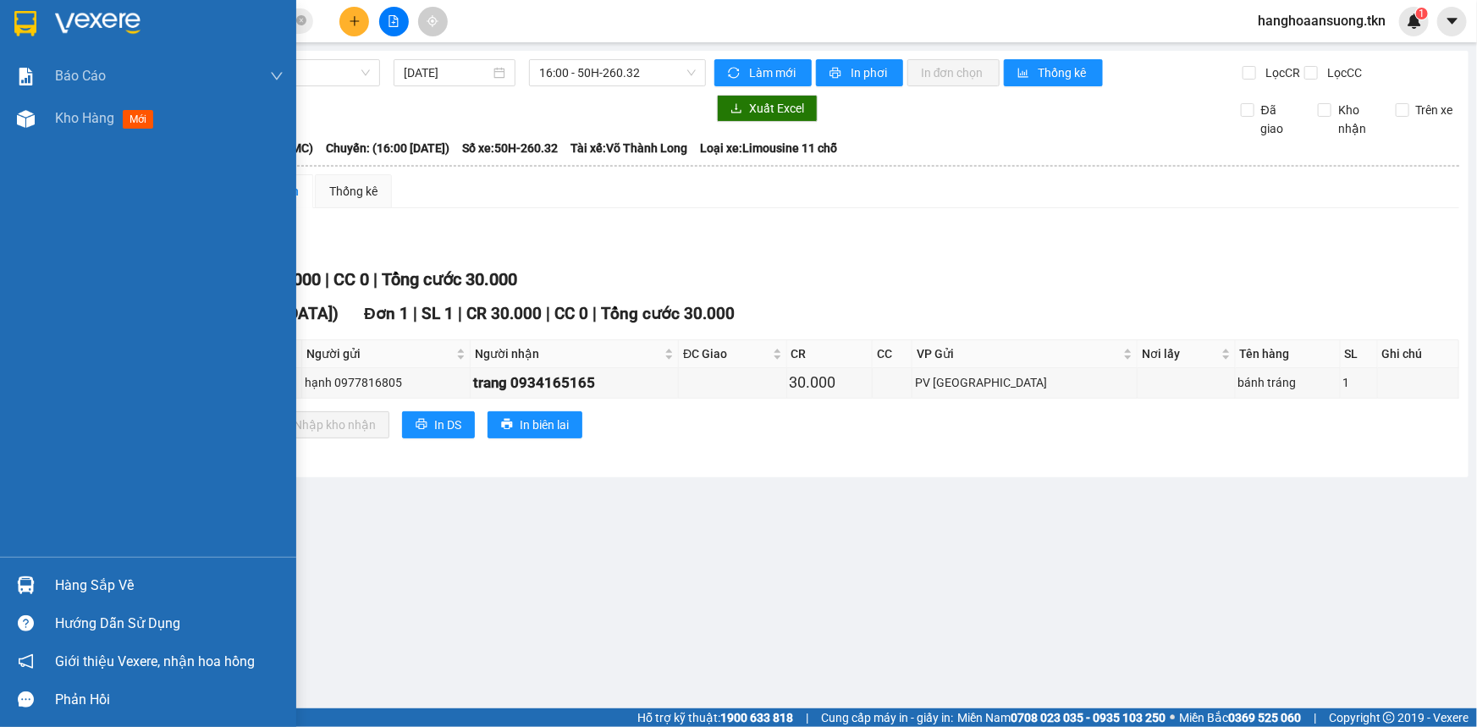
click at [25, 33] on img at bounding box center [25, 23] width 22 height 25
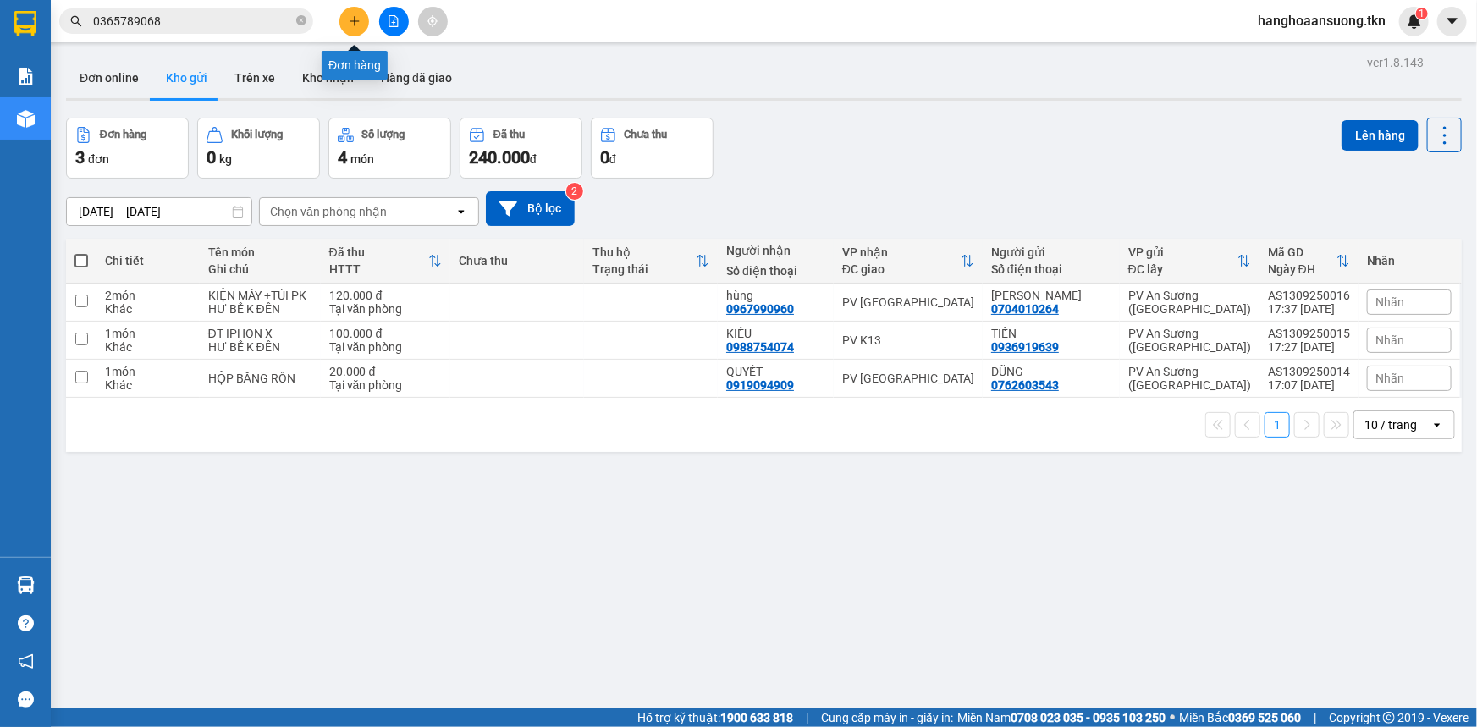
click at [356, 21] on icon "plus" at bounding box center [353, 20] width 9 height 1
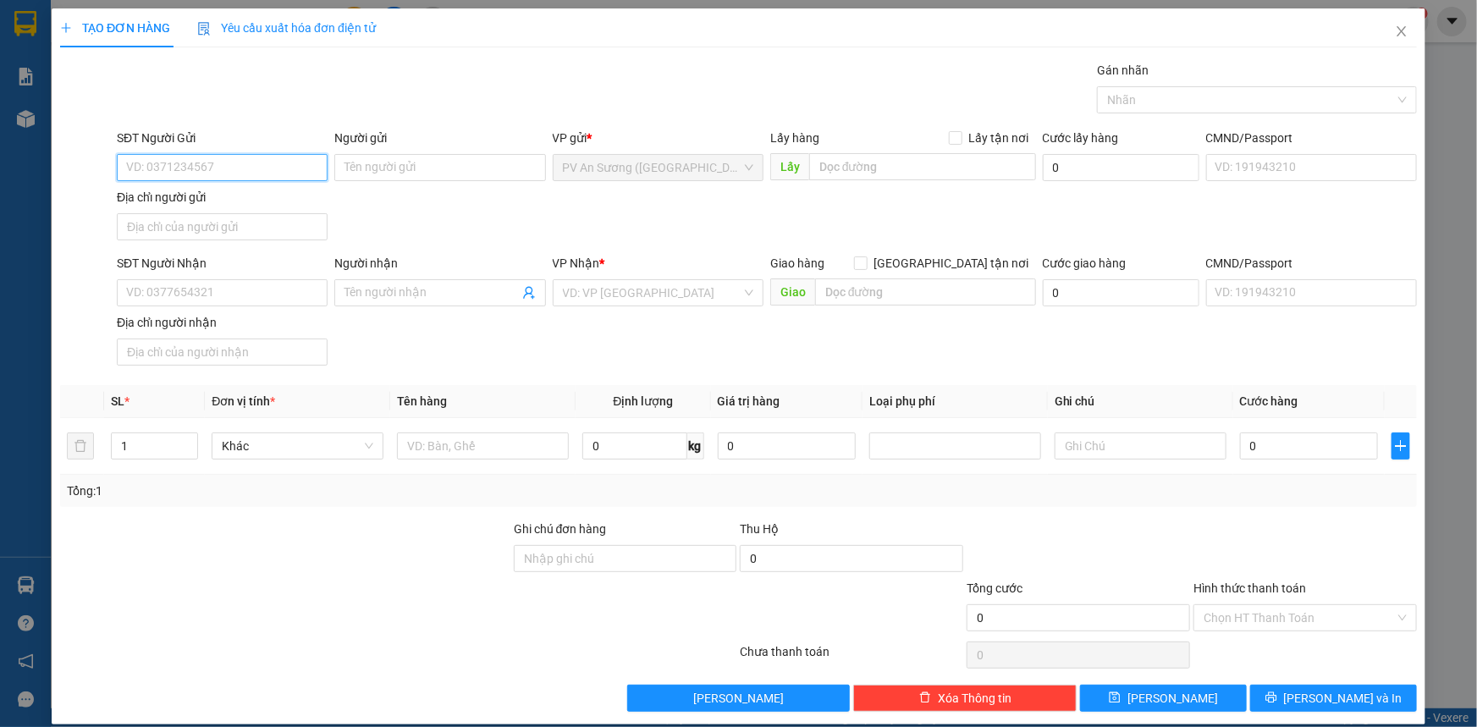
click at [261, 158] on input "SĐT Người Gửi" at bounding box center [222, 167] width 211 height 27
type input "0916999339"
click at [256, 192] on div "0916999339 - SƠN" at bounding box center [220, 201] width 189 height 19
type input "SƠN"
type input "0869098339"
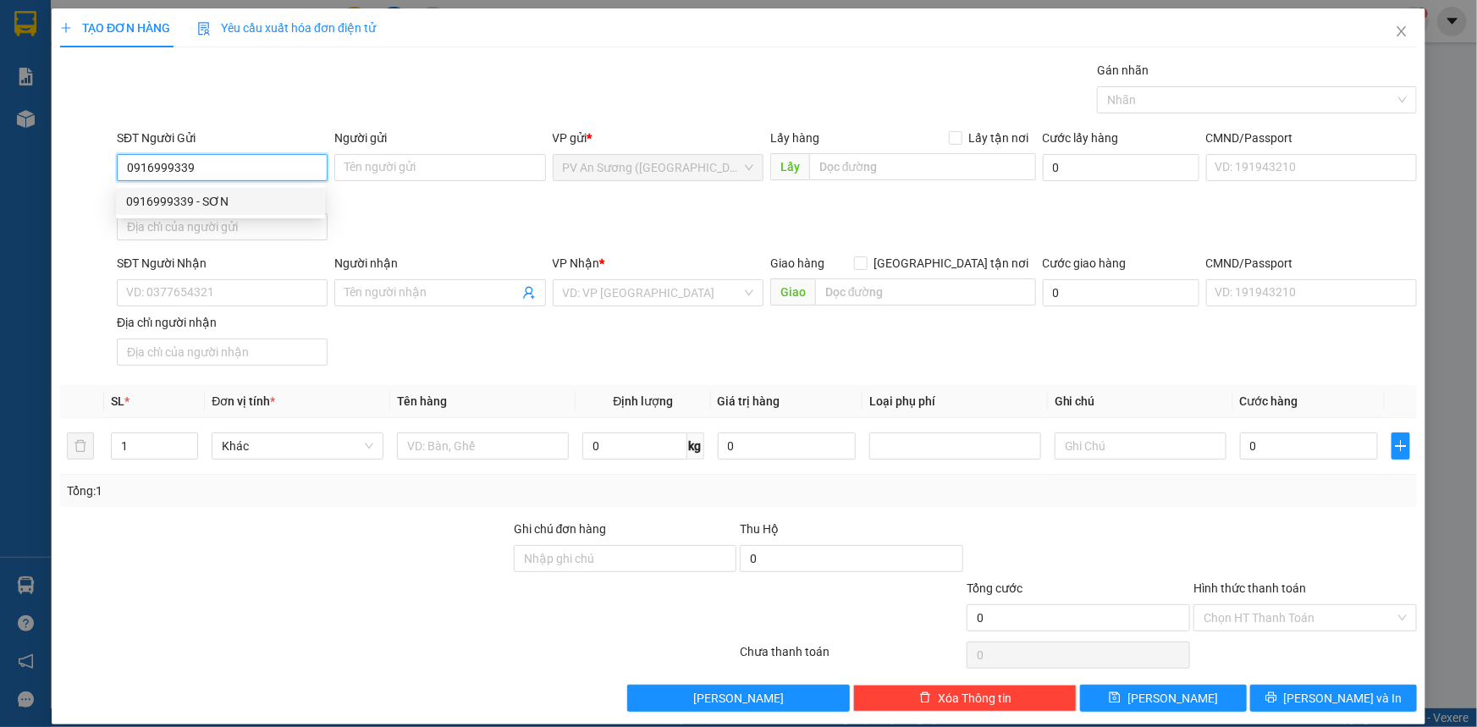
type input "NGỌC"
type input "20.000"
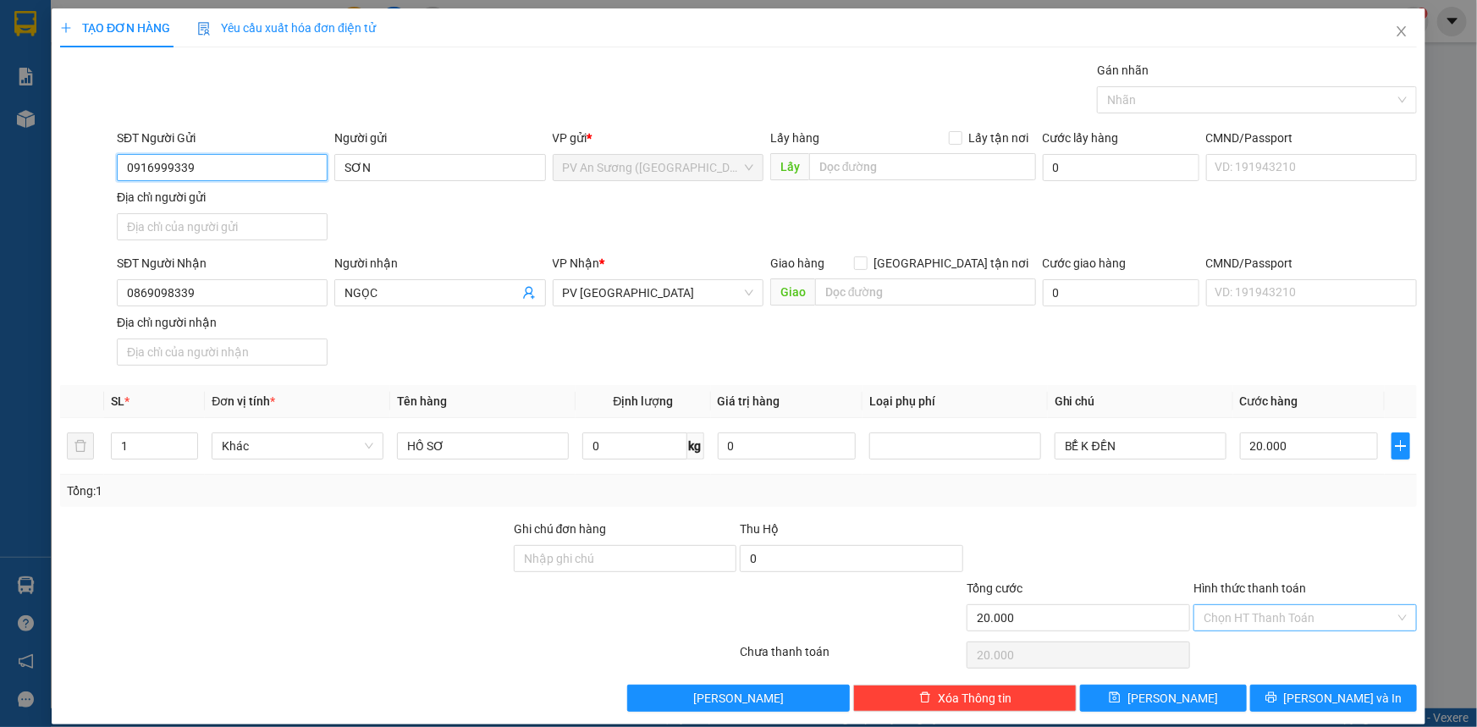
type input "0916999339"
click at [1312, 614] on input "Hình thức thanh toán" at bounding box center [1298, 617] width 191 height 25
click at [1320, 647] on div "Tại văn phòng" at bounding box center [1294, 650] width 201 height 19
type input "0"
click at [1343, 689] on span "[PERSON_NAME] và In" at bounding box center [1343, 698] width 118 height 19
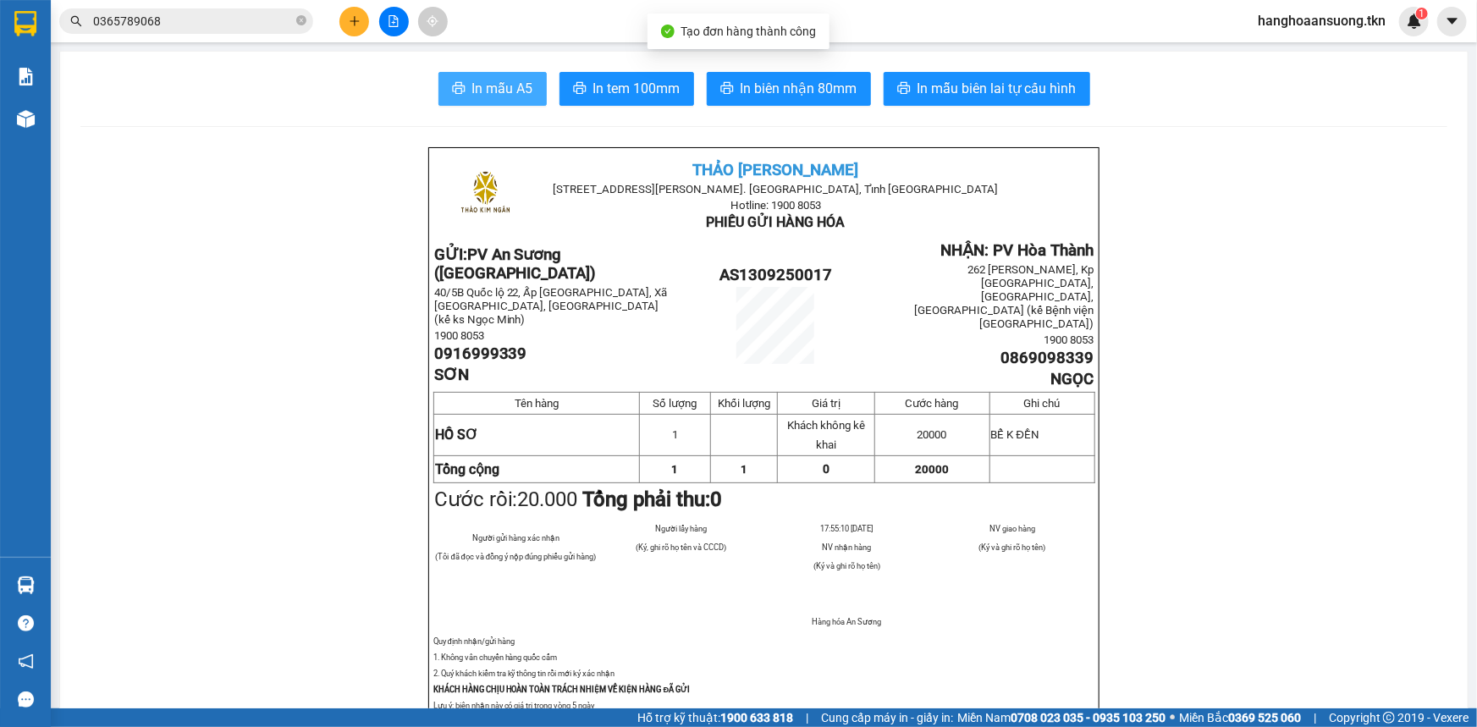
click at [519, 87] on span "In mẫu A5" at bounding box center [502, 88] width 61 height 21
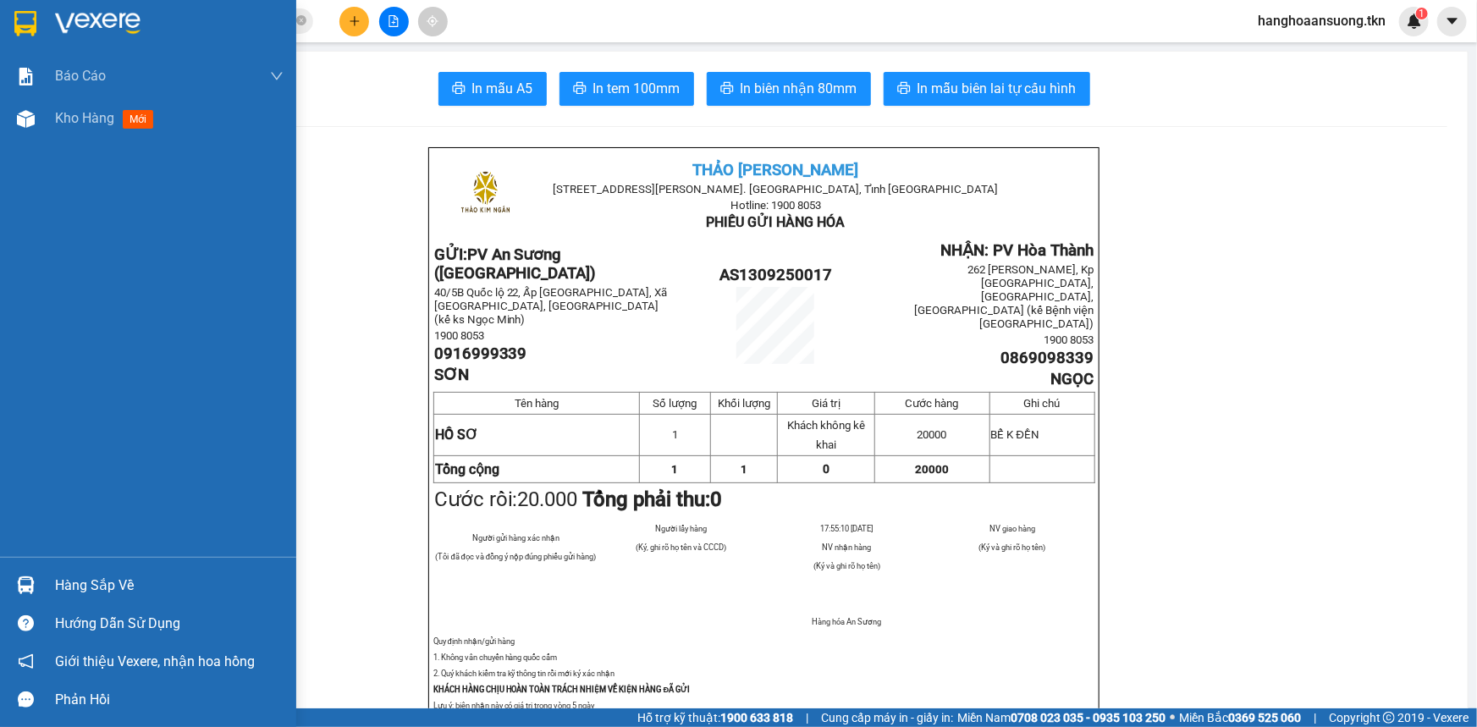
click at [3, 612] on div "Hướng dẫn sử dụng" at bounding box center [148, 623] width 296 height 38
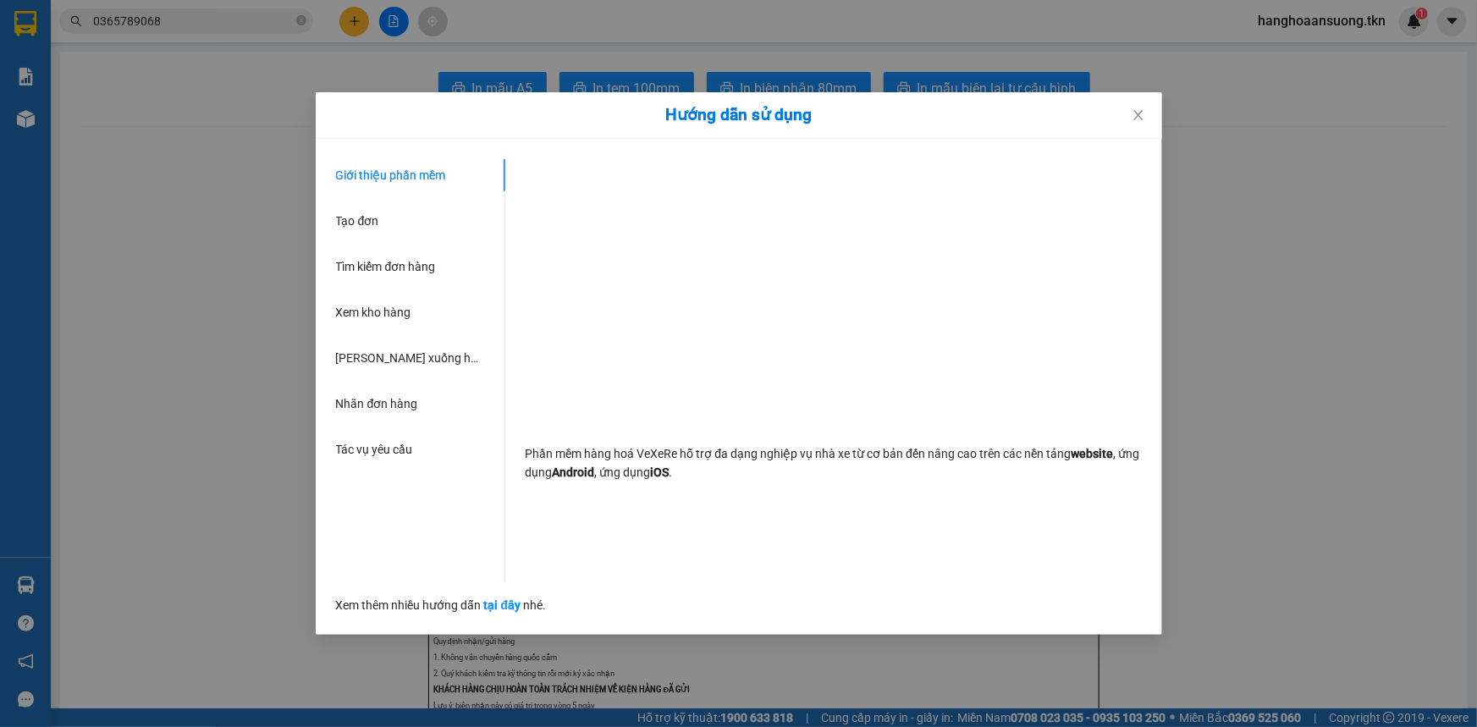
click at [228, 528] on div "Hướng dẫn sử dụng Giới thiệu phần mềm Tạo đơn Tìm kiếm đơn hàng Xem kho hàng Lê…" at bounding box center [738, 363] width 1477 height 727
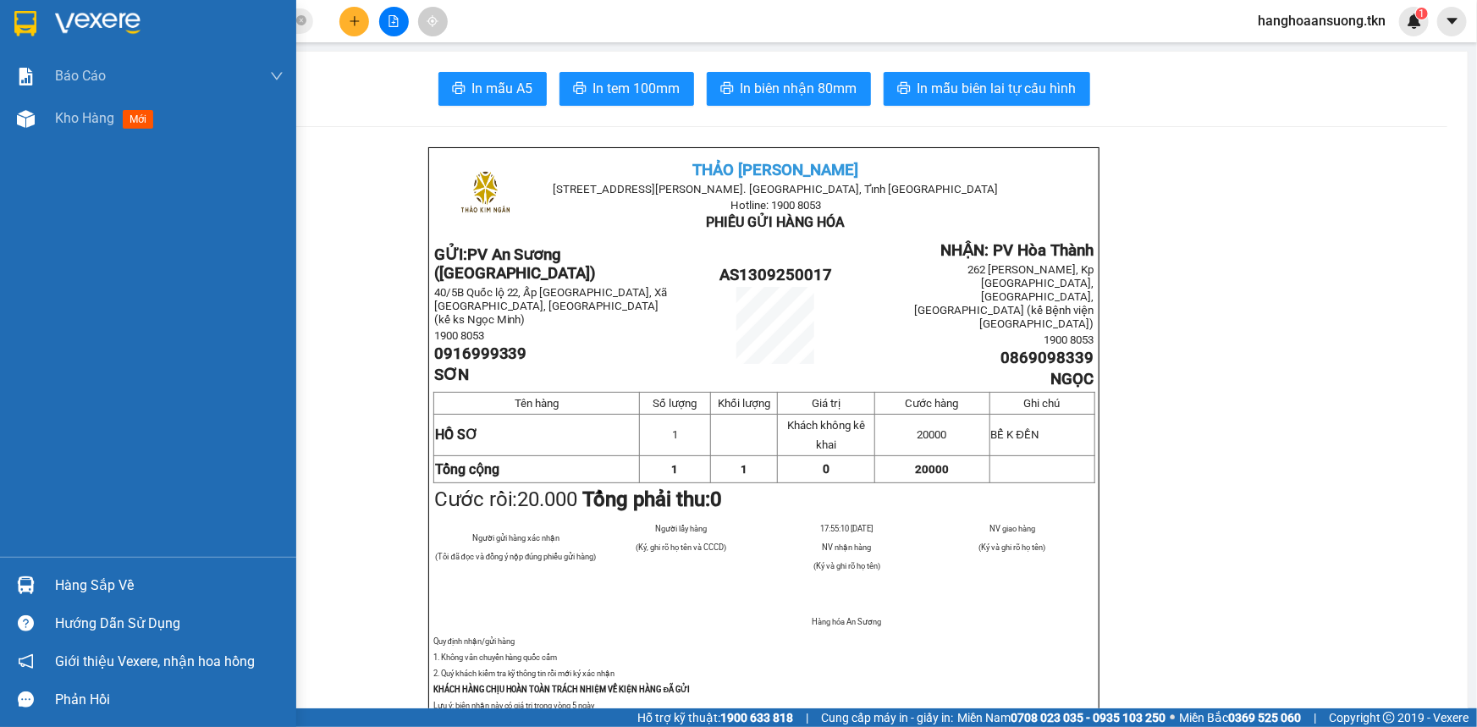
click at [26, 566] on div "Hàng sắp về" at bounding box center [148, 585] width 296 height 38
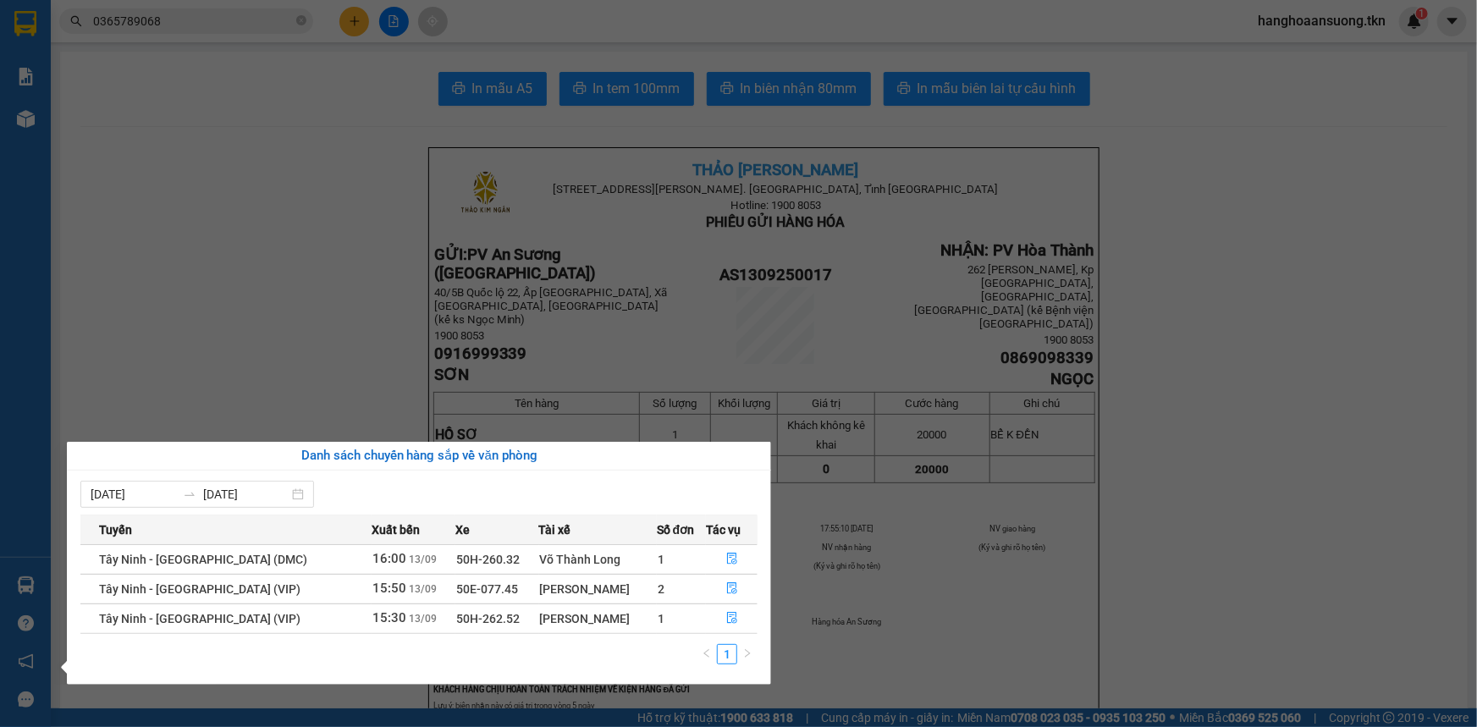
click at [535, 390] on section "Kết quả tìm kiếm ( 1 ) Bộ lọc Mã ĐH Trạng thái Món hàng Thu hộ Tổng cước Chưa c…" at bounding box center [738, 363] width 1477 height 727
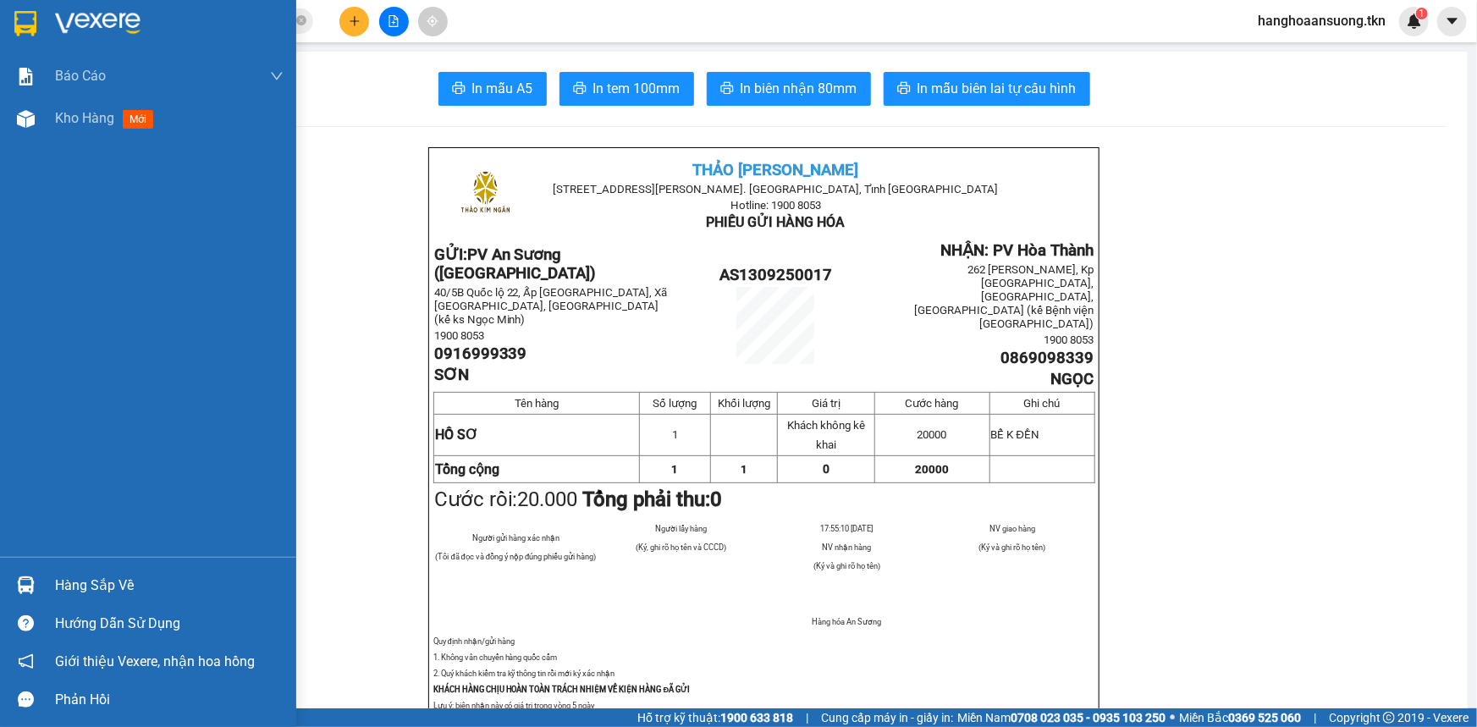
click at [55, 18] on img at bounding box center [97, 23] width 85 height 25
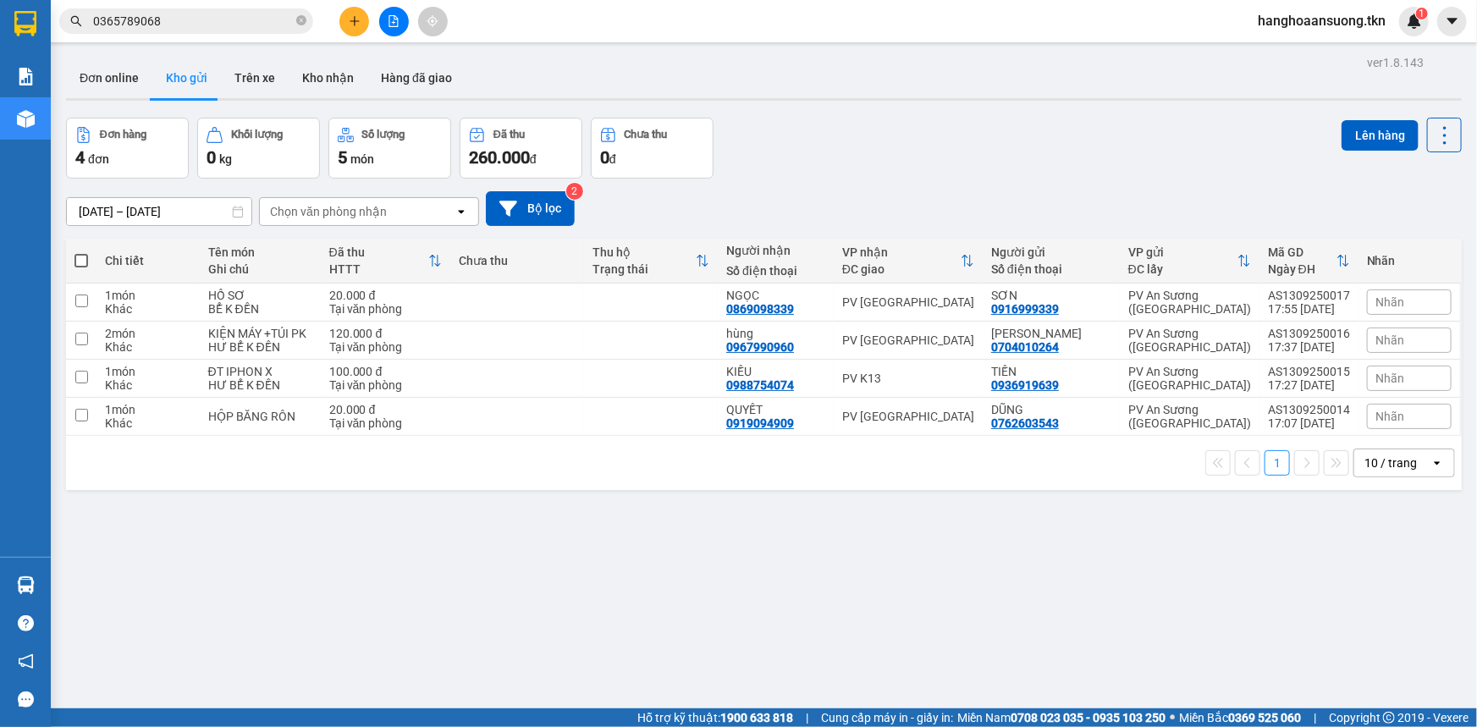
click at [967, 155] on div "Đơn hàng 4 đơn Khối lượng 0 kg Số lượng 5 món Đã thu 260.000 đ Chưa thu 0 đ Lên…" at bounding box center [763, 148] width 1395 height 61
click at [845, 536] on div "ver 1.8.143 Đơn online Kho gửi Trên xe Kho nhận Hàng đã giao Đơn hàng 4 đơn Khố…" at bounding box center [763, 414] width 1409 height 727
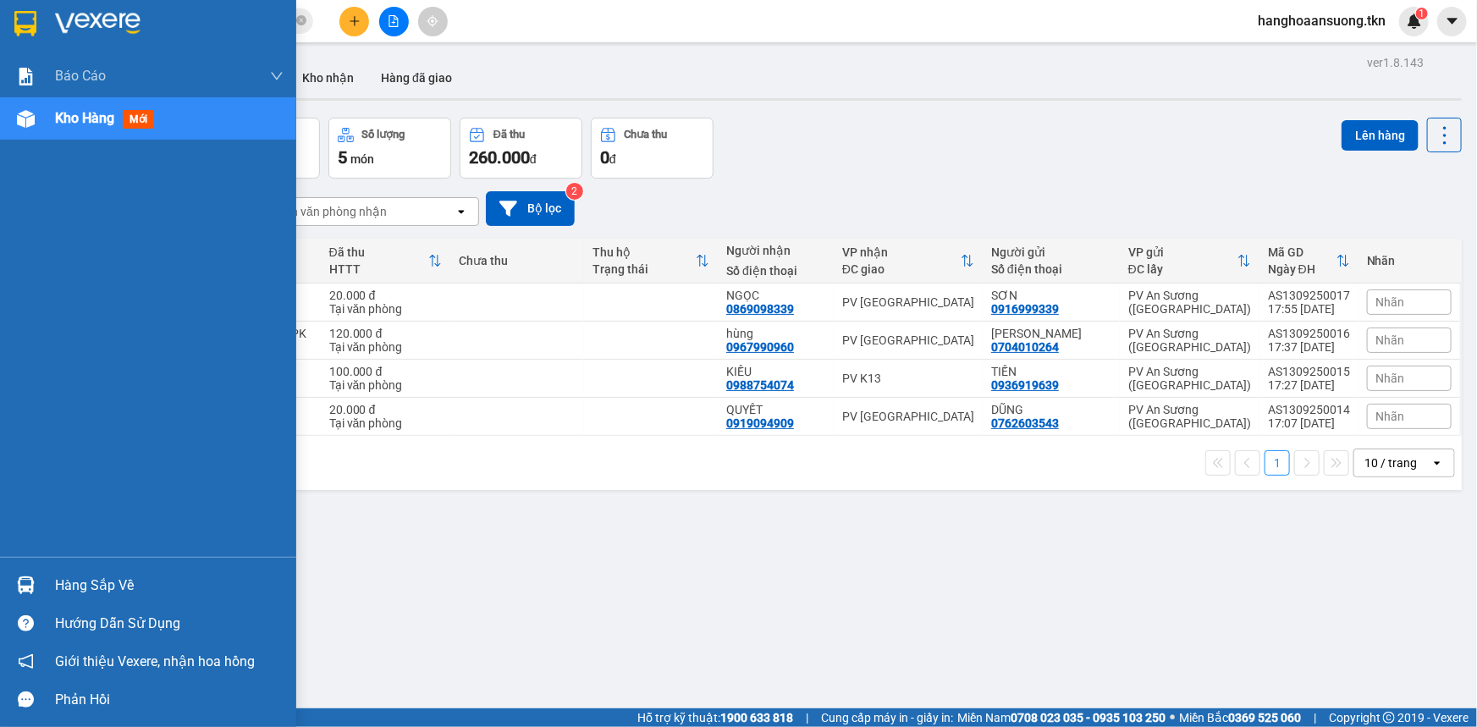
click at [0, 582] on div "Hàng sắp về" at bounding box center [148, 585] width 296 height 38
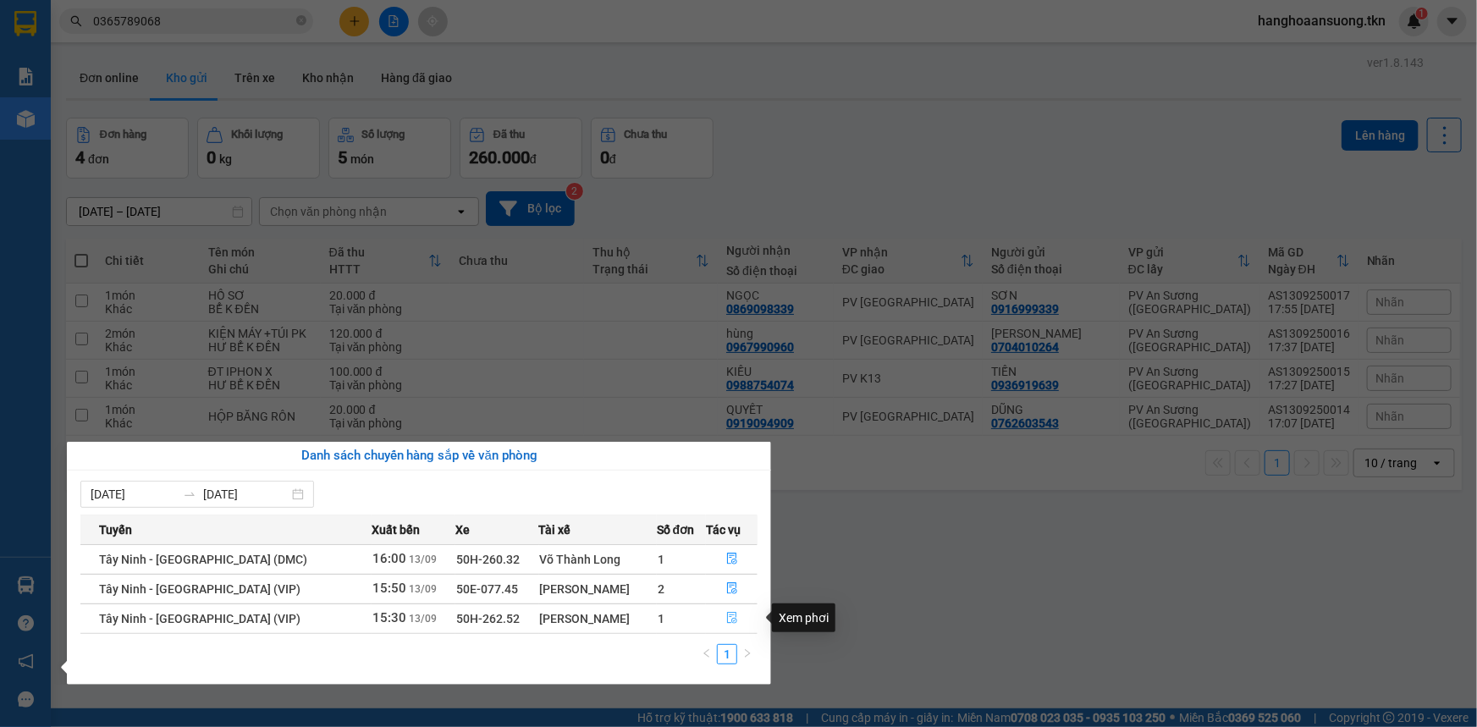
click at [718, 625] on button "button" at bounding box center [732, 618] width 50 height 27
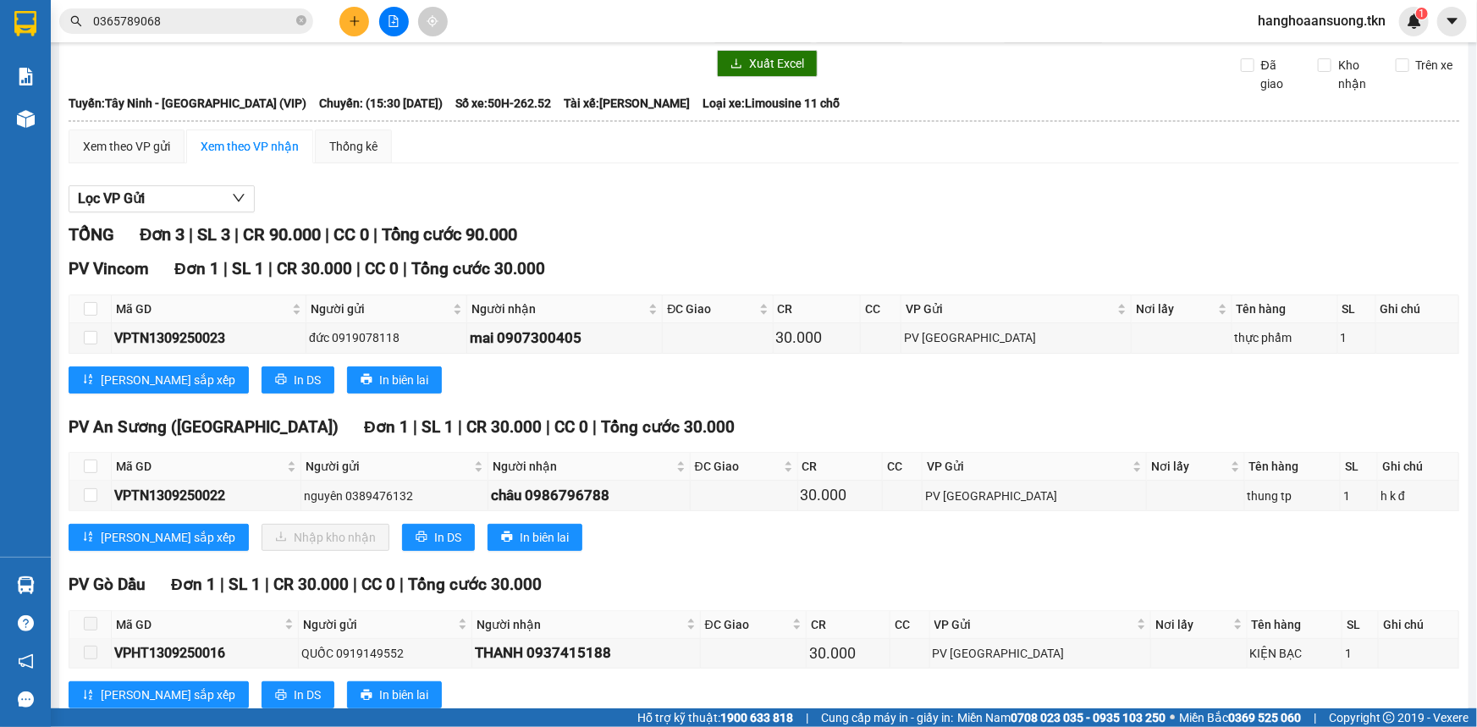
scroll to position [91, 0]
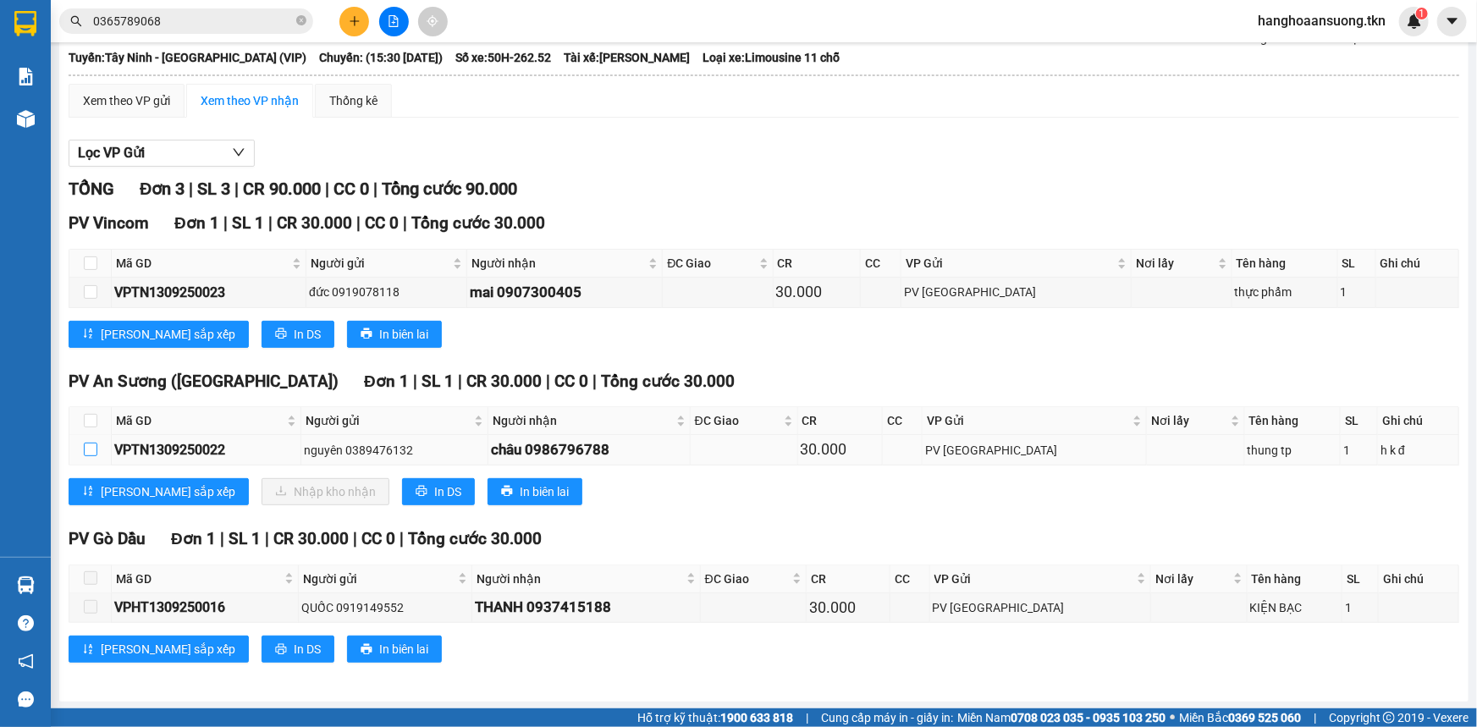
click at [91, 450] on input "checkbox" at bounding box center [91, 450] width 14 height 14
checkbox input "true"
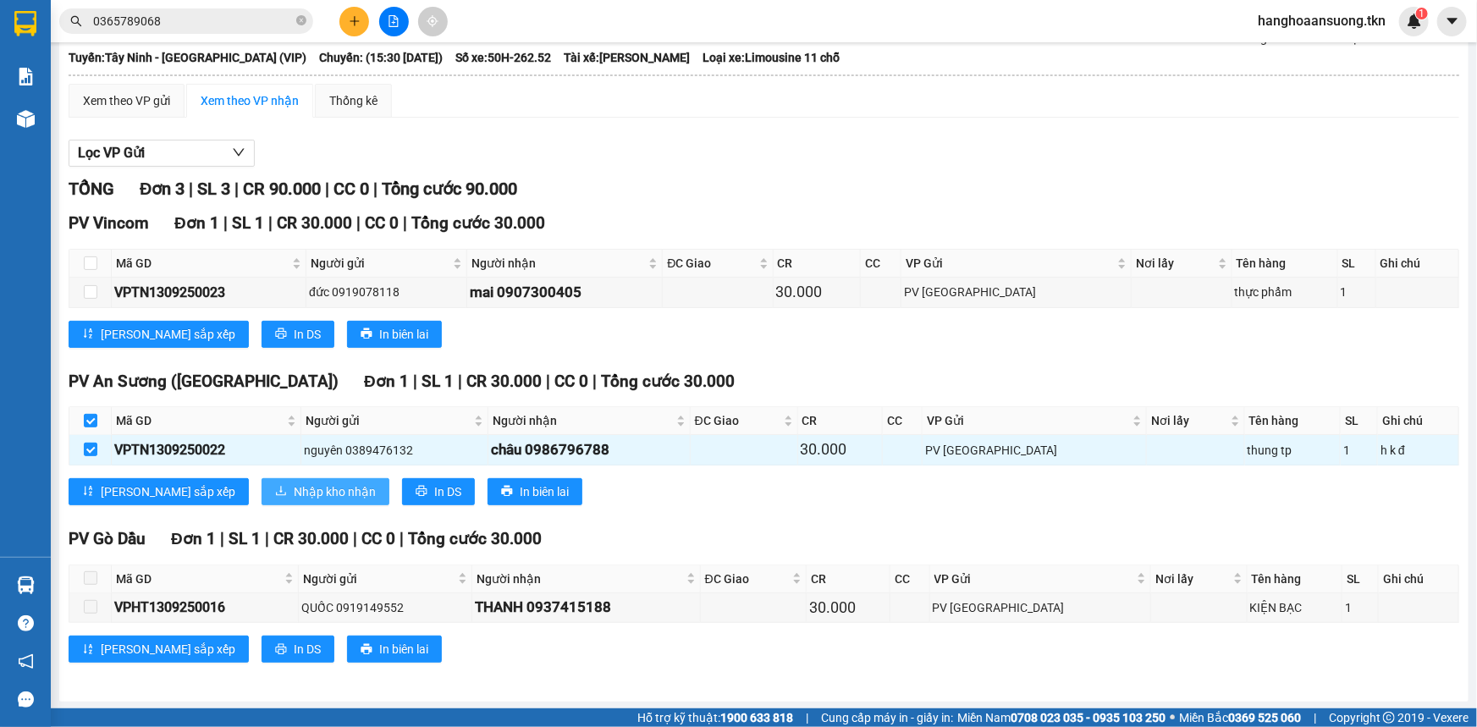
click at [294, 499] on span "Nhập kho nhận" at bounding box center [335, 491] width 82 height 19
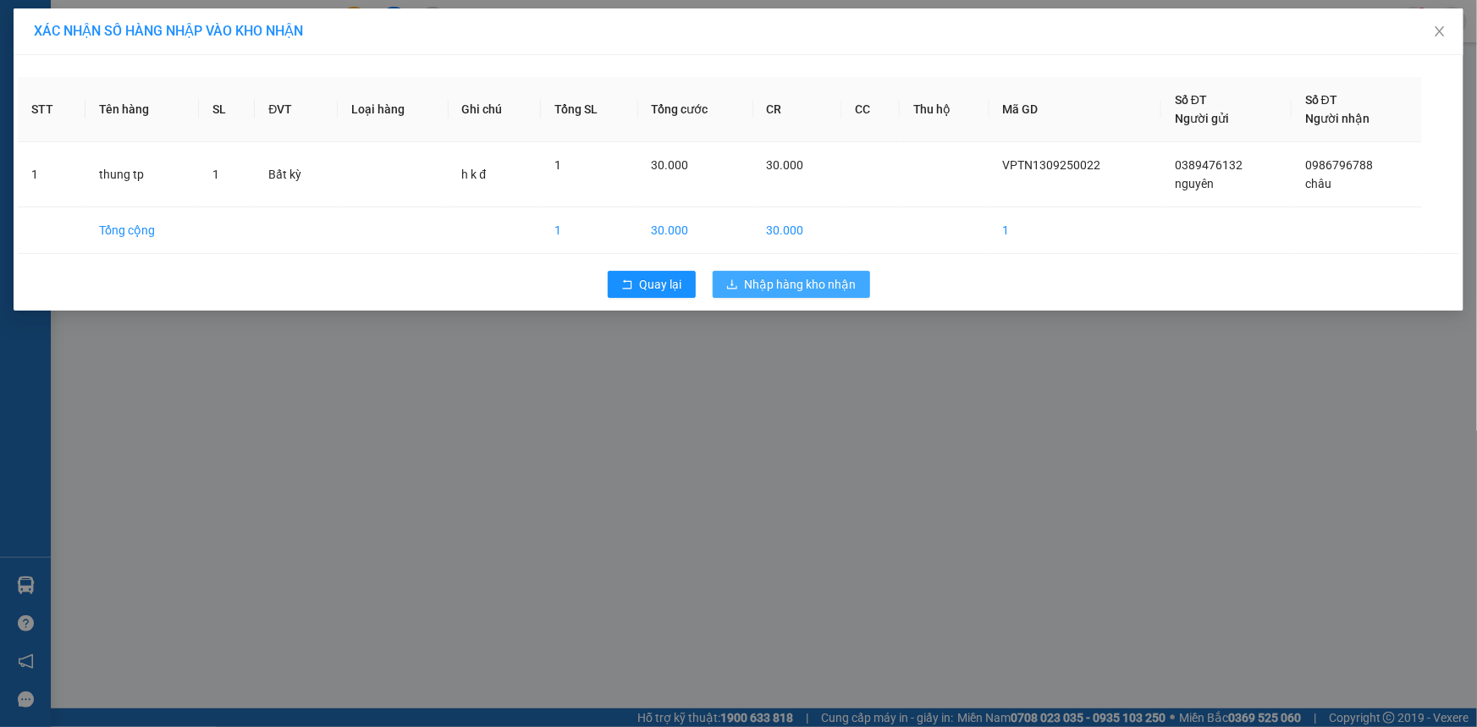
click at [812, 287] on span "Nhập hàng kho nhận" at bounding box center [801, 284] width 112 height 19
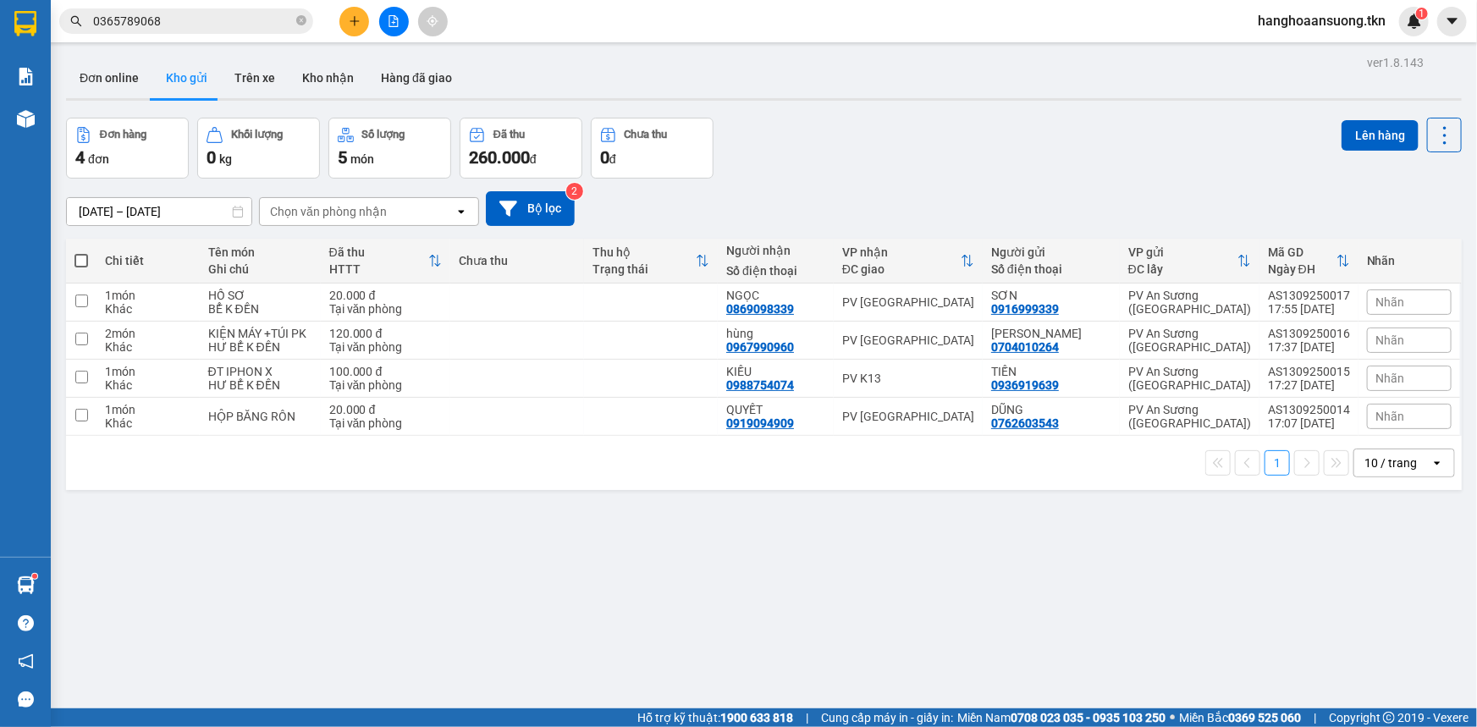
scroll to position [77, 0]
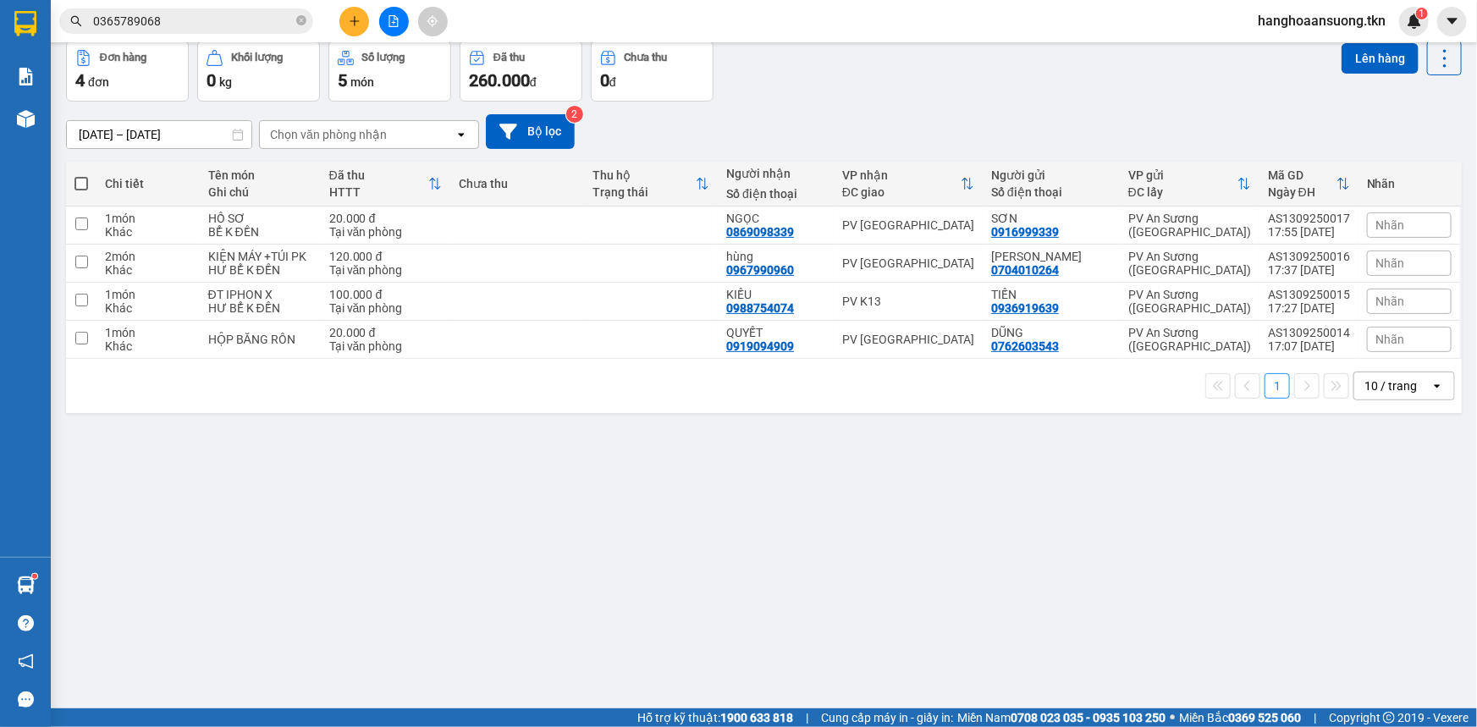
click at [30, 575] on div at bounding box center [26, 585] width 30 height 30
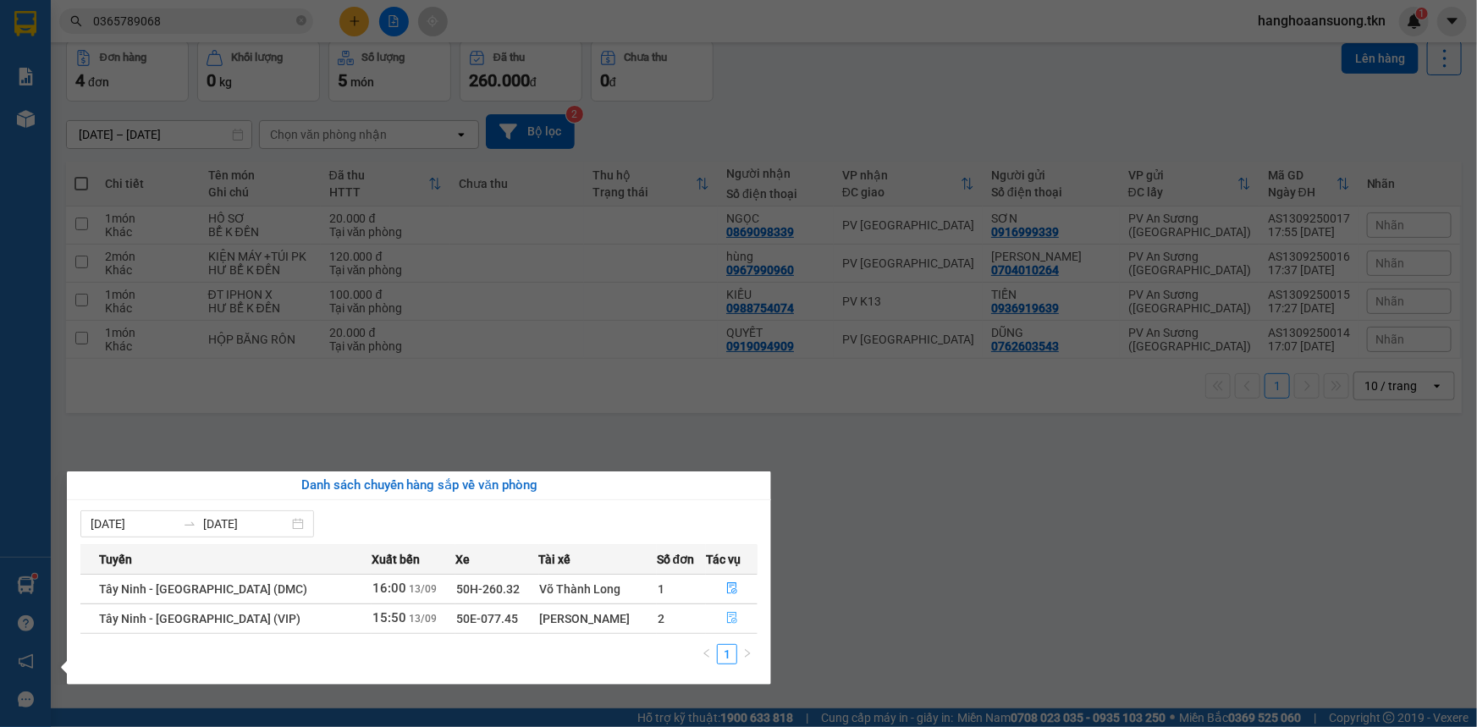
click at [726, 622] on icon "file-done" at bounding box center [732, 618] width 12 height 12
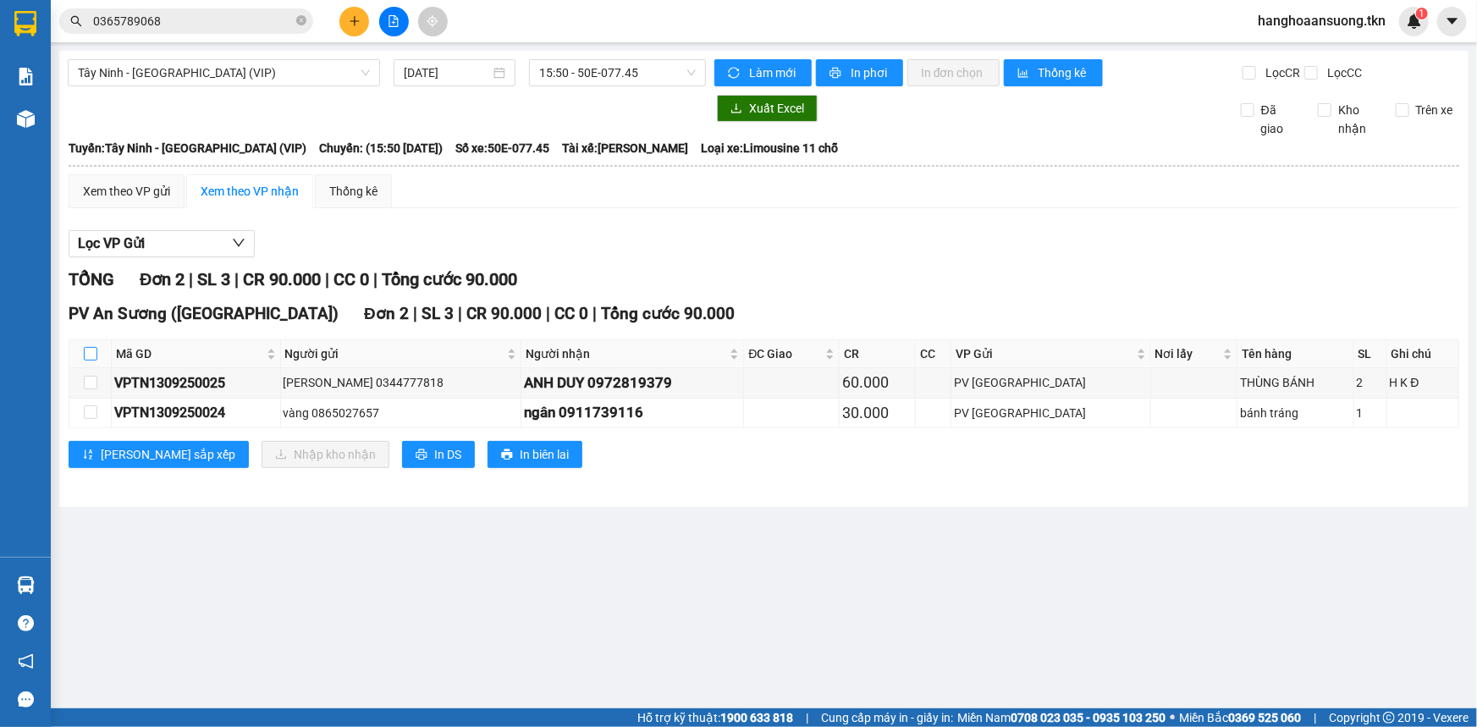
click at [96, 357] on input "checkbox" at bounding box center [91, 354] width 14 height 14
checkbox input "true"
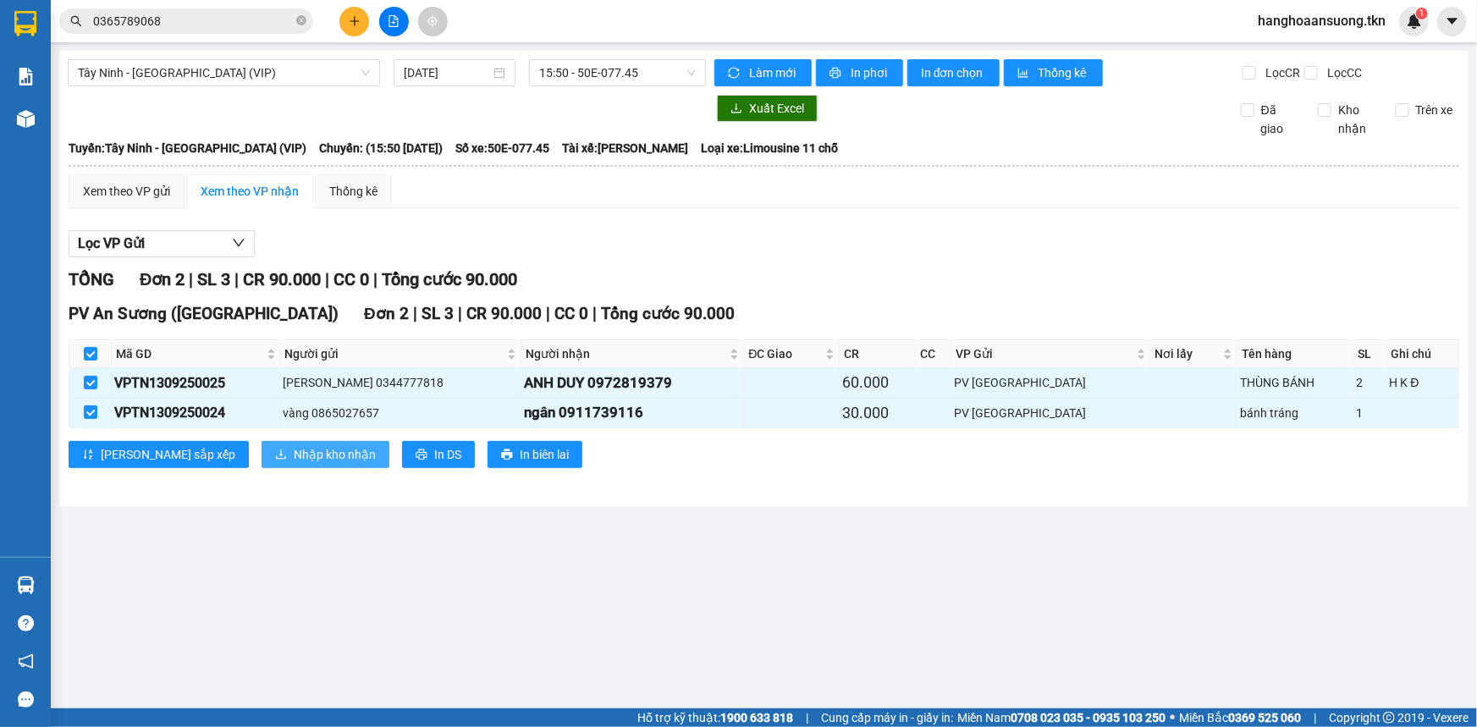
click at [268, 463] on button "Nhập kho nhận" at bounding box center [325, 454] width 128 height 27
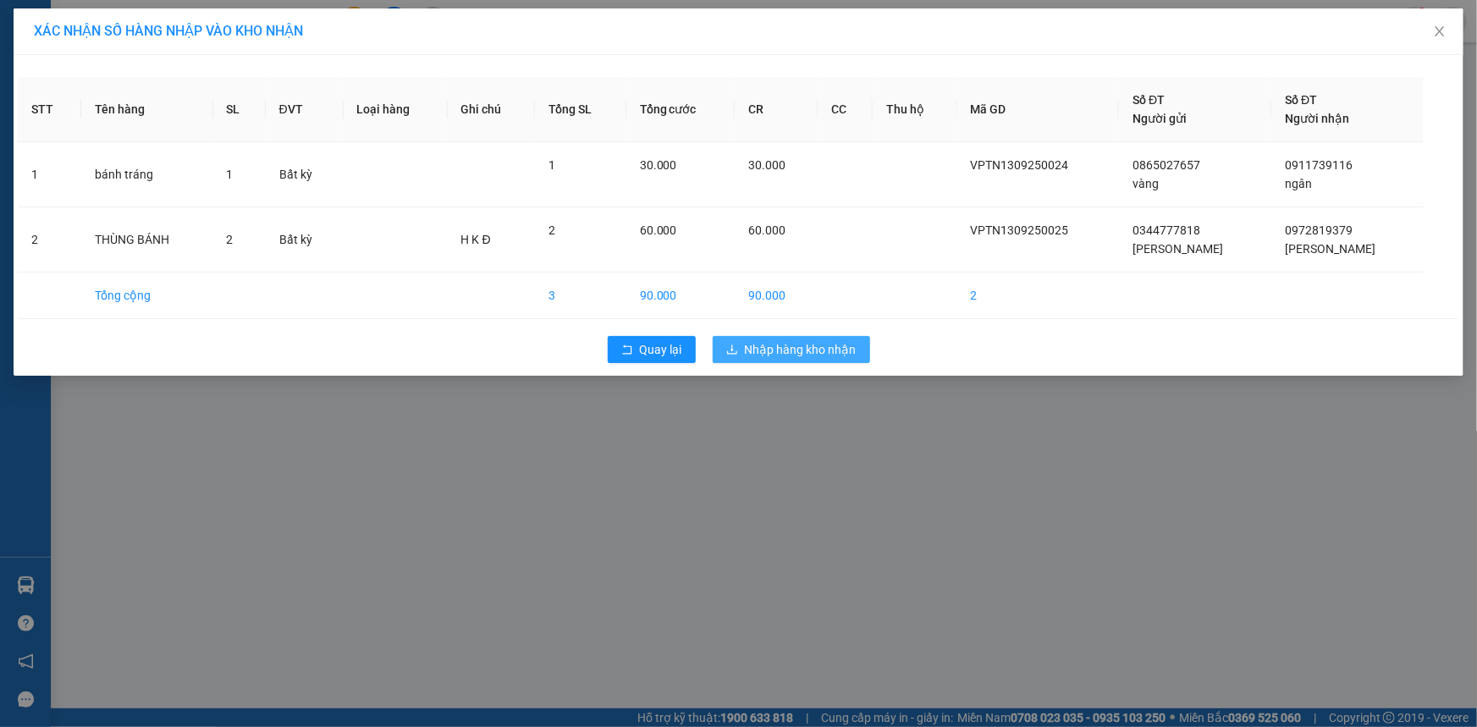
click at [795, 341] on span "Nhập hàng kho nhận" at bounding box center [801, 349] width 112 height 19
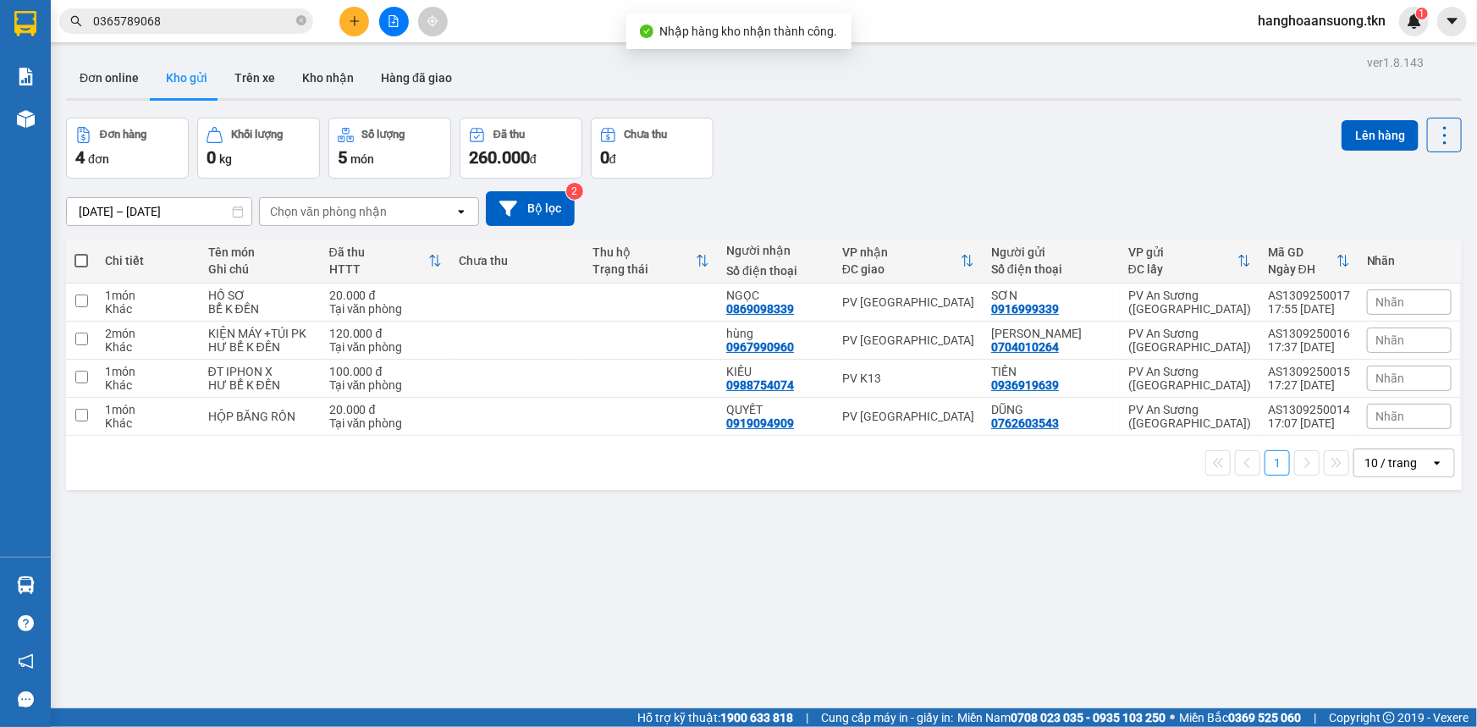
click at [929, 126] on div "Đơn hàng 4 đơn Khối lượng 0 kg Số lượng 5 món Đã thu 260.000 đ Chưa thu 0 đ Lên…" at bounding box center [763, 148] width 1395 height 61
click at [29, 578] on img at bounding box center [26, 585] width 18 height 18
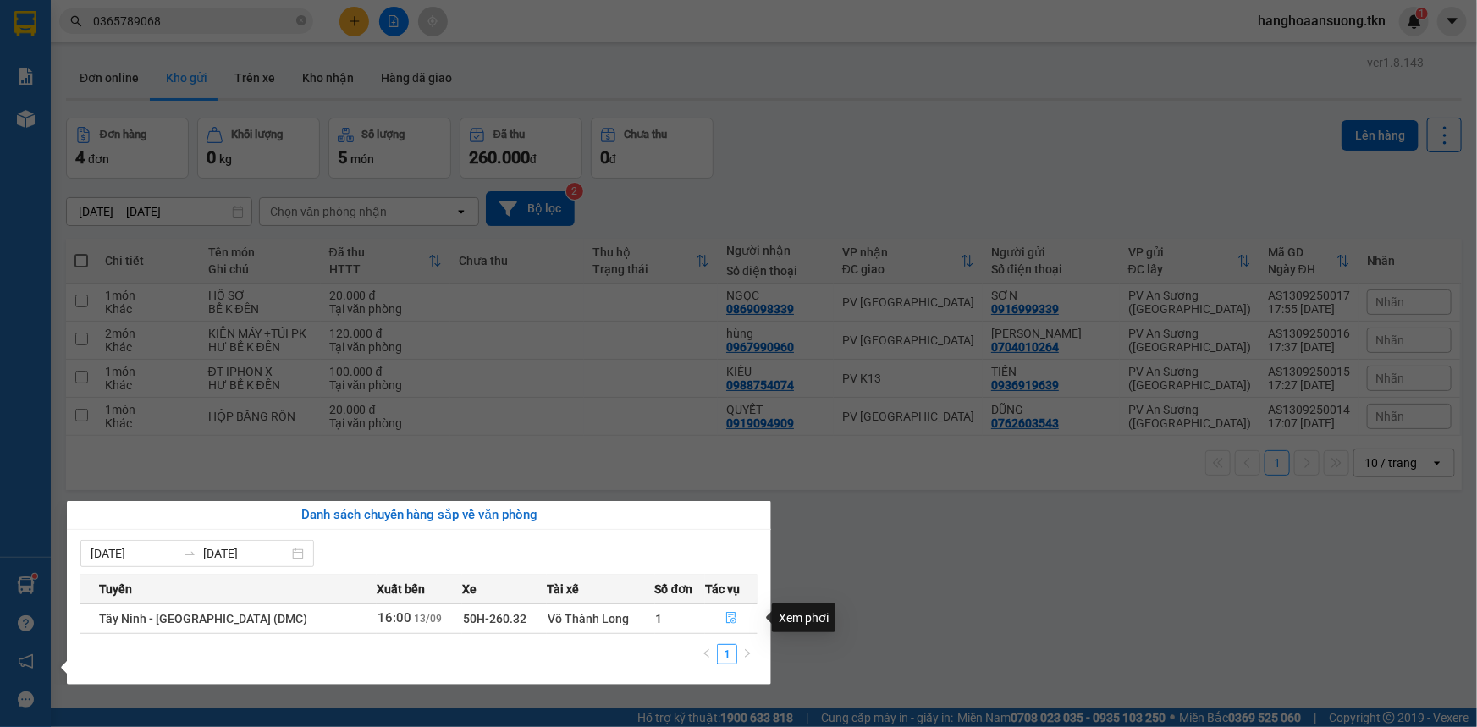
click at [719, 616] on button "button" at bounding box center [731, 618] width 51 height 27
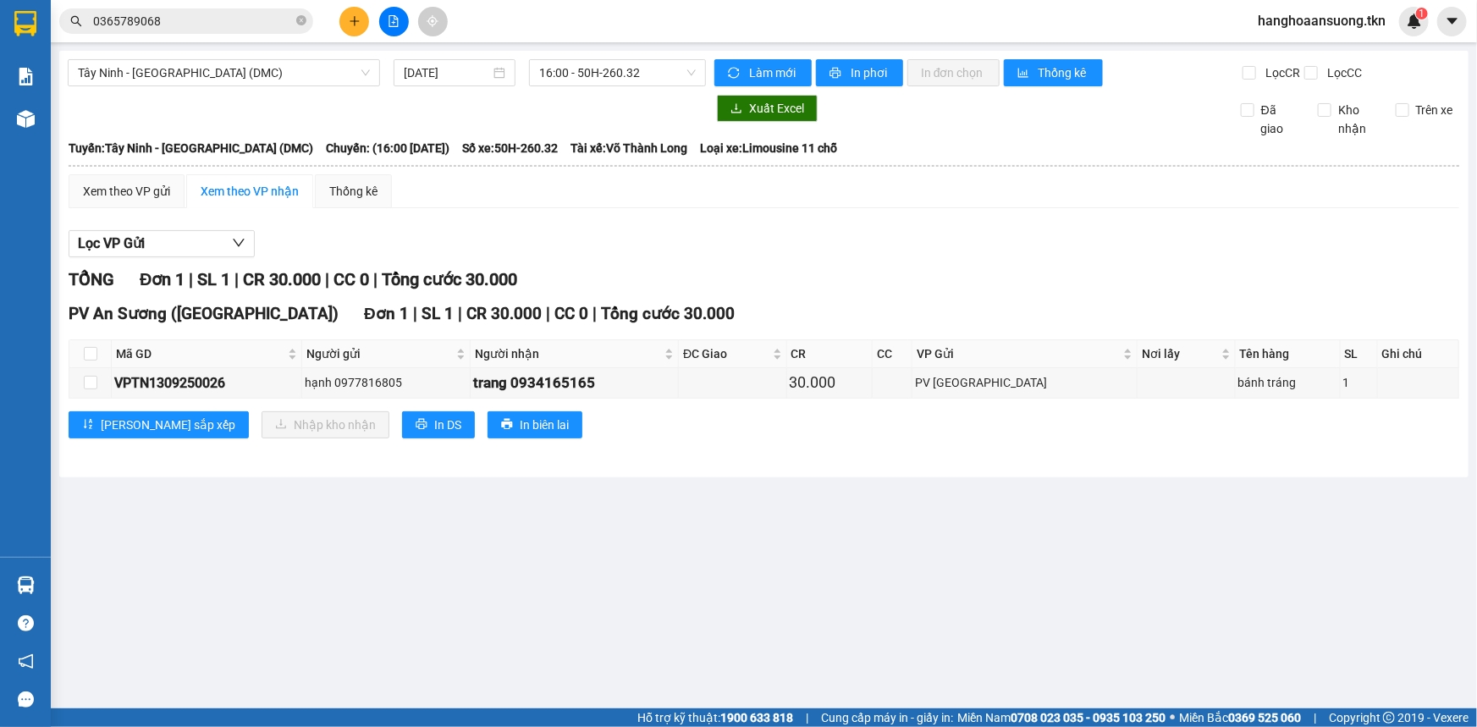
click at [727, 569] on main "Tây Ninh - Sài Gòn (DMC) 13/09/2025 16:00 - 50H-260.32 Làm mới In phơi In đơn c…" at bounding box center [738, 354] width 1477 height 708
click at [93, 394] on td at bounding box center [90, 383] width 42 height 30
click at [97, 379] on td at bounding box center [90, 383] width 42 height 30
click at [91, 380] on input "checkbox" at bounding box center [91, 383] width 14 height 14
checkbox input "true"
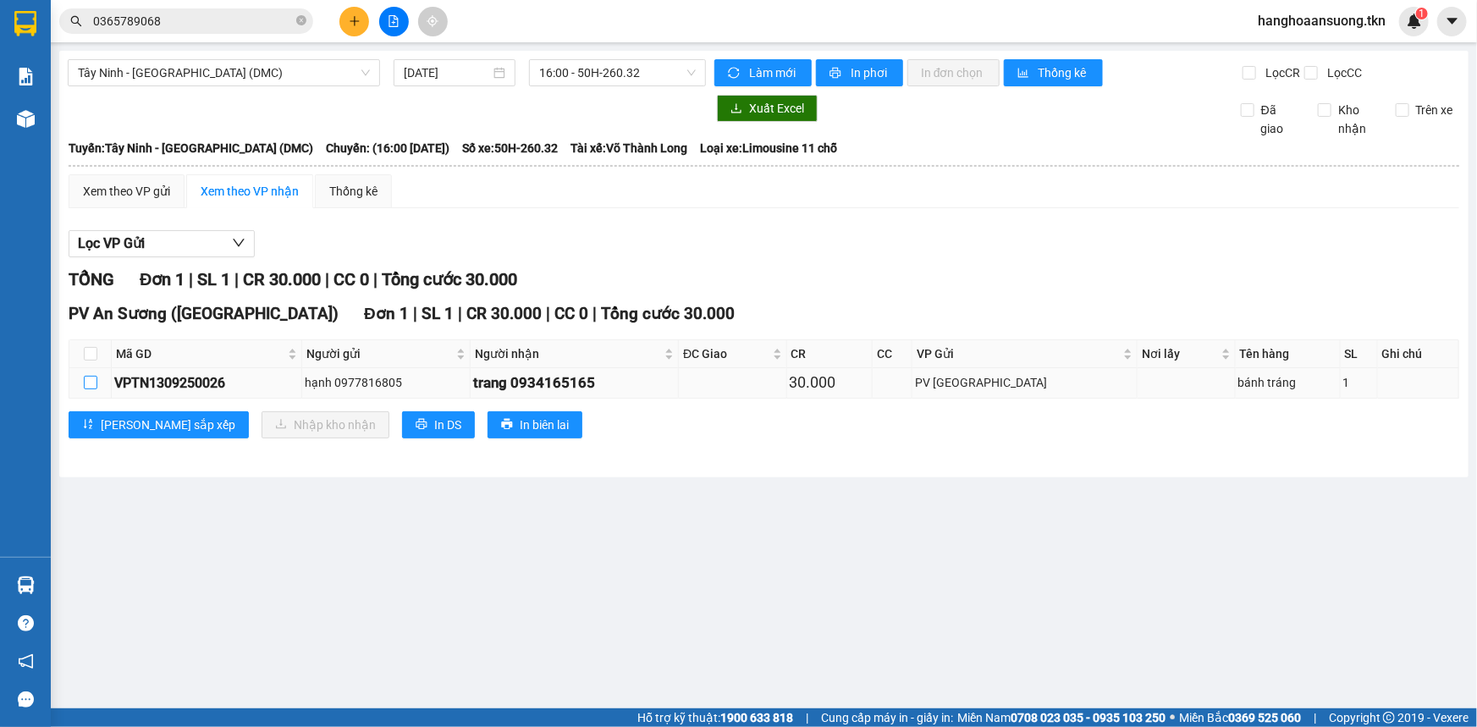
checkbox input "true"
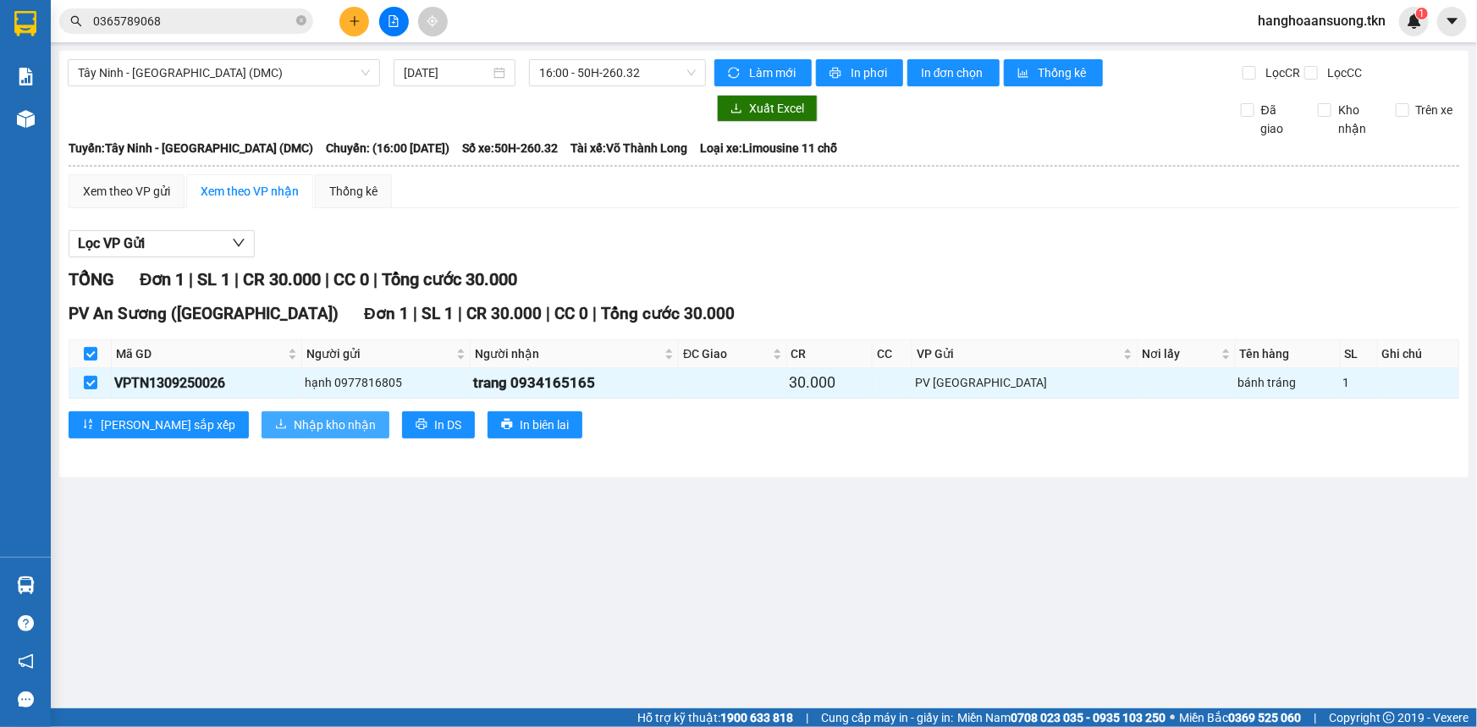
click at [294, 418] on span "Nhập kho nhận" at bounding box center [335, 424] width 82 height 19
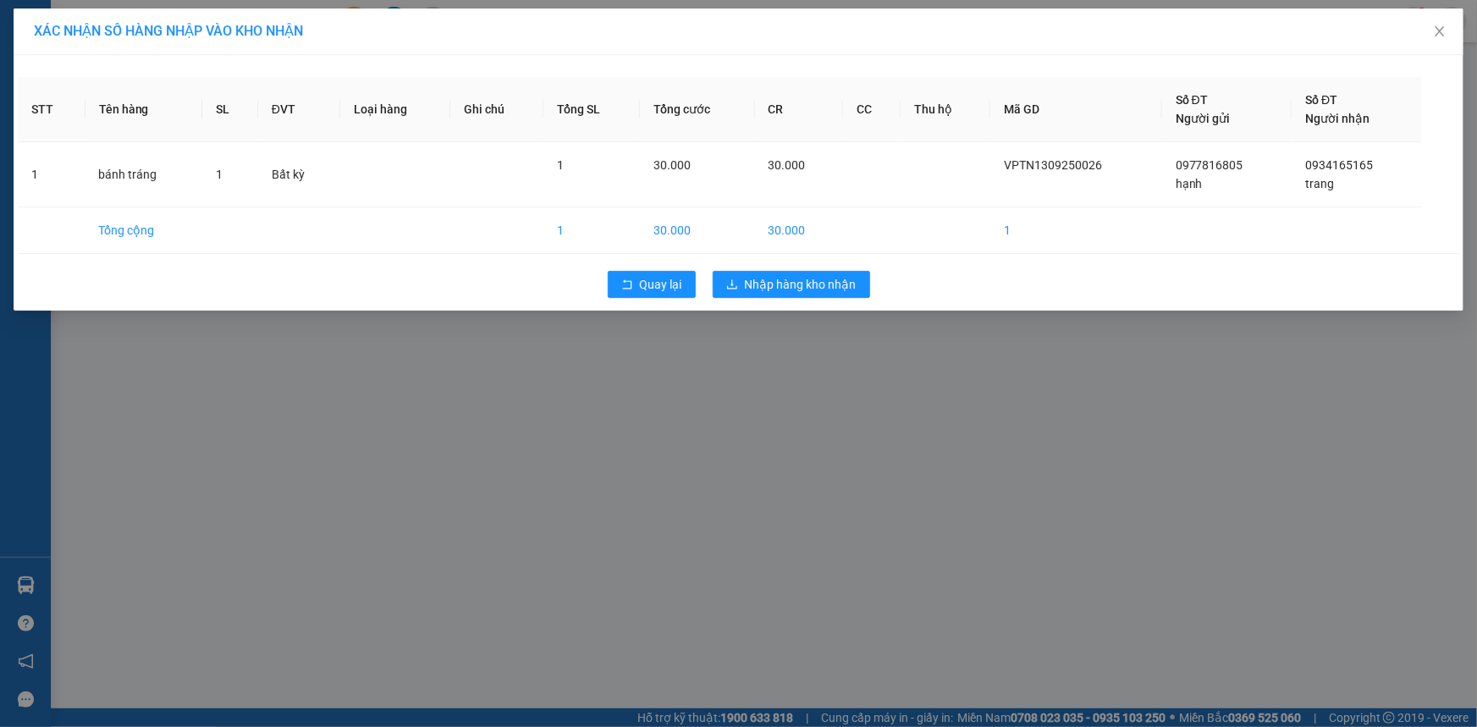
click at [257, 422] on div "XÁC NHẬN SỐ HÀNG NHẬP VÀO KHO NHẬN STT Tên hàng SL ĐVT Loại hàng Ghi chú Tổng S…" at bounding box center [738, 363] width 1477 height 727
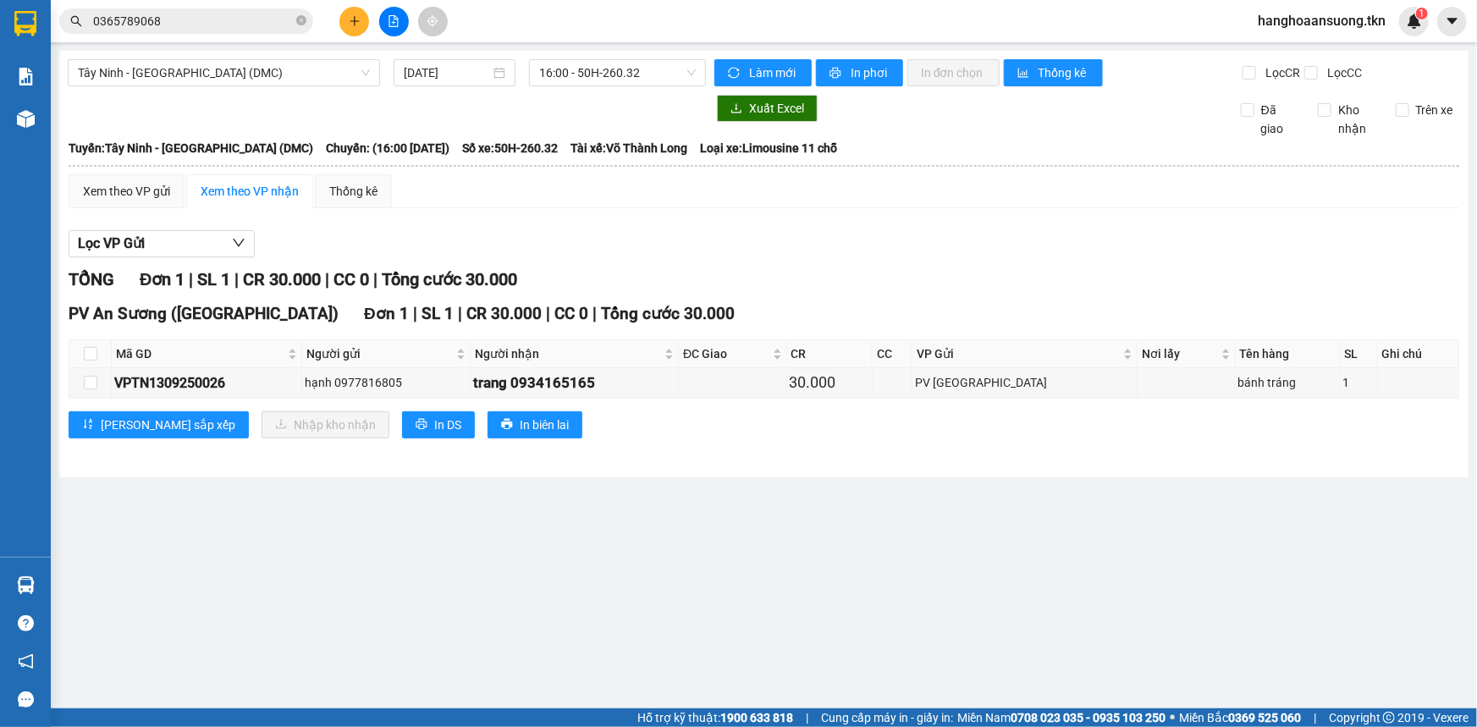
drag, startPoint x: 257, startPoint y: 422, endPoint x: 714, endPoint y: 256, distance: 486.4
click at [632, 286] on div "TỔNG Đơn 1 | SL 1 | CR 30.000 | CC 0 | Tổng cước 30.000" at bounding box center [764, 280] width 1390 height 26
click at [86, 388] on input "checkbox" at bounding box center [91, 383] width 14 height 14
checkbox input "true"
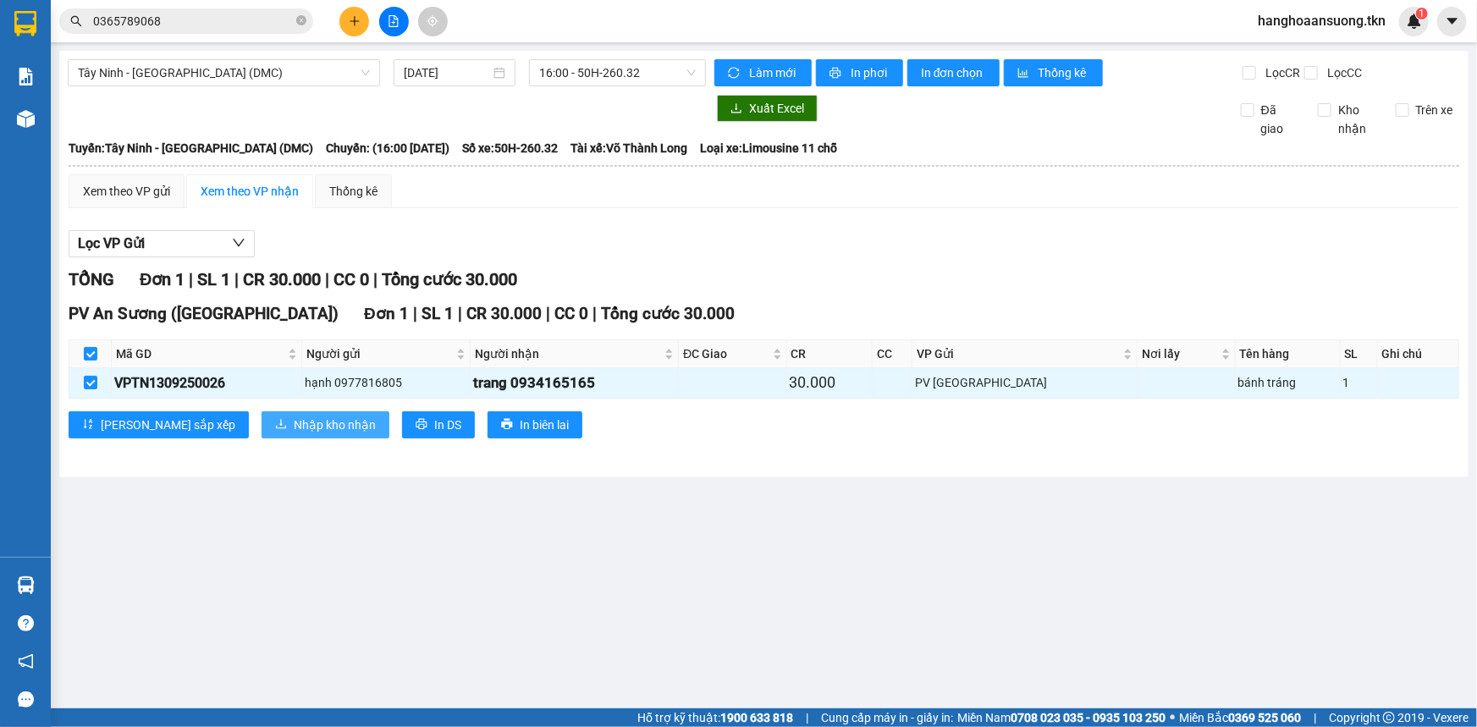
click at [294, 418] on span "Nhập kho nhận" at bounding box center [335, 424] width 82 height 19
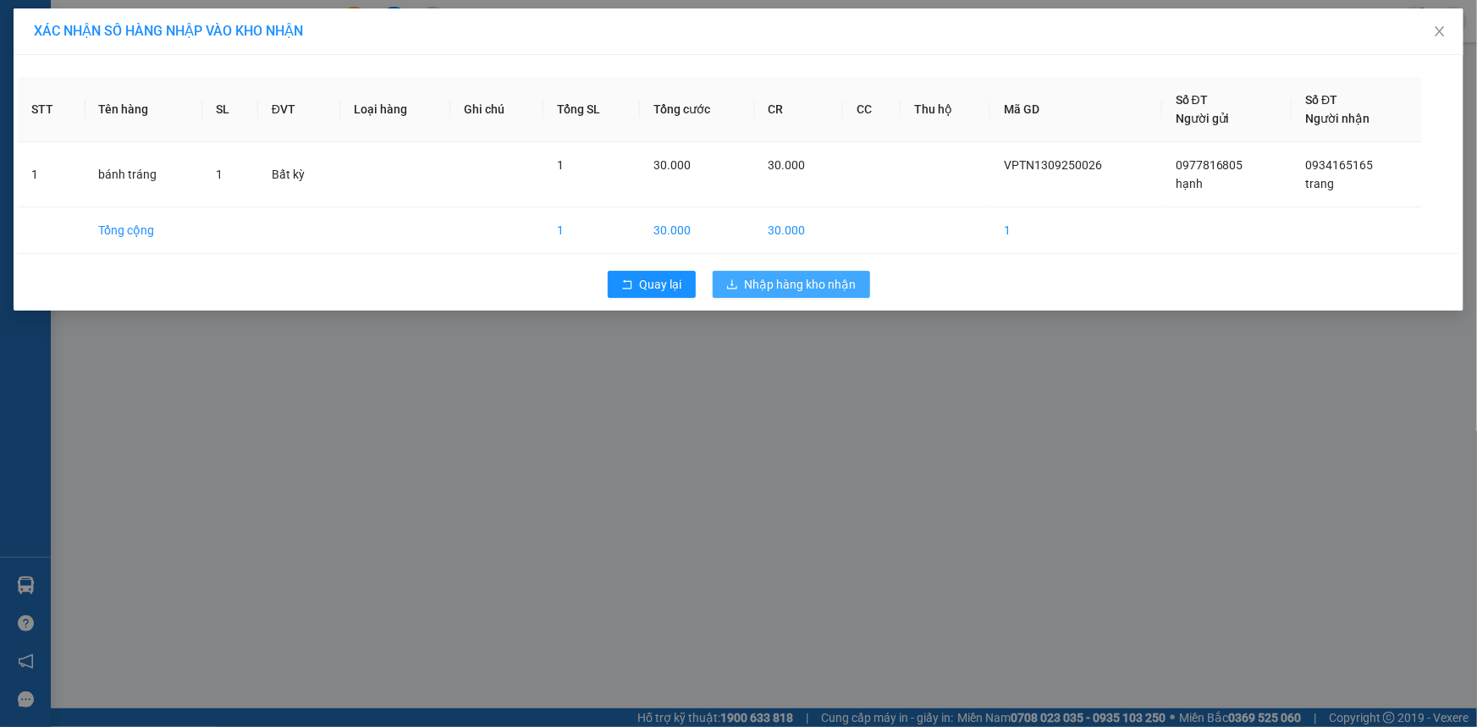
click at [858, 285] on button "Nhập hàng kho nhận" at bounding box center [791, 284] width 157 height 27
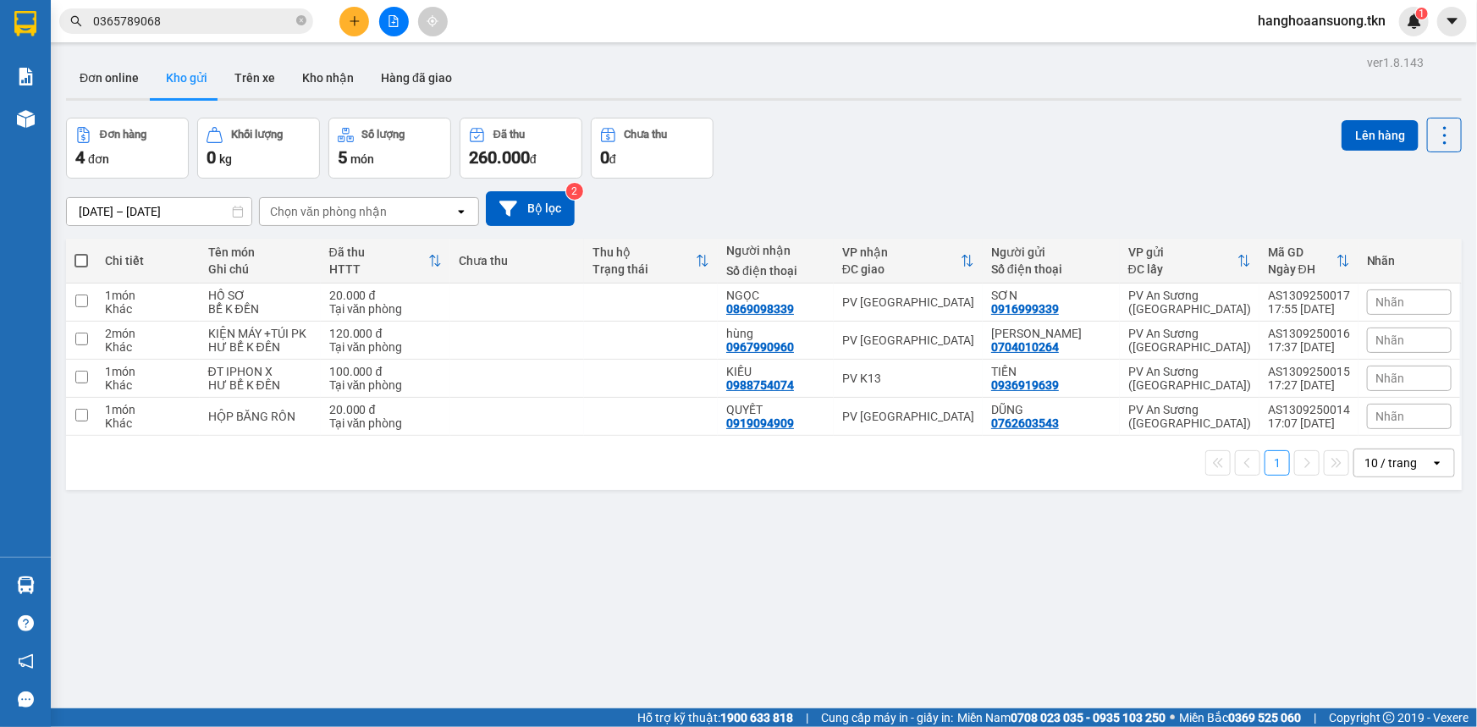
click at [253, 30] on input "0365789068" at bounding box center [193, 21] width 200 height 19
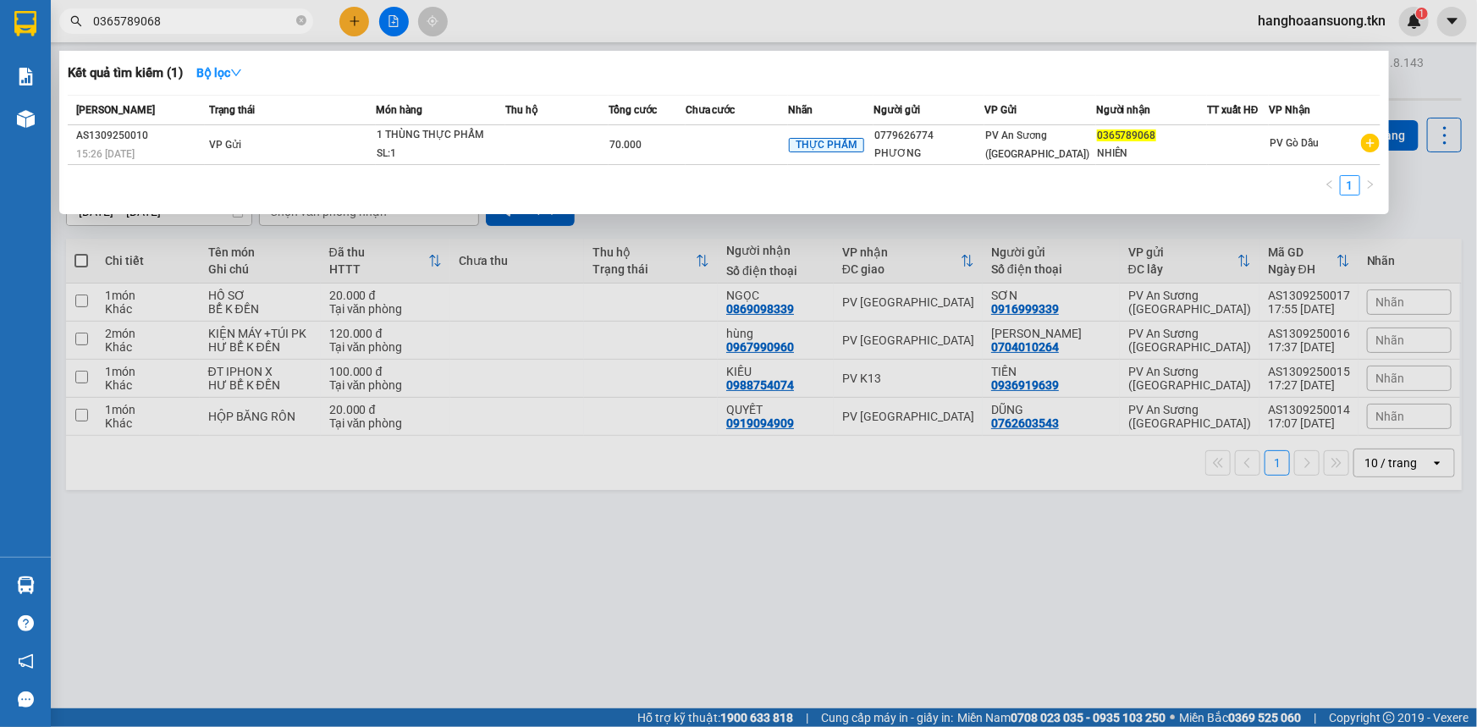
click at [253, 30] on input "0365789068" at bounding box center [193, 21] width 200 height 19
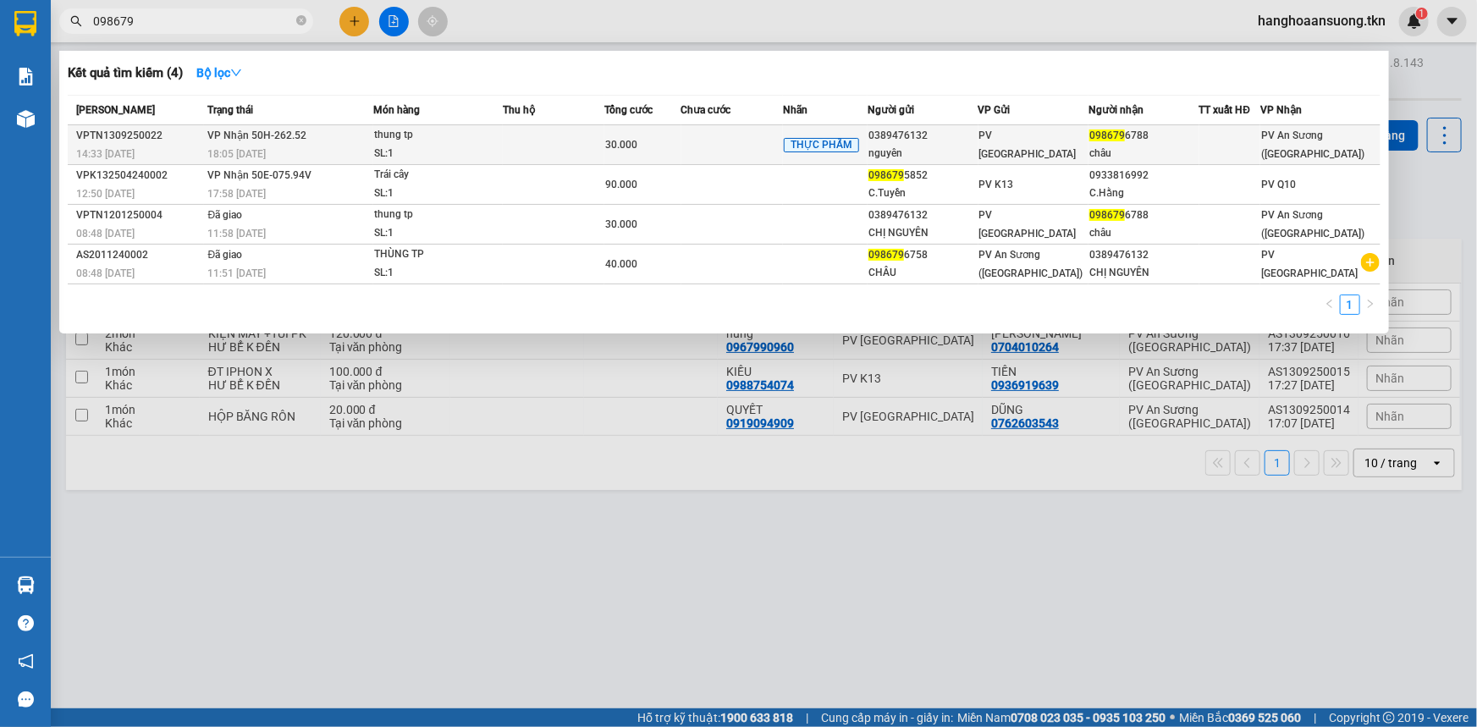
type input "098679"
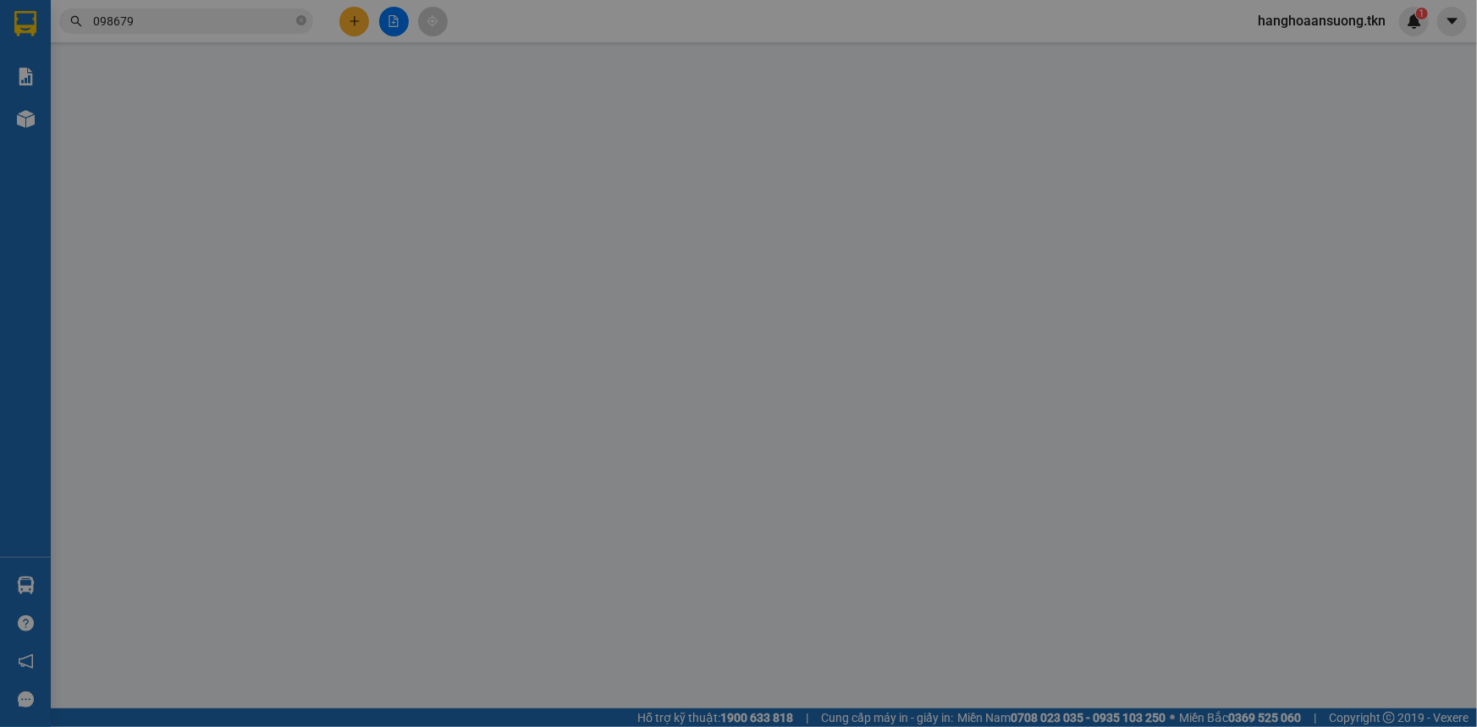
type input "0389476132"
type input "nguyên"
type input "0986796788"
type input "châu"
type input "30.000"
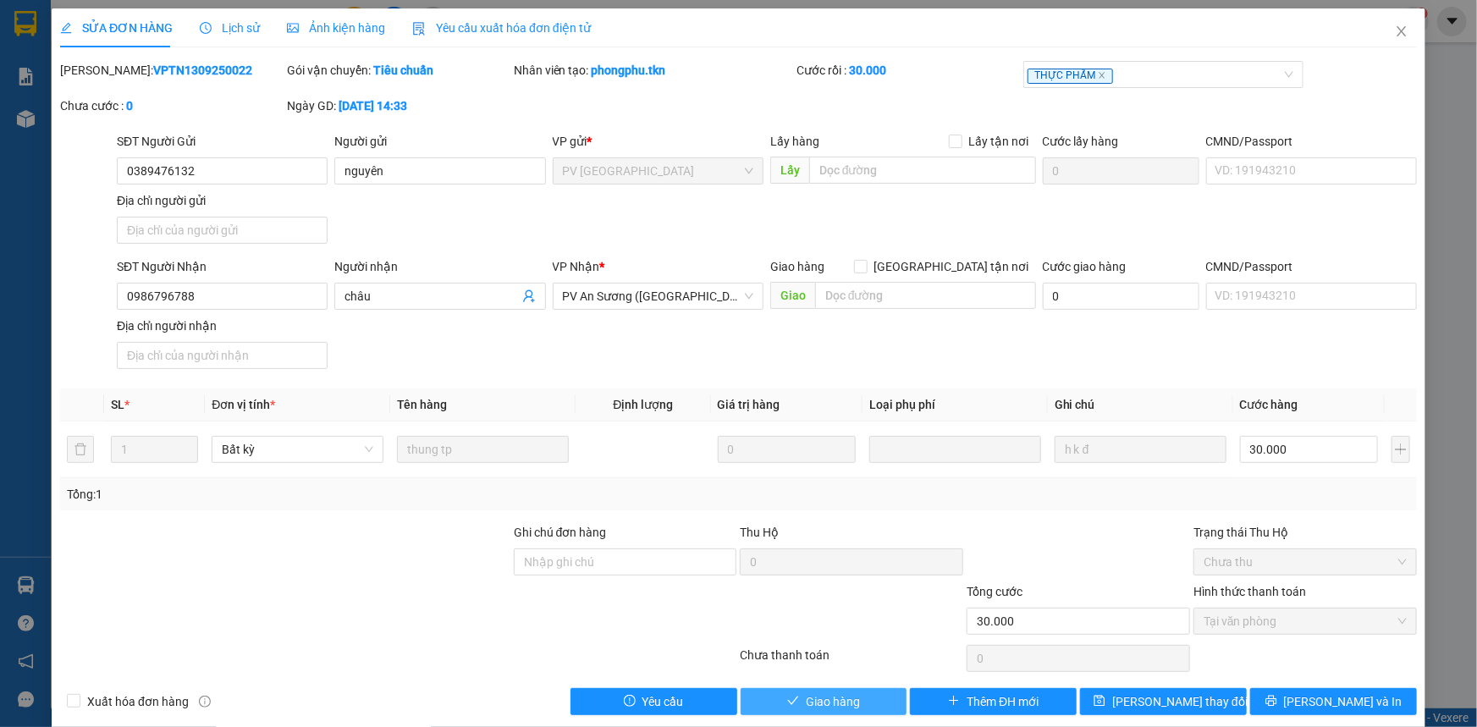
click at [832, 697] on span "Giao hàng" at bounding box center [833, 701] width 54 height 19
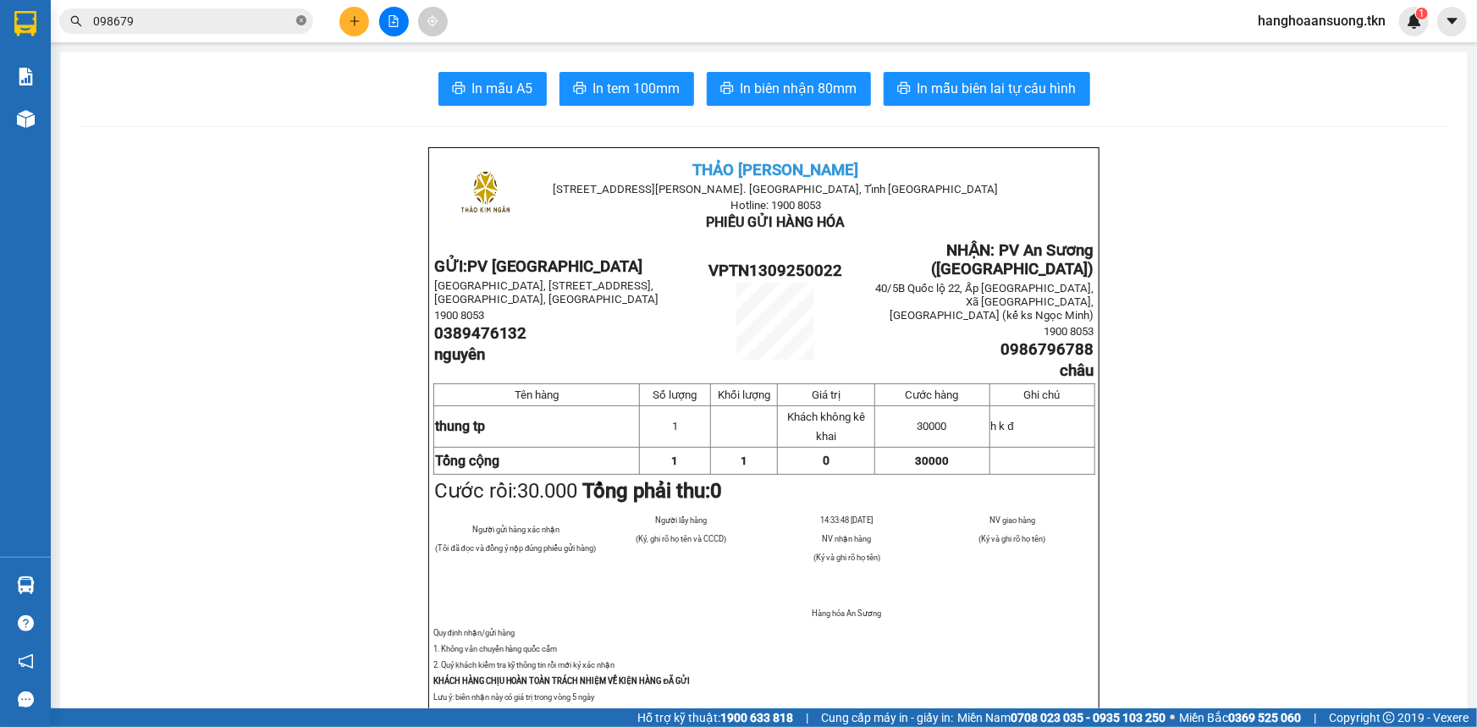
click at [302, 24] on icon "close-circle" at bounding box center [301, 20] width 10 height 10
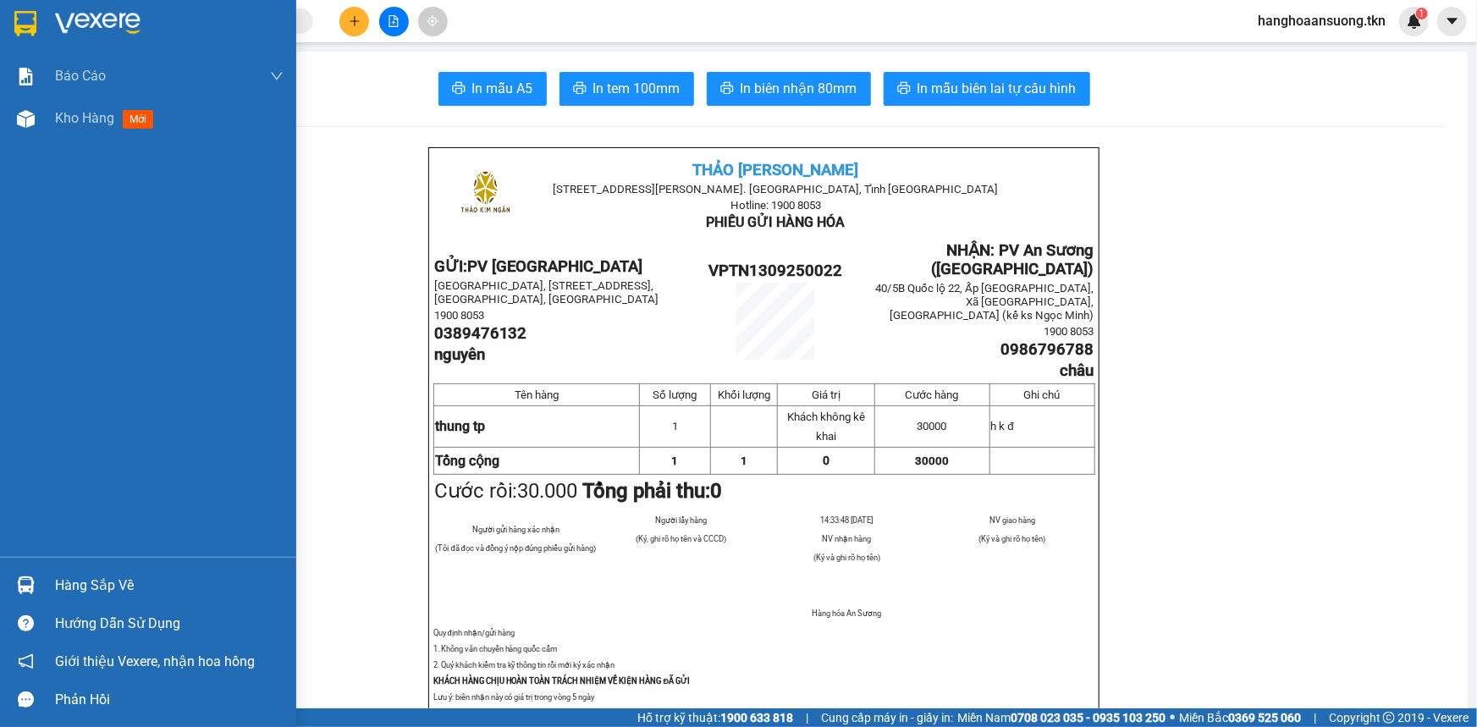
click at [8, 29] on div at bounding box center [148, 27] width 296 height 55
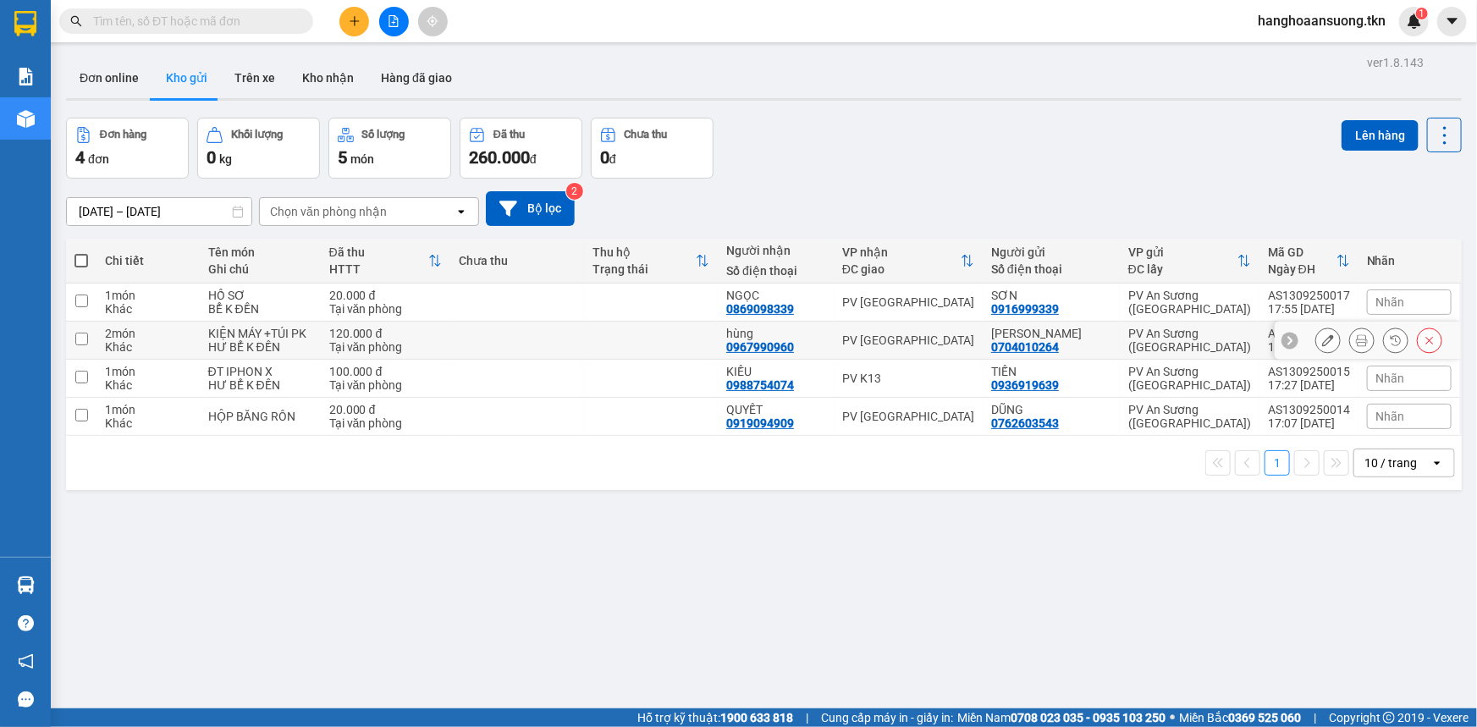
click at [872, 158] on div "Đơn hàng 4 đơn Khối lượng 0 kg Số lượng 5 món Đã thu 260.000 đ Chưa thu 0 đ Lên…" at bounding box center [763, 148] width 1395 height 61
click at [228, 19] on input "text" at bounding box center [193, 21] width 200 height 19
click at [808, 68] on div "Đơn online Kho gửi Trên xe Kho nhận Hàng đã giao" at bounding box center [763, 80] width 1395 height 45
click at [889, 140] on div "Đơn hàng 4 đơn Khối lượng 0 kg Số lượng 5 món Đã thu 260.000 đ Chưa thu 0 đ Lên…" at bounding box center [763, 148] width 1395 height 61
click at [342, 69] on button "Kho nhận" at bounding box center [328, 78] width 79 height 41
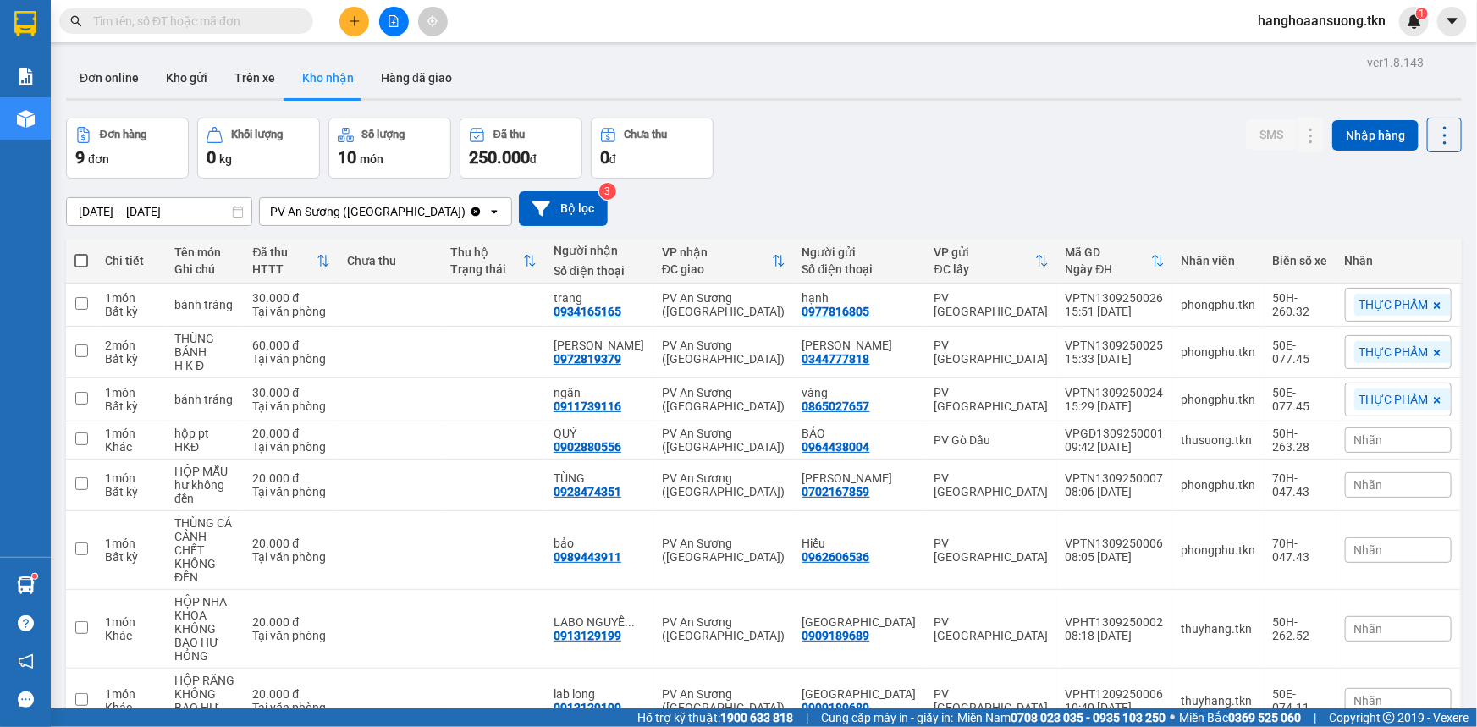
click at [833, 107] on div "ver 1.8.143 Đơn online Kho gửi Trên xe Kho nhận Hàng đã giao Đơn hàng 9 đơn Khố…" at bounding box center [763, 462] width 1409 height 823
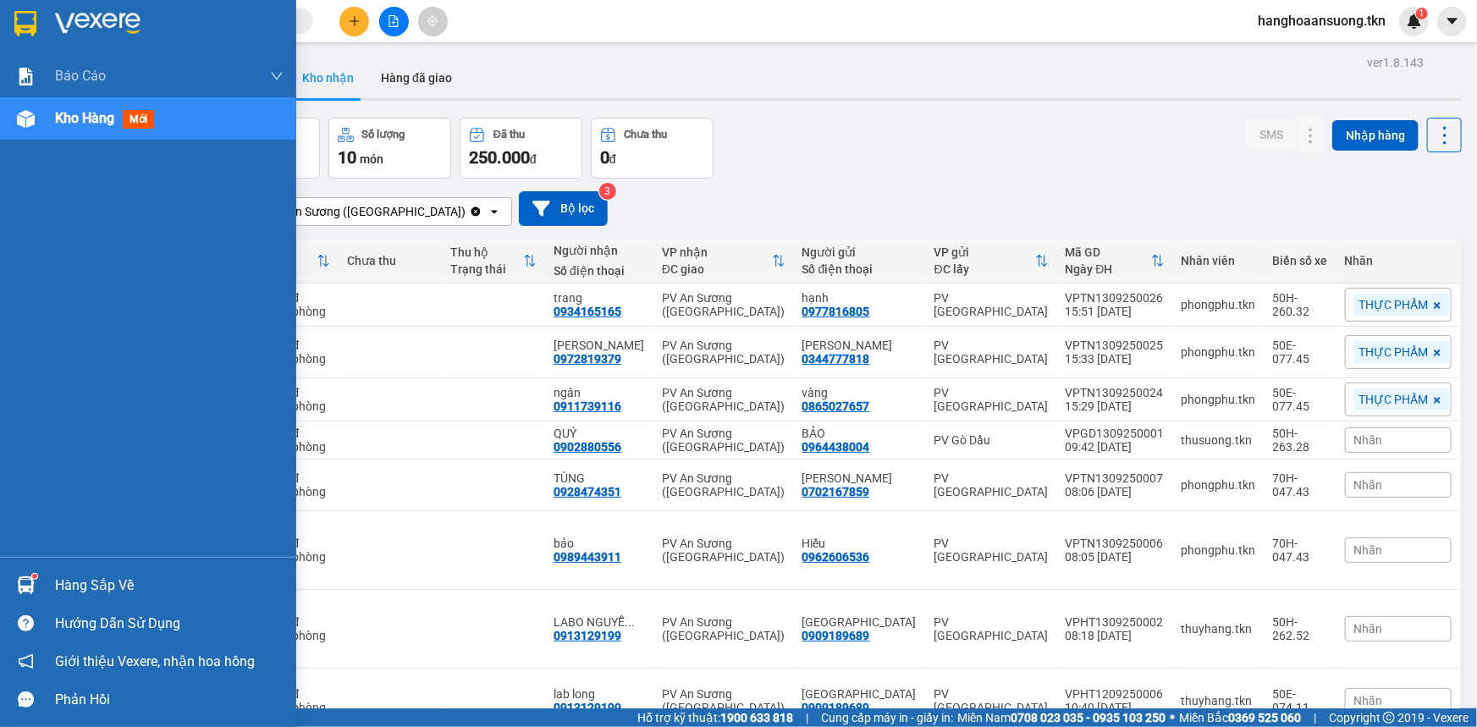
click at [101, 583] on div "Hàng sắp về" at bounding box center [169, 585] width 228 height 25
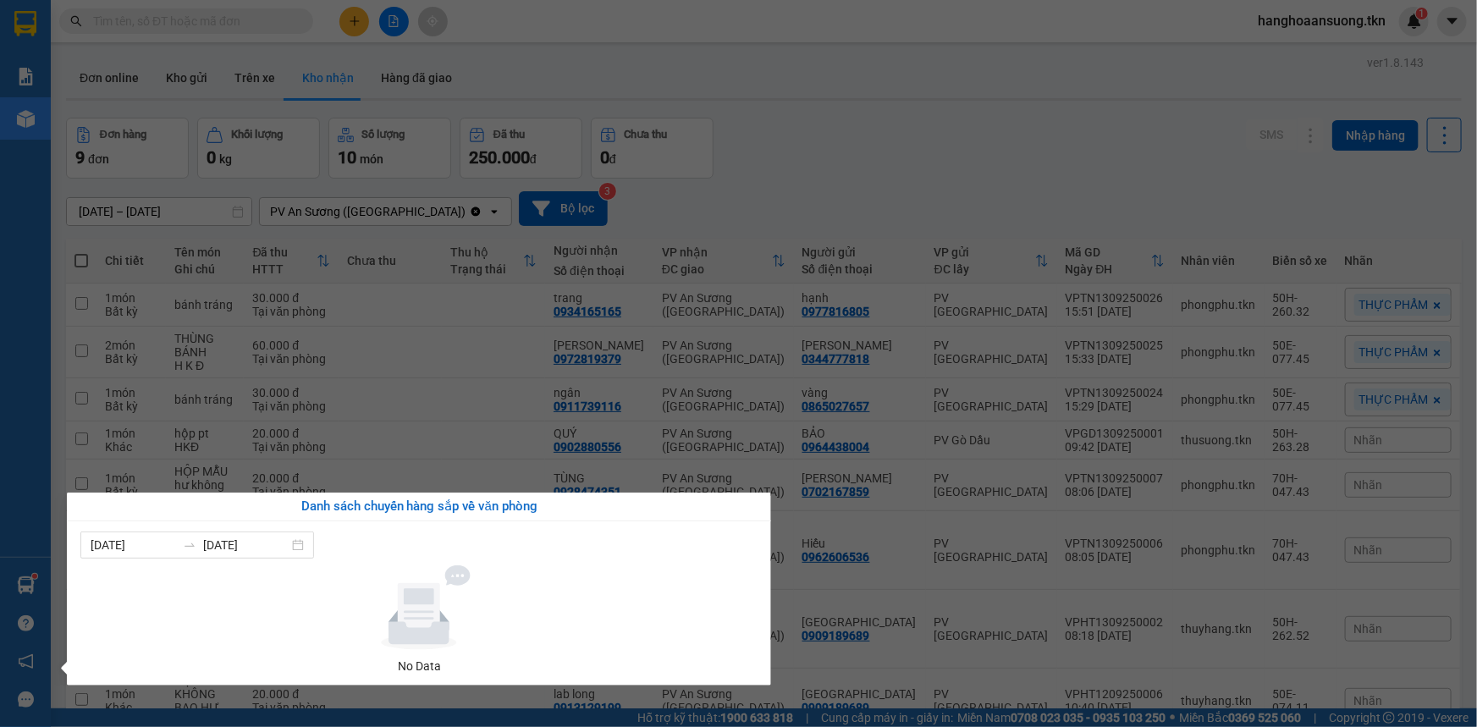
click at [812, 83] on section "Kết quả tìm kiếm ( 4 ) Bộ lọc Mã ĐH Trạng thái Món hàng Thu hộ Tổng cước Chưa c…" at bounding box center [738, 363] width 1477 height 727
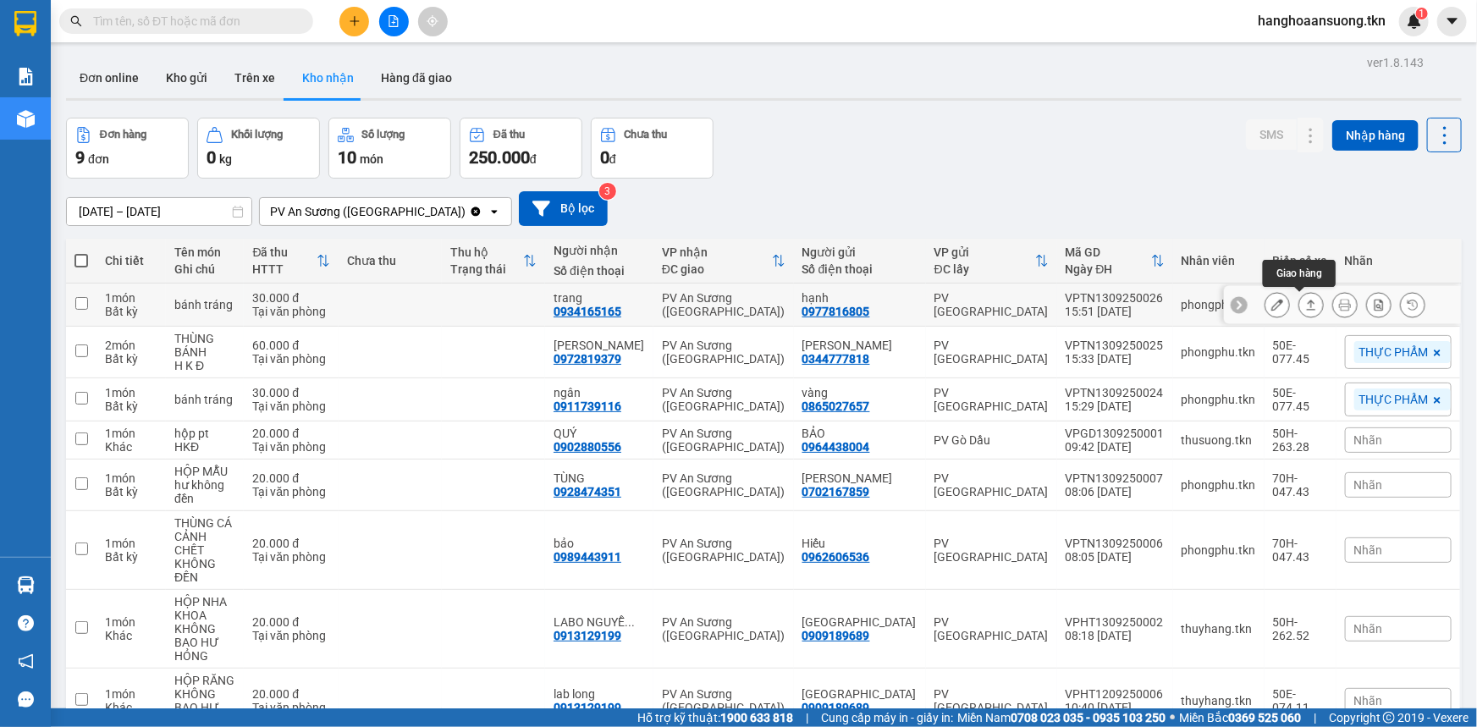
click at [1307, 303] on icon at bounding box center [1311, 305] width 9 height 10
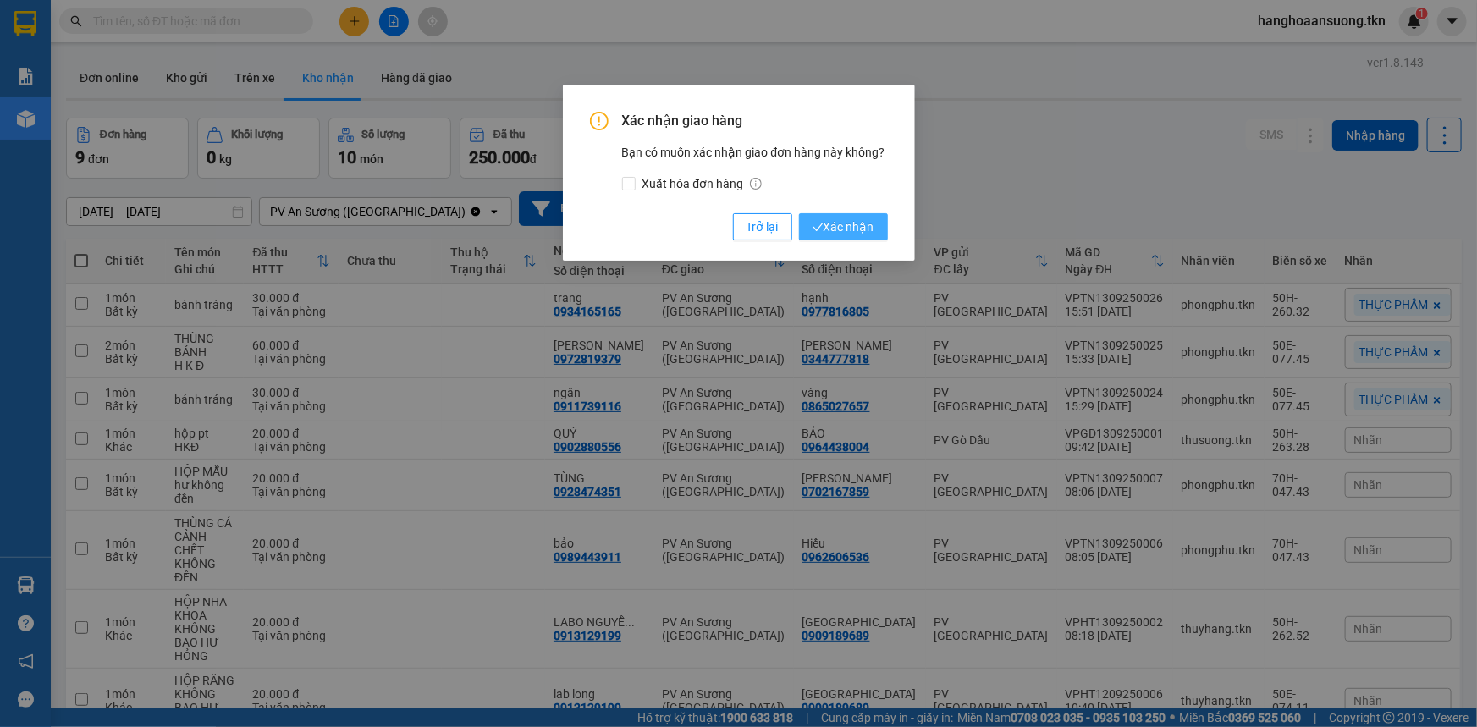
click at [850, 237] on button "Xác nhận" at bounding box center [843, 226] width 89 height 27
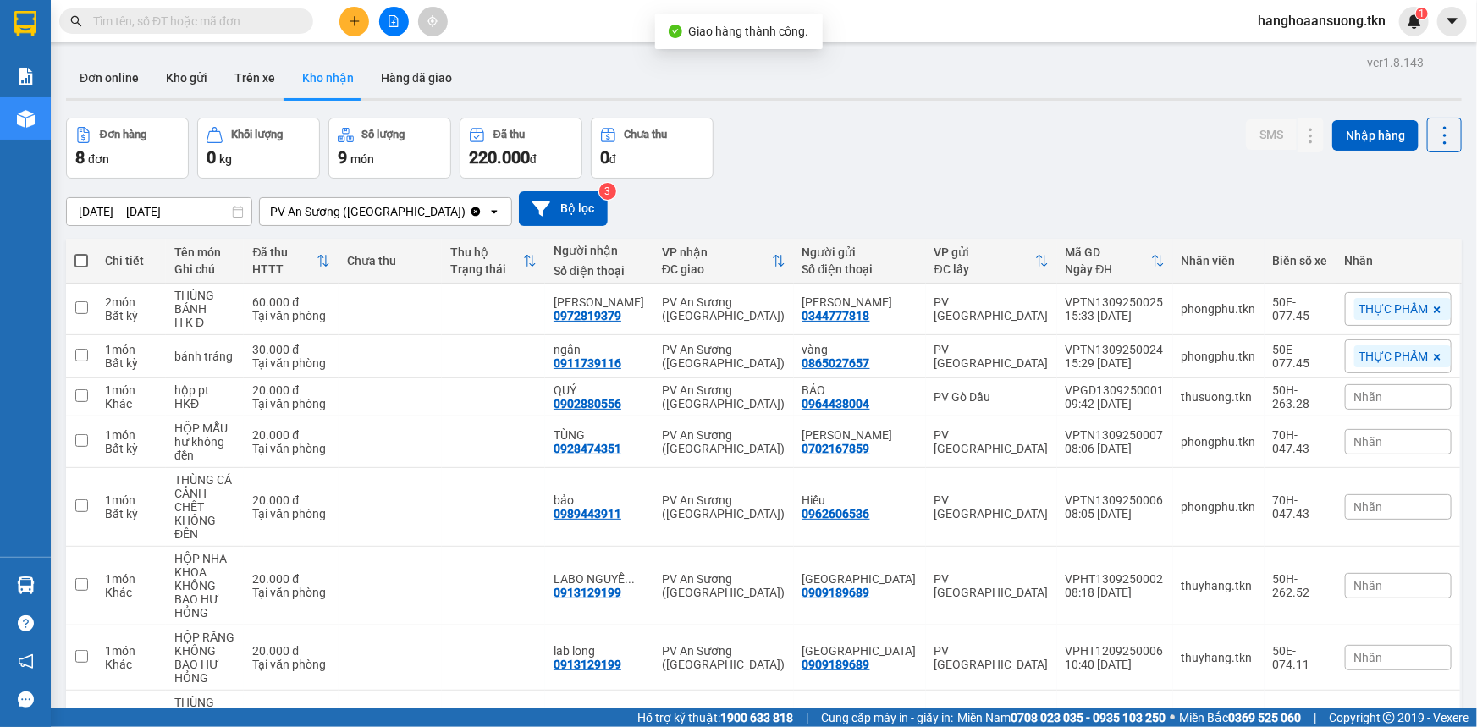
click at [948, 139] on div "Đơn hàng 8 đơn Khối lượng 0 kg Số lượng 9 món Đã thu 220.000 đ Chưa thu 0 đ SMS…" at bounding box center [763, 148] width 1395 height 61
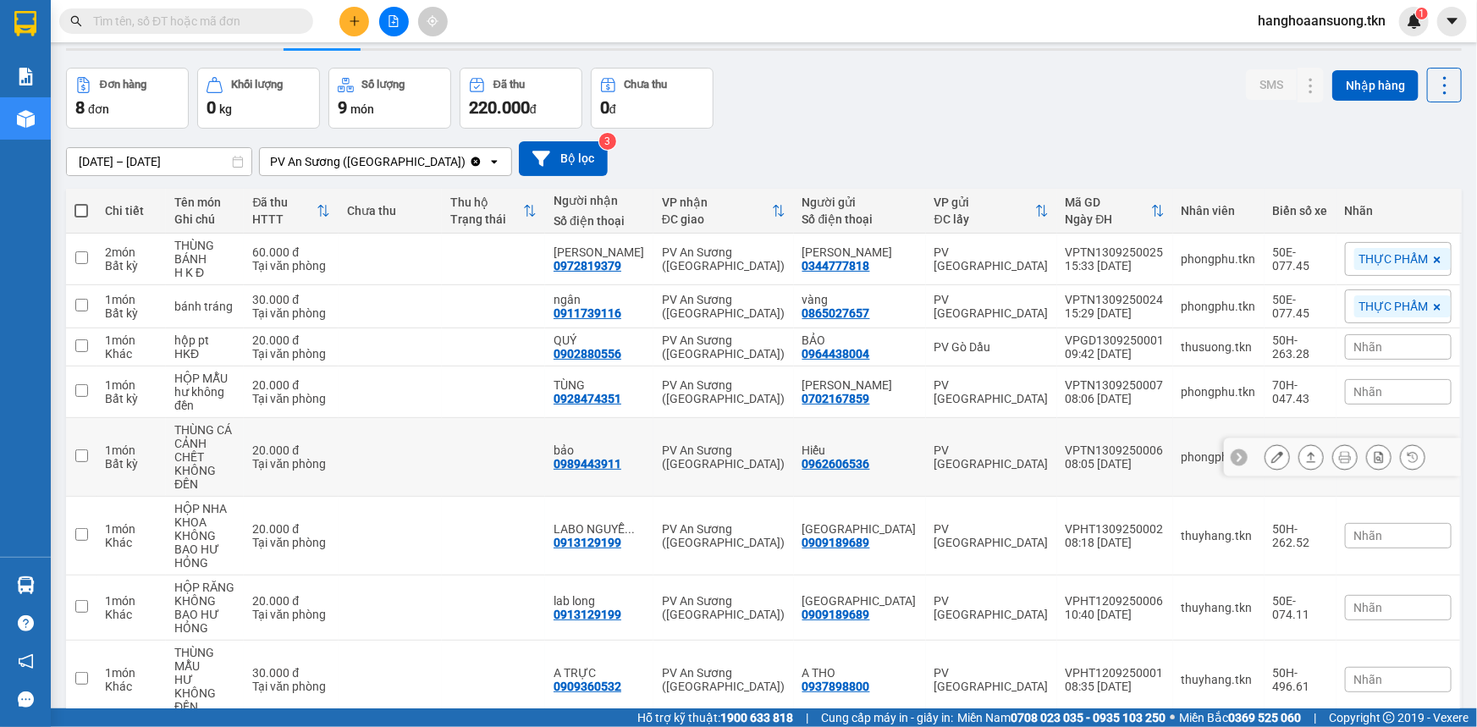
scroll to position [77, 0]
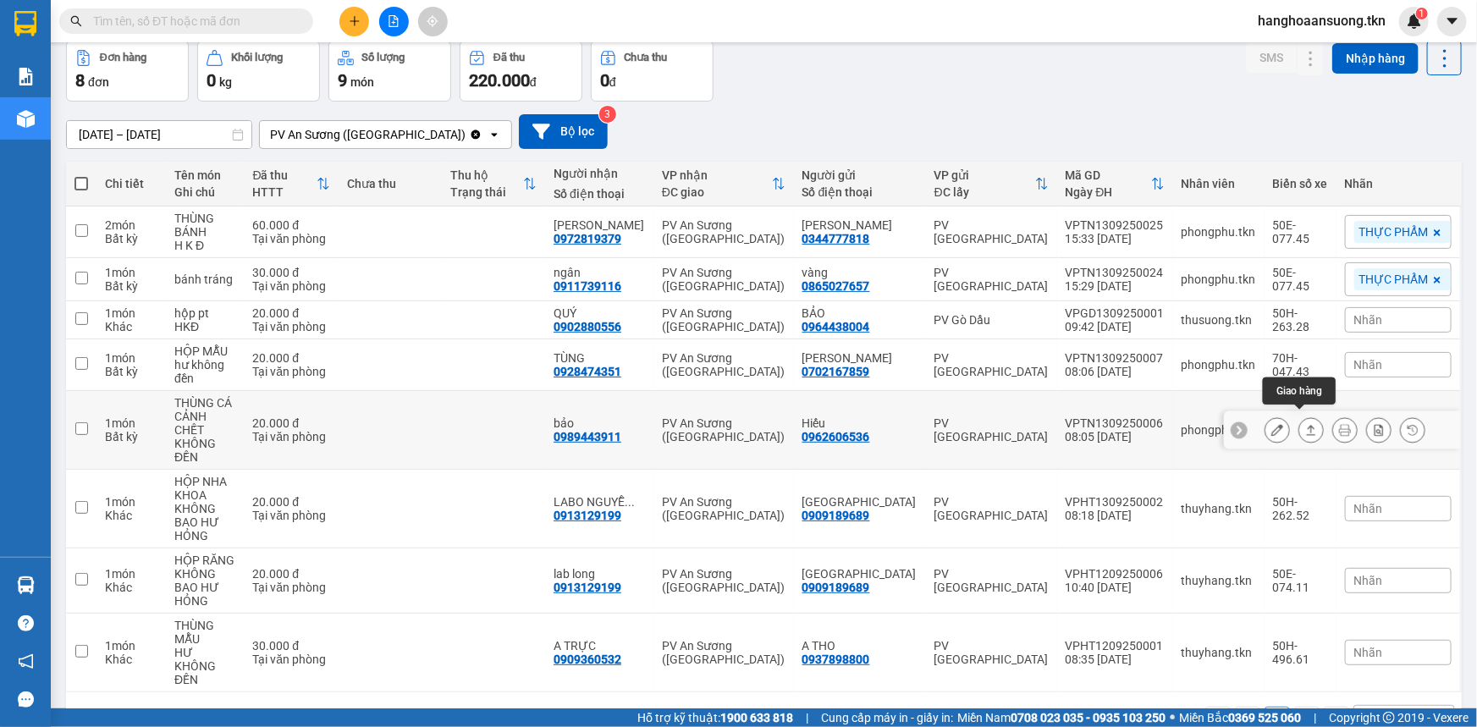
click at [1309, 415] on button at bounding box center [1311, 430] width 24 height 30
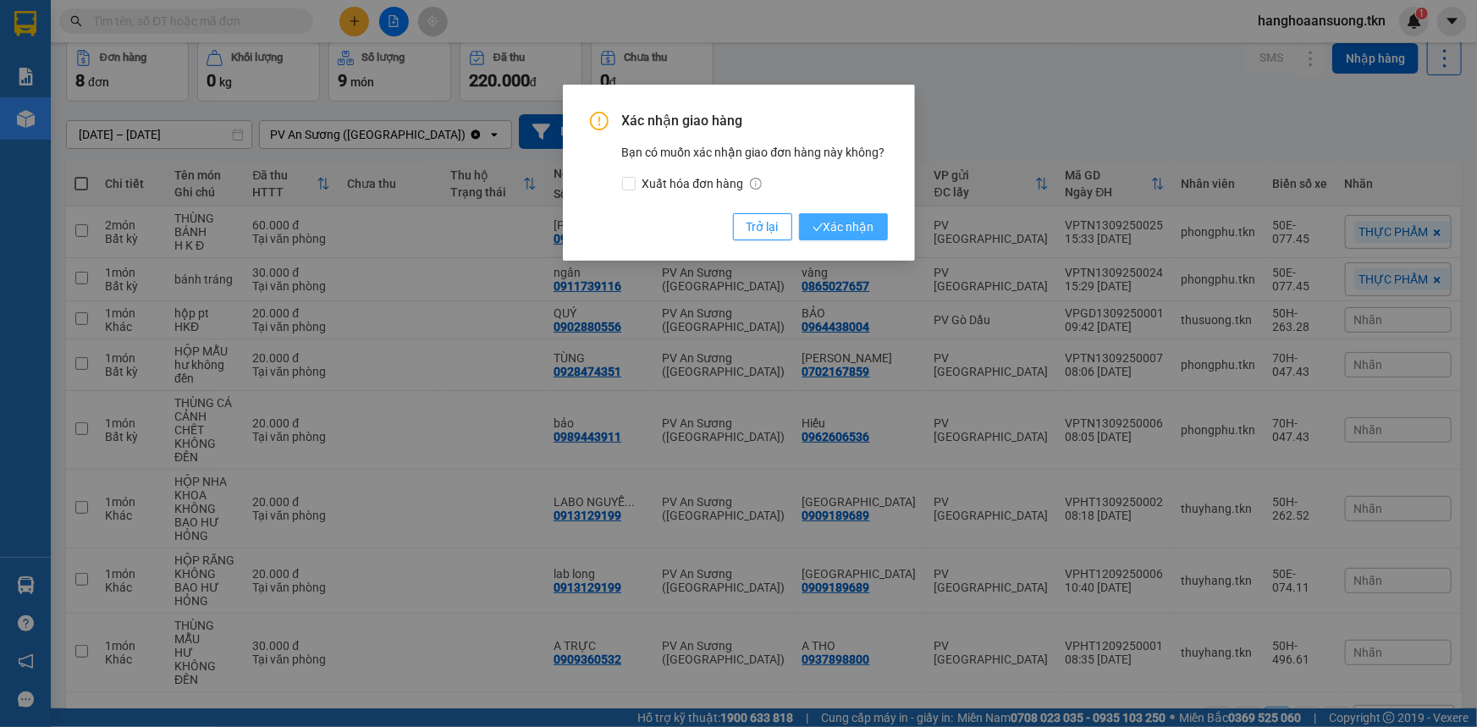
click at [843, 227] on span "Xác nhận" at bounding box center [843, 226] width 62 height 19
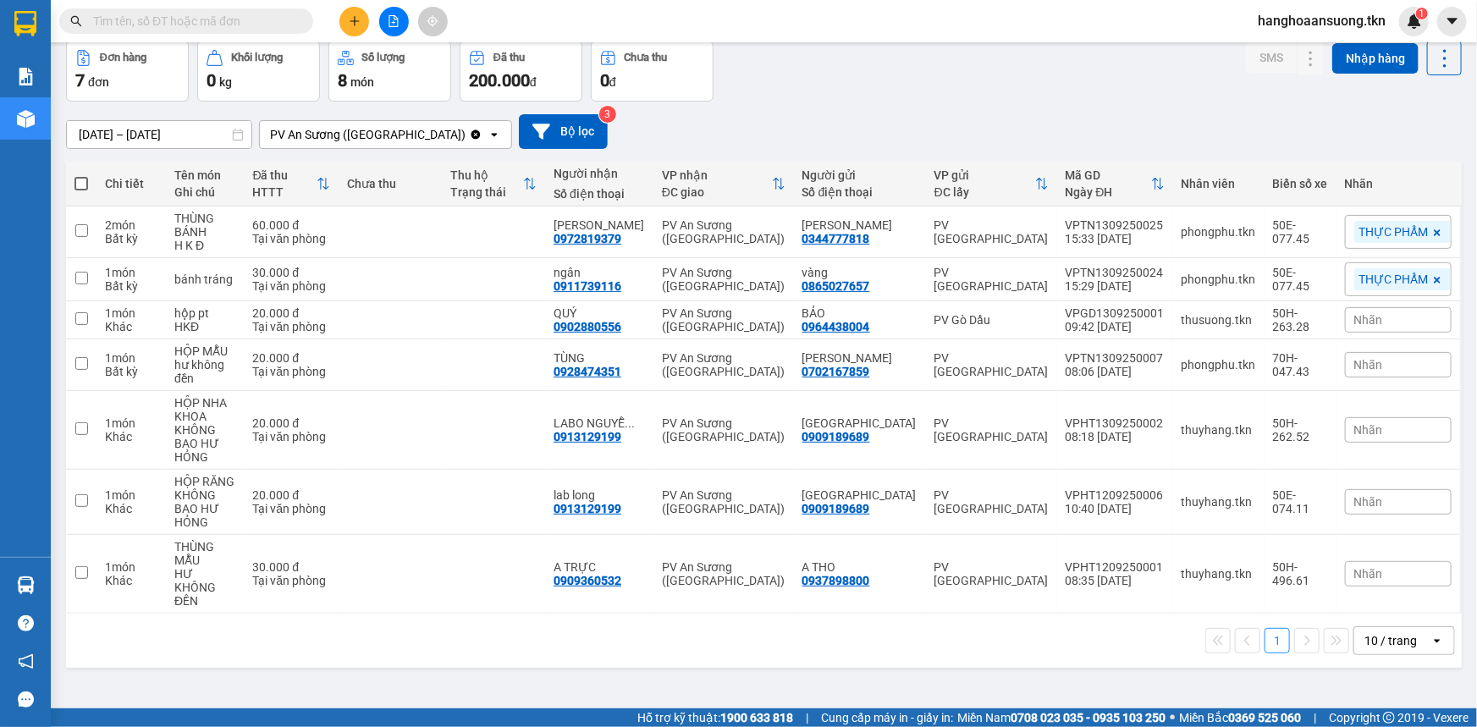
click at [213, 19] on input "text" at bounding box center [193, 21] width 200 height 19
click at [1046, 28] on div "Kết quả tìm kiếm ( 4 ) Bộ lọc Mã ĐH Trạng thái Món hàng Thu hộ Tổng cước Chưa c…" at bounding box center [738, 21] width 1477 height 42
click at [1109, 71] on div "Đơn hàng 7 đơn Khối lượng 0 kg Số lượng 8 món Đã thu 200.000 đ Chưa thu 0 đ SMS…" at bounding box center [763, 71] width 1395 height 61
